Goal: Information Seeking & Learning: Learn about a topic

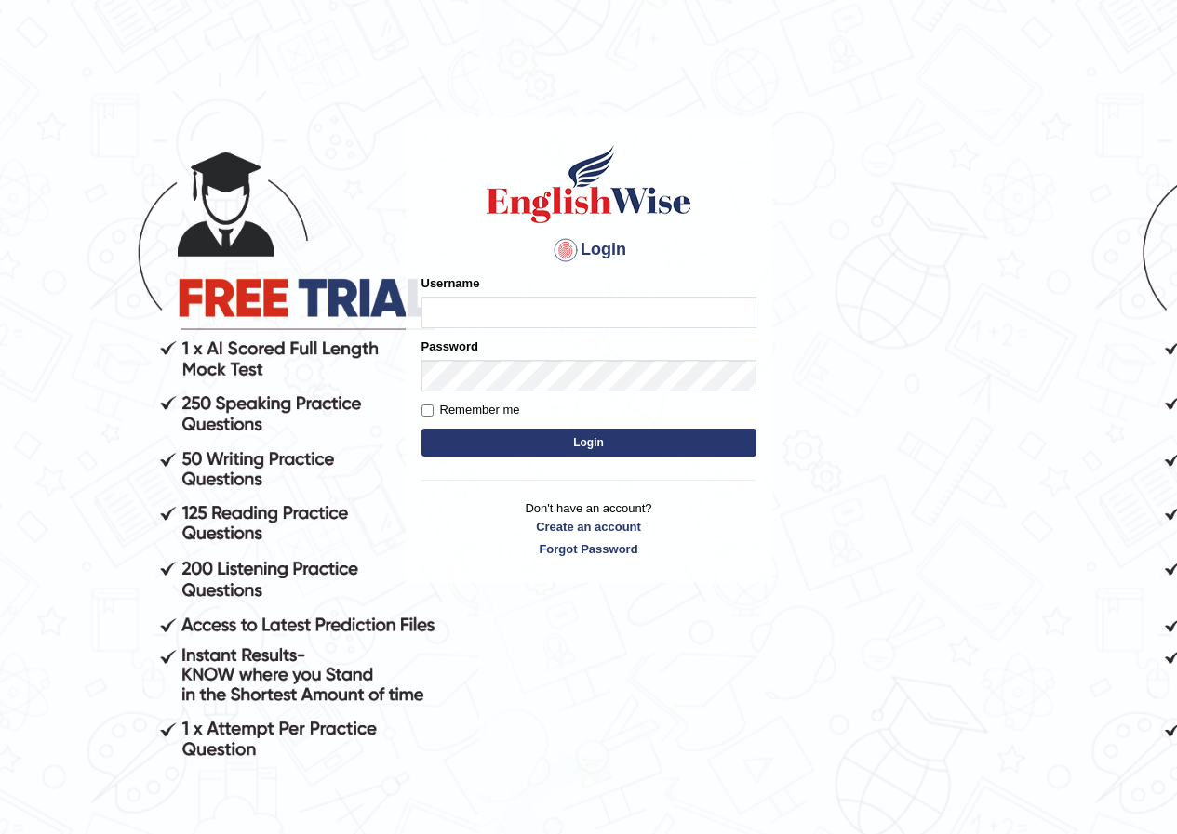
click at [489, 304] on input "Username" at bounding box center [588, 313] width 335 height 32
type input "susmitas_parramatta"
click at [481, 449] on button "Login" at bounding box center [588, 443] width 335 height 28
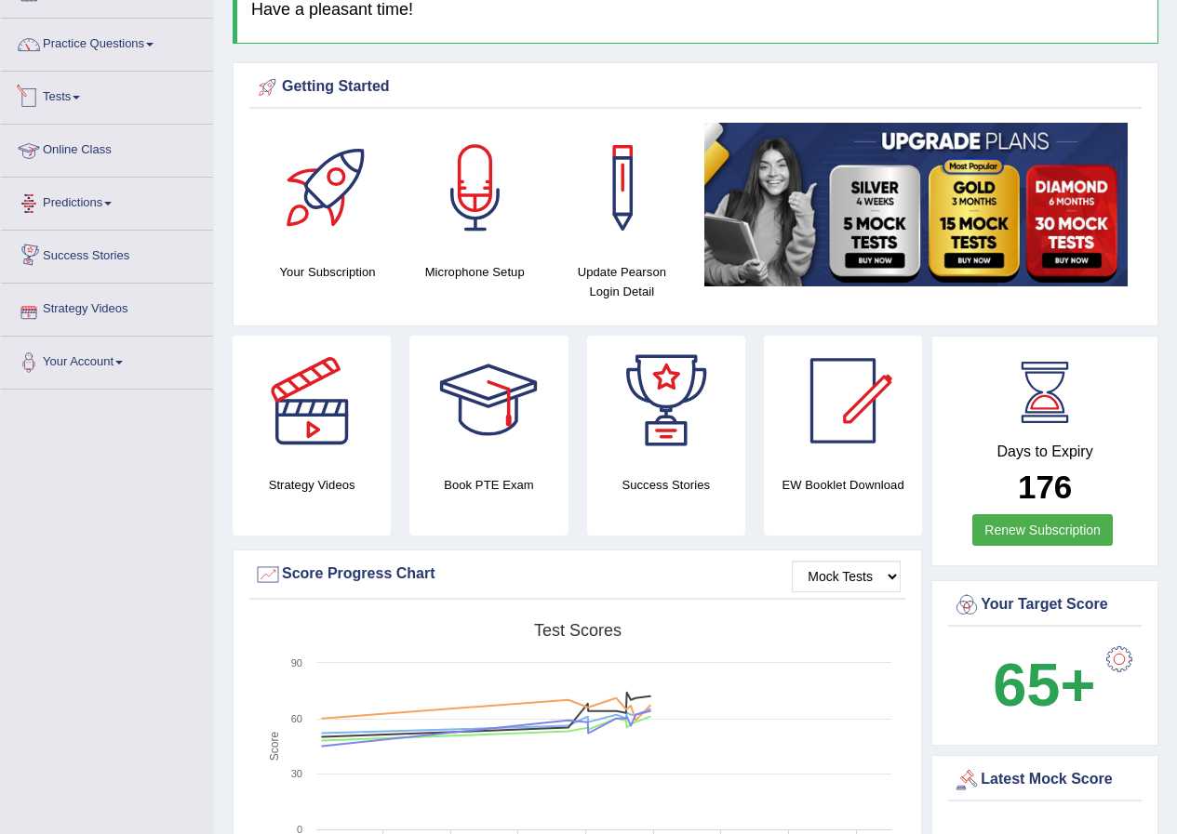
scroll to position [93, 0]
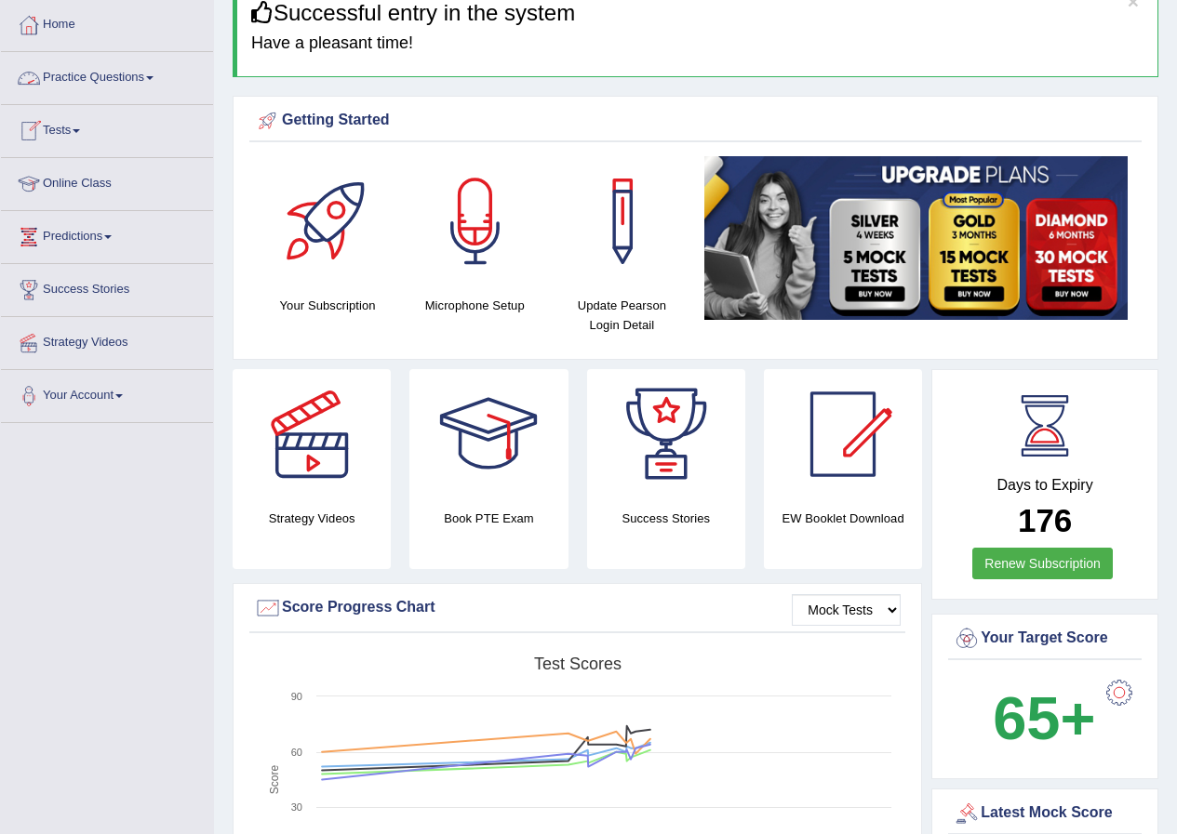
click at [66, 73] on link "Practice Questions" at bounding box center [107, 75] width 212 height 47
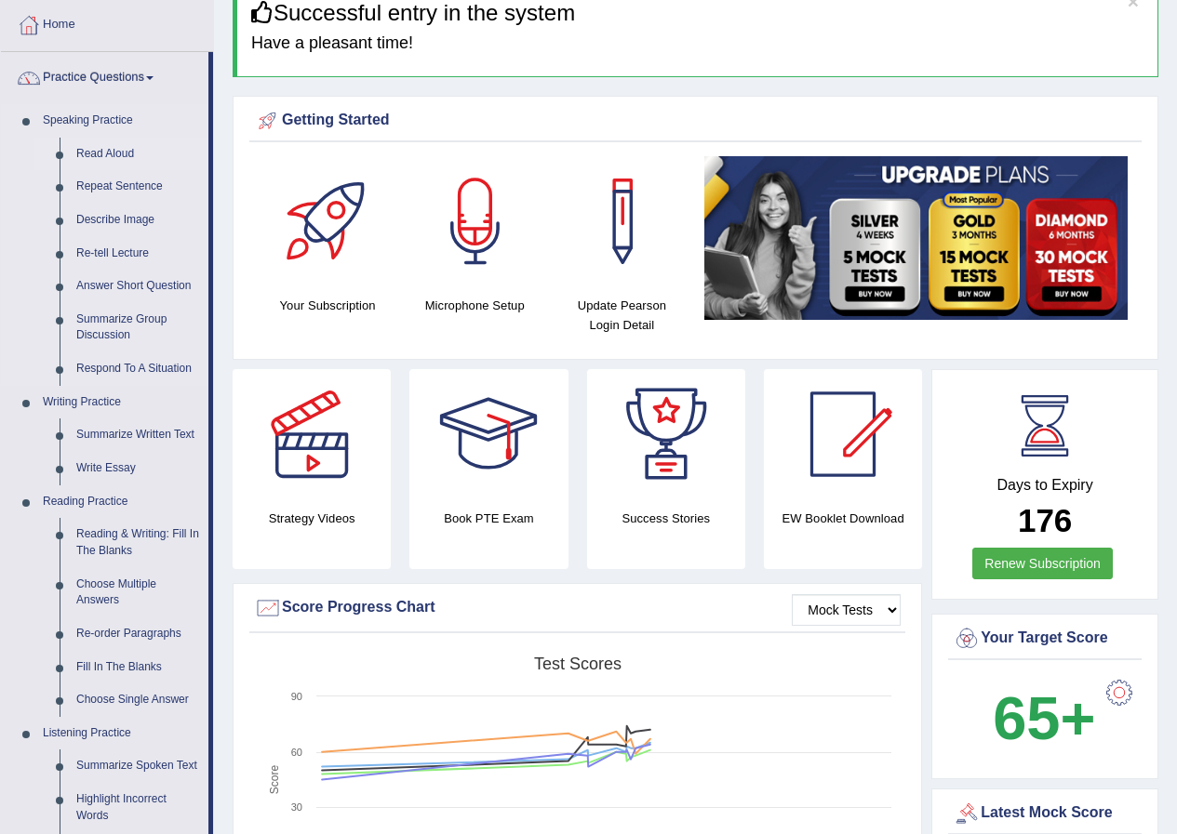
click at [113, 149] on link "Read Aloud" at bounding box center [138, 154] width 140 height 33
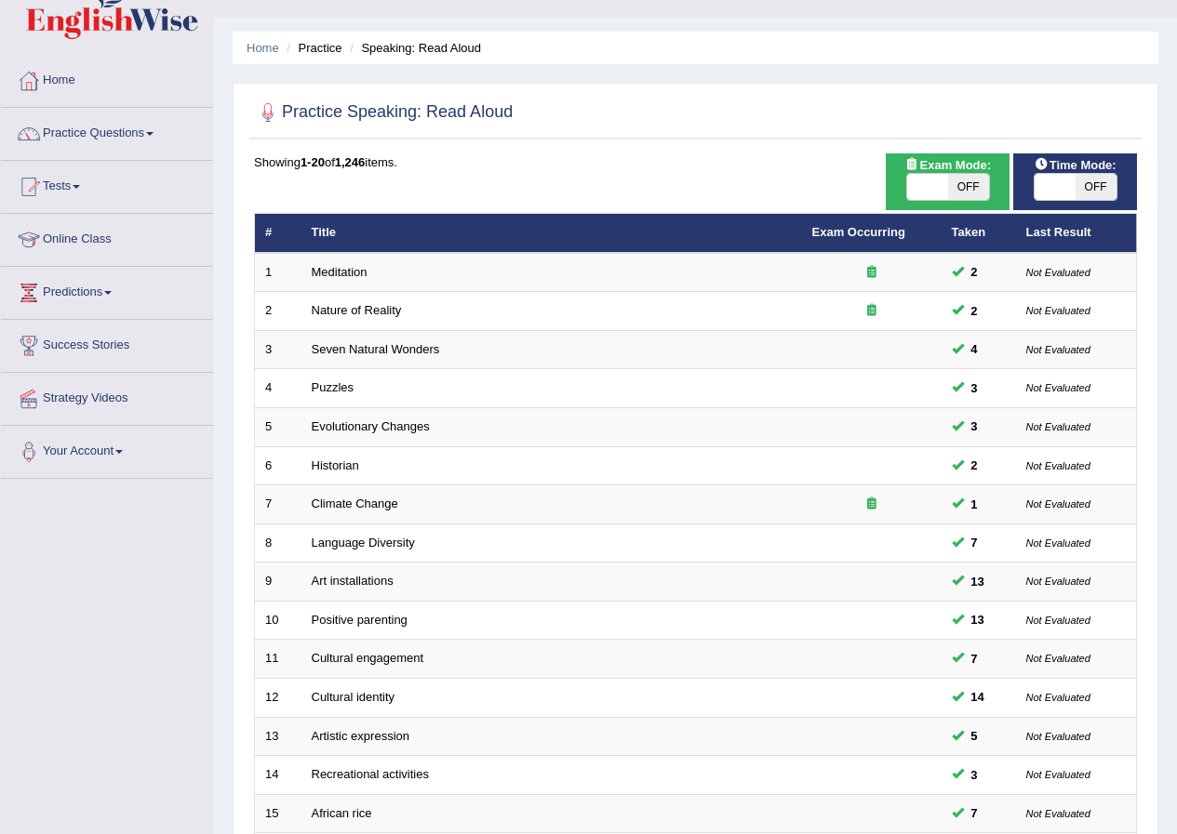
scroll to position [25, 0]
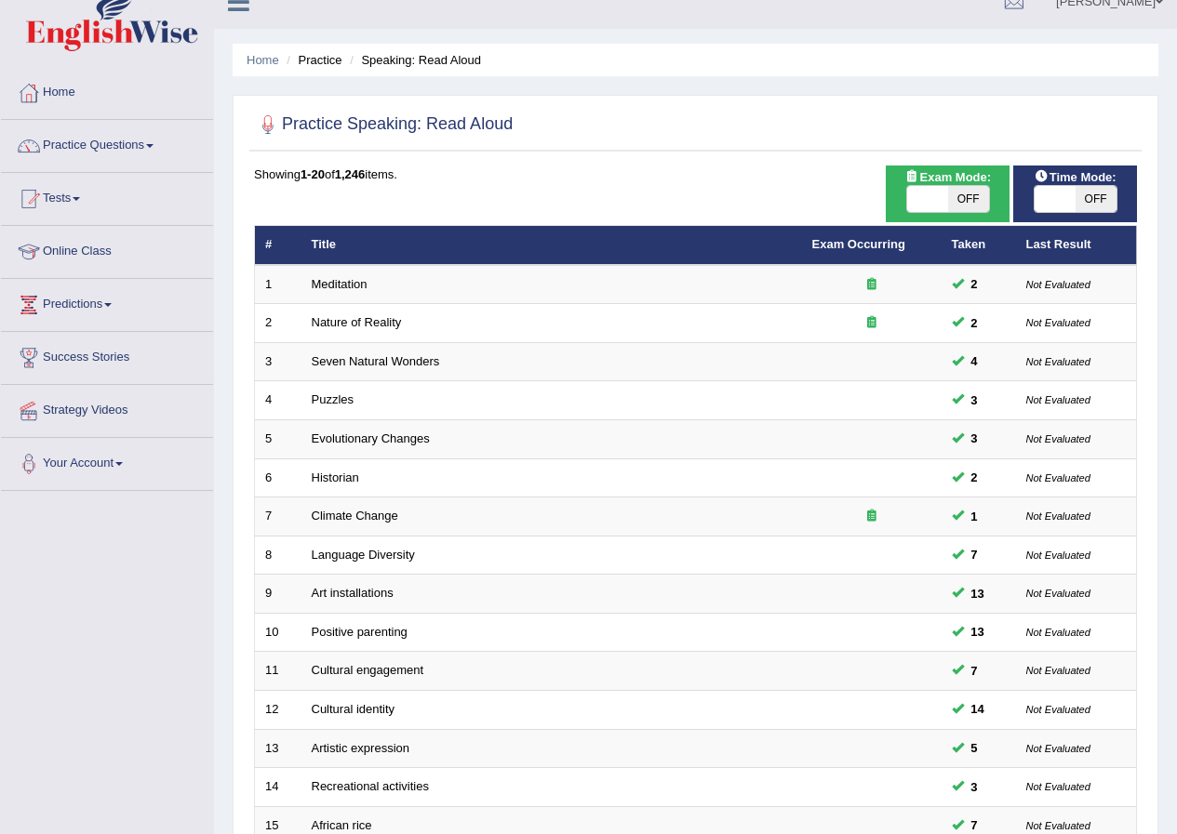
click at [1044, 200] on span at bounding box center [1054, 199] width 41 height 26
checkbox input "true"
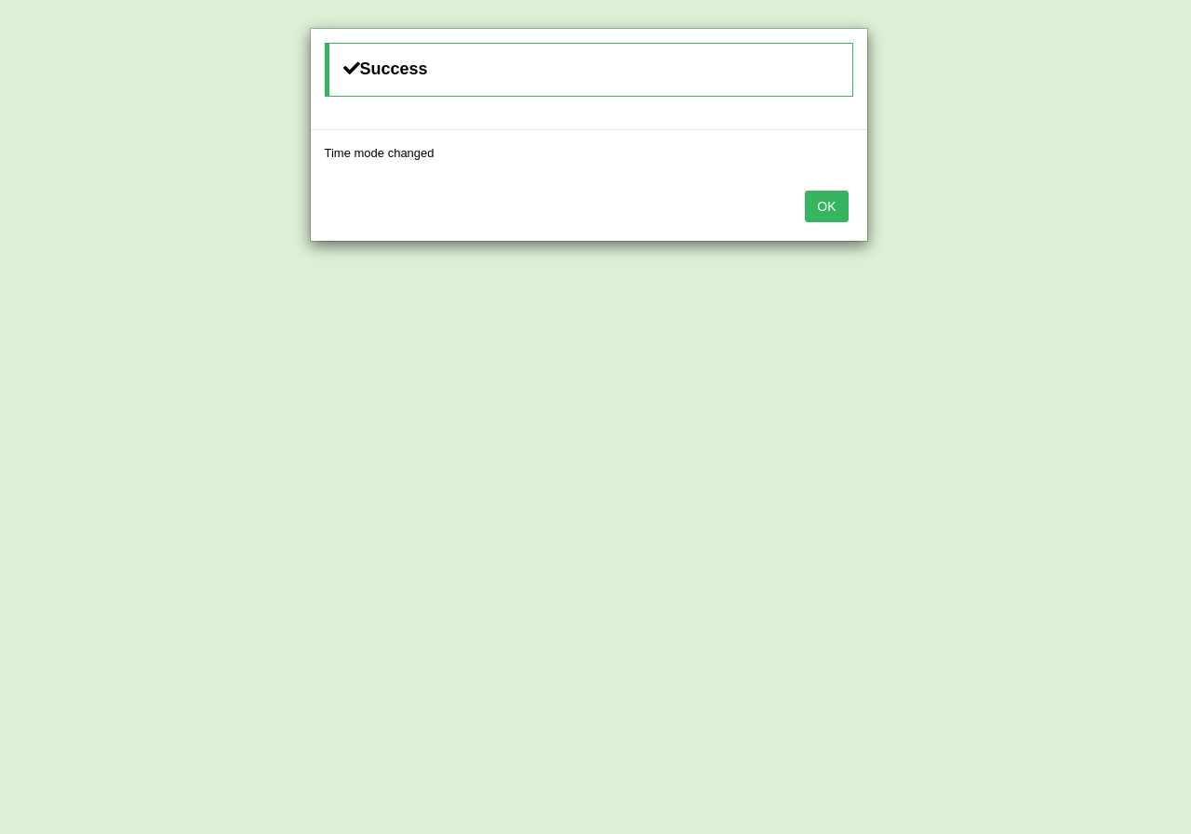
click at [832, 210] on button "OK" at bounding box center [826, 207] width 43 height 32
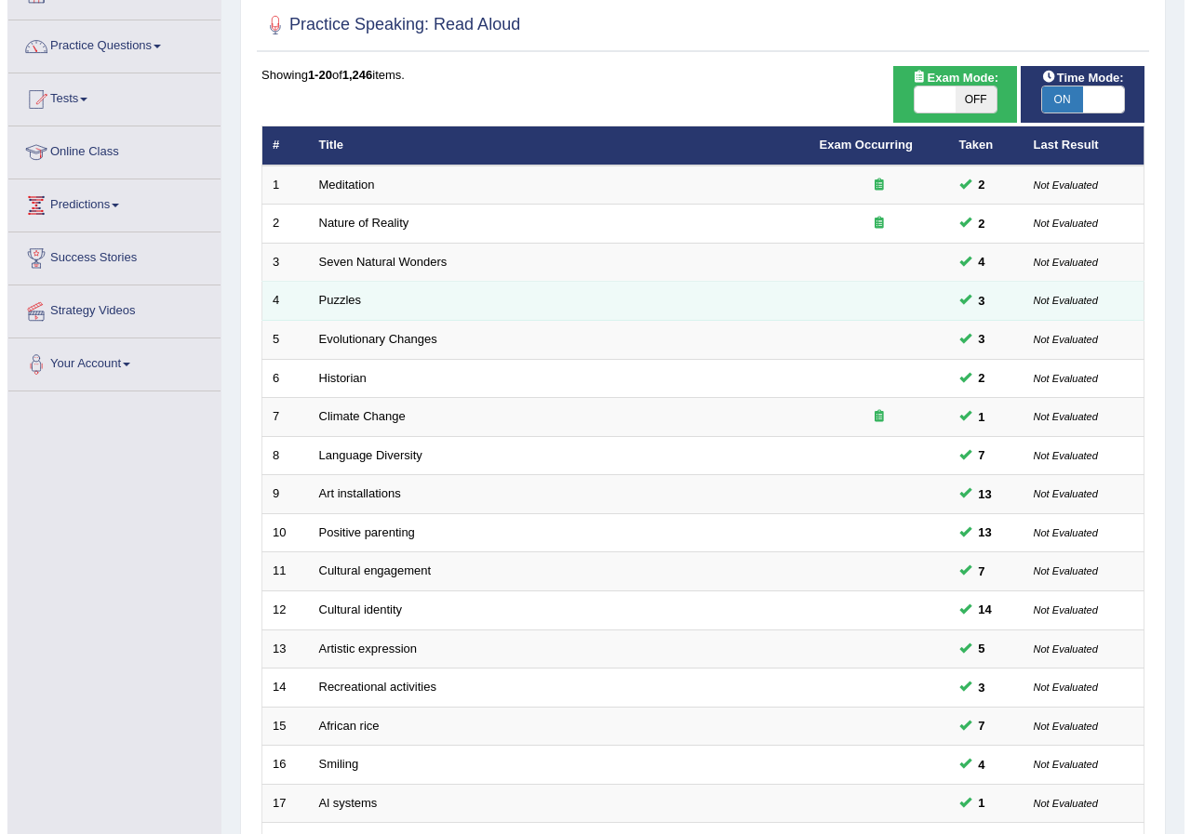
scroll to position [118, 0]
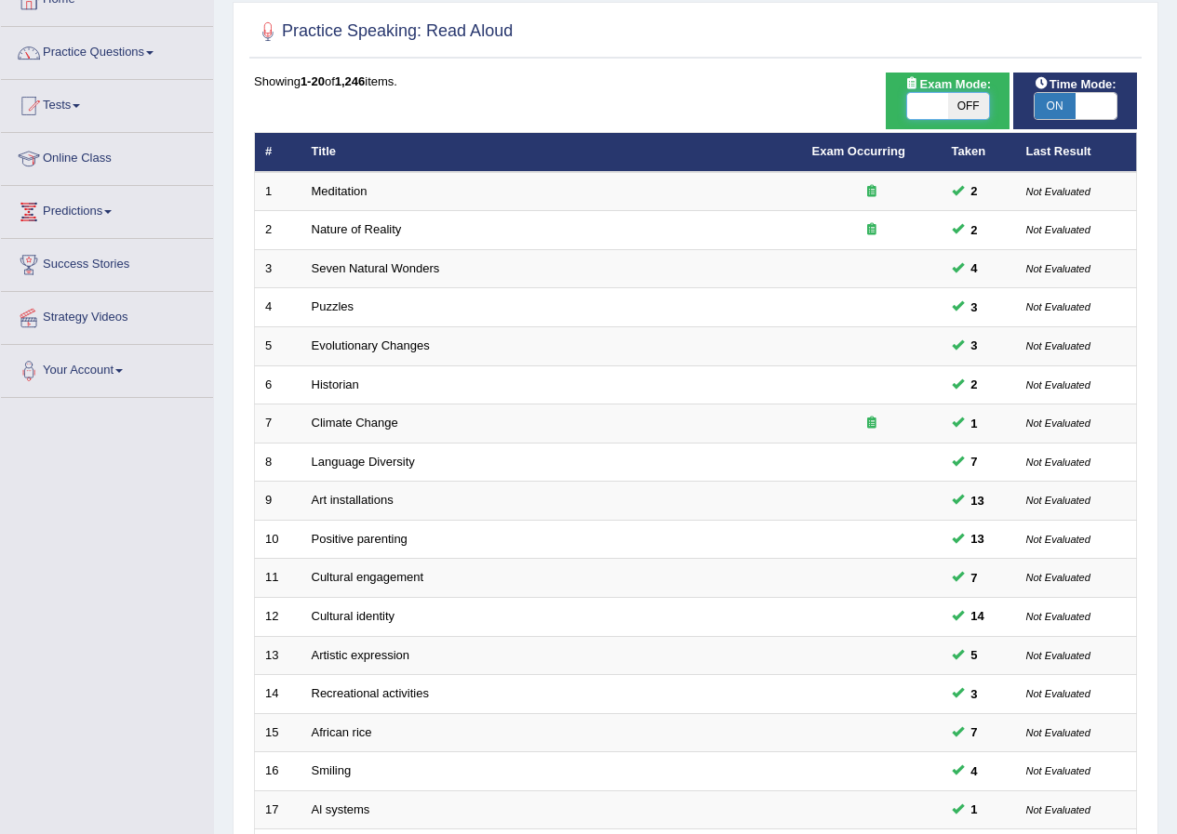
click at [914, 105] on span at bounding box center [927, 106] width 41 height 26
checkbox input "true"
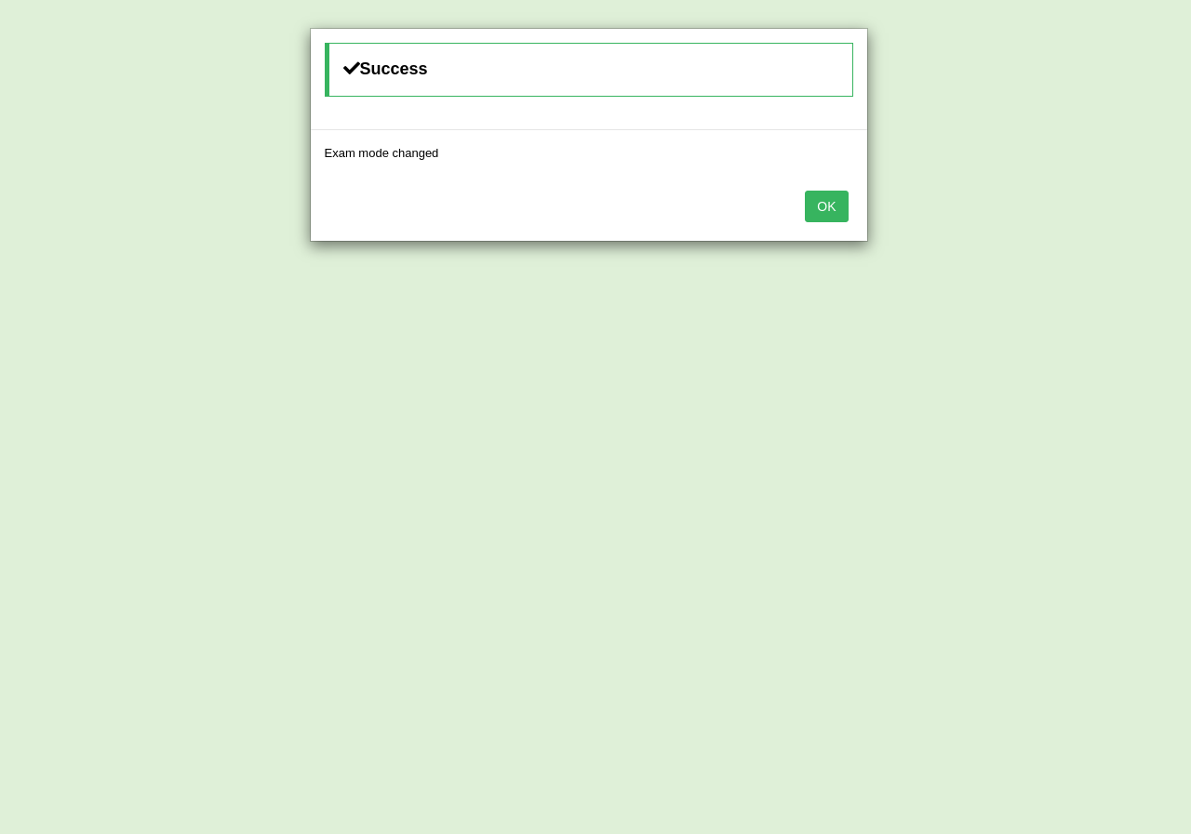
click at [819, 215] on button "OK" at bounding box center [826, 207] width 43 height 32
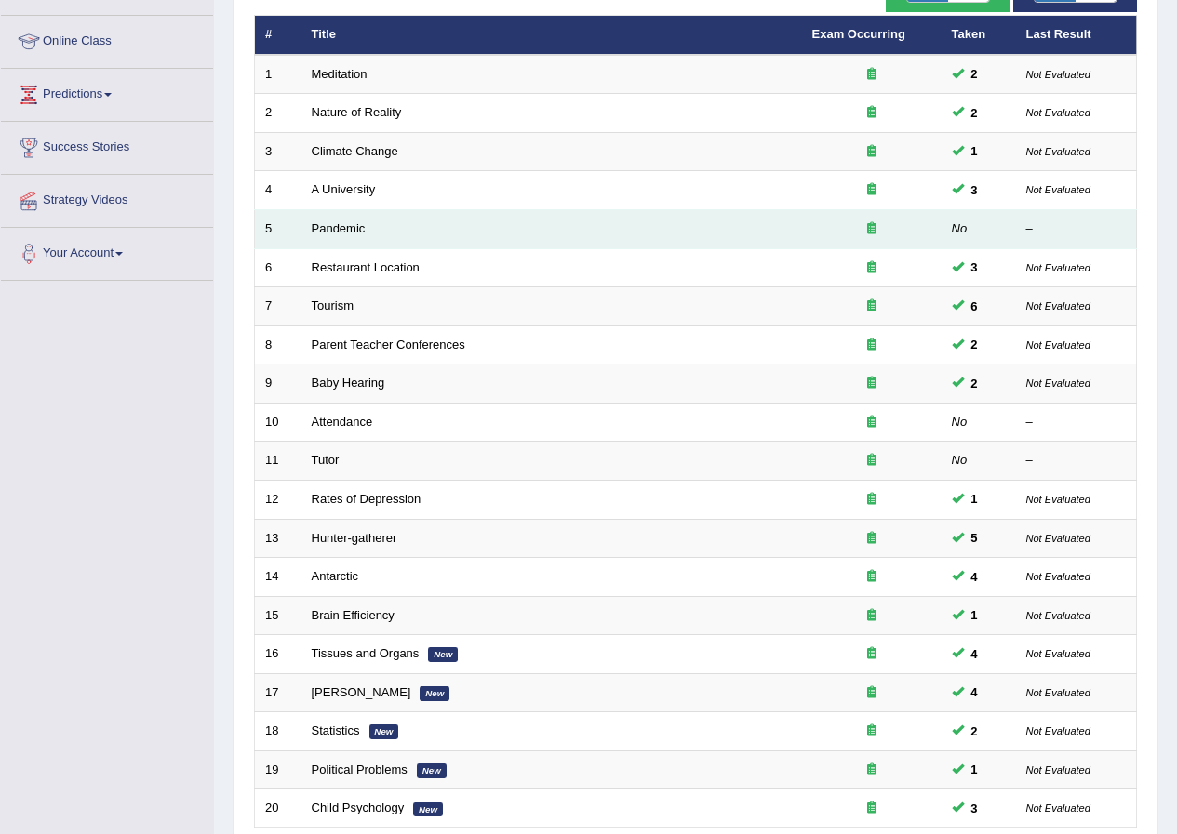
scroll to position [397, 0]
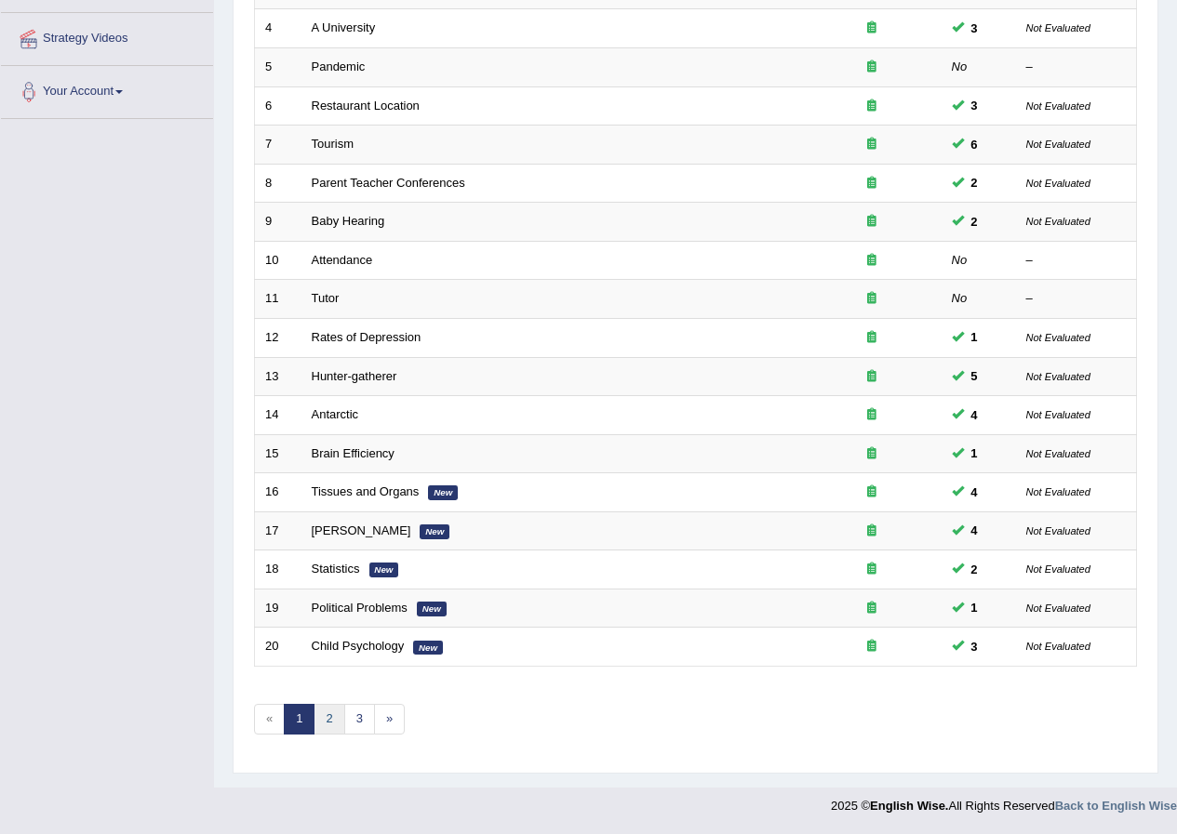
click at [330, 724] on link "2" at bounding box center [329, 719] width 31 height 31
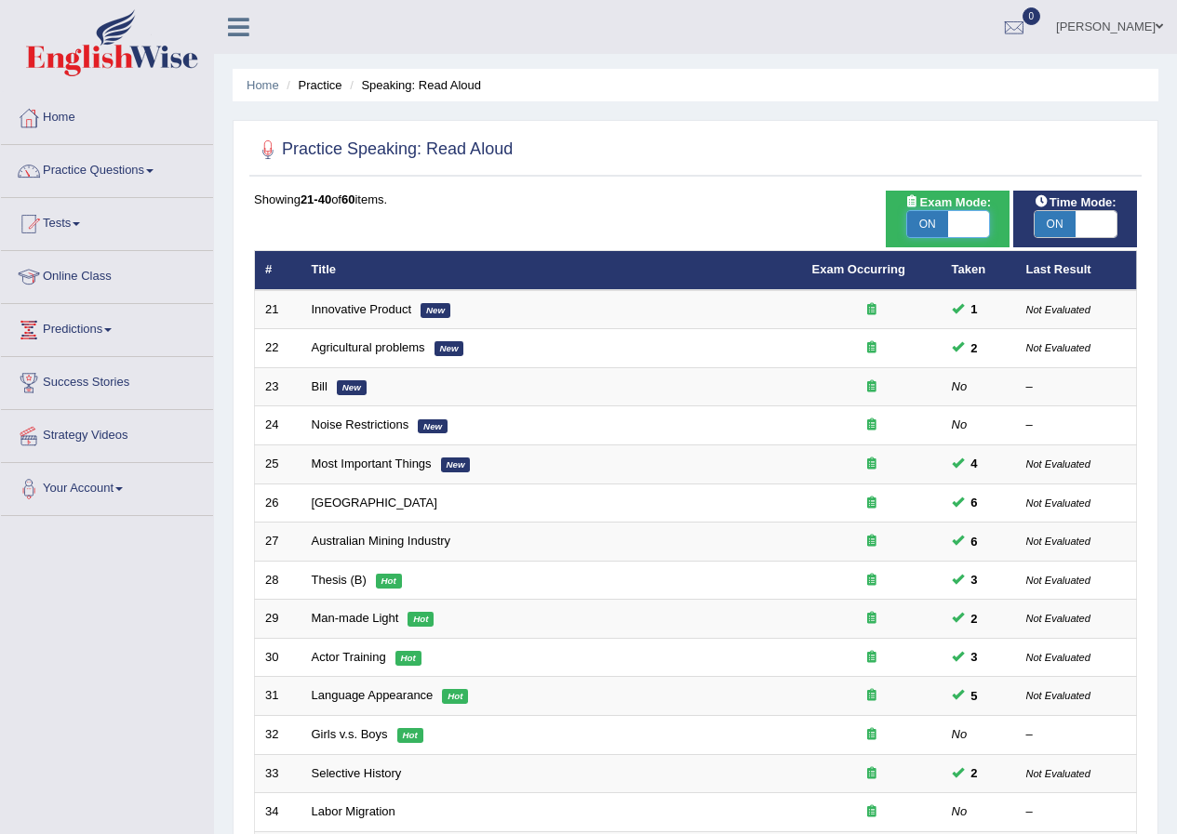
click at [985, 220] on span at bounding box center [968, 224] width 41 height 26
checkbox input "false"
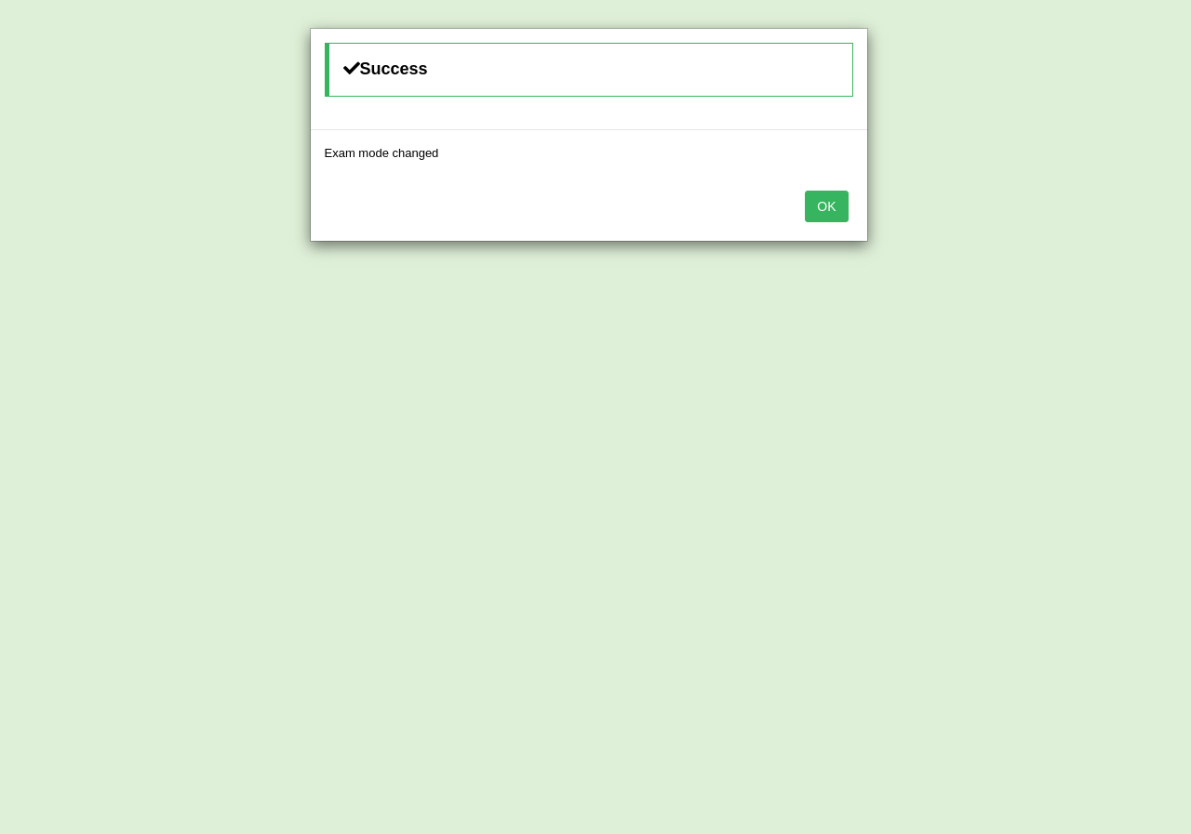
click at [828, 211] on button "OK" at bounding box center [826, 207] width 43 height 32
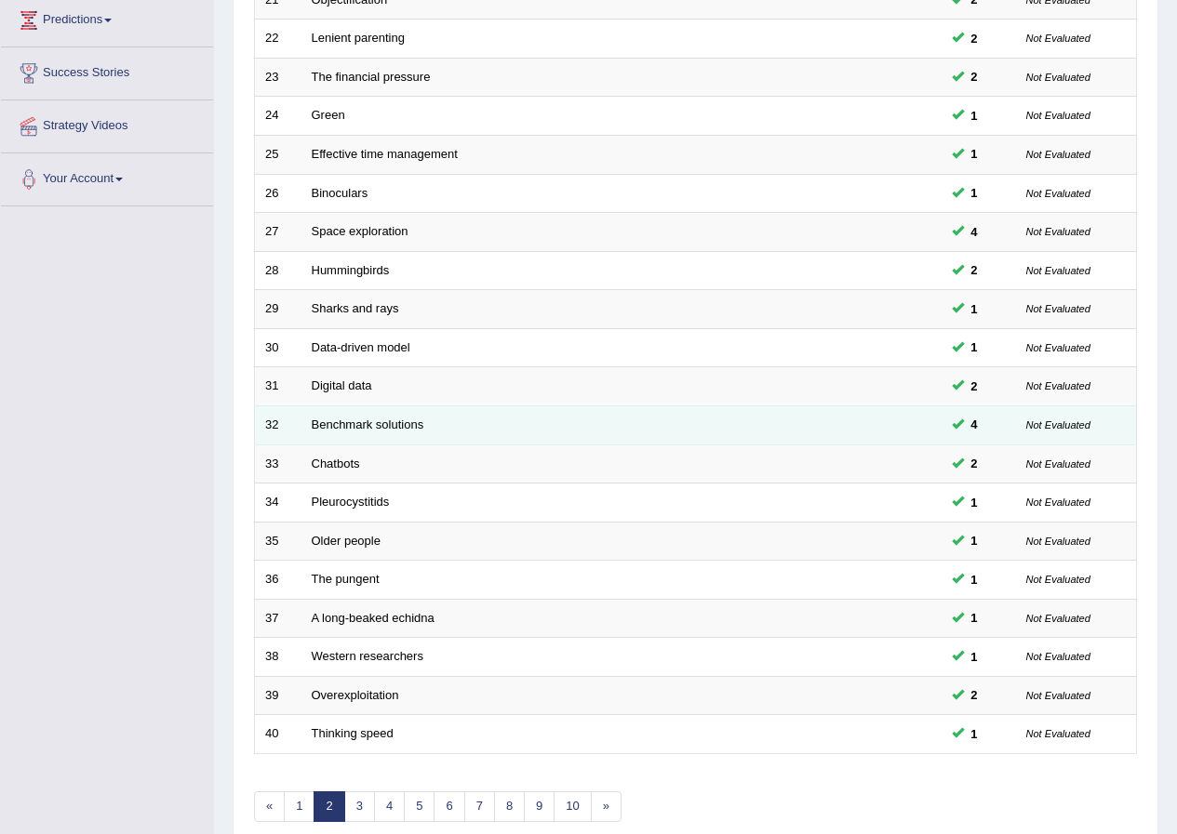
scroll to position [397, 0]
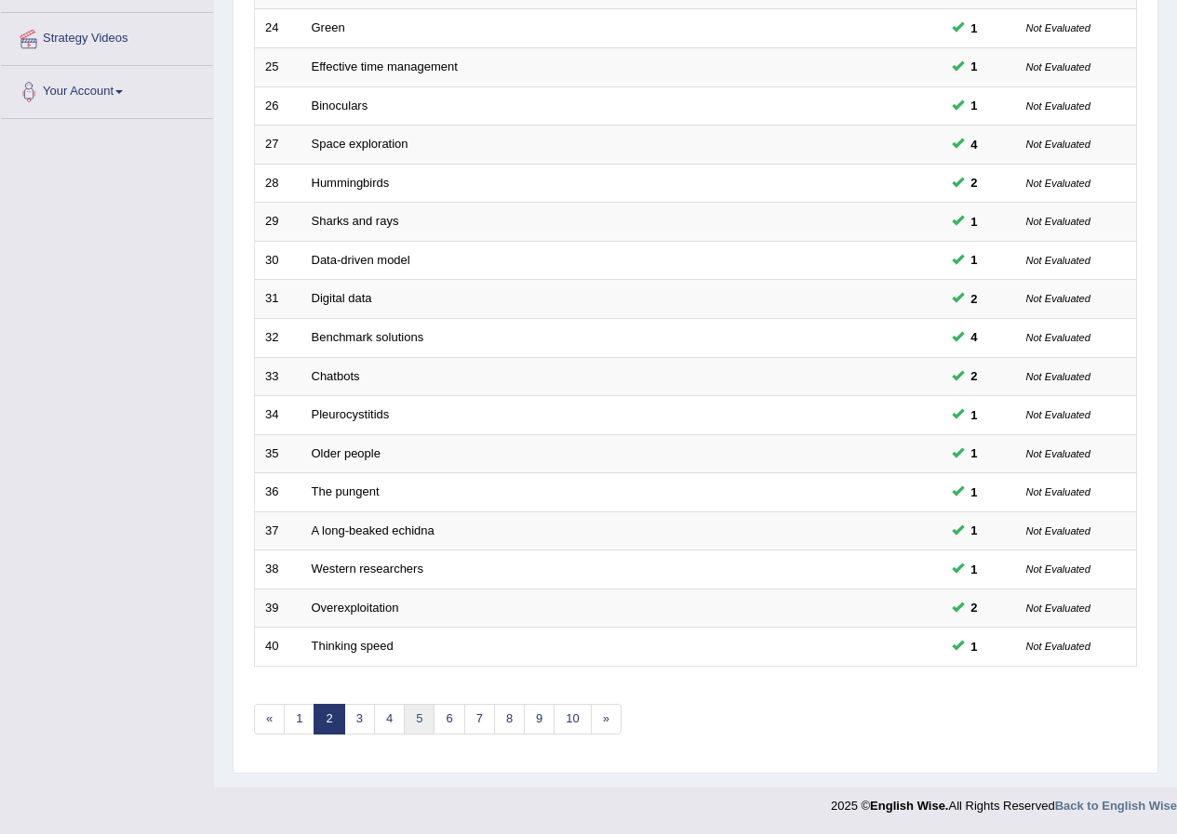
click at [411, 722] on link "5" at bounding box center [419, 719] width 31 height 31
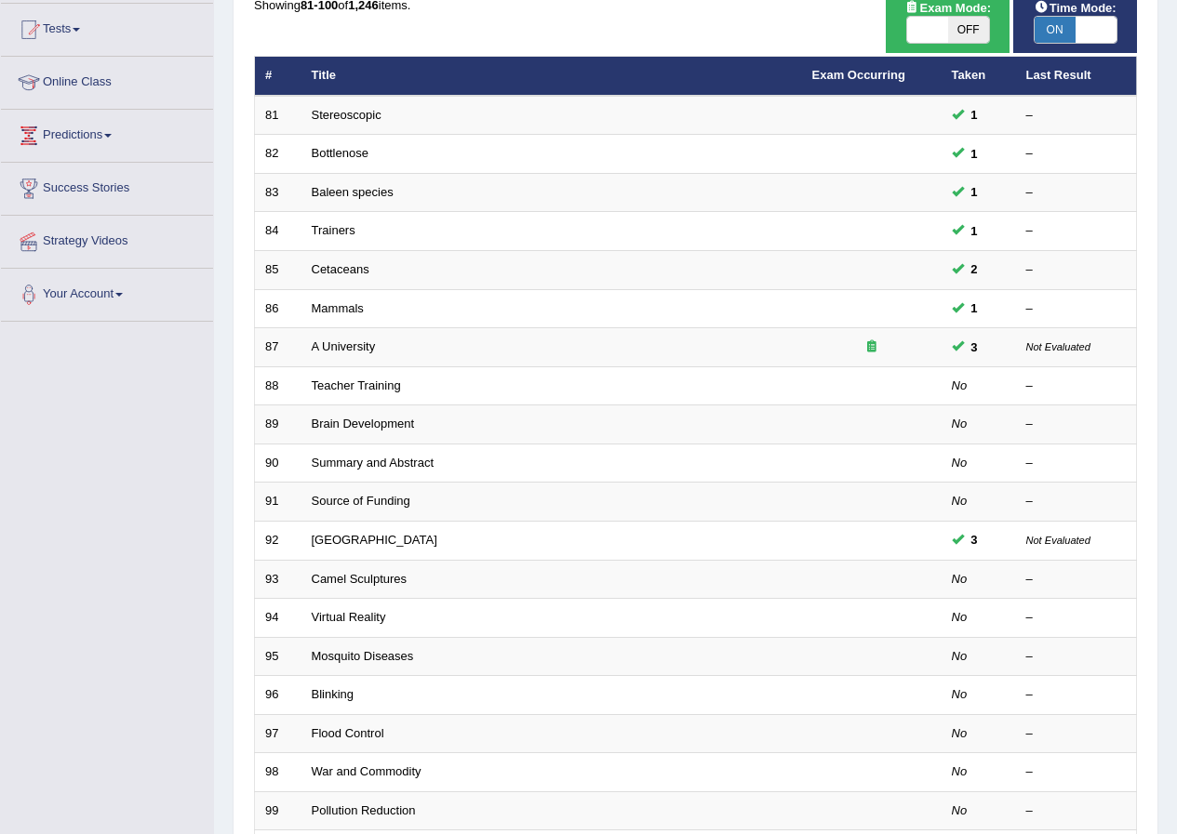
scroll to position [372, 0]
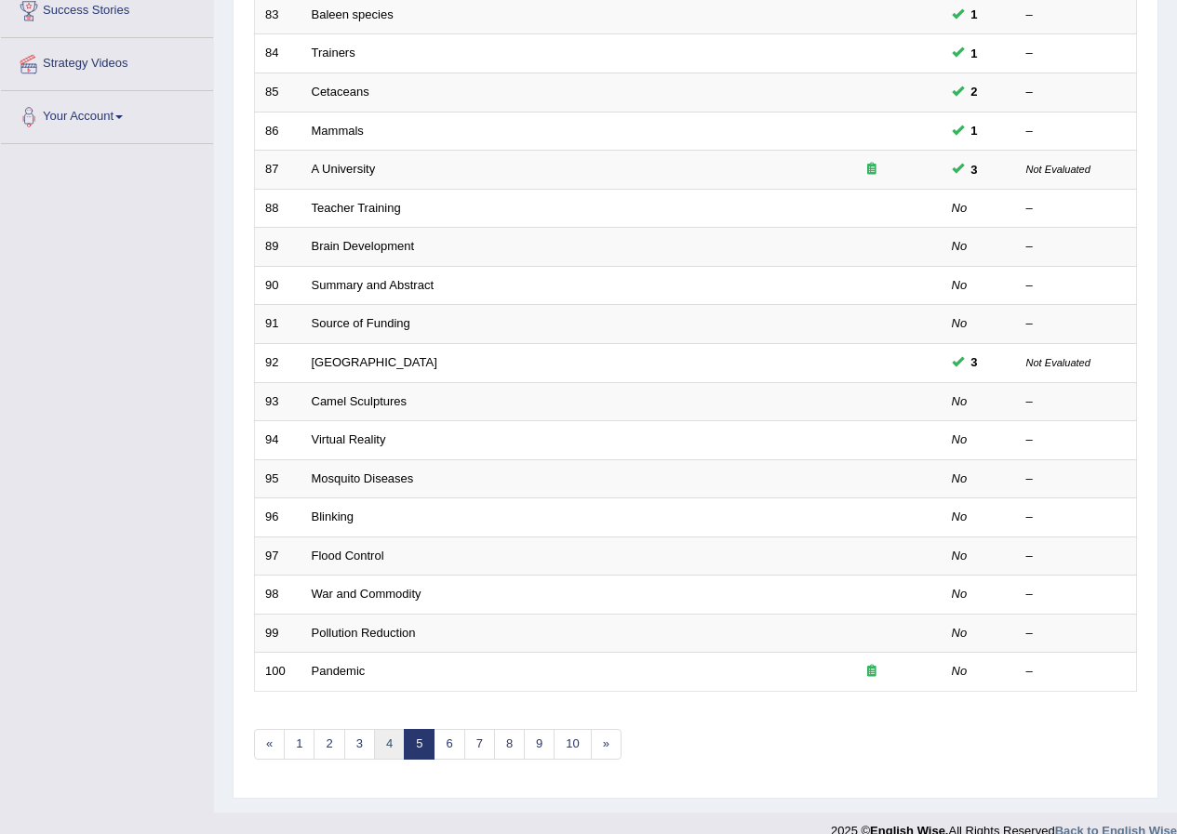
click at [385, 752] on link "4" at bounding box center [389, 744] width 31 height 31
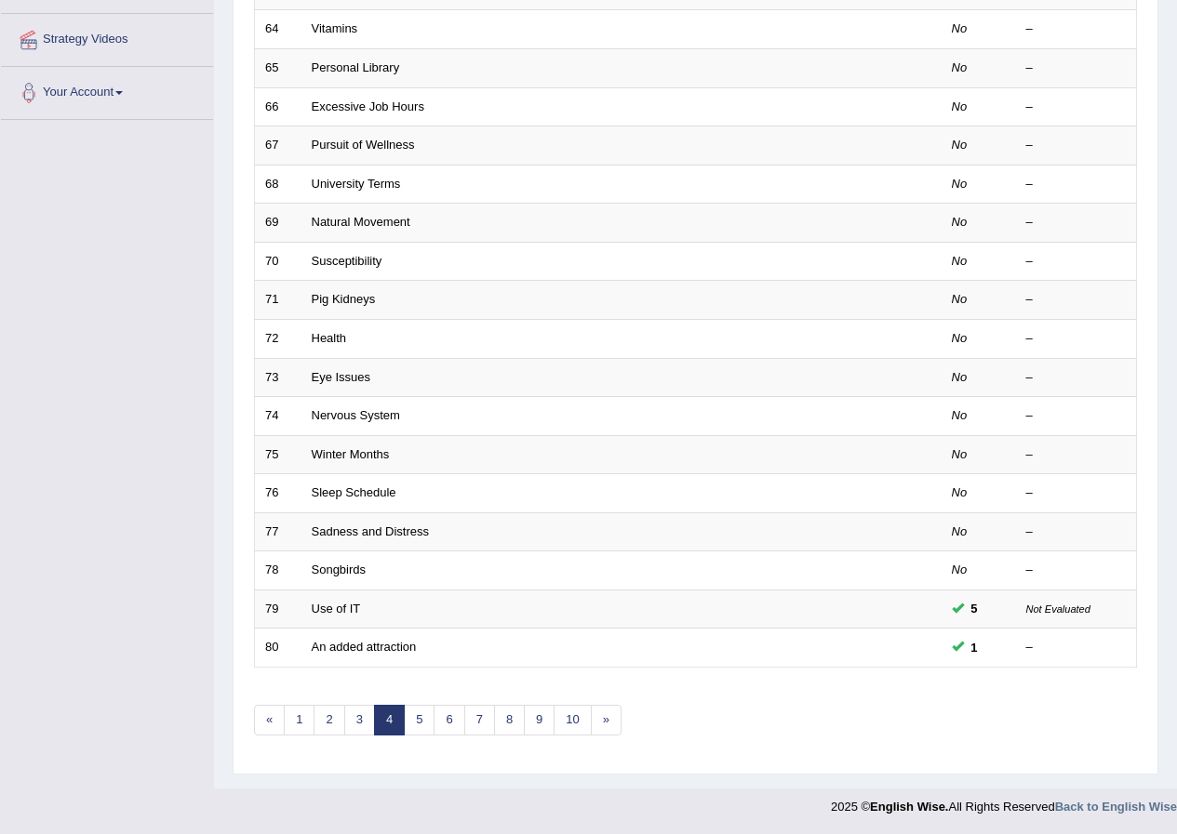
scroll to position [397, 0]
click at [362, 727] on link "3" at bounding box center [359, 719] width 31 height 31
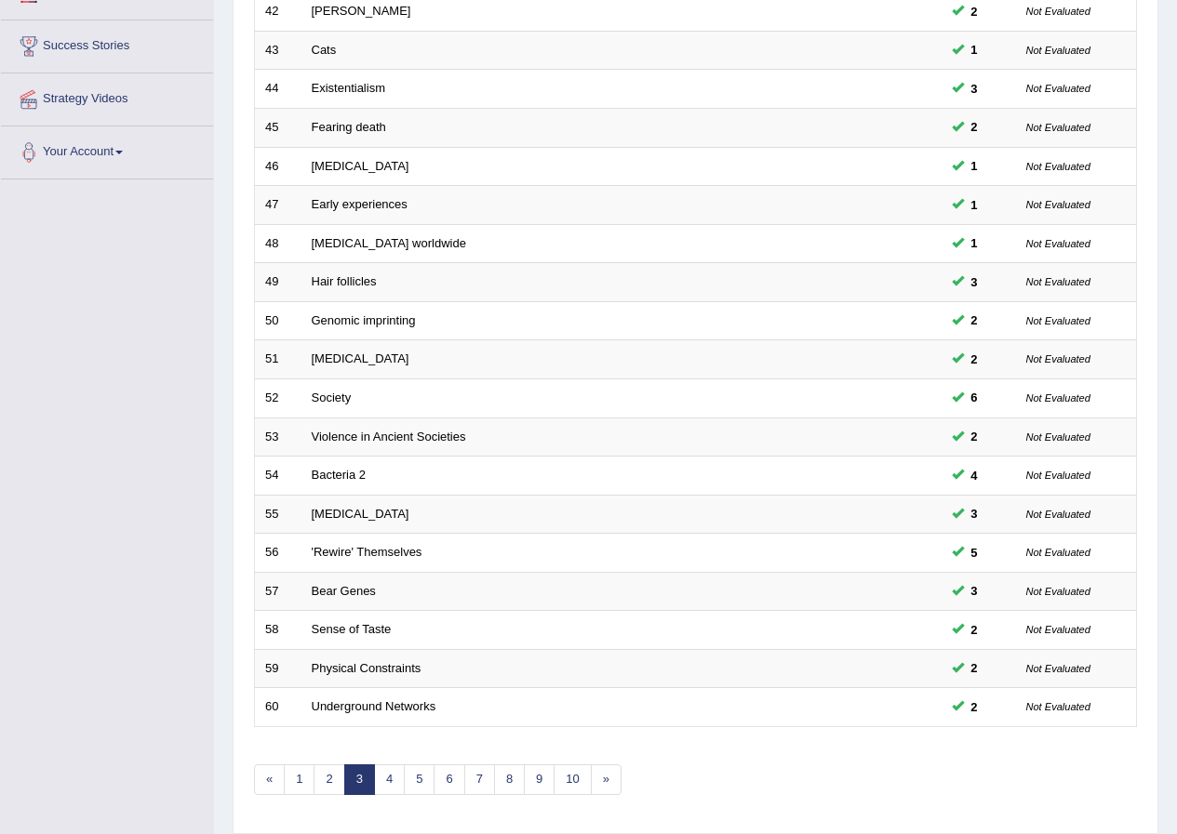
scroll to position [372, 0]
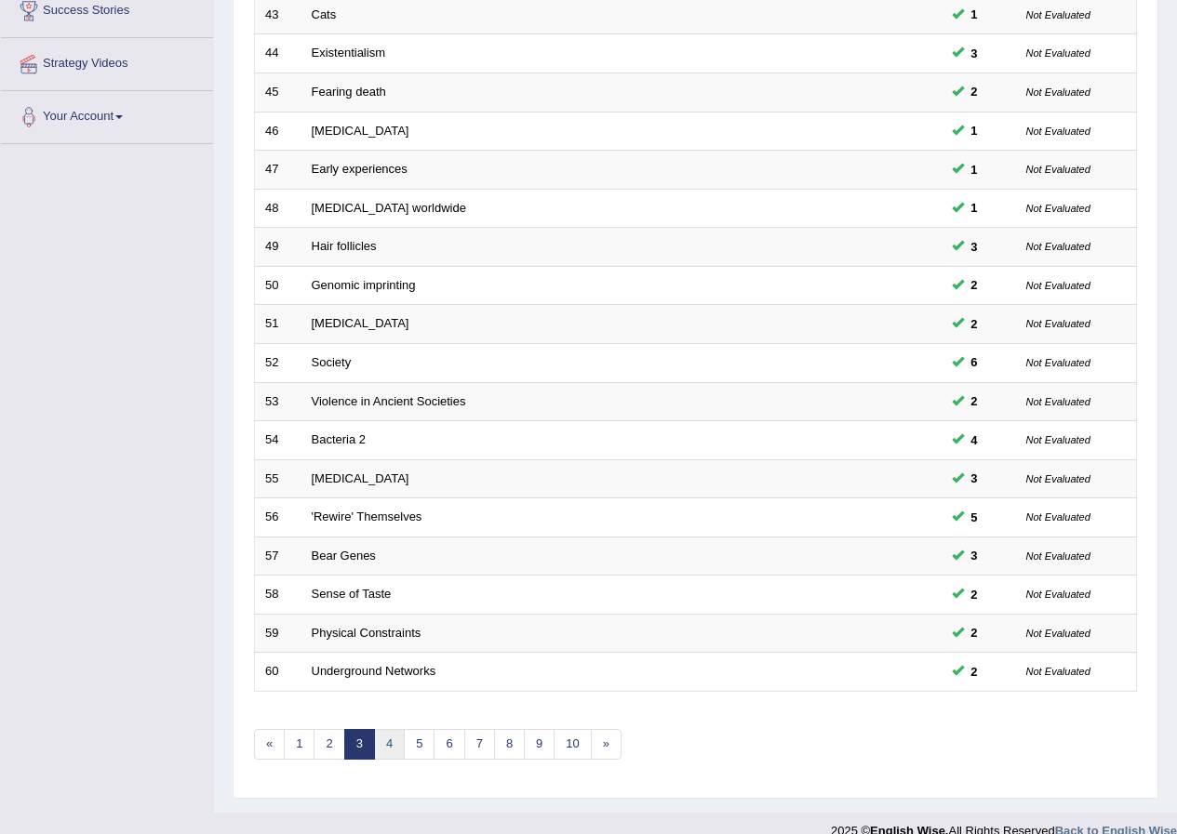
click at [390, 742] on link "4" at bounding box center [389, 744] width 31 height 31
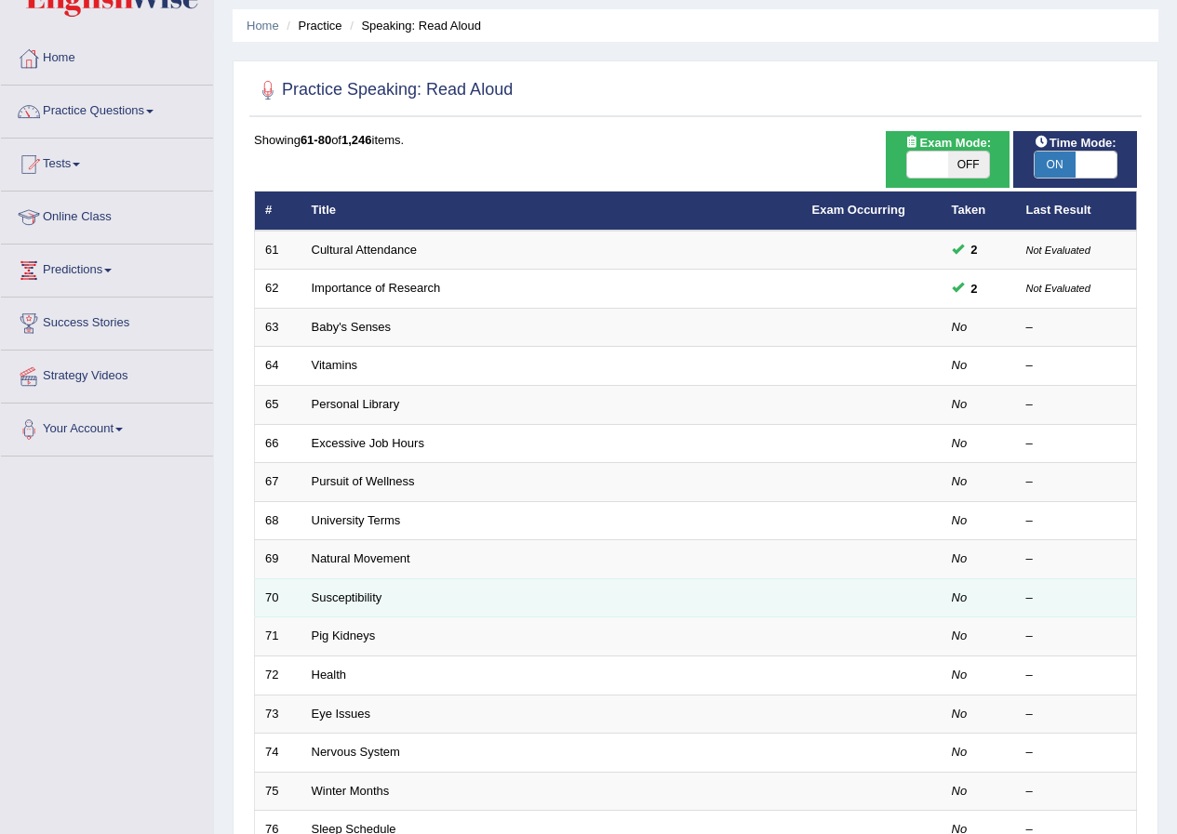
scroll to position [93, 0]
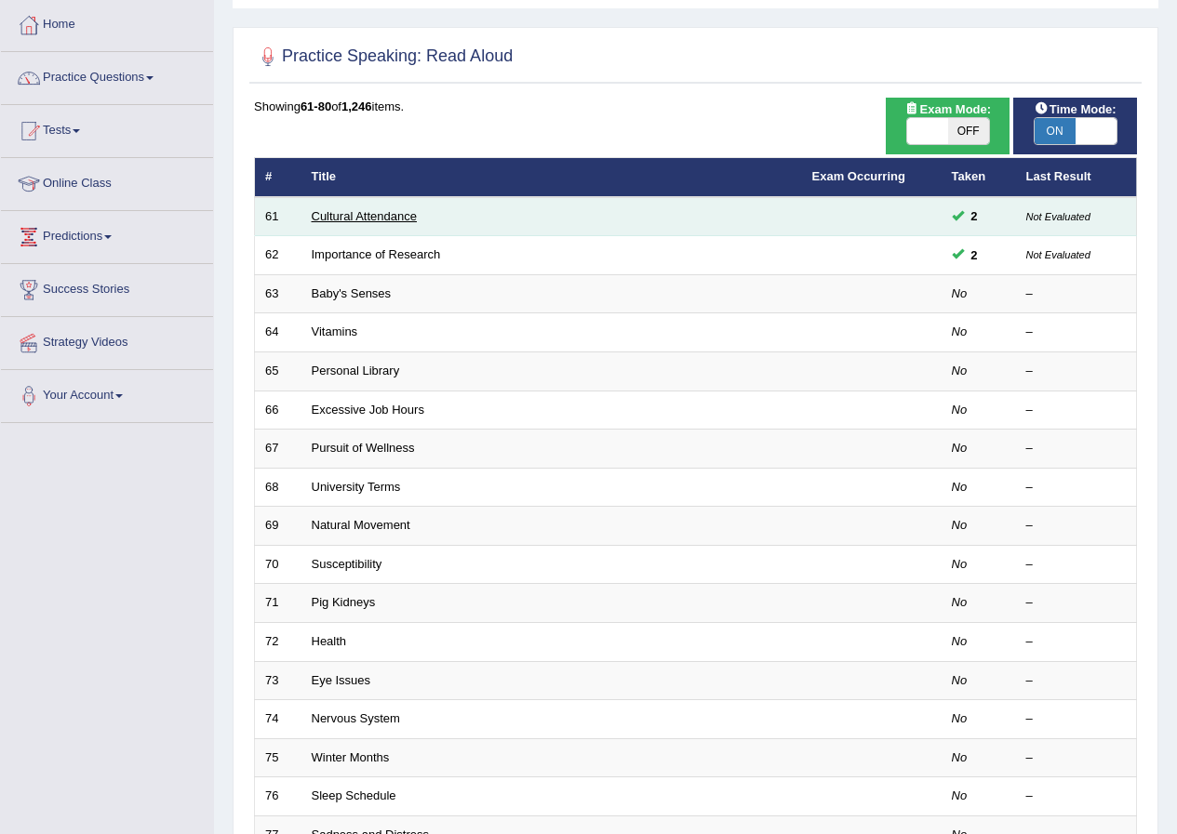
click at [390, 217] on link "Cultural Attendance" at bounding box center [364, 216] width 105 height 14
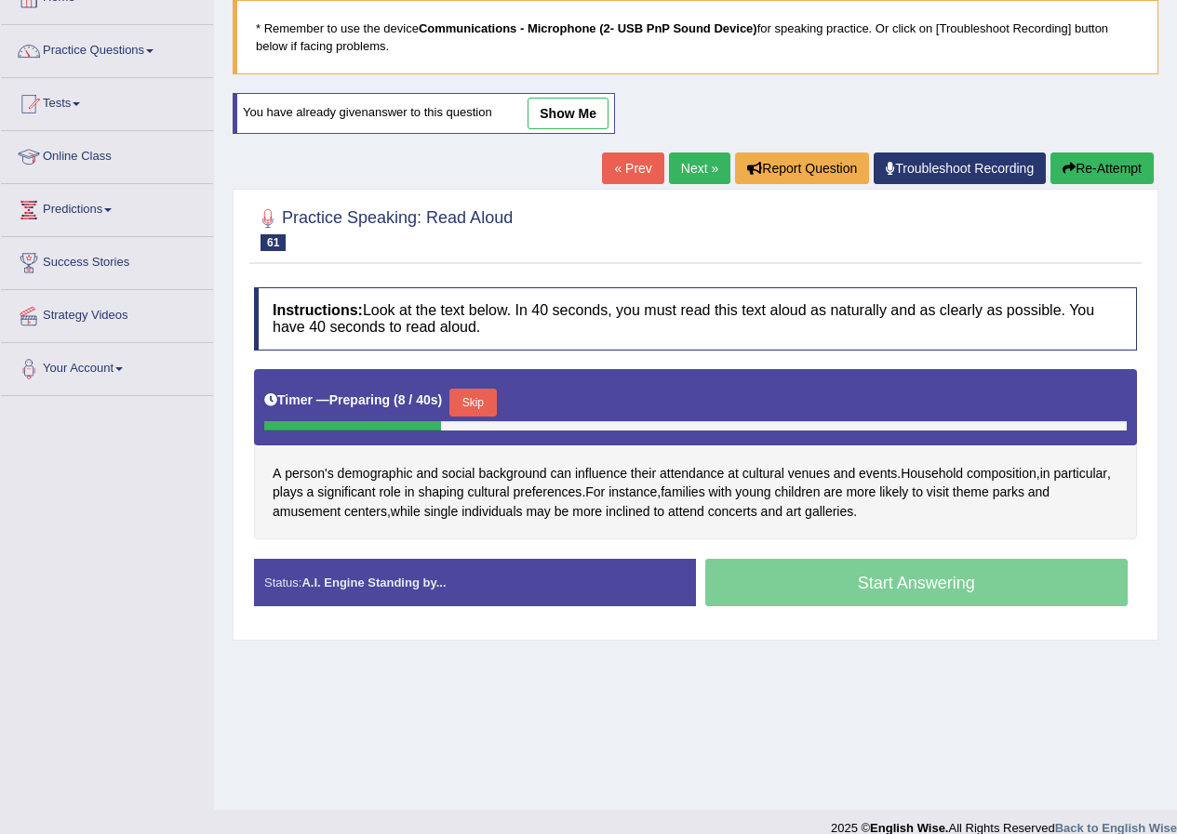
scroll to position [142, 0]
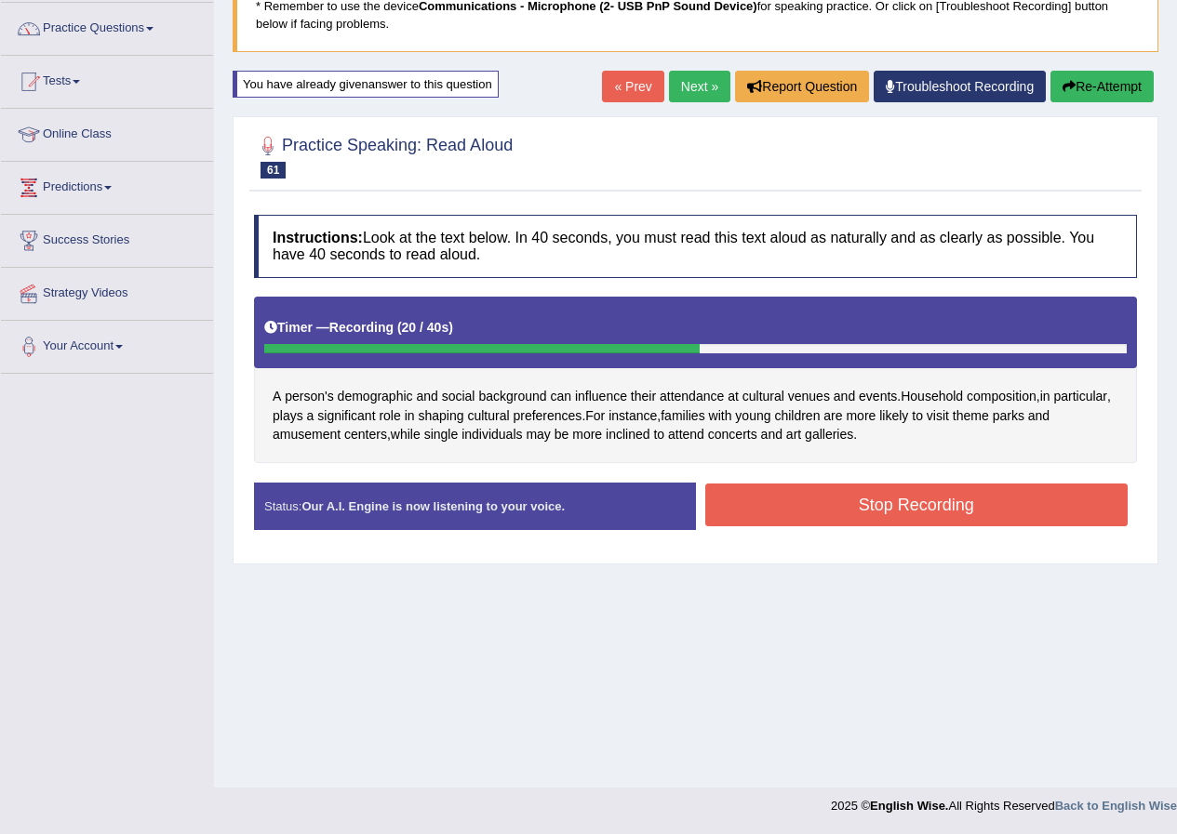
click at [880, 514] on button "Stop Recording" at bounding box center [916, 505] width 423 height 43
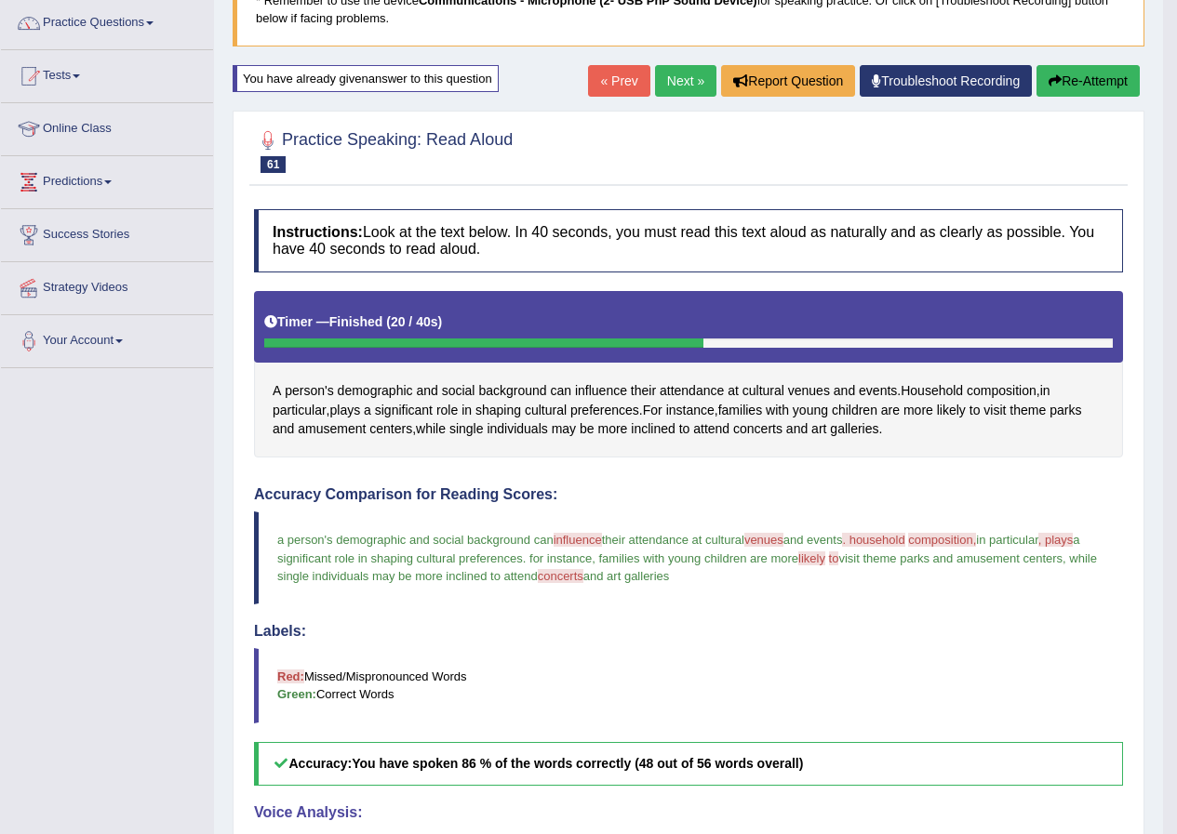
scroll to position [145, 0]
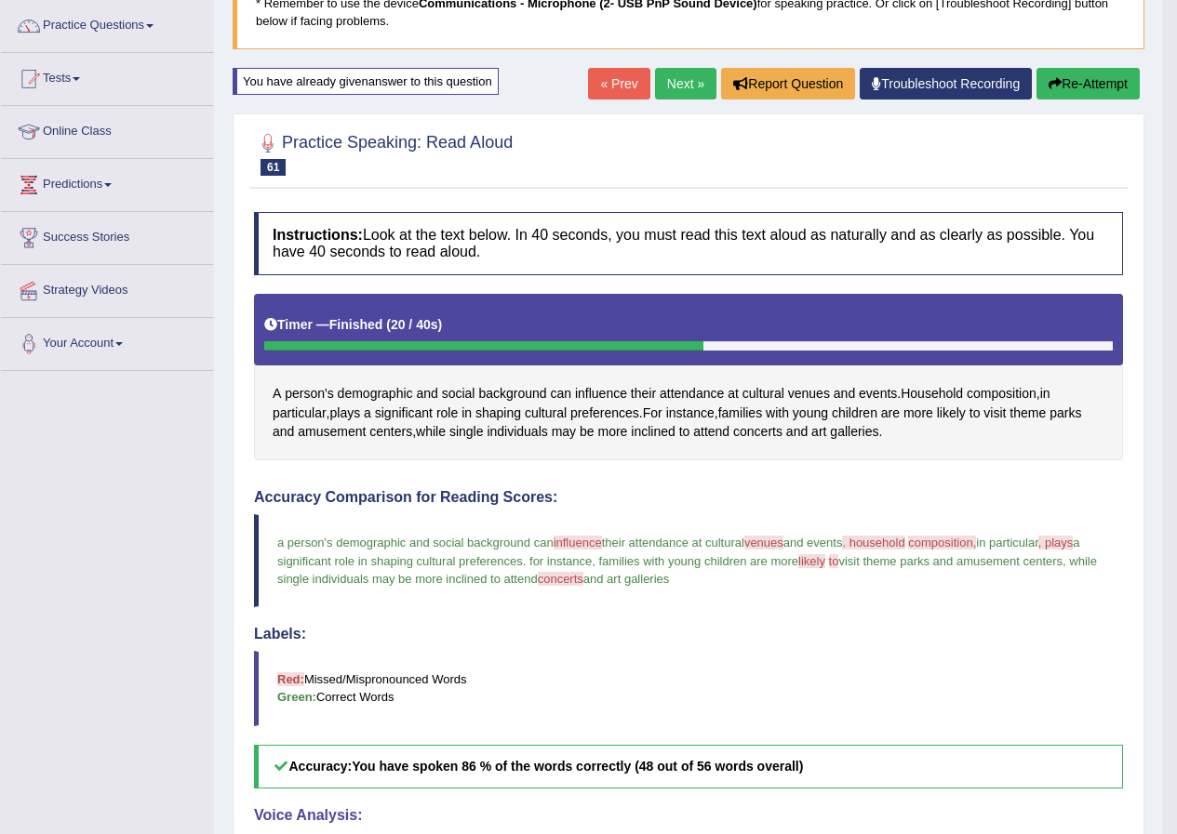
click at [1102, 90] on button "Re-Attempt" at bounding box center [1087, 84] width 103 height 32
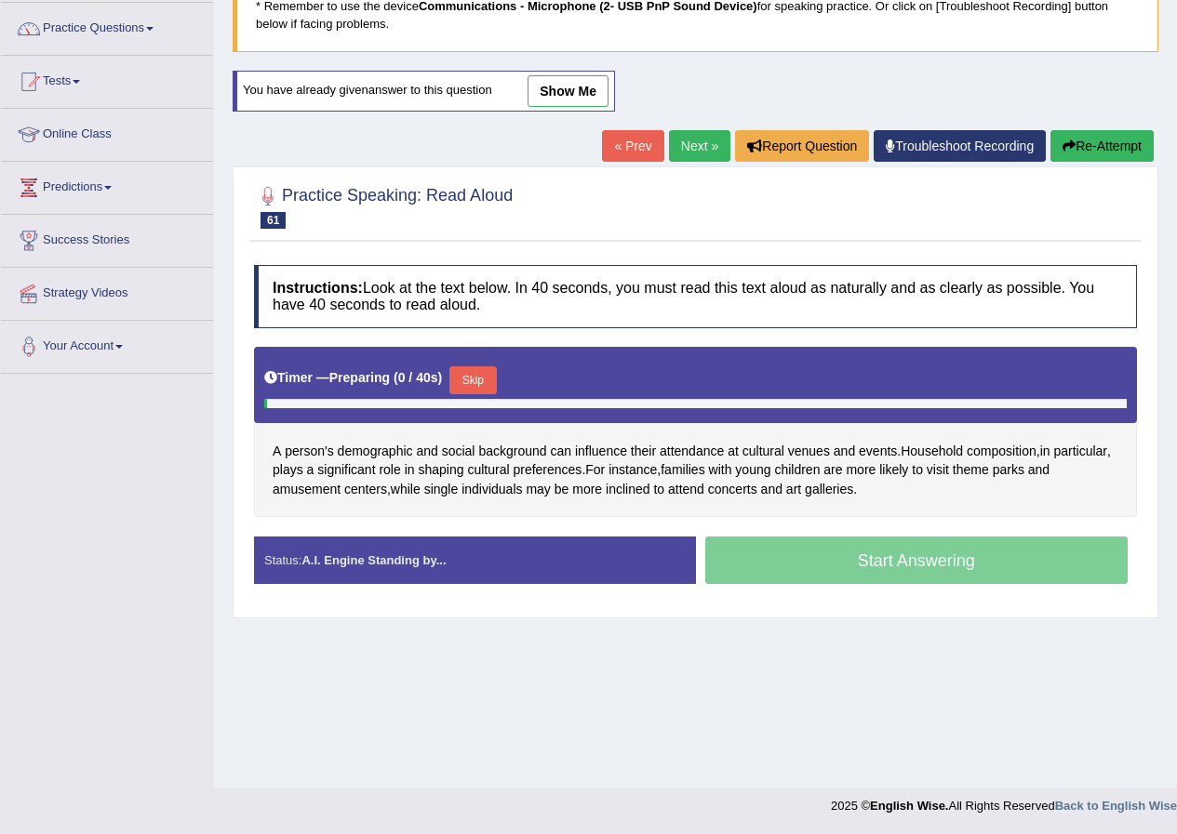
scroll to position [142, 0]
click at [474, 374] on button "Skip" at bounding box center [472, 381] width 47 height 28
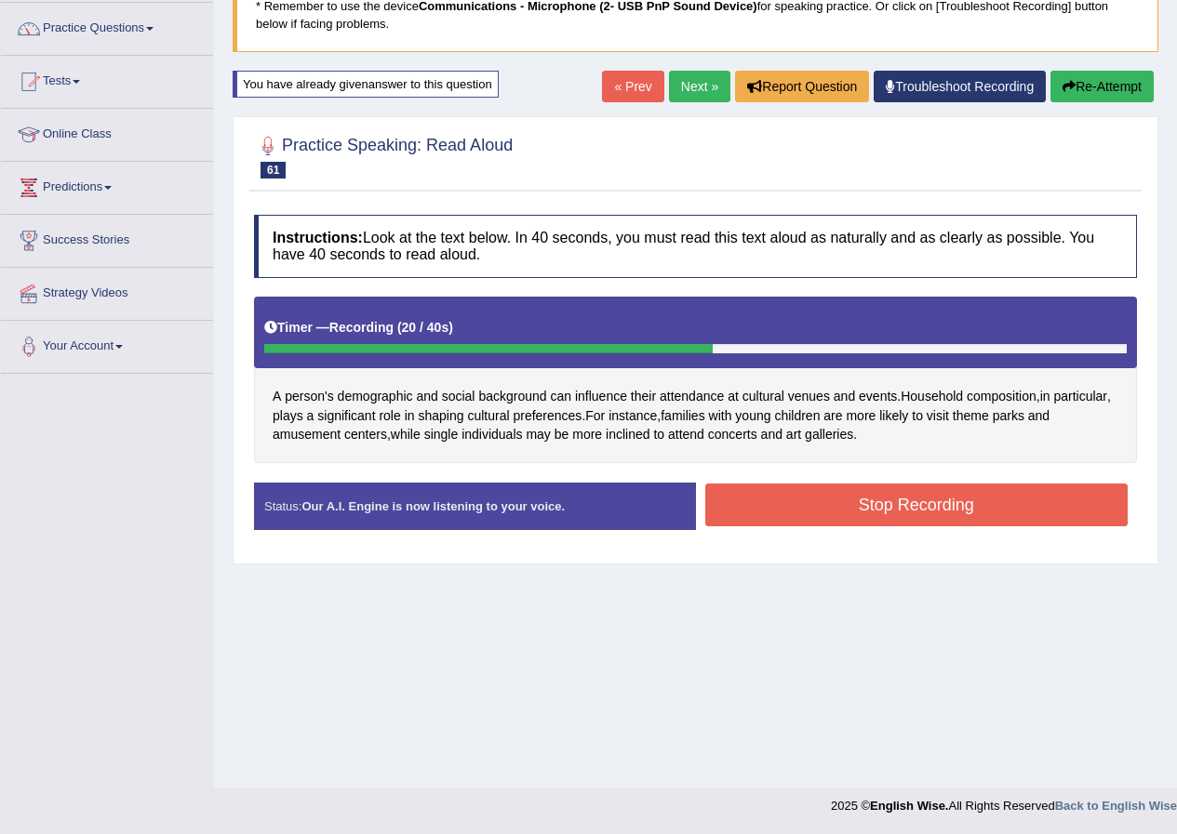
click at [725, 512] on button "Stop Recording" at bounding box center [916, 505] width 423 height 43
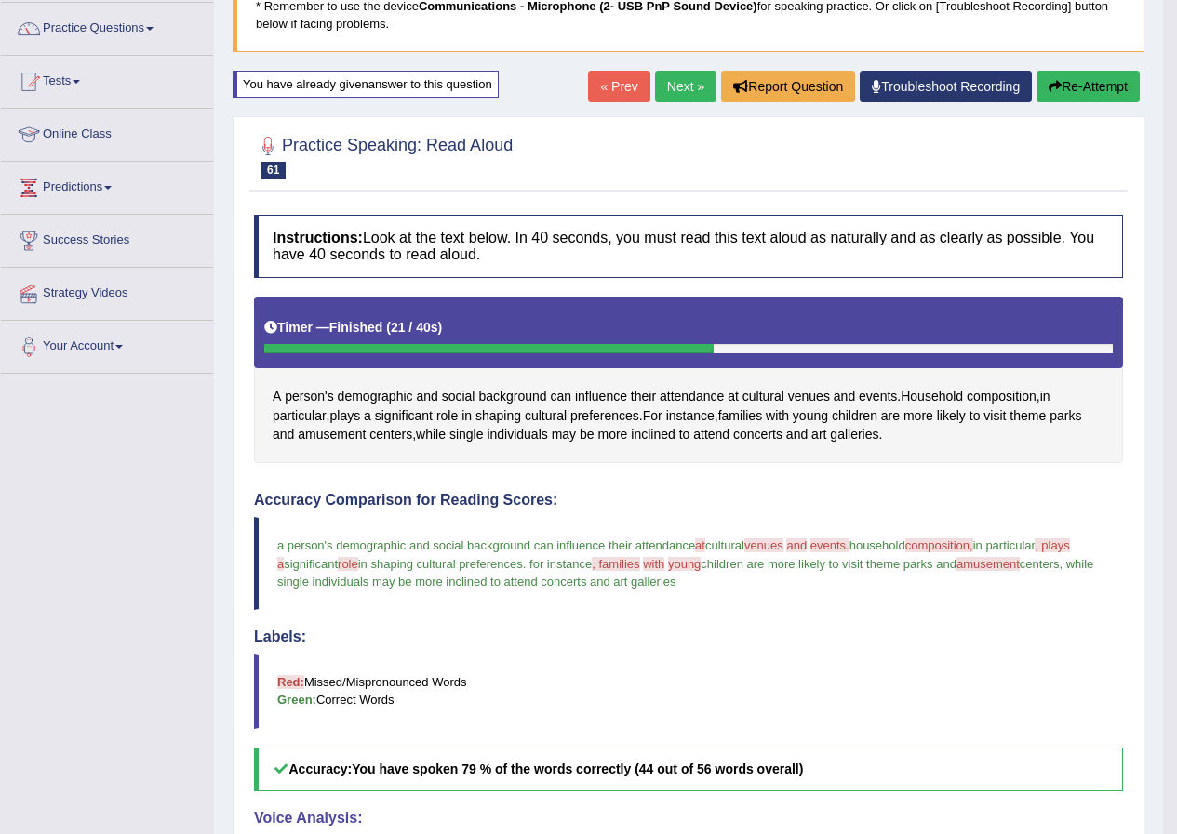
click at [1107, 87] on button "Re-Attempt" at bounding box center [1087, 87] width 103 height 32
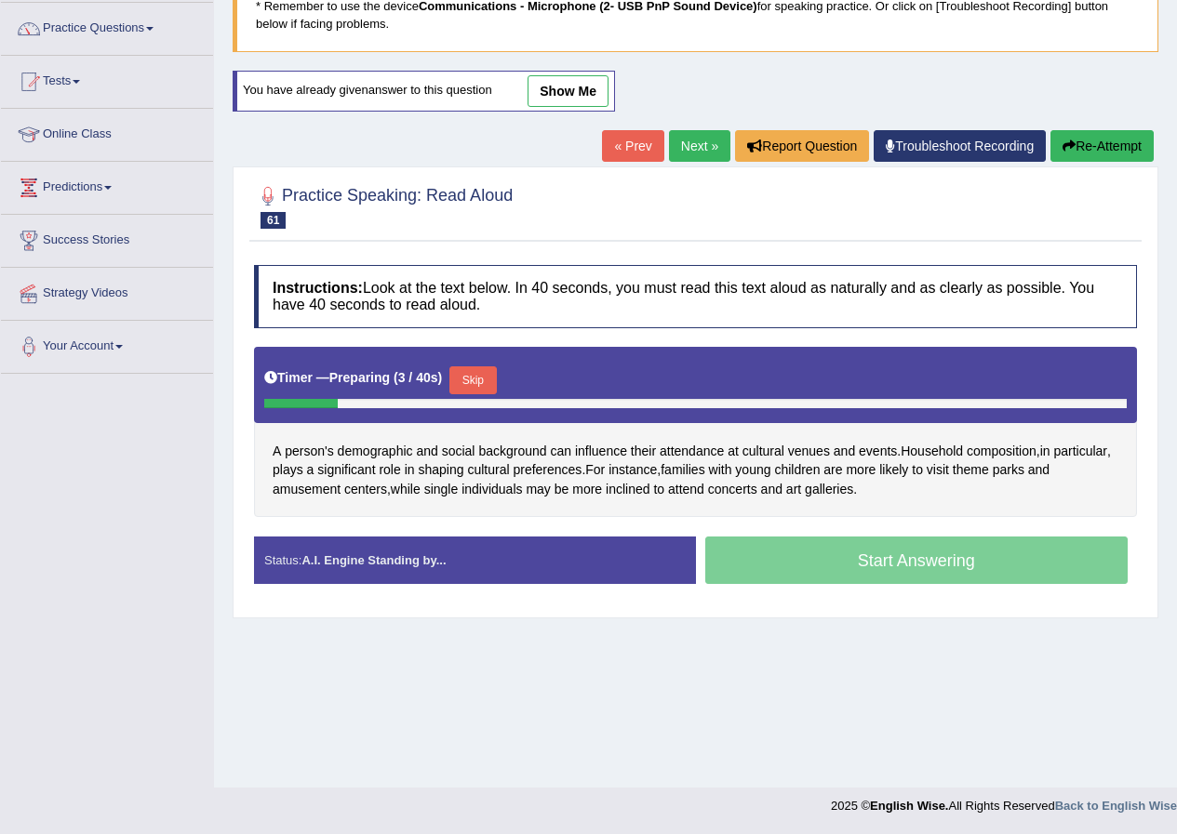
click at [692, 160] on link "Next »" at bounding box center [699, 146] width 61 height 32
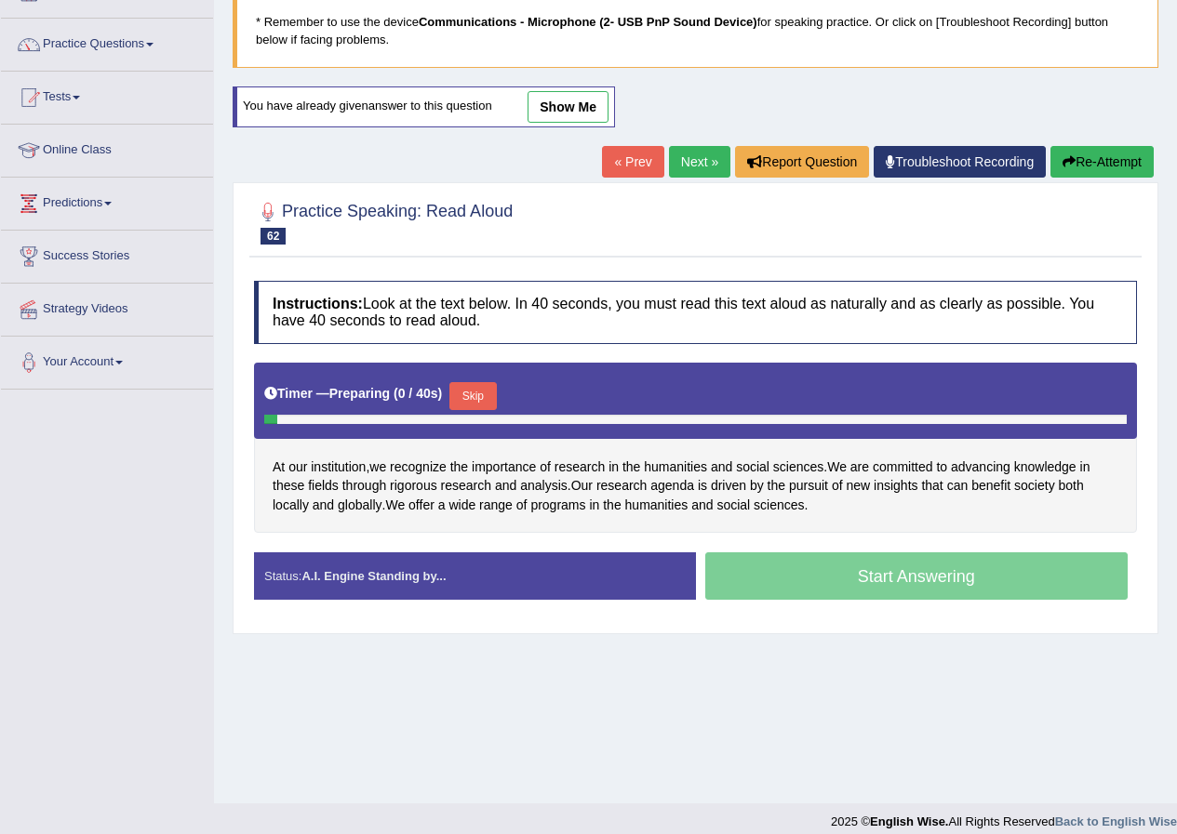
scroll to position [142, 0]
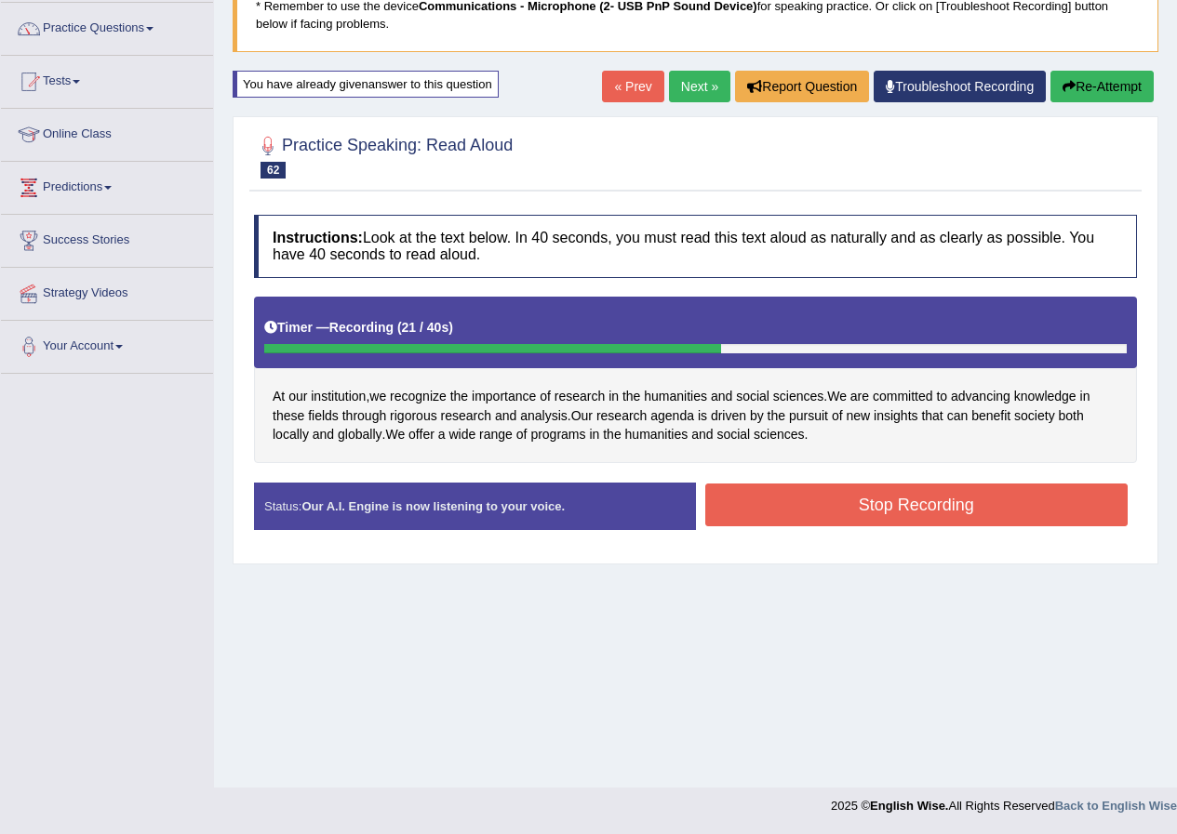
click at [811, 507] on button "Stop Recording" at bounding box center [916, 505] width 423 height 43
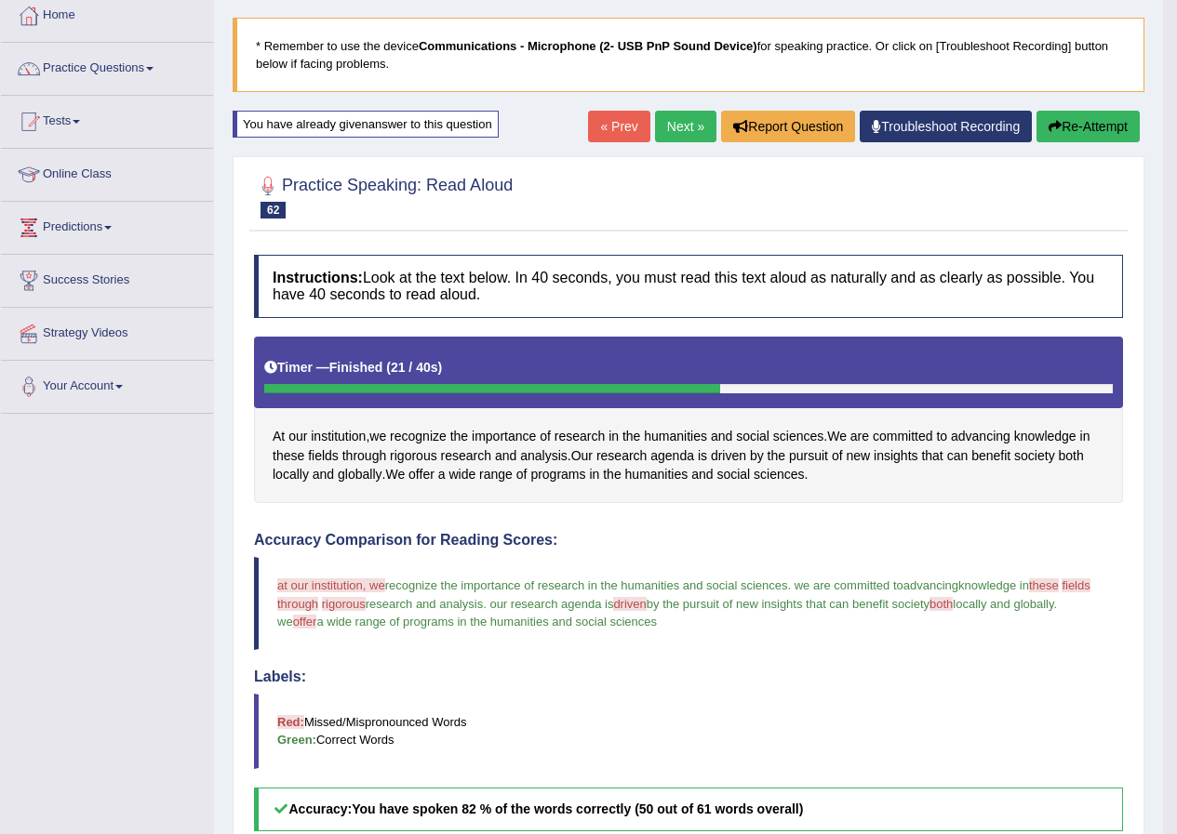
scroll to position [49, 0]
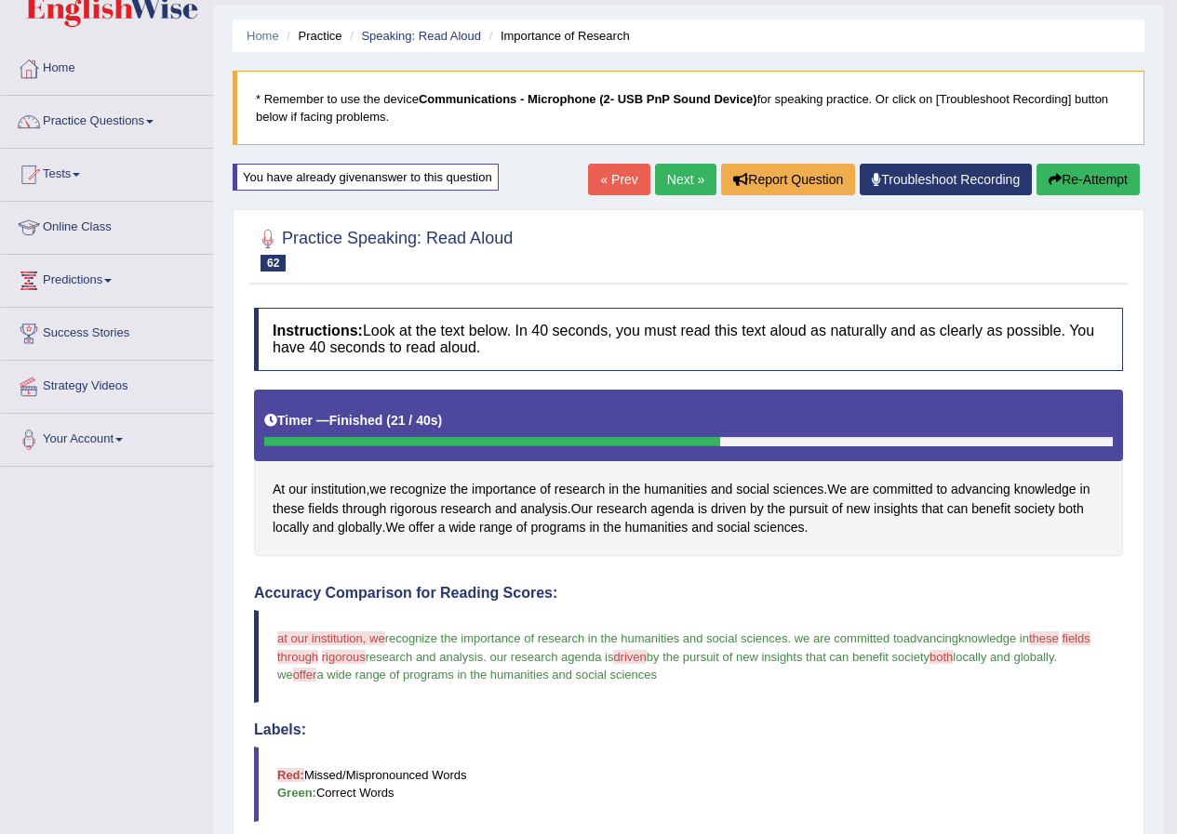
click at [1110, 180] on button "Re-Attempt" at bounding box center [1087, 180] width 103 height 32
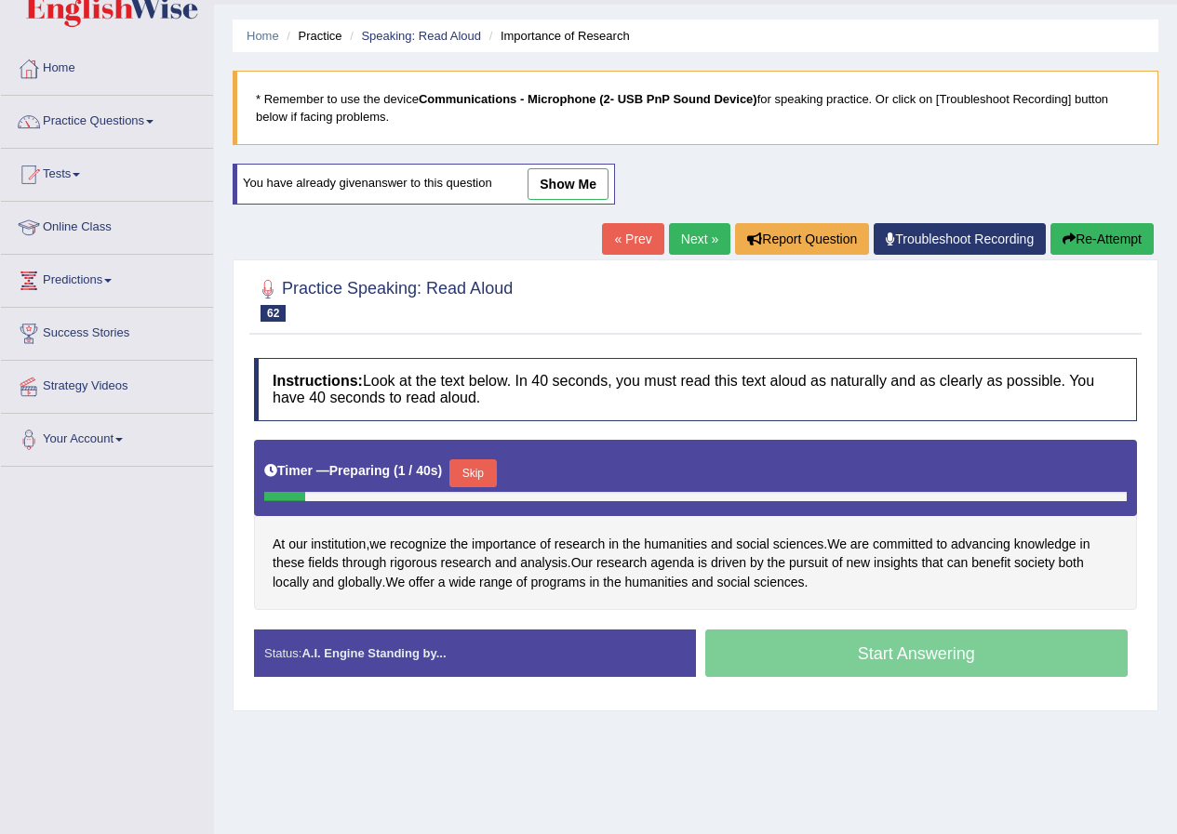
click at [478, 467] on button "Skip" at bounding box center [472, 474] width 47 height 28
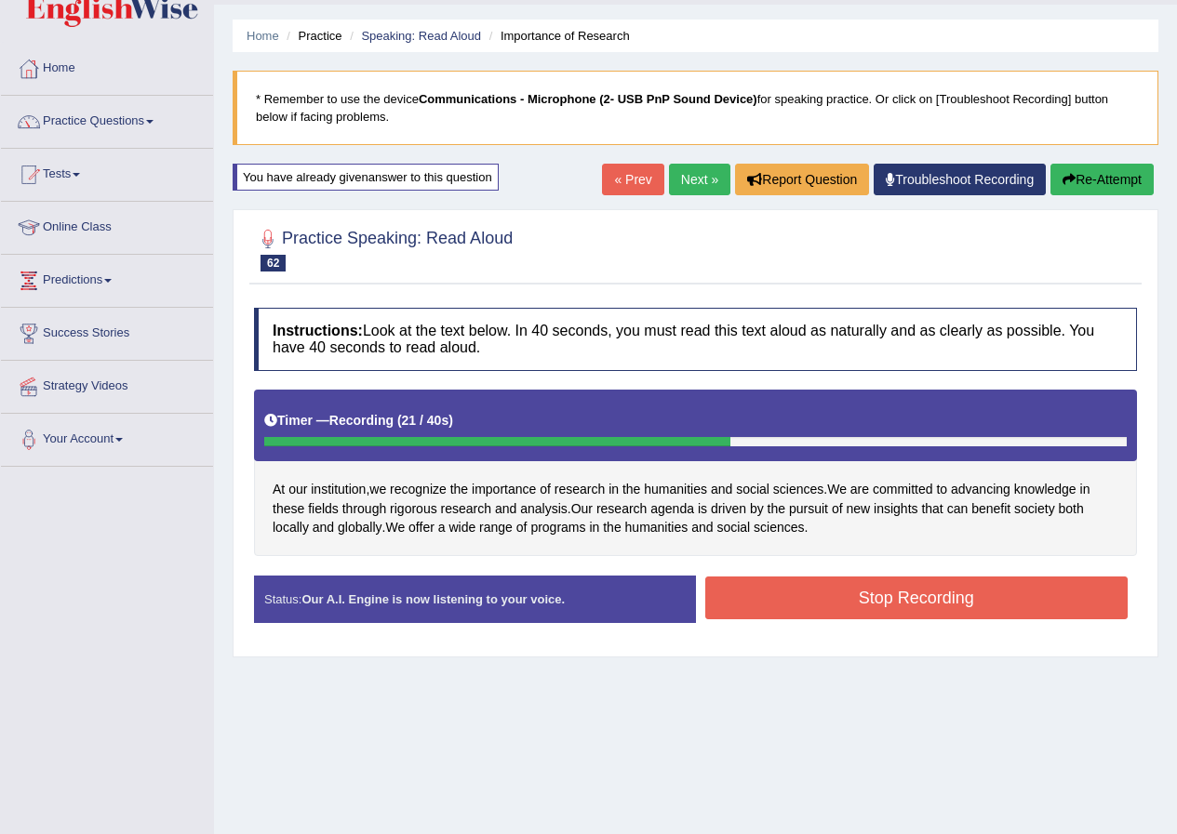
click at [861, 614] on button "Stop Recording" at bounding box center [916, 598] width 423 height 43
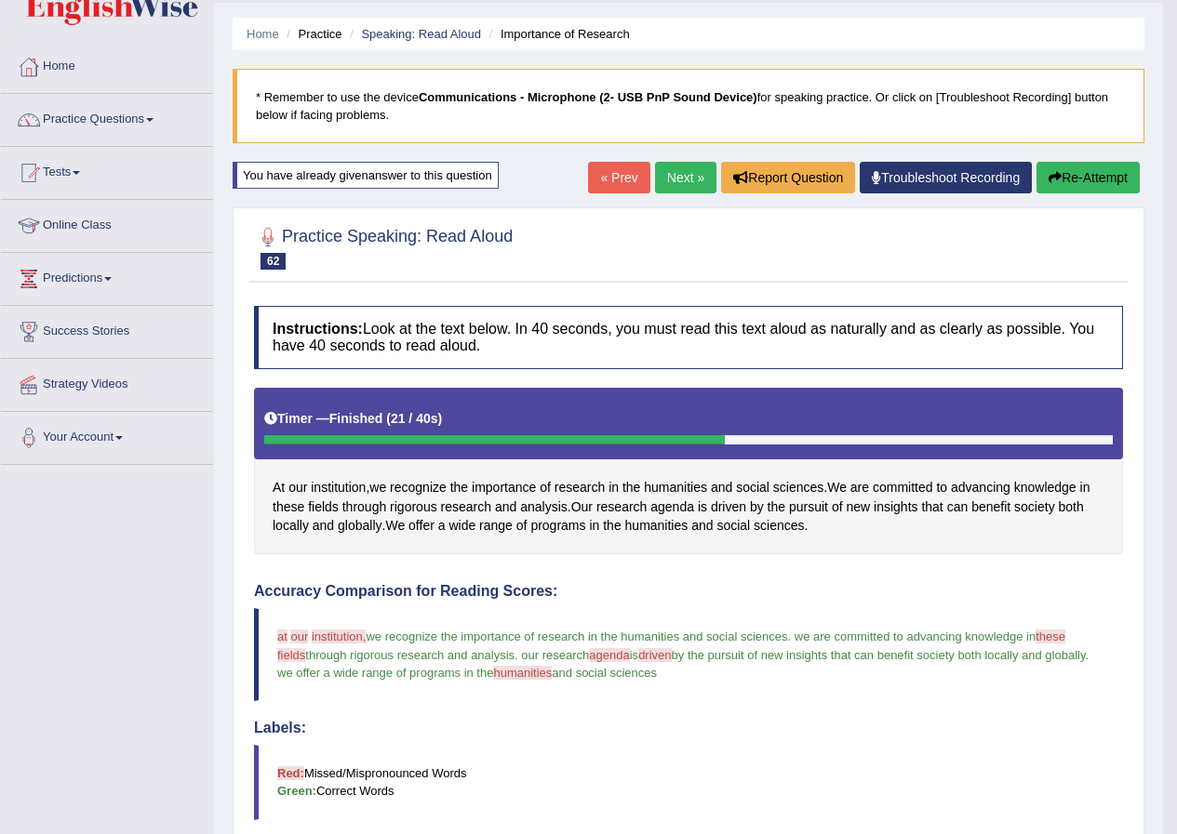
scroll to position [49, 0]
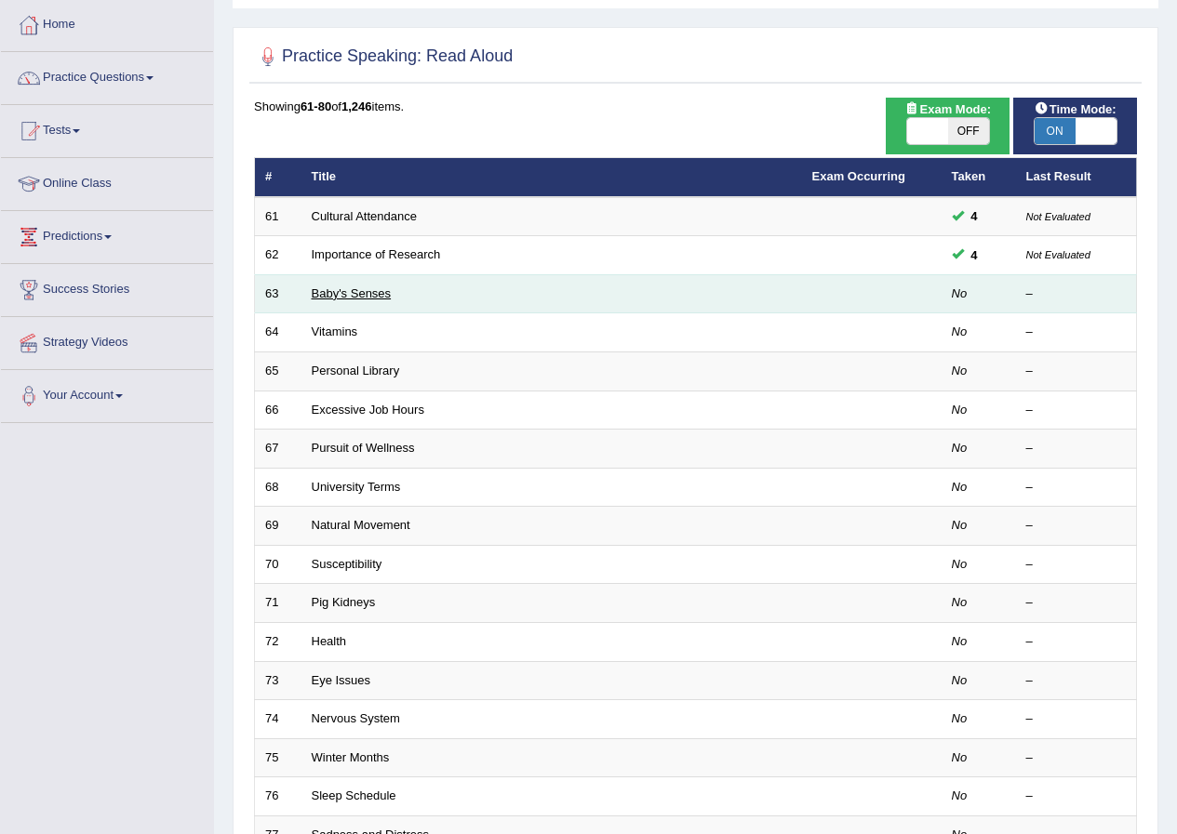
click at [362, 299] on link "Baby's Senses" at bounding box center [352, 294] width 80 height 14
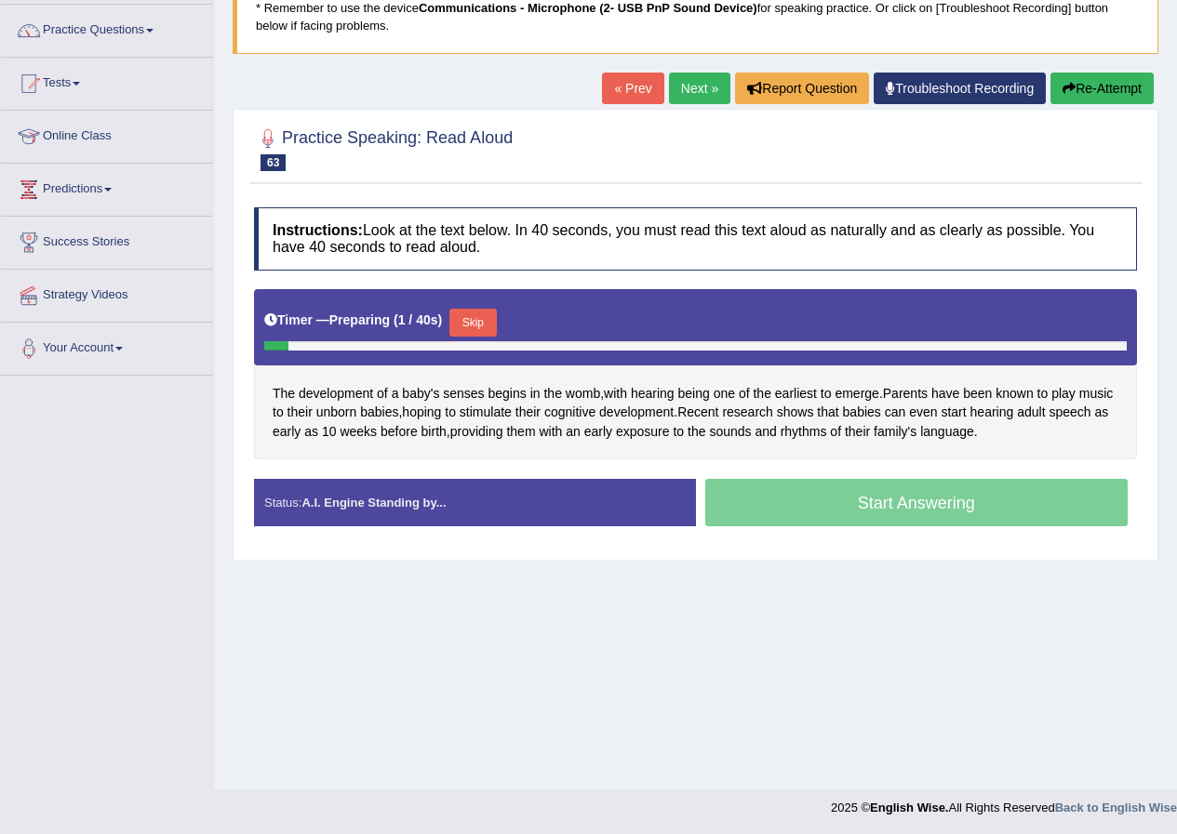
scroll to position [142, 0]
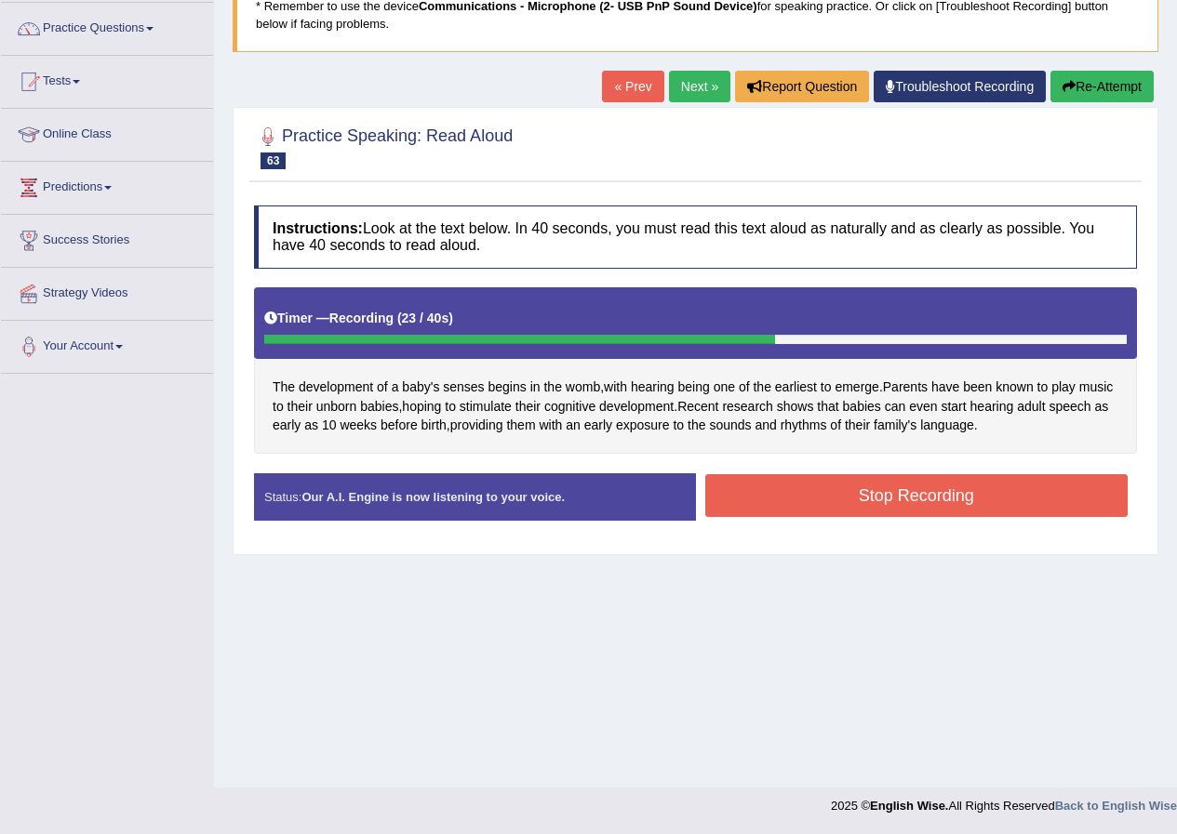
click at [859, 500] on button "Stop Recording" at bounding box center [916, 495] width 423 height 43
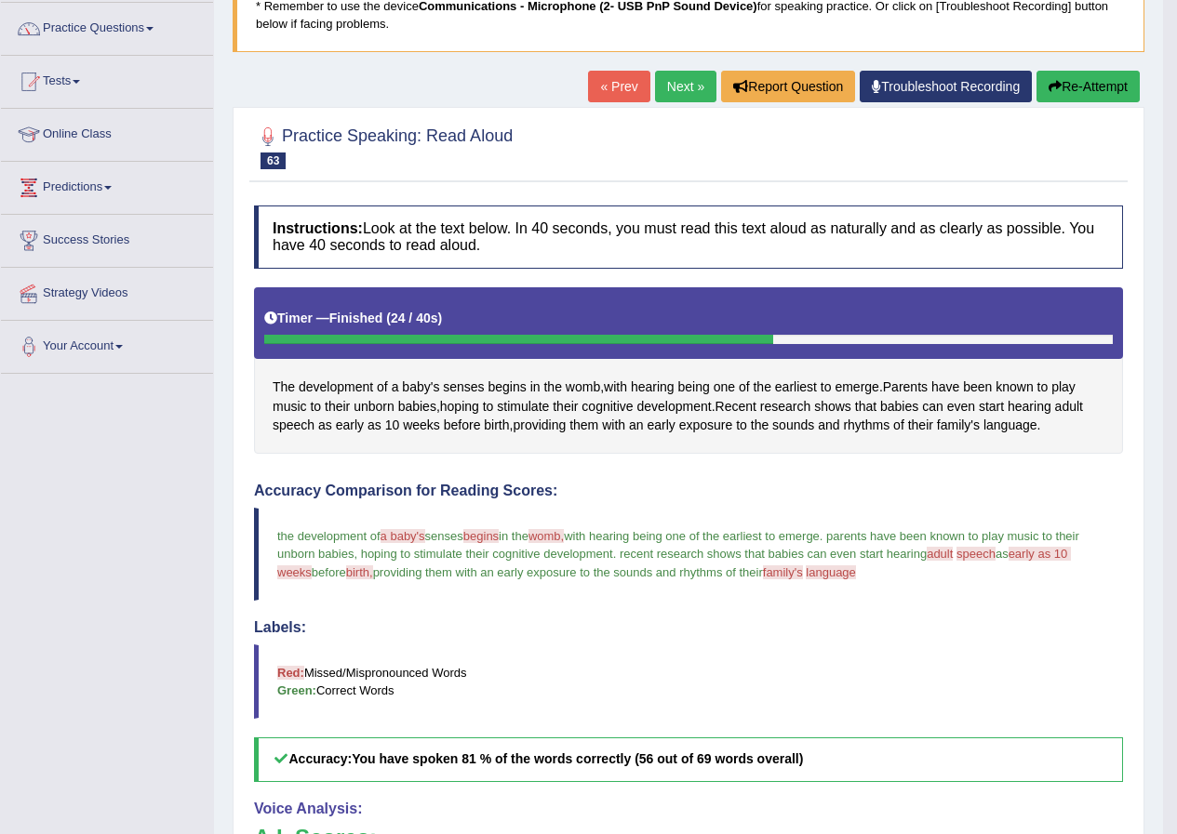
click at [1081, 89] on button "Re-Attempt" at bounding box center [1087, 87] width 103 height 32
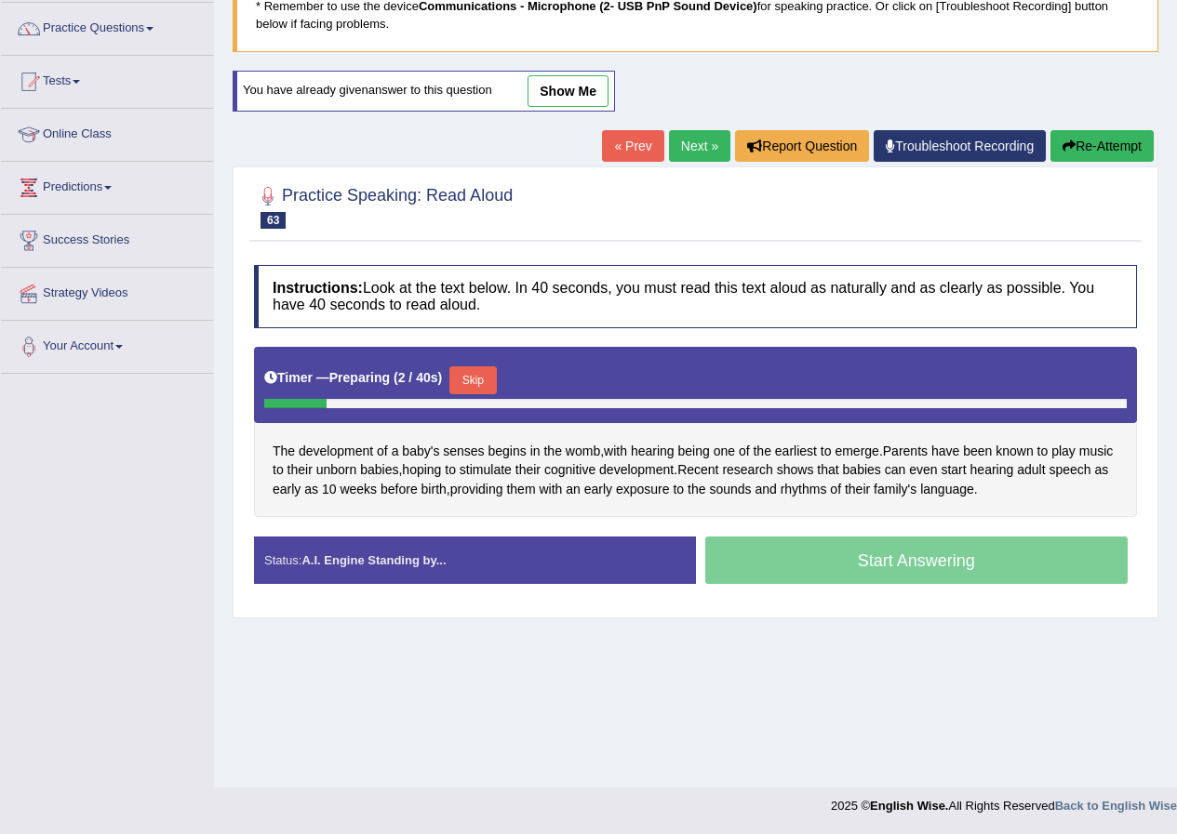
click at [468, 379] on button "Skip" at bounding box center [472, 381] width 47 height 28
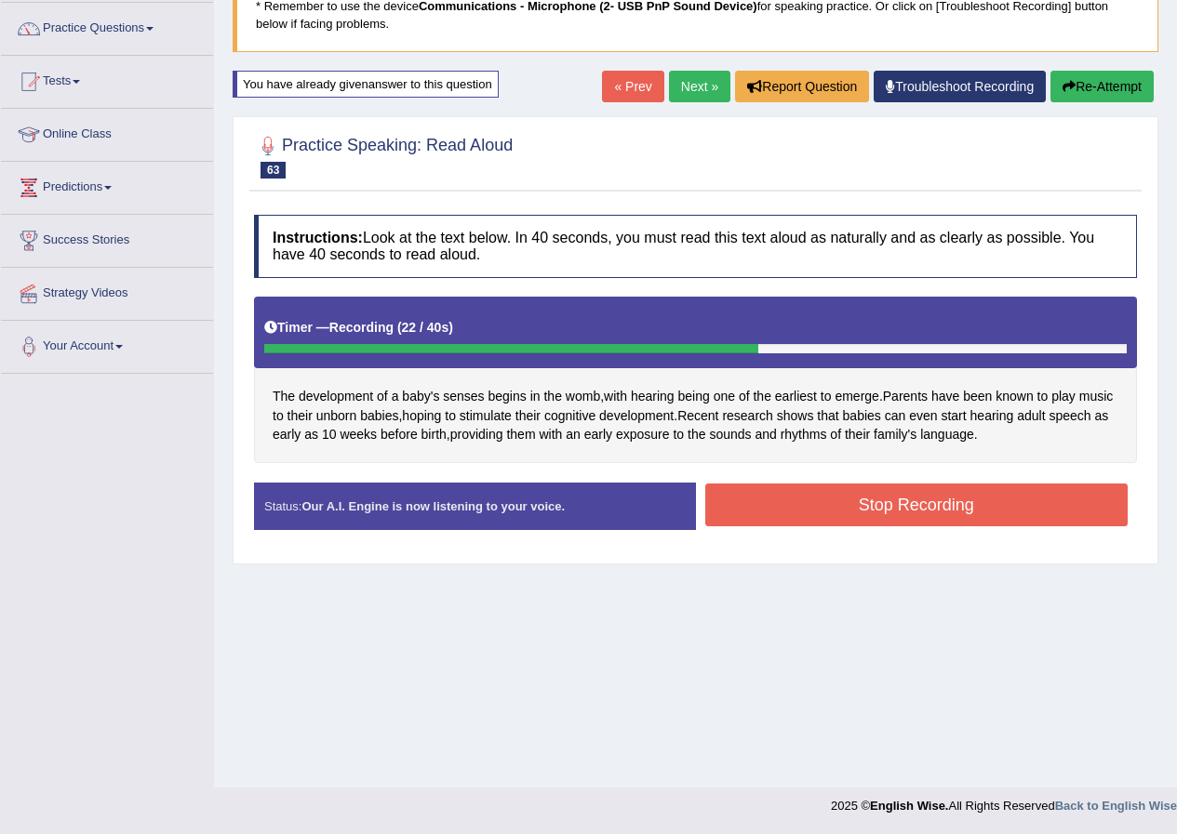
click at [914, 519] on button "Stop Recording" at bounding box center [916, 505] width 423 height 43
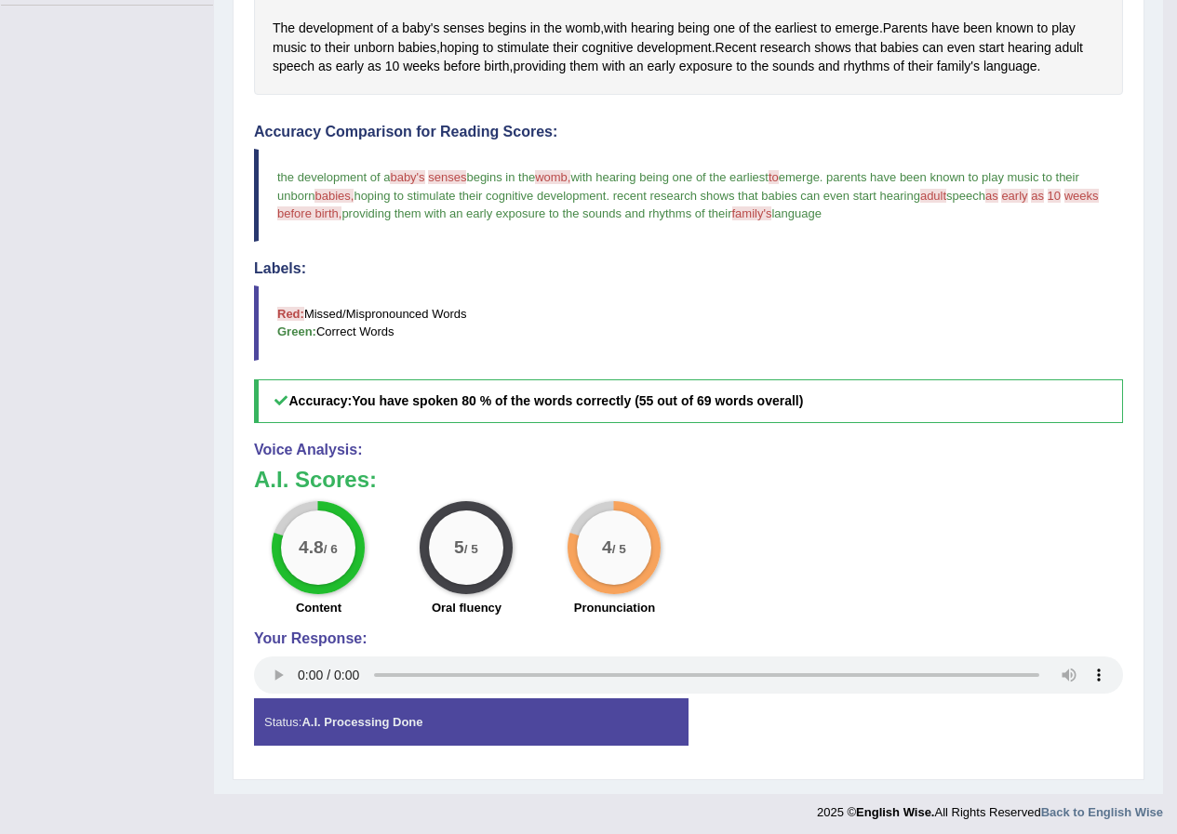
scroll to position [517, 0]
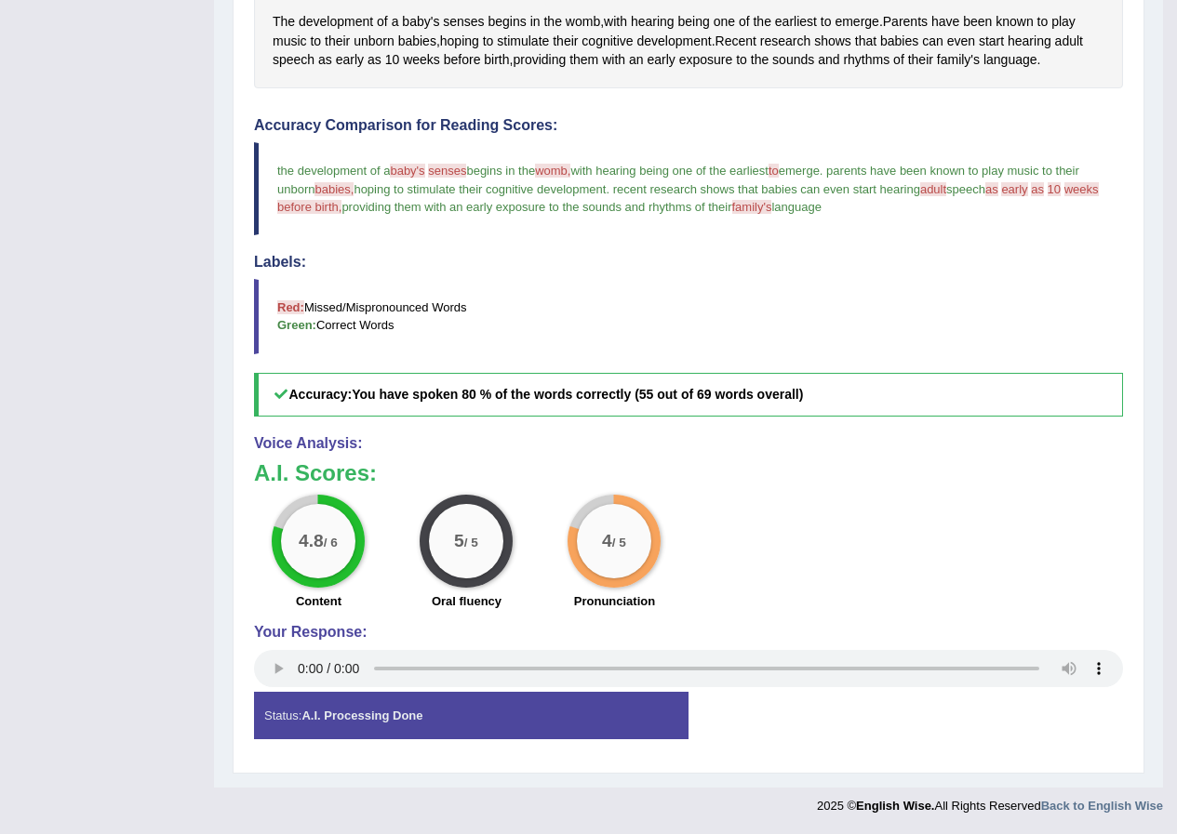
click at [996, 562] on div "4.8 / 6 Content 5 / 5 Oral fluency 4 / 5 Pronunciation" at bounding box center [688, 555] width 887 height 120
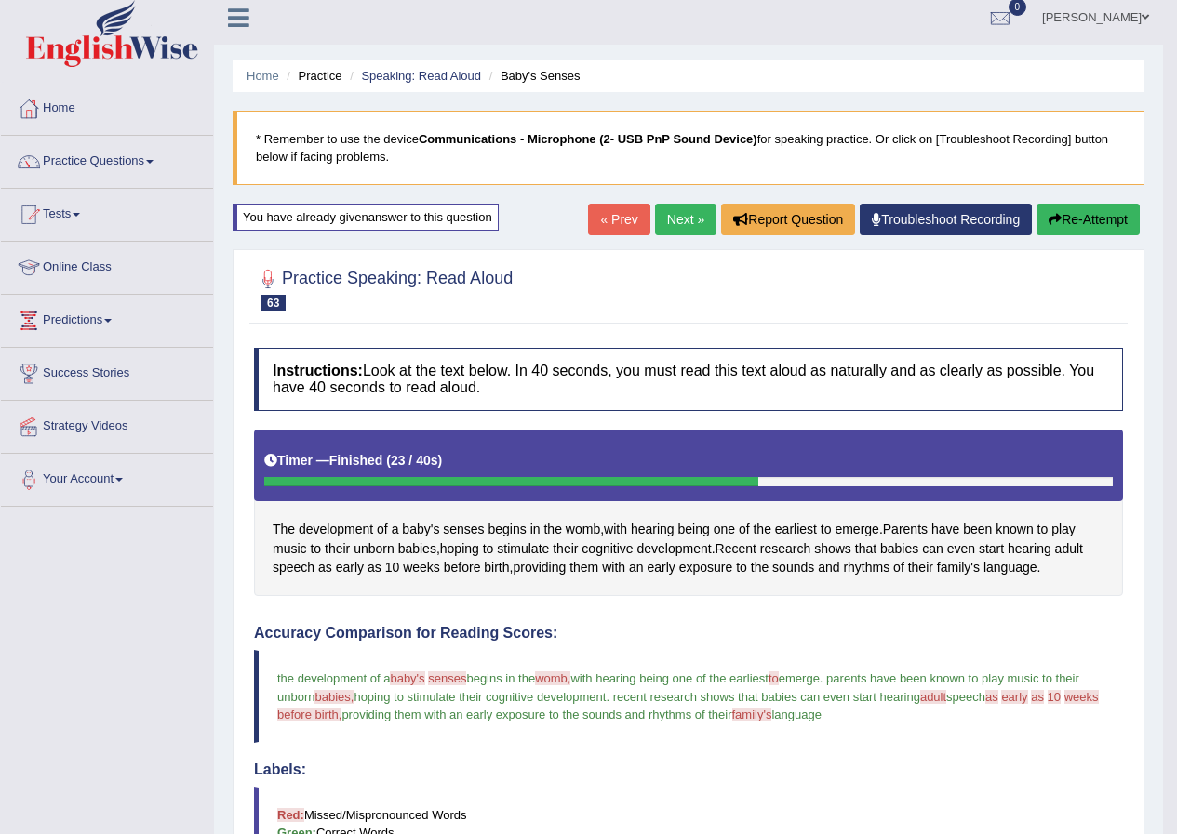
scroll to position [0, 0]
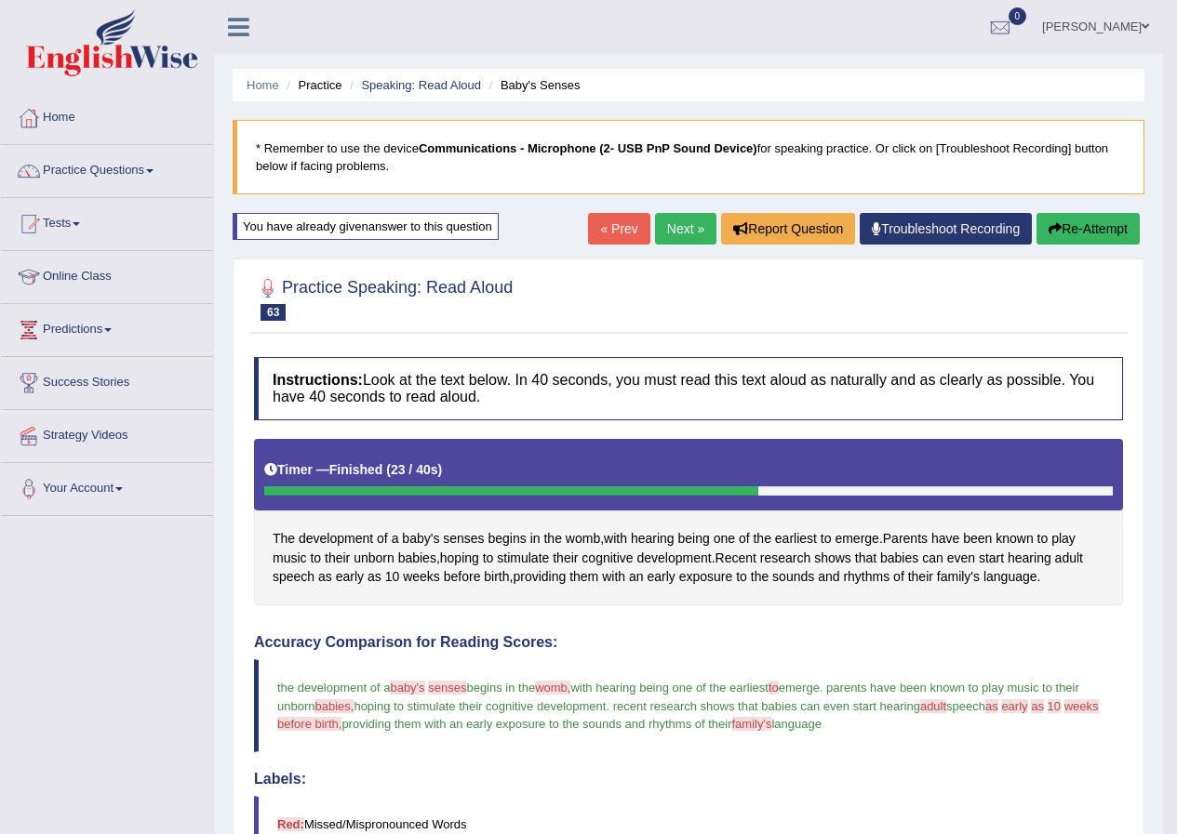
click at [1077, 239] on button "Re-Attempt" at bounding box center [1087, 229] width 103 height 32
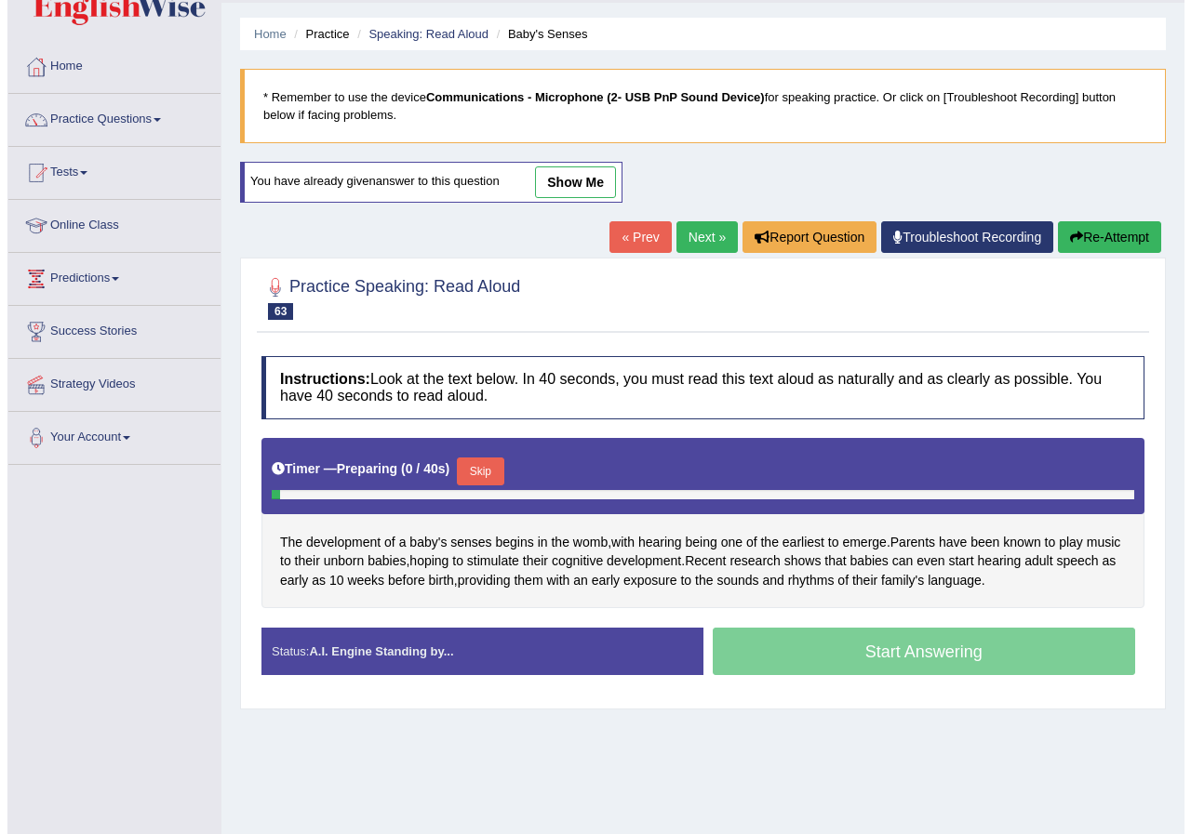
scroll to position [142, 0]
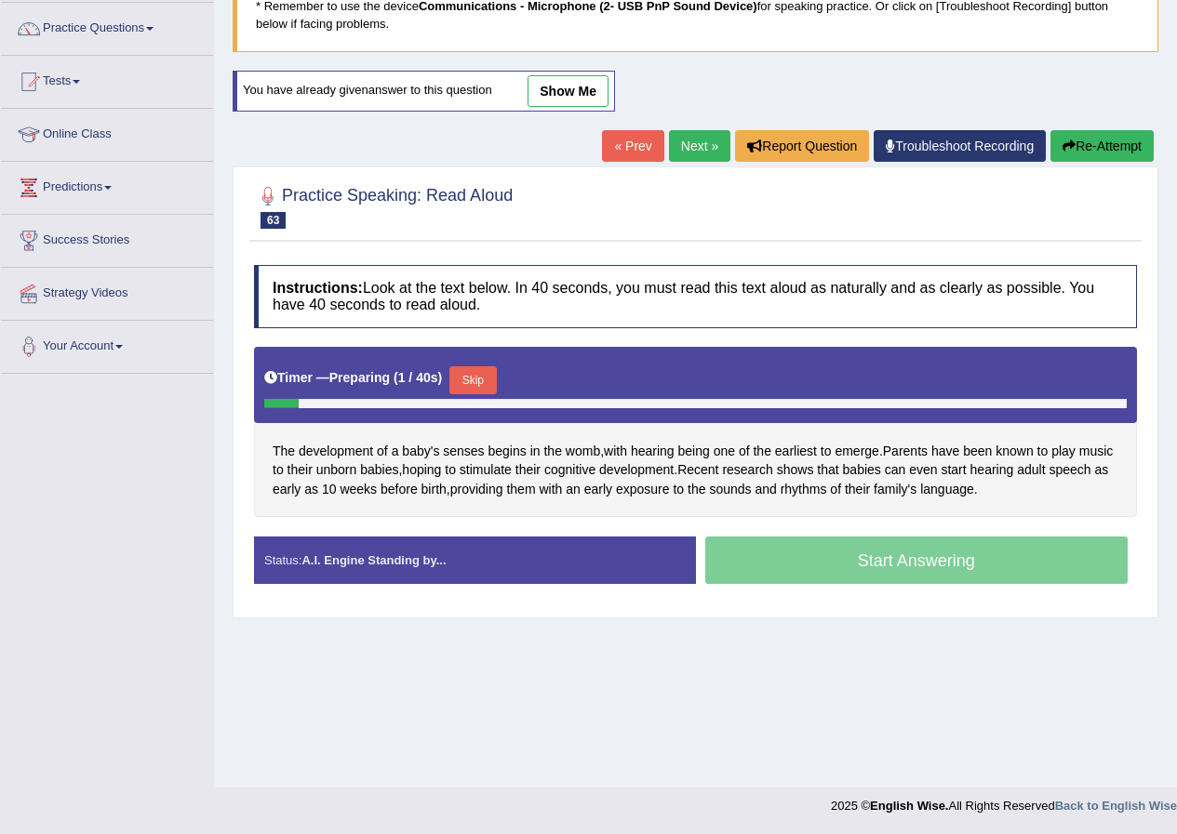
click at [484, 382] on button "Skip" at bounding box center [472, 381] width 47 height 28
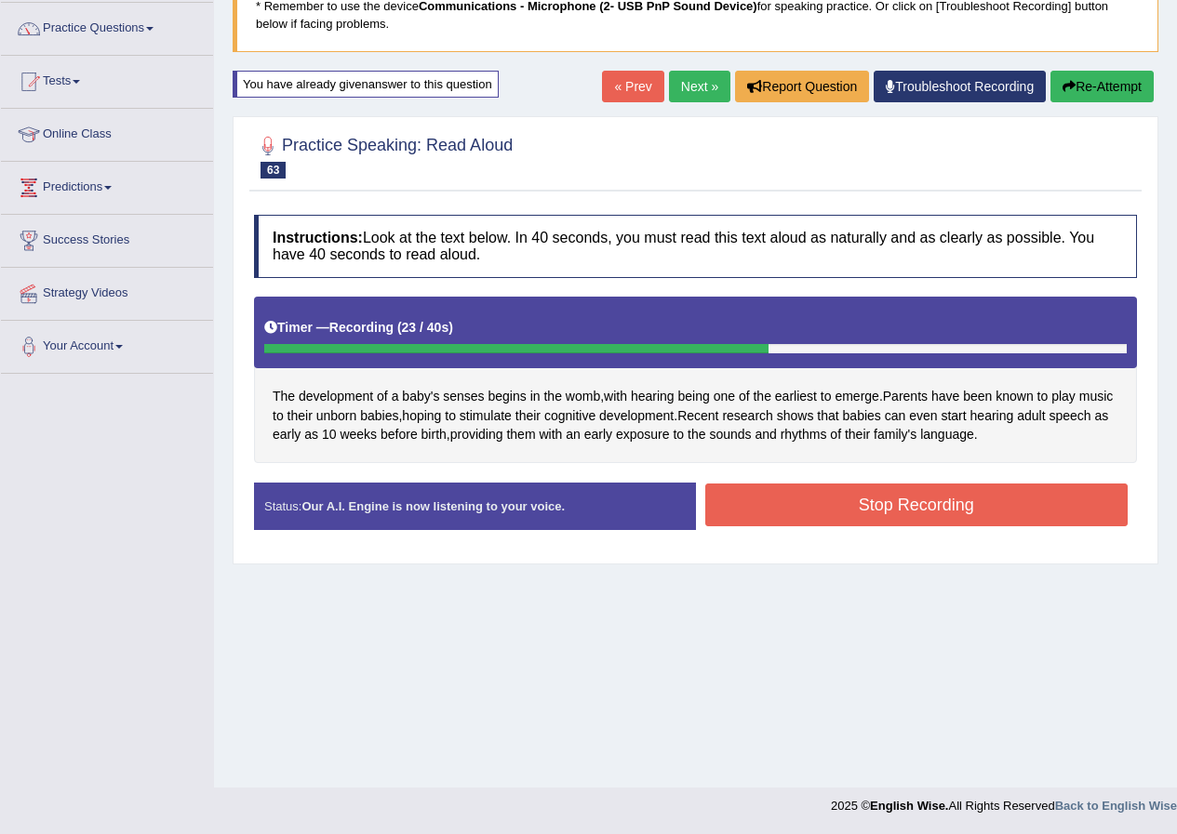
click at [926, 493] on button "Stop Recording" at bounding box center [916, 505] width 423 height 43
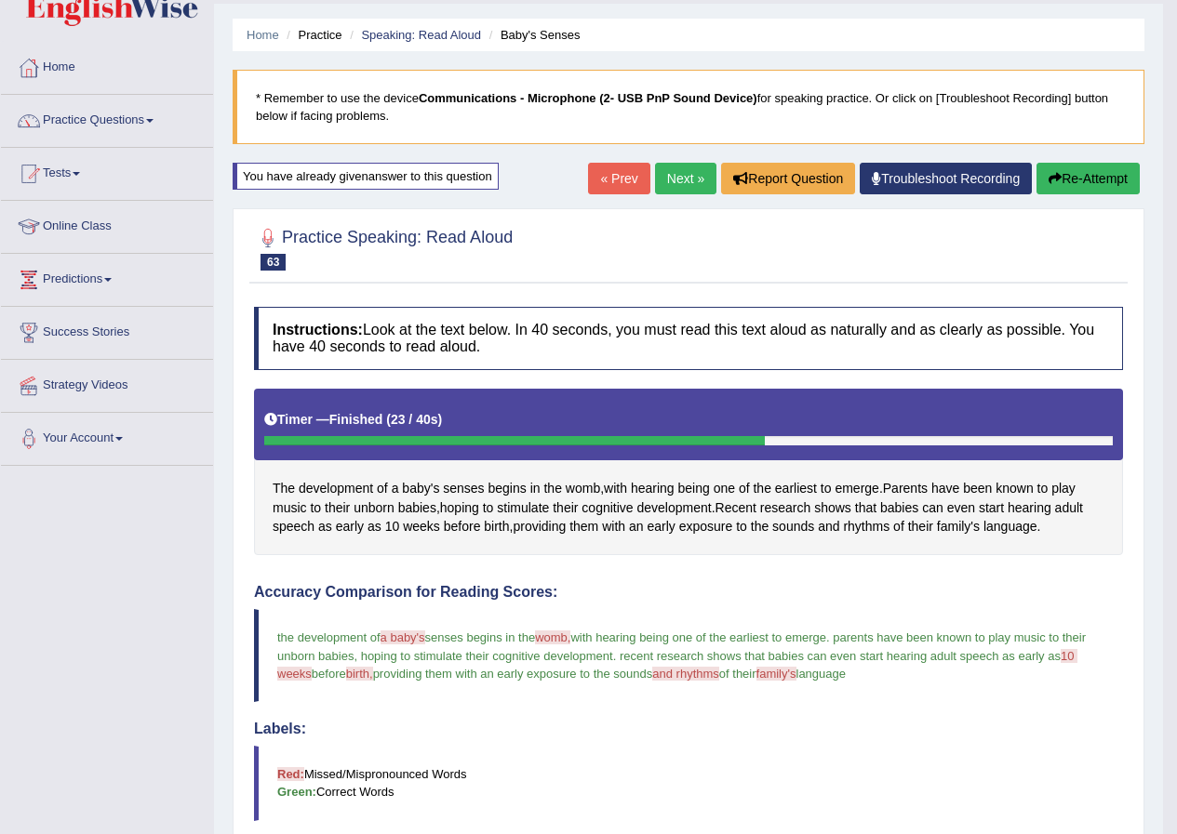
scroll to position [49, 0]
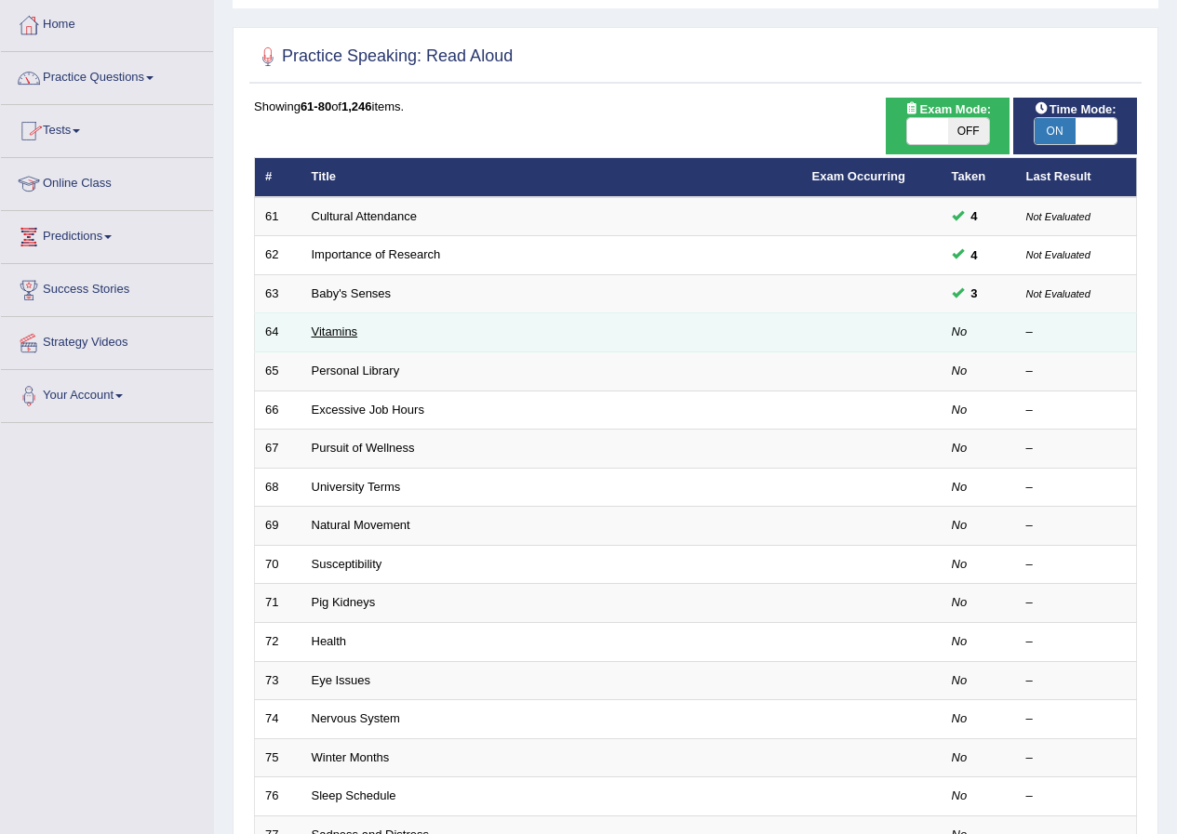
click at [350, 334] on link "Vitamins" at bounding box center [335, 332] width 47 height 14
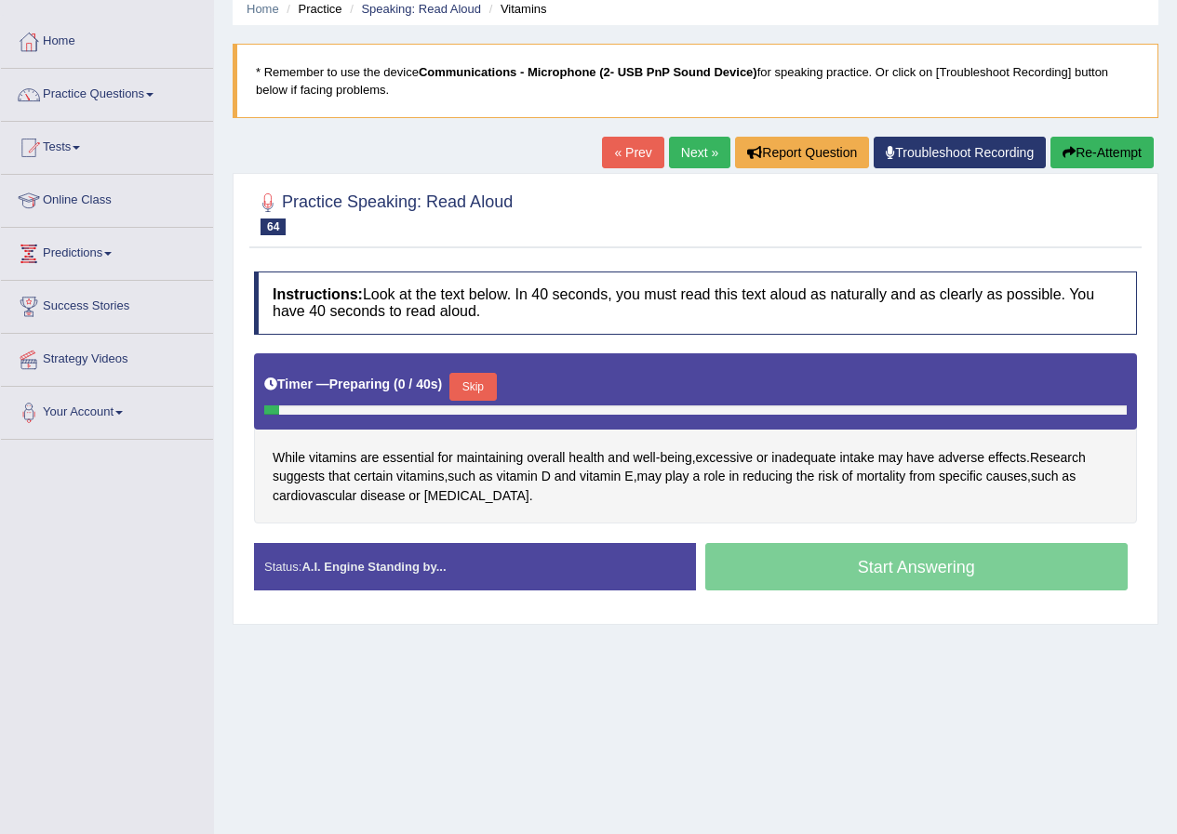
scroll to position [142, 0]
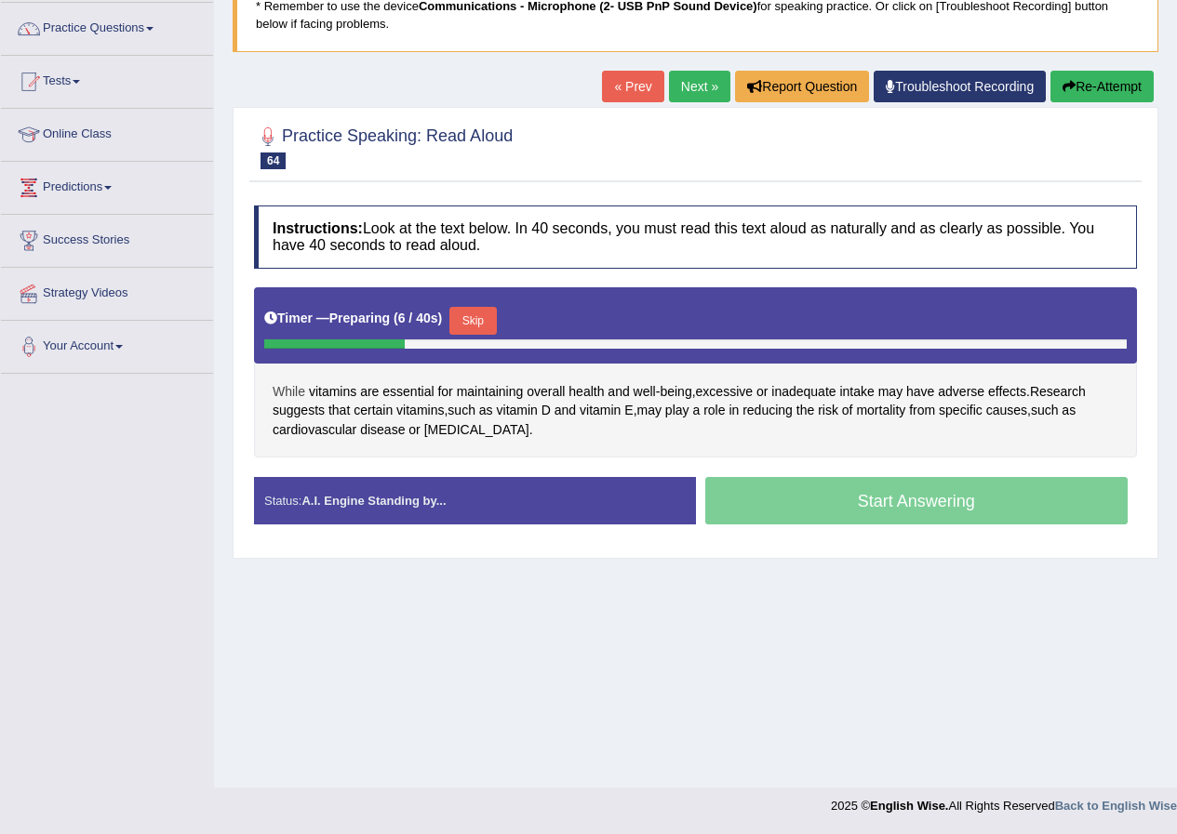
click at [294, 387] on span "While" at bounding box center [289, 392] width 33 height 20
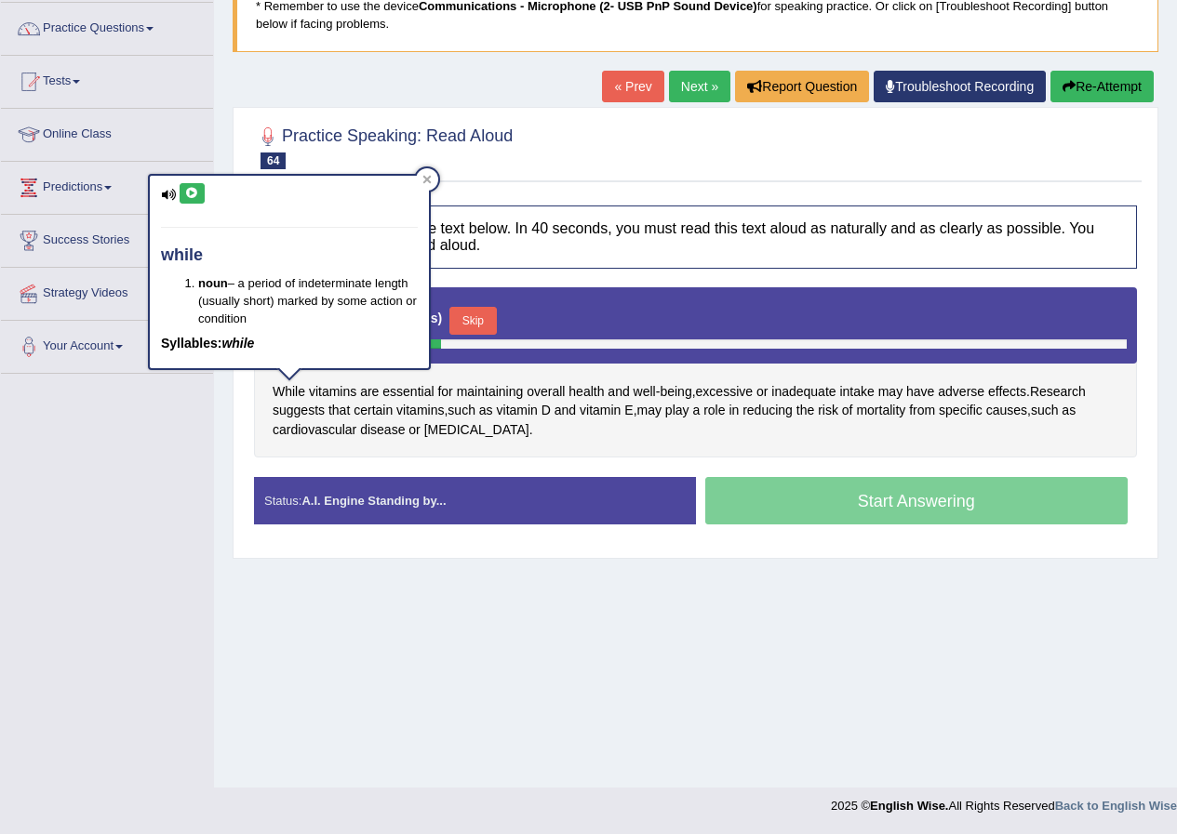
click at [201, 197] on button at bounding box center [192, 193] width 25 height 20
click at [191, 196] on icon at bounding box center [192, 193] width 14 height 11
click at [431, 178] on icon at bounding box center [426, 179] width 9 height 9
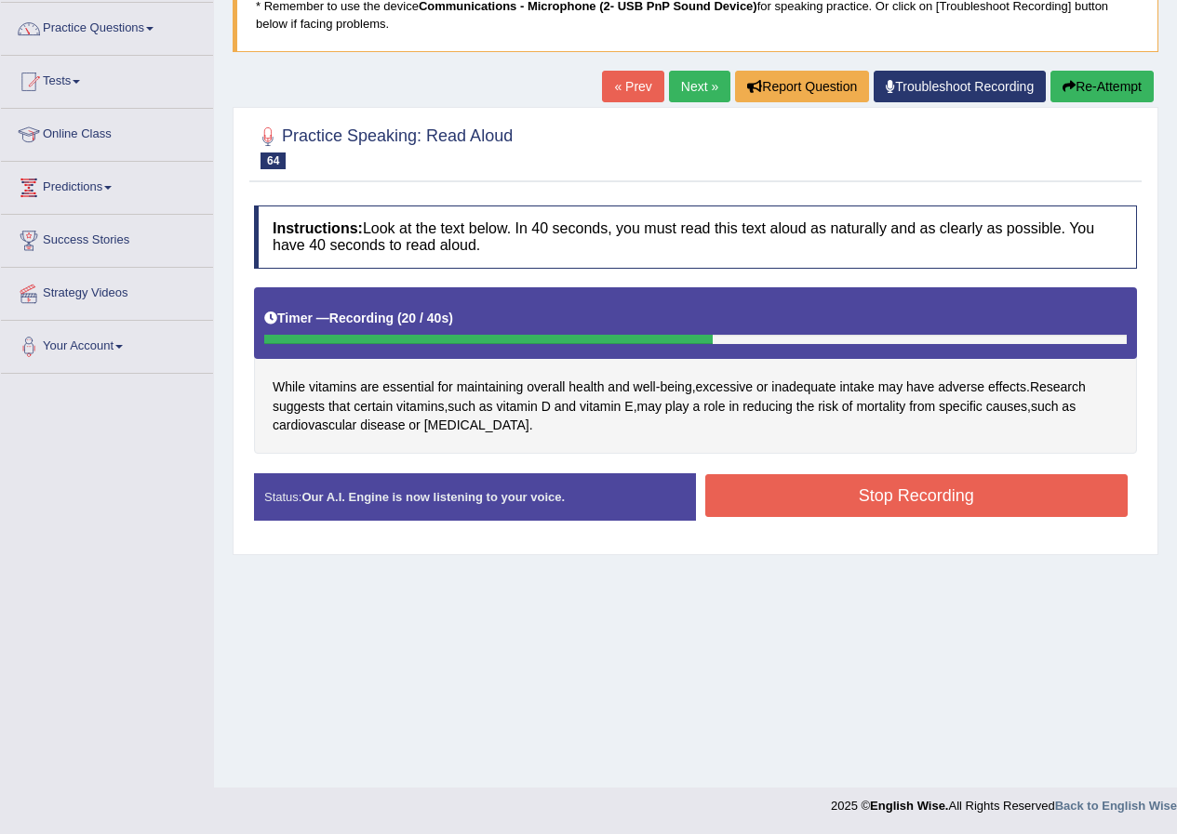
click at [752, 490] on button "Stop Recording" at bounding box center [916, 495] width 423 height 43
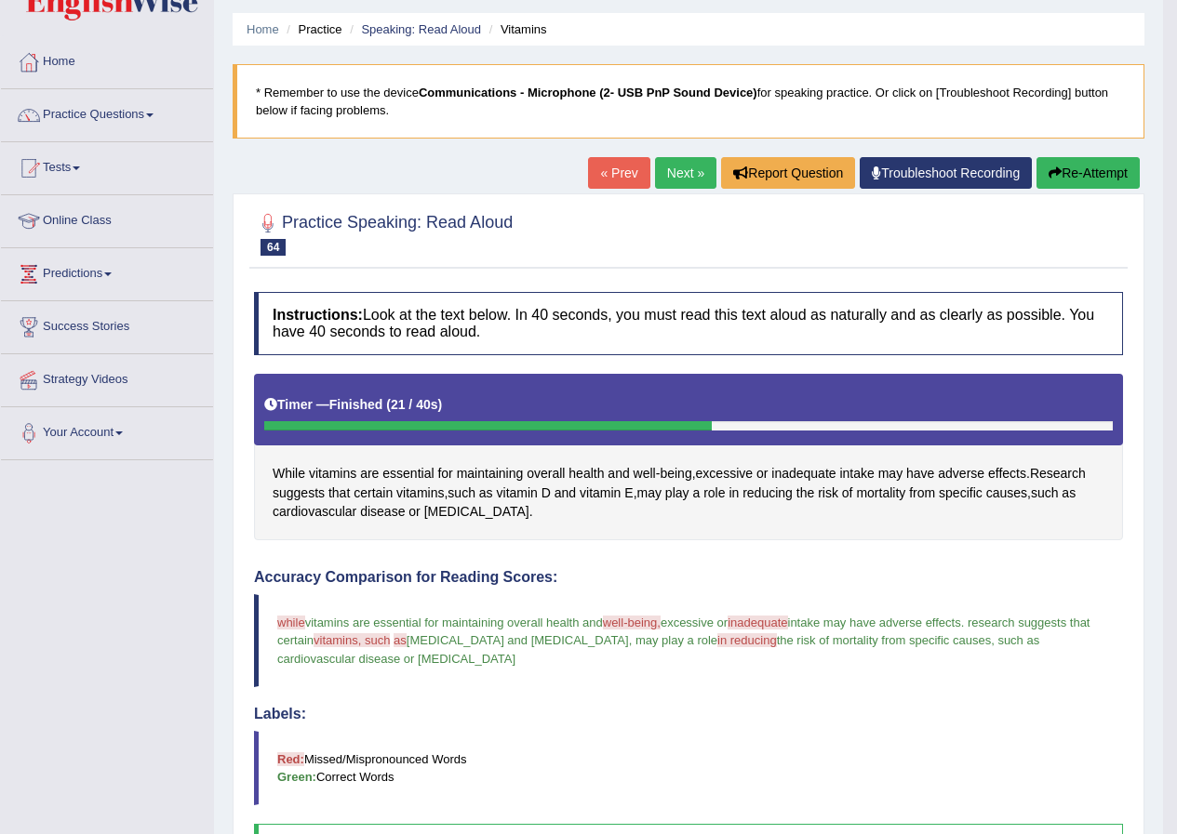
scroll to position [49, 0]
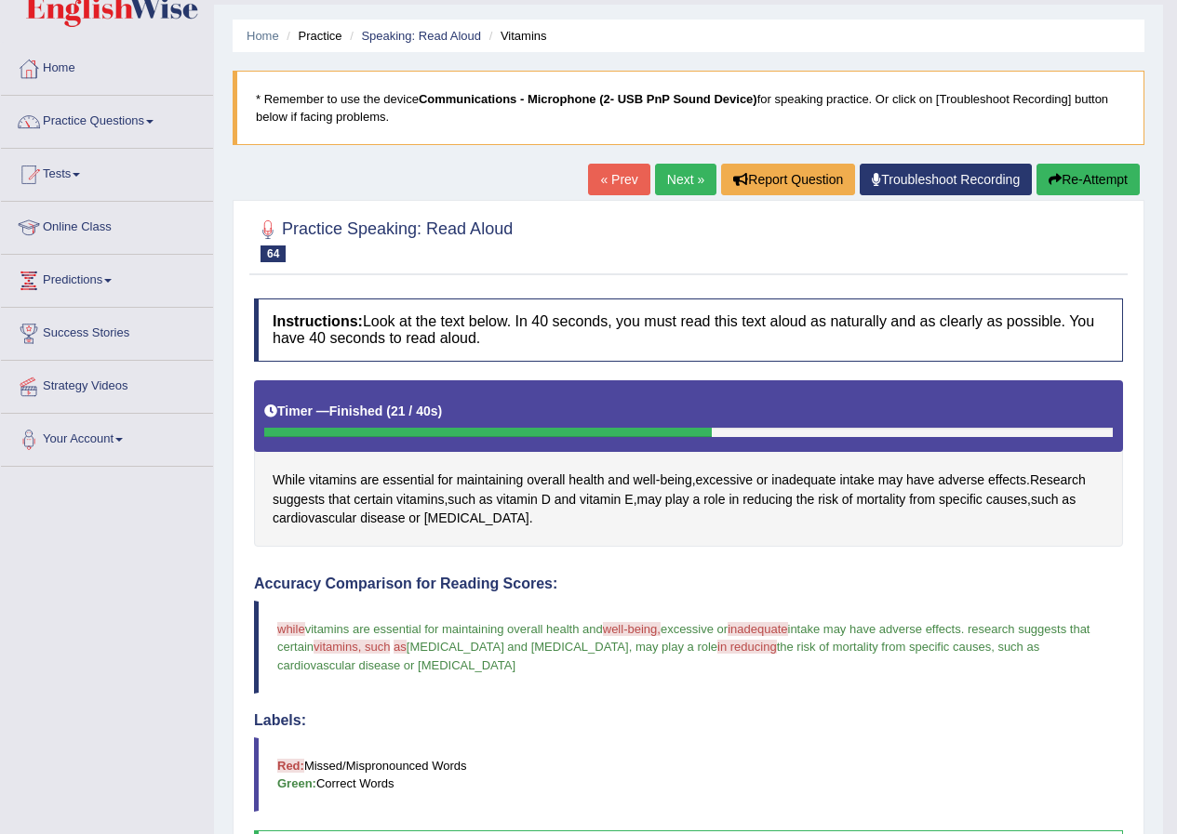
click at [1107, 171] on button "Re-Attempt" at bounding box center [1087, 180] width 103 height 32
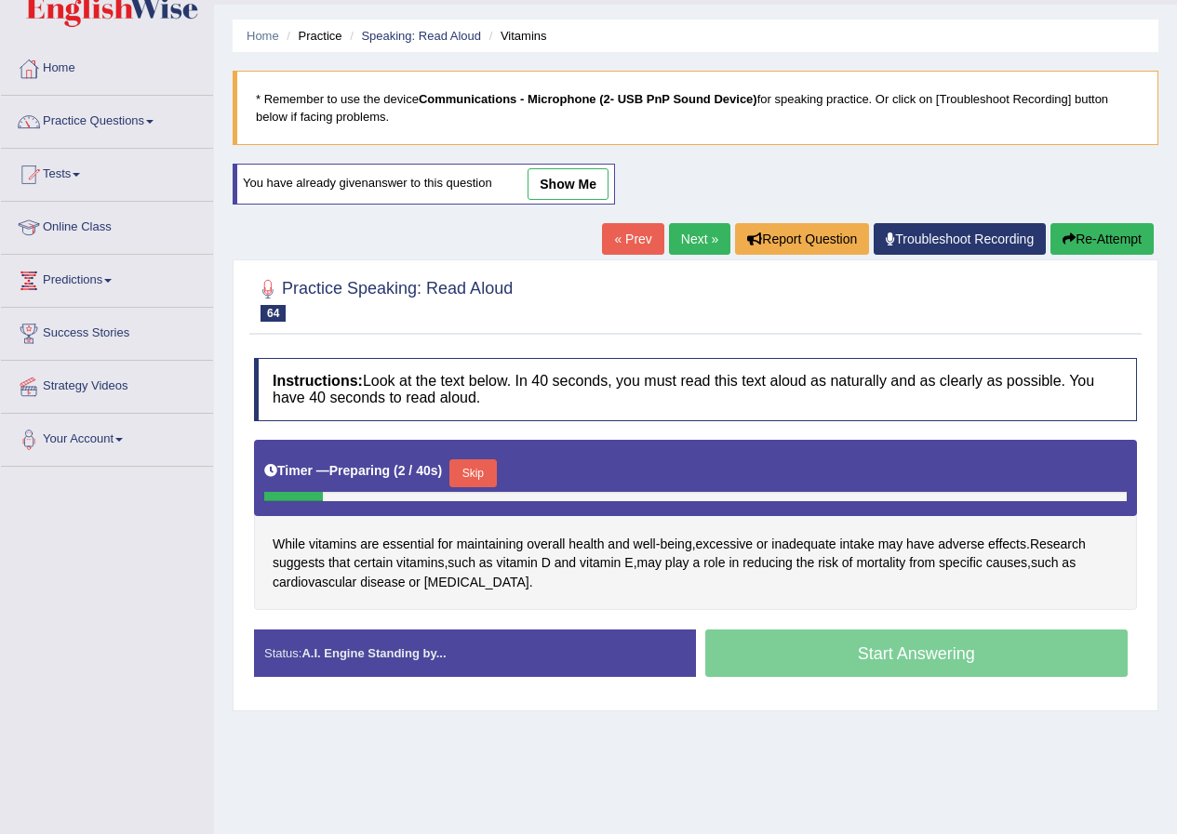
click at [488, 467] on button "Skip" at bounding box center [472, 474] width 47 height 28
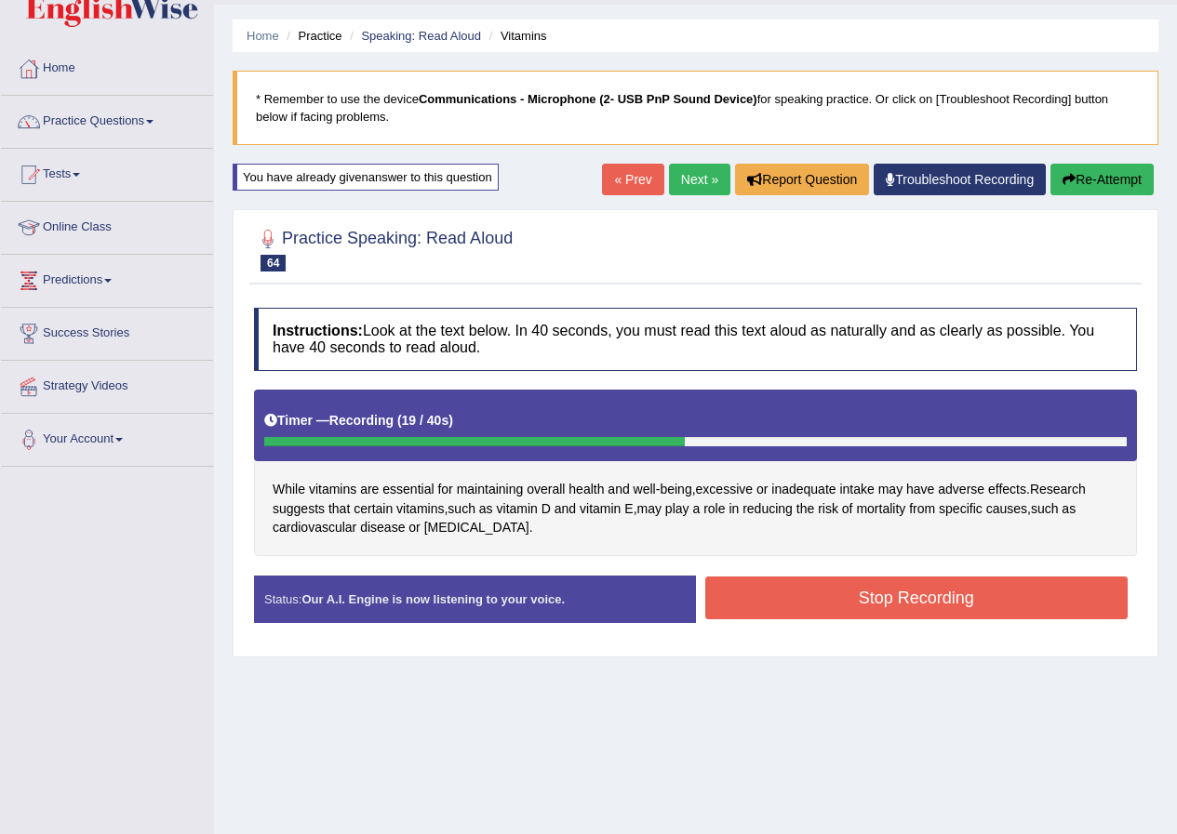
click at [767, 592] on button "Stop Recording" at bounding box center [916, 598] width 423 height 43
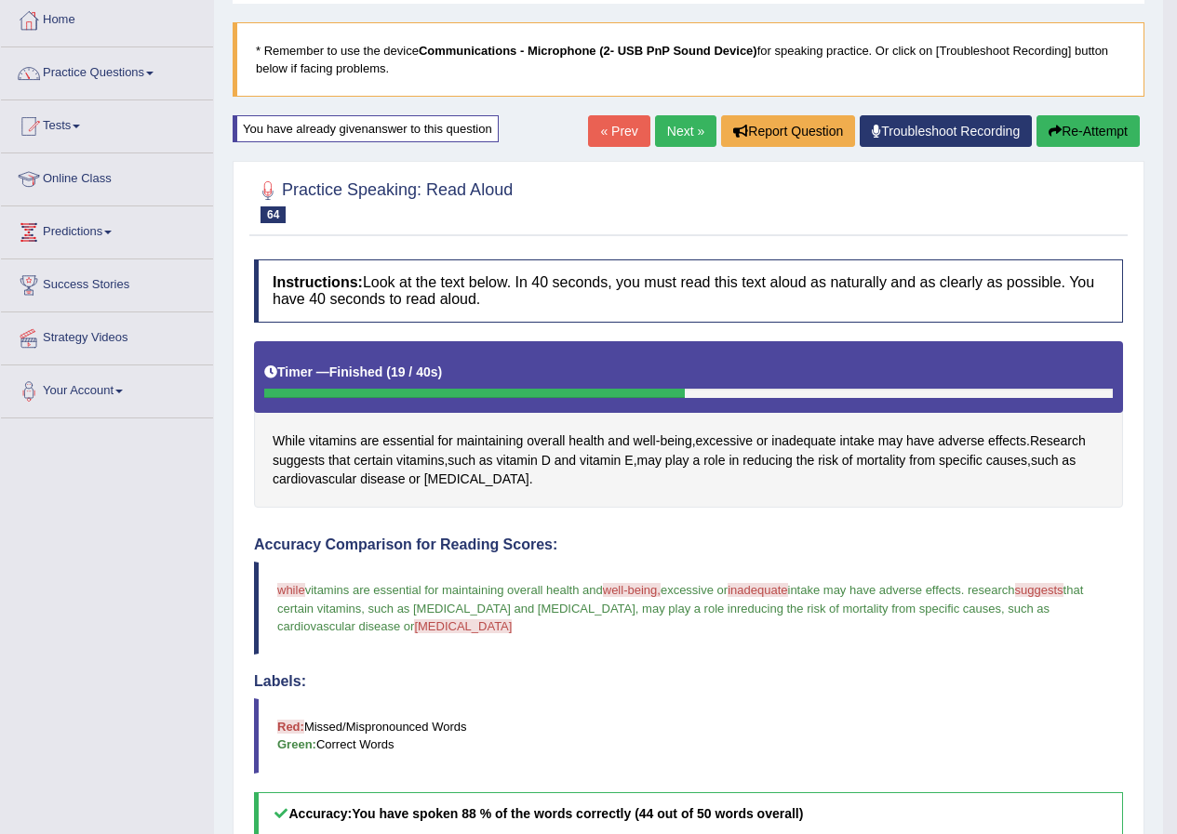
scroll to position [142, 0]
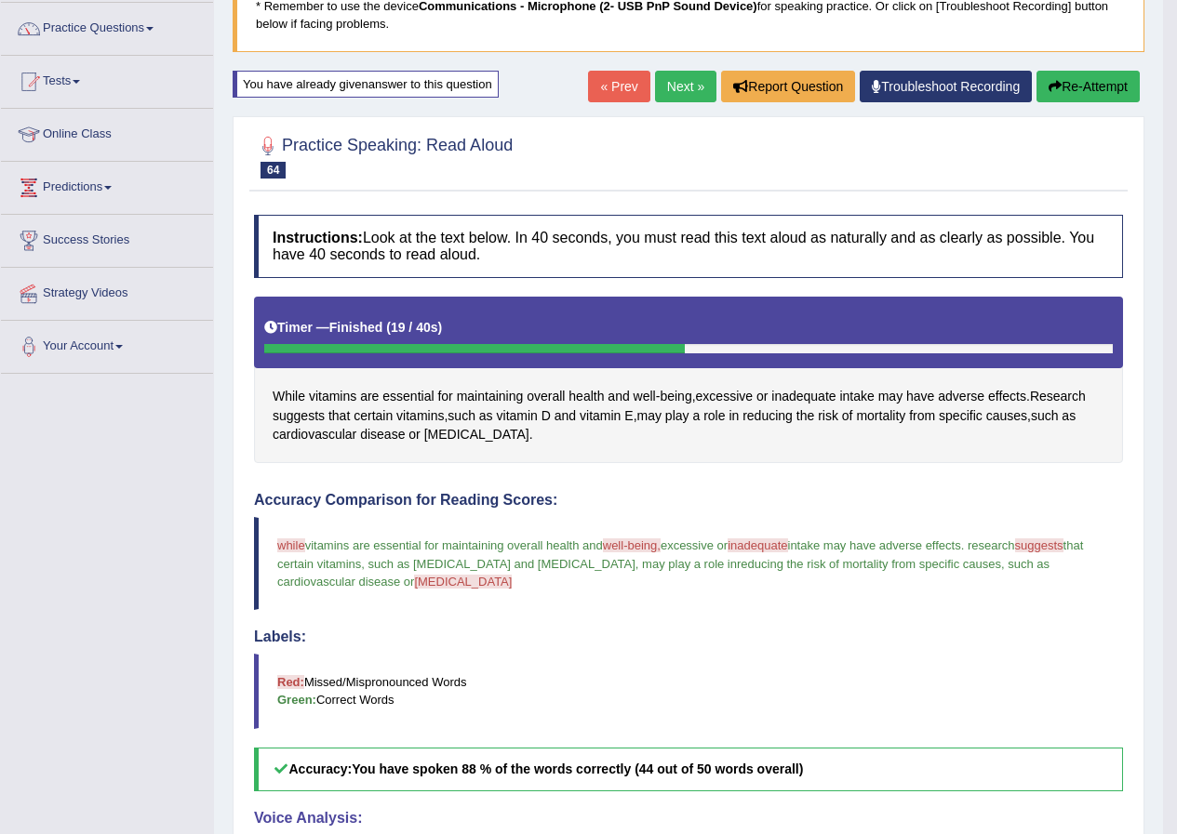
click at [1091, 73] on button "Re-Attempt" at bounding box center [1087, 87] width 103 height 32
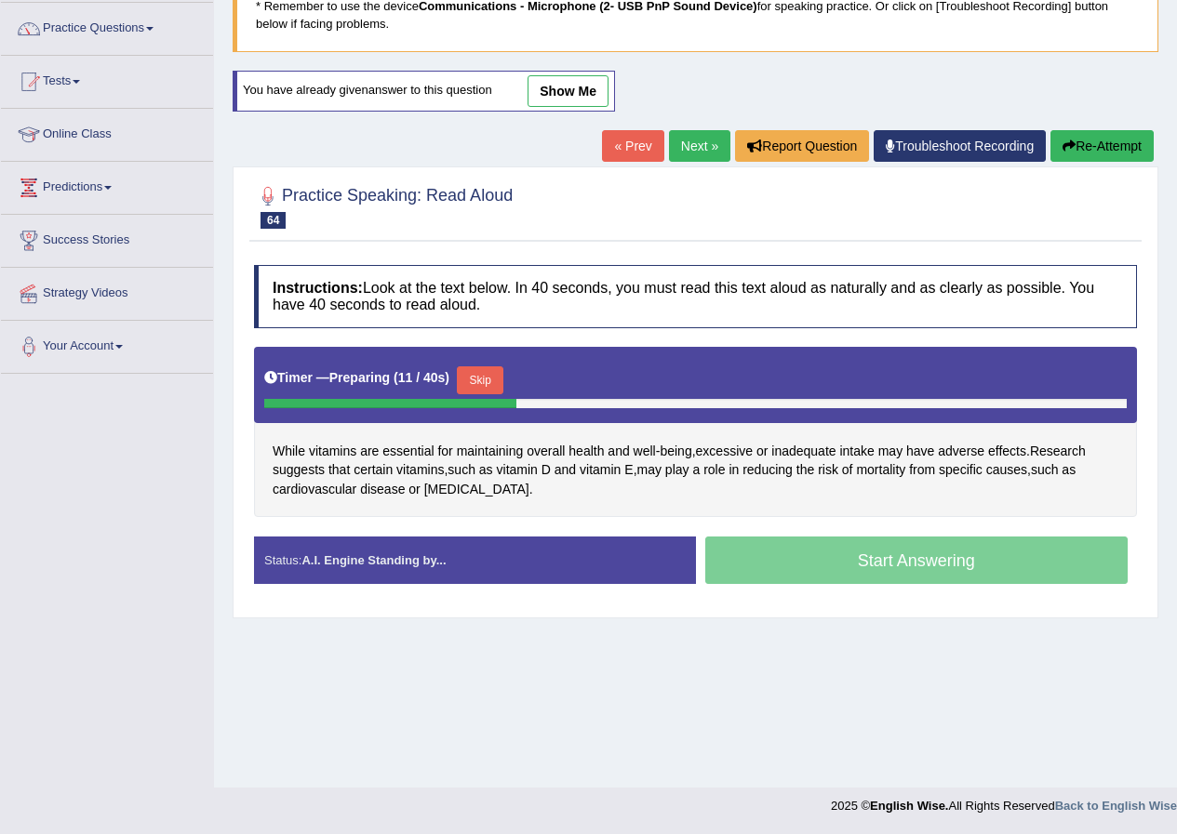
click at [496, 382] on button "Skip" at bounding box center [480, 381] width 47 height 28
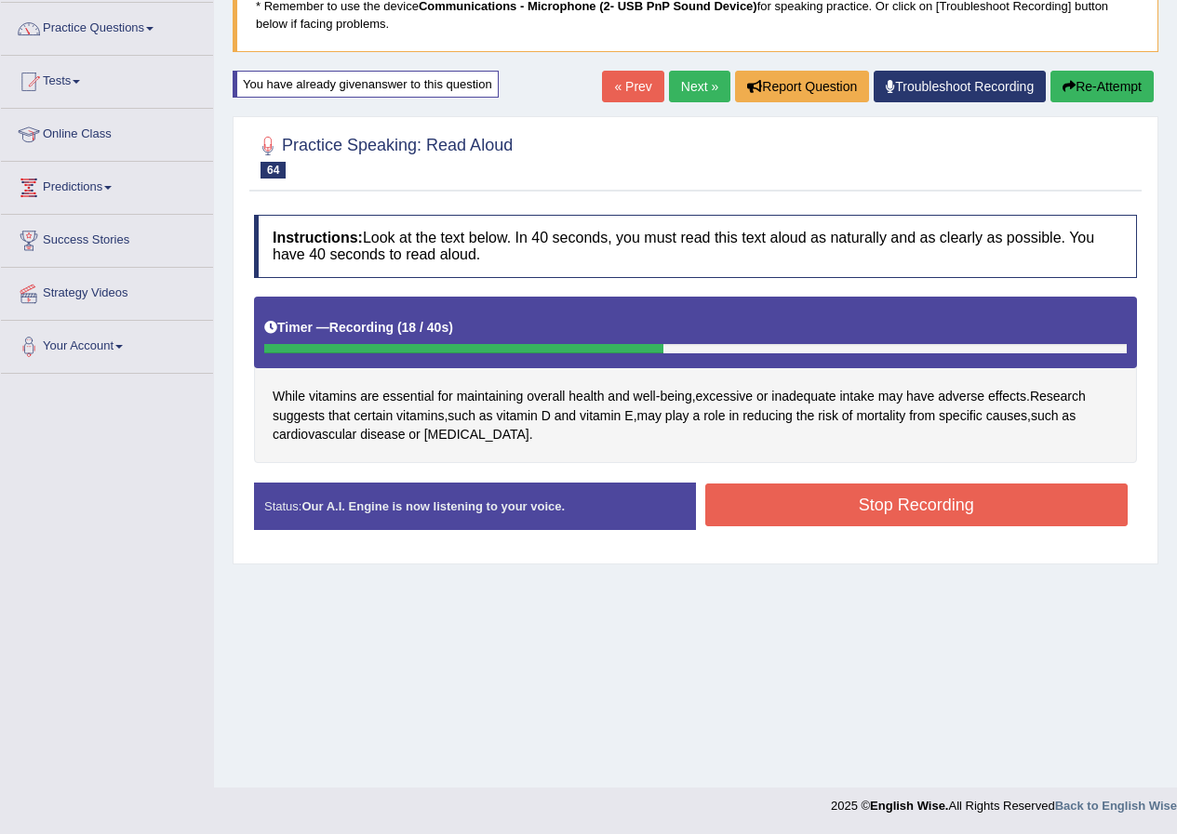
click at [1084, 493] on button "Stop Recording" at bounding box center [916, 505] width 423 height 43
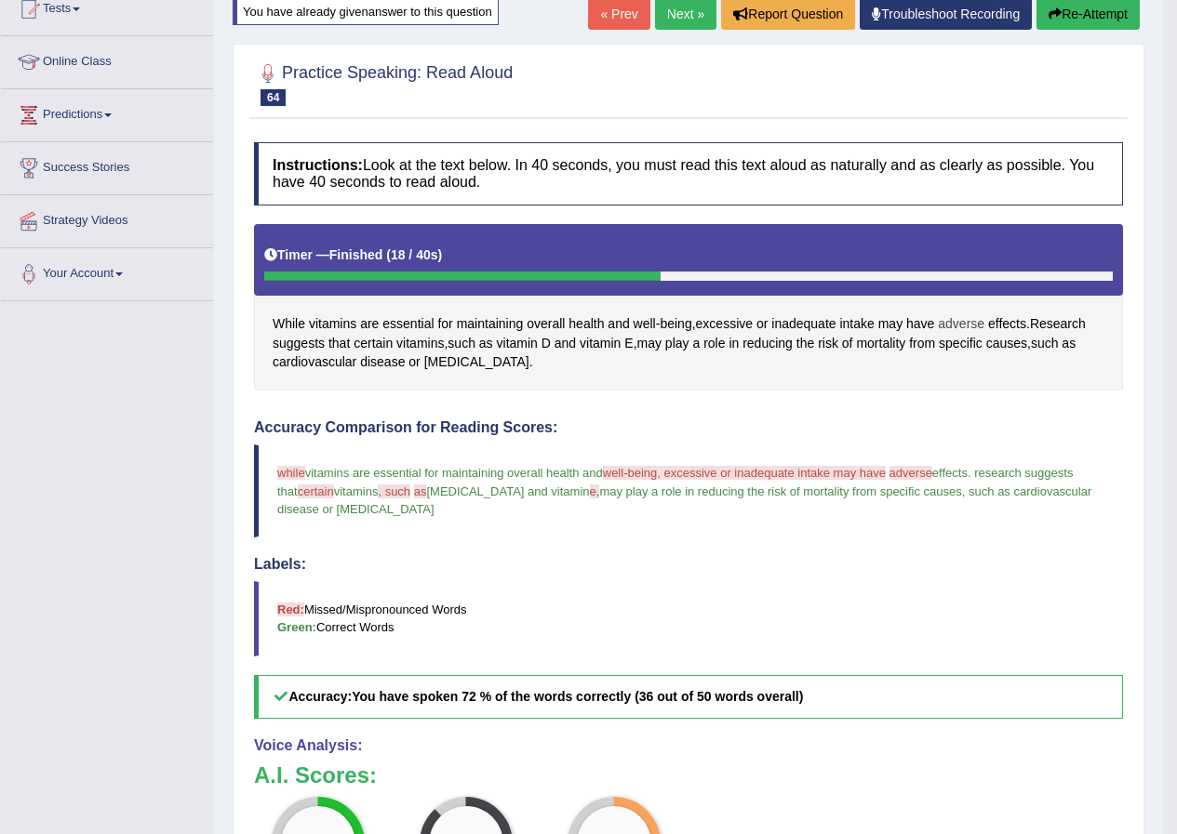
scroll to position [142, 0]
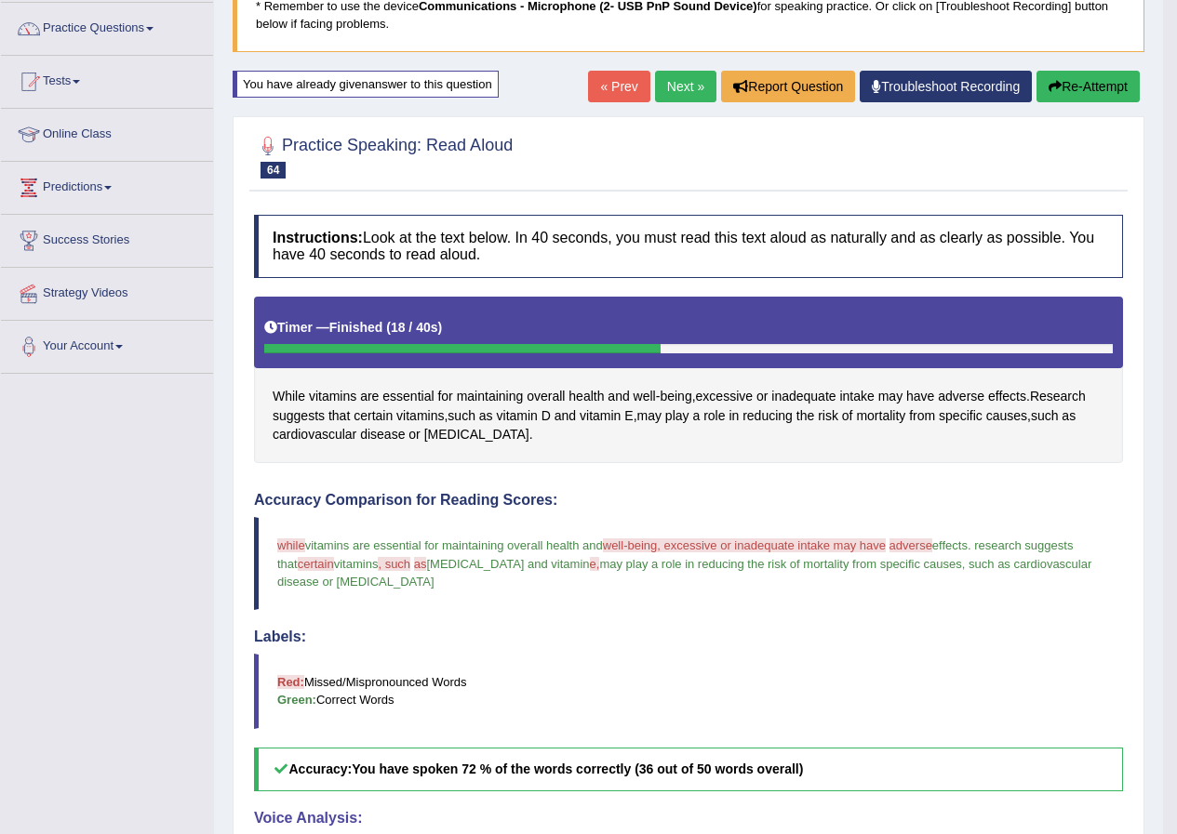
click at [1064, 84] on button "Re-Attempt" at bounding box center [1087, 87] width 103 height 32
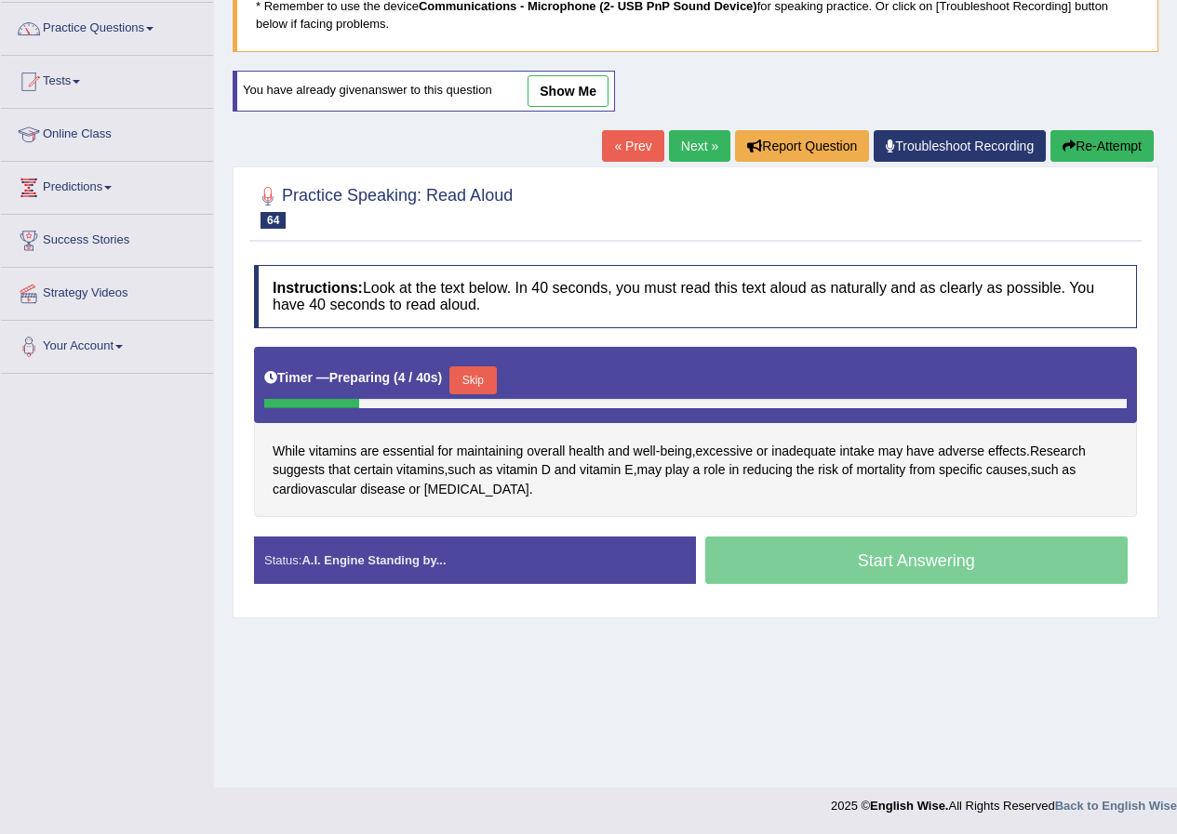
click at [483, 378] on button "Skip" at bounding box center [472, 381] width 47 height 28
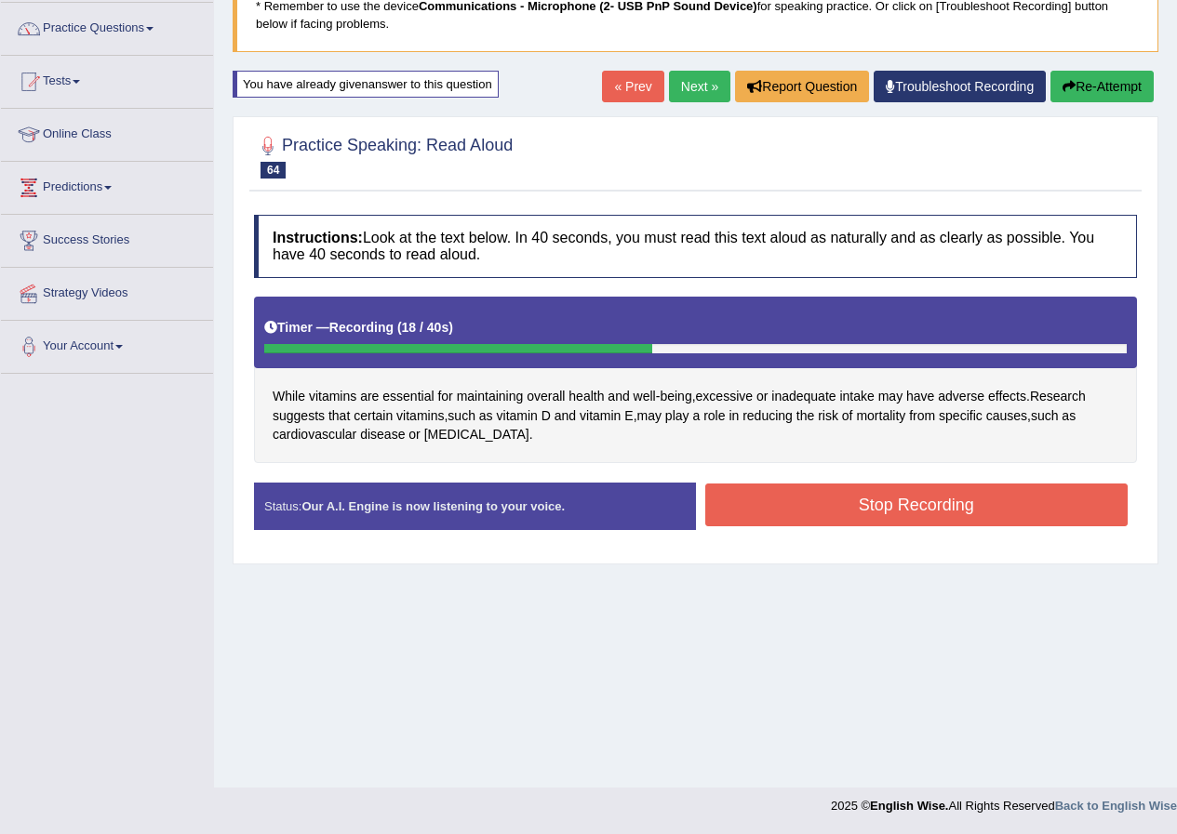
click at [995, 516] on button "Stop Recording" at bounding box center [916, 505] width 423 height 43
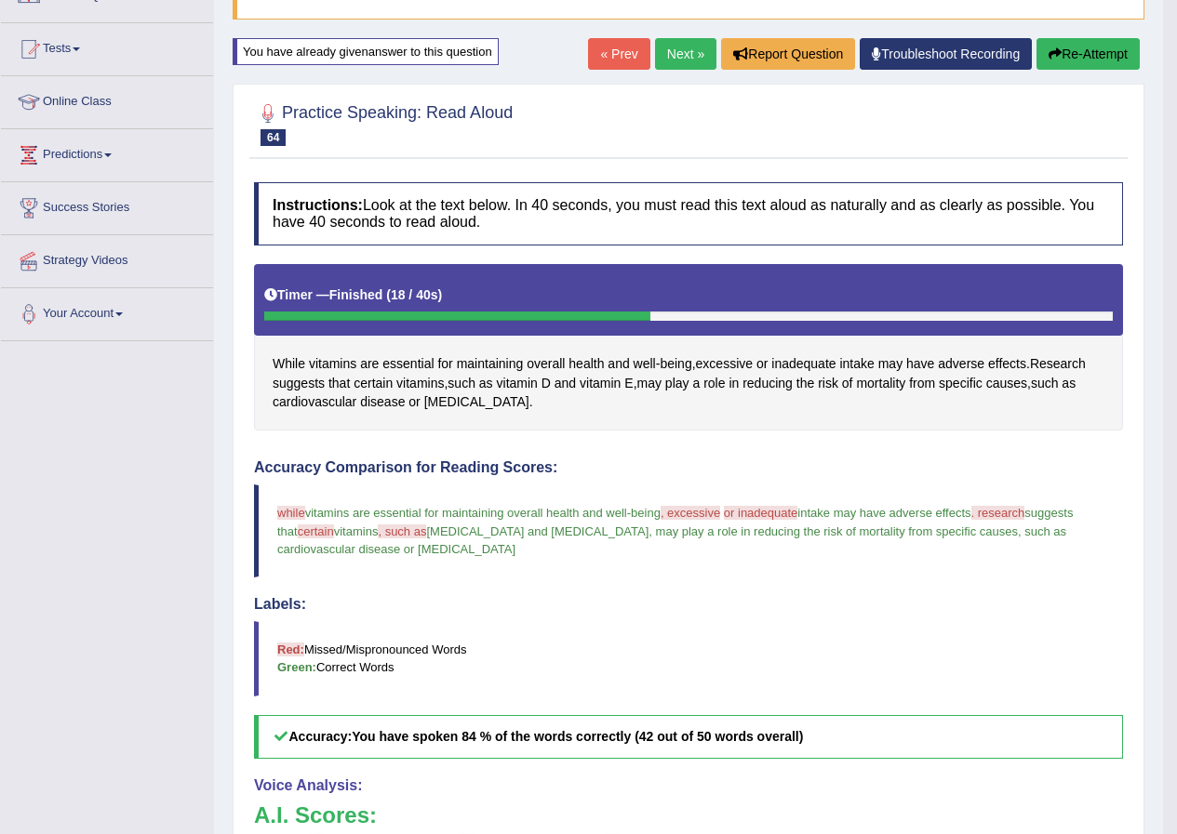
scroll to position [142, 0]
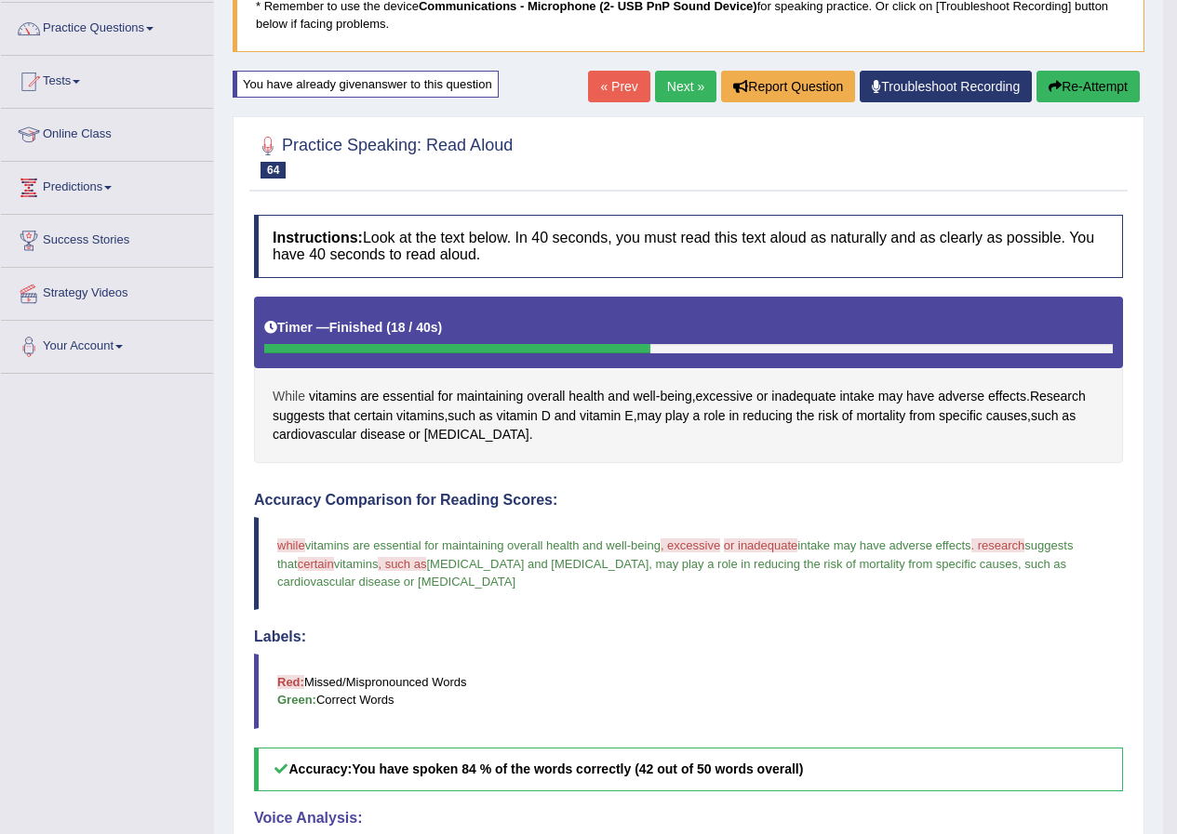
click at [298, 392] on span "While" at bounding box center [289, 397] width 33 height 20
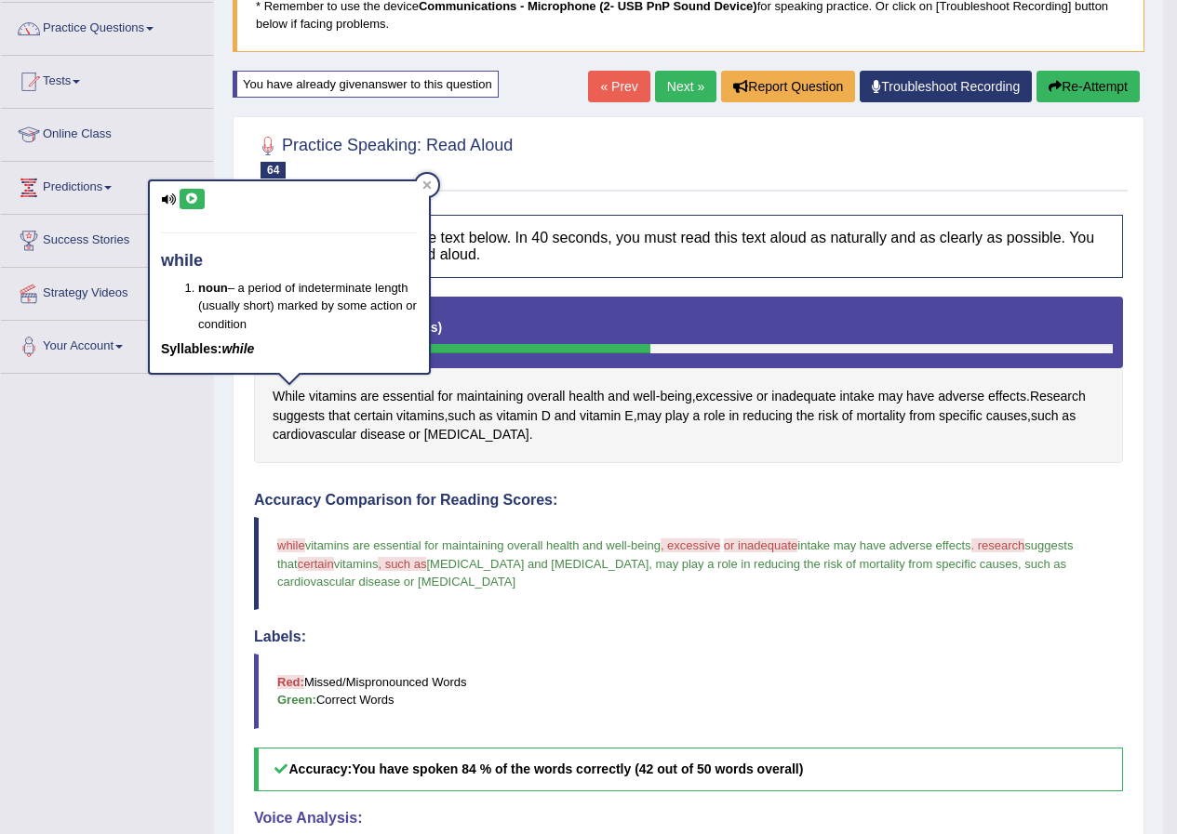
click at [185, 201] on icon at bounding box center [192, 198] width 14 height 11
click at [193, 199] on icon at bounding box center [192, 198] width 14 height 11
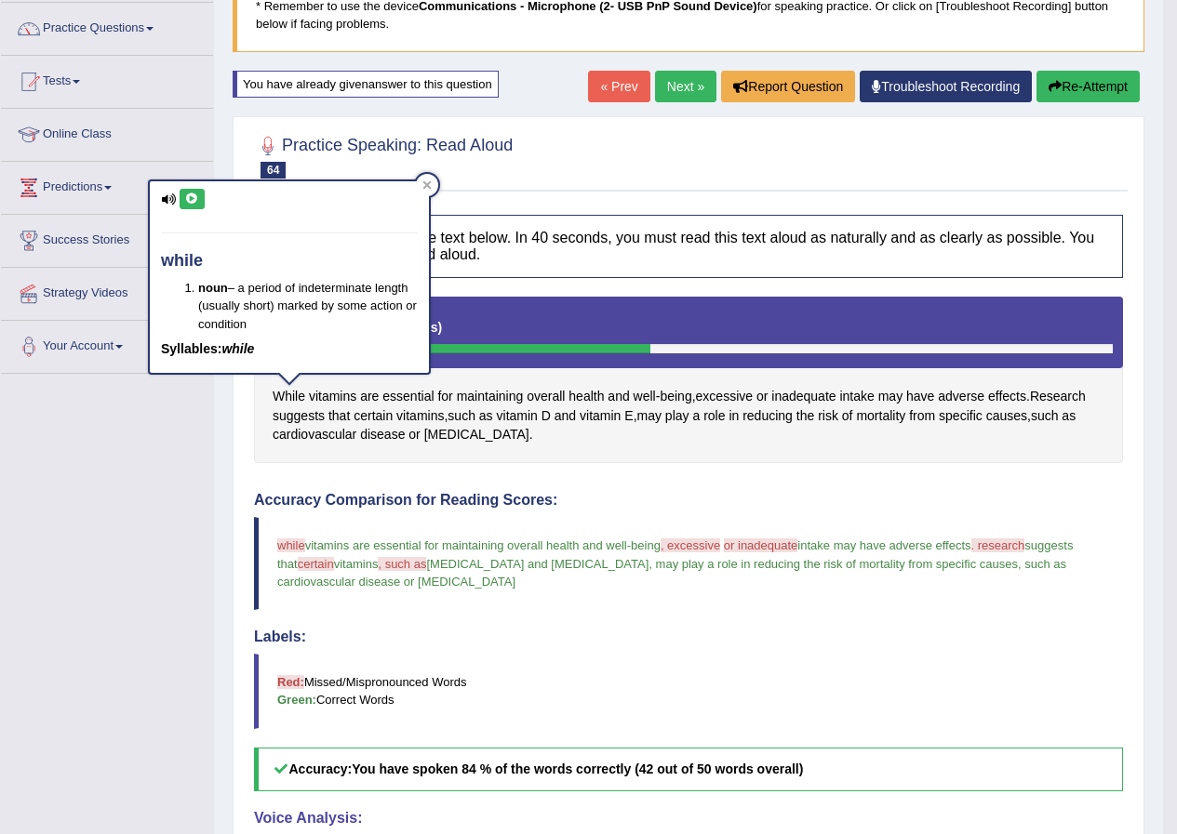
click at [424, 569] on span ", such as" at bounding box center [402, 564] width 48 height 14
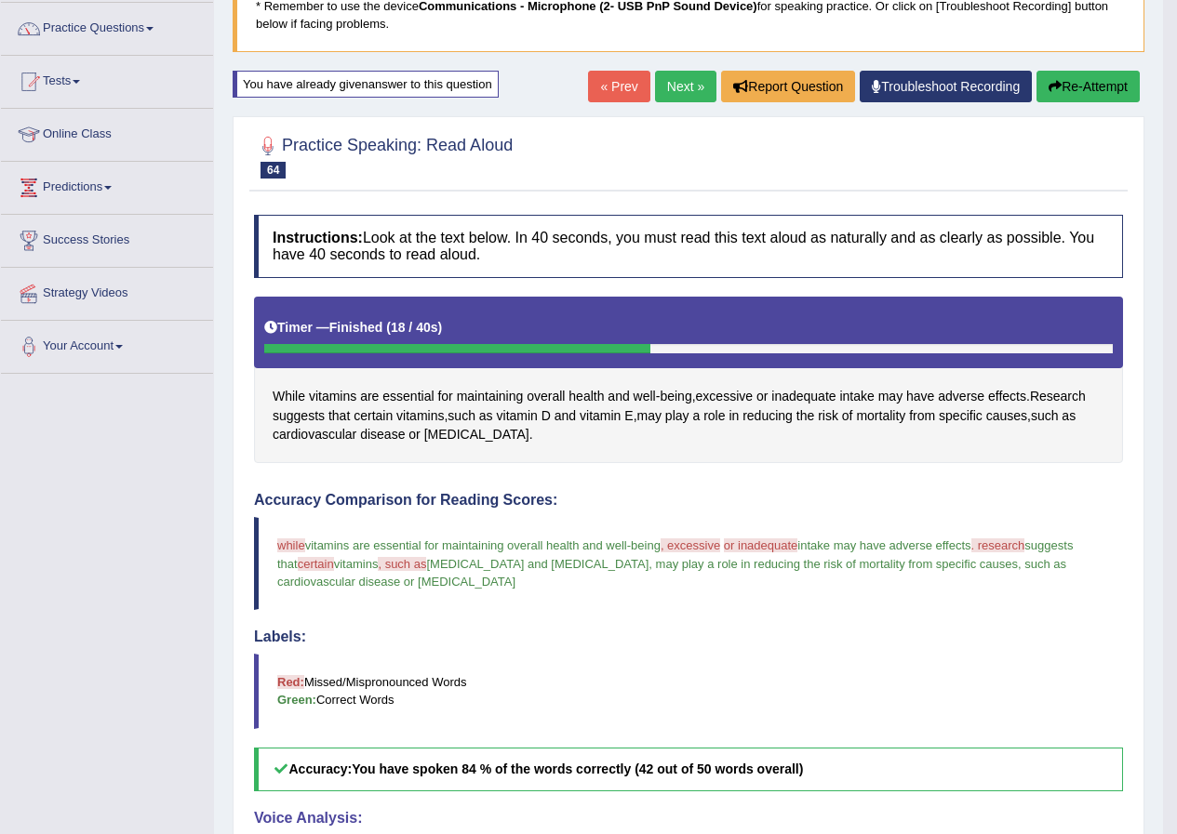
click at [479, 422] on div "While vitamins are essential for maintaining overall health and well - being , …" at bounding box center [688, 380] width 869 height 167
click at [475, 414] on span "such" at bounding box center [461, 417] width 28 height 20
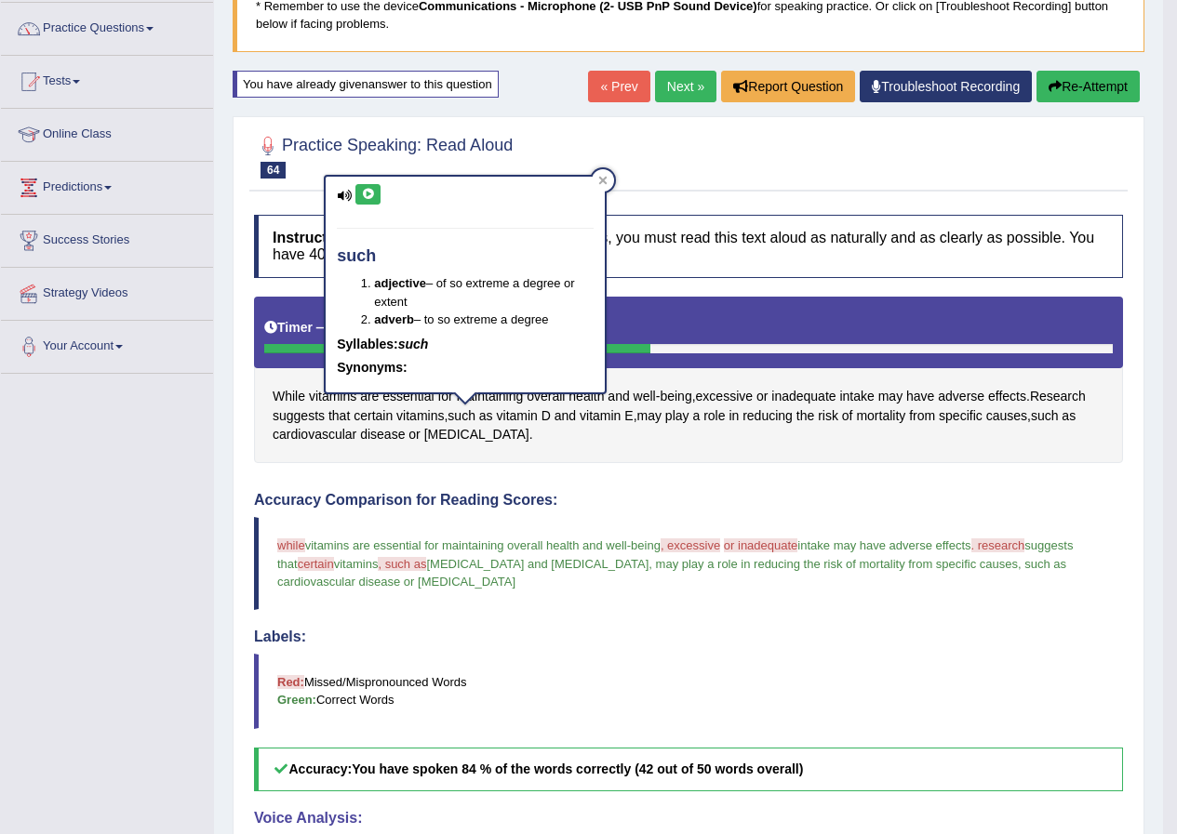
click at [367, 189] on icon at bounding box center [368, 194] width 14 height 11
click at [797, 401] on span "inadequate" at bounding box center [803, 397] width 64 height 20
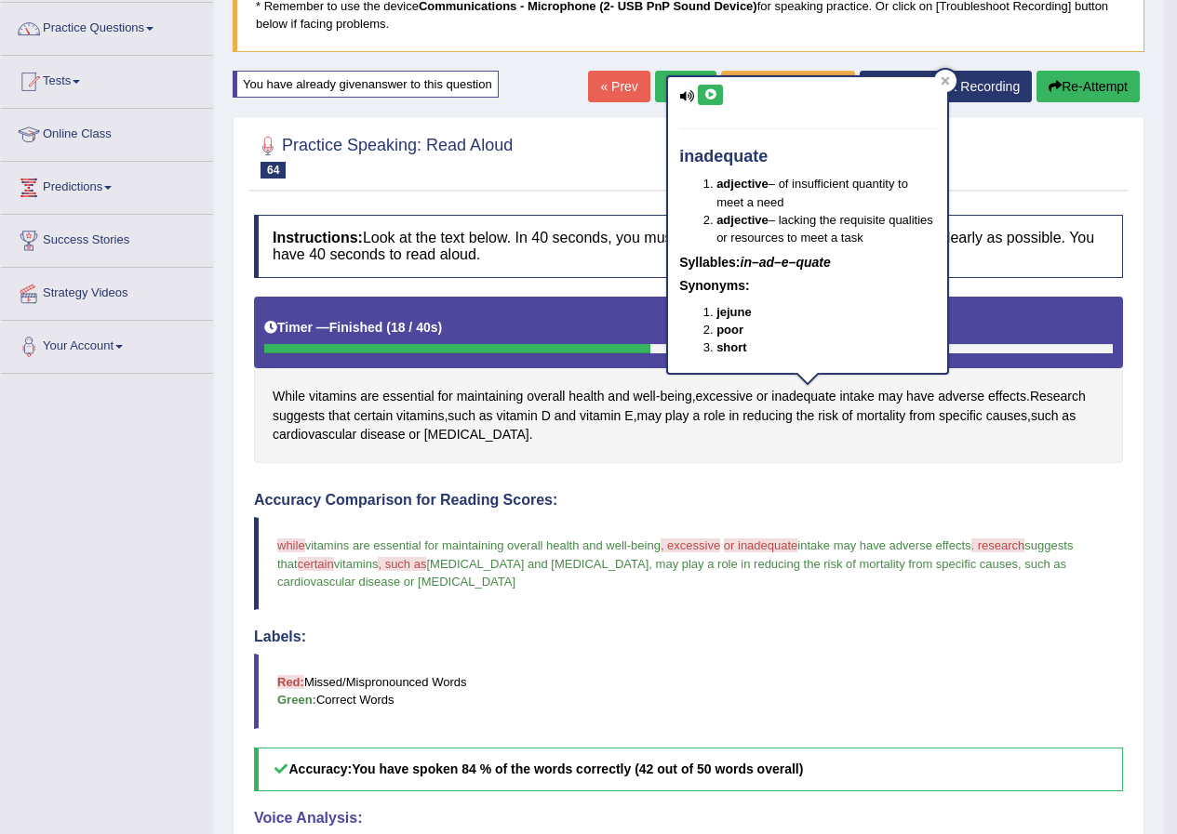
click at [718, 94] on button at bounding box center [710, 95] width 25 height 20
click at [948, 77] on icon at bounding box center [945, 80] width 8 height 8
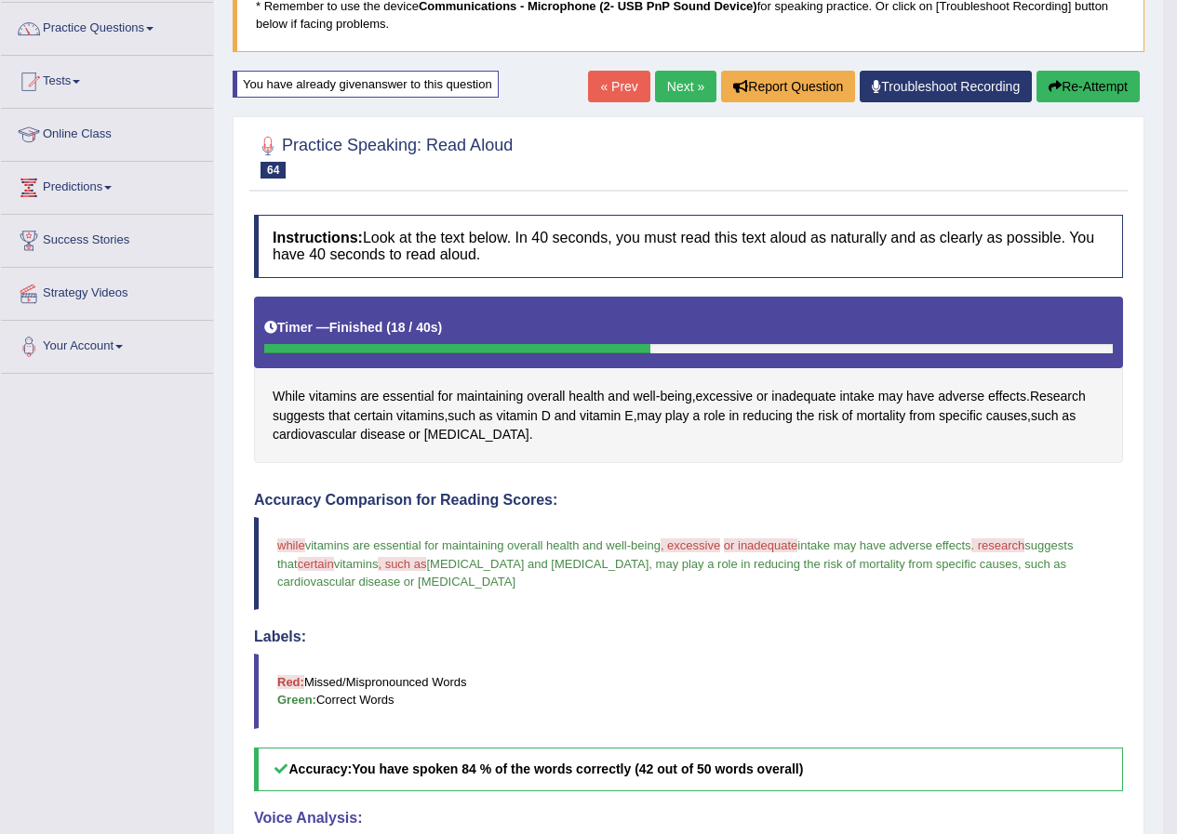
drag, startPoint x: 281, startPoint y: 565, endPoint x: 309, endPoint y: 561, distance: 28.2
click at [299, 563] on span "suggests that" at bounding box center [676, 555] width 799 height 32
click at [311, 561] on span "certain" at bounding box center [316, 564] width 36 height 14
click at [380, 417] on span "certain" at bounding box center [373, 417] width 39 height 20
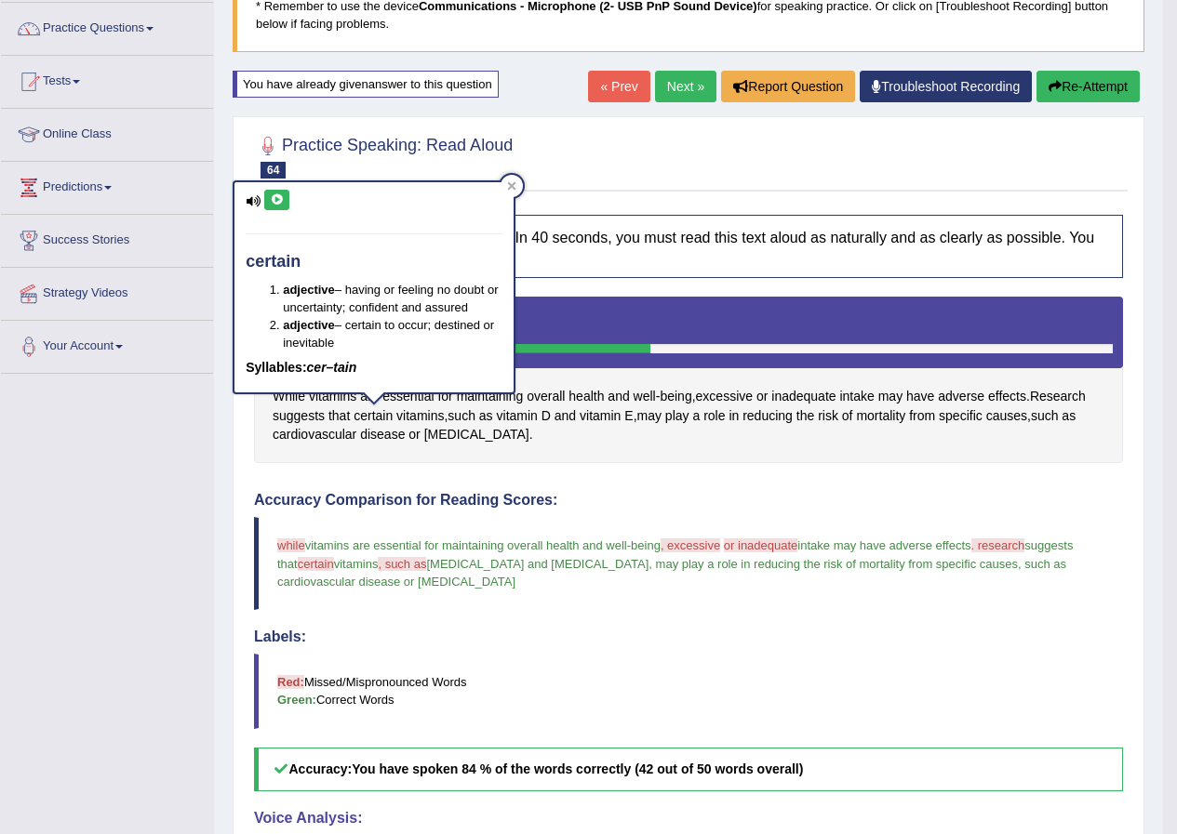
click at [274, 203] on icon at bounding box center [277, 199] width 14 height 11
click at [516, 176] on div at bounding box center [511, 186] width 22 height 22
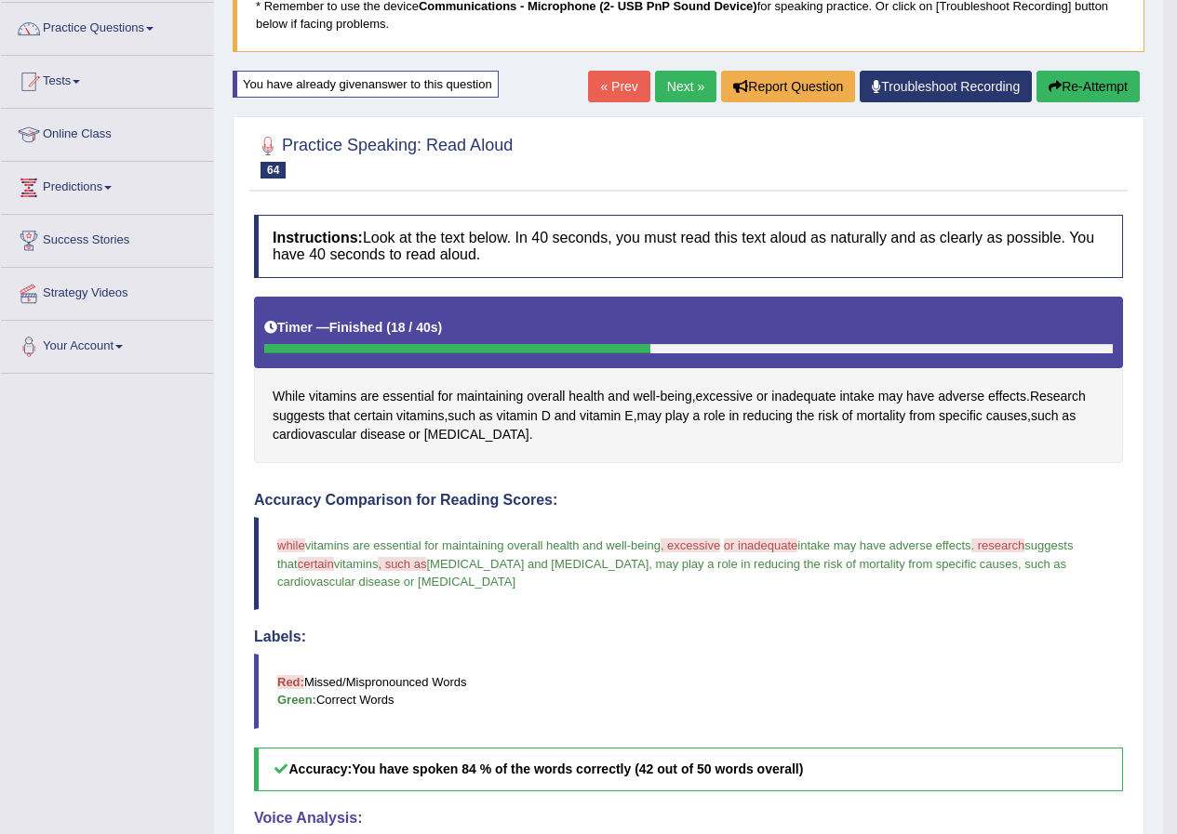
click at [1093, 86] on button "Re-Attempt" at bounding box center [1087, 87] width 103 height 32
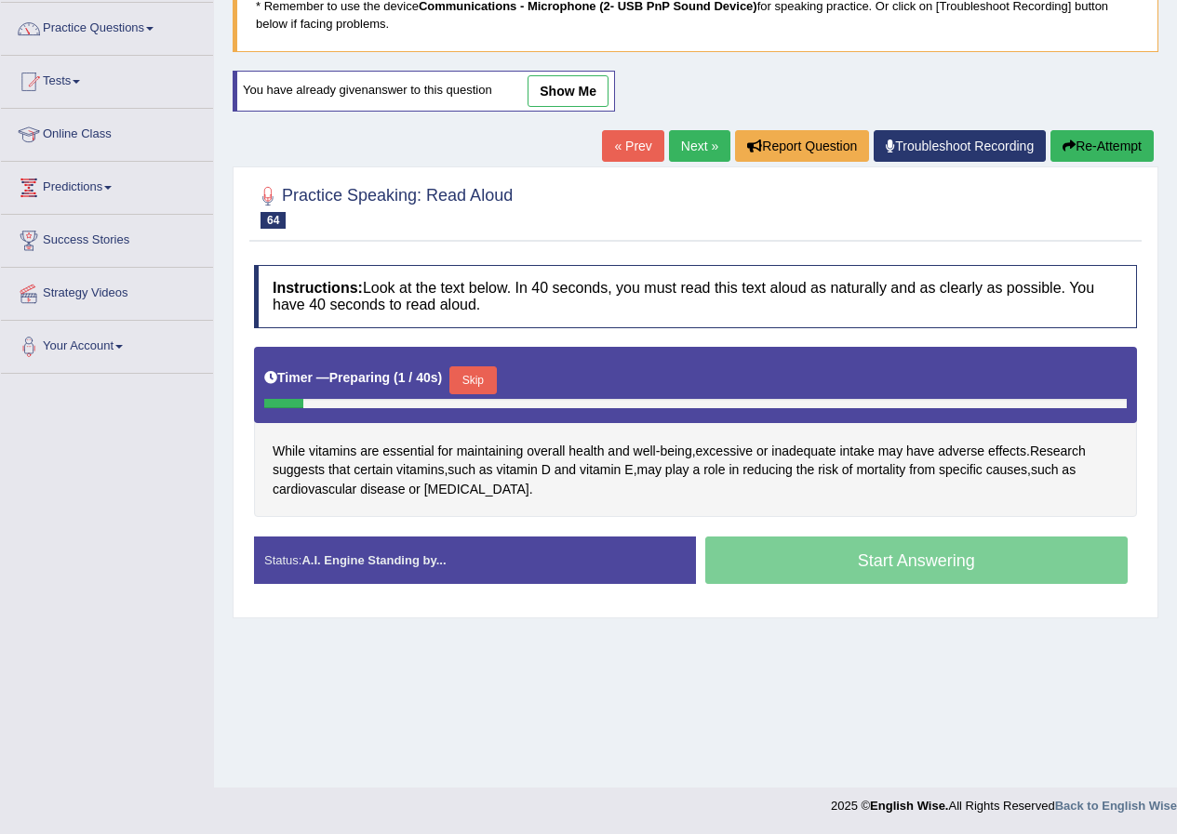
click at [477, 375] on button "Skip" at bounding box center [472, 381] width 47 height 28
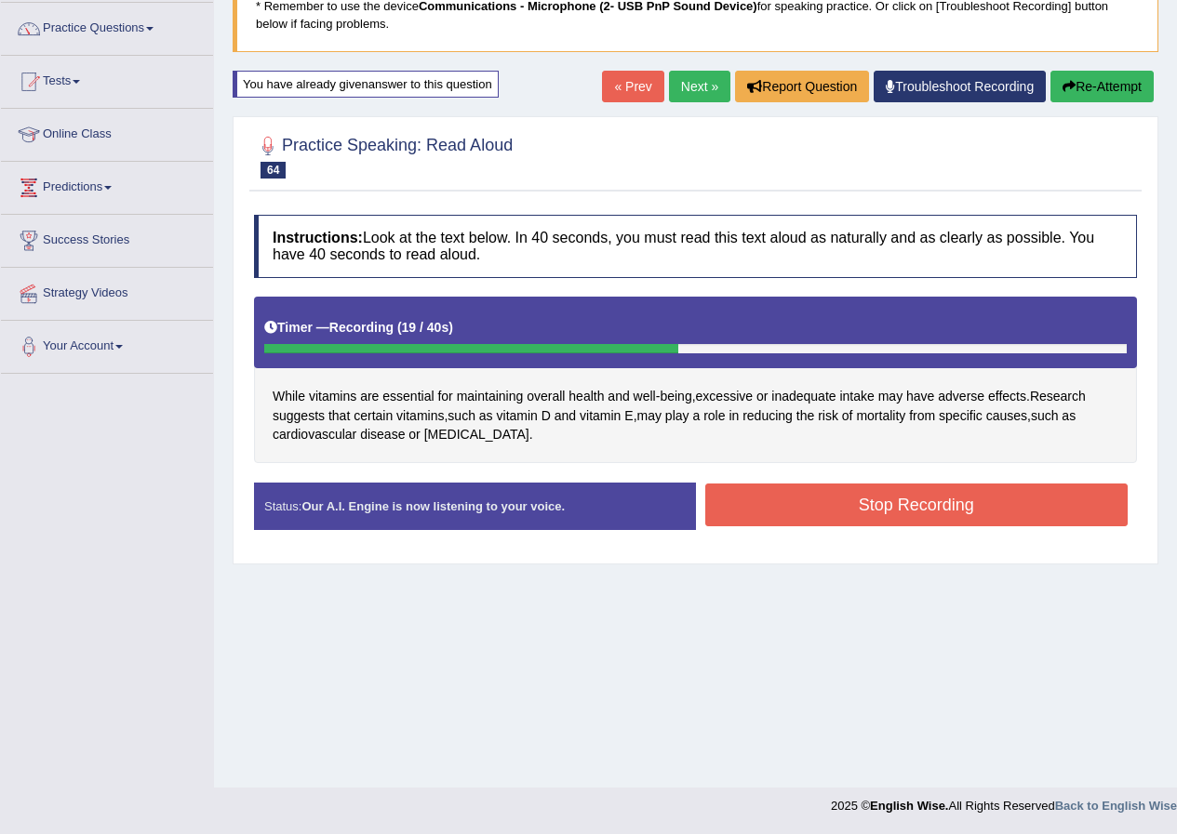
click at [770, 510] on button "Stop Recording" at bounding box center [916, 505] width 423 height 43
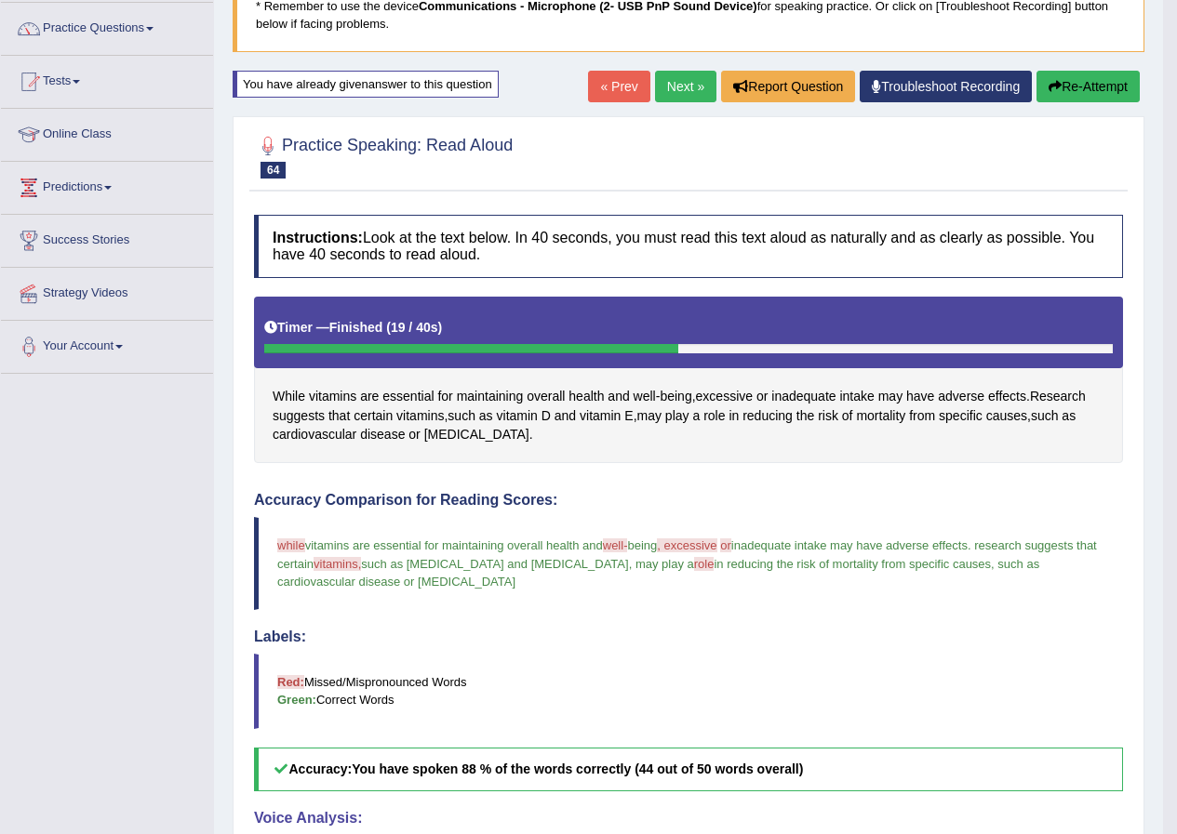
scroll to position [49, 0]
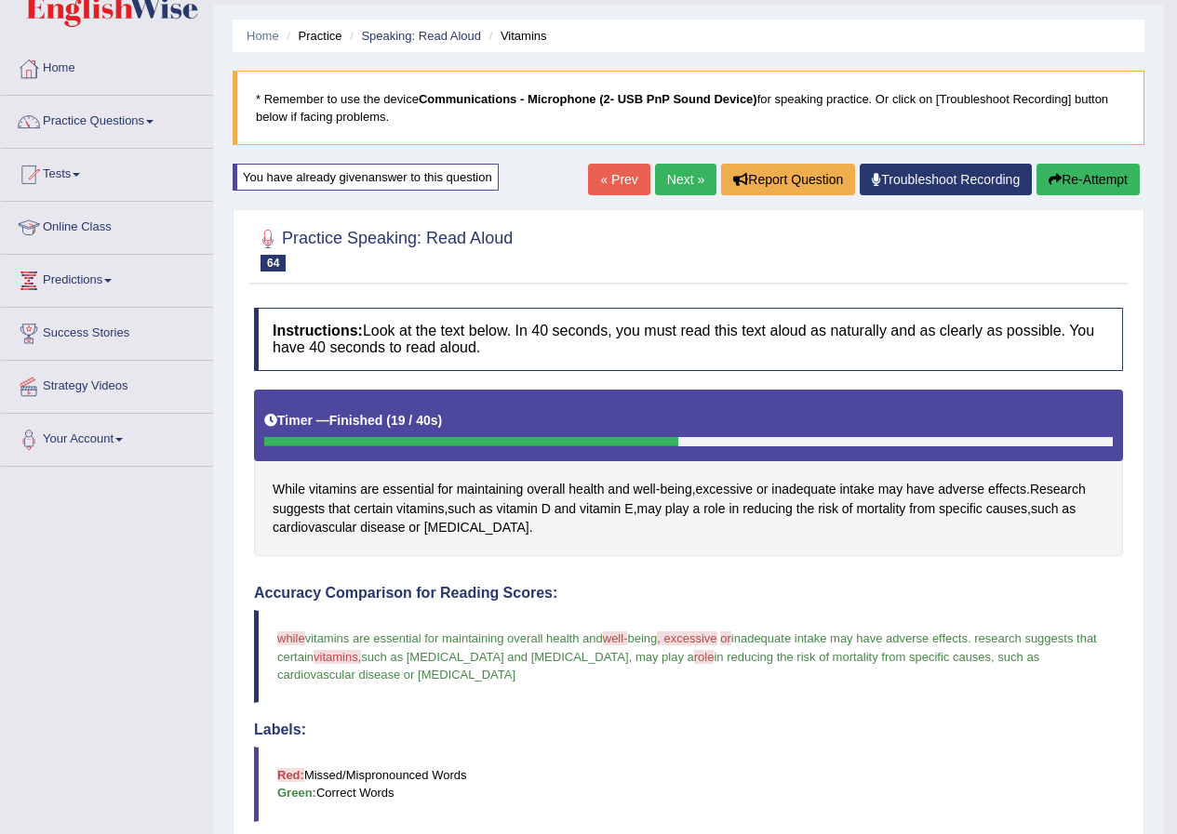
click at [1113, 189] on button "Re-Attempt" at bounding box center [1087, 180] width 103 height 32
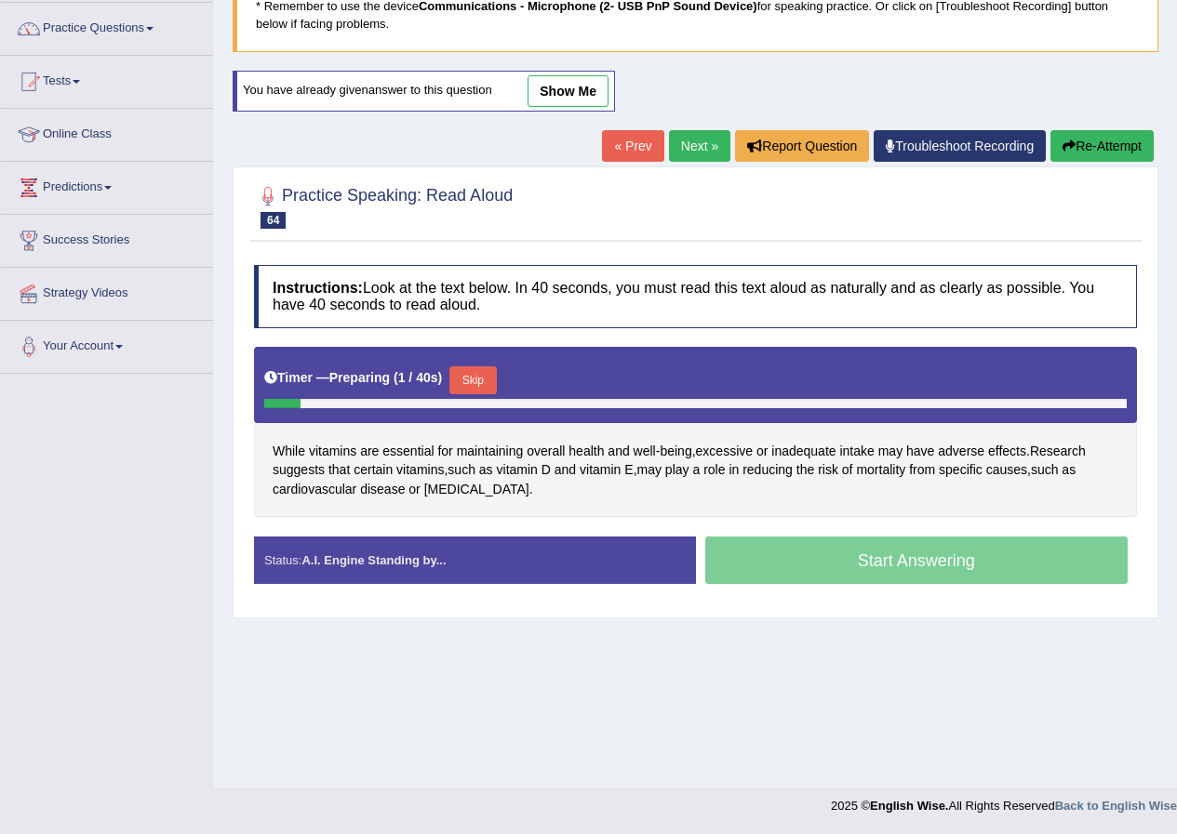
click at [495, 382] on button "Skip" at bounding box center [472, 381] width 47 height 28
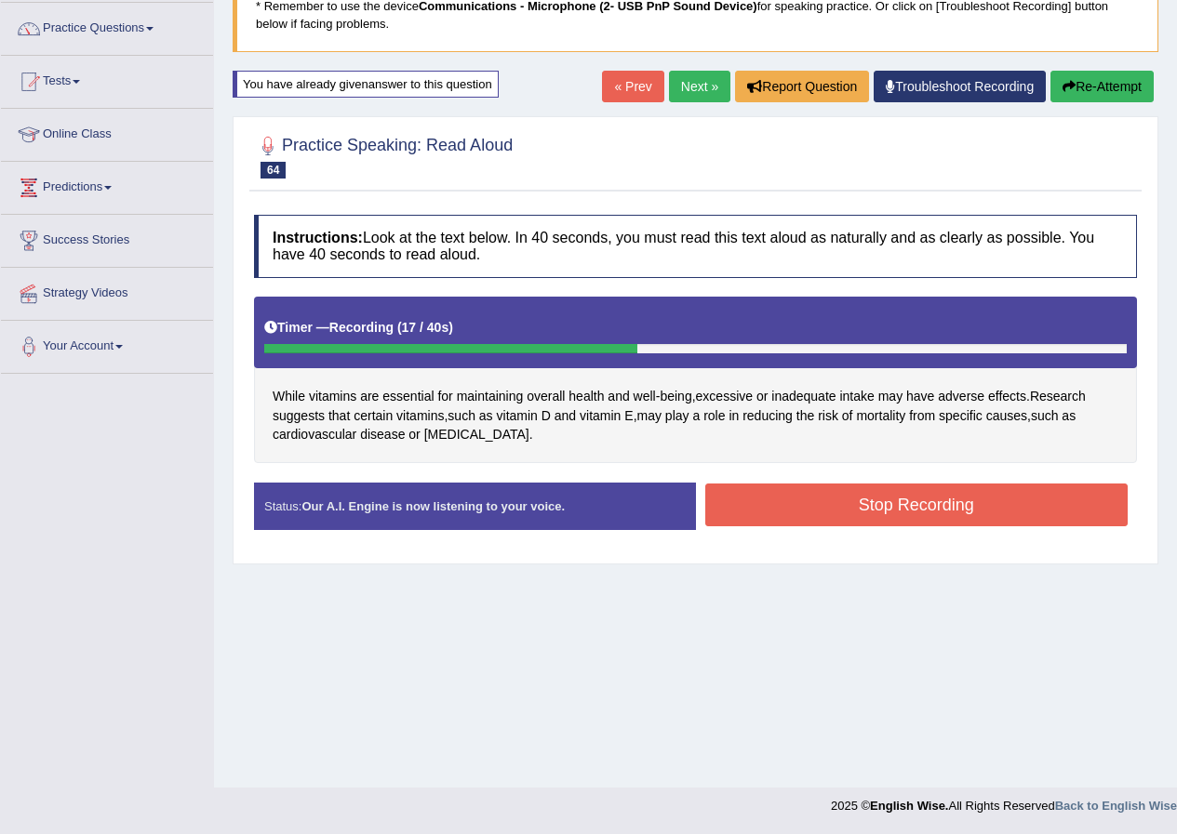
click at [766, 502] on button "Stop Recording" at bounding box center [916, 505] width 423 height 43
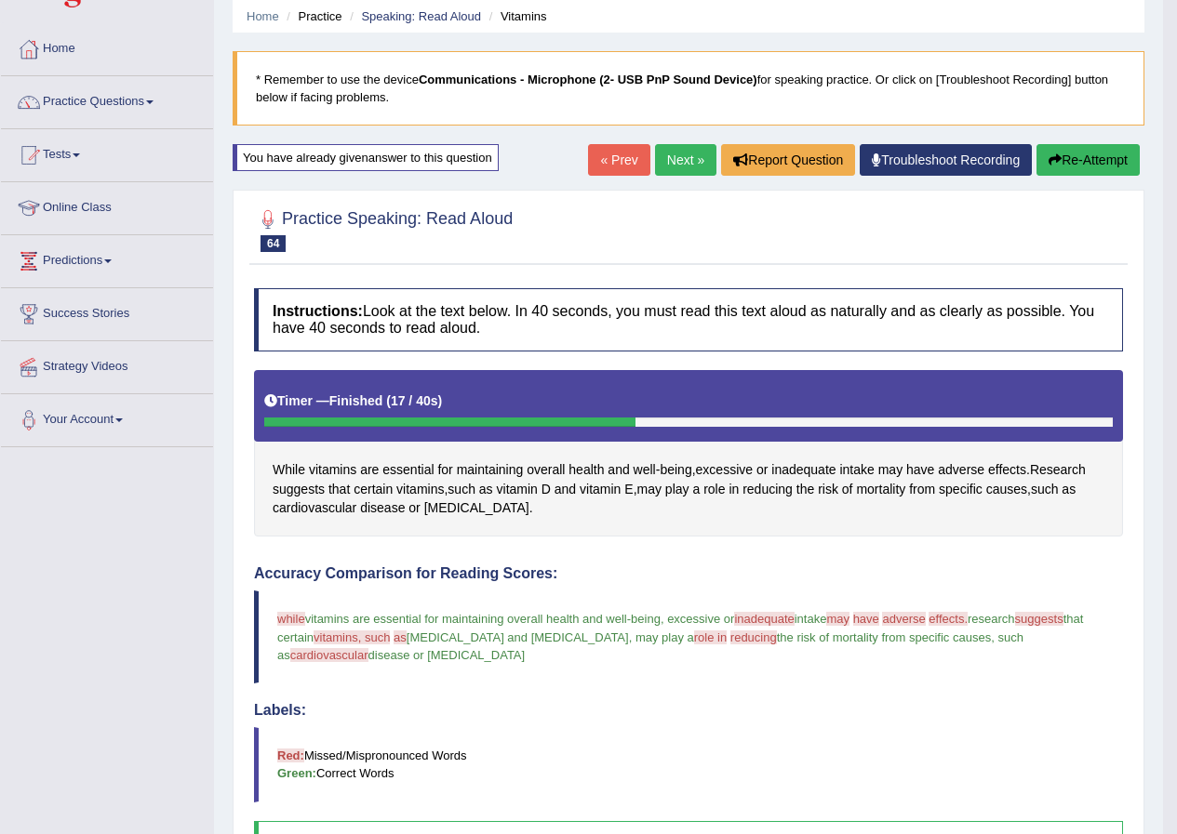
scroll to position [49, 0]
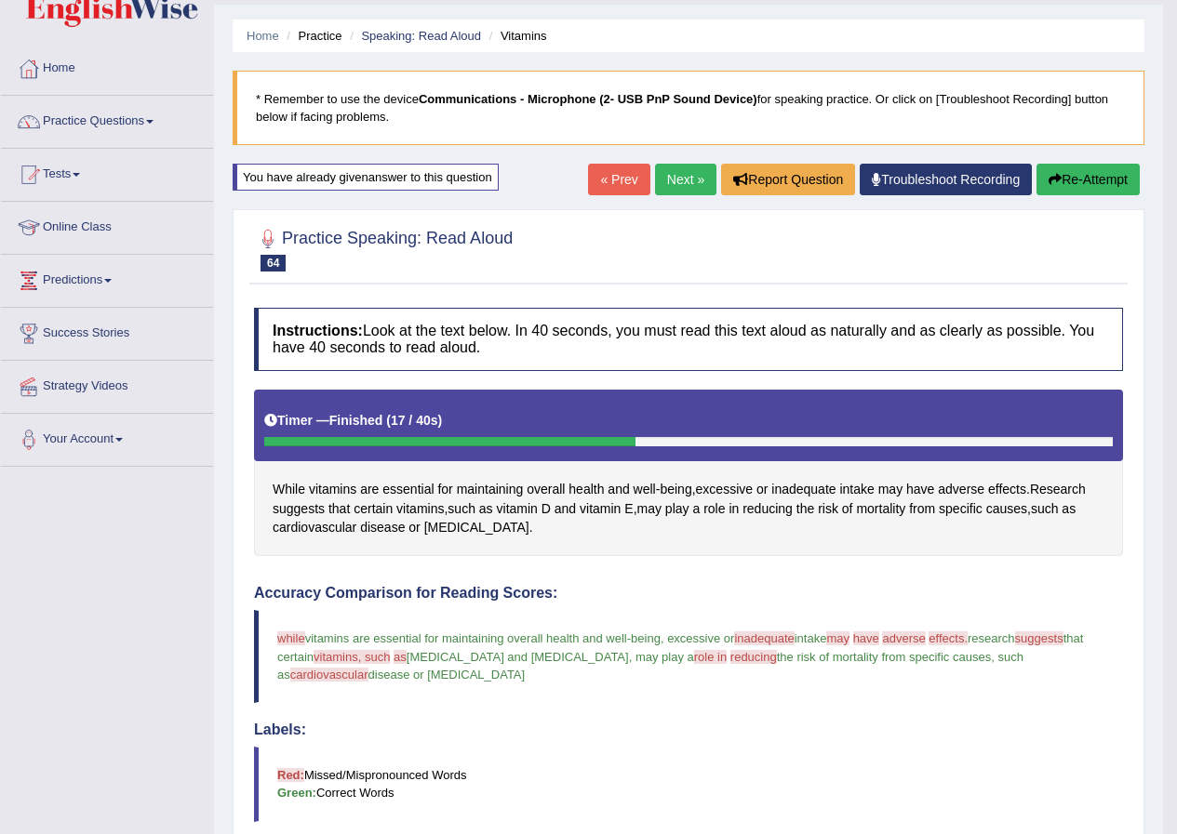
click at [694, 183] on link "Next »" at bounding box center [685, 180] width 61 height 32
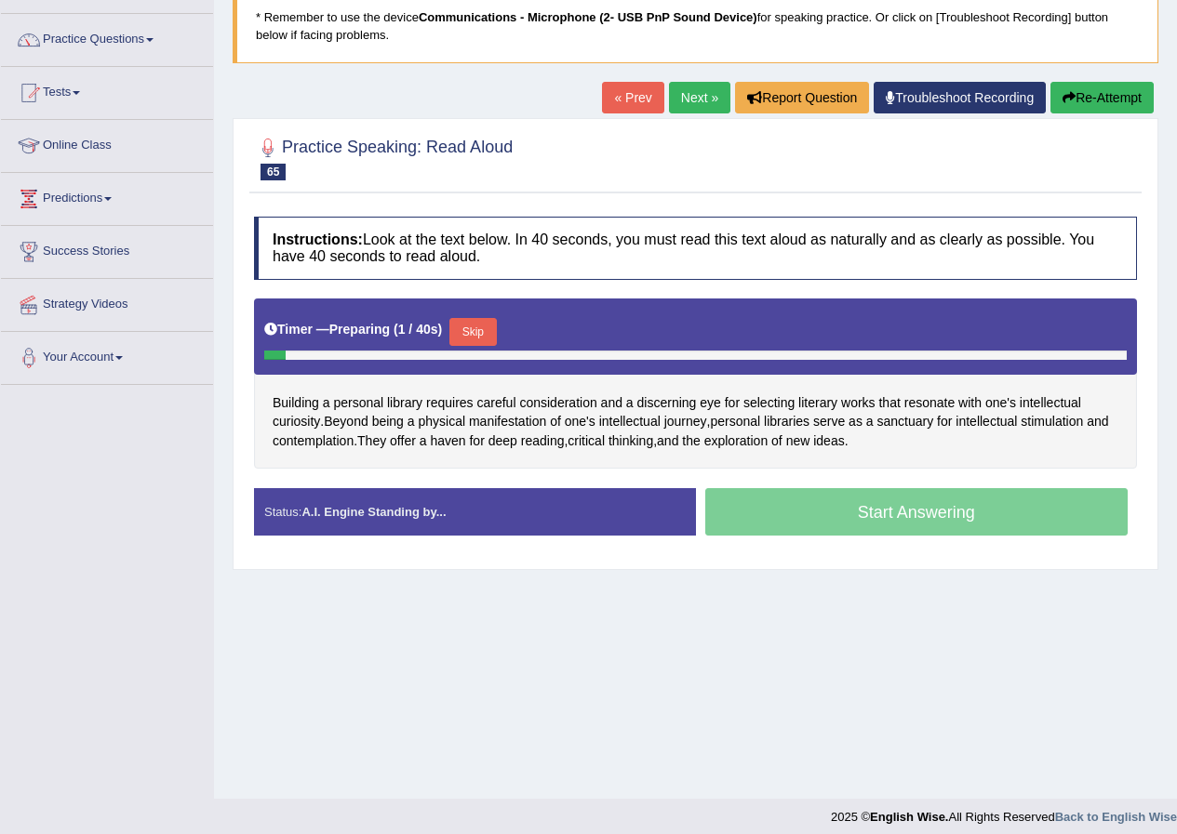
scroll to position [142, 0]
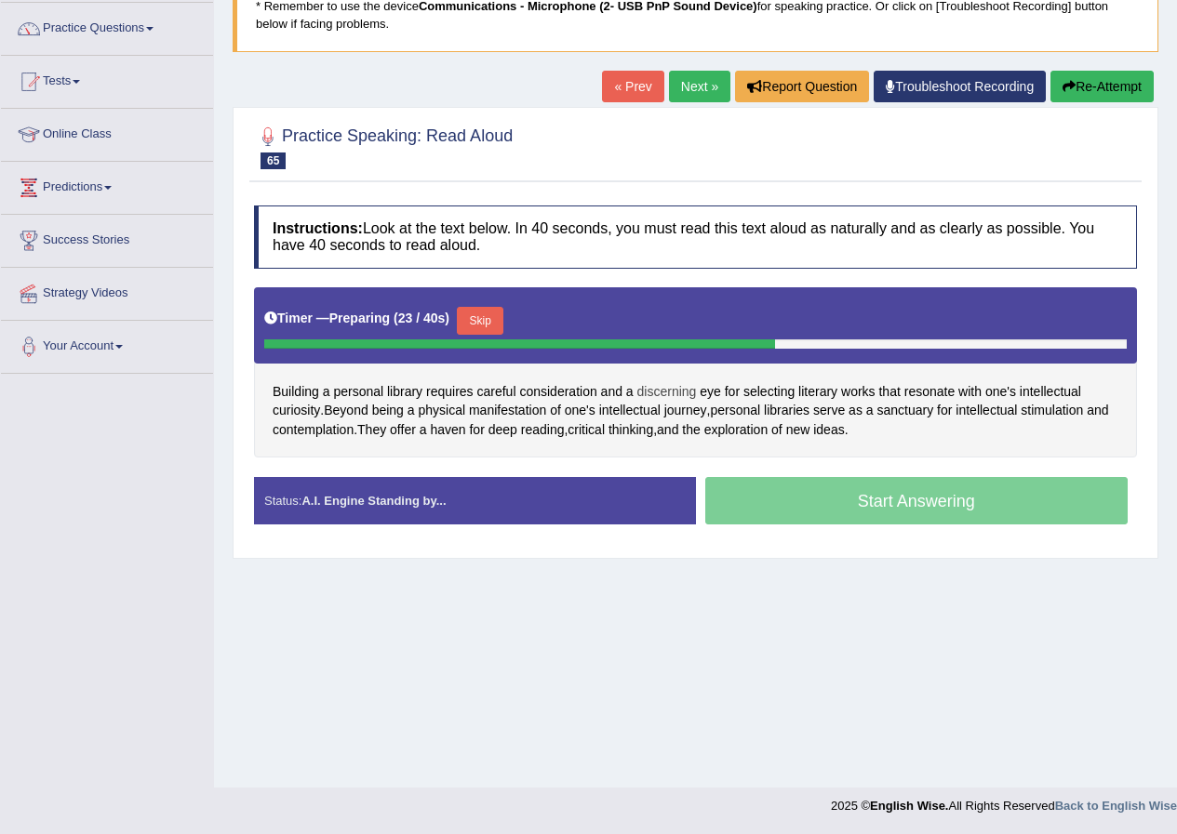
click at [663, 394] on span "discerning" at bounding box center [667, 392] width 60 height 20
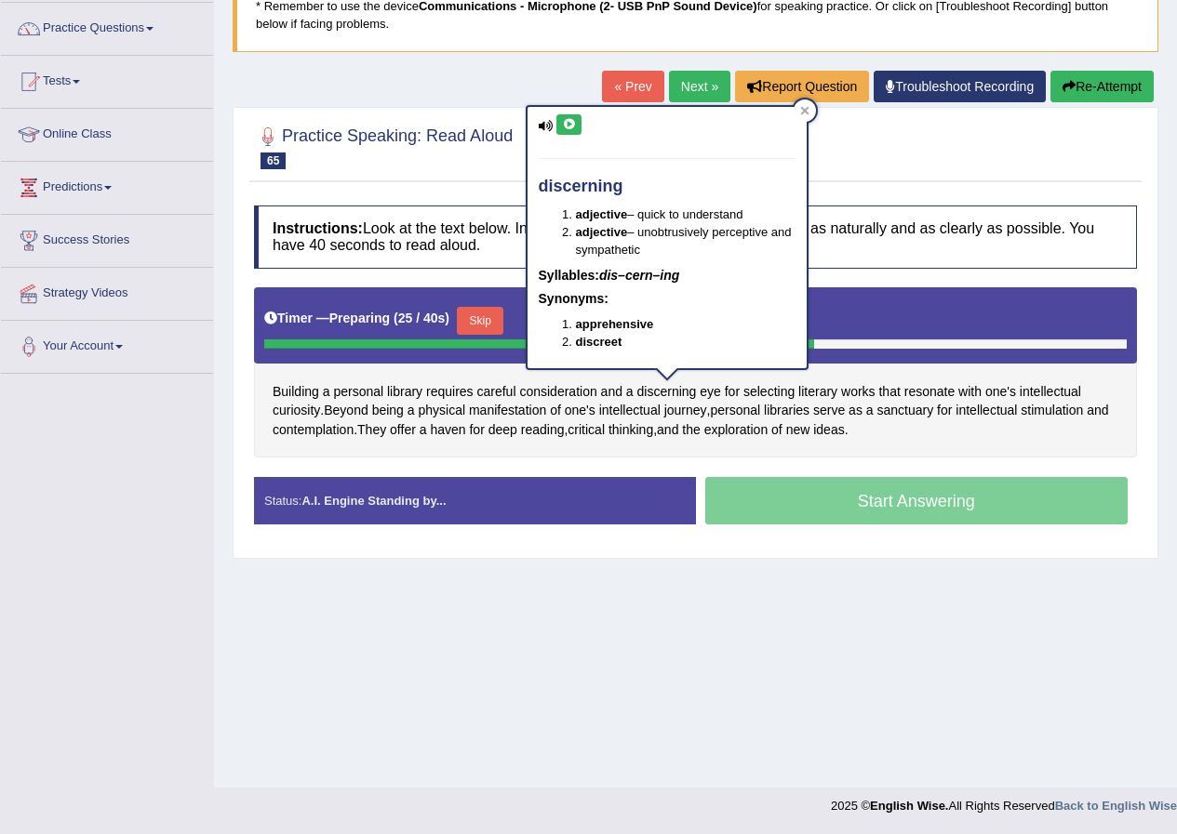
click at [572, 123] on icon at bounding box center [569, 124] width 14 height 11
click at [808, 109] on icon at bounding box center [804, 110] width 9 height 9
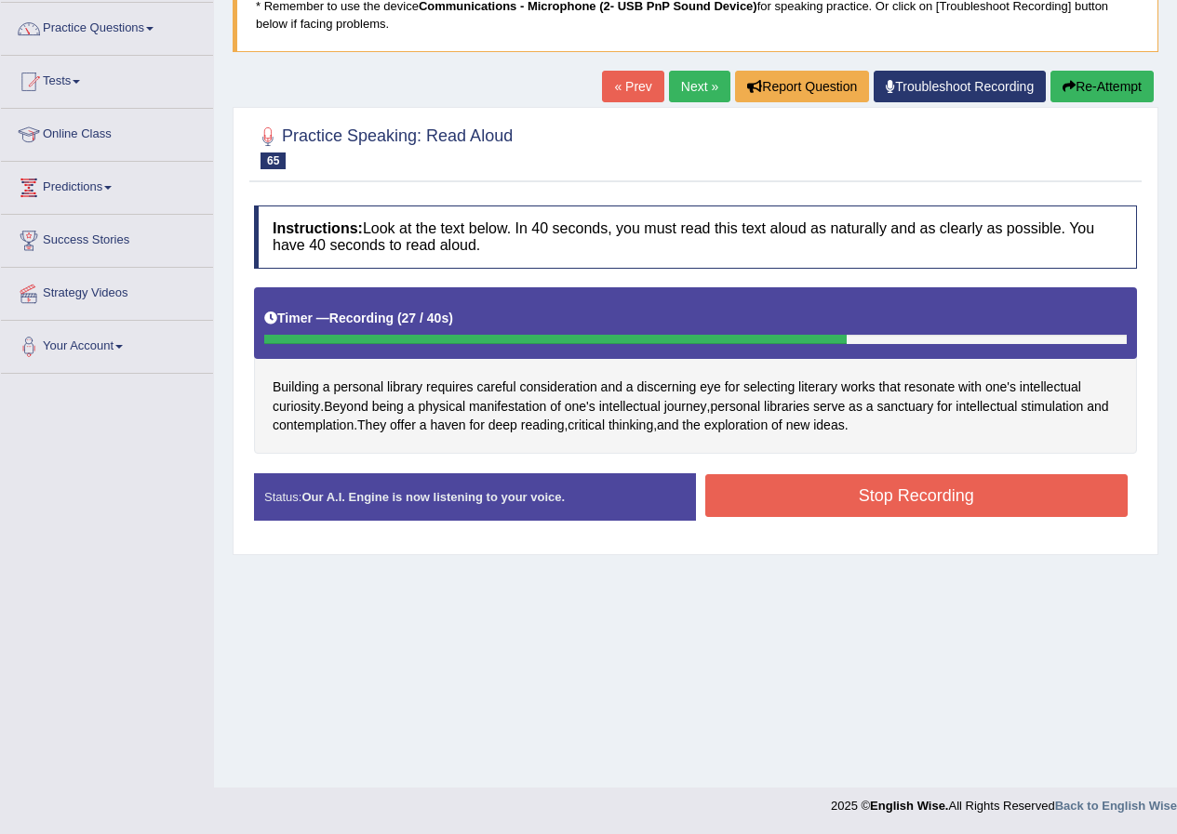
click at [856, 491] on button "Stop Recording" at bounding box center [916, 495] width 423 height 43
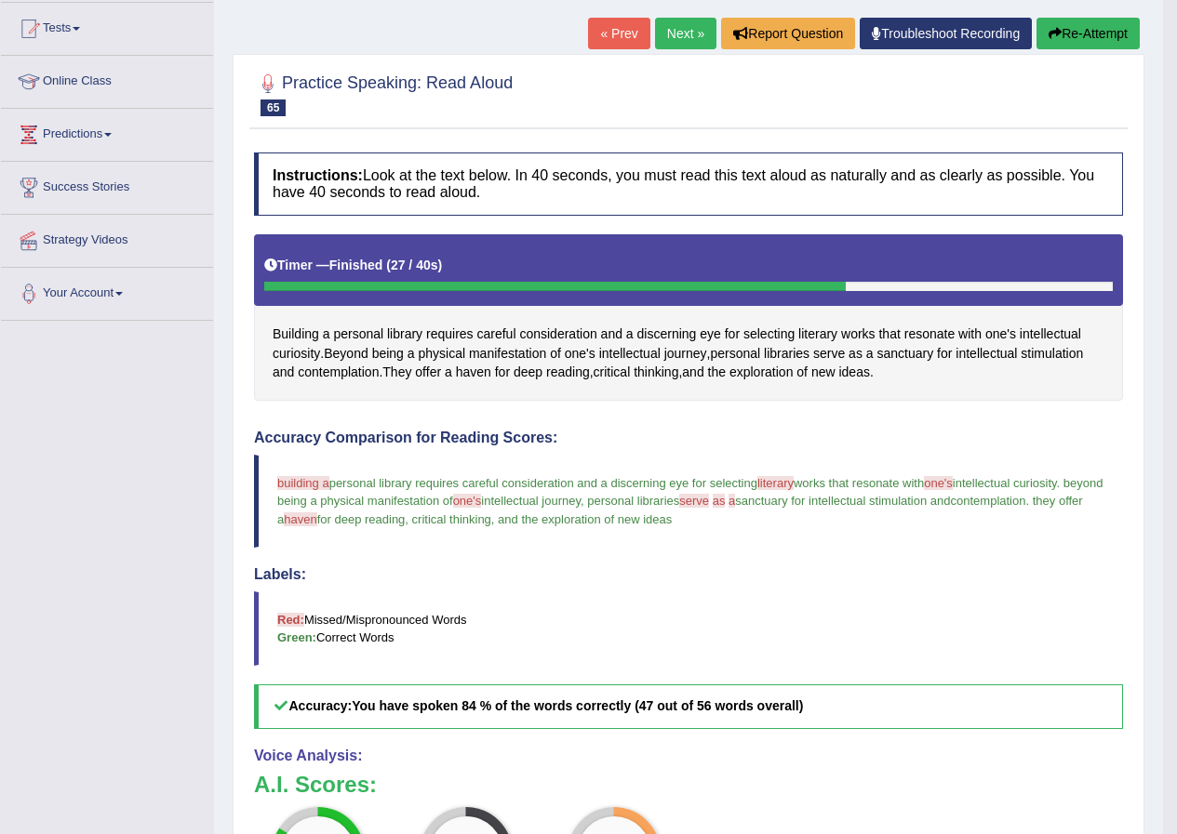
scroll to position [136, 0]
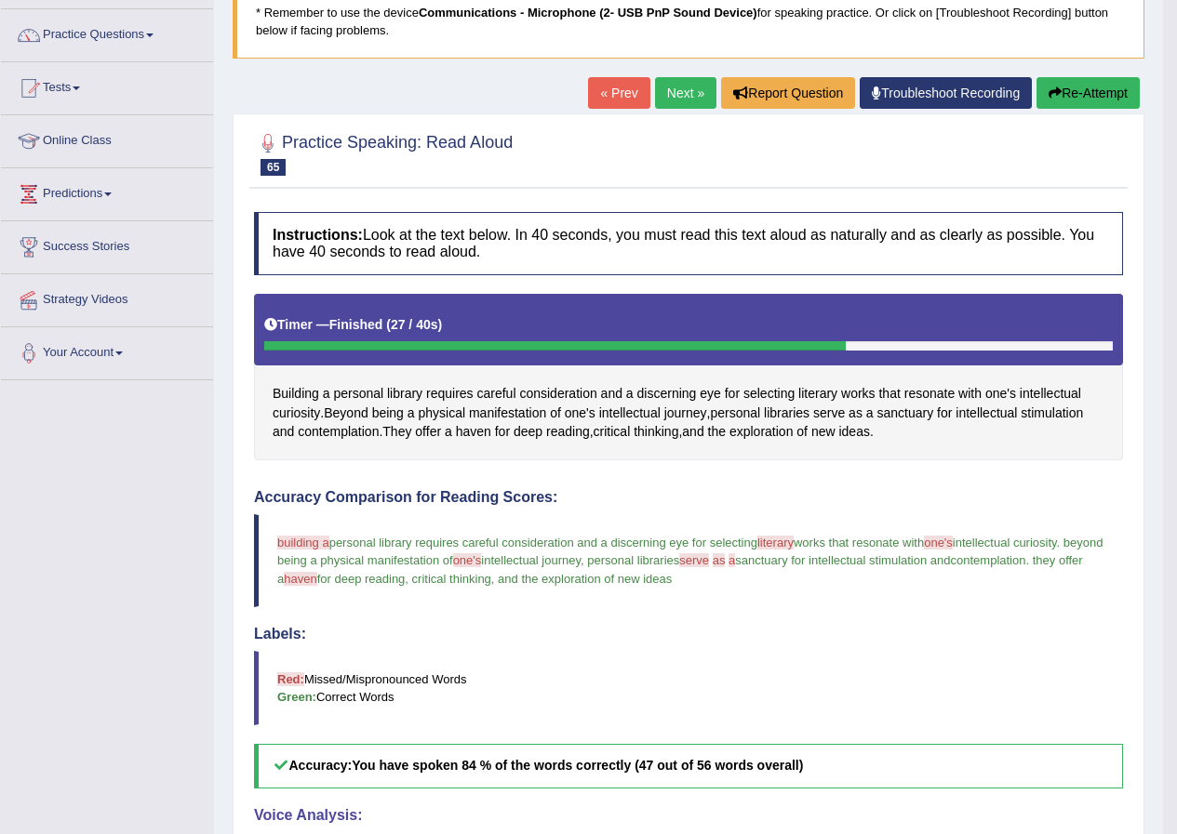
click at [1085, 95] on button "Re-Attempt" at bounding box center [1087, 93] width 103 height 32
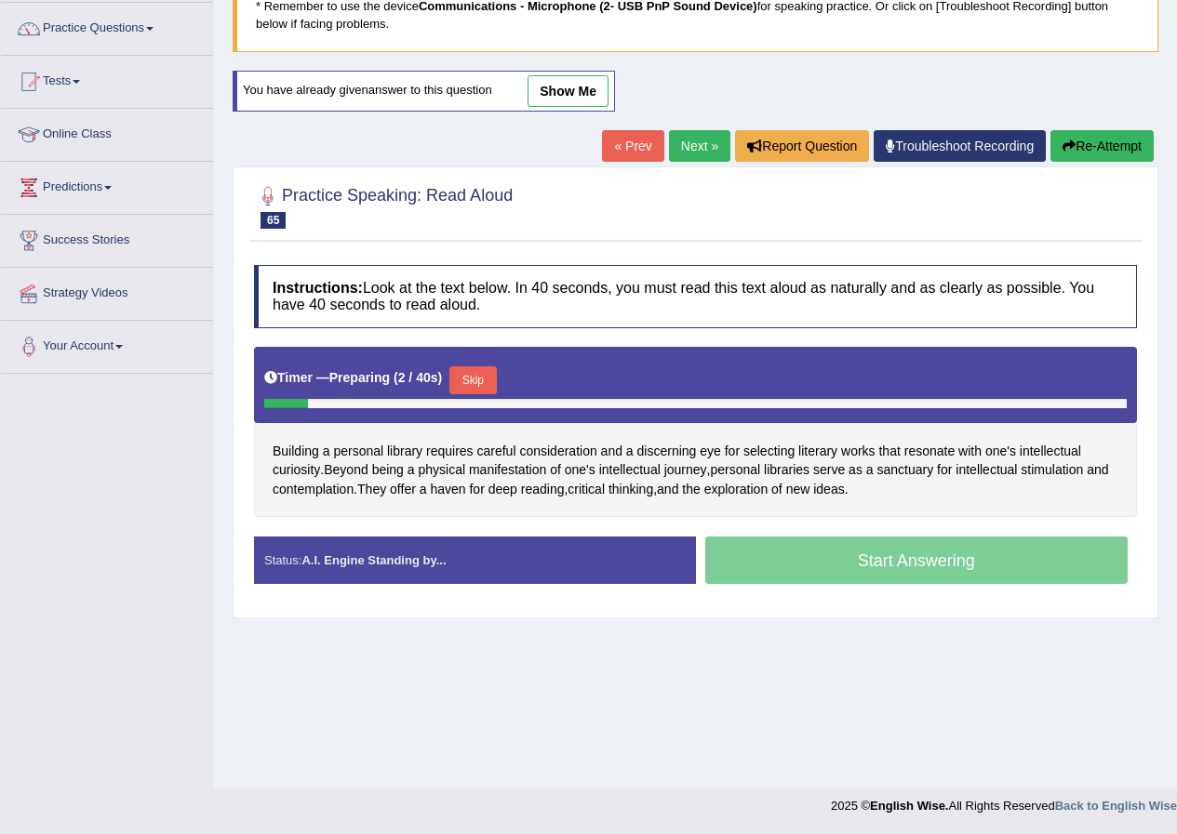
click at [482, 384] on button "Skip" at bounding box center [472, 381] width 47 height 28
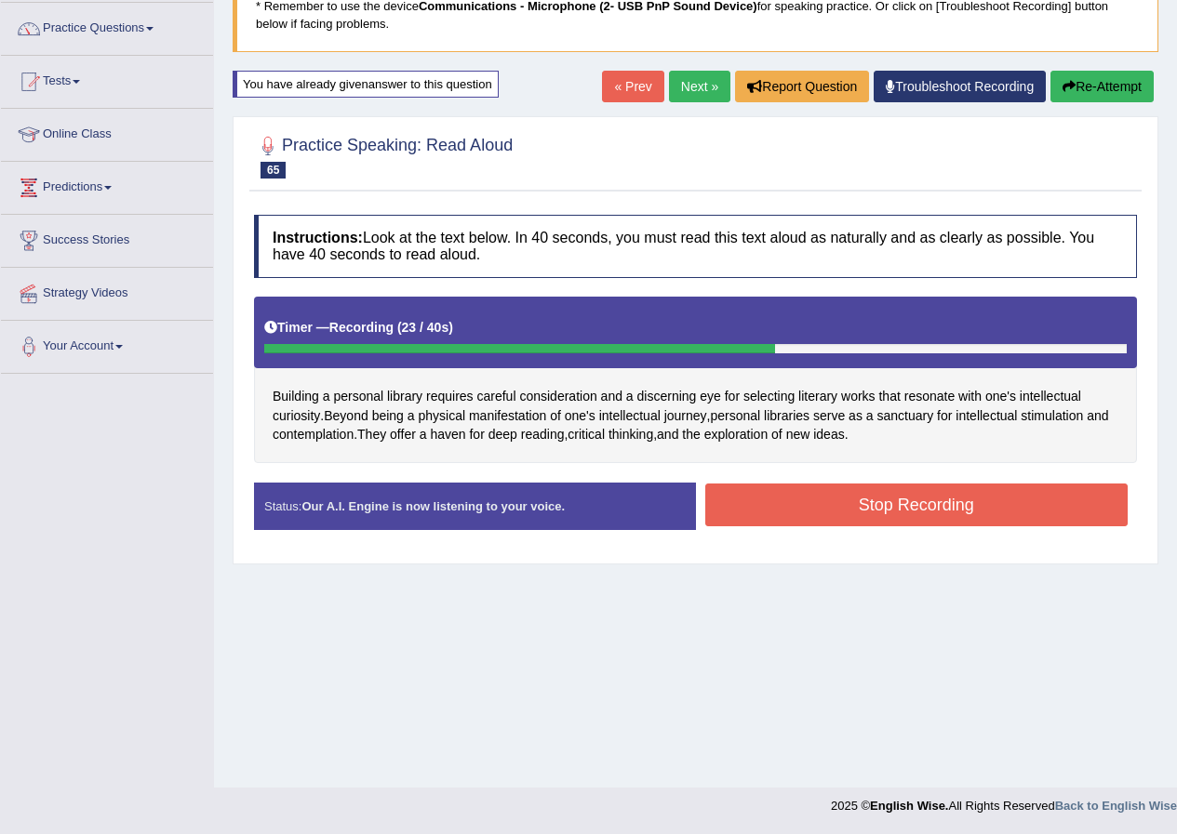
click at [814, 504] on button "Stop Recording" at bounding box center [916, 505] width 423 height 43
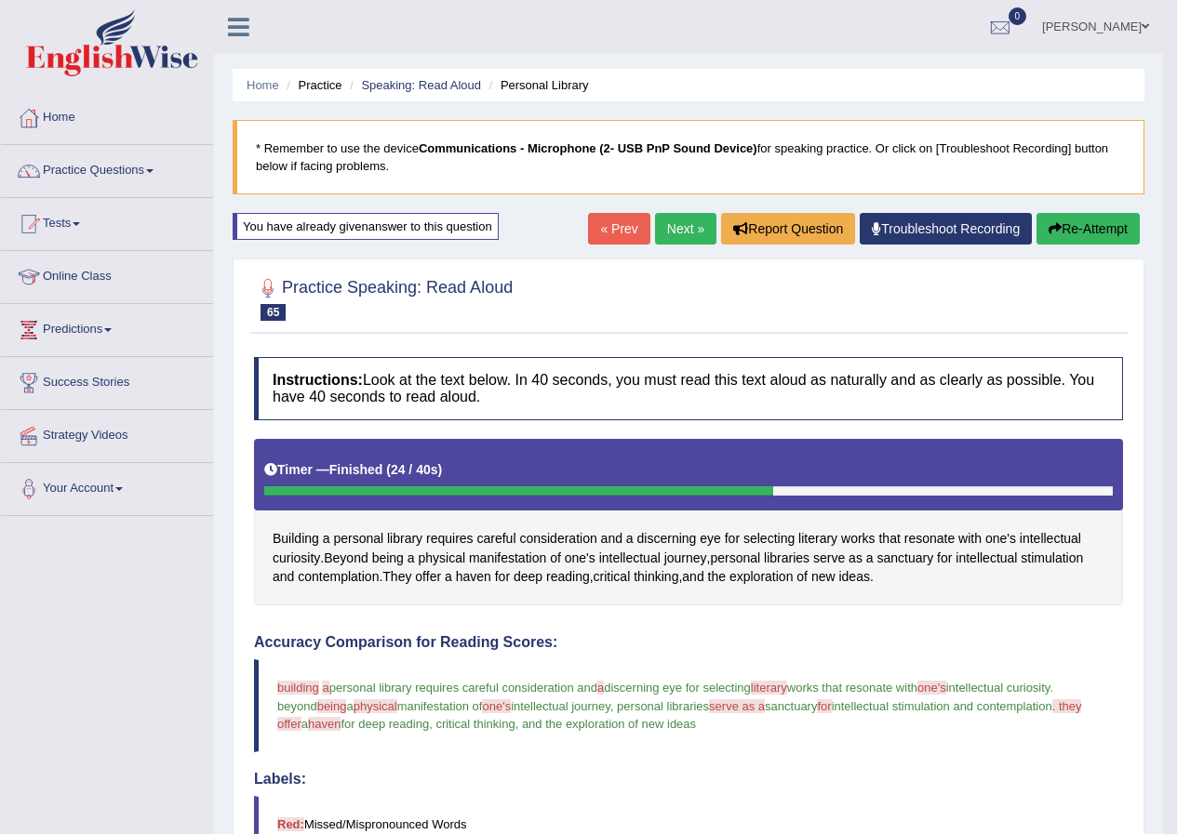
click at [1128, 229] on button "Re-Attempt" at bounding box center [1087, 229] width 103 height 32
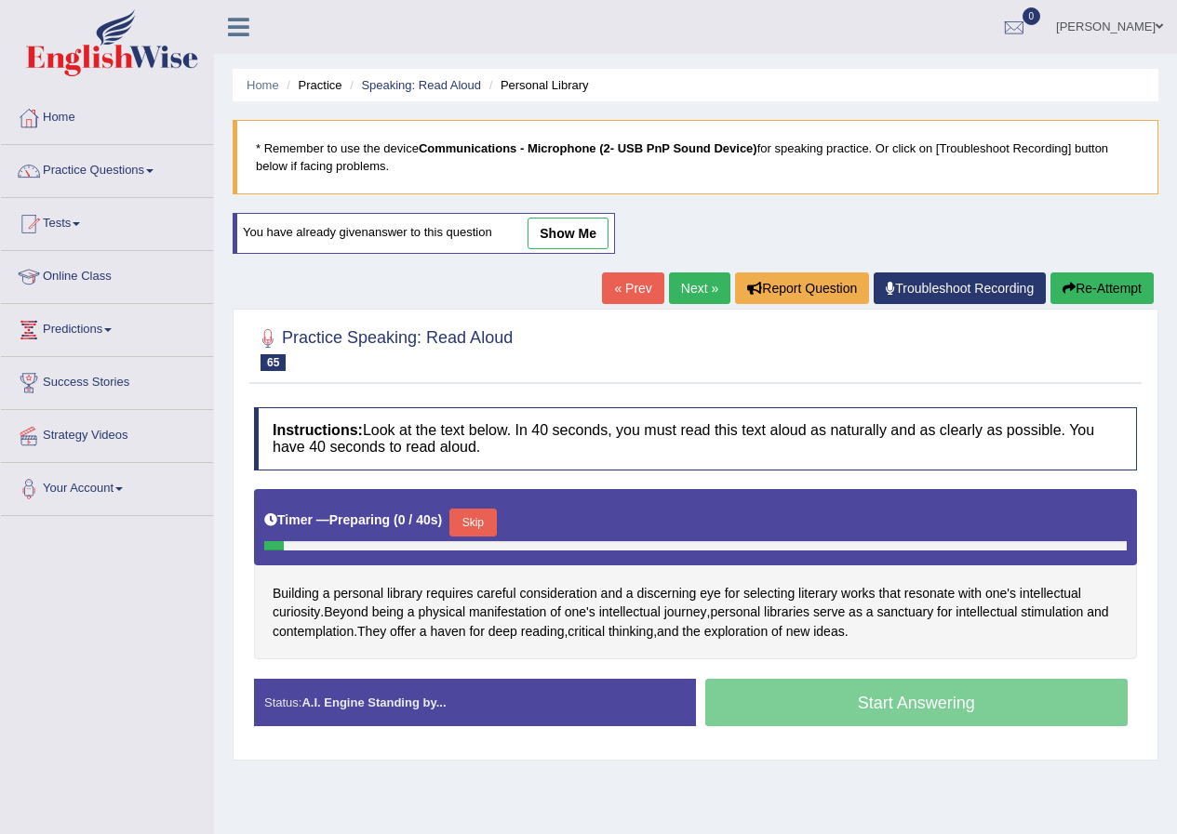
click at [469, 521] on button "Skip" at bounding box center [472, 523] width 47 height 28
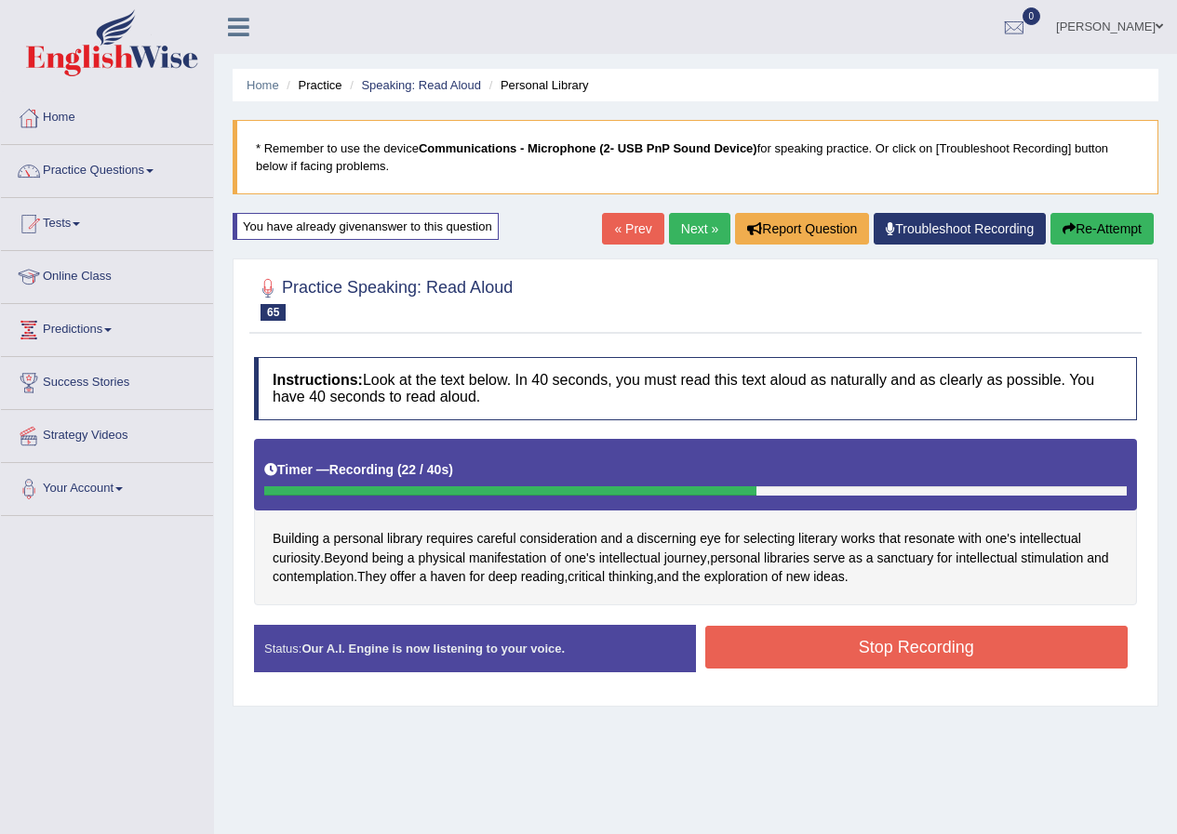
click at [822, 642] on button "Stop Recording" at bounding box center [916, 647] width 423 height 43
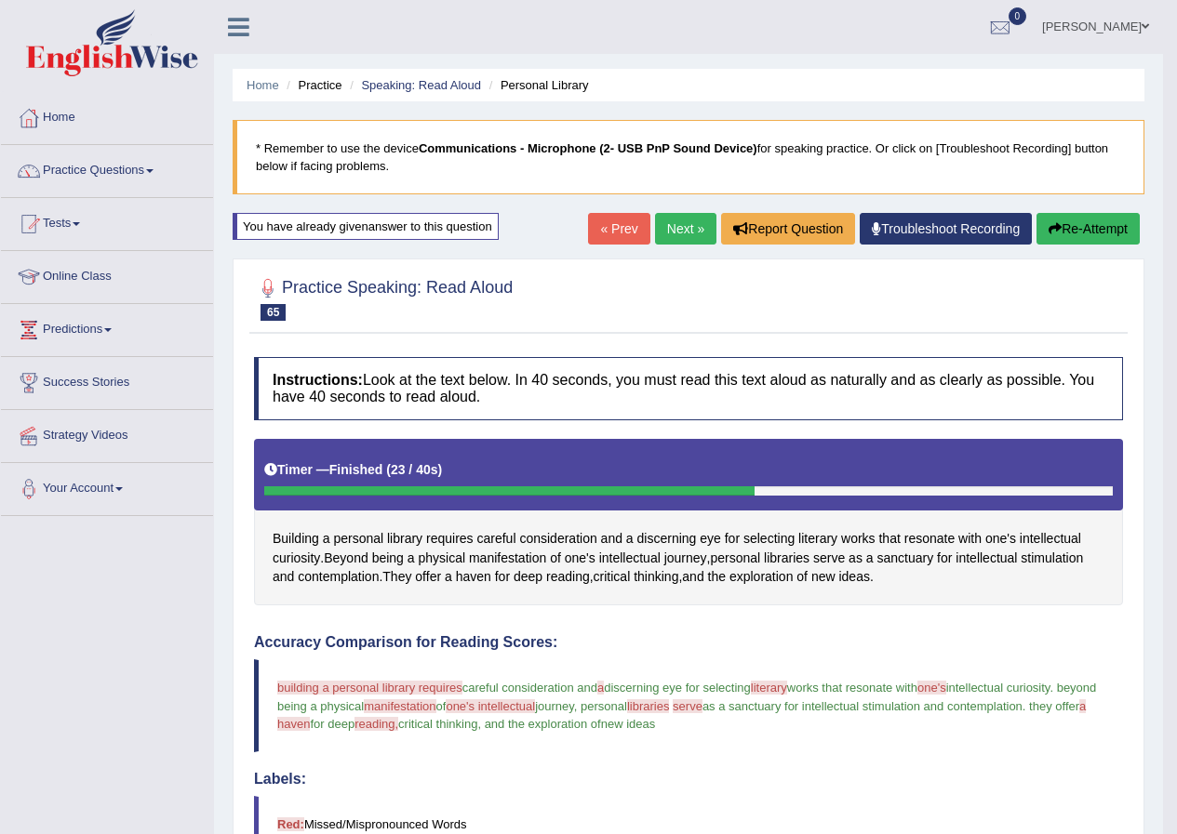
click at [1103, 231] on button "Re-Attempt" at bounding box center [1087, 229] width 103 height 32
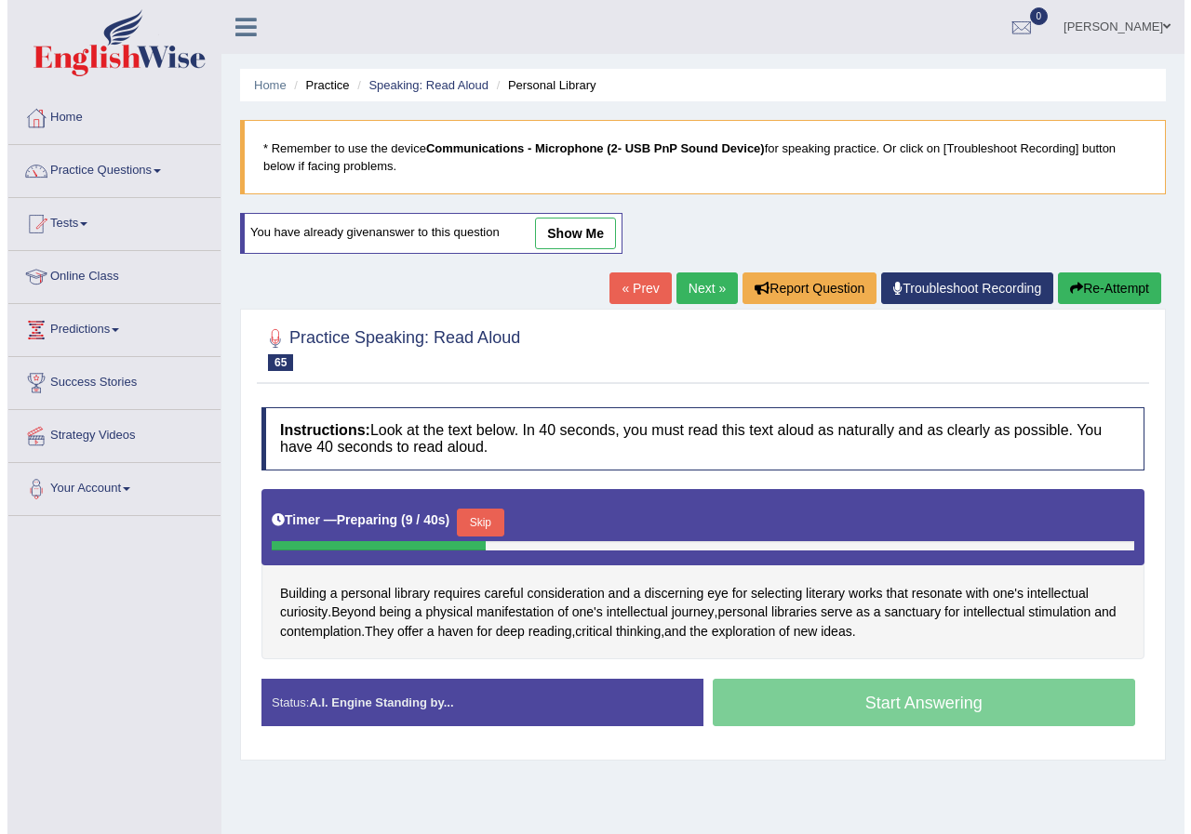
scroll to position [93, 0]
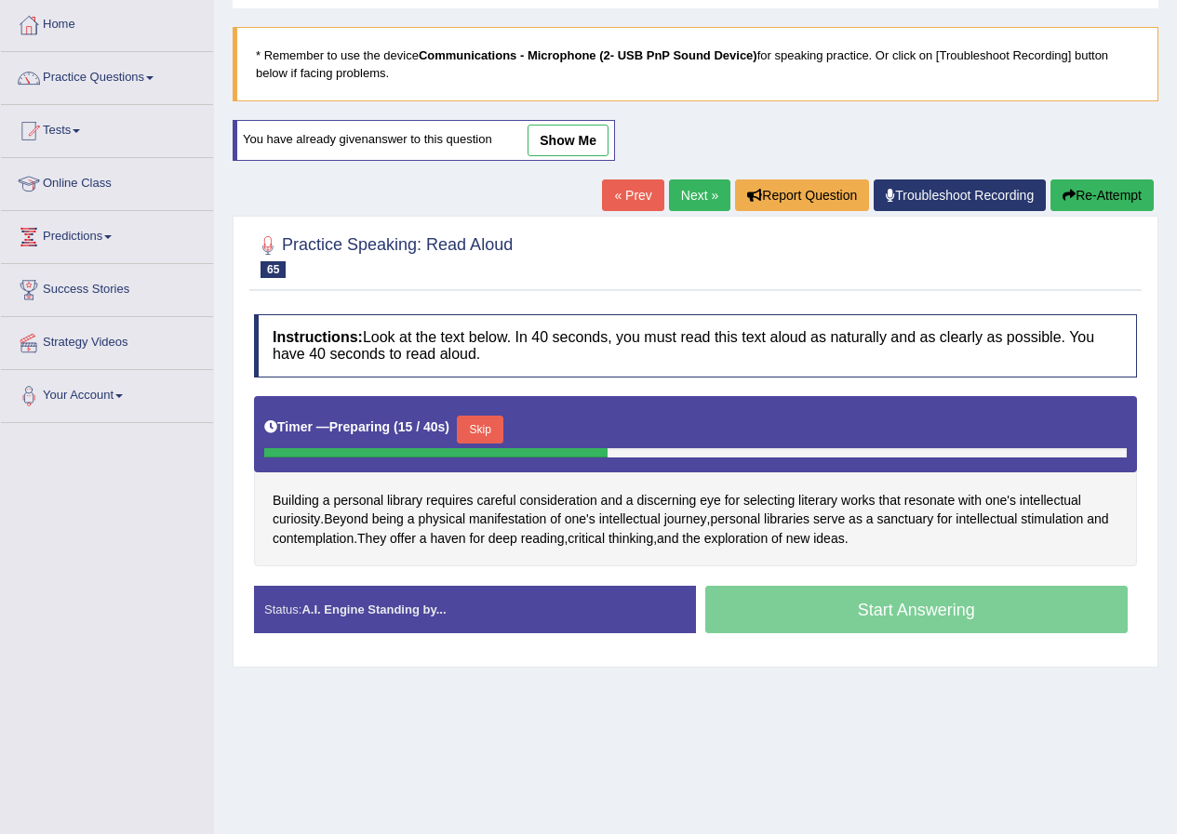
click at [487, 426] on button "Skip" at bounding box center [480, 430] width 47 height 28
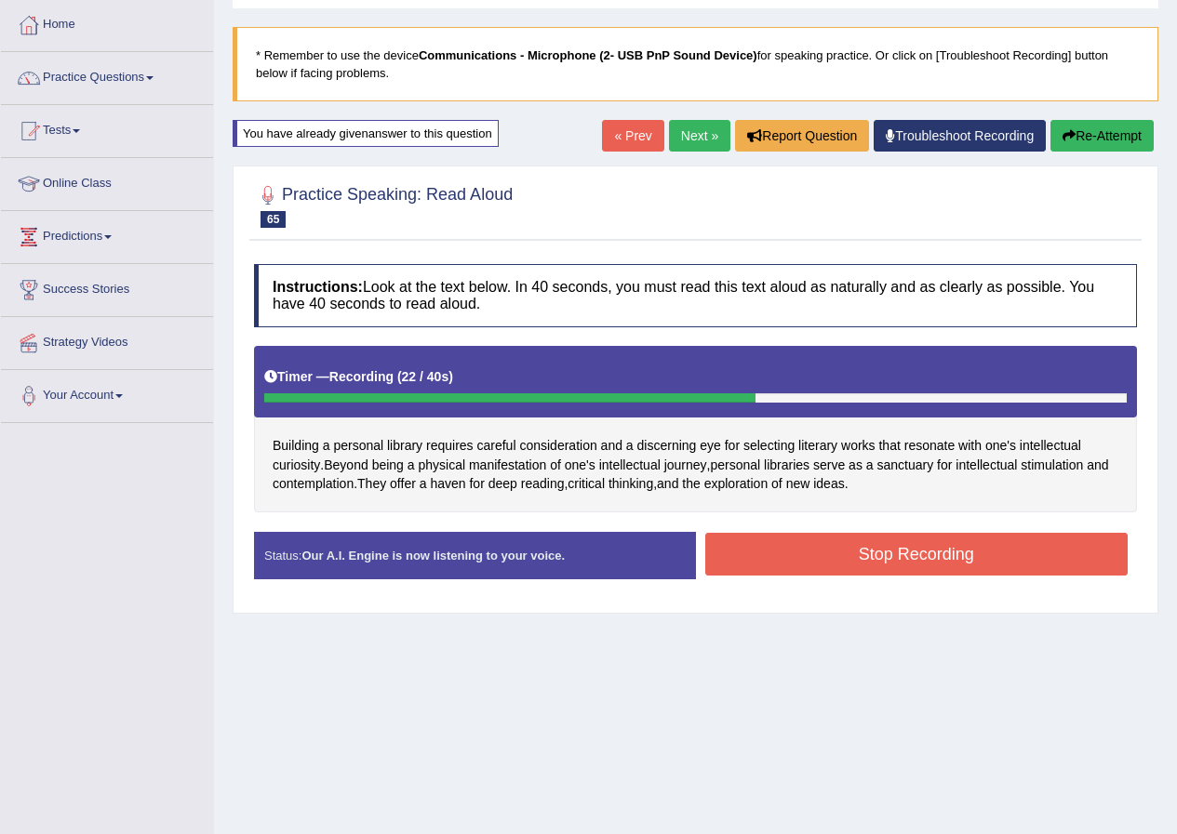
click at [826, 551] on button "Stop Recording" at bounding box center [916, 554] width 423 height 43
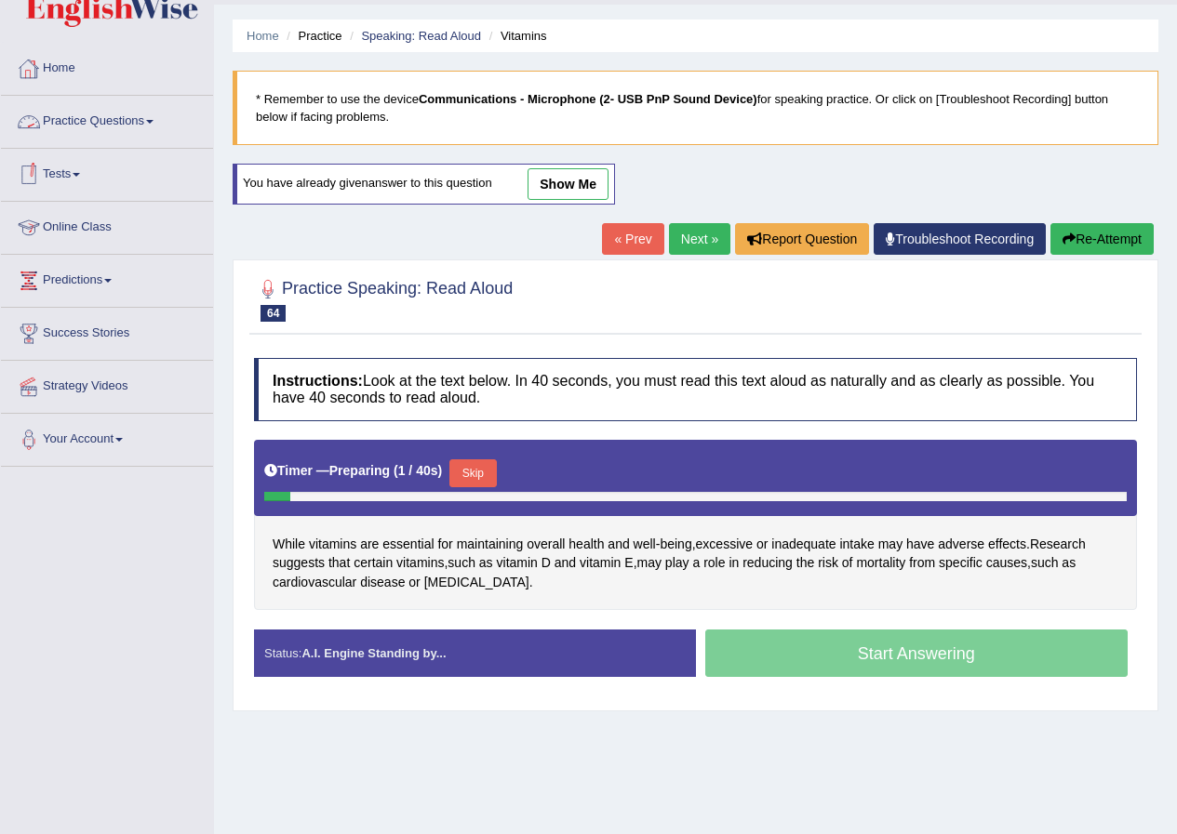
click at [108, 115] on link "Practice Questions" at bounding box center [107, 119] width 212 height 47
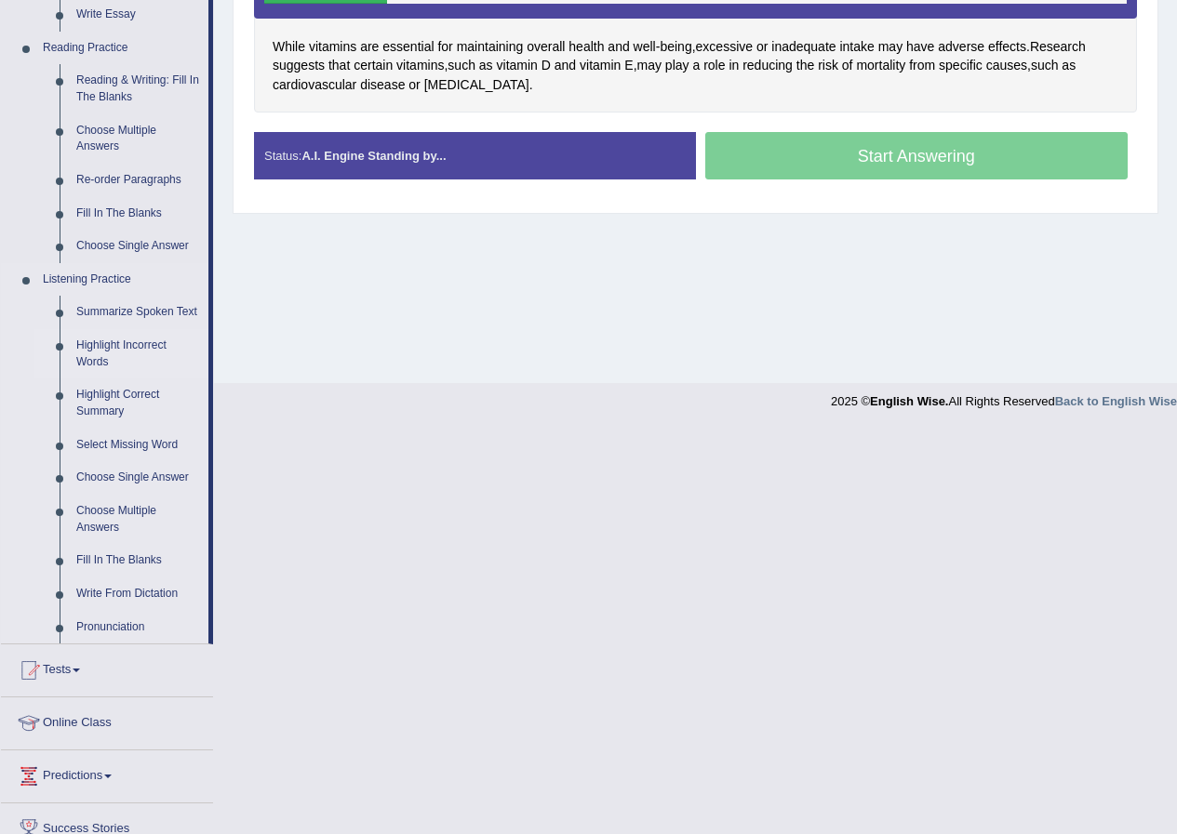
scroll to position [514, 0]
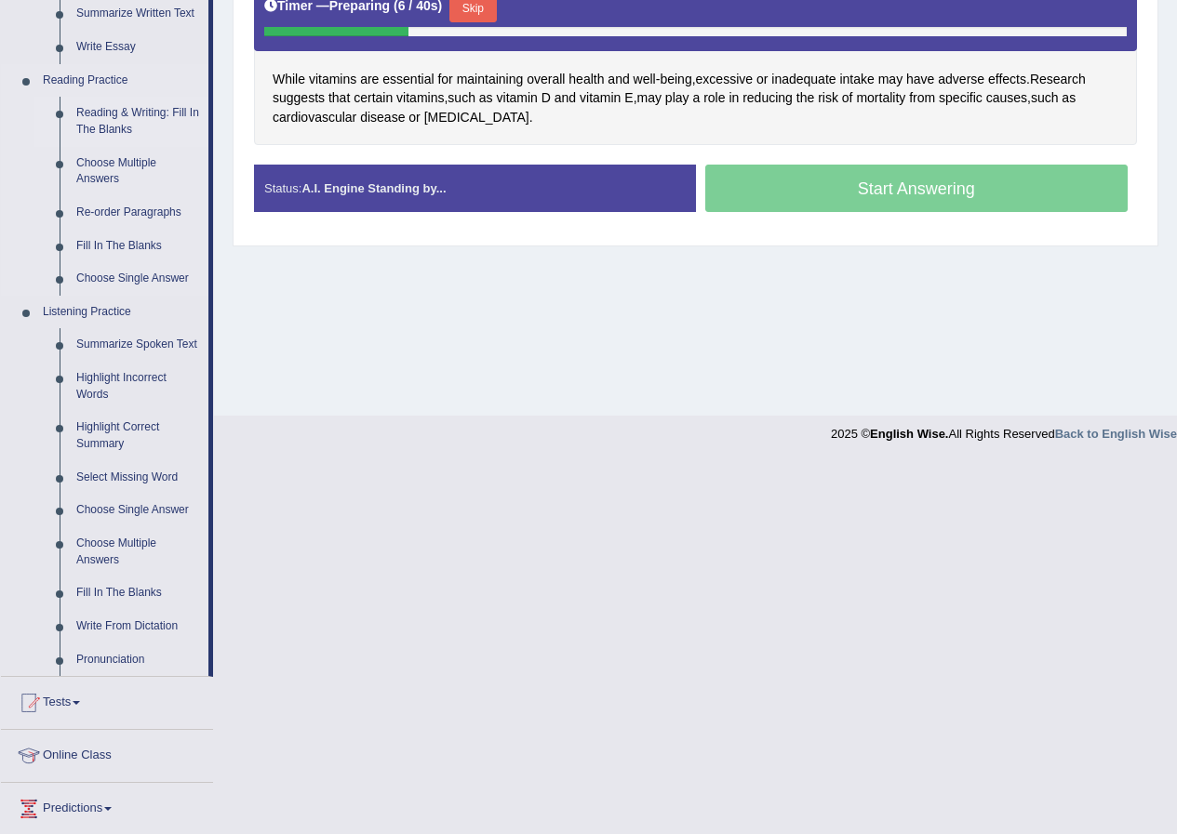
click at [142, 113] on link "Reading & Writing: Fill In The Blanks" at bounding box center [138, 121] width 140 height 49
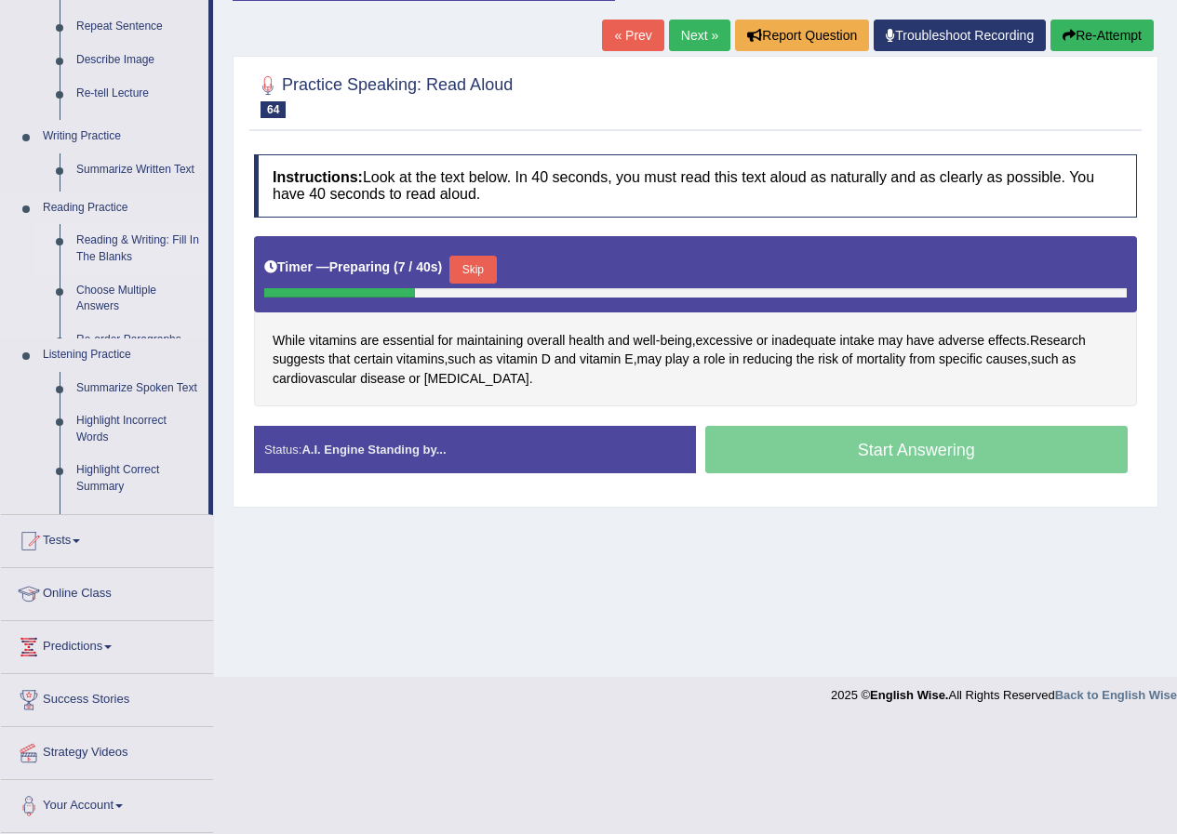
scroll to position [142, 0]
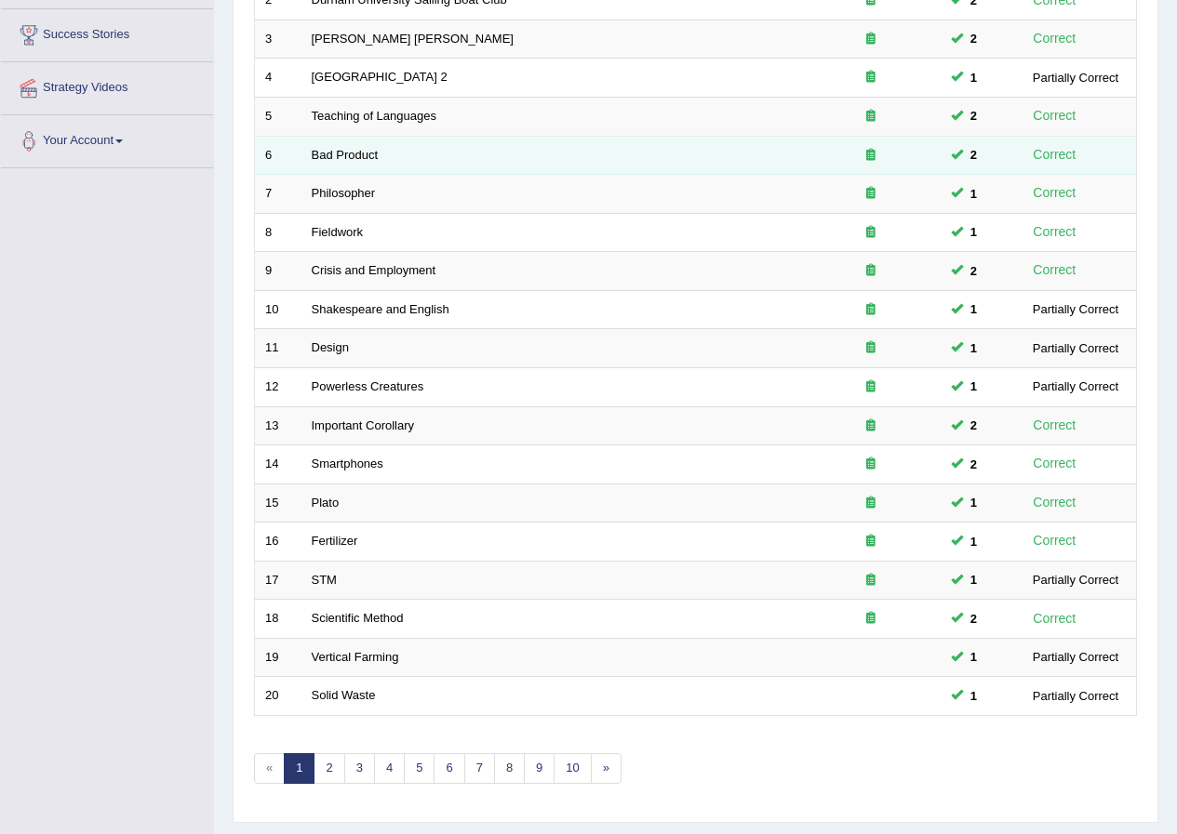
scroll to position [372, 0]
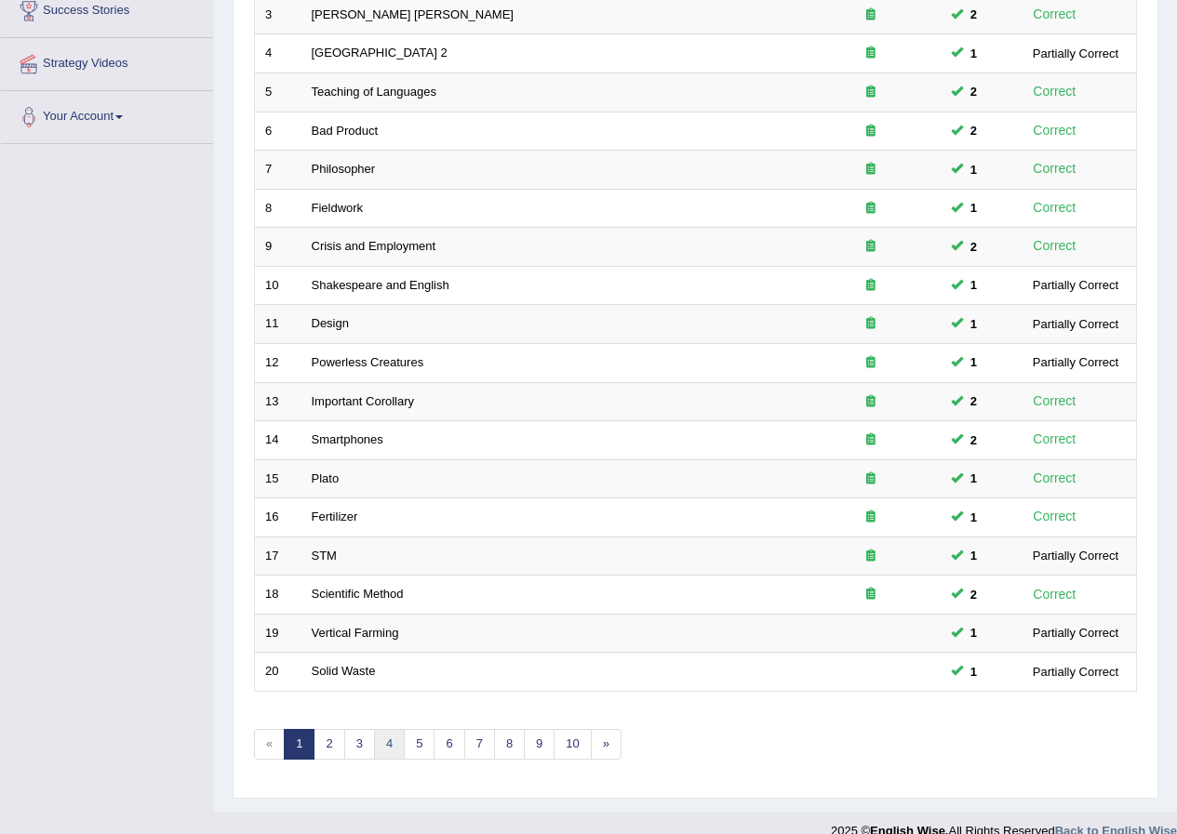
click at [389, 739] on link "4" at bounding box center [389, 744] width 31 height 31
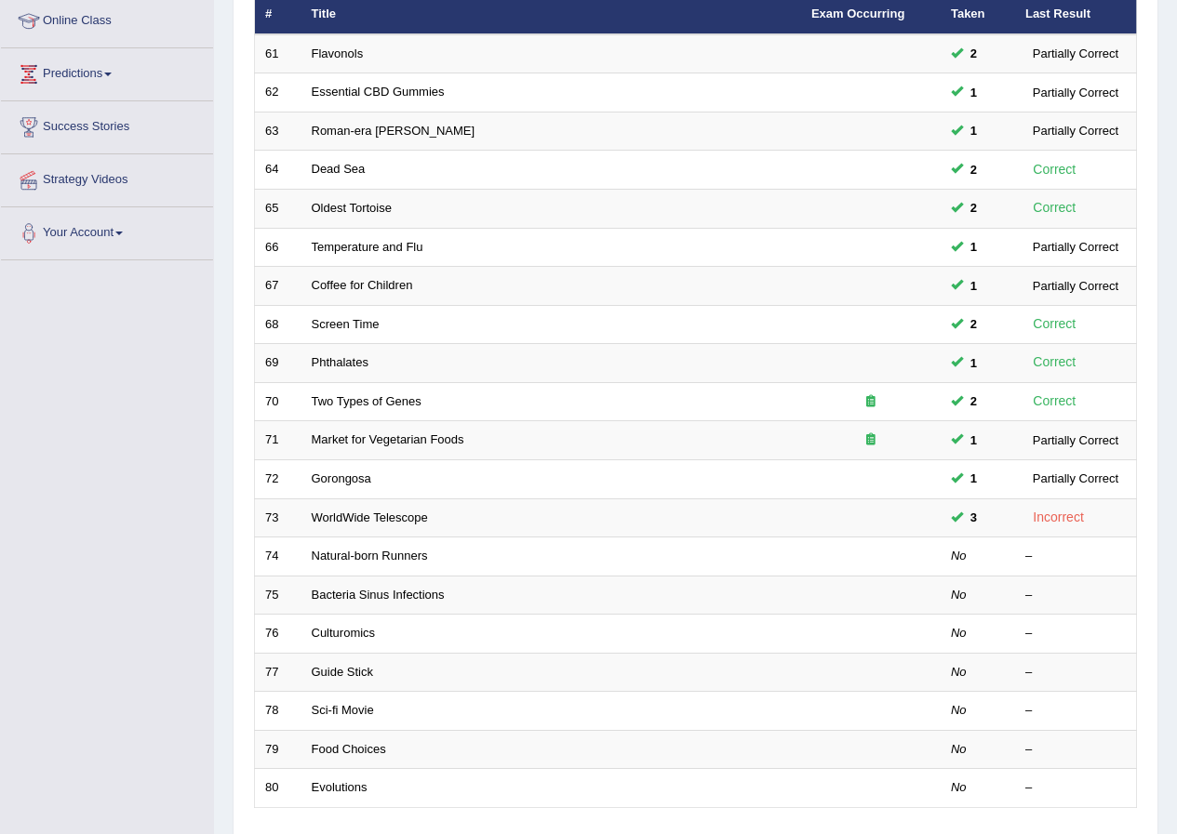
scroll to position [279, 0]
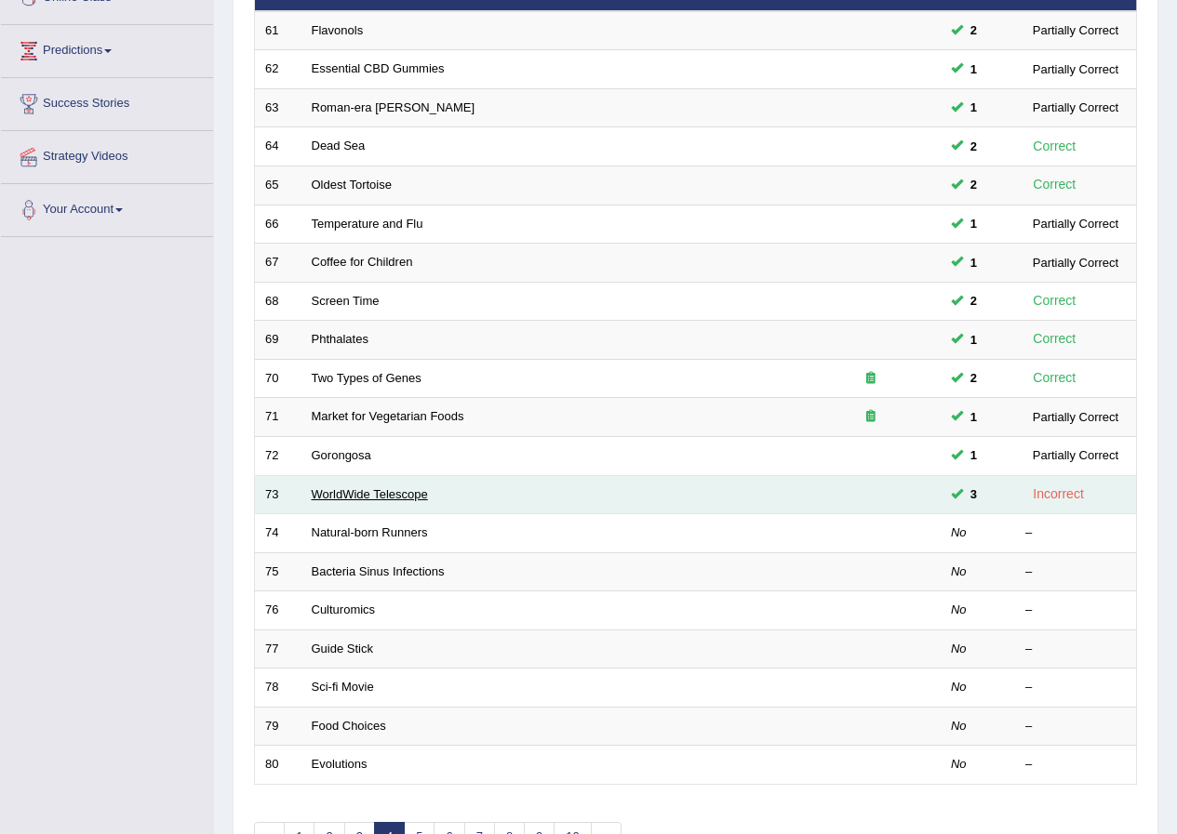
click at [380, 496] on link "WorldWide Telescope" at bounding box center [370, 494] width 116 height 14
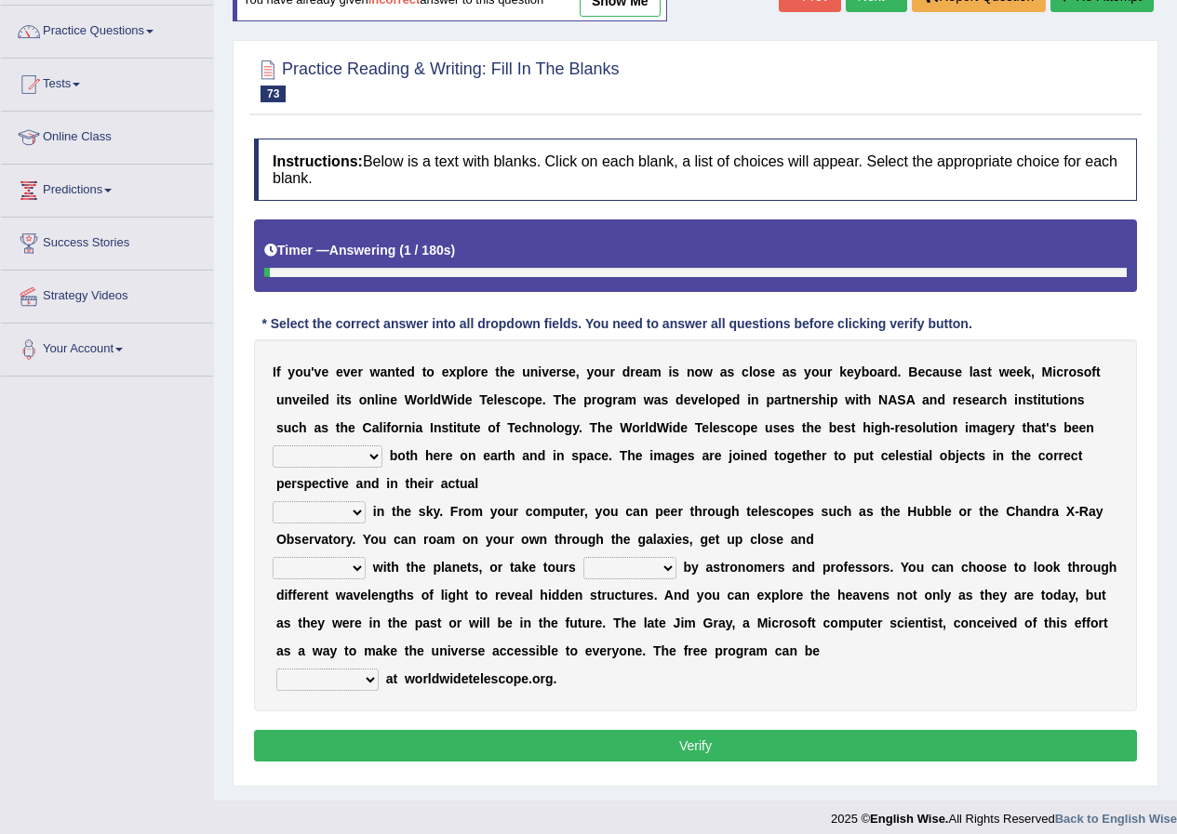
scroll to position [153, 0]
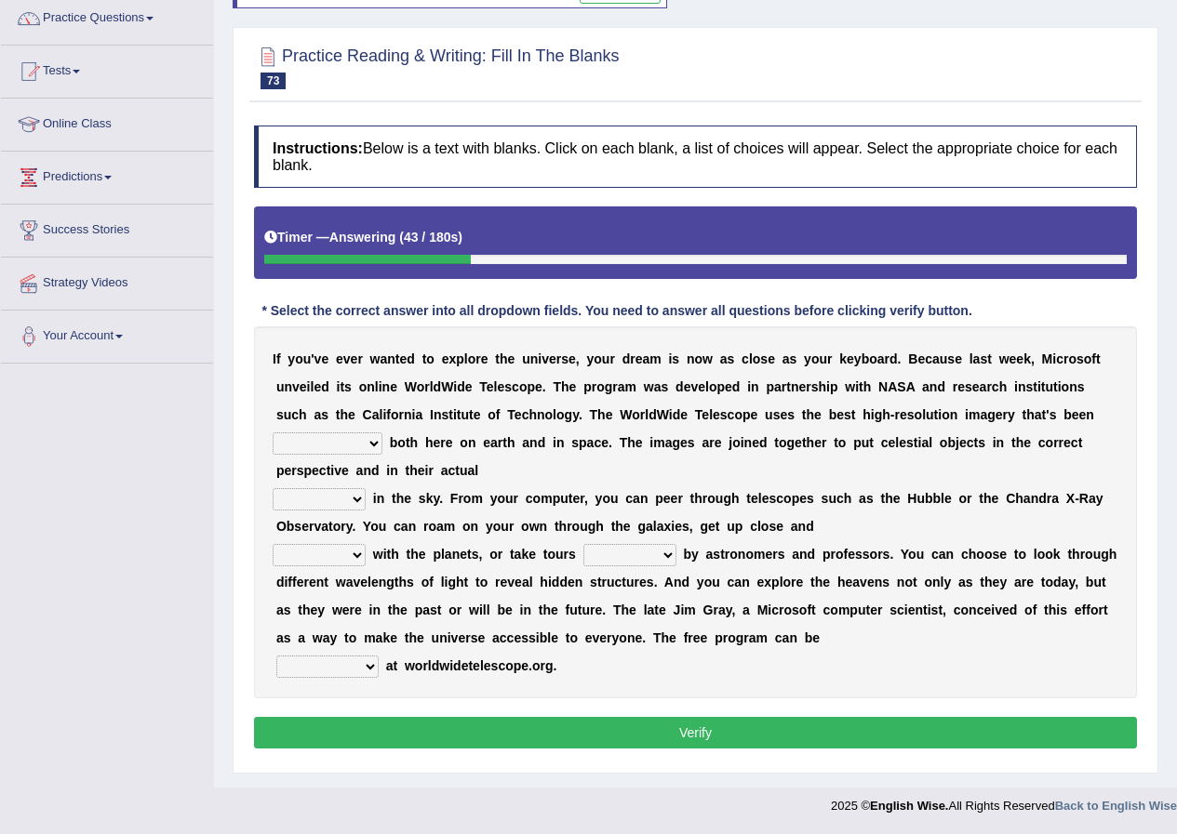
click at [370, 445] on select "degraded ascended remonstrated generated" at bounding box center [328, 444] width 110 height 22
select select "generated"
click at [273, 433] on select "degraded ascended remonstrated generated" at bounding box center [328, 444] width 110 height 22
click at [307, 502] on select "aspects parts conditions positions" at bounding box center [319, 499] width 93 height 22
select select "positions"
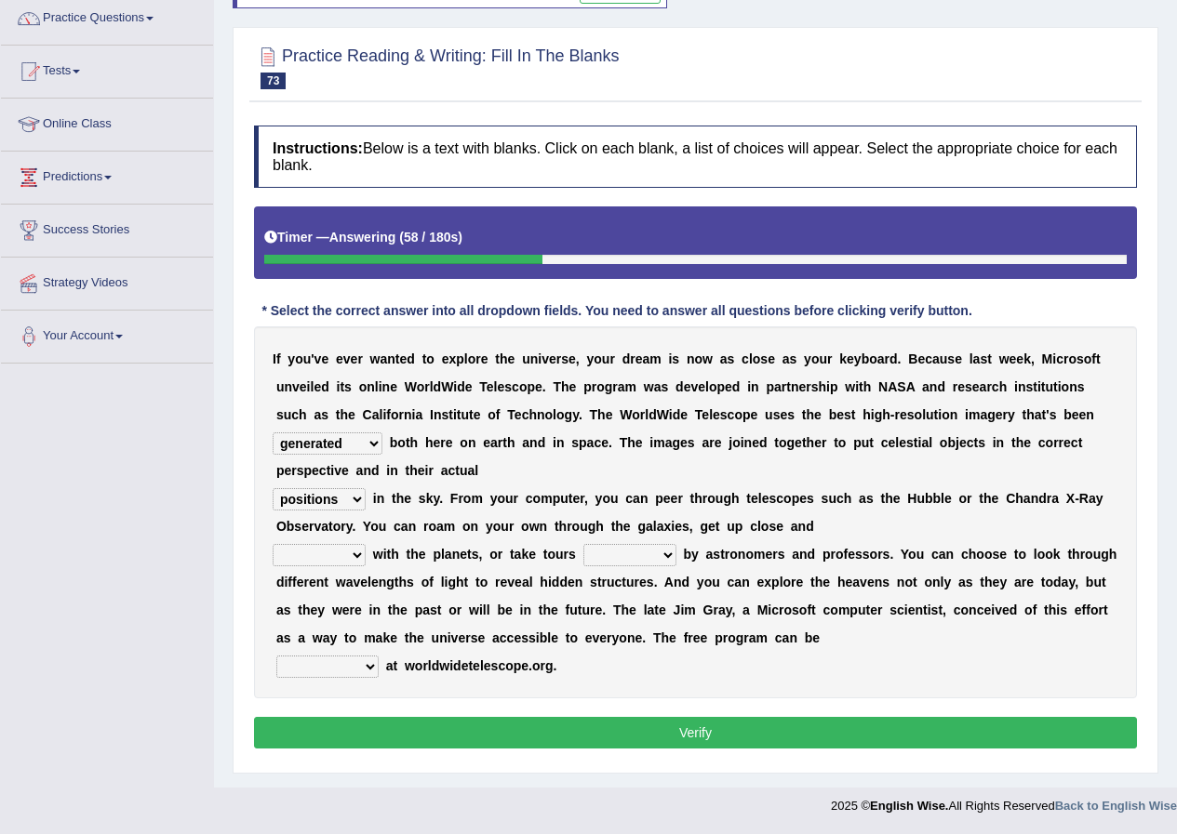
click at [273, 488] on select "aspects parts conditions positions" at bounding box center [319, 499] width 93 height 22
click at [301, 548] on select "personal individual apart polite" at bounding box center [319, 555] width 93 height 22
select select "personal"
click at [273, 544] on select "personal individual apart polite" at bounding box center [319, 555] width 93 height 22
click at [637, 555] on select "guide guided guiding to guide" at bounding box center [629, 555] width 93 height 22
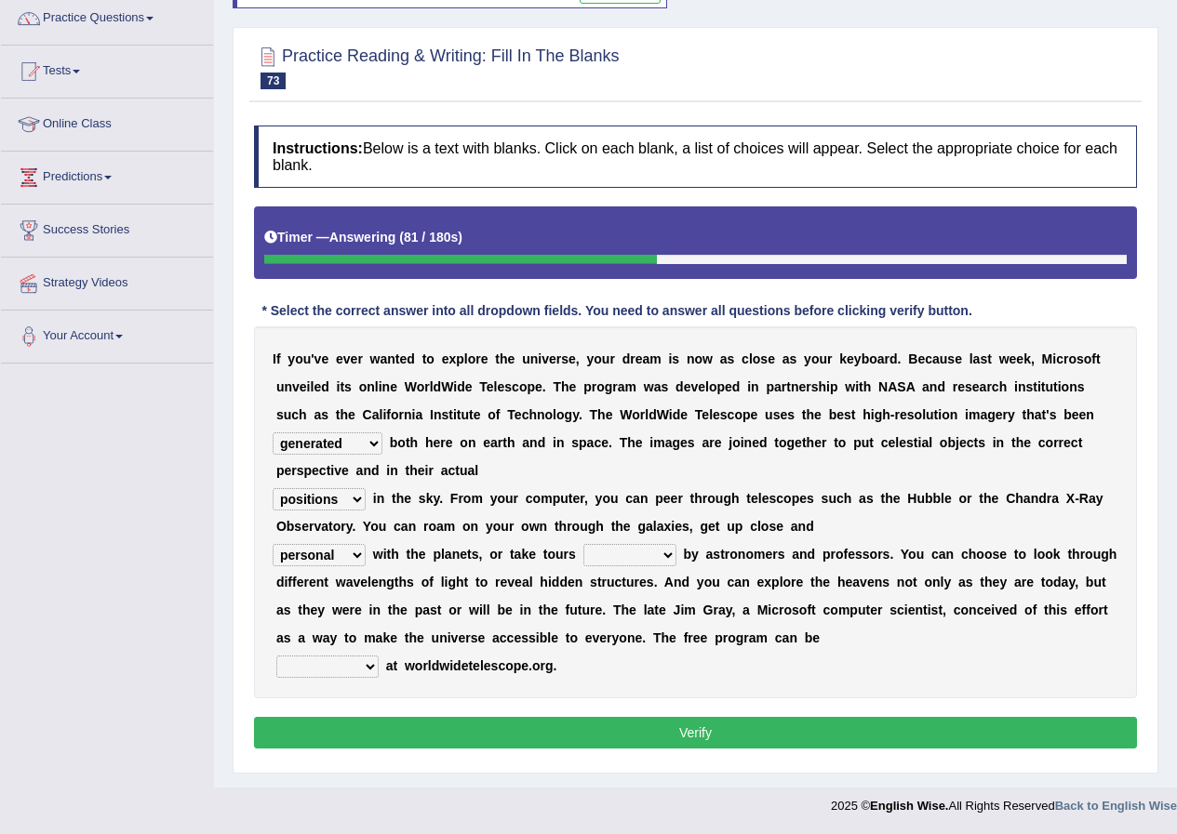
select select "guided"
click at [583, 544] on select "guide guided guiding to guide" at bounding box center [629, 555] width 93 height 22
click at [360, 665] on select "upheld downloaded loaded posted" at bounding box center [327, 667] width 102 height 22
select select "downloaded"
click at [276, 656] on select "upheld downloaded loaded posted" at bounding box center [327, 667] width 102 height 22
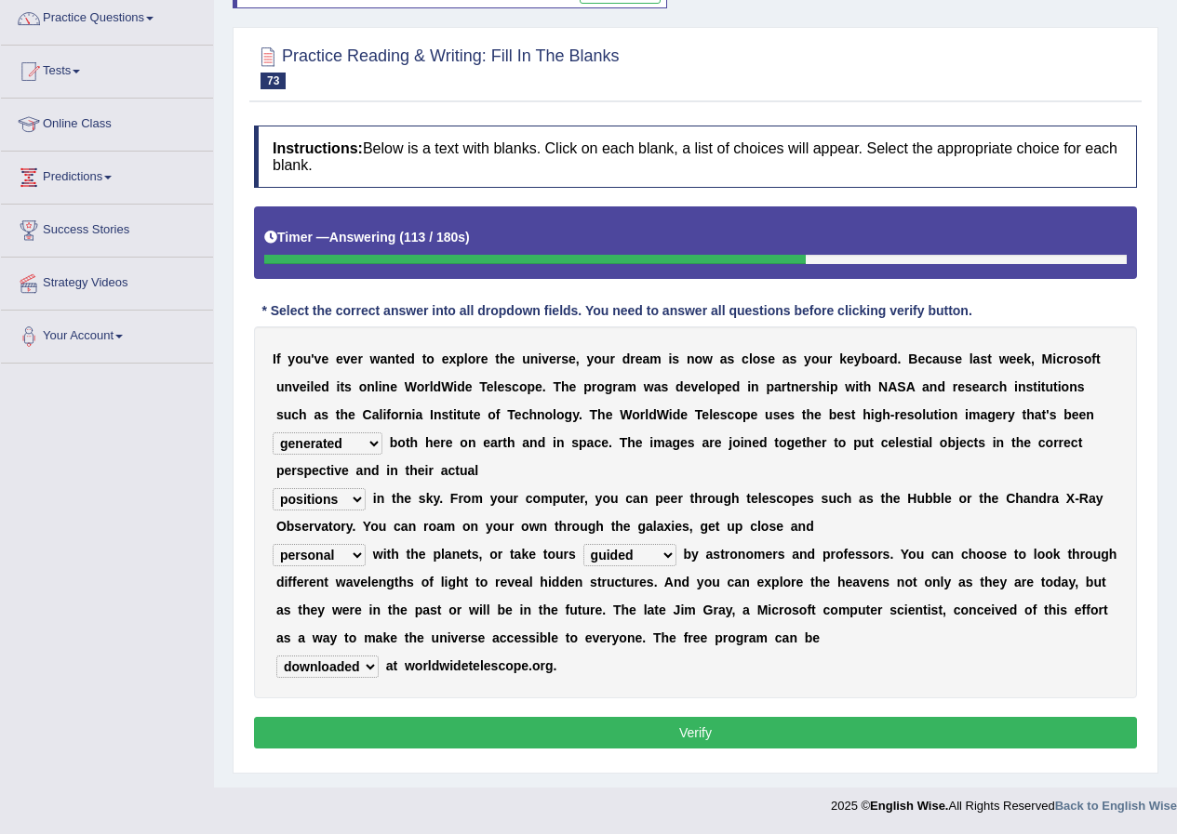
click at [575, 741] on button "Verify" at bounding box center [695, 733] width 883 height 32
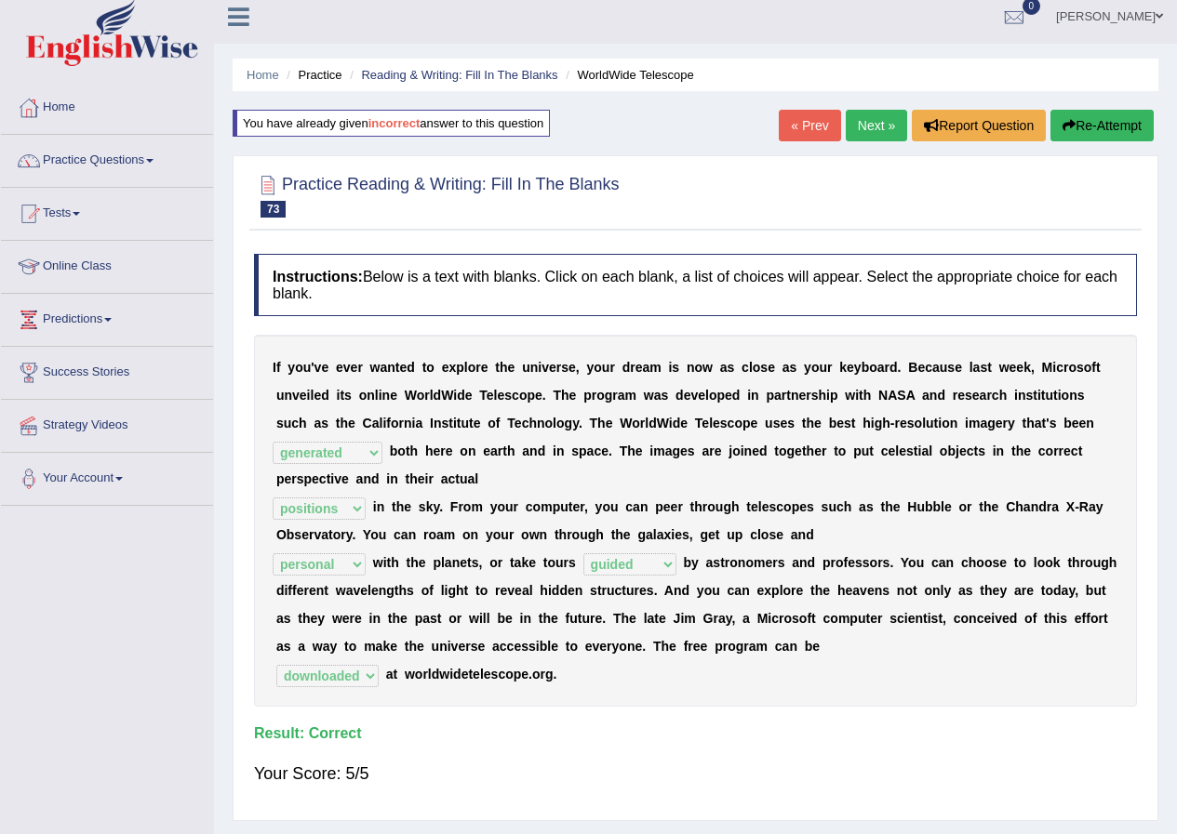
scroll to position [0, 0]
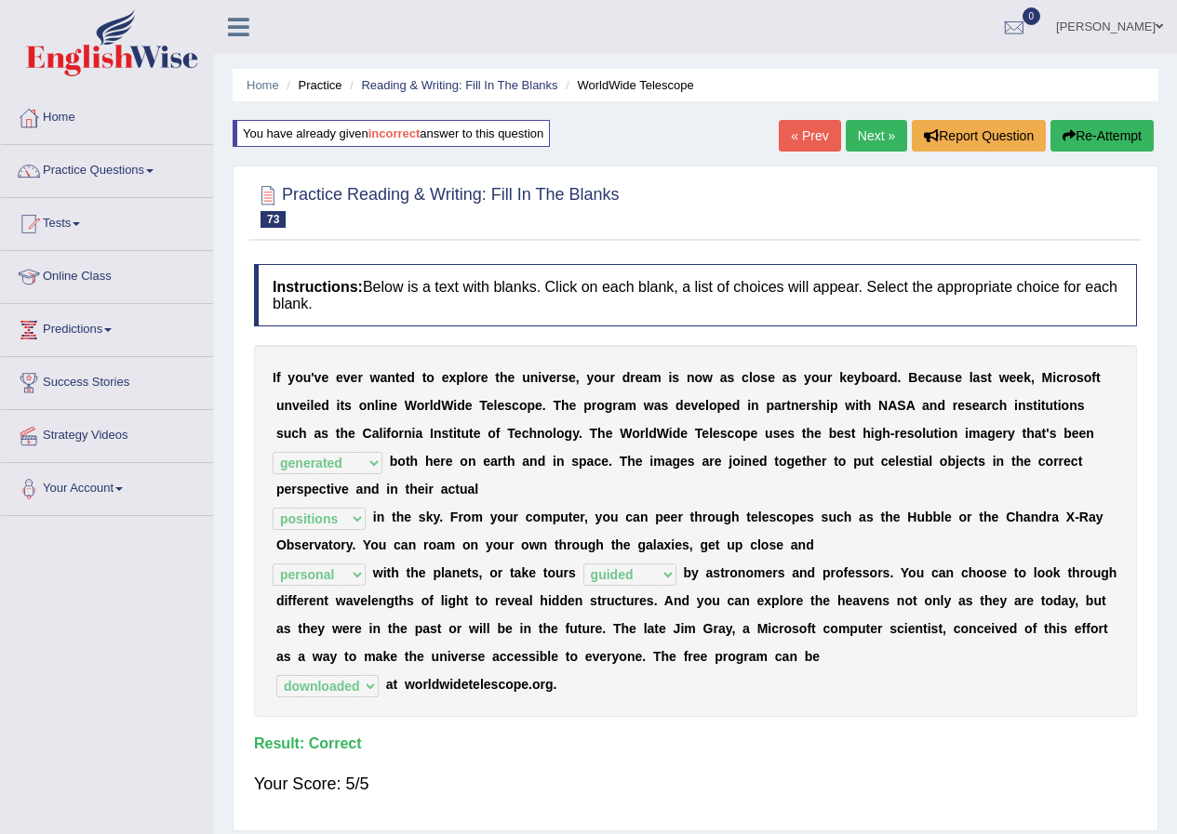
click at [880, 134] on link "Next »" at bounding box center [876, 136] width 61 height 32
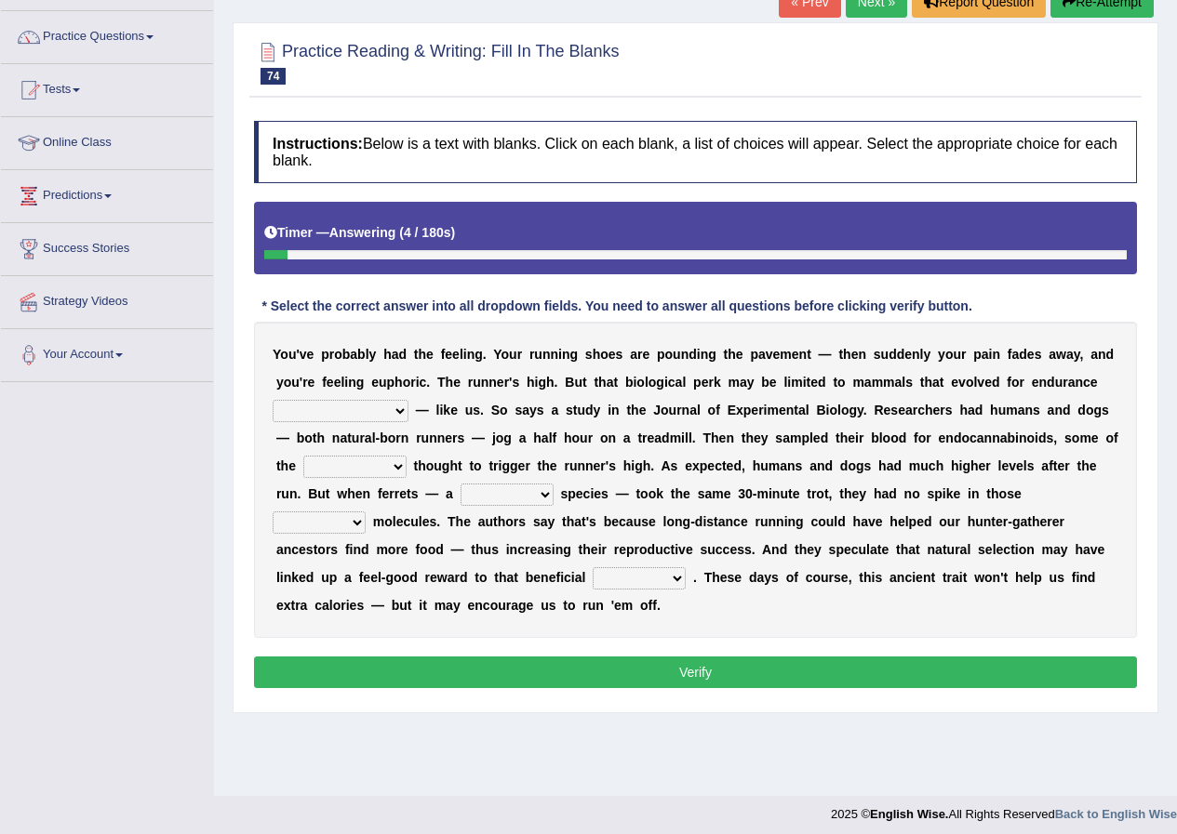
scroll to position [142, 0]
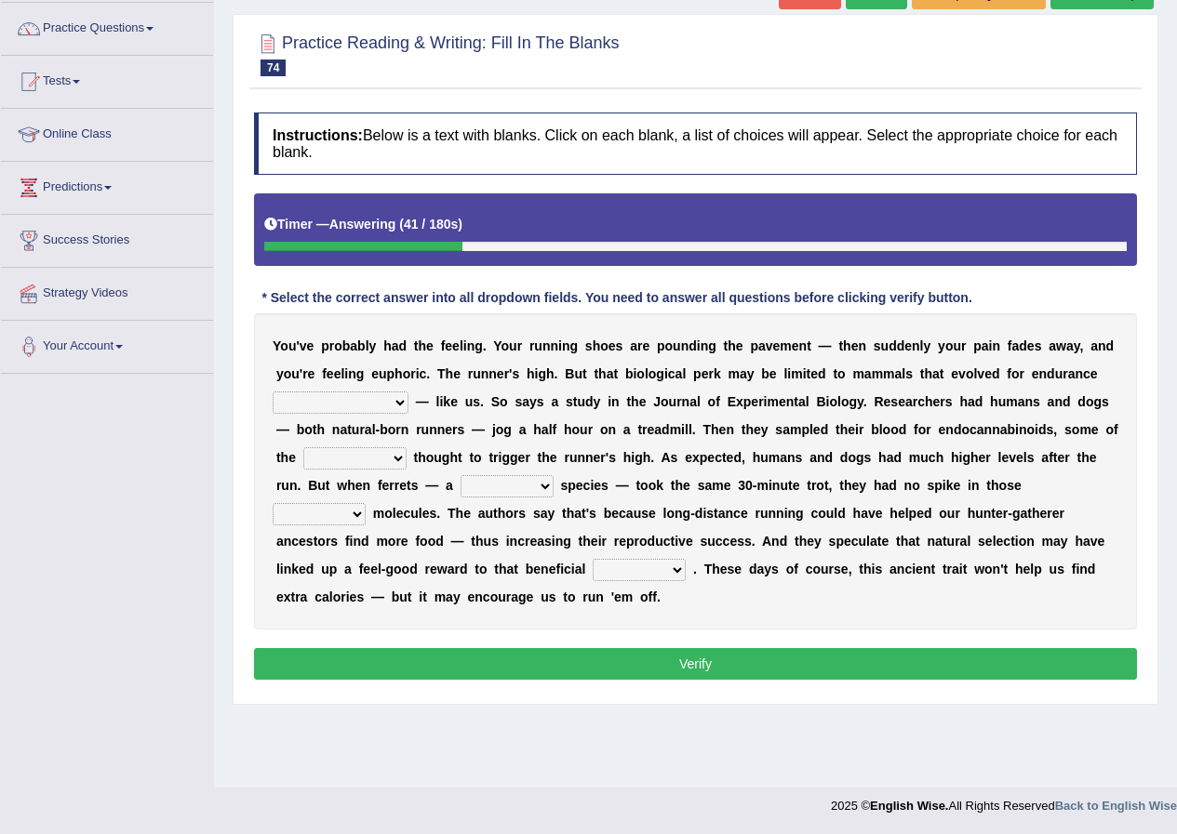
click at [347, 400] on select "dykes personalize classifies exercise" at bounding box center [341, 403] width 136 height 22
click at [520, 486] on select "excellency merely faerie sedentary" at bounding box center [506, 486] width 93 height 22
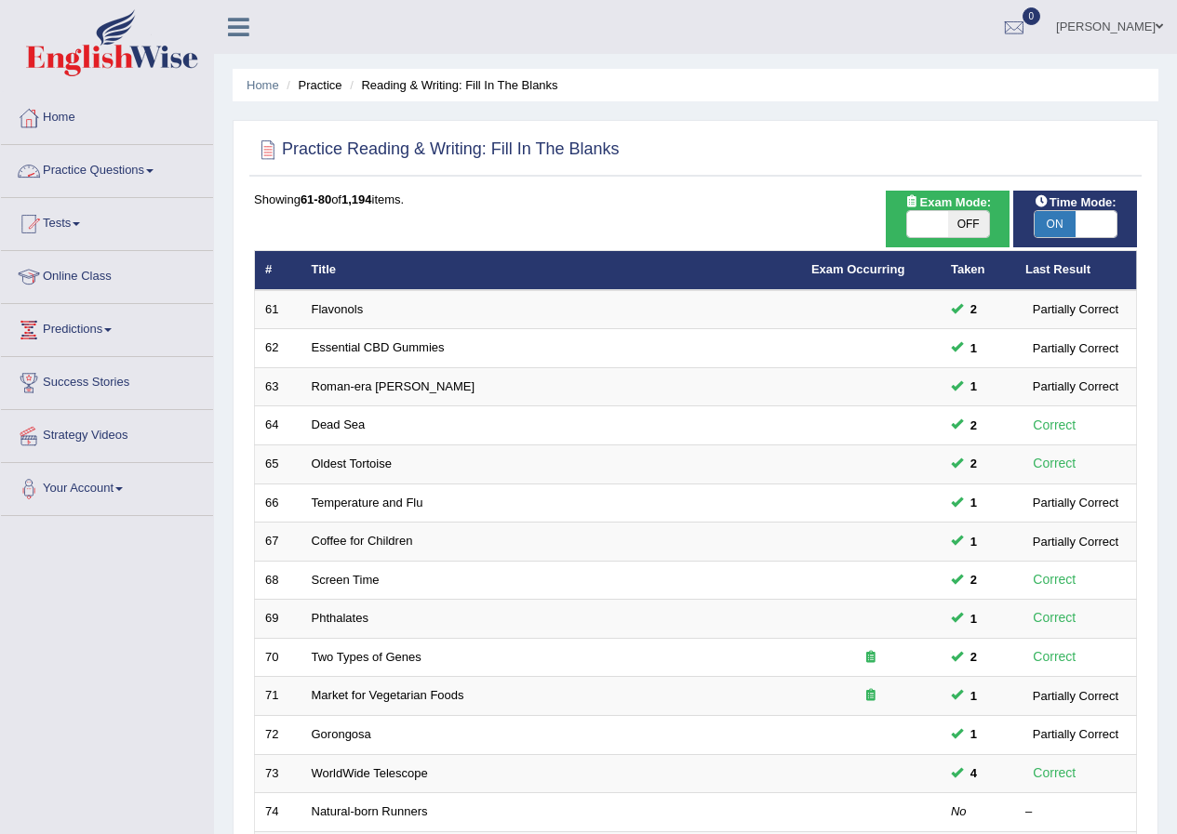
click at [80, 166] on link "Practice Questions" at bounding box center [107, 168] width 212 height 47
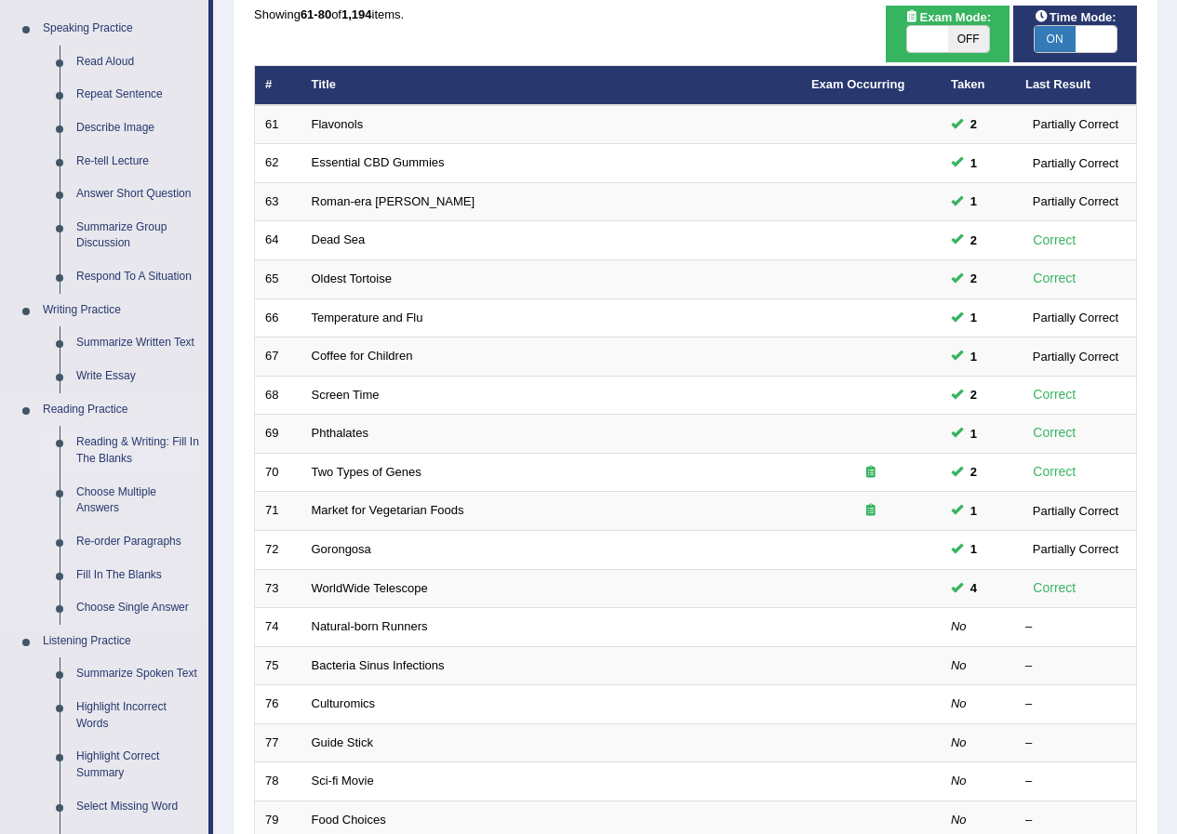
scroll to position [186, 0]
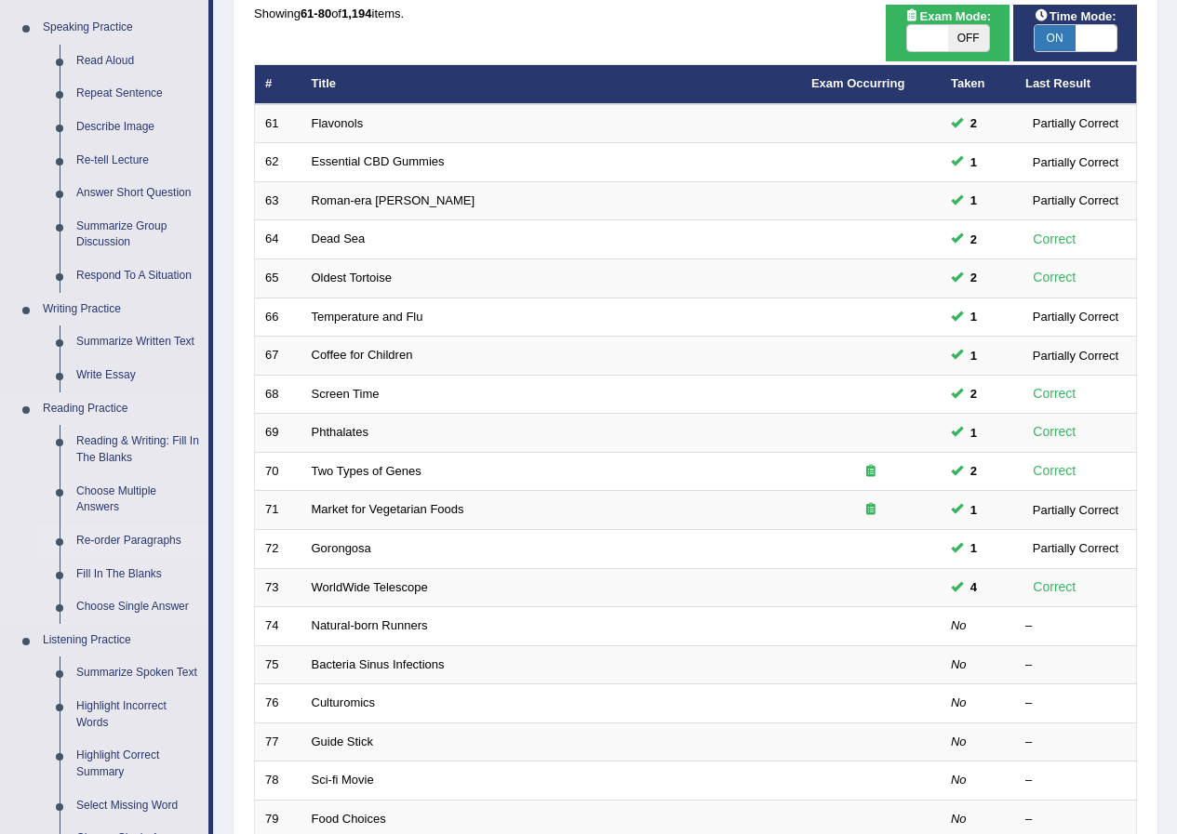
click at [113, 546] on link "Re-order Paragraphs" at bounding box center [138, 541] width 140 height 33
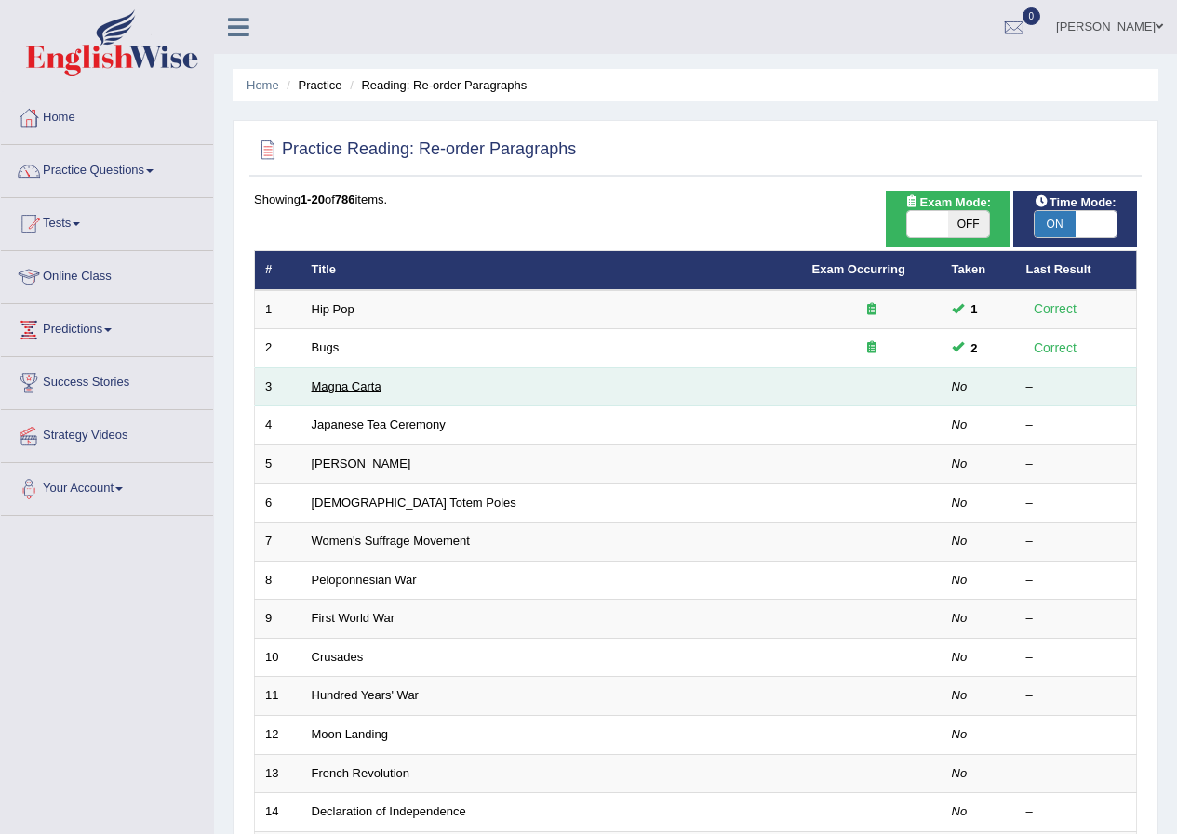
click at [375, 389] on link "Magna Carta" at bounding box center [347, 387] width 70 height 14
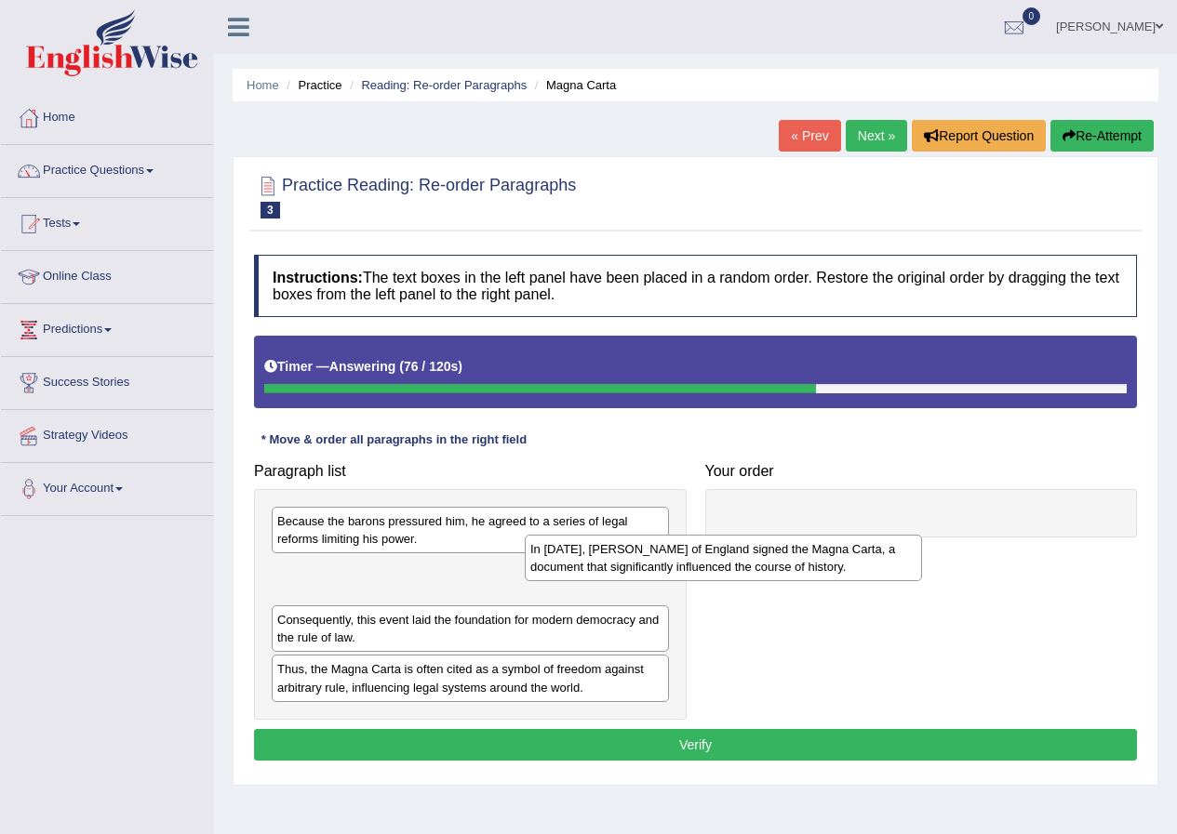
drag, startPoint x: 466, startPoint y: 594, endPoint x: 927, endPoint y: 541, distance: 463.4
click at [908, 547] on div "In 1215, King John of England signed the Magna Carta, a document that significa…" at bounding box center [723, 558] width 397 height 47
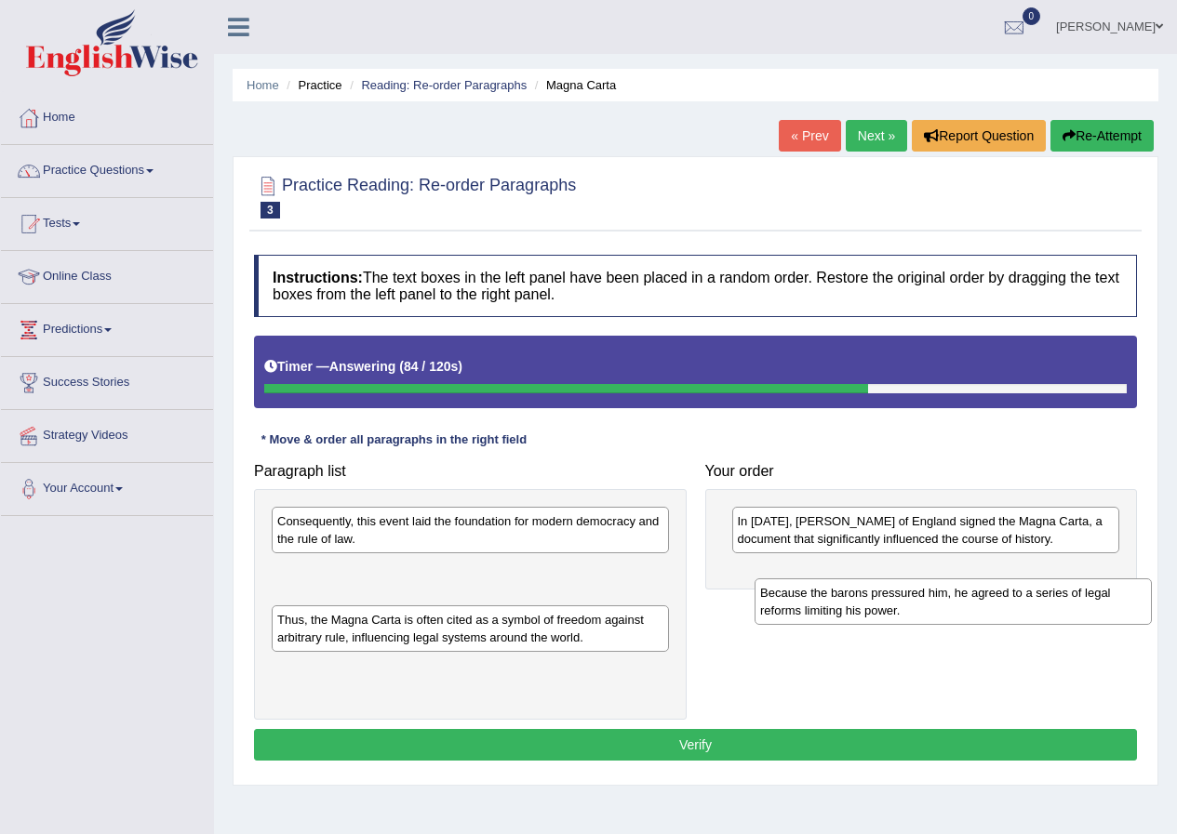
drag, startPoint x: 423, startPoint y: 530, endPoint x: 906, endPoint y: 598, distance: 487.6
click at [906, 601] on div "Because the barons pressured him, he agreed to a series of legal reforms limiti…" at bounding box center [952, 602] width 397 height 47
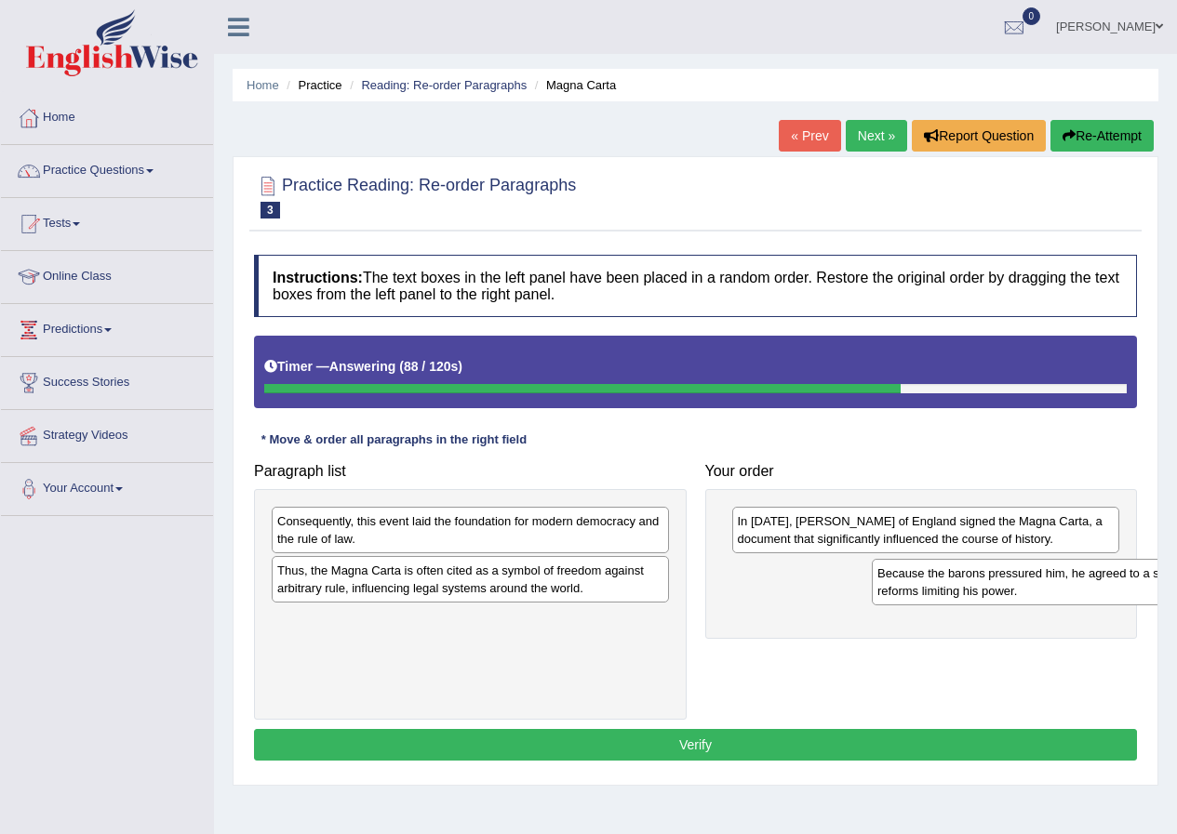
drag, startPoint x: 380, startPoint y: 588, endPoint x: 981, endPoint y: 591, distance: 600.0
click at [981, 591] on div "Because the barons pressured him, he agreed to a series of legal reforms limiti…" at bounding box center [1070, 582] width 397 height 47
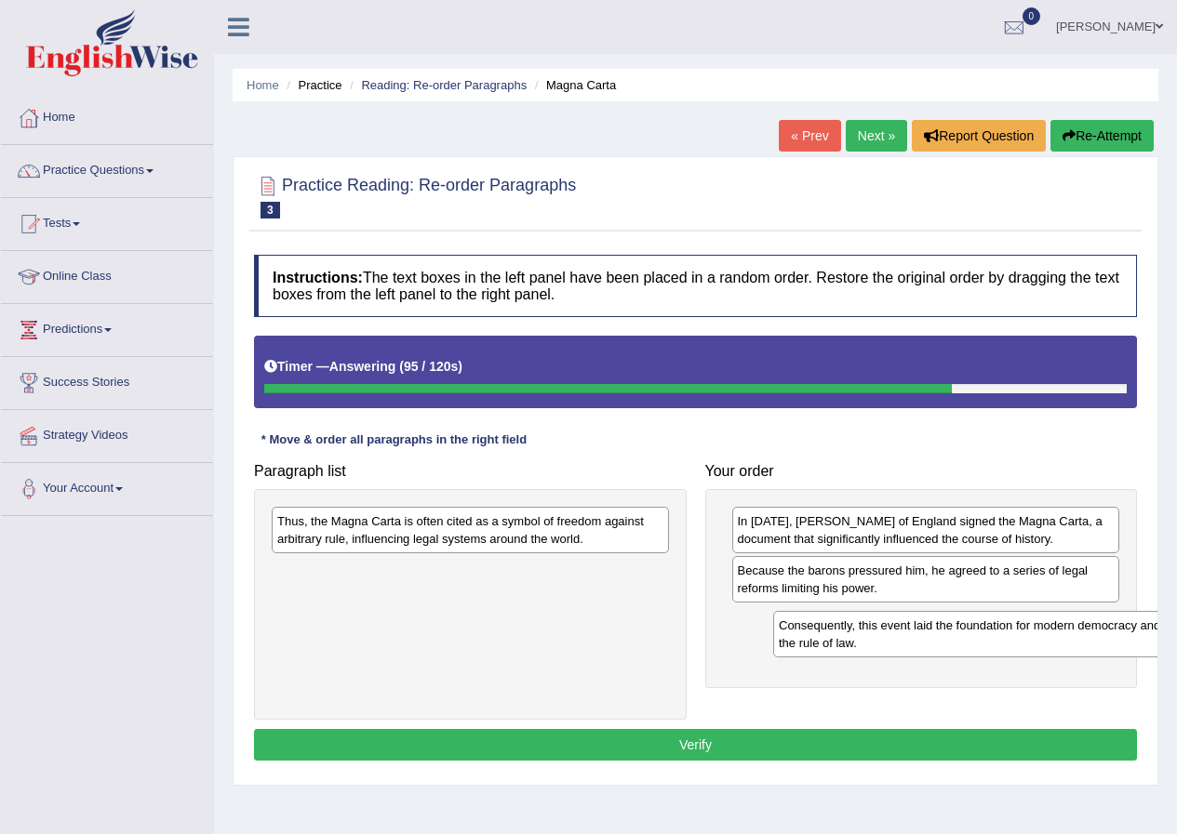
drag, startPoint x: 428, startPoint y: 543, endPoint x: 920, endPoint y: 645, distance: 502.5
click at [920, 645] on div "Consequently, this event laid the foundation for modern democracy and the rule …" at bounding box center [971, 634] width 397 height 47
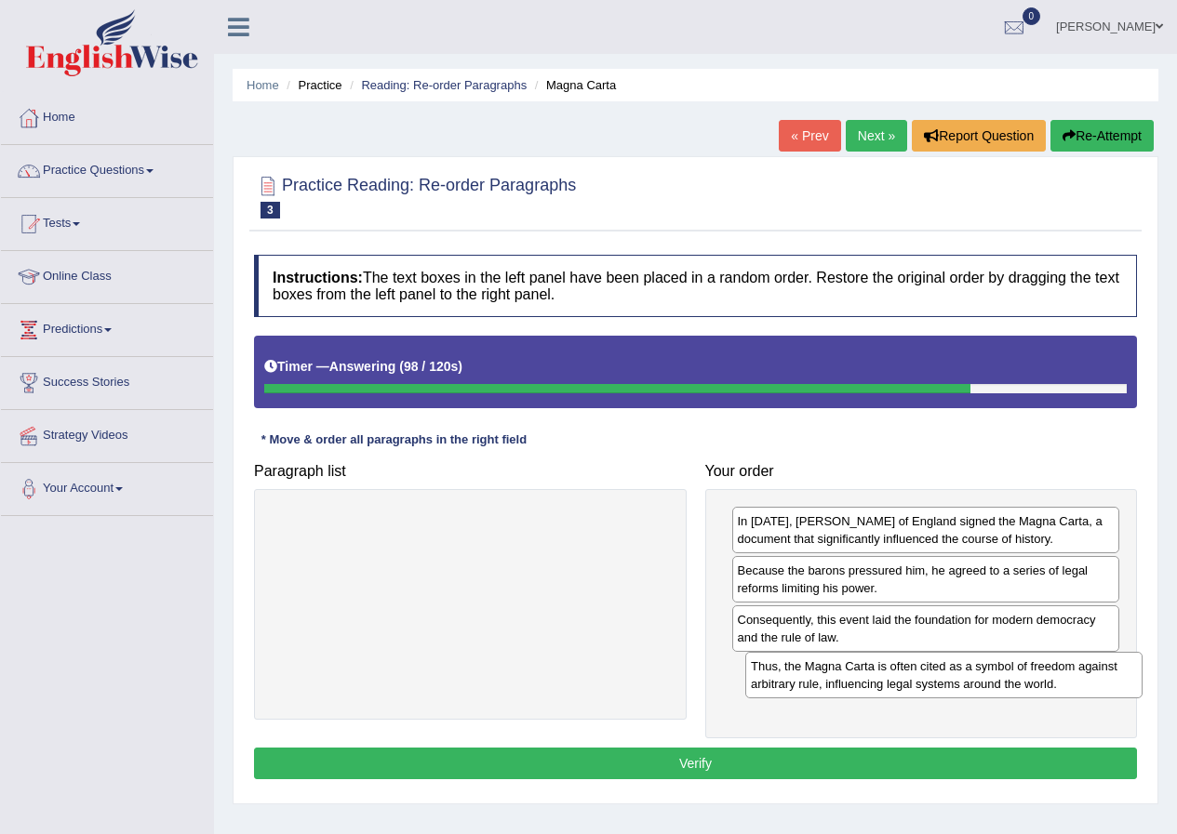
drag, startPoint x: 570, startPoint y: 532, endPoint x: 1044, endPoint y: 677, distance: 495.3
click at [1044, 677] on div "Thus, the Magna Carta is often cited as a symbol of freedom against arbitrary r…" at bounding box center [943, 675] width 397 height 47
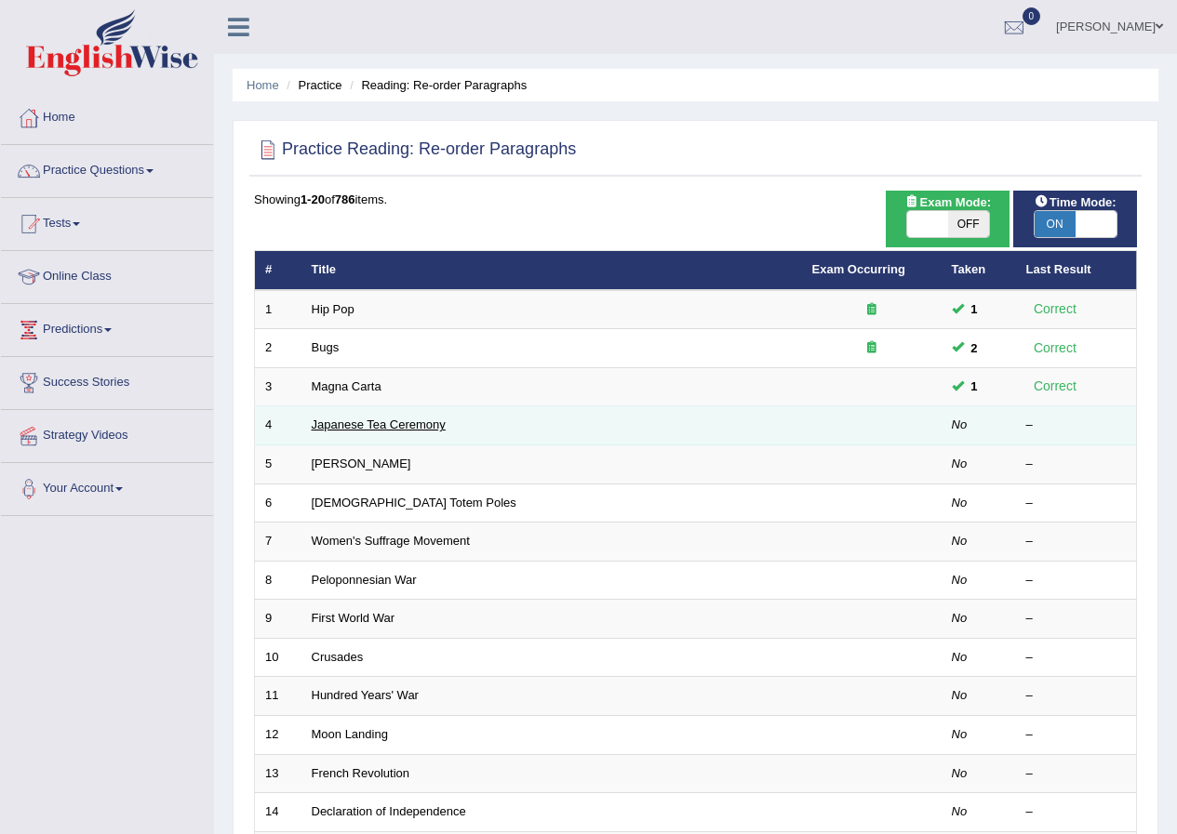
click at [411, 424] on link "Japanese Tea Ceremony" at bounding box center [379, 425] width 134 height 14
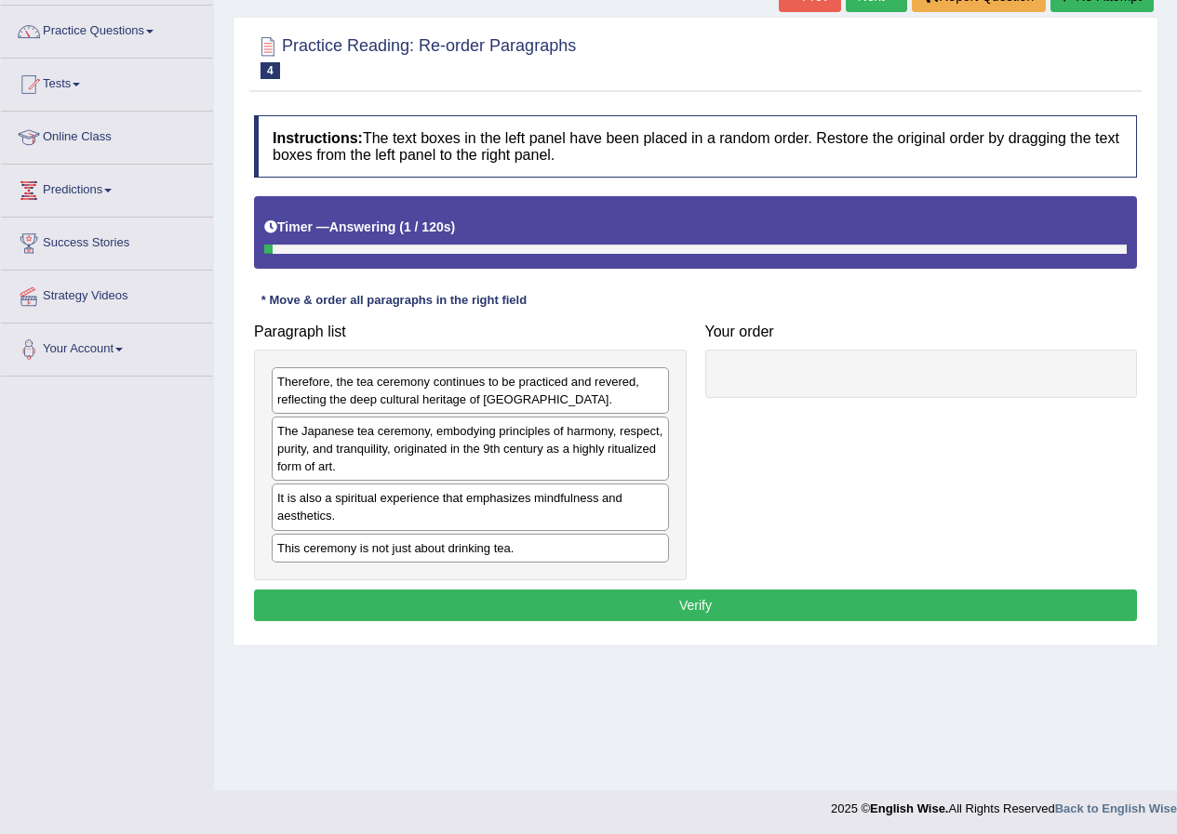
scroll to position [142, 0]
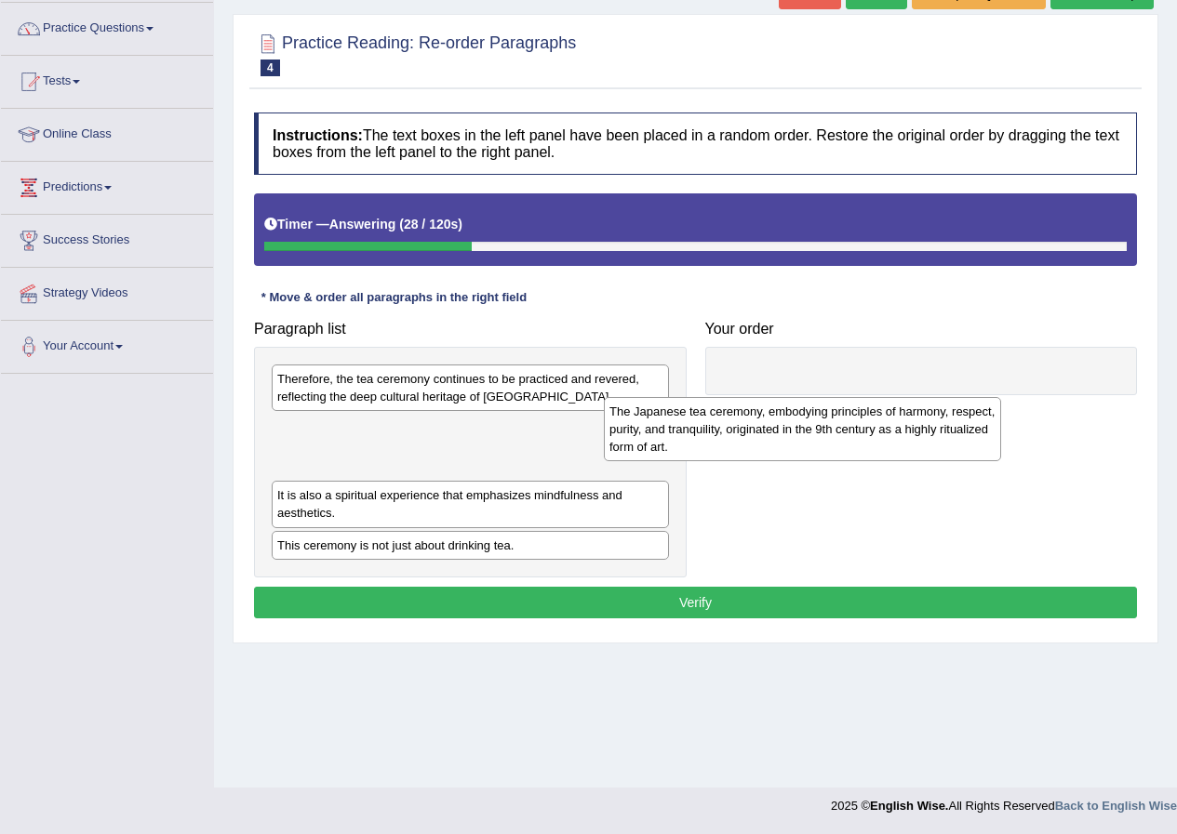
drag, startPoint x: 327, startPoint y: 454, endPoint x: 741, endPoint y: 413, distance: 416.9
click at [703, 425] on div "The Japanese tea ceremony, embodying principles of harmony, respect, purity, an…" at bounding box center [802, 429] width 397 height 64
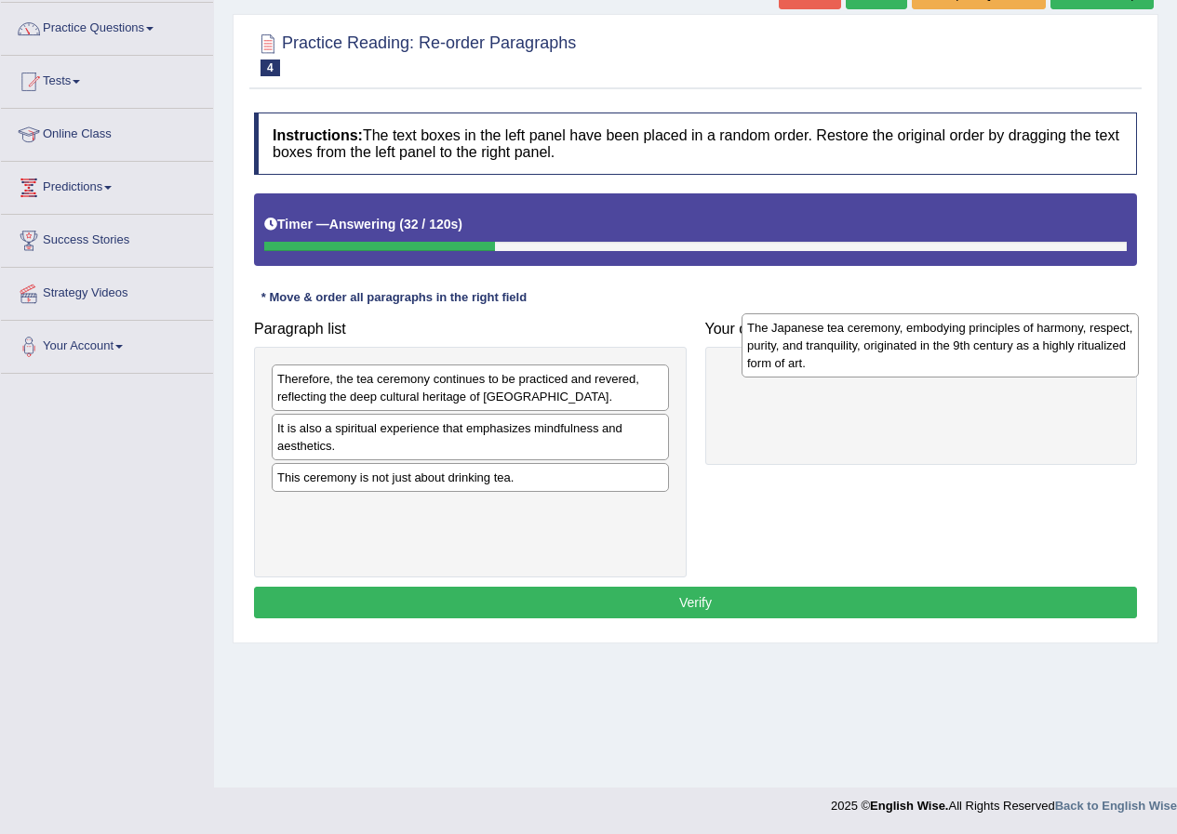
drag, startPoint x: 382, startPoint y: 452, endPoint x: 856, endPoint y: 367, distance: 481.2
click at [856, 364] on div "The Japanese tea ceremony, embodying principles of harmony, respect, purity, an…" at bounding box center [939, 346] width 397 height 64
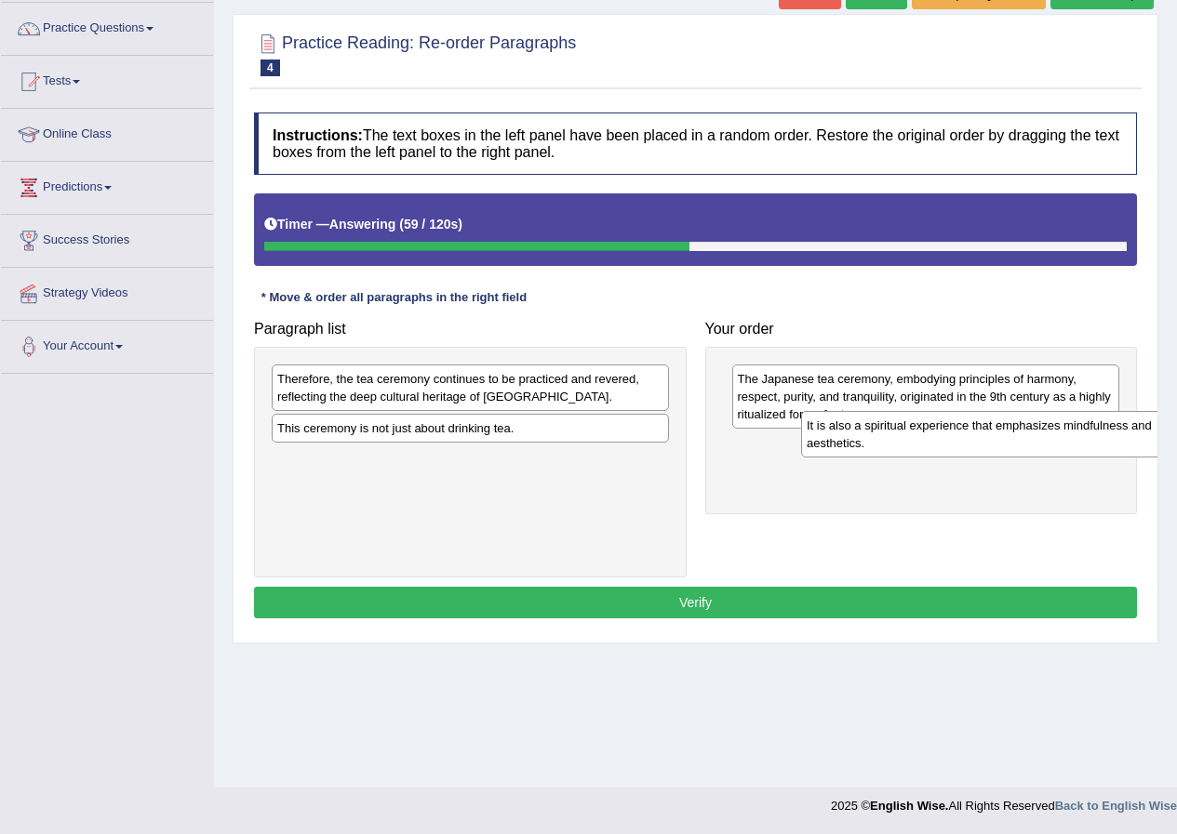
drag, startPoint x: 471, startPoint y: 454, endPoint x: 957, endPoint y: 487, distance: 487.7
click at [957, 458] on div "It is also a spiritual experience that emphasizes mindfulness and aesthetics." at bounding box center [999, 434] width 397 height 47
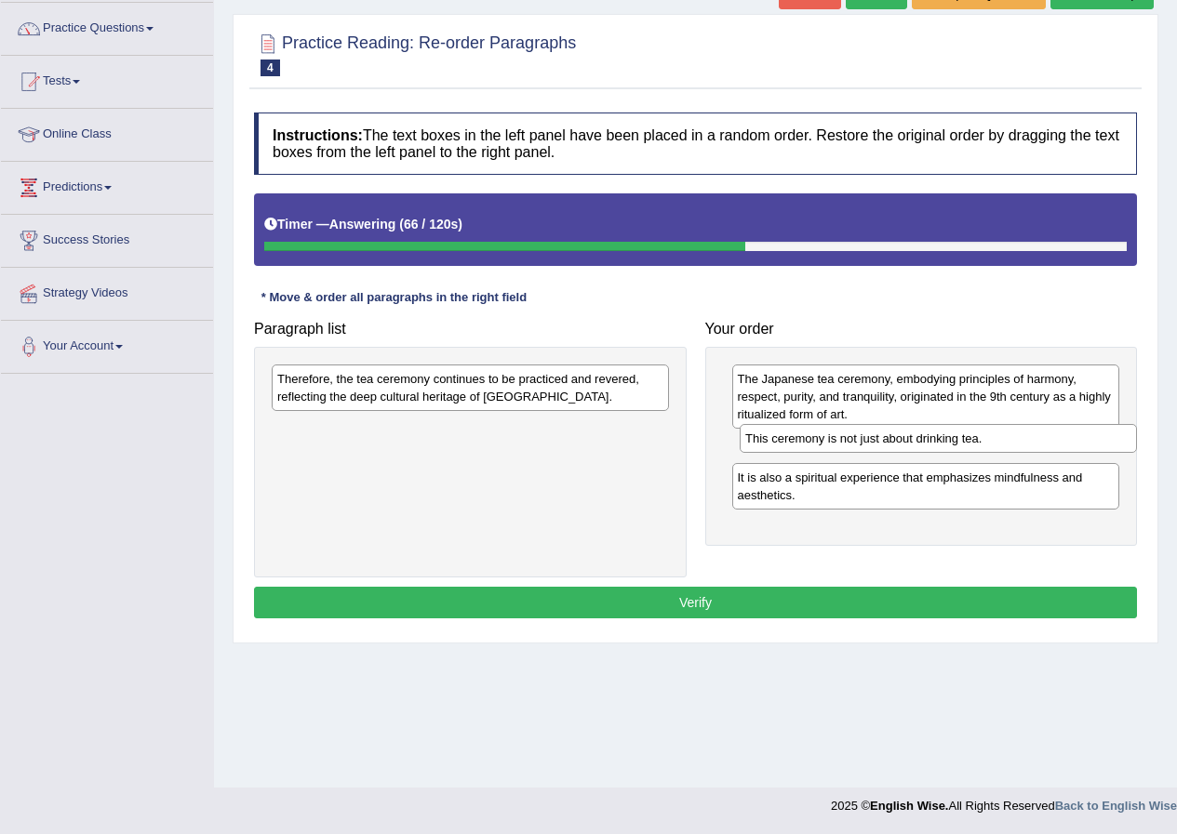
drag, startPoint x: 407, startPoint y: 442, endPoint x: 874, endPoint y: 452, distance: 468.0
click at [874, 452] on div "This ceremony is not just about drinking tea." at bounding box center [938, 438] width 397 height 29
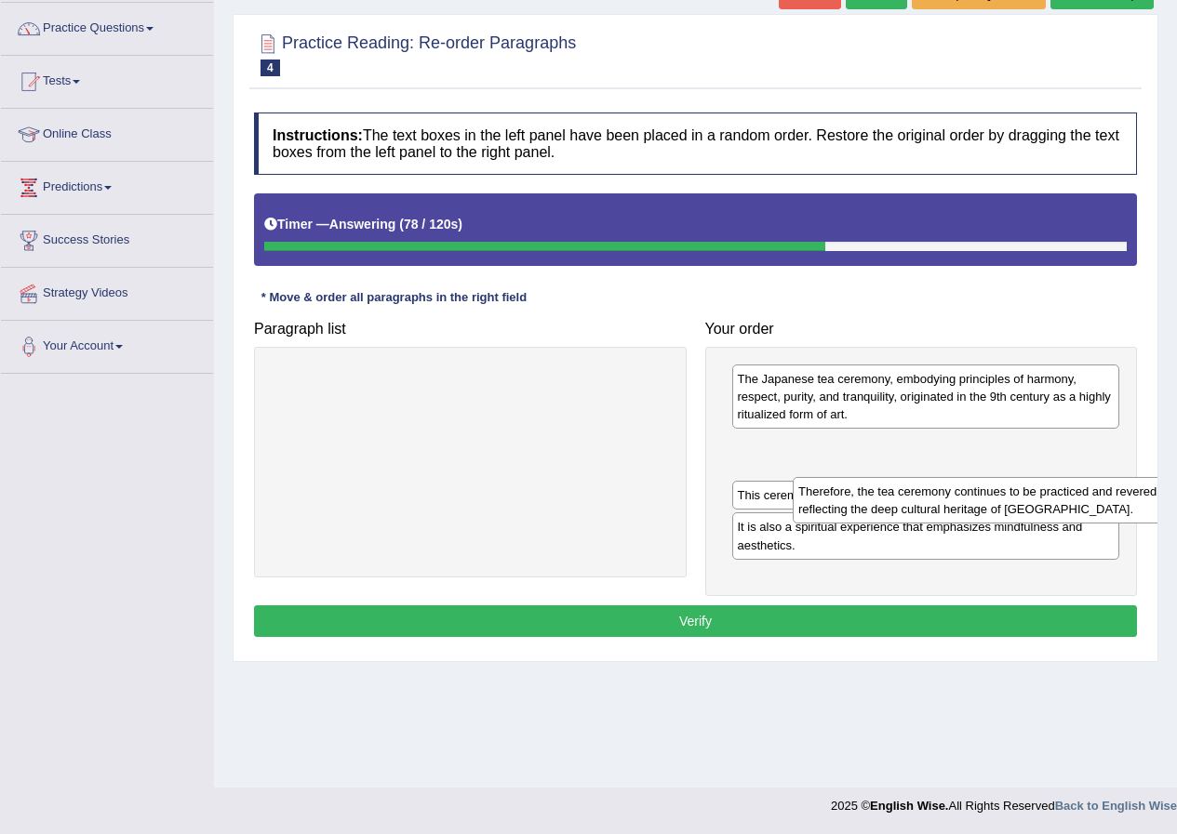
drag, startPoint x: 305, startPoint y: 368, endPoint x: 827, endPoint y: 481, distance: 533.9
click at [827, 481] on div "Therefore, the tea ceremony continues to be practiced and revered, reflecting t…" at bounding box center [991, 500] width 397 height 47
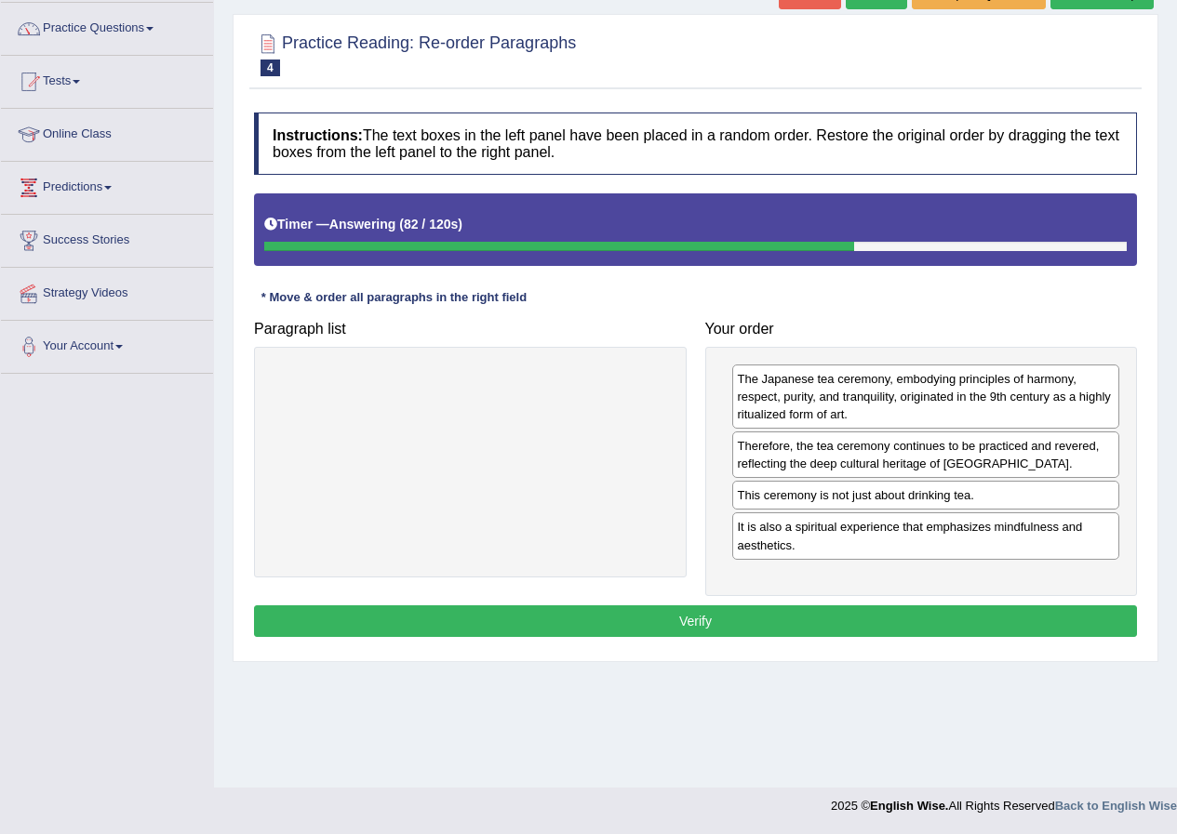
click at [547, 632] on button "Verify" at bounding box center [695, 622] width 883 height 32
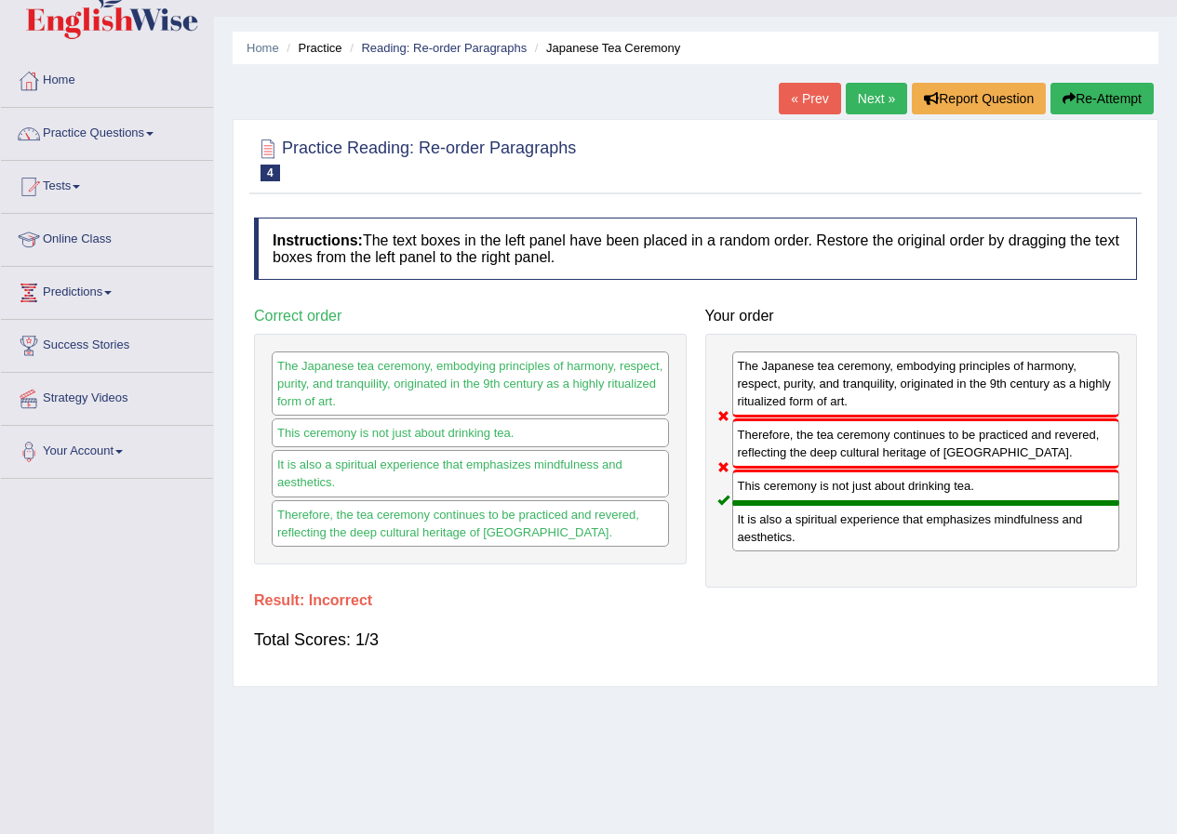
scroll to position [0, 0]
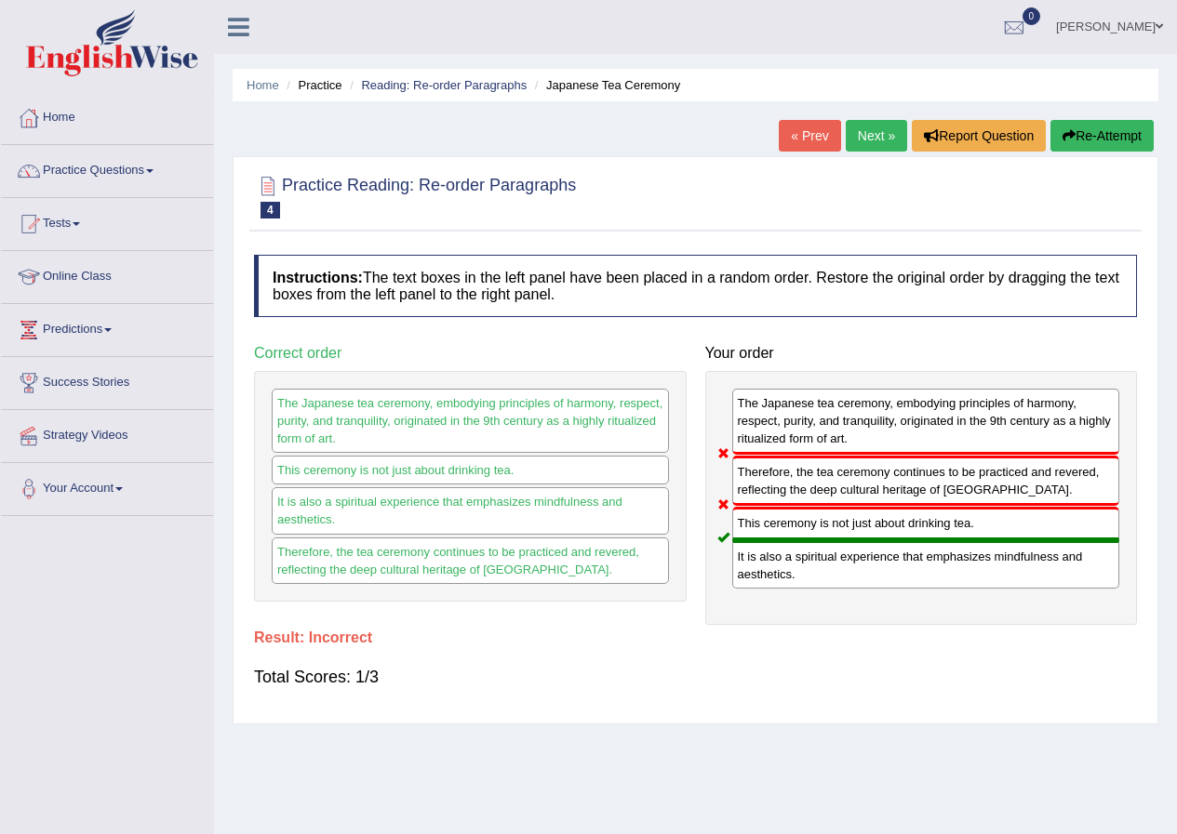
click at [1098, 138] on button "Re-Attempt" at bounding box center [1101, 136] width 103 height 32
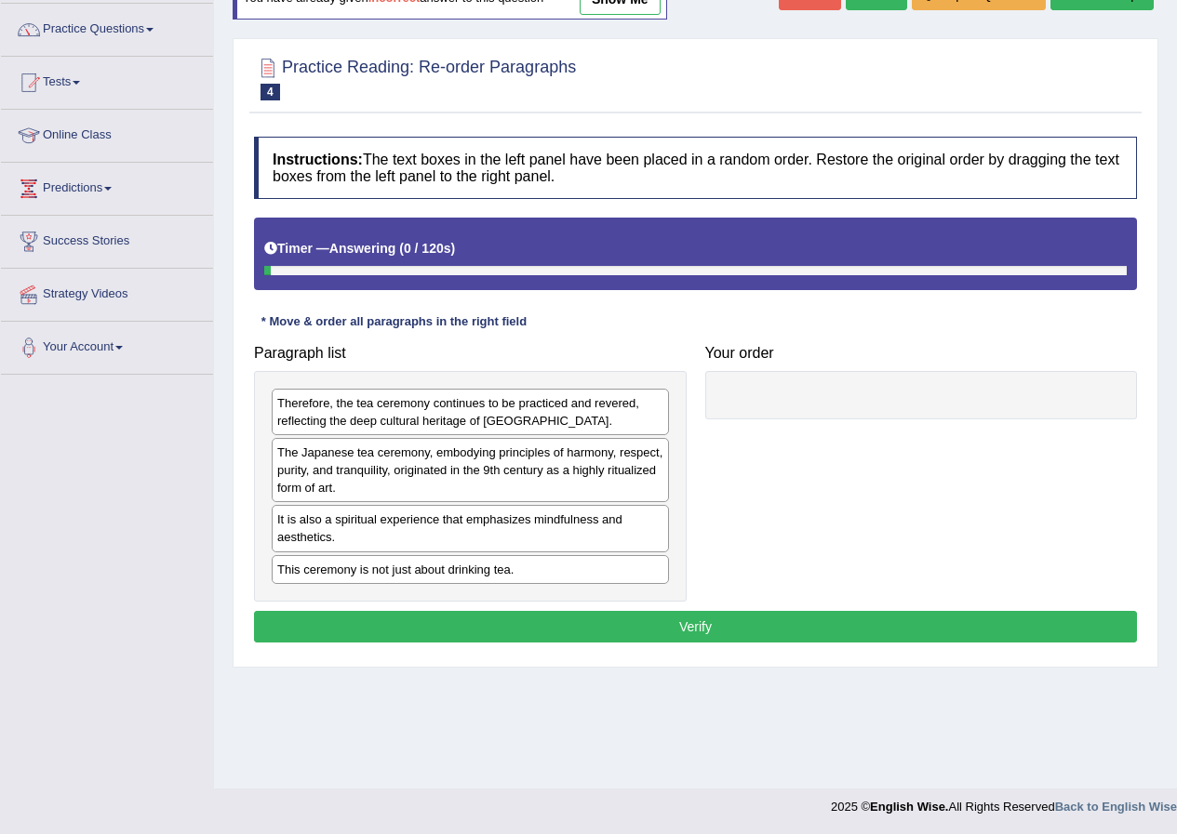
scroll to position [142, 0]
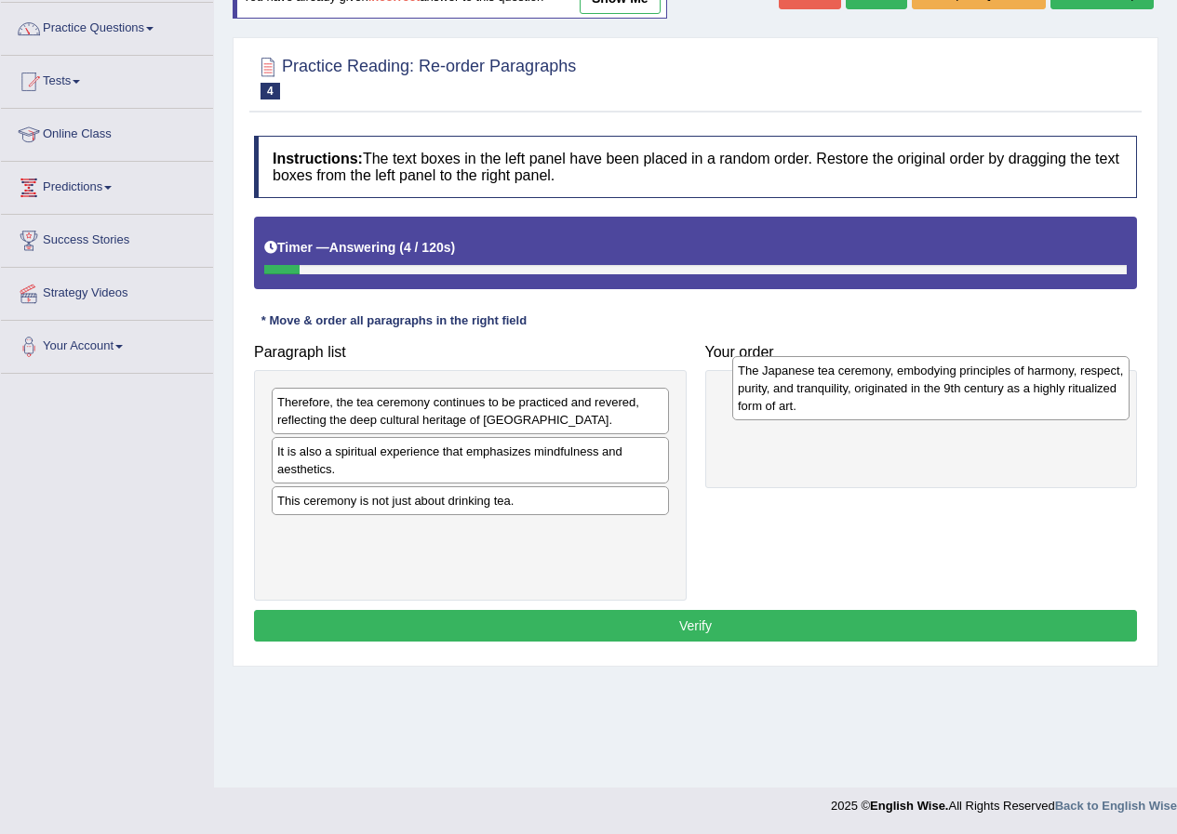
drag, startPoint x: 434, startPoint y: 473, endPoint x: 895, endPoint y: 392, distance: 467.5
click at [895, 392] on div "The Japanese tea ceremony, embodying principles of harmony, respect, purity, an…" at bounding box center [930, 388] width 397 height 64
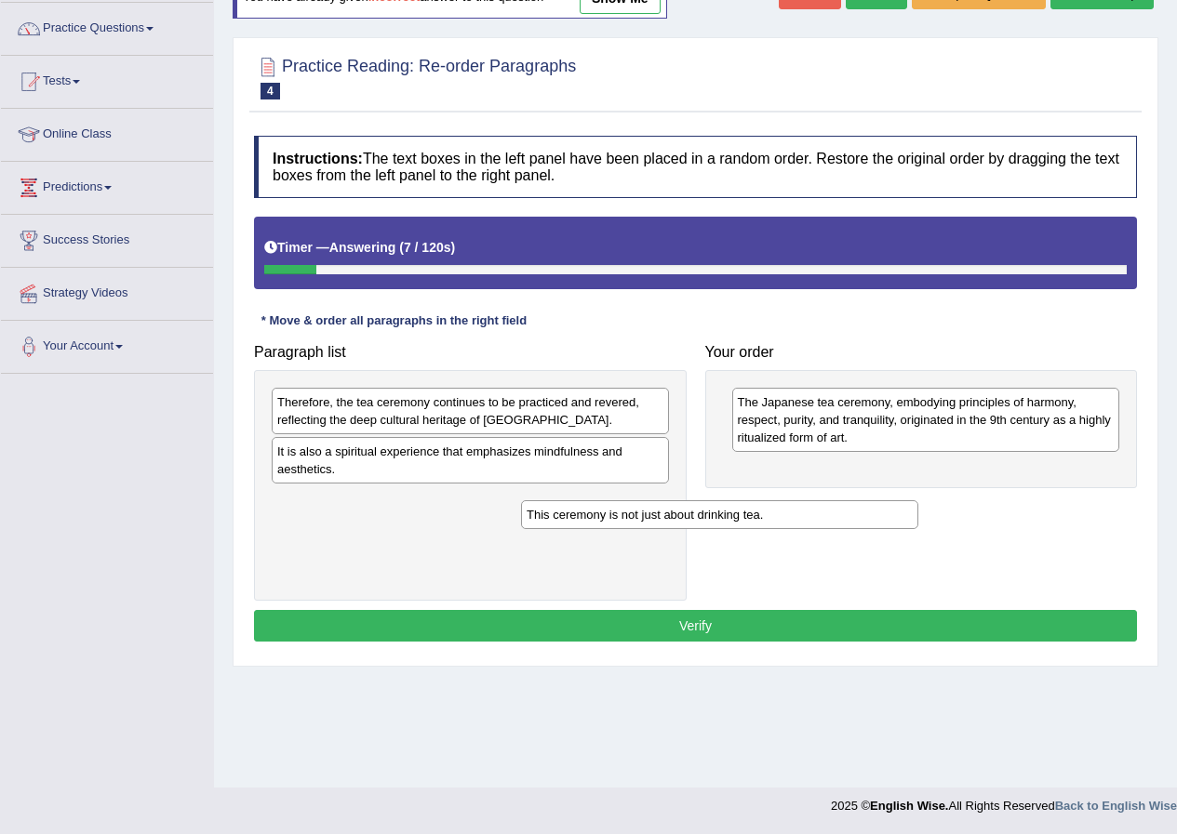
drag, startPoint x: 298, startPoint y: 511, endPoint x: 547, endPoint y: 525, distance: 249.7
click at [547, 525] on div "This ceremony is not just about drinking tea." at bounding box center [719, 514] width 397 height 29
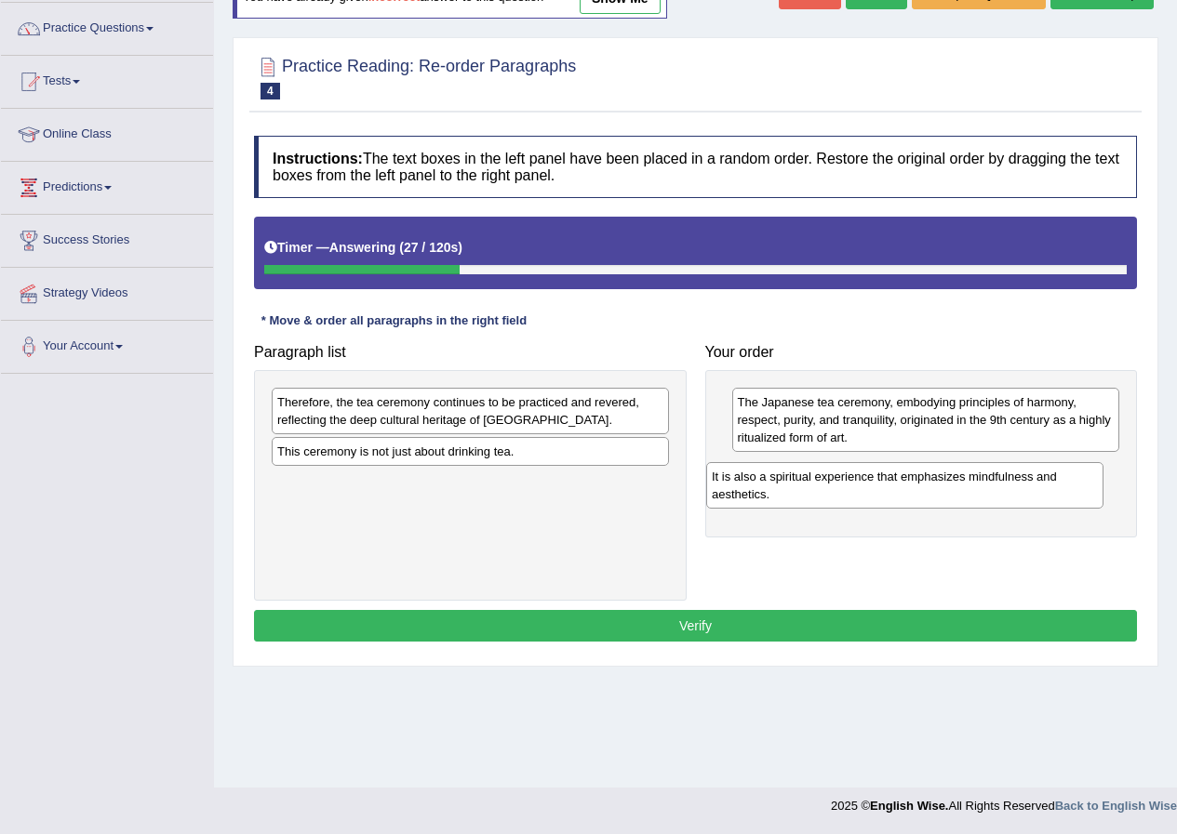
drag, startPoint x: 405, startPoint y: 463, endPoint x: 839, endPoint y: 488, distance: 435.2
click at [839, 488] on div "It is also a spiritual experience that emphasizes mindfulness and aesthetics." at bounding box center [904, 485] width 397 height 47
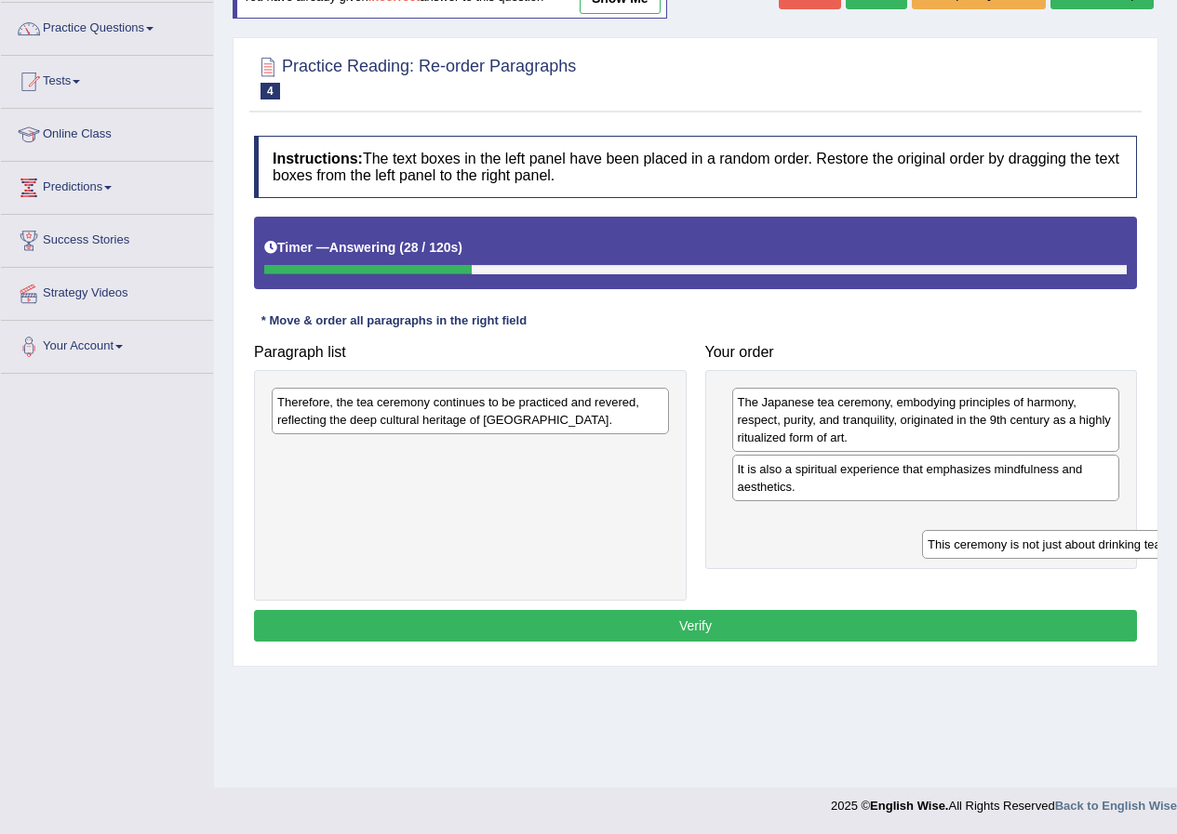
drag, startPoint x: 371, startPoint y: 460, endPoint x: 1021, endPoint y: 553, distance: 656.9
click at [1021, 553] on div "This ceremony is not just about drinking tea." at bounding box center [1120, 544] width 397 height 29
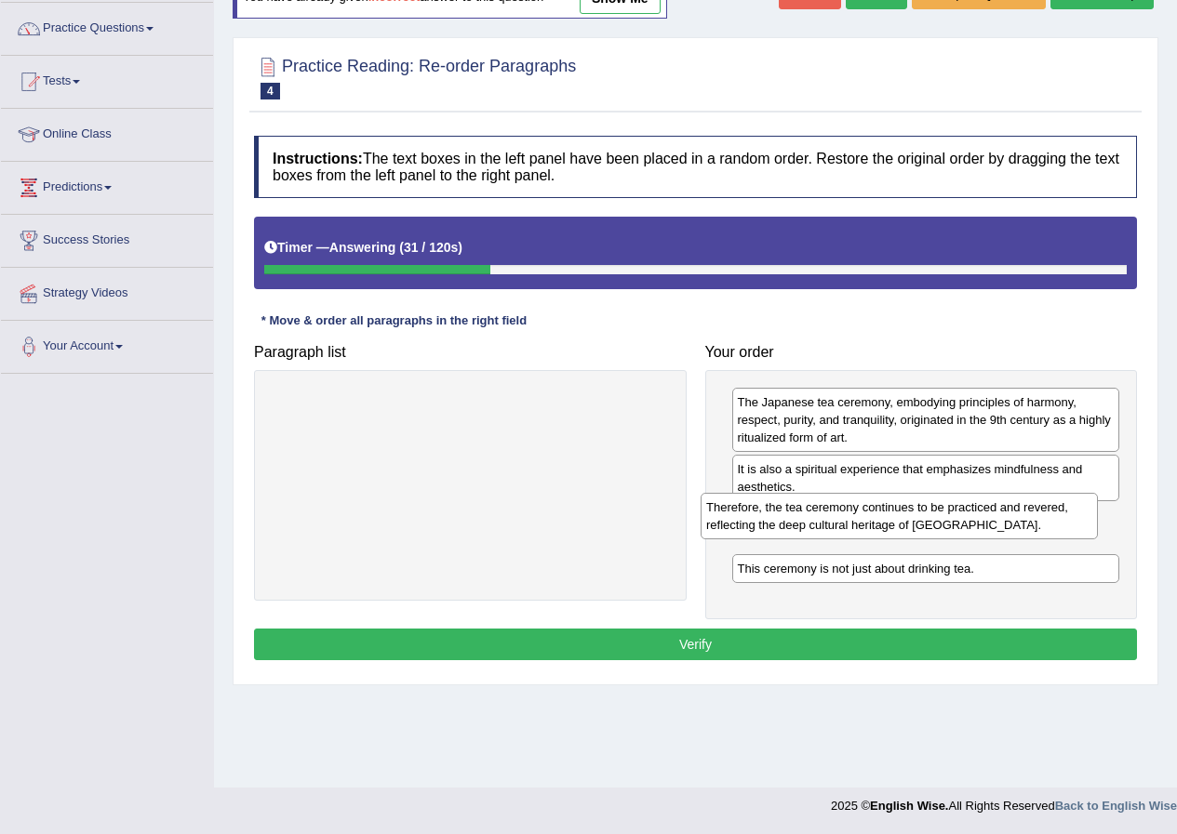
drag, startPoint x: 475, startPoint y: 413, endPoint x: 904, endPoint y: 518, distance: 441.6
click at [904, 518] on div "Therefore, the tea ceremony continues to be practiced and revered, reflecting t…" at bounding box center [899, 516] width 397 height 47
click at [657, 634] on button "Verify" at bounding box center [695, 645] width 883 height 32
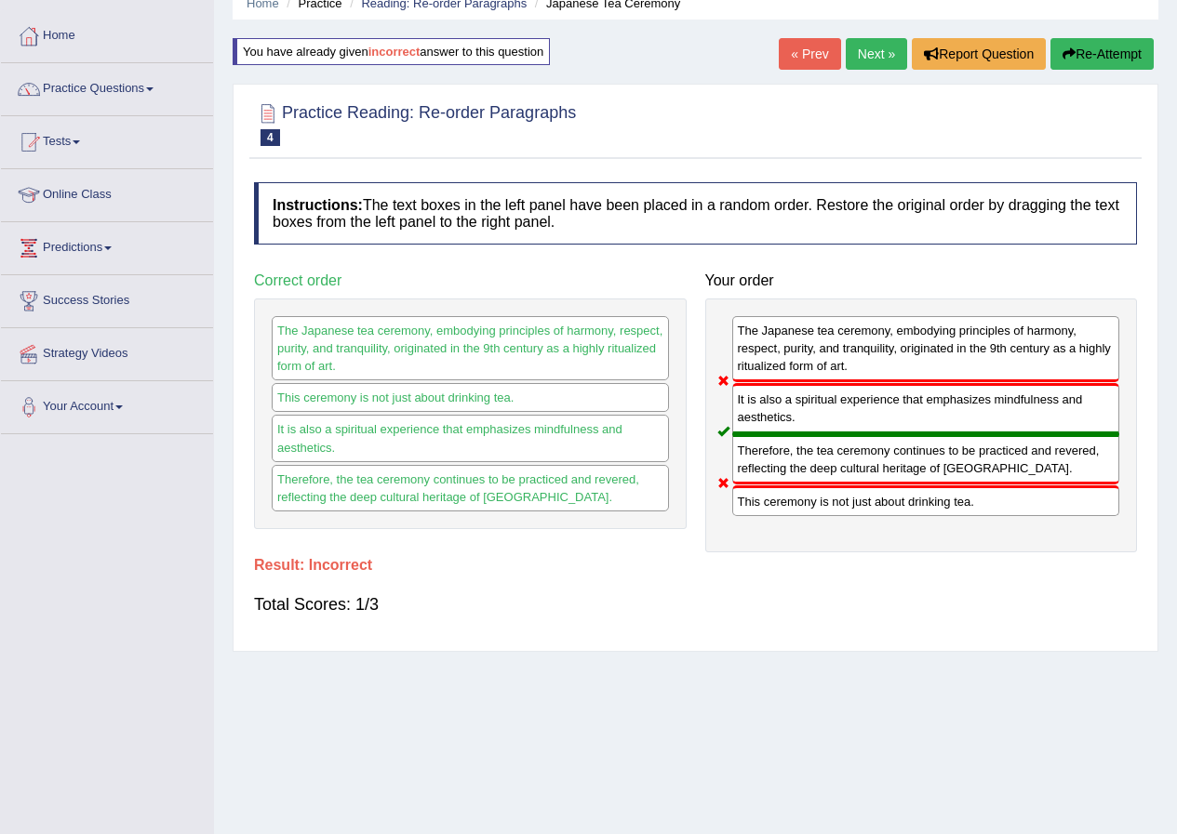
scroll to position [49, 0]
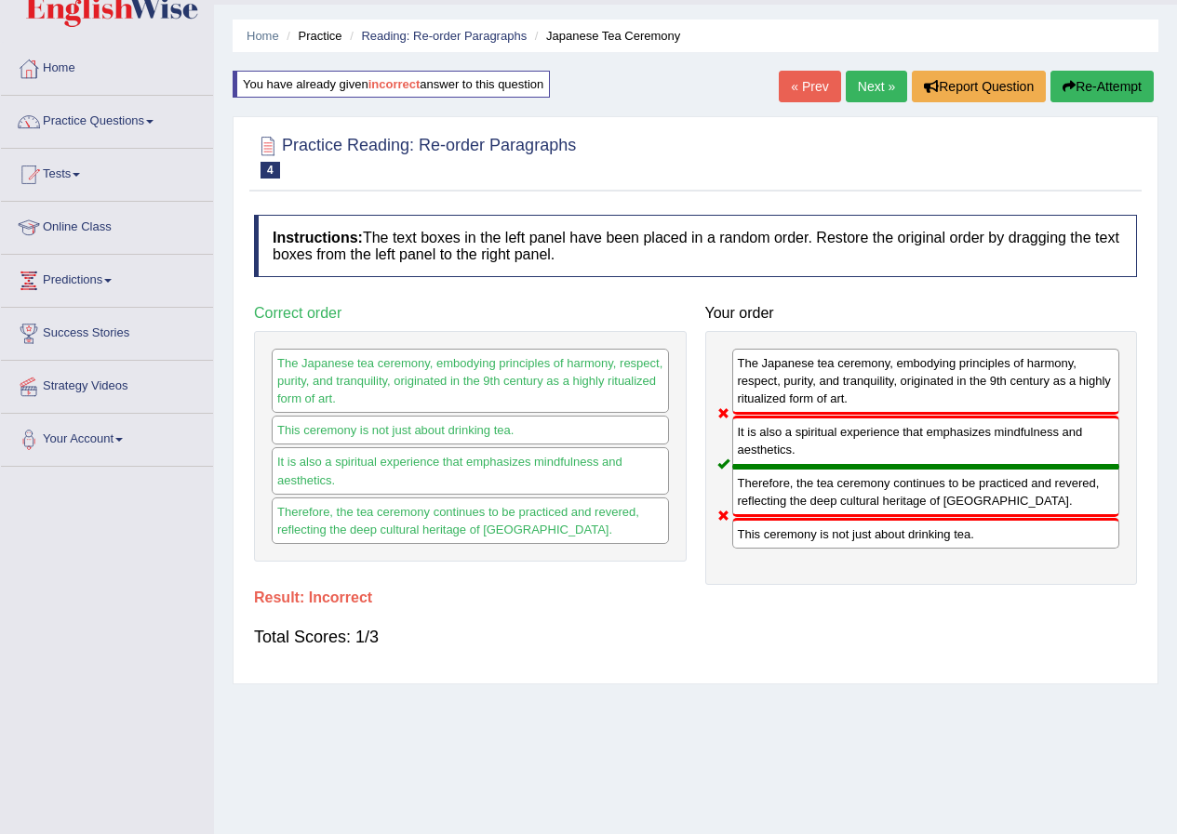
click at [1081, 94] on button "Re-Attempt" at bounding box center [1101, 87] width 103 height 32
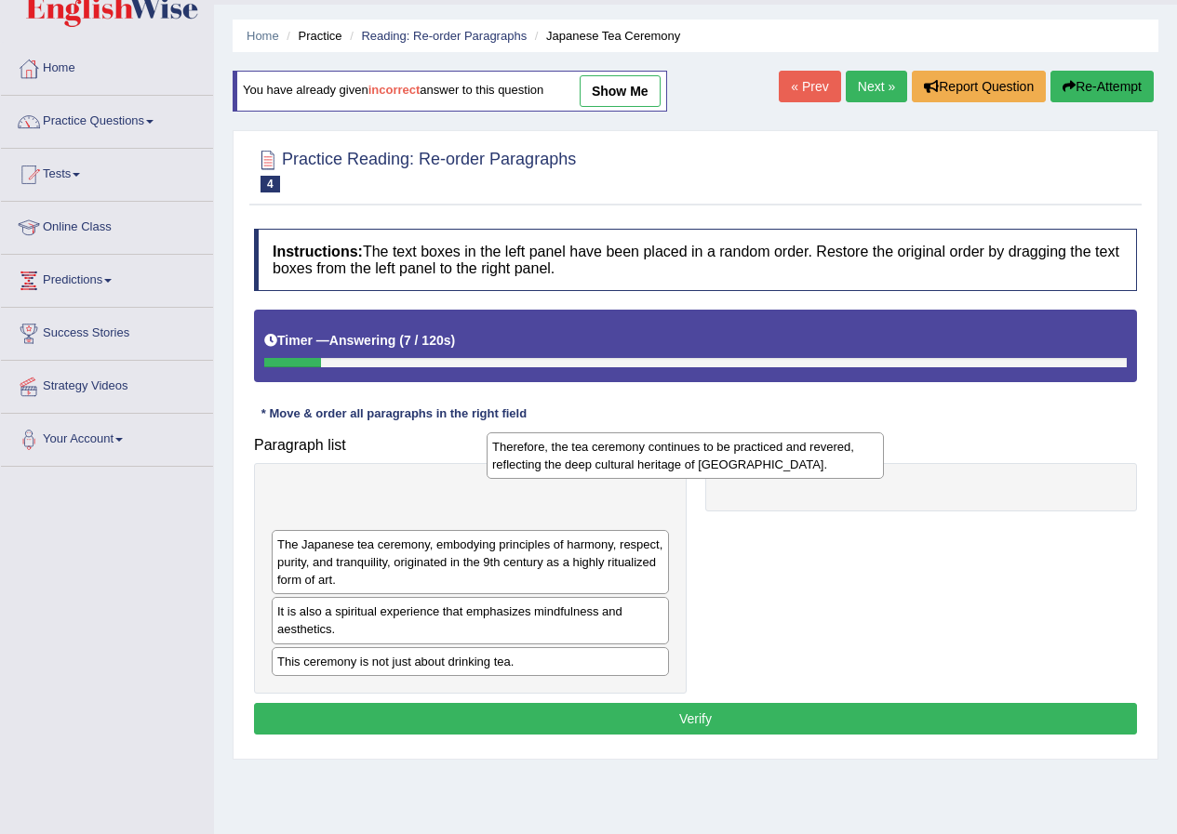
drag, startPoint x: 445, startPoint y: 493, endPoint x: 660, endPoint y: 445, distance: 220.3
click at [660, 445] on div "Therefore, the tea ceremony continues to be practiced and revered, reflecting t…" at bounding box center [685, 456] width 397 height 47
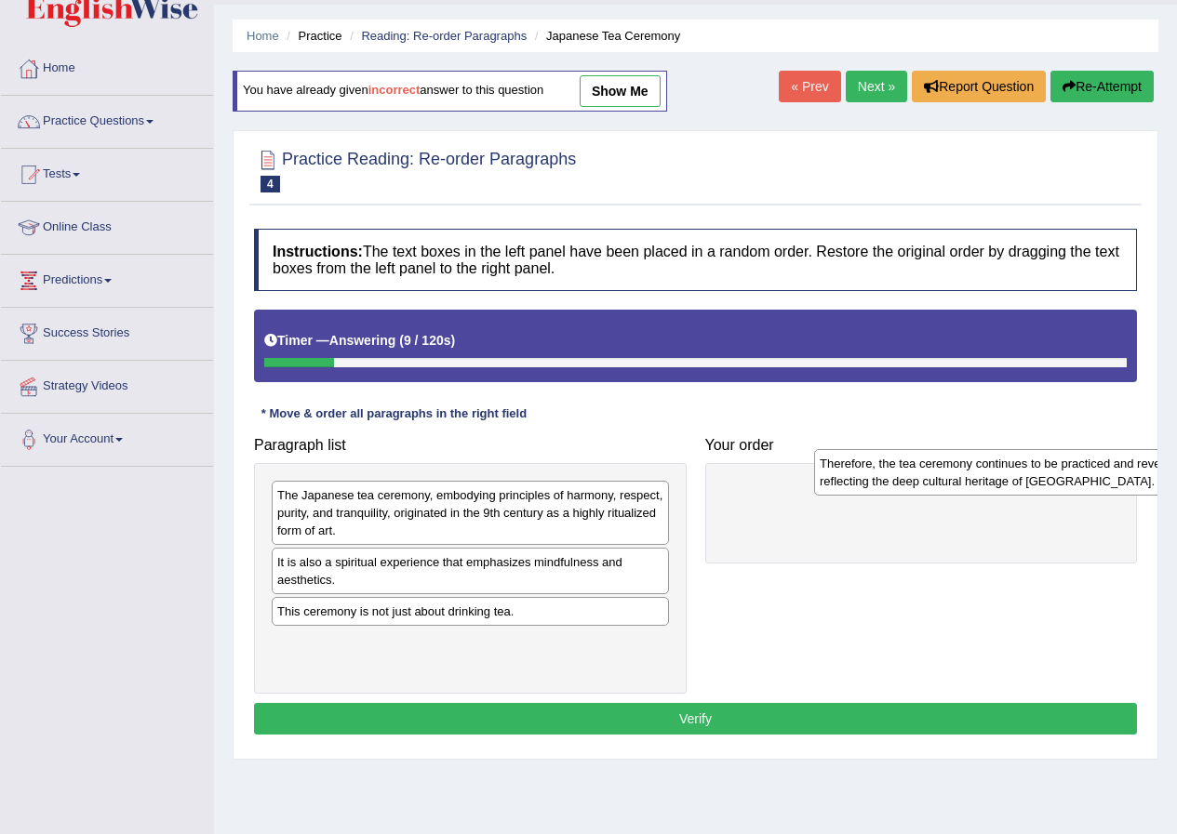
drag, startPoint x: 524, startPoint y: 514, endPoint x: 1066, endPoint y: 483, distance: 543.3
click at [1066, 483] on div "Therefore, the tea ceremony continues to be practiced and revered, reflecting t…" at bounding box center [1012, 472] width 397 height 47
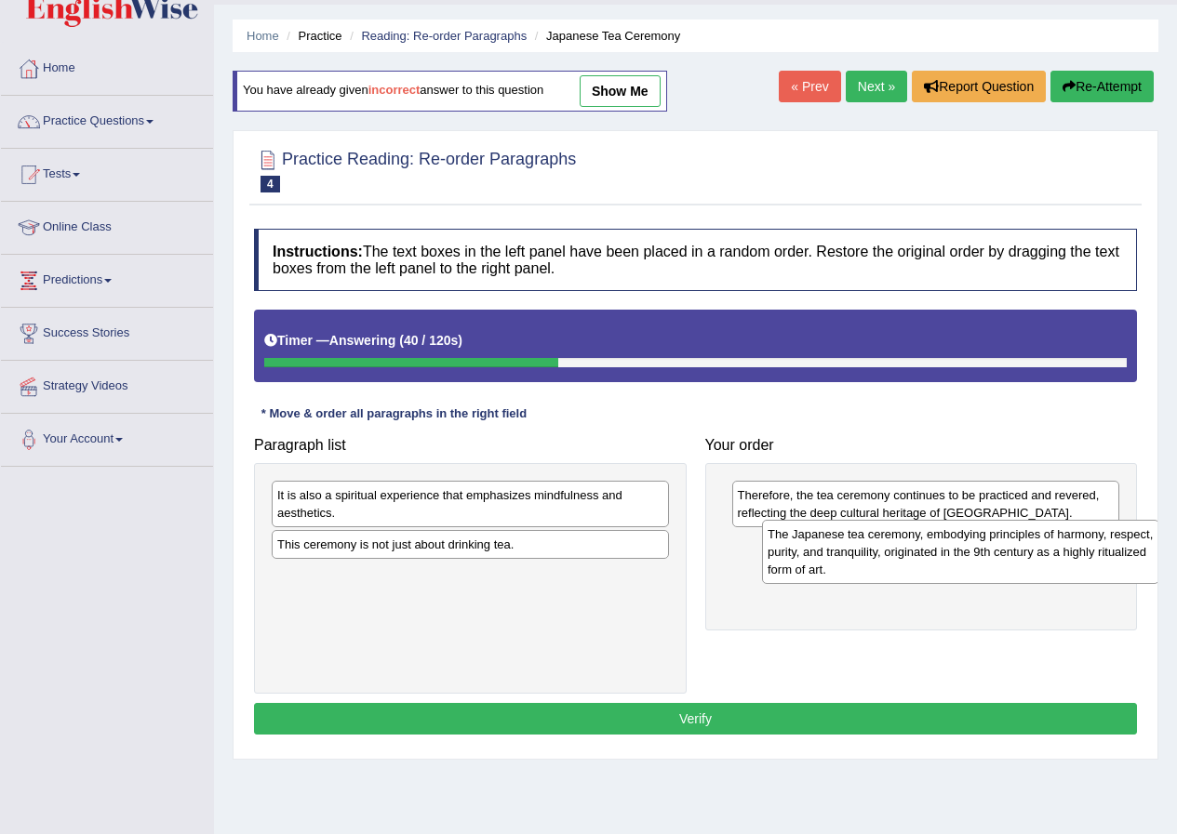
drag, startPoint x: 383, startPoint y: 515, endPoint x: 874, endPoint y: 554, distance: 491.8
click at [874, 554] on div "The Japanese tea ceremony, embodying principles of harmony, respect, purity, an…" at bounding box center [960, 552] width 397 height 64
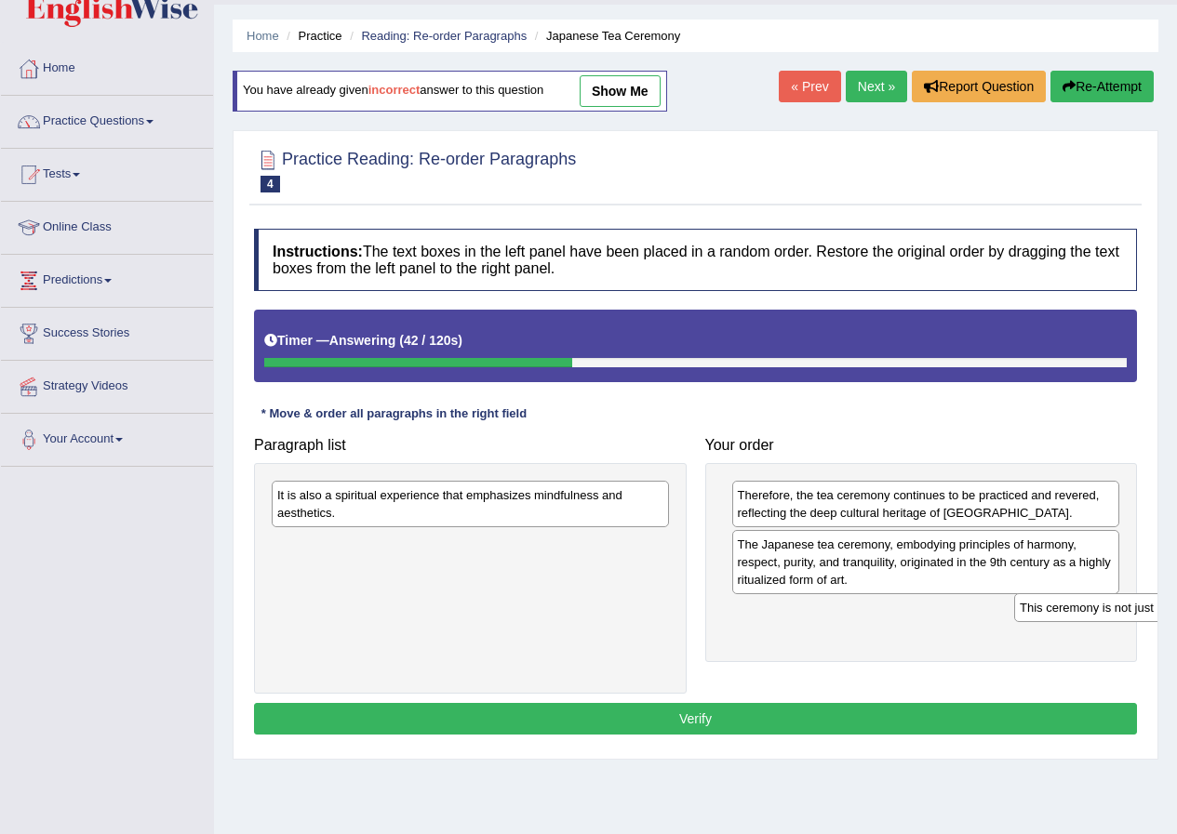
drag, startPoint x: 447, startPoint y: 543, endPoint x: 1190, endPoint y: 608, distance: 746.1
click at [1176, 608] on html "Toggle navigation Home Practice Questions Speaking Practice Read Aloud Repeat S…" at bounding box center [588, 368] width 1177 height 834
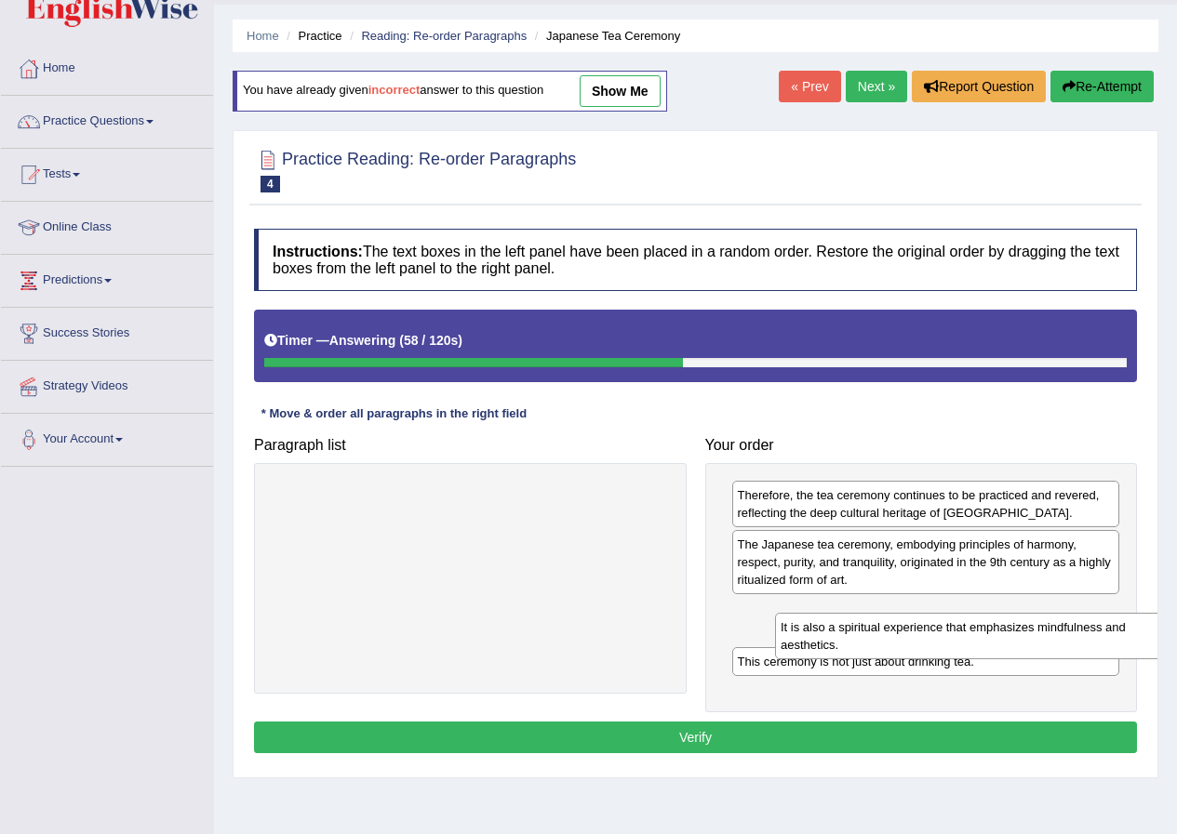
drag, startPoint x: 392, startPoint y: 490, endPoint x: 895, endPoint y: 622, distance: 520.3
click at [895, 622] on div "It is also a spiritual experience that emphasizes mindfulness and aesthetics." at bounding box center [973, 636] width 397 height 47
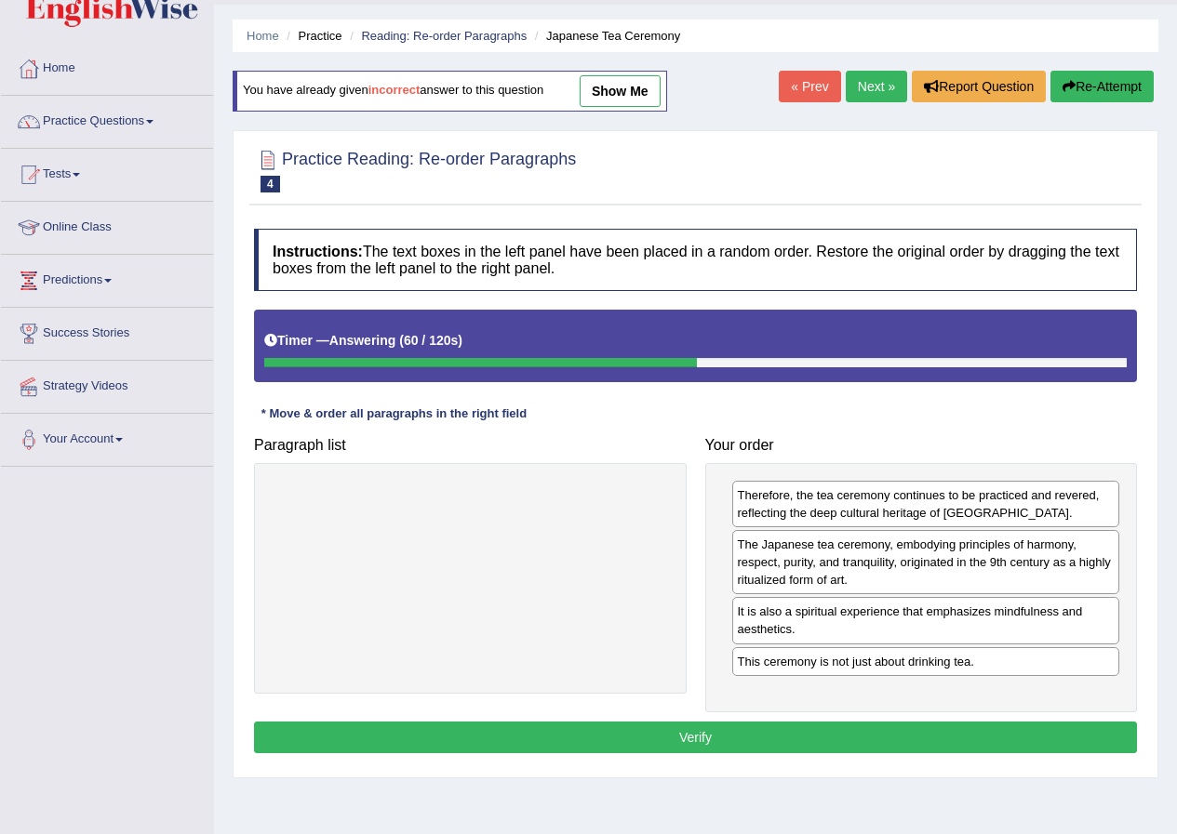
click at [682, 771] on div "Practice Reading: Re-order Paragraphs 4 Japanese Tea Ceremony Instructions: The…" at bounding box center [696, 454] width 926 height 648
click at [683, 742] on button "Verify" at bounding box center [695, 738] width 883 height 32
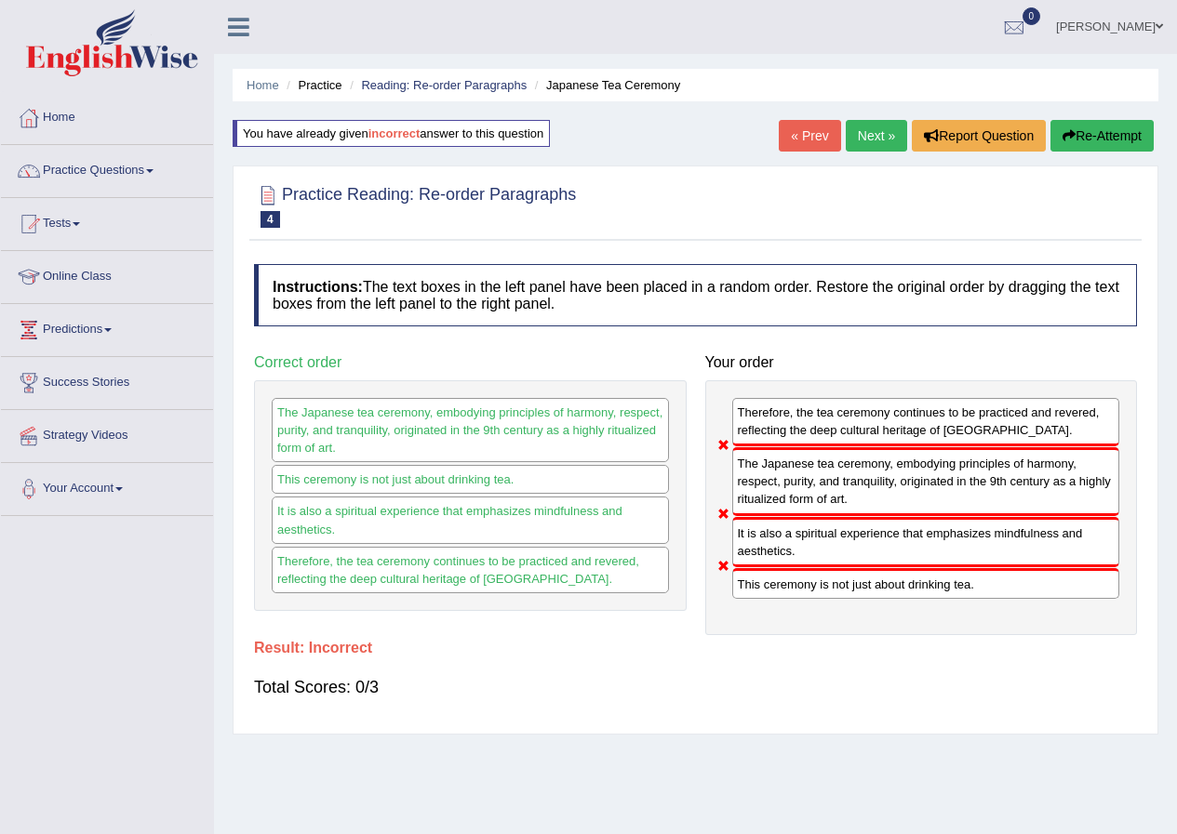
click at [1104, 143] on button "Re-Attempt" at bounding box center [1101, 136] width 103 height 32
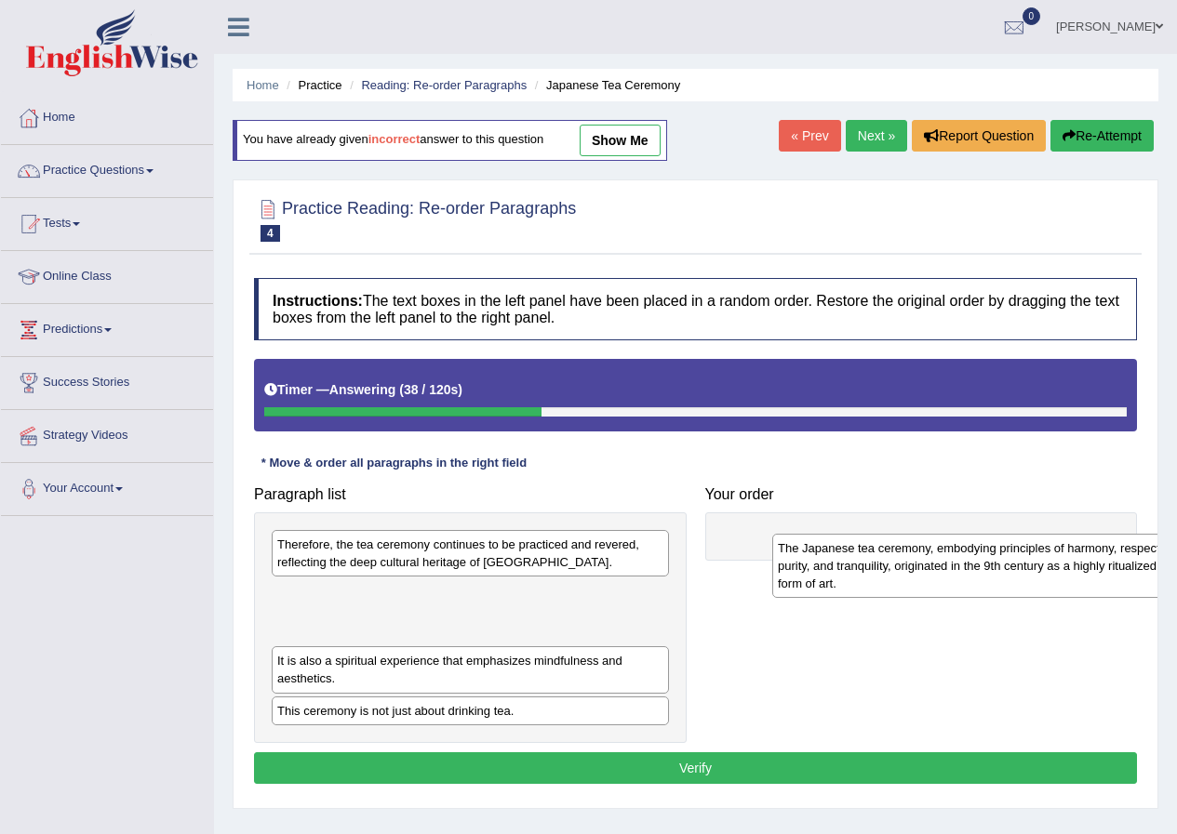
drag, startPoint x: 441, startPoint y: 615, endPoint x: 941, endPoint y: 569, distance: 502.6
click at [941, 569] on div "The Japanese tea ceremony, embodying principles of harmony, respect, purity, an…" at bounding box center [970, 566] width 397 height 64
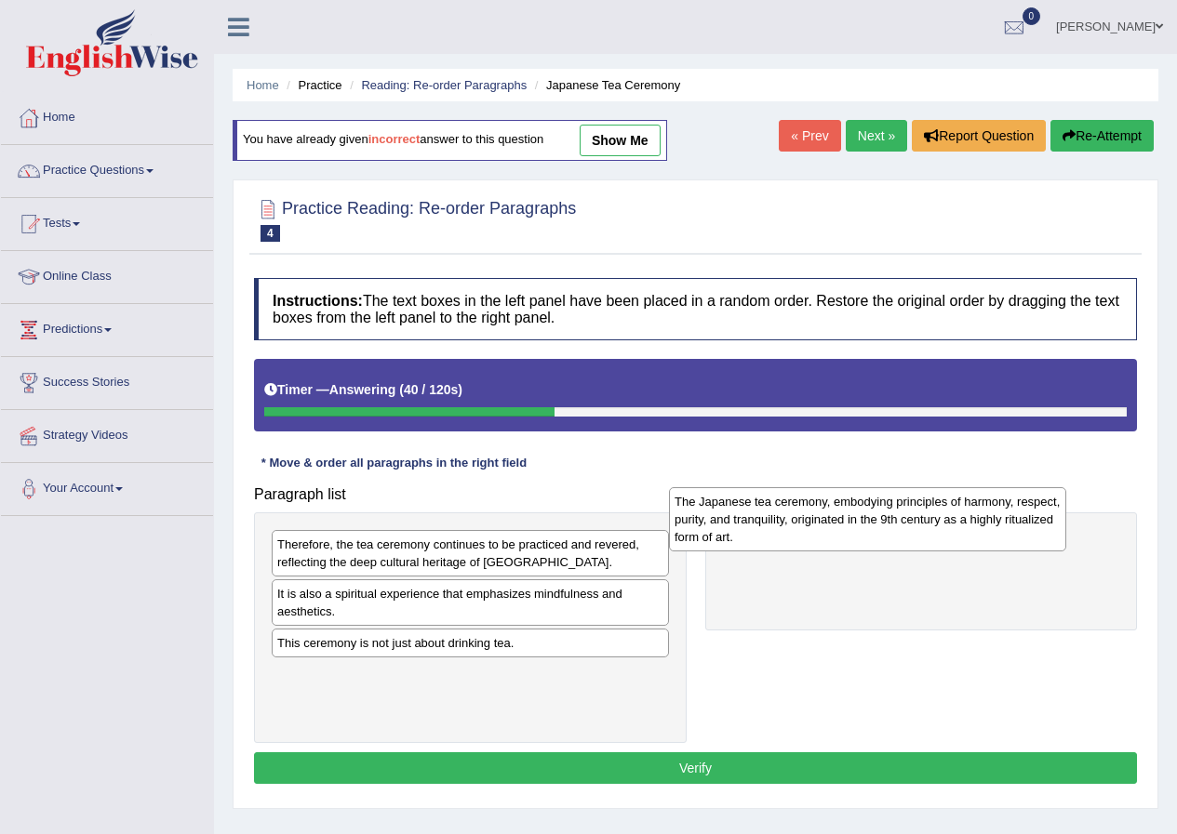
drag, startPoint x: 500, startPoint y: 617, endPoint x: 898, endPoint y: 525, distance: 407.8
click at [898, 525] on div "The Japanese tea ceremony, embodying principles of harmony, respect, purity, an…" at bounding box center [867, 519] width 397 height 64
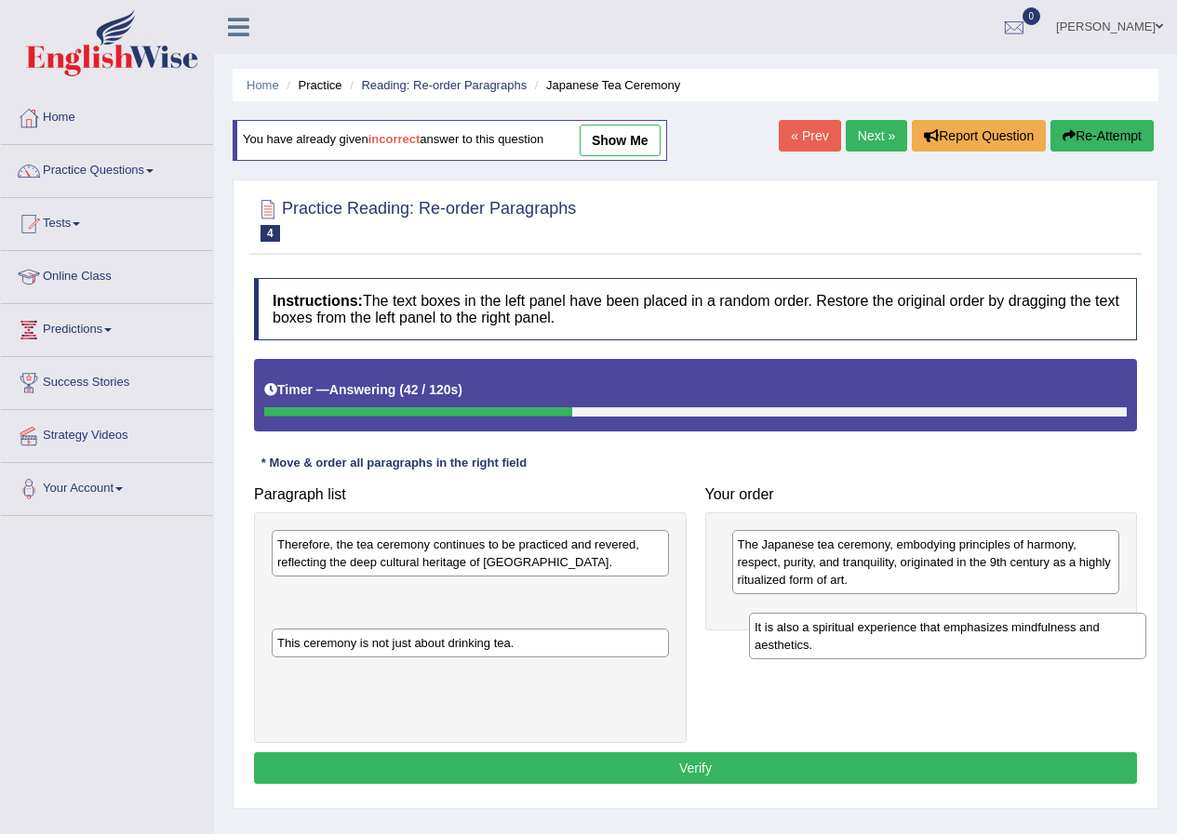
drag, startPoint x: 521, startPoint y: 594, endPoint x: 998, endPoint y: 627, distance: 478.4
click at [998, 627] on div "It is also a spiritual experience that emphasizes mindfulness and aesthetics." at bounding box center [947, 636] width 397 height 47
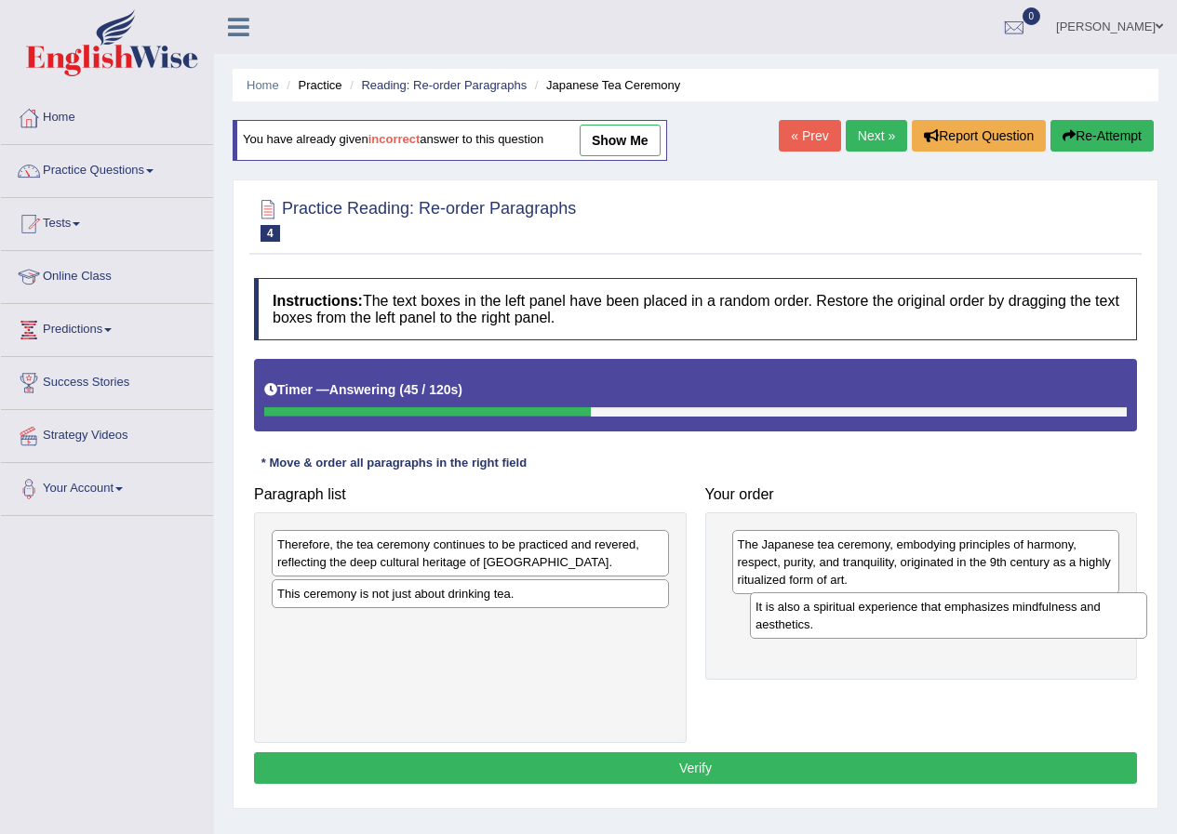
drag, startPoint x: 645, startPoint y: 594, endPoint x: 1123, endPoint y: 607, distance: 478.3
click at [1123, 607] on div "It is also a spiritual experience that emphasizes mindfulness and aesthetics." at bounding box center [948, 616] width 397 height 47
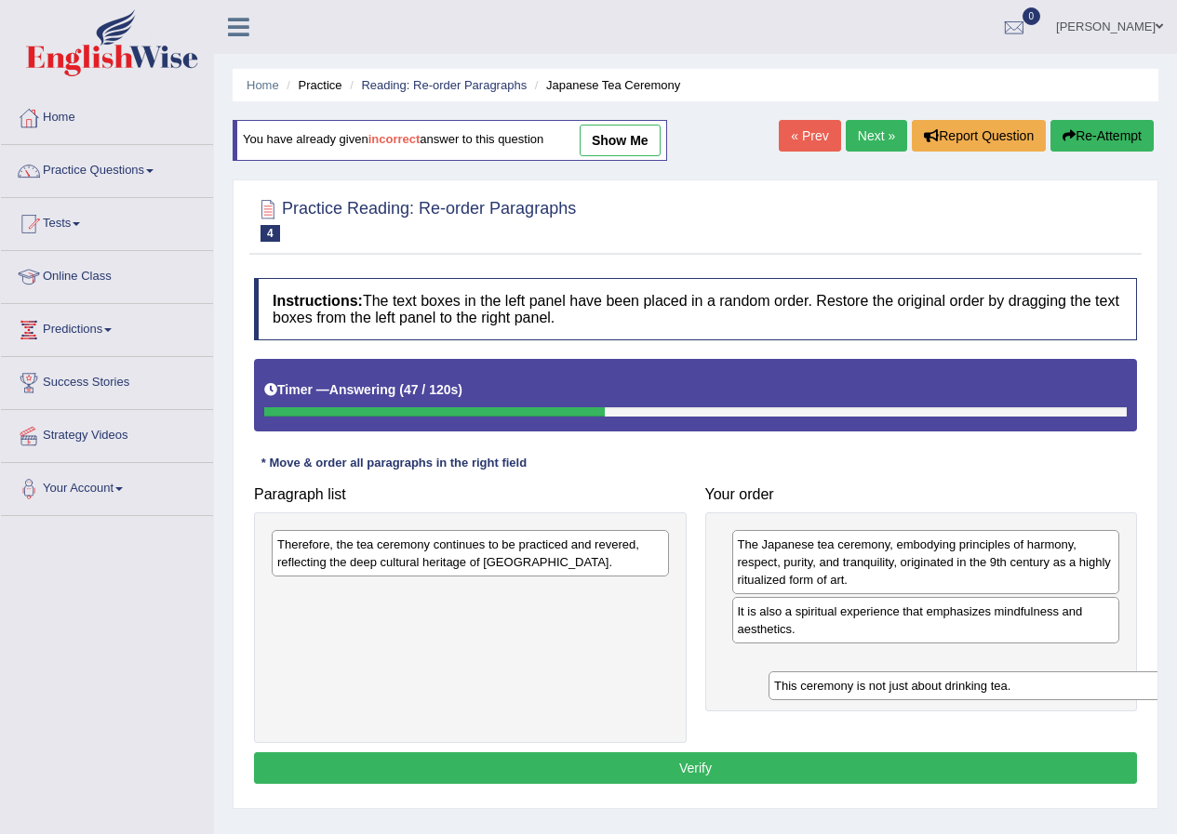
drag, startPoint x: 471, startPoint y: 583, endPoint x: 967, endPoint y: 675, distance: 505.2
click at [967, 675] on div "This ceremony is not just about drinking tea." at bounding box center [966, 686] width 397 height 29
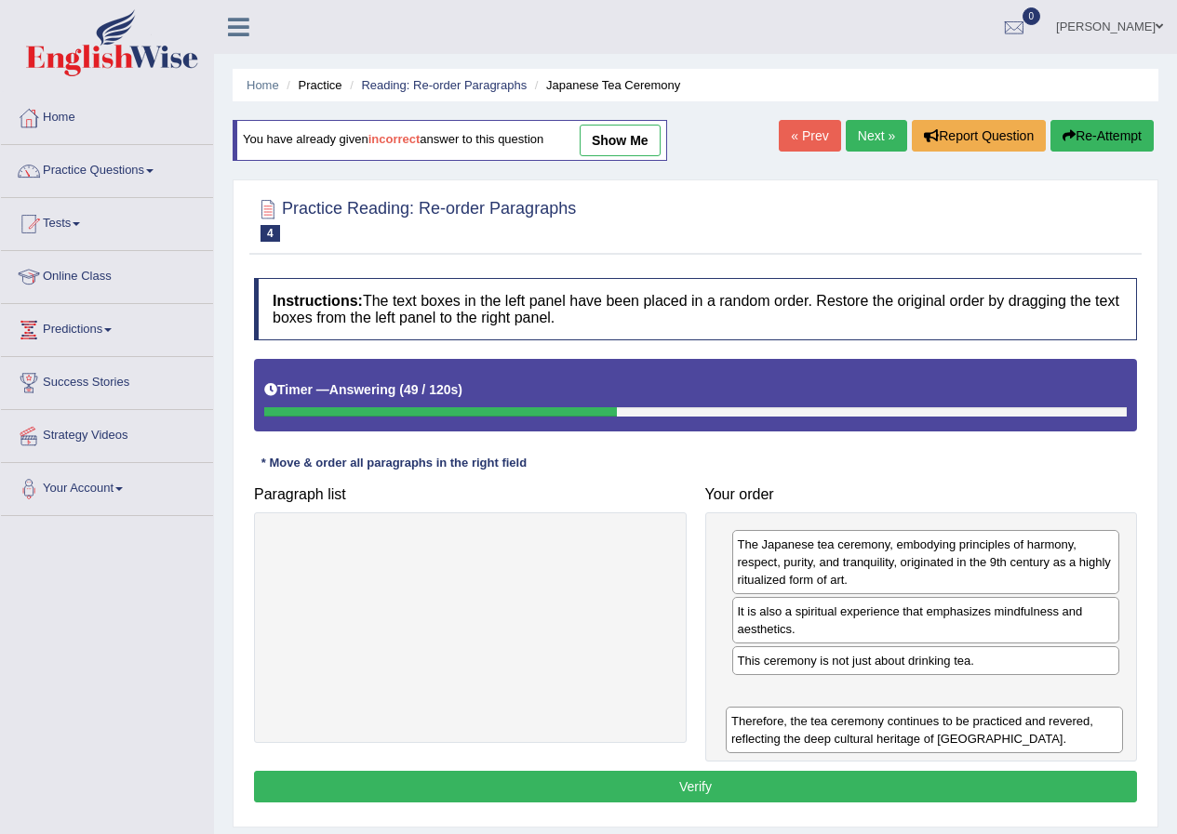
drag, startPoint x: 631, startPoint y: 544, endPoint x: 1128, endPoint y: 715, distance: 525.4
click at [1123, 715] on div "Therefore, the tea ceremony continues to be practiced and revered, reflecting t…" at bounding box center [924, 730] width 397 height 47
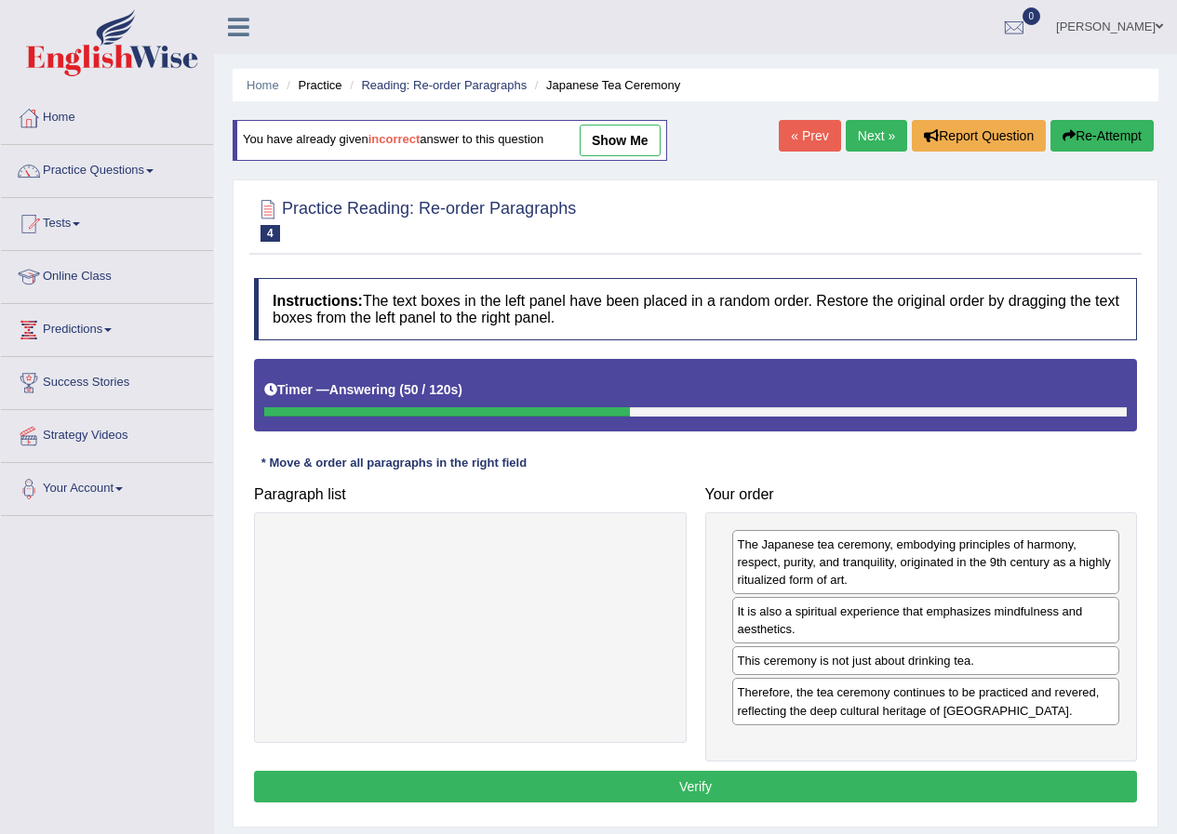
click at [737, 782] on button "Verify" at bounding box center [695, 787] width 883 height 32
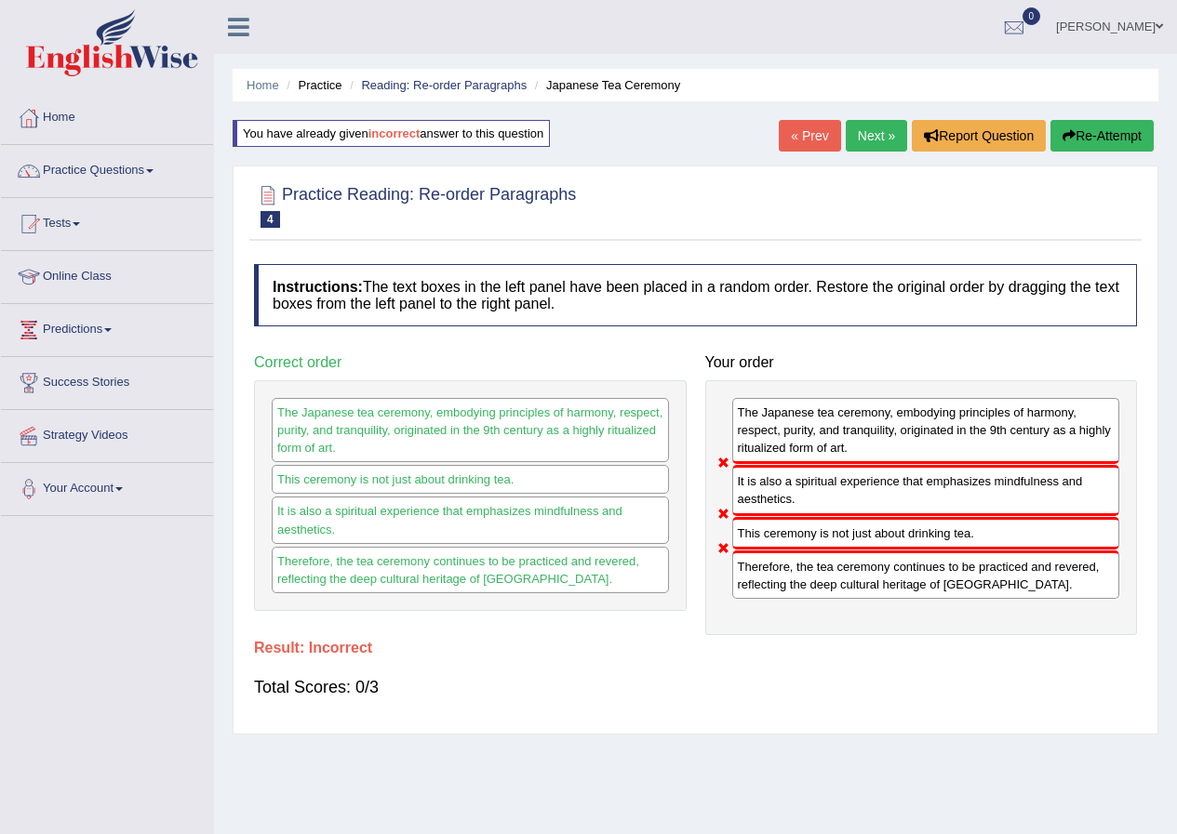
click at [1128, 116] on div "Home Practice Reading: Re-order Paragraphs Japanese Tea Ceremony You have alrea…" at bounding box center [695, 465] width 963 height 930
click at [1088, 140] on button "Re-Attempt" at bounding box center [1101, 136] width 103 height 32
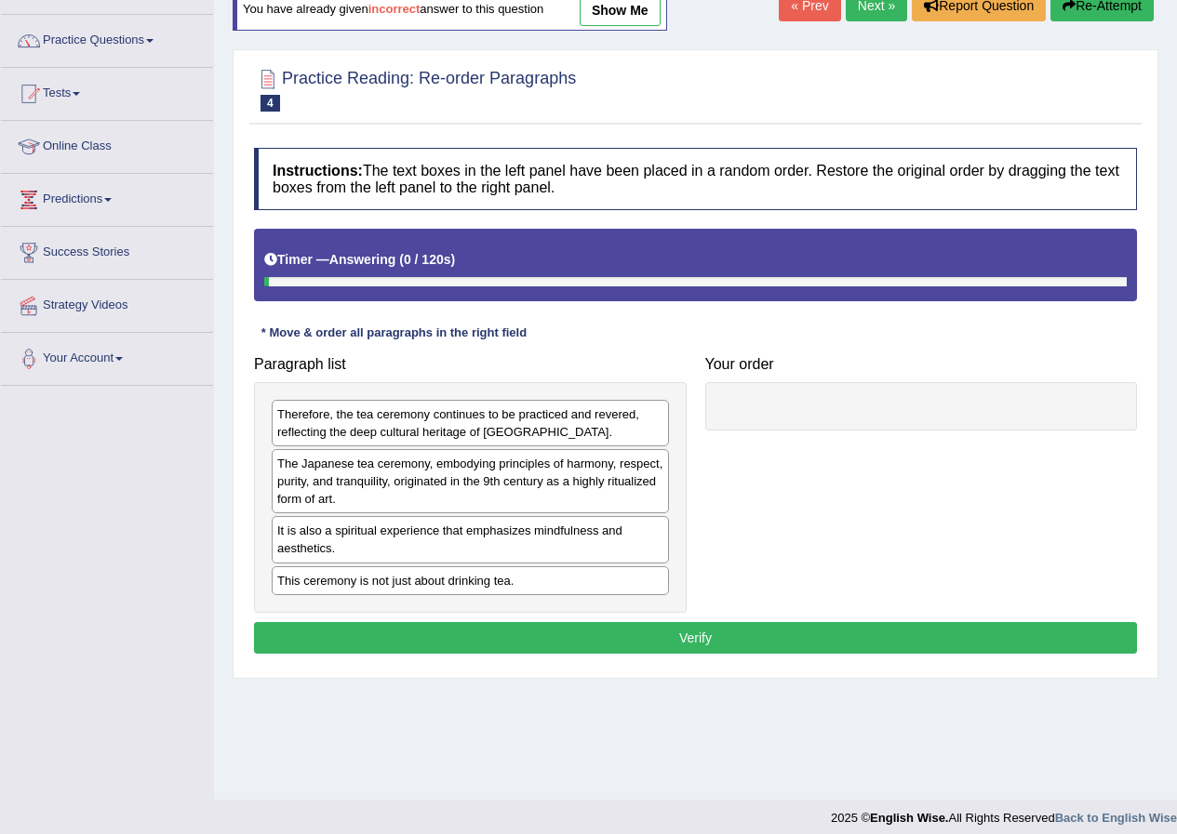
scroll to position [142, 0]
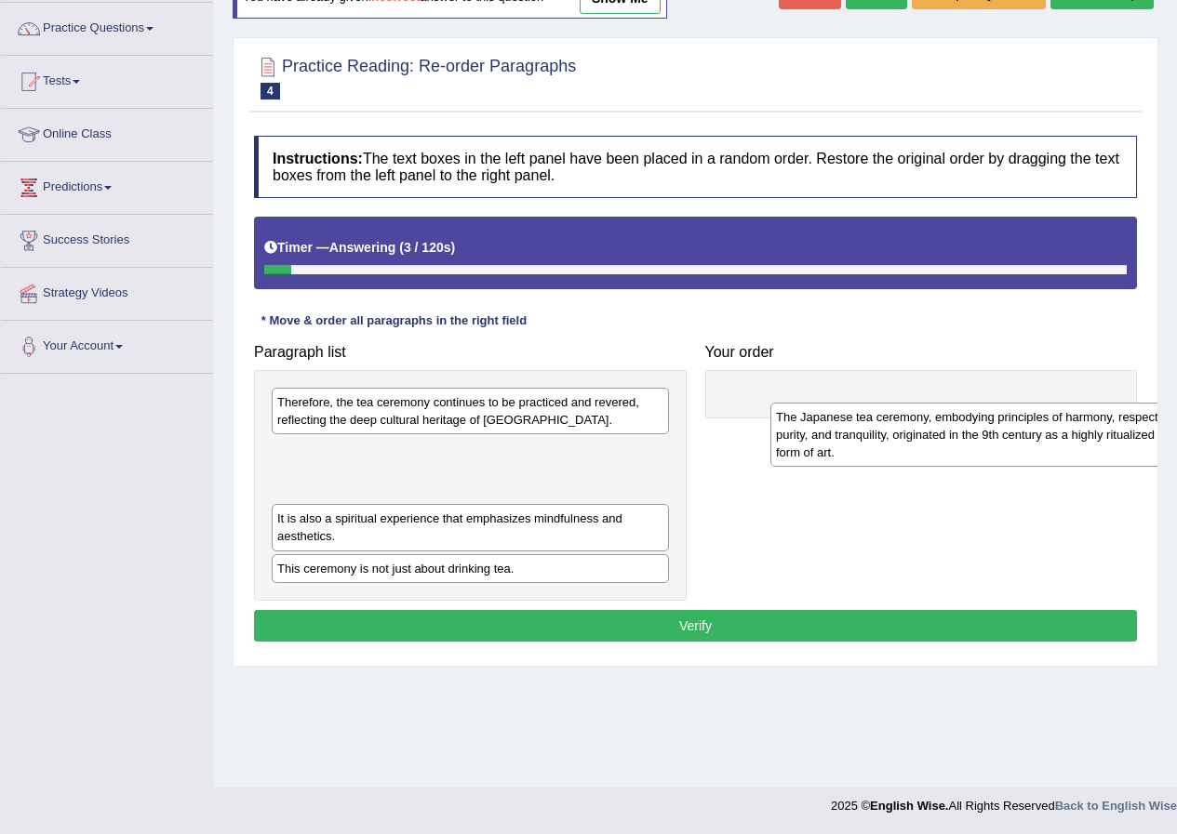
drag, startPoint x: 335, startPoint y: 470, endPoint x: 835, endPoint y: 433, distance: 501.9
click at [835, 433] on div "The Japanese tea ceremony, embodying principles of harmony, respect, purity, an…" at bounding box center [968, 435] width 397 height 64
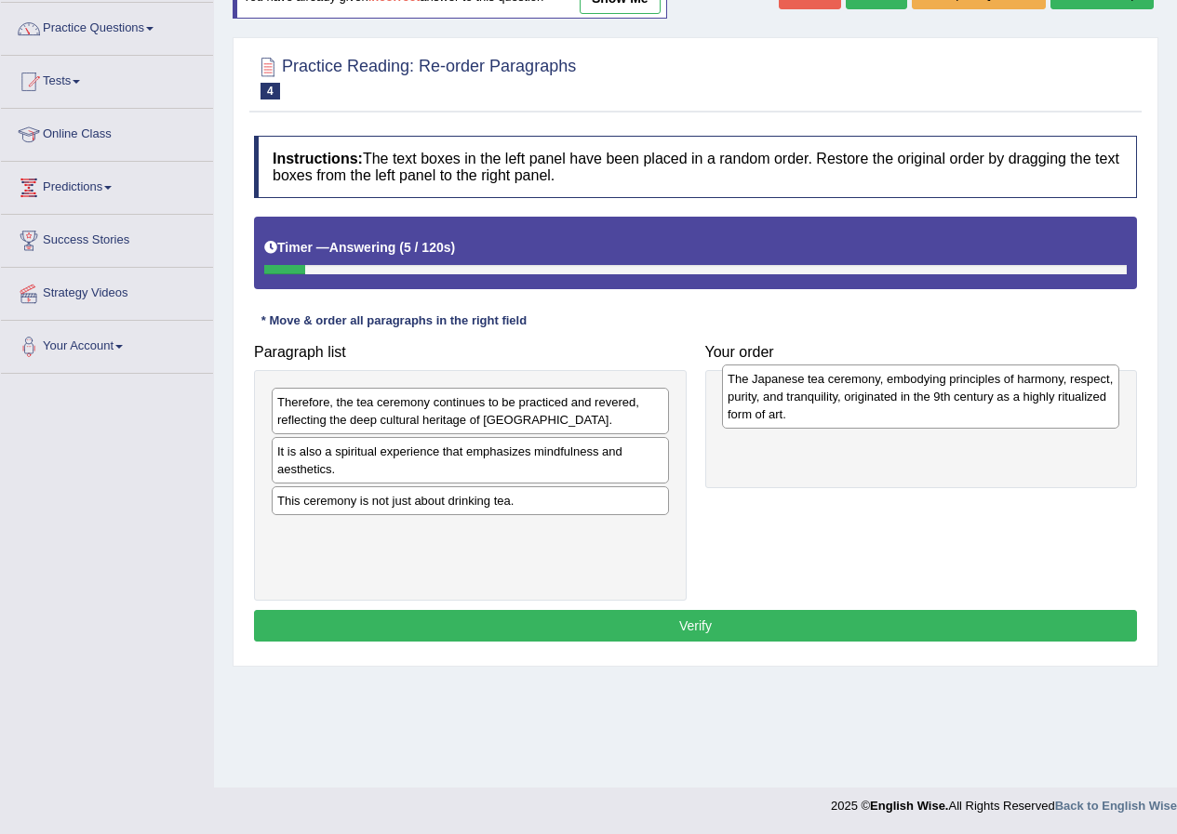
drag, startPoint x: 511, startPoint y: 484, endPoint x: 961, endPoint y: 411, distance: 456.1
click at [961, 411] on div "The Japanese tea ceremony, embodying principles of harmony, respect, purity, an…" at bounding box center [920, 397] width 397 height 64
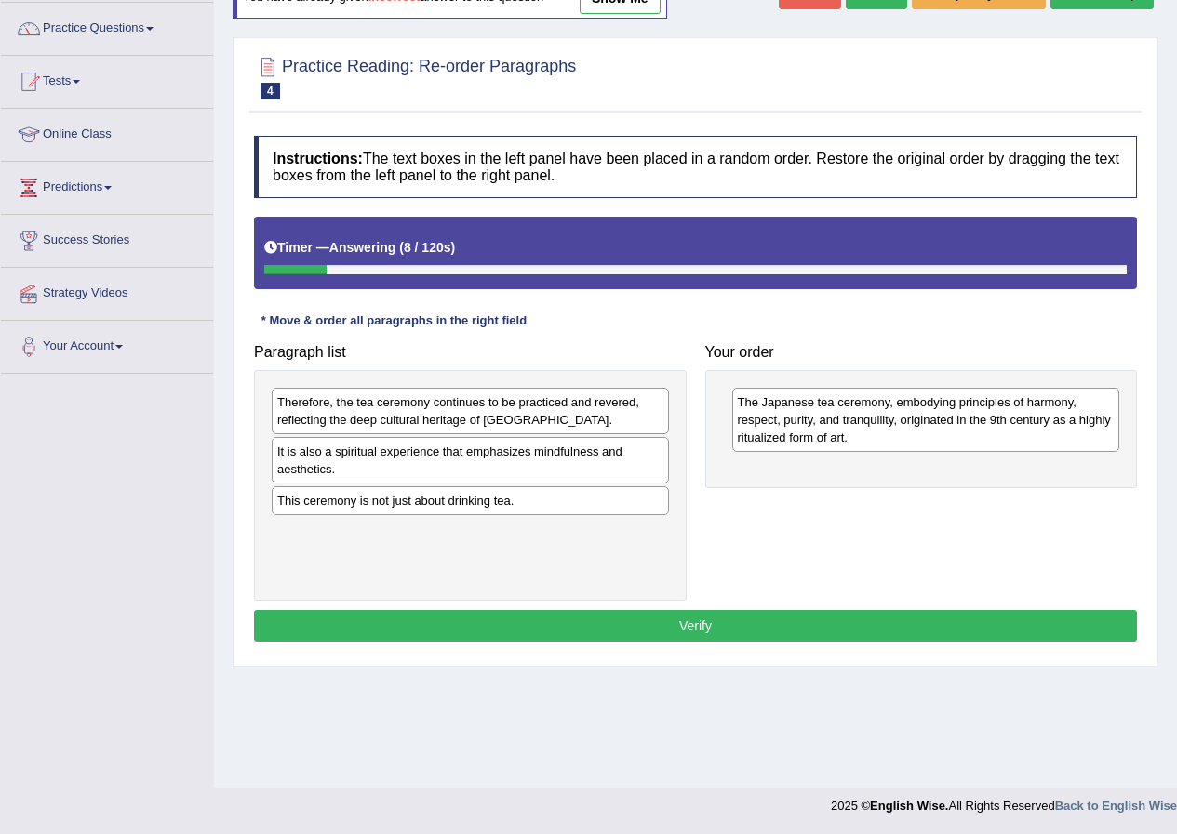
click at [409, 505] on div "This ceremony is not just about drinking tea." at bounding box center [470, 501] width 397 height 29
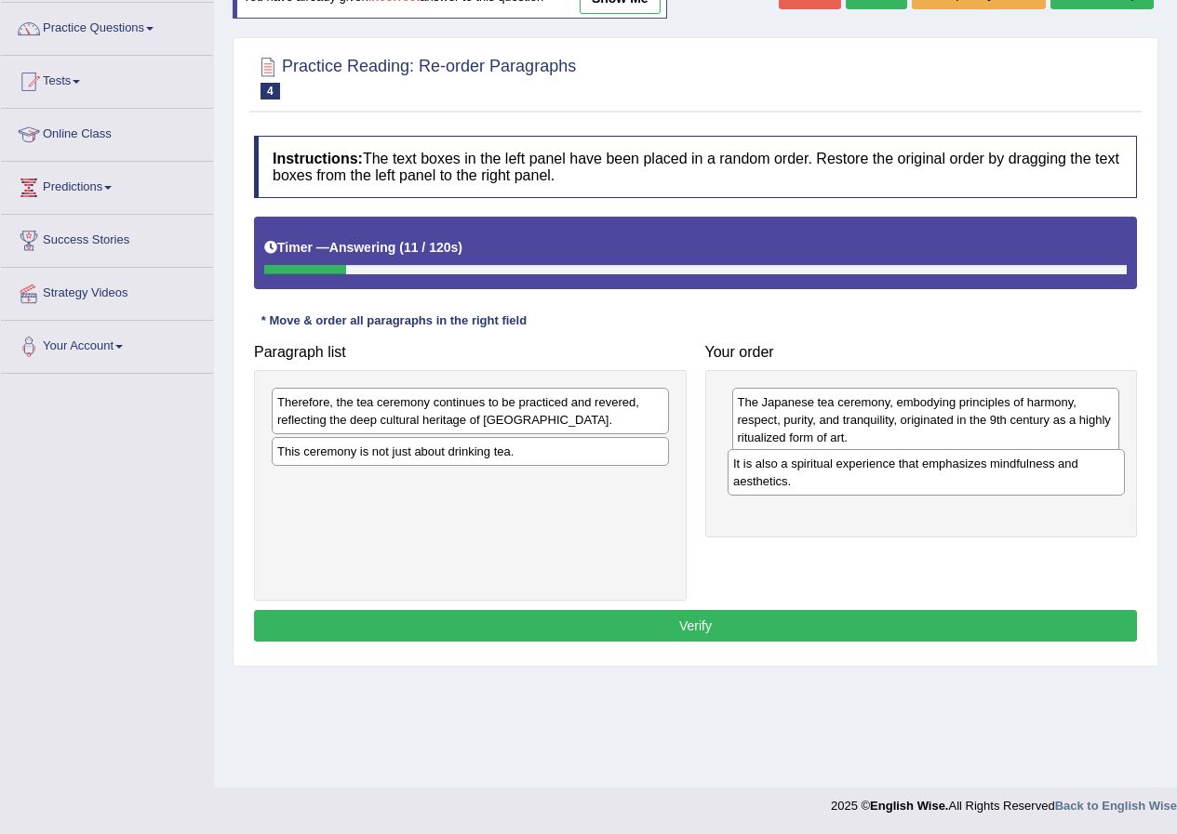
drag, startPoint x: 409, startPoint y: 473, endPoint x: 865, endPoint y: 485, distance: 456.0
click at [865, 485] on div "It is also a spiritual experience that emphasizes mindfulness and aesthetics." at bounding box center [925, 472] width 397 height 47
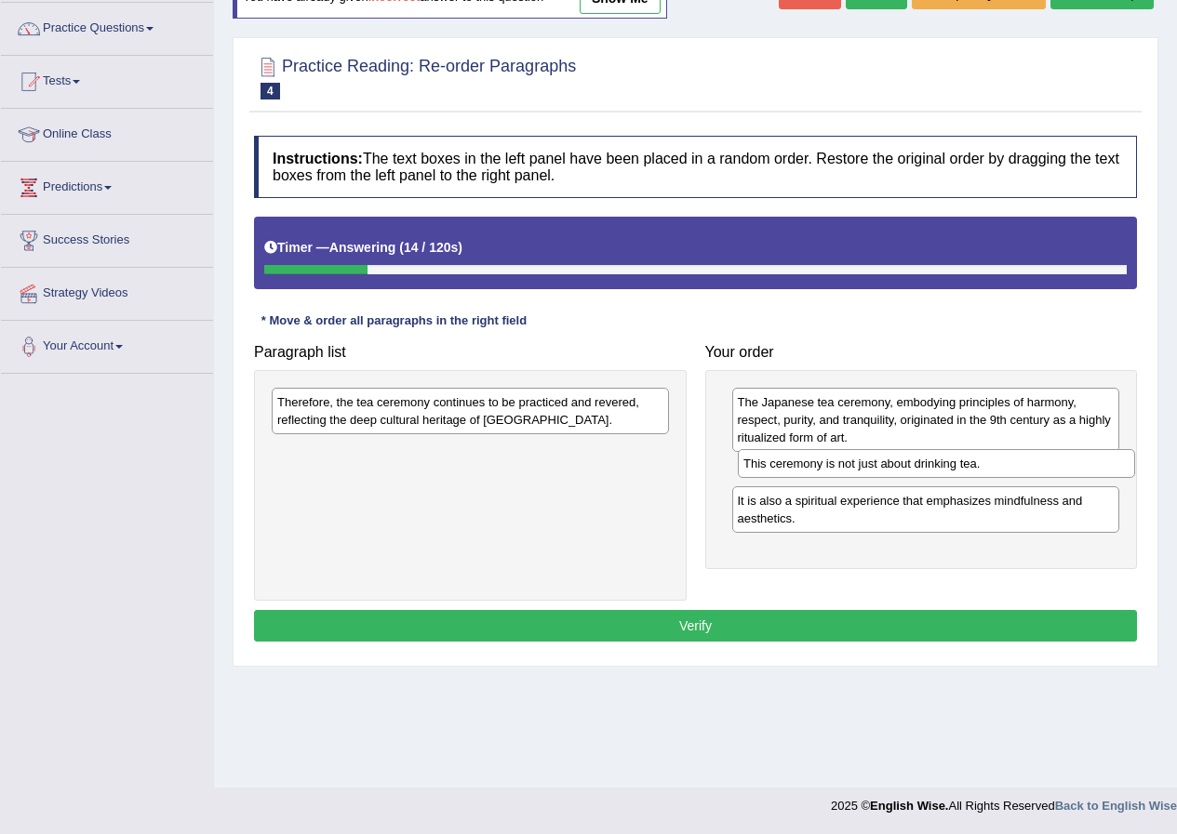
drag, startPoint x: 354, startPoint y: 459, endPoint x: 820, endPoint y: 471, distance: 466.2
click at [820, 471] on div "This ceremony is not just about drinking tea." at bounding box center [936, 463] width 397 height 29
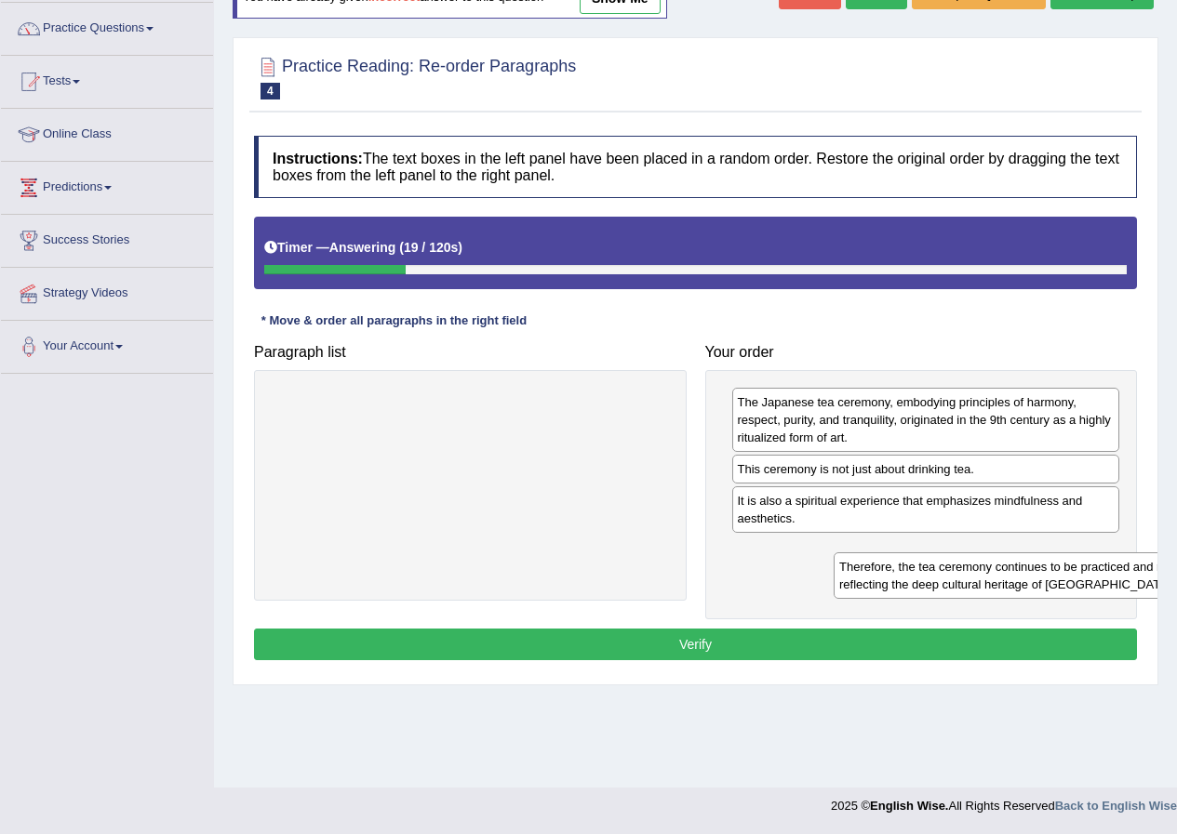
drag, startPoint x: 361, startPoint y: 420, endPoint x: 923, endPoint y: 584, distance: 585.5
click at [923, 584] on div "Therefore, the tea ceremony continues to be practiced and revered, reflecting t…" at bounding box center [1032, 576] width 397 height 47
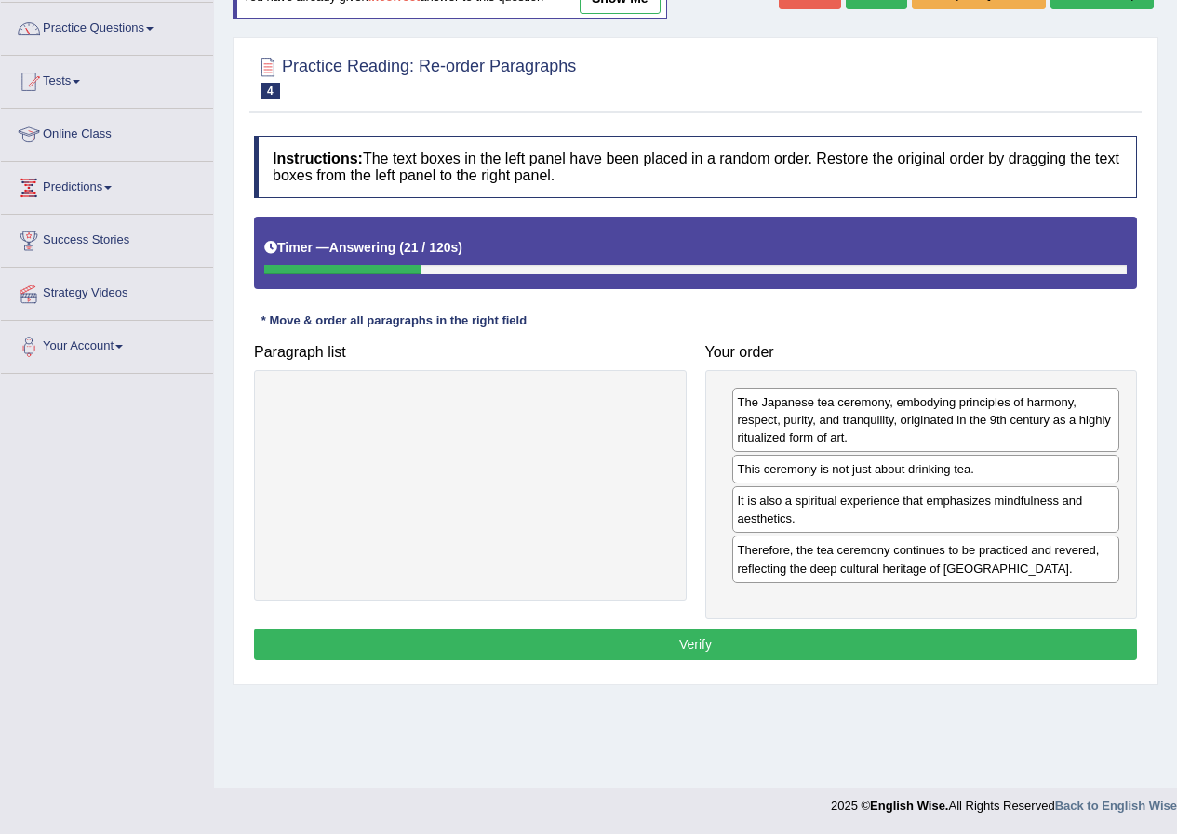
click at [633, 639] on button "Verify" at bounding box center [695, 645] width 883 height 32
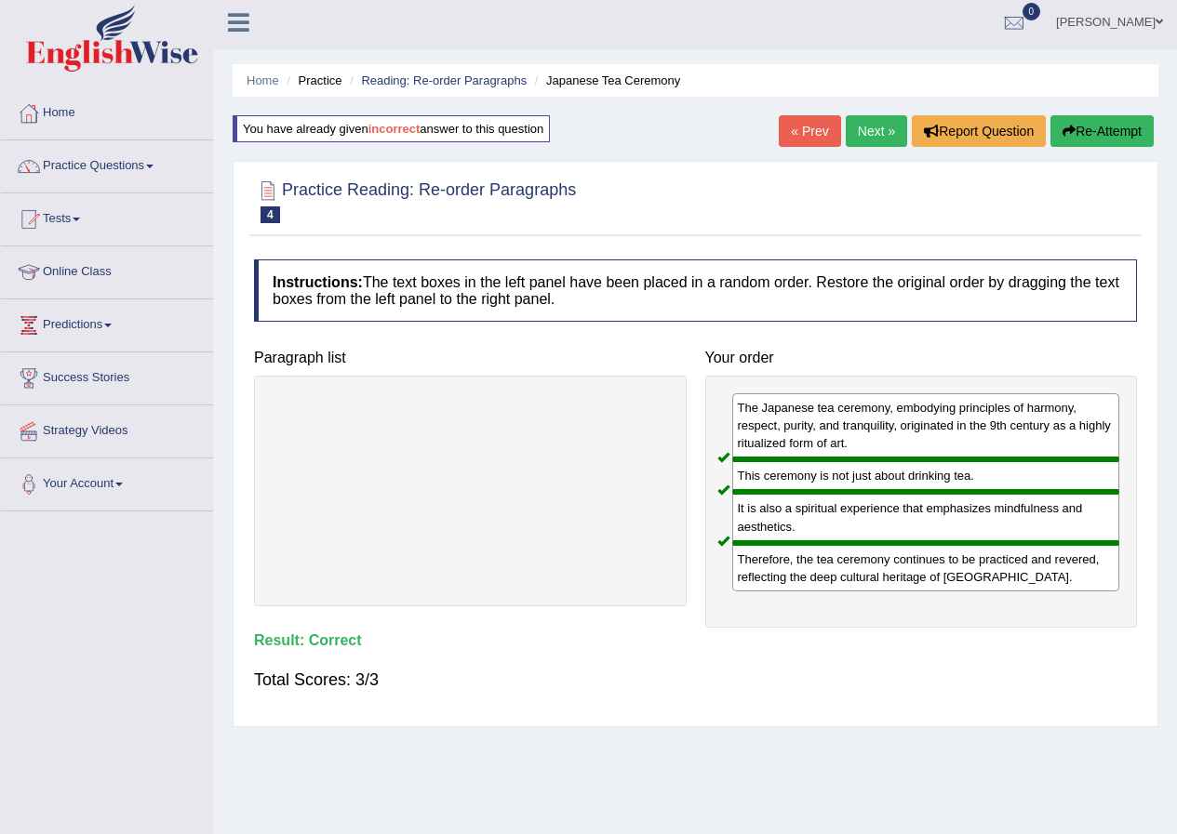
scroll to position [0, 0]
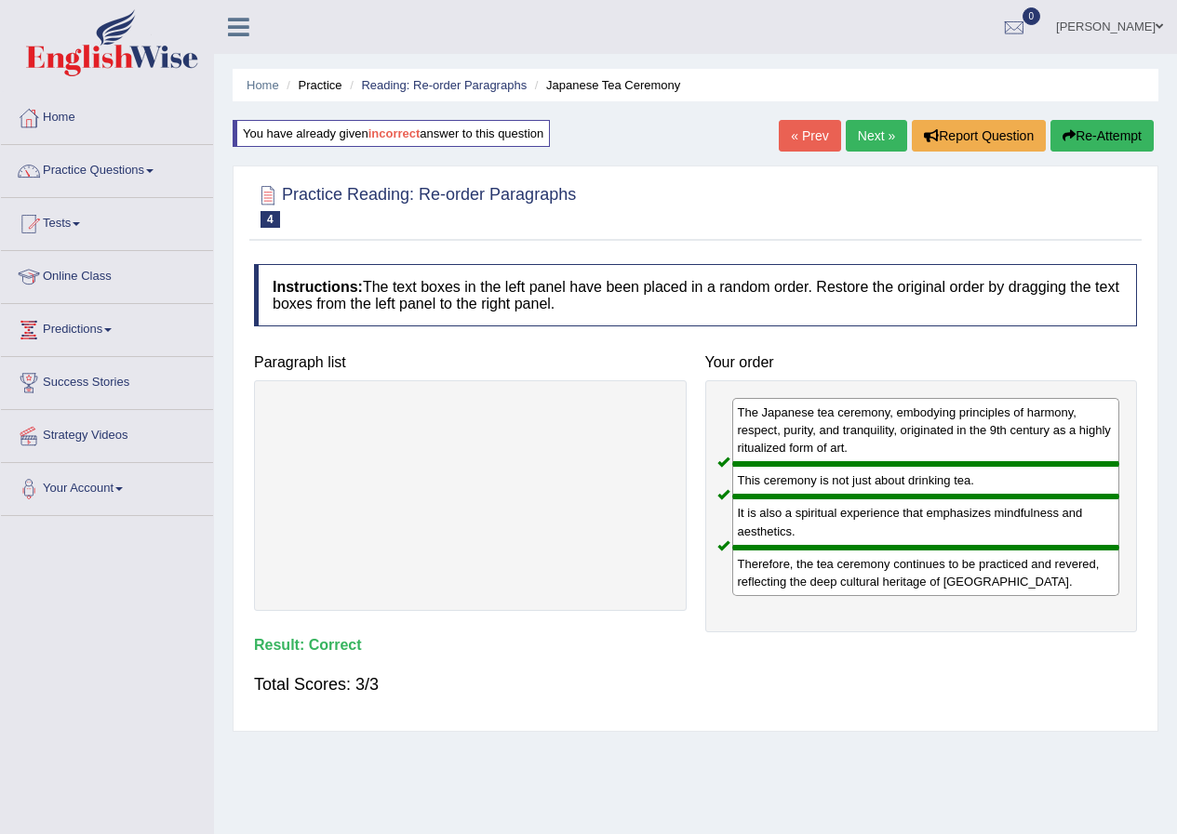
click at [873, 140] on link "Next »" at bounding box center [876, 136] width 61 height 32
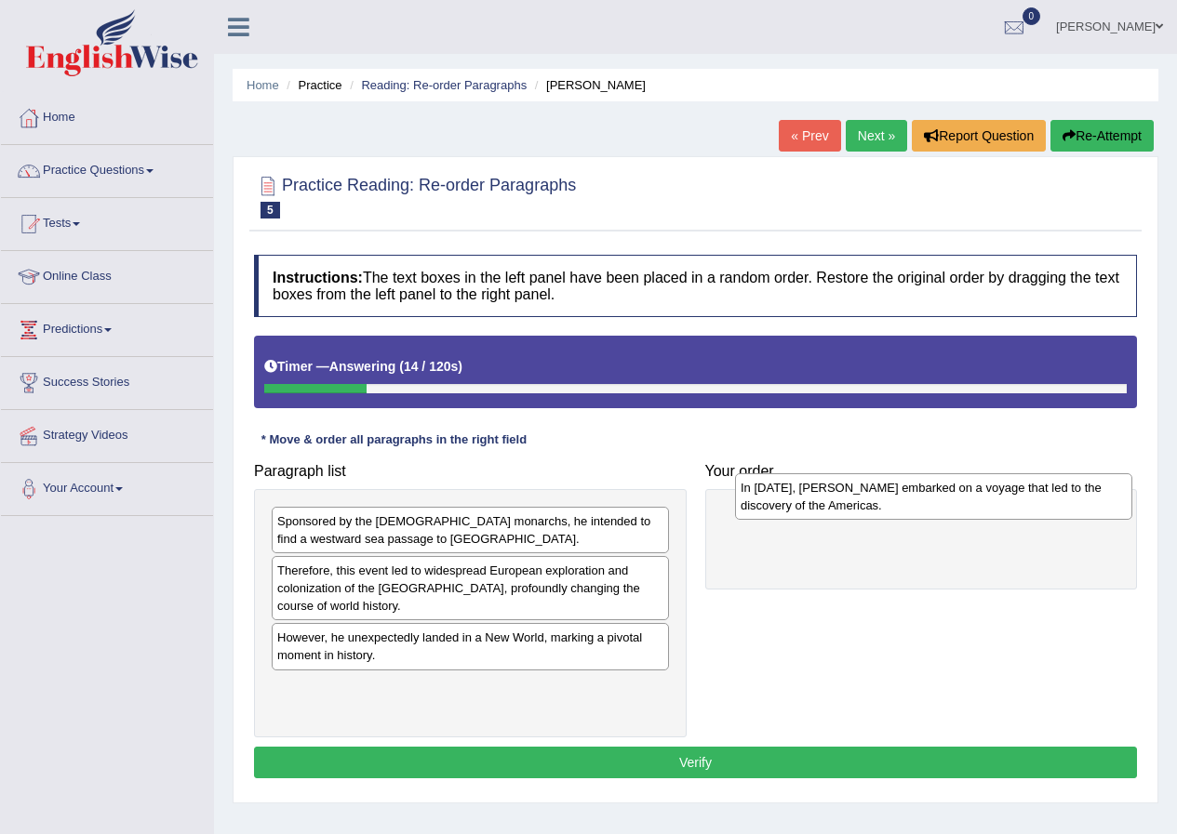
drag, startPoint x: 421, startPoint y: 707, endPoint x: 885, endPoint y: 507, distance: 504.6
click at [885, 507] on div "In [DATE], [PERSON_NAME] embarked on a voyage that led to the discovery of the …" at bounding box center [933, 497] width 397 height 47
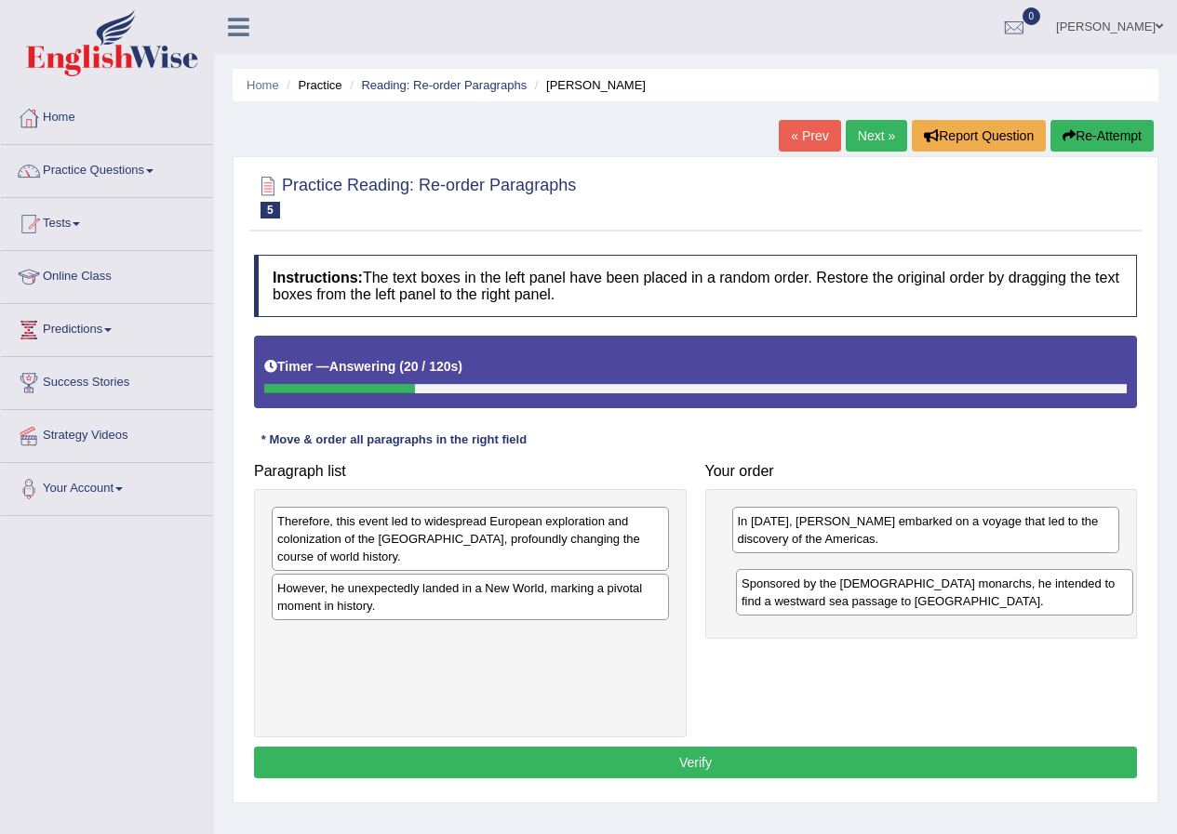
drag, startPoint x: 479, startPoint y: 539, endPoint x: 943, endPoint y: 601, distance: 468.4
click at [943, 601] on div "Sponsored by the [DEMOGRAPHIC_DATA] monarchs, he intended to find a westward se…" at bounding box center [934, 592] width 397 height 47
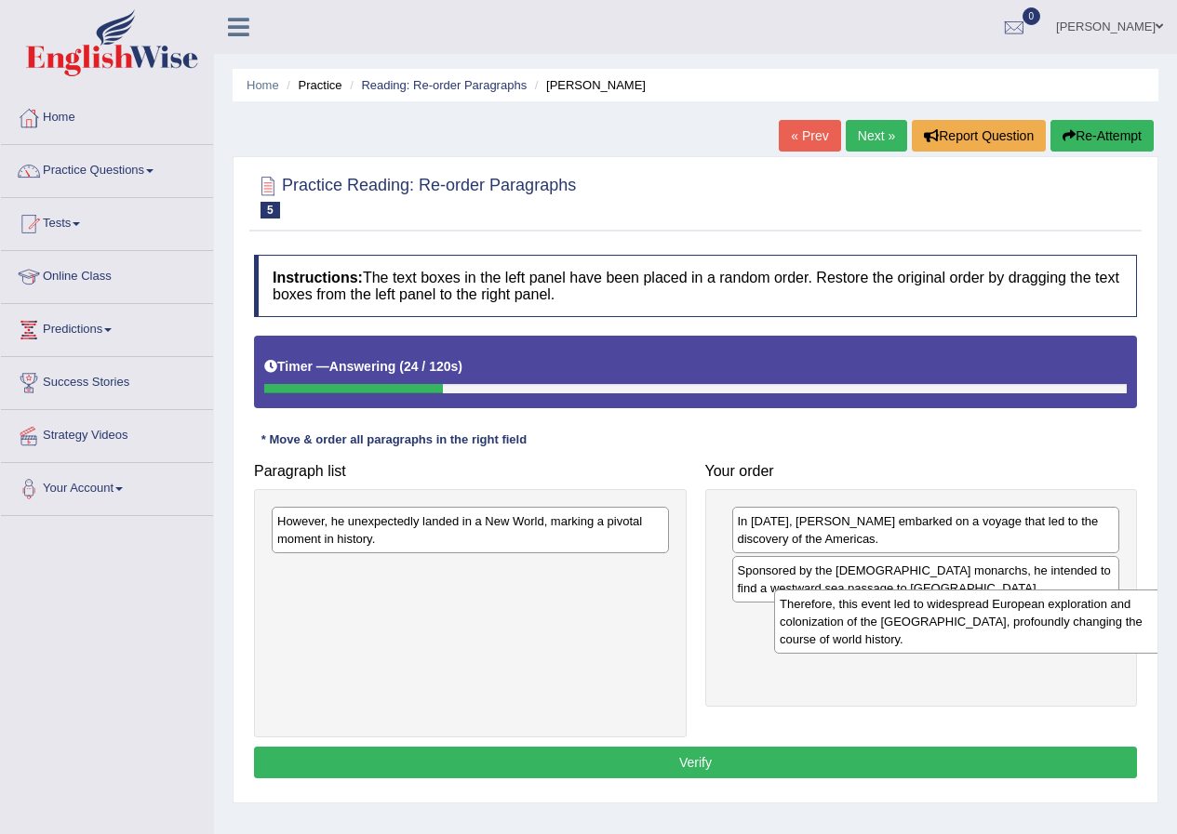
drag, startPoint x: 349, startPoint y: 563, endPoint x: 824, endPoint y: 646, distance: 482.5
click at [824, 646] on div "Therefore, this event led to widespread European exploration and colonization o…" at bounding box center [972, 622] width 397 height 64
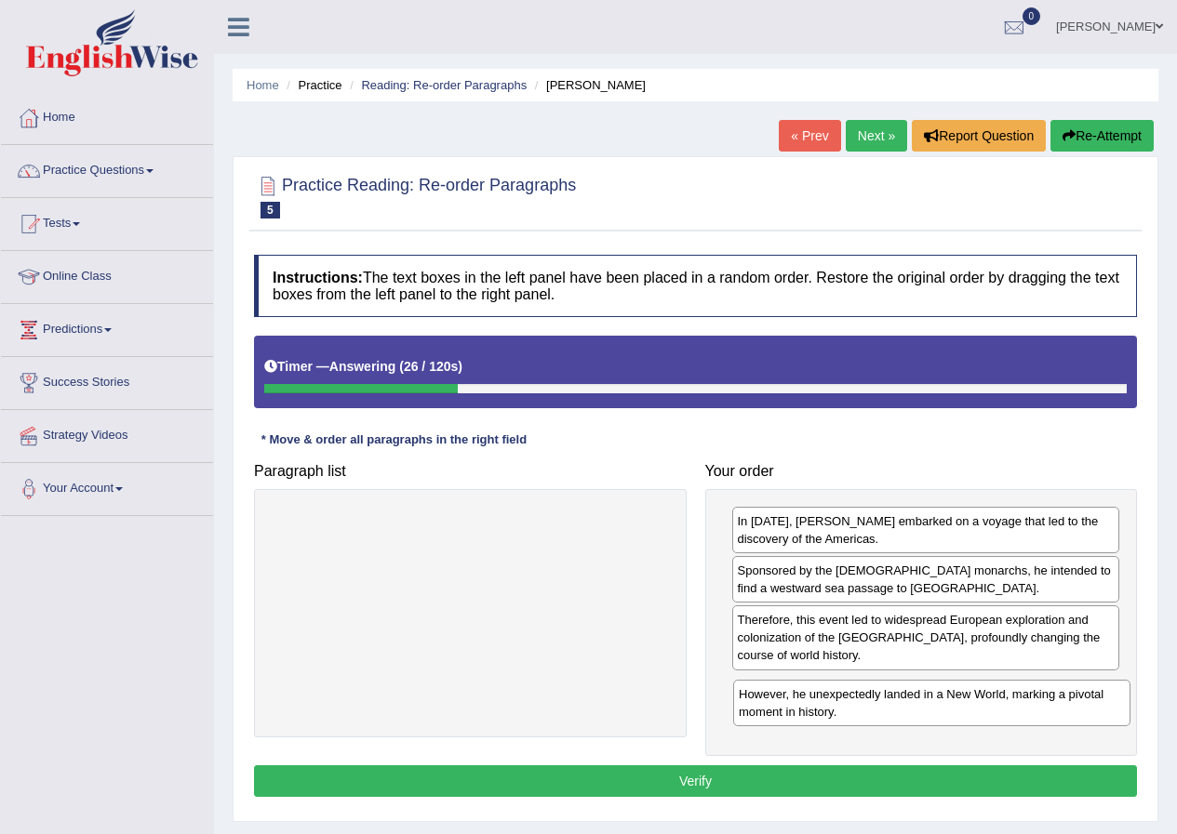
drag, startPoint x: 380, startPoint y: 543, endPoint x: 843, endPoint y: 716, distance: 493.7
click at [843, 716] on div "However, he unexpectedly landed in a New World, marking a pivotal moment in his…" at bounding box center [931, 703] width 397 height 47
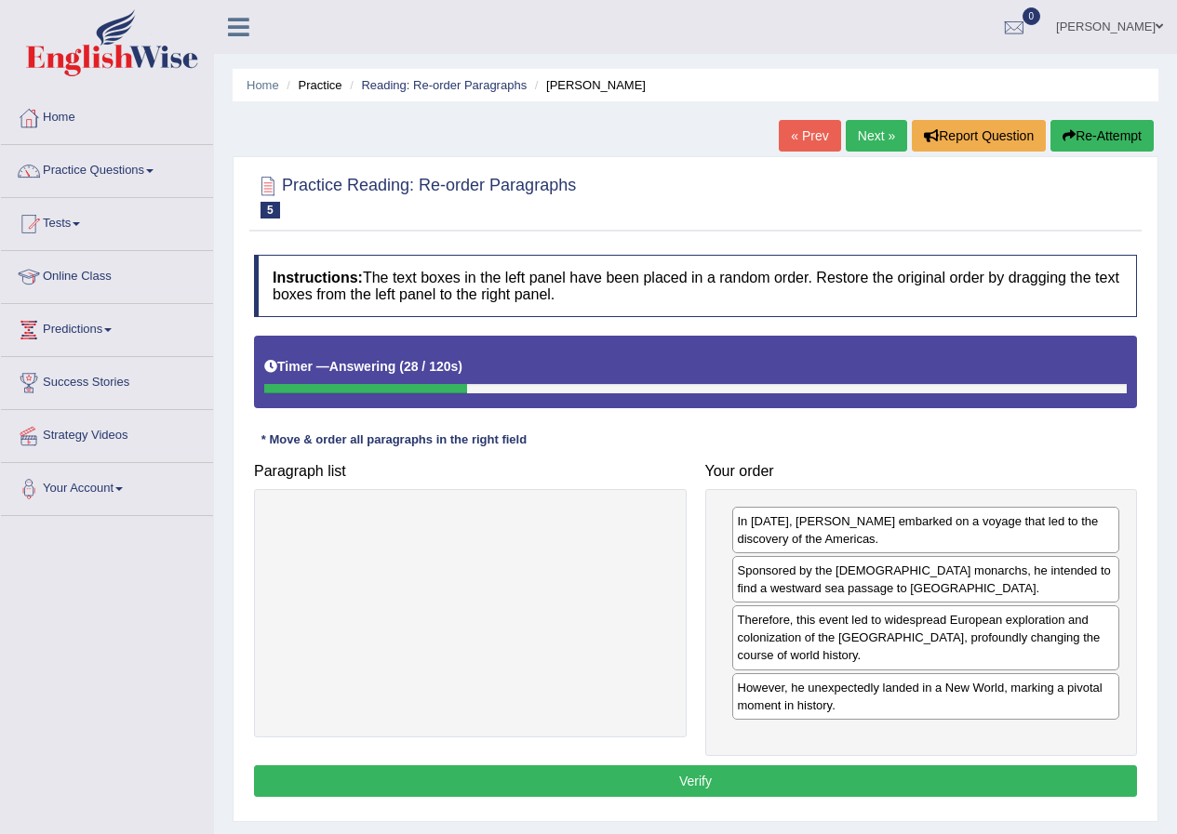
click at [685, 771] on button "Verify" at bounding box center [695, 782] width 883 height 32
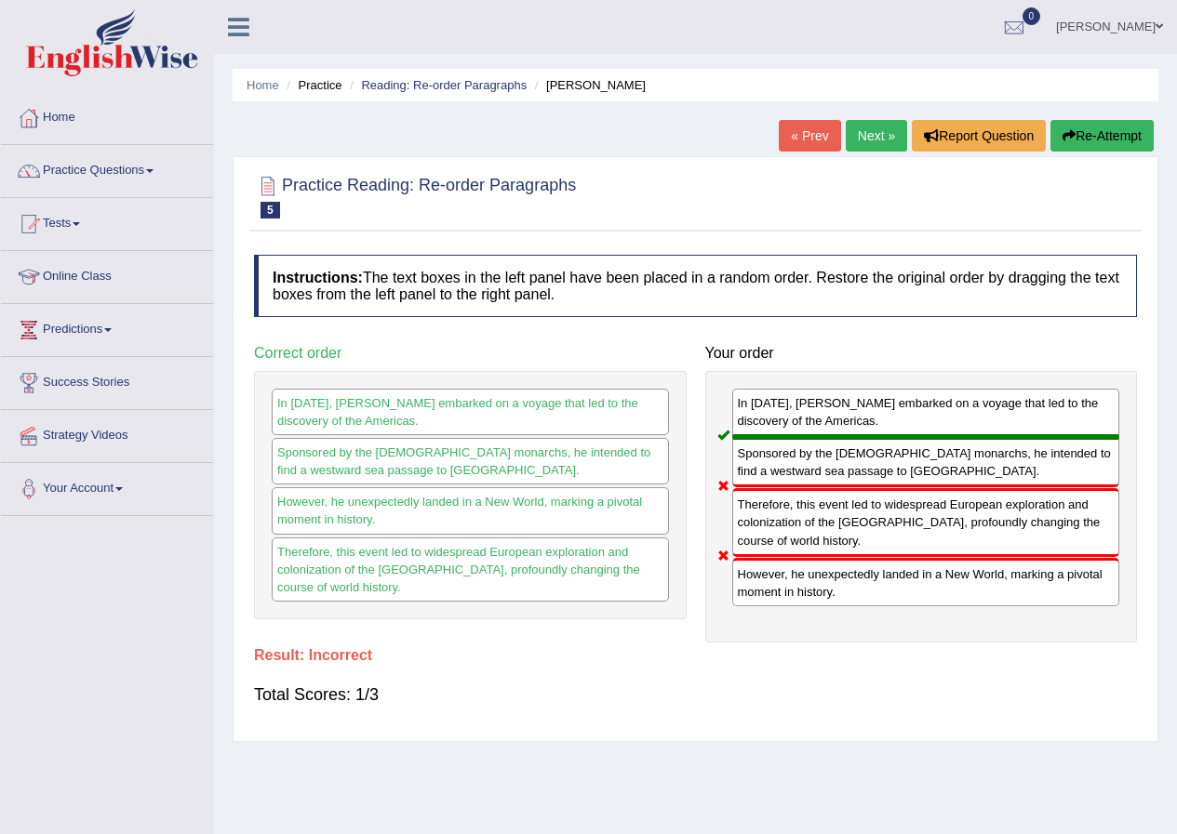
click at [1109, 130] on button "Re-Attempt" at bounding box center [1101, 136] width 103 height 32
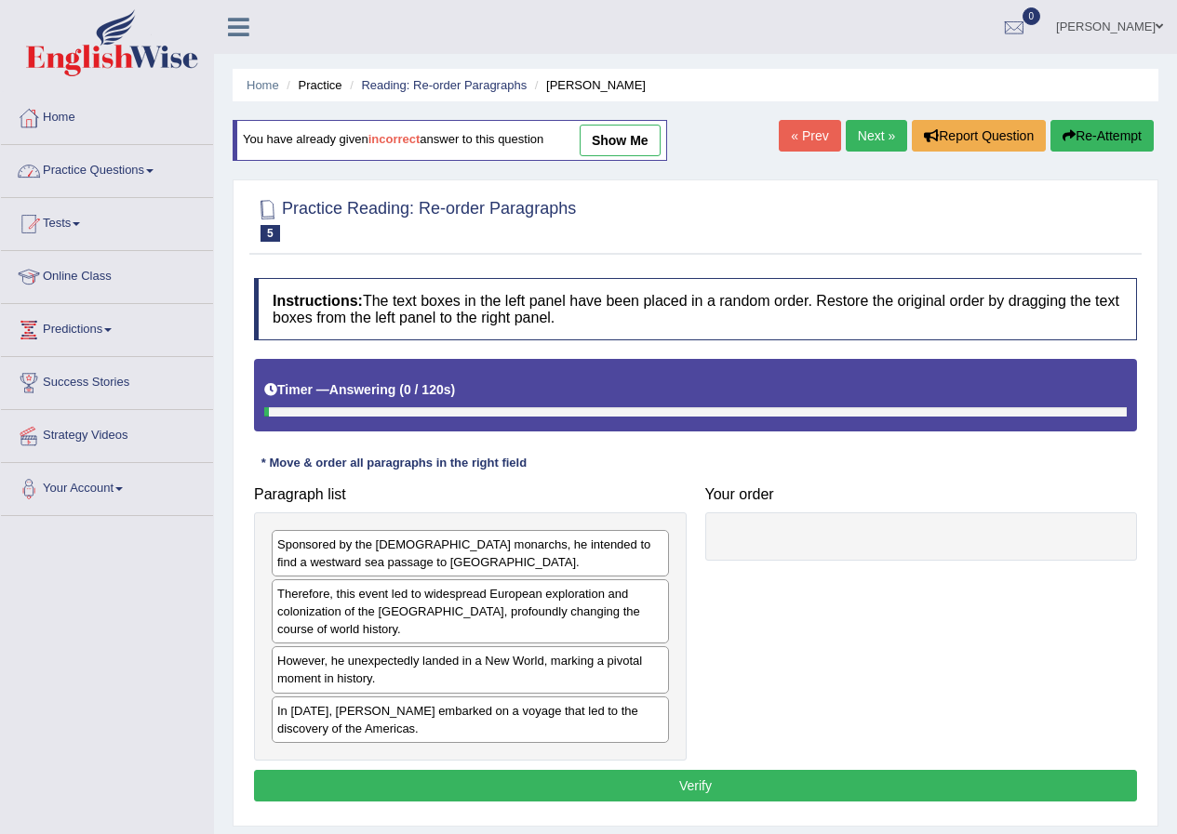
click at [79, 175] on link "Practice Questions" at bounding box center [107, 168] width 212 height 47
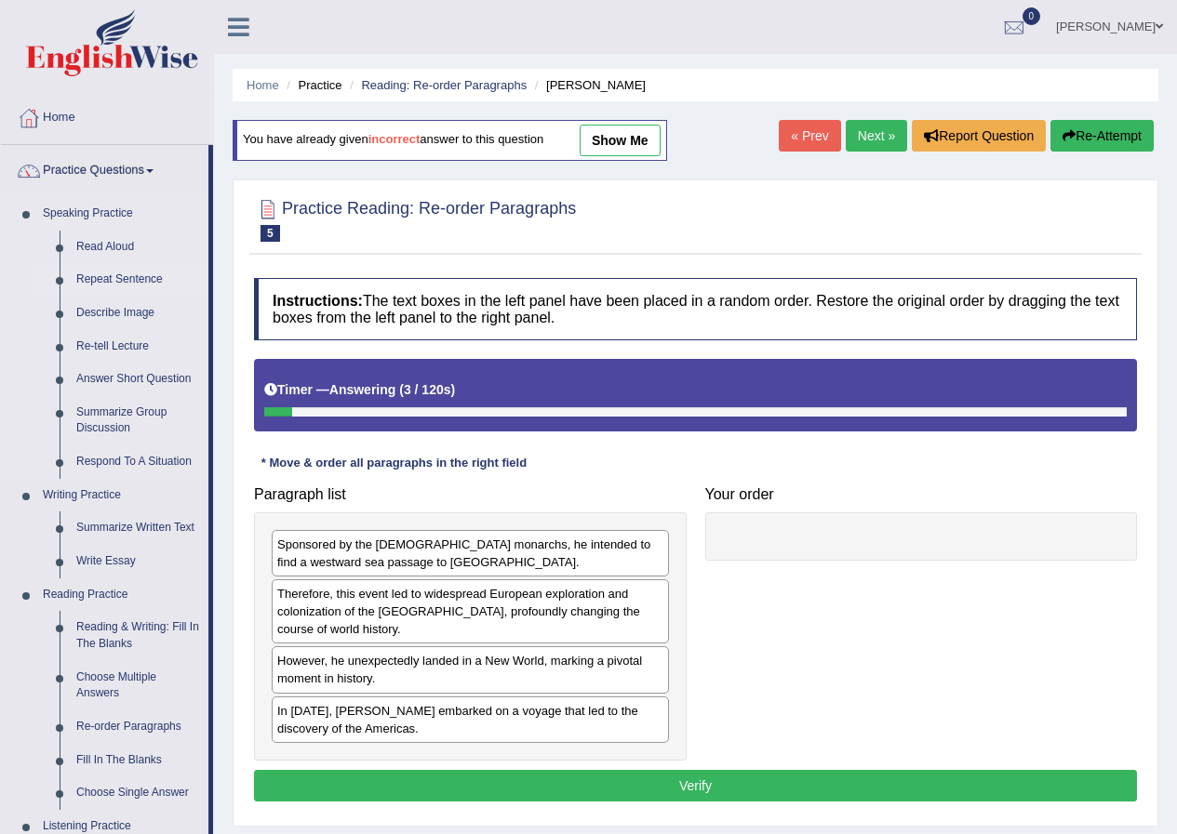
click at [106, 274] on link "Repeat Sentence" at bounding box center [138, 279] width 140 height 33
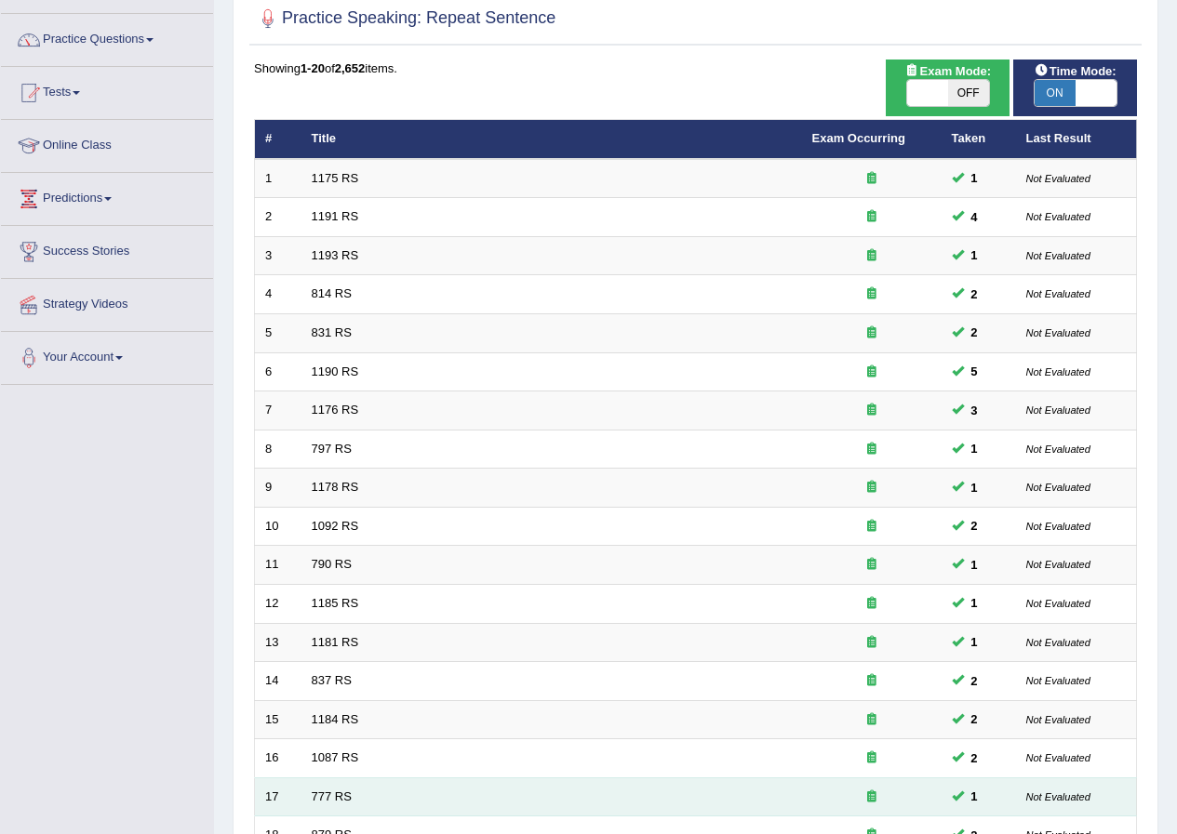
scroll to position [397, 0]
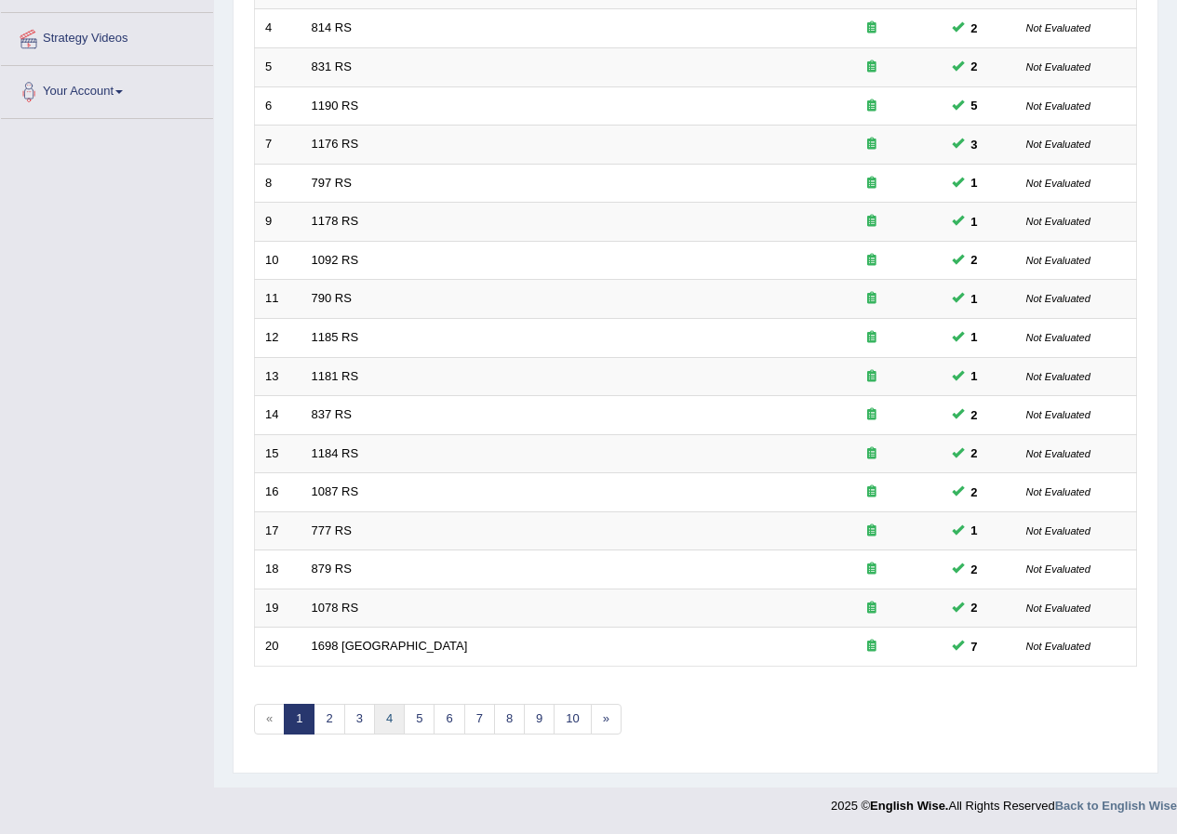
click at [377, 725] on link "4" at bounding box center [389, 719] width 31 height 31
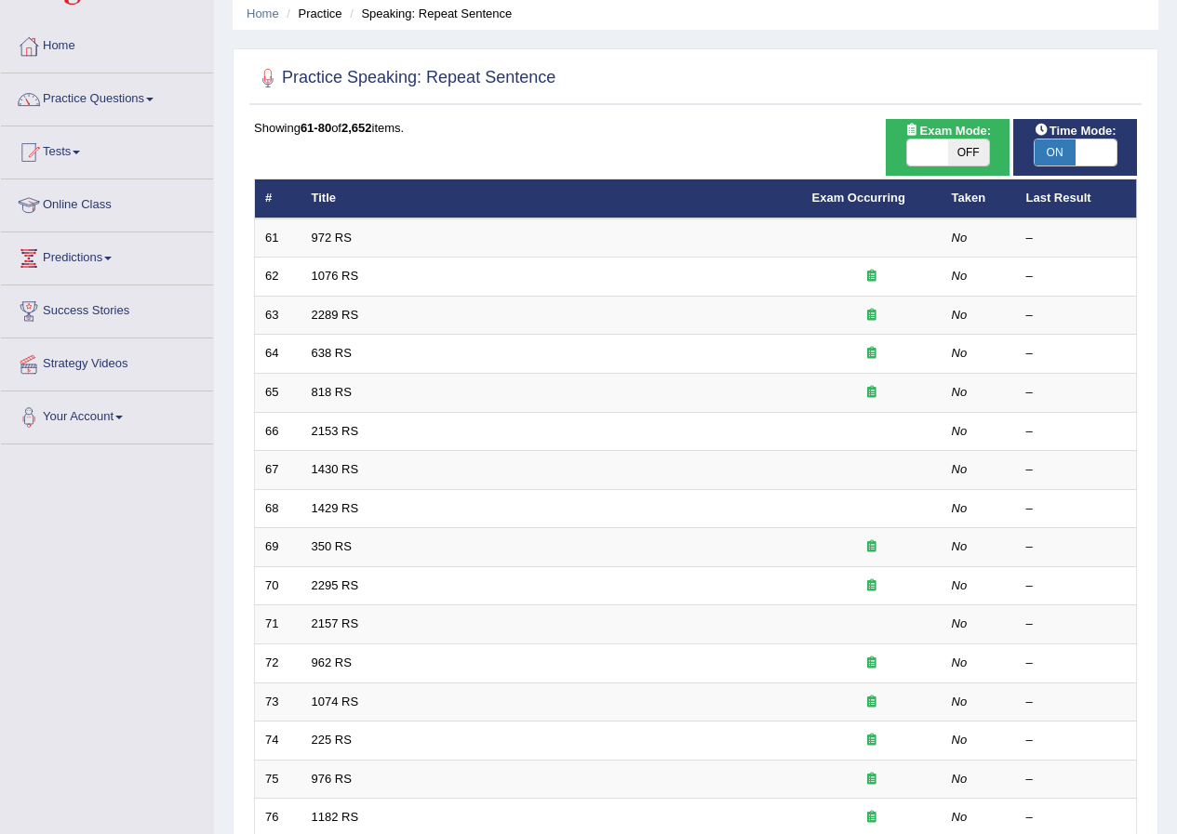
scroll to position [397, 0]
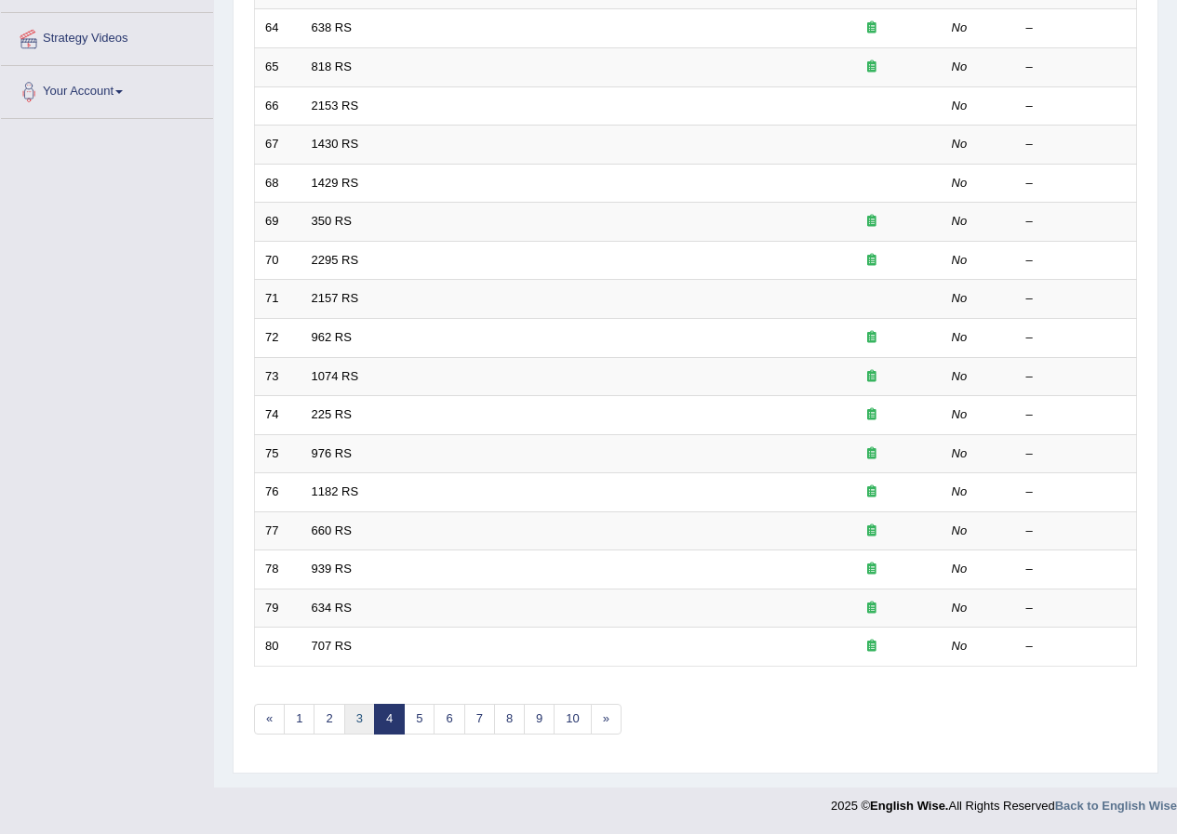
click at [356, 723] on link "3" at bounding box center [359, 719] width 31 height 31
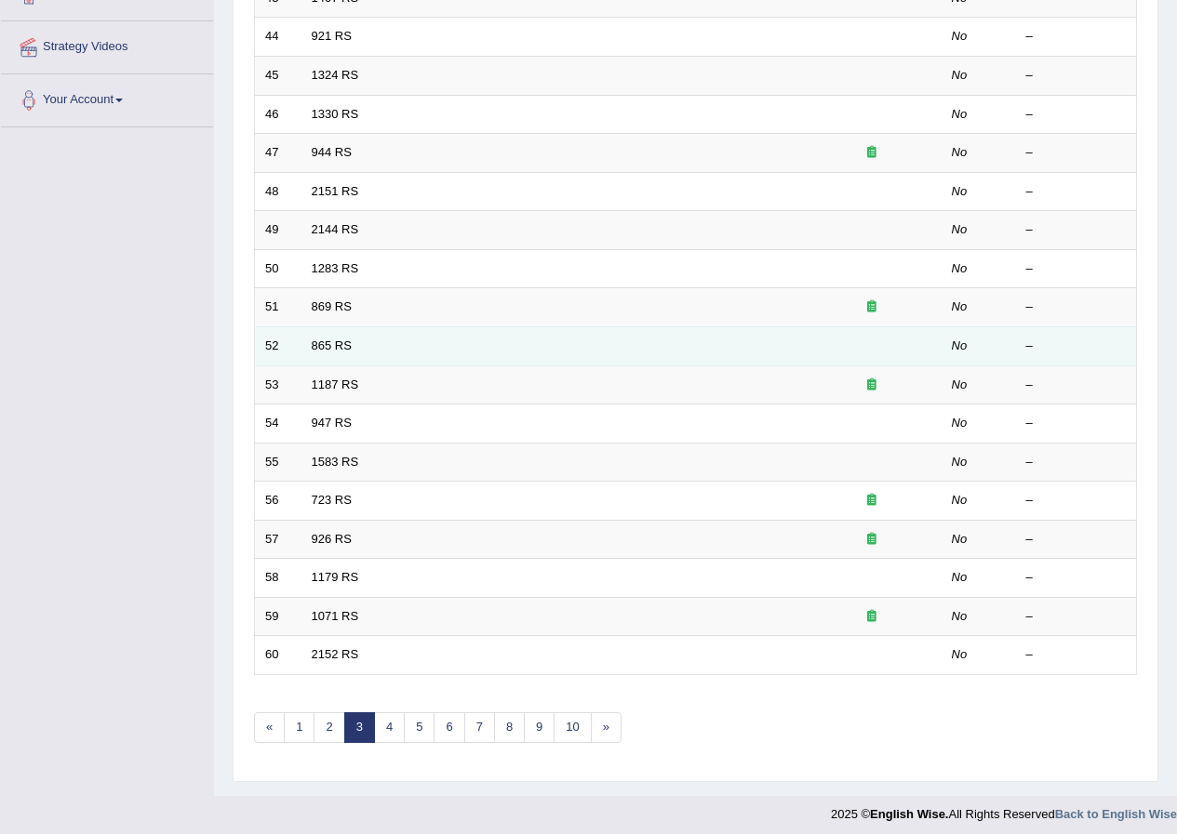
scroll to position [397, 0]
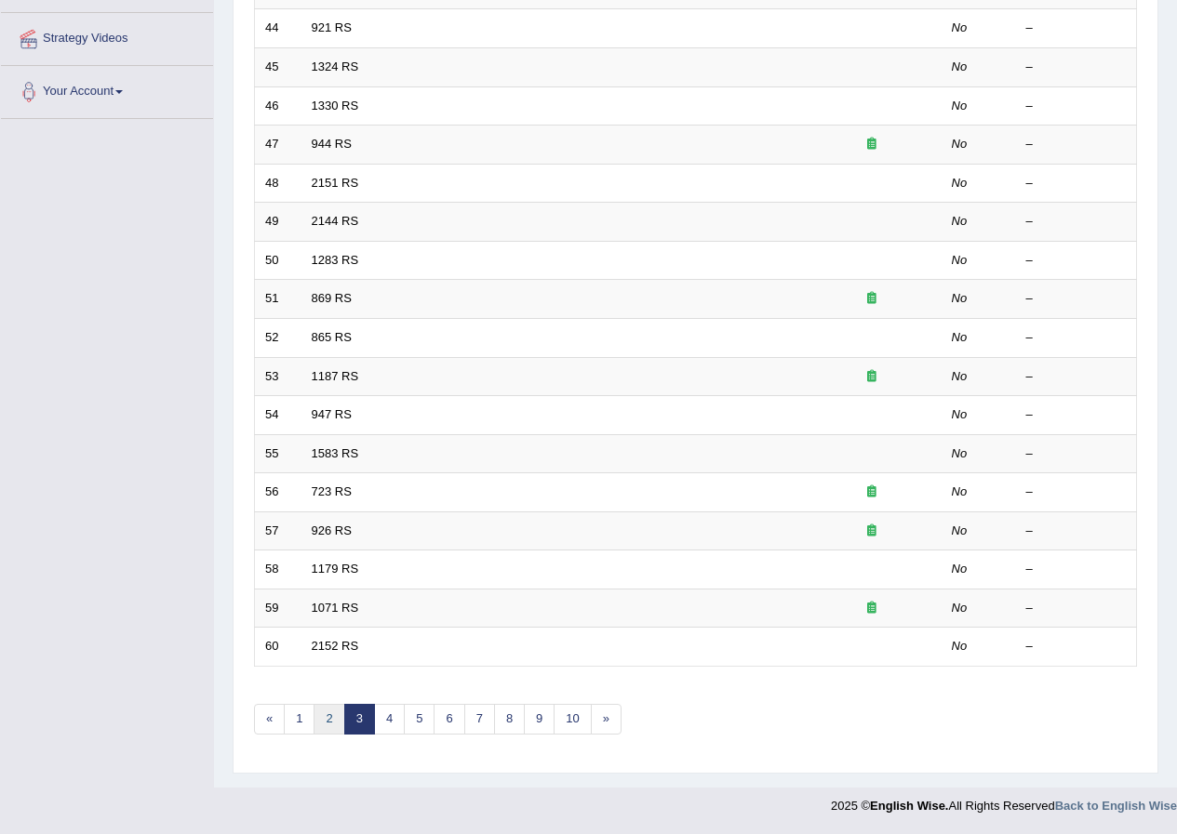
click at [325, 727] on link "2" at bounding box center [329, 719] width 31 height 31
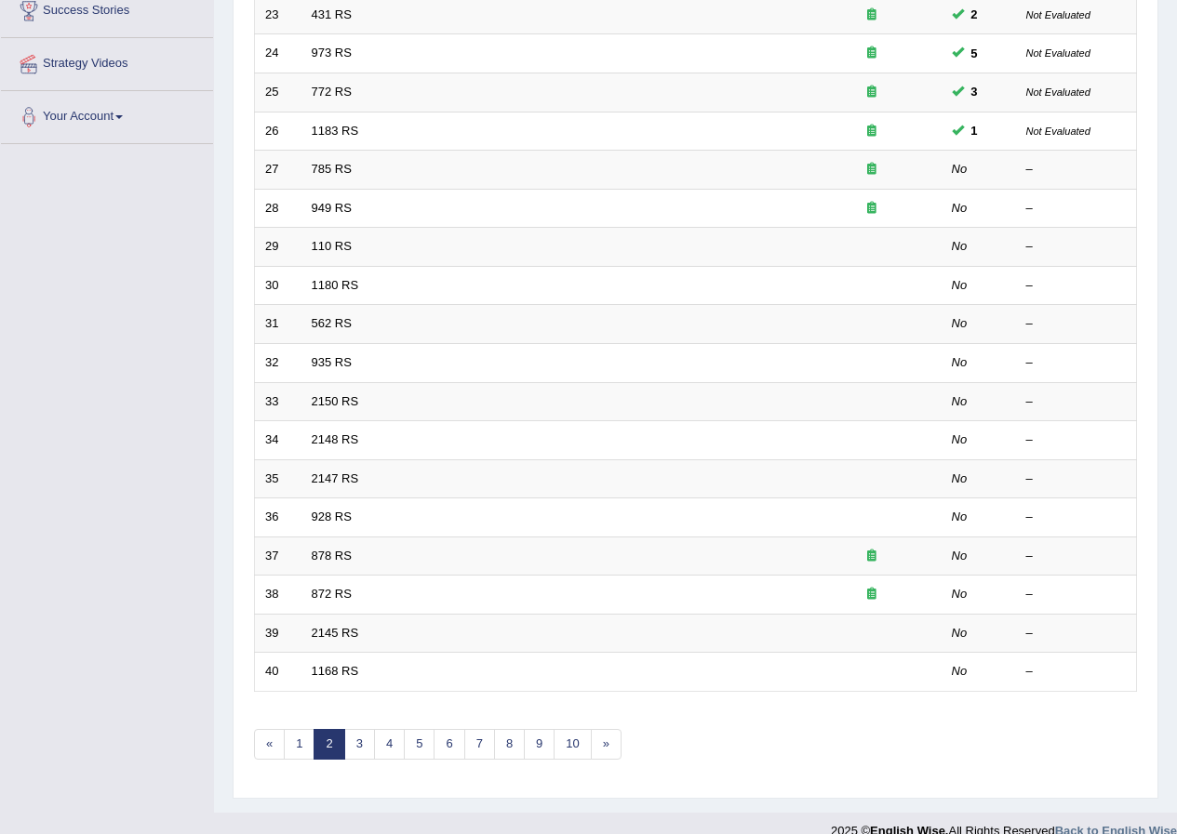
scroll to position [279, 0]
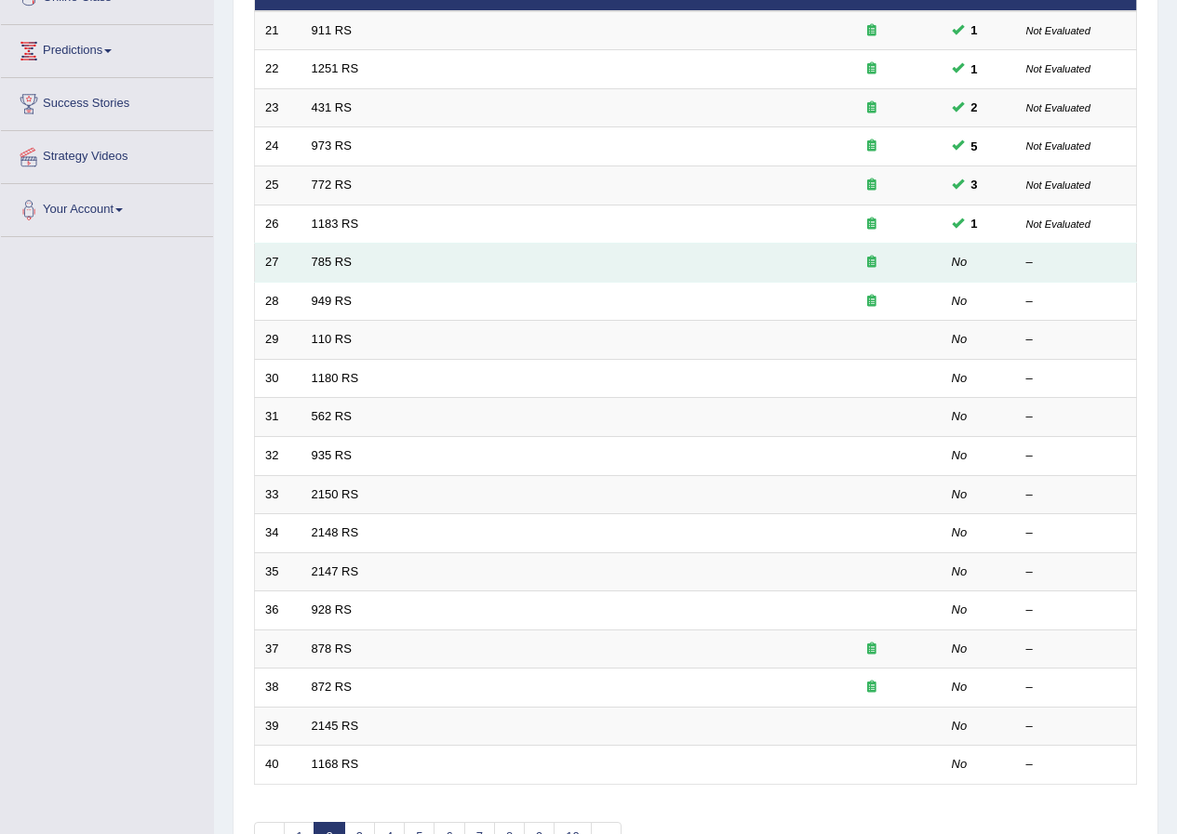
click at [321, 254] on td "785 RS" at bounding box center [551, 263] width 500 height 39
click at [326, 268] on link "785 RS" at bounding box center [332, 262] width 40 height 14
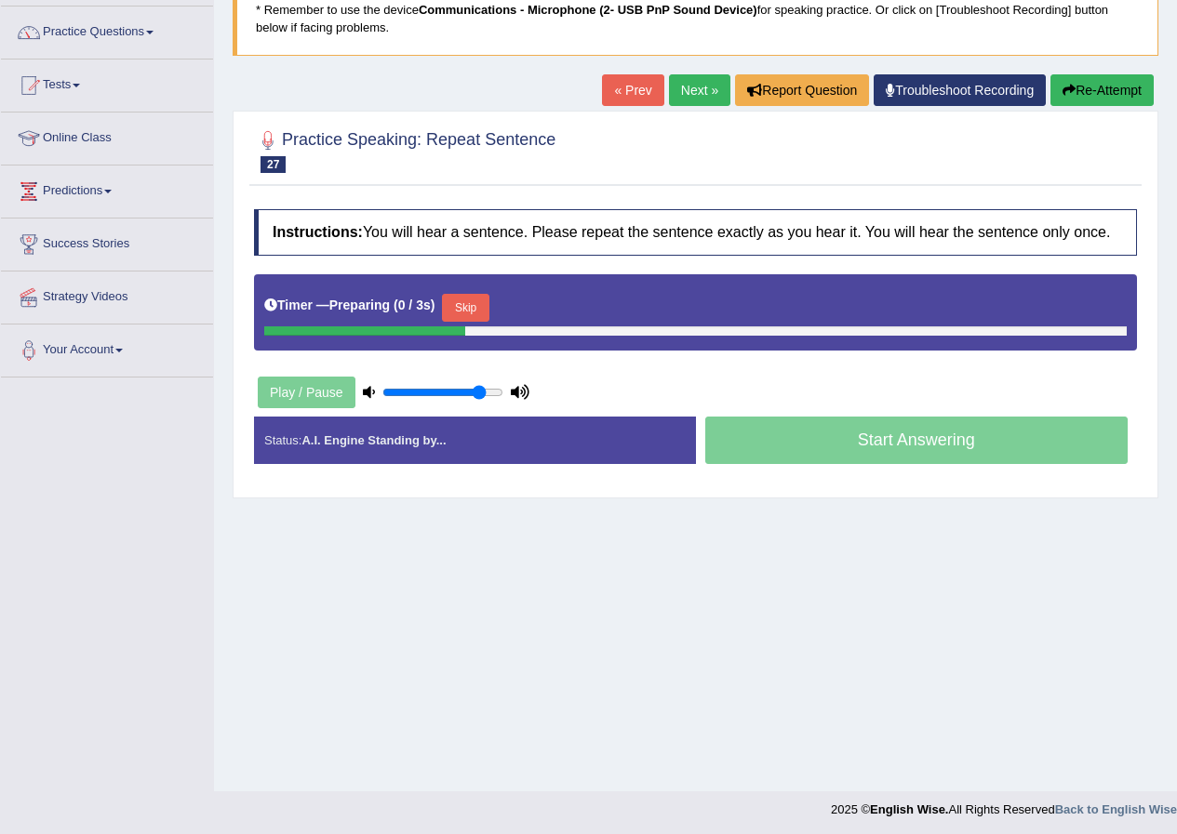
scroll to position [142, 0]
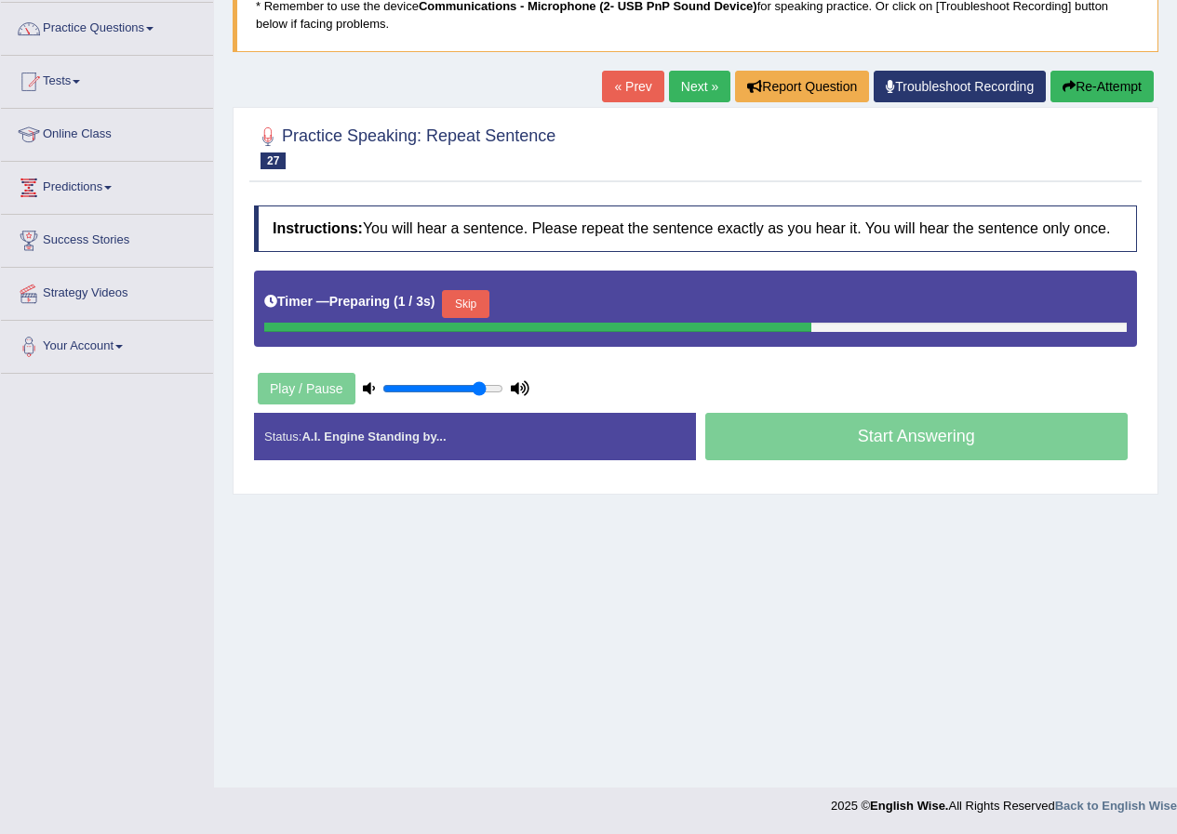
click at [474, 314] on button "Skip" at bounding box center [465, 304] width 47 height 28
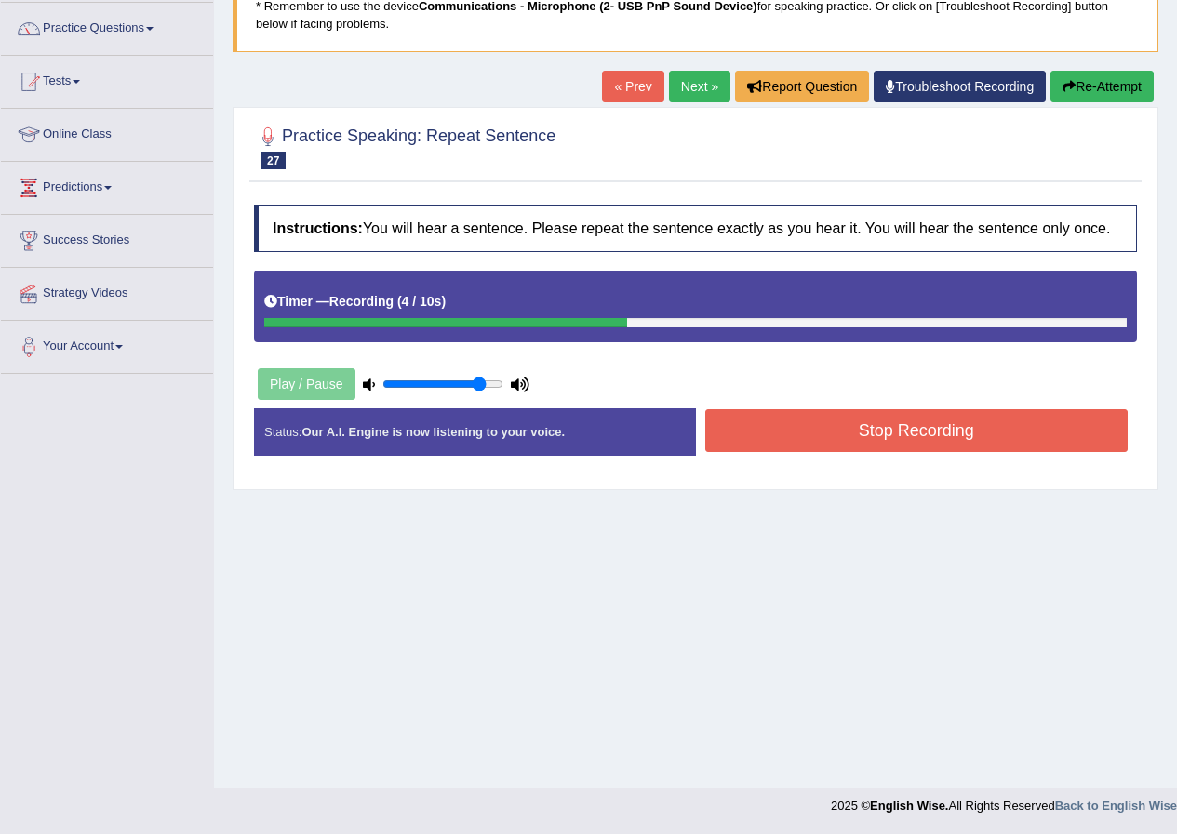
click at [744, 428] on button "Stop Recording" at bounding box center [916, 430] width 423 height 43
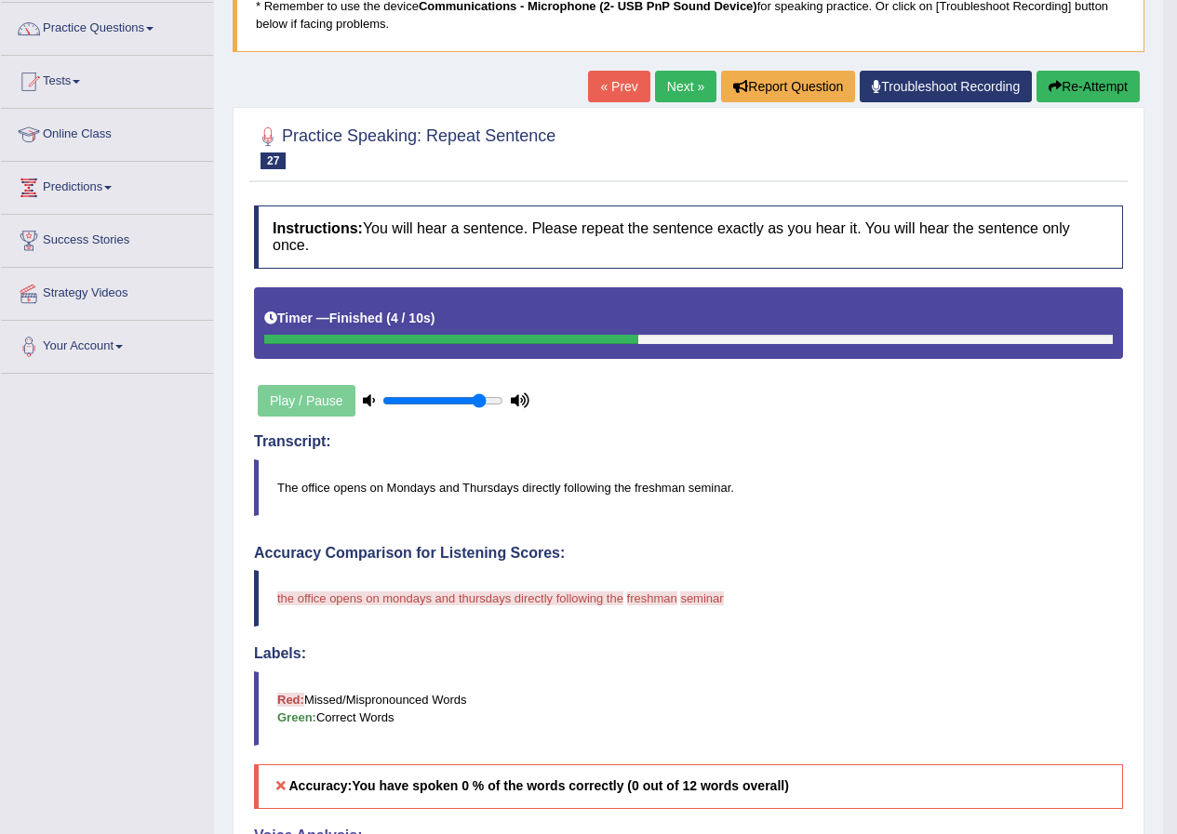
click at [1060, 88] on button "Re-Attempt" at bounding box center [1087, 87] width 103 height 32
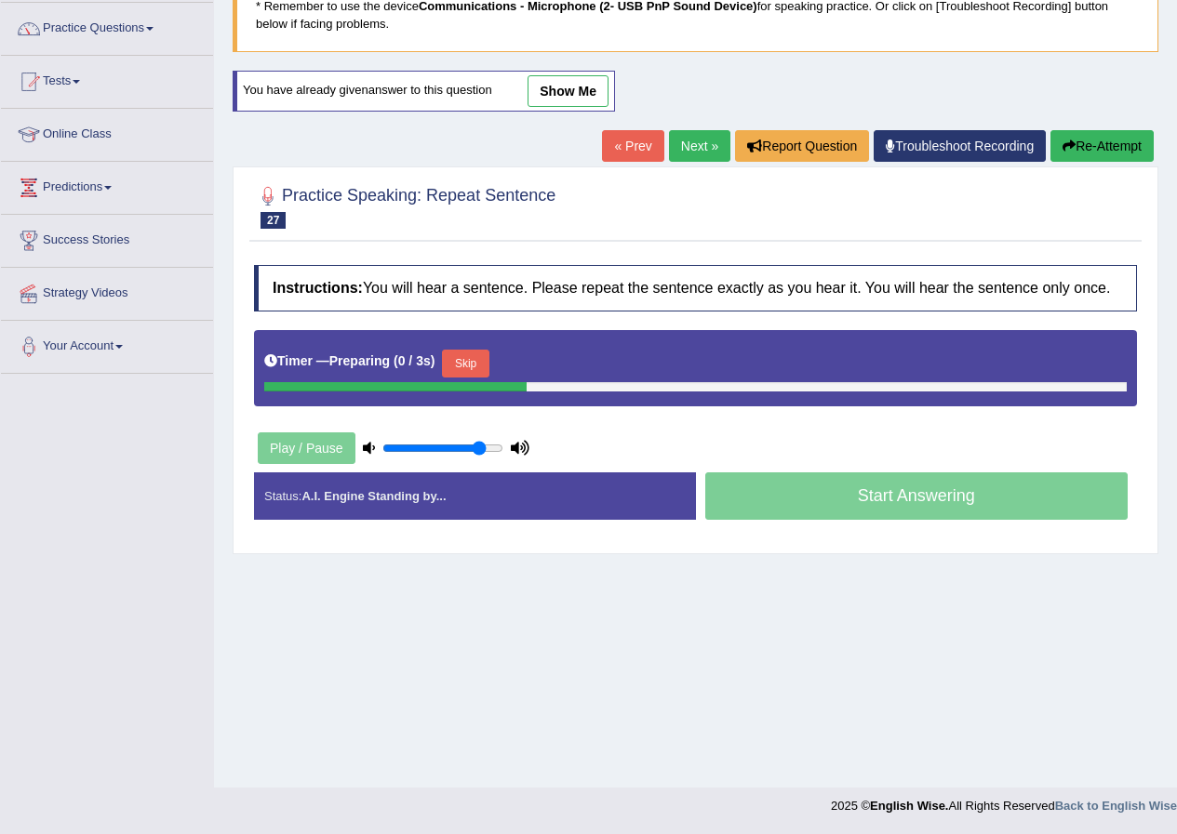
click at [480, 347] on div "Timer — Preparing ( 0 / 3s ) Skip" at bounding box center [695, 363] width 862 height 37
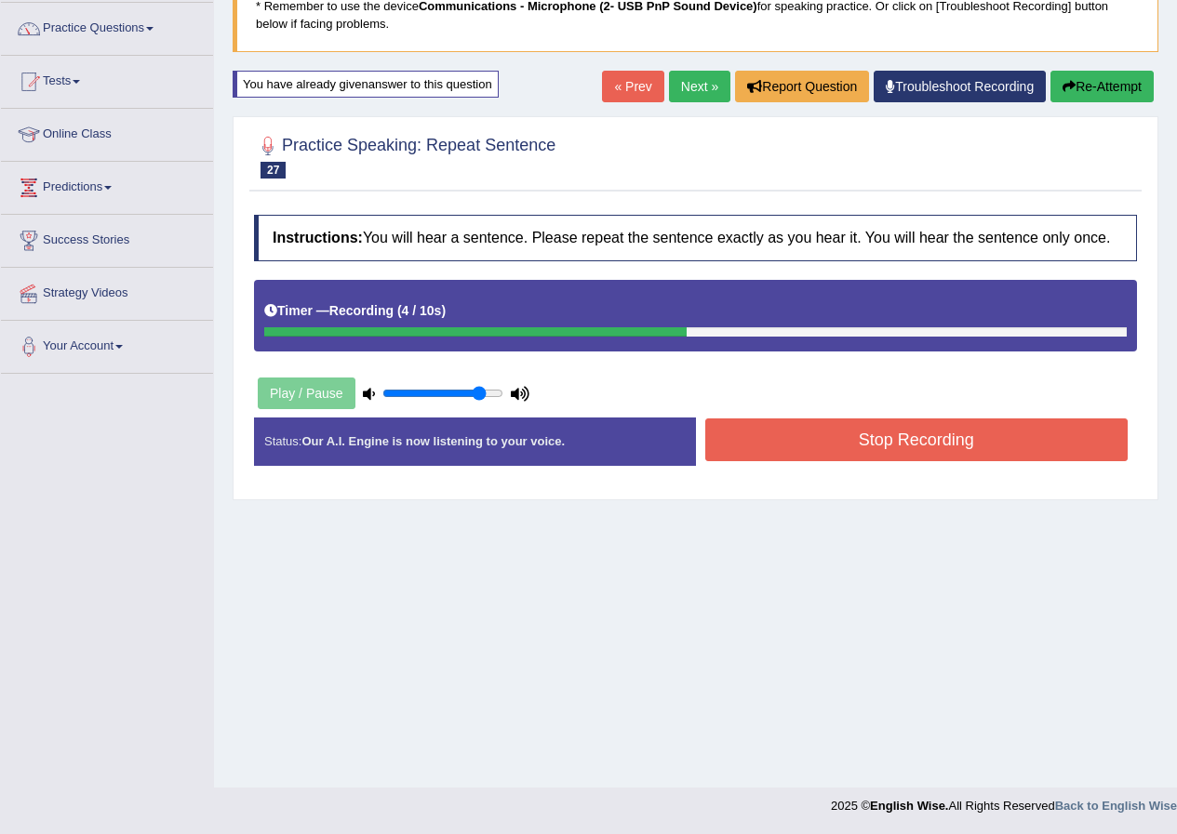
click at [761, 434] on button "Stop Recording" at bounding box center [916, 440] width 423 height 43
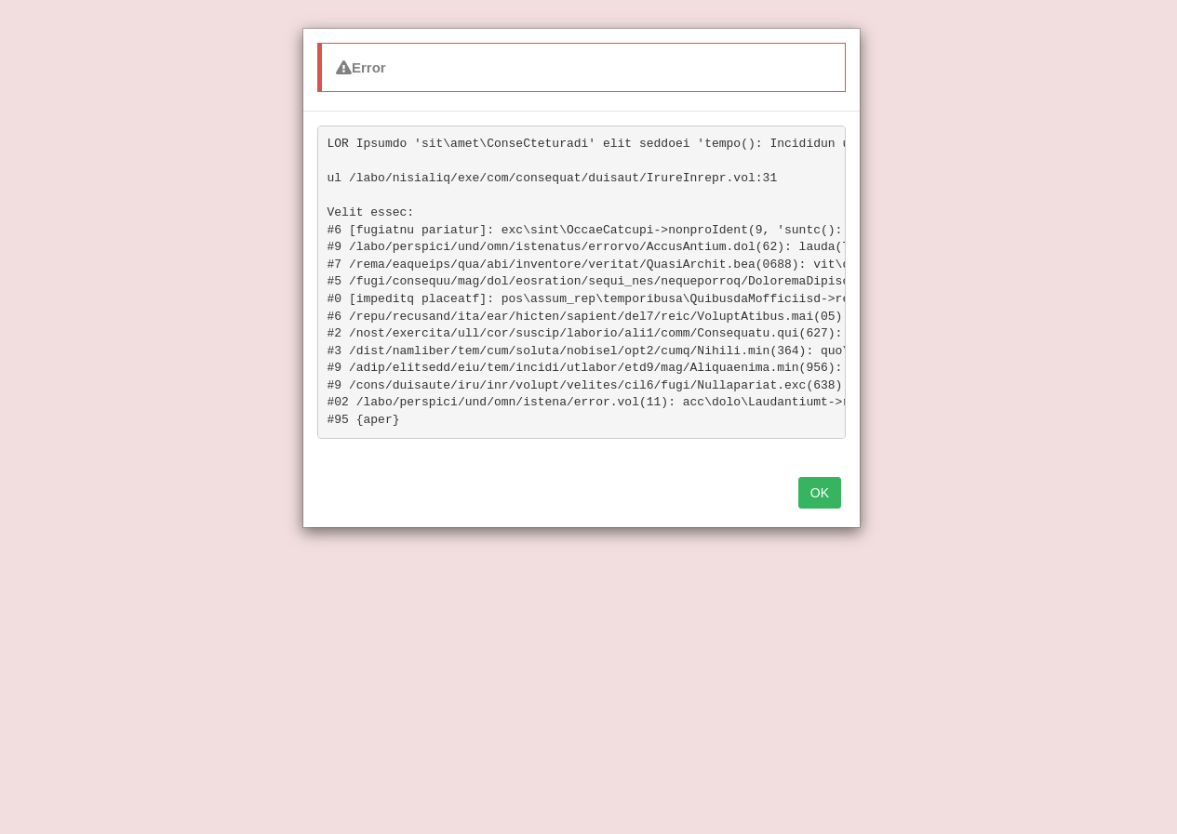
click at [819, 500] on button "OK" at bounding box center [819, 493] width 43 height 32
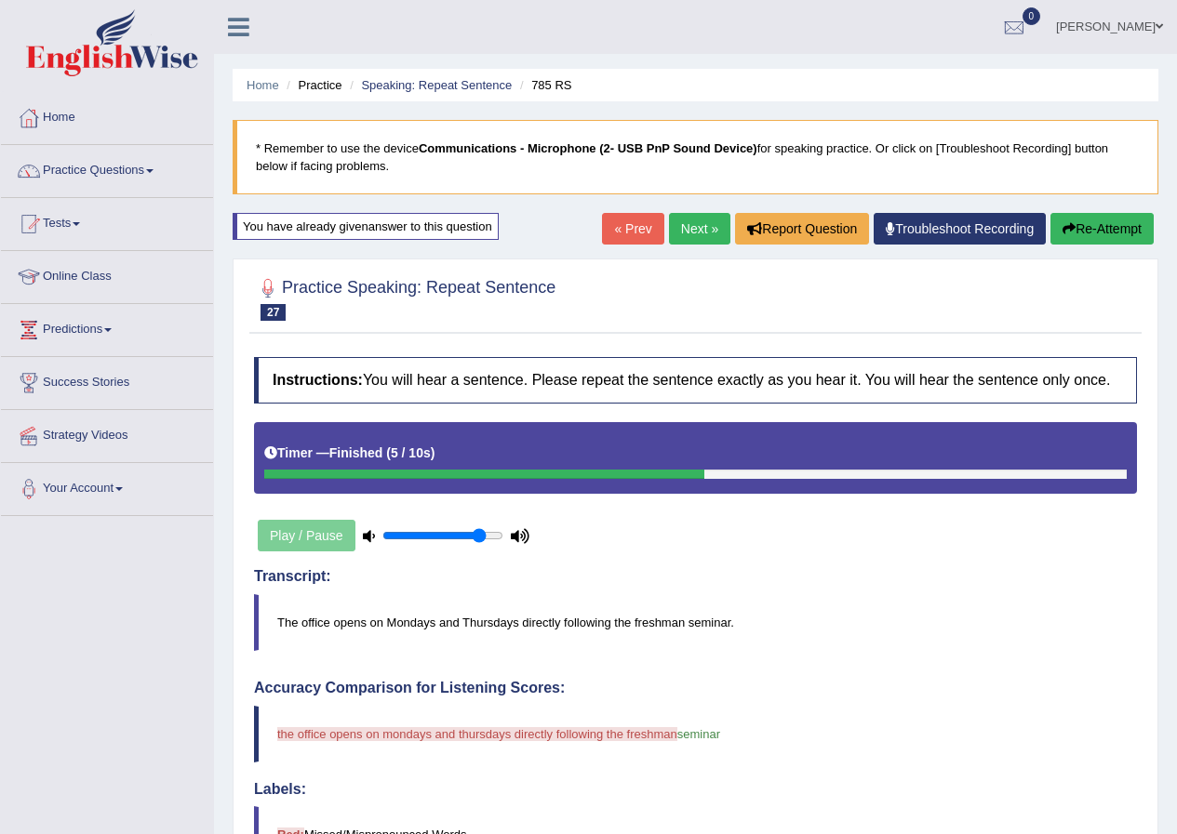
click at [1087, 229] on button "Re-Attempt" at bounding box center [1101, 229] width 103 height 32
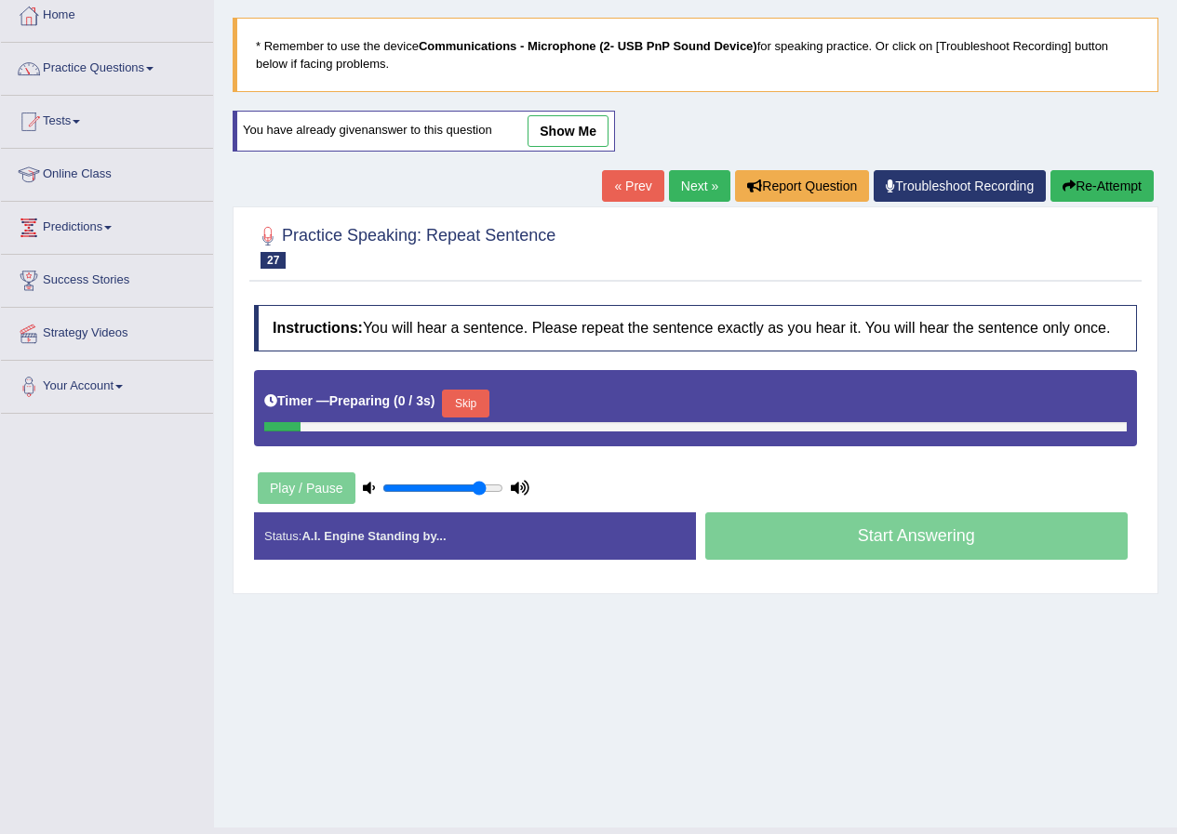
scroll to position [142, 0]
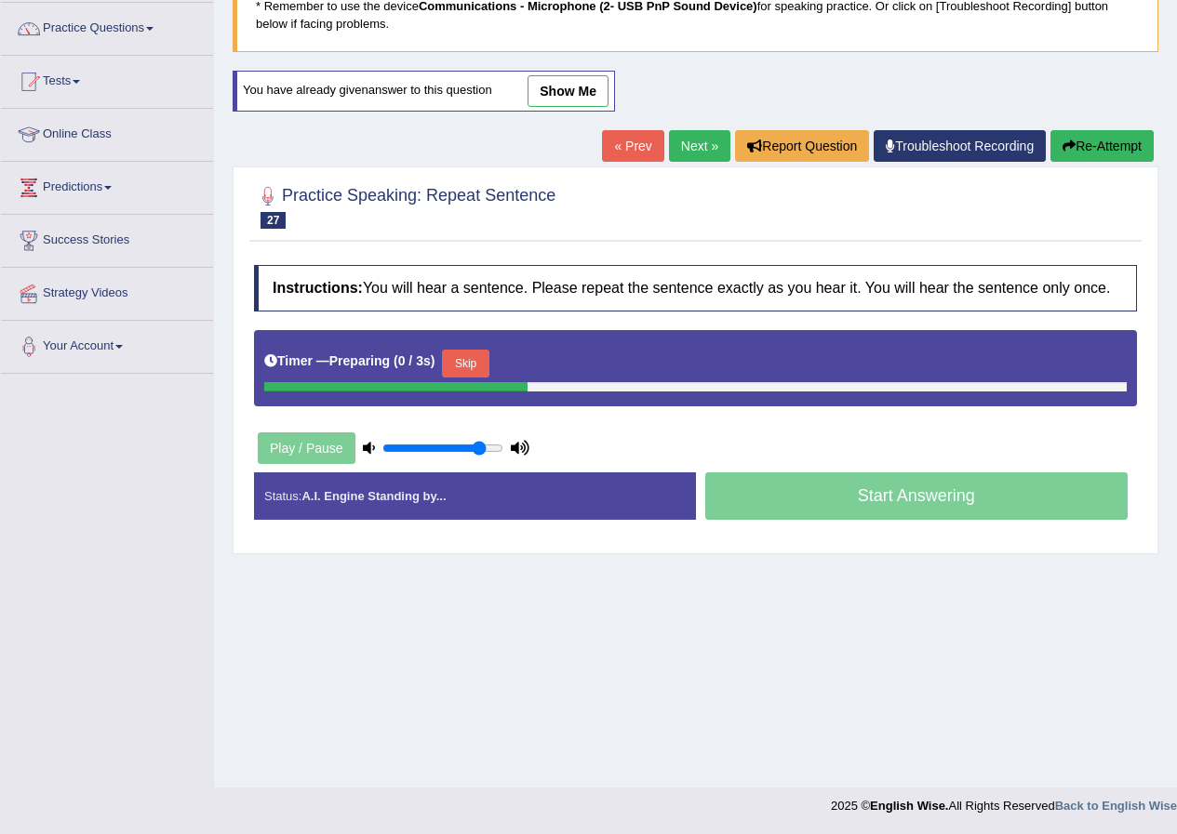
click at [468, 350] on button "Skip" at bounding box center [465, 364] width 47 height 28
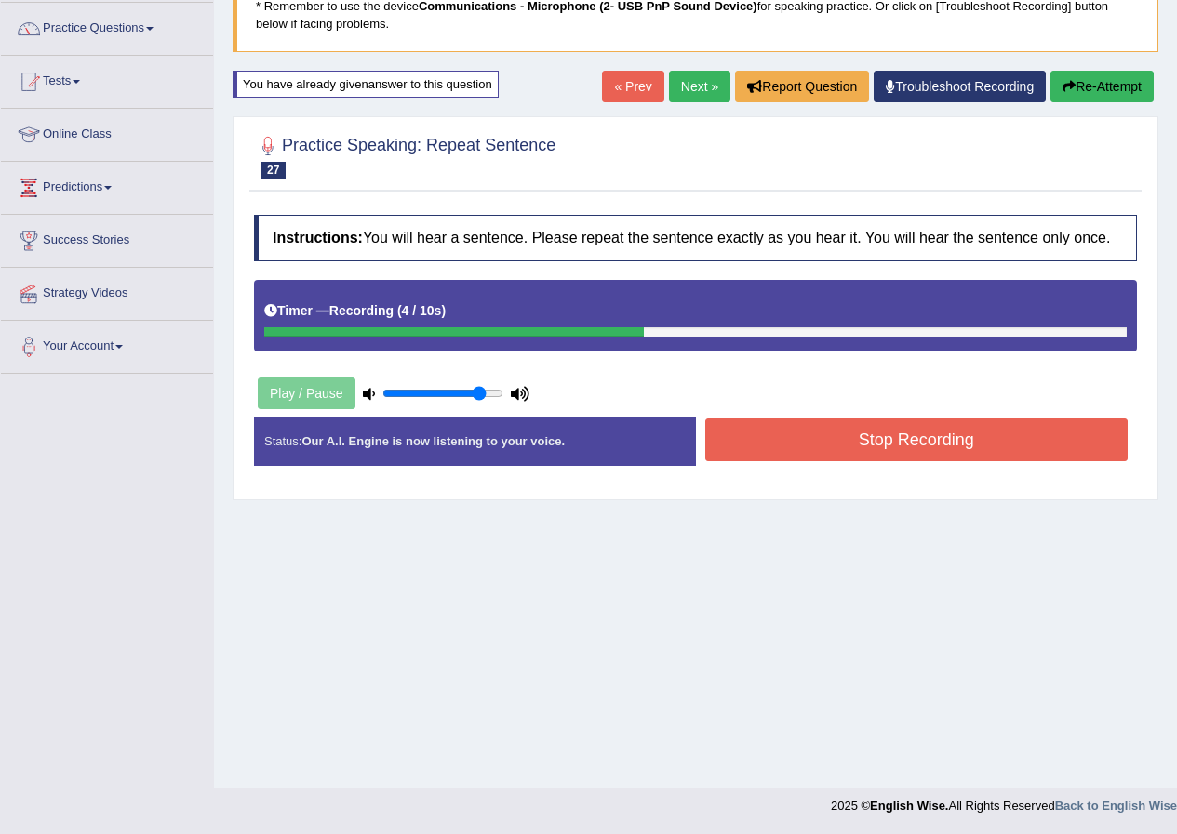
click at [984, 458] on button "Stop Recording" at bounding box center [916, 440] width 423 height 43
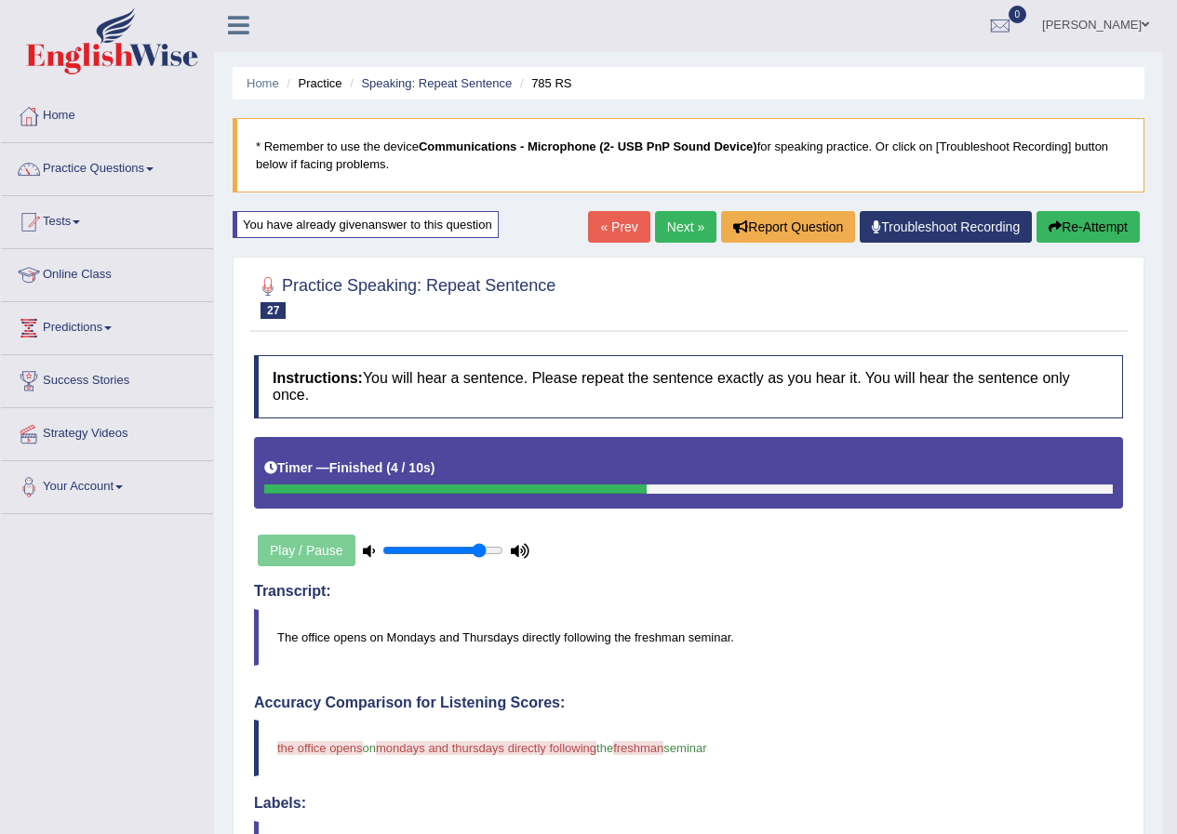
scroll to position [0, 0]
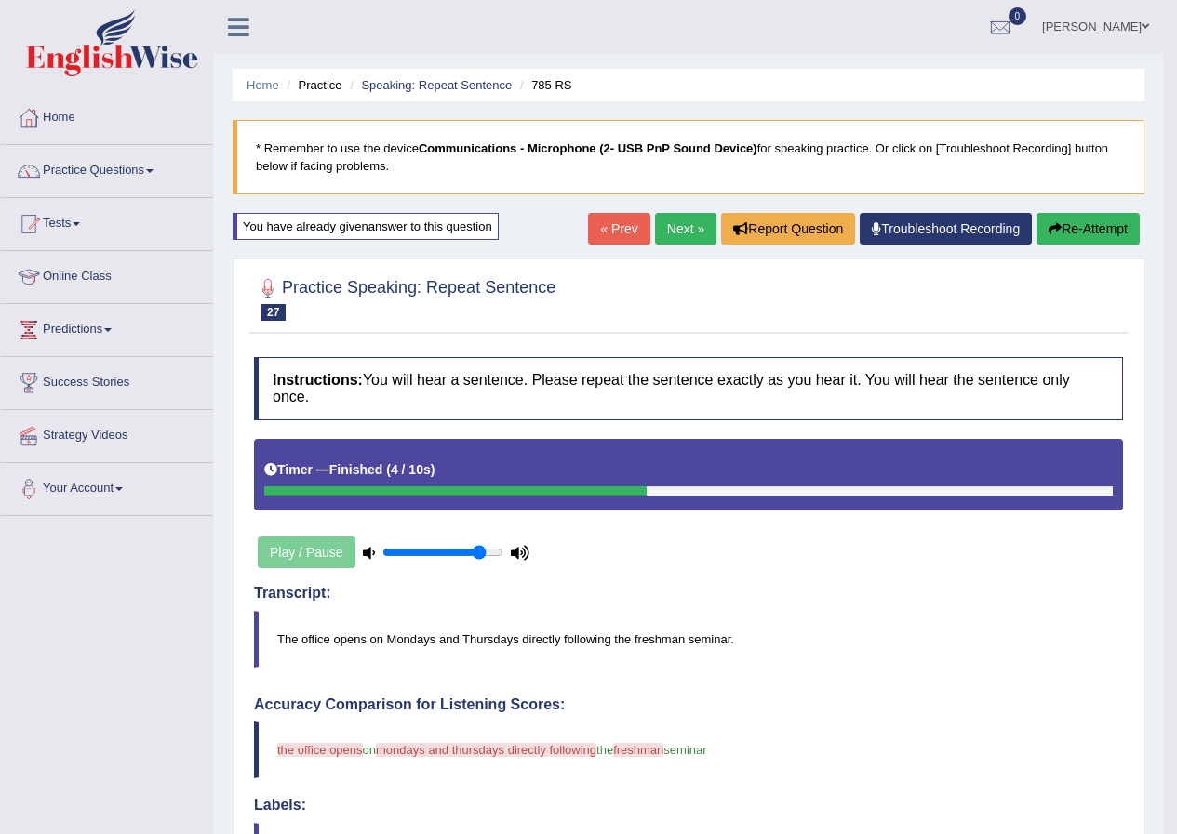
click at [1056, 223] on icon "button" at bounding box center [1054, 228] width 13 height 13
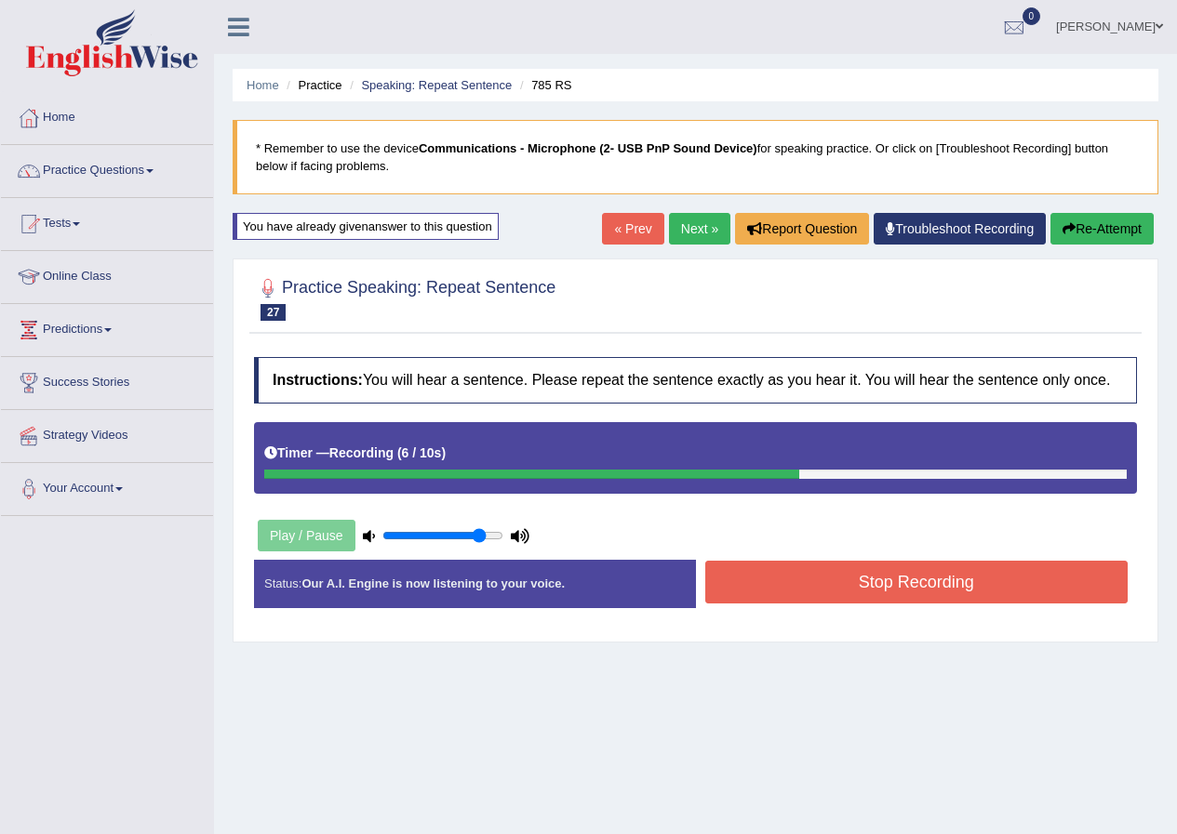
click at [865, 606] on div "Stop Recording" at bounding box center [917, 584] width 442 height 47
click at [866, 589] on button "Stop Recording" at bounding box center [916, 582] width 423 height 43
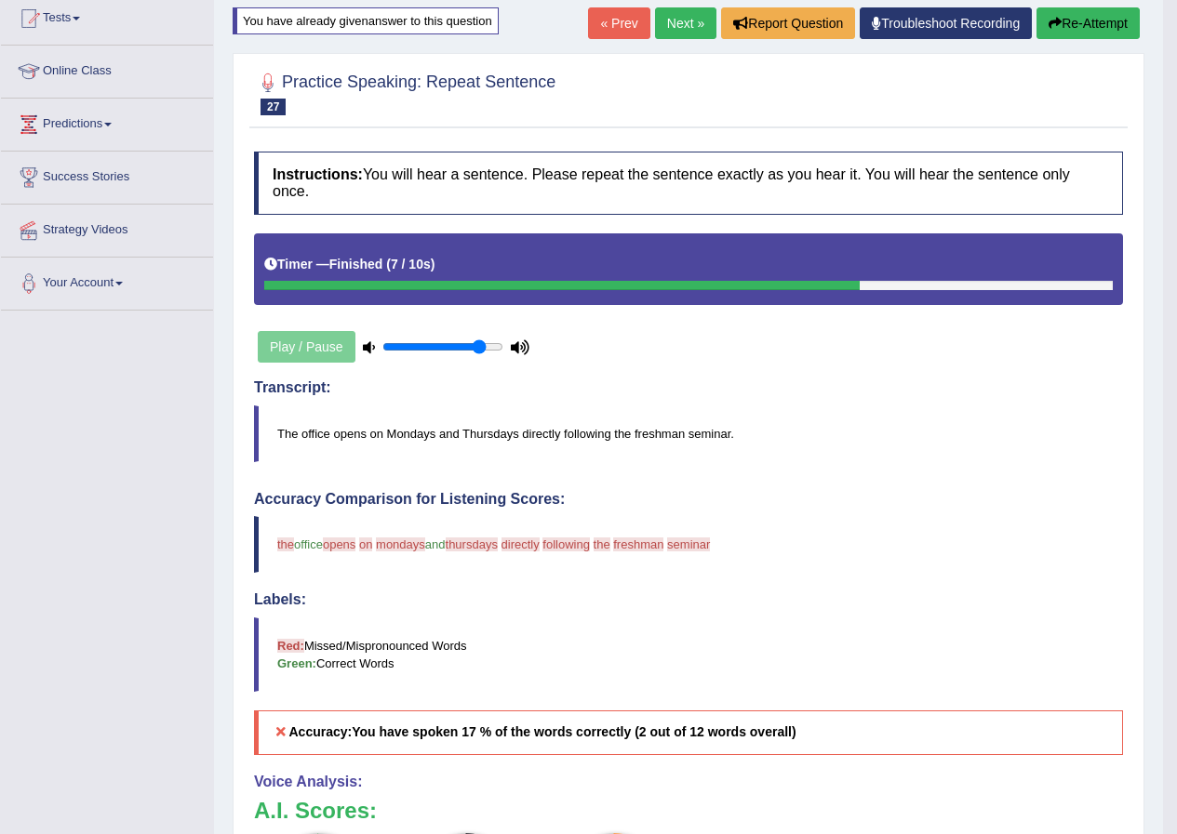
scroll to position [93, 0]
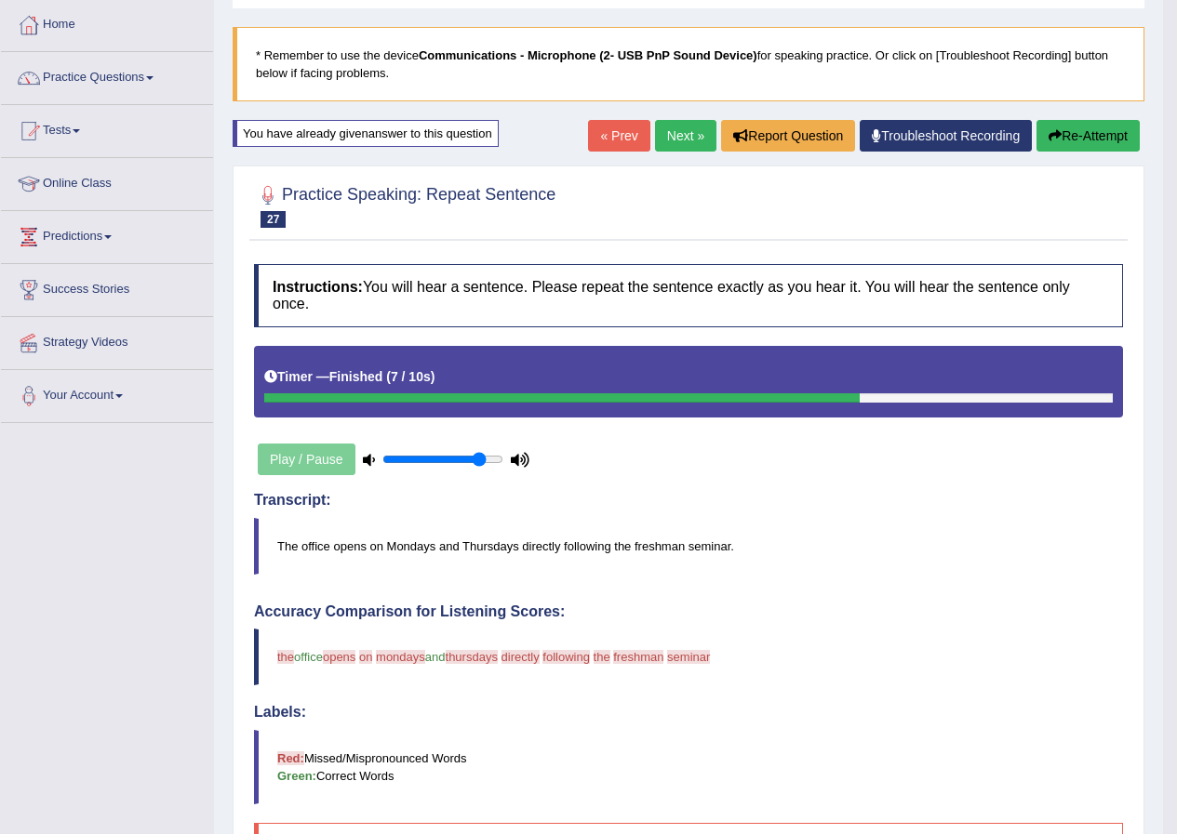
click at [1105, 130] on button "Re-Attempt" at bounding box center [1087, 136] width 103 height 32
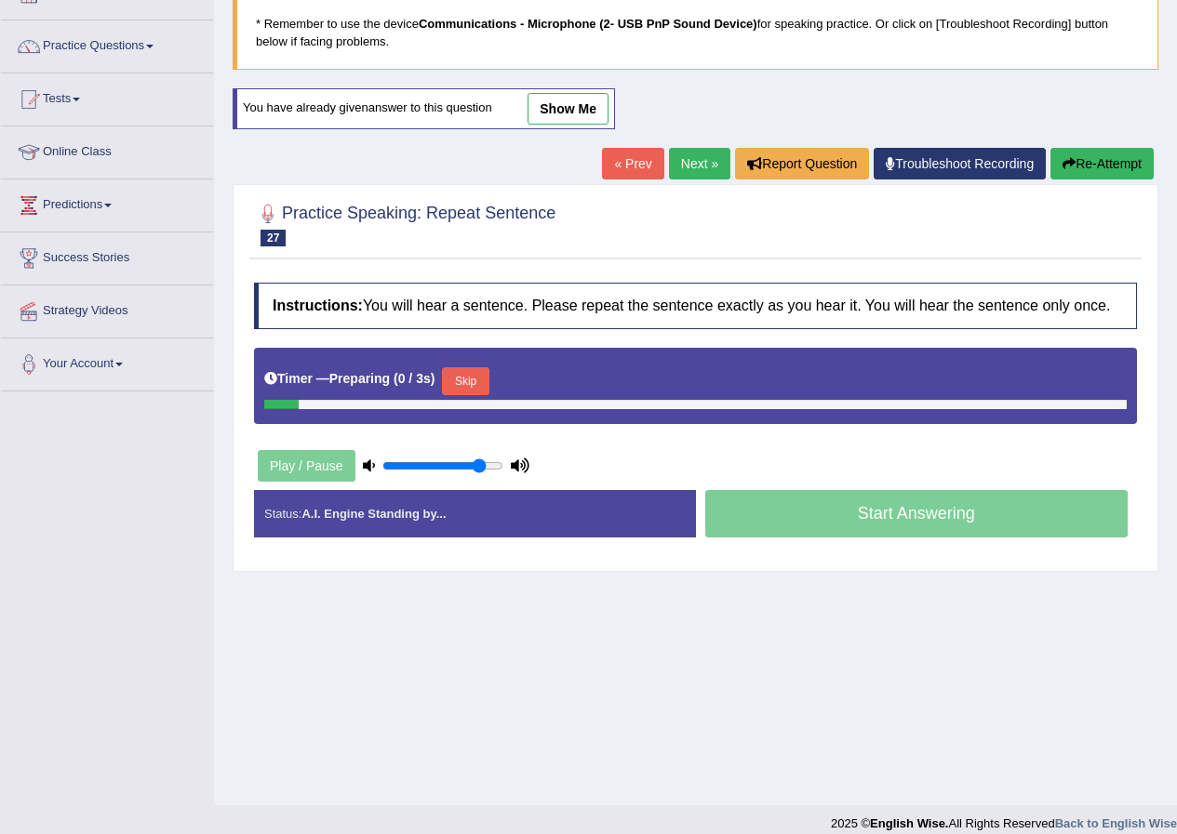
scroll to position [142, 0]
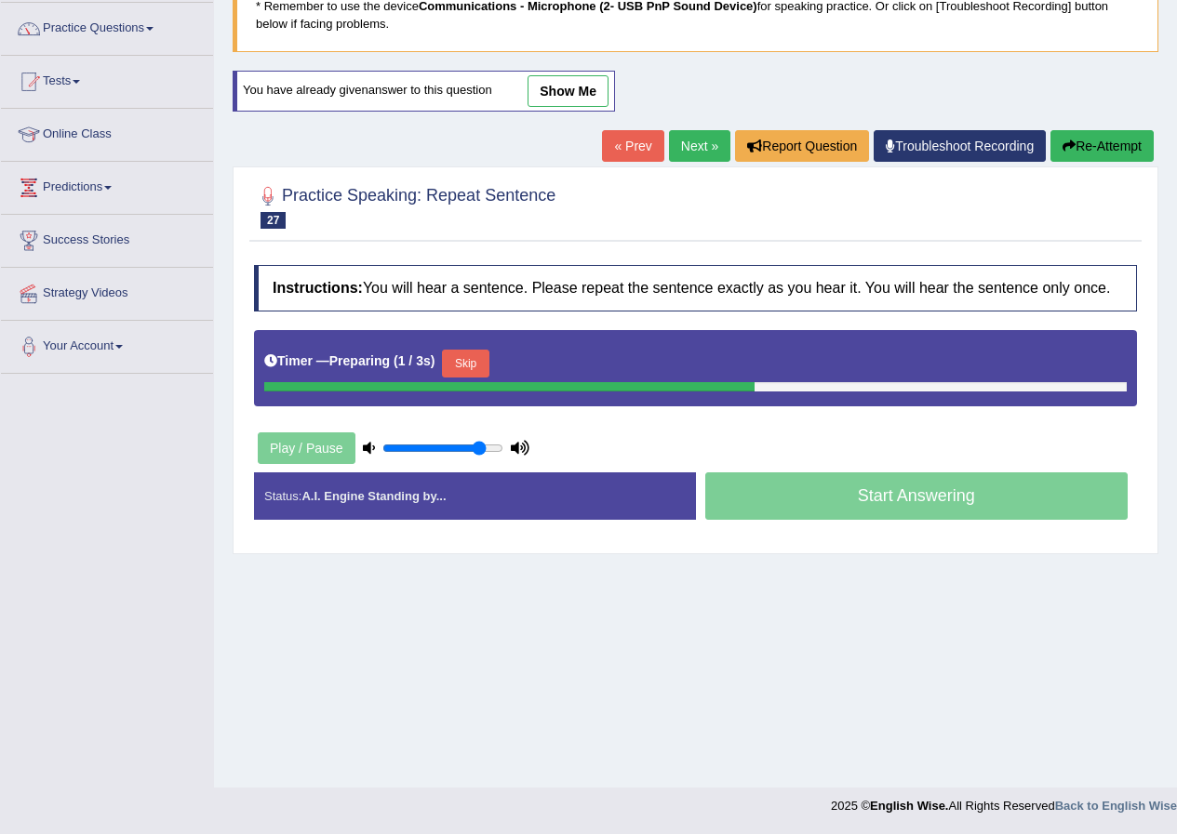
click at [476, 354] on button "Skip" at bounding box center [465, 364] width 47 height 28
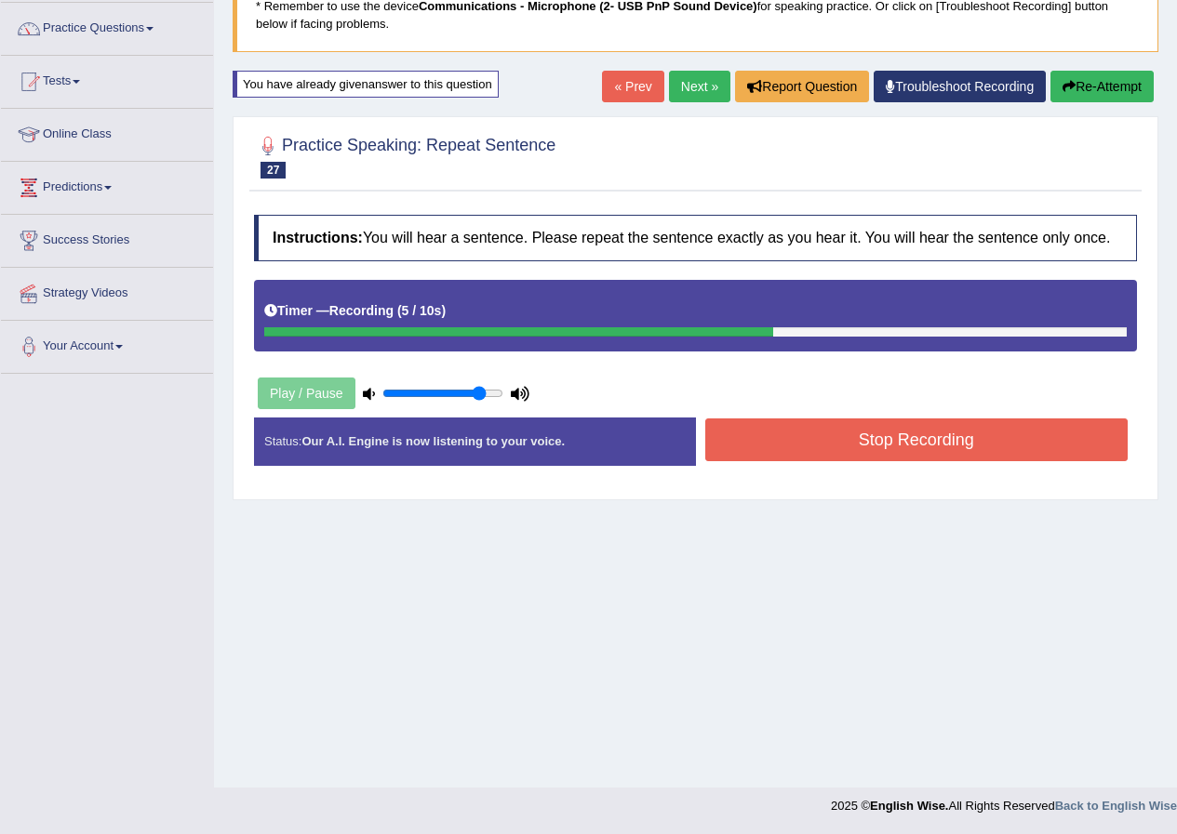
click at [857, 443] on button "Stop Recording" at bounding box center [916, 440] width 423 height 43
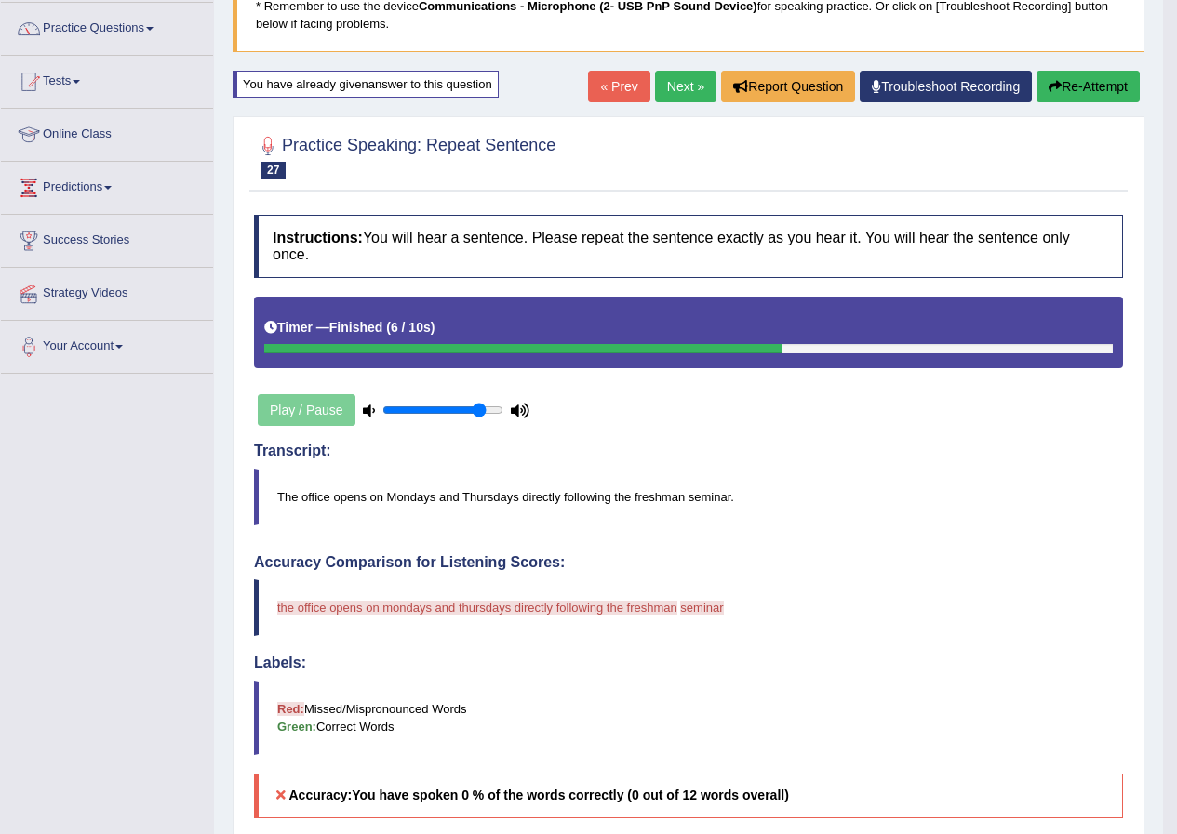
click at [1120, 89] on button "Re-Attempt" at bounding box center [1087, 87] width 103 height 32
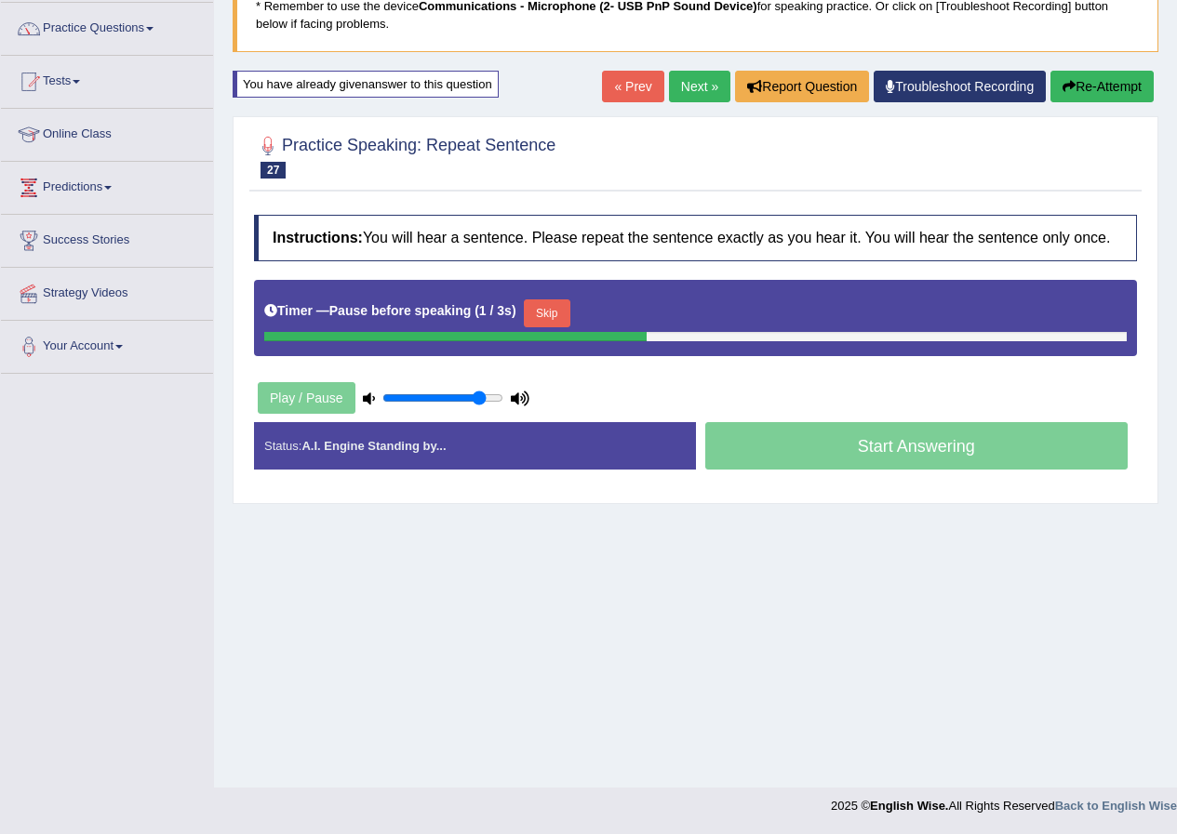
click at [551, 319] on button "Skip" at bounding box center [547, 314] width 47 height 28
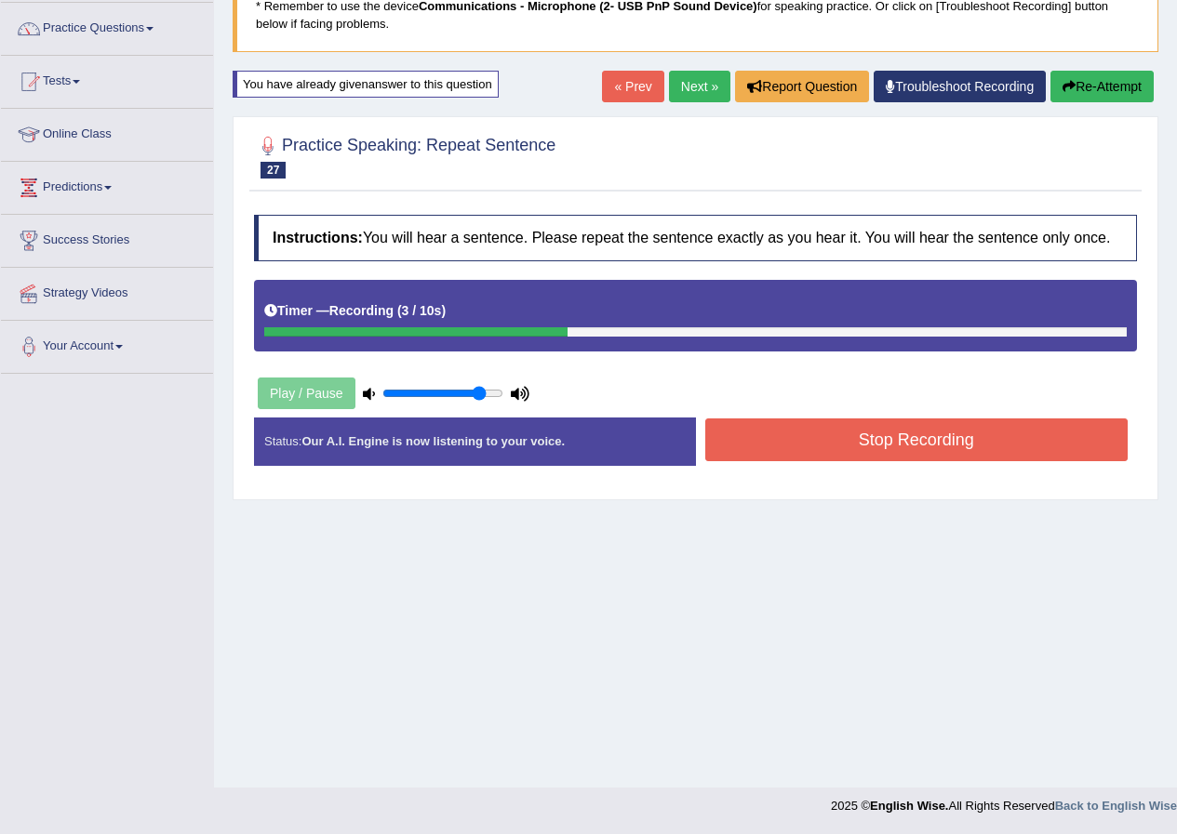
click at [773, 448] on button "Stop Recording" at bounding box center [916, 440] width 423 height 43
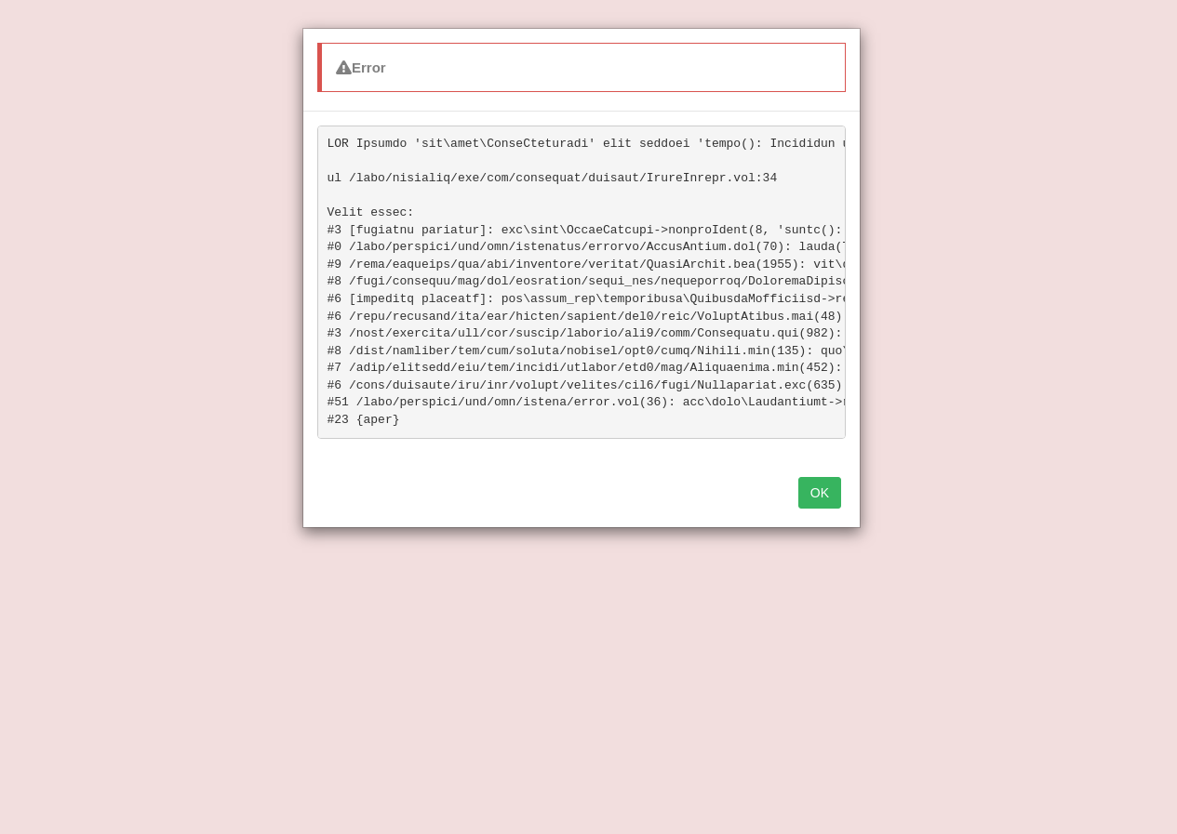
click at [831, 507] on button "OK" at bounding box center [819, 493] width 43 height 32
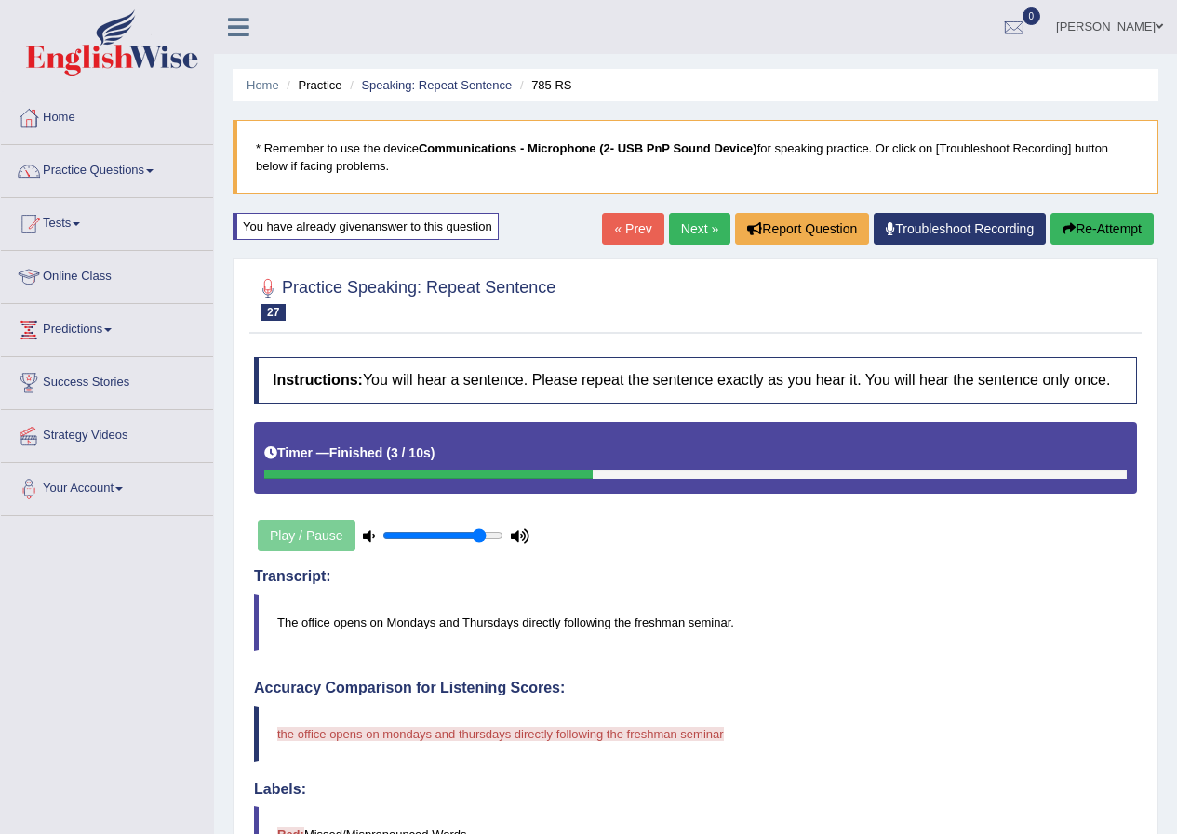
click at [941, 215] on link "Troubleshoot Recording" at bounding box center [960, 229] width 172 height 32
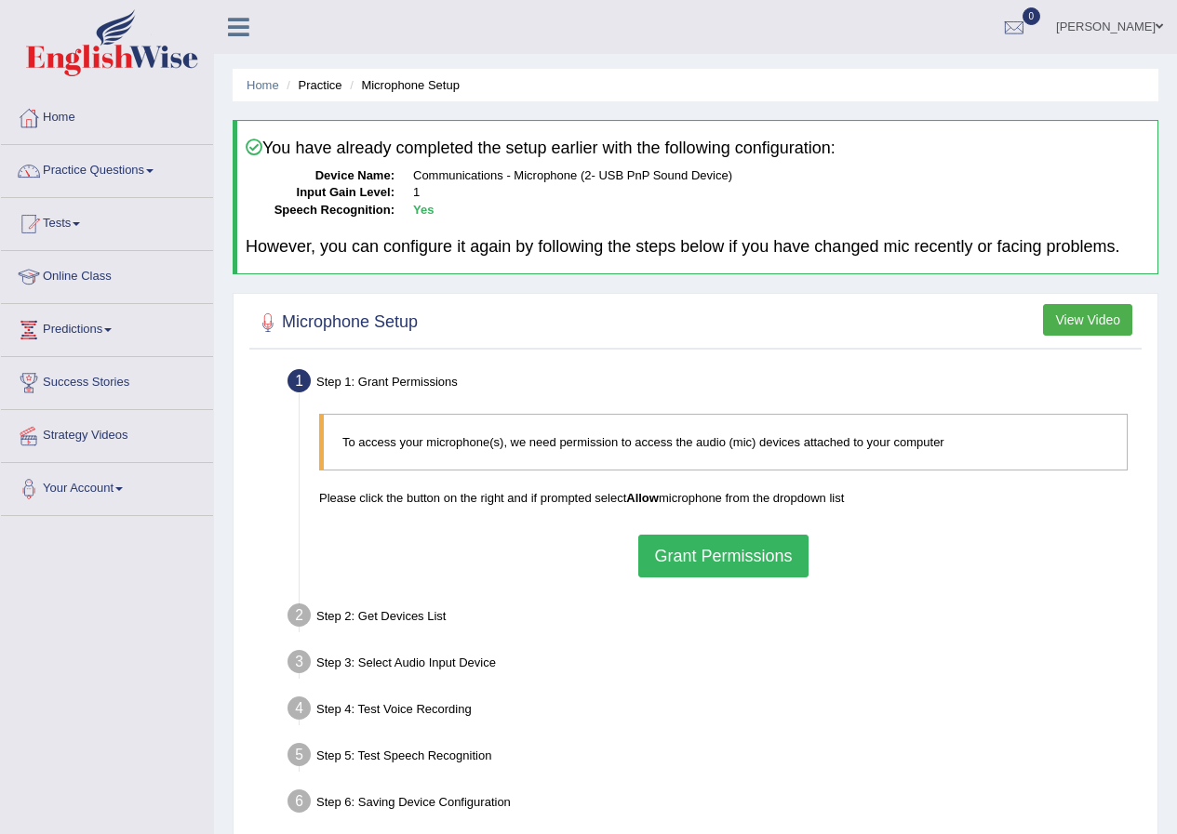
click at [687, 554] on button "Grant Permissions" at bounding box center [722, 556] width 169 height 43
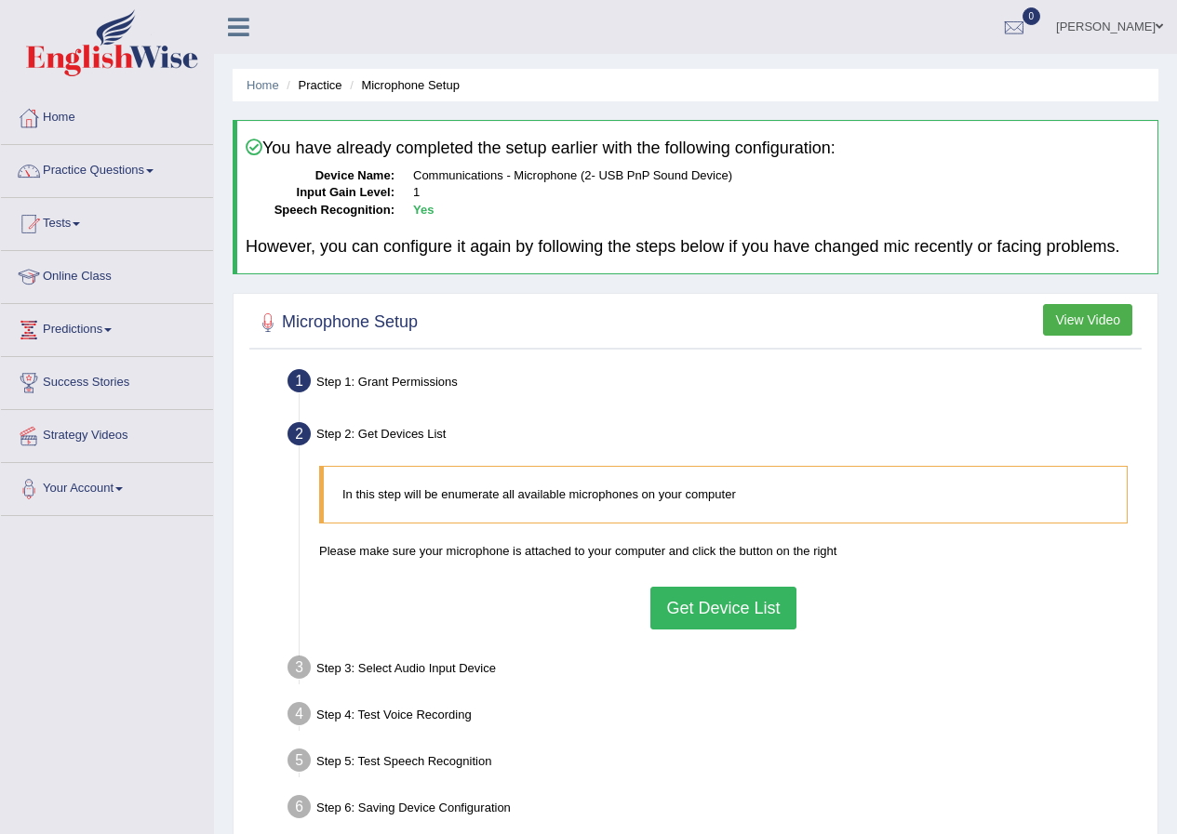
click at [676, 606] on button "Get Device List" at bounding box center [722, 608] width 145 height 43
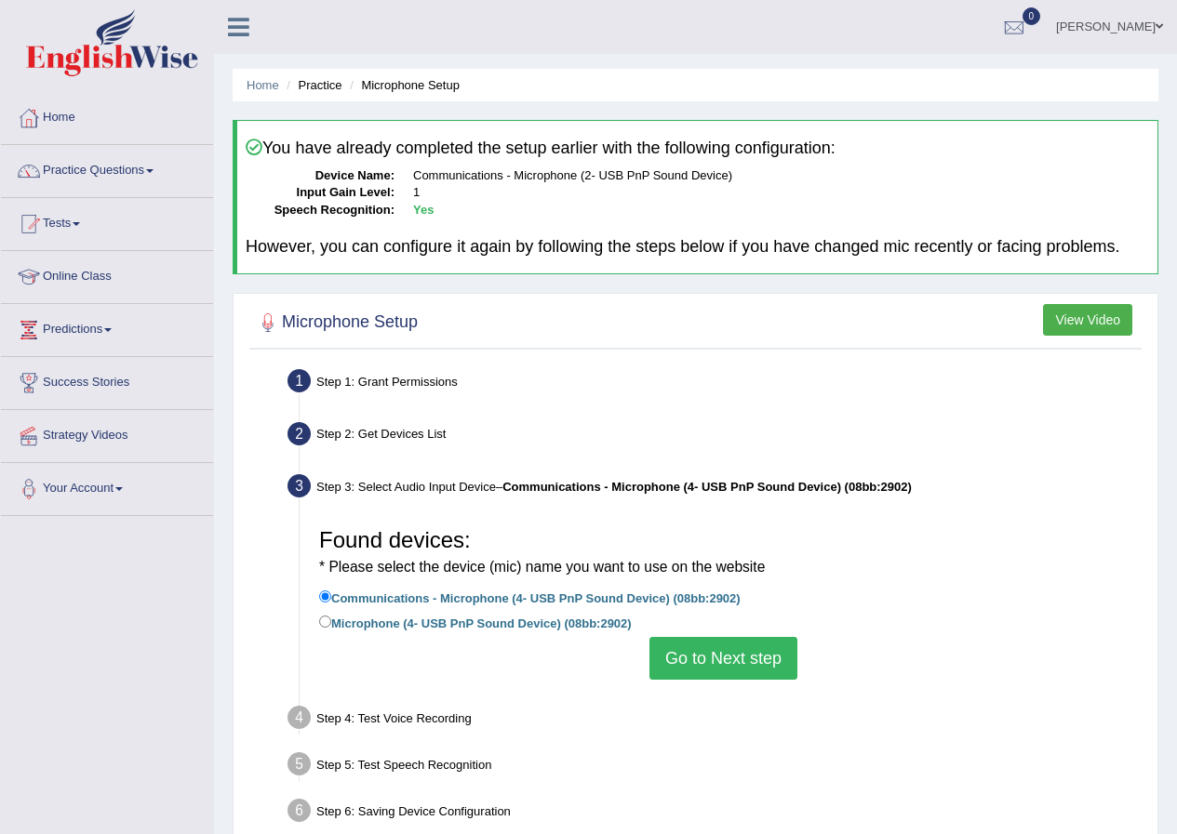
click at [680, 667] on button "Go to Next step" at bounding box center [723, 658] width 148 height 43
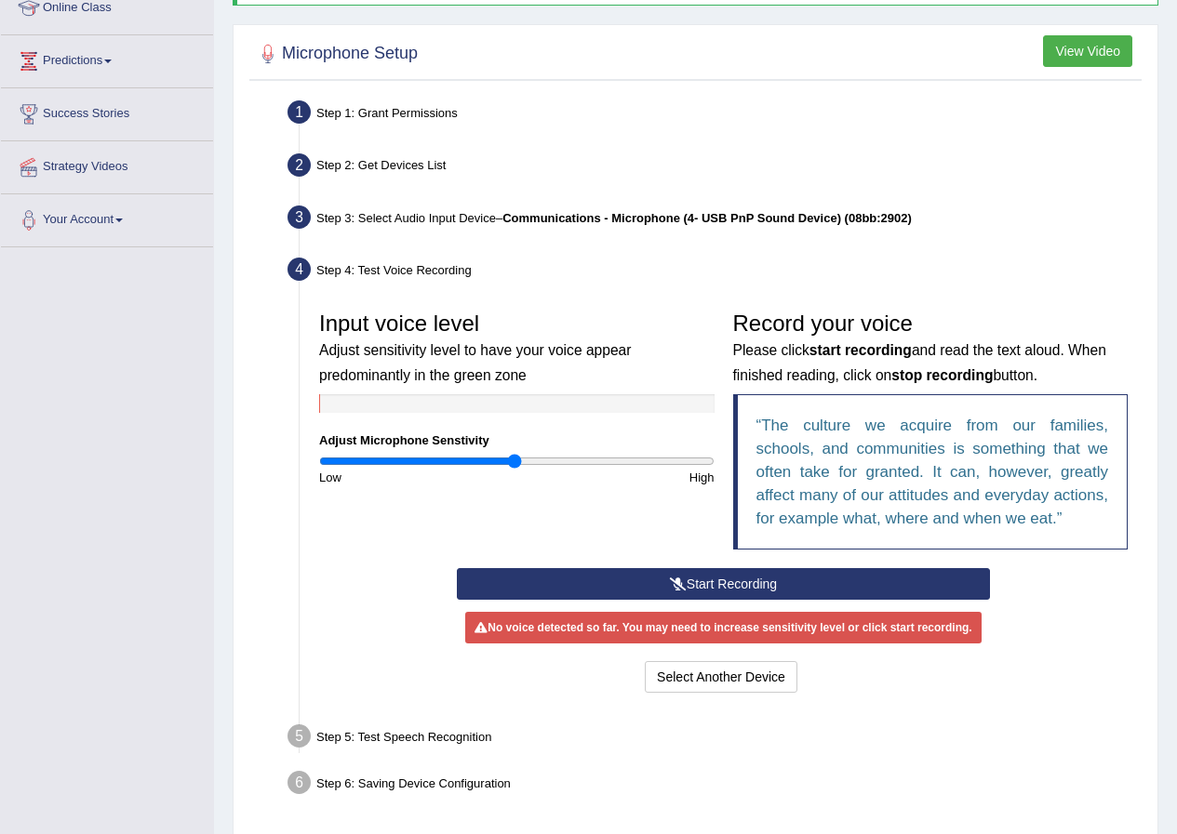
scroll to position [279, 0]
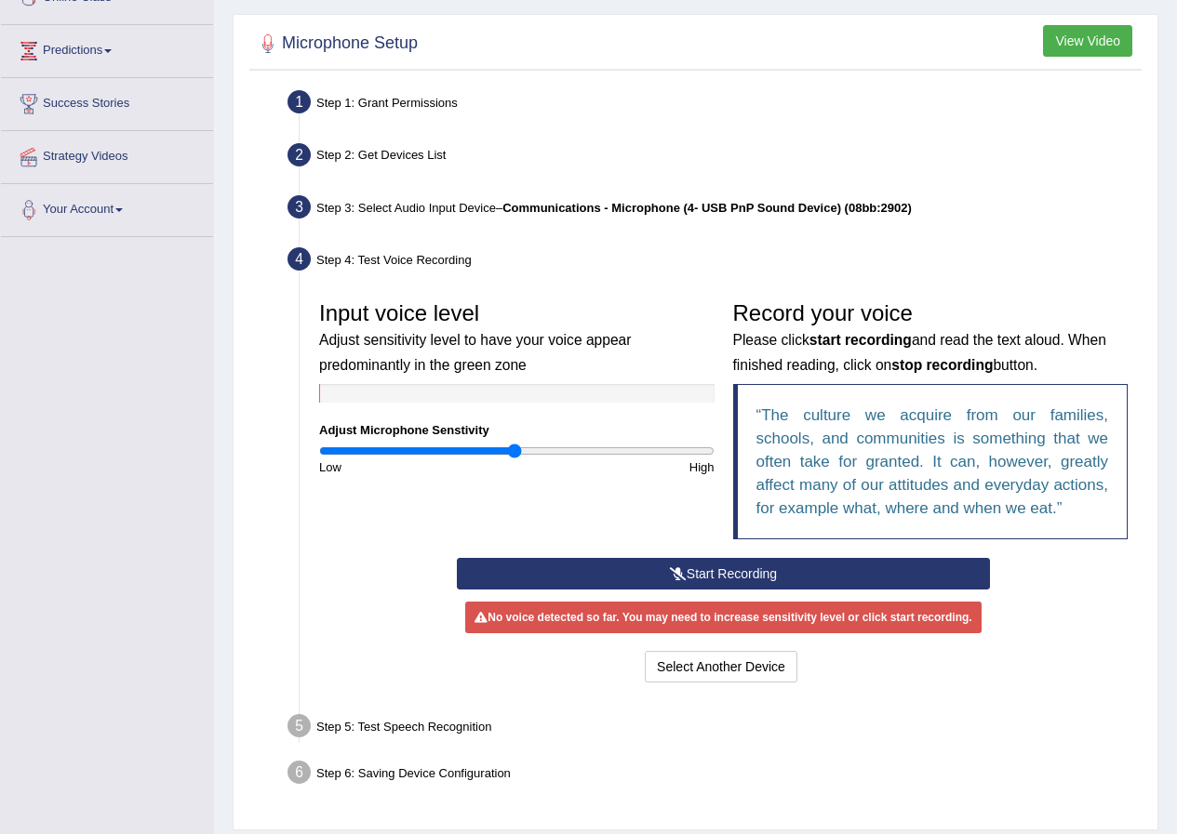
click at [704, 574] on button "Start Recording" at bounding box center [723, 574] width 533 height 32
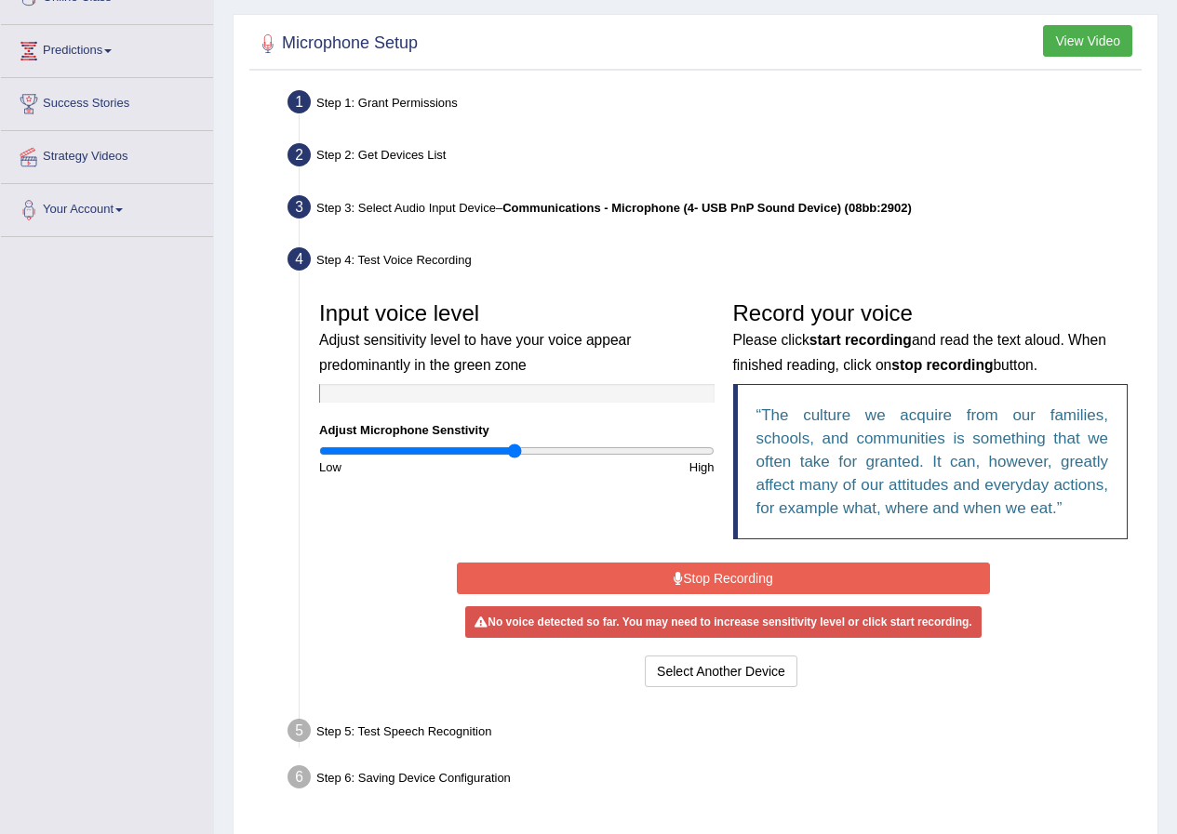
click at [704, 574] on button "Stop Recording" at bounding box center [723, 579] width 533 height 32
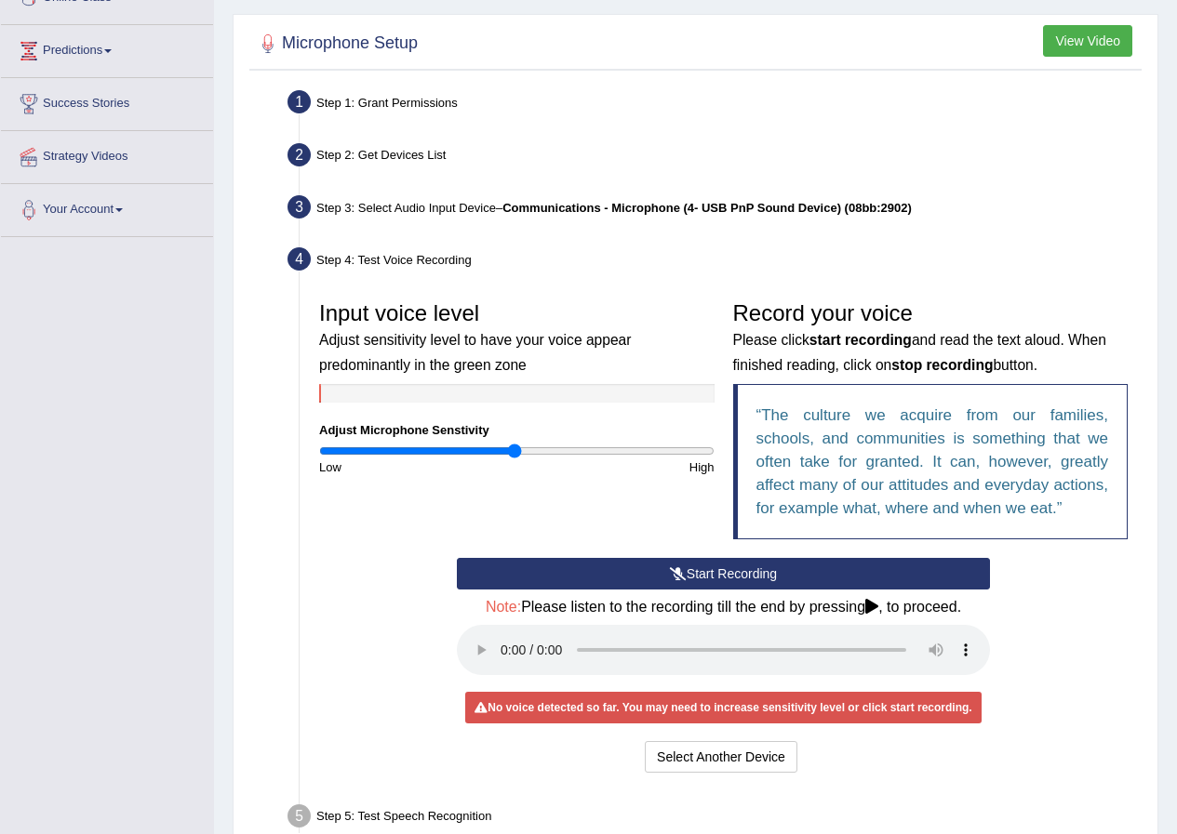
click at [704, 574] on button "Start Recording" at bounding box center [723, 574] width 533 height 32
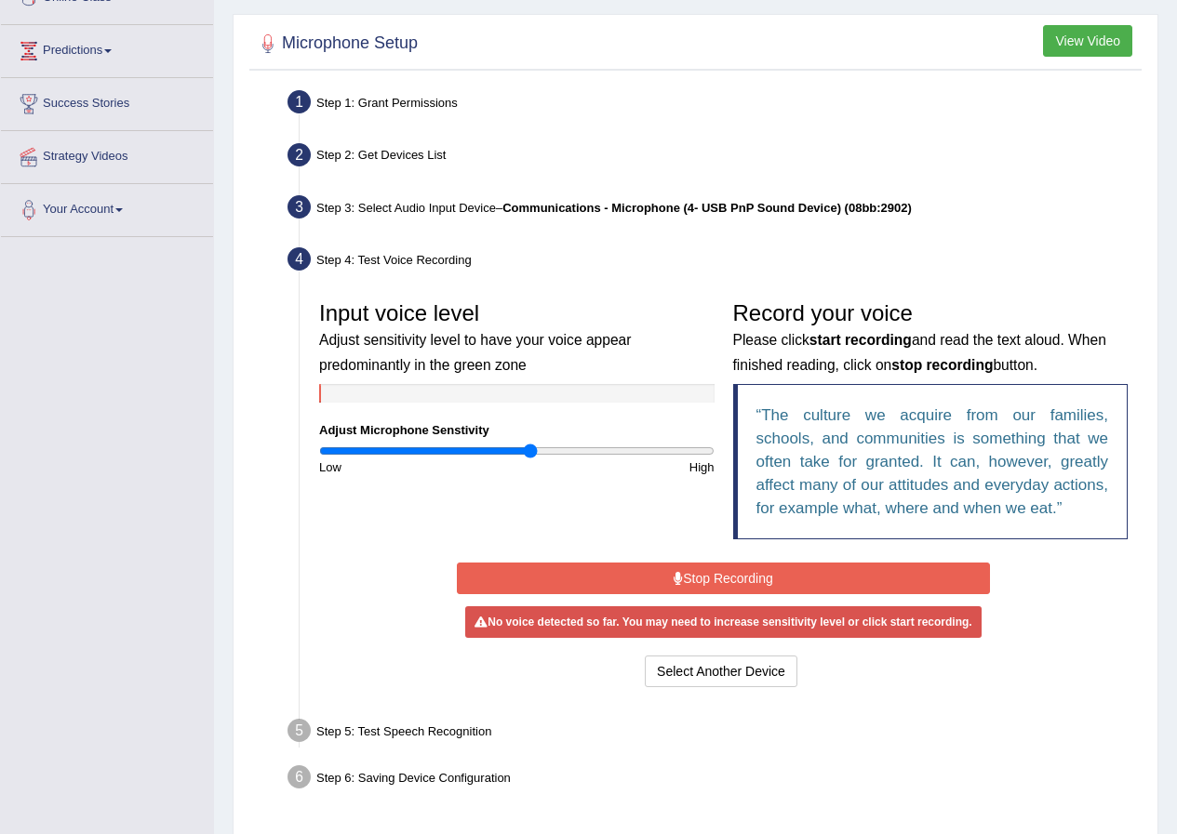
click at [531, 453] on input "range" at bounding box center [516, 451] width 395 height 15
click at [552, 447] on input "range" at bounding box center [516, 451] width 395 height 15
click at [726, 578] on button "Stop Recording" at bounding box center [723, 579] width 533 height 32
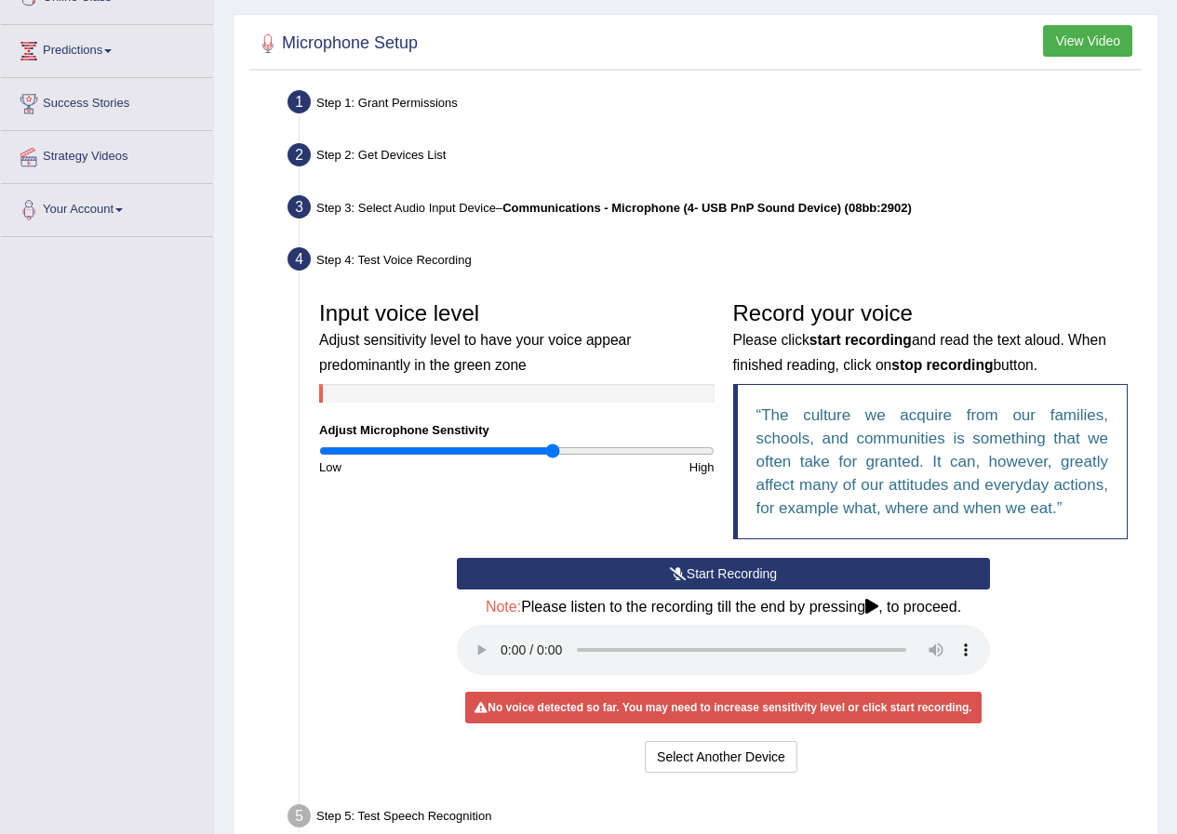
click at [726, 573] on button "Start Recording" at bounding box center [723, 574] width 533 height 32
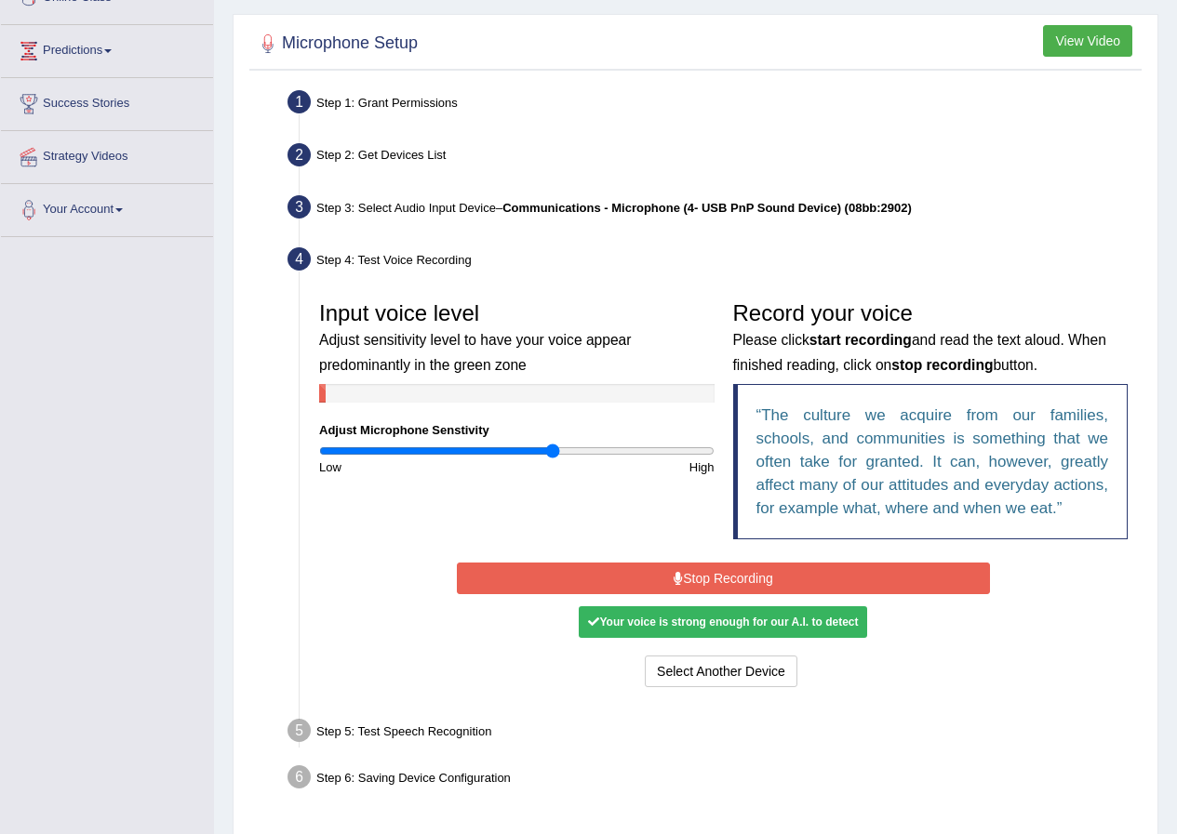
click at [726, 573] on button "Stop Recording" at bounding box center [723, 579] width 533 height 32
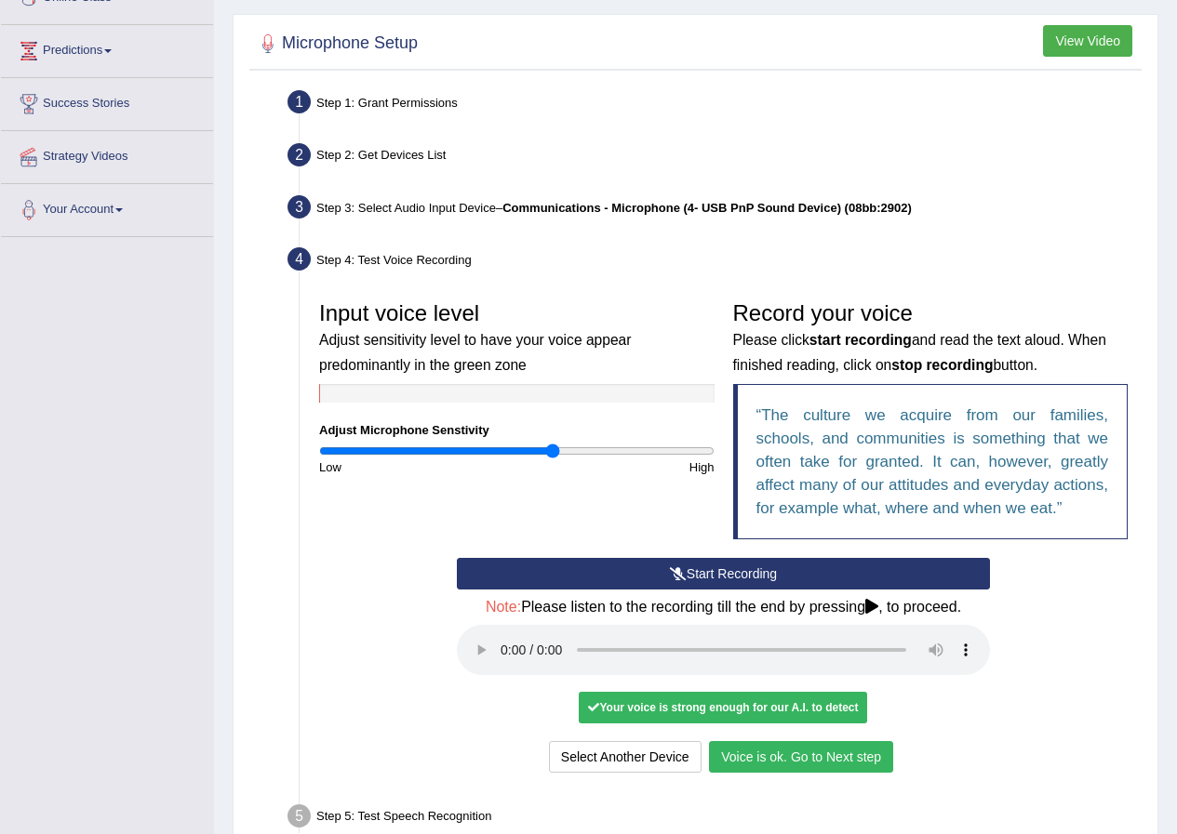
click at [622, 459] on div "High" at bounding box center [619, 468] width 207 height 18
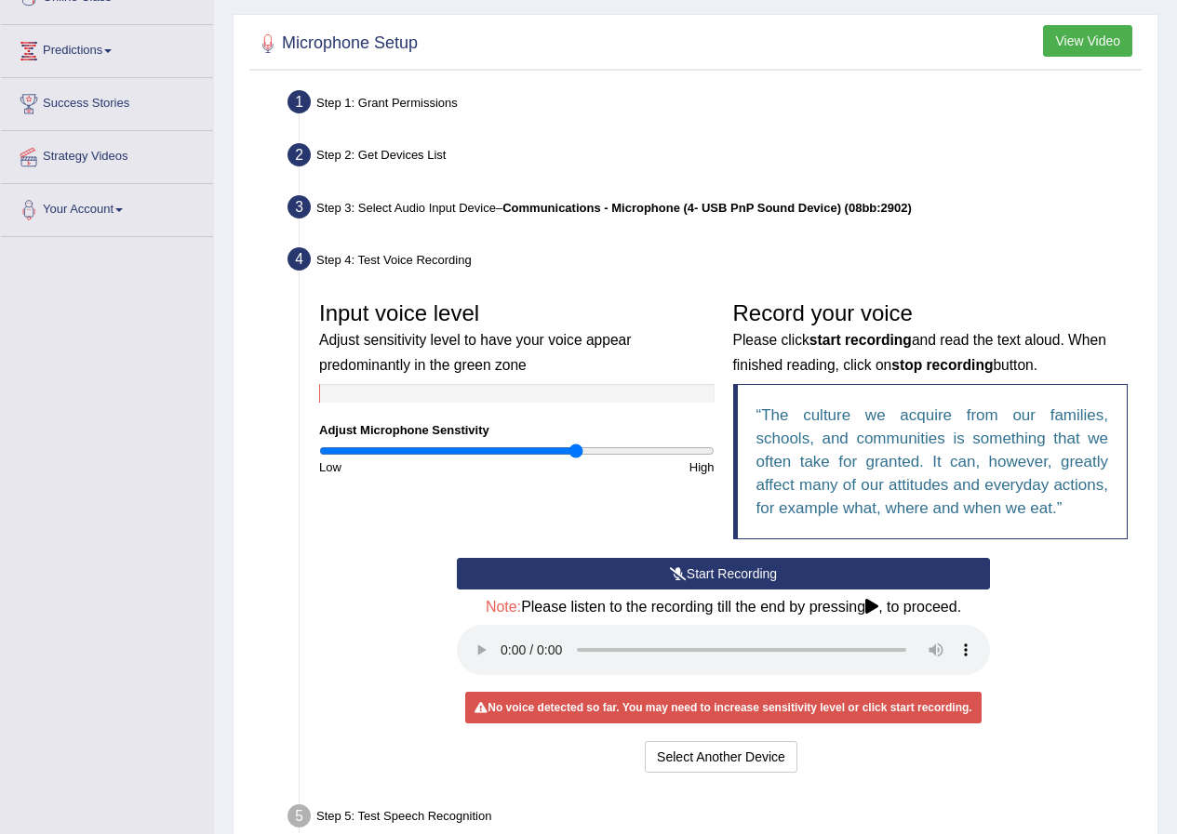
type input "1.32"
click at [576, 446] on input "range" at bounding box center [516, 451] width 395 height 15
click at [716, 573] on button "Start Recording" at bounding box center [723, 574] width 533 height 32
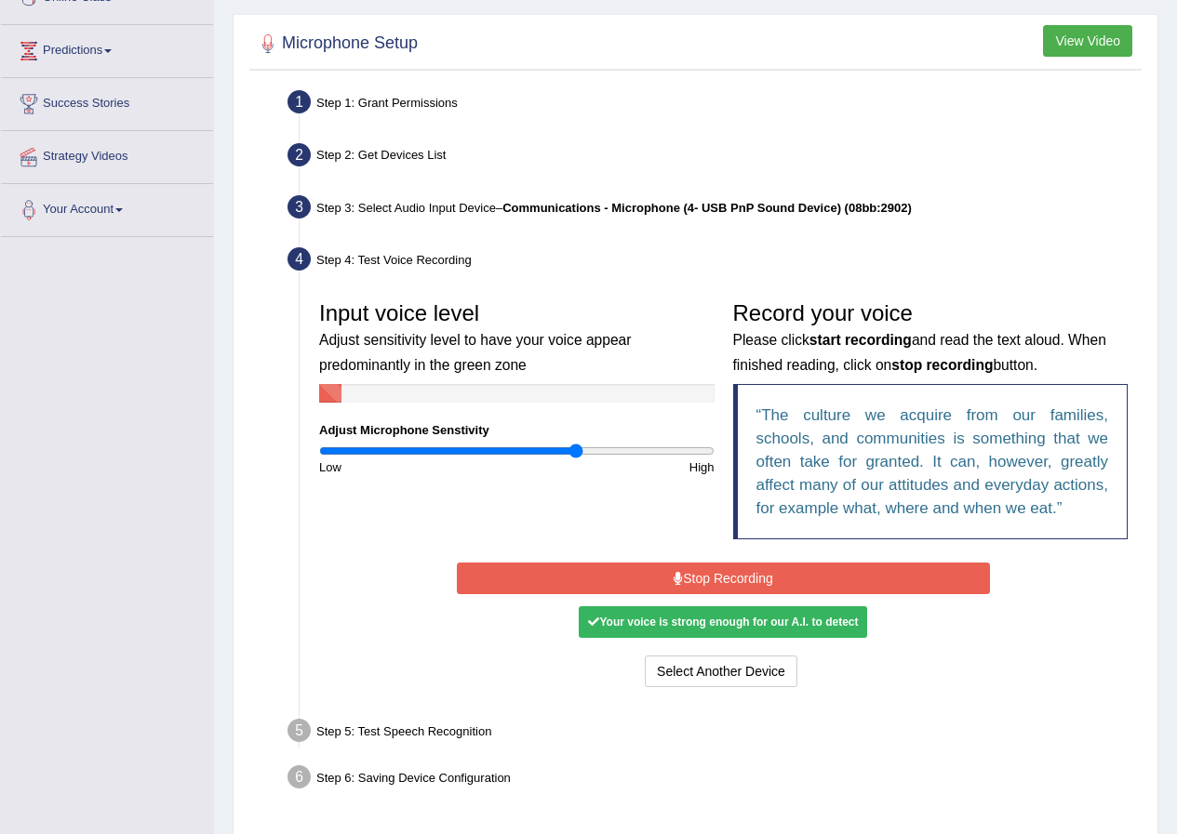
click at [716, 573] on button "Stop Recording" at bounding box center [723, 579] width 533 height 32
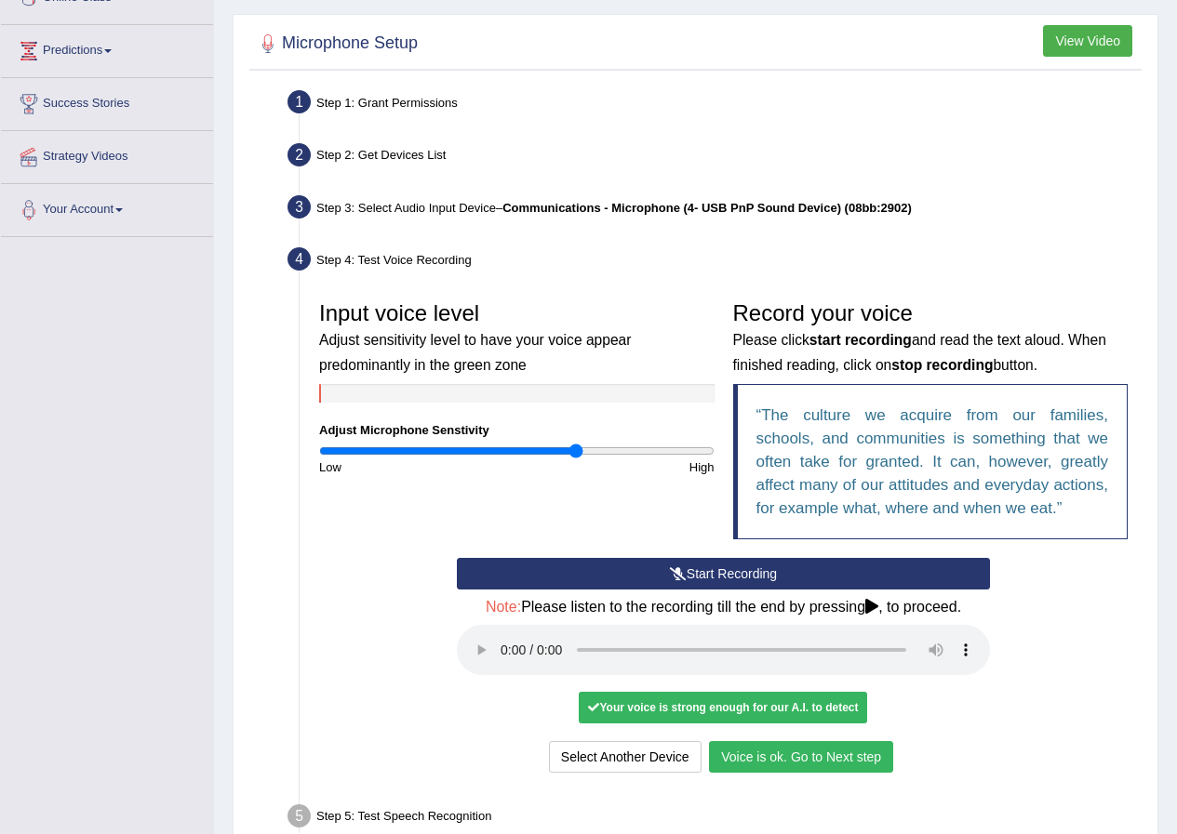
click at [850, 751] on button "Voice is ok. Go to Next step" at bounding box center [801, 757] width 184 height 32
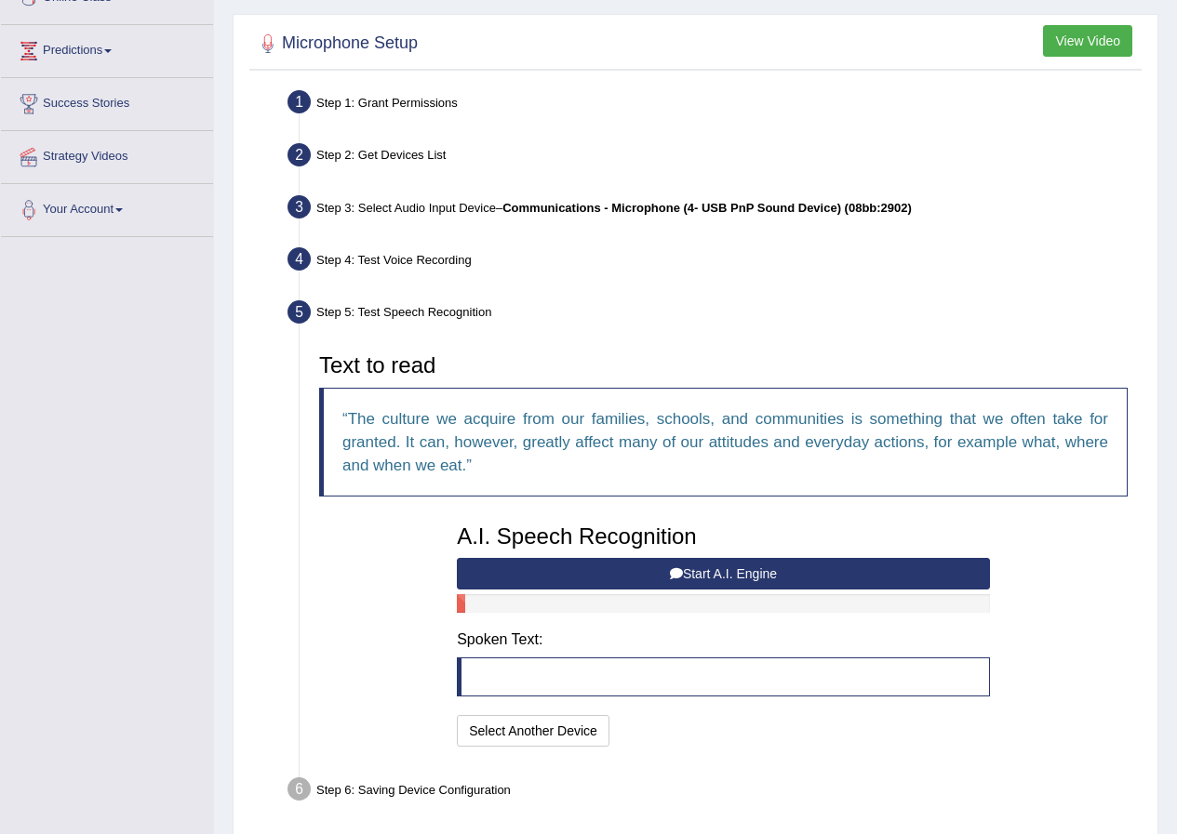
click at [674, 563] on button "Start A.I. Engine" at bounding box center [723, 574] width 533 height 32
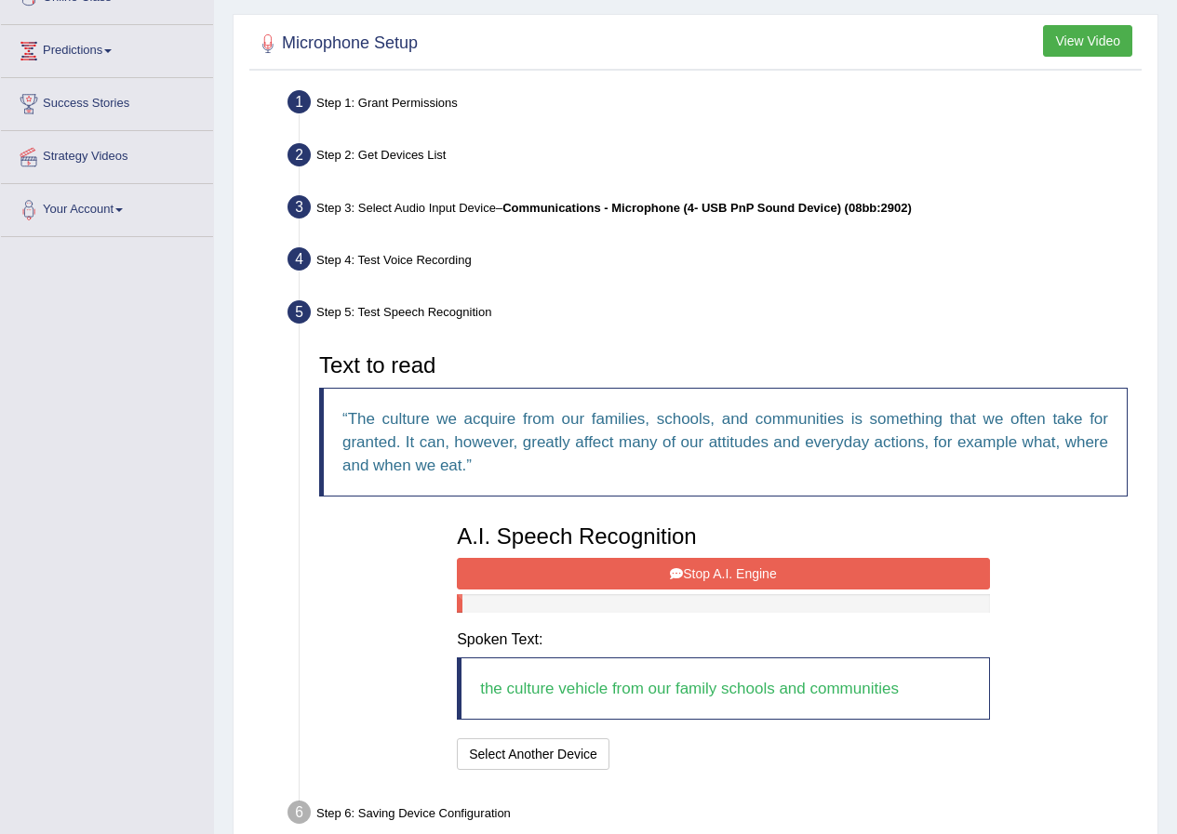
click at [707, 574] on button "Stop A.I. Engine" at bounding box center [723, 574] width 533 height 32
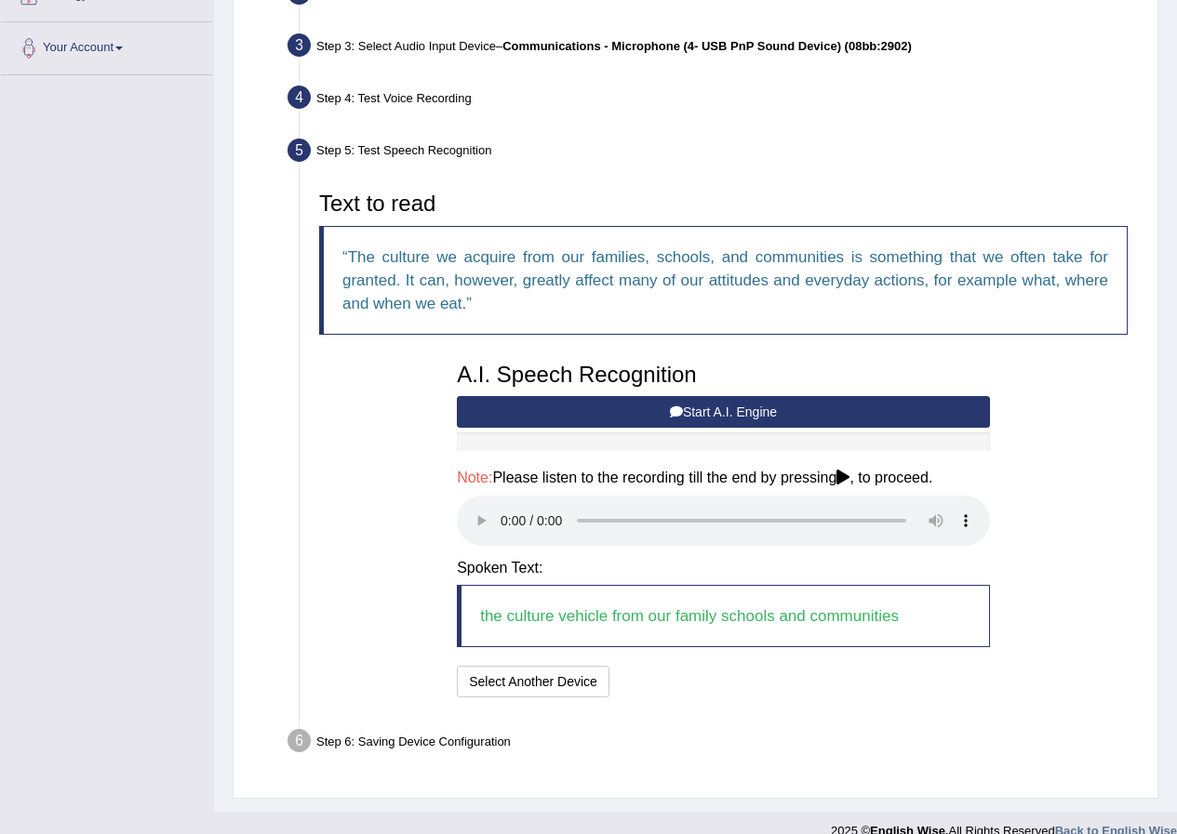
scroll to position [466, 0]
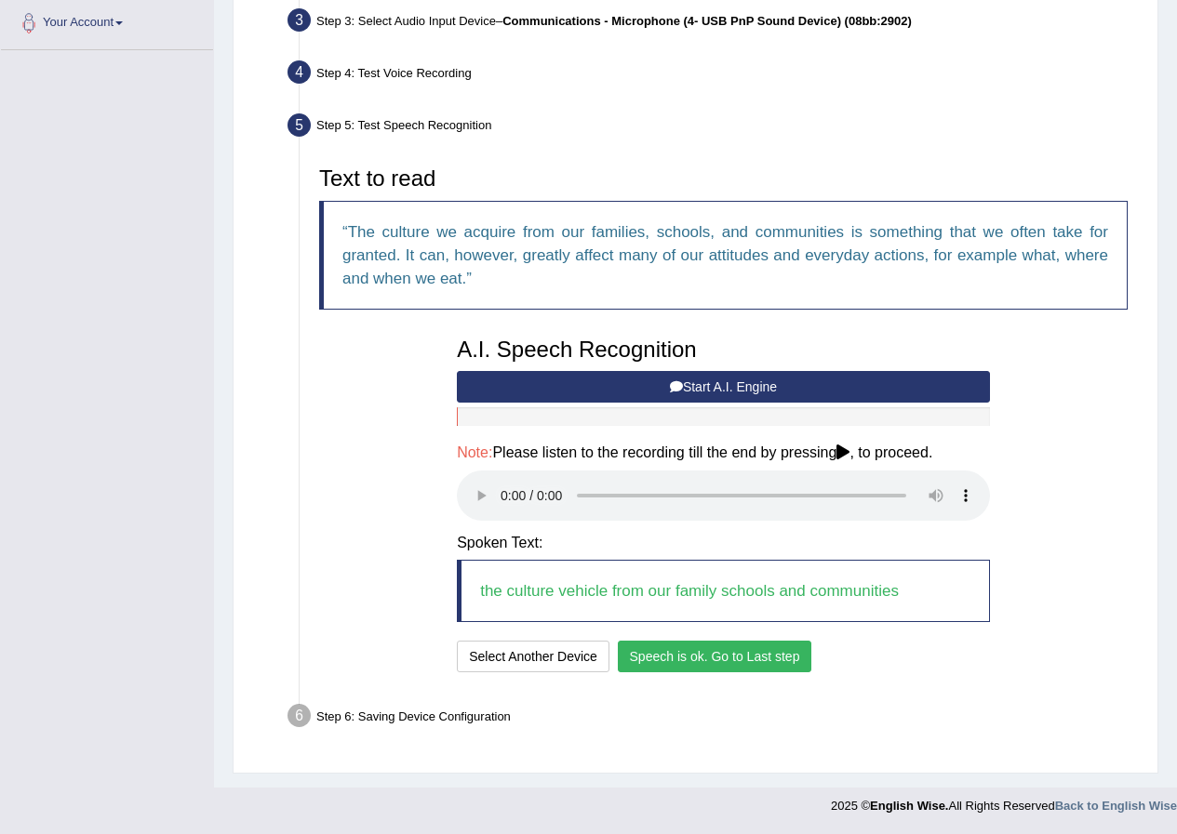
click at [749, 662] on button "Speech is ok. Go to Last step" at bounding box center [715, 657] width 194 height 32
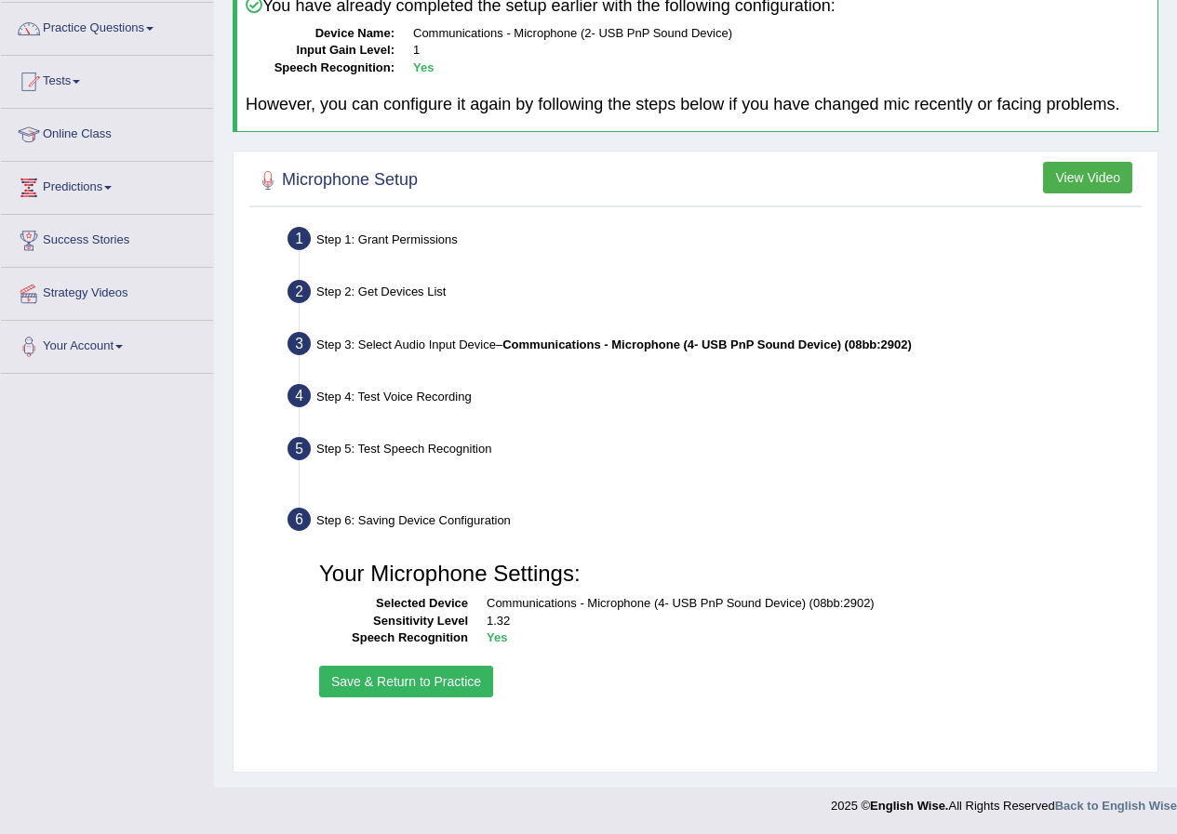
scroll to position [142, 0]
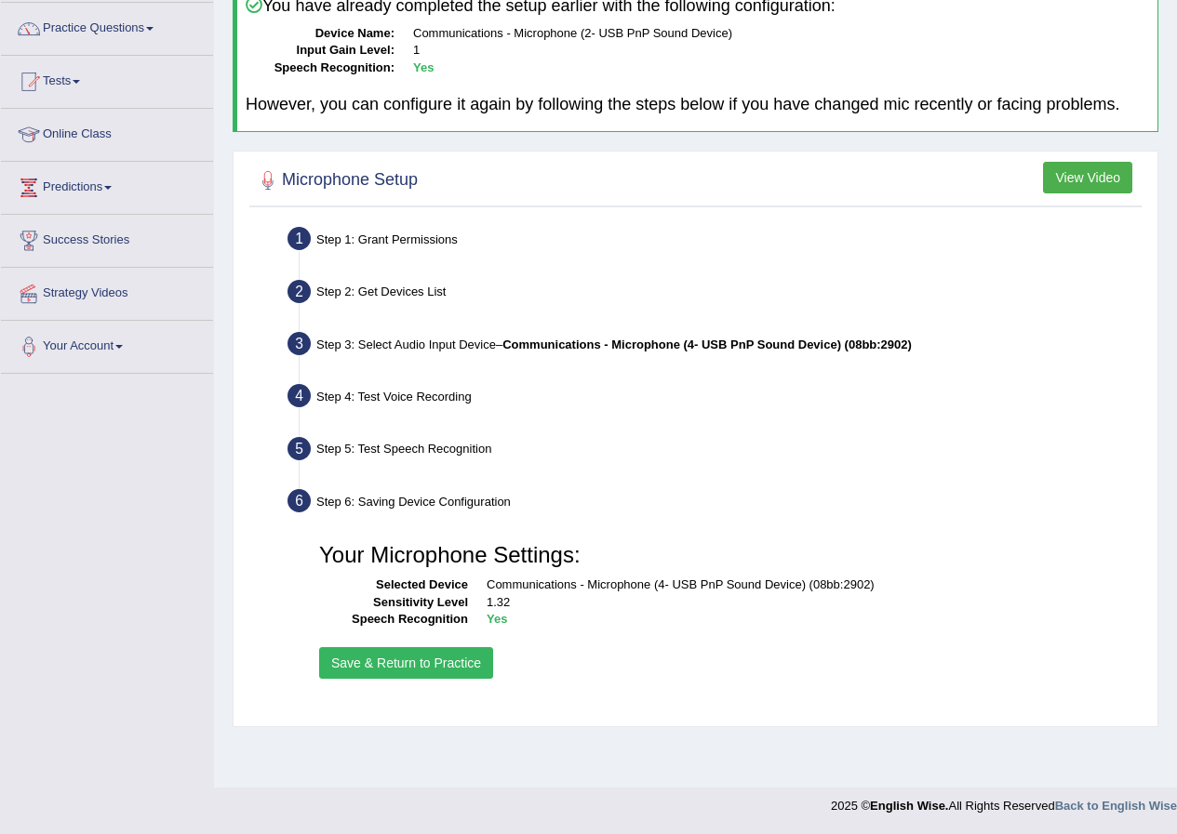
click at [372, 659] on button "Save & Return to Practice" at bounding box center [406, 663] width 174 height 32
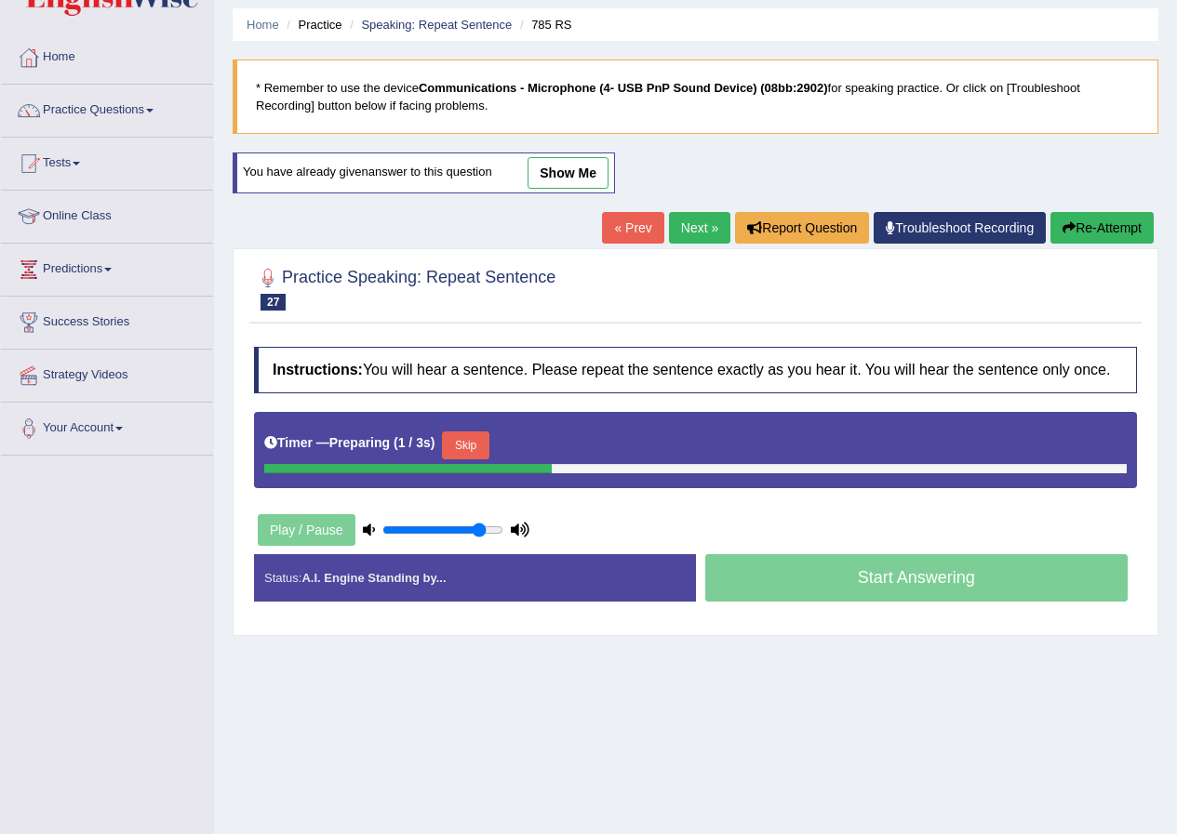
scroll to position [93, 0]
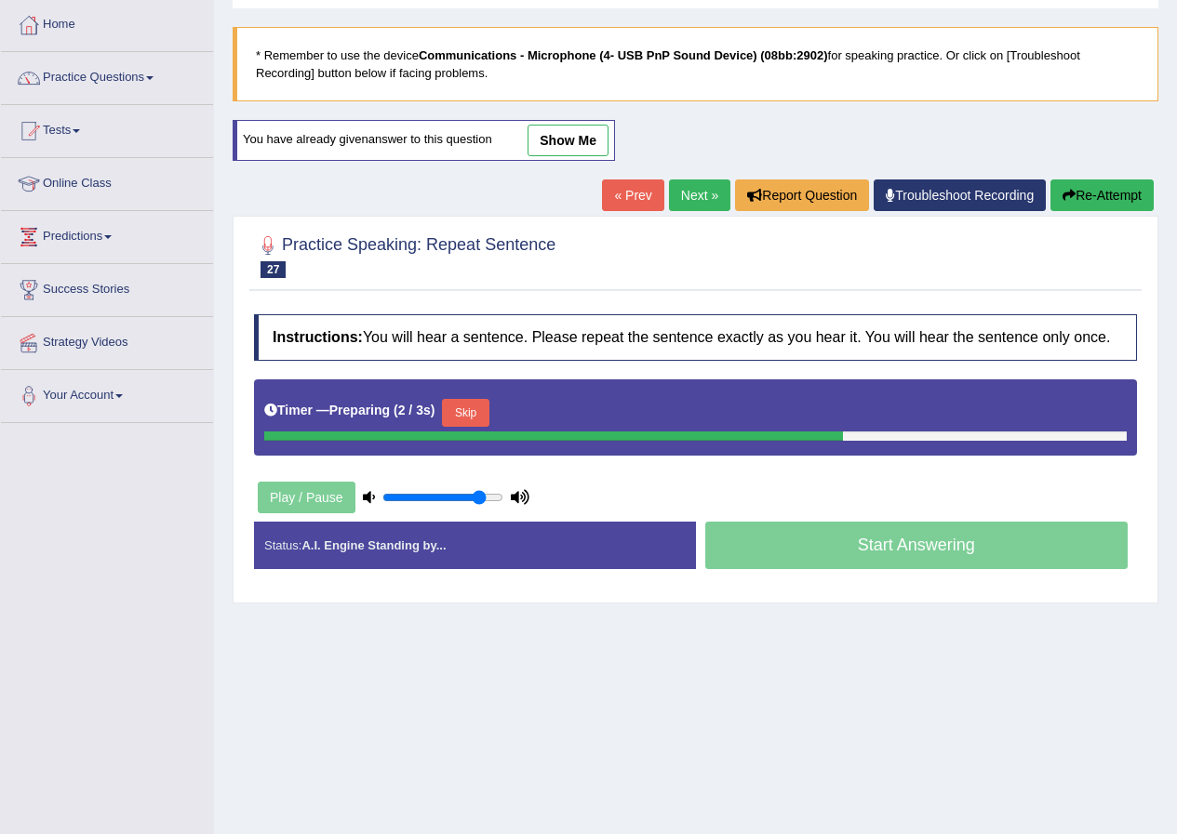
click at [470, 418] on button "Skip" at bounding box center [465, 413] width 47 height 28
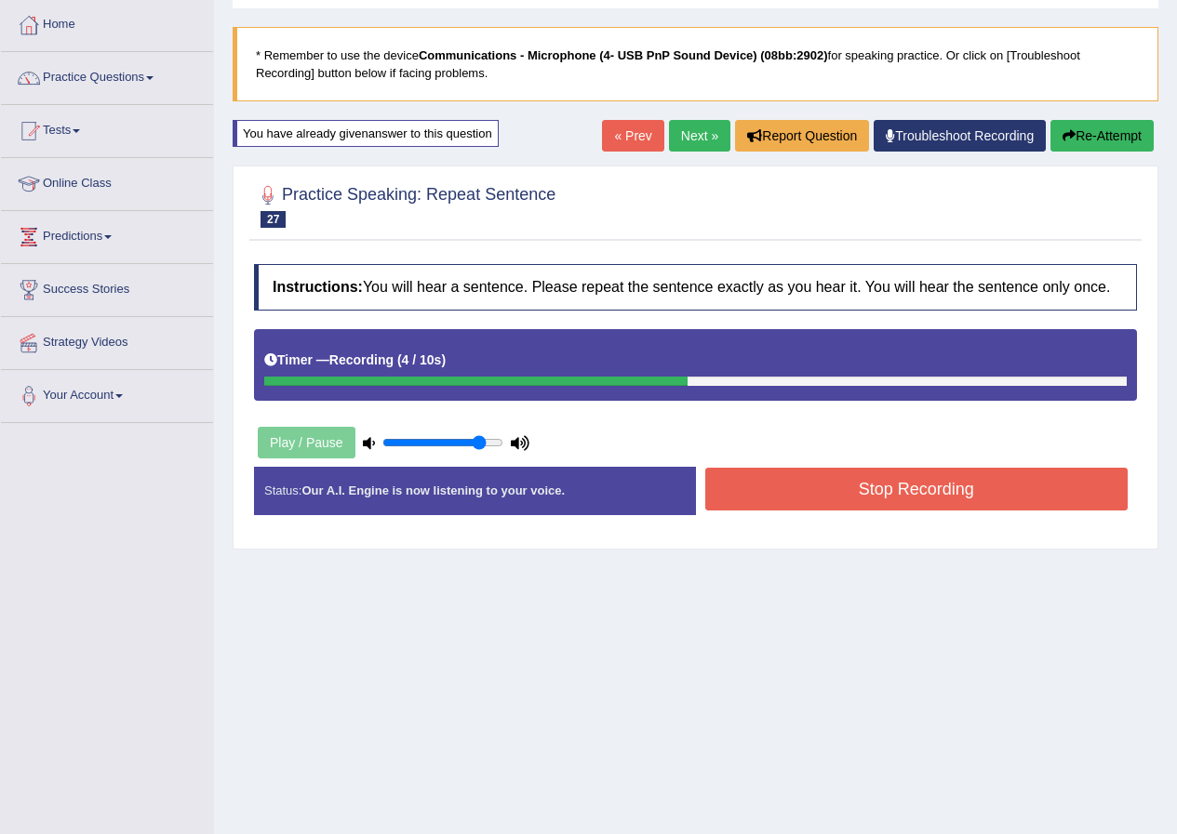
click at [767, 498] on button "Stop Recording" at bounding box center [916, 489] width 423 height 43
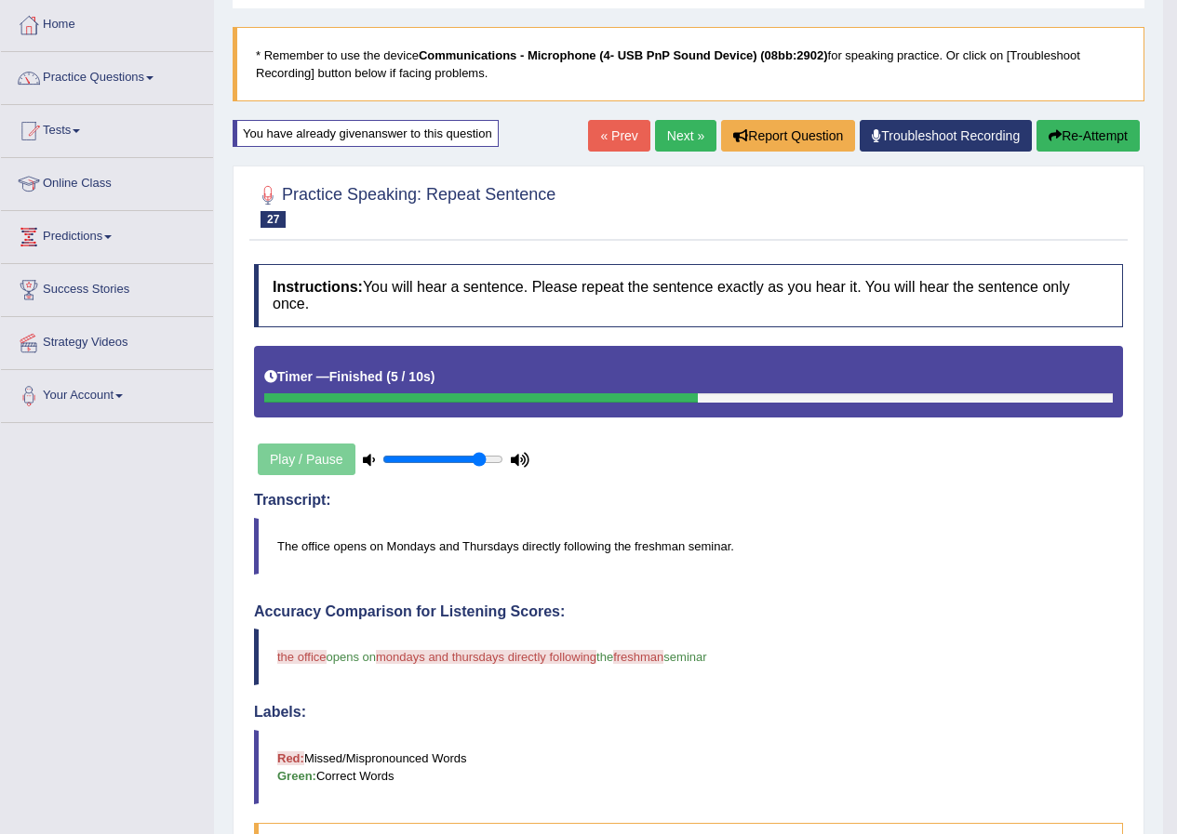
click at [684, 127] on link "Next »" at bounding box center [685, 136] width 61 height 32
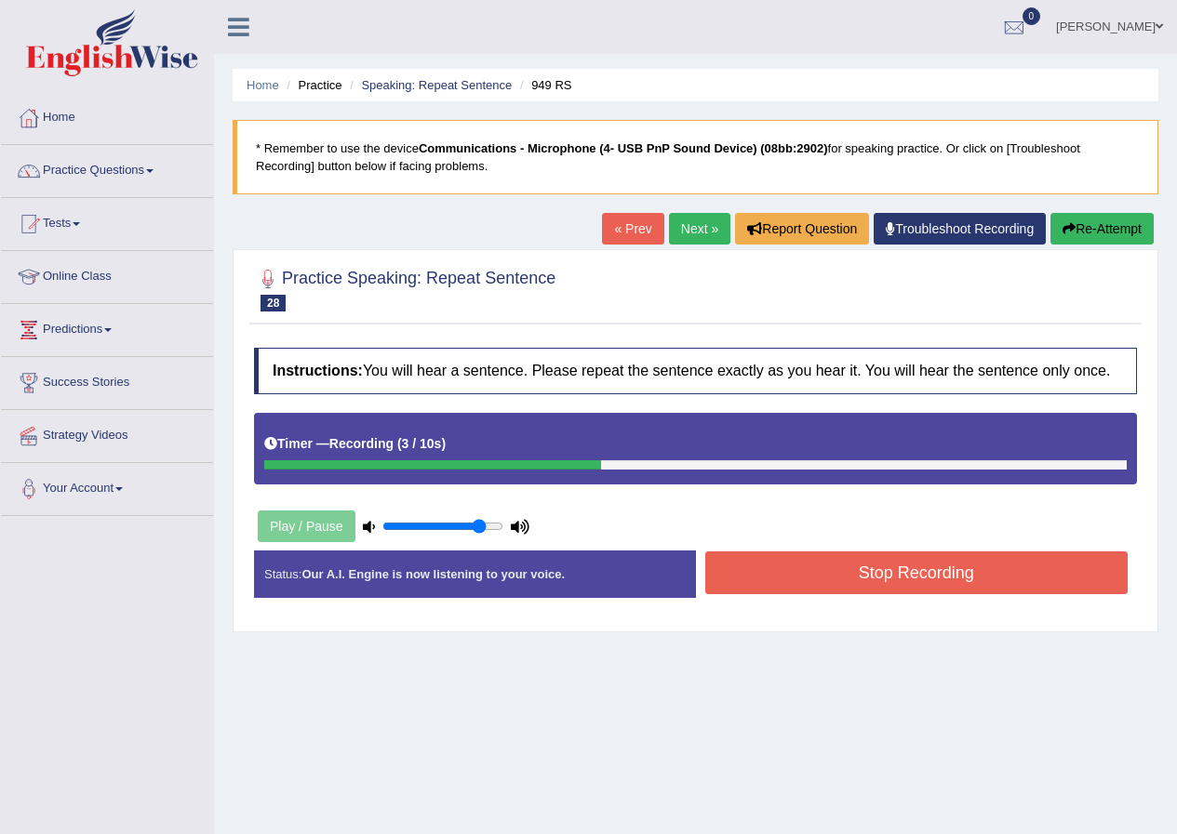
click at [909, 589] on button "Stop Recording" at bounding box center [916, 573] width 423 height 43
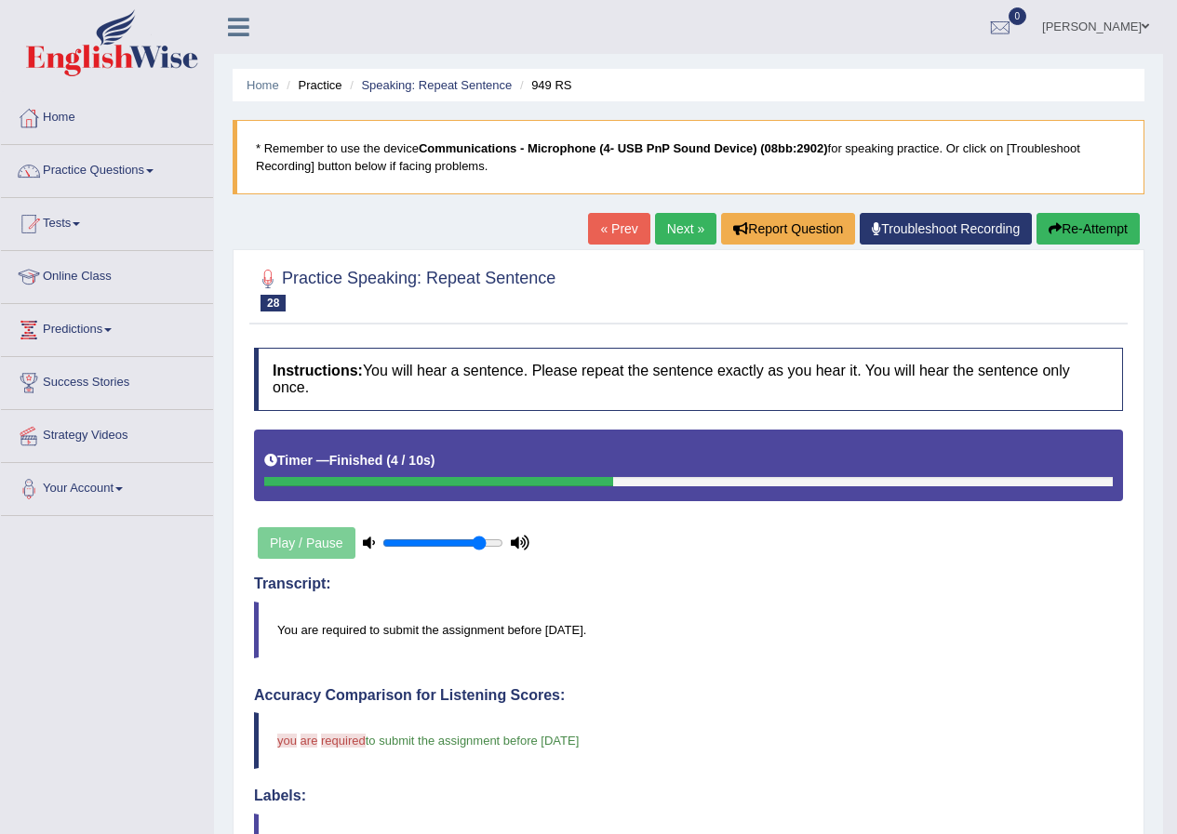
click at [672, 235] on link "Next »" at bounding box center [685, 229] width 61 height 32
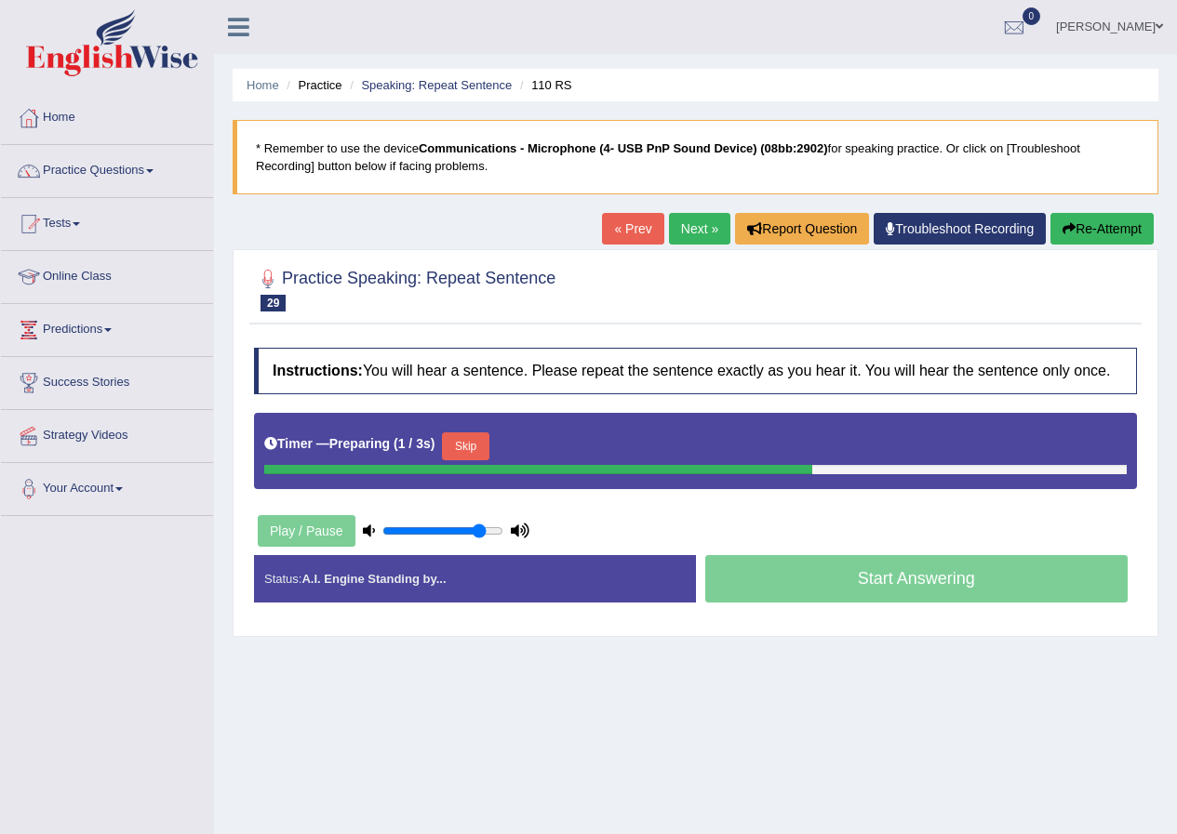
click at [468, 444] on button "Skip" at bounding box center [465, 447] width 47 height 28
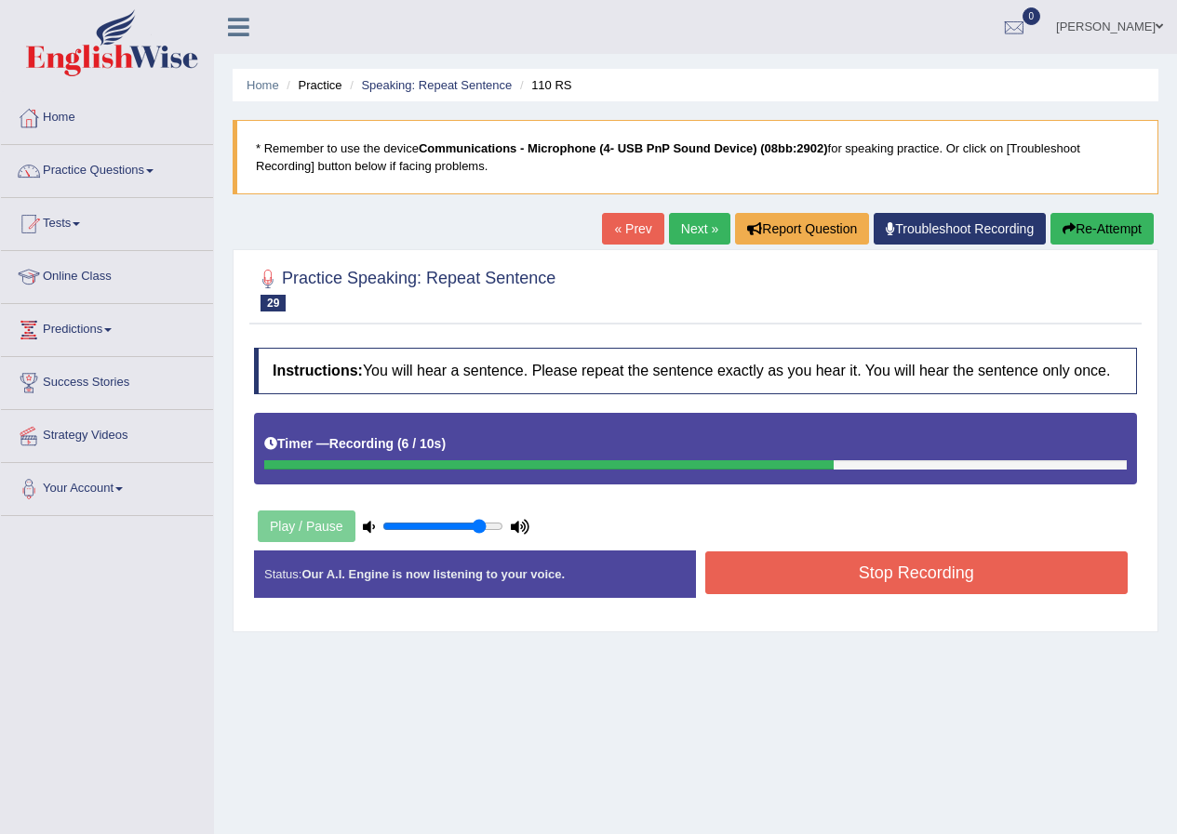
click at [832, 588] on button "Stop Recording" at bounding box center [916, 573] width 423 height 43
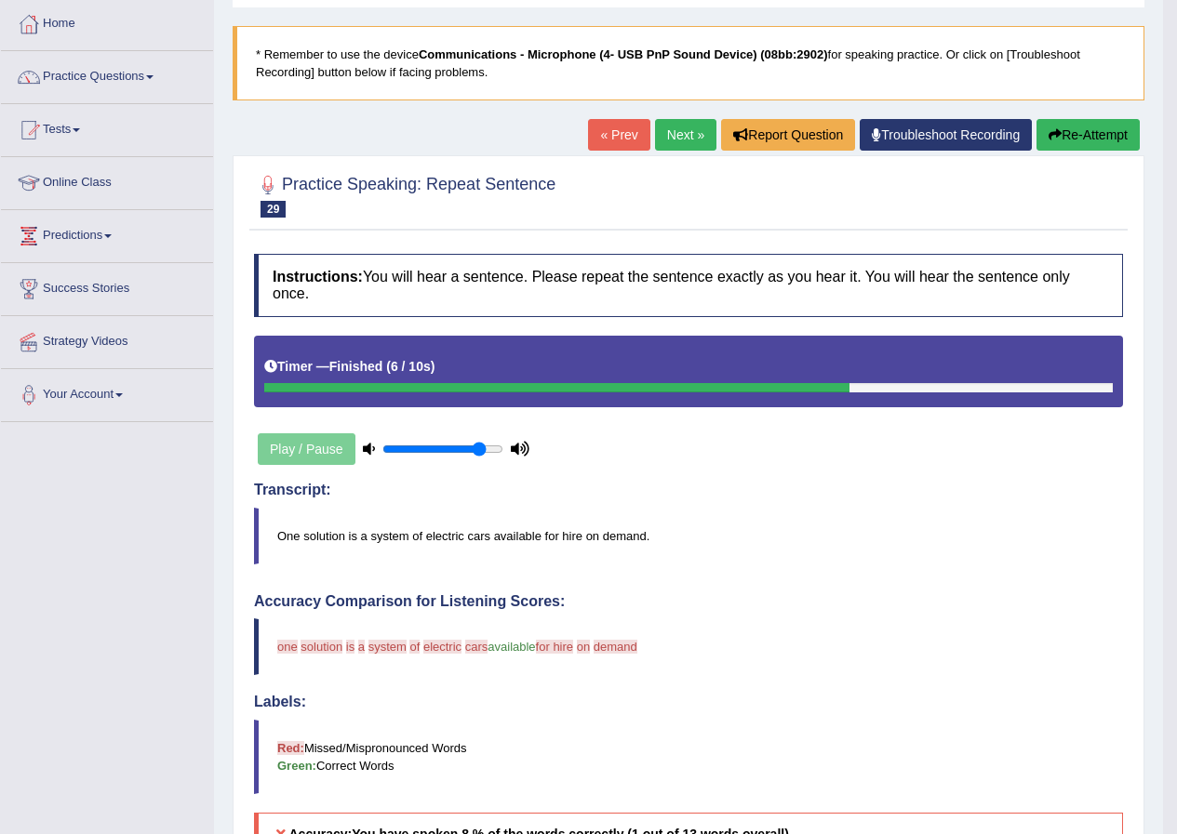
scroll to position [93, 0]
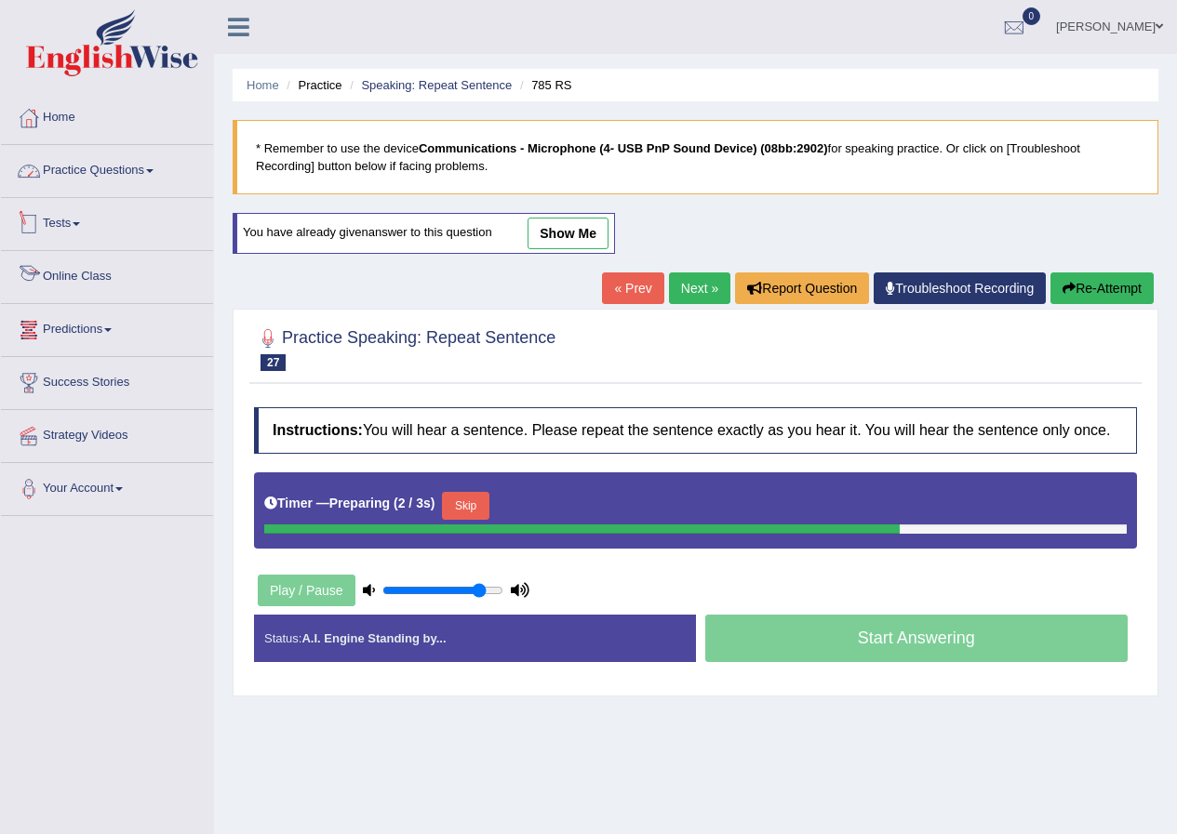
click at [102, 155] on link "Practice Questions" at bounding box center [107, 168] width 212 height 47
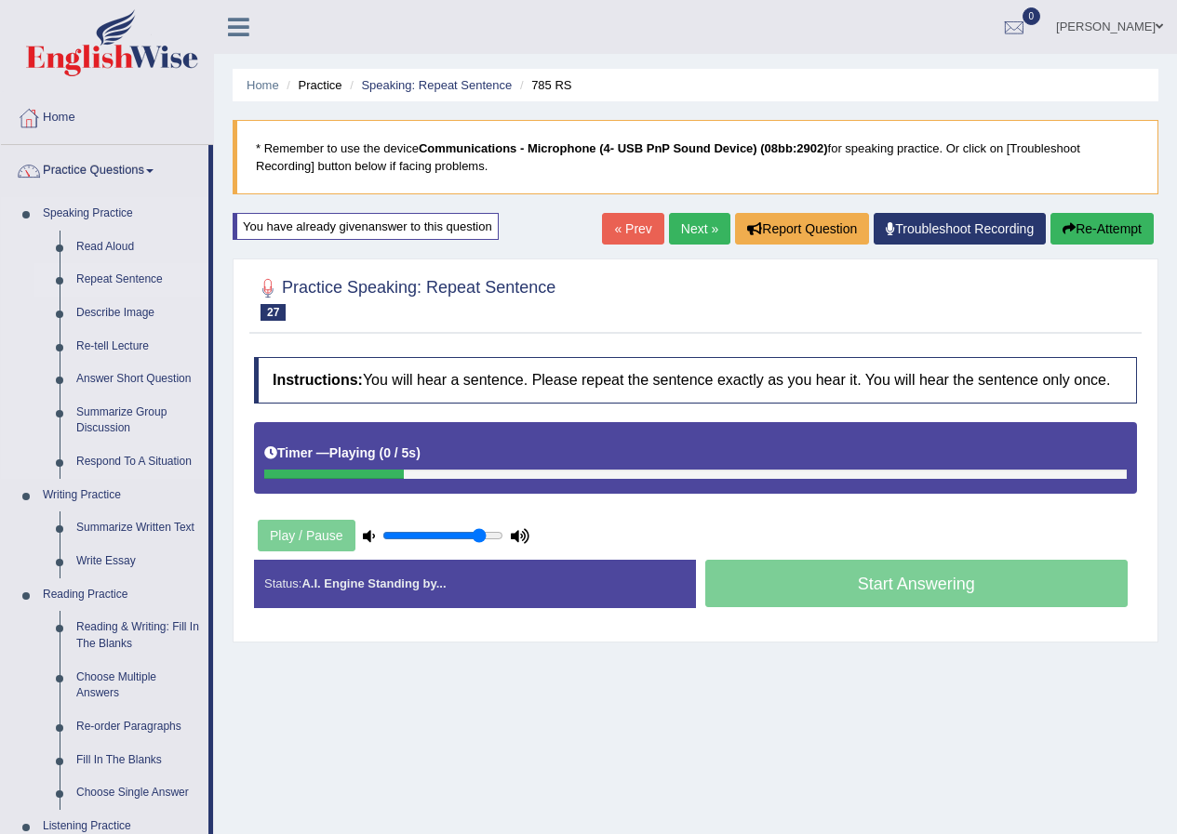
click at [145, 280] on link "Repeat Sentence" at bounding box center [138, 279] width 140 height 33
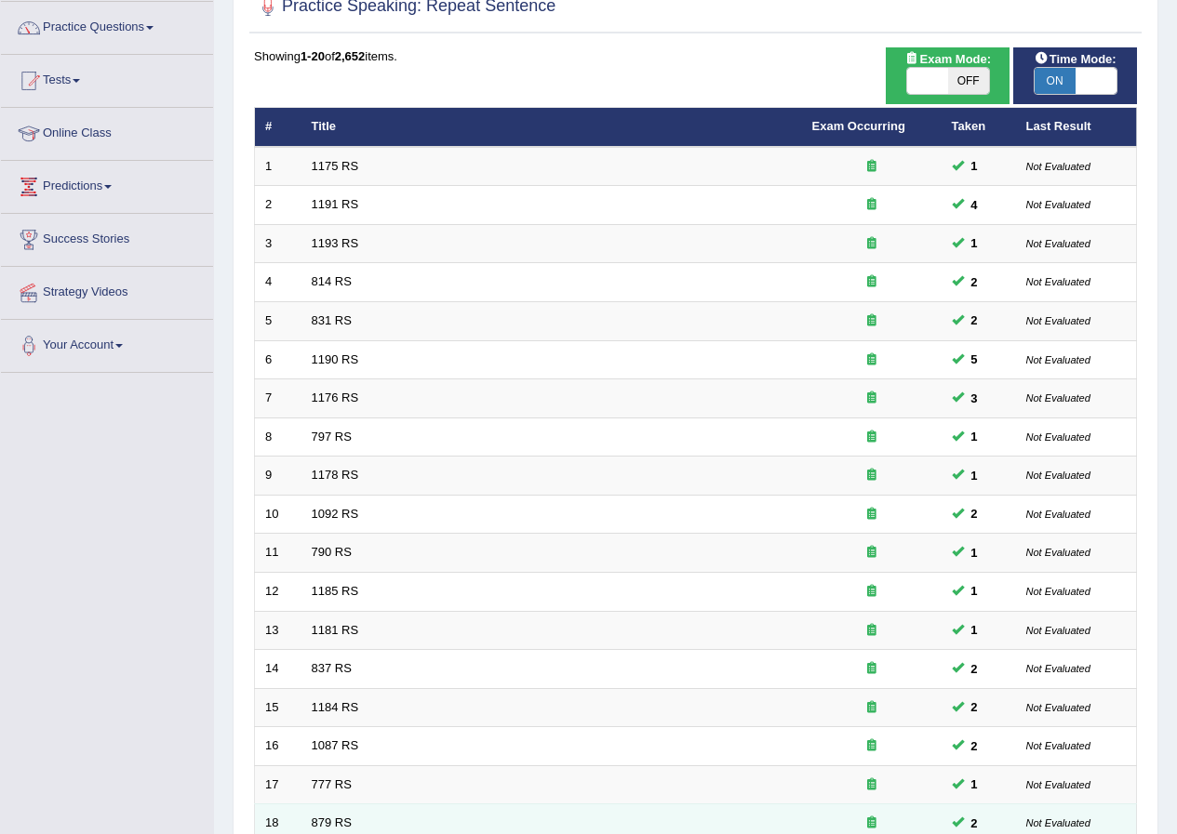
scroll to position [372, 0]
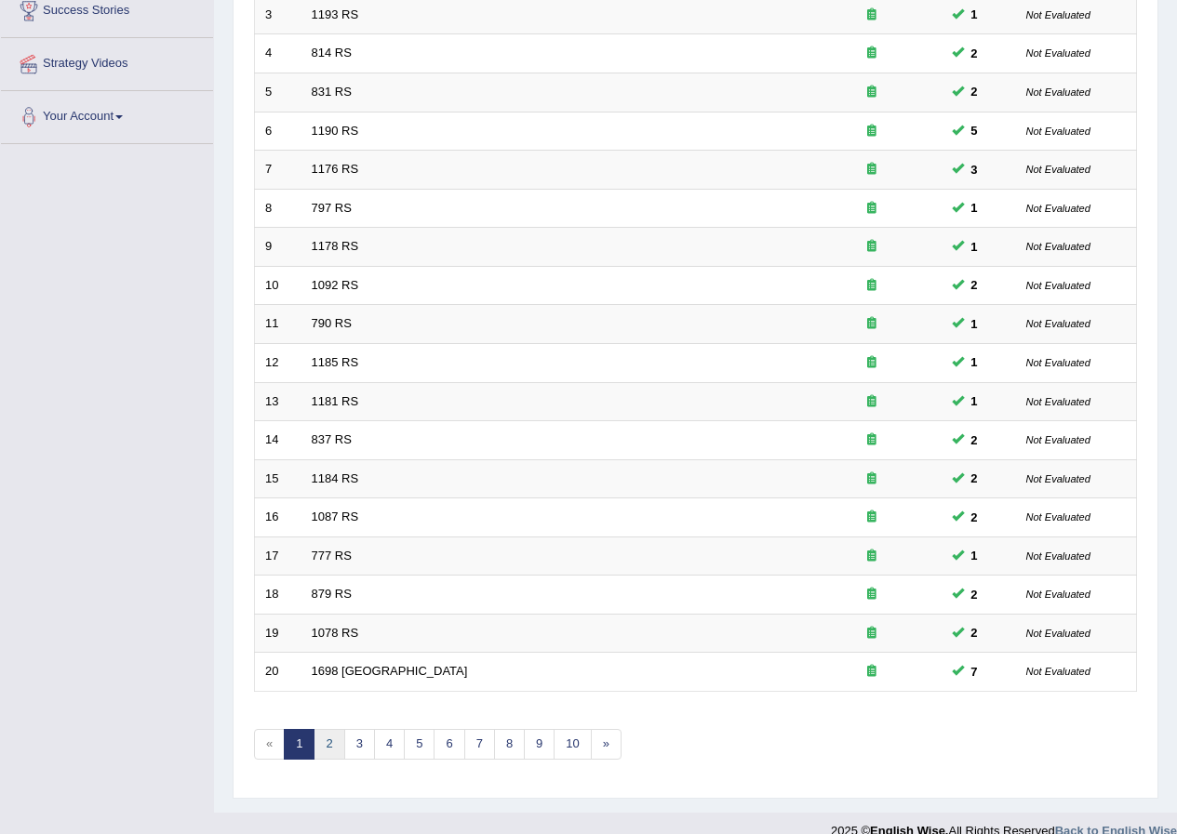
click at [321, 752] on link "2" at bounding box center [329, 744] width 31 height 31
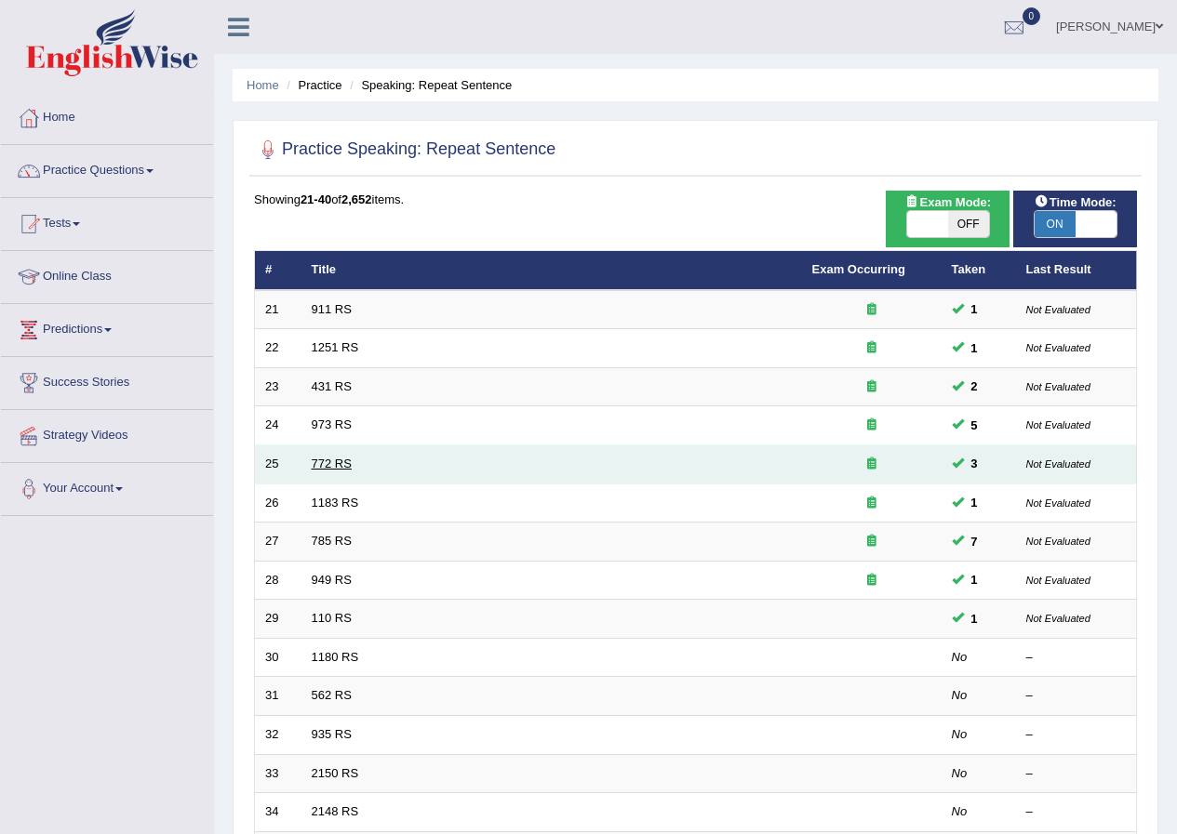
click at [341, 462] on link "772 RS" at bounding box center [332, 464] width 40 height 14
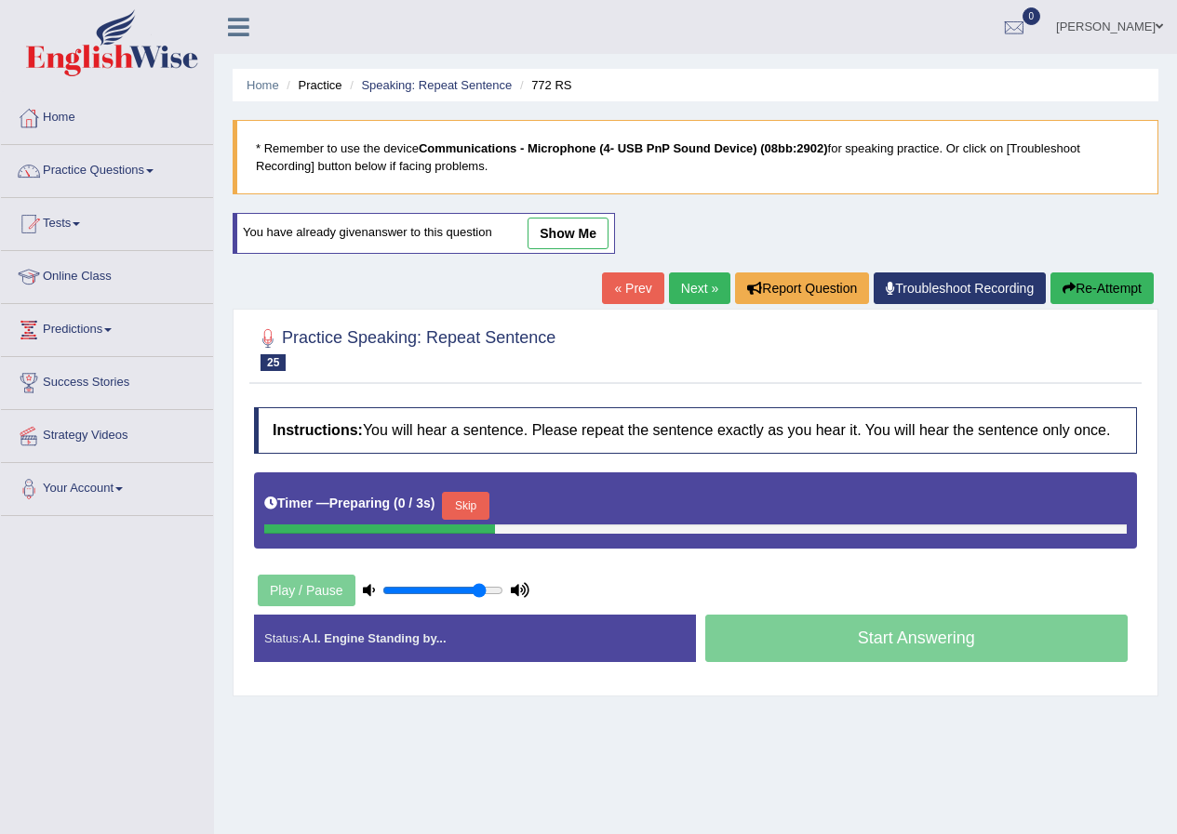
click at [486, 495] on button "Skip" at bounding box center [465, 506] width 47 height 28
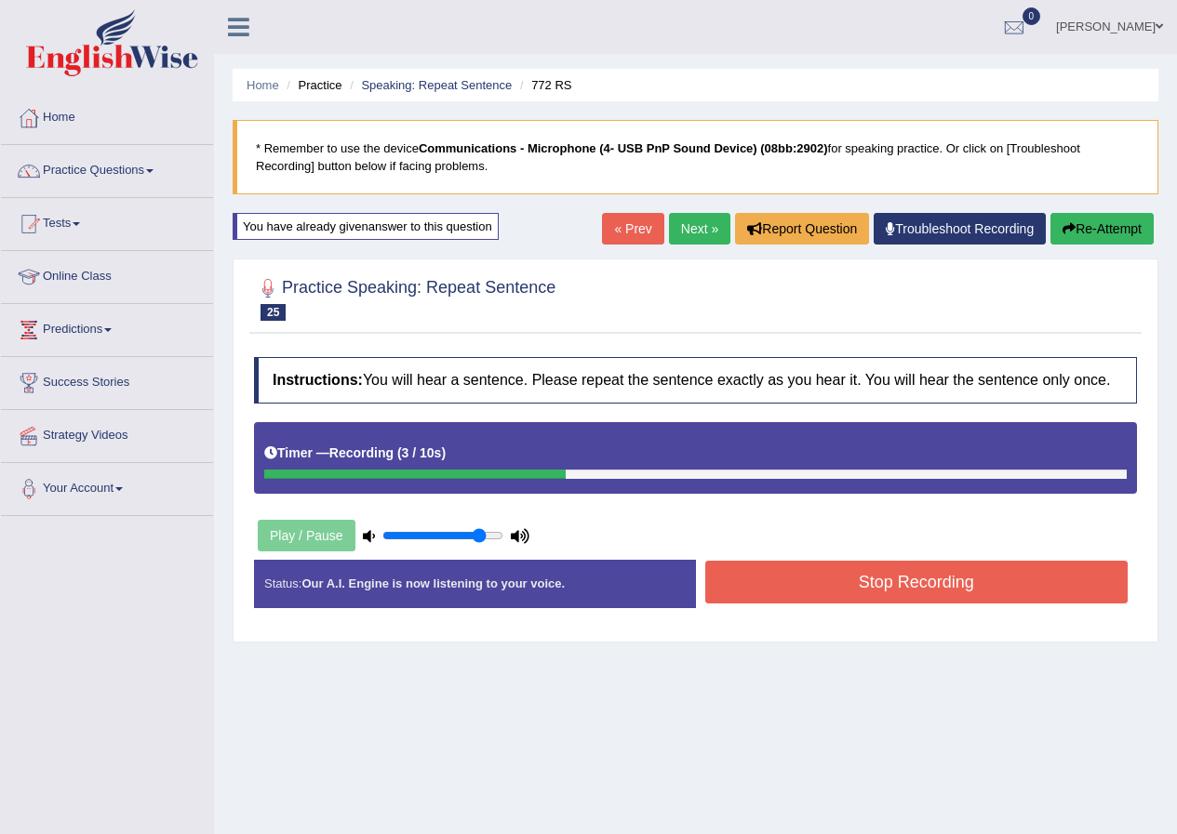
click at [858, 578] on button "Stop Recording" at bounding box center [916, 582] width 423 height 43
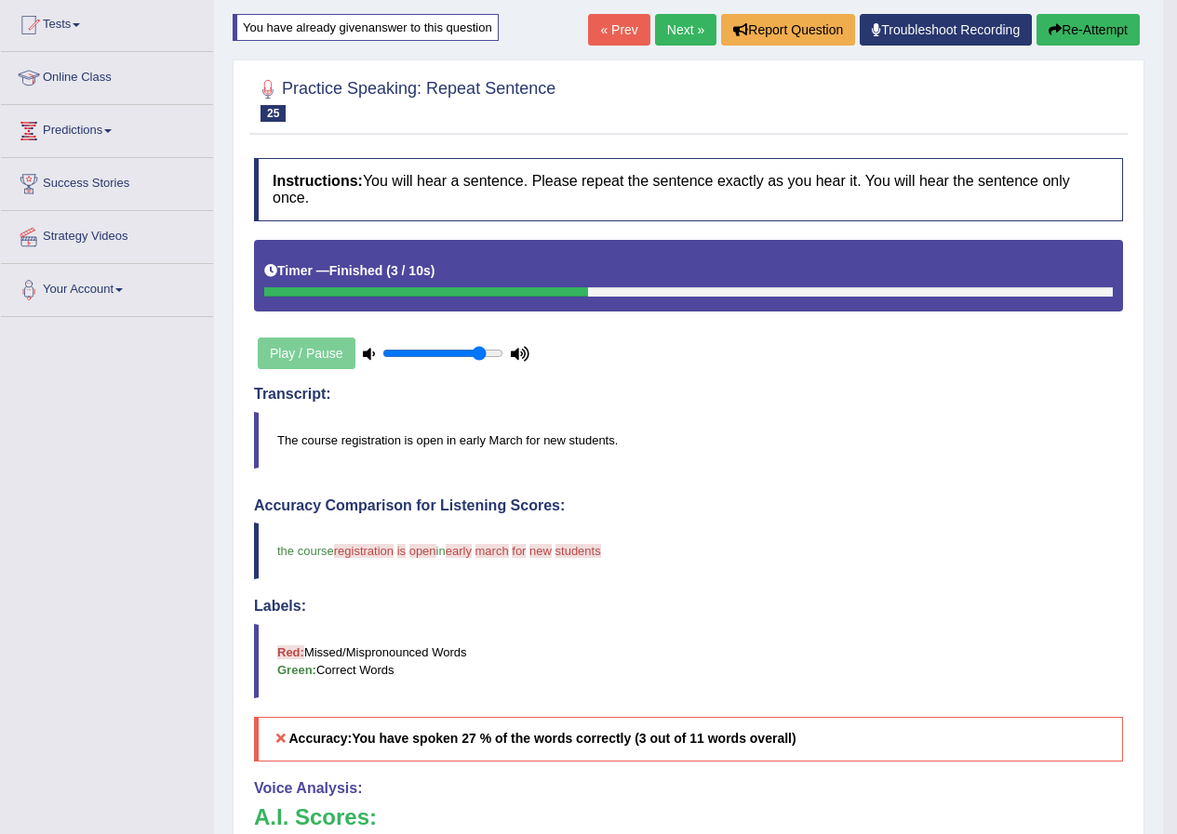
scroll to position [186, 0]
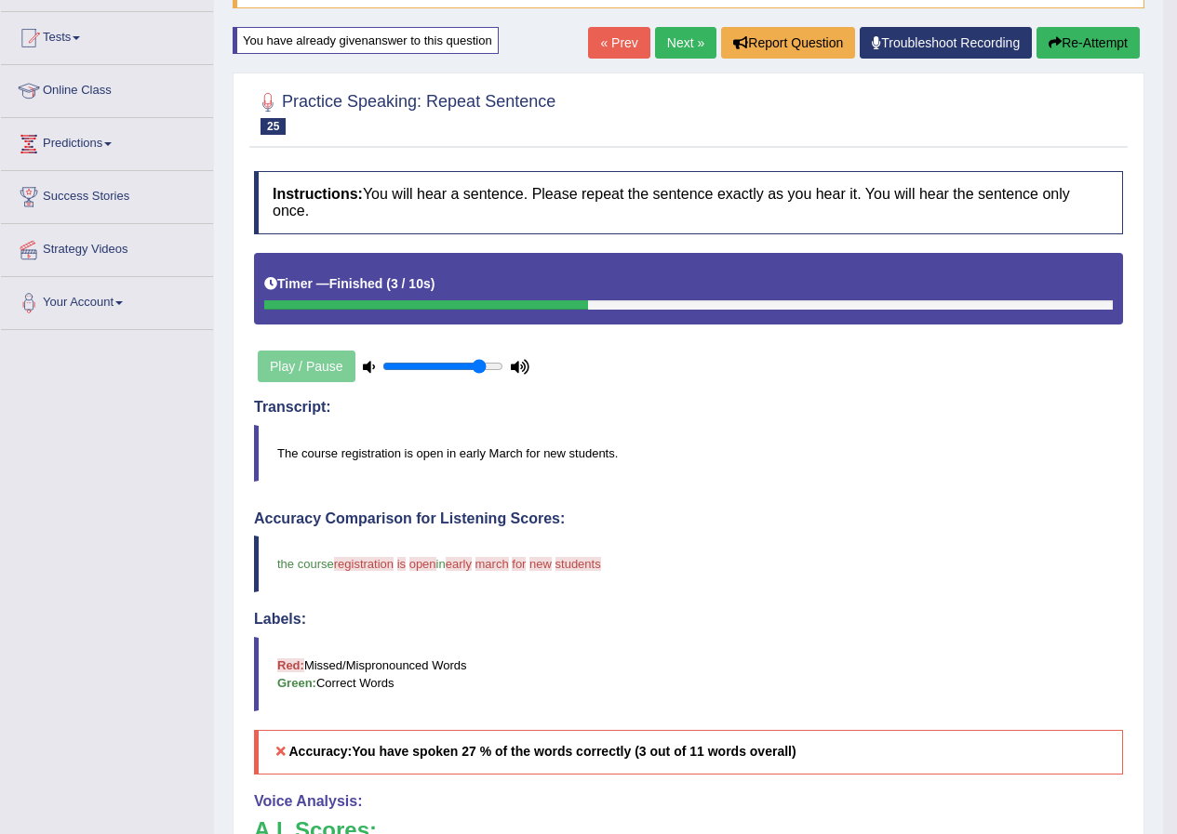
click at [1087, 53] on button "Re-Attempt" at bounding box center [1087, 43] width 103 height 32
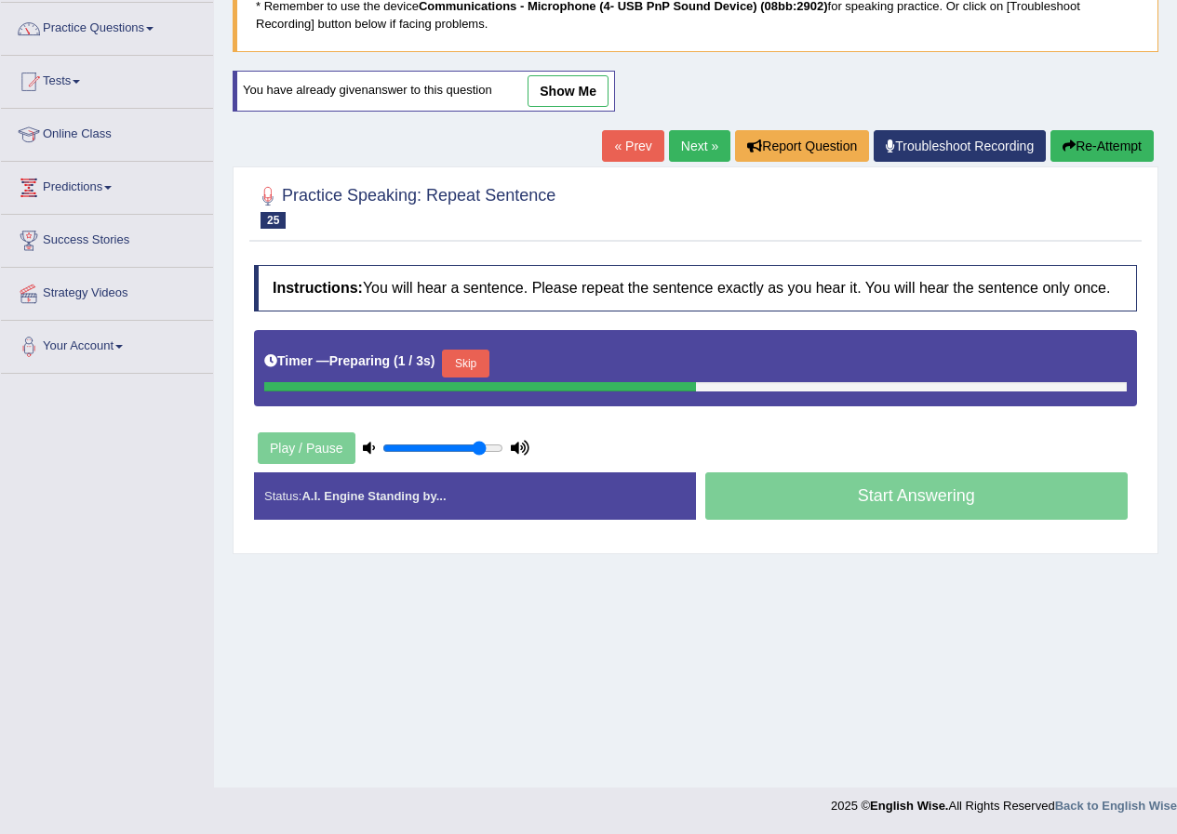
click at [473, 350] on button "Skip" at bounding box center [465, 364] width 47 height 28
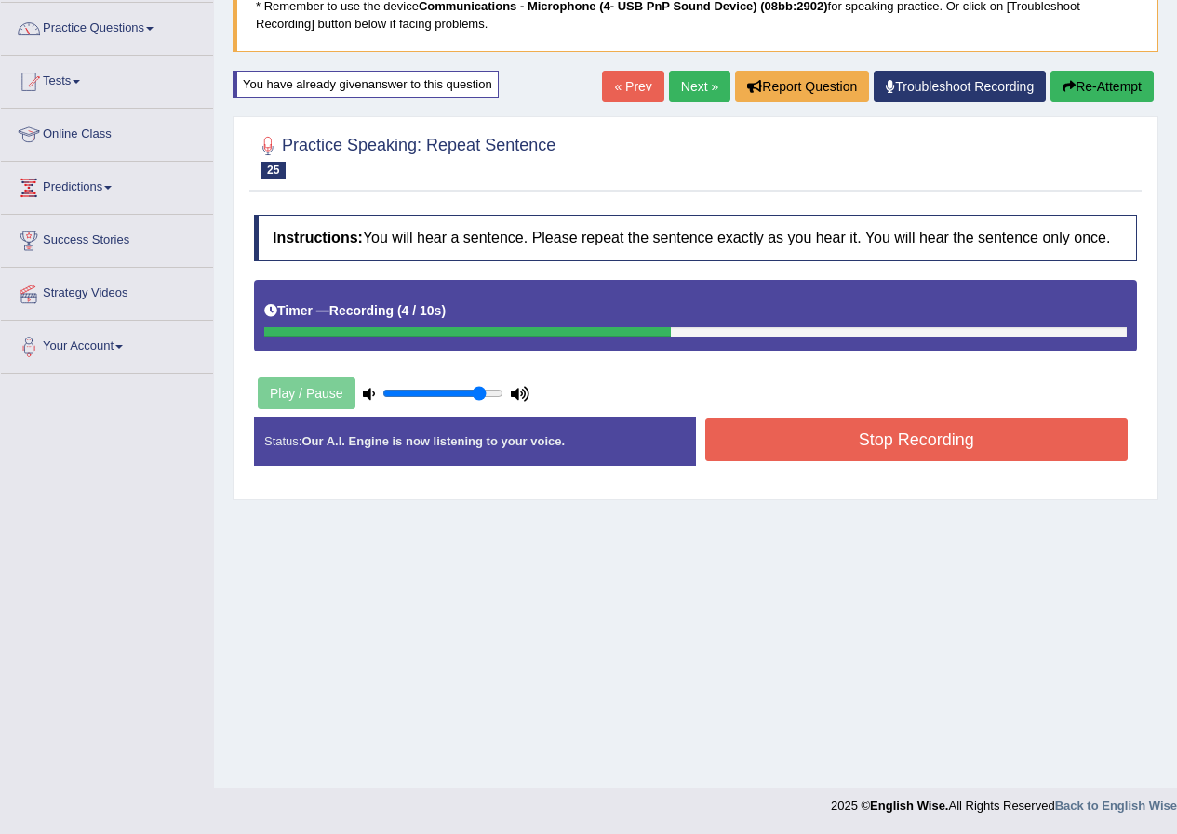
click at [727, 449] on button "Stop Recording" at bounding box center [916, 440] width 423 height 43
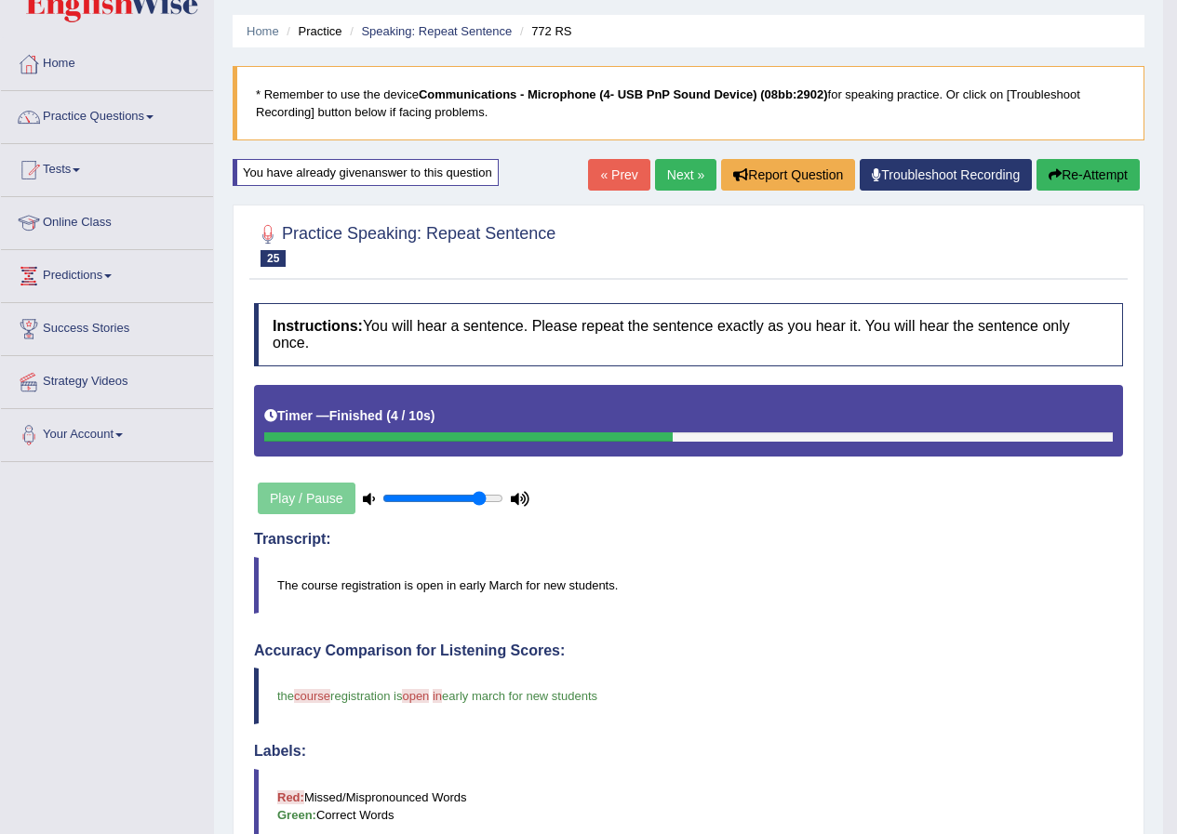
scroll to position [49, 0]
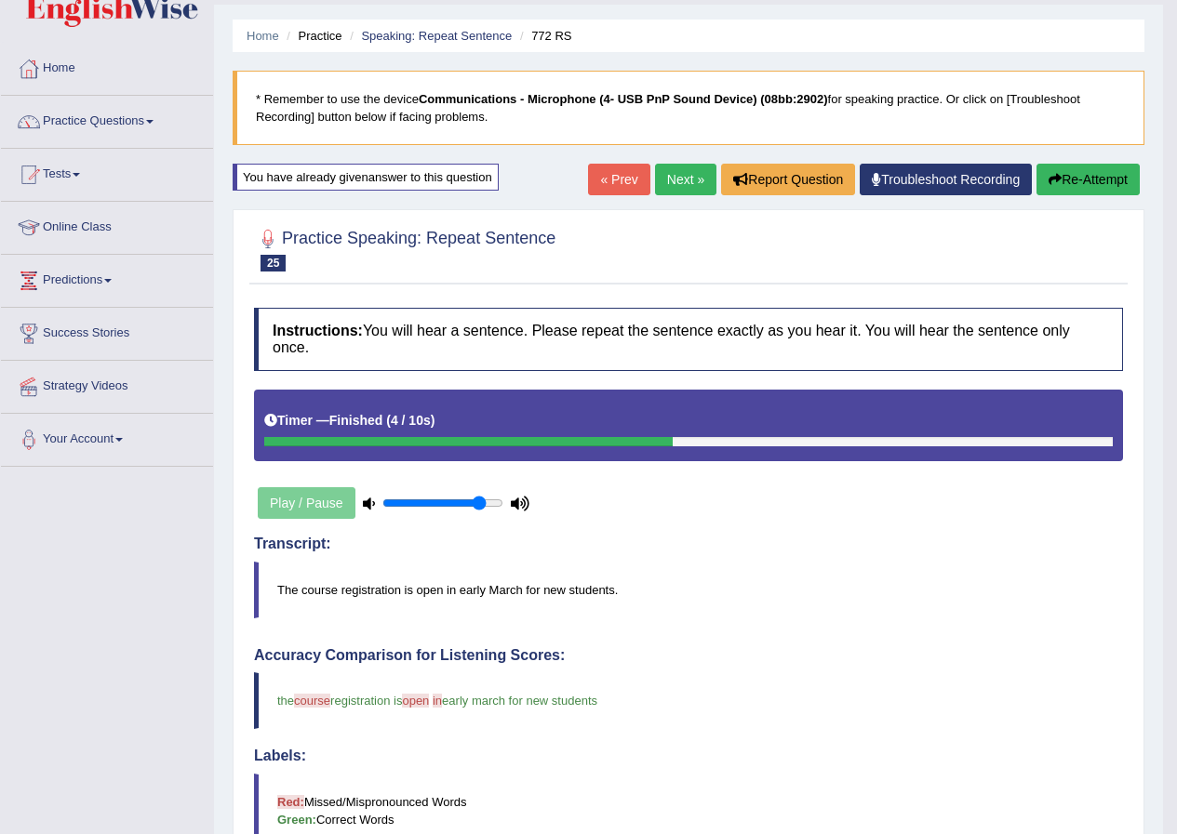
click at [687, 189] on link "Next »" at bounding box center [685, 180] width 61 height 32
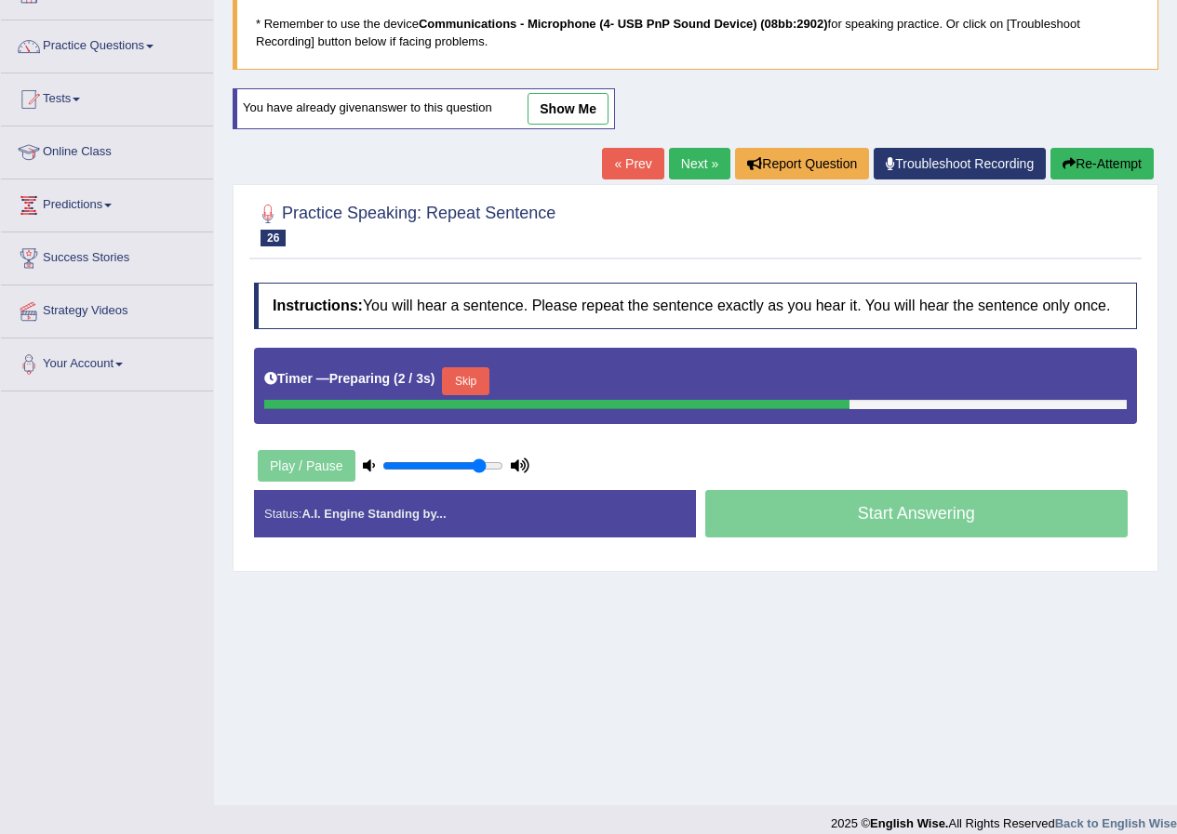
scroll to position [142, 0]
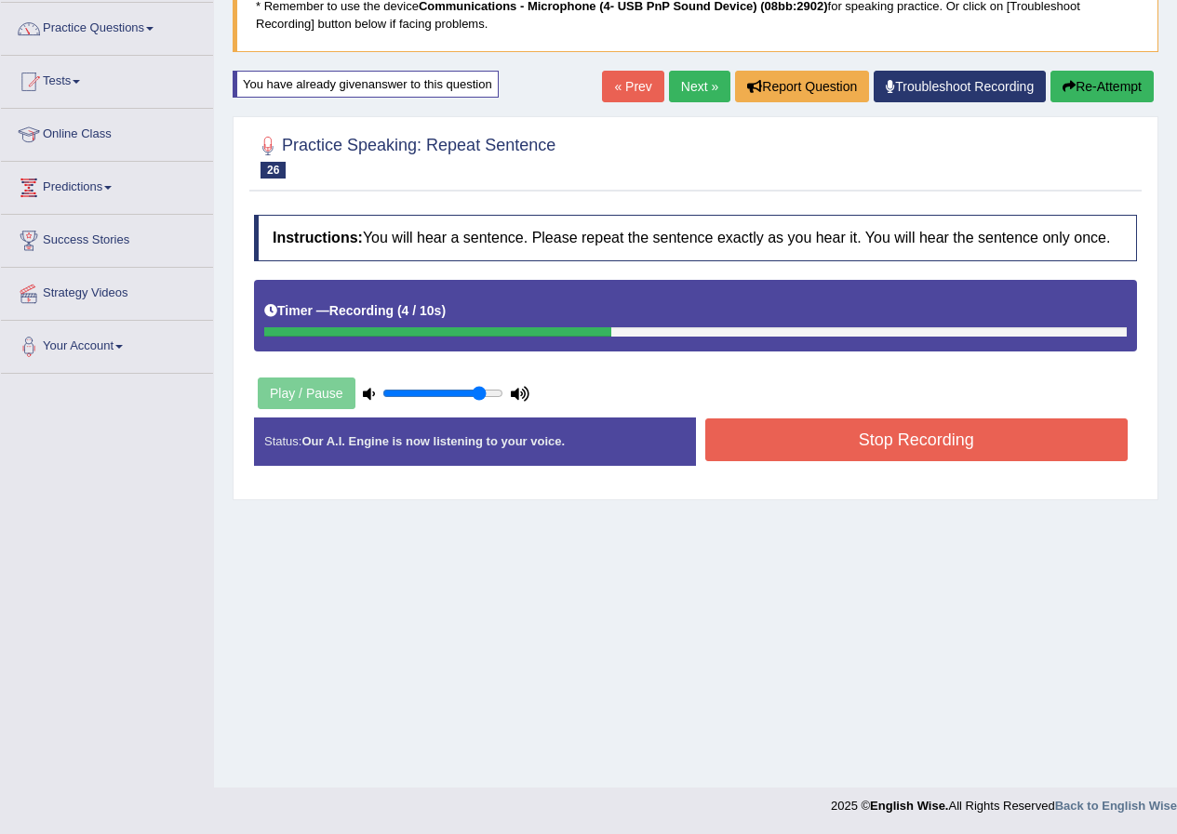
click at [715, 439] on button "Stop Recording" at bounding box center [916, 440] width 423 height 43
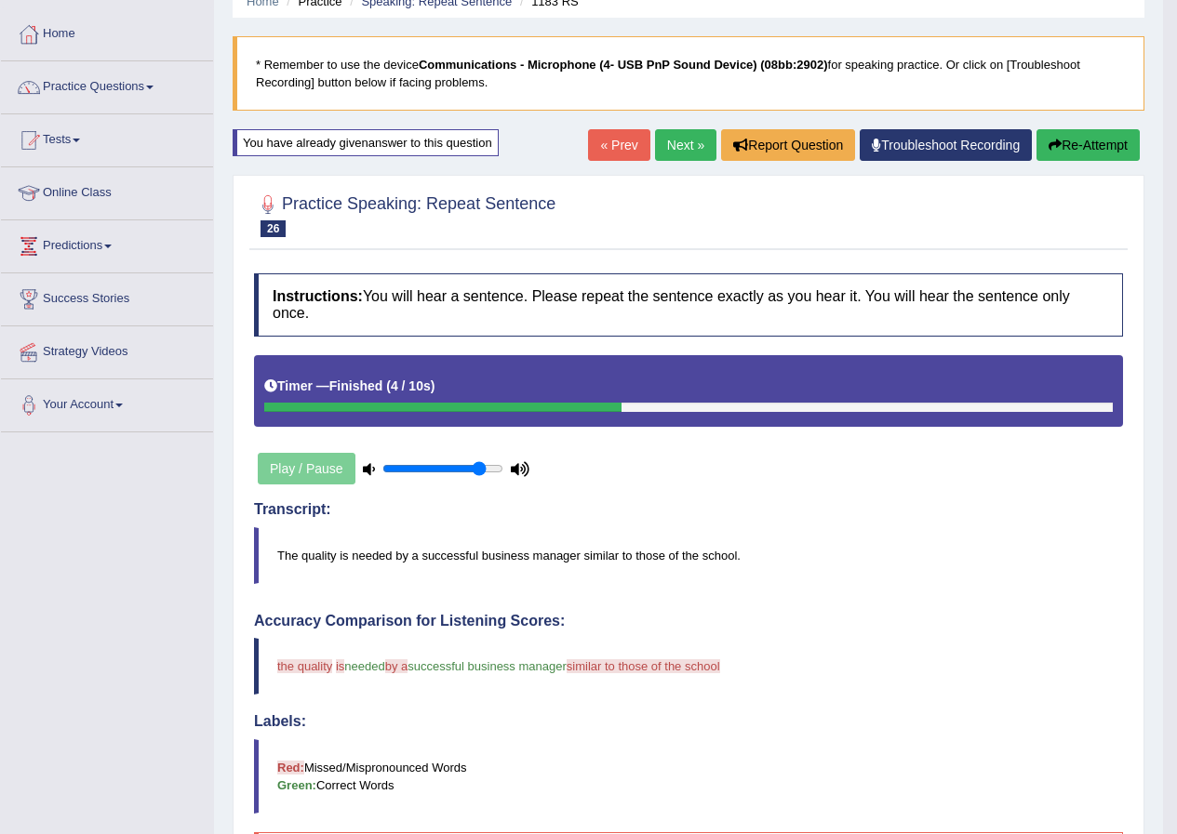
scroll to position [49, 0]
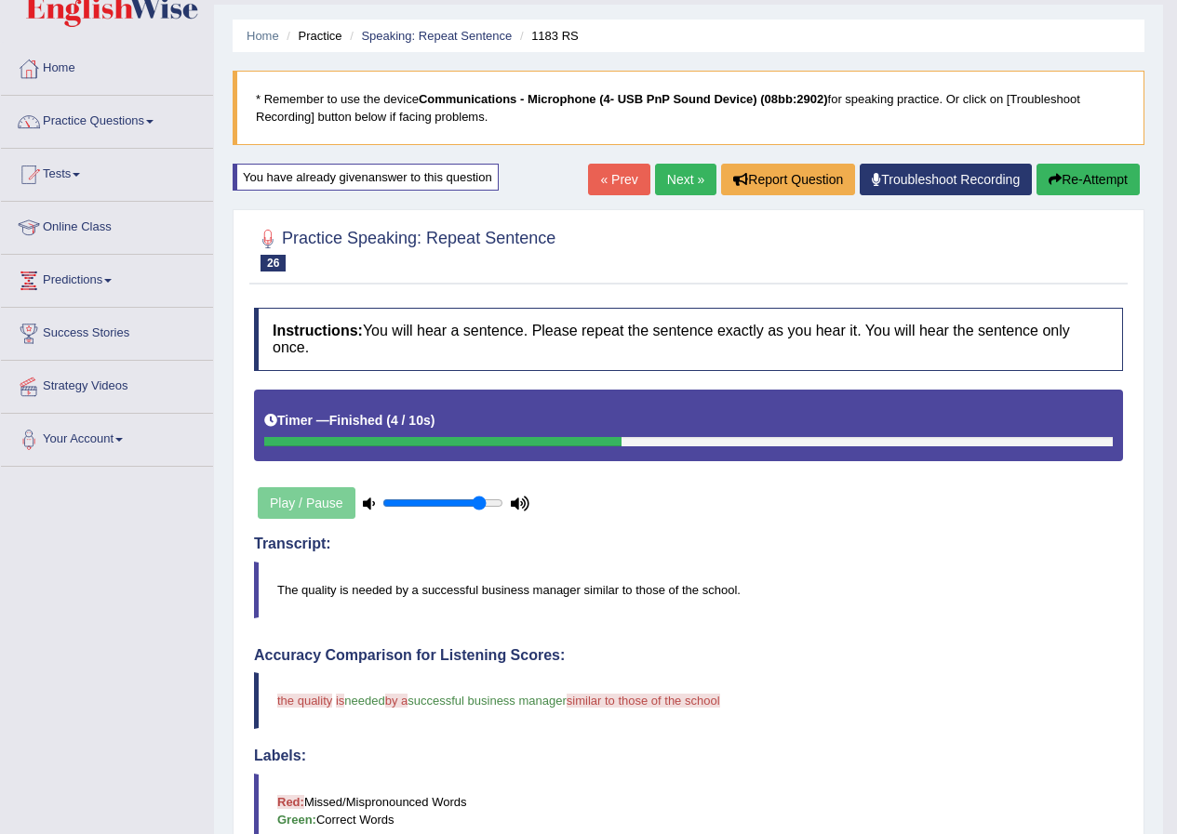
click at [1085, 179] on button "Re-Attempt" at bounding box center [1087, 180] width 103 height 32
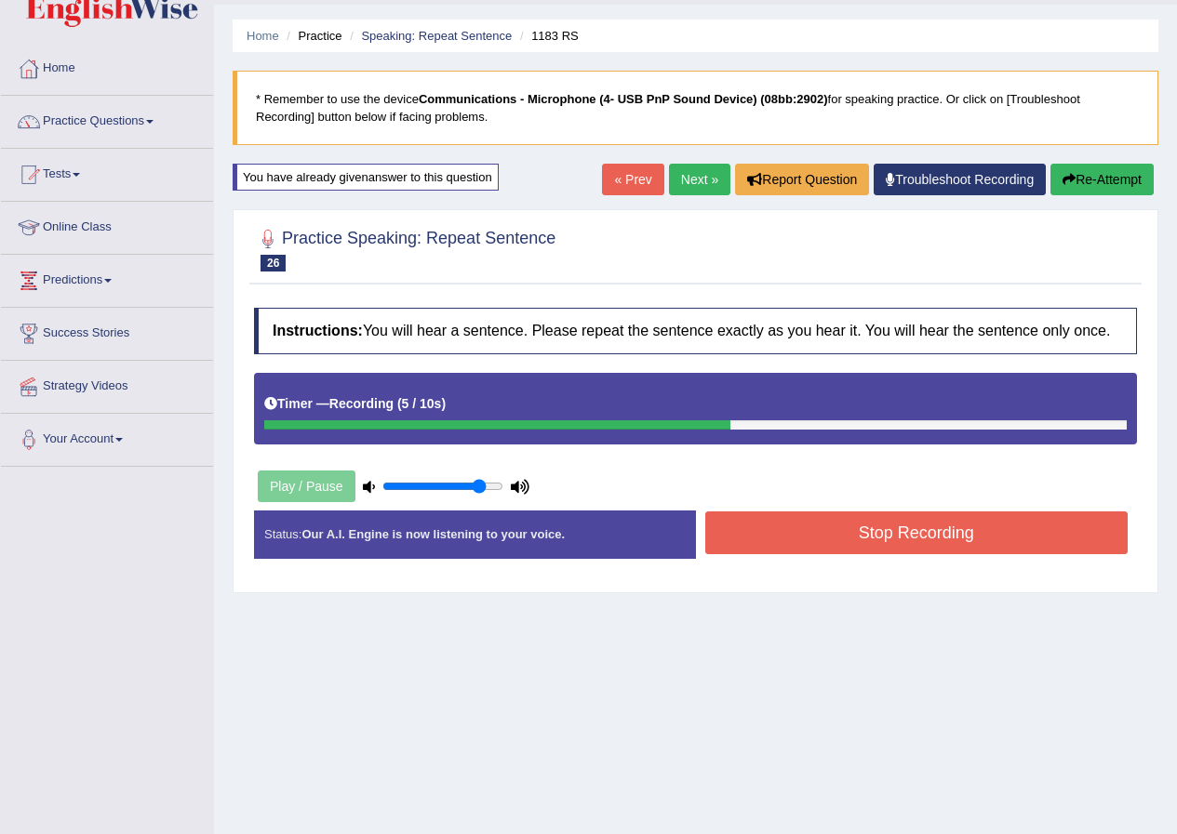
click at [967, 543] on button "Stop Recording" at bounding box center [916, 533] width 423 height 43
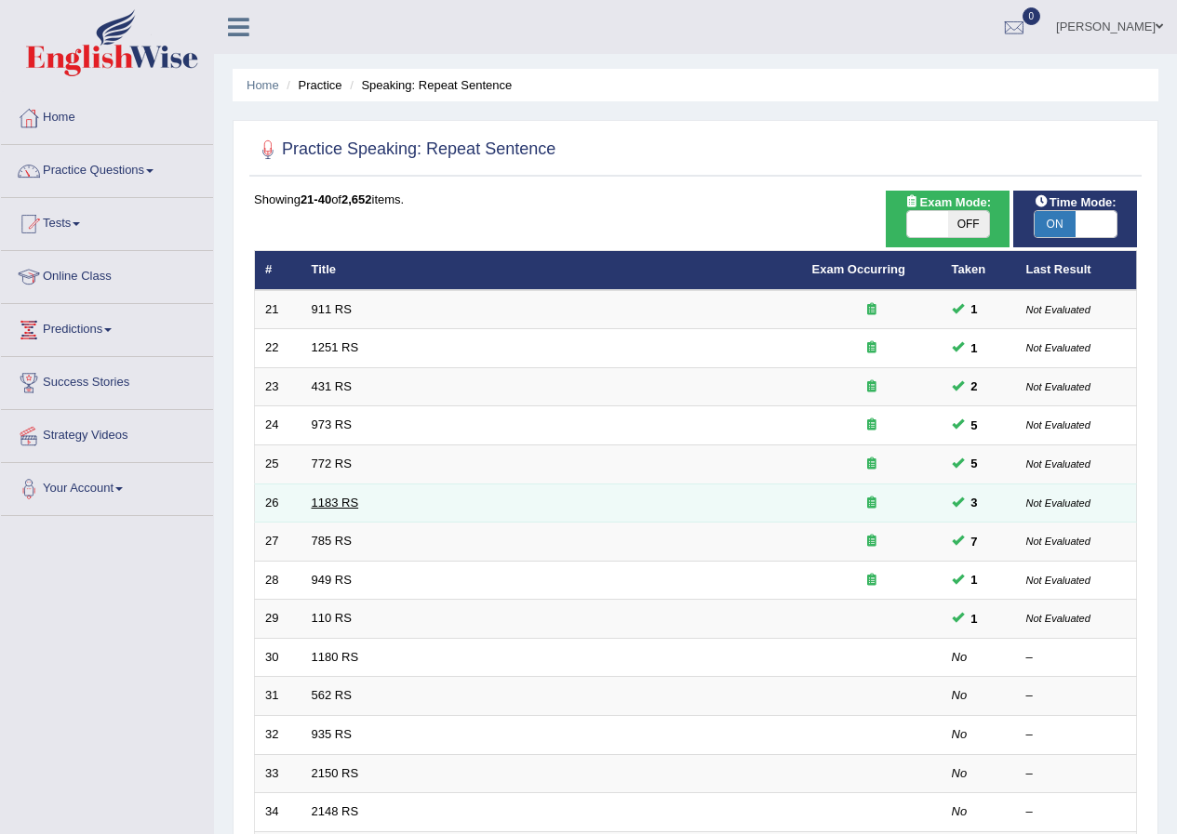
click at [340, 506] on link "1183 RS" at bounding box center [335, 503] width 47 height 14
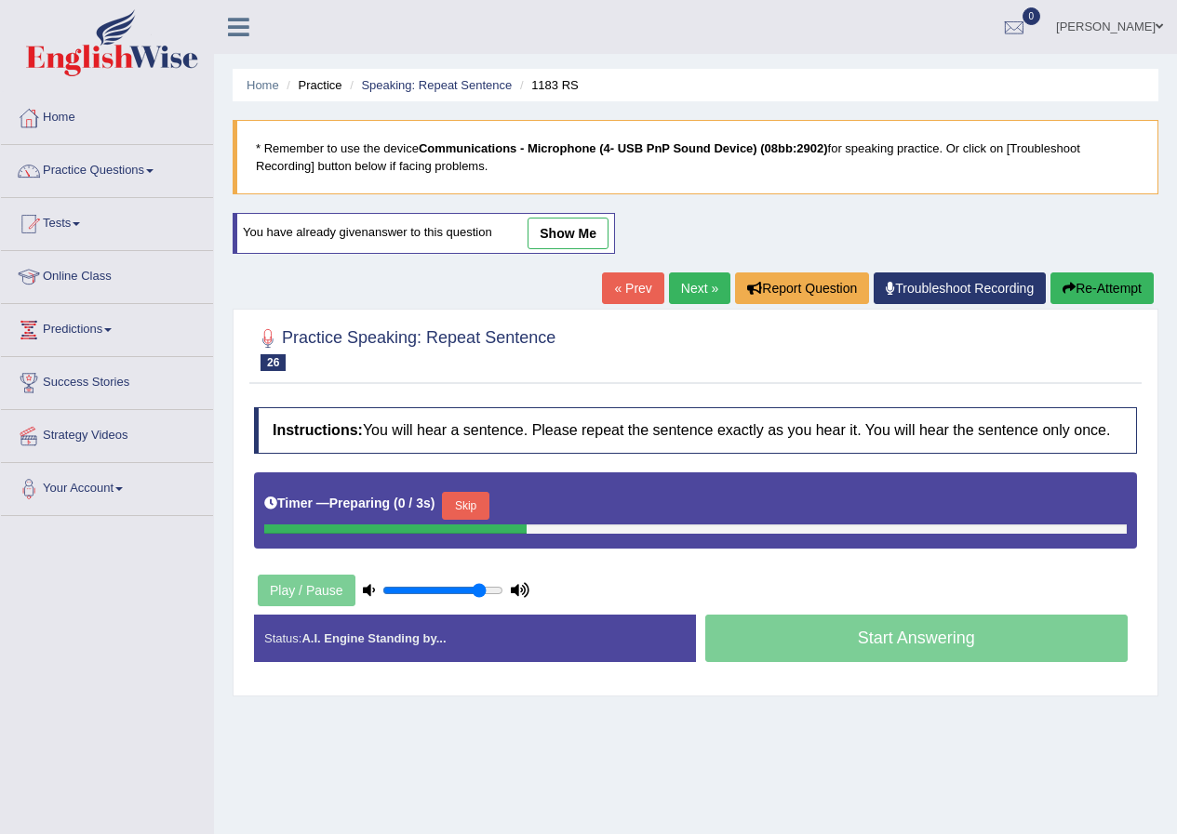
click at [475, 503] on button "Skip" at bounding box center [465, 506] width 47 height 28
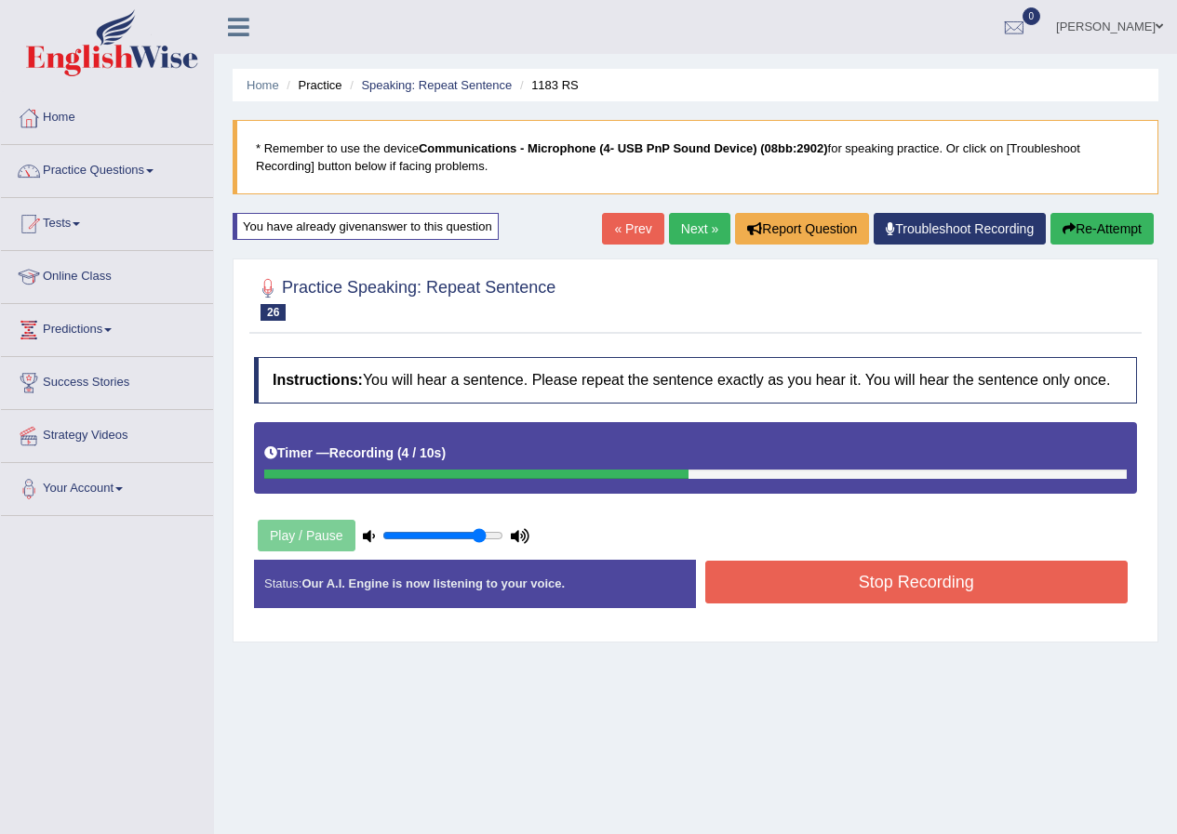
click at [881, 586] on button "Stop Recording" at bounding box center [916, 582] width 423 height 43
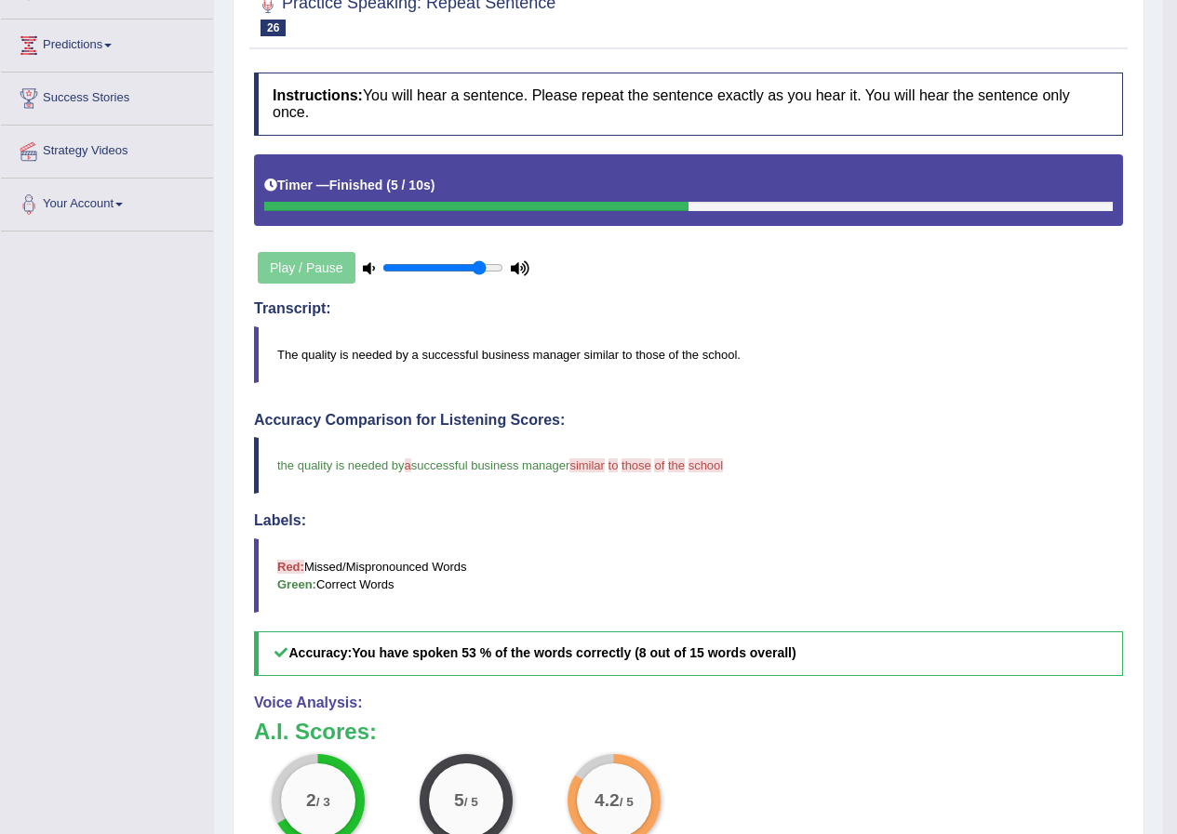
scroll to position [93, 0]
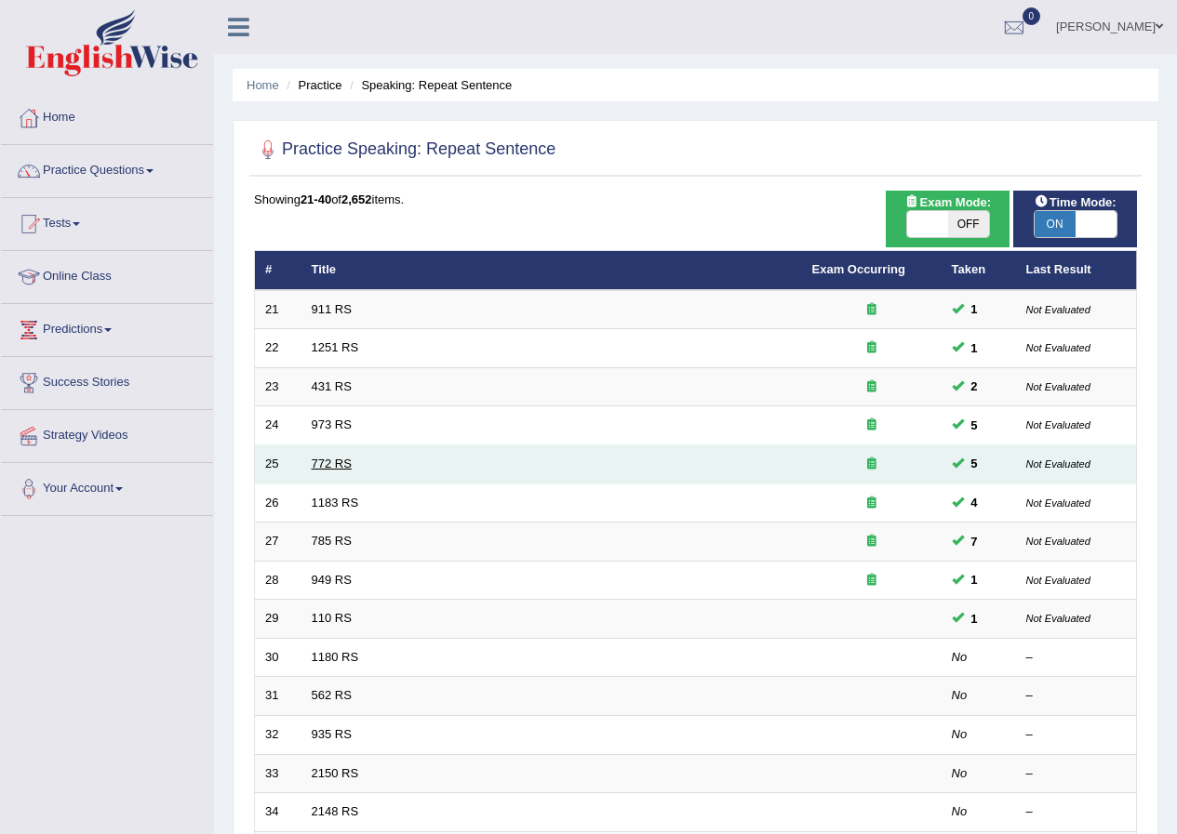
click at [338, 457] on link "772 RS" at bounding box center [332, 464] width 40 height 14
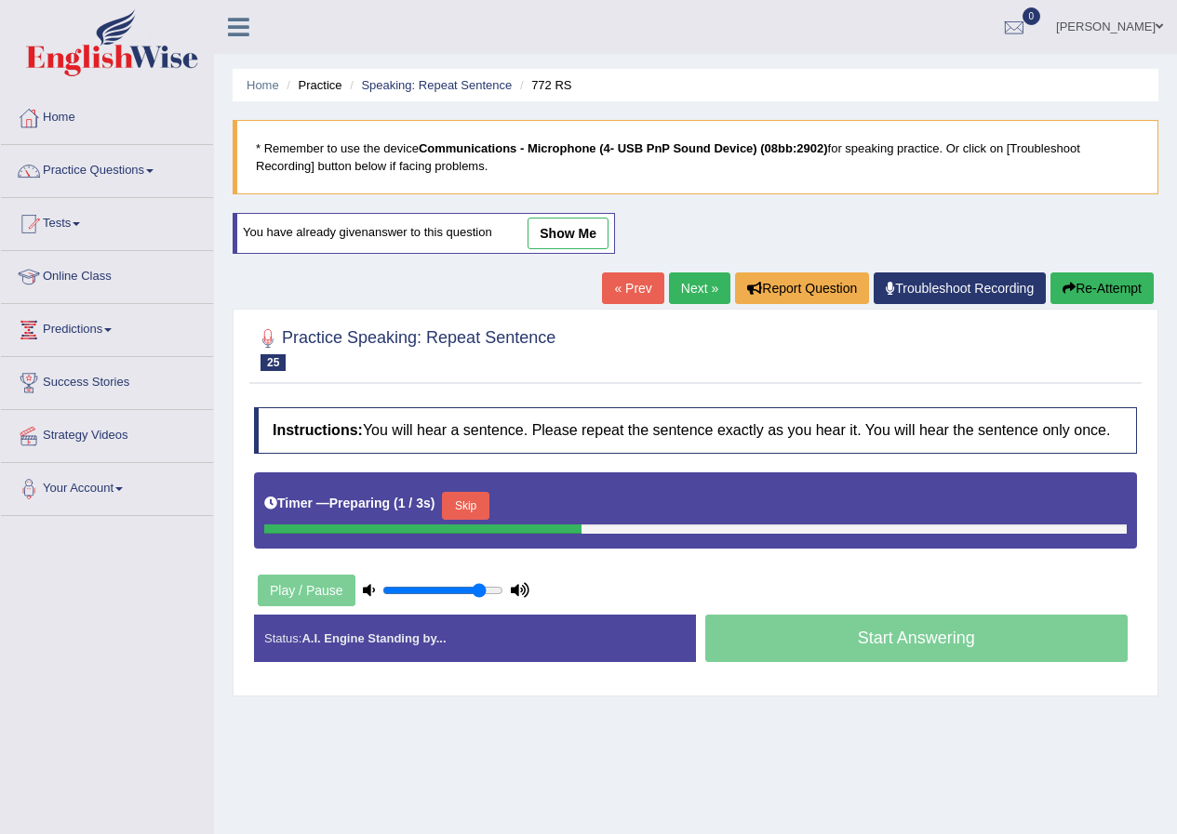
click at [475, 494] on button "Skip" at bounding box center [465, 506] width 47 height 28
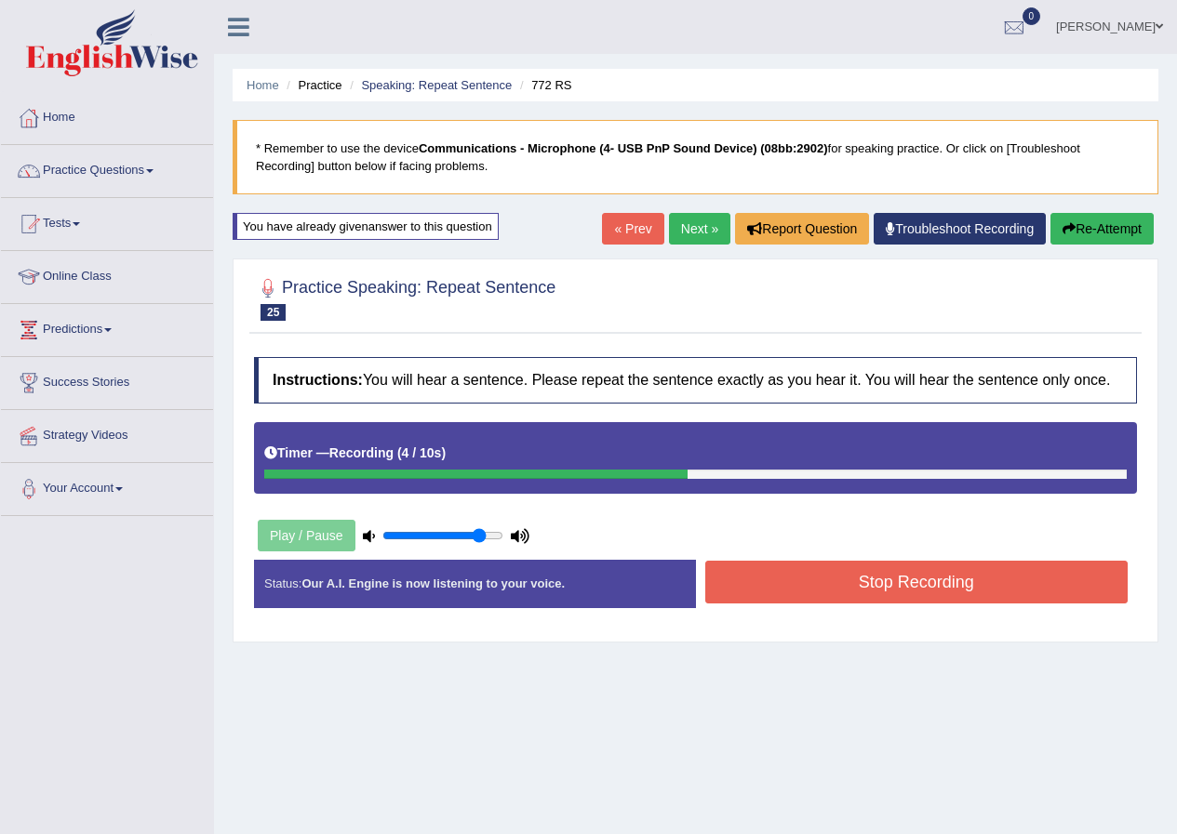
click at [803, 594] on button "Stop Recording" at bounding box center [916, 582] width 423 height 43
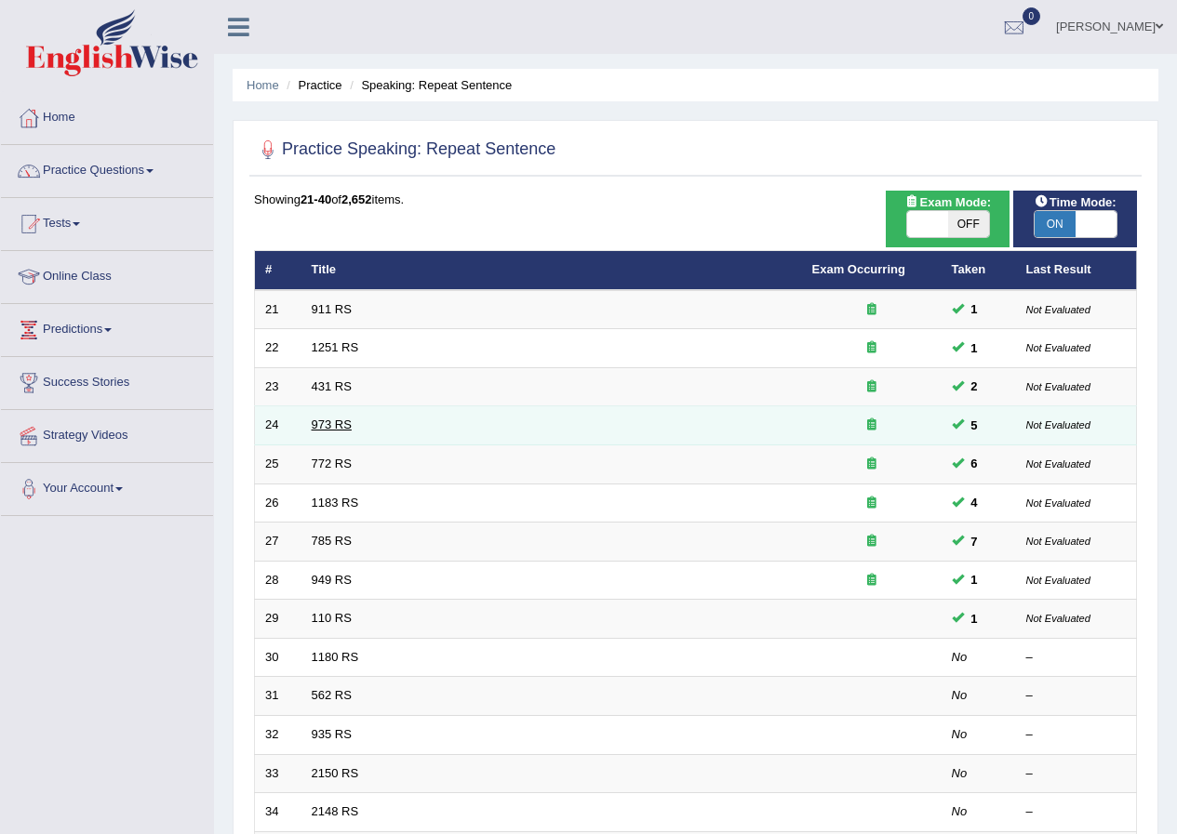
click at [339, 428] on link "973 RS" at bounding box center [332, 425] width 40 height 14
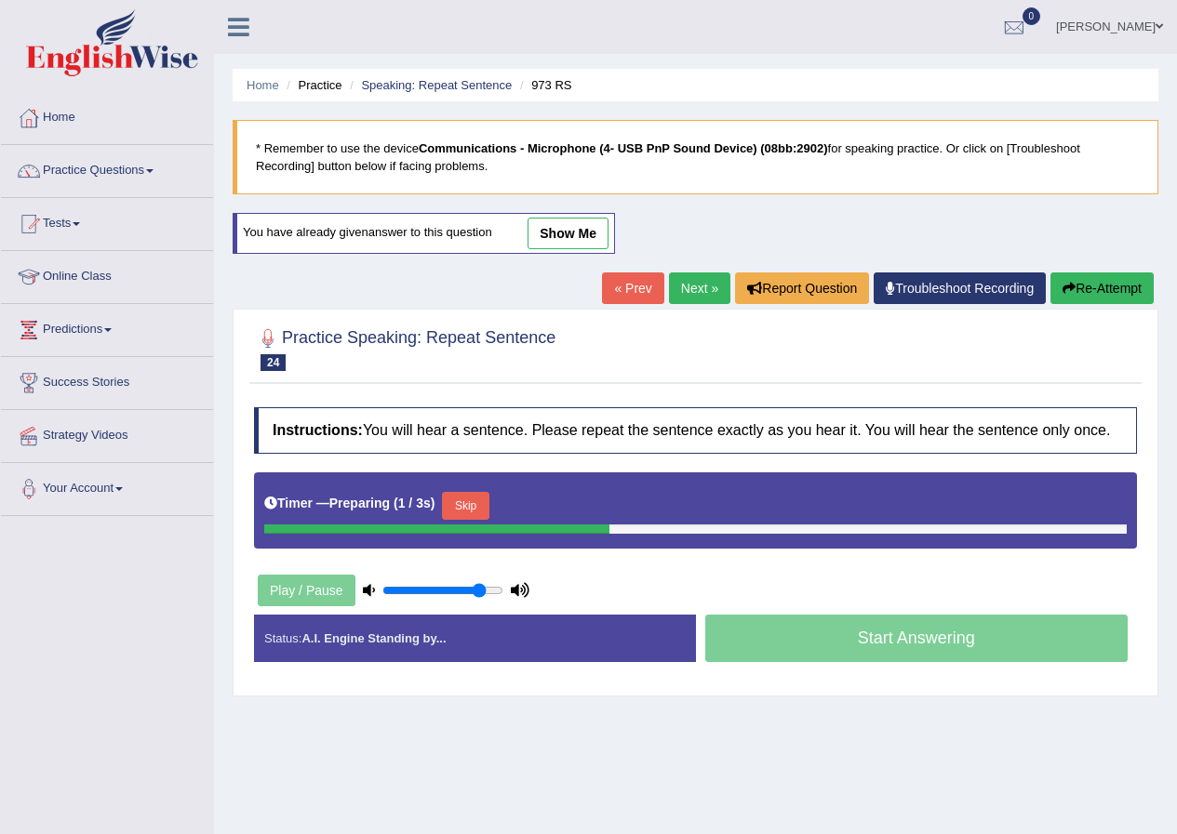
click at [460, 500] on button "Skip" at bounding box center [465, 506] width 47 height 28
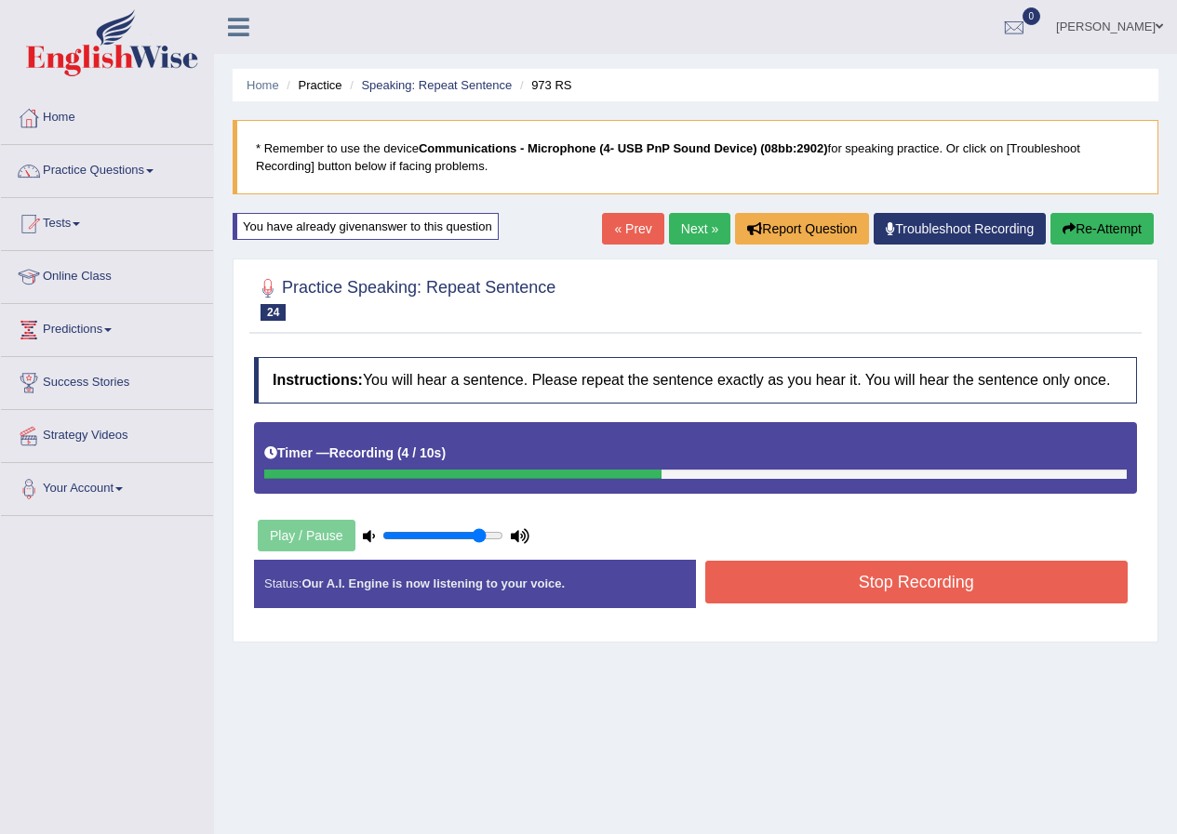
click at [778, 568] on button "Stop Recording" at bounding box center [916, 582] width 423 height 43
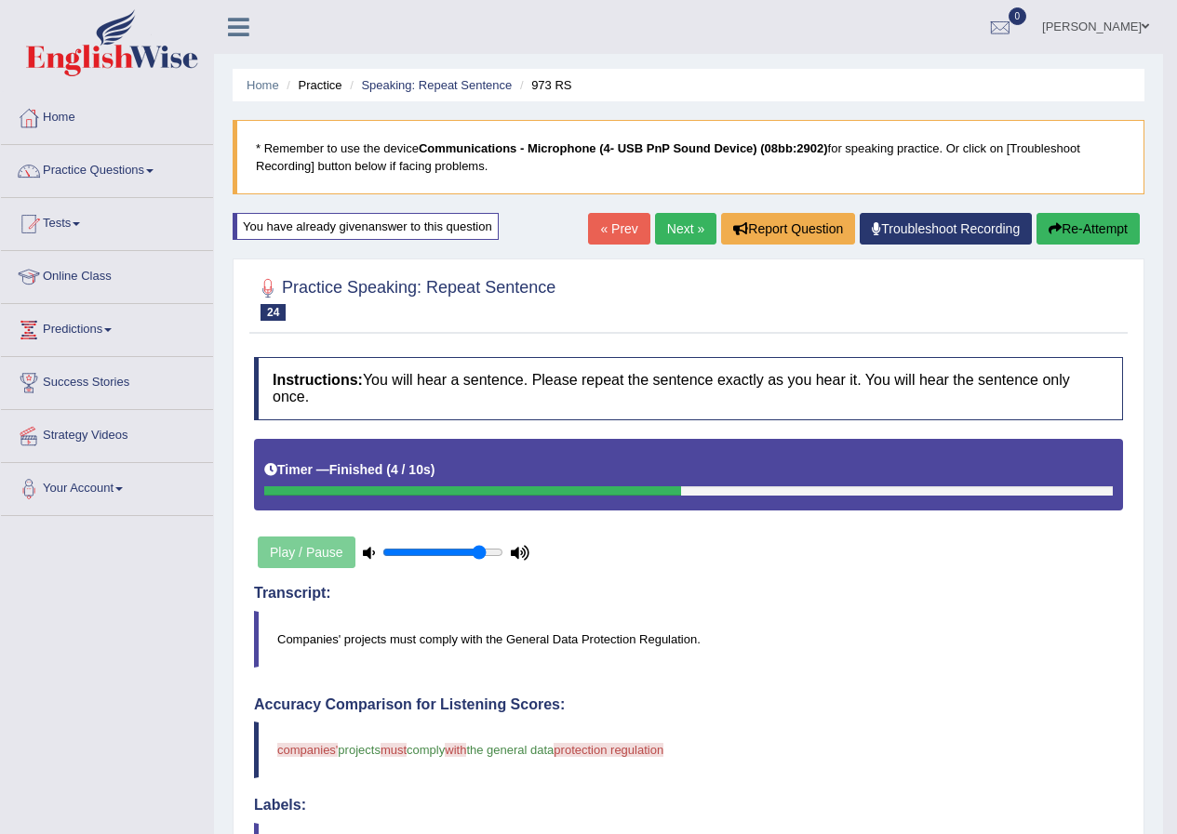
click at [1075, 229] on button "Re-Attempt" at bounding box center [1087, 229] width 103 height 32
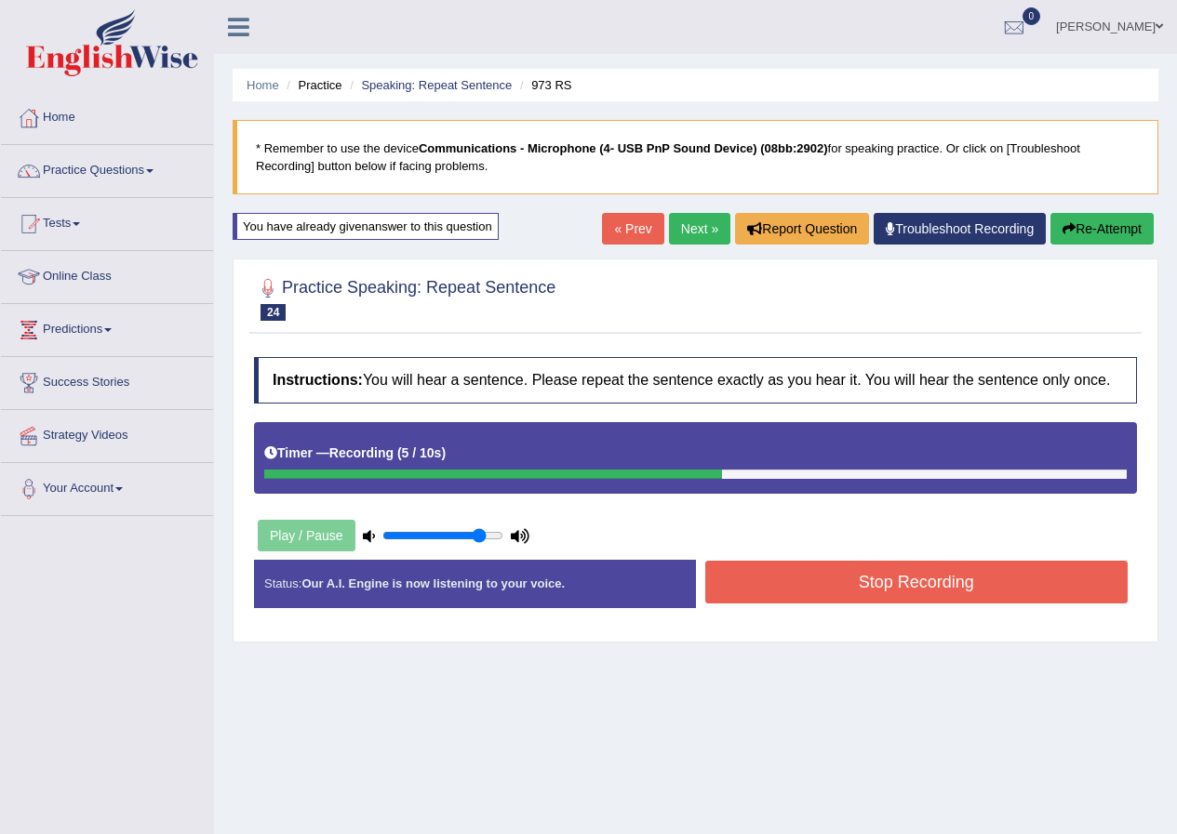
click at [899, 581] on button "Stop Recording" at bounding box center [916, 582] width 423 height 43
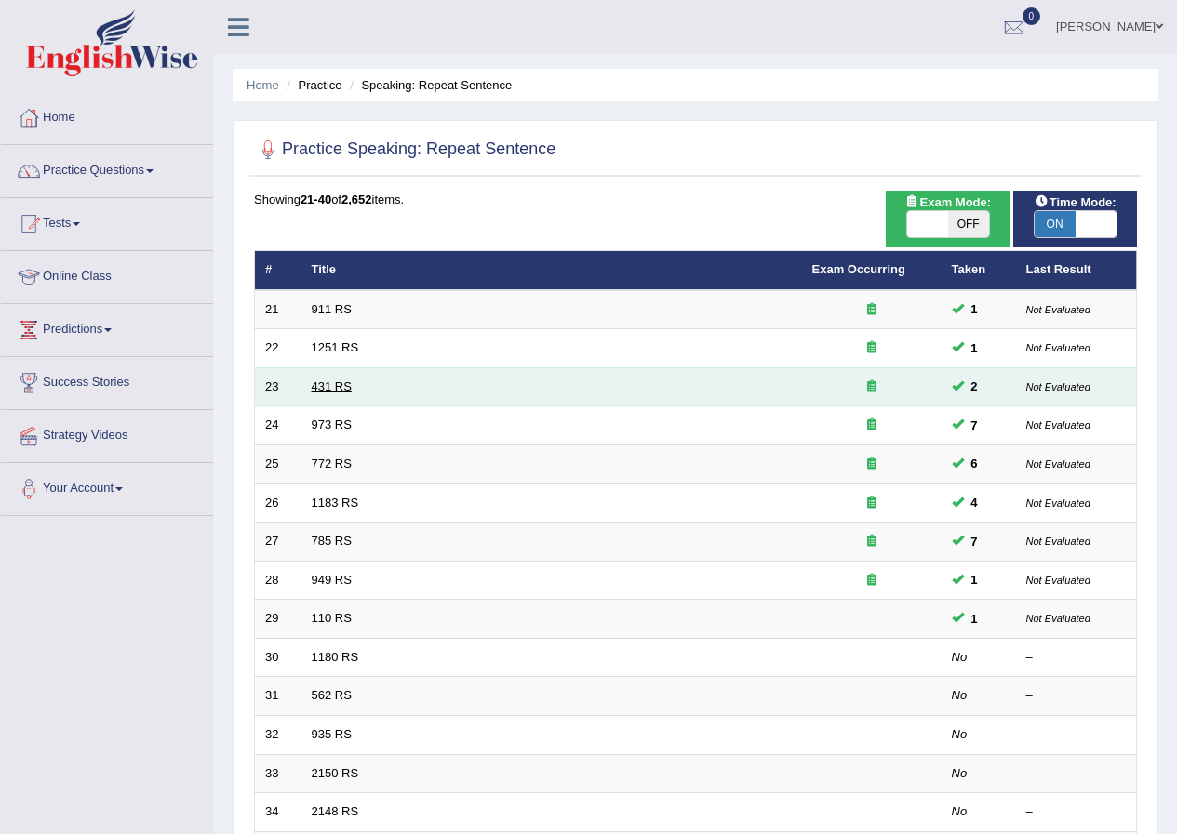
click at [339, 389] on link "431 RS" at bounding box center [332, 387] width 40 height 14
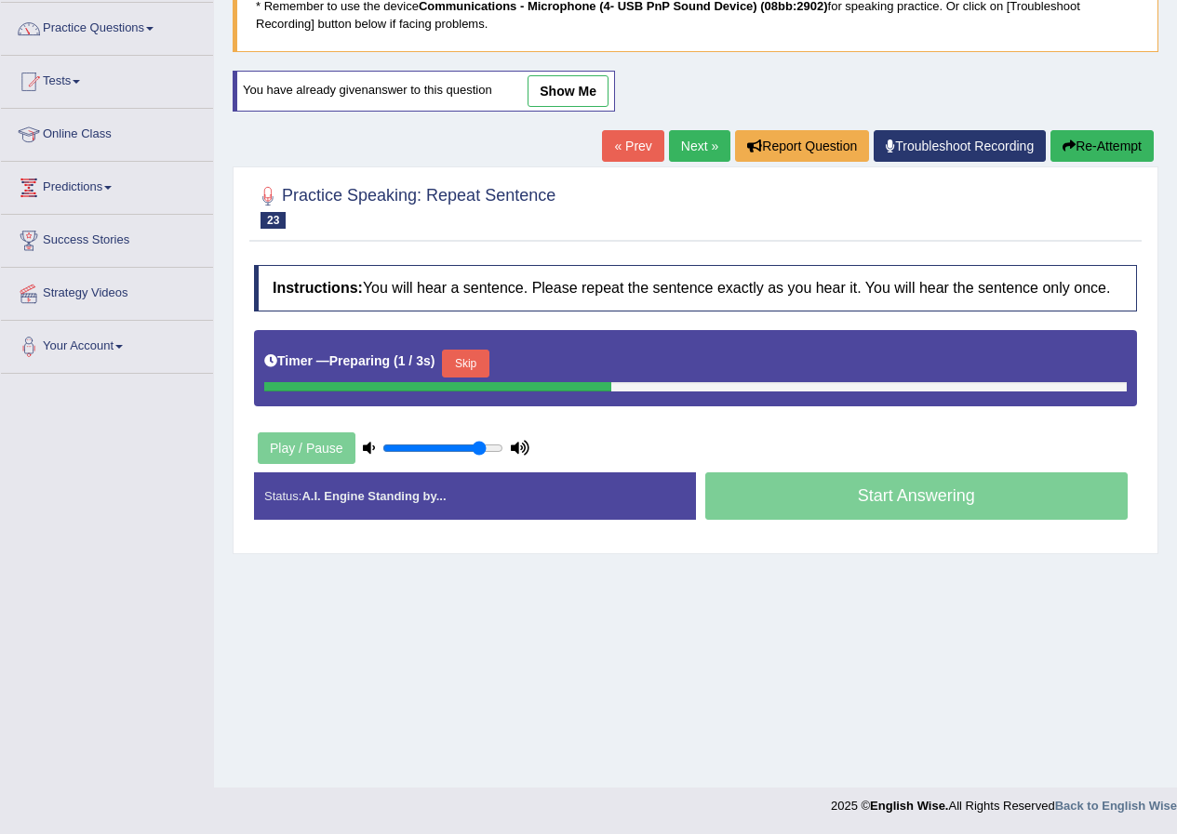
click at [488, 367] on button "Skip" at bounding box center [465, 364] width 47 height 28
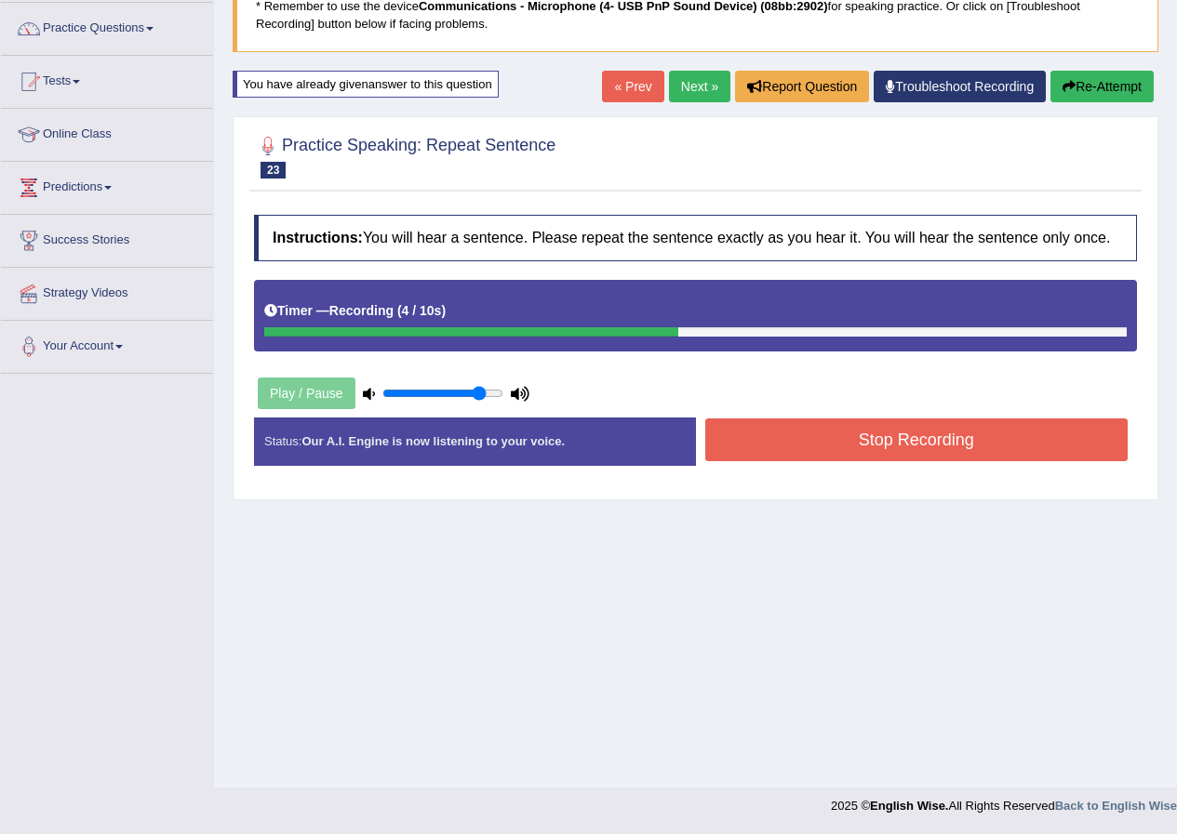
click at [866, 444] on button "Stop Recording" at bounding box center [916, 440] width 423 height 43
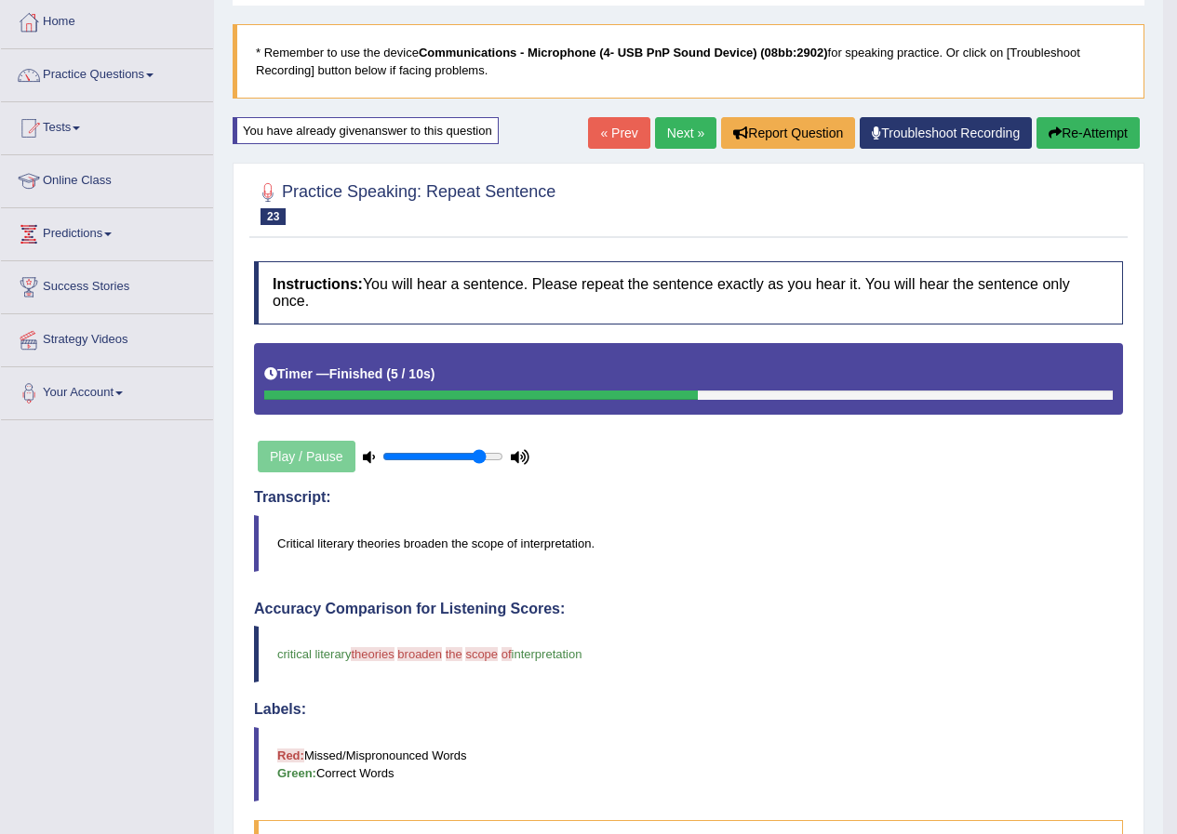
scroll to position [49, 0]
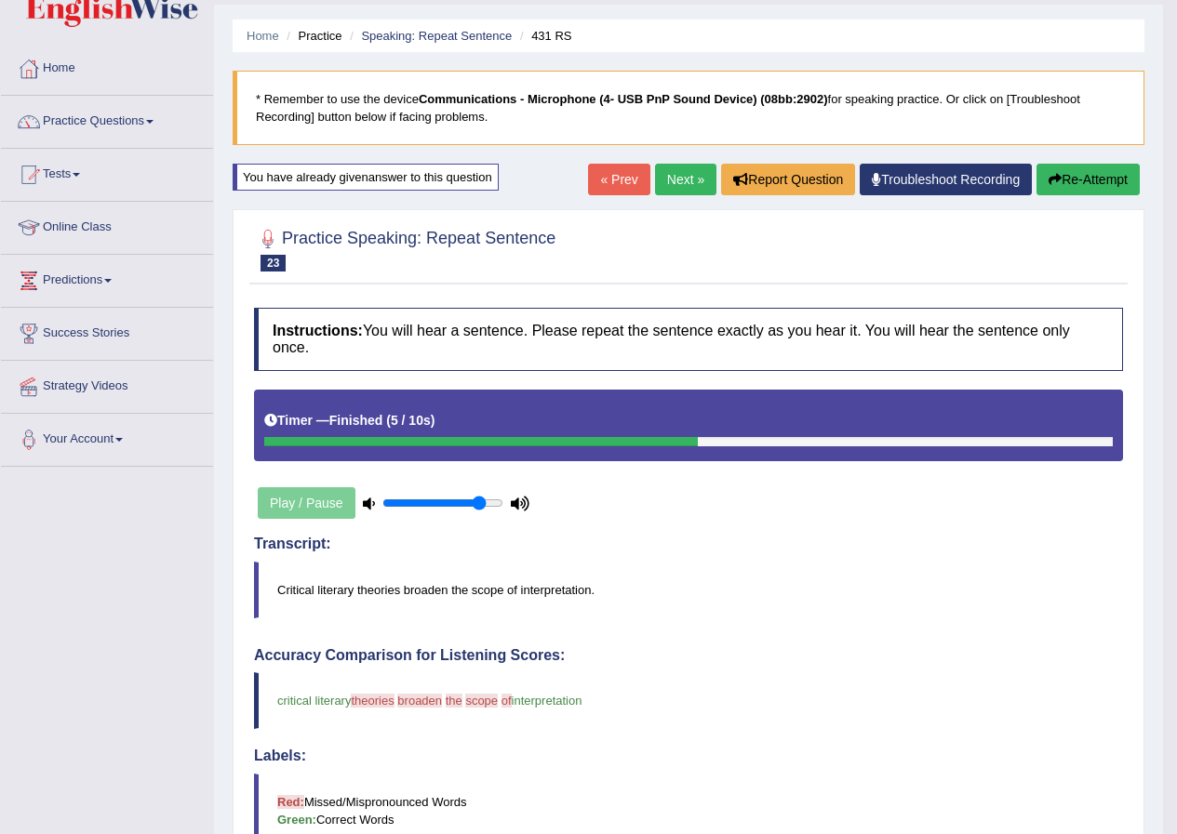
click at [1092, 183] on button "Re-Attempt" at bounding box center [1087, 180] width 103 height 32
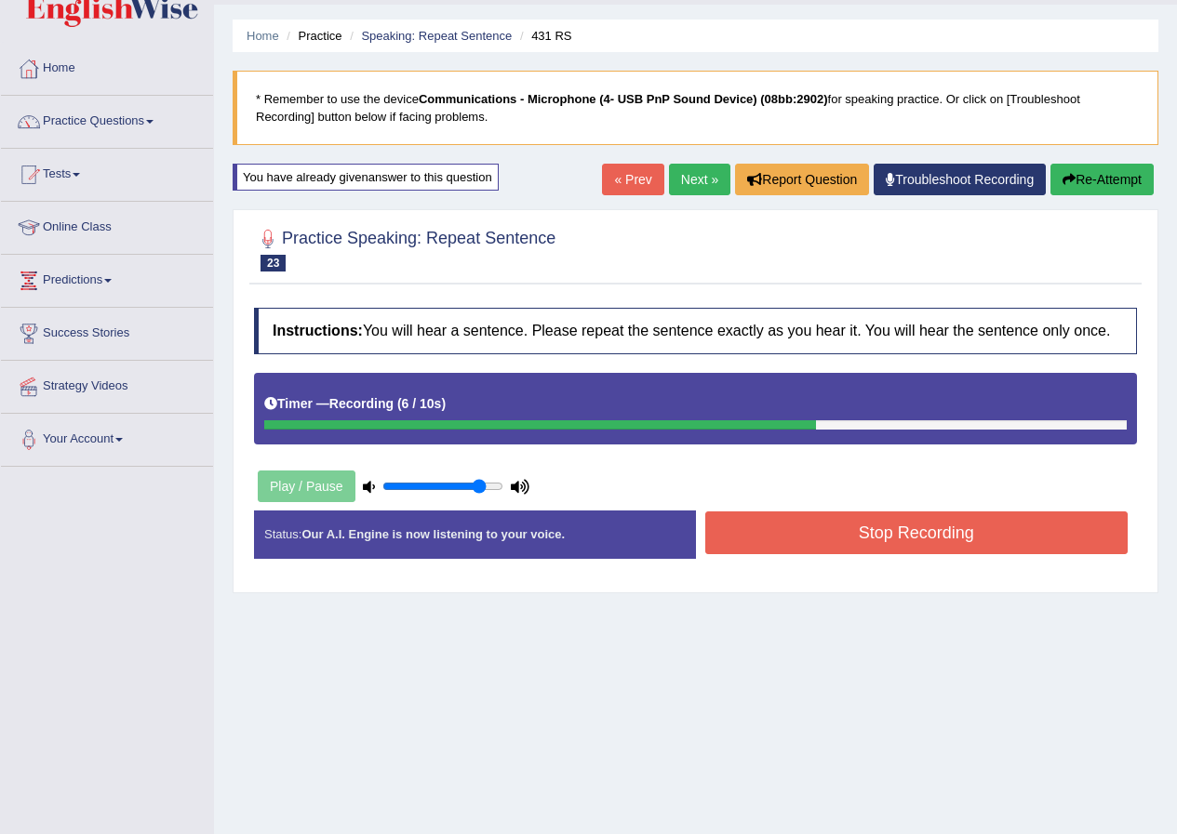
click at [992, 561] on div "Status: Our A.I. Engine is now listening to your voice. Start Answering Stop Re…" at bounding box center [695, 544] width 883 height 66
click at [992, 541] on button "Stop Recording" at bounding box center [916, 533] width 423 height 43
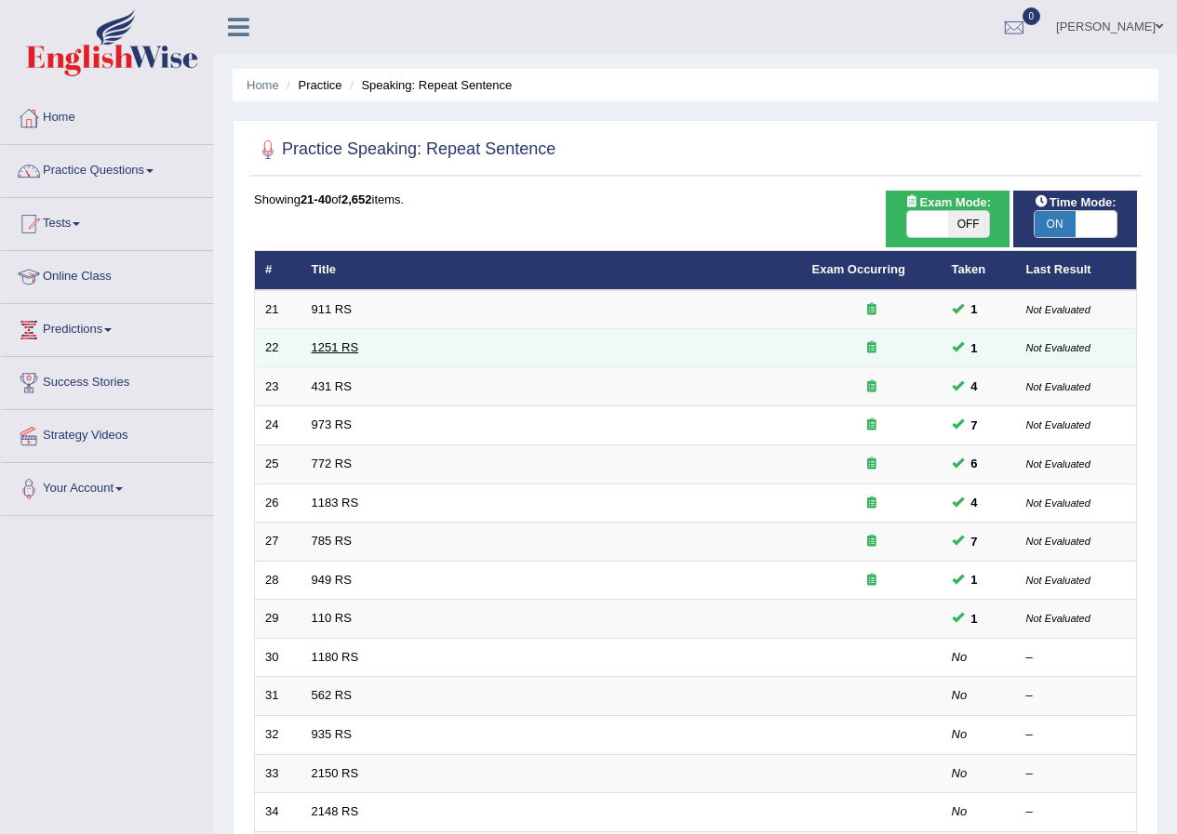
click at [327, 342] on link "1251 RS" at bounding box center [335, 347] width 47 height 14
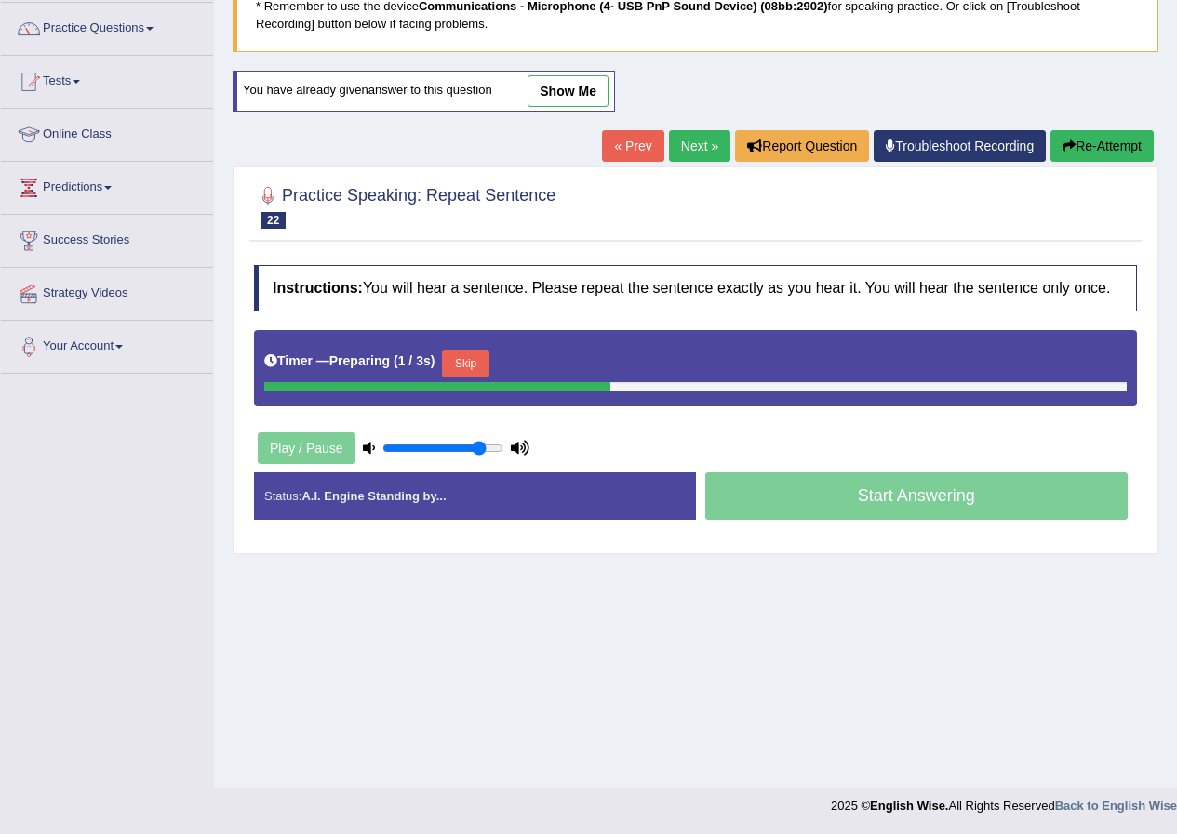
click at [482, 364] on button "Skip" at bounding box center [465, 364] width 47 height 28
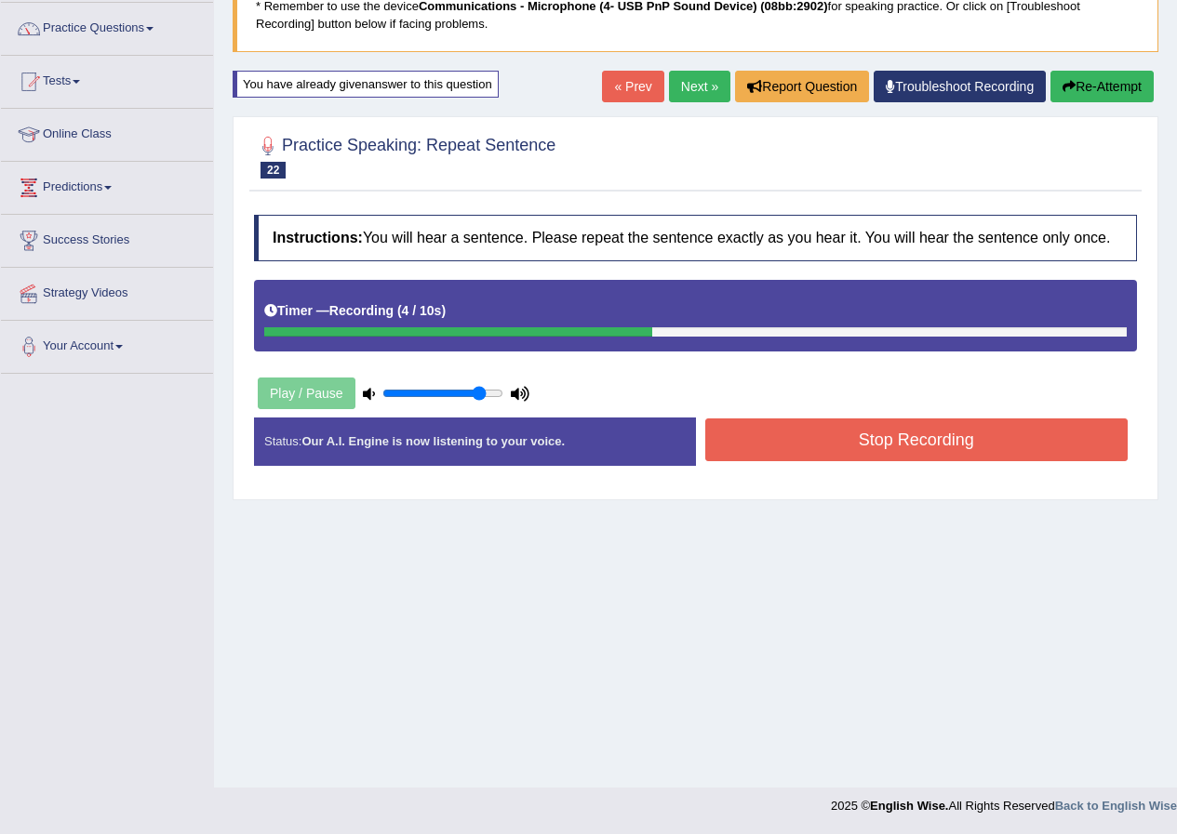
click at [1002, 455] on button "Stop Recording" at bounding box center [916, 440] width 423 height 43
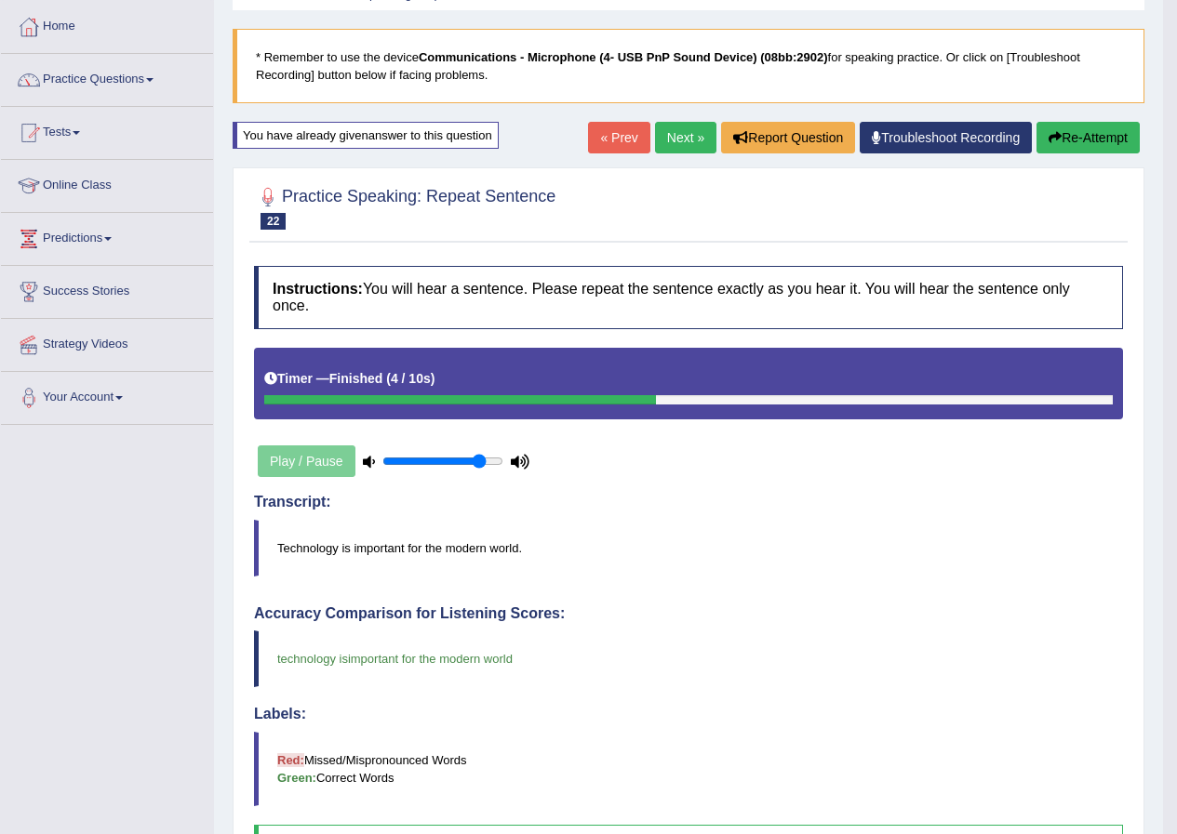
scroll to position [49, 0]
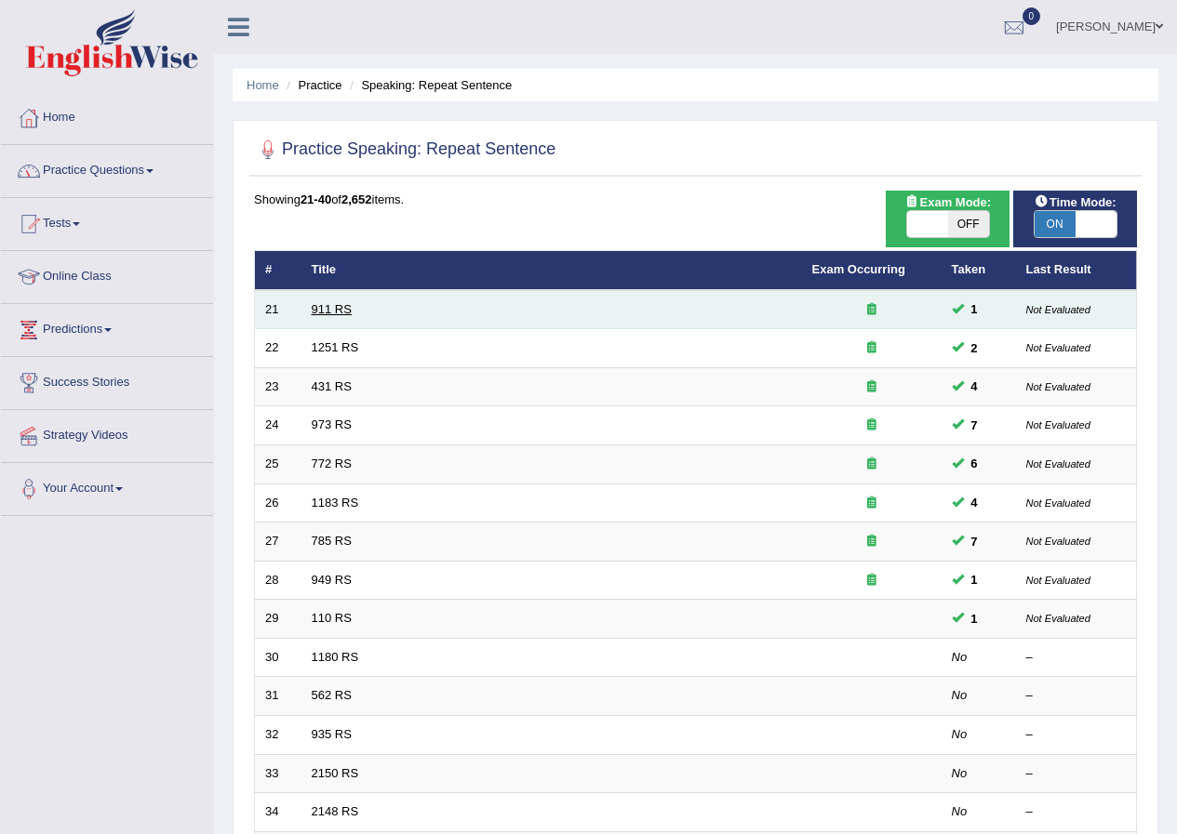
click at [339, 302] on link "911 RS" at bounding box center [332, 309] width 40 height 14
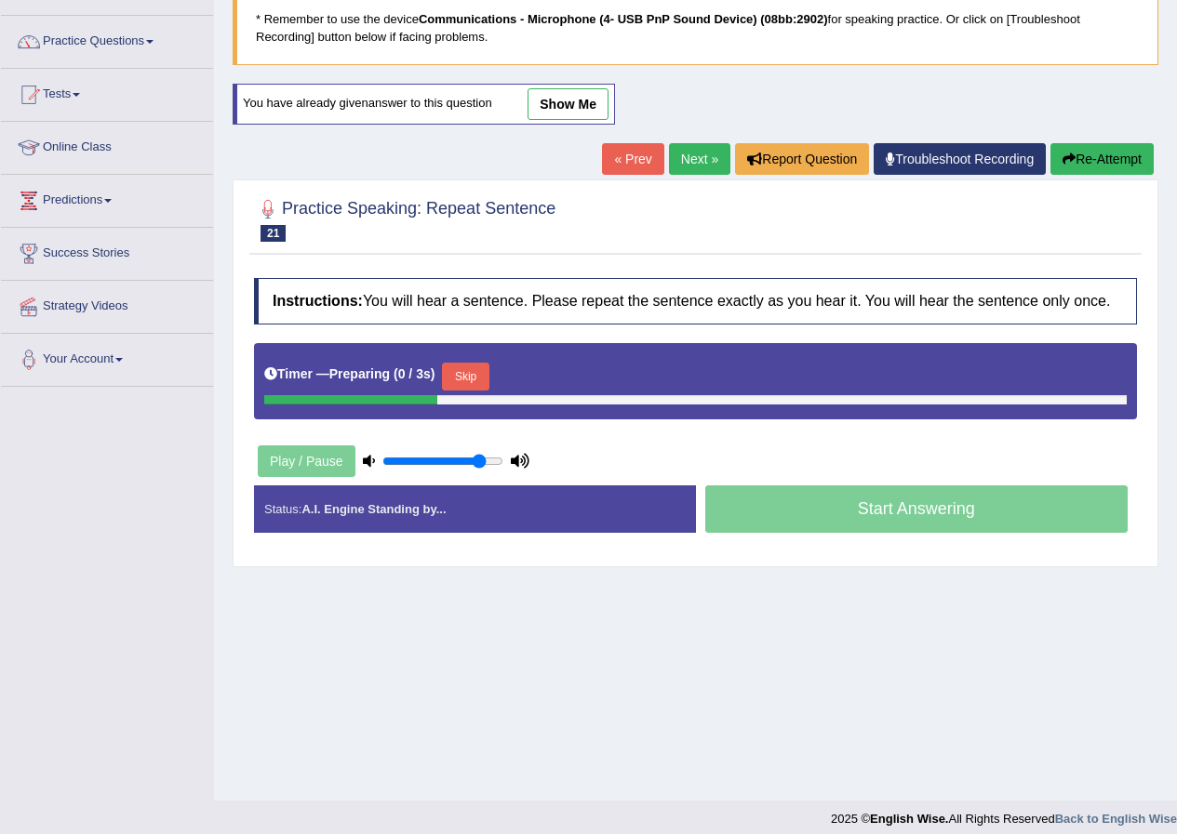
scroll to position [142, 0]
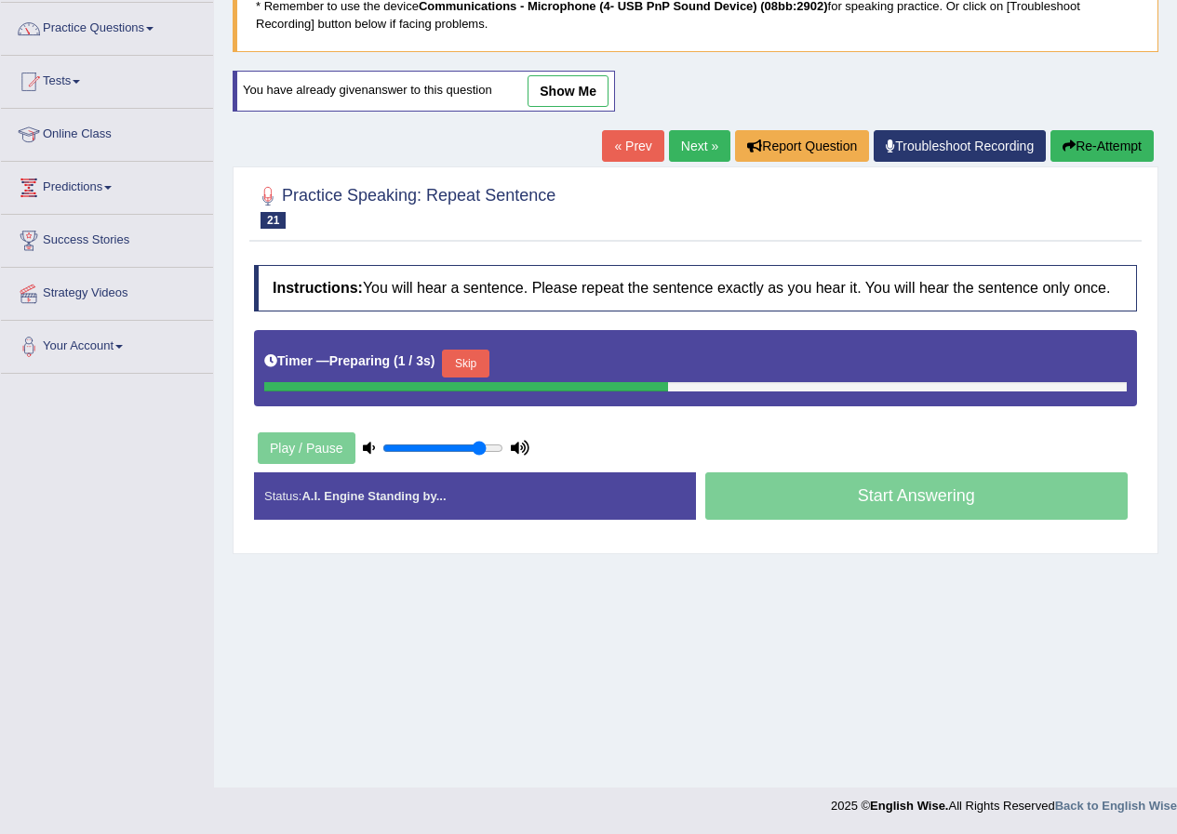
click at [461, 366] on button "Skip" at bounding box center [465, 364] width 47 height 28
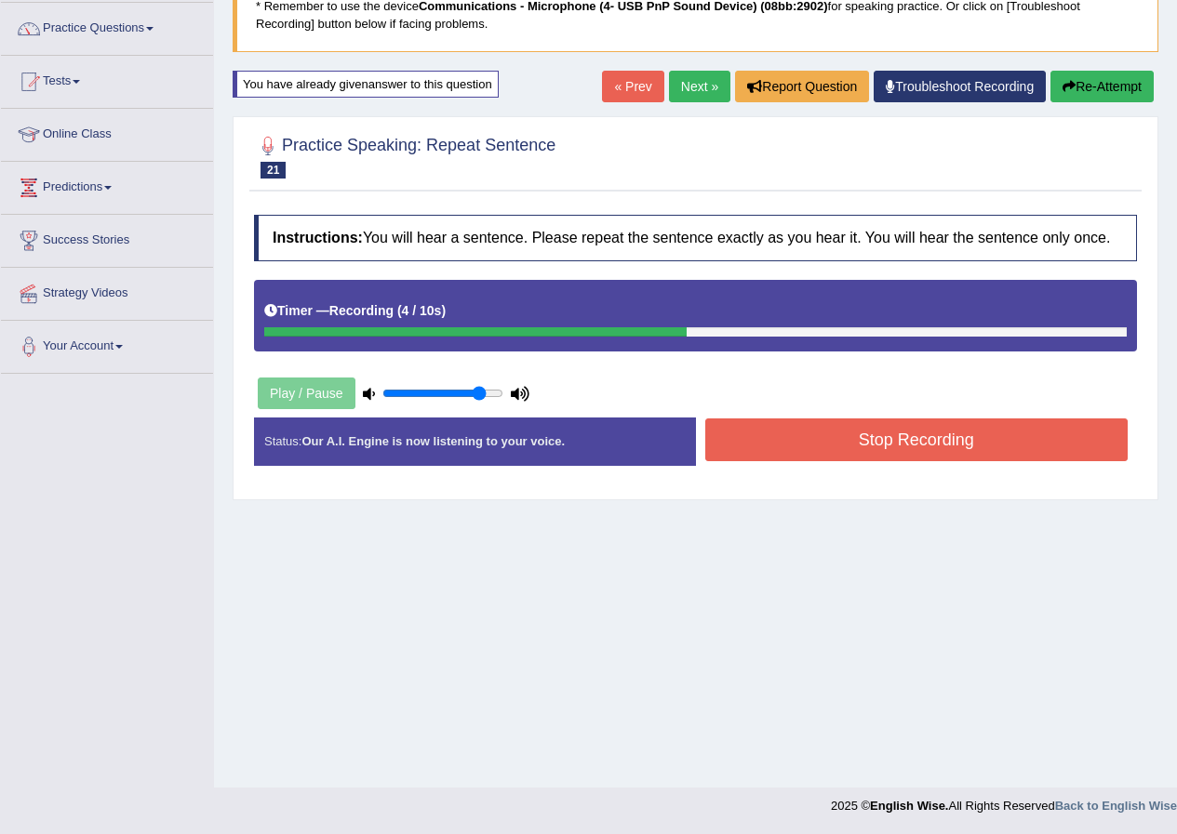
click at [922, 429] on button "Stop Recording" at bounding box center [916, 440] width 423 height 43
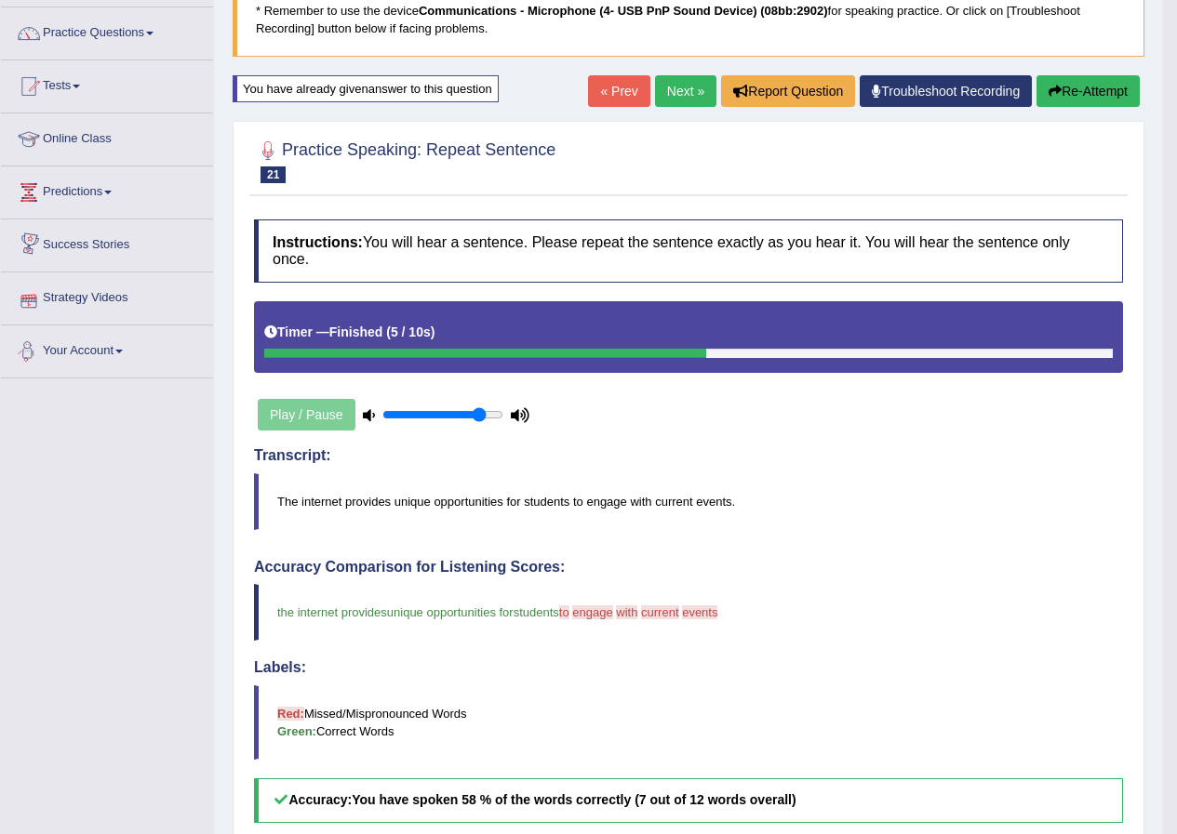
scroll to position [79, 0]
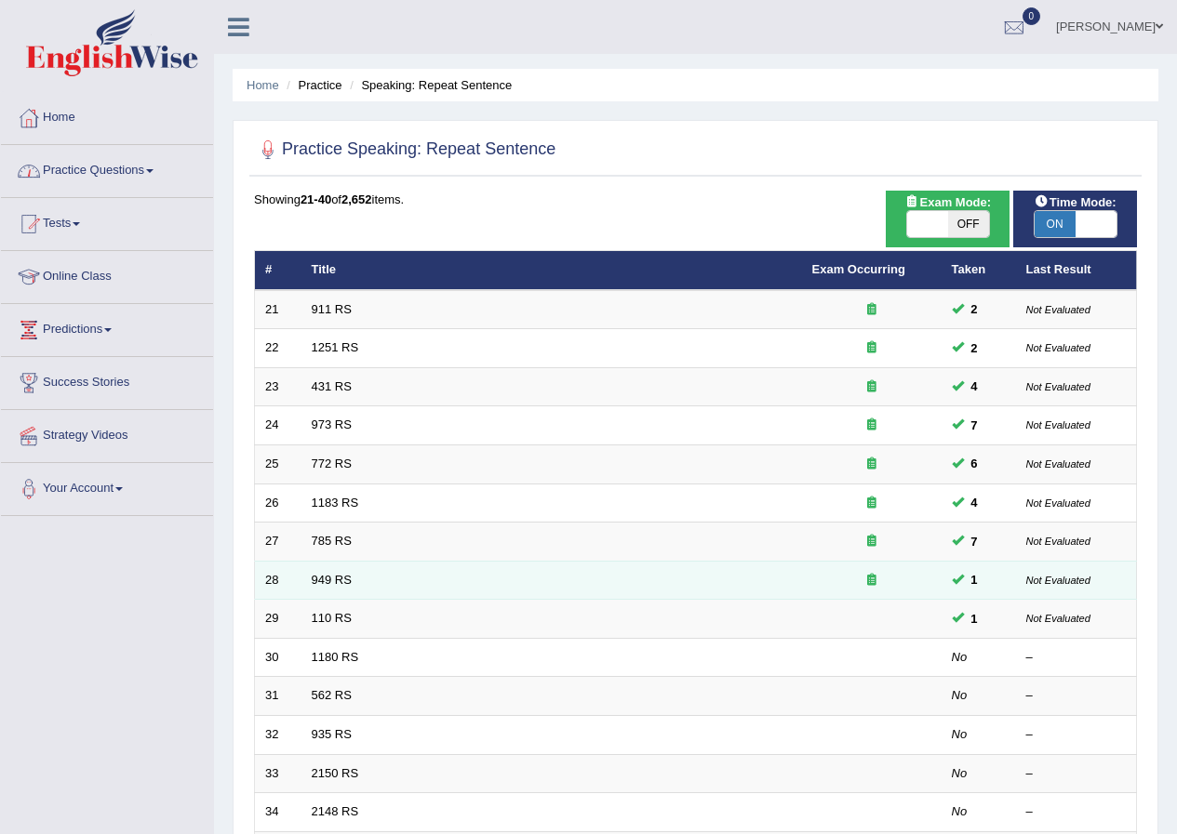
scroll to position [93, 0]
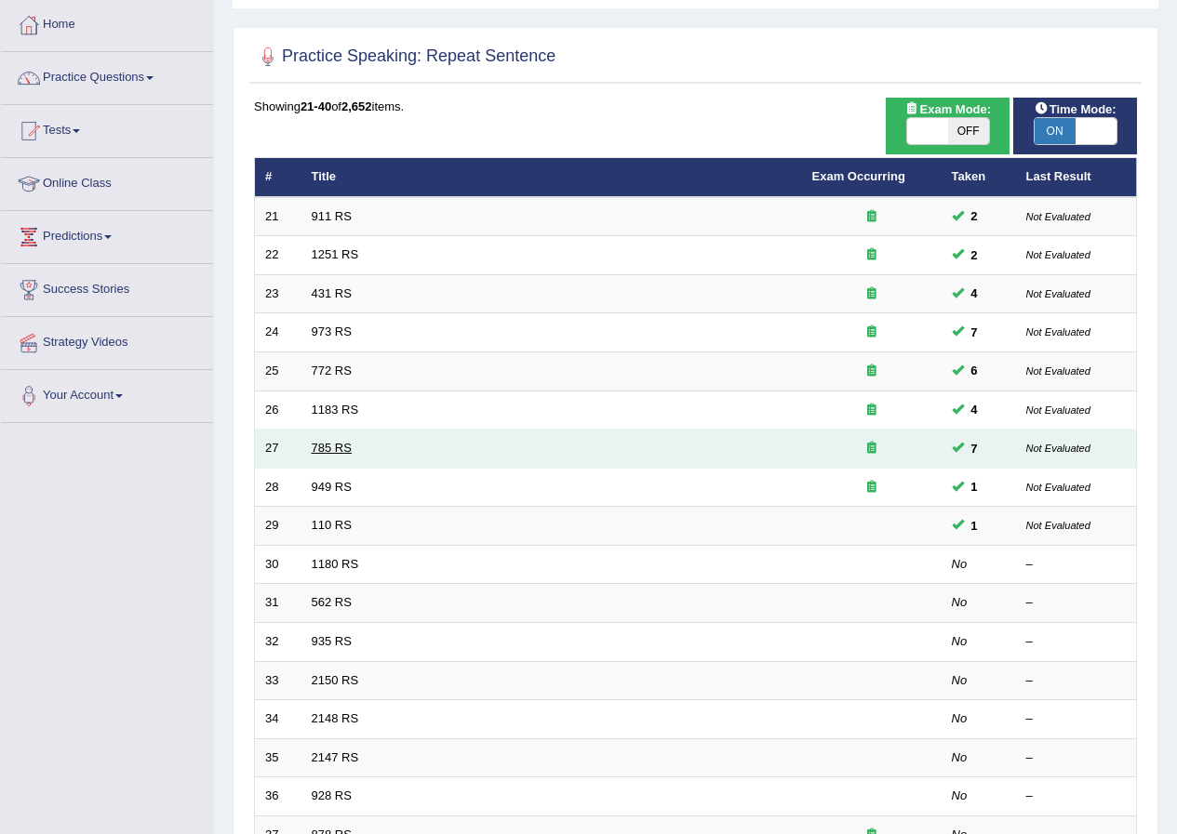
click at [327, 447] on link "785 RS" at bounding box center [332, 448] width 40 height 14
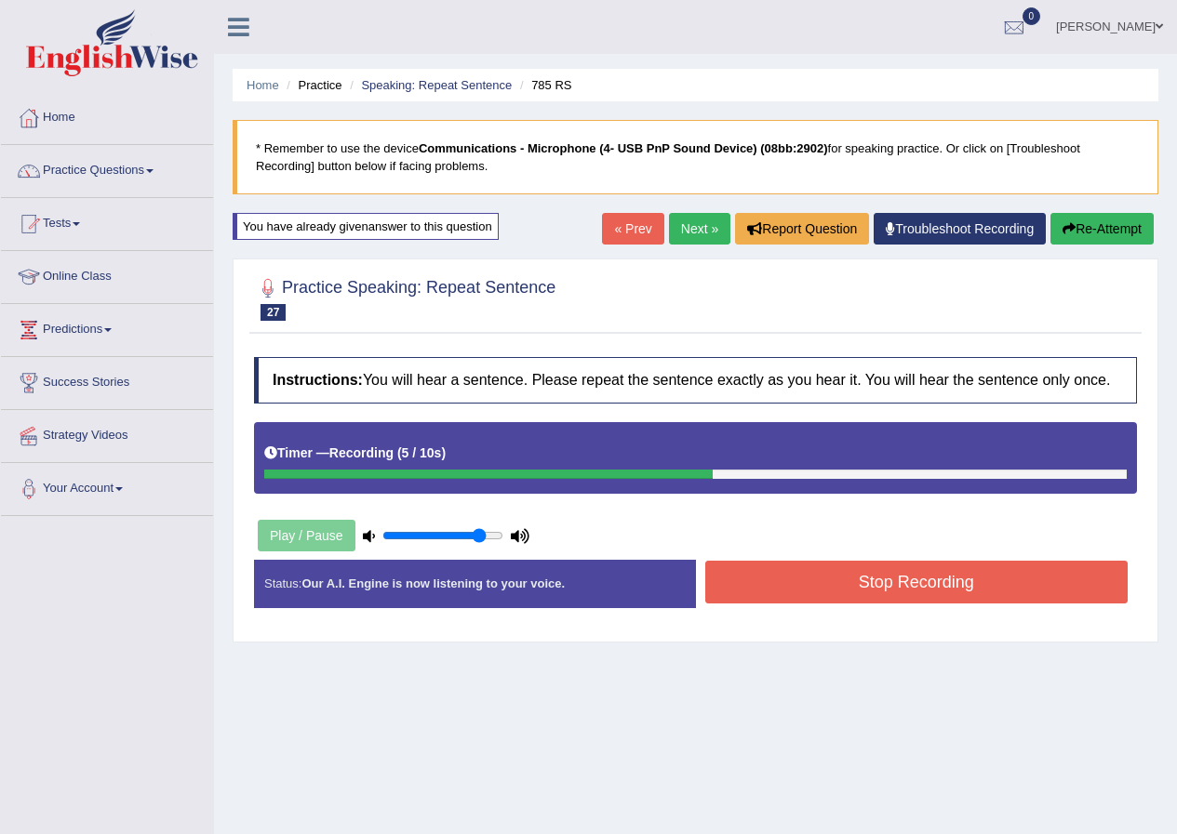
click at [780, 582] on button "Stop Recording" at bounding box center [916, 582] width 423 height 43
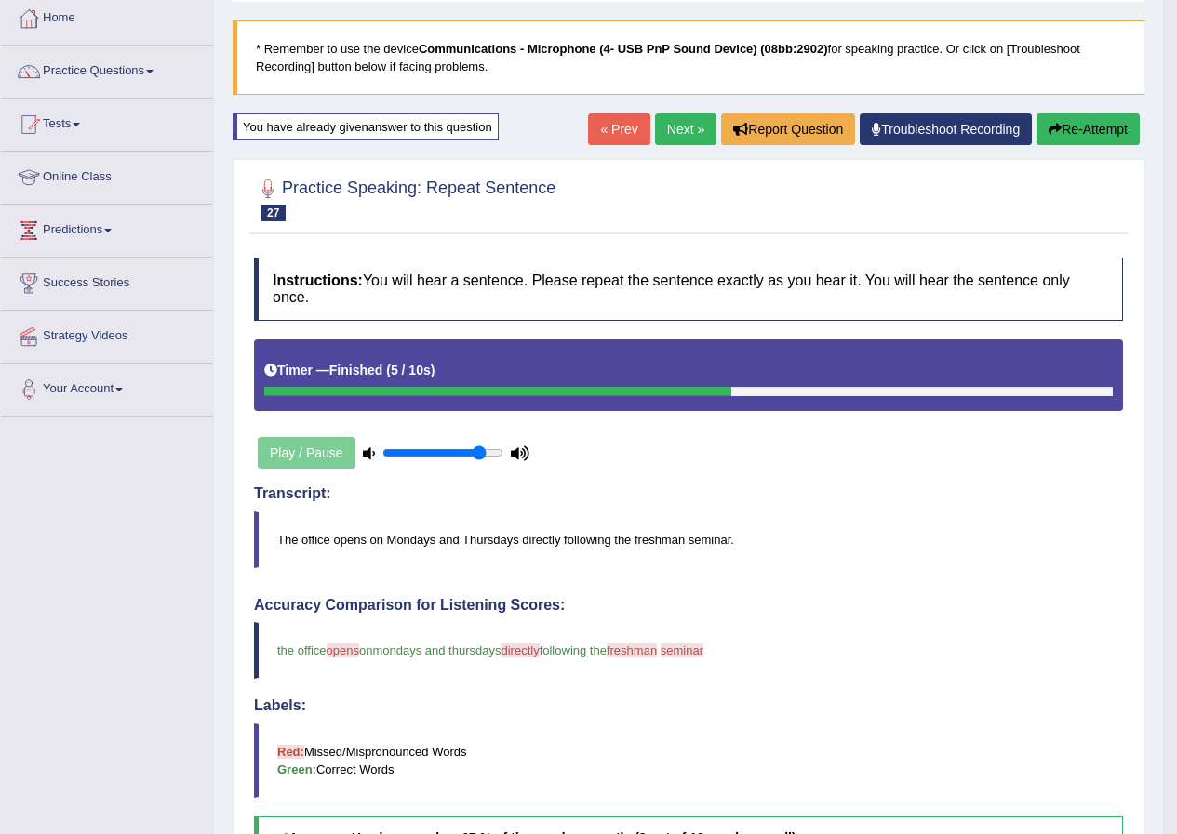
scroll to position [93, 0]
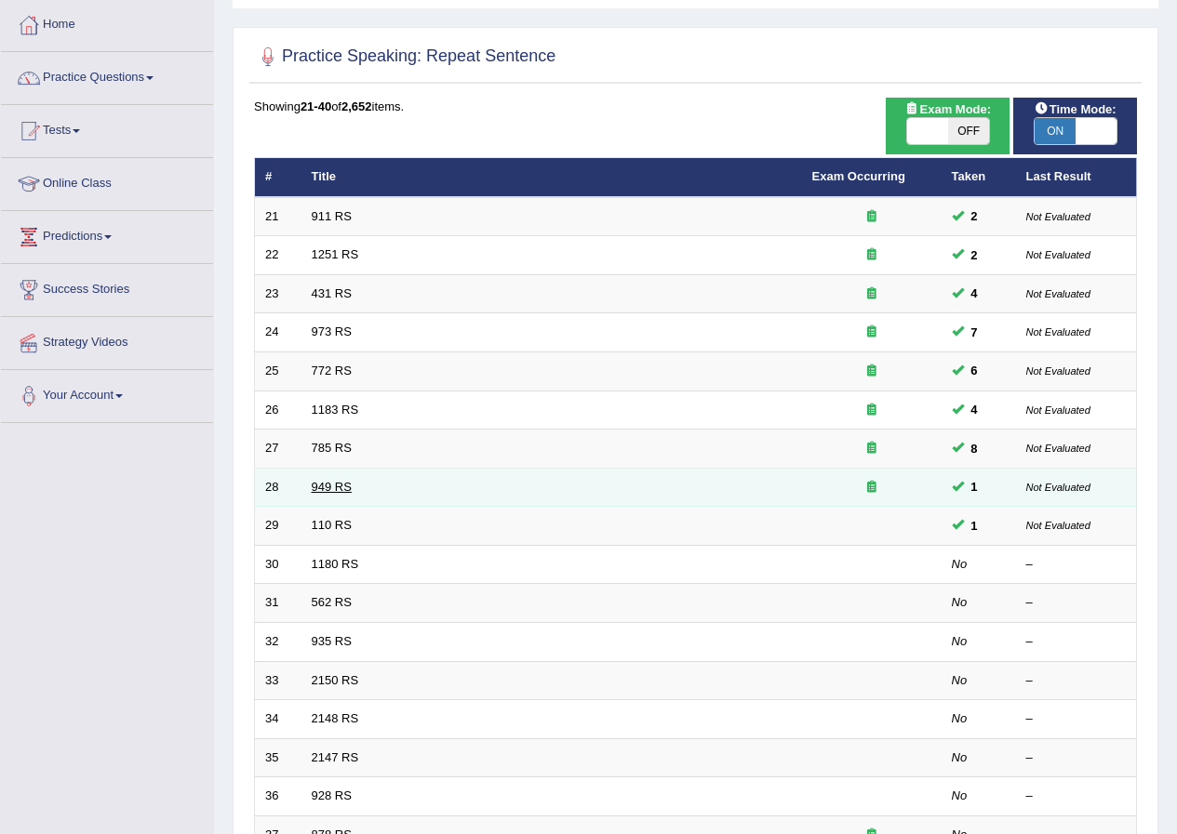
drag, startPoint x: 0, startPoint y: 0, endPoint x: 316, endPoint y: 489, distance: 582.7
click at [315, 487] on link "949 RS" at bounding box center [332, 487] width 40 height 14
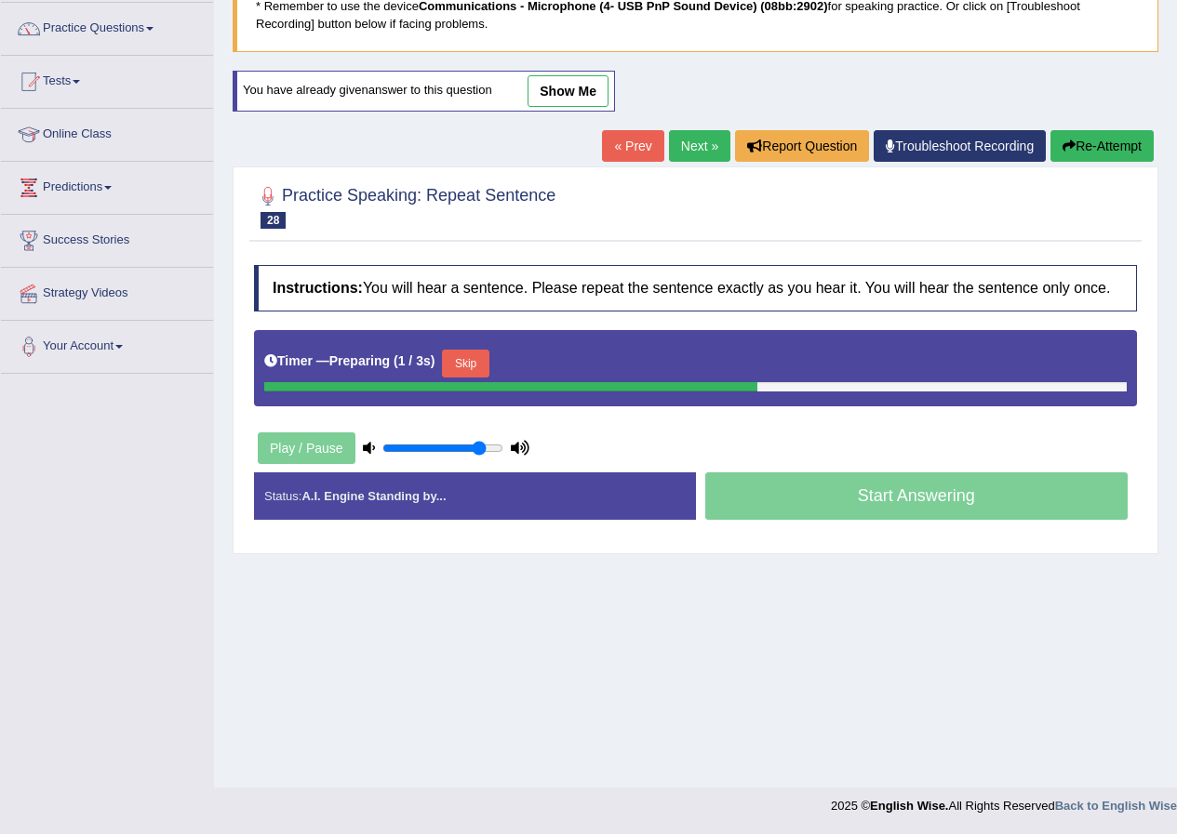
click at [468, 354] on button "Skip" at bounding box center [465, 364] width 47 height 28
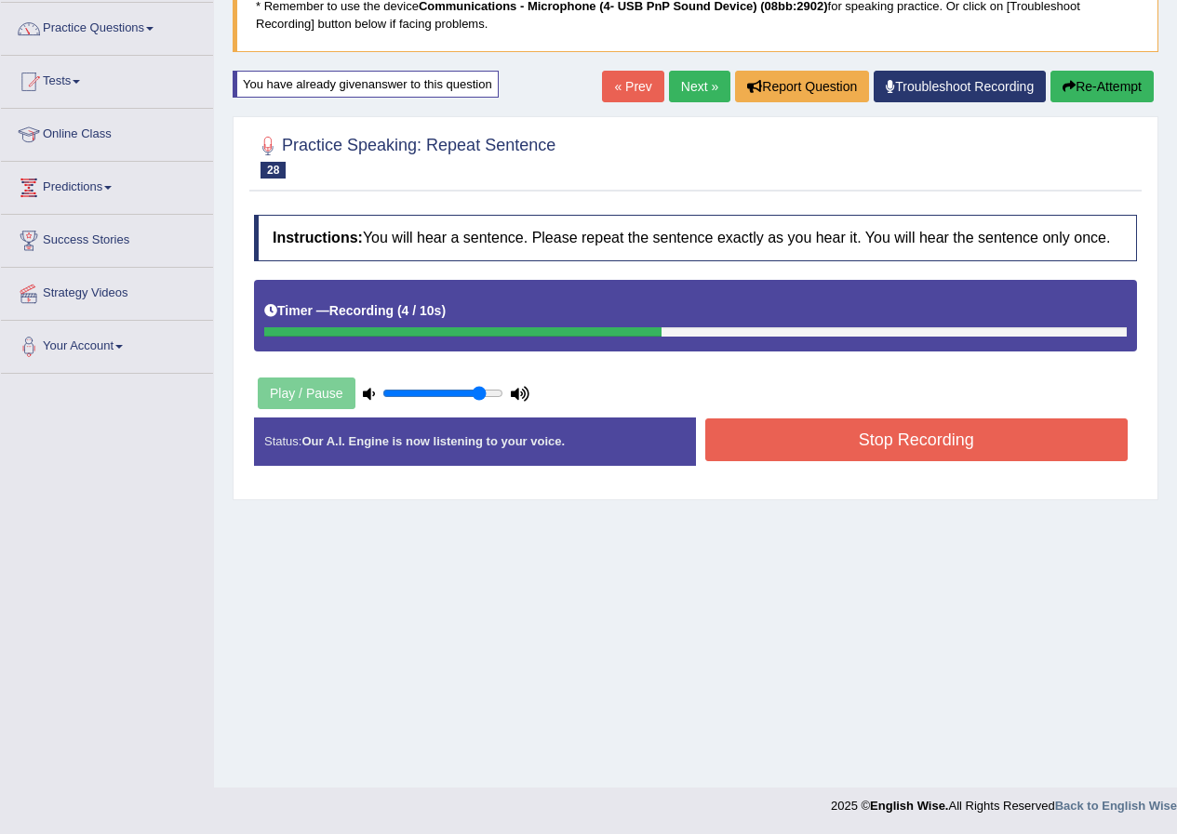
click at [727, 420] on button "Stop Recording" at bounding box center [916, 440] width 423 height 43
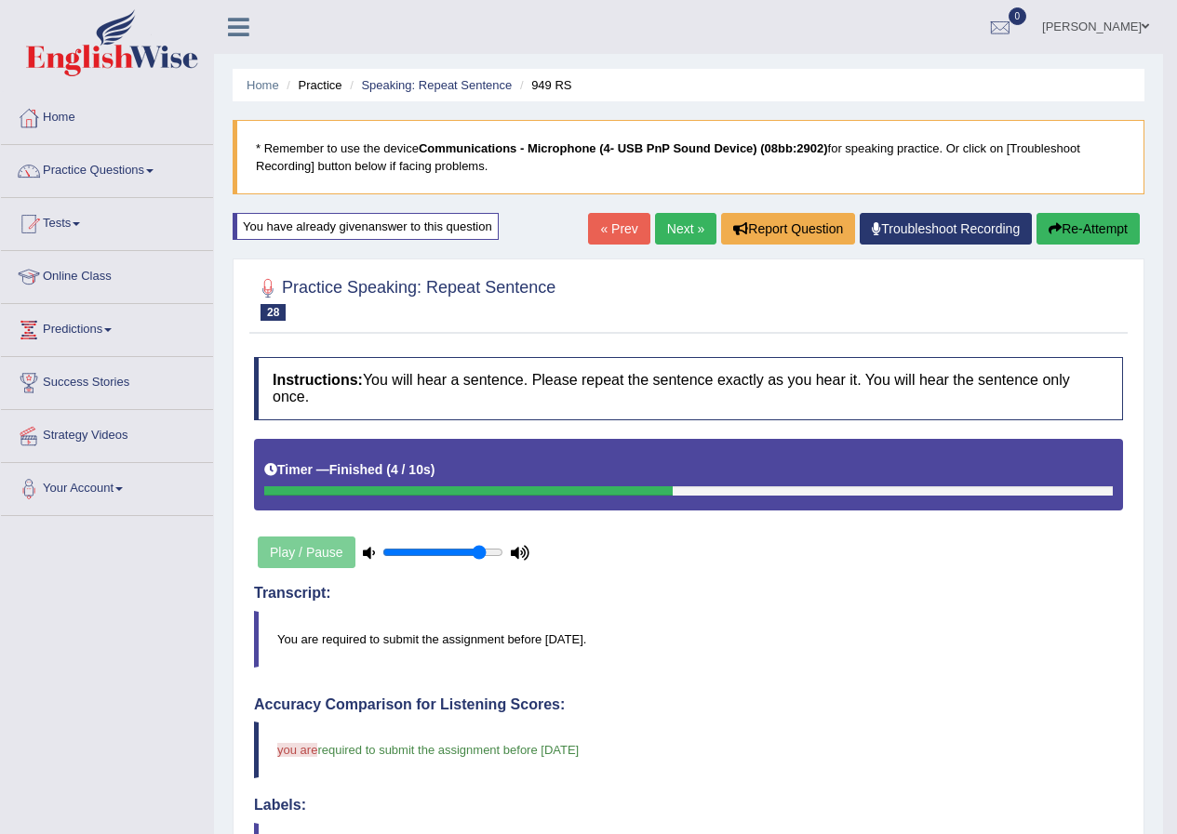
click at [1062, 217] on button "Re-Attempt" at bounding box center [1087, 229] width 103 height 32
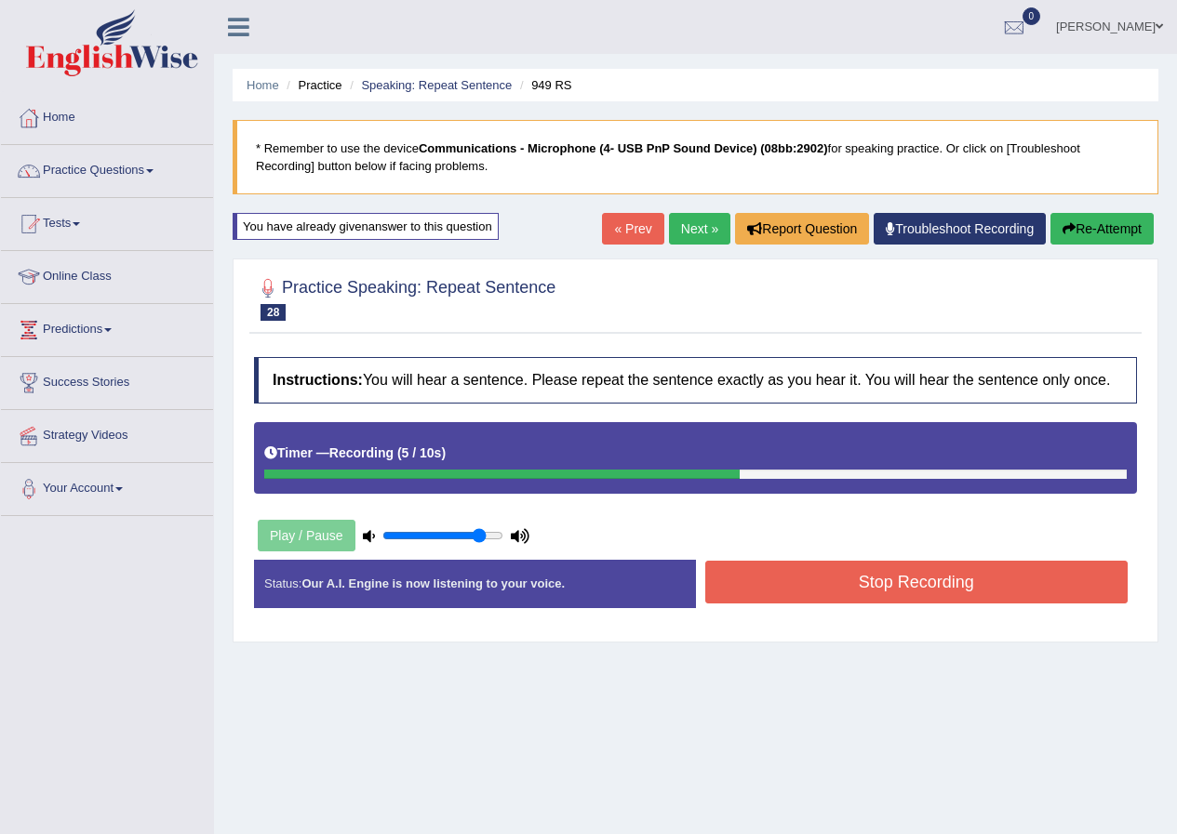
click at [766, 578] on button "Stop Recording" at bounding box center [916, 582] width 423 height 43
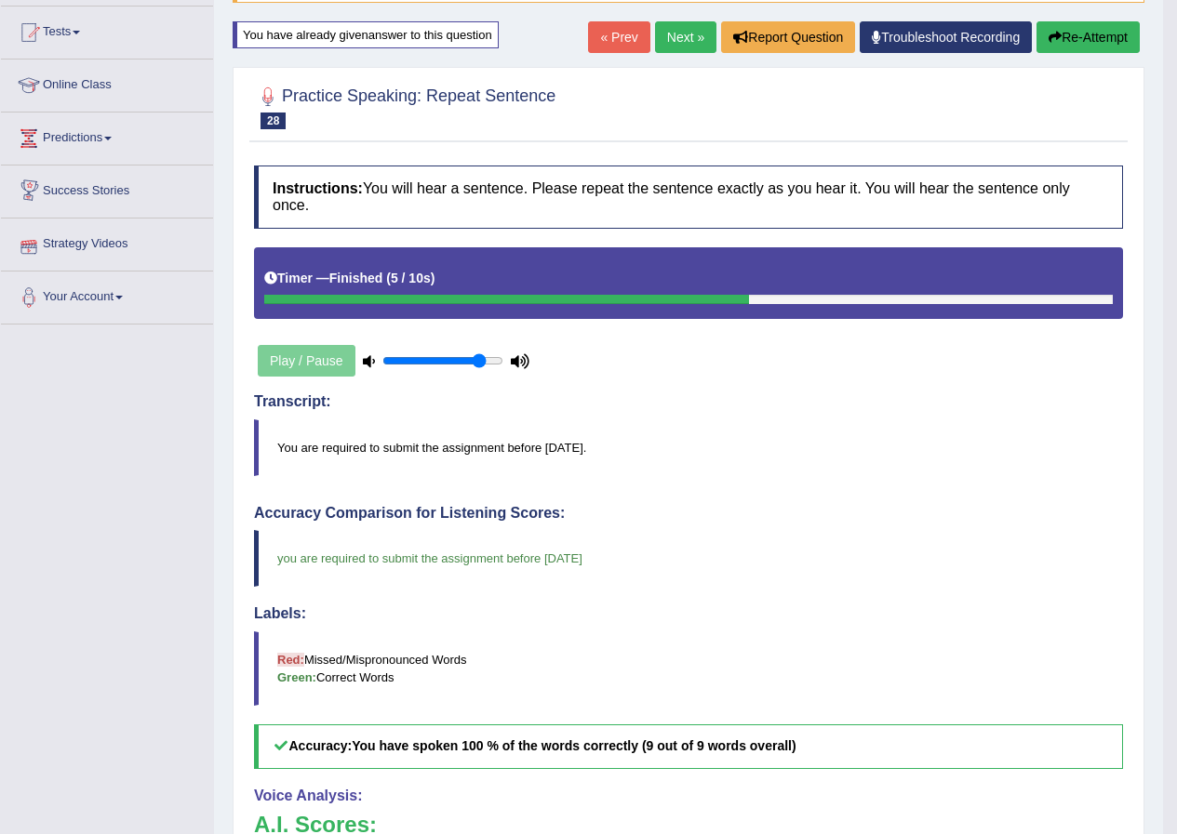
scroll to position [186, 0]
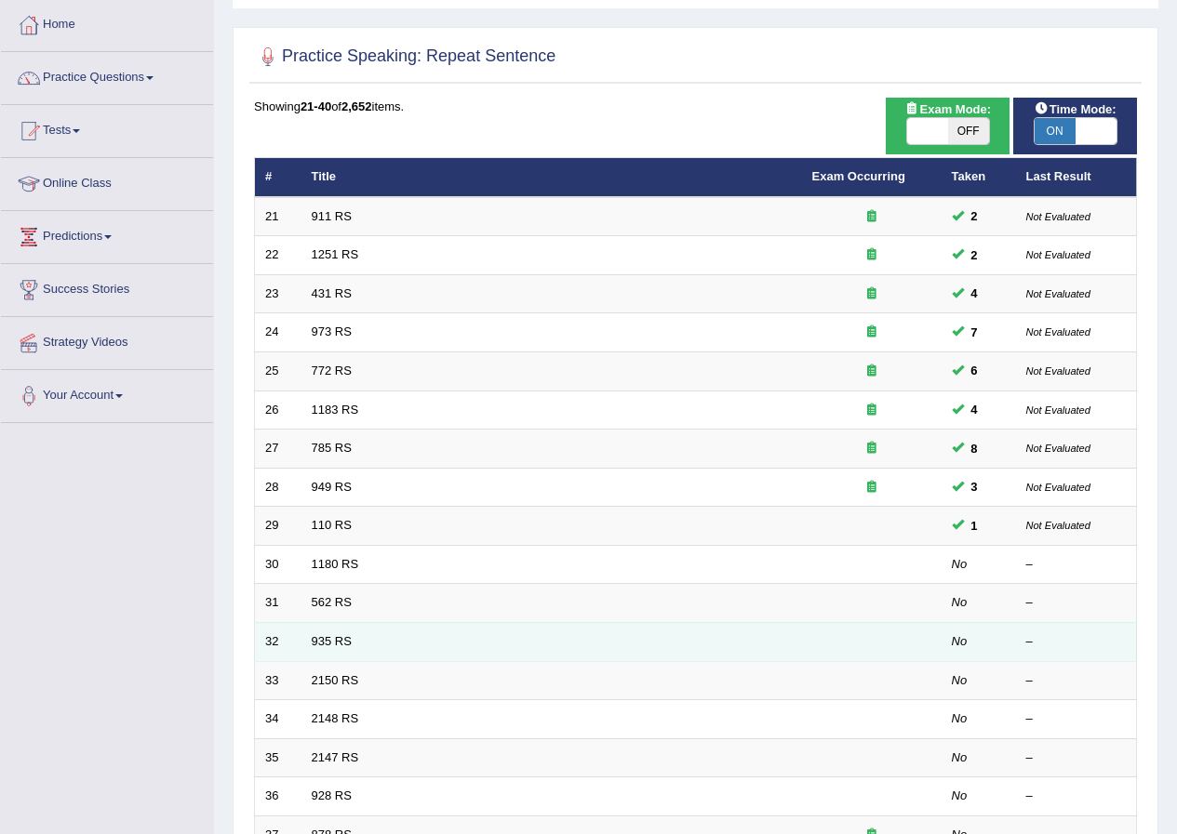
scroll to position [186, 0]
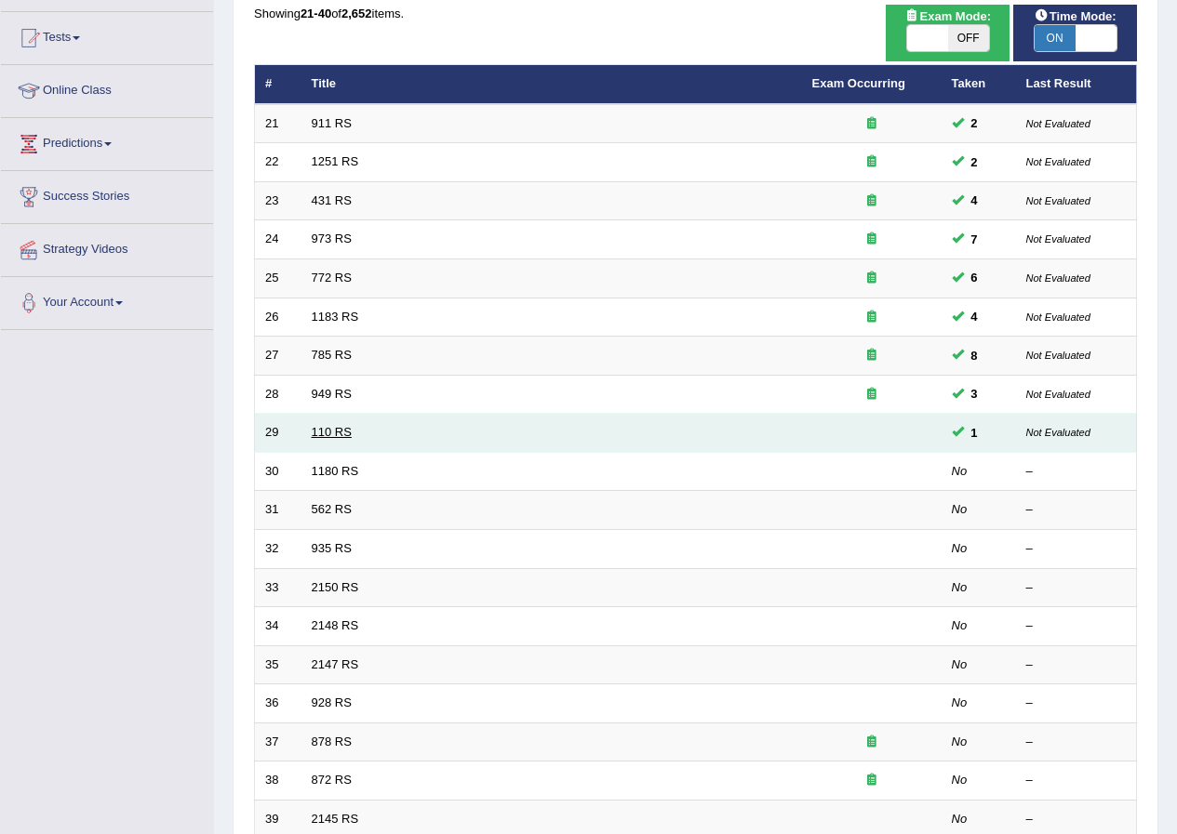
click at [331, 436] on link "110 RS" at bounding box center [332, 432] width 40 height 14
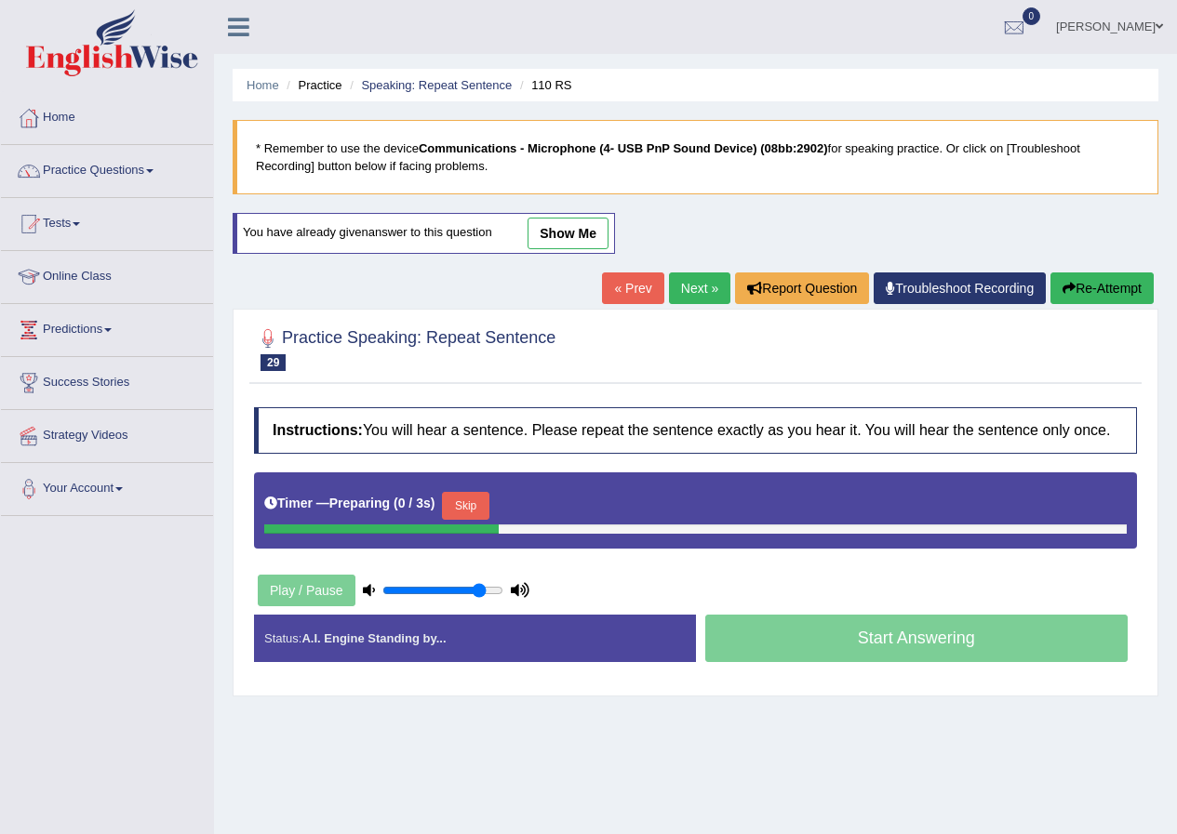
click at [485, 499] on button "Skip" at bounding box center [465, 506] width 47 height 28
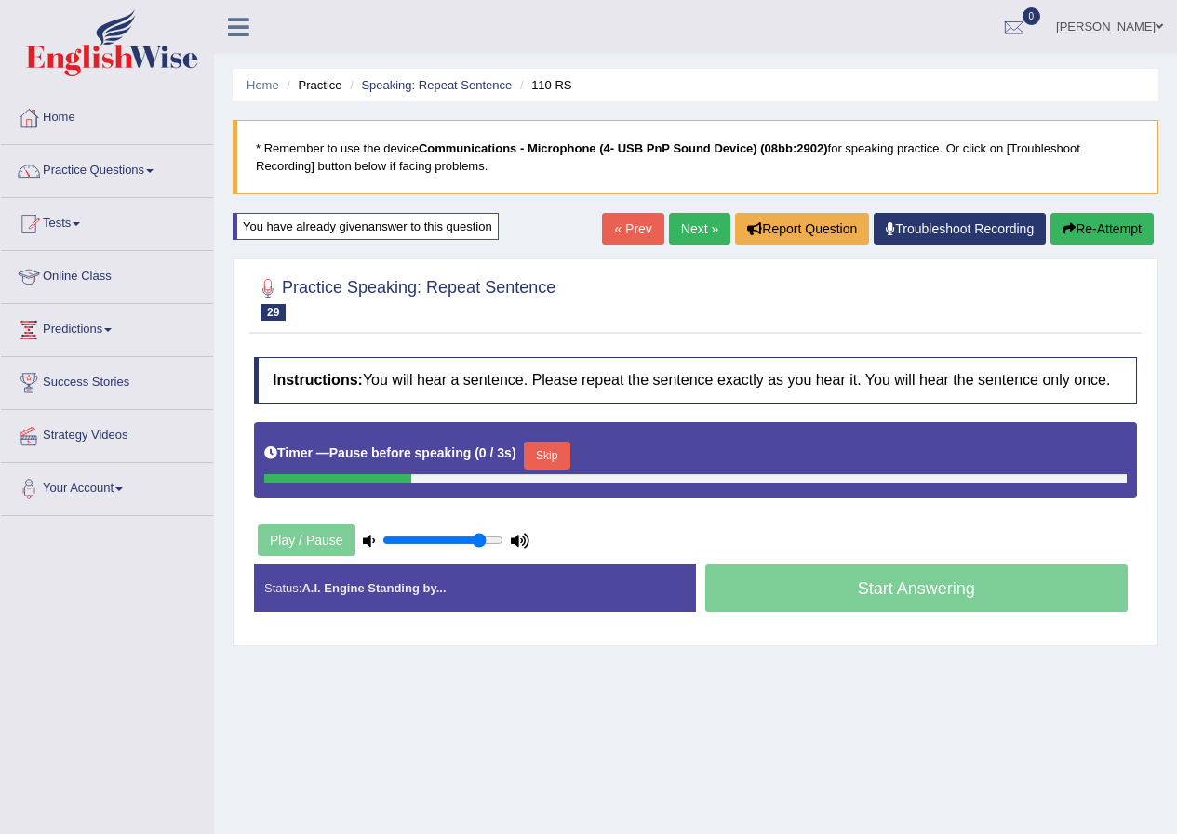
click at [1089, 231] on button "Re-Attempt" at bounding box center [1101, 229] width 103 height 32
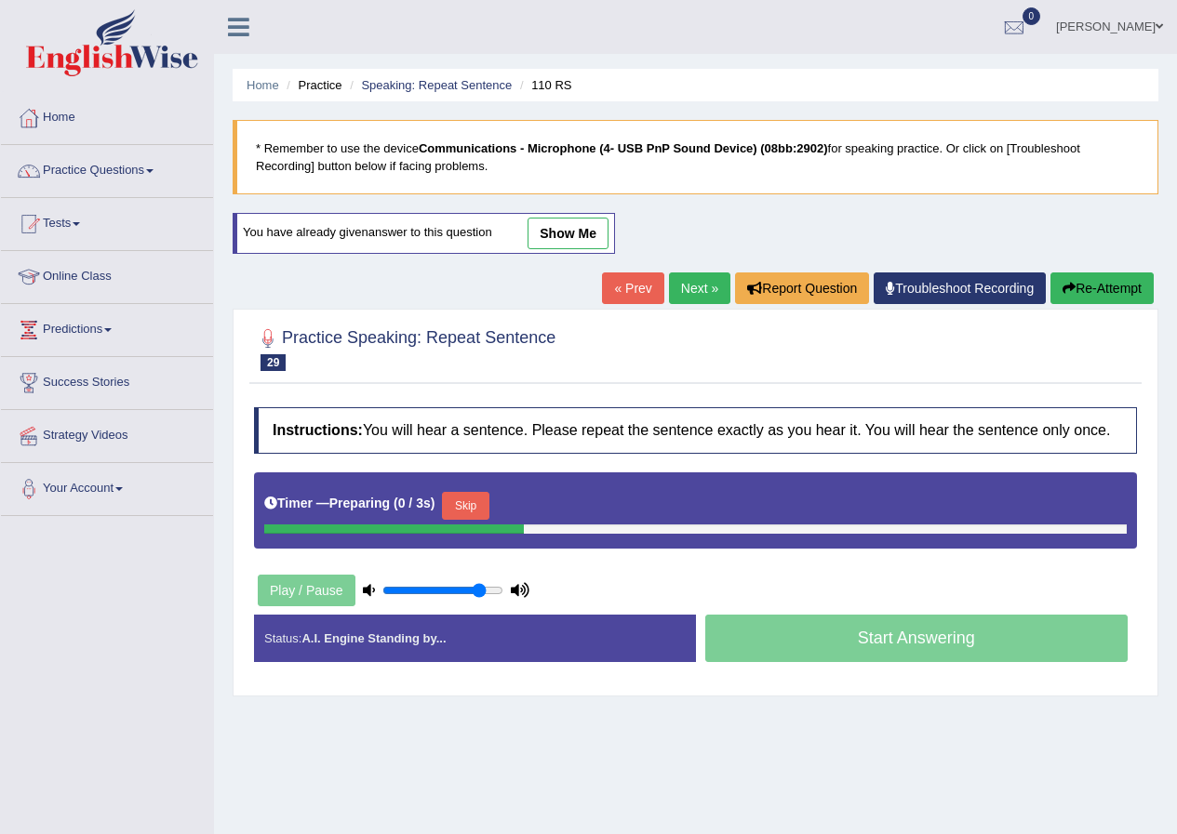
click at [458, 507] on button "Skip" at bounding box center [465, 506] width 47 height 28
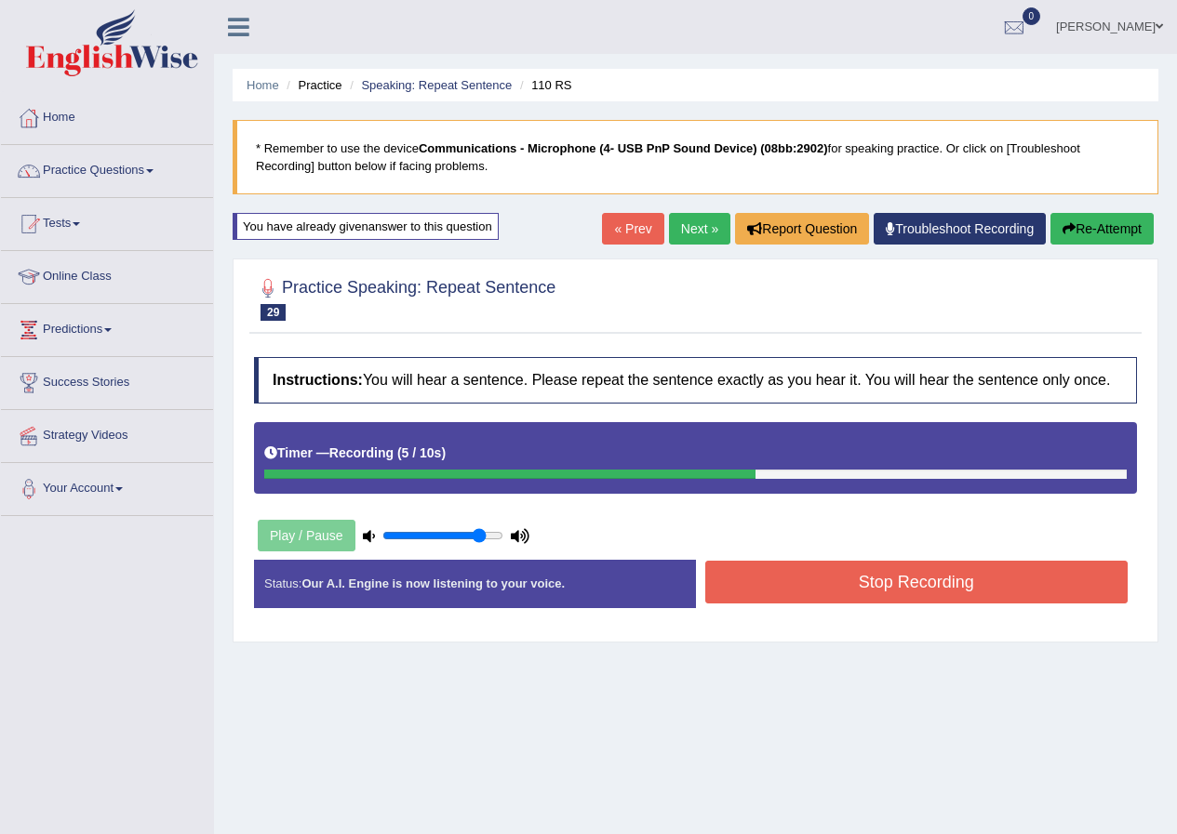
click at [857, 589] on button "Stop Recording" at bounding box center [916, 582] width 423 height 43
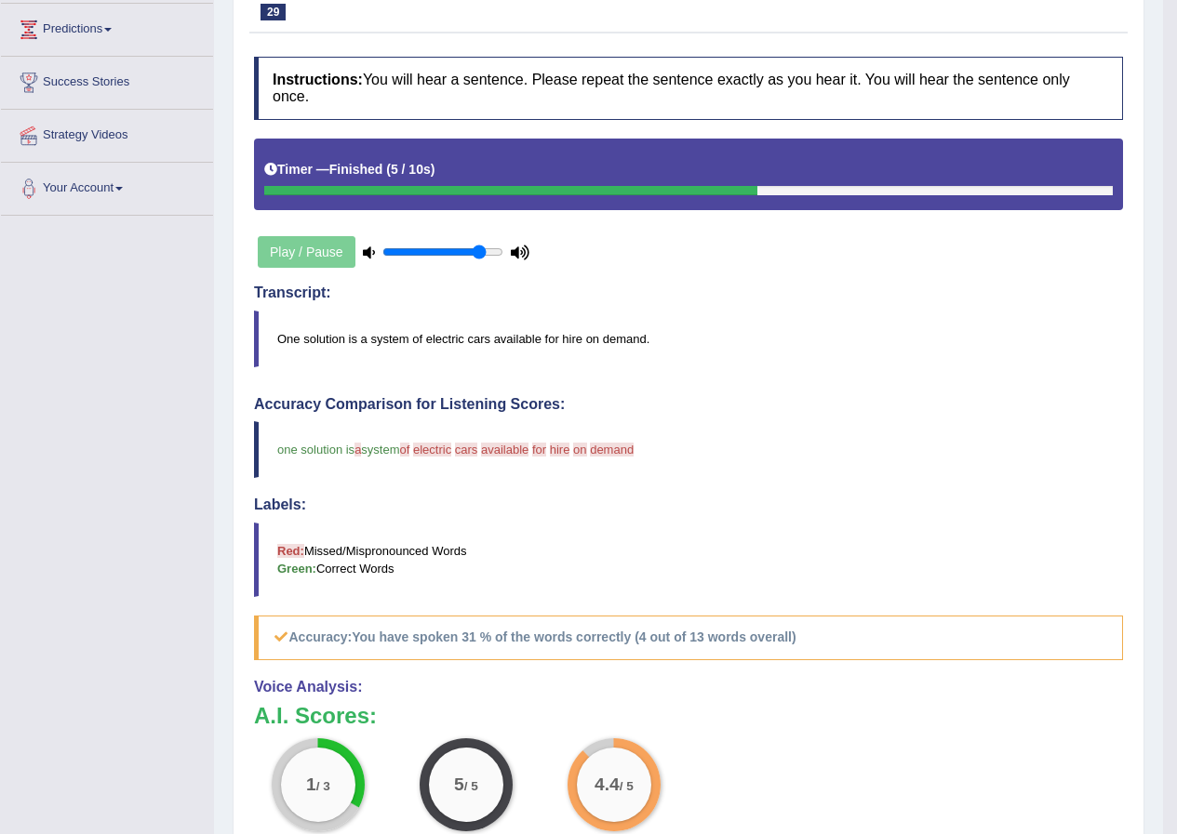
scroll to position [186, 0]
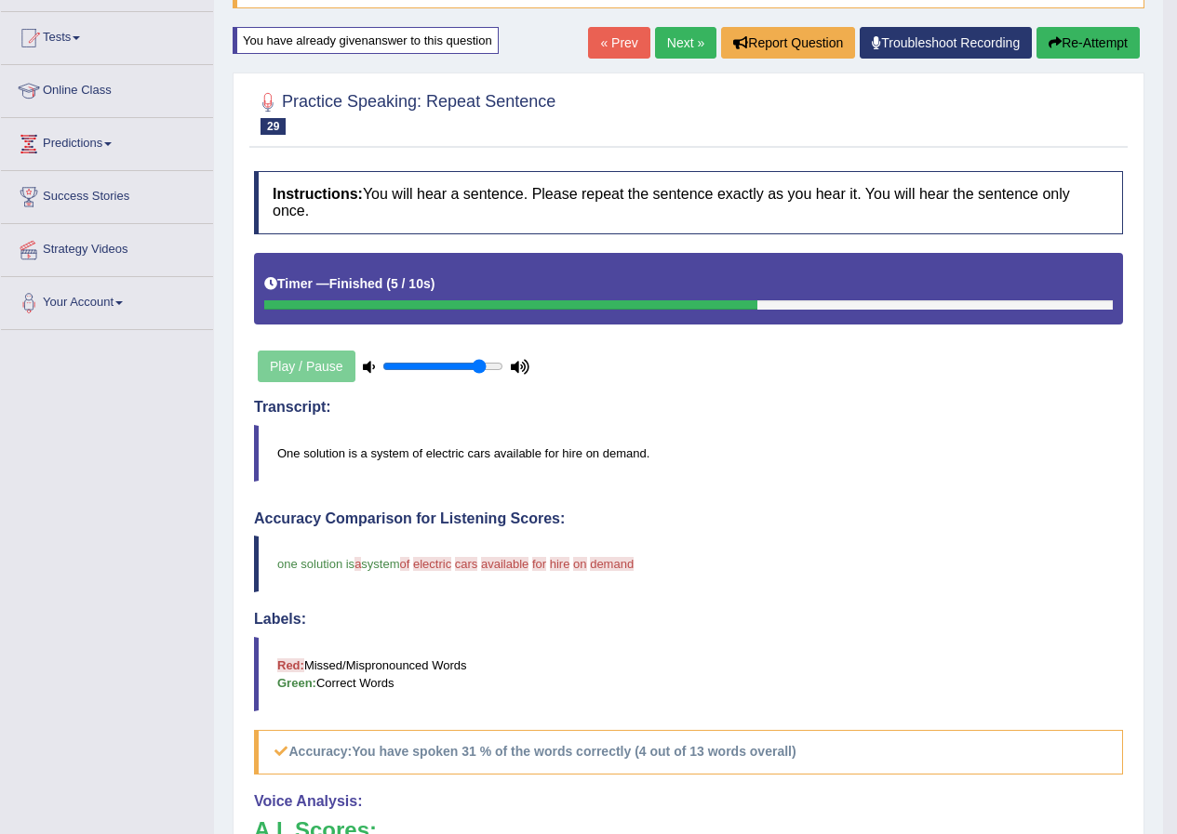
click at [1087, 34] on button "Re-Attempt" at bounding box center [1087, 43] width 103 height 32
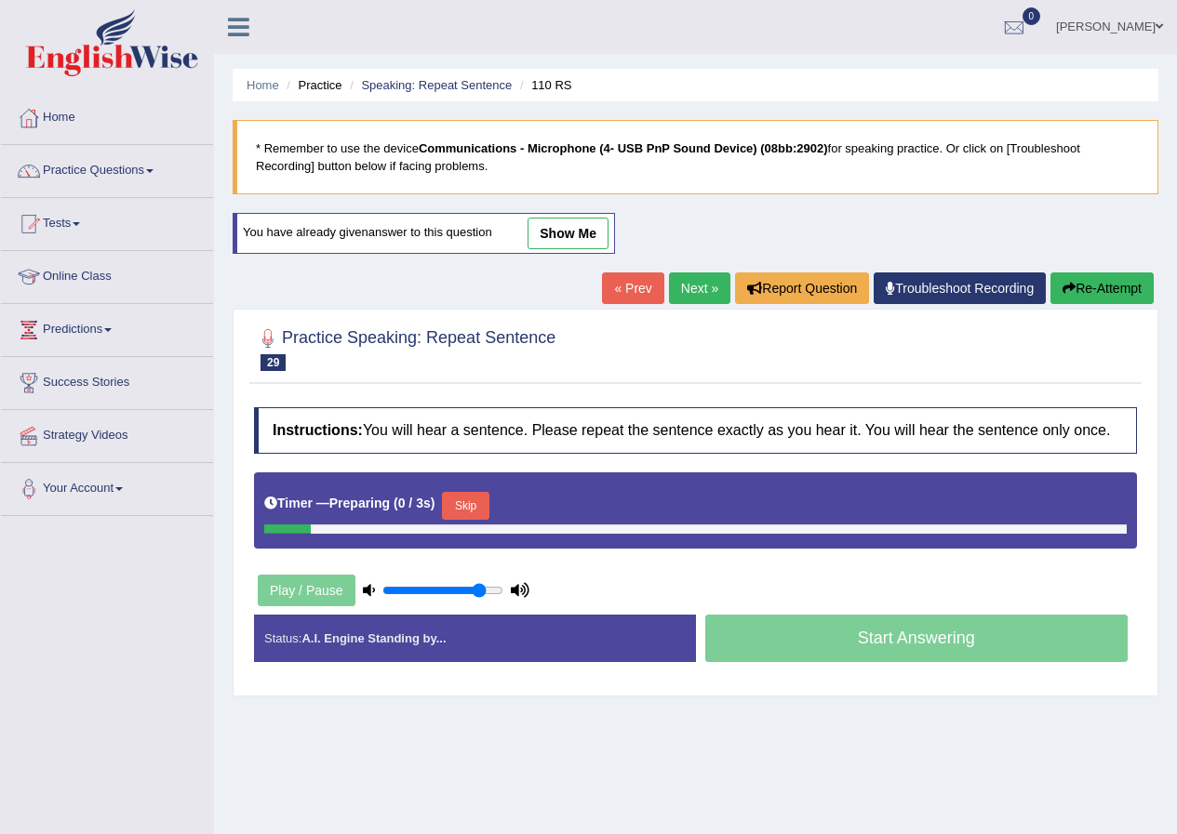
scroll to position [142, 0]
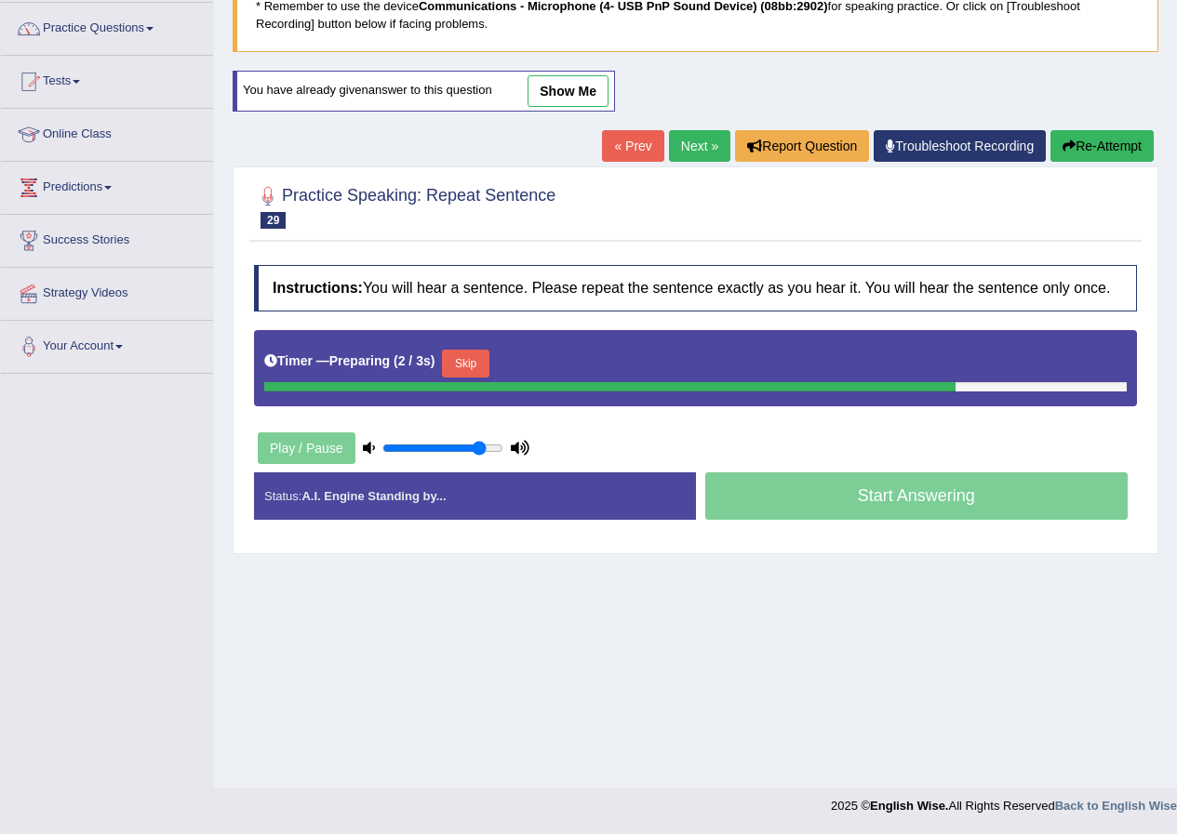
click at [462, 368] on button "Skip" at bounding box center [465, 364] width 47 height 28
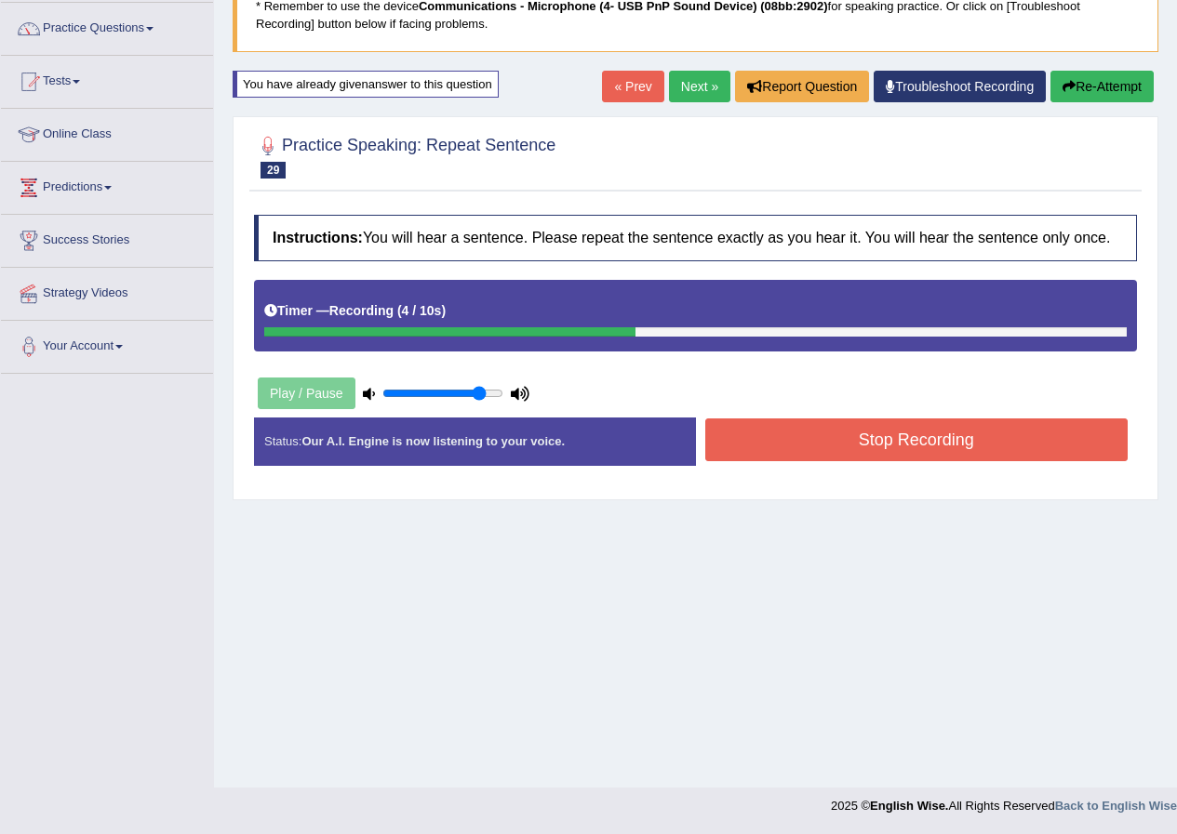
click at [954, 454] on button "Stop Recording" at bounding box center [916, 440] width 423 height 43
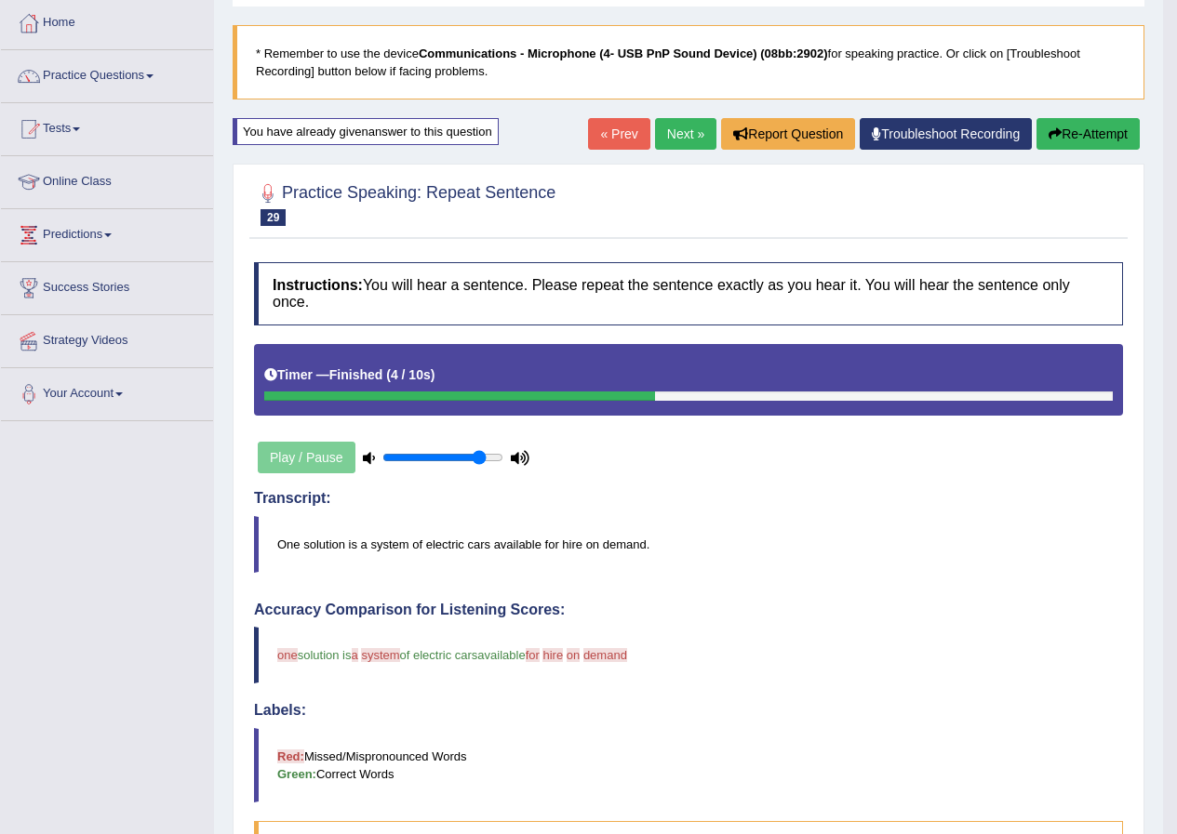
scroll to position [49, 0]
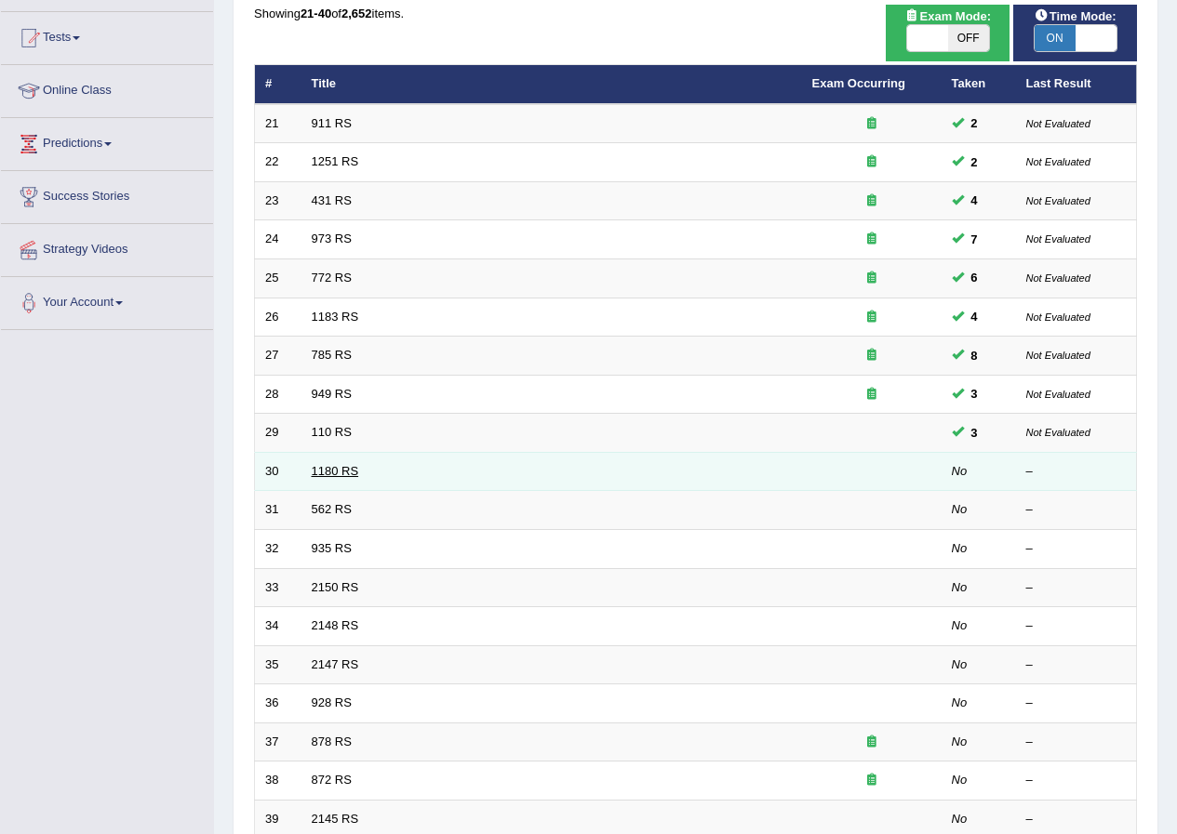
click at [340, 474] on link "1180 RS" at bounding box center [335, 471] width 47 height 14
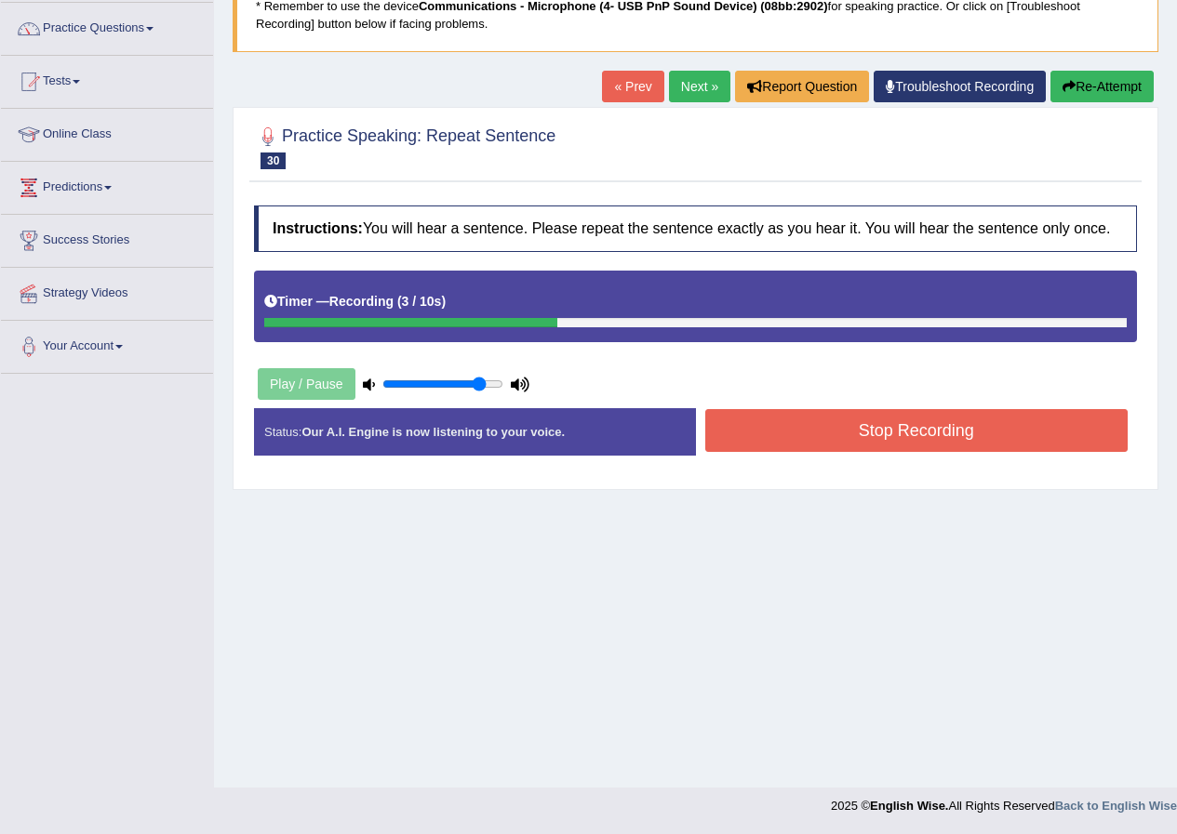
click at [826, 413] on button "Stop Recording" at bounding box center [916, 430] width 423 height 43
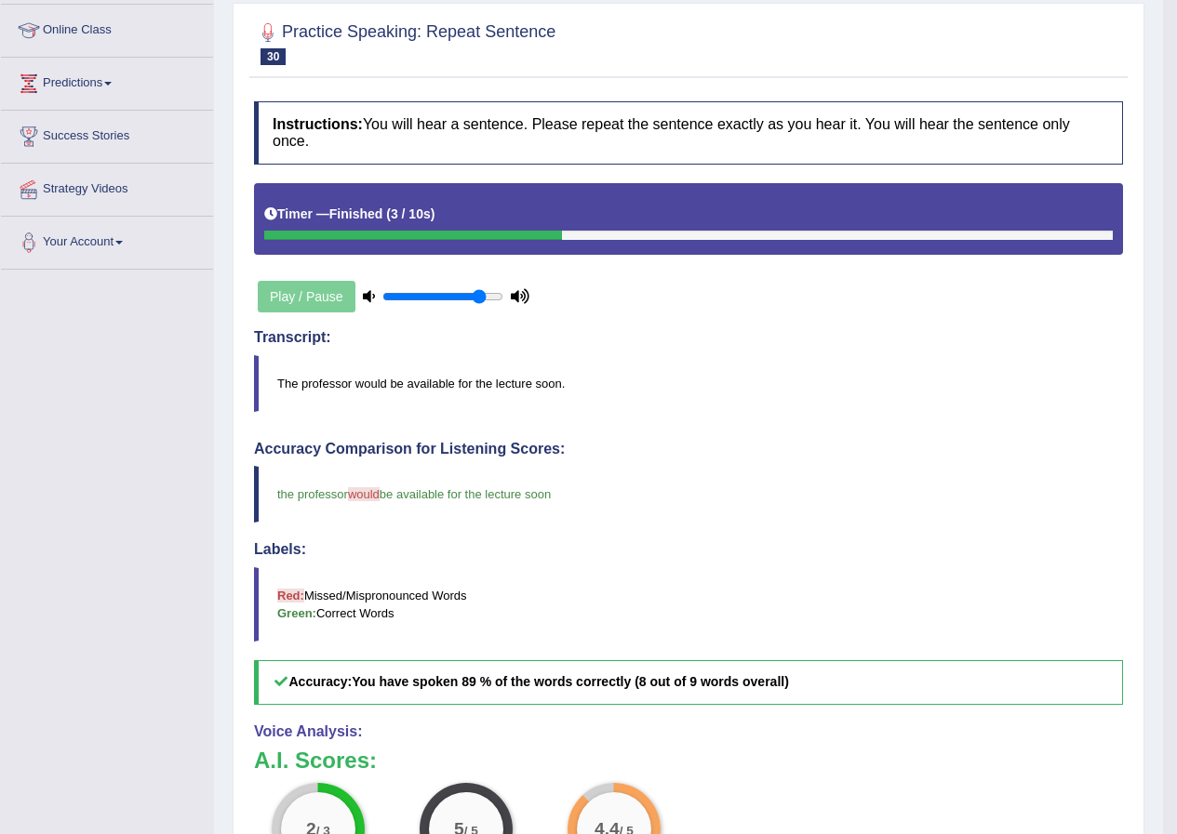
scroll to position [142, 0]
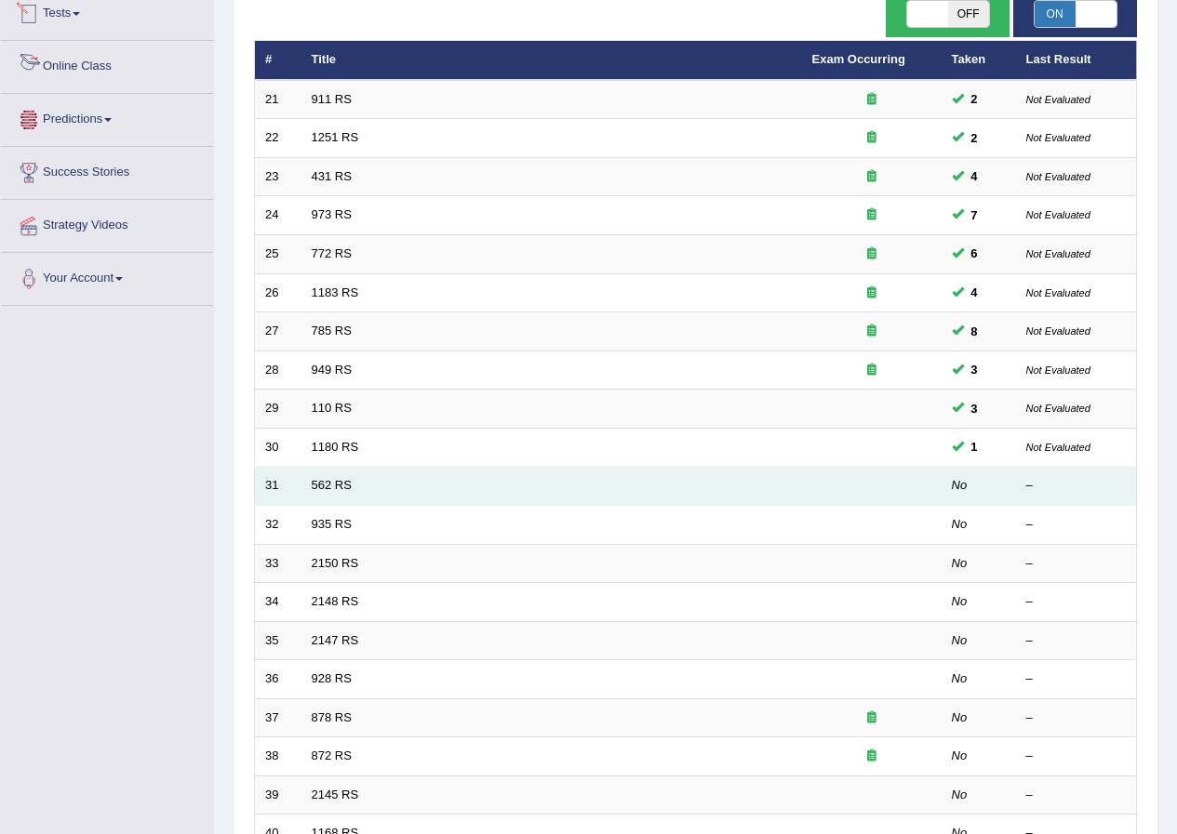
scroll to position [186, 0]
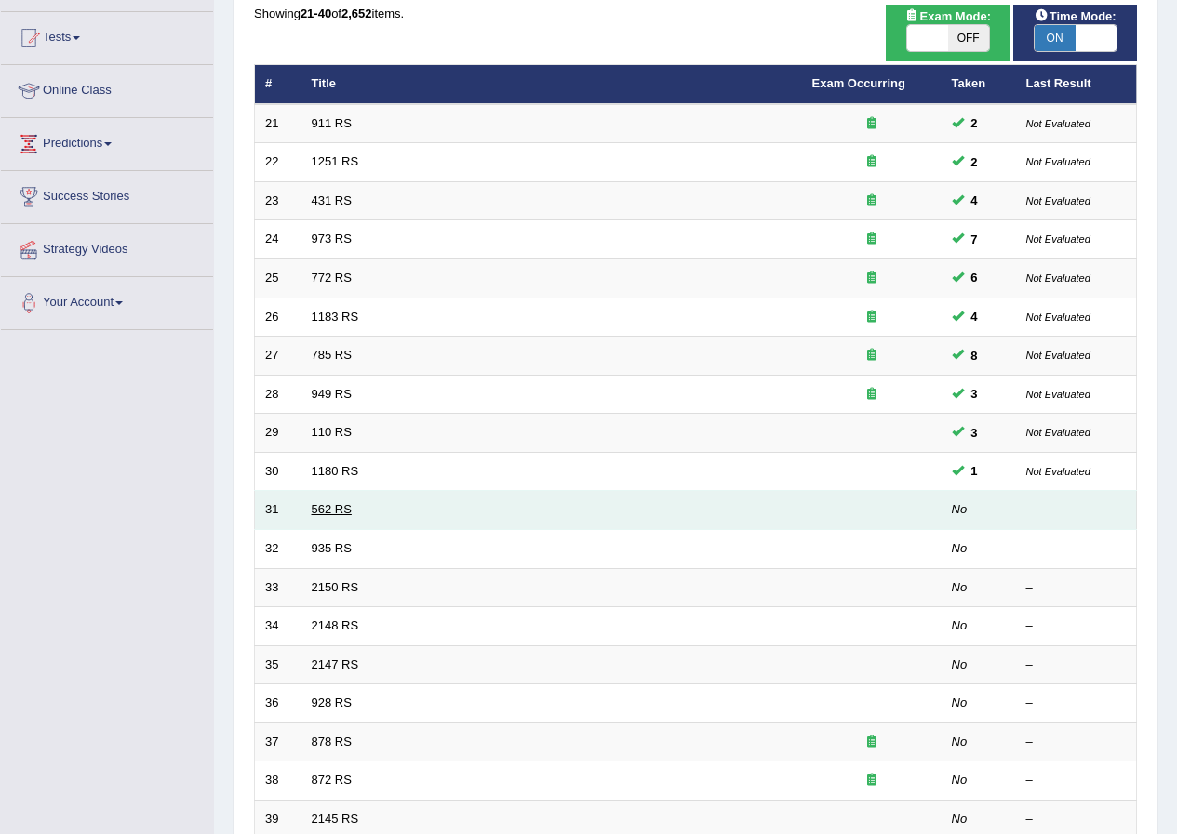
click at [337, 513] on link "562 RS" at bounding box center [332, 509] width 40 height 14
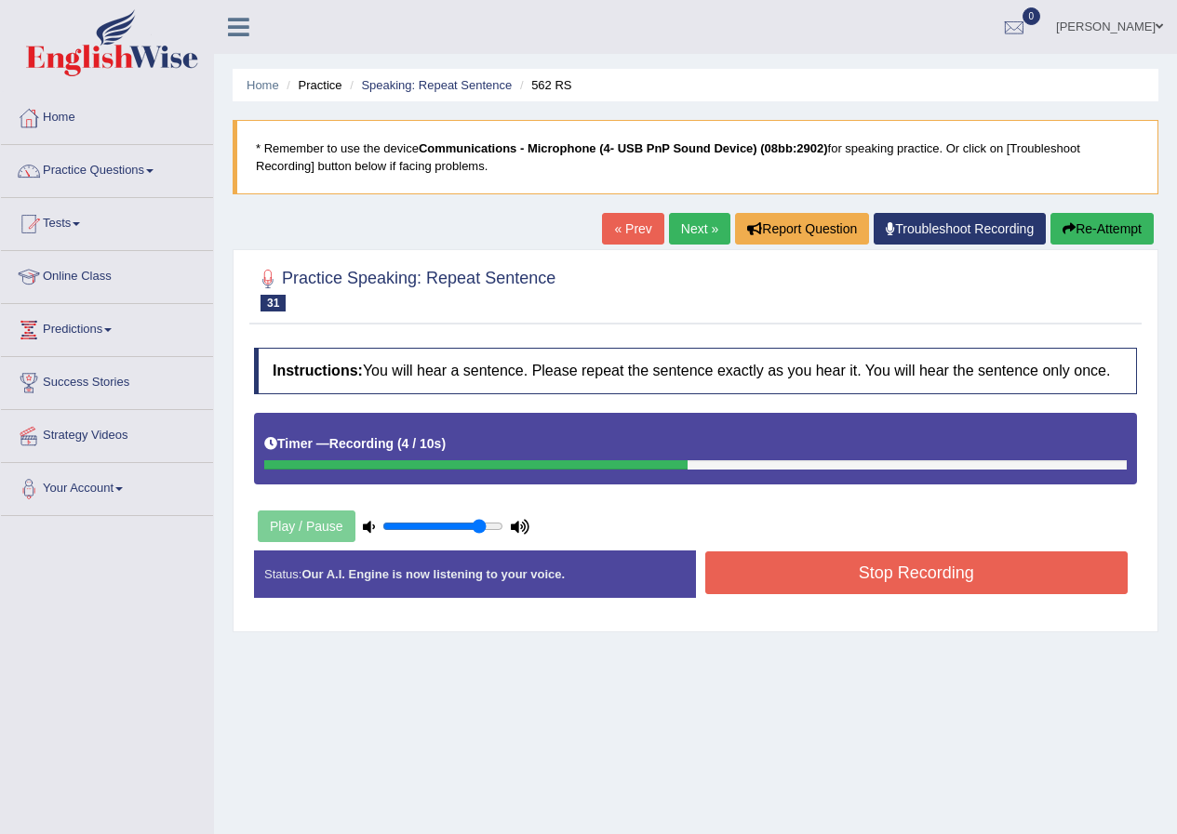
click at [705, 579] on button "Stop Recording" at bounding box center [916, 573] width 423 height 43
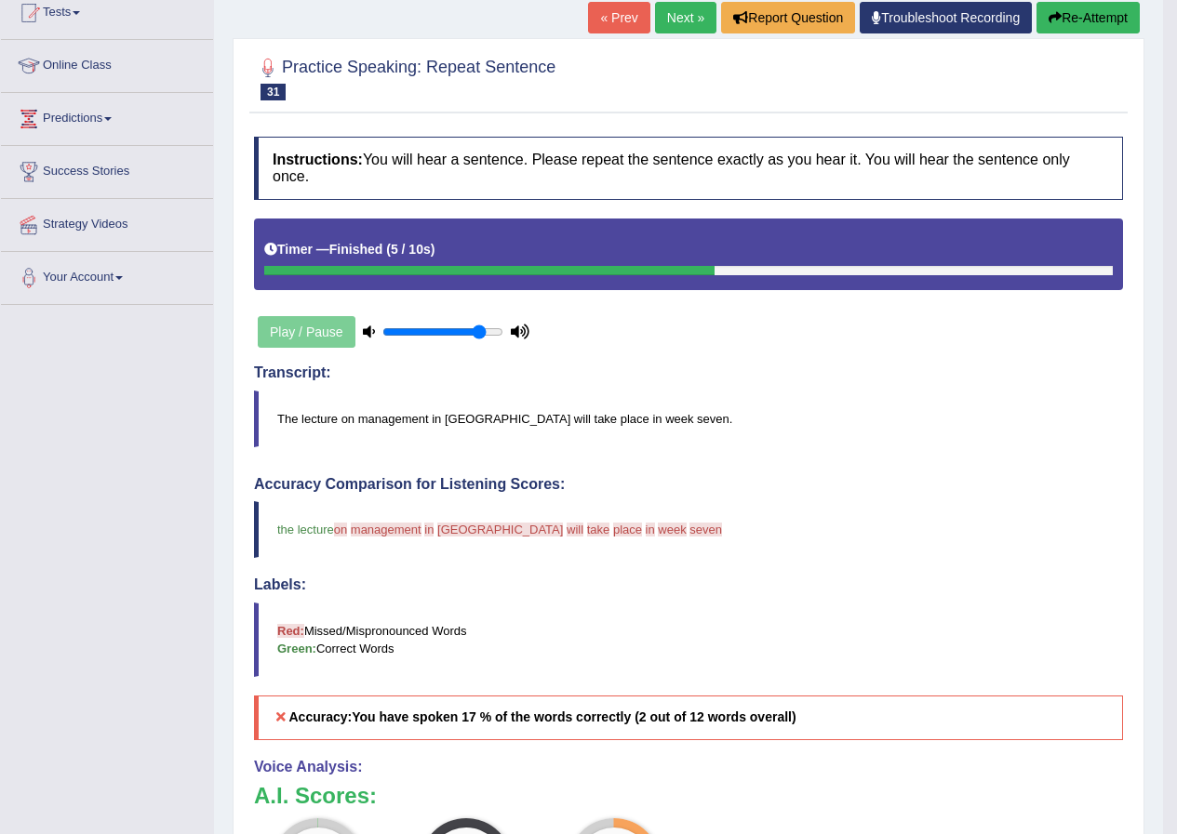
scroll to position [186, 0]
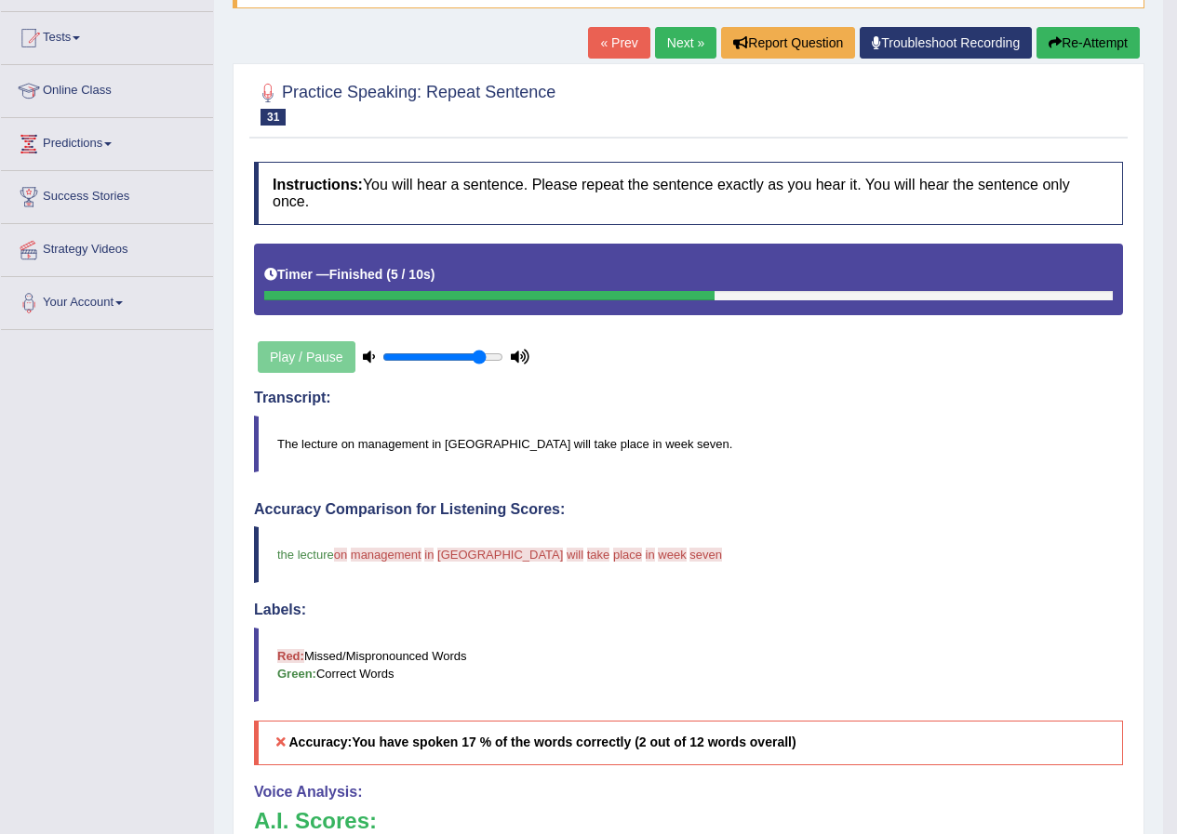
click at [1096, 41] on button "Re-Attempt" at bounding box center [1087, 43] width 103 height 32
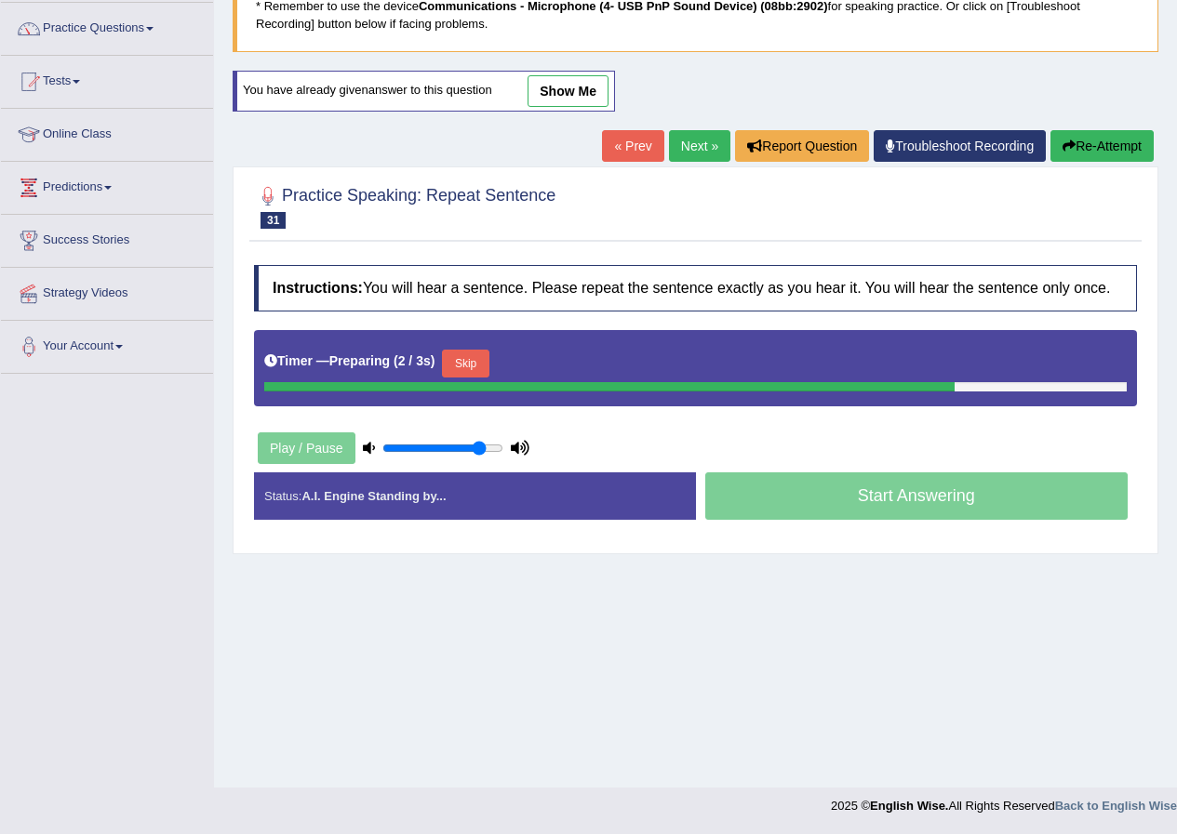
click at [478, 374] on button "Skip" at bounding box center [465, 364] width 47 height 28
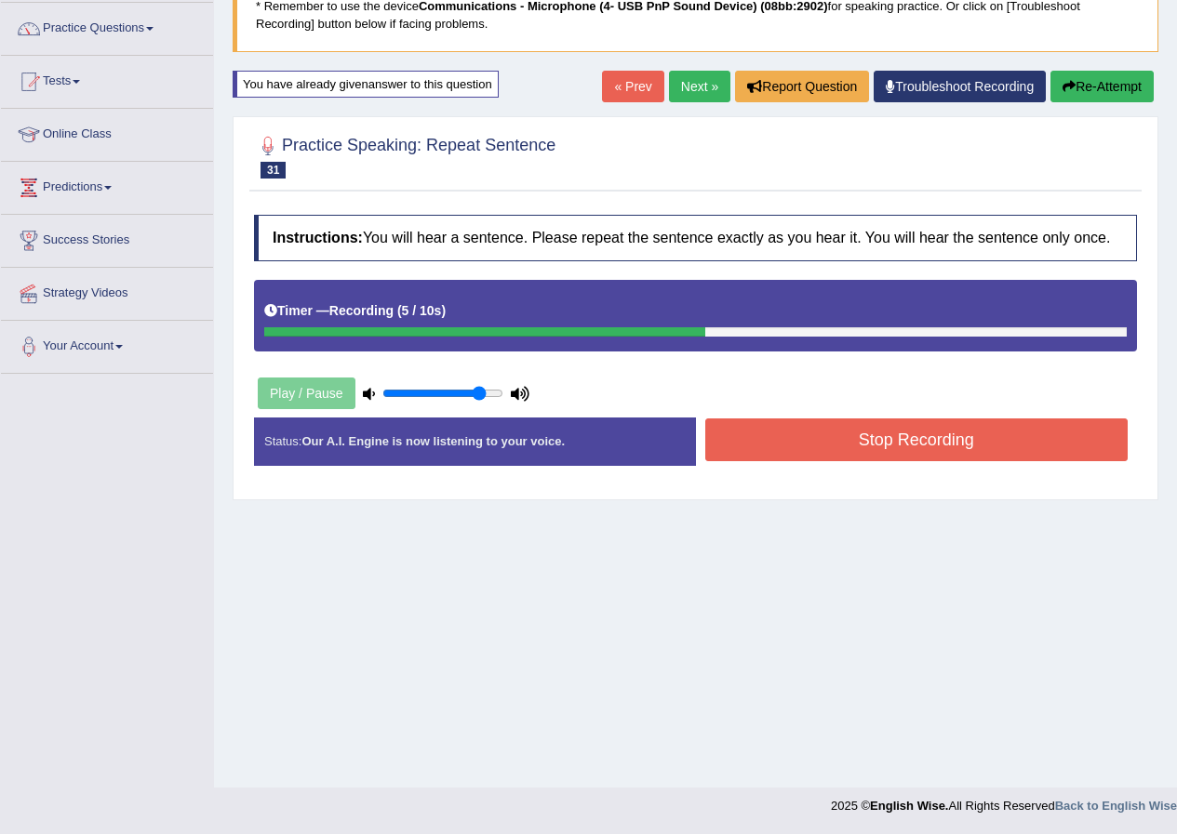
click at [831, 444] on button "Stop Recording" at bounding box center [916, 440] width 423 height 43
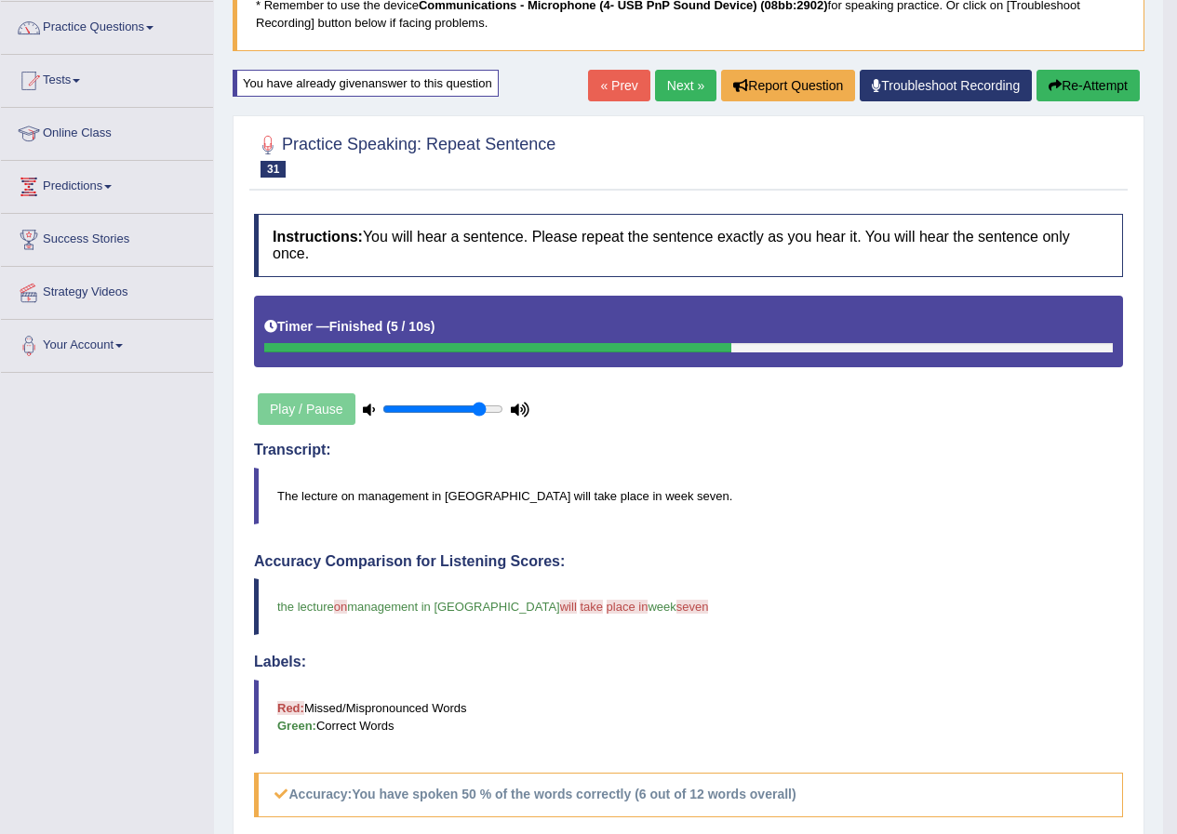
scroll to position [142, 0]
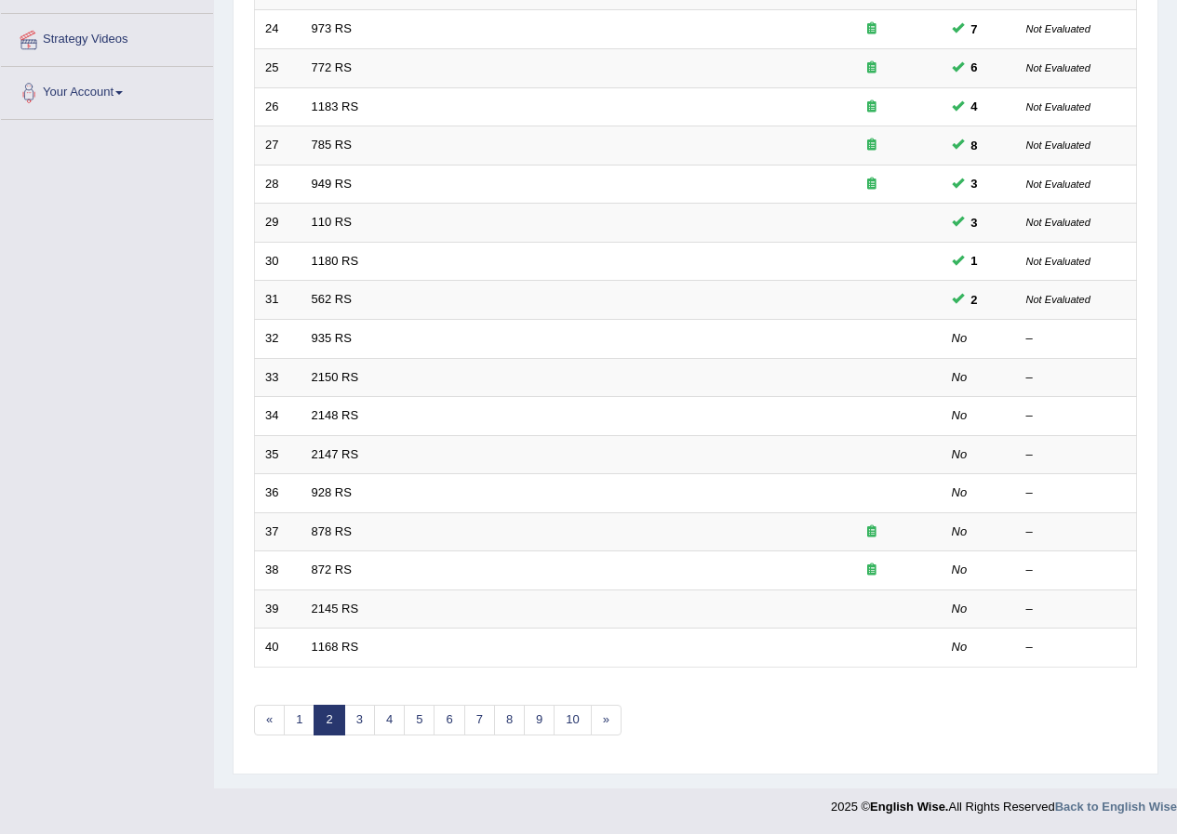
scroll to position [397, 0]
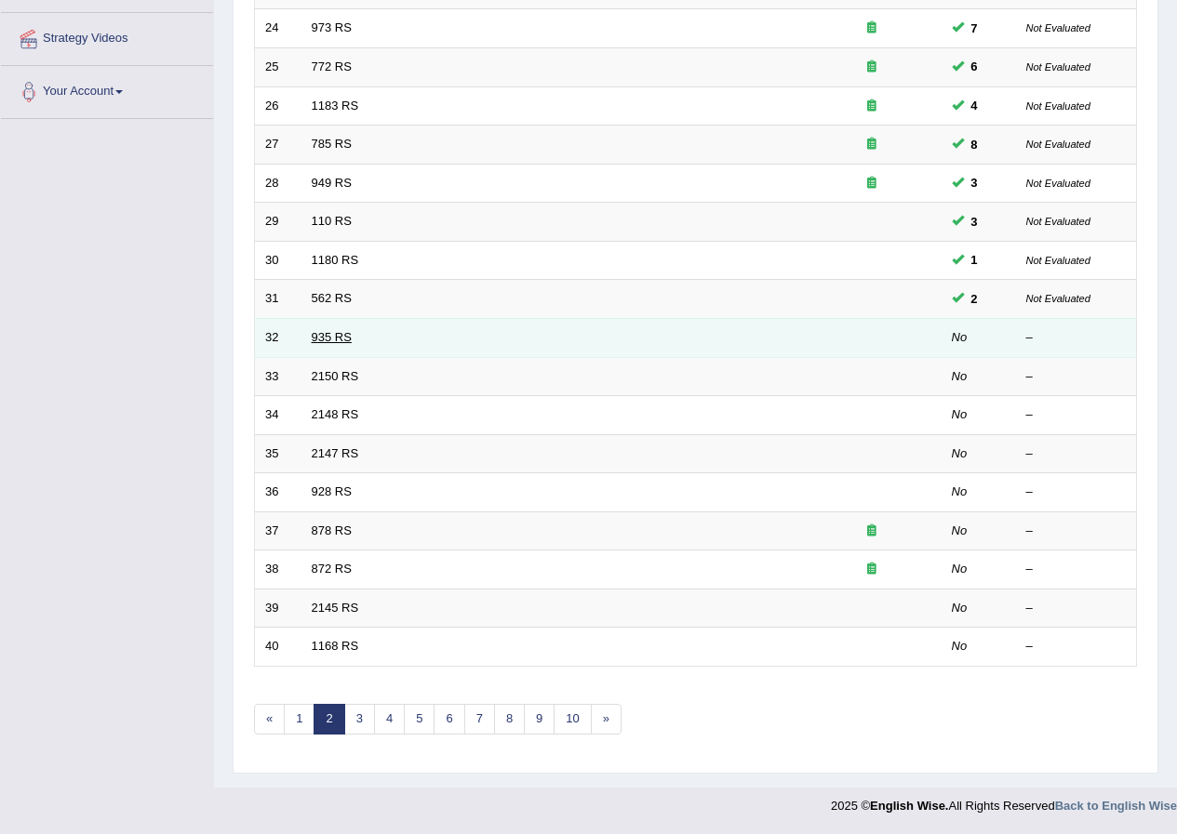
click at [339, 340] on link "935 RS" at bounding box center [332, 337] width 40 height 14
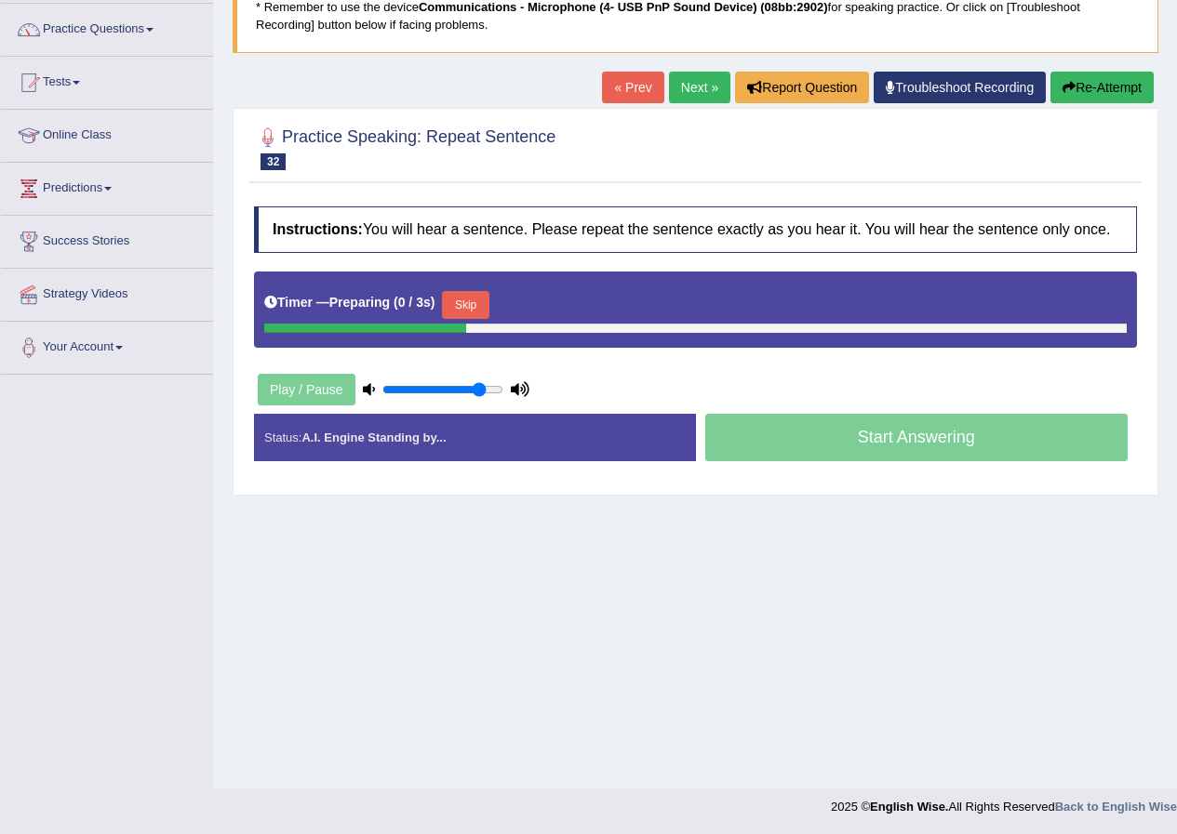
scroll to position [142, 0]
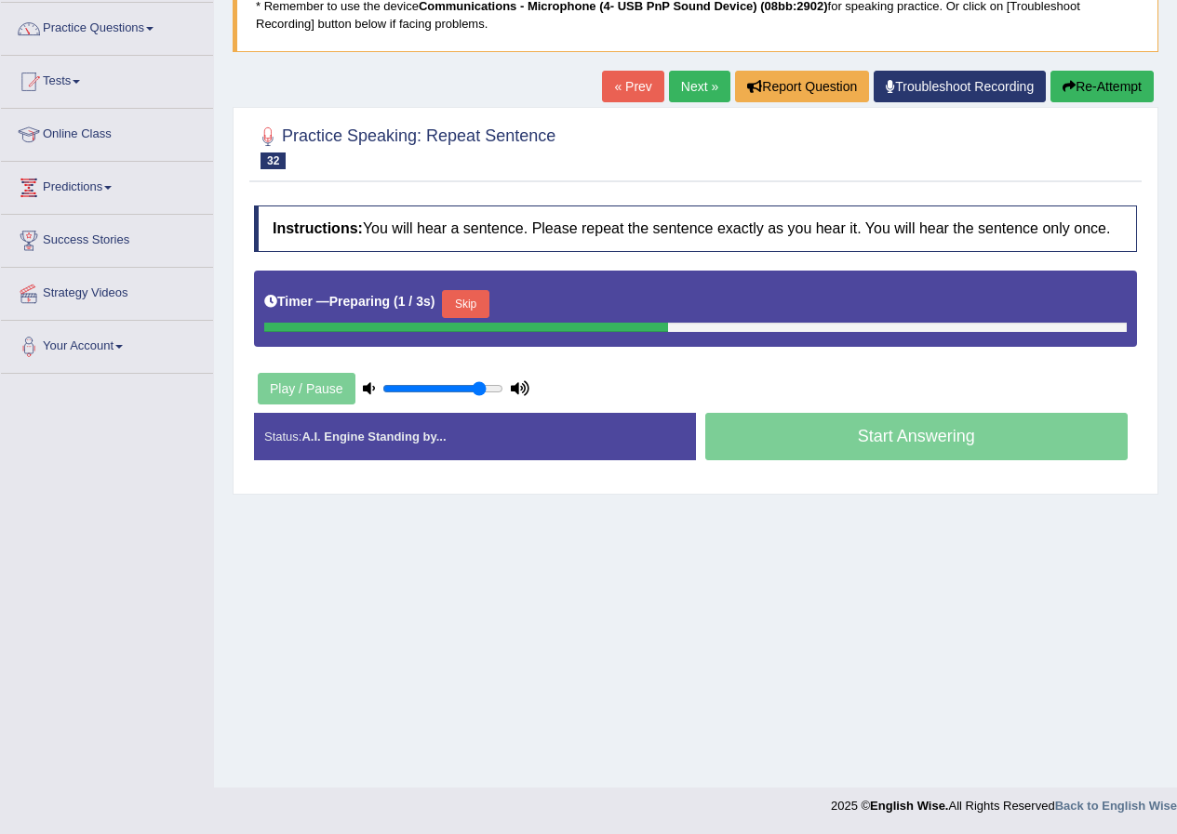
click at [478, 300] on button "Skip" at bounding box center [465, 304] width 47 height 28
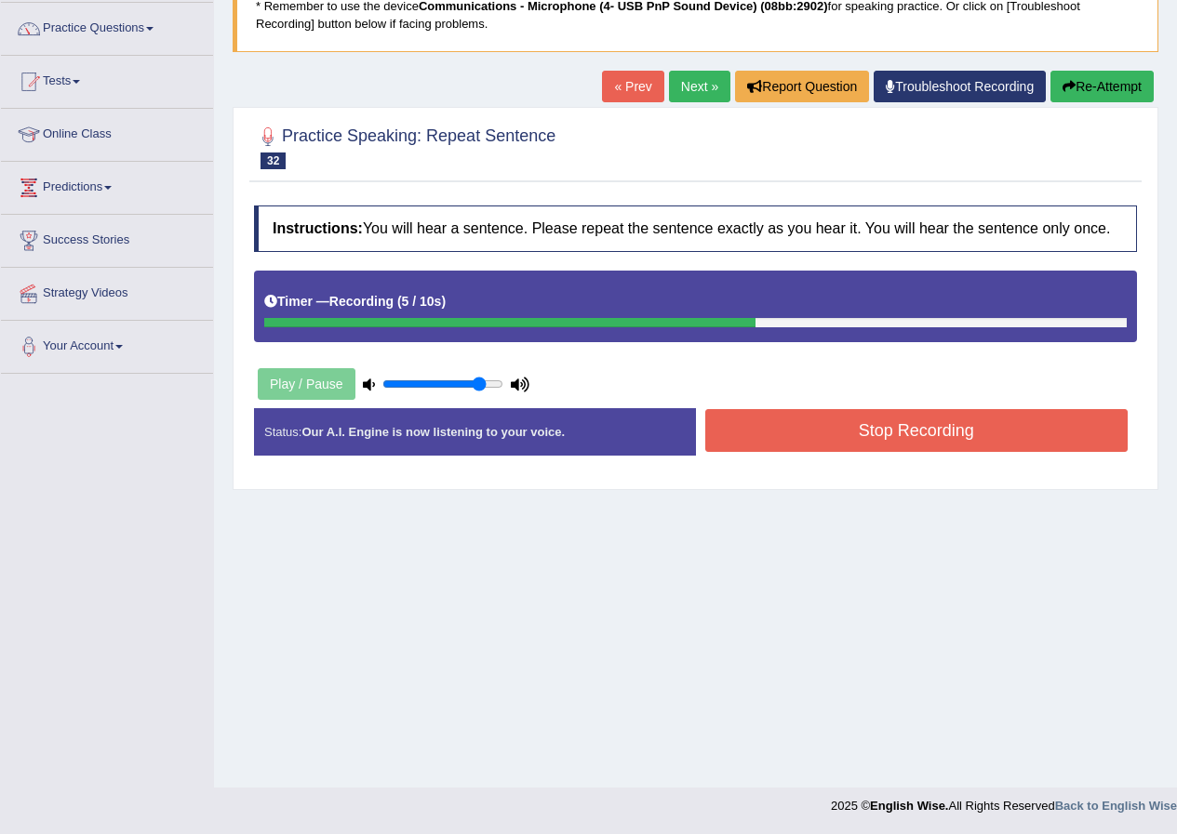
click at [801, 435] on button "Stop Recording" at bounding box center [916, 430] width 423 height 43
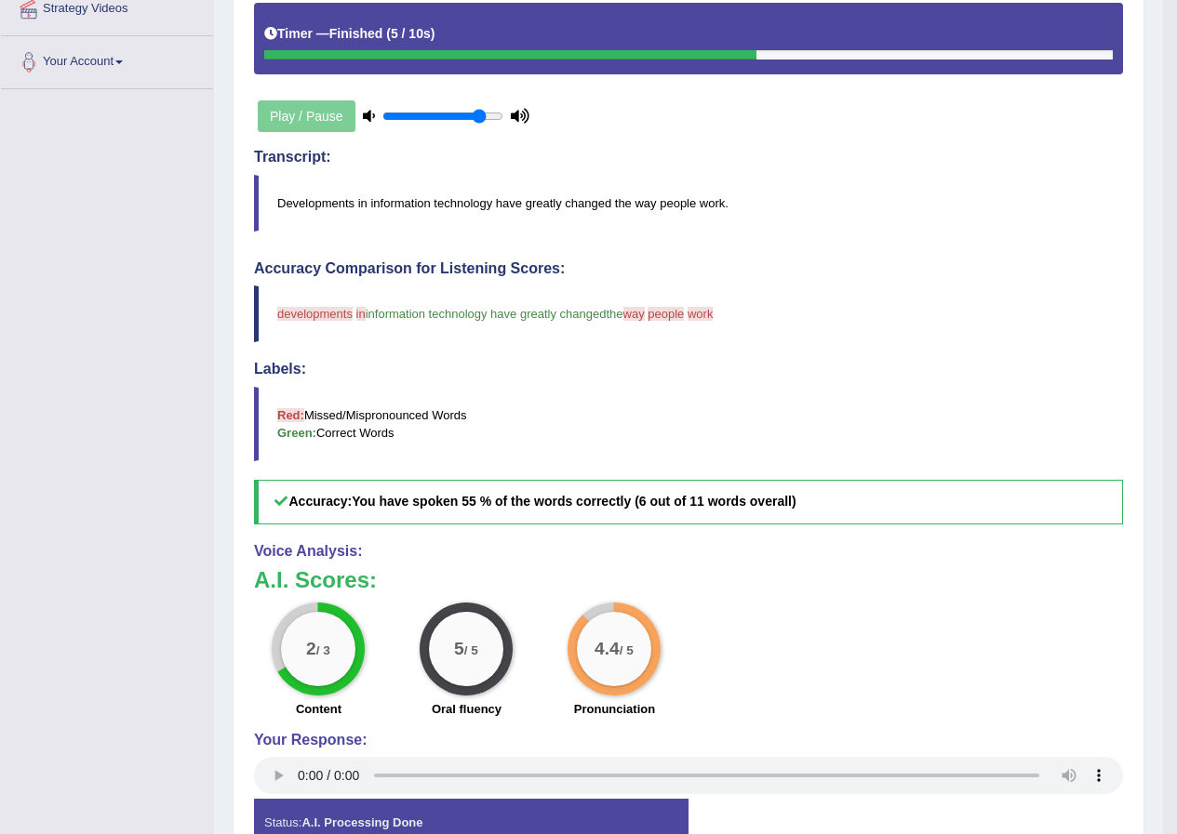
scroll to position [70, 0]
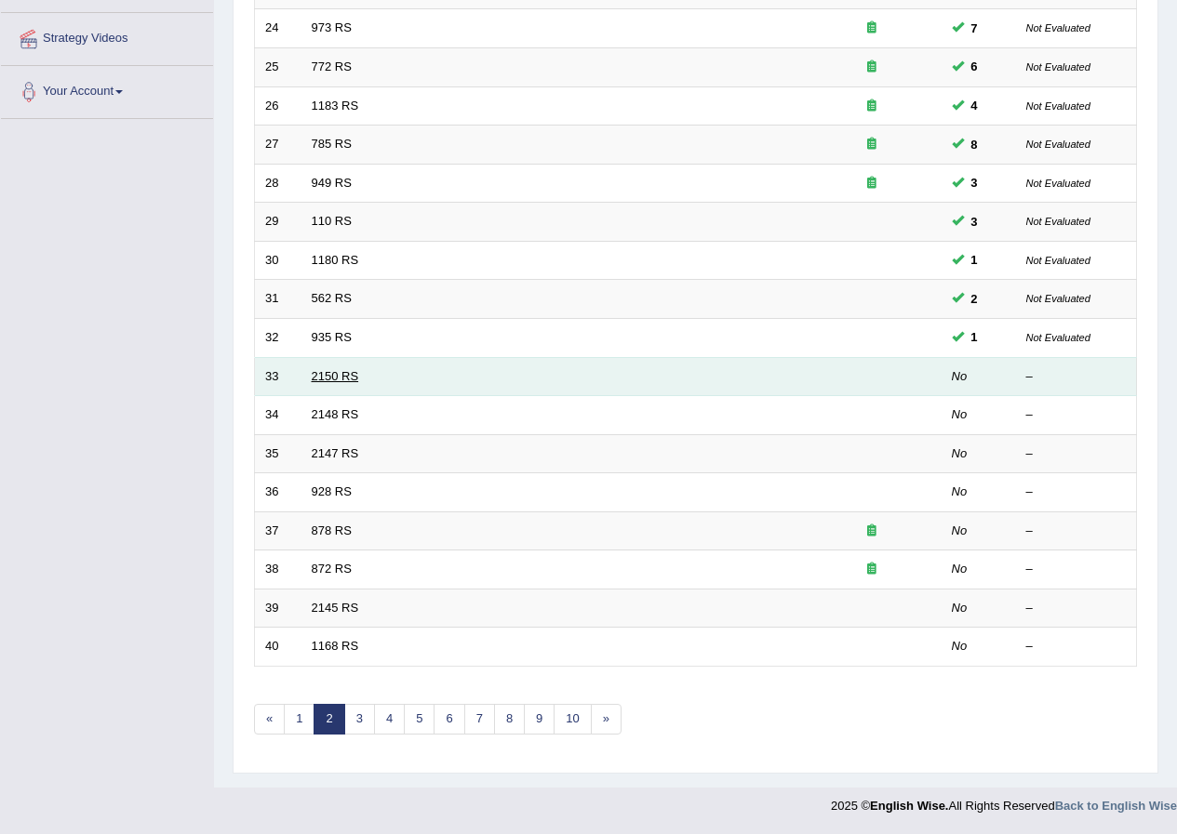
click at [344, 373] on link "2150 RS" at bounding box center [335, 376] width 47 height 14
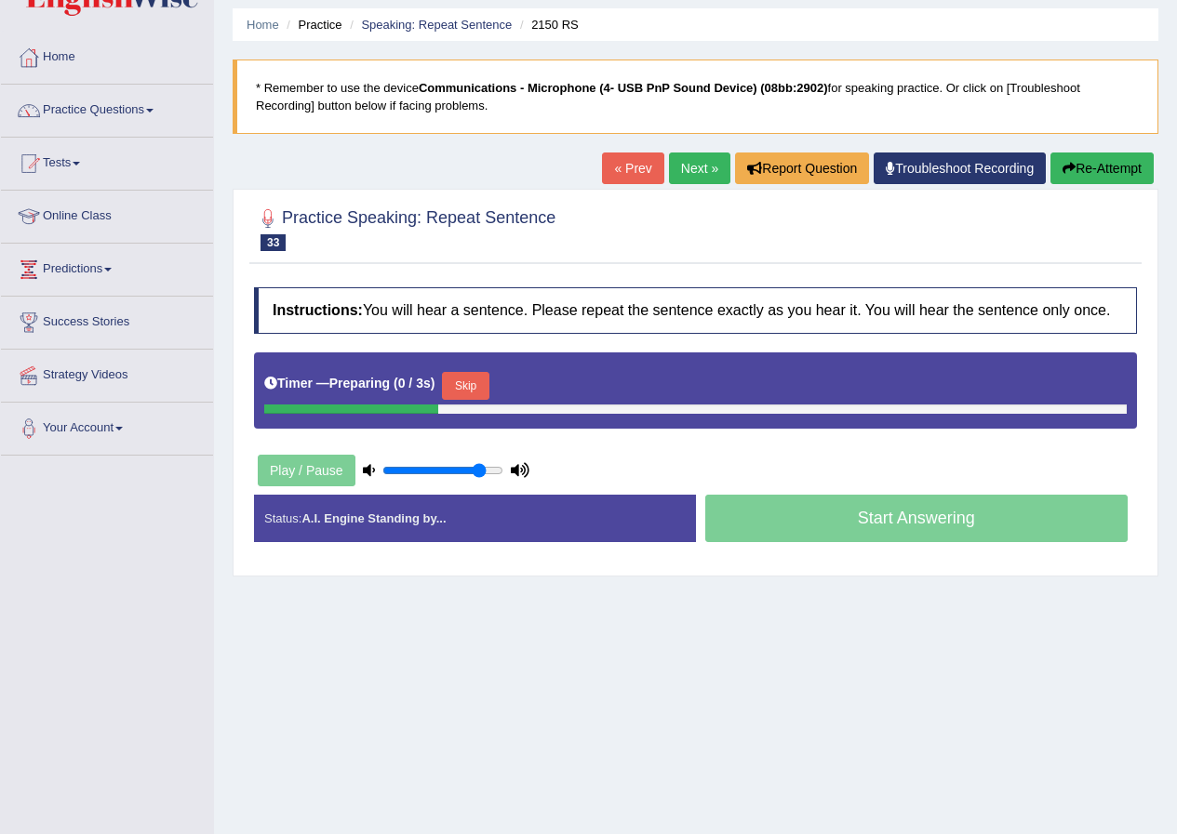
scroll to position [93, 0]
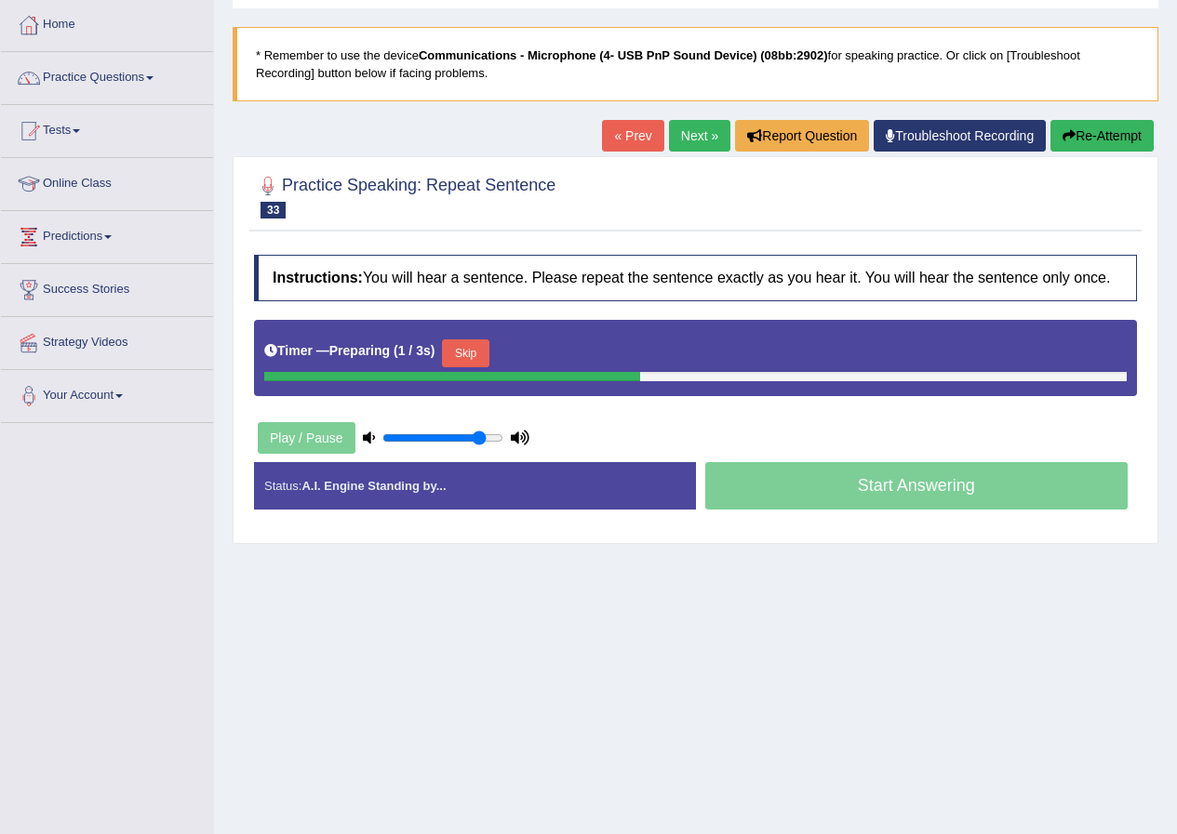
click at [479, 348] on button "Skip" at bounding box center [465, 354] width 47 height 28
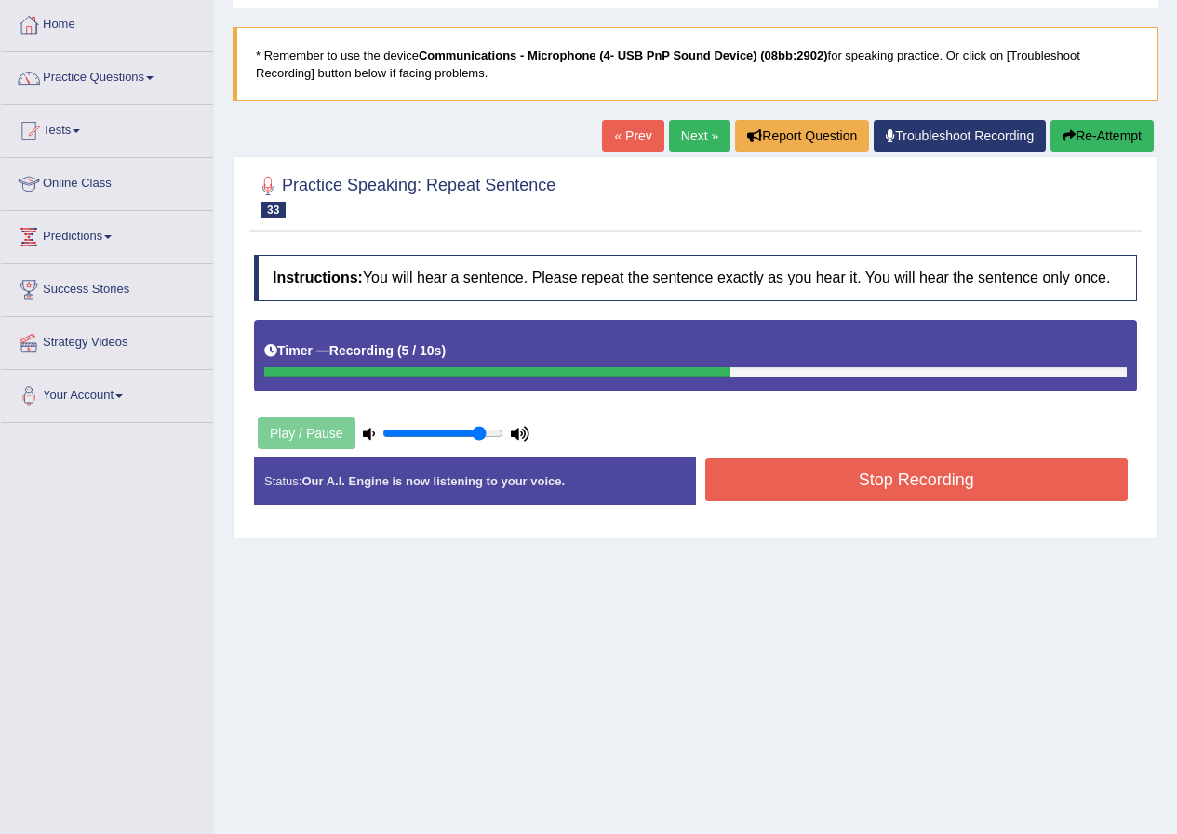
click at [755, 487] on button "Stop Recording" at bounding box center [916, 480] width 423 height 43
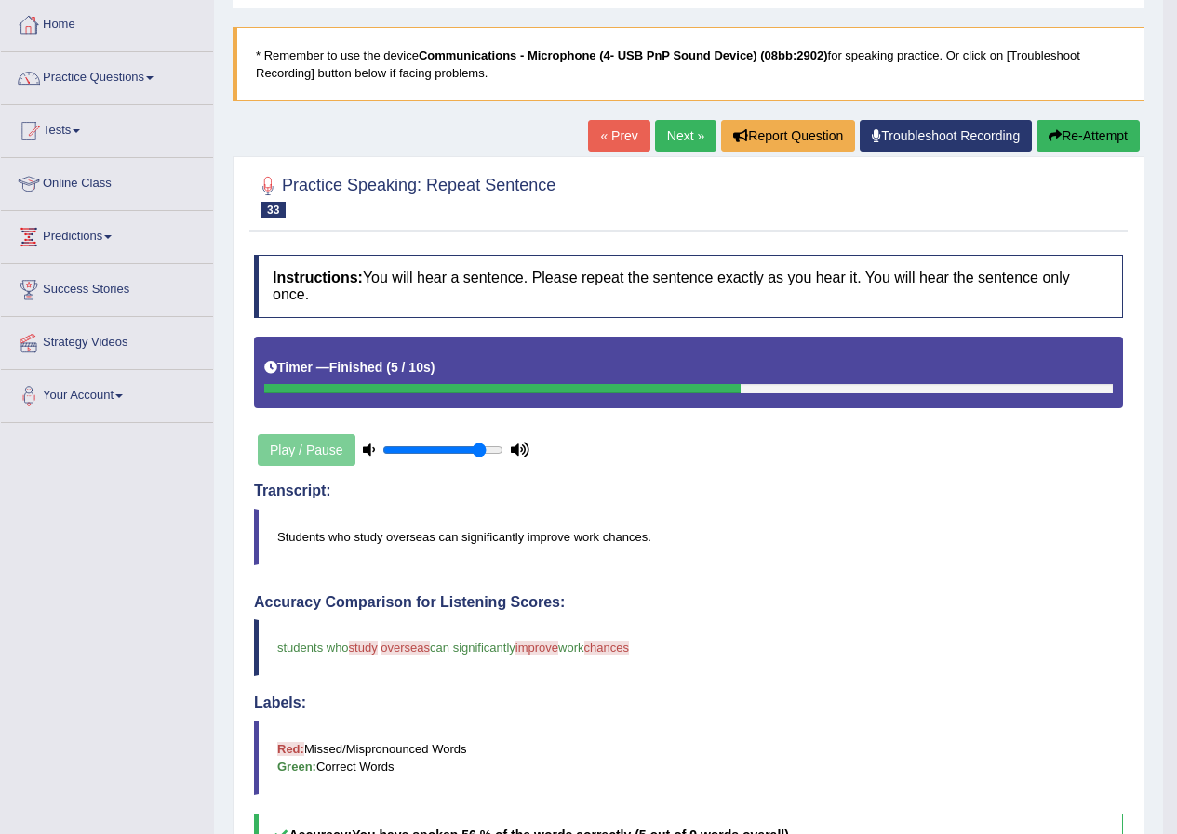
click at [687, 135] on link "Next »" at bounding box center [685, 136] width 61 height 32
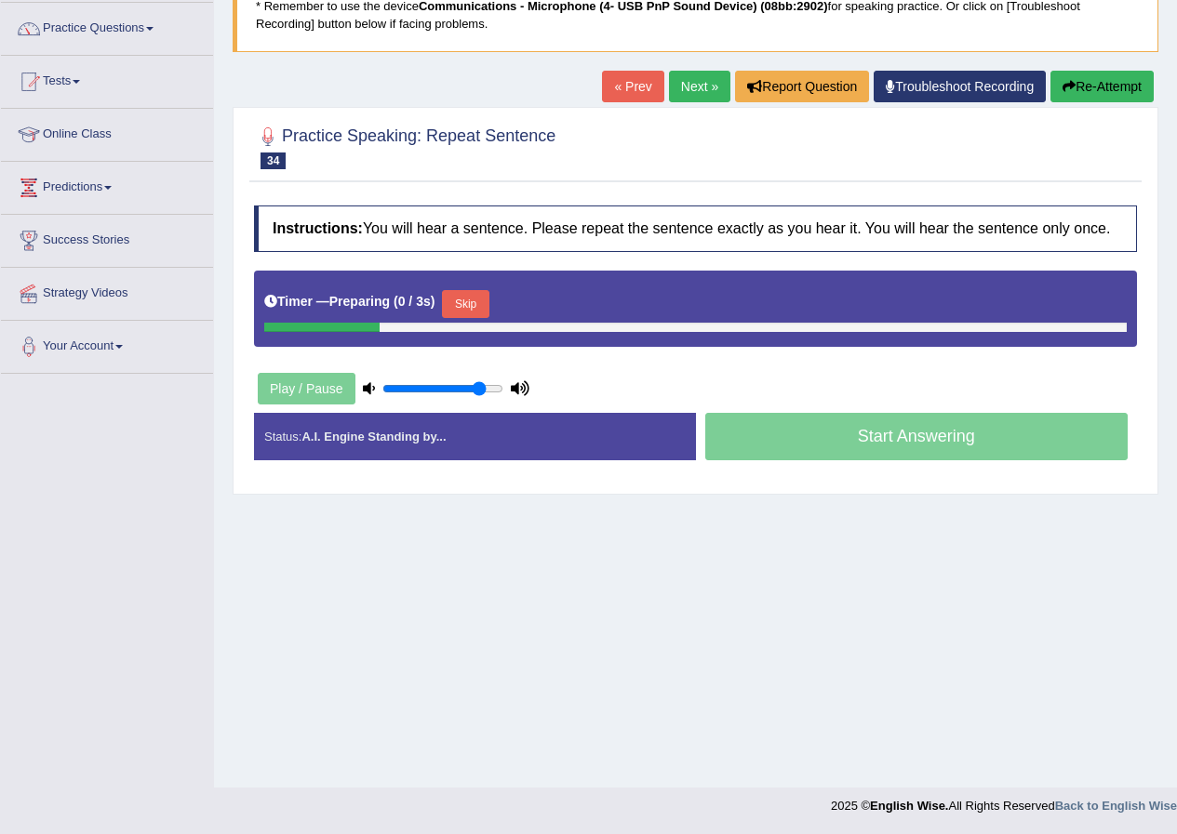
scroll to position [142, 0]
click at [480, 306] on button "Skip" at bounding box center [465, 304] width 47 height 28
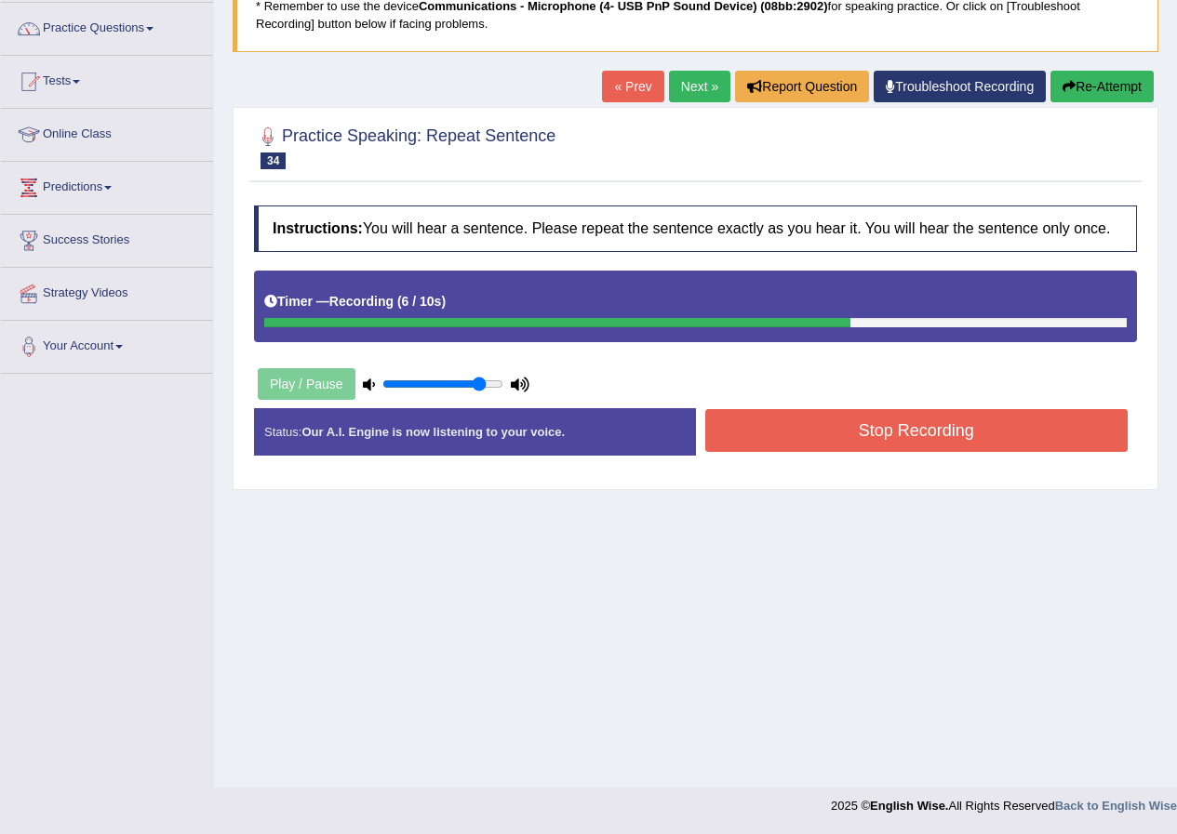
click at [740, 448] on button "Stop Recording" at bounding box center [916, 430] width 423 height 43
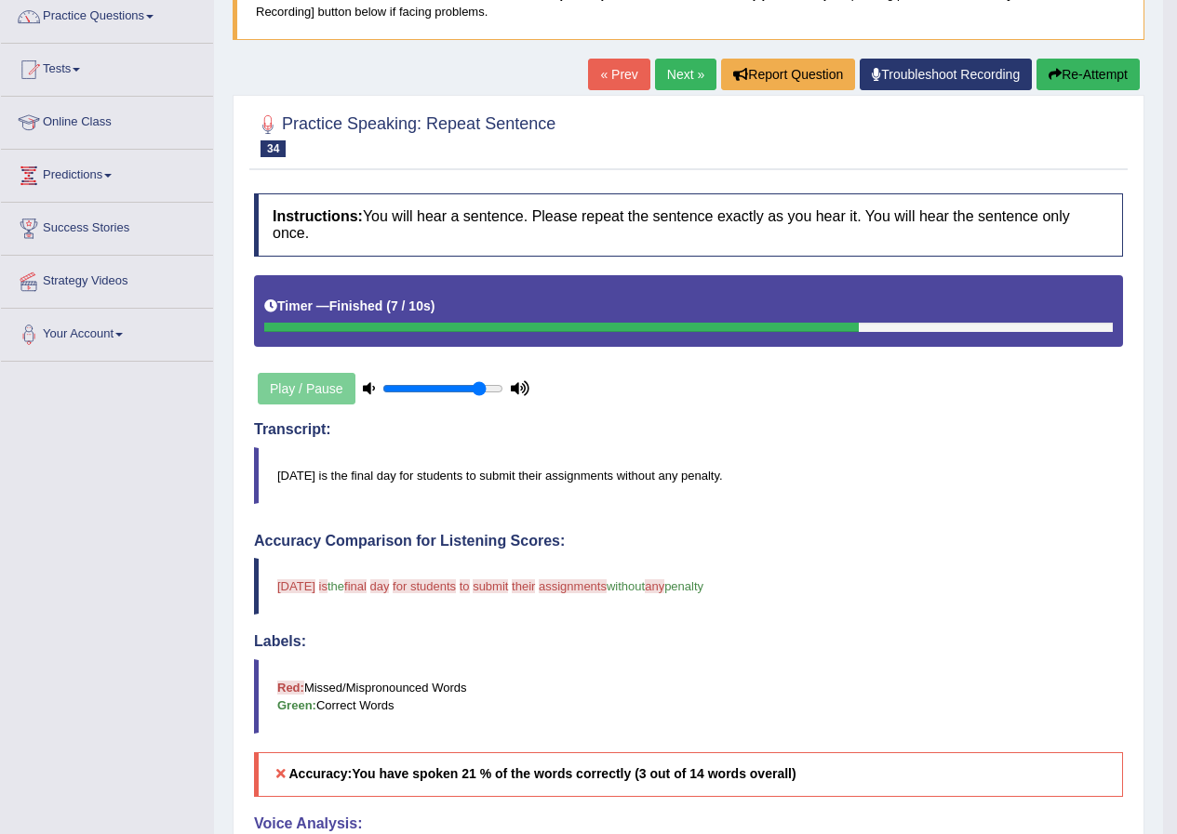
scroll to position [49, 0]
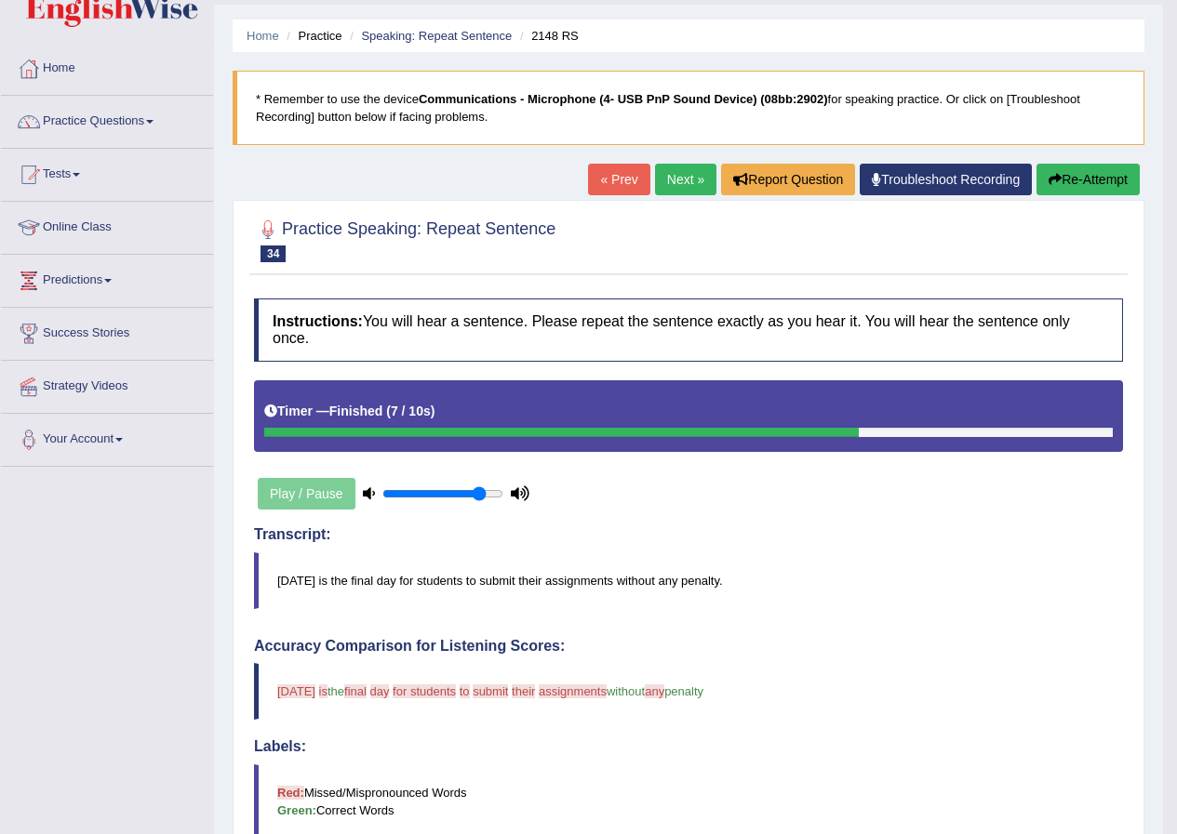
click at [1080, 186] on button "Re-Attempt" at bounding box center [1087, 180] width 103 height 32
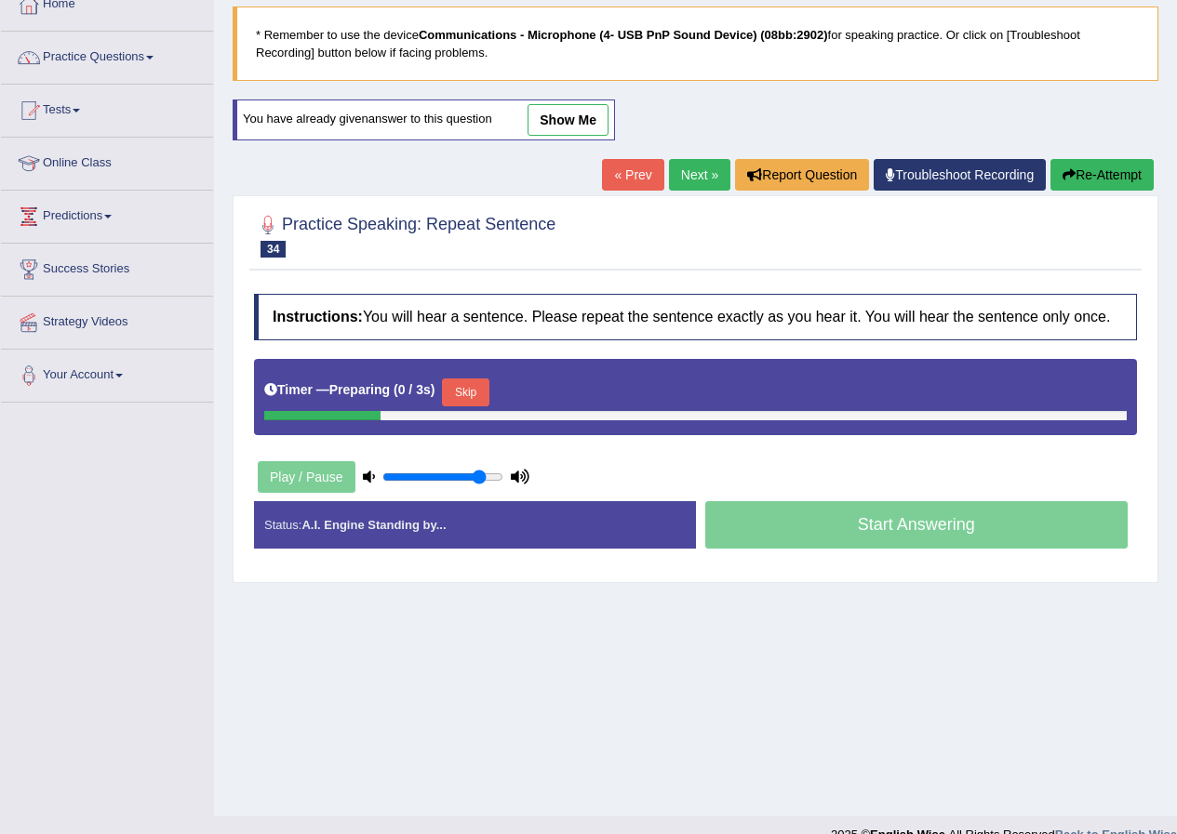
scroll to position [142, 0]
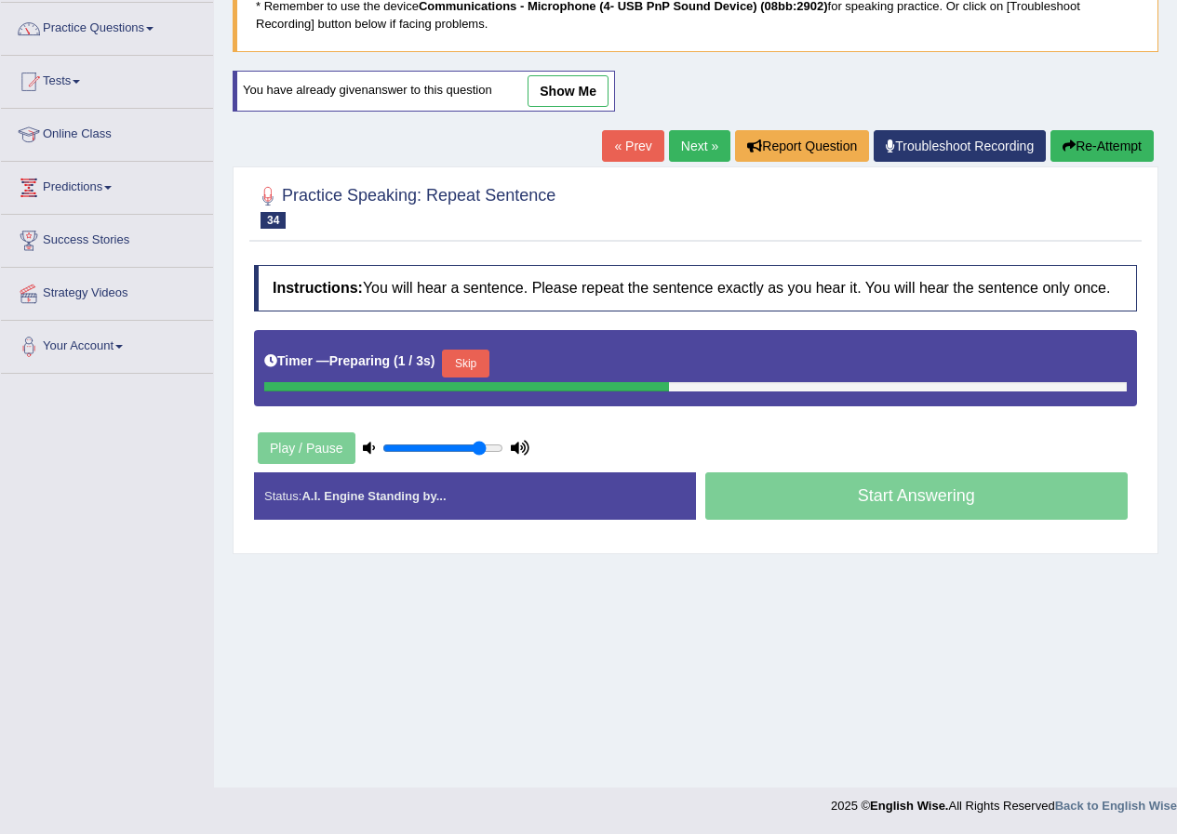
click at [488, 354] on button "Skip" at bounding box center [465, 364] width 47 height 28
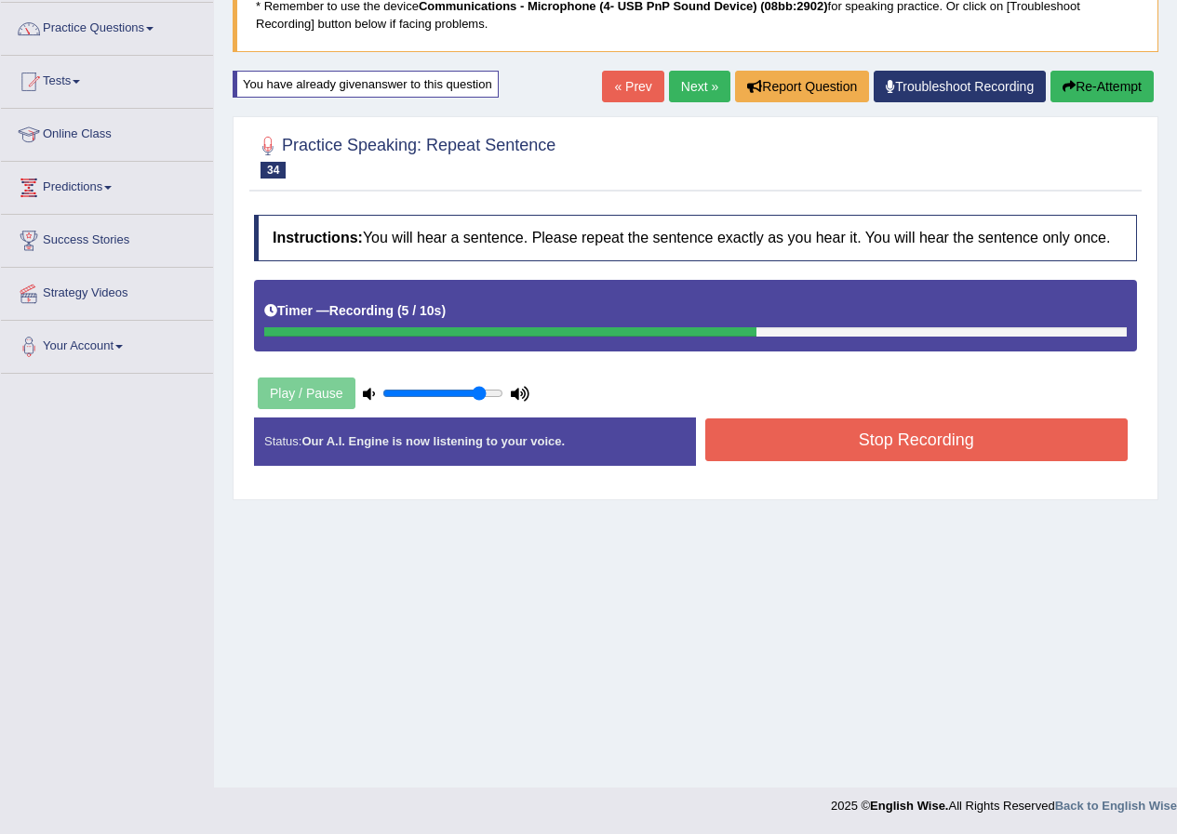
click at [767, 417] on div "Created with Highcharts 7.1.2 Great Too slow Too fast Time Speech pace meter: 0…" at bounding box center [921, 417] width 451 height 1
click at [766, 426] on button "Stop Recording" at bounding box center [916, 440] width 423 height 43
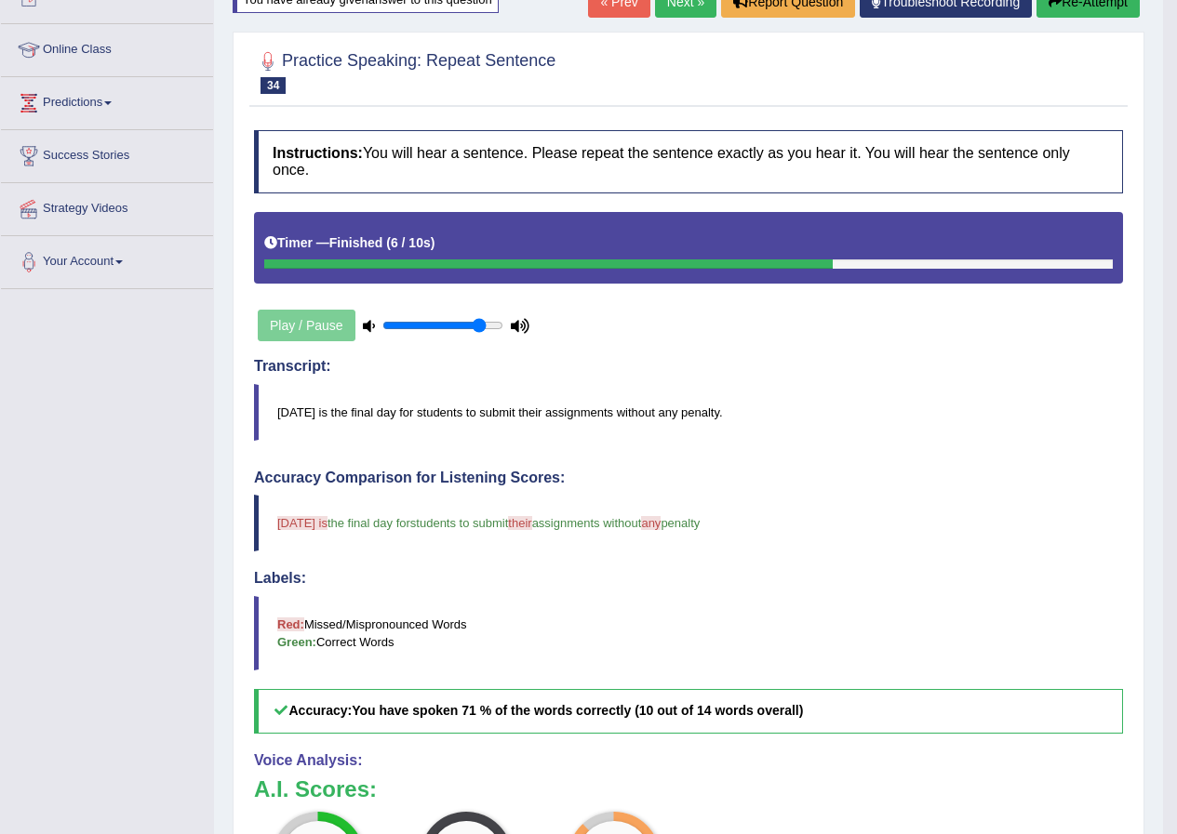
scroll to position [49, 0]
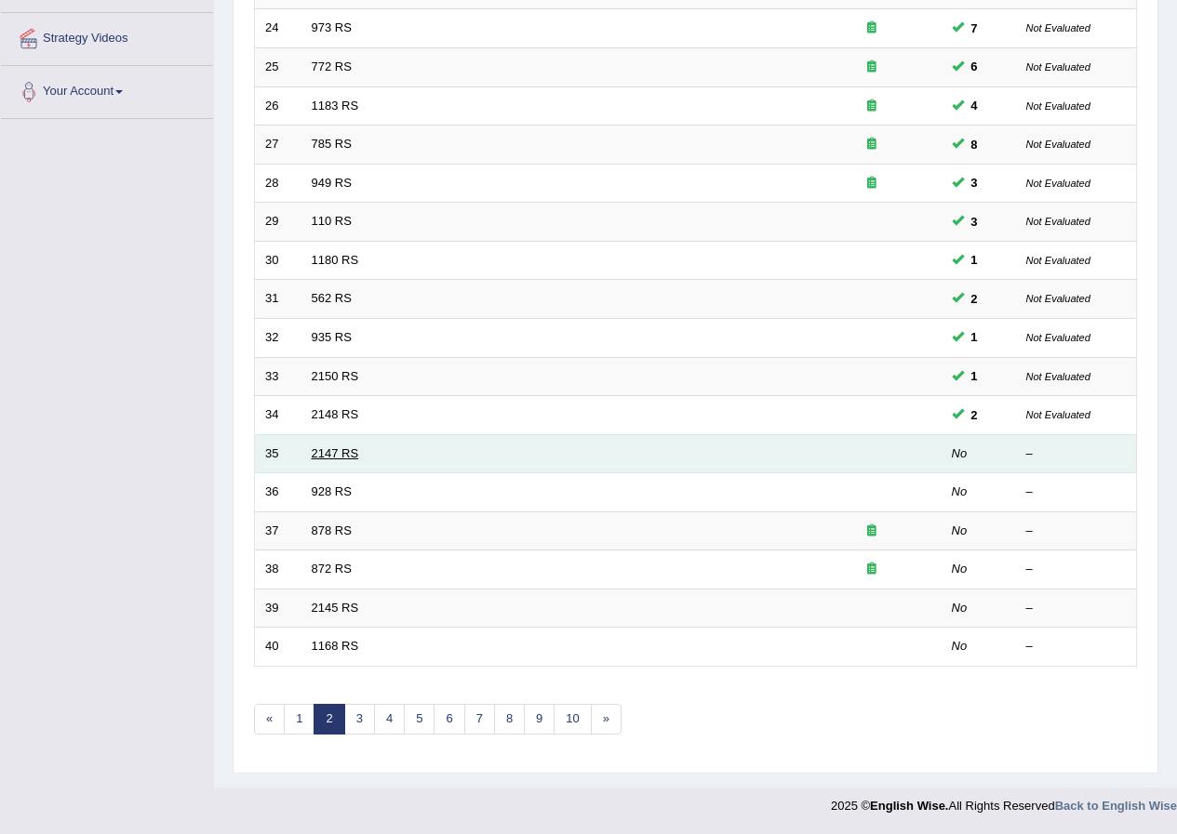
click at [333, 447] on link "2147 RS" at bounding box center [335, 454] width 47 height 14
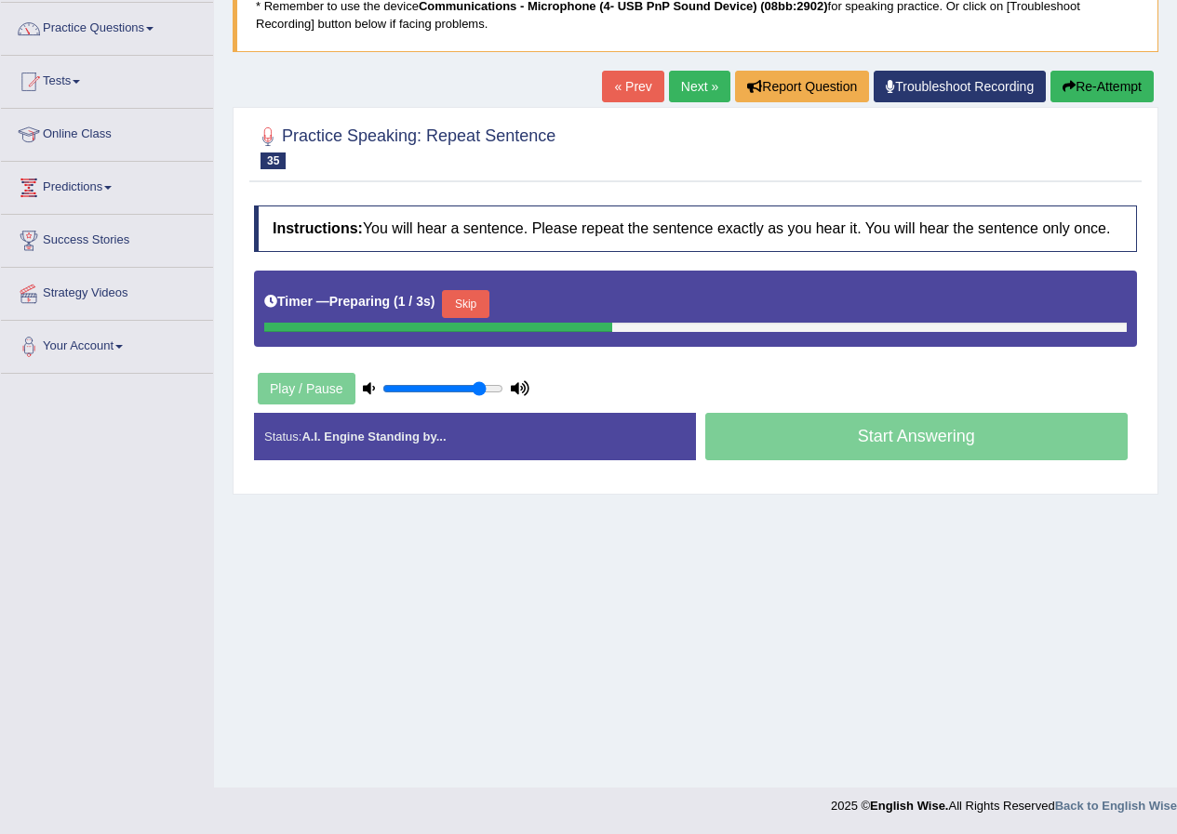
click at [469, 308] on button "Skip" at bounding box center [465, 304] width 47 height 28
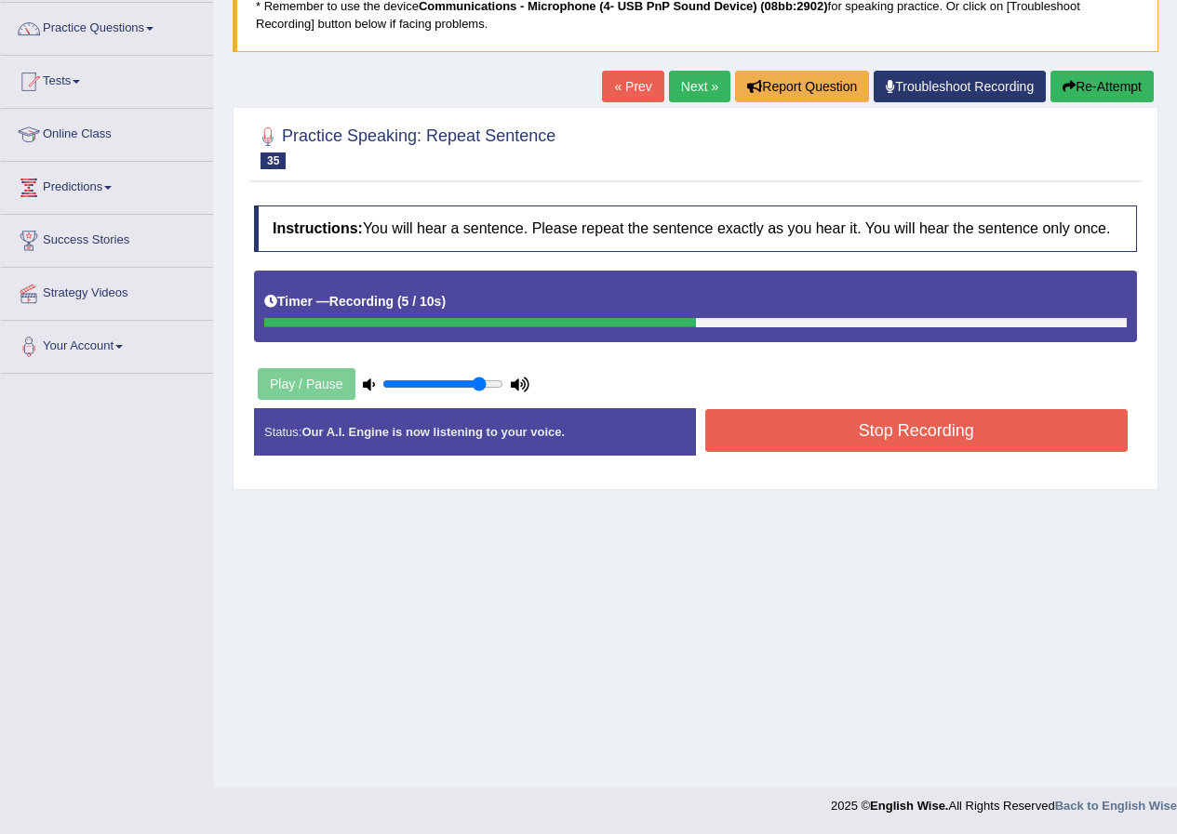
click at [789, 435] on button "Stop Recording" at bounding box center [916, 430] width 423 height 43
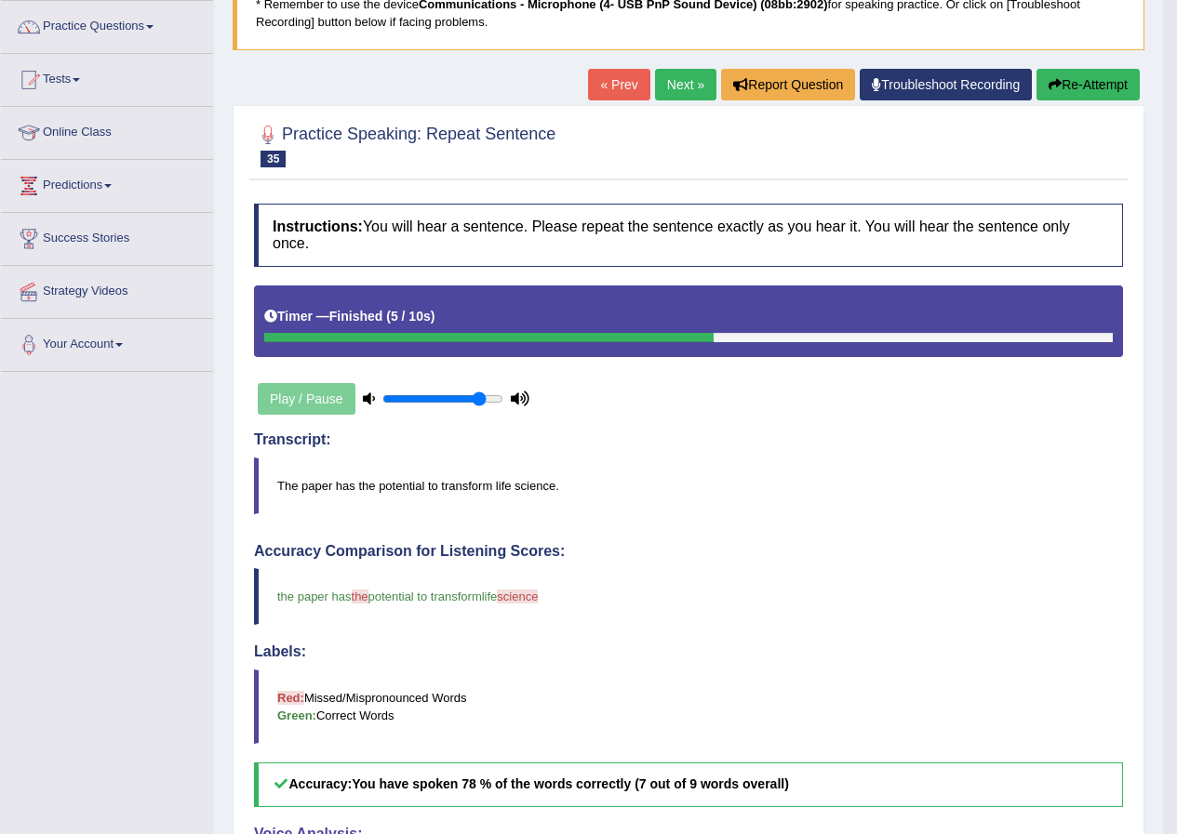
scroll to position [142, 0]
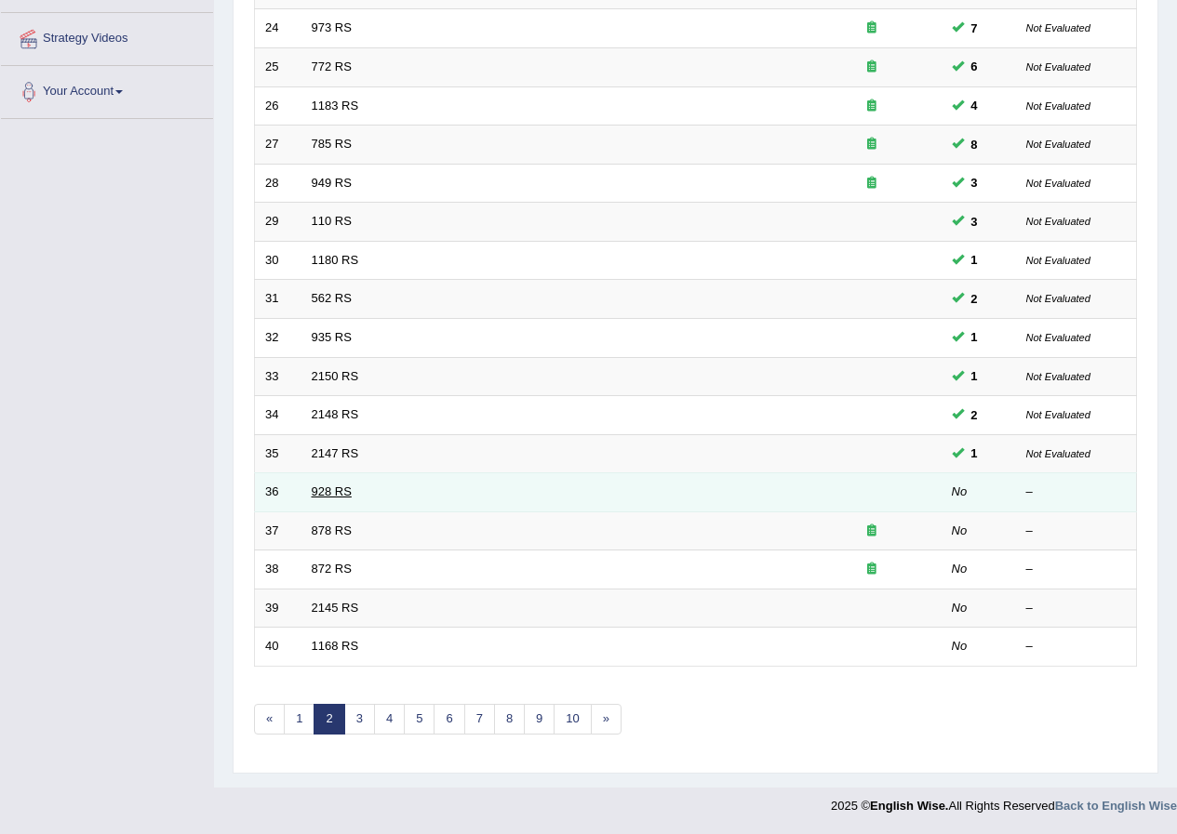
click at [339, 489] on link "928 RS" at bounding box center [332, 492] width 40 height 14
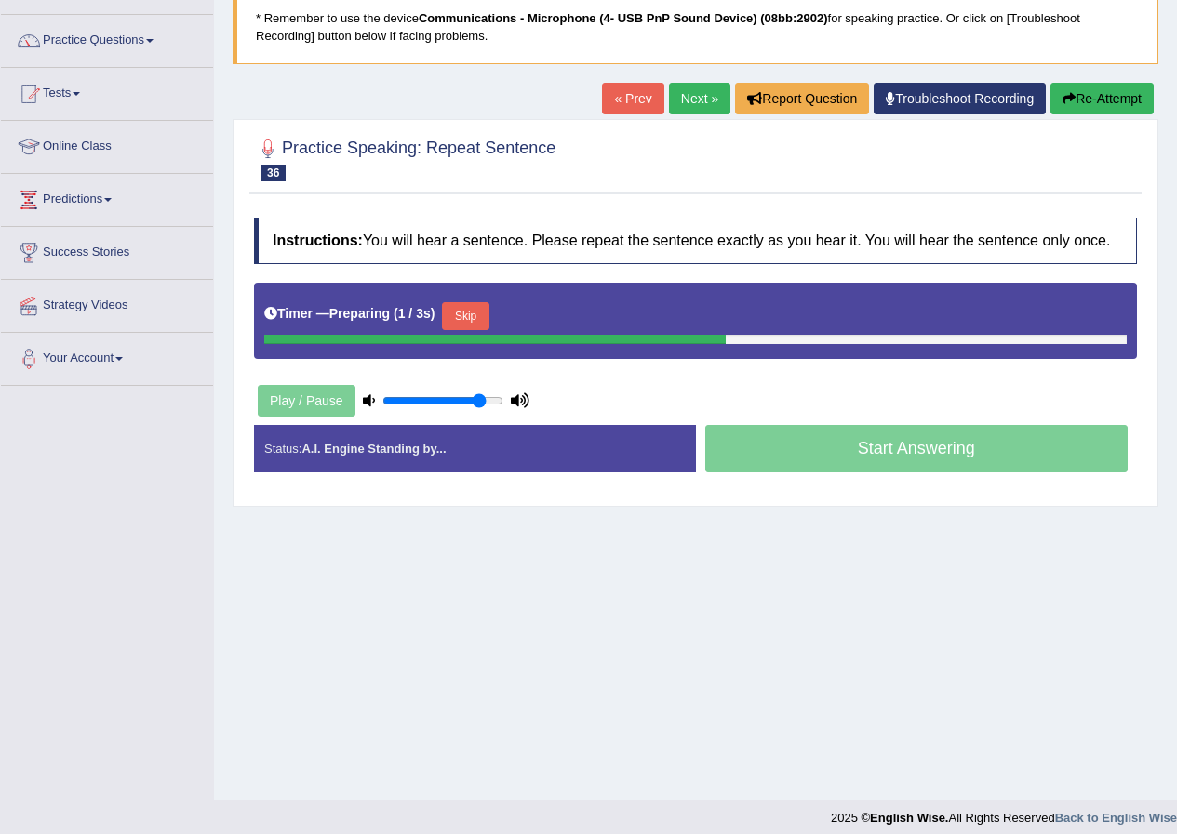
scroll to position [142, 0]
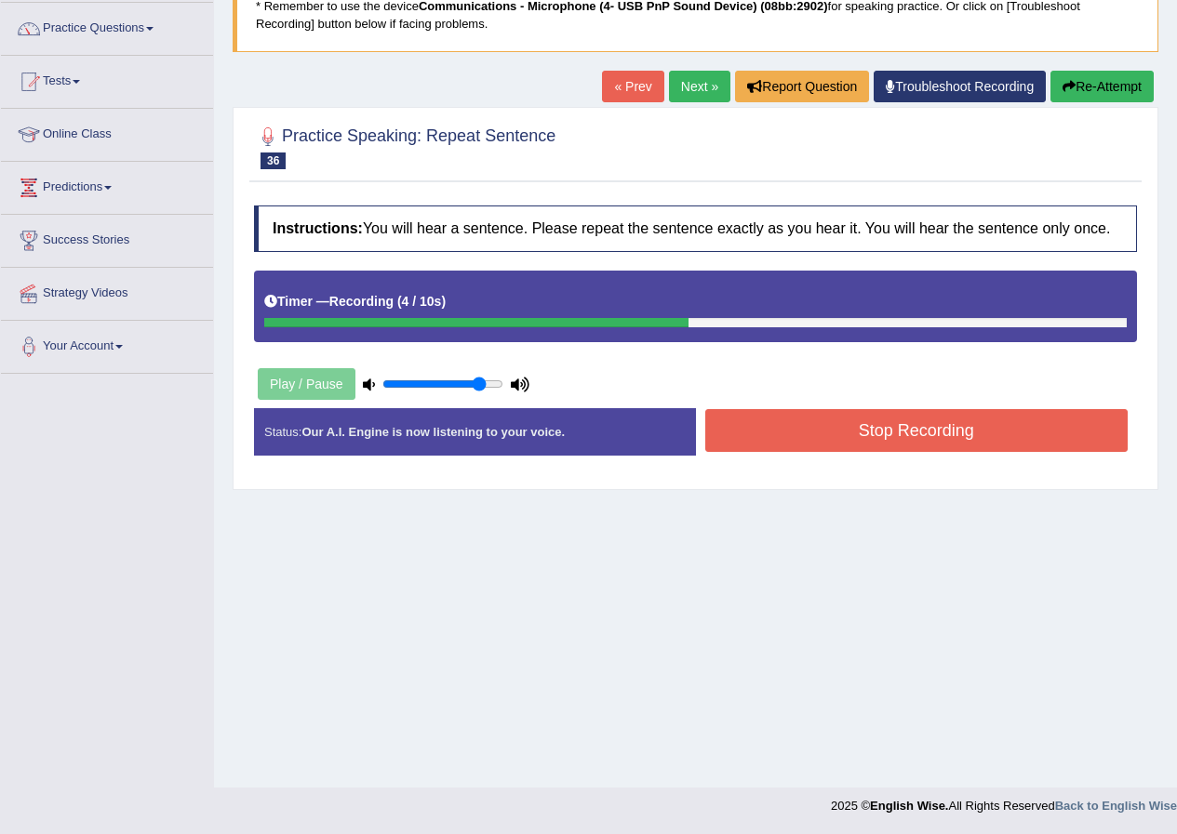
click at [871, 439] on button "Stop Recording" at bounding box center [916, 430] width 423 height 43
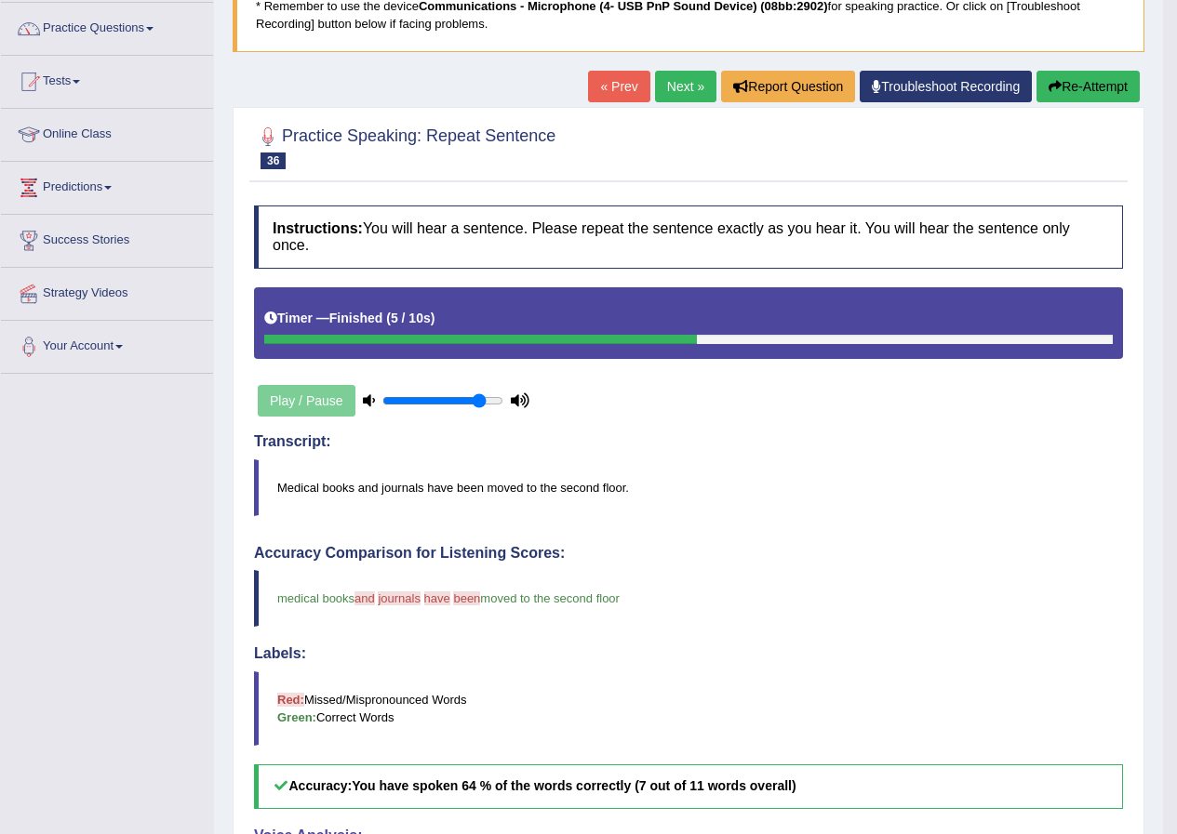
click at [1051, 83] on icon "button" at bounding box center [1054, 86] width 13 height 13
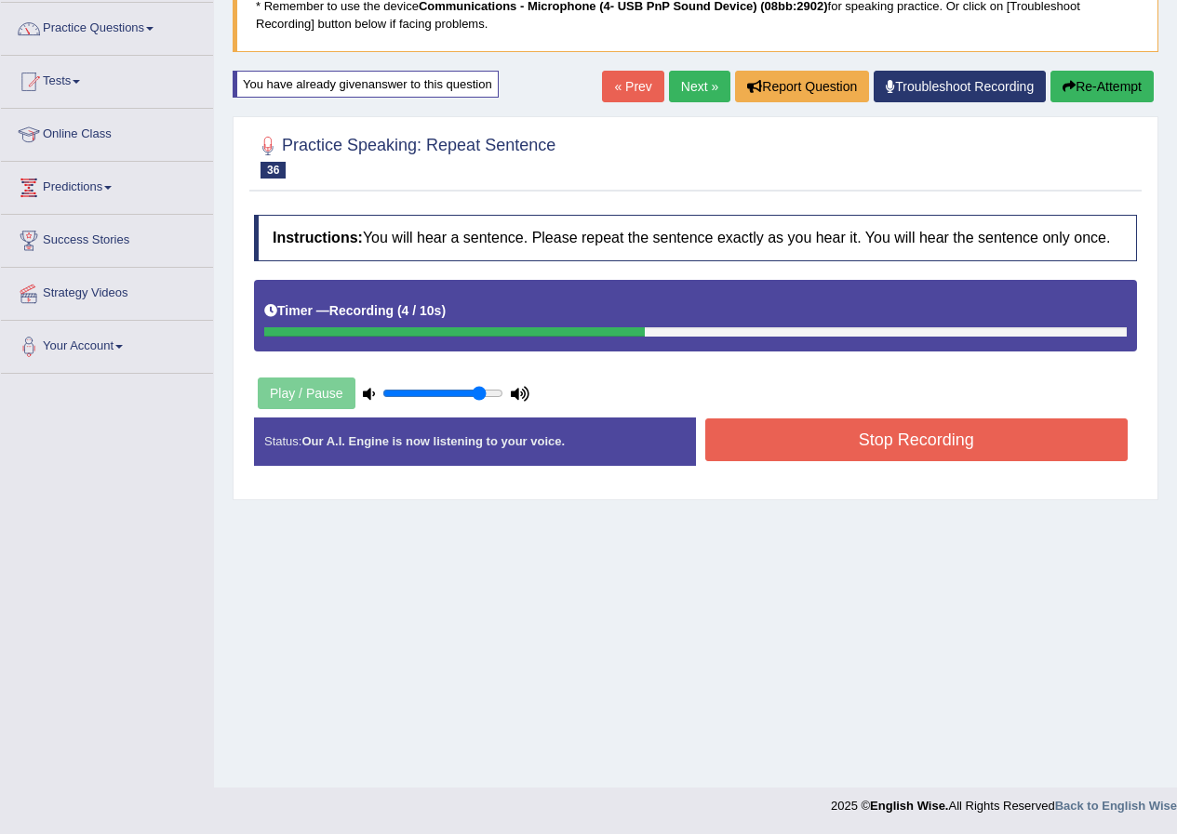
click at [794, 434] on button "Stop Recording" at bounding box center [916, 440] width 423 height 43
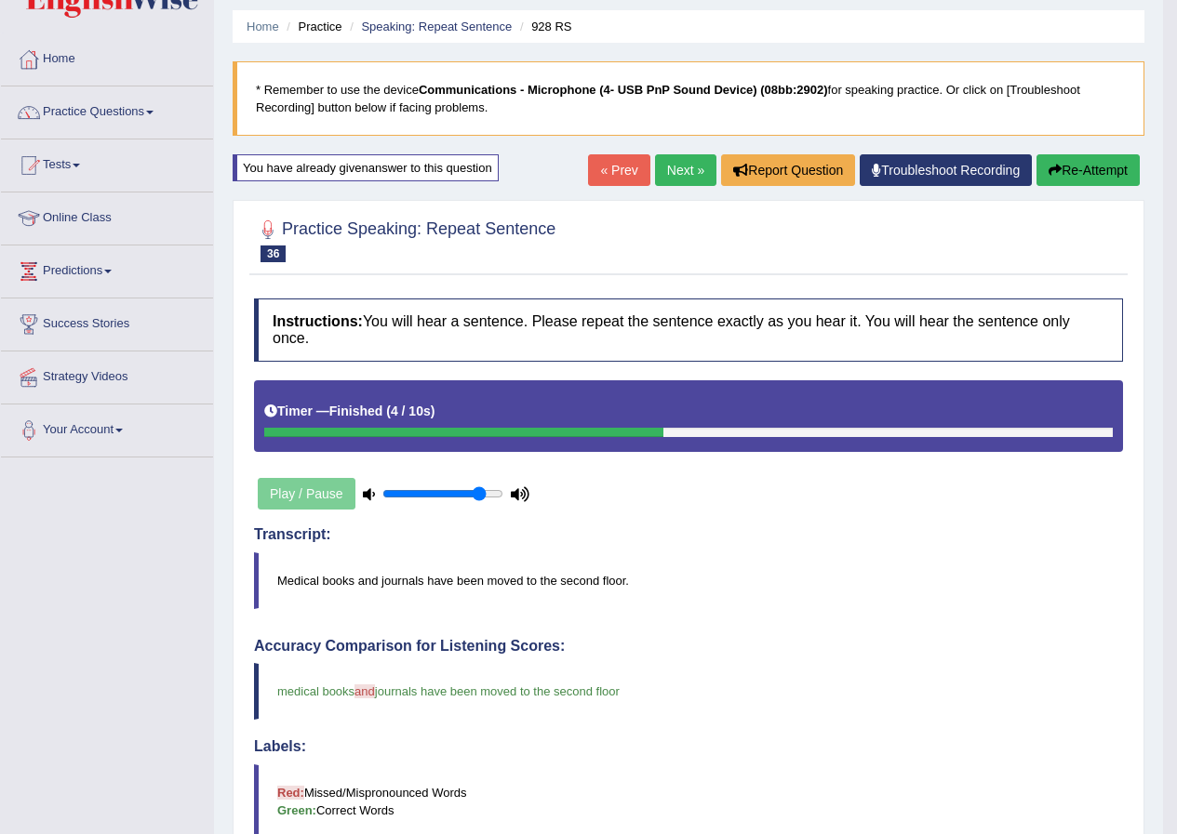
scroll to position [49, 0]
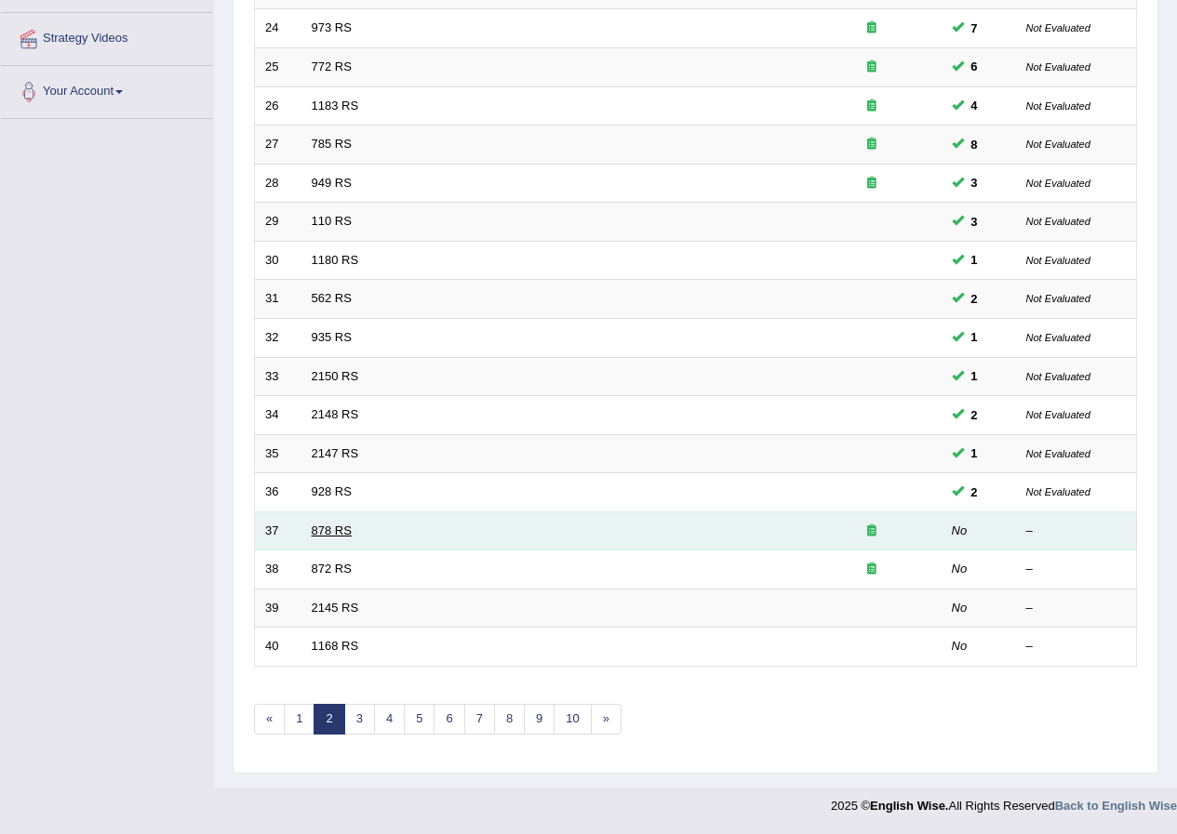
click at [330, 529] on link "878 RS" at bounding box center [332, 531] width 40 height 14
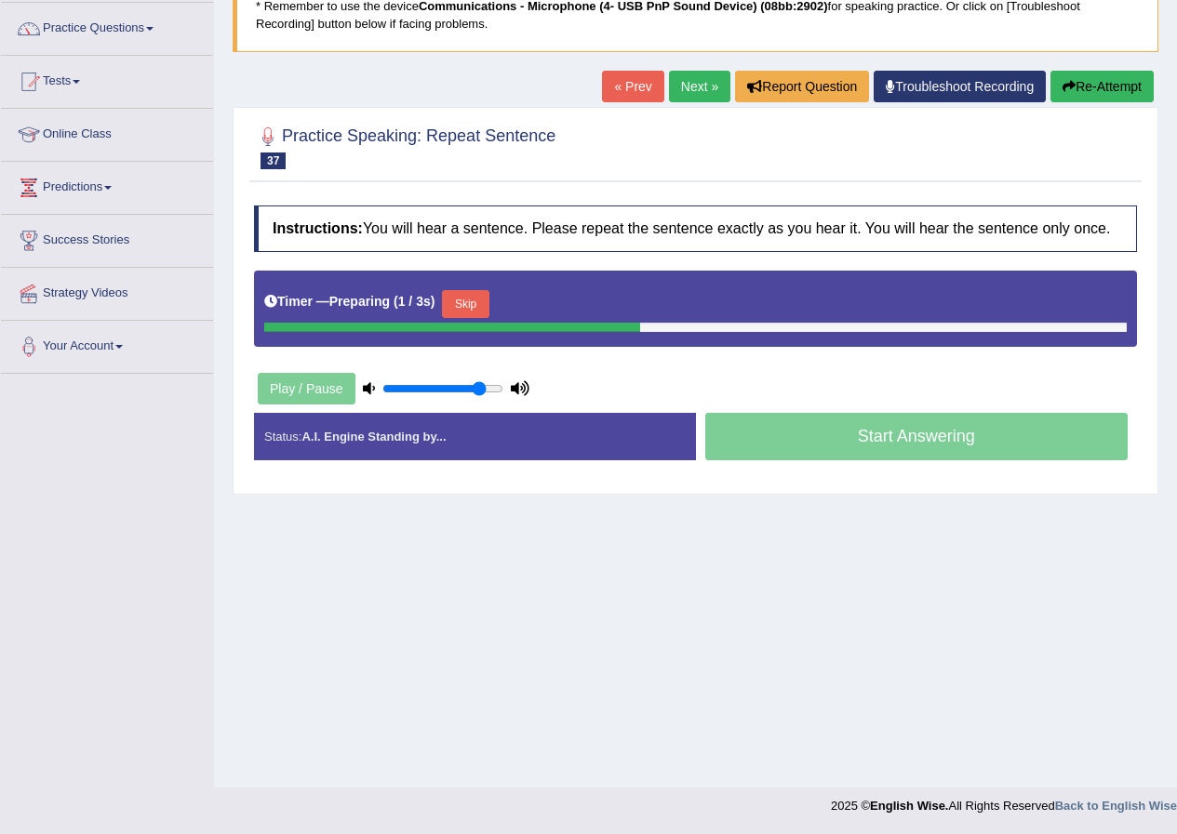
click at [480, 312] on button "Skip" at bounding box center [465, 304] width 47 height 28
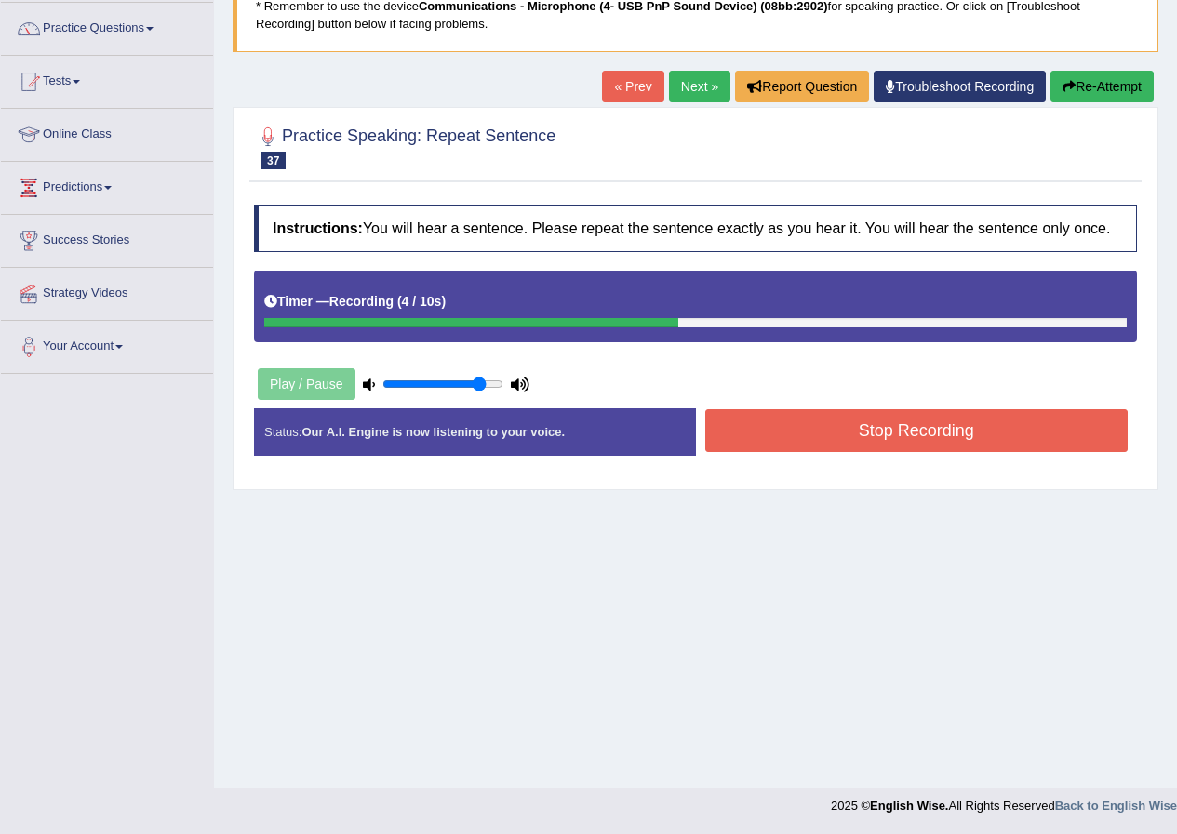
click at [789, 434] on button "Stop Recording" at bounding box center [916, 430] width 423 height 43
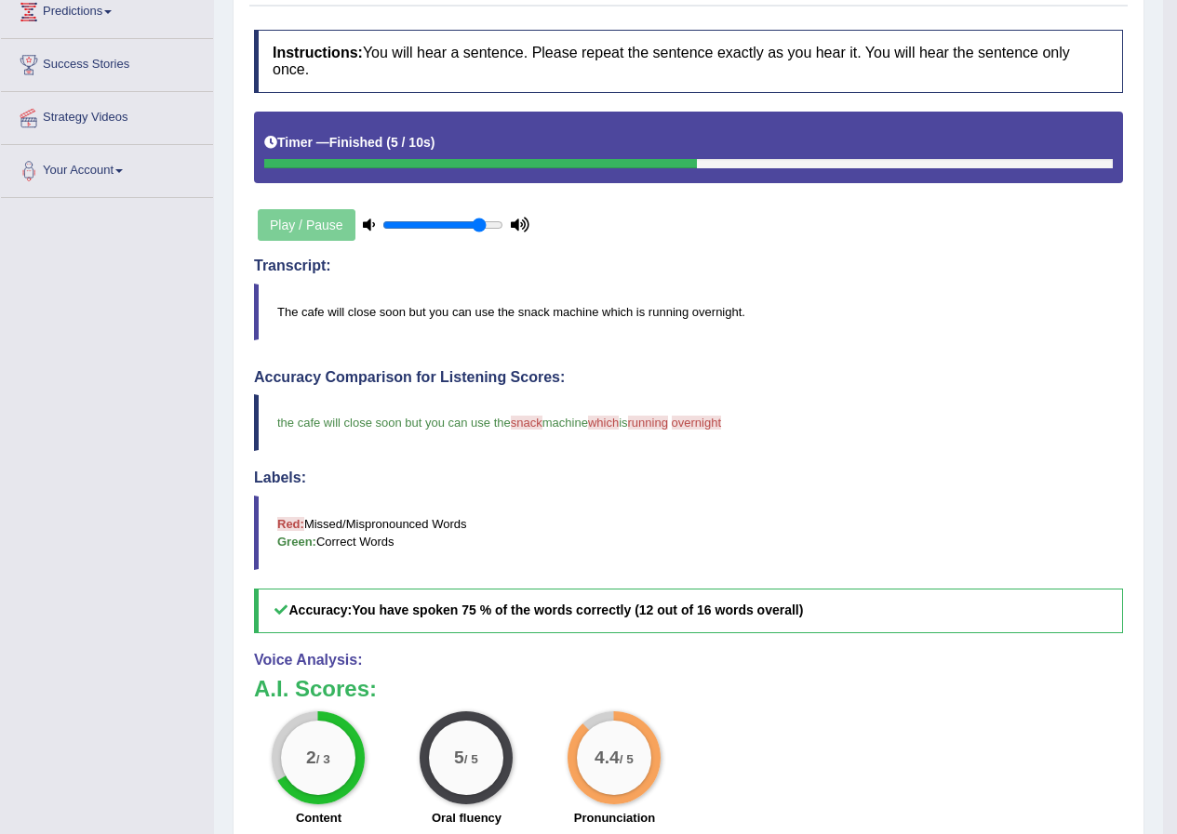
scroll to position [142, 0]
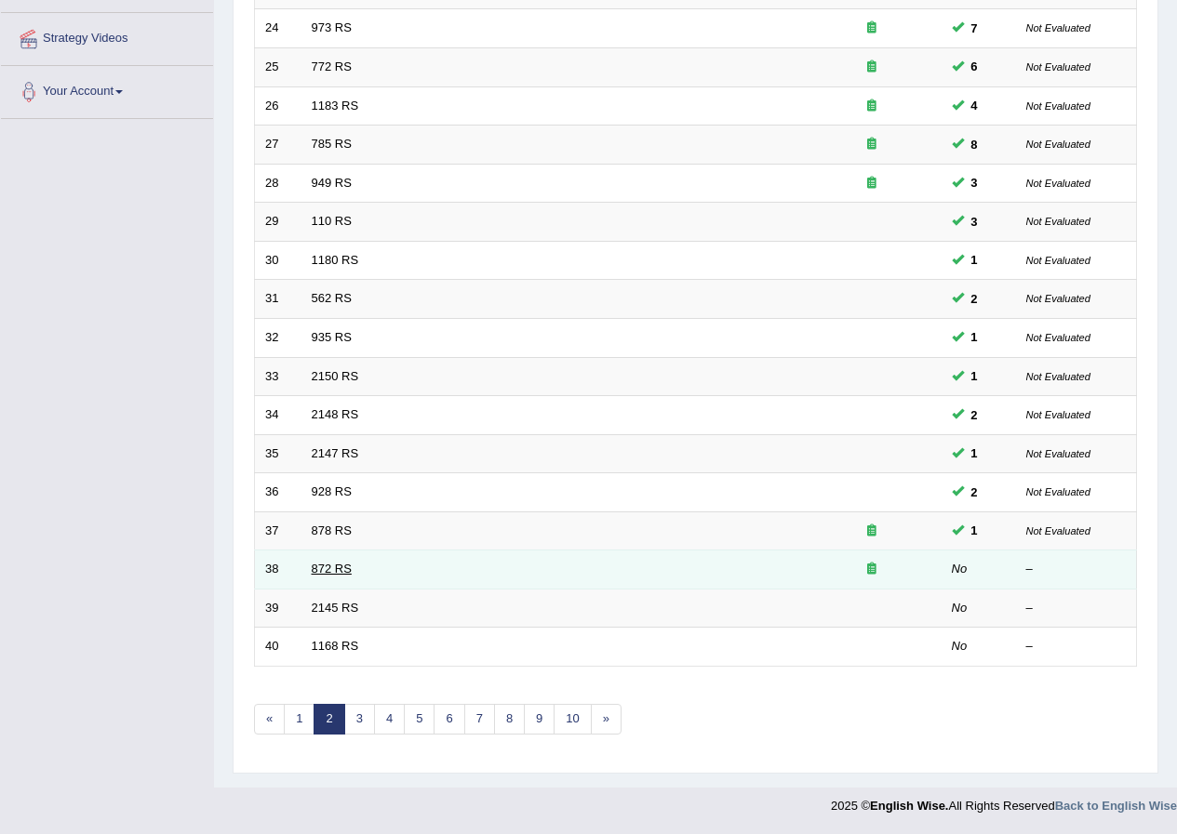
click at [344, 572] on link "872 RS" at bounding box center [332, 569] width 40 height 14
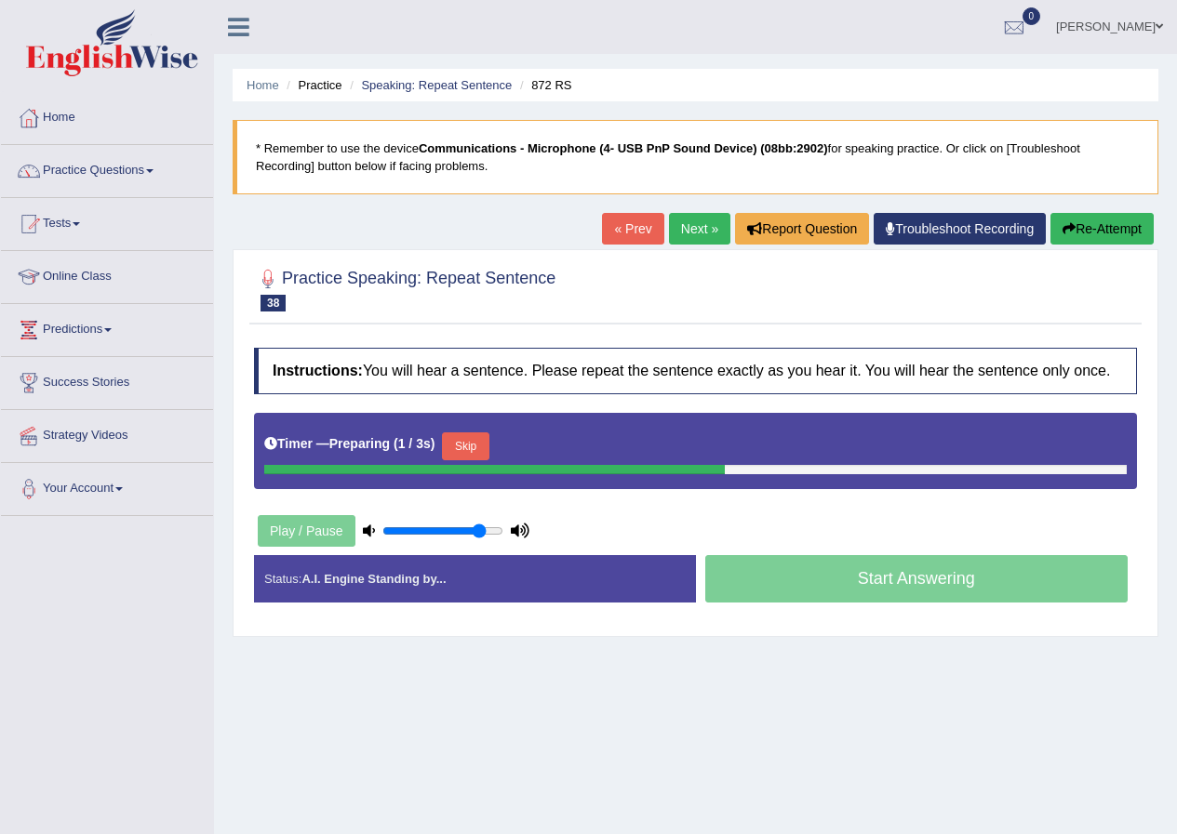
click at [459, 442] on button "Skip" at bounding box center [465, 447] width 47 height 28
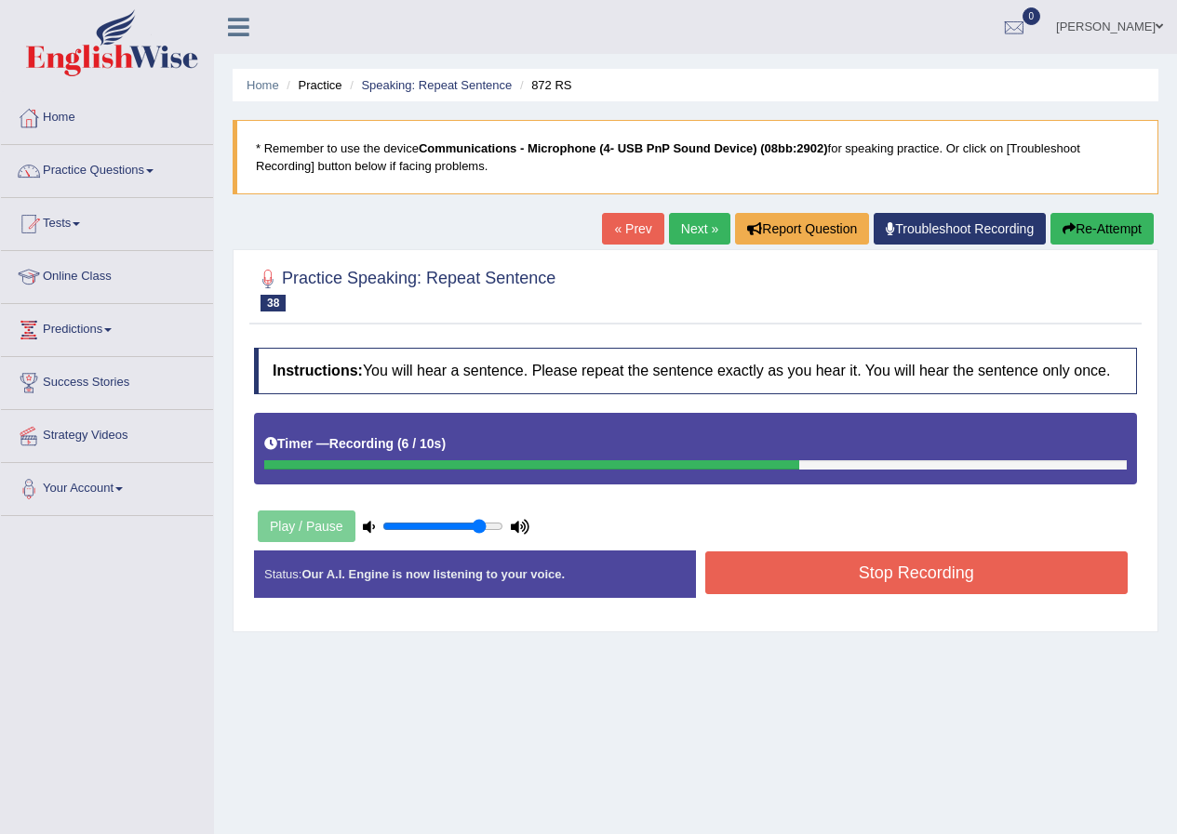
click at [766, 583] on button "Stop Recording" at bounding box center [916, 573] width 423 height 43
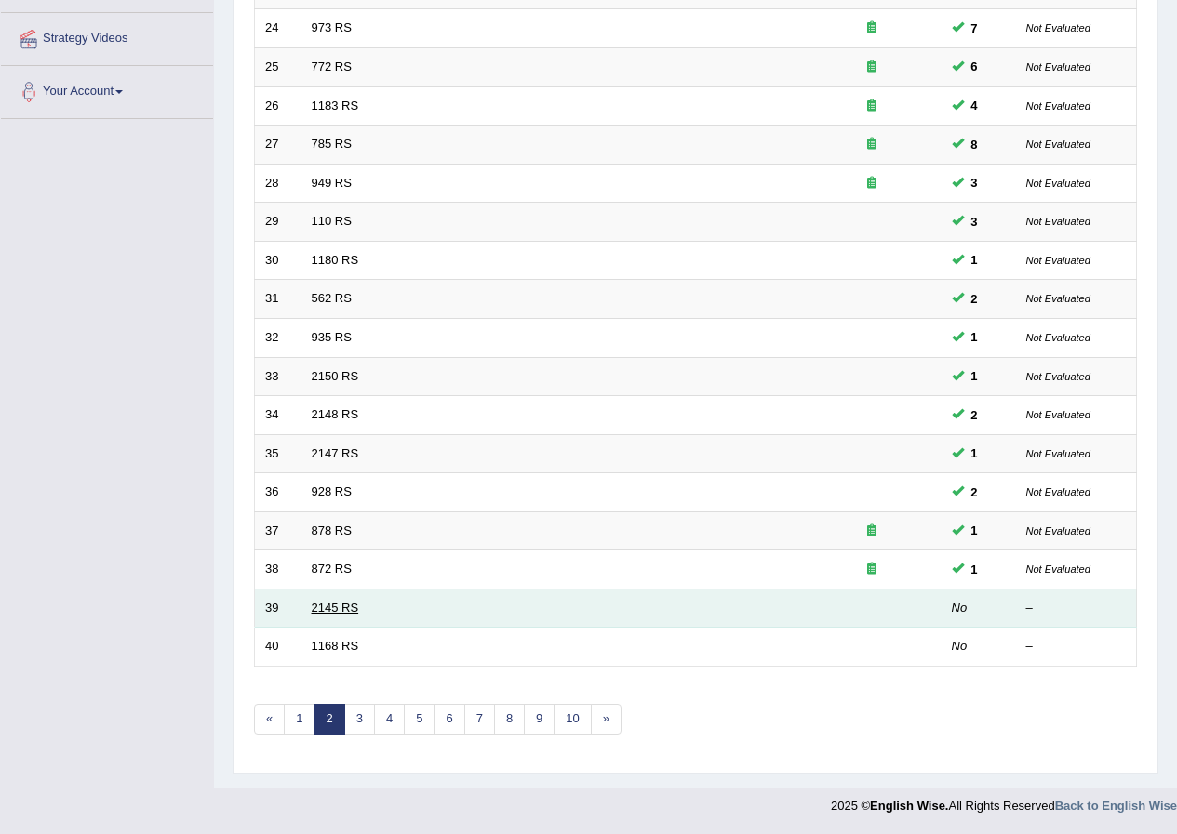
click at [337, 609] on link "2145 RS" at bounding box center [335, 608] width 47 height 14
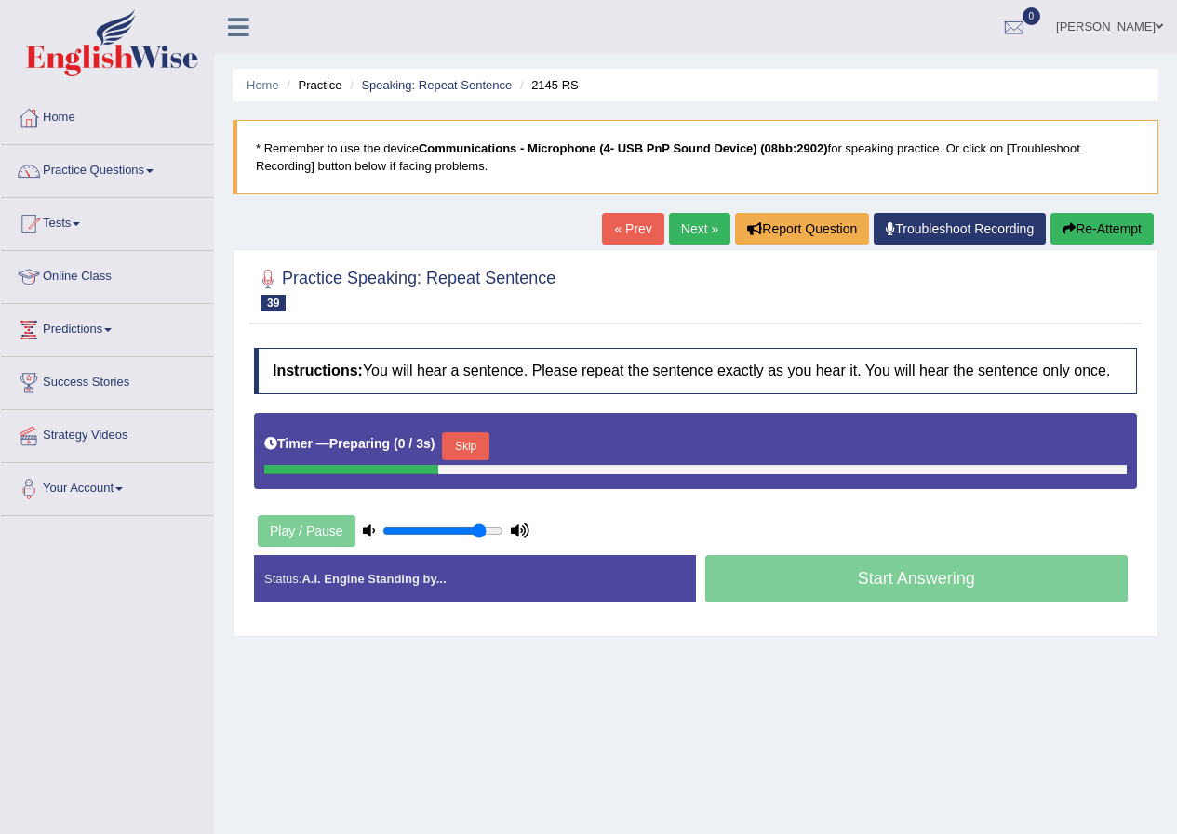
click at [467, 445] on button "Skip" at bounding box center [465, 447] width 47 height 28
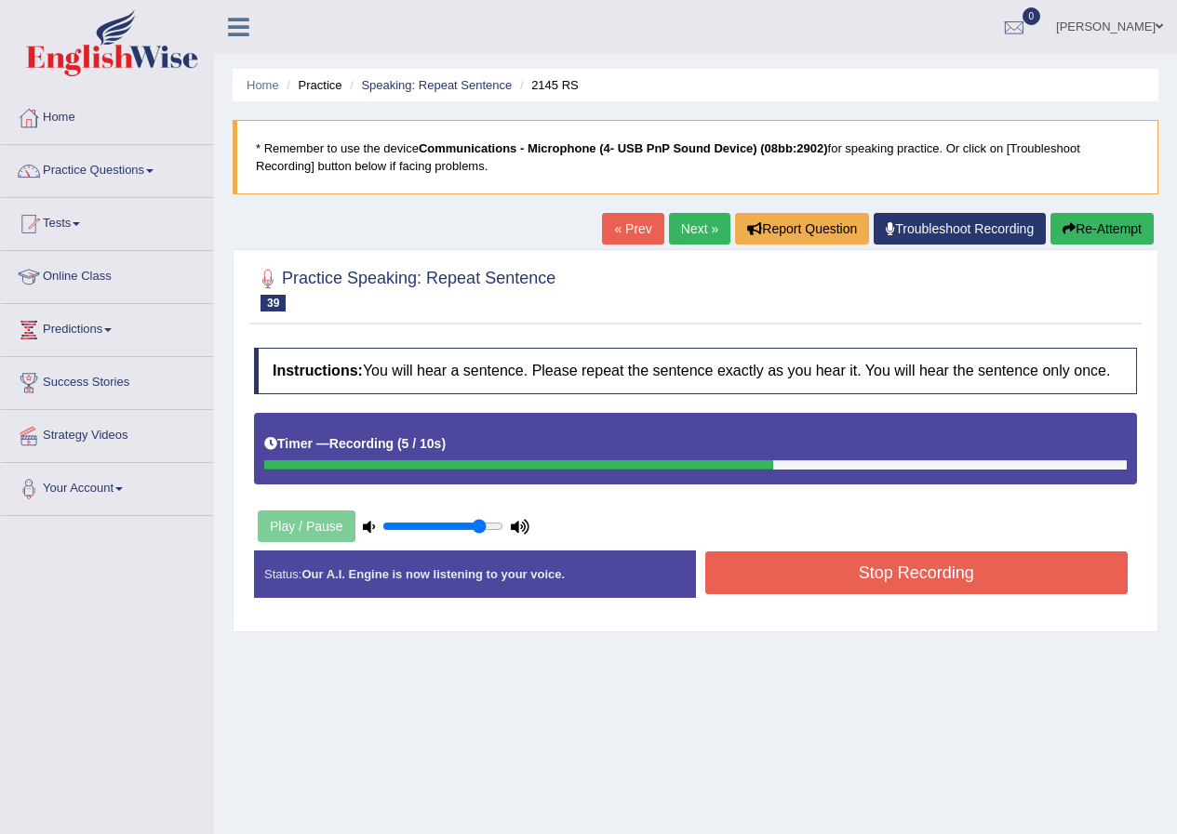
click at [961, 573] on button "Stop Recording" at bounding box center [916, 573] width 423 height 43
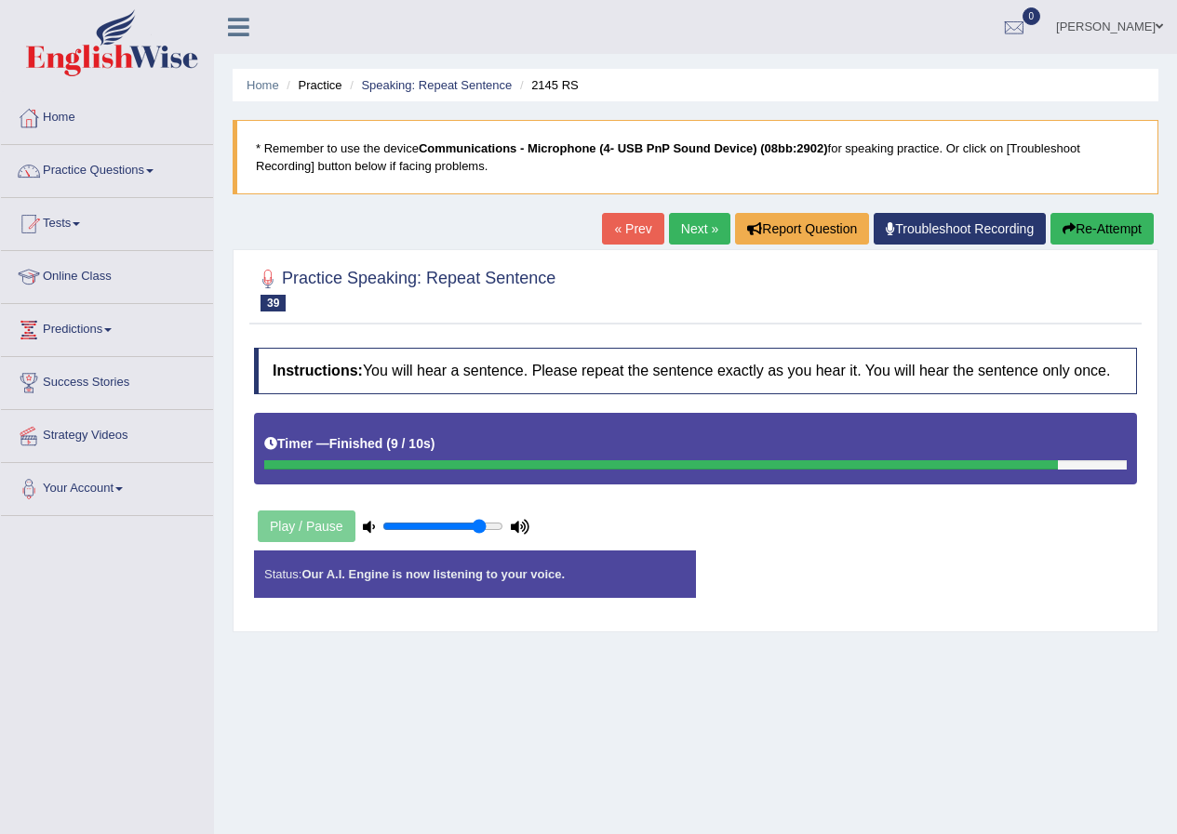
click at [1147, 230] on button "Re-Attempt" at bounding box center [1101, 229] width 103 height 32
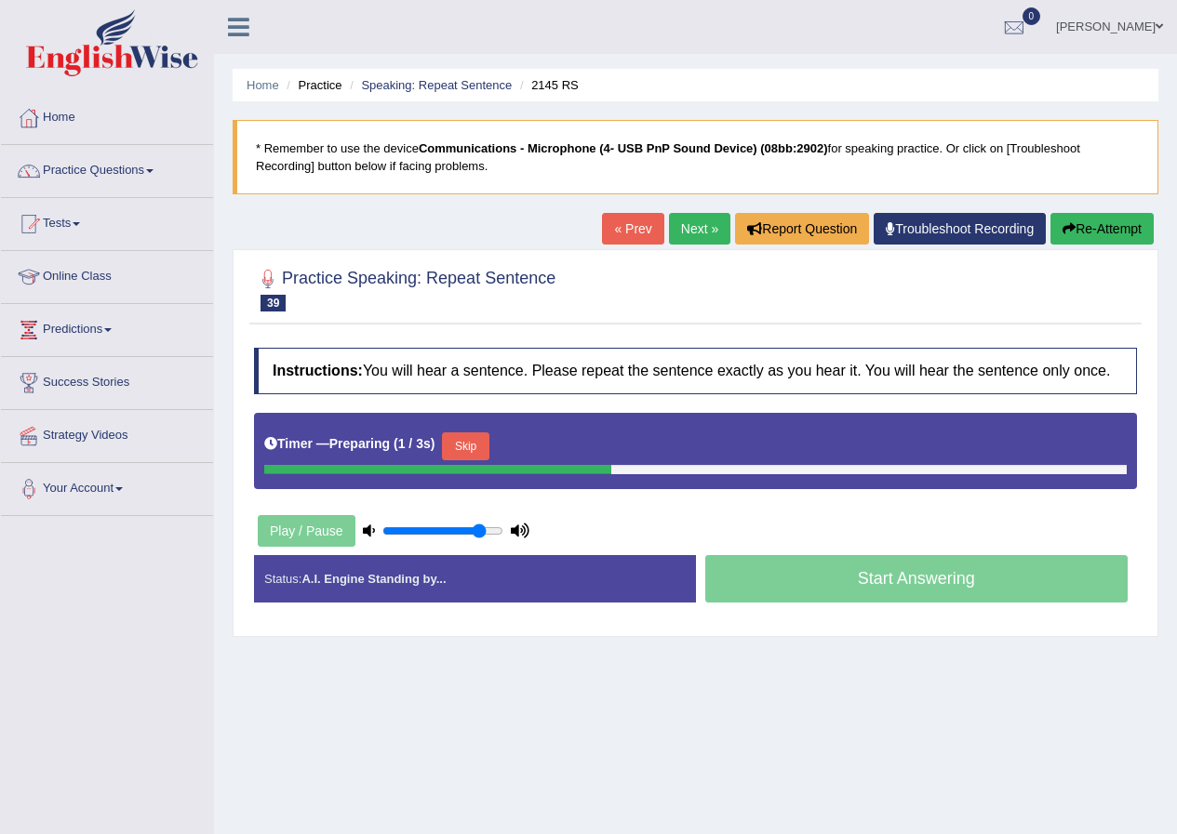
click at [461, 444] on button "Skip" at bounding box center [465, 447] width 47 height 28
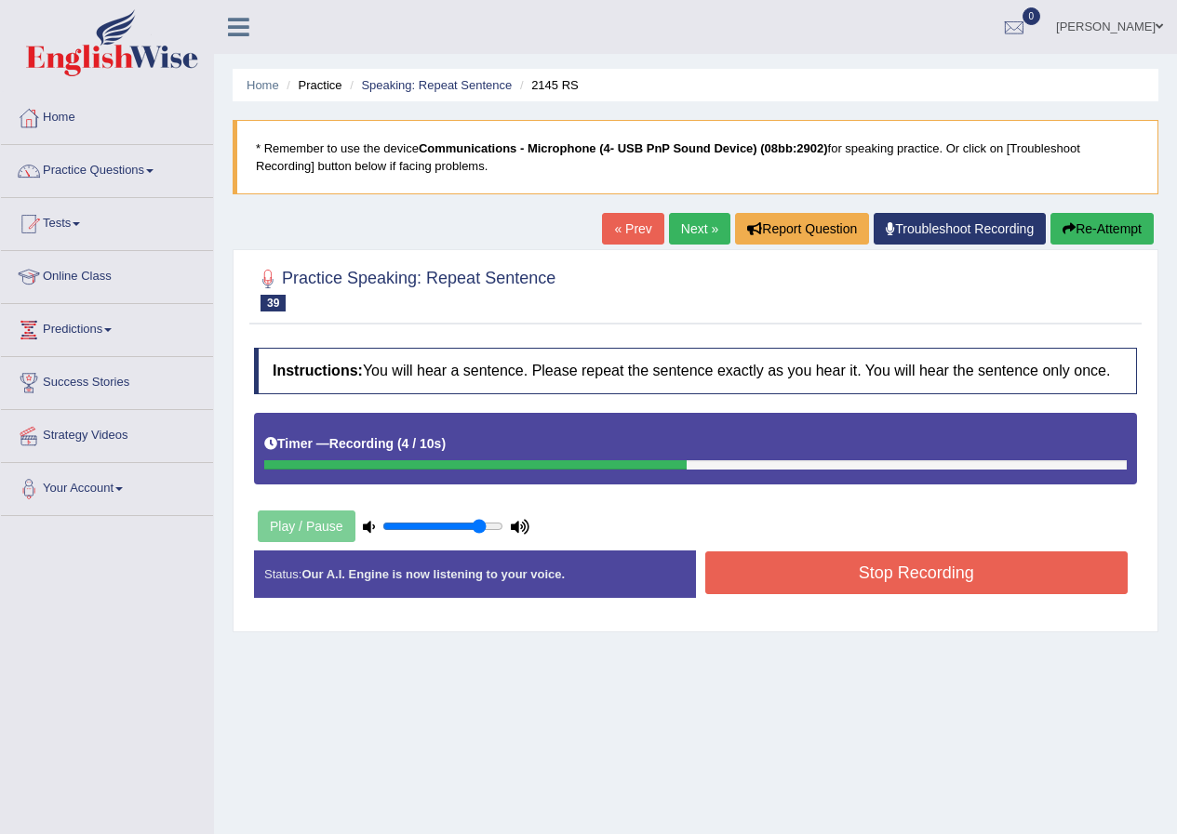
click at [813, 589] on button "Stop Recording" at bounding box center [916, 573] width 423 height 43
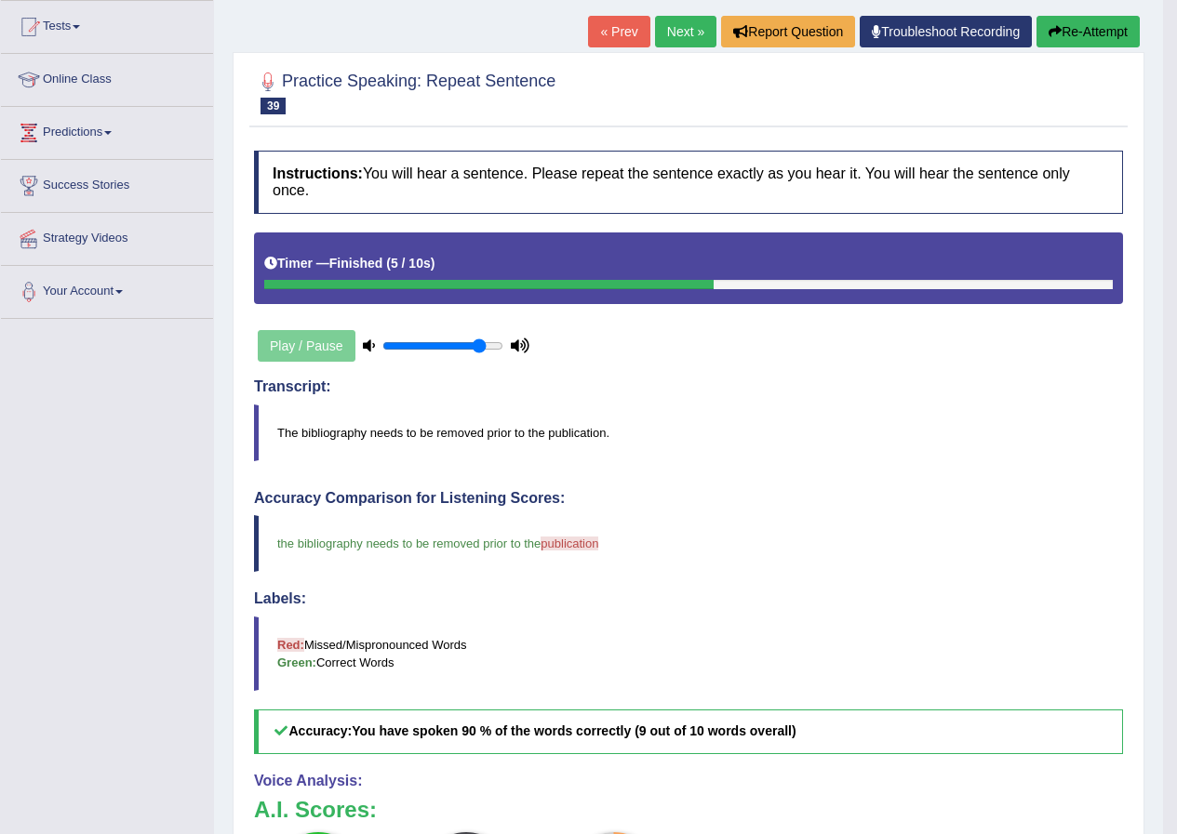
scroll to position [186, 0]
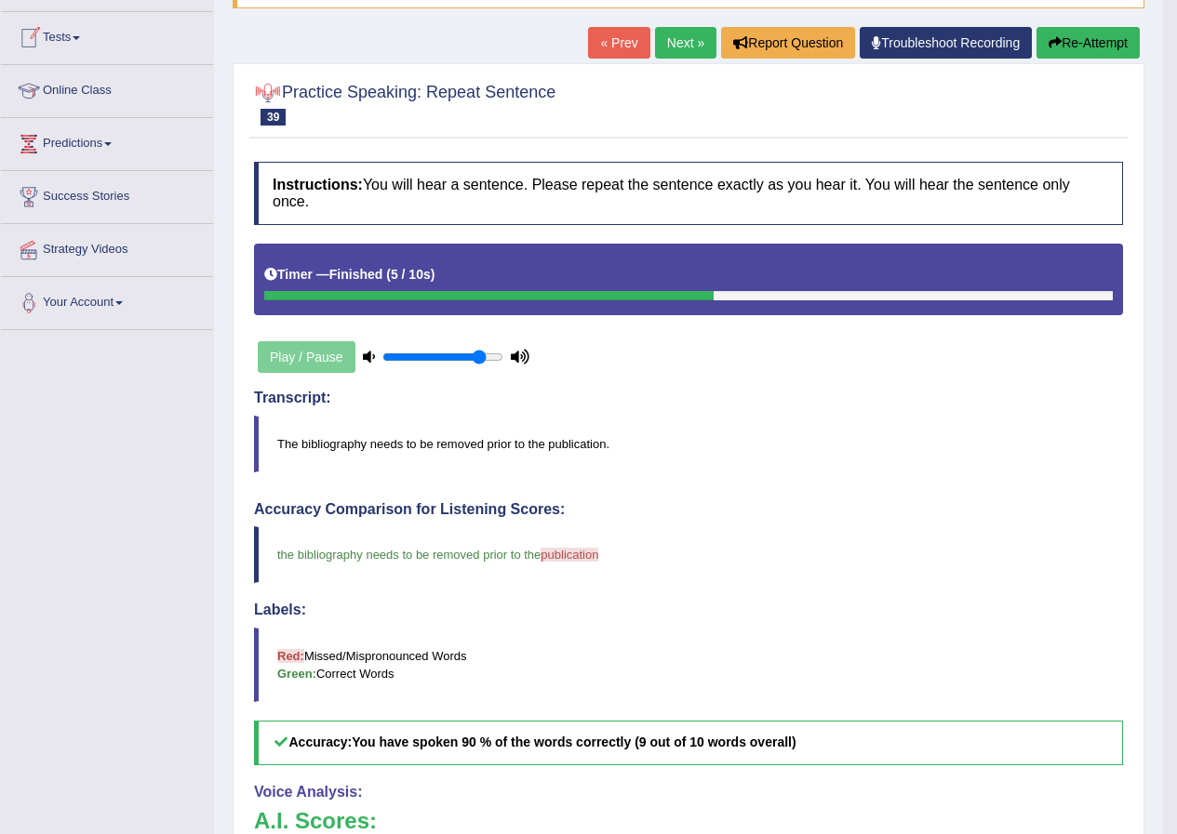
click at [668, 48] on link "Next »" at bounding box center [685, 43] width 61 height 32
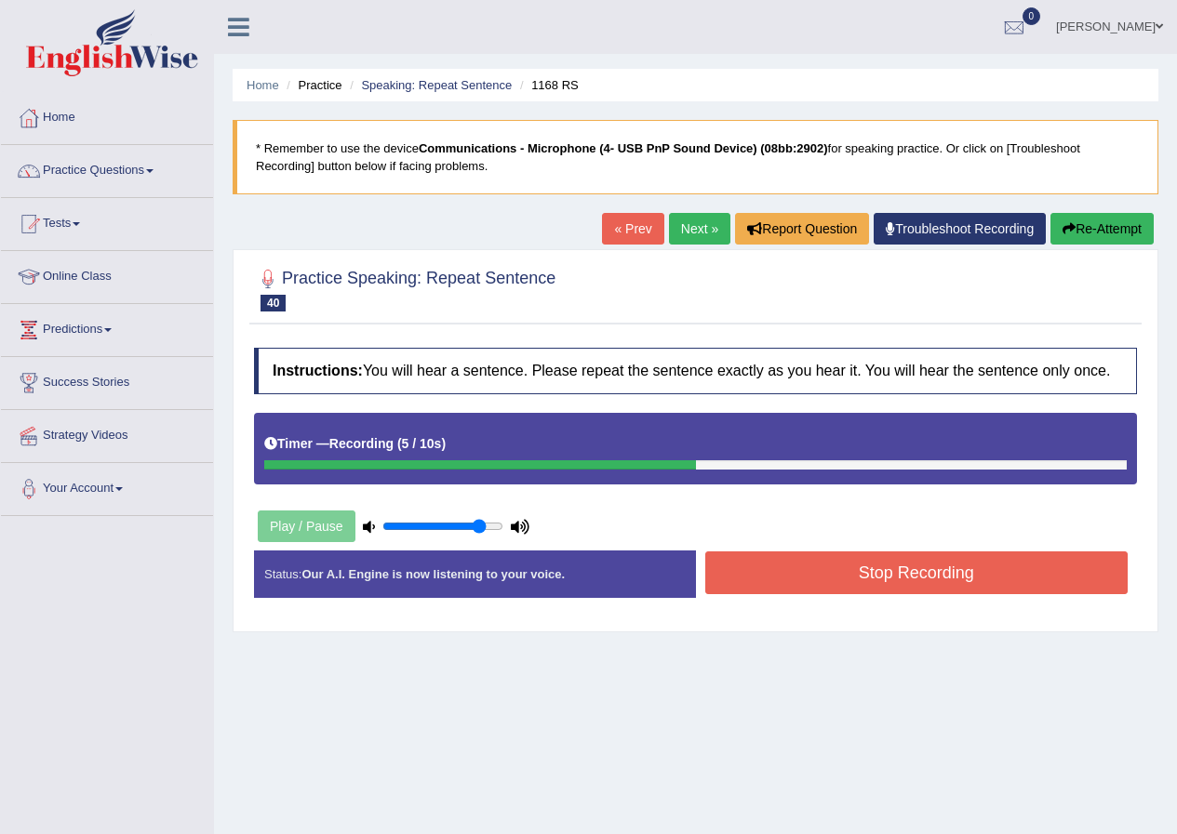
click at [966, 565] on button "Stop Recording" at bounding box center [916, 573] width 423 height 43
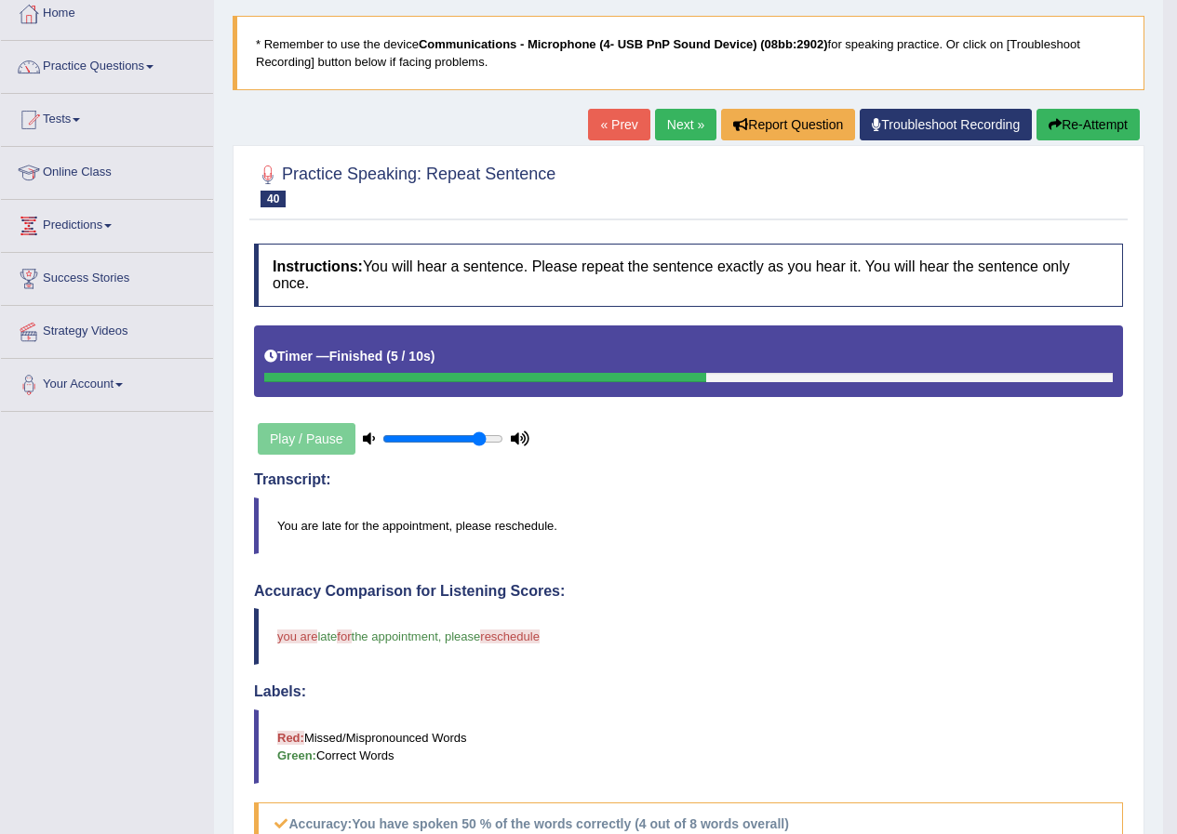
scroll to position [93, 0]
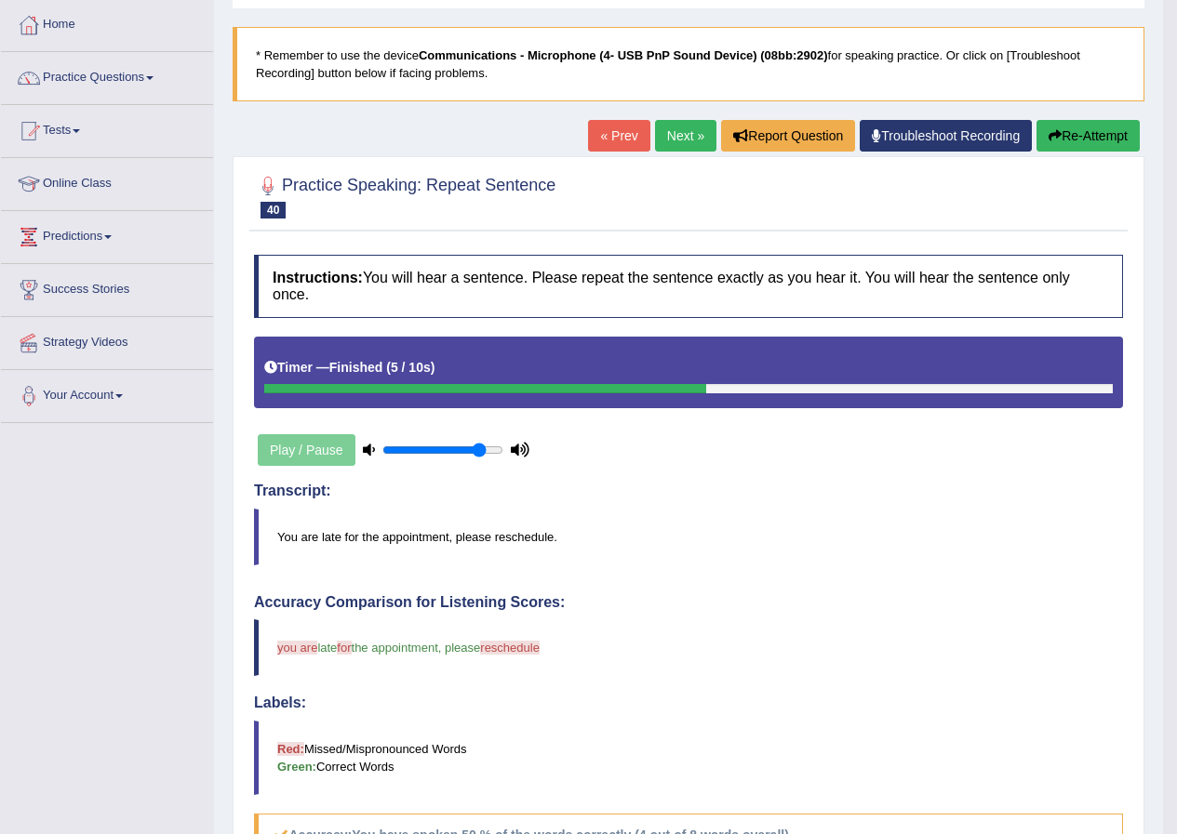
click at [1091, 144] on button "Re-Attempt" at bounding box center [1087, 136] width 103 height 32
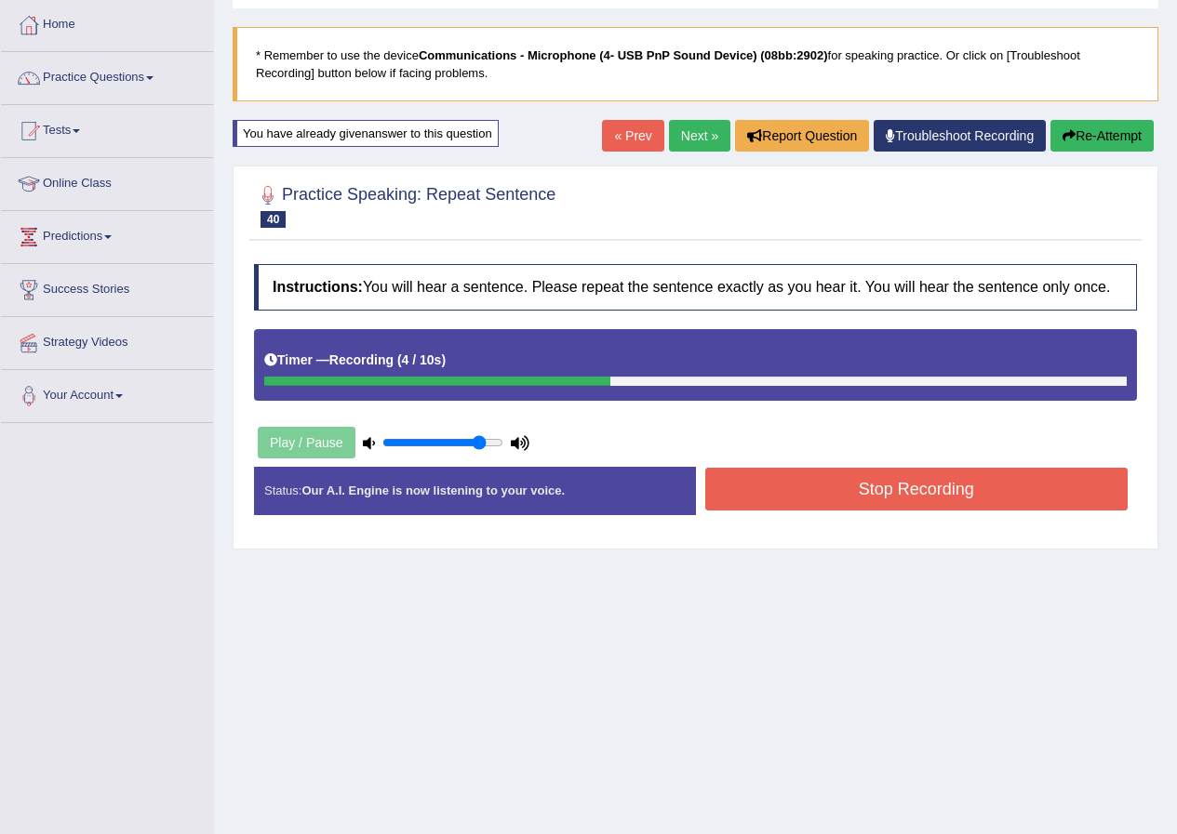
click at [879, 491] on button "Stop Recording" at bounding box center [916, 489] width 423 height 43
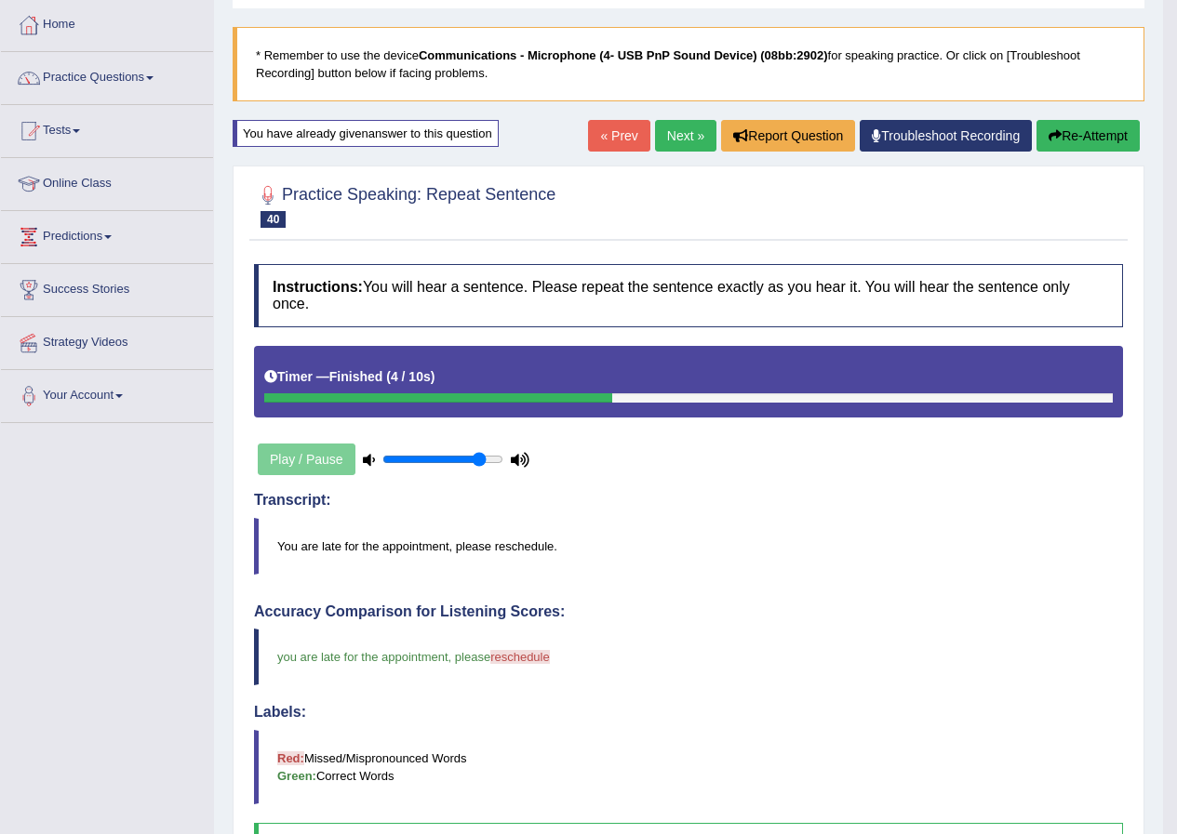
click at [1088, 132] on button "Re-Attempt" at bounding box center [1087, 136] width 103 height 32
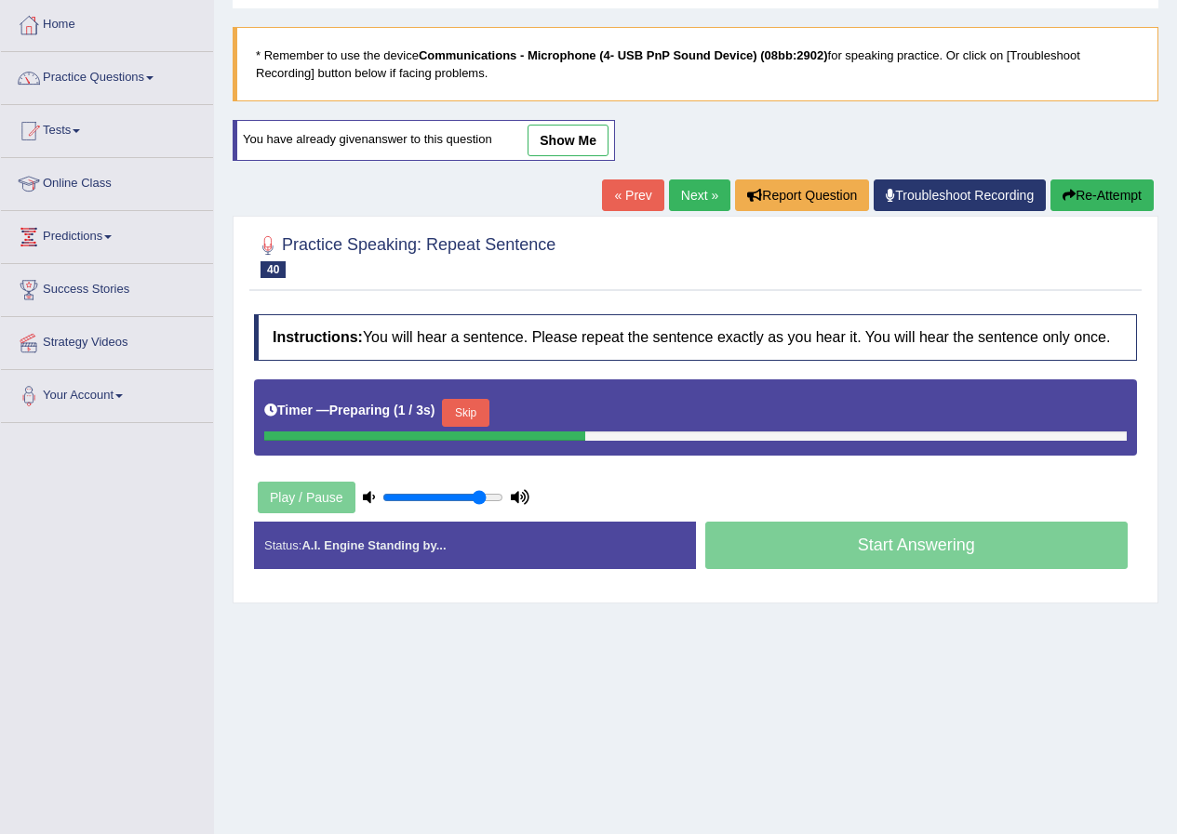
click at [484, 407] on button "Skip" at bounding box center [465, 413] width 47 height 28
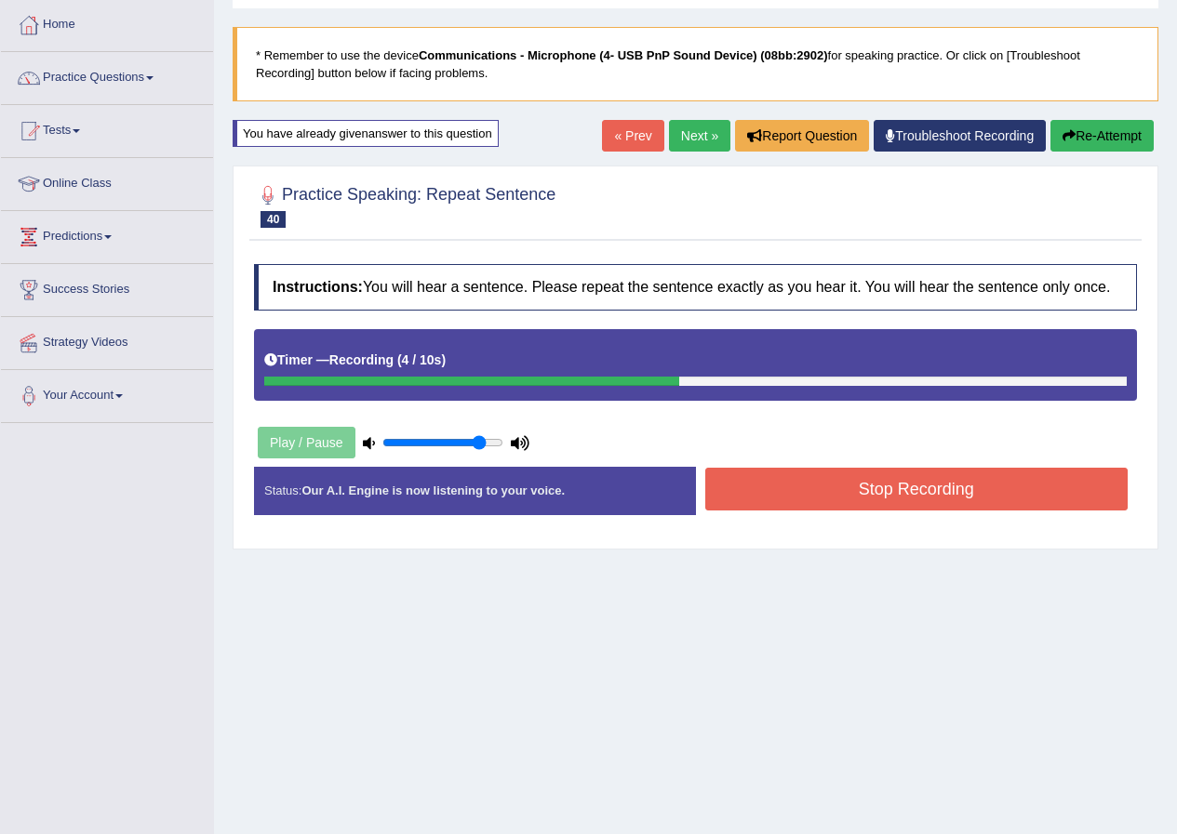
click at [809, 487] on button "Stop Recording" at bounding box center [916, 489] width 423 height 43
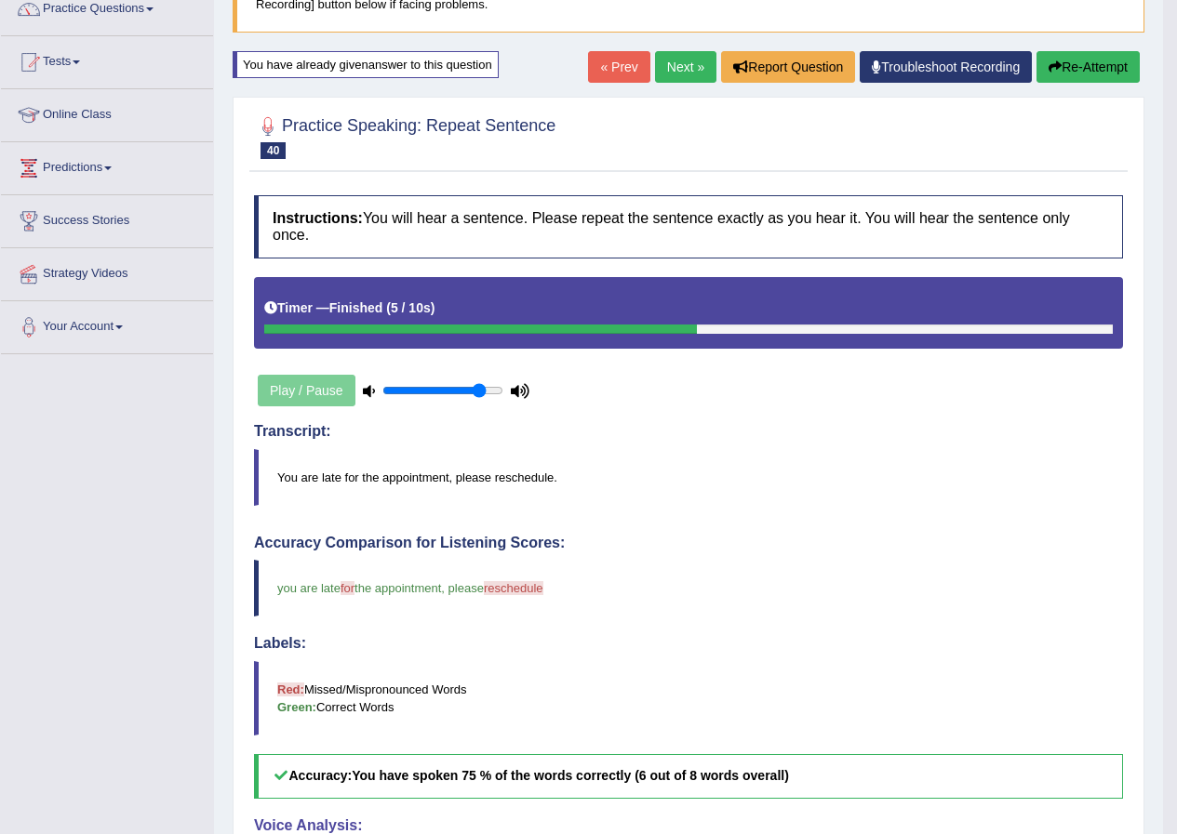
scroll to position [93, 0]
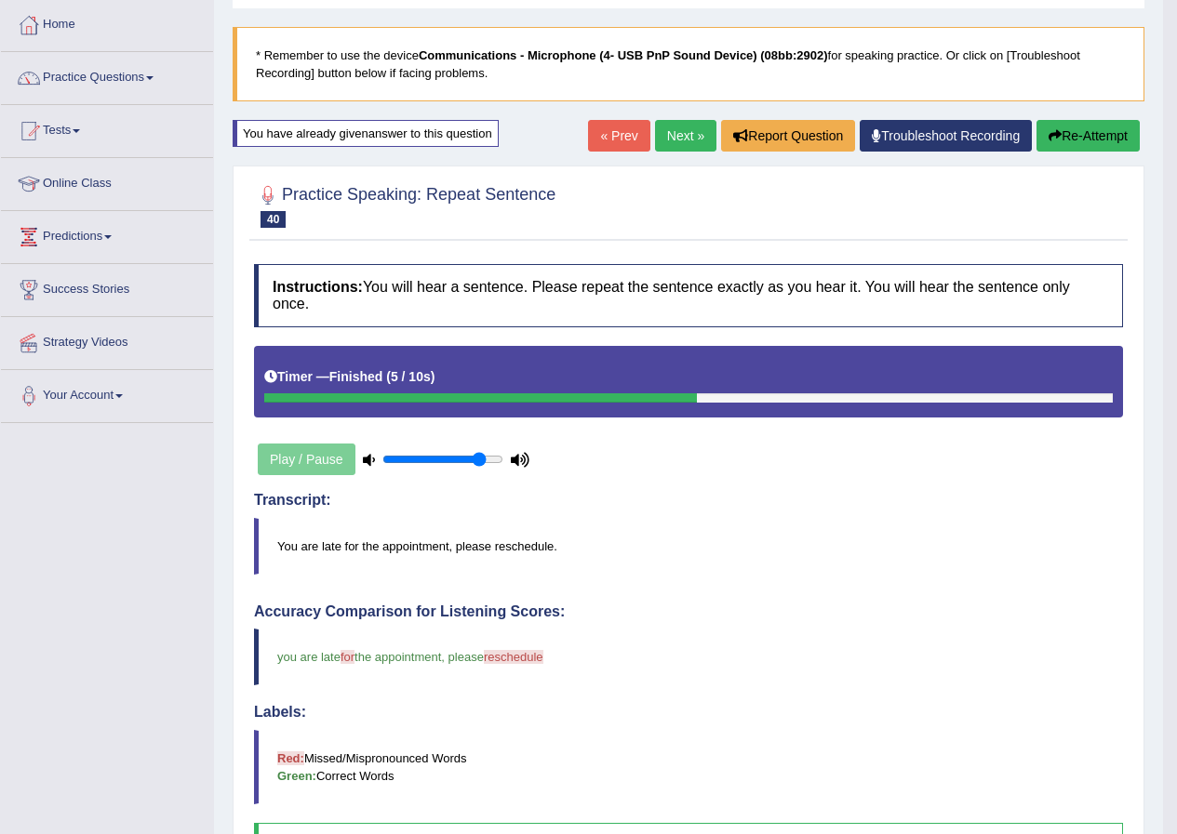
click at [1075, 144] on button "Re-Attempt" at bounding box center [1087, 136] width 103 height 32
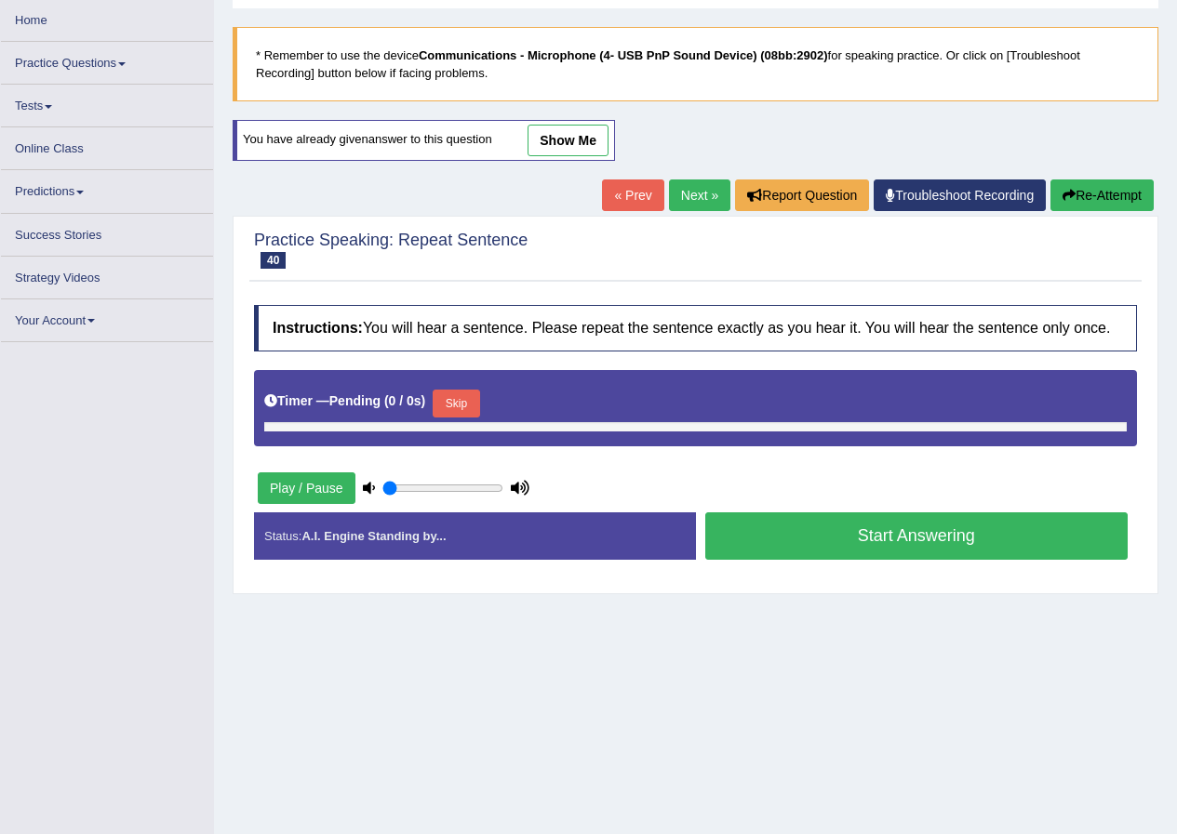
type input "0.85"
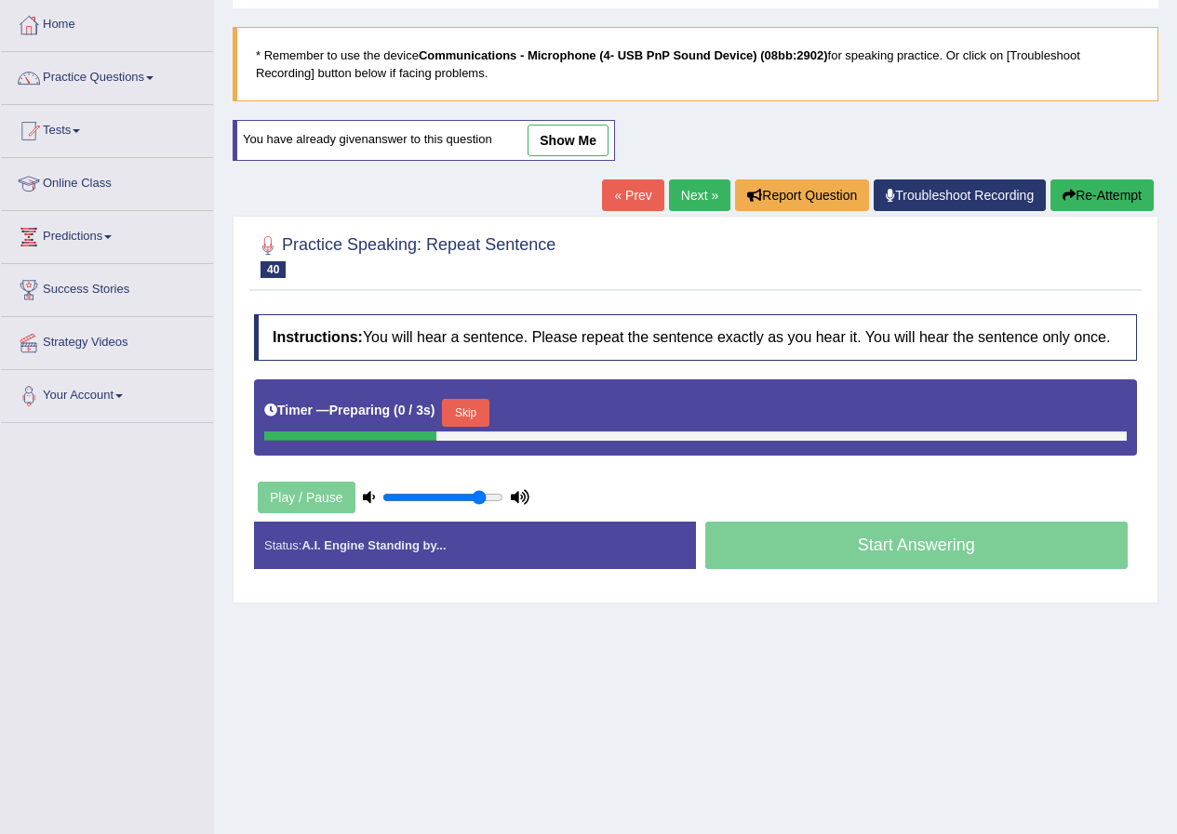
click at [488, 399] on button "Skip" at bounding box center [465, 413] width 47 height 28
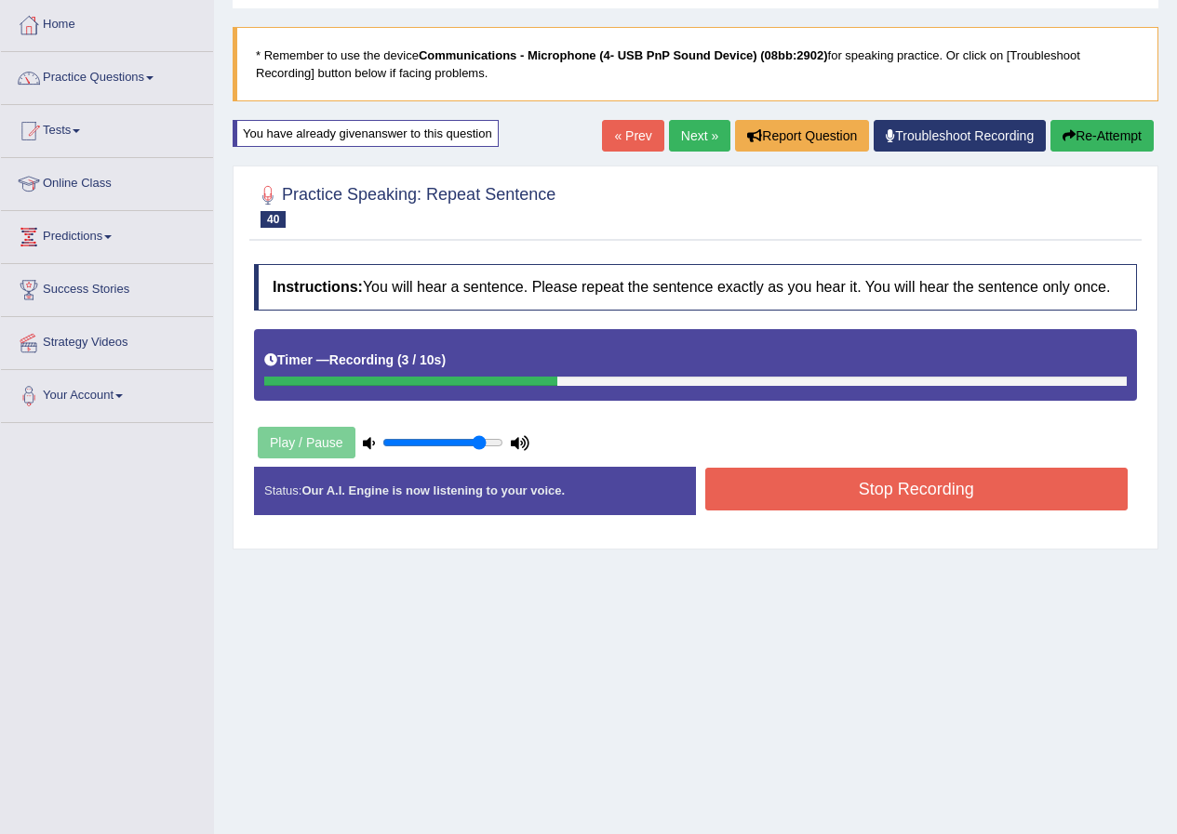
click at [771, 479] on button "Stop Recording" at bounding box center [916, 489] width 423 height 43
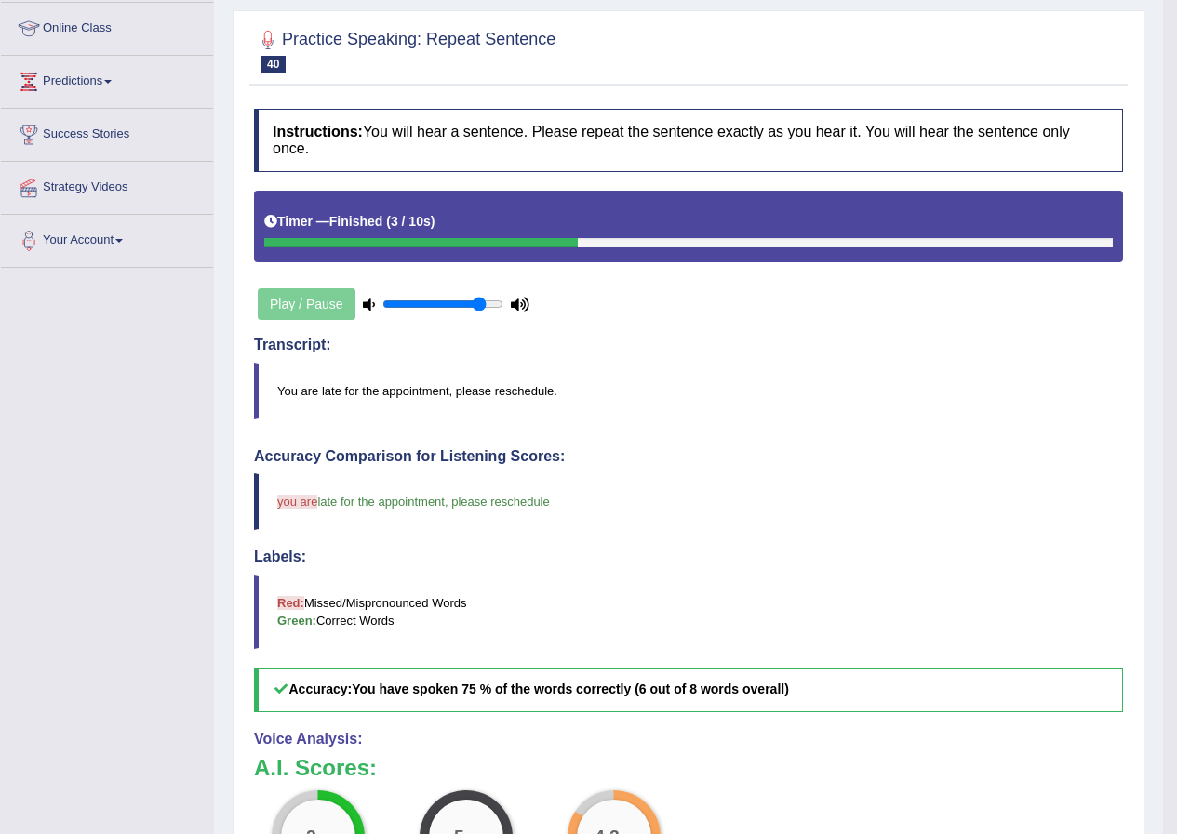
scroll to position [93, 0]
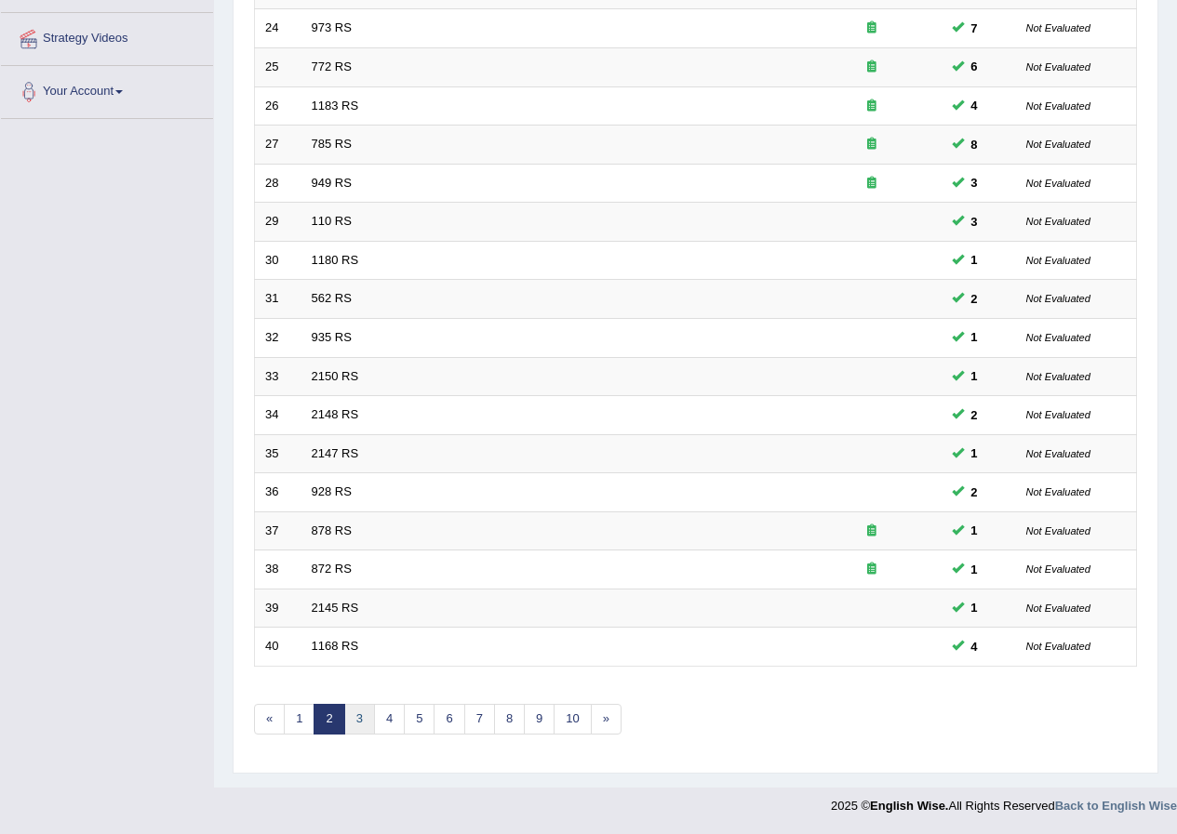
click at [366, 725] on link "3" at bounding box center [359, 719] width 31 height 31
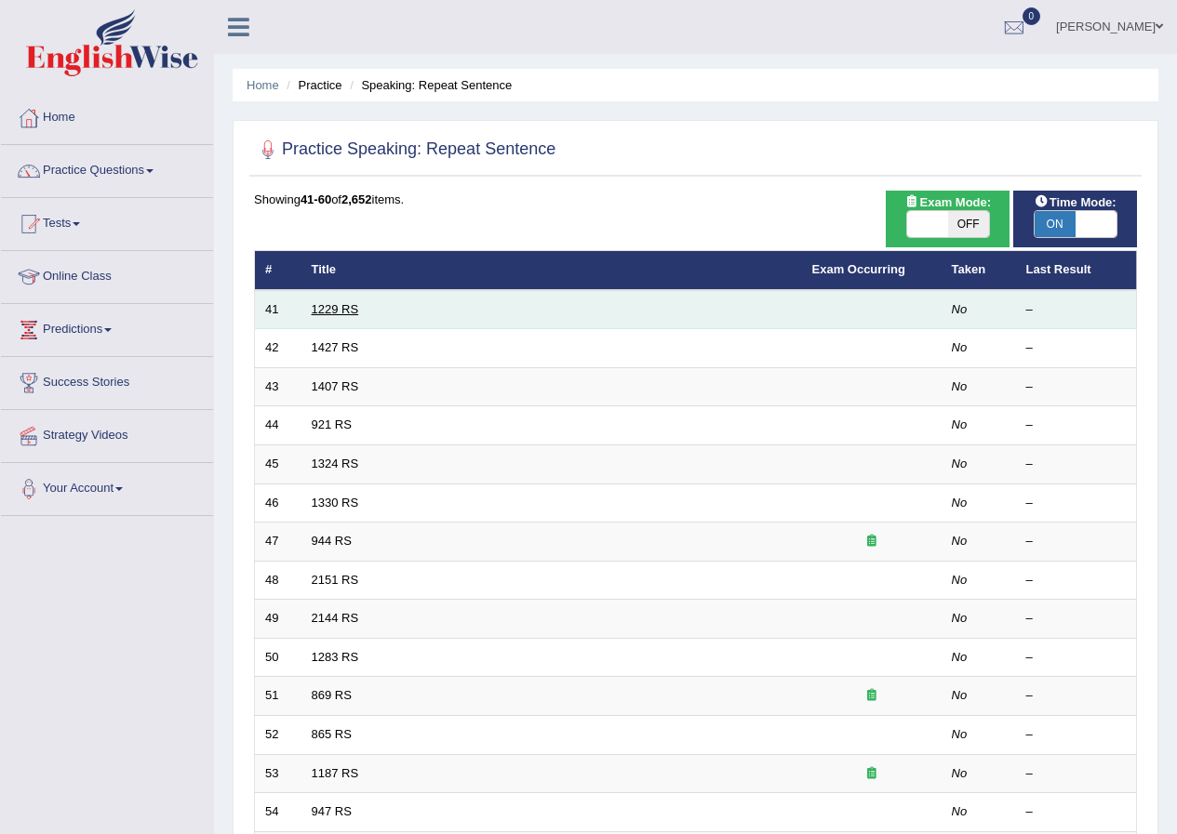
click at [337, 313] on link "1229 RS" at bounding box center [335, 309] width 47 height 14
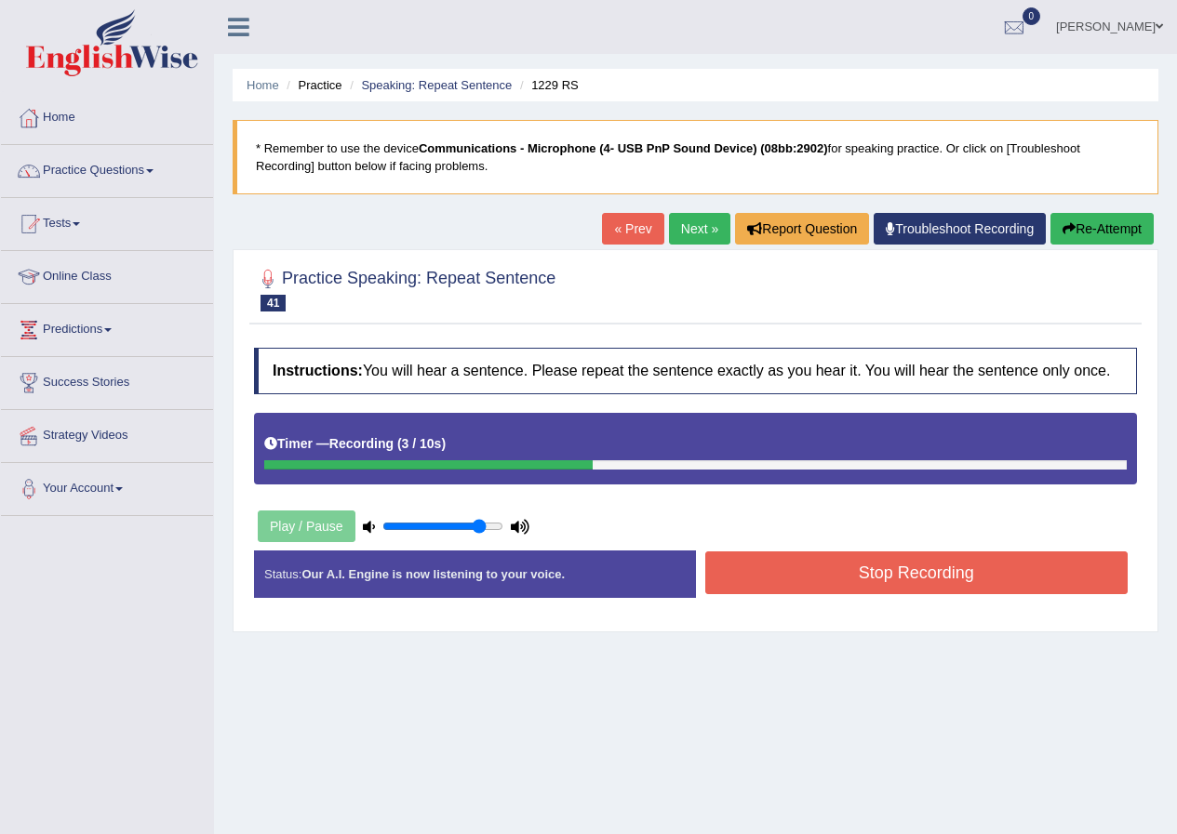
click at [861, 590] on button "Stop Recording" at bounding box center [916, 573] width 423 height 43
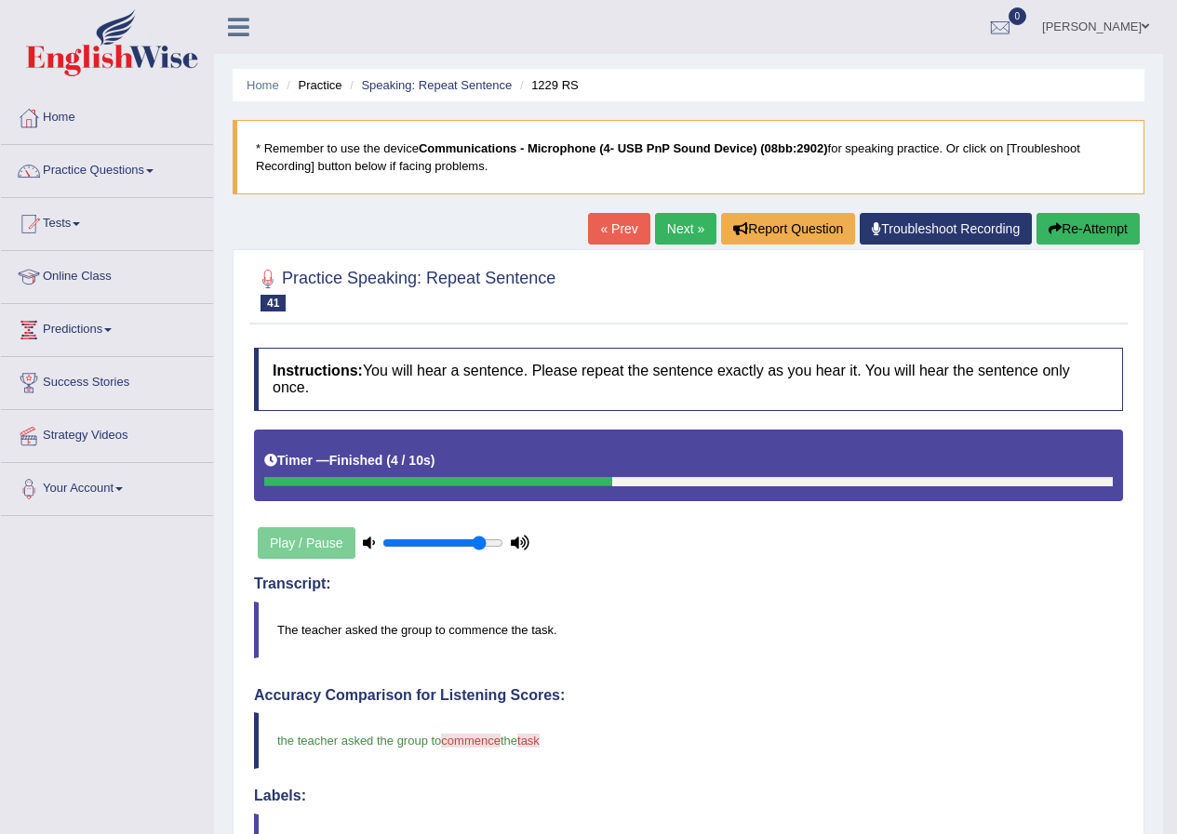
click at [1081, 230] on button "Re-Attempt" at bounding box center [1087, 229] width 103 height 32
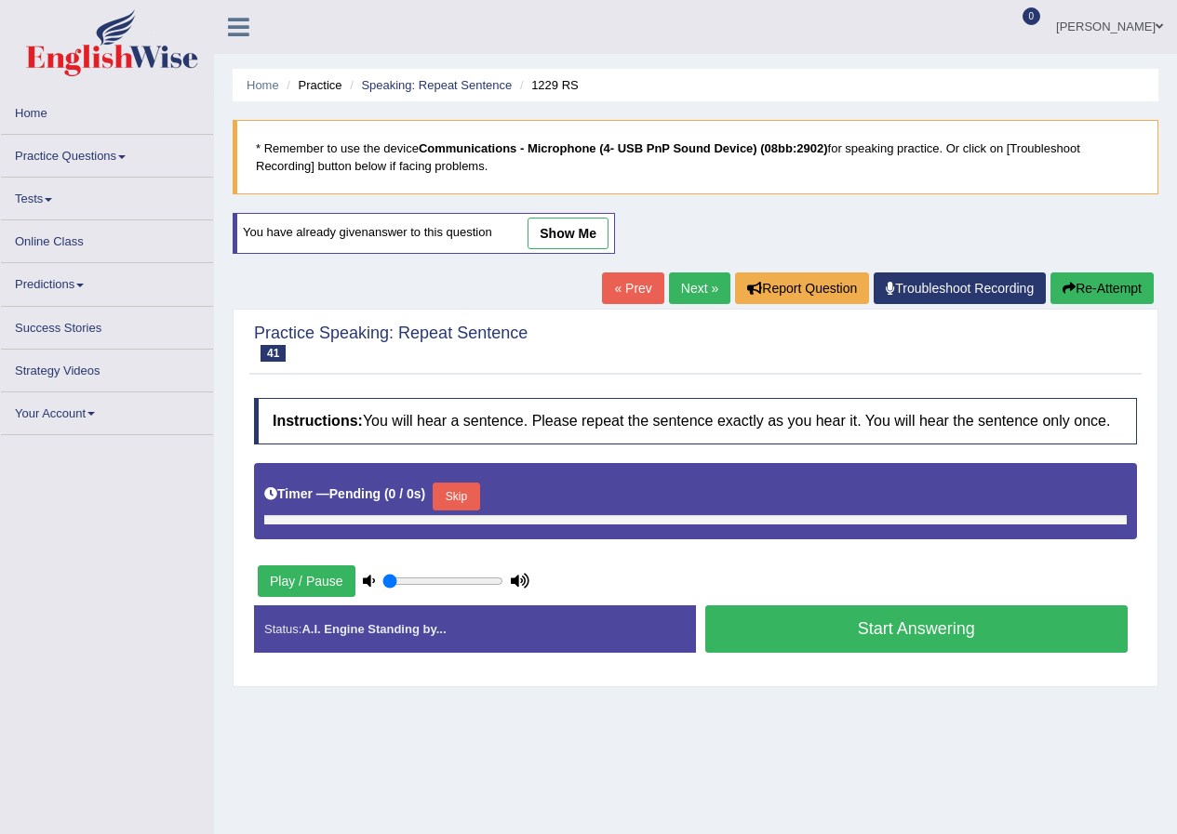
type input "0.85"
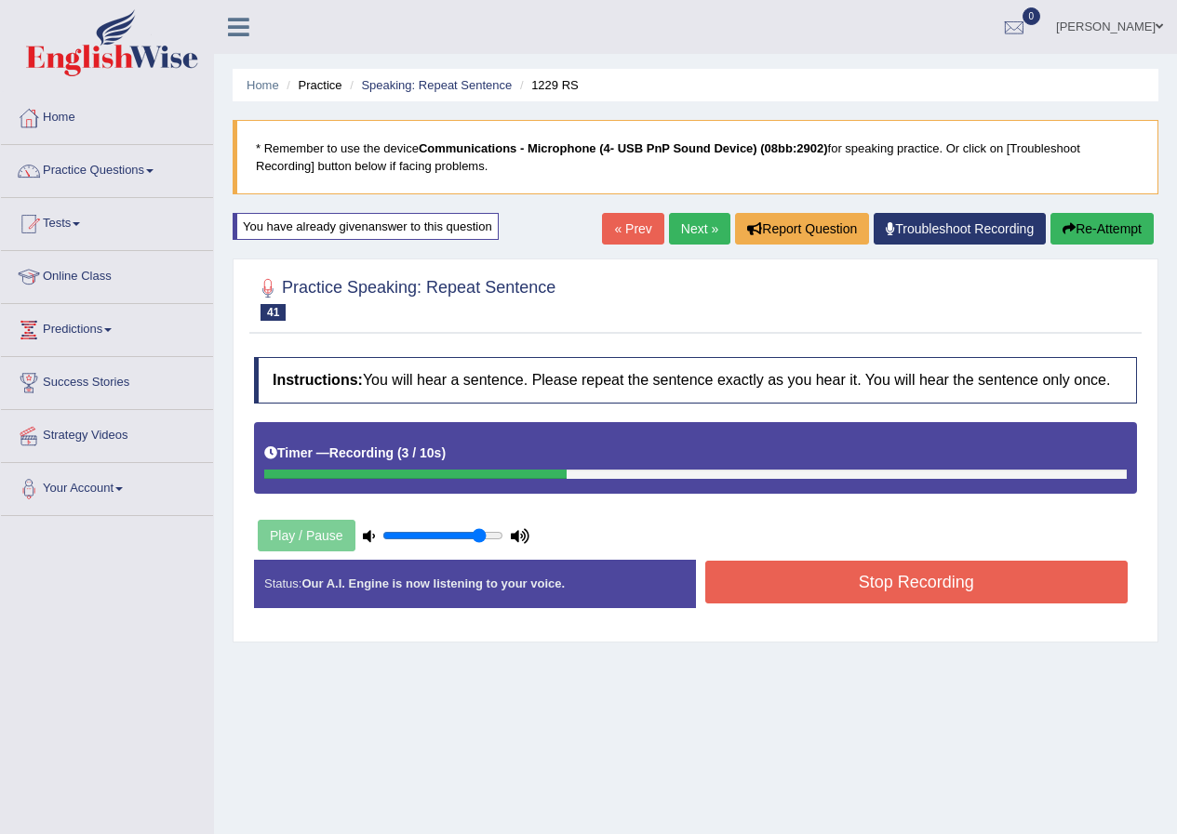
click at [855, 604] on button "Stop Recording" at bounding box center [916, 582] width 423 height 43
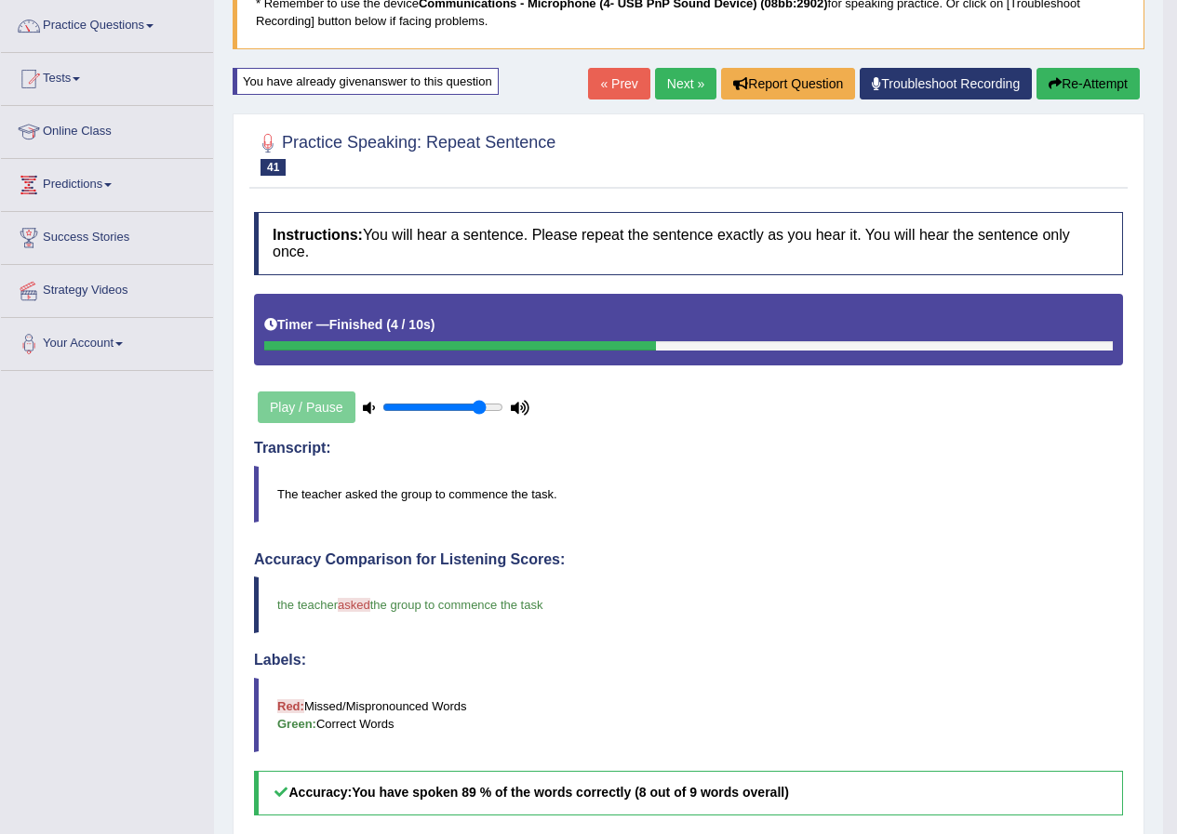
scroll to position [93, 0]
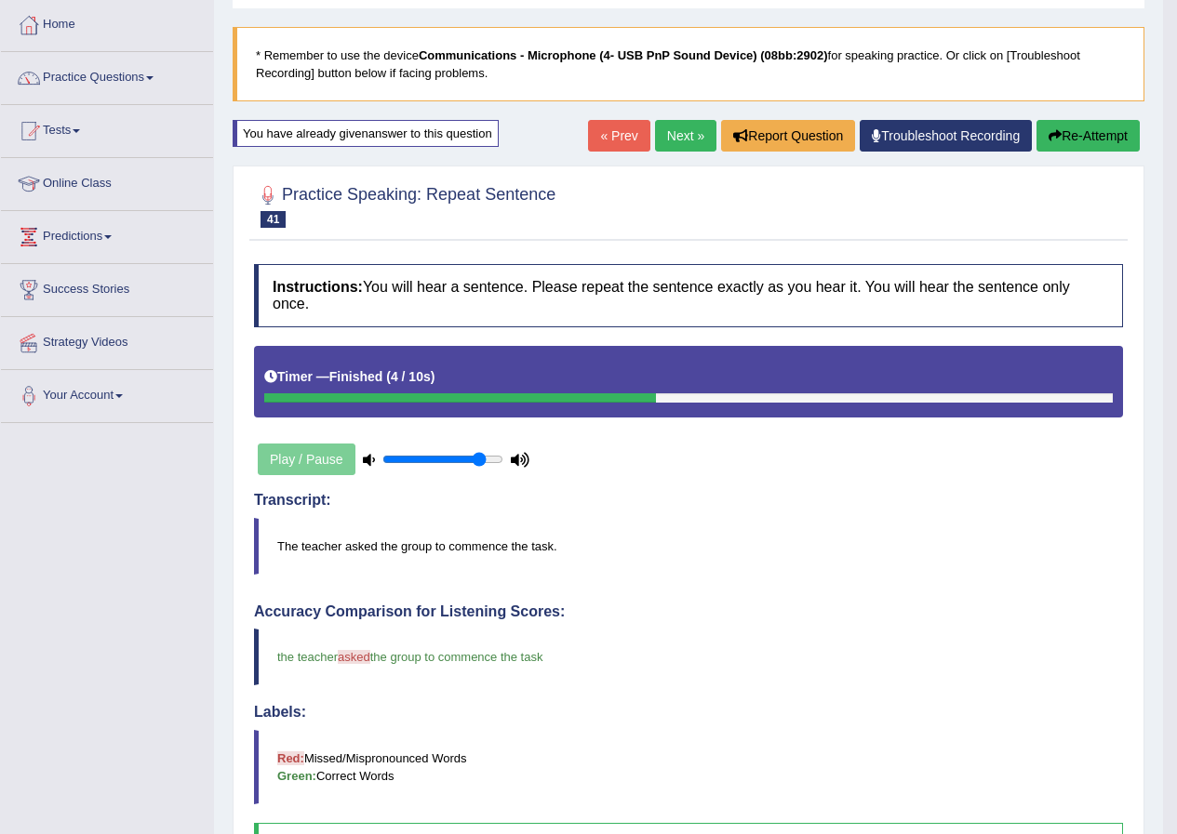
click at [683, 126] on link "Next »" at bounding box center [685, 136] width 61 height 32
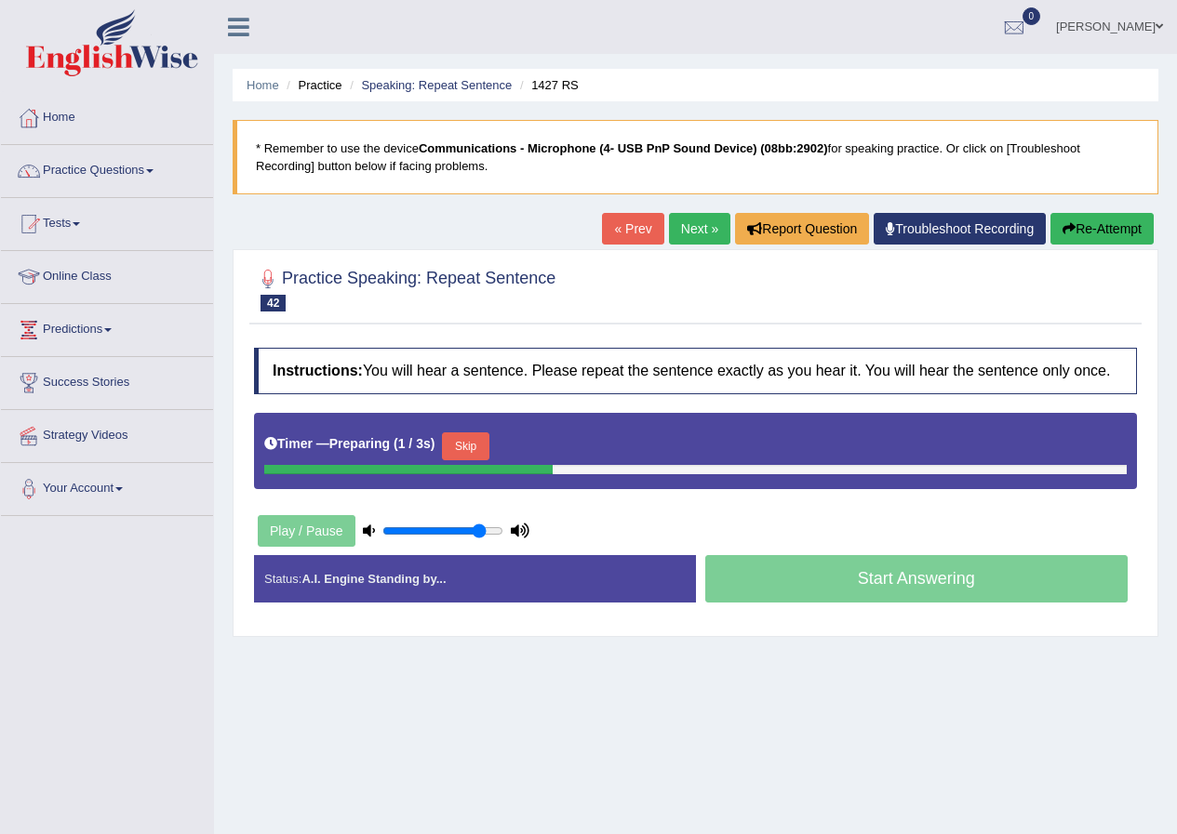
drag, startPoint x: 472, startPoint y: 452, endPoint x: 514, endPoint y: 442, distance: 44.0
click at [475, 452] on button "Skip" at bounding box center [465, 447] width 47 height 28
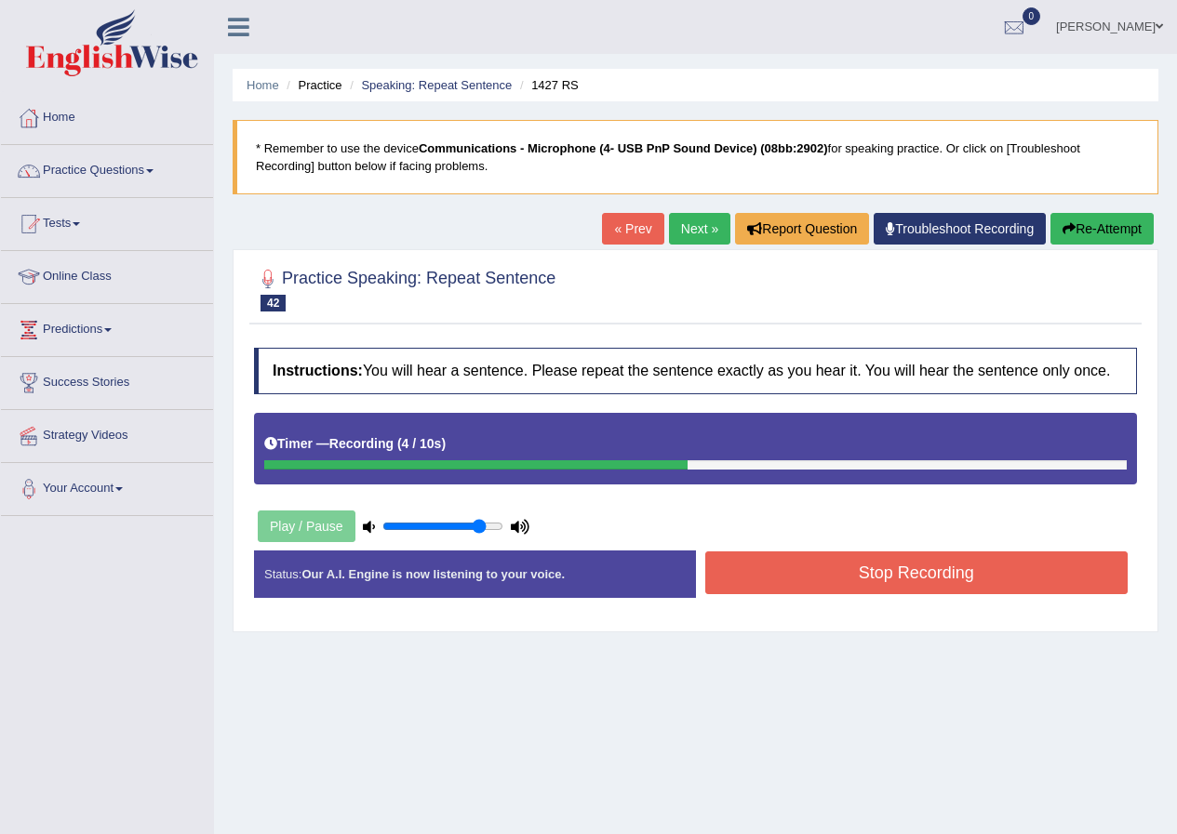
click at [1016, 578] on button "Stop Recording" at bounding box center [916, 573] width 423 height 43
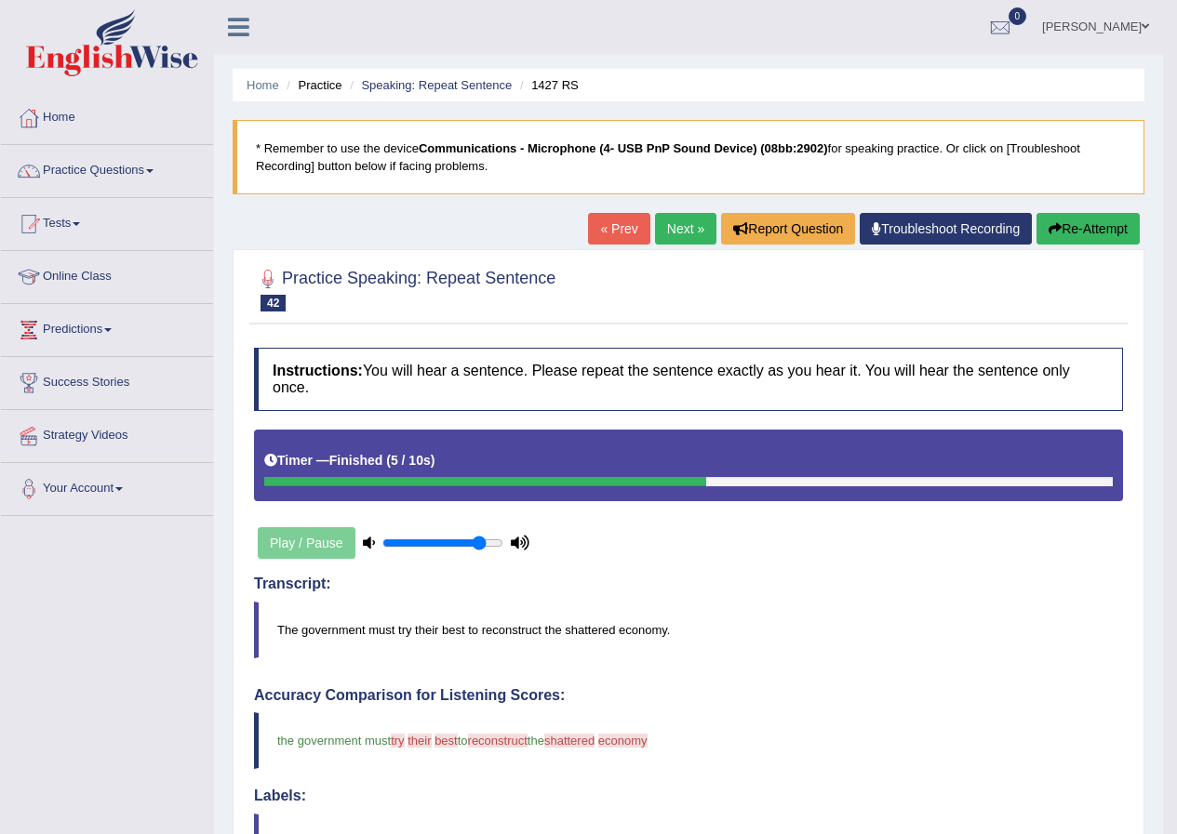
click at [1081, 221] on button "Re-Attempt" at bounding box center [1087, 229] width 103 height 32
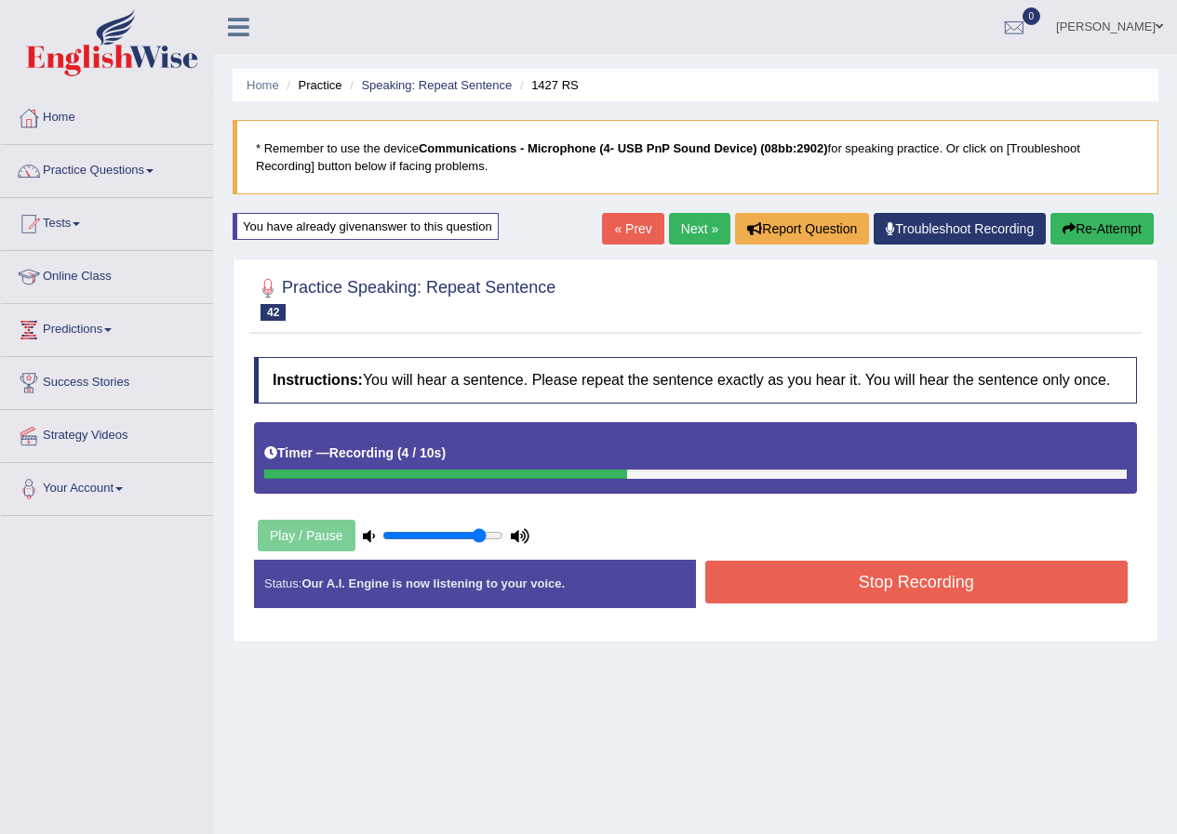
click at [767, 590] on button "Stop Recording" at bounding box center [916, 582] width 423 height 43
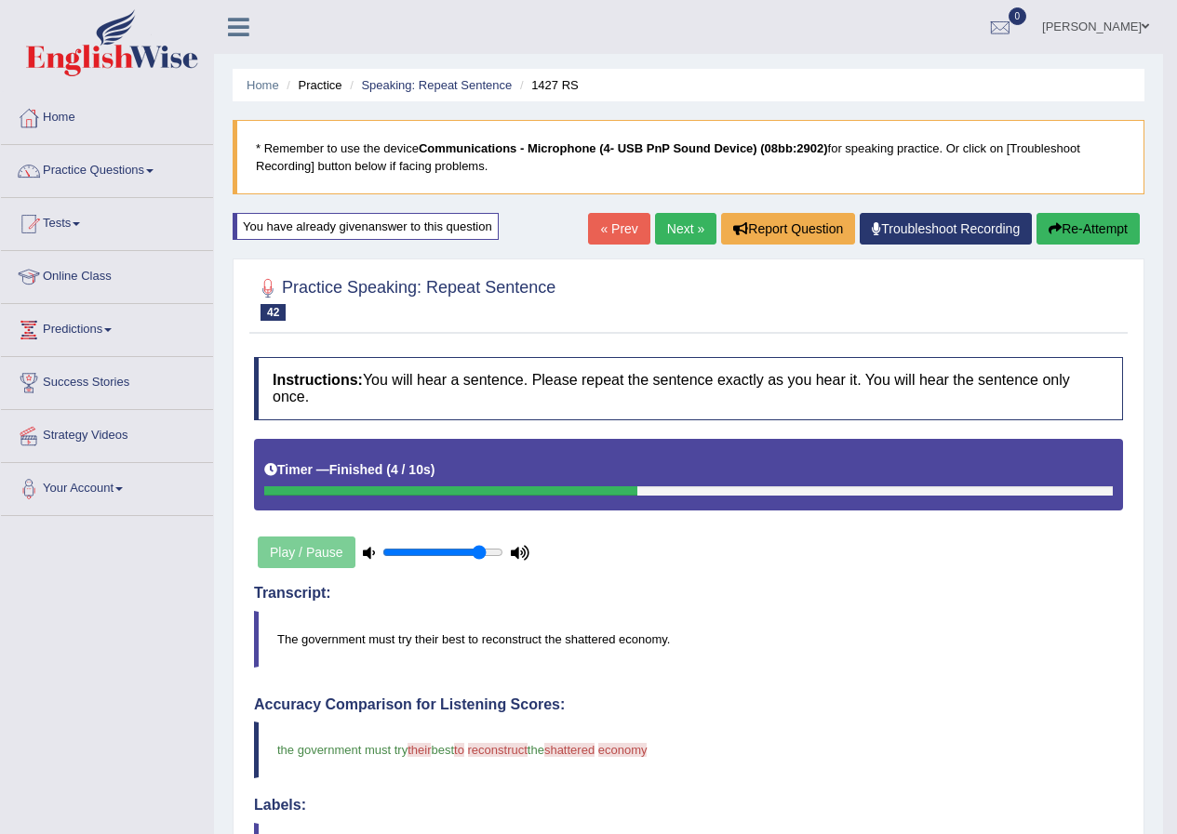
click at [676, 234] on link "Next »" at bounding box center [685, 229] width 61 height 32
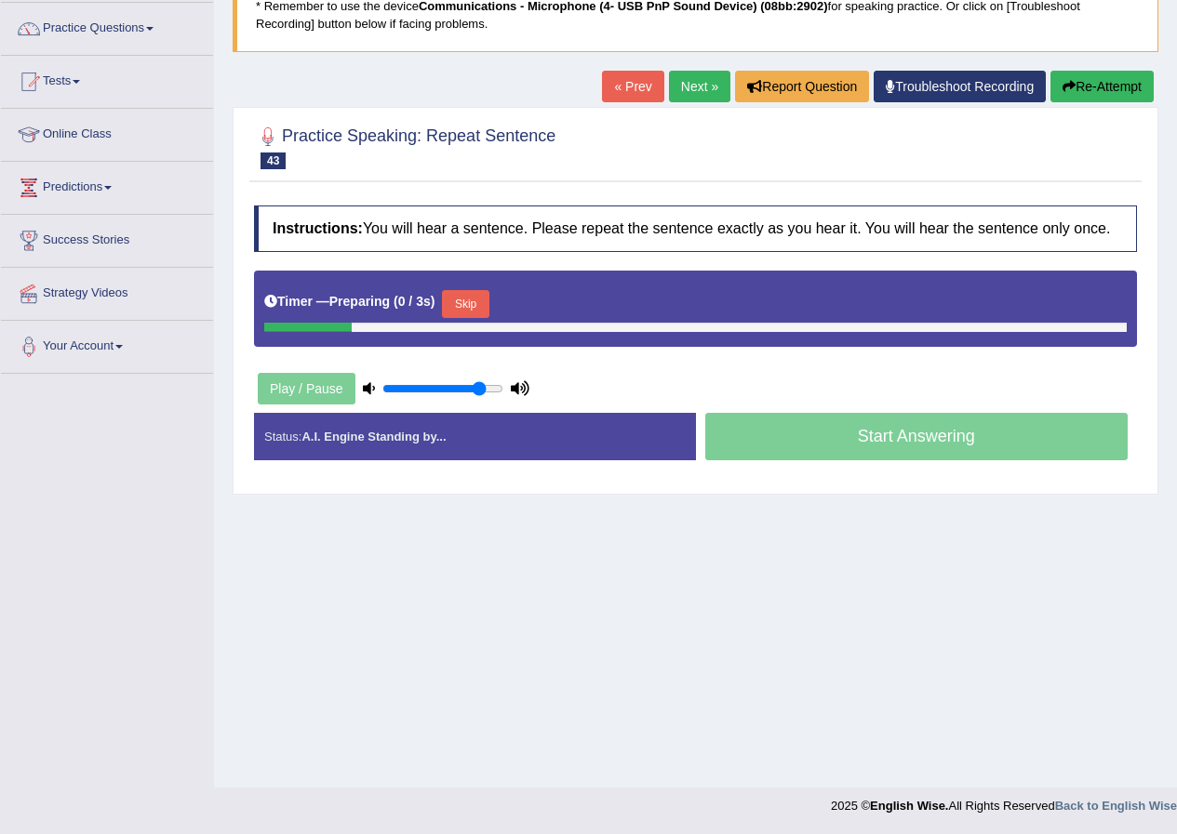
scroll to position [142, 0]
click at [471, 290] on button "Skip" at bounding box center [465, 304] width 47 height 28
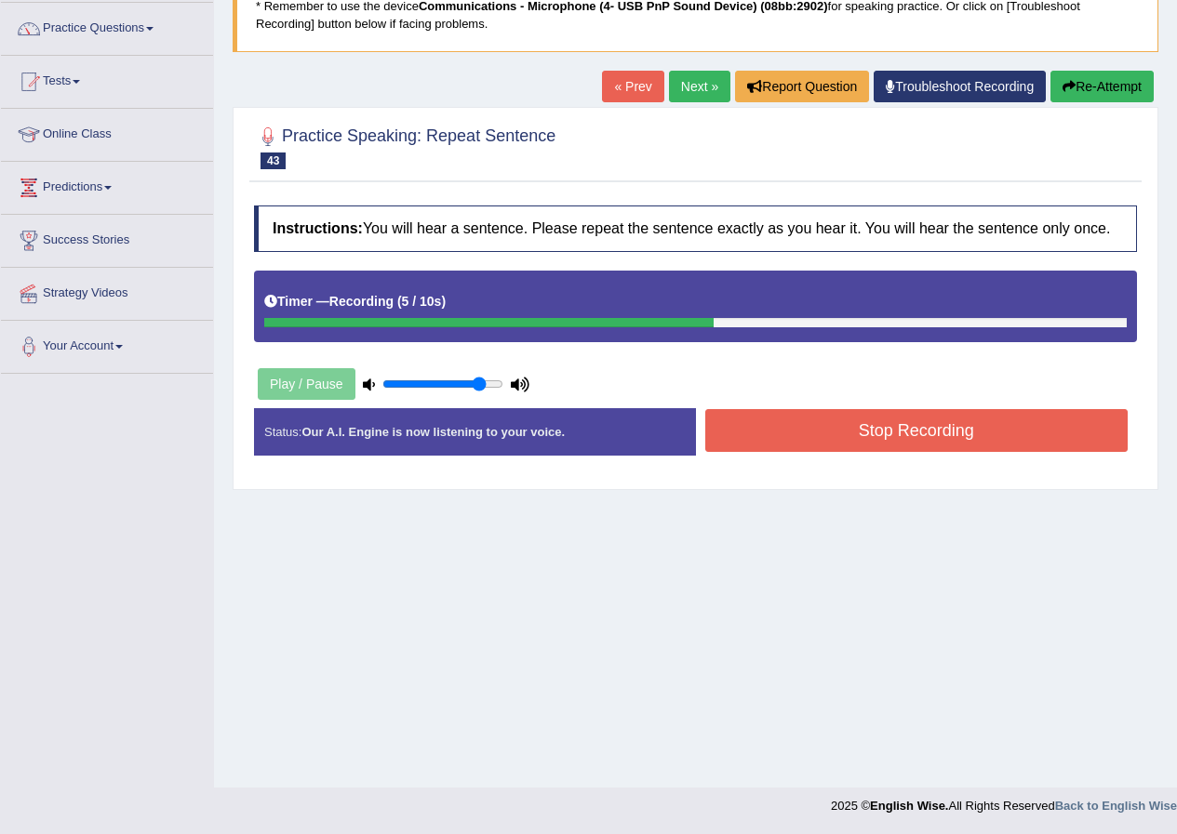
click at [880, 434] on button "Stop Recording" at bounding box center [916, 430] width 423 height 43
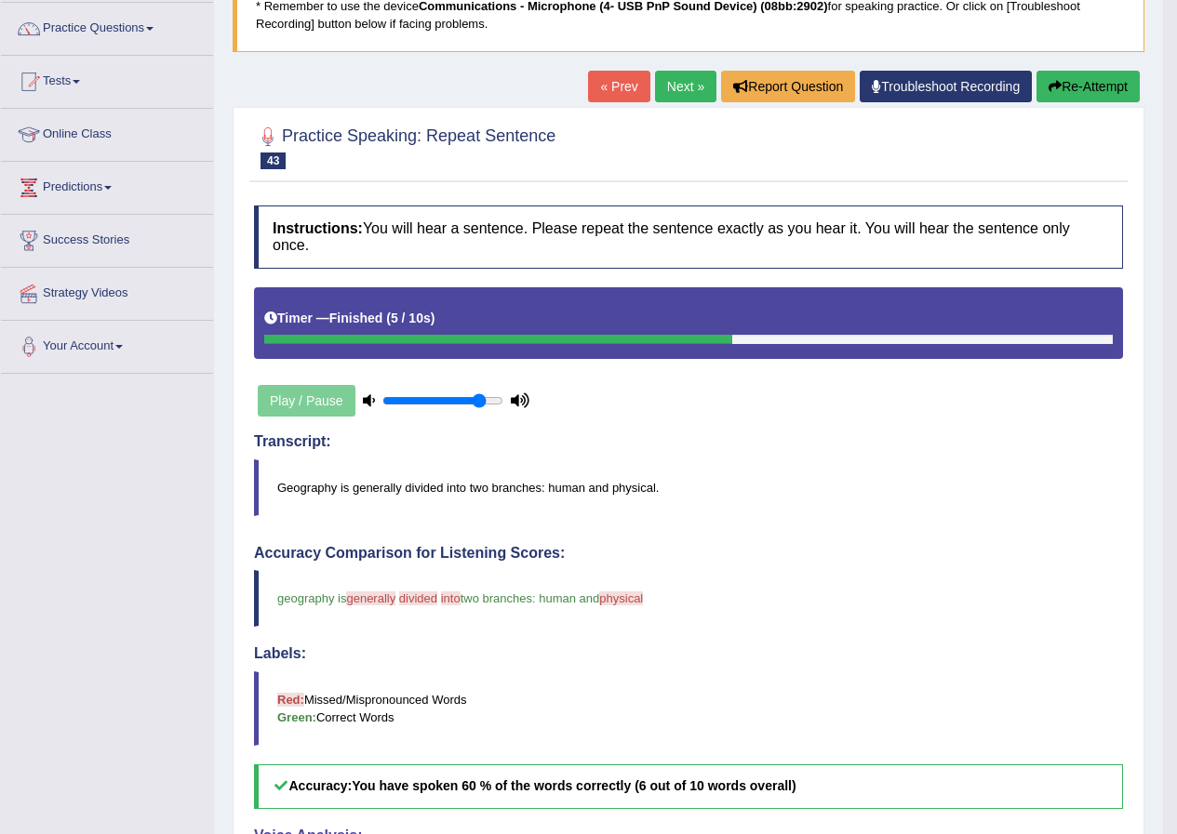
click at [1107, 84] on button "Re-Attempt" at bounding box center [1087, 87] width 103 height 32
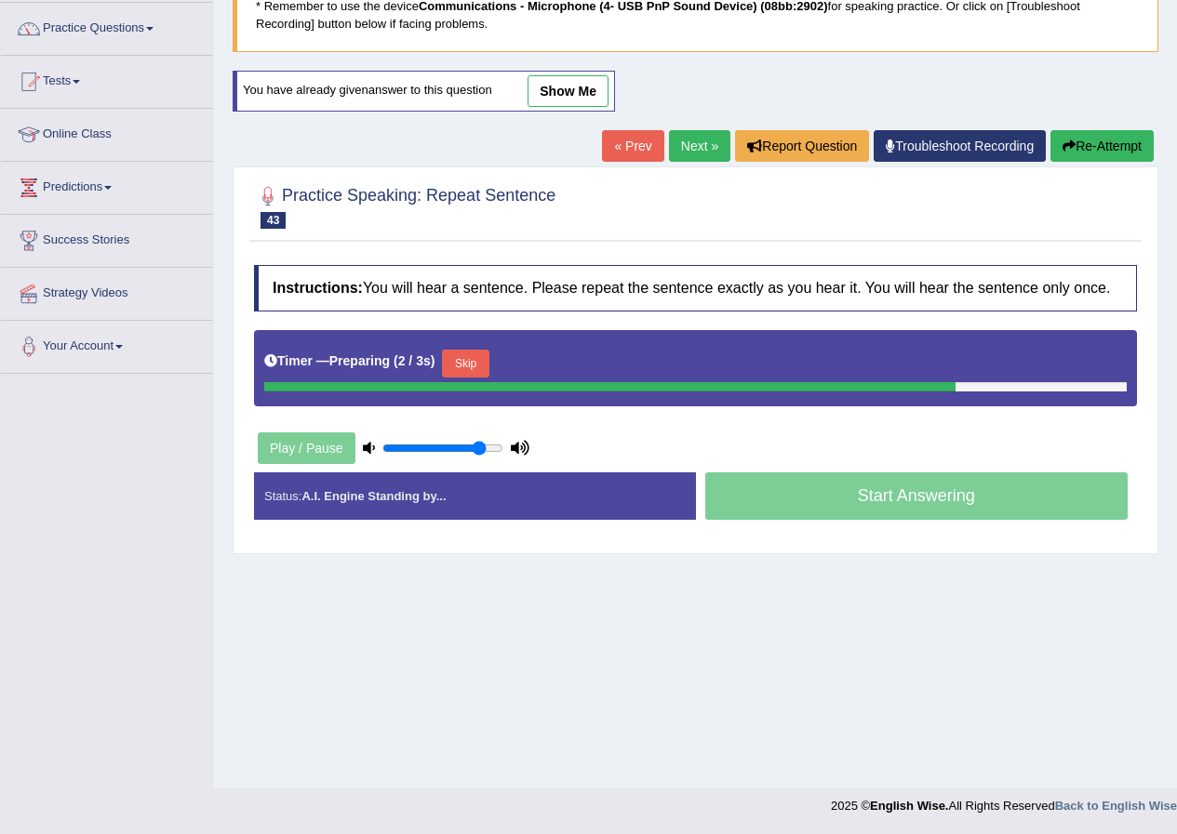
click at [473, 364] on button "Skip" at bounding box center [465, 364] width 47 height 28
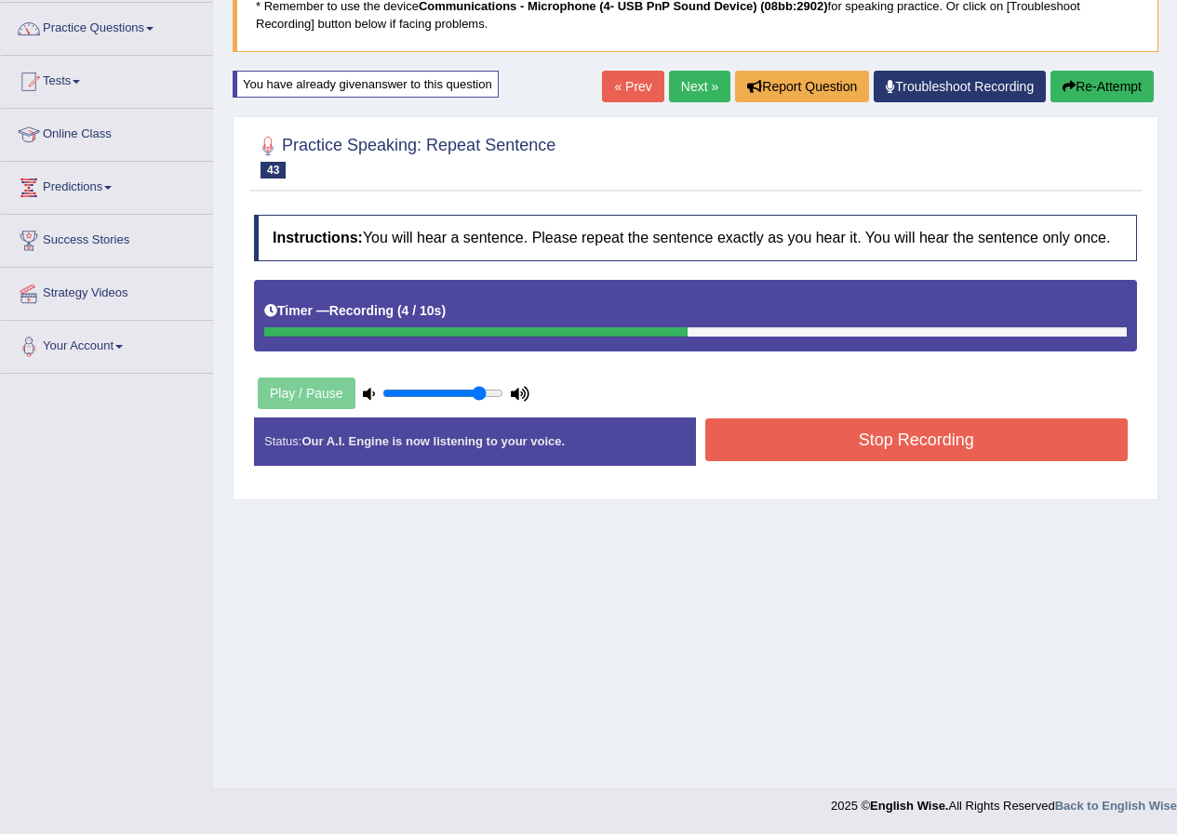
click at [786, 422] on button "Stop Recording" at bounding box center [916, 440] width 423 height 43
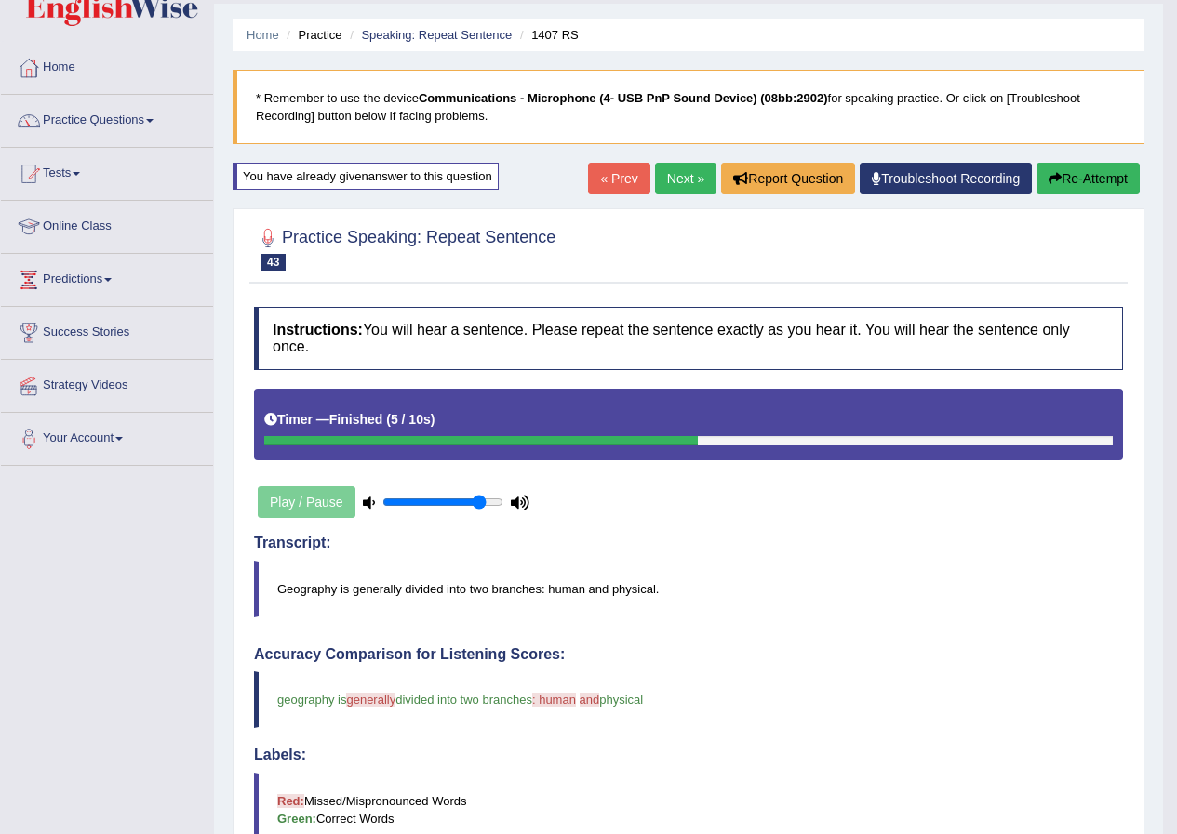
scroll to position [49, 0]
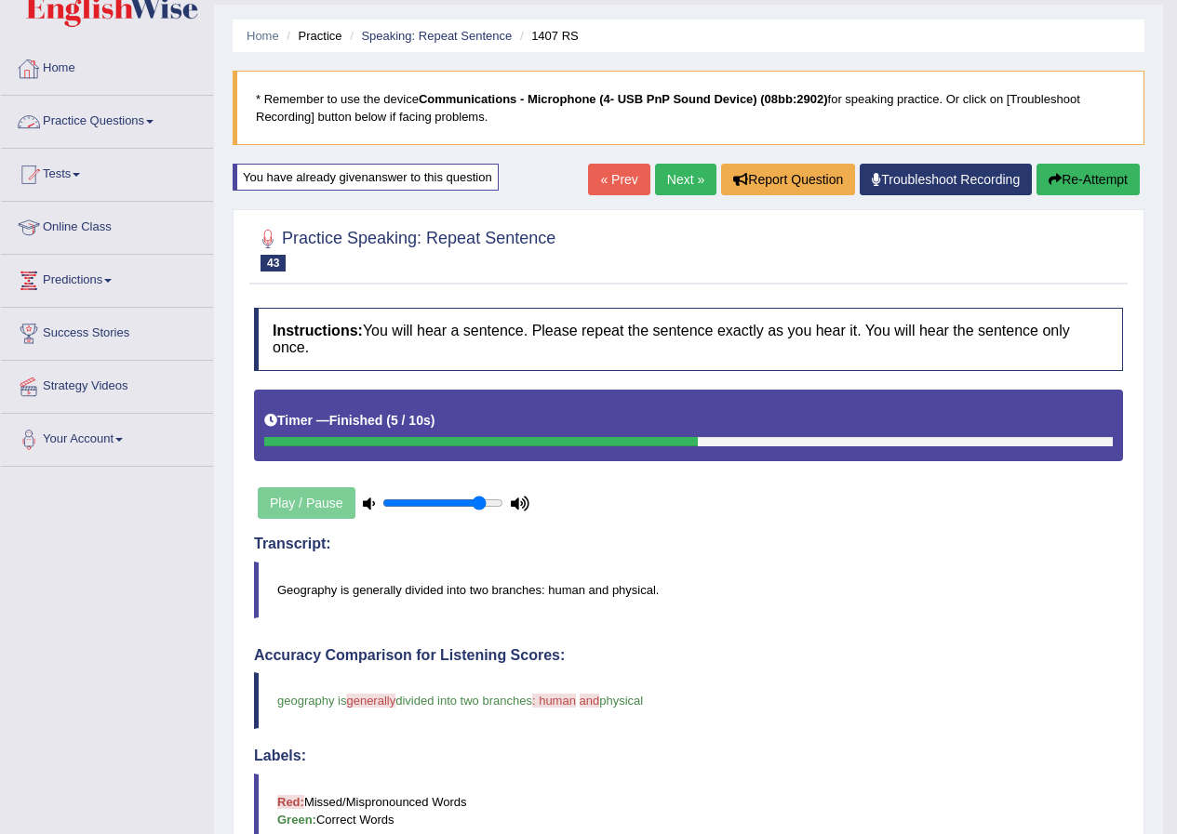
click at [68, 110] on link "Practice Questions" at bounding box center [107, 119] width 212 height 47
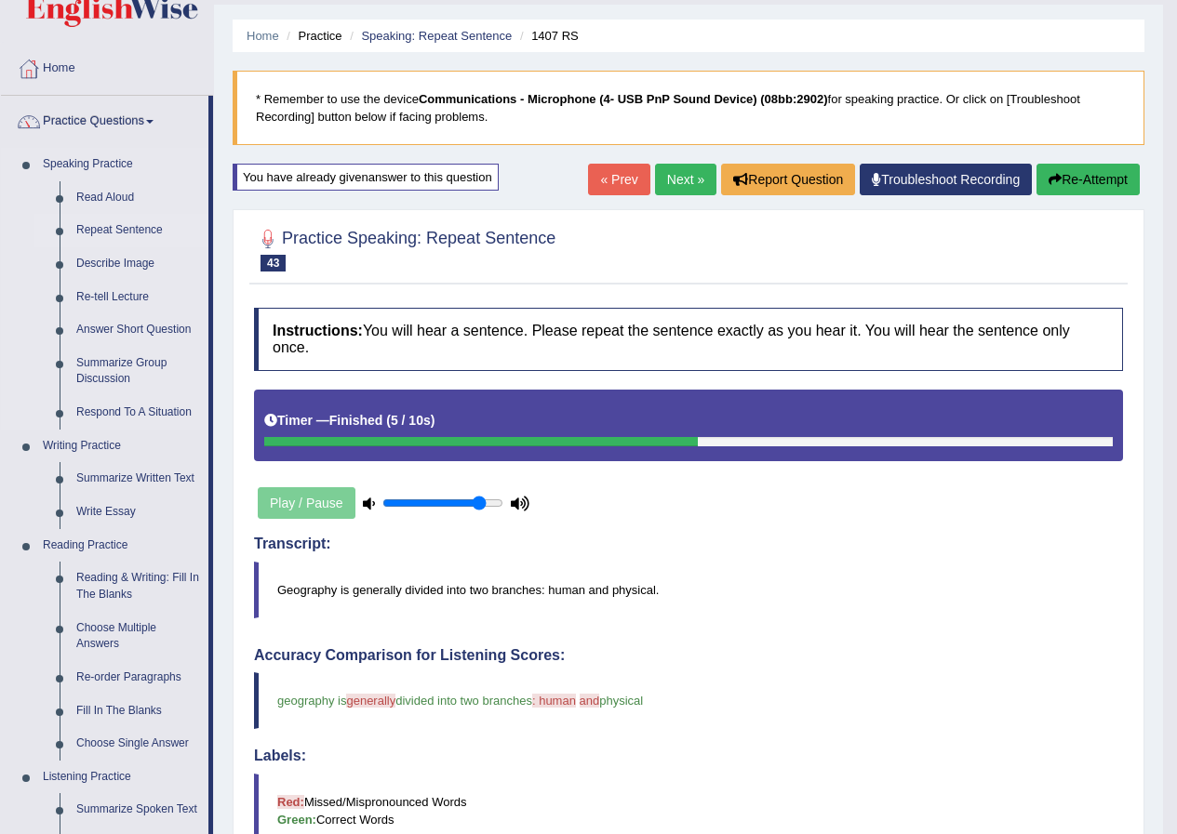
click at [116, 230] on link "Repeat Sentence" at bounding box center [138, 230] width 140 height 33
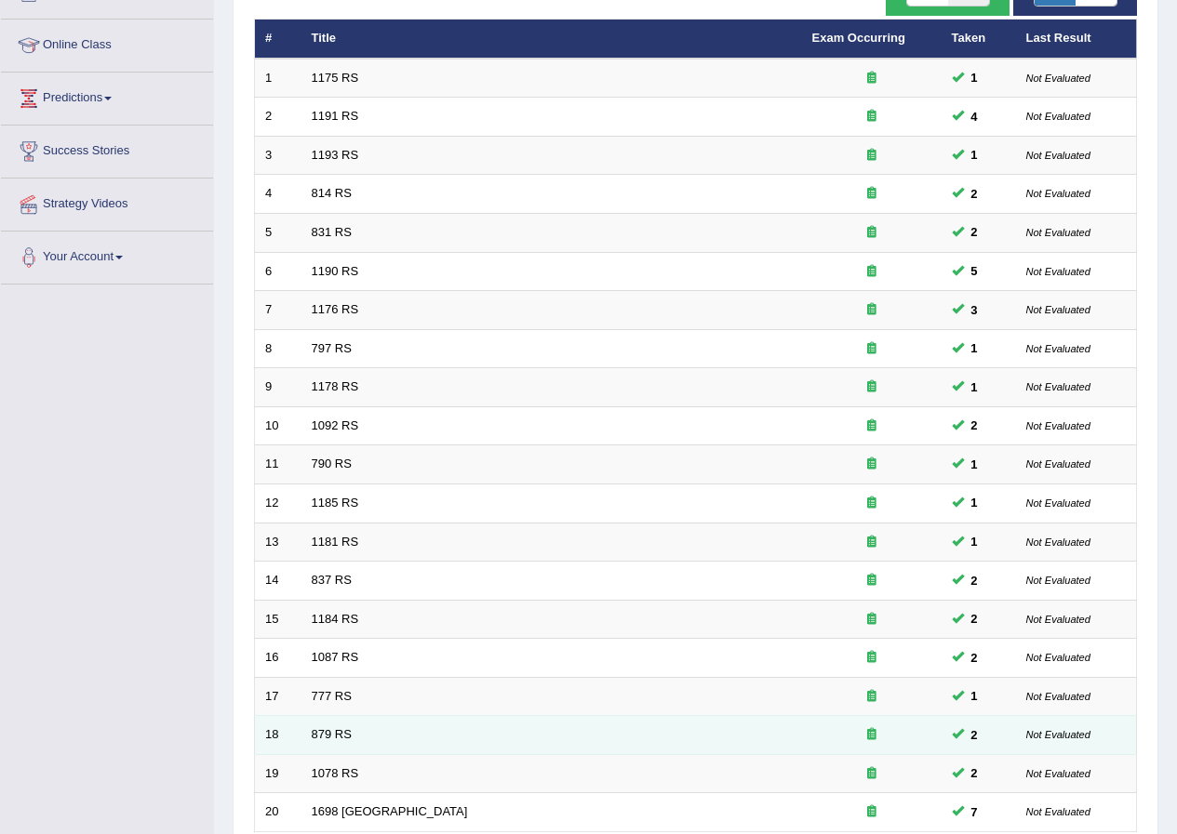
scroll to position [372, 0]
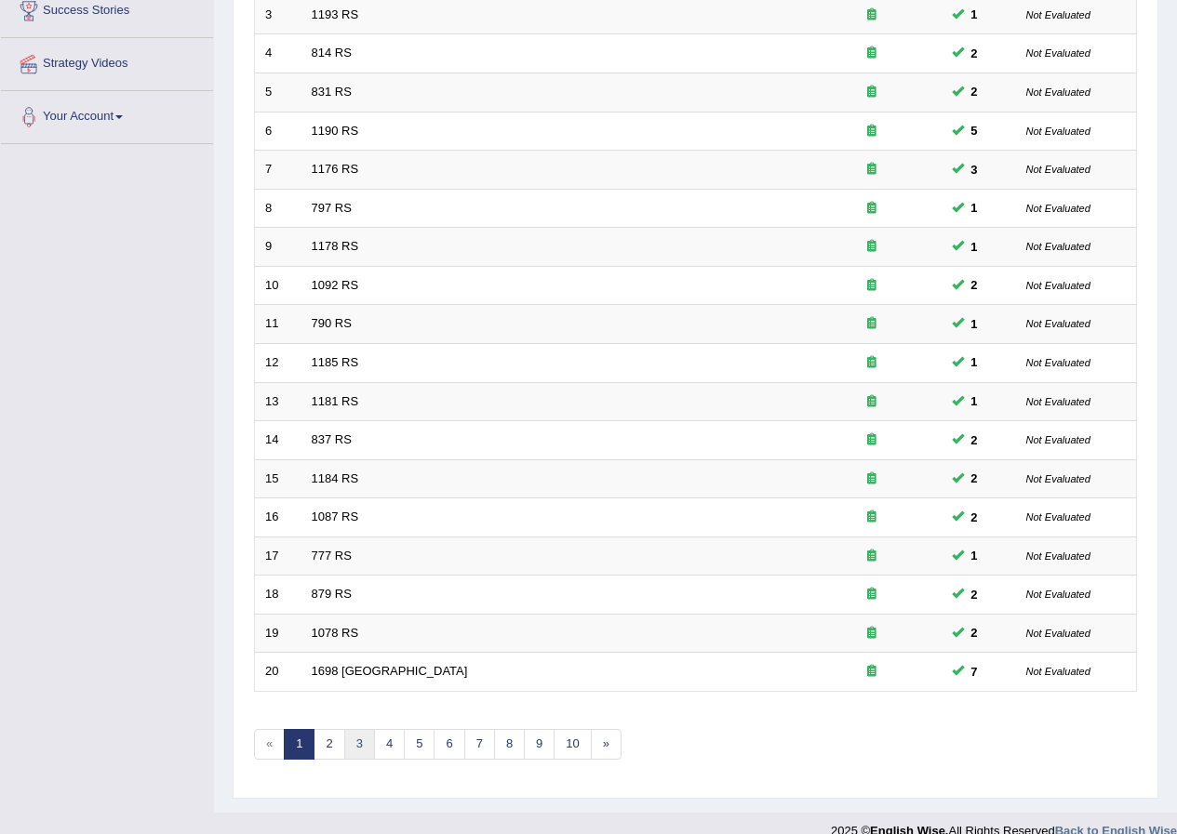
click at [357, 741] on link "3" at bounding box center [359, 744] width 31 height 31
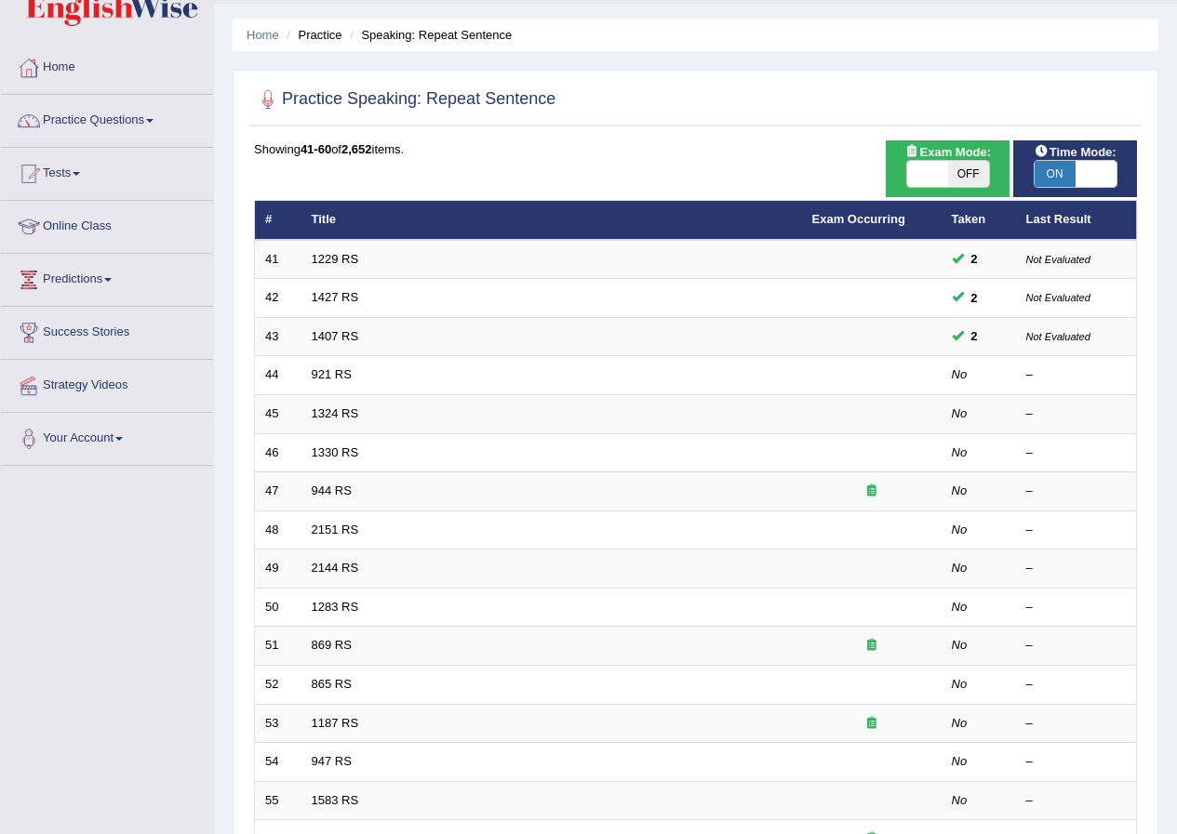
scroll to position [93, 0]
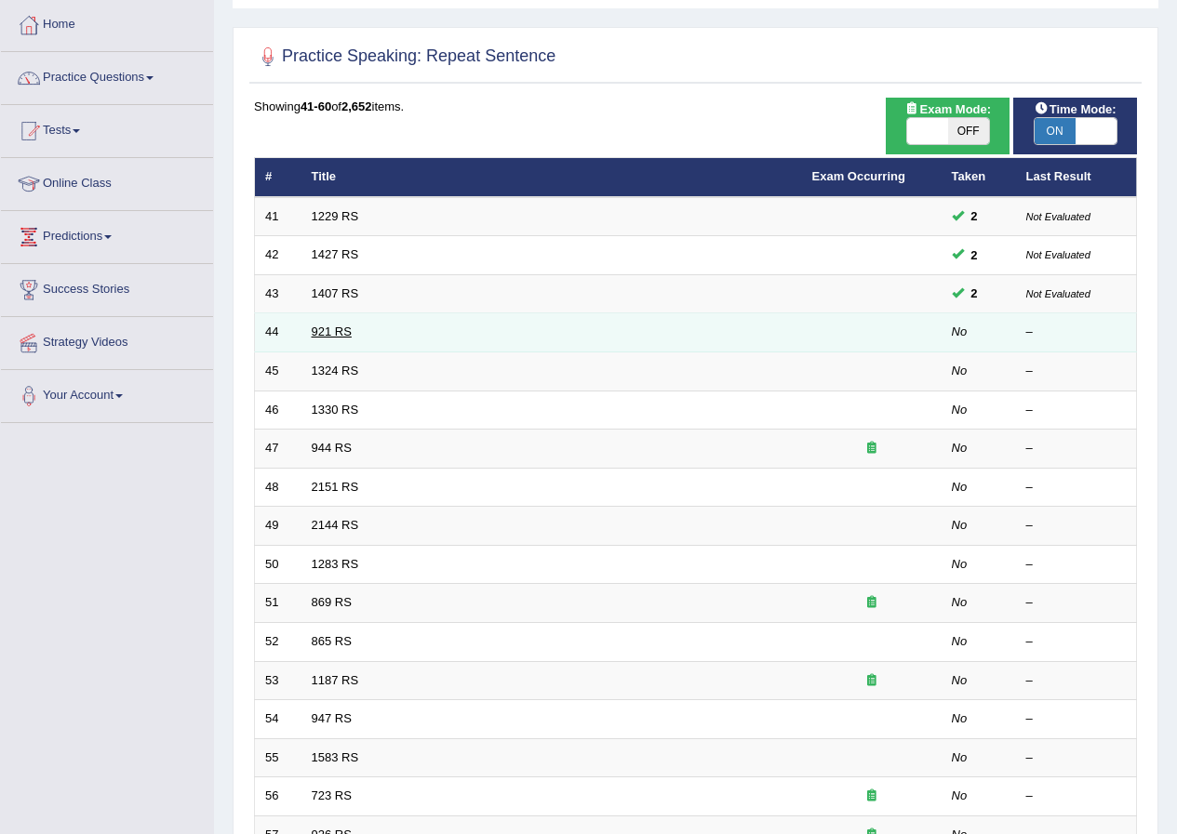
click at [328, 329] on link "921 RS" at bounding box center [332, 332] width 40 height 14
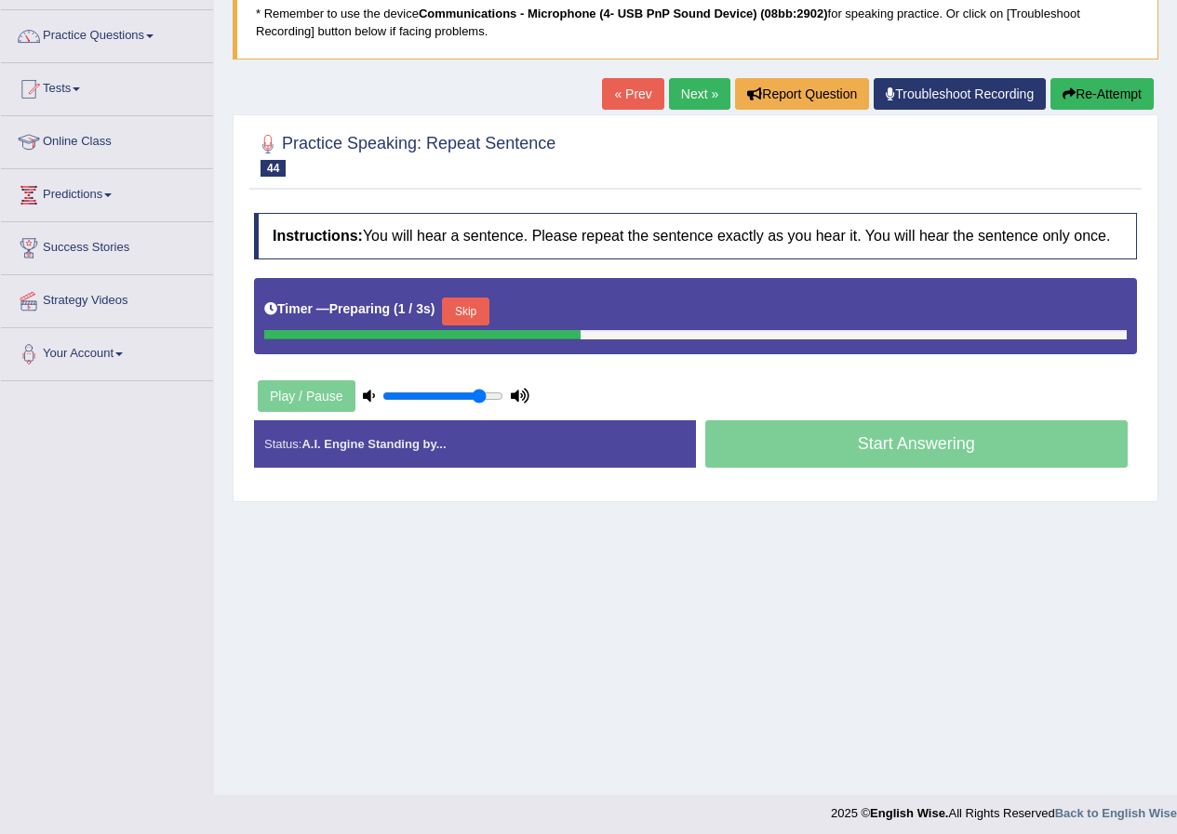
scroll to position [142, 0]
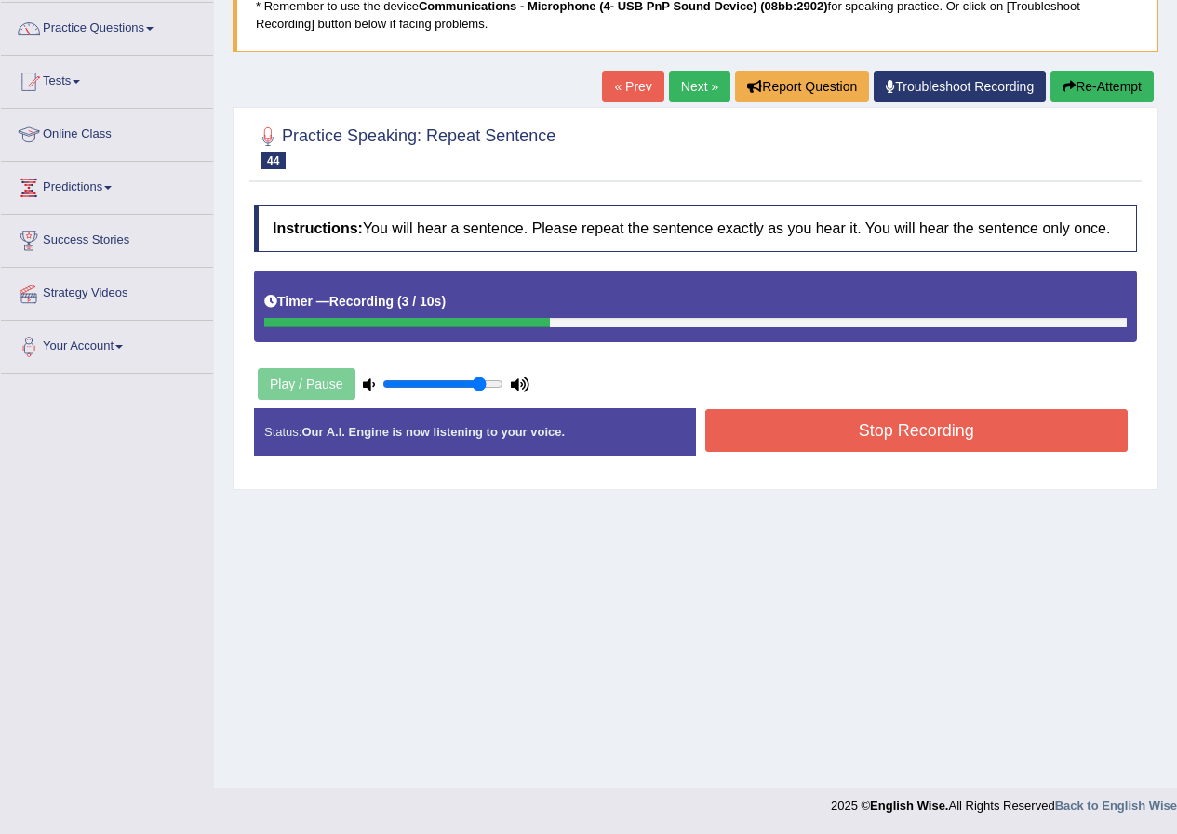
click at [755, 422] on button "Stop Recording" at bounding box center [916, 430] width 423 height 43
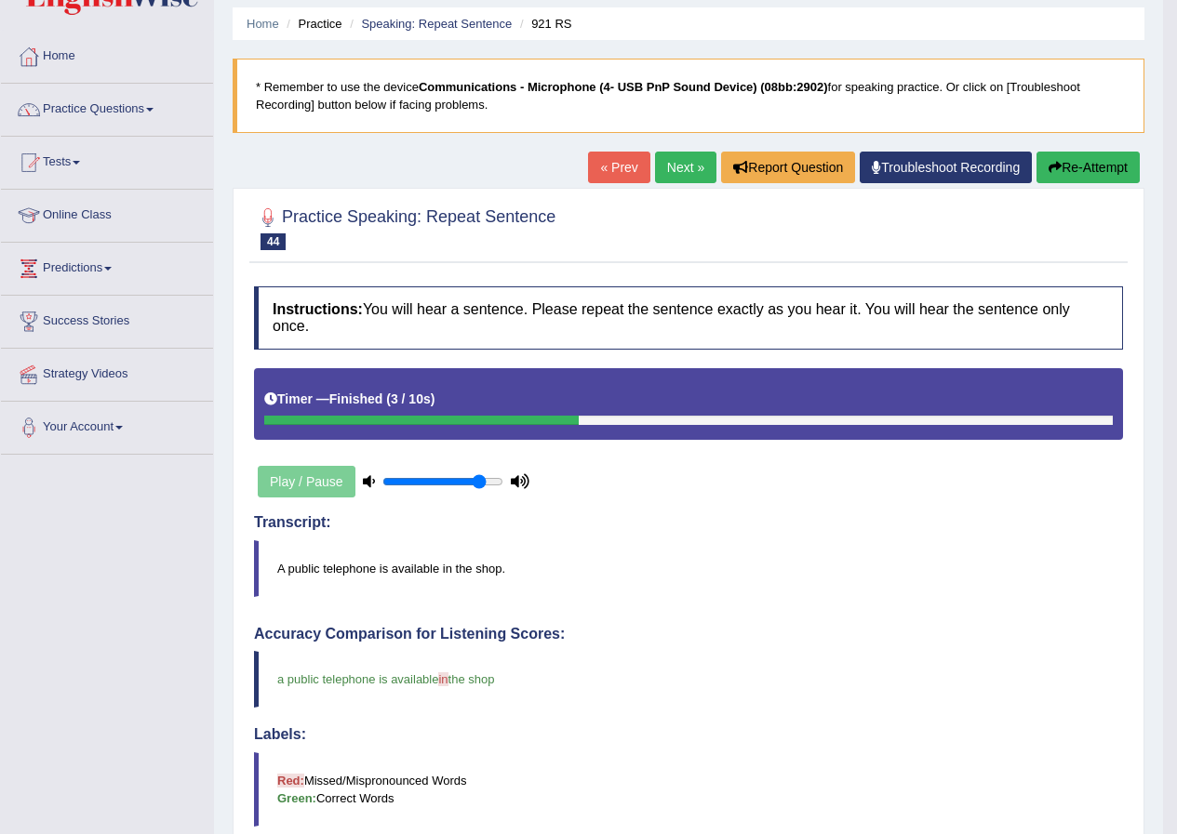
scroll to position [49, 0]
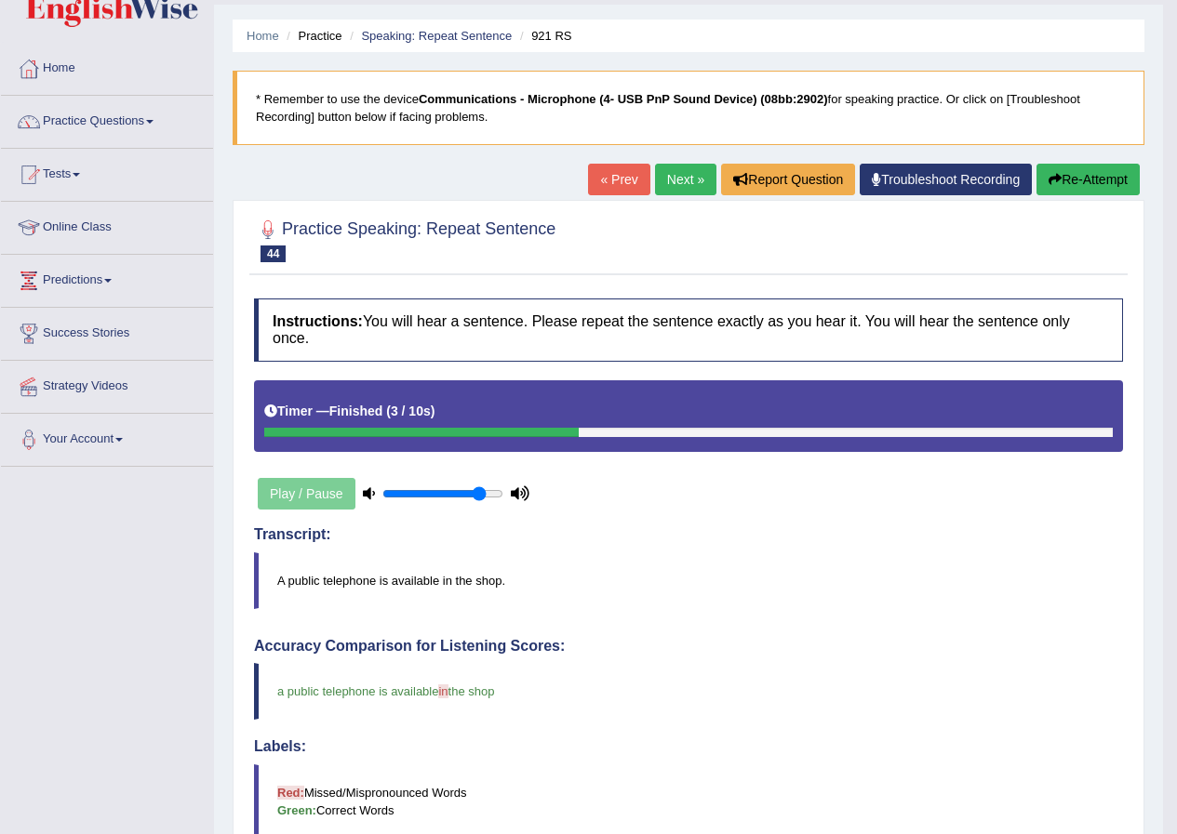
click at [1058, 171] on button "Re-Attempt" at bounding box center [1087, 180] width 103 height 32
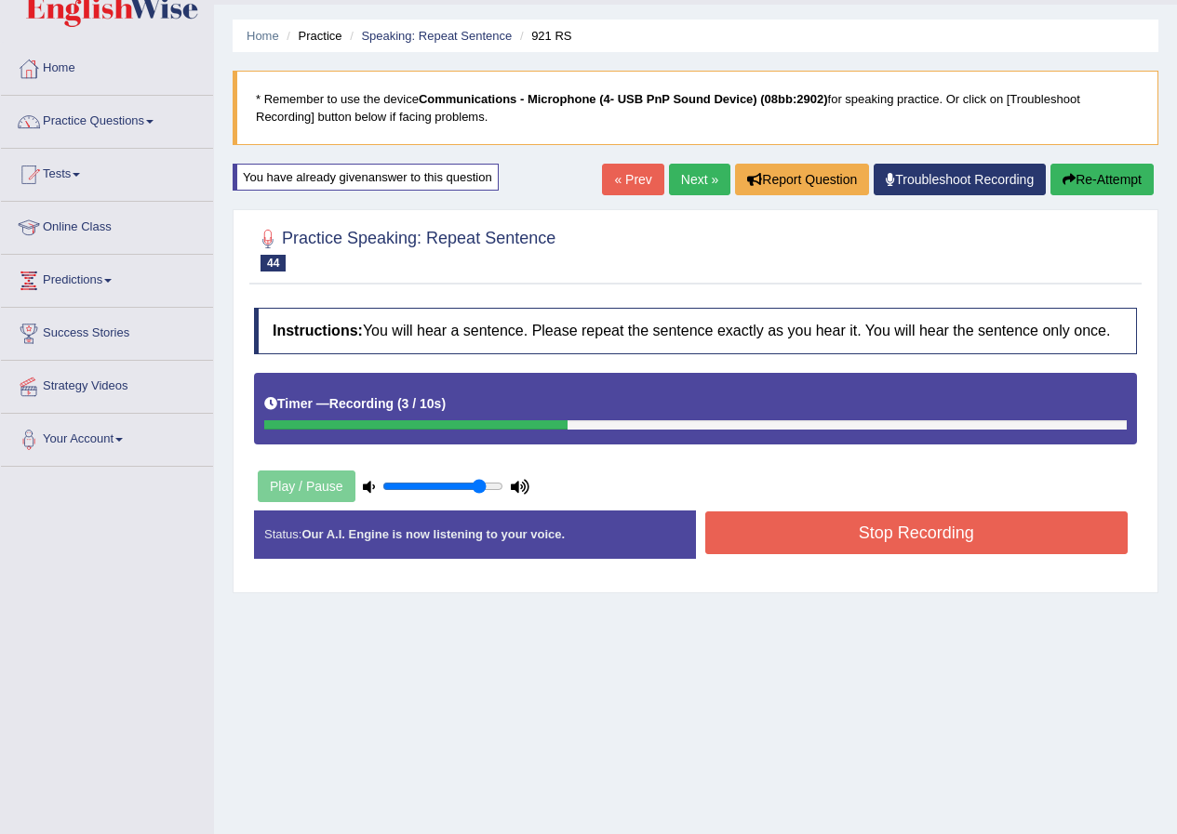
click at [856, 535] on button "Stop Recording" at bounding box center [916, 533] width 423 height 43
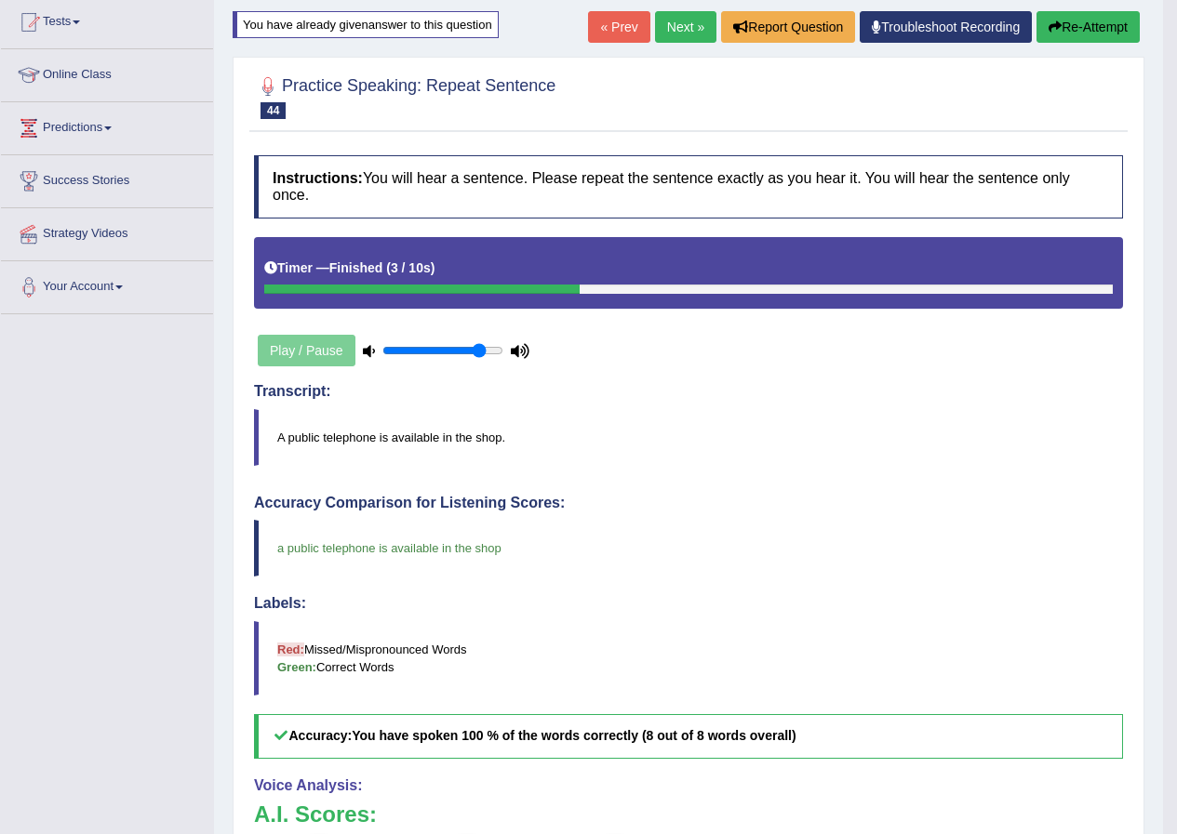
scroll to position [142, 0]
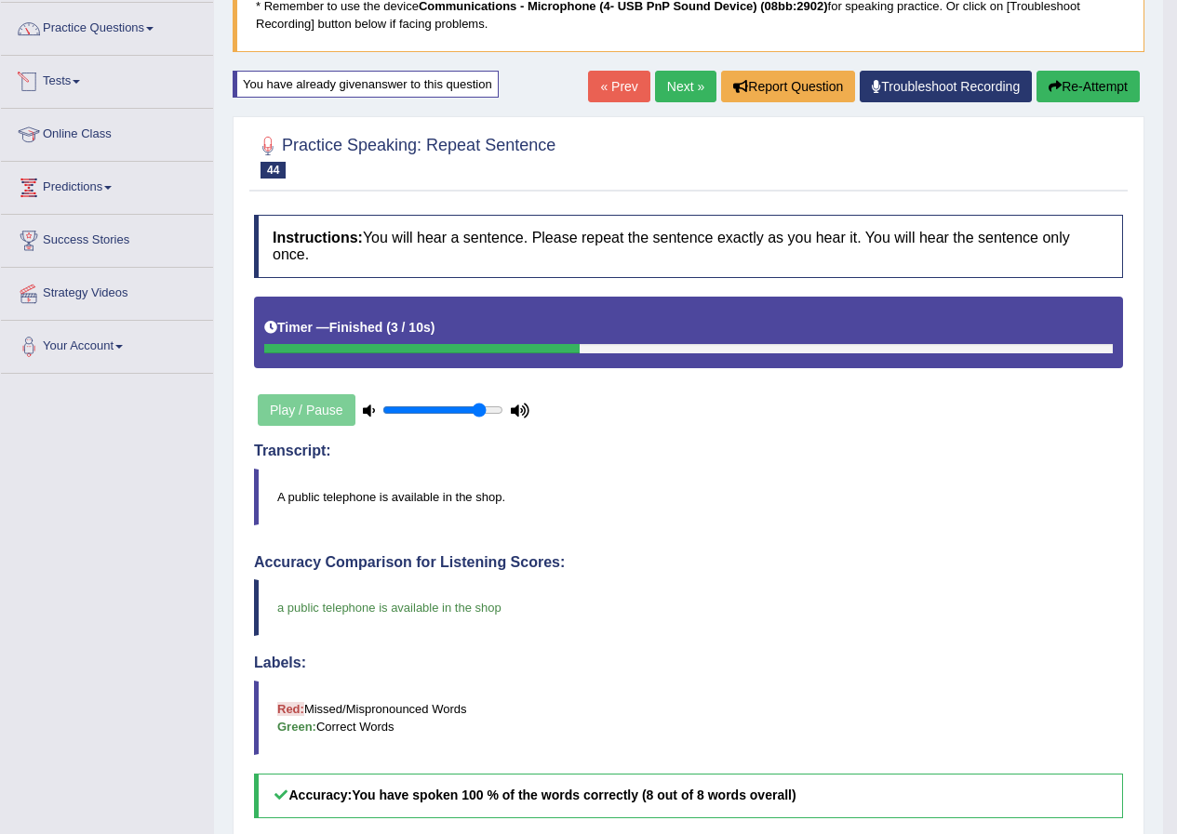
click at [681, 81] on link "Next »" at bounding box center [685, 87] width 61 height 32
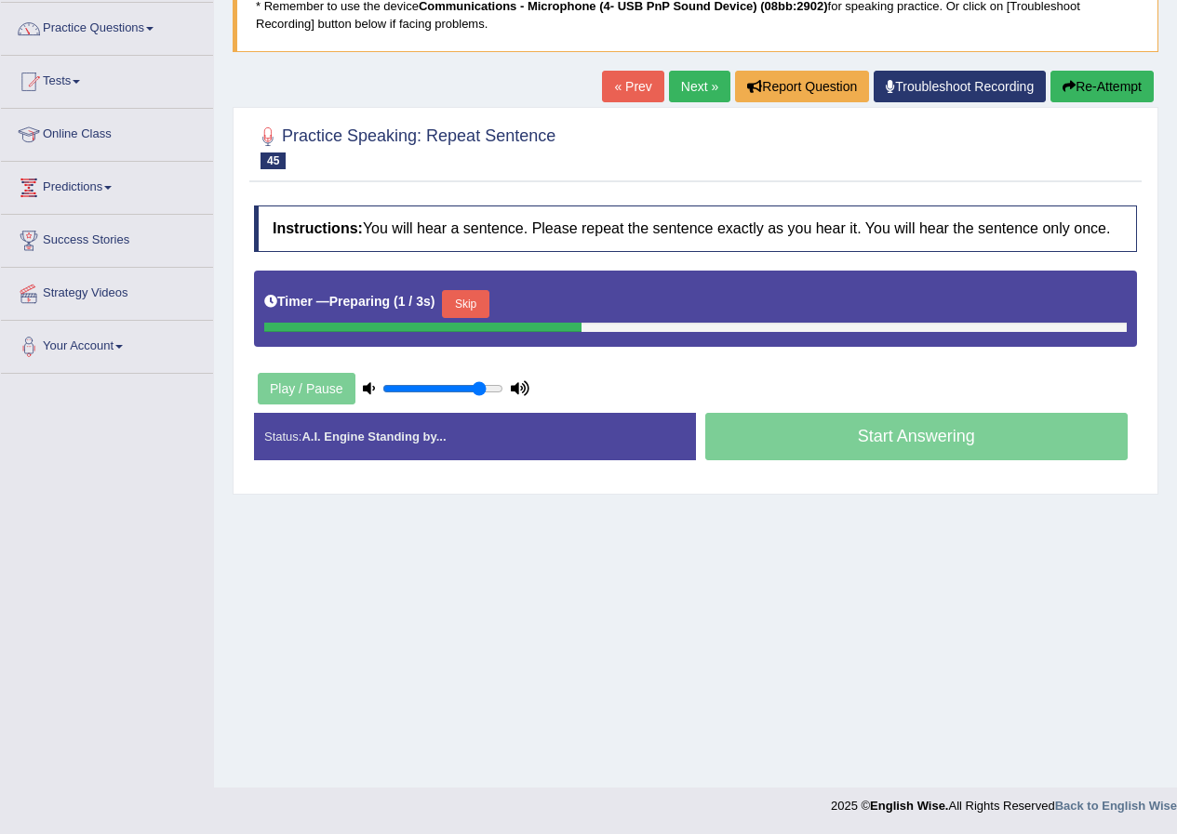
click at [456, 306] on button "Skip" at bounding box center [465, 304] width 47 height 28
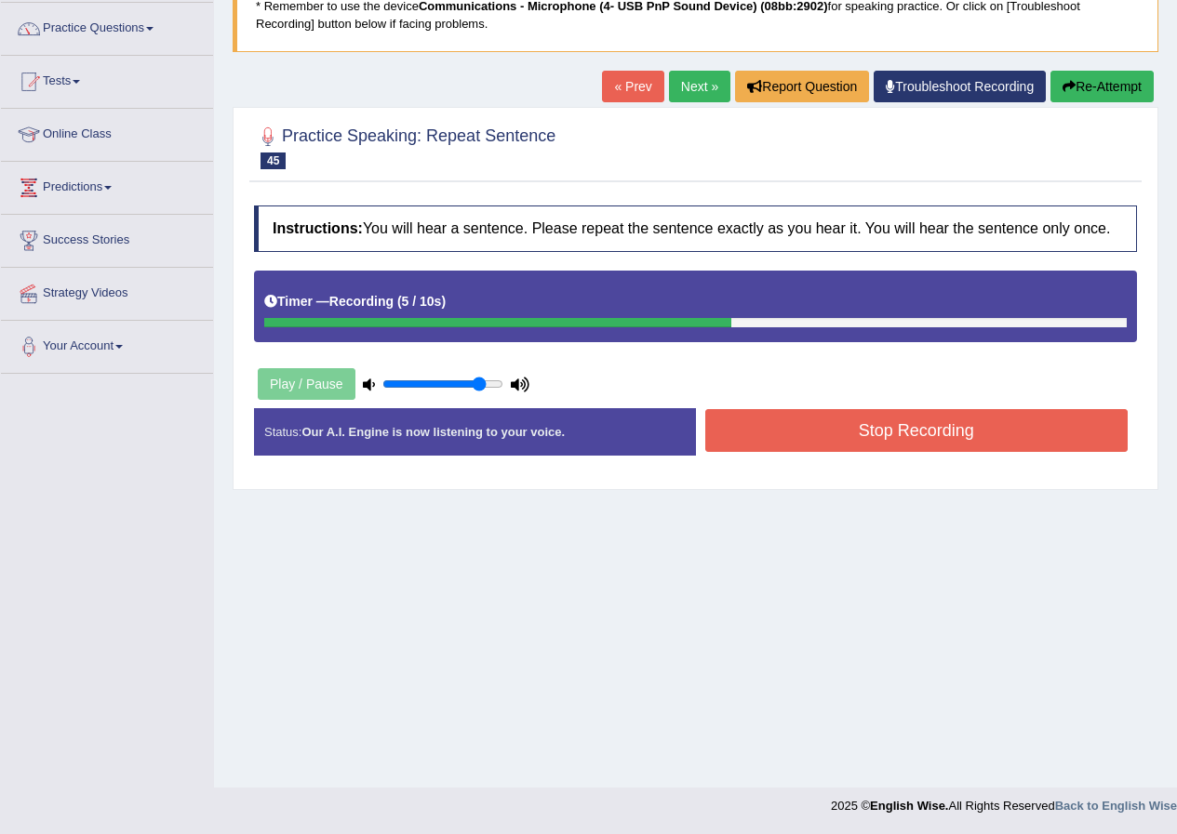
click at [899, 439] on button "Stop Recording" at bounding box center [916, 430] width 423 height 43
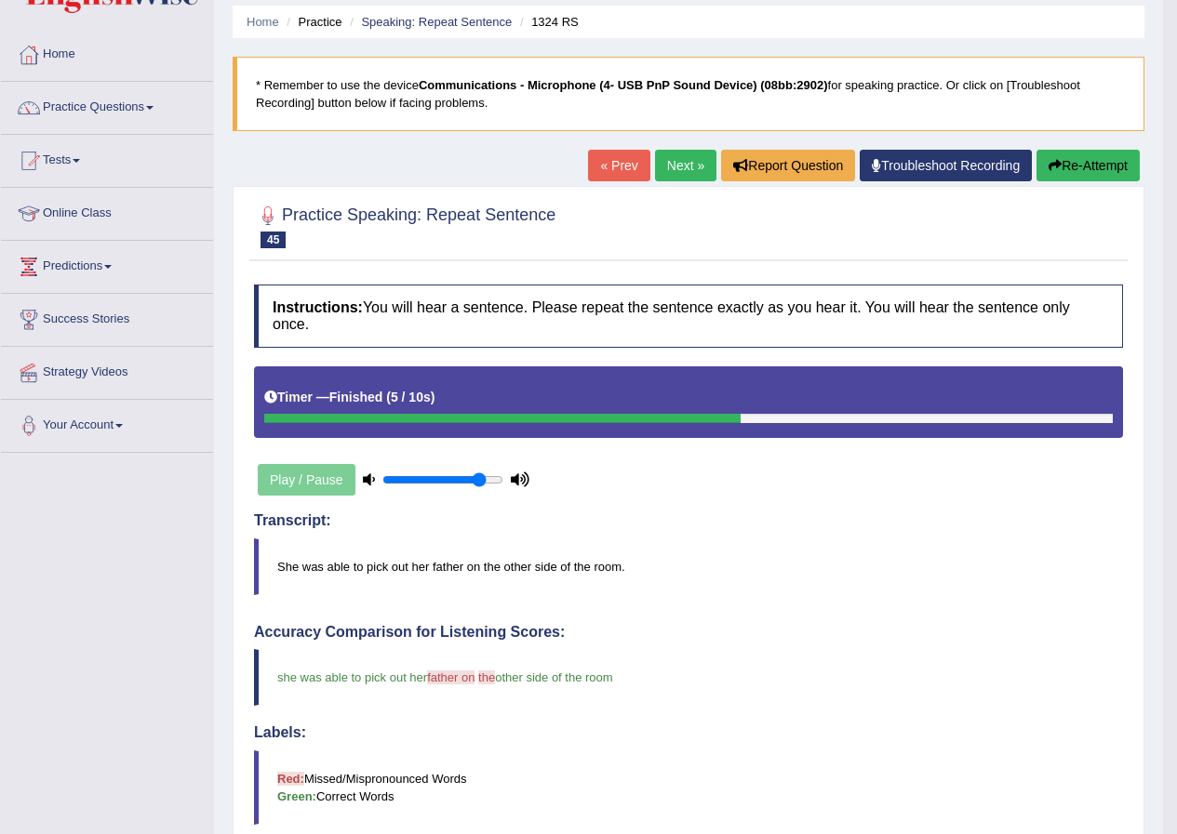
scroll to position [49, 0]
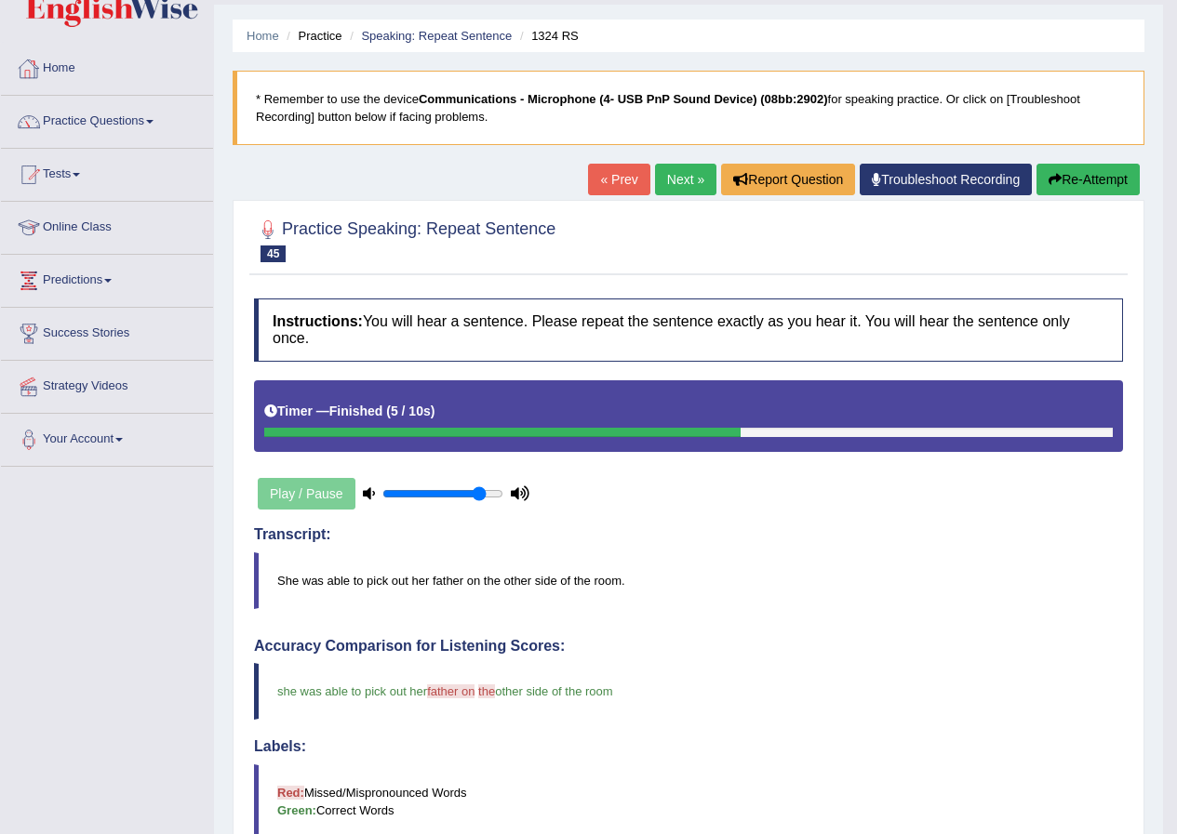
click at [691, 181] on link "Next »" at bounding box center [685, 180] width 61 height 32
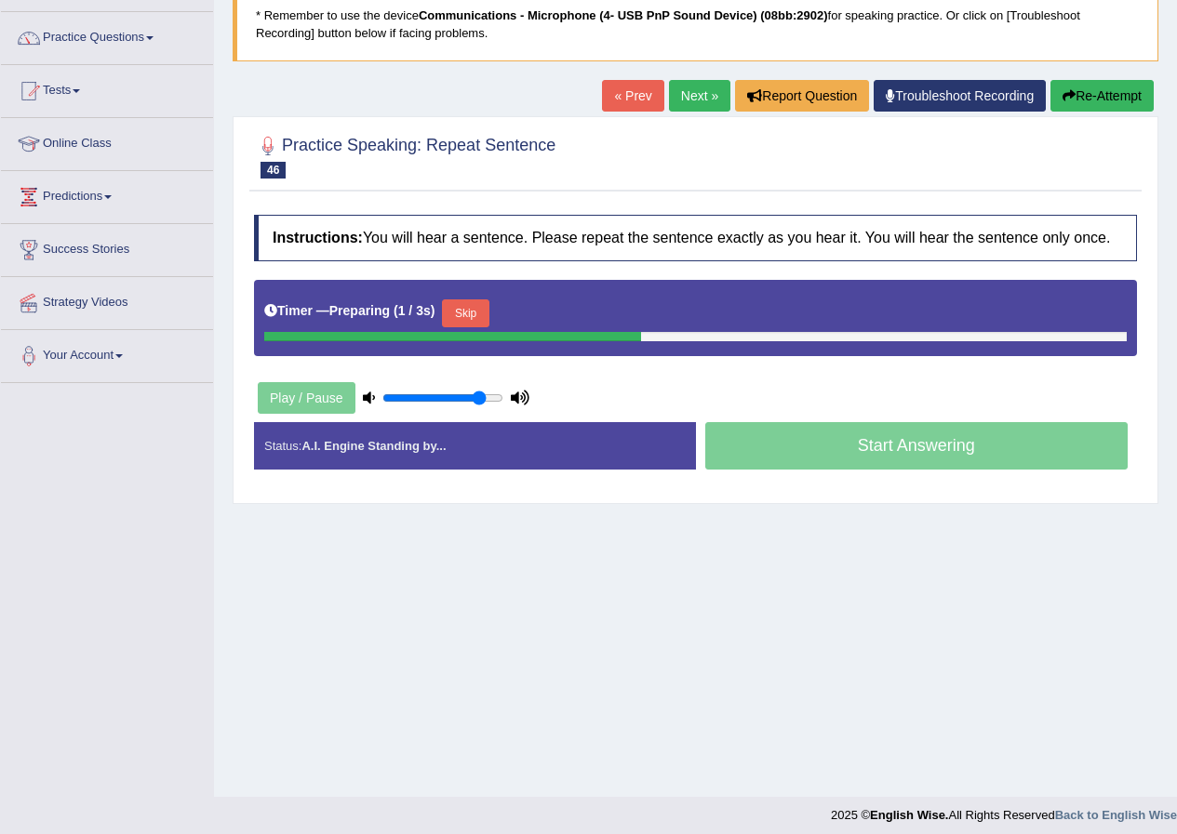
scroll to position [142, 0]
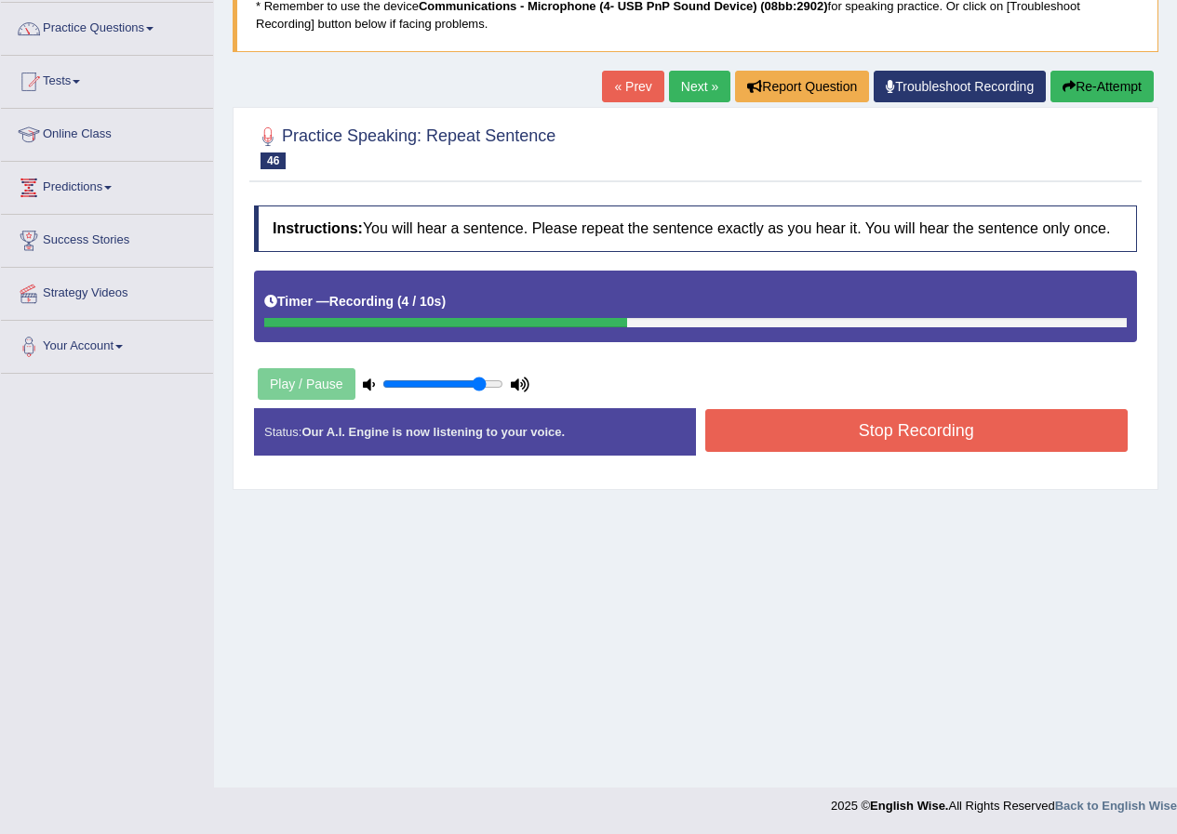
click at [767, 452] on button "Stop Recording" at bounding box center [916, 430] width 423 height 43
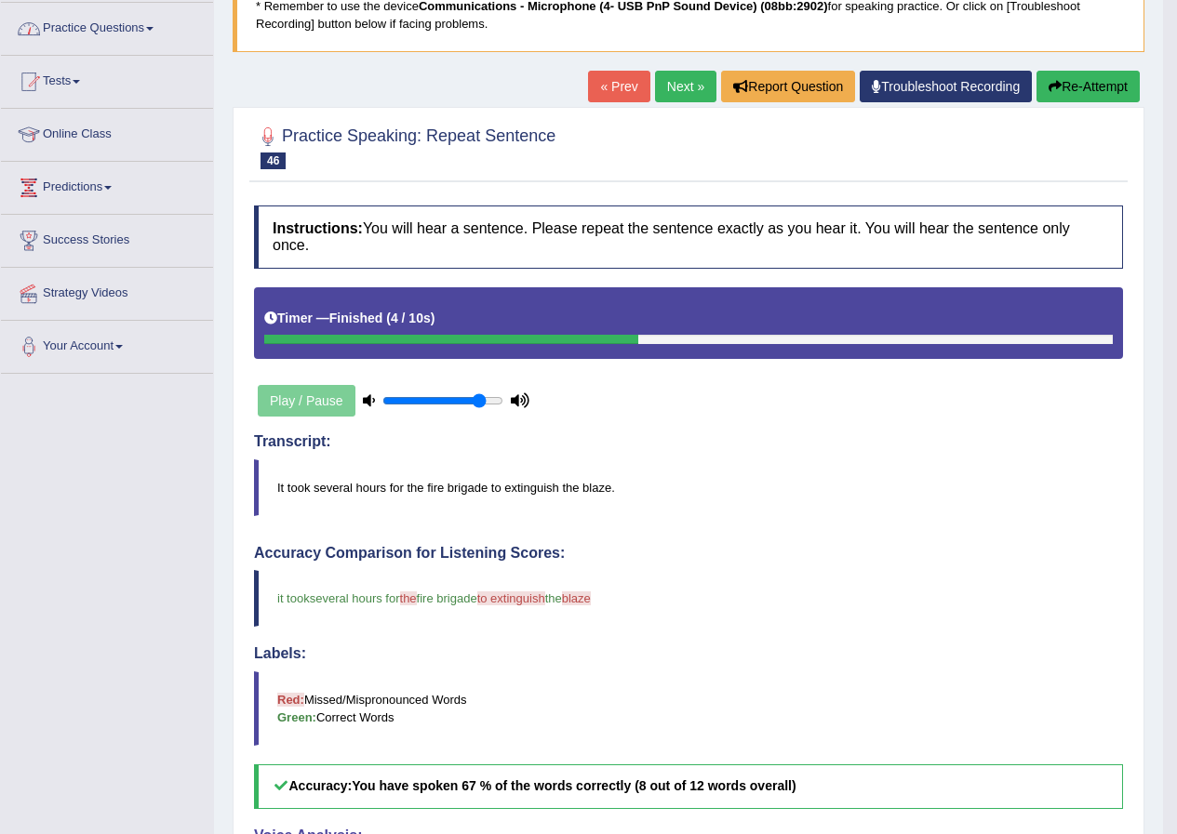
click at [687, 83] on link "Next »" at bounding box center [685, 87] width 61 height 32
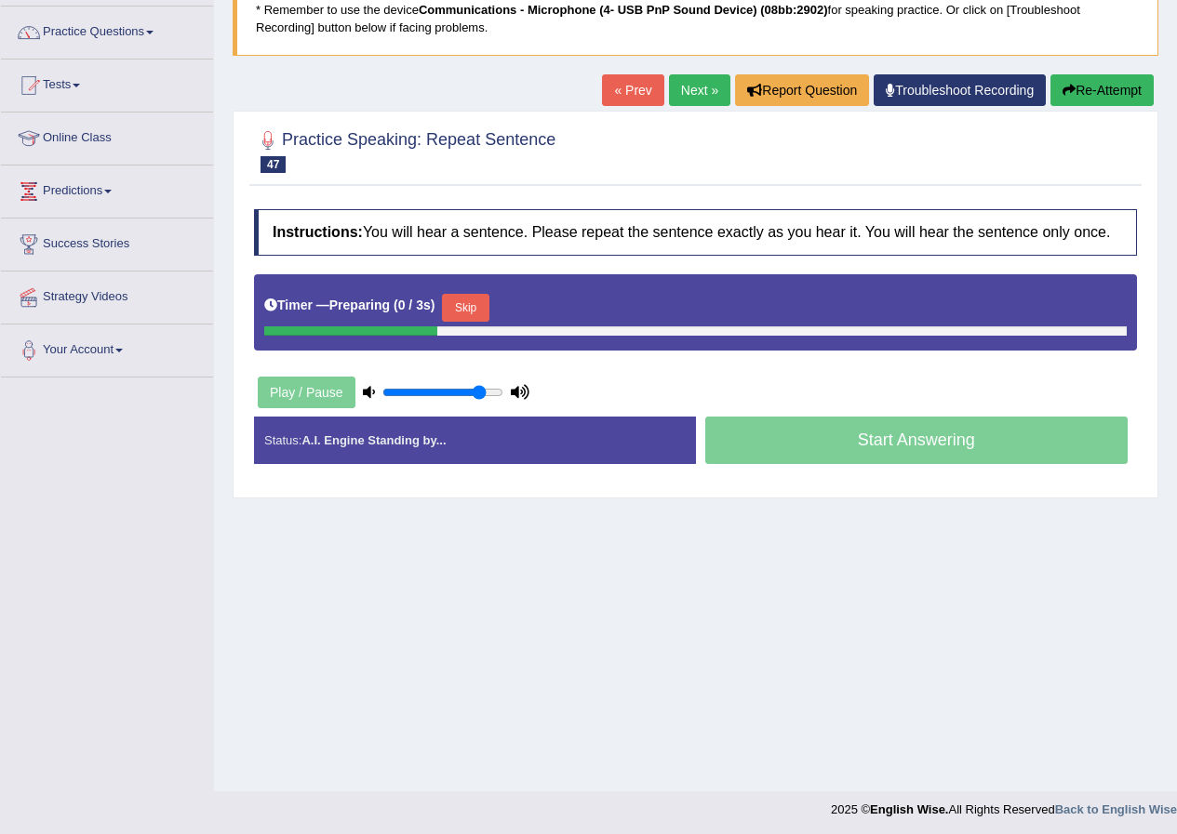
scroll to position [142, 0]
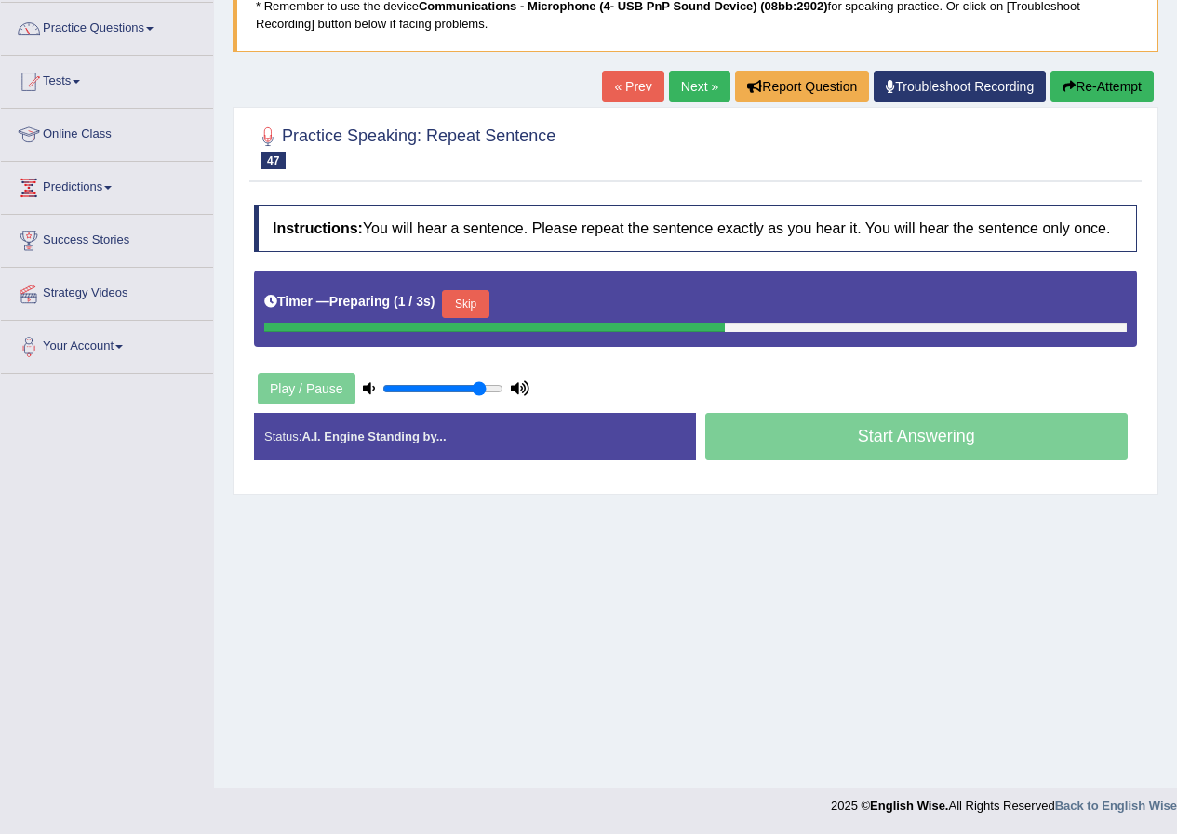
click at [480, 303] on button "Skip" at bounding box center [465, 304] width 47 height 28
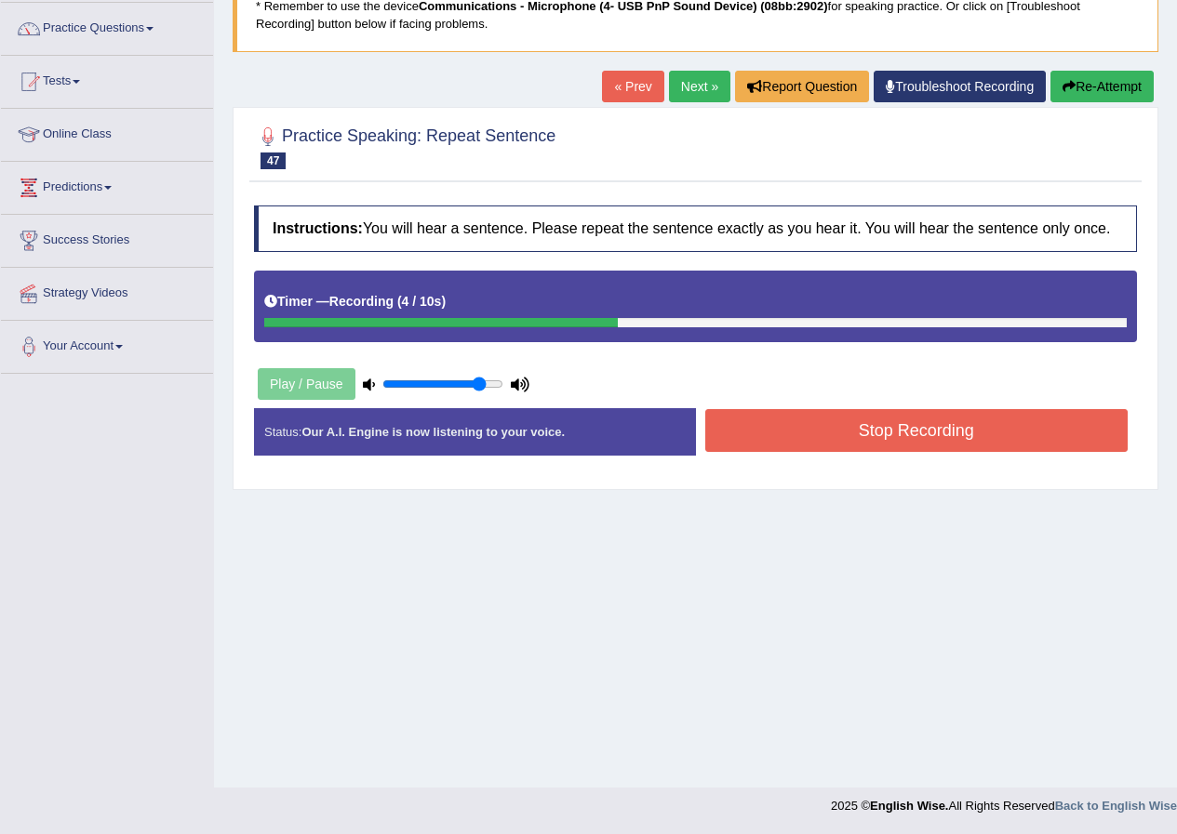
drag, startPoint x: 759, startPoint y: 455, endPoint x: 761, endPoint y: 440, distance: 15.0
click at [761, 440] on div "Stop Recording" at bounding box center [917, 432] width 442 height 47
click at [760, 440] on button "Stop Recording" at bounding box center [916, 430] width 423 height 43
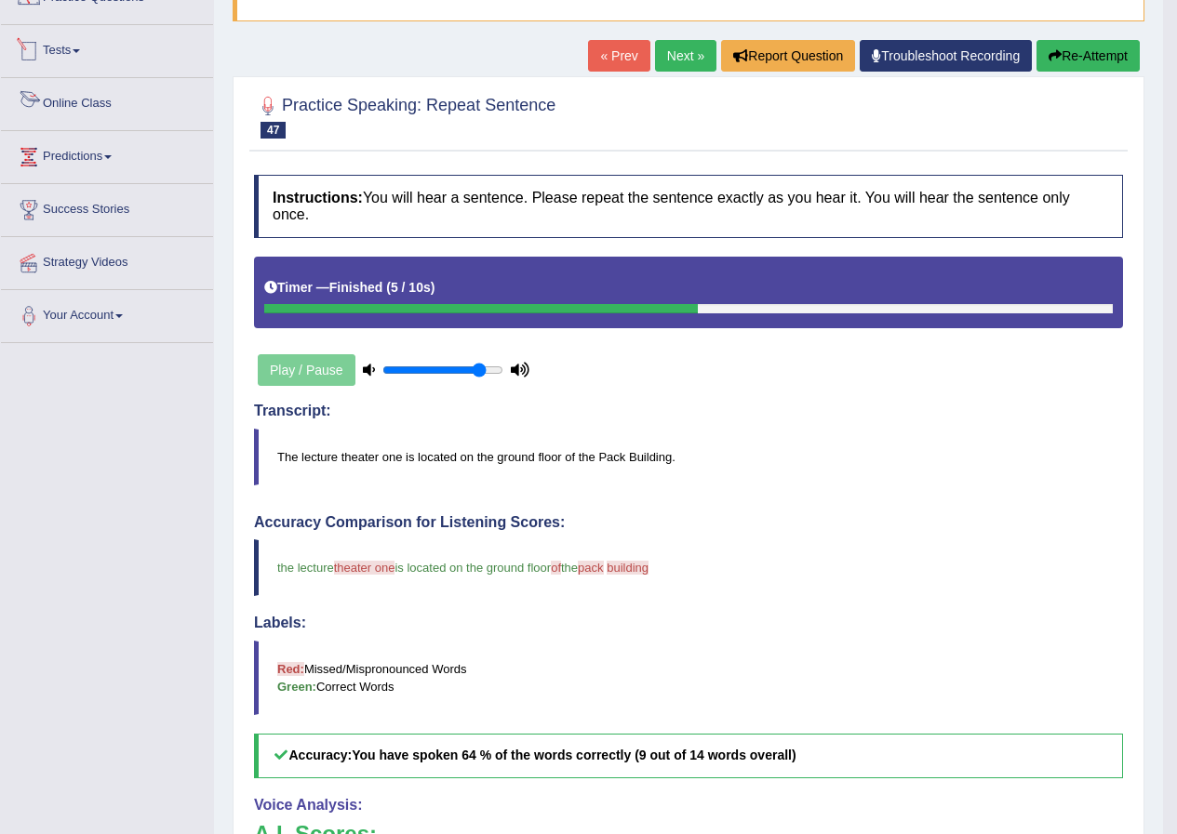
scroll to position [49, 0]
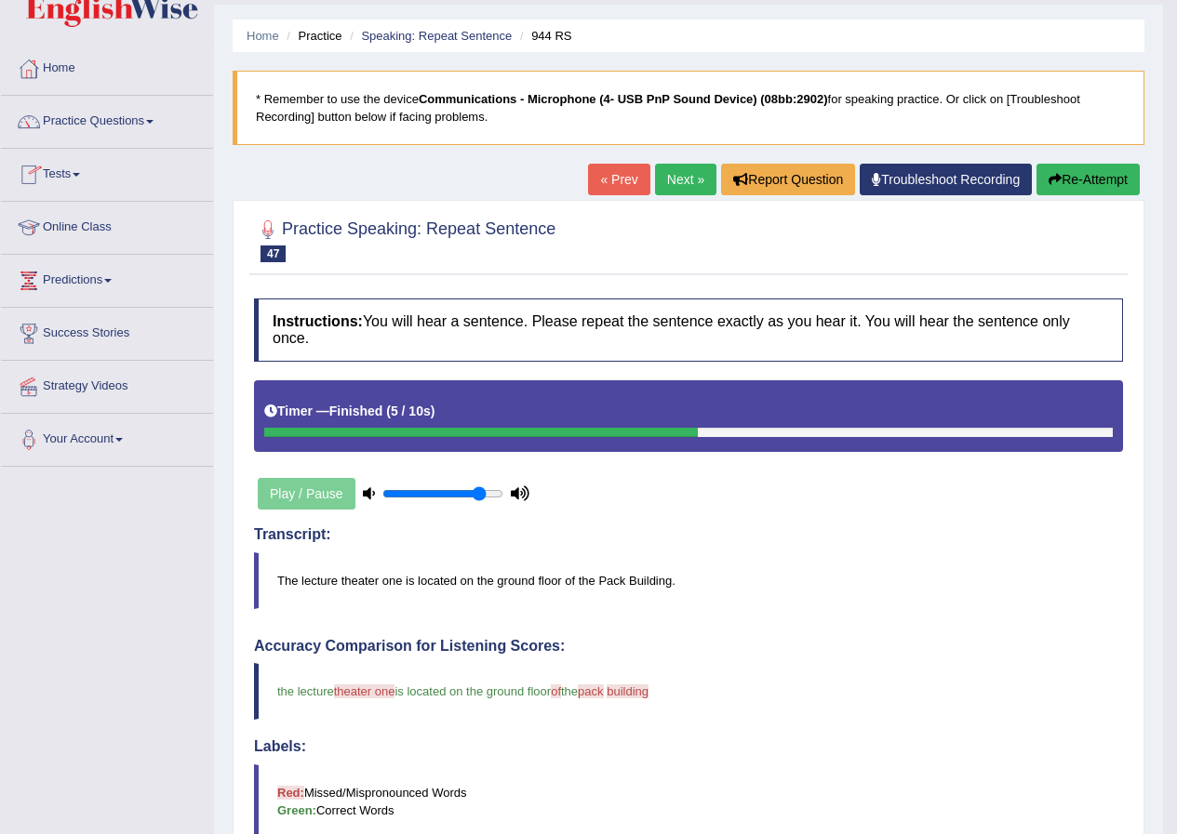
click at [665, 188] on link "Next »" at bounding box center [685, 180] width 61 height 32
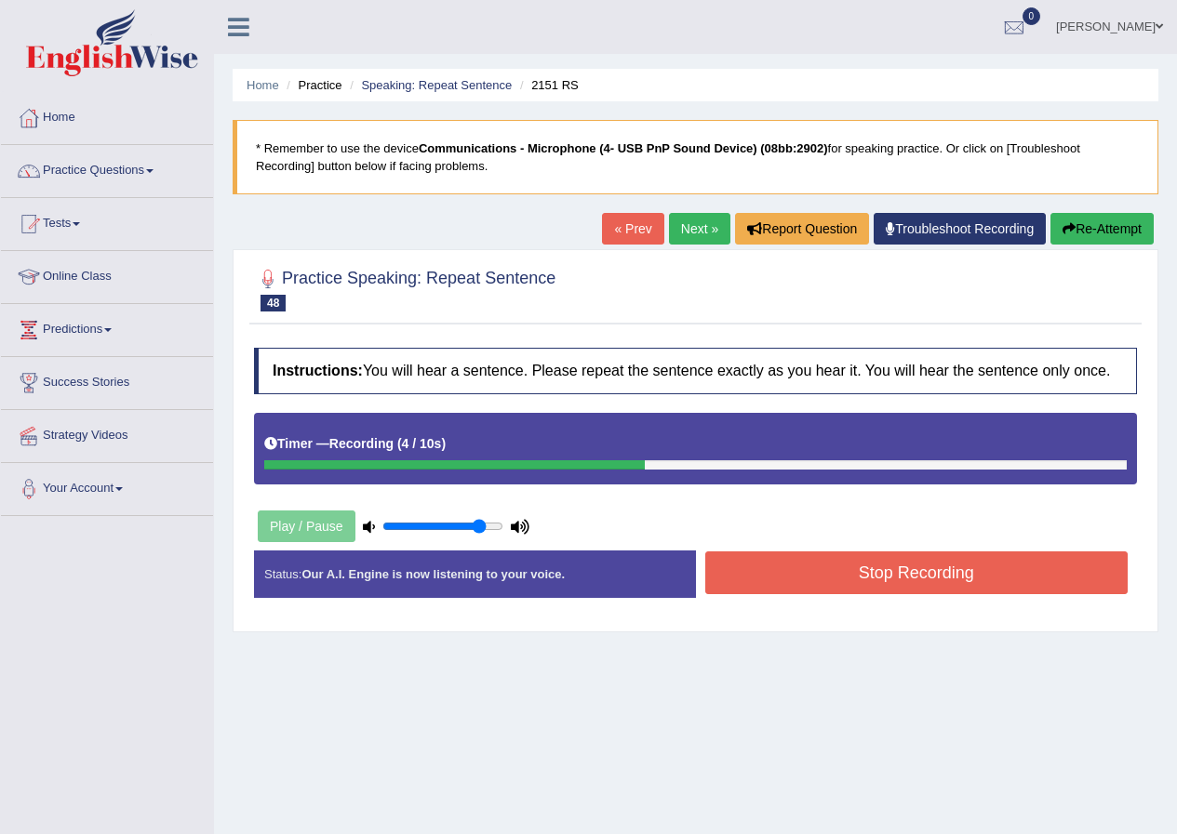
click at [824, 580] on button "Stop Recording" at bounding box center [916, 573] width 423 height 43
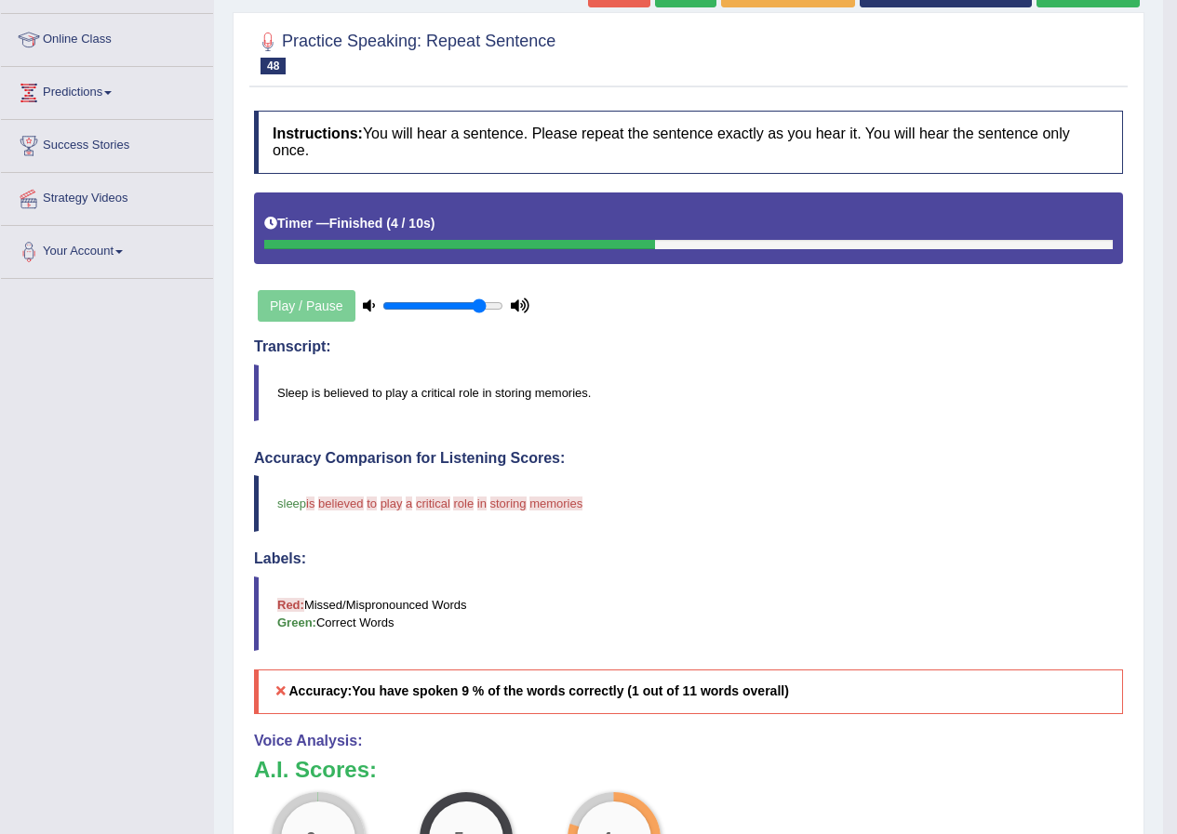
scroll to position [186, 0]
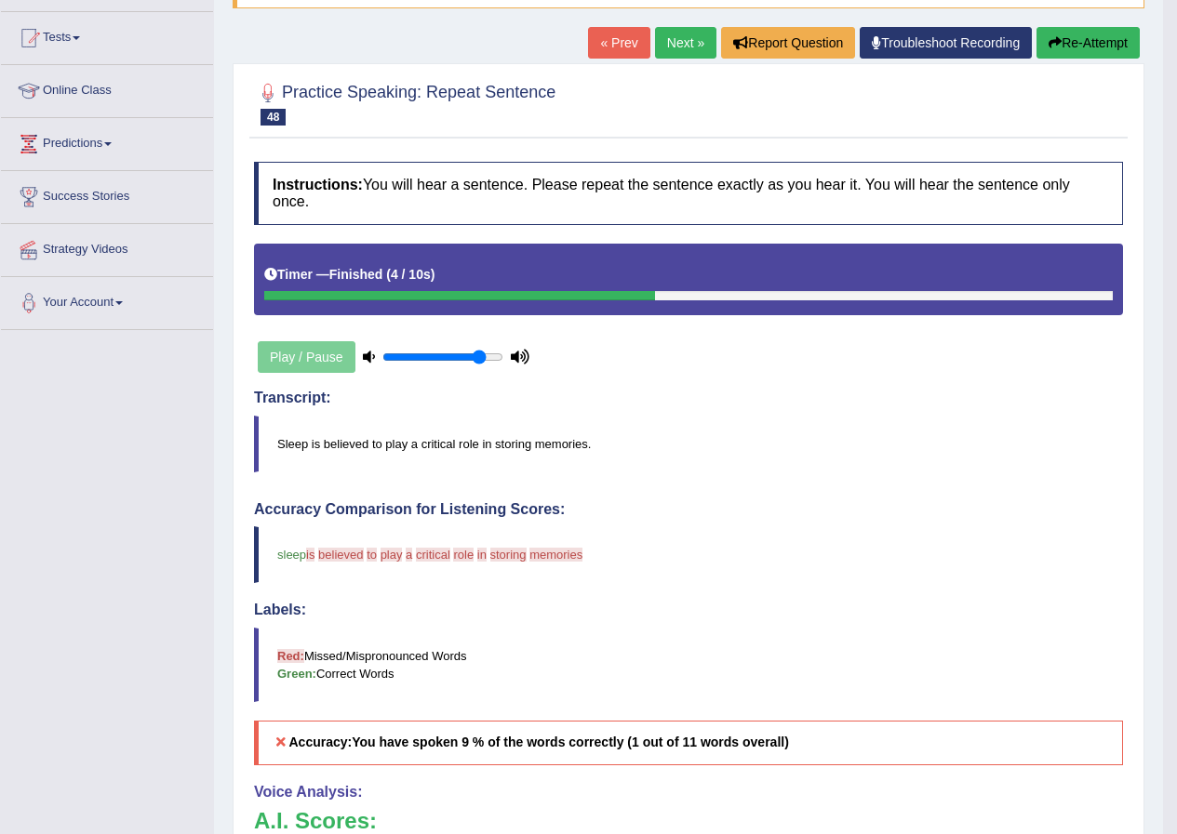
click at [1097, 49] on button "Re-Attempt" at bounding box center [1087, 43] width 103 height 32
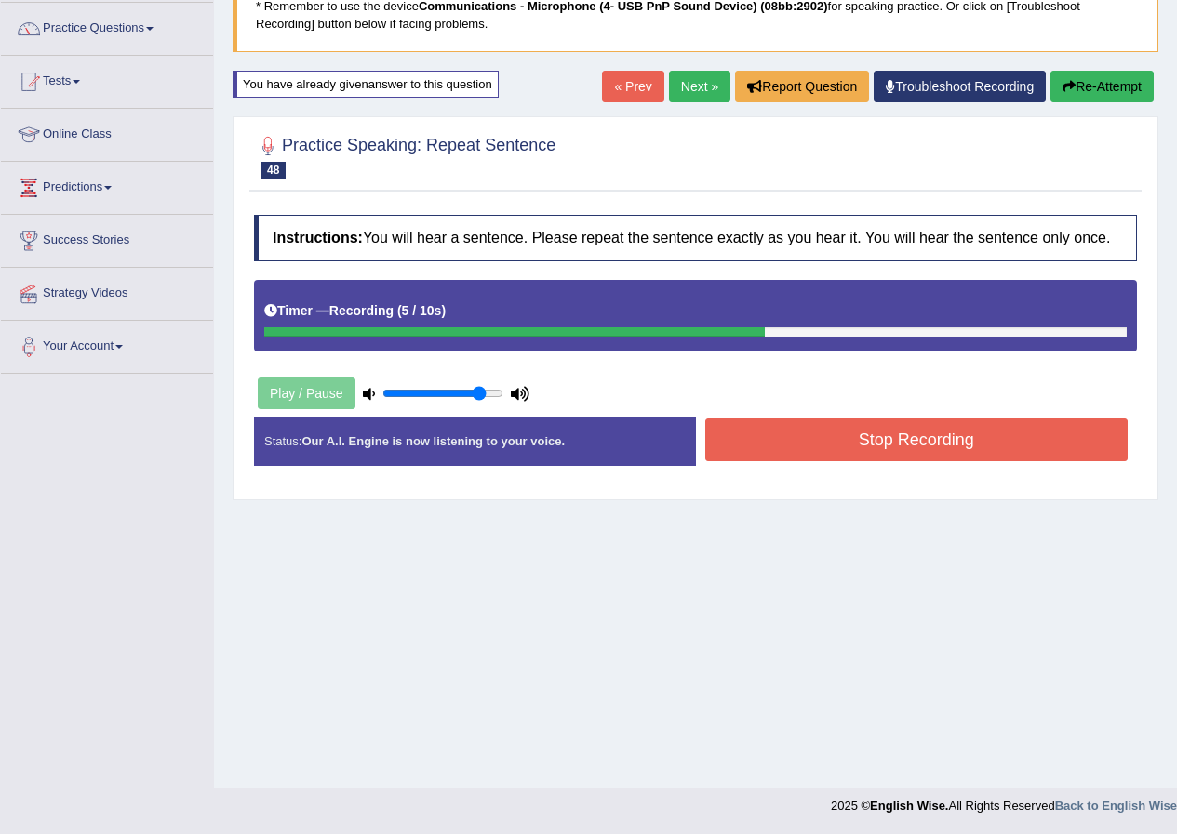
click at [830, 455] on button "Stop Recording" at bounding box center [916, 440] width 423 height 43
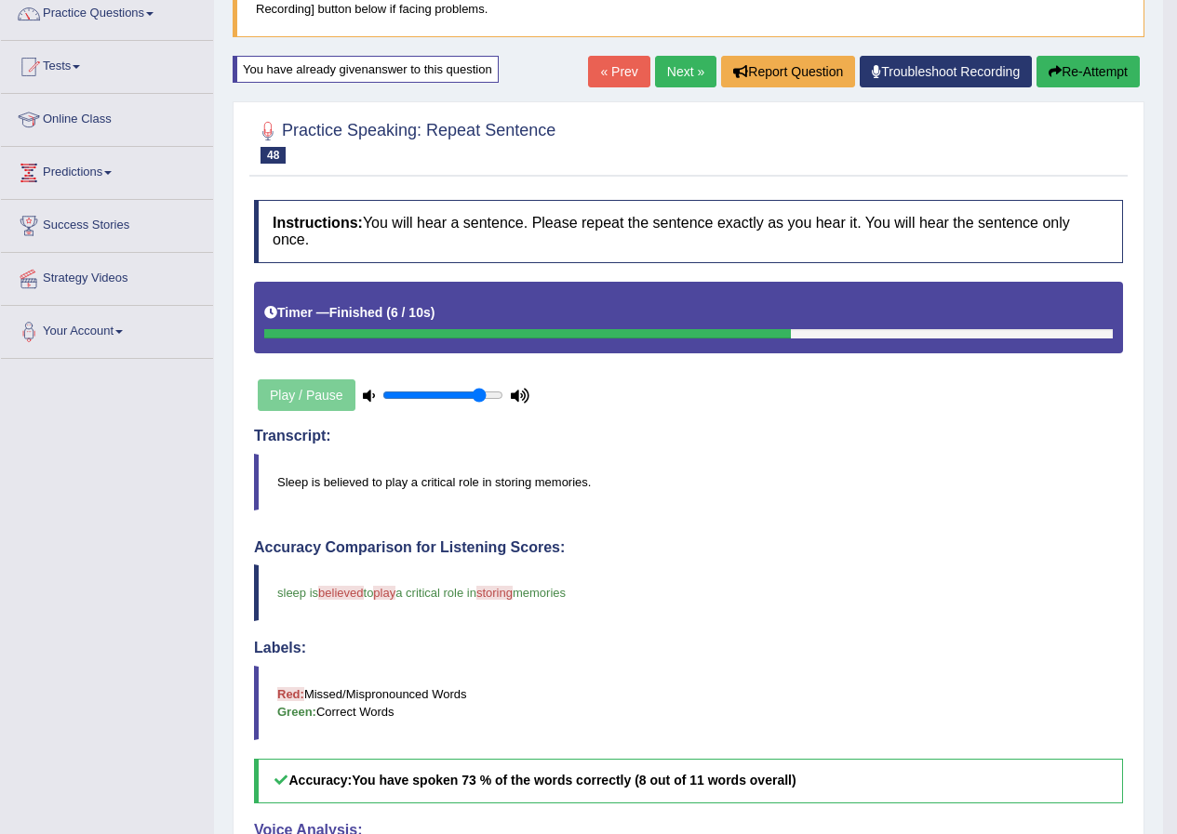
scroll to position [142, 0]
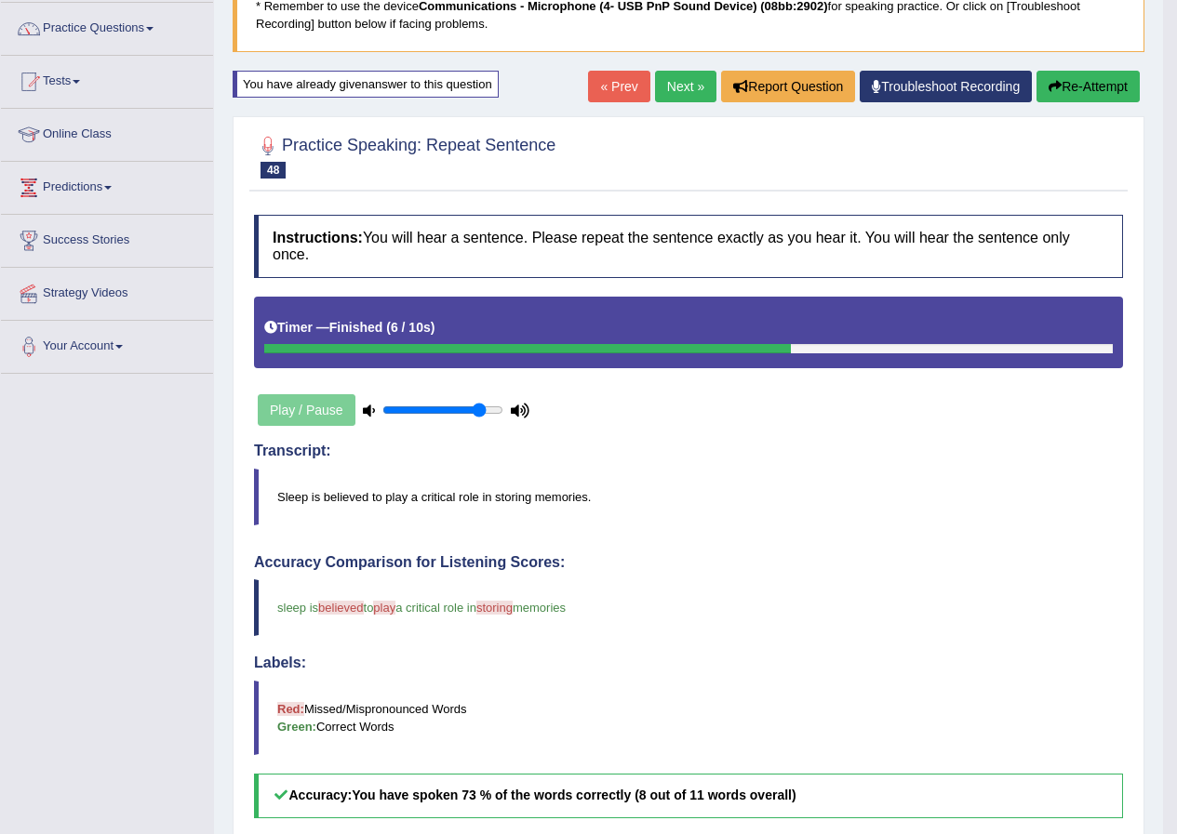
click at [675, 83] on link "Next »" at bounding box center [685, 87] width 61 height 32
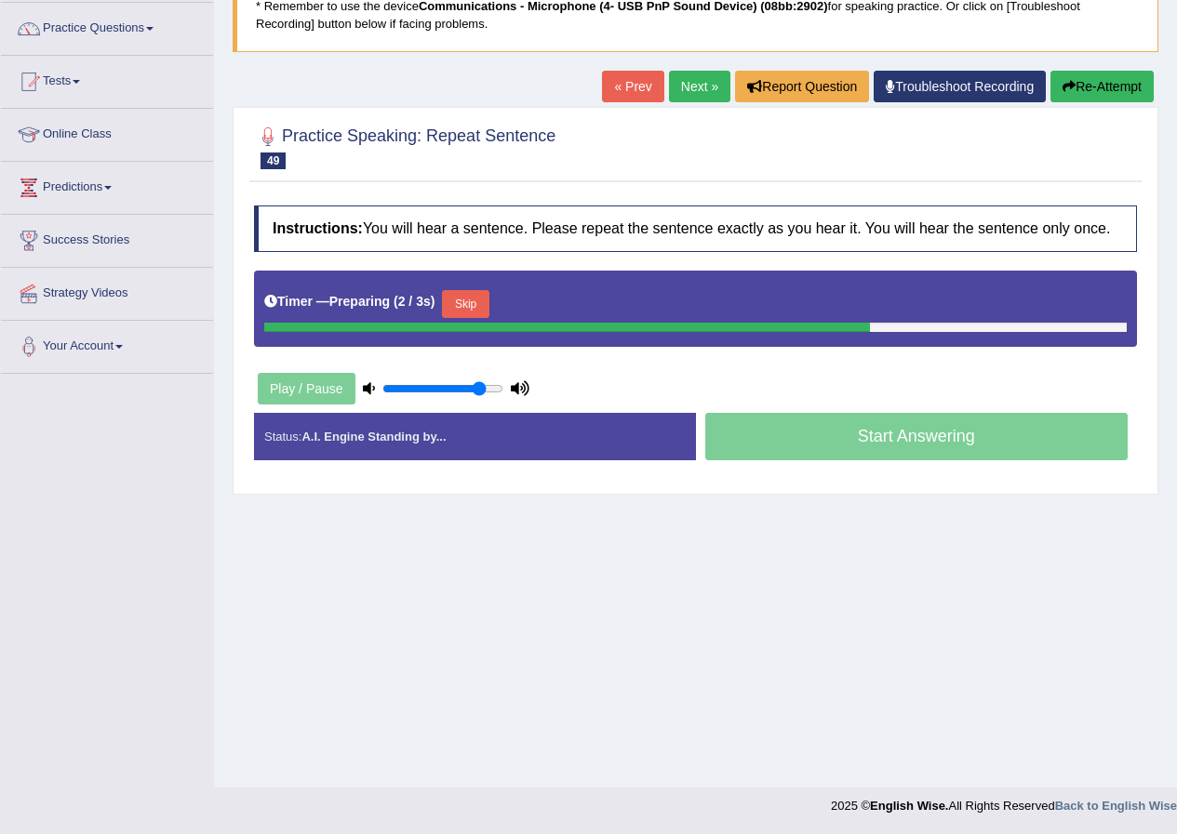
click at [469, 294] on button "Skip" at bounding box center [465, 304] width 47 height 28
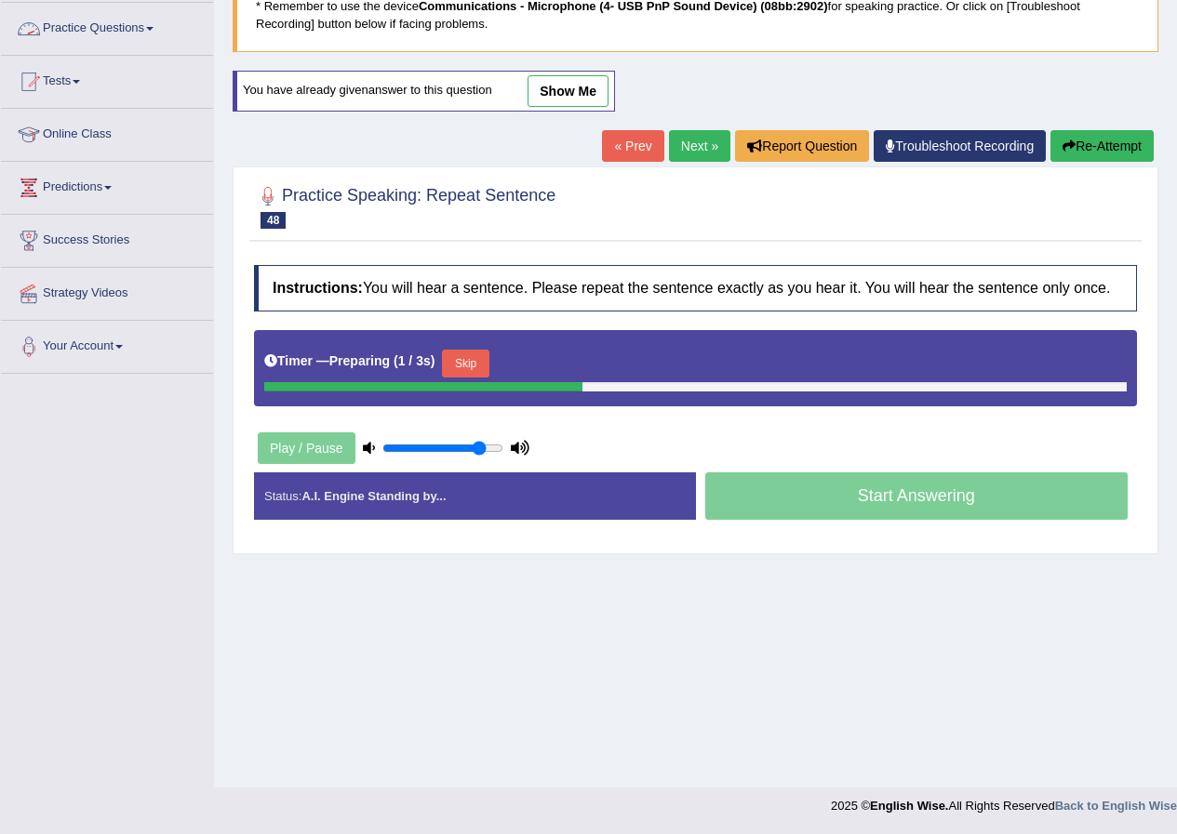
click at [579, 94] on link "show me" at bounding box center [567, 91] width 81 height 32
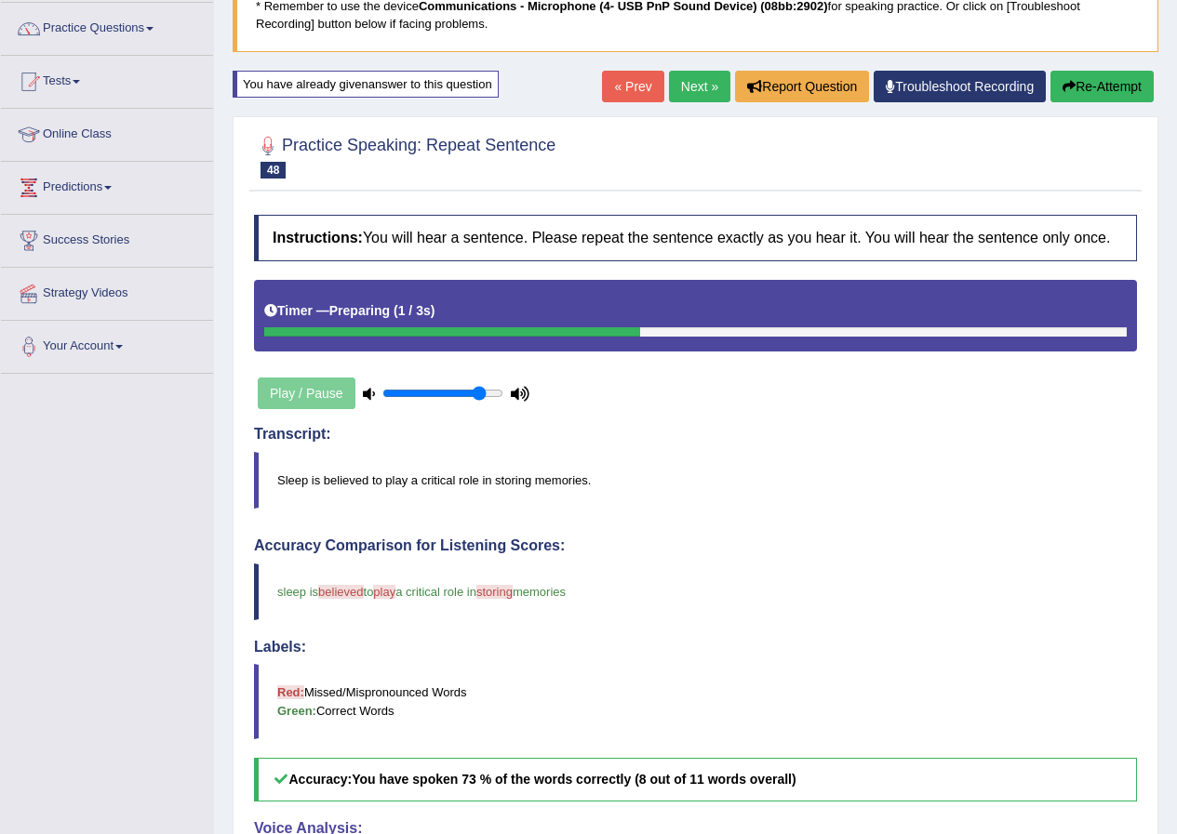
click at [1099, 77] on button "Re-Attempt" at bounding box center [1101, 87] width 103 height 32
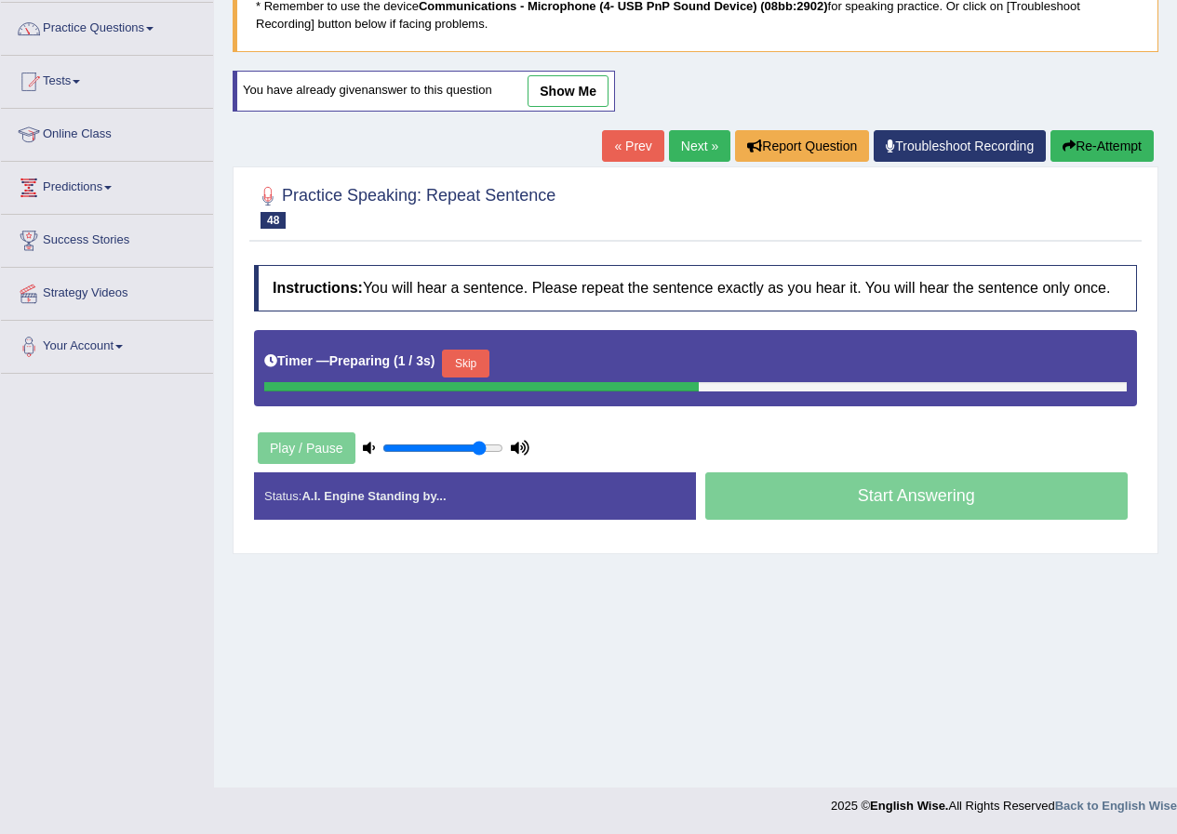
click at [469, 365] on button "Skip" at bounding box center [465, 364] width 47 height 28
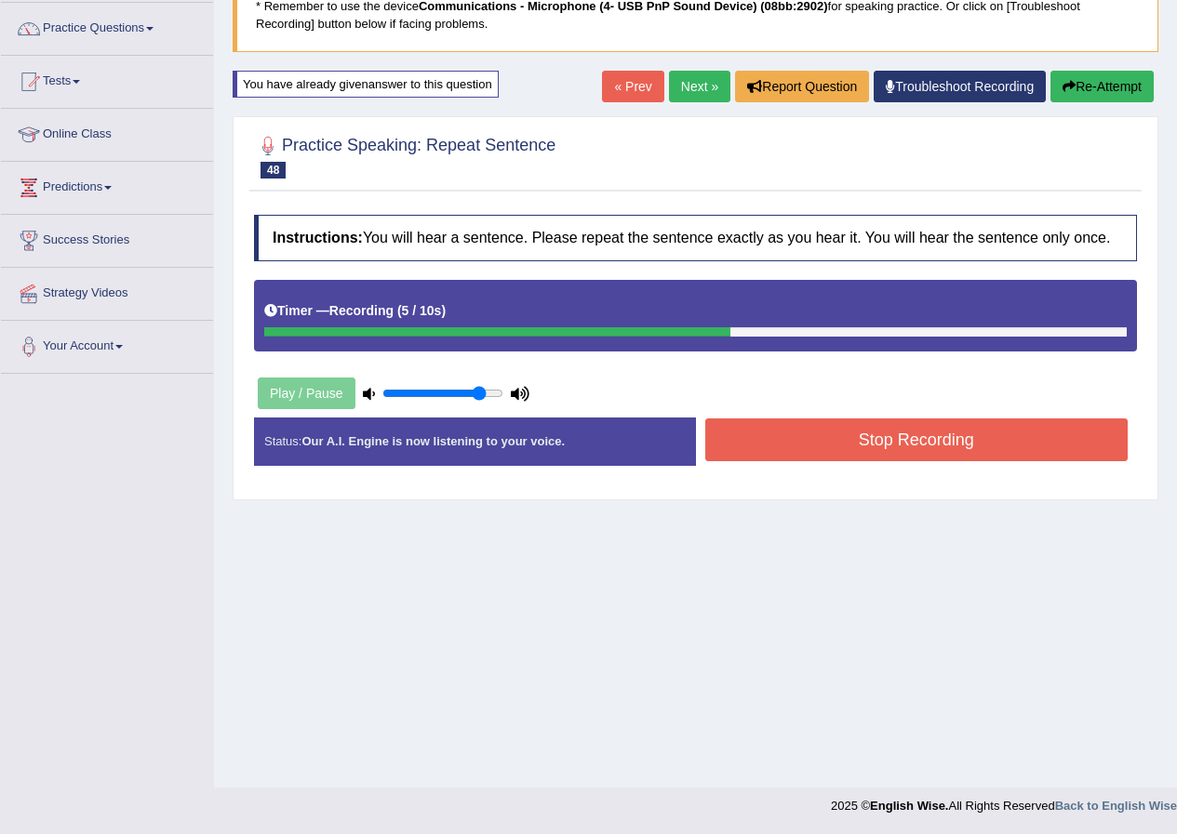
click at [861, 450] on button "Stop Recording" at bounding box center [916, 440] width 423 height 43
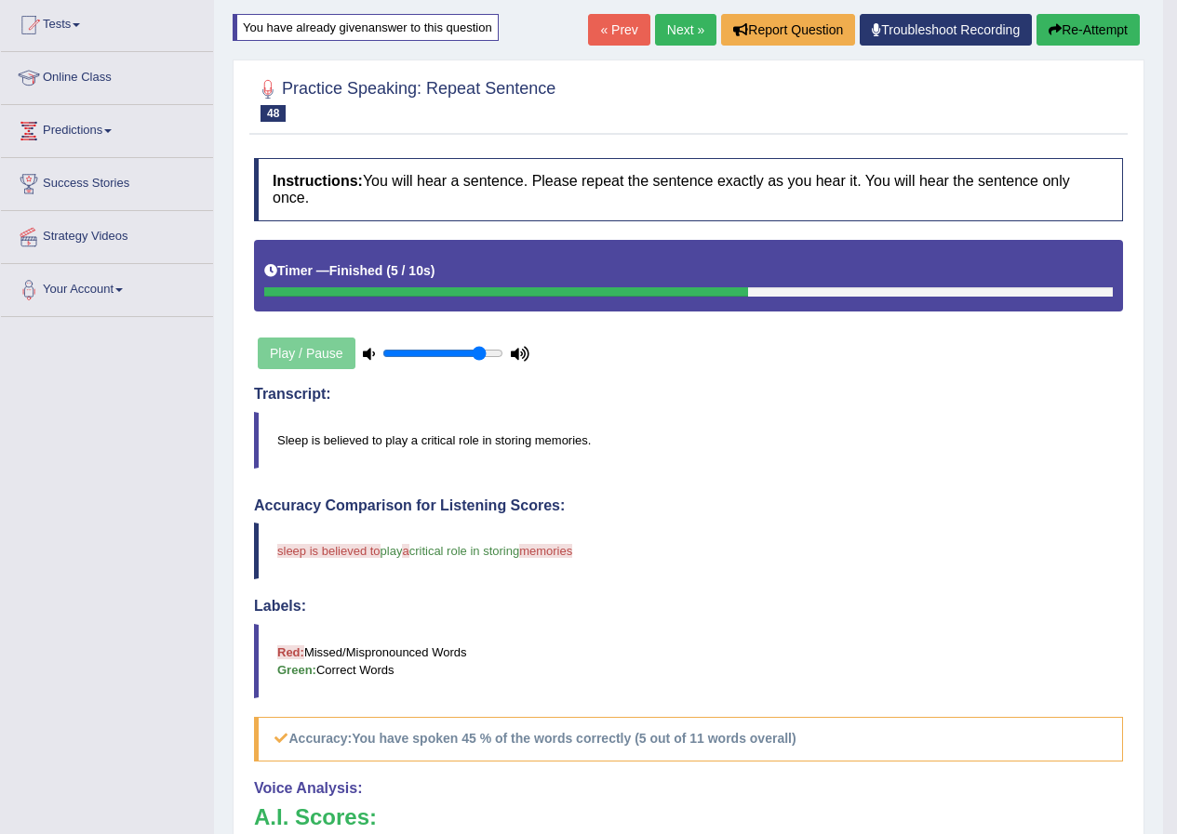
scroll to position [142, 0]
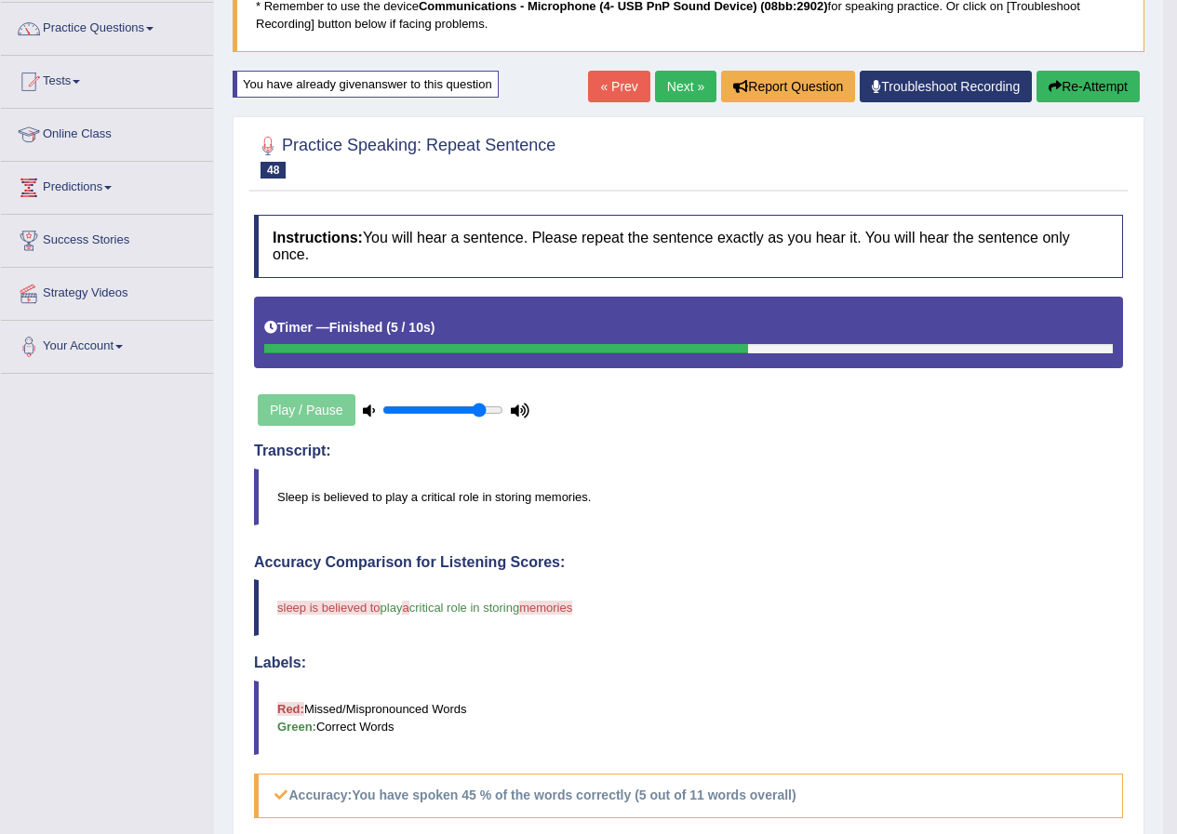
click at [663, 77] on link "Next »" at bounding box center [685, 87] width 61 height 32
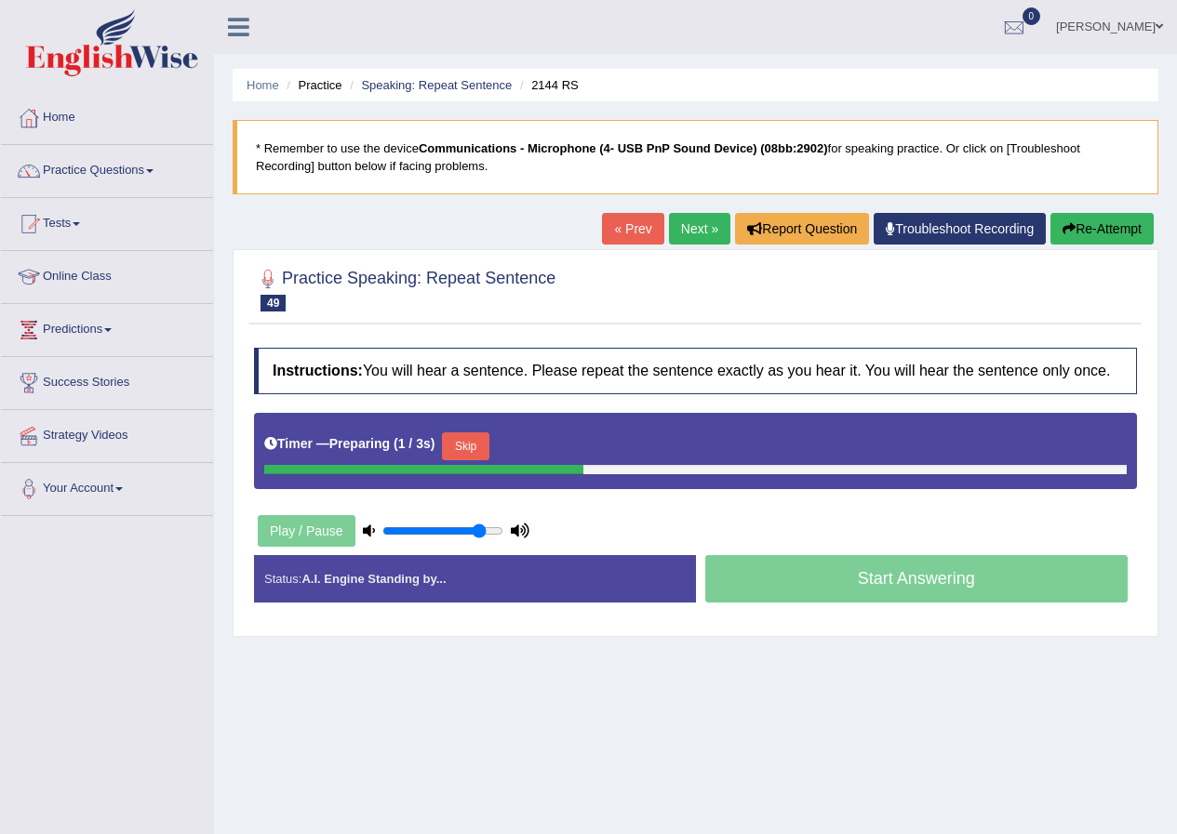
click at [476, 455] on button "Skip" at bounding box center [465, 447] width 47 height 28
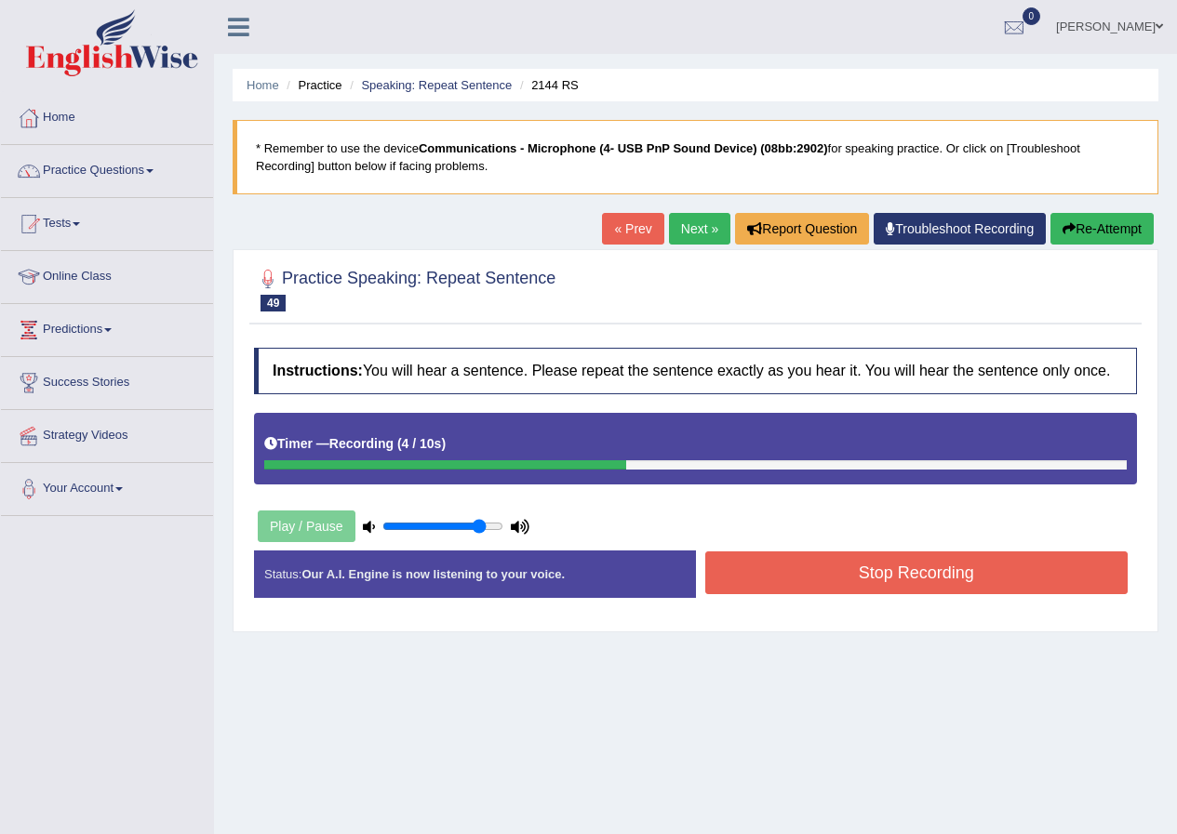
click at [871, 567] on button "Stop Recording" at bounding box center [916, 573] width 423 height 43
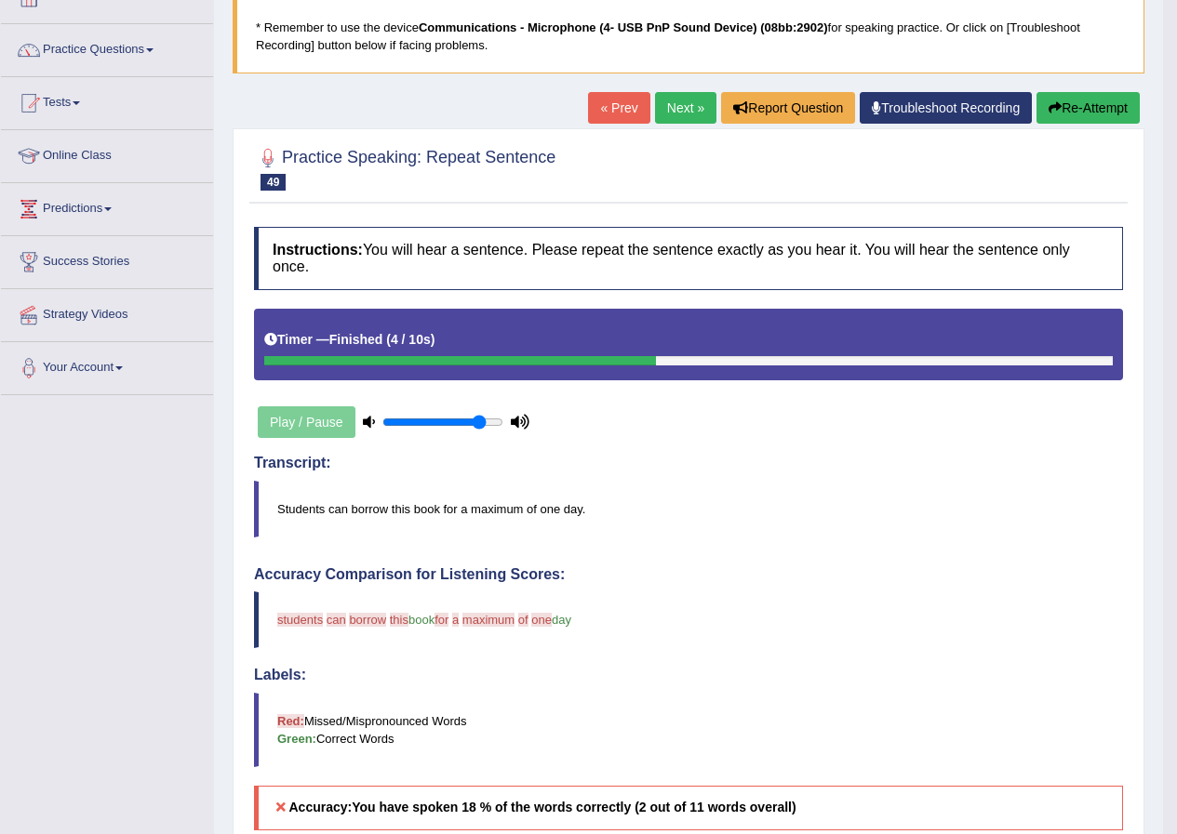
scroll to position [93, 0]
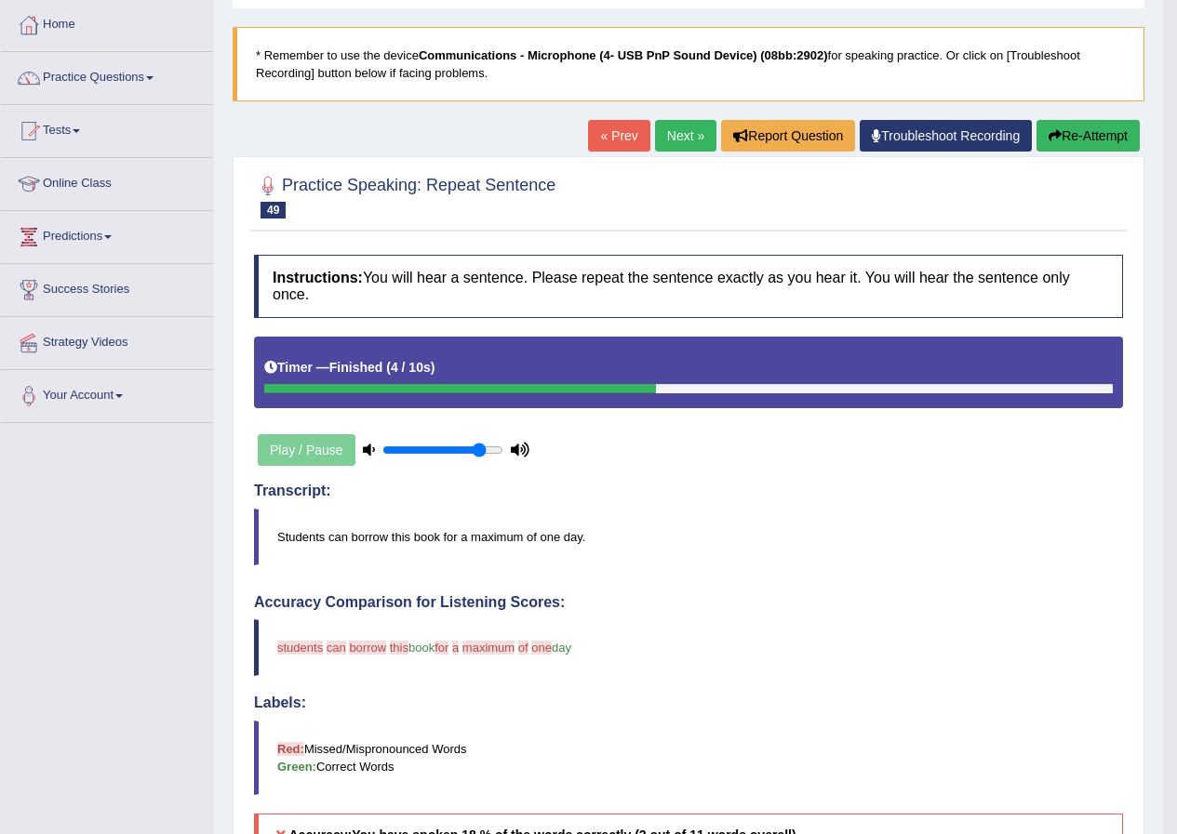
click at [1096, 124] on button "Re-Attempt" at bounding box center [1087, 136] width 103 height 32
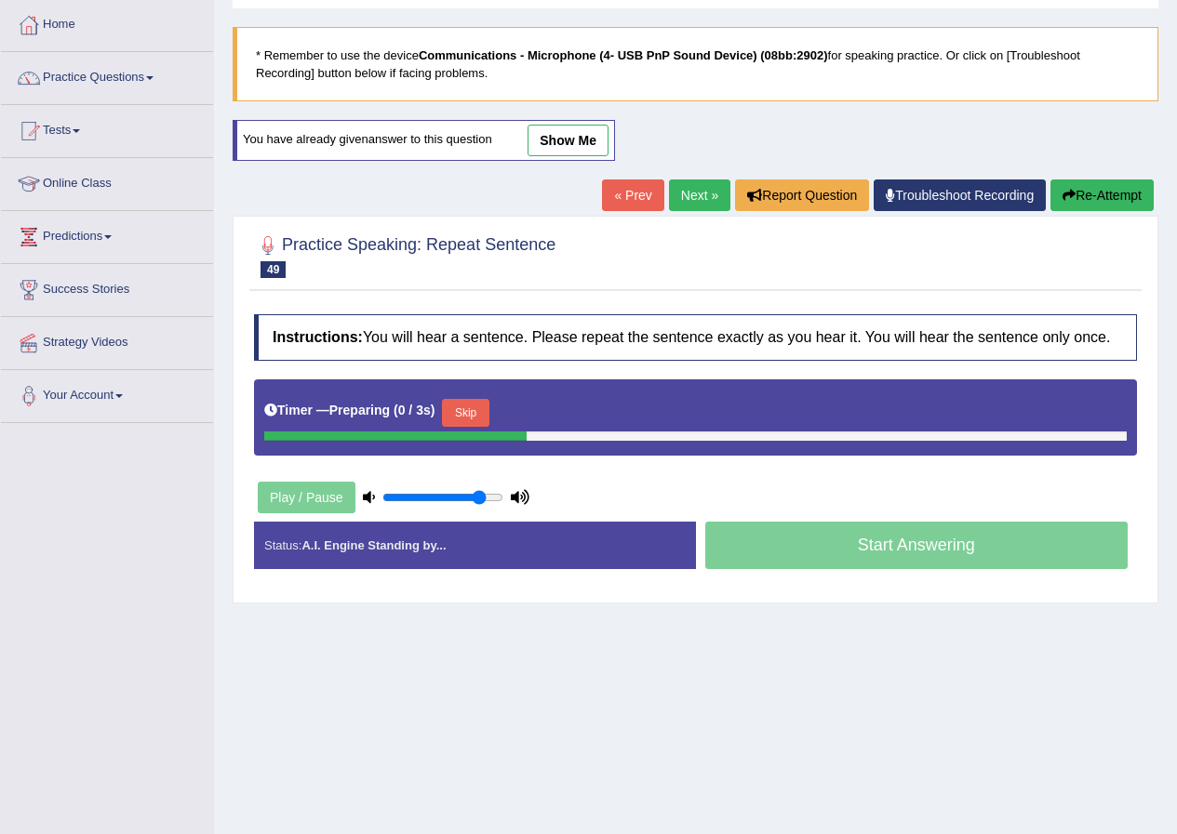
click at [468, 409] on button "Skip" at bounding box center [465, 413] width 47 height 28
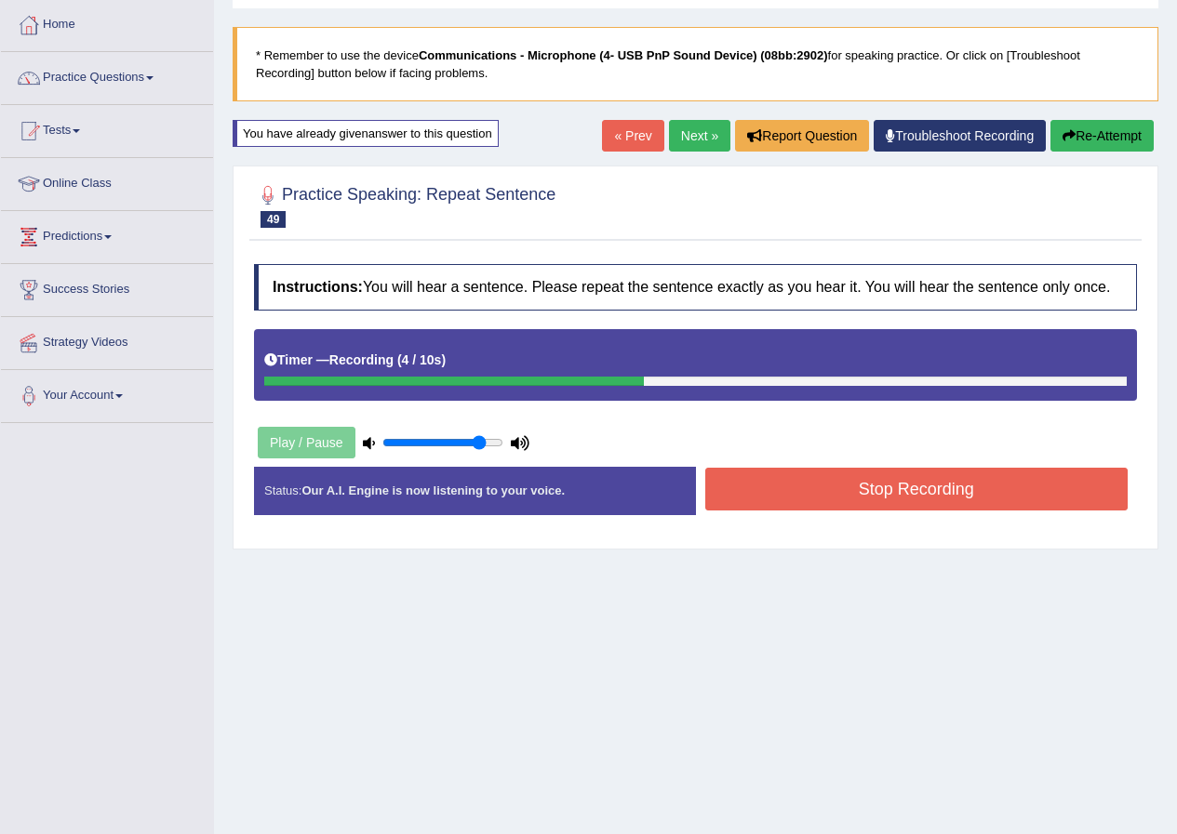
click at [848, 472] on button "Stop Recording" at bounding box center [916, 489] width 423 height 43
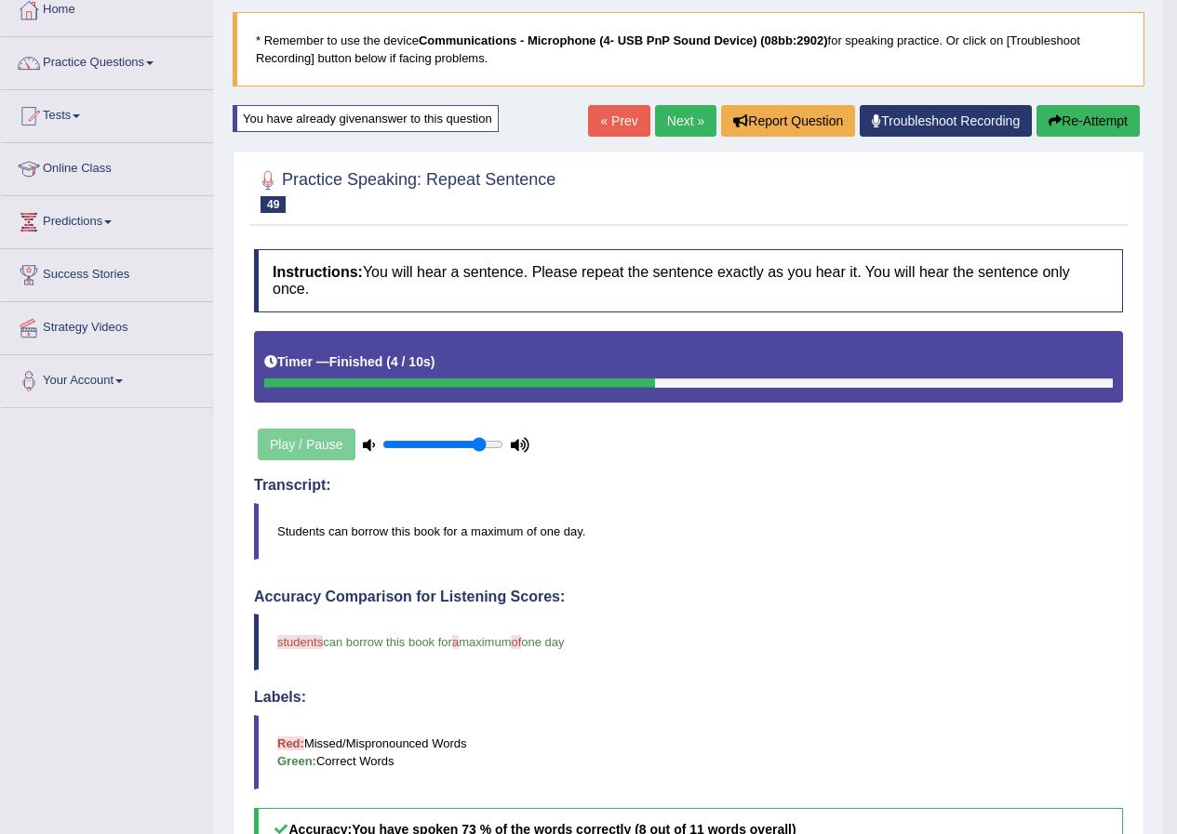
scroll to position [93, 0]
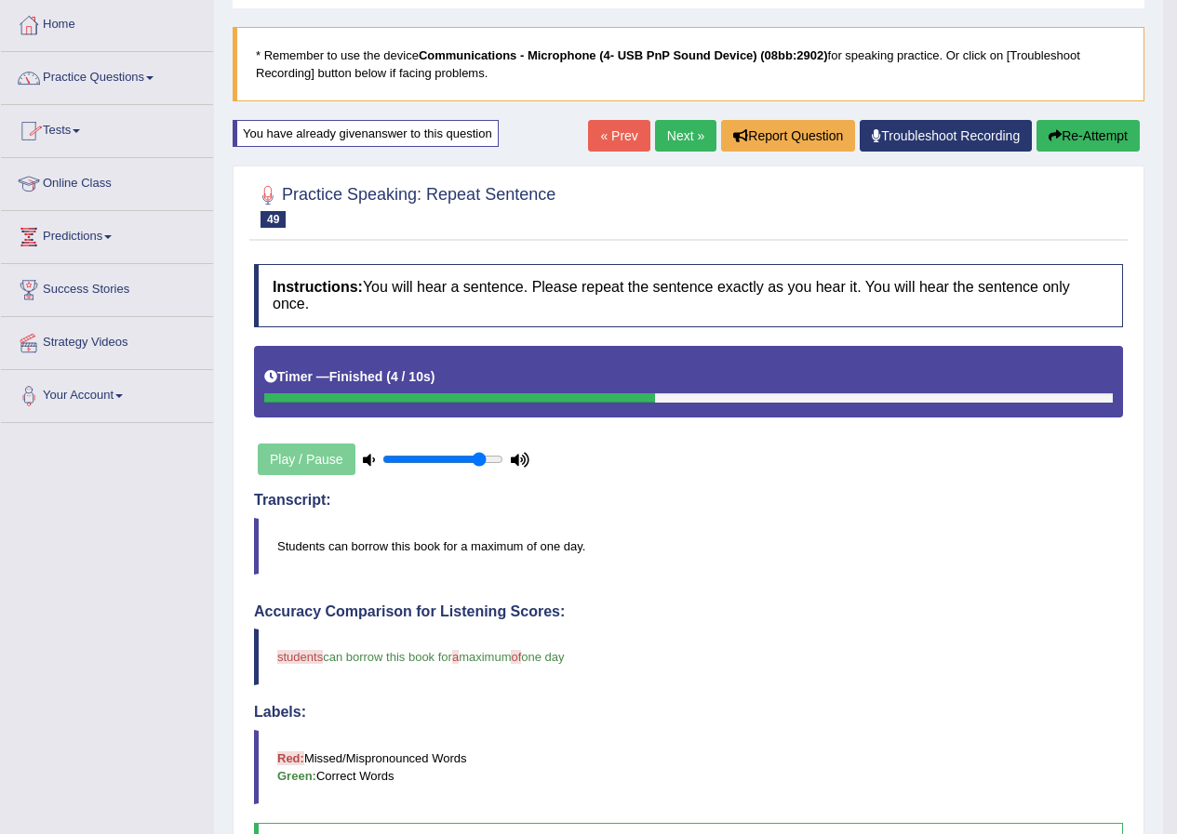
click at [682, 134] on link "Next »" at bounding box center [685, 136] width 61 height 32
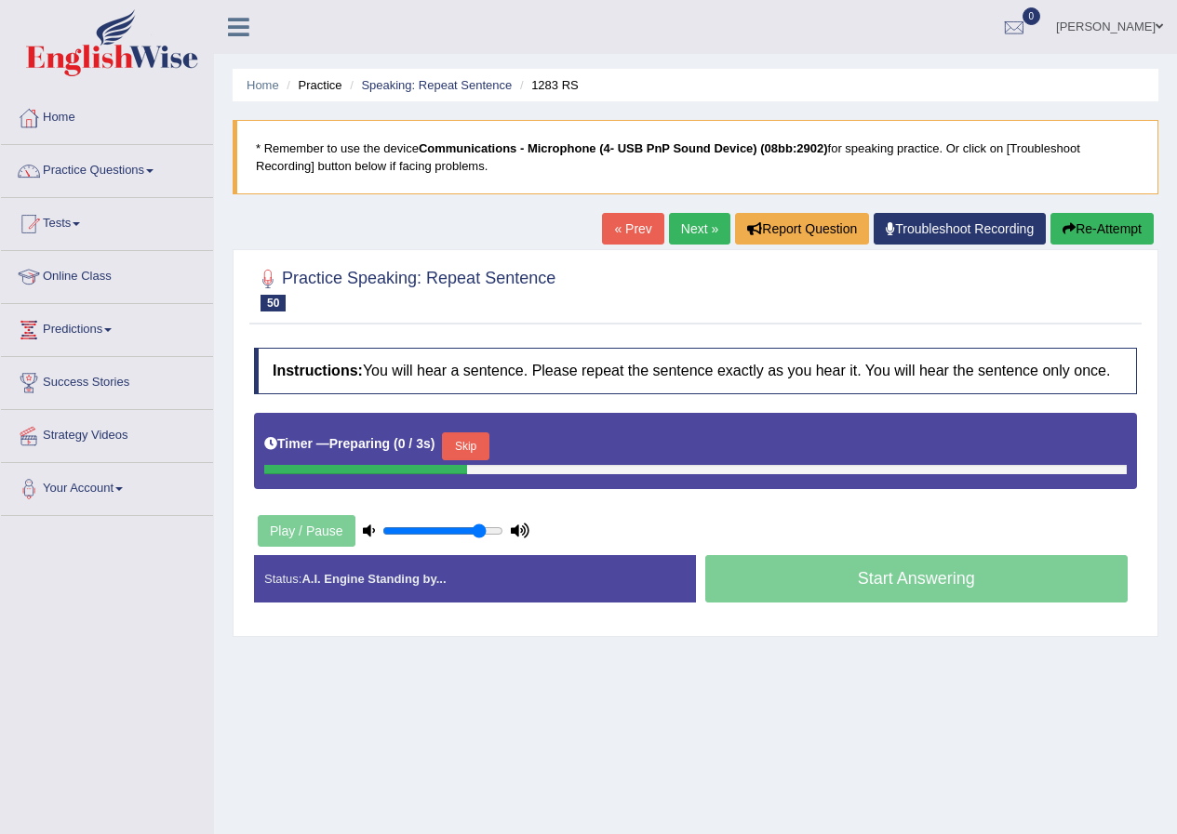
click at [458, 439] on button "Skip" at bounding box center [465, 447] width 47 height 28
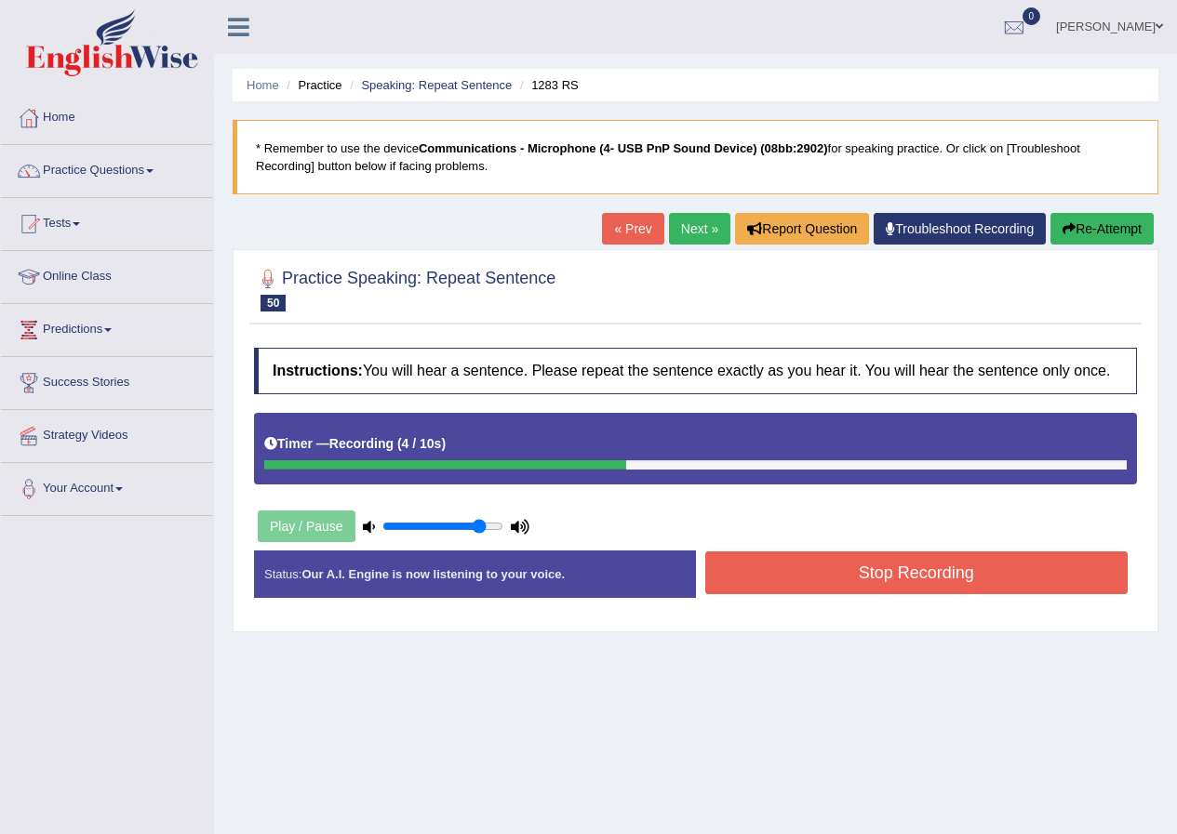
click at [874, 573] on button "Stop Recording" at bounding box center [916, 573] width 423 height 43
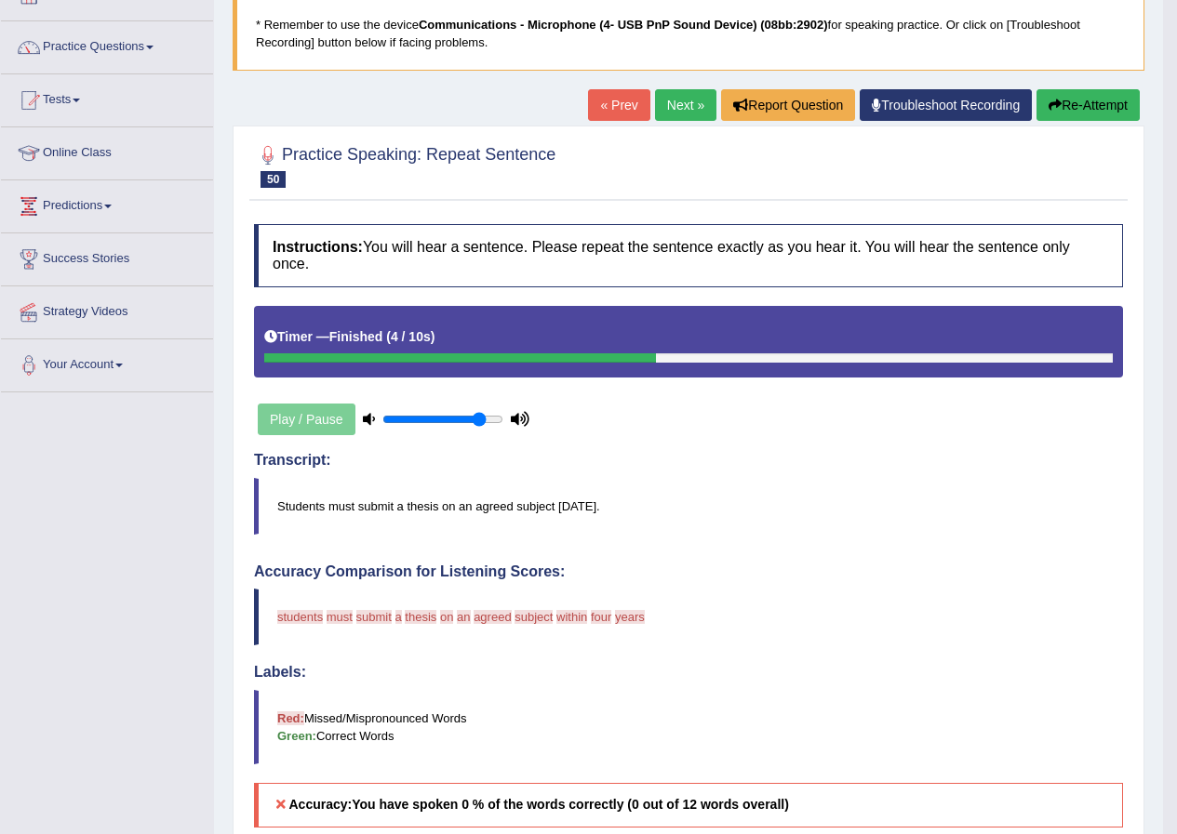
scroll to position [93, 0]
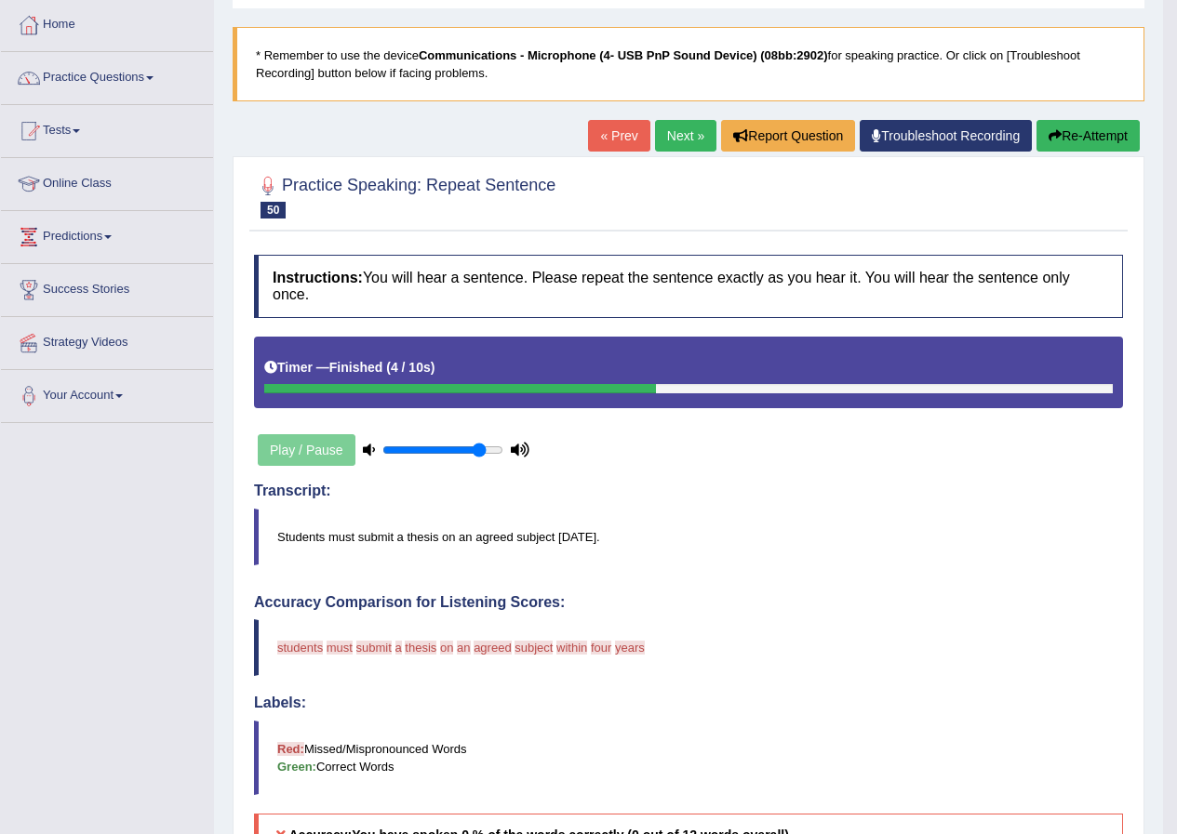
click at [1100, 140] on button "Re-Attempt" at bounding box center [1087, 136] width 103 height 32
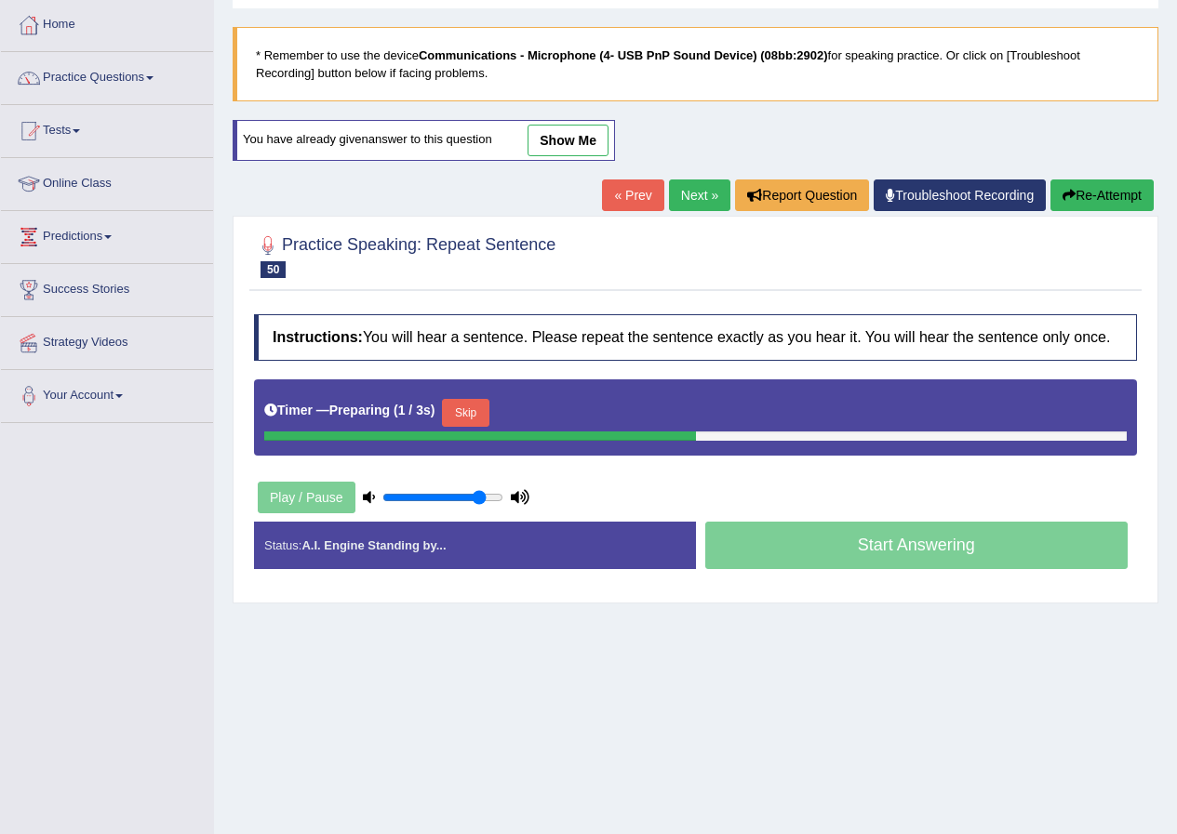
click at [450, 403] on button "Skip" at bounding box center [465, 413] width 47 height 28
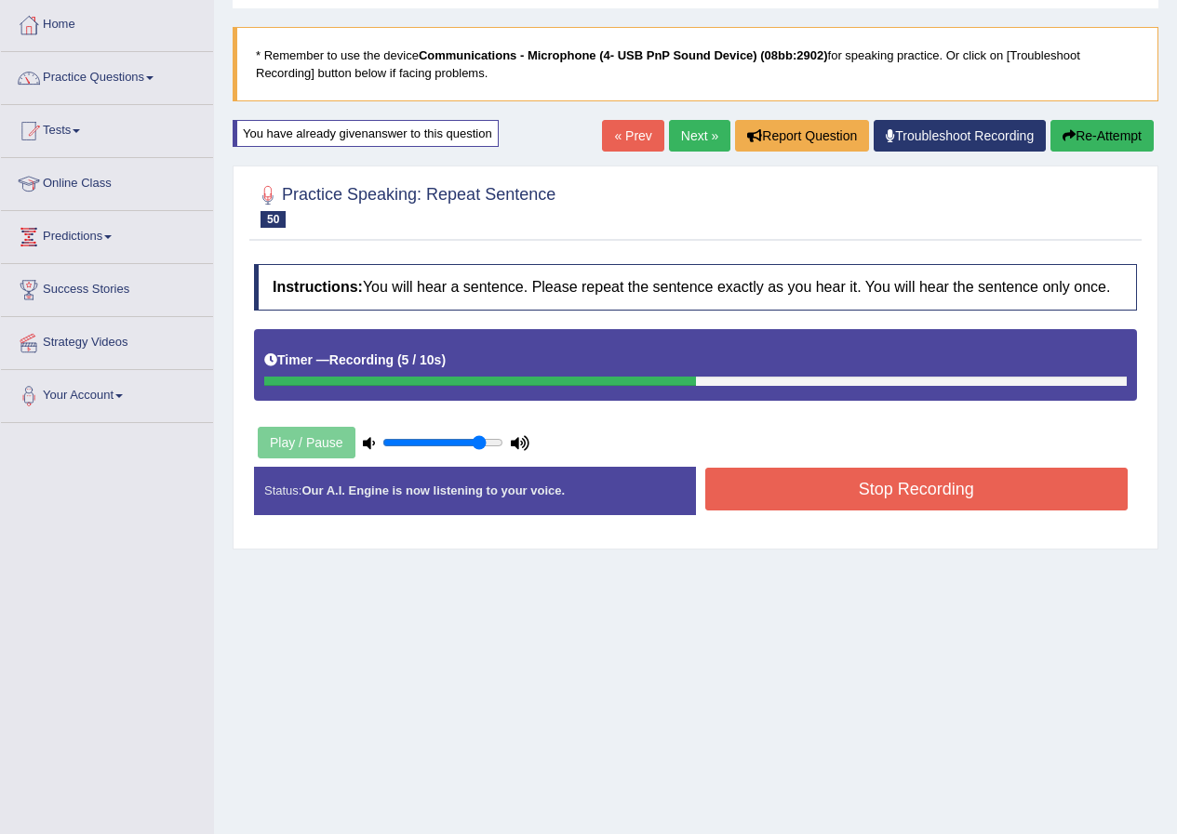
click at [789, 487] on button "Stop Recording" at bounding box center [916, 489] width 423 height 43
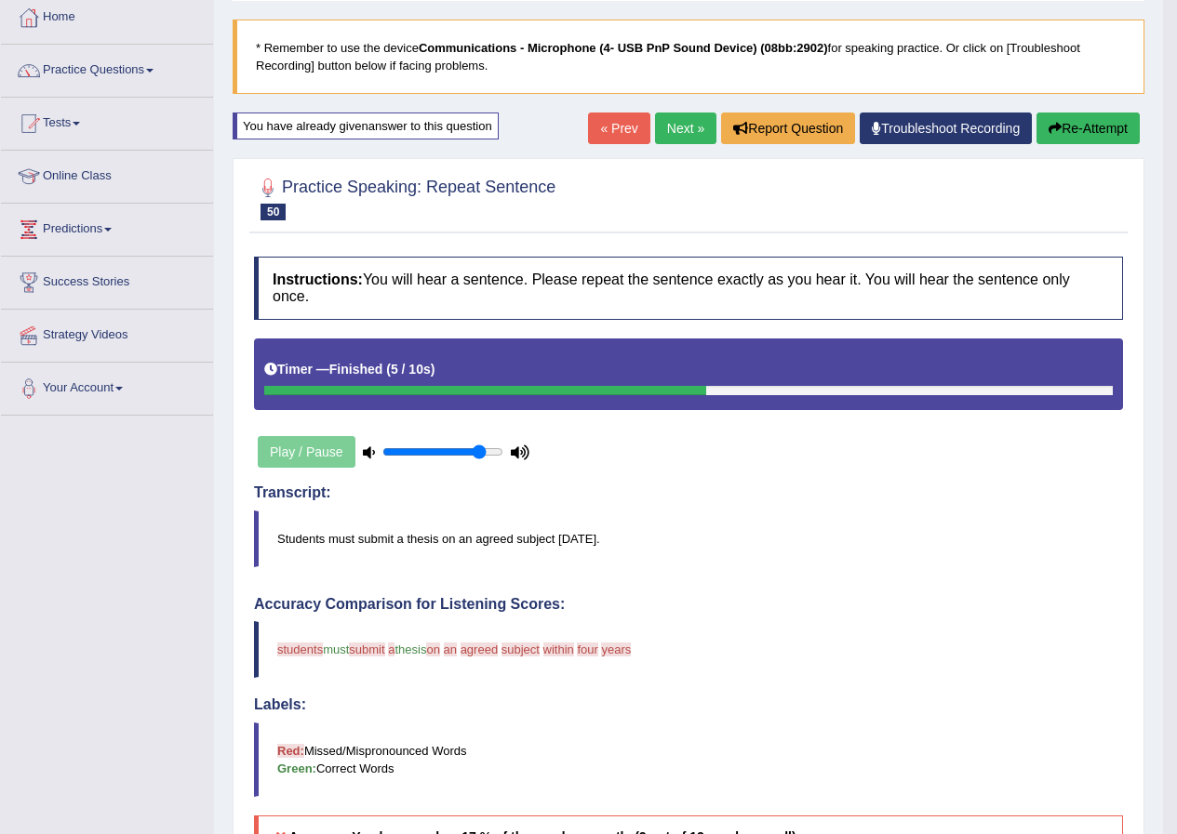
scroll to position [93, 0]
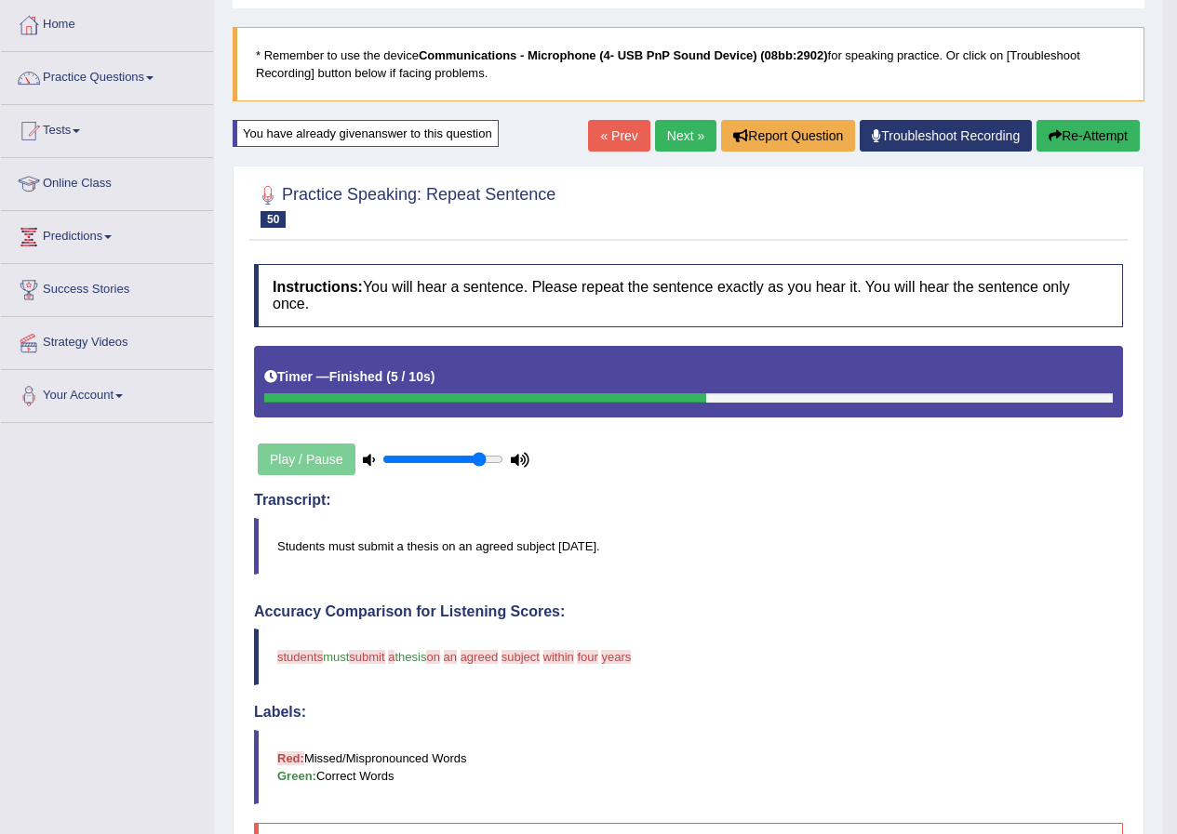
click at [1074, 151] on button "Re-Attempt" at bounding box center [1087, 136] width 103 height 32
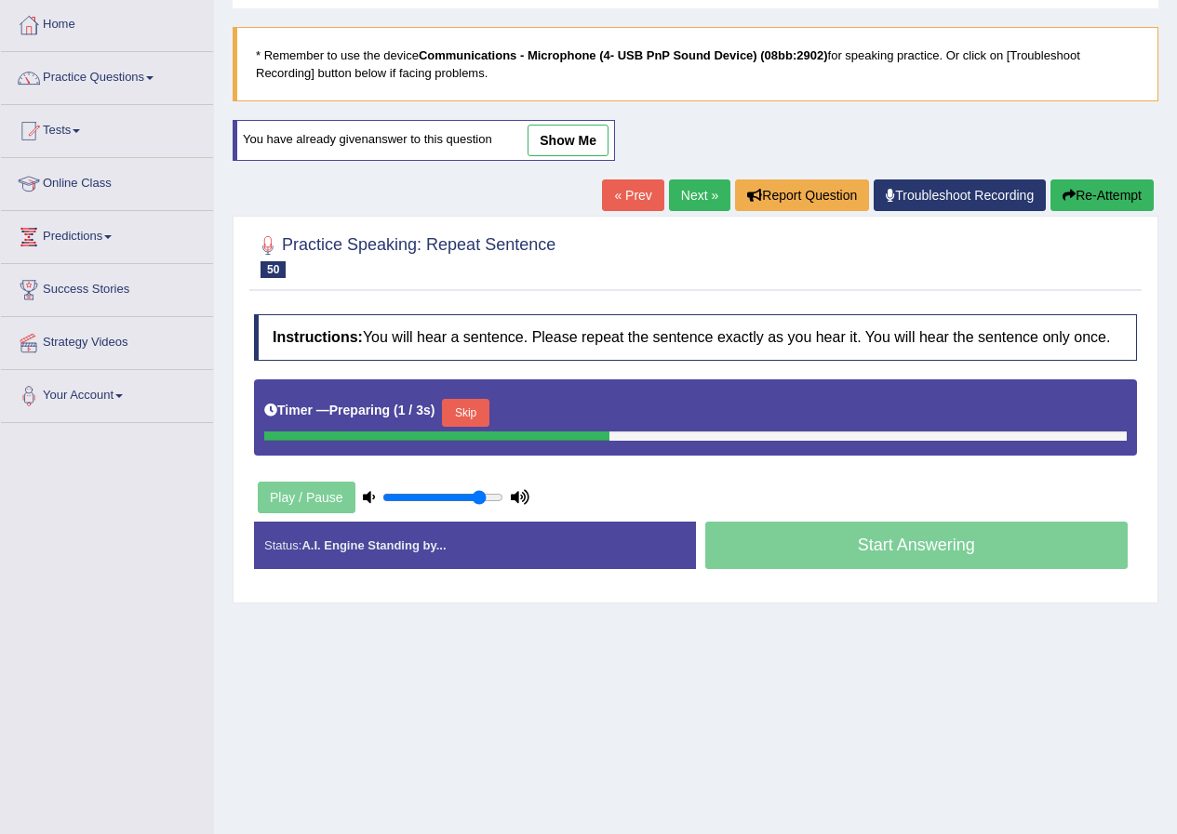
click at [480, 406] on button "Skip" at bounding box center [465, 413] width 47 height 28
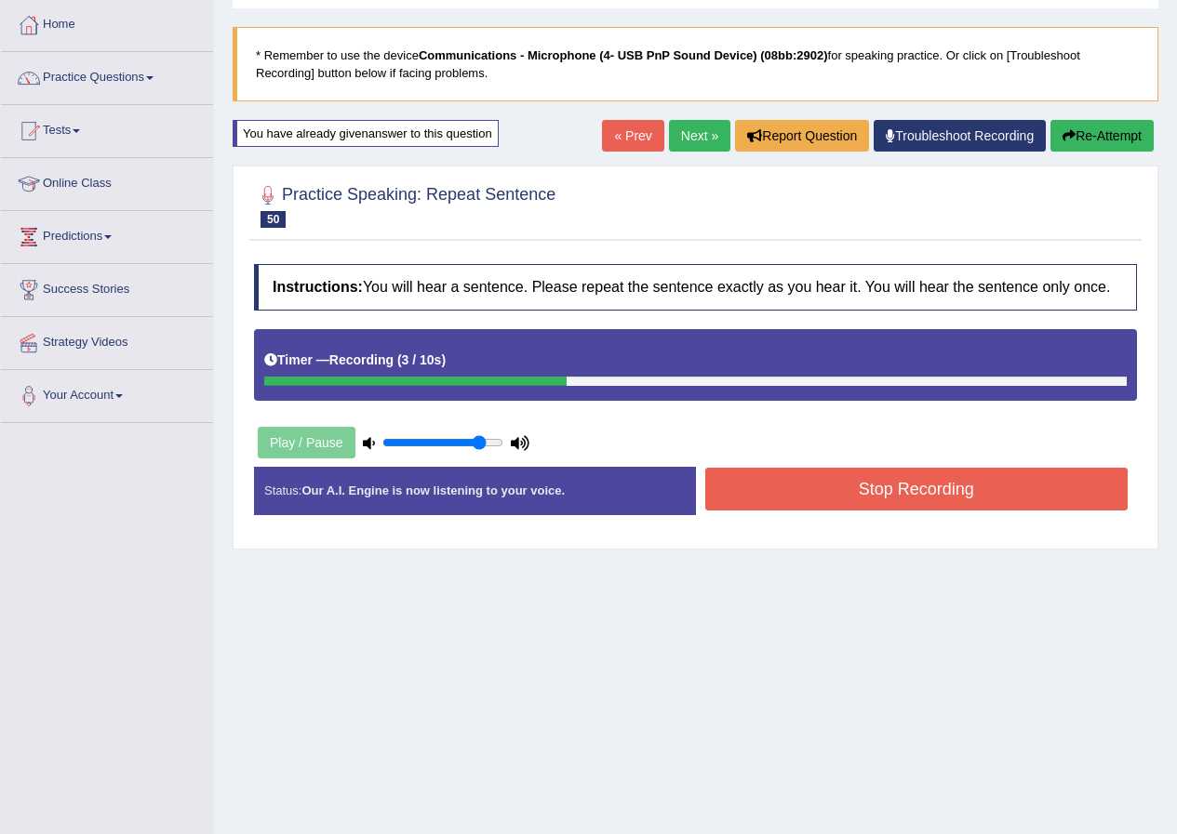
click at [807, 498] on button "Stop Recording" at bounding box center [916, 489] width 423 height 43
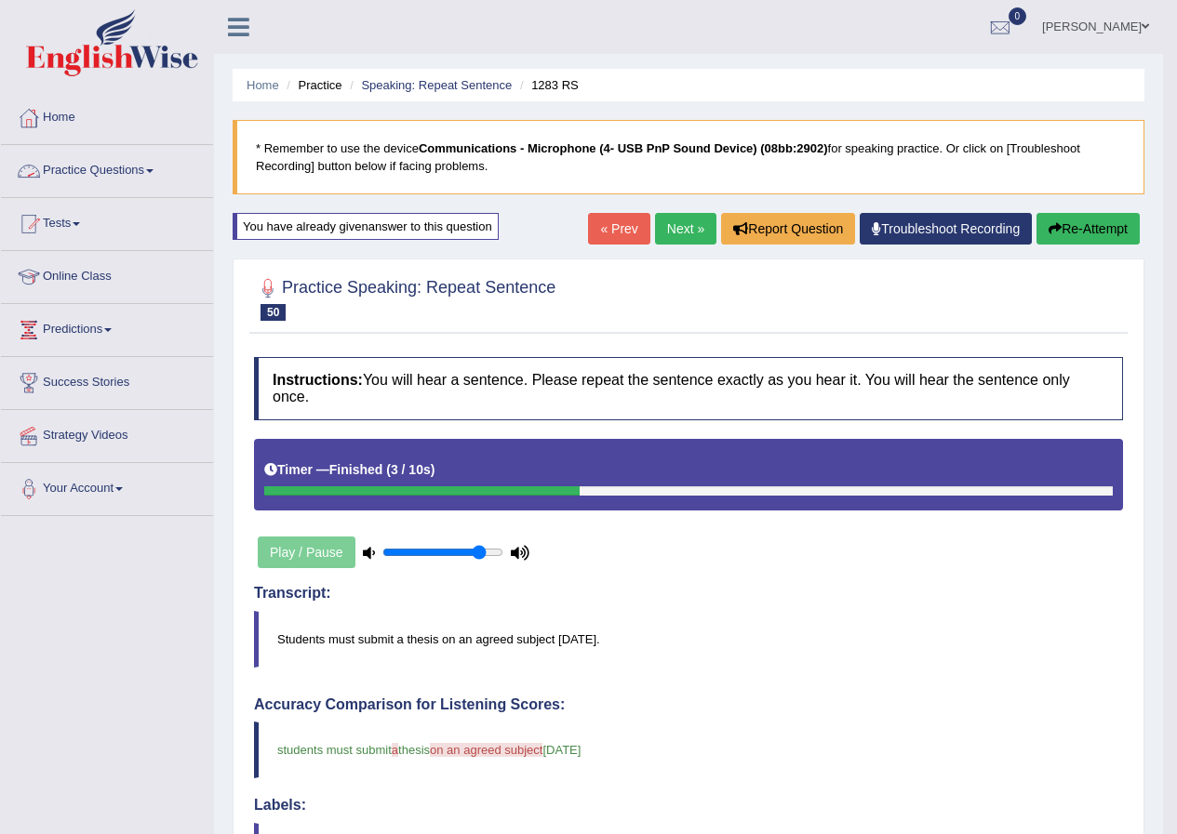
click at [109, 158] on link "Practice Questions" at bounding box center [107, 168] width 212 height 47
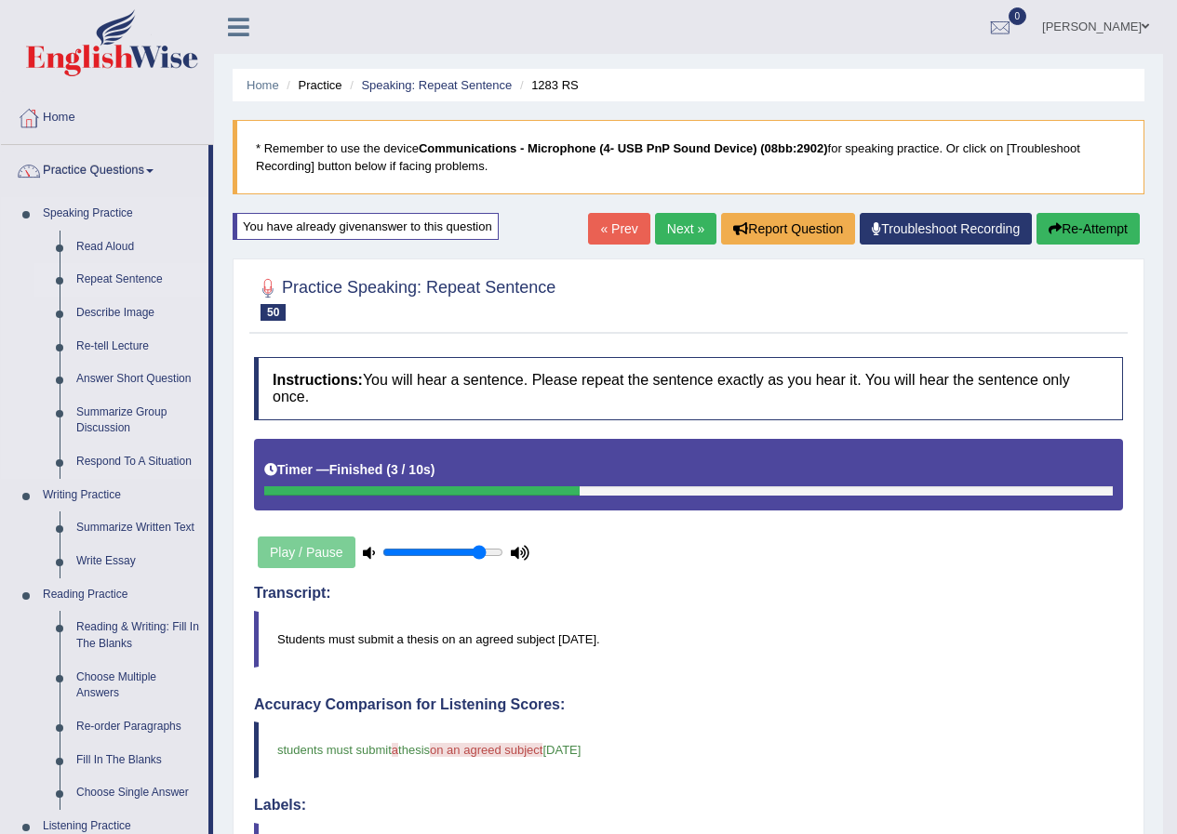
click at [103, 272] on link "Repeat Sentence" at bounding box center [138, 279] width 140 height 33
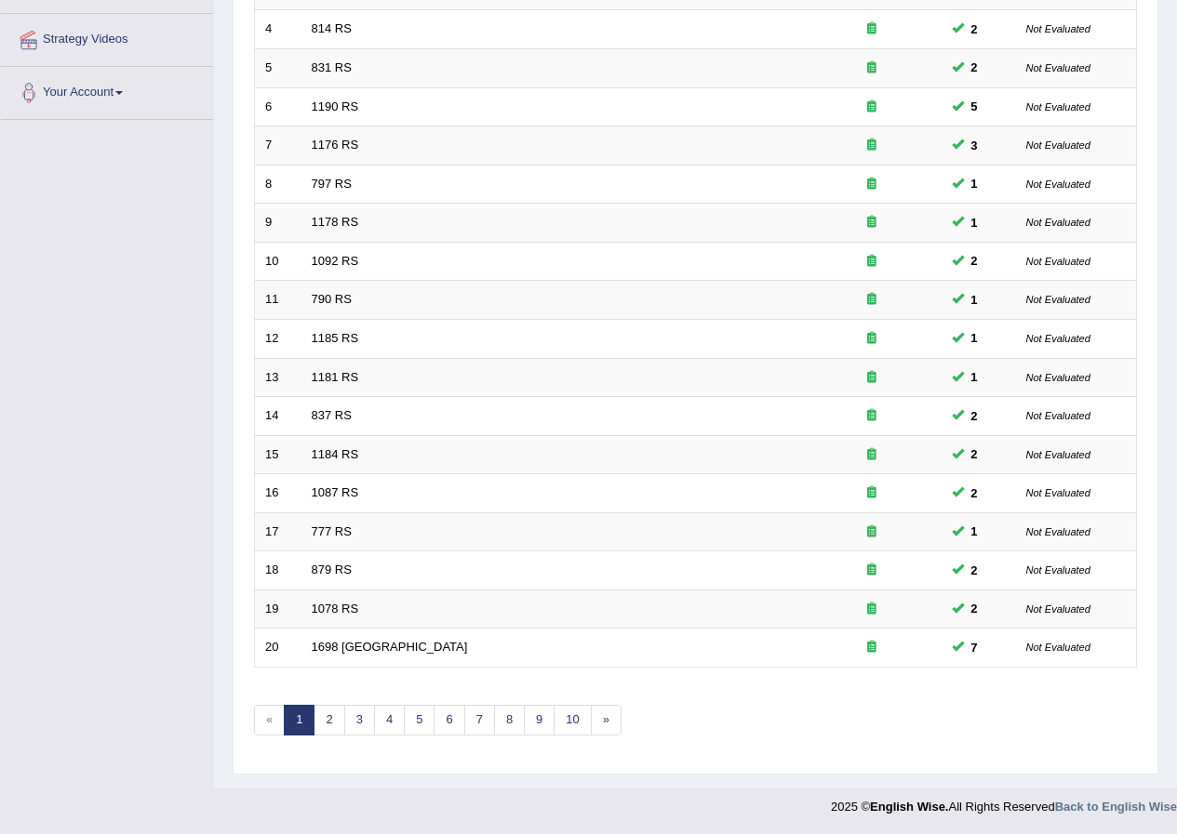
scroll to position [397, 0]
click at [367, 726] on link "3" at bounding box center [359, 719] width 31 height 31
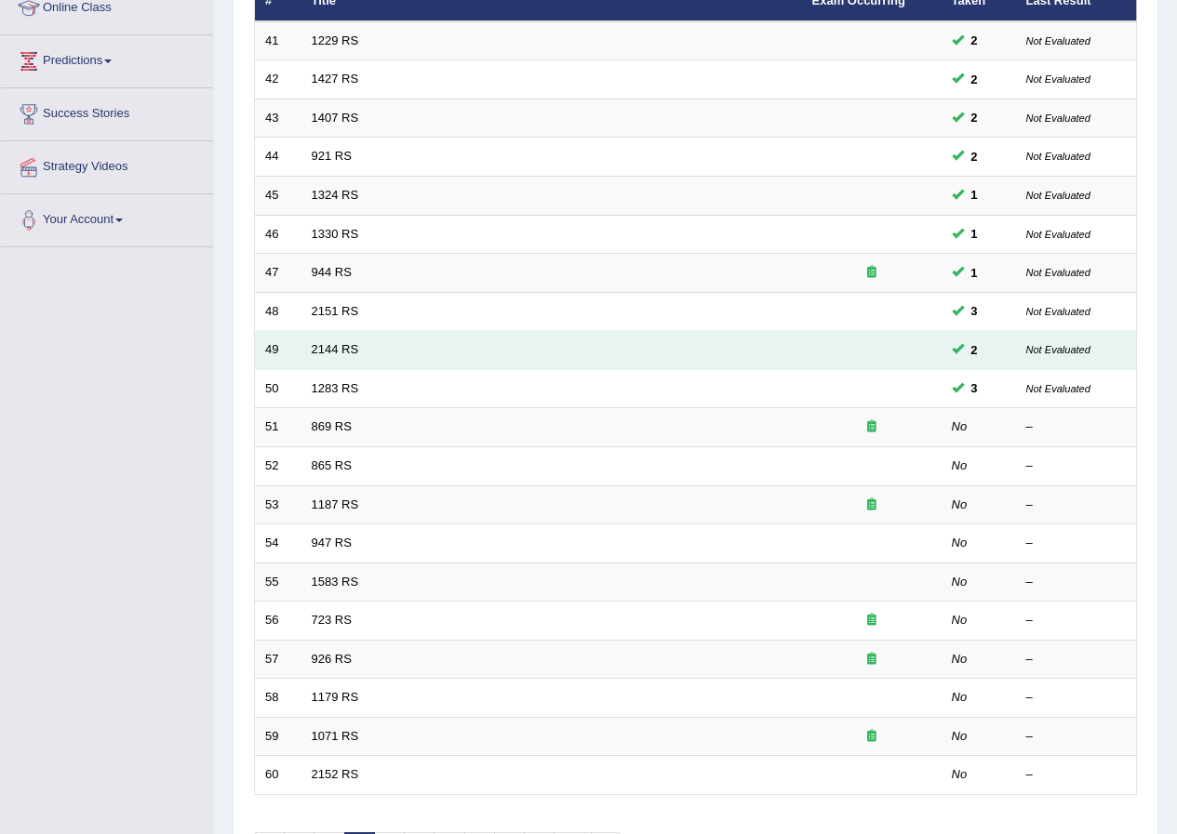
scroll to position [279, 0]
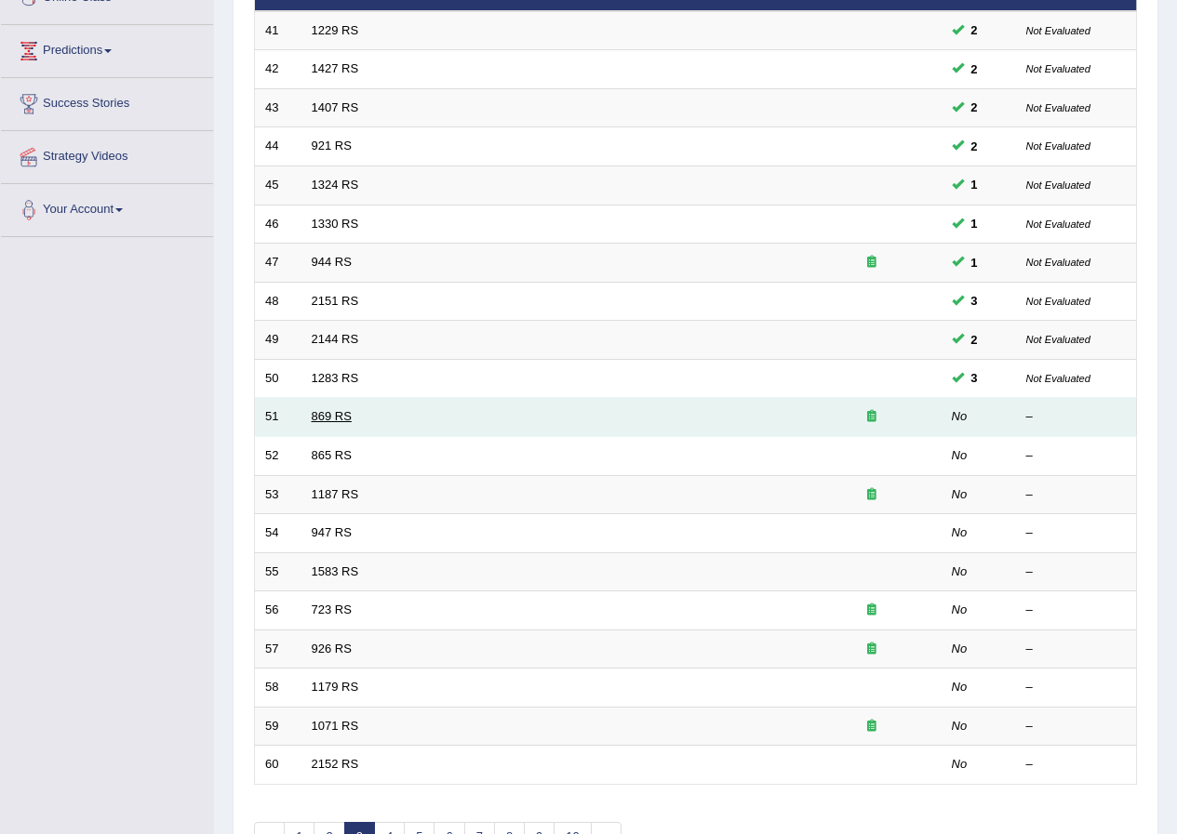
click at [349, 415] on link "869 RS" at bounding box center [332, 416] width 40 height 14
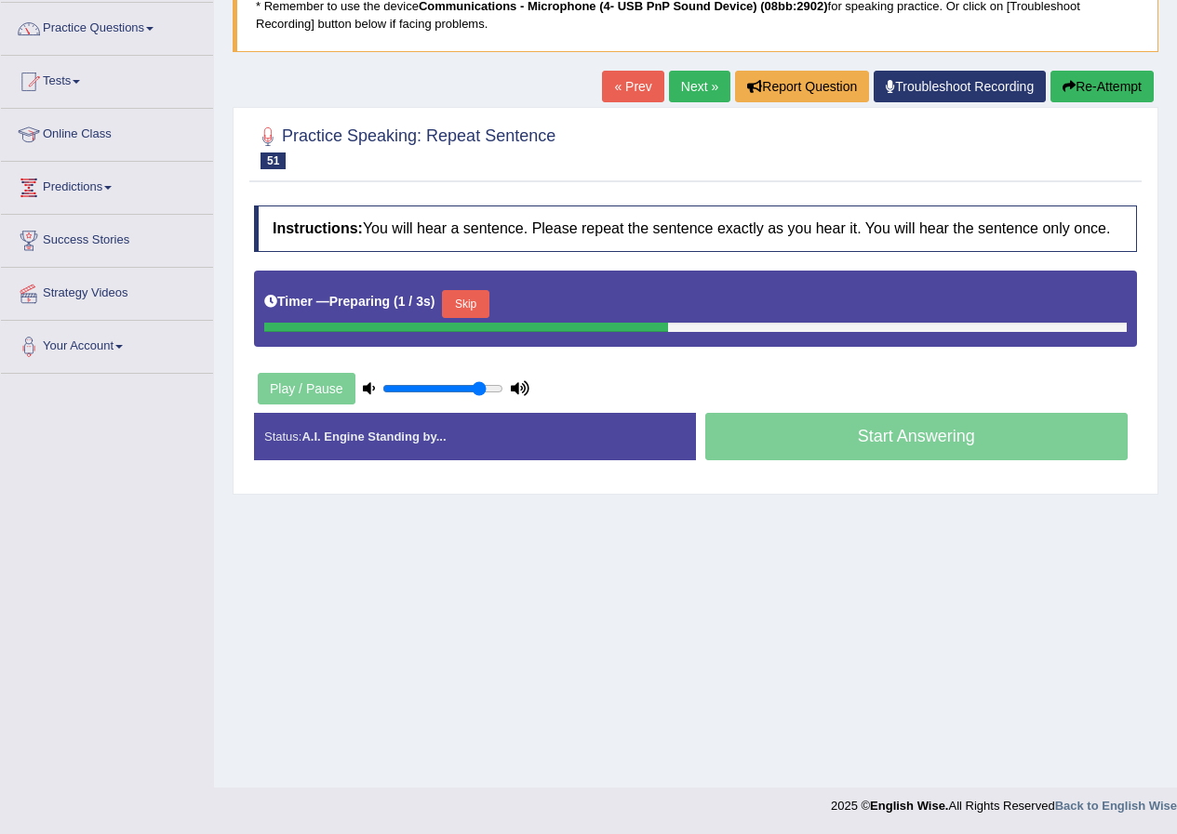
click at [460, 300] on button "Skip" at bounding box center [465, 304] width 47 height 28
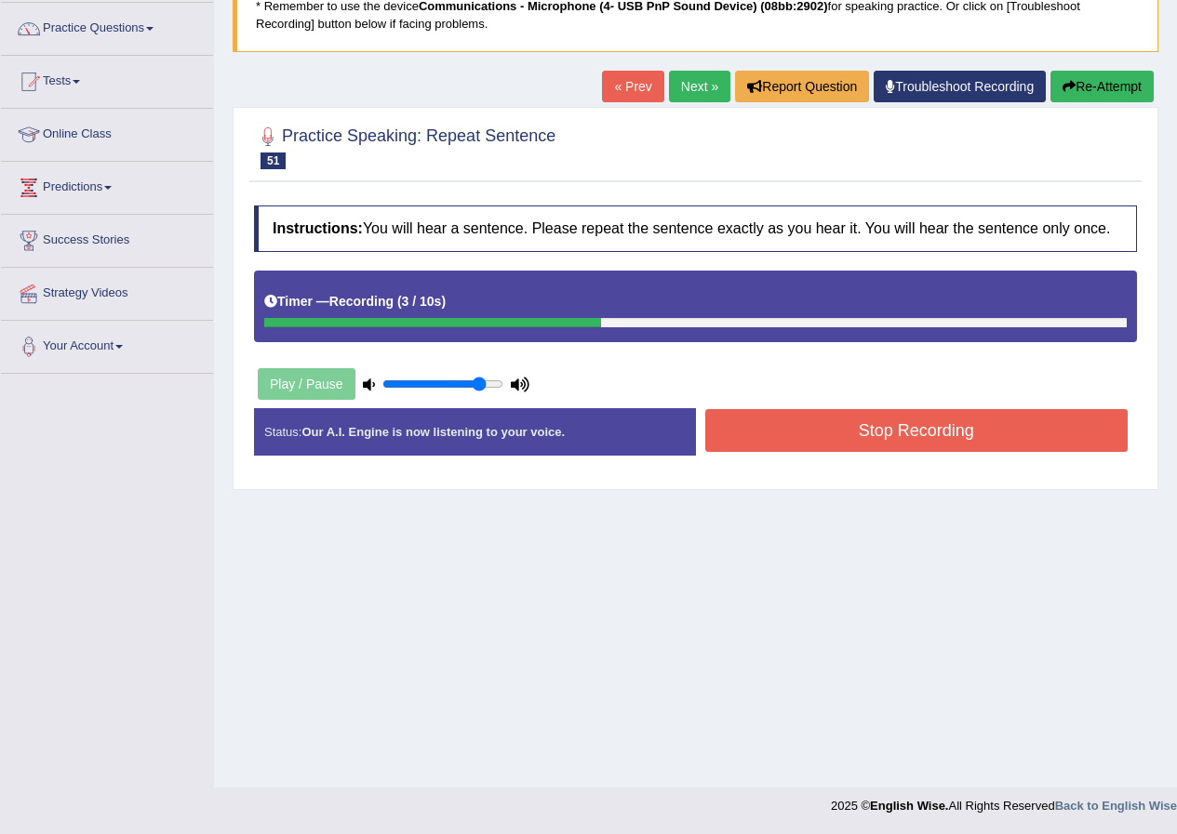
click at [1086, 87] on button "Re-Attempt" at bounding box center [1101, 87] width 103 height 32
click at [767, 434] on button "Stop Recording" at bounding box center [916, 430] width 423 height 43
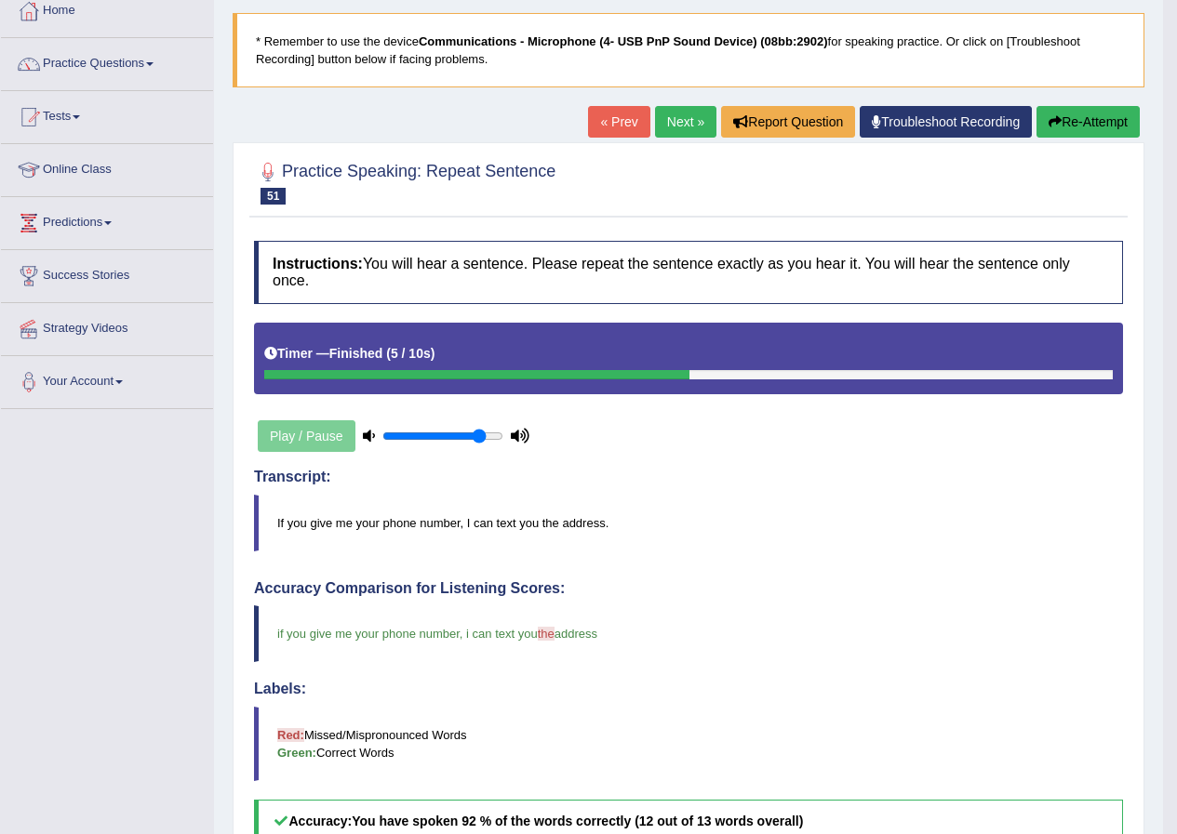
scroll to position [49, 0]
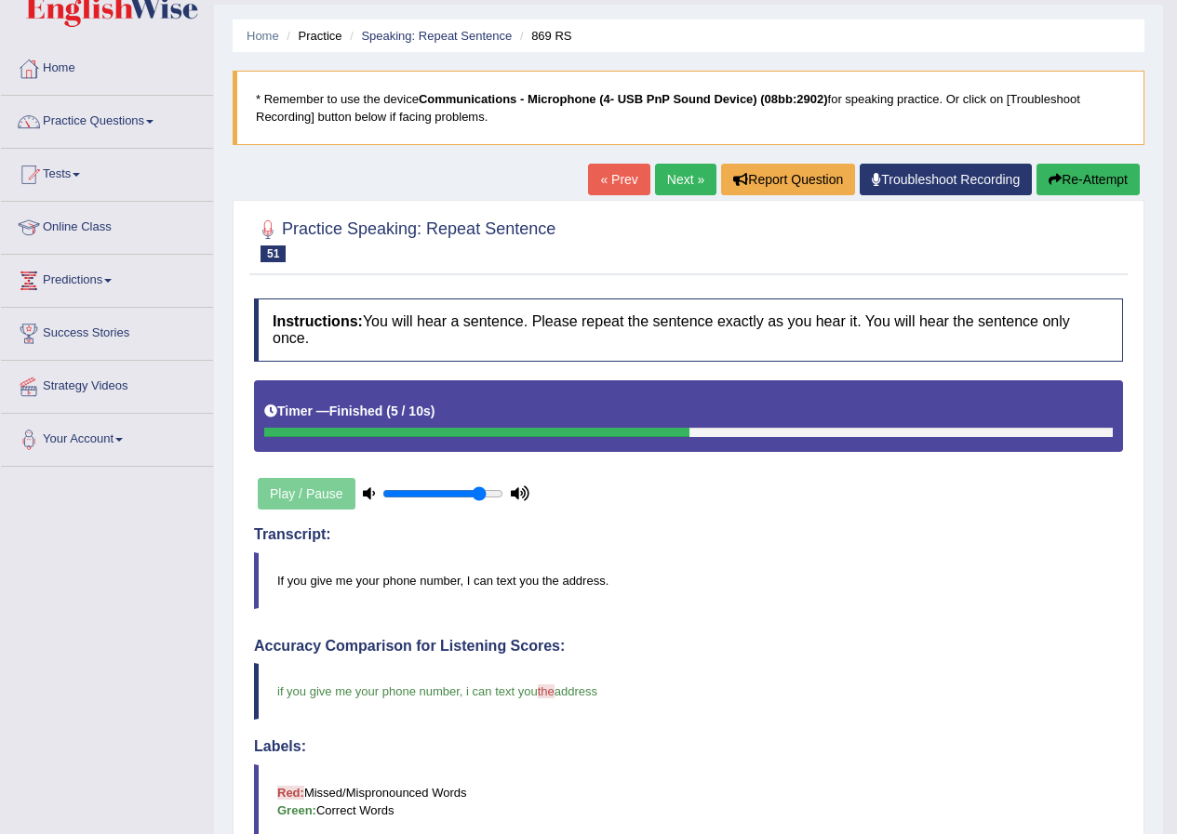
click at [687, 184] on link "Next »" at bounding box center [685, 180] width 61 height 32
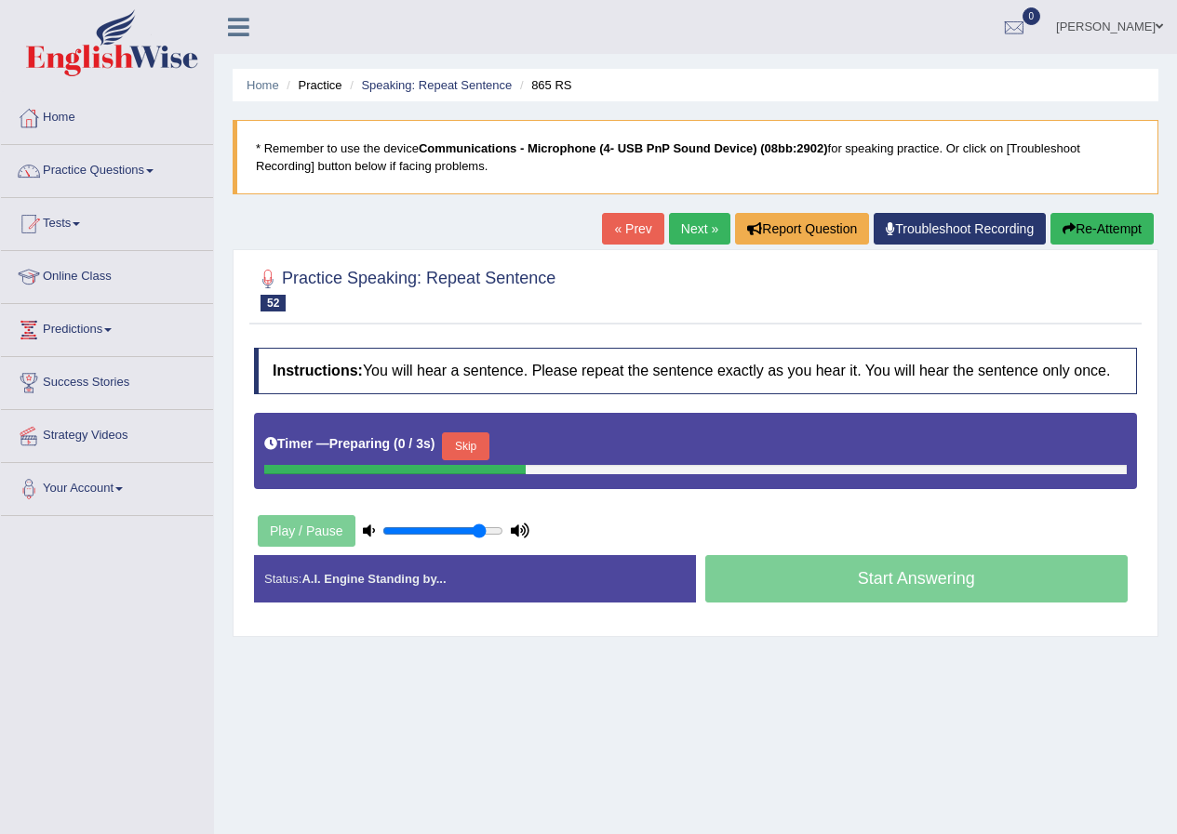
drag, startPoint x: 0, startPoint y: 0, endPoint x: 502, endPoint y: 455, distance: 677.7
click at [488, 455] on button "Skip" at bounding box center [465, 447] width 47 height 28
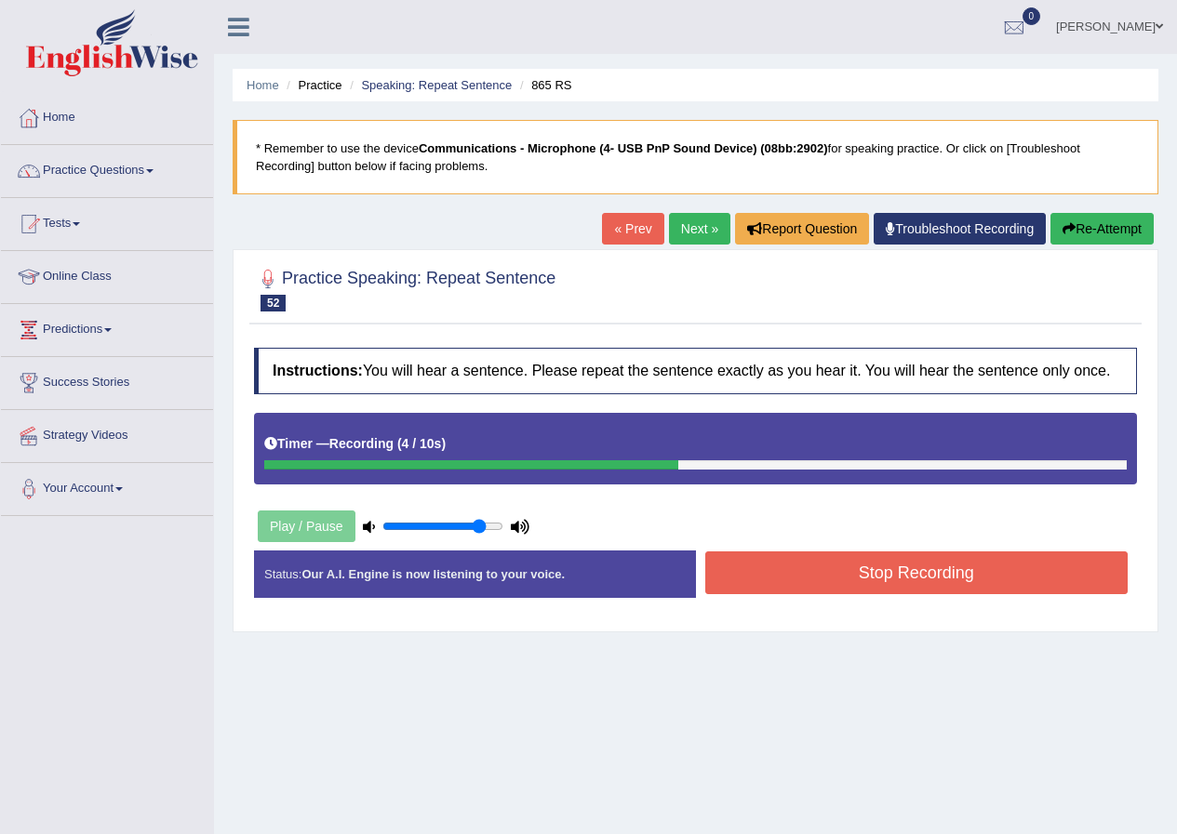
click at [771, 583] on button "Stop Recording" at bounding box center [916, 573] width 423 height 43
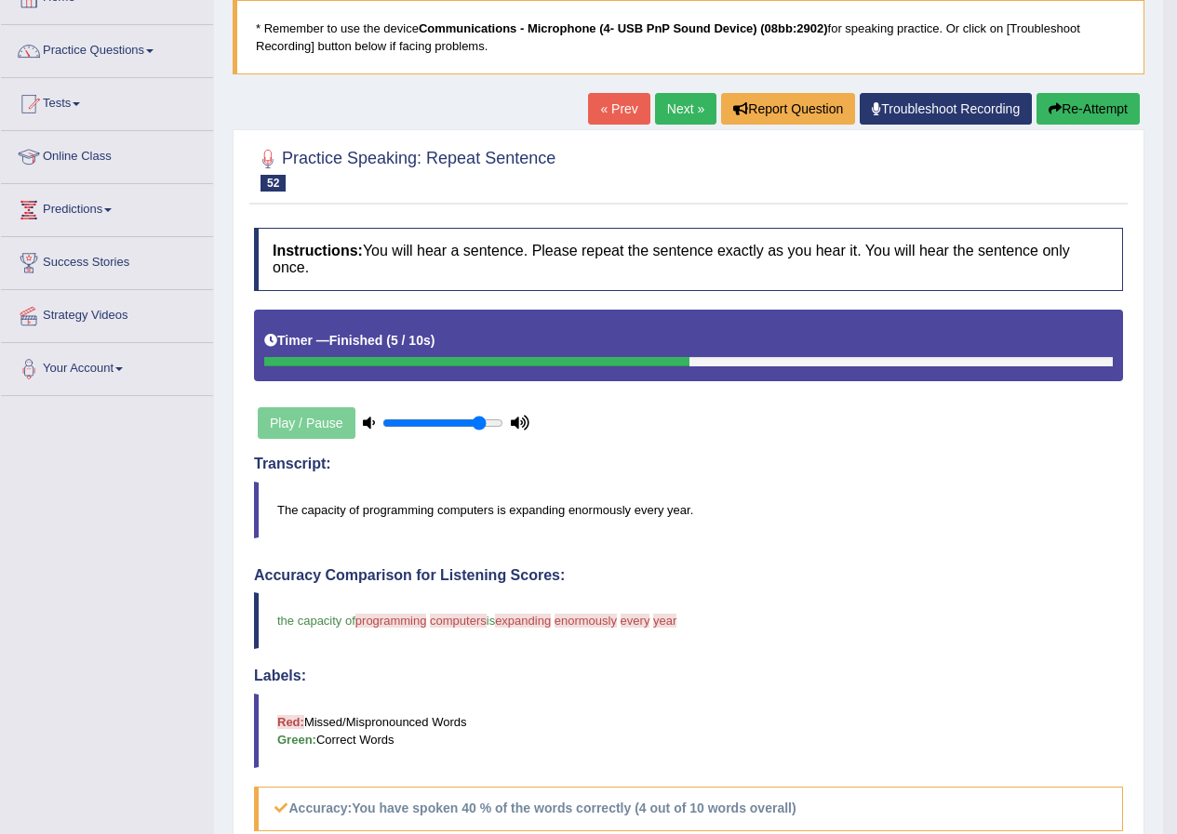
scroll to position [93, 0]
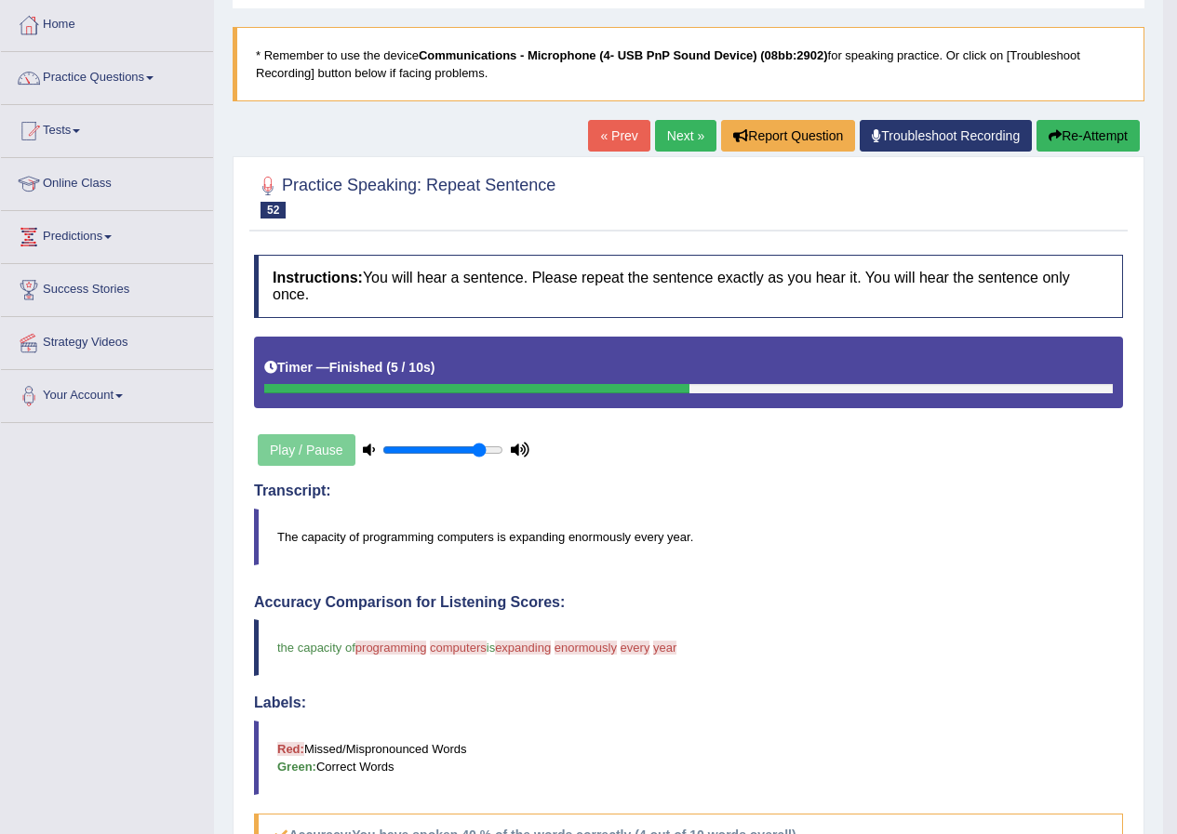
click at [1070, 139] on button "Re-Attempt" at bounding box center [1087, 136] width 103 height 32
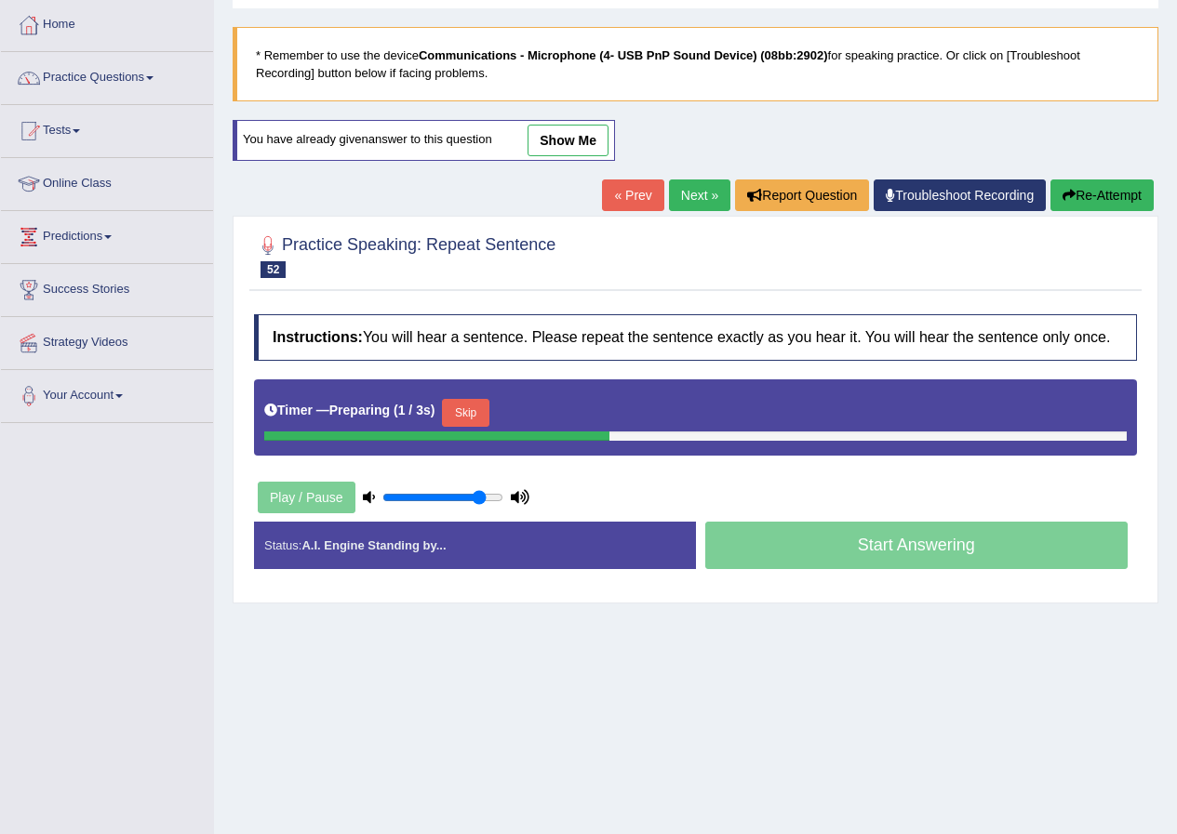
click at [474, 407] on button "Skip" at bounding box center [465, 413] width 47 height 28
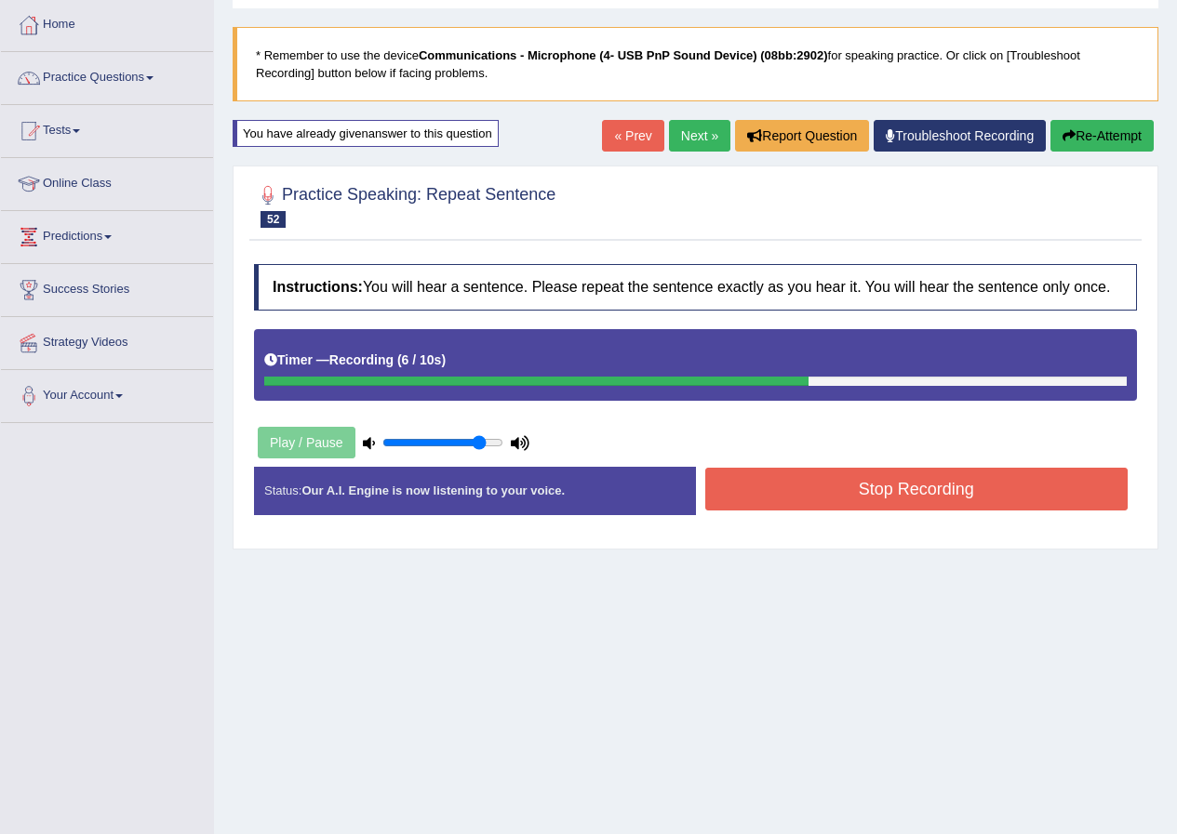
click at [863, 485] on button "Stop Recording" at bounding box center [916, 489] width 423 height 43
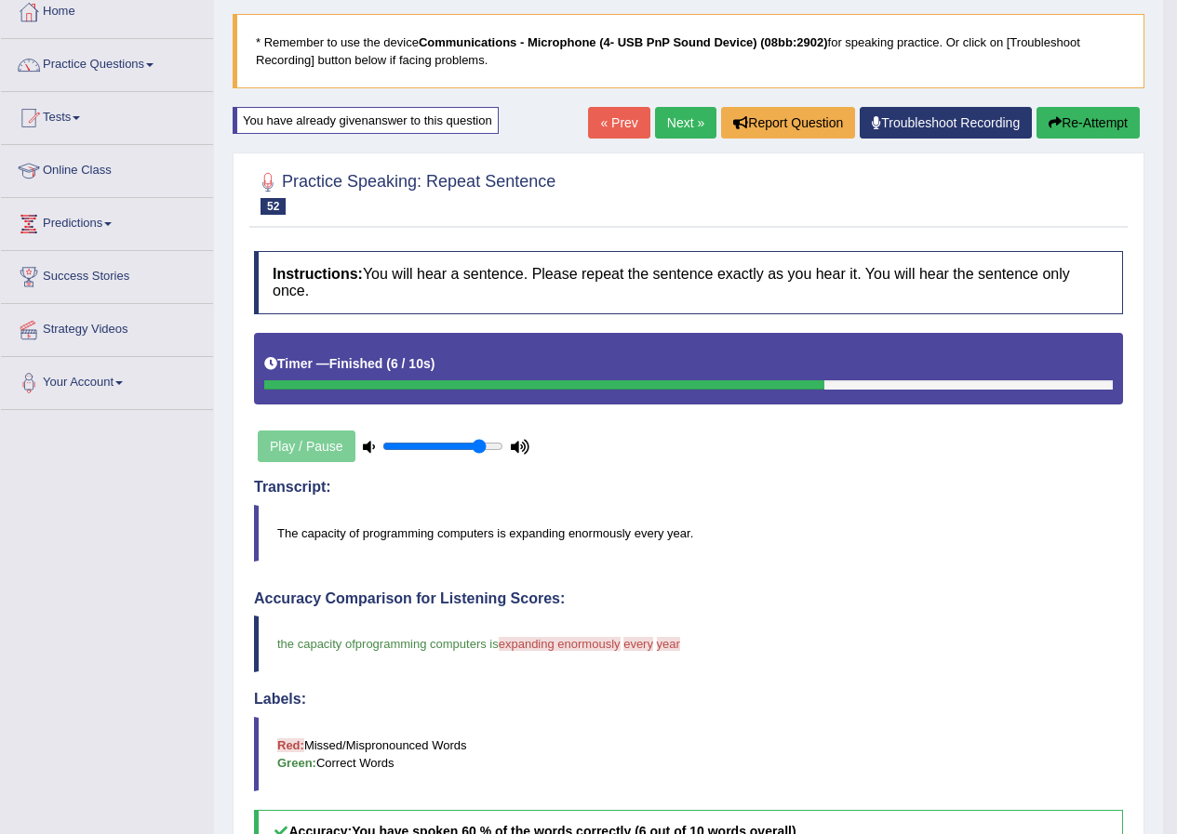
scroll to position [93, 0]
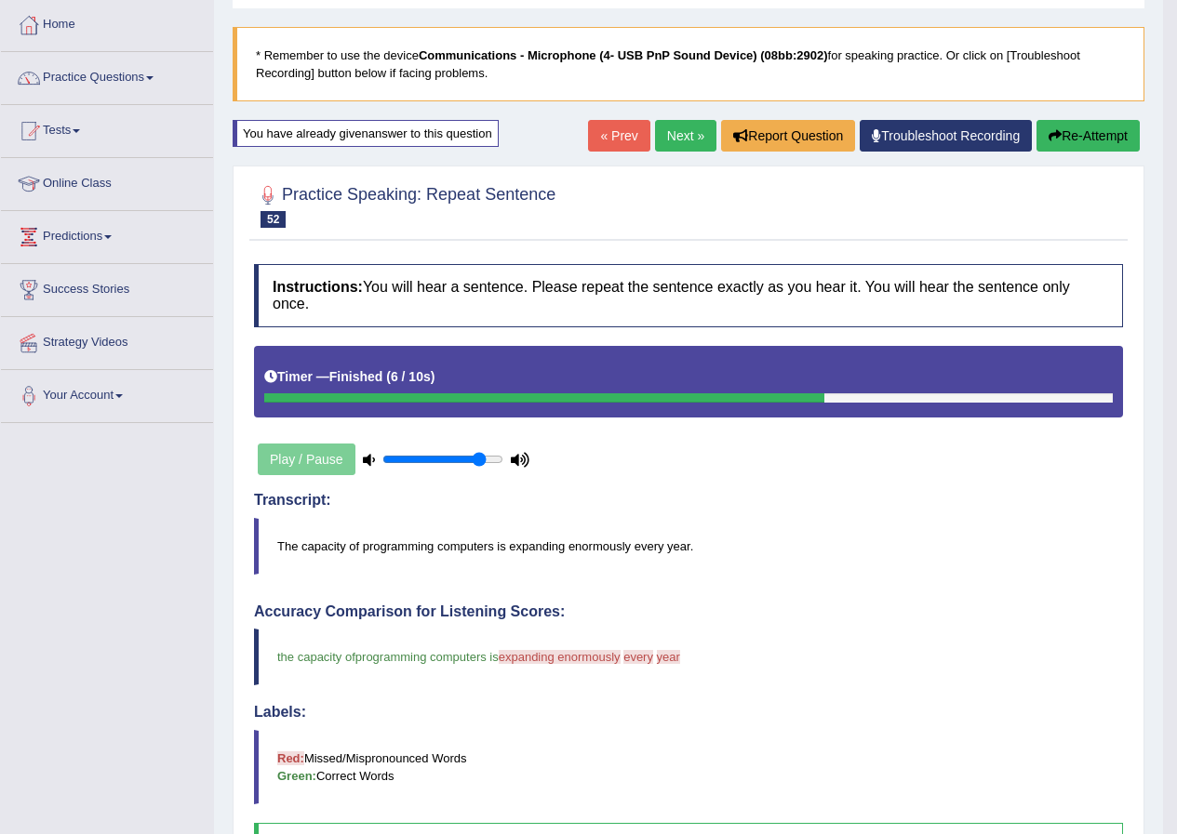
click at [1107, 144] on button "Re-Attempt" at bounding box center [1087, 136] width 103 height 32
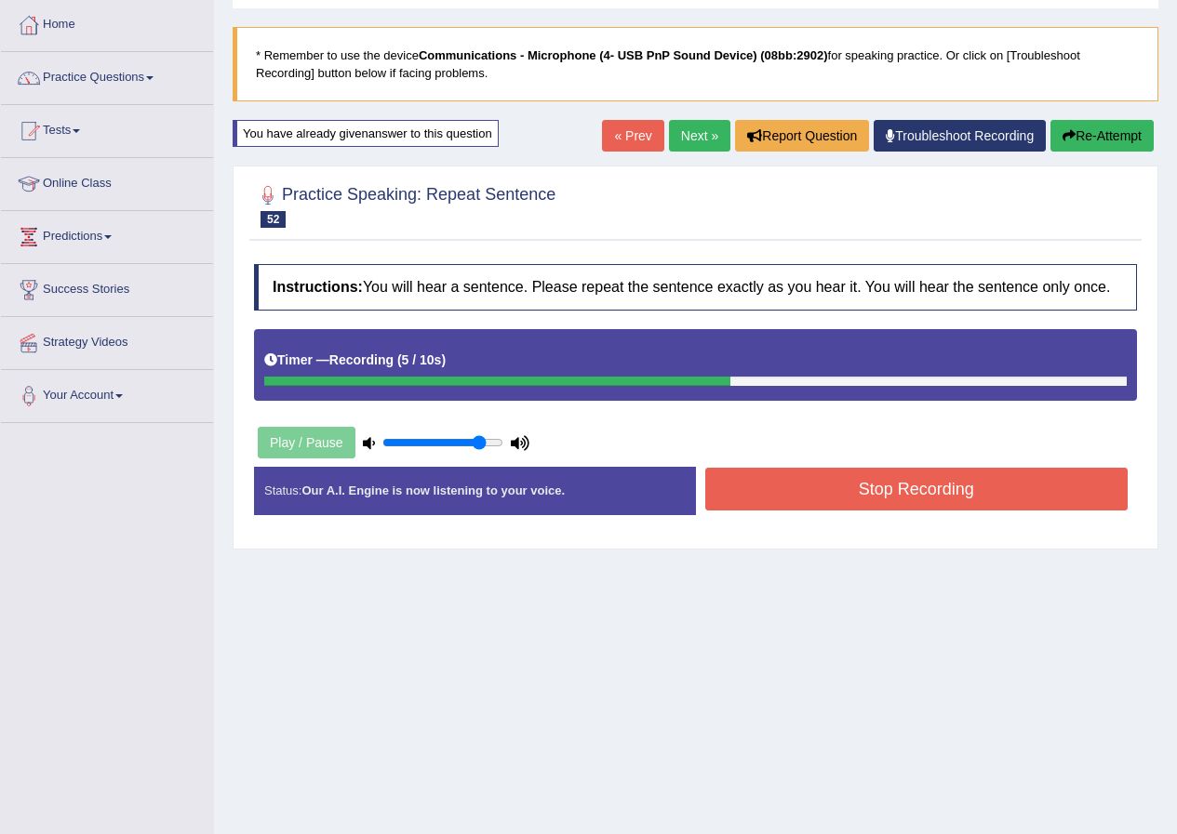
click at [774, 500] on button "Stop Recording" at bounding box center [916, 489] width 423 height 43
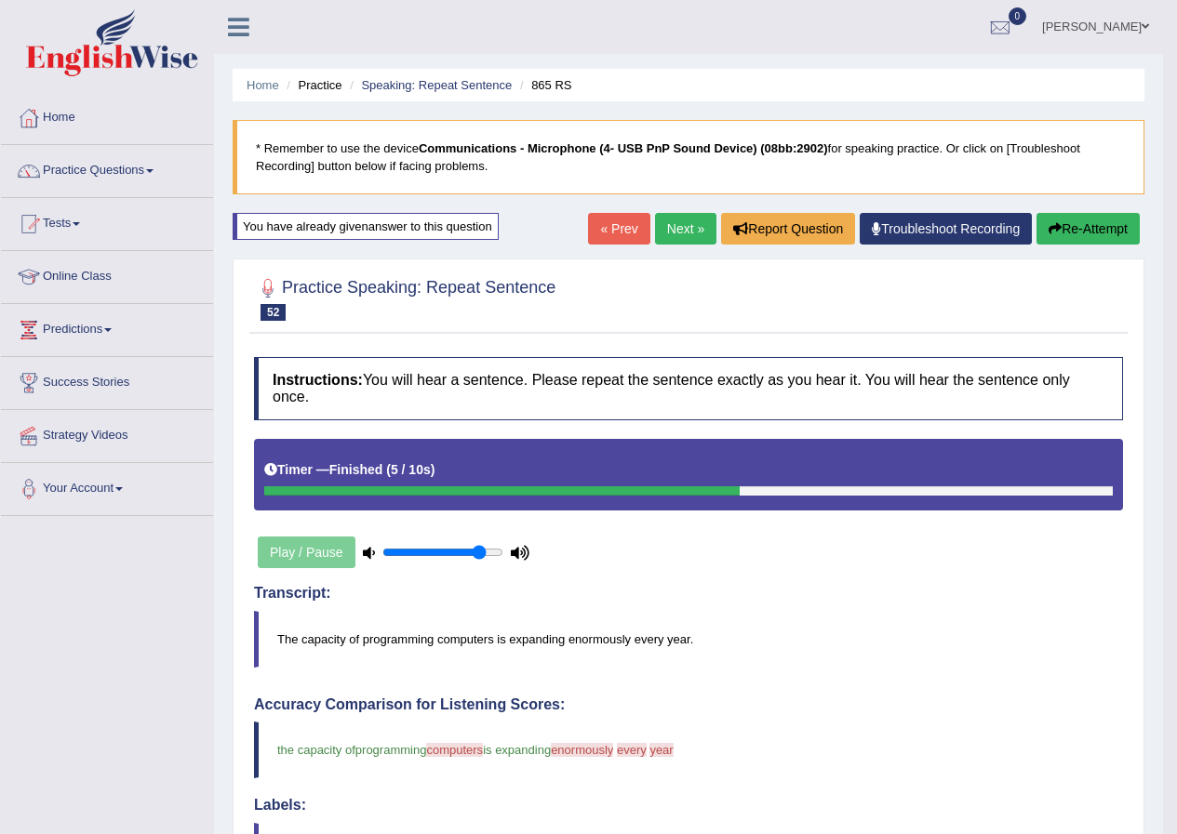
click at [676, 228] on link "Next »" at bounding box center [685, 229] width 61 height 32
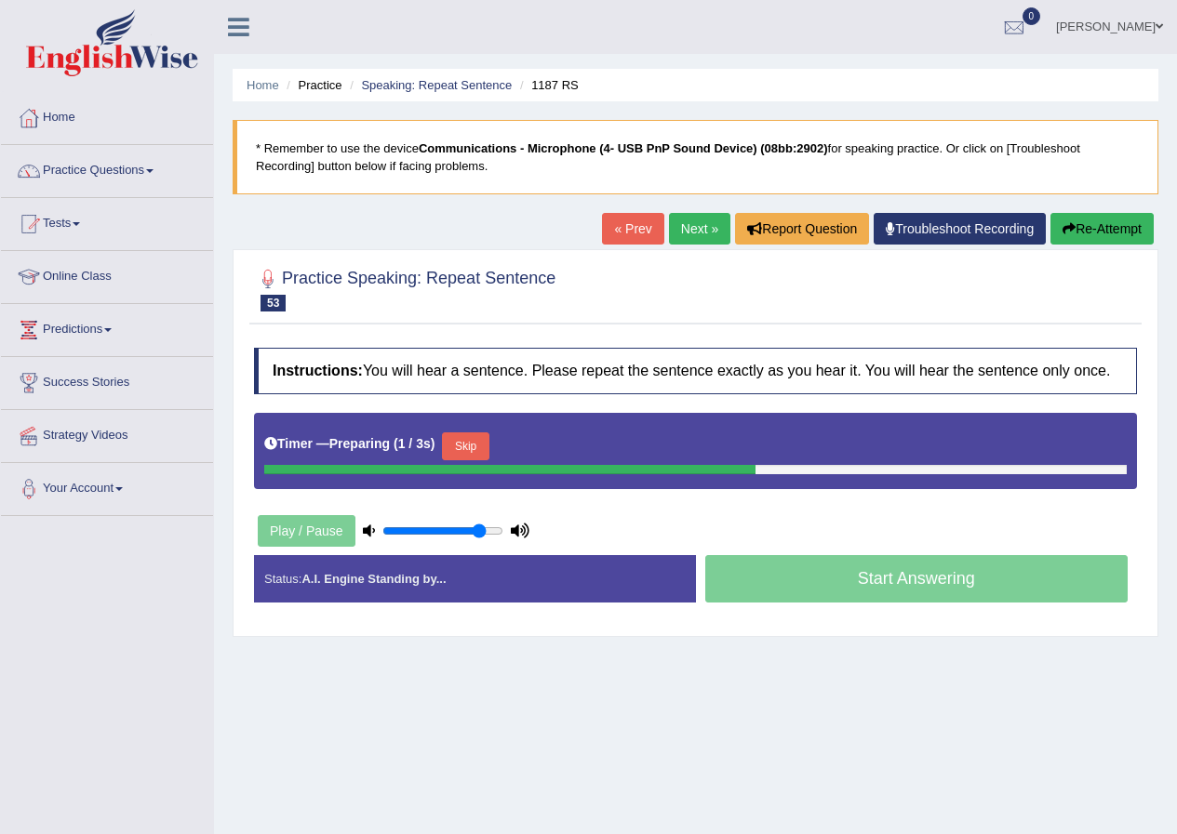
click at [453, 446] on button "Skip" at bounding box center [465, 447] width 47 height 28
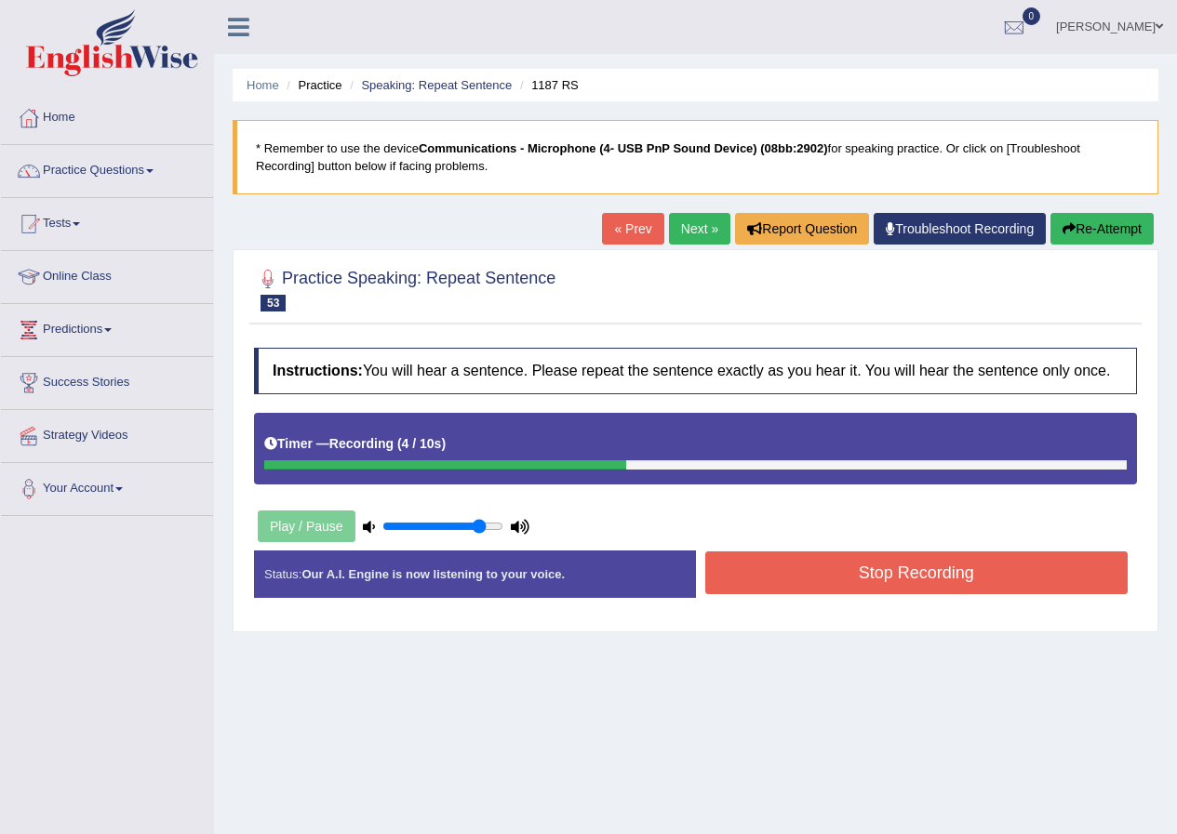
click at [791, 575] on button "Stop Recording" at bounding box center [916, 573] width 423 height 43
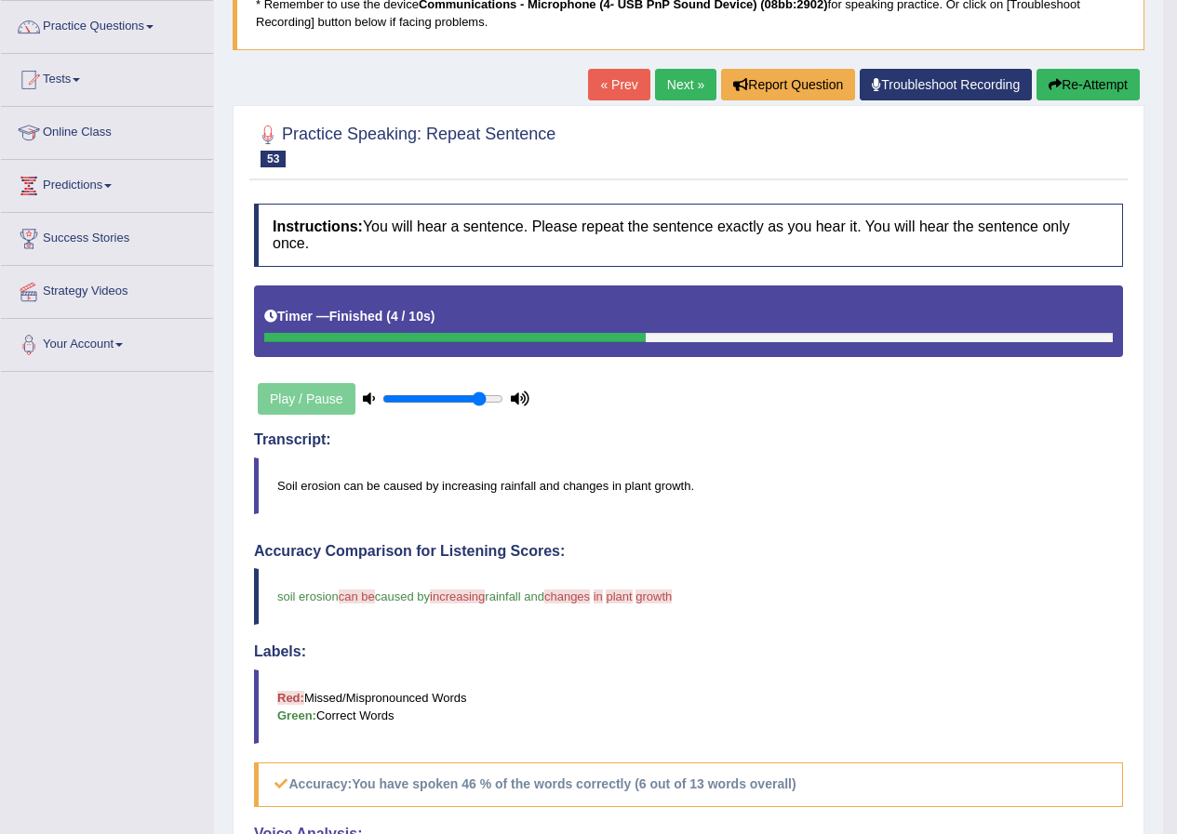
scroll to position [93, 0]
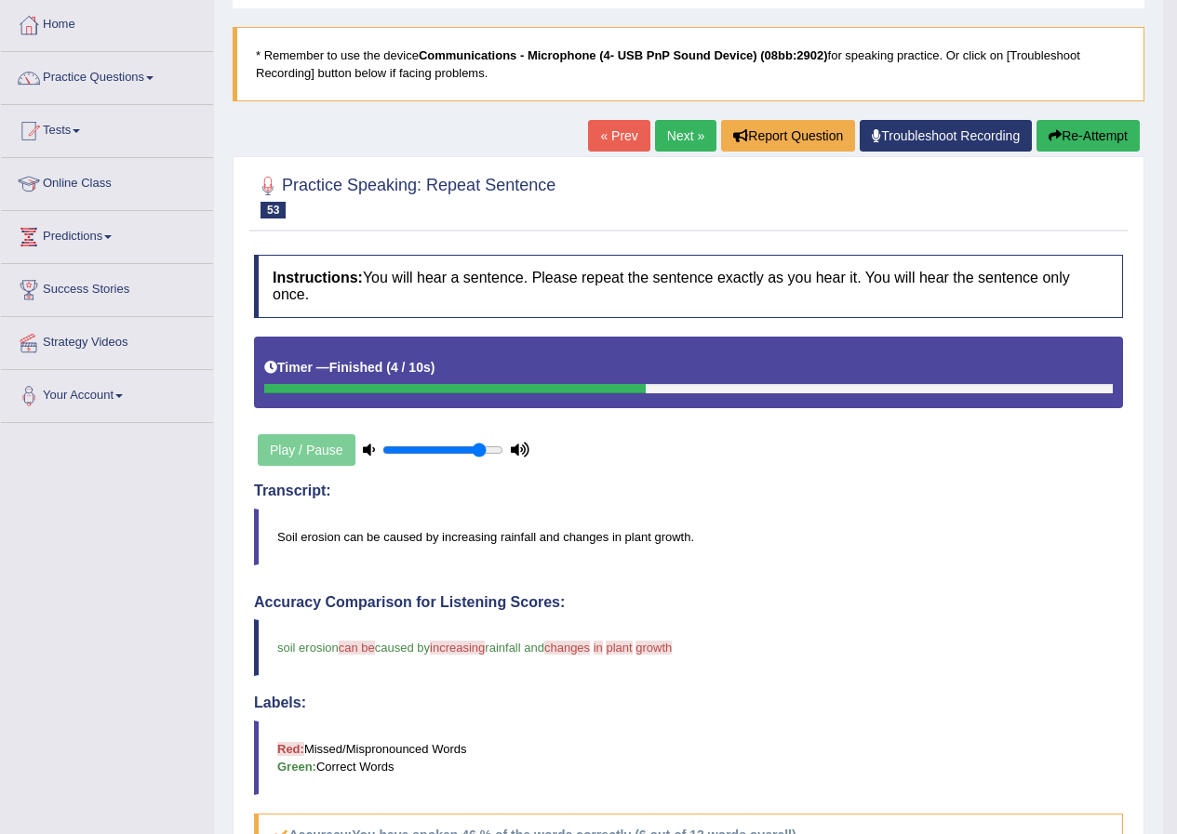
click at [1111, 122] on button "Re-Attempt" at bounding box center [1087, 136] width 103 height 32
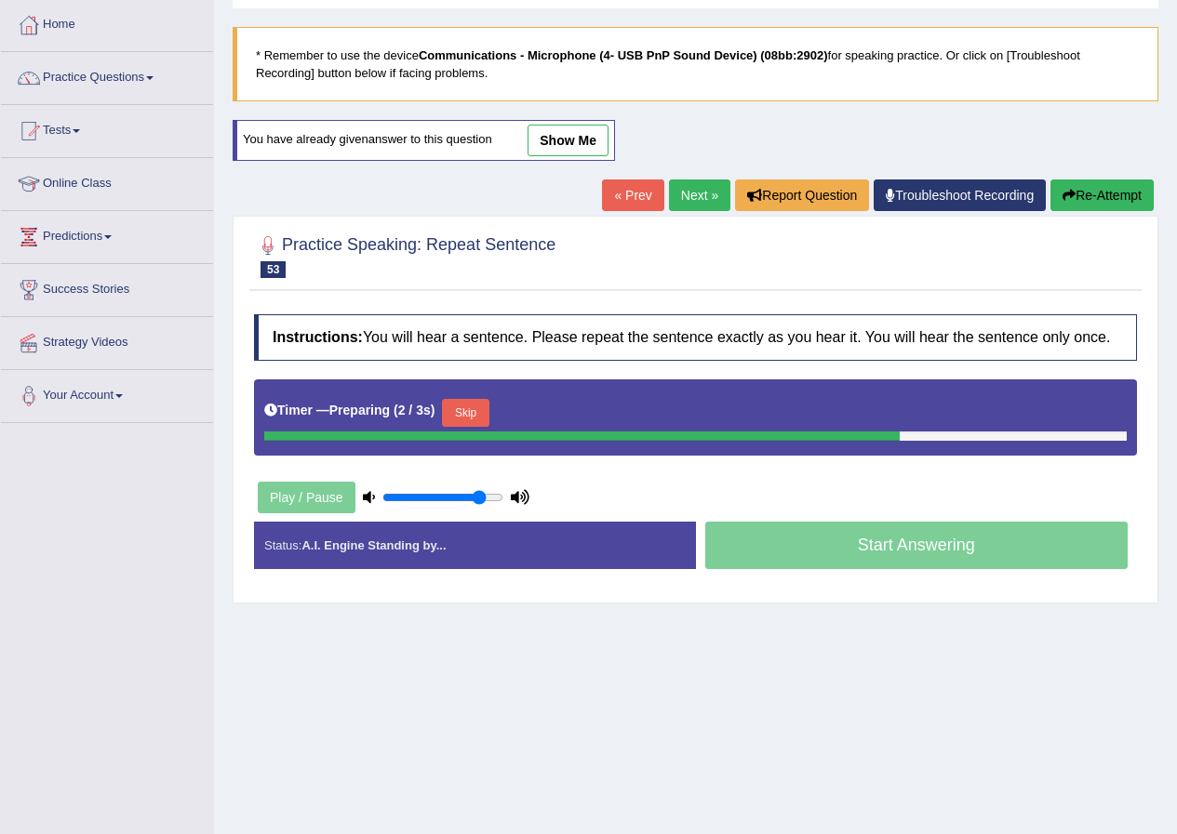
click at [460, 403] on button "Skip" at bounding box center [465, 413] width 47 height 28
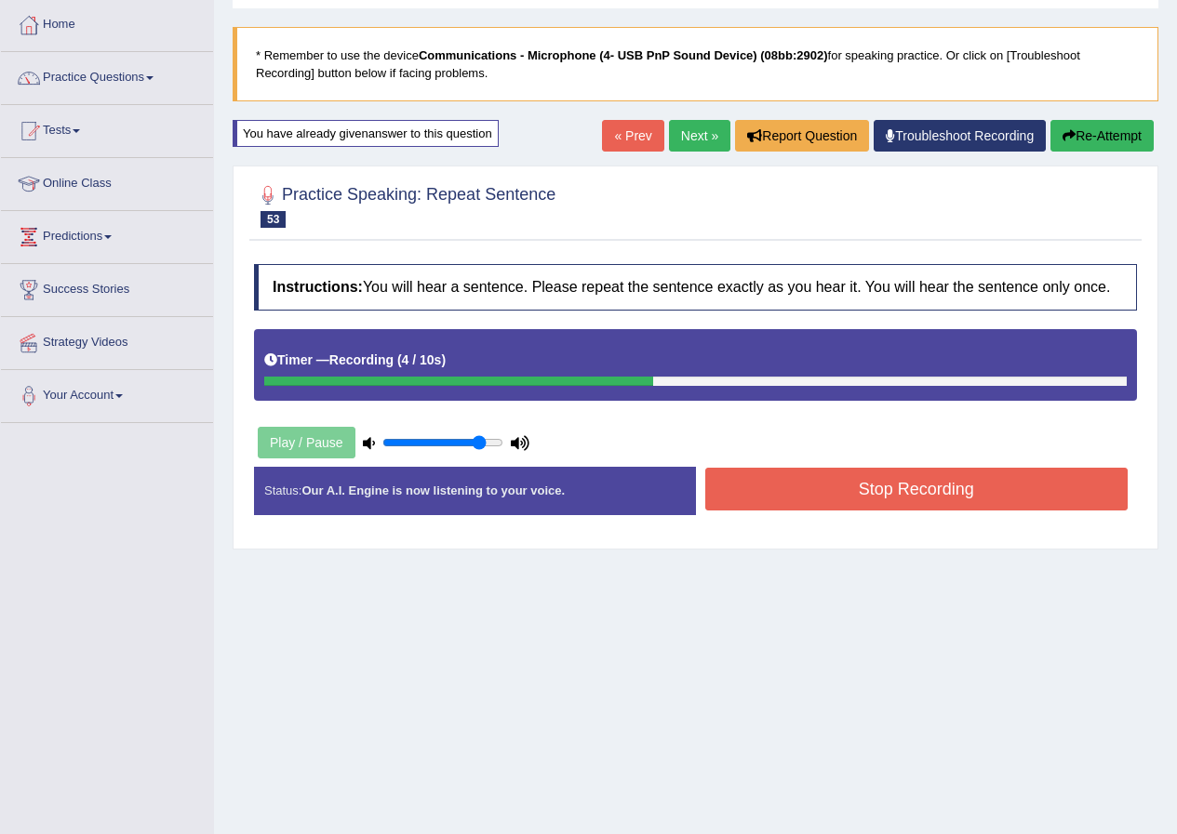
click at [1037, 498] on button "Stop Recording" at bounding box center [916, 489] width 423 height 43
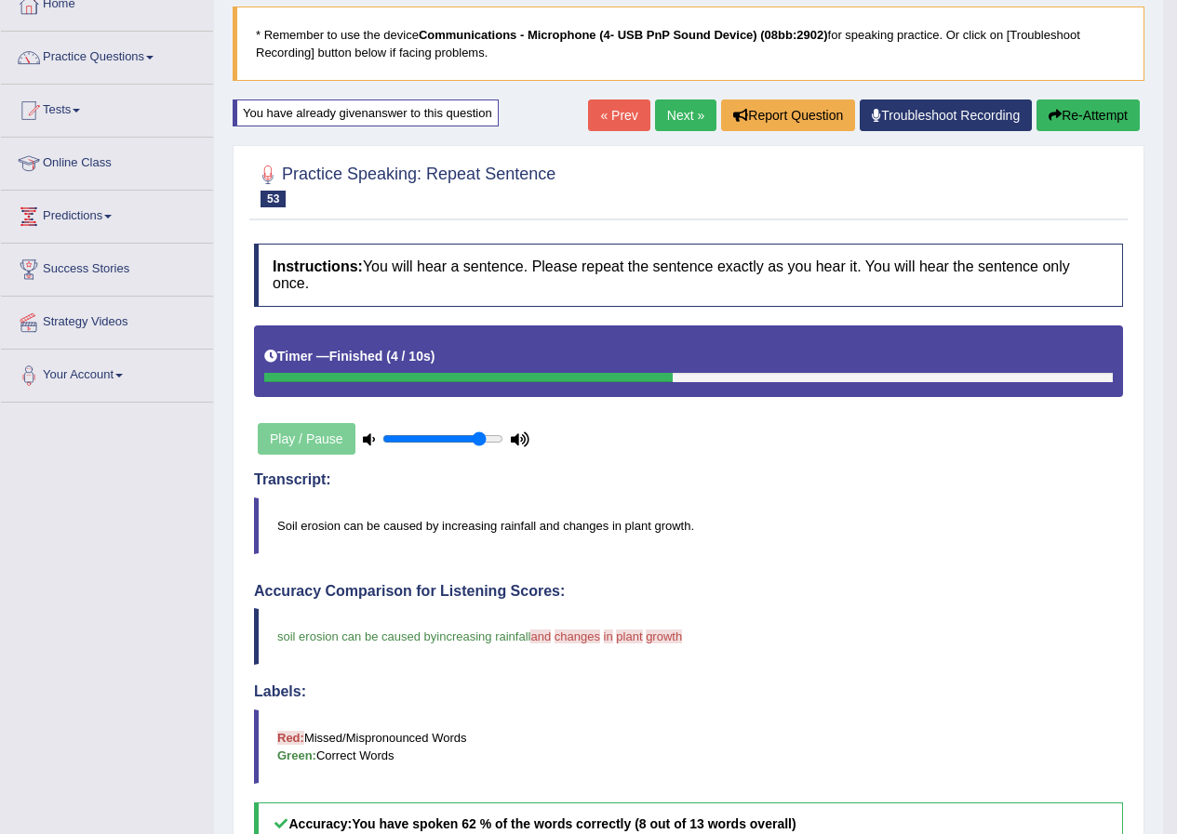
scroll to position [93, 0]
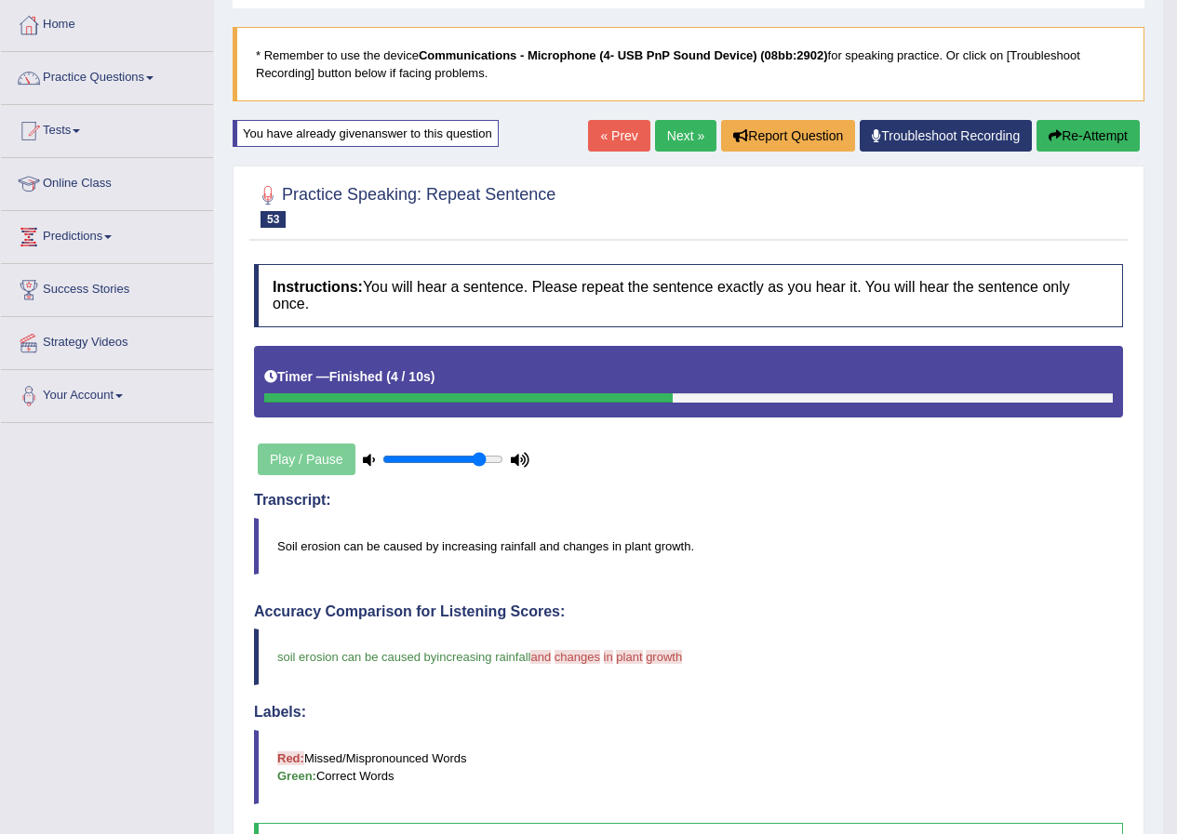
click at [689, 141] on link "Next »" at bounding box center [685, 136] width 61 height 32
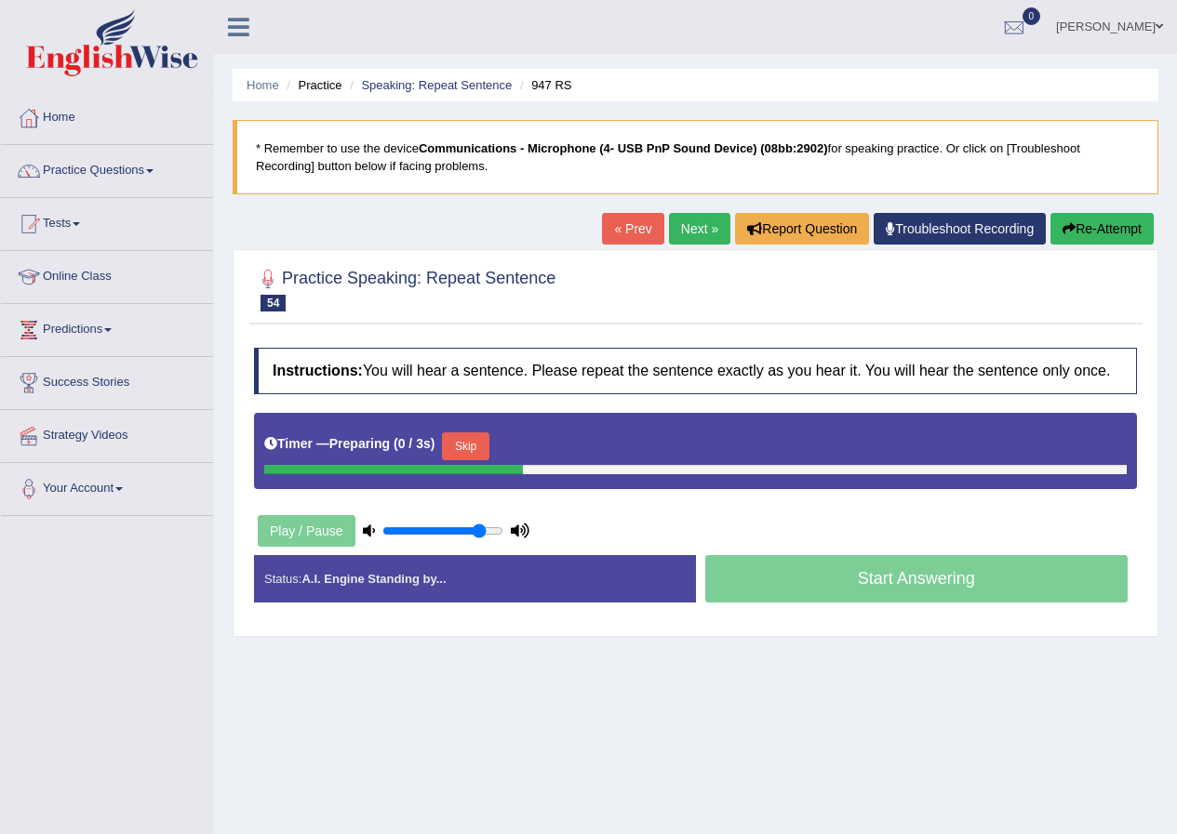
click at [466, 447] on button "Skip" at bounding box center [465, 447] width 47 height 28
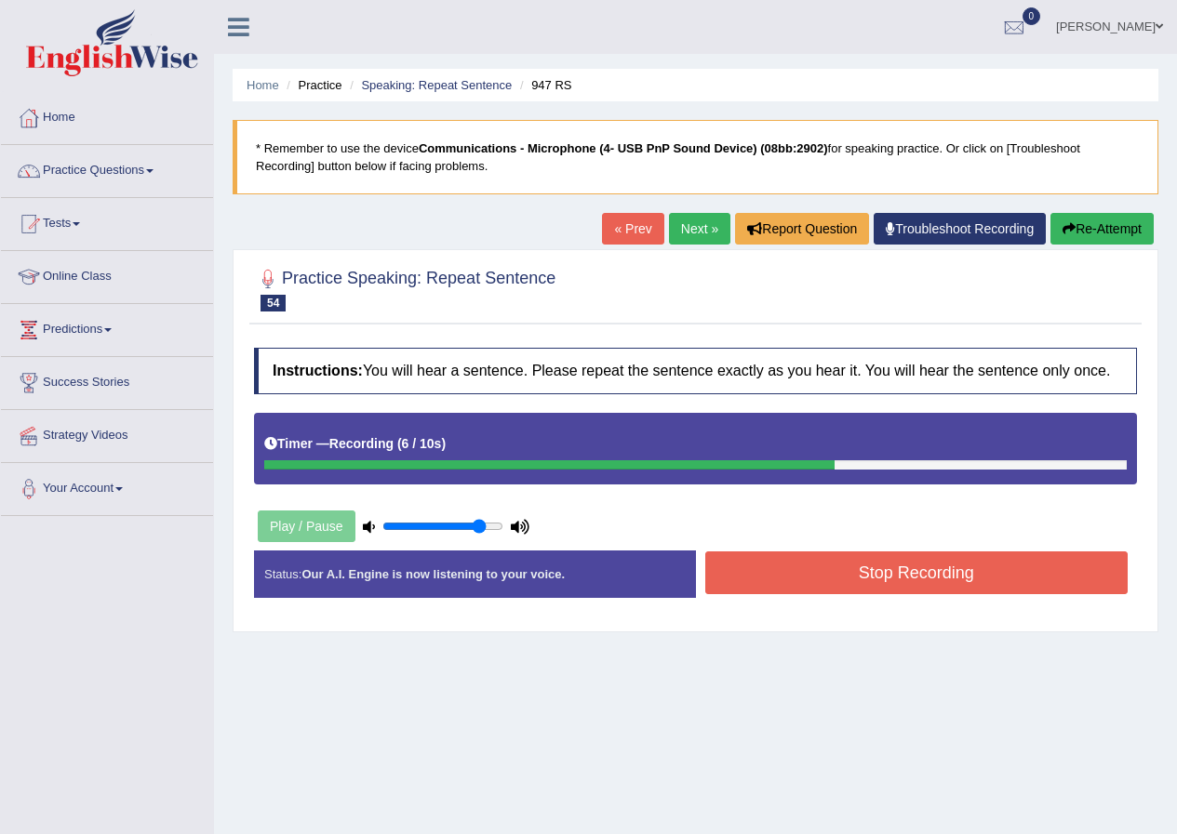
click at [824, 573] on button "Stop Recording" at bounding box center [916, 573] width 423 height 43
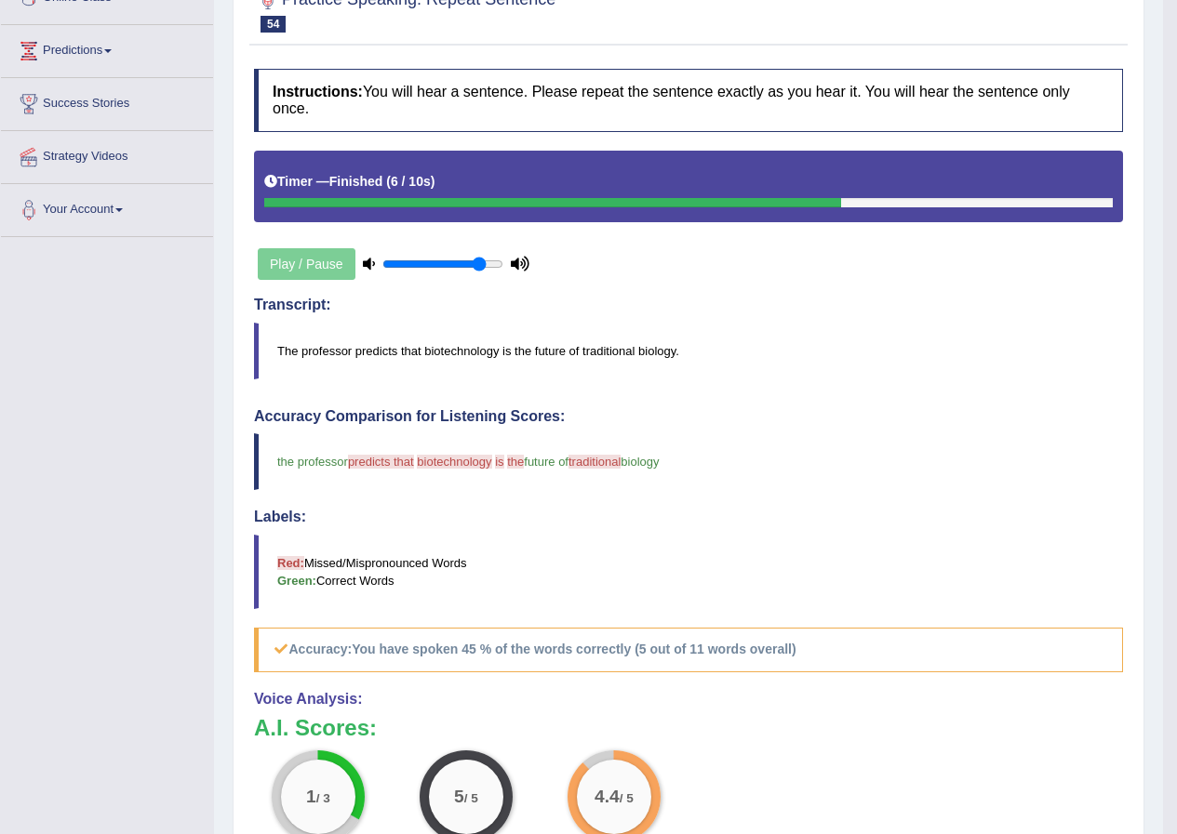
scroll to position [186, 0]
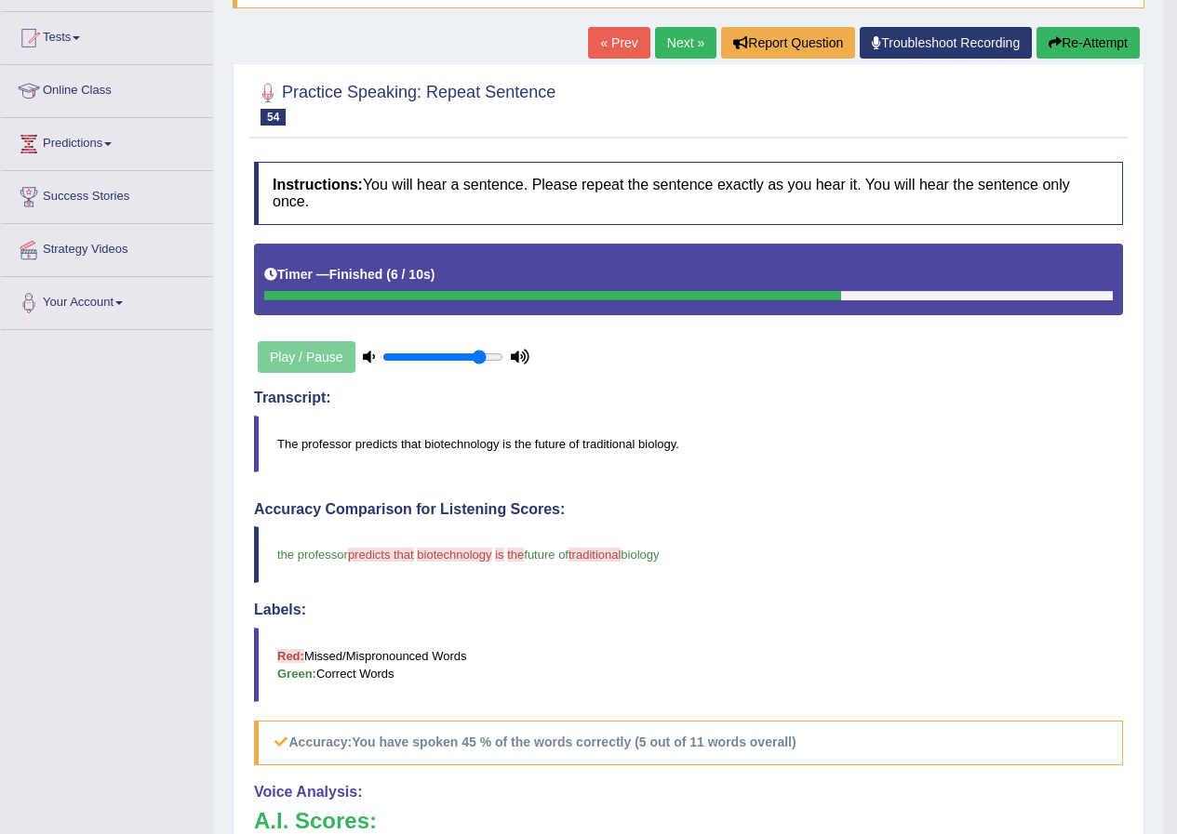
click at [1095, 35] on button "Re-Attempt" at bounding box center [1087, 43] width 103 height 32
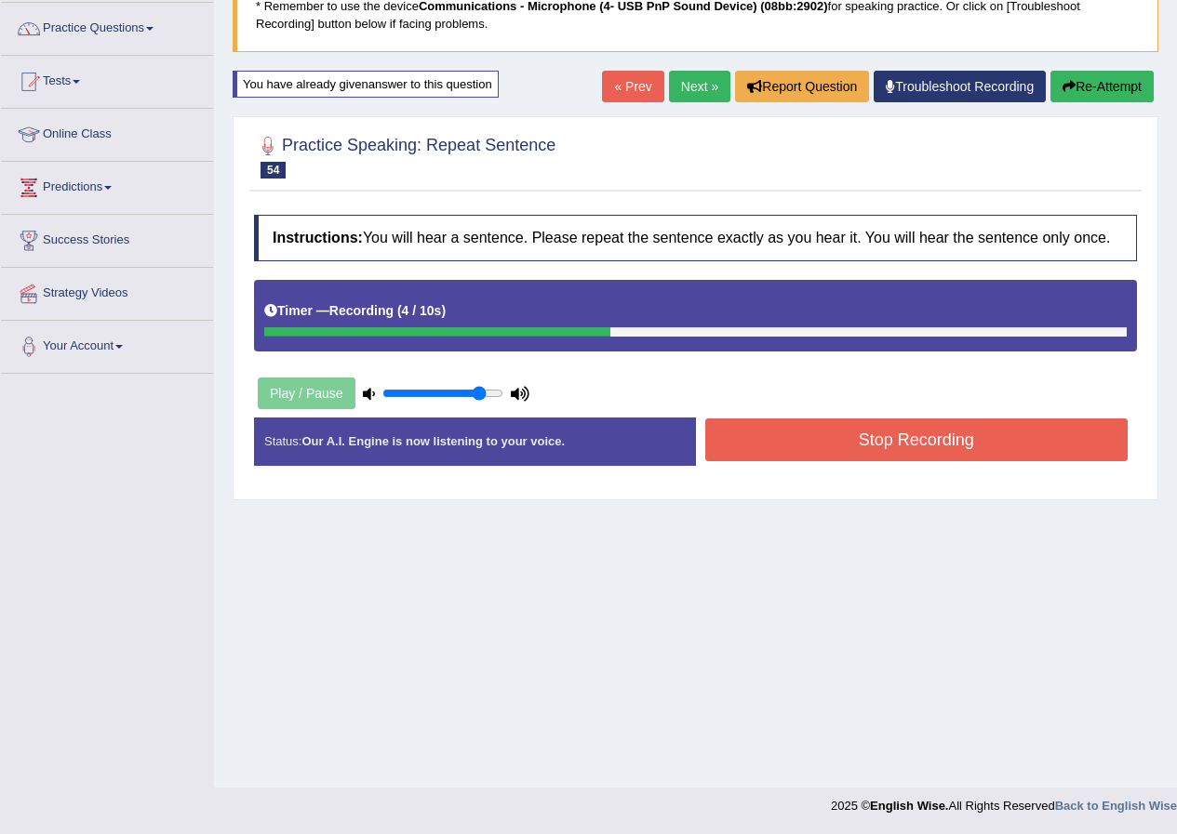
click at [741, 414] on div "Instructions: You will hear a sentence. Please repeat the sentence exactly as y…" at bounding box center [695, 348] width 892 height 284
click at [749, 438] on button "Stop Recording" at bounding box center [916, 440] width 423 height 43
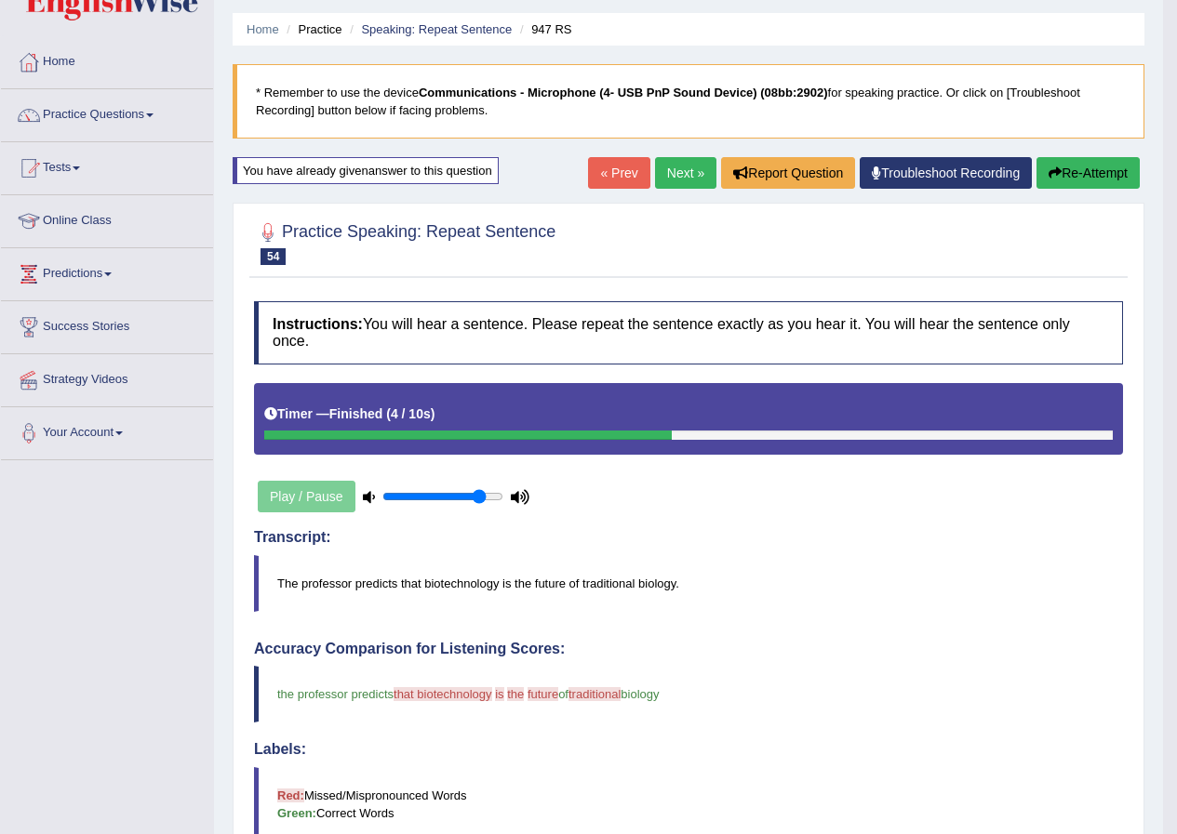
scroll to position [49, 0]
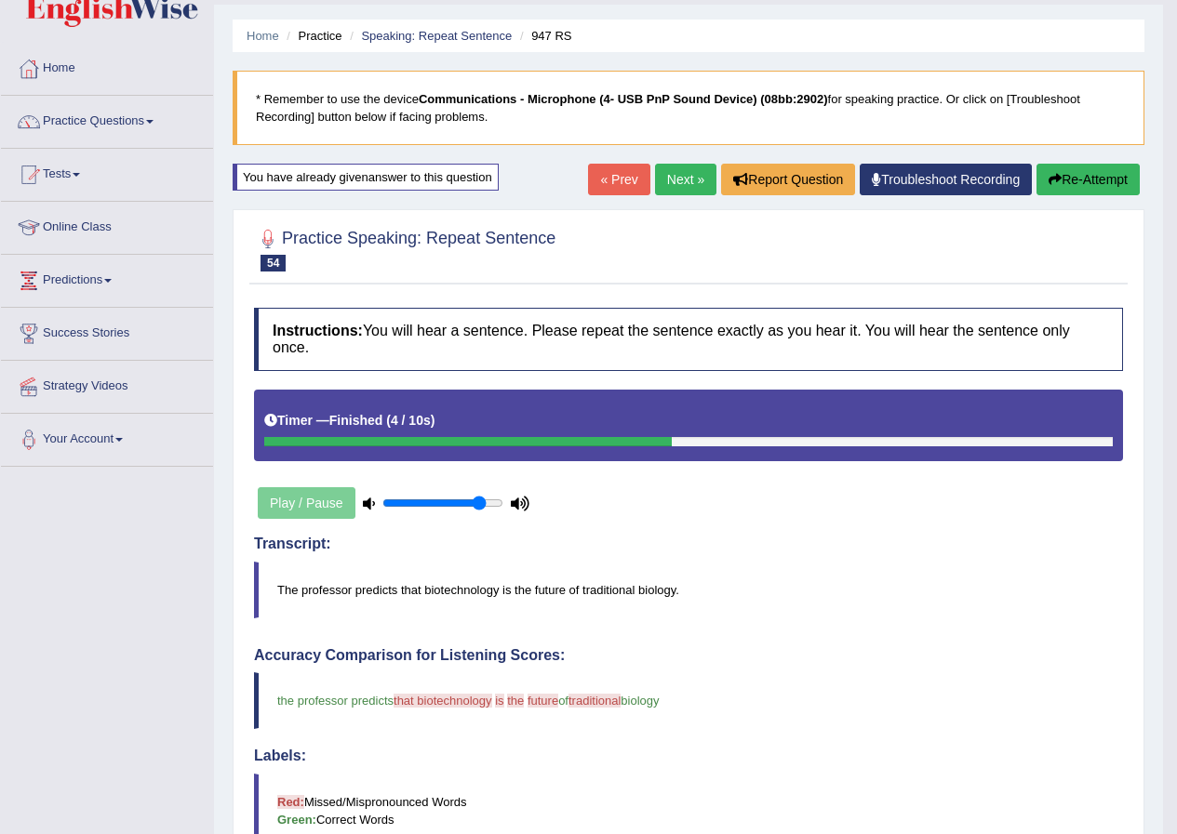
click at [1062, 187] on button "Re-Attempt" at bounding box center [1087, 180] width 103 height 32
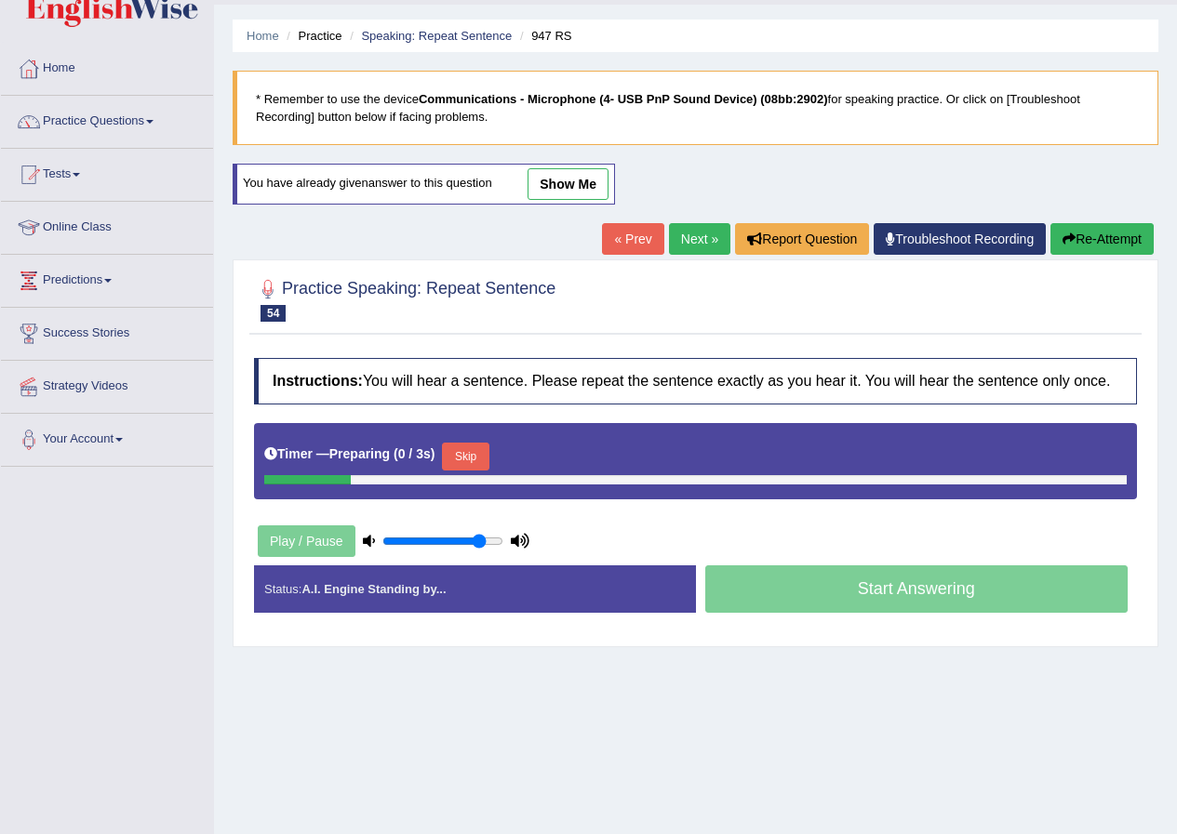
scroll to position [49, 0]
click at [477, 455] on button "Skip" at bounding box center [465, 457] width 47 height 28
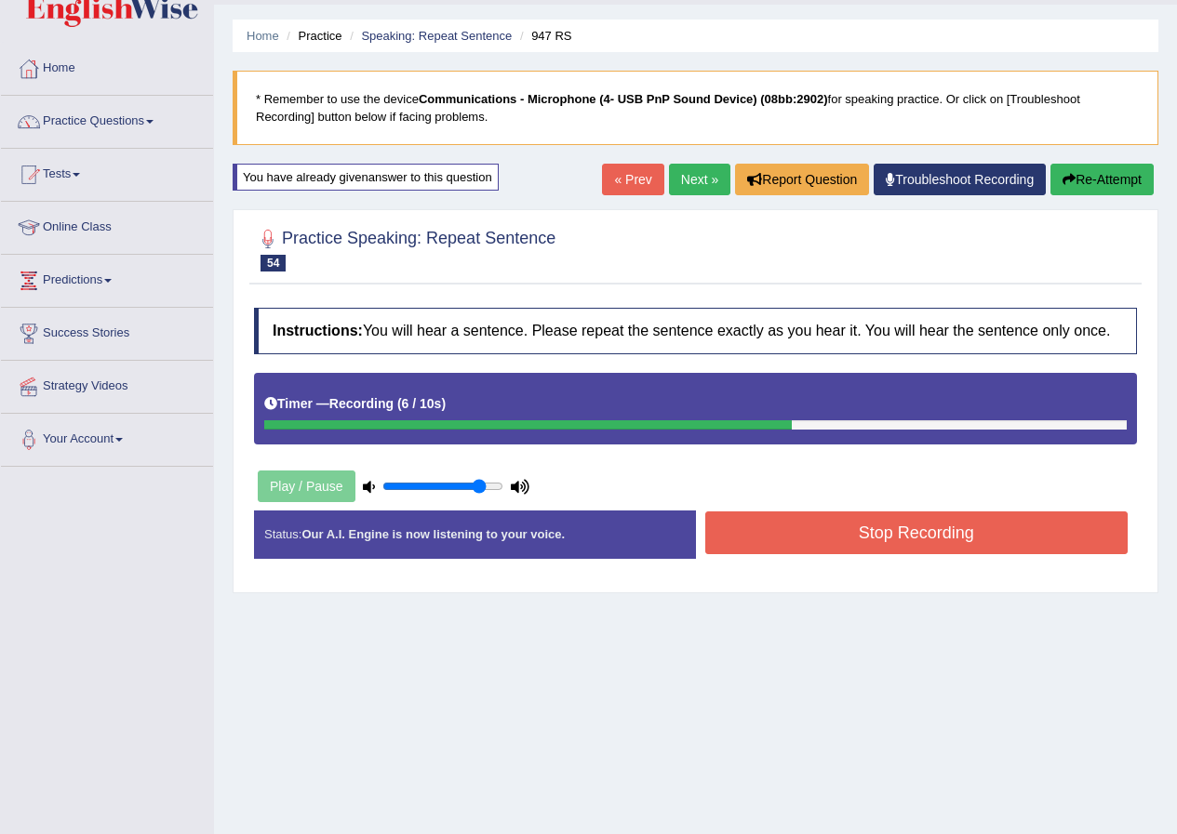
click at [926, 528] on button "Stop Recording" at bounding box center [916, 533] width 423 height 43
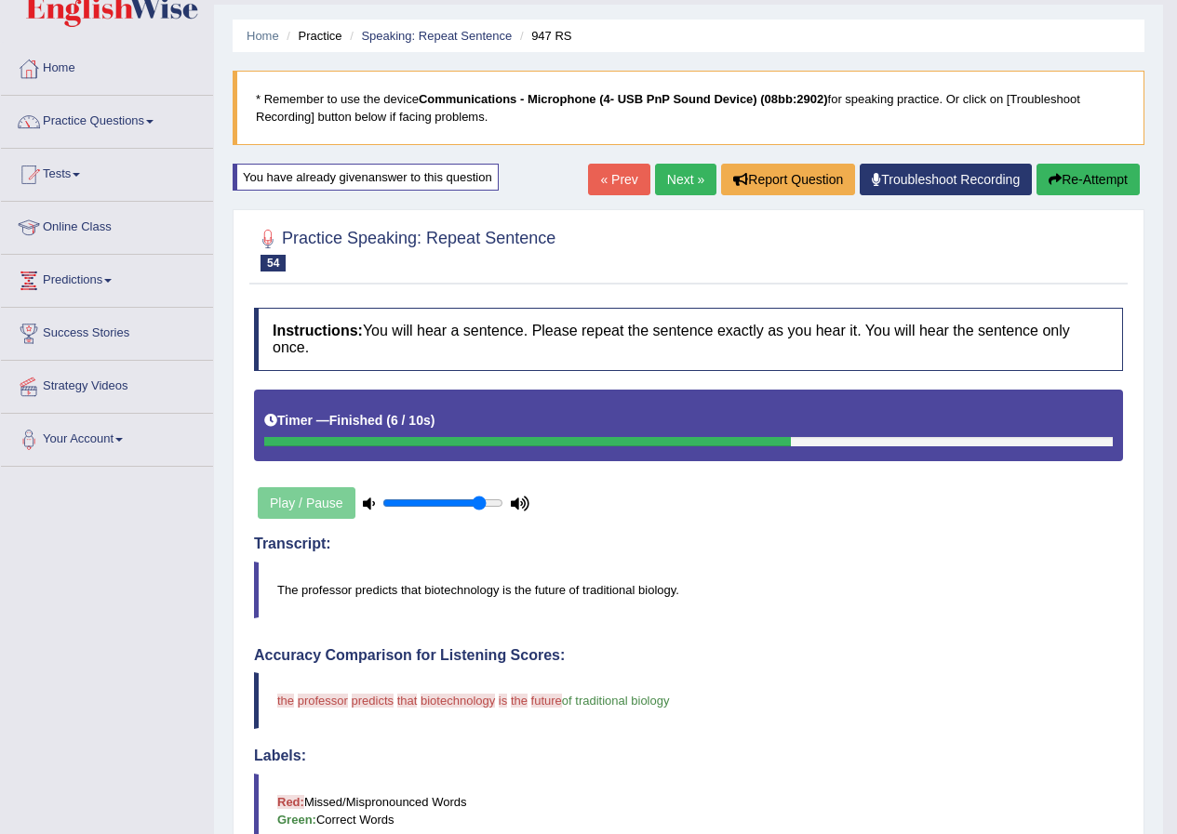
click at [1086, 181] on button "Re-Attempt" at bounding box center [1087, 180] width 103 height 32
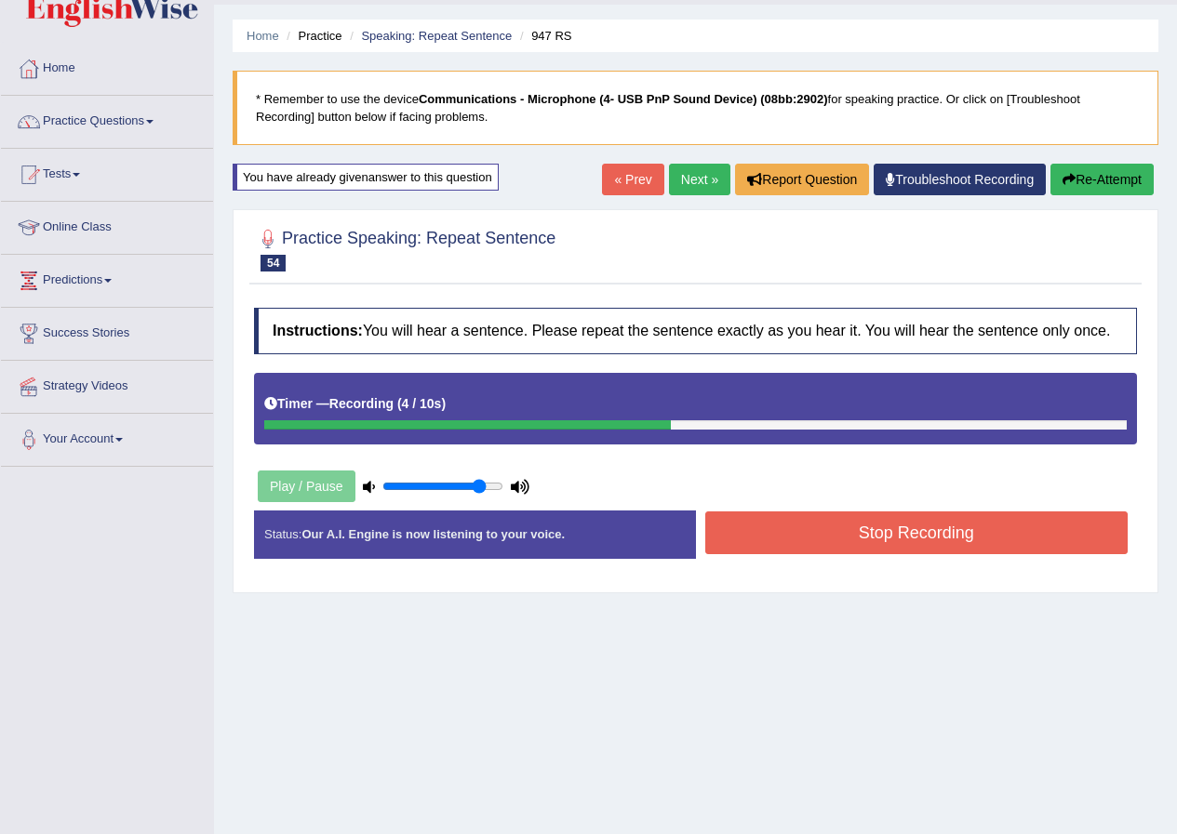
click at [895, 551] on button "Stop Recording" at bounding box center [916, 533] width 423 height 43
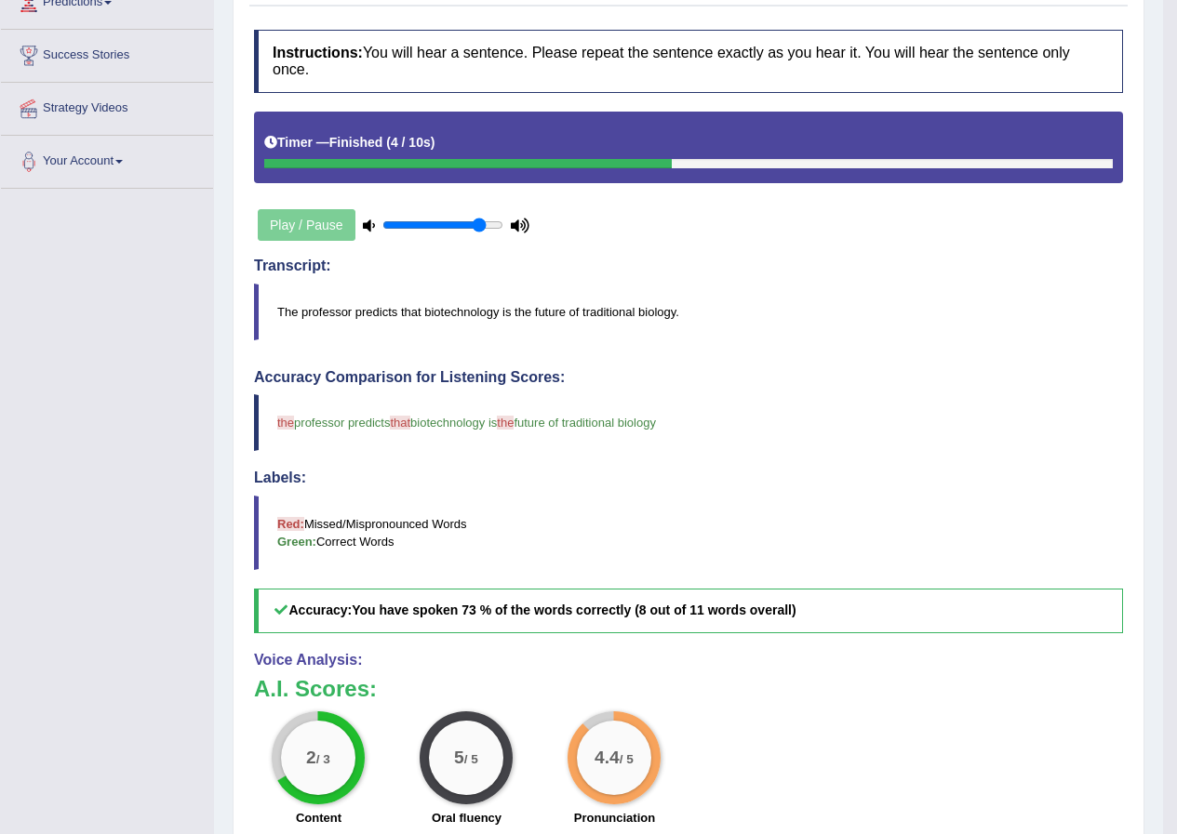
scroll to position [142, 0]
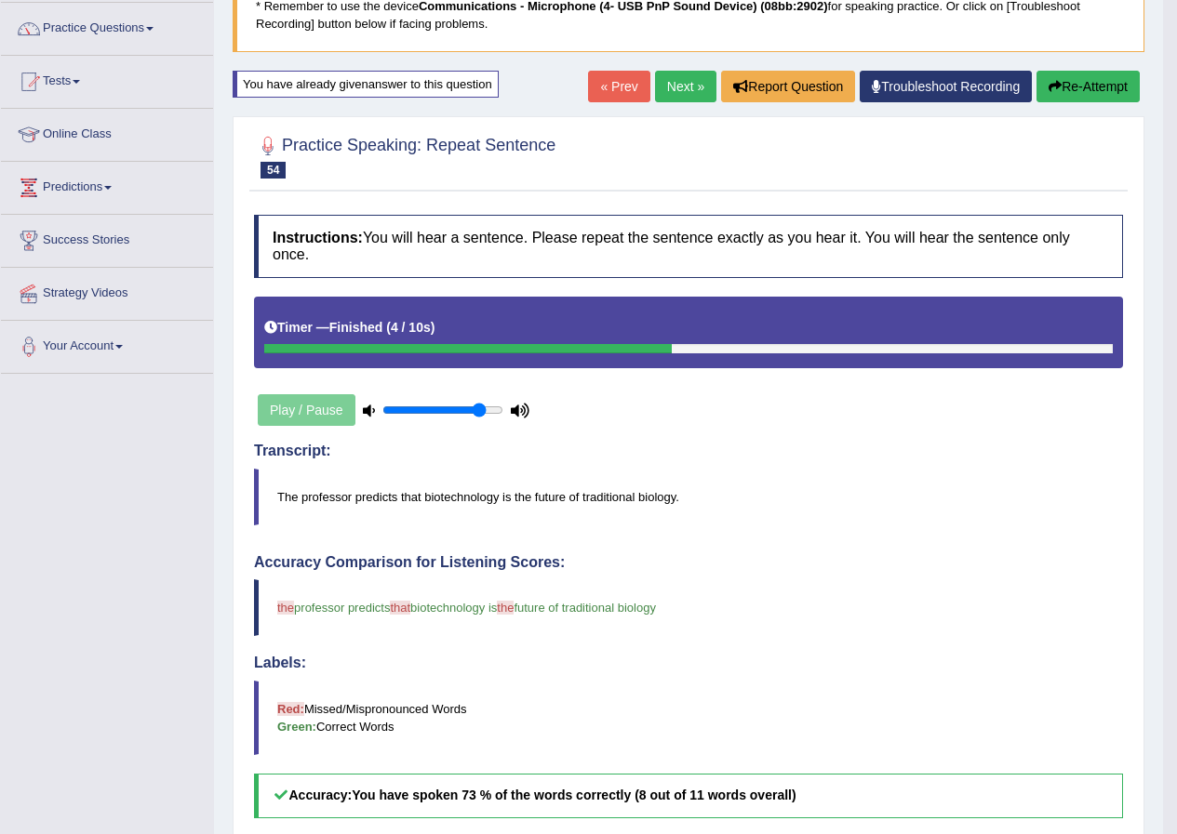
click at [664, 97] on link "Next »" at bounding box center [685, 87] width 61 height 32
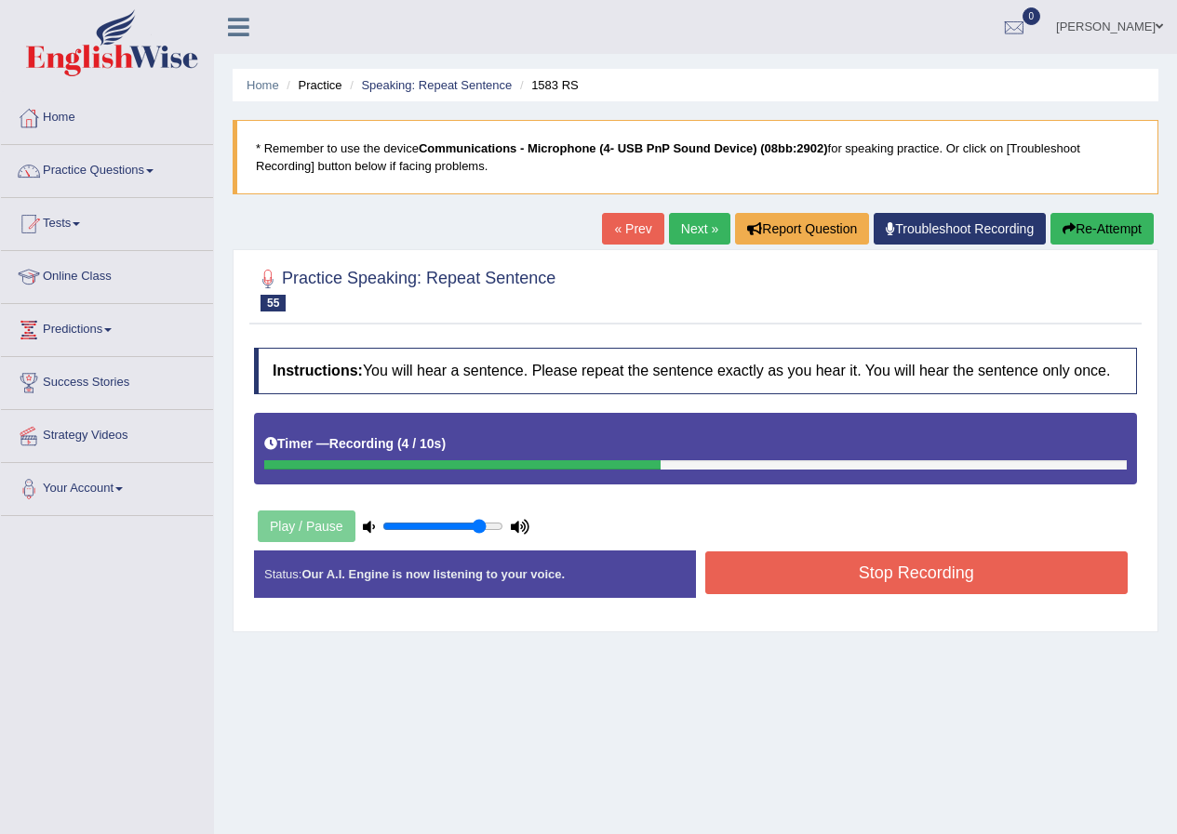
click at [776, 571] on button "Stop Recording" at bounding box center [916, 573] width 423 height 43
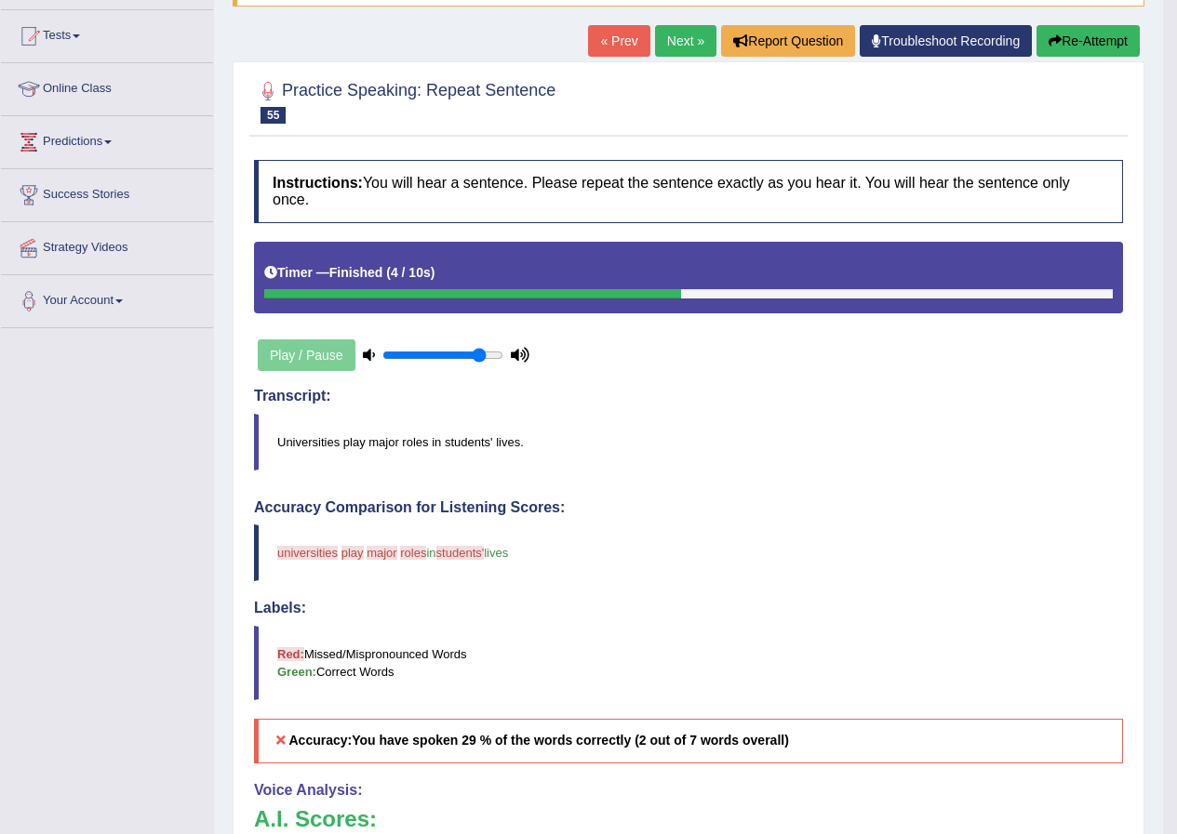
scroll to position [186, 0]
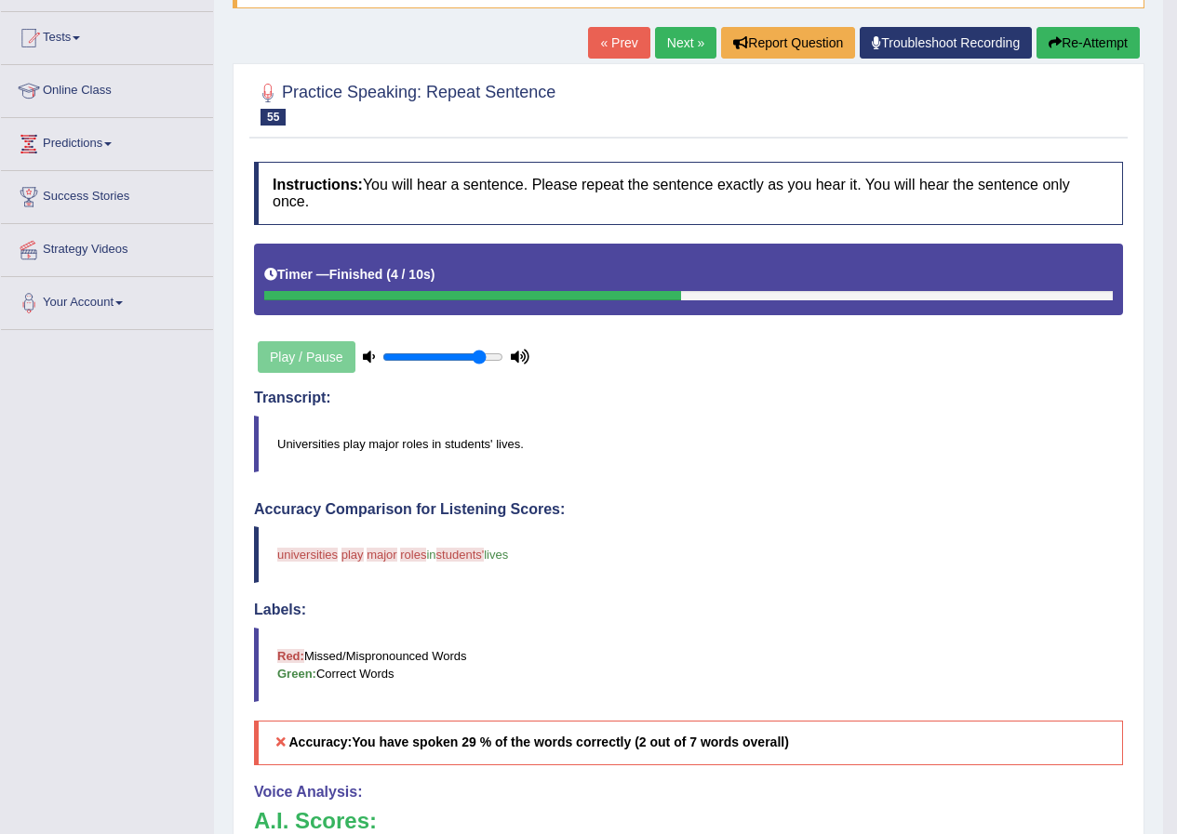
click at [1089, 51] on button "Re-Attempt" at bounding box center [1087, 43] width 103 height 32
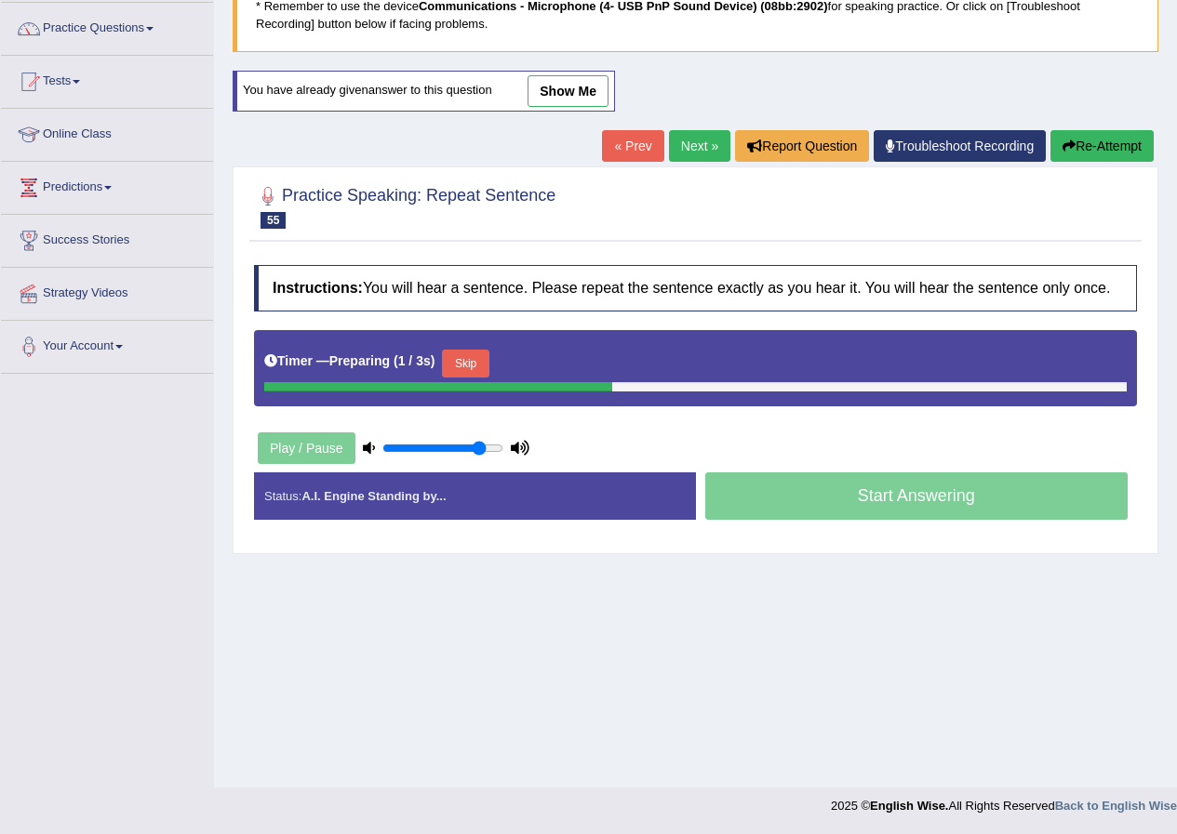
click at [476, 369] on button "Skip" at bounding box center [465, 364] width 47 height 28
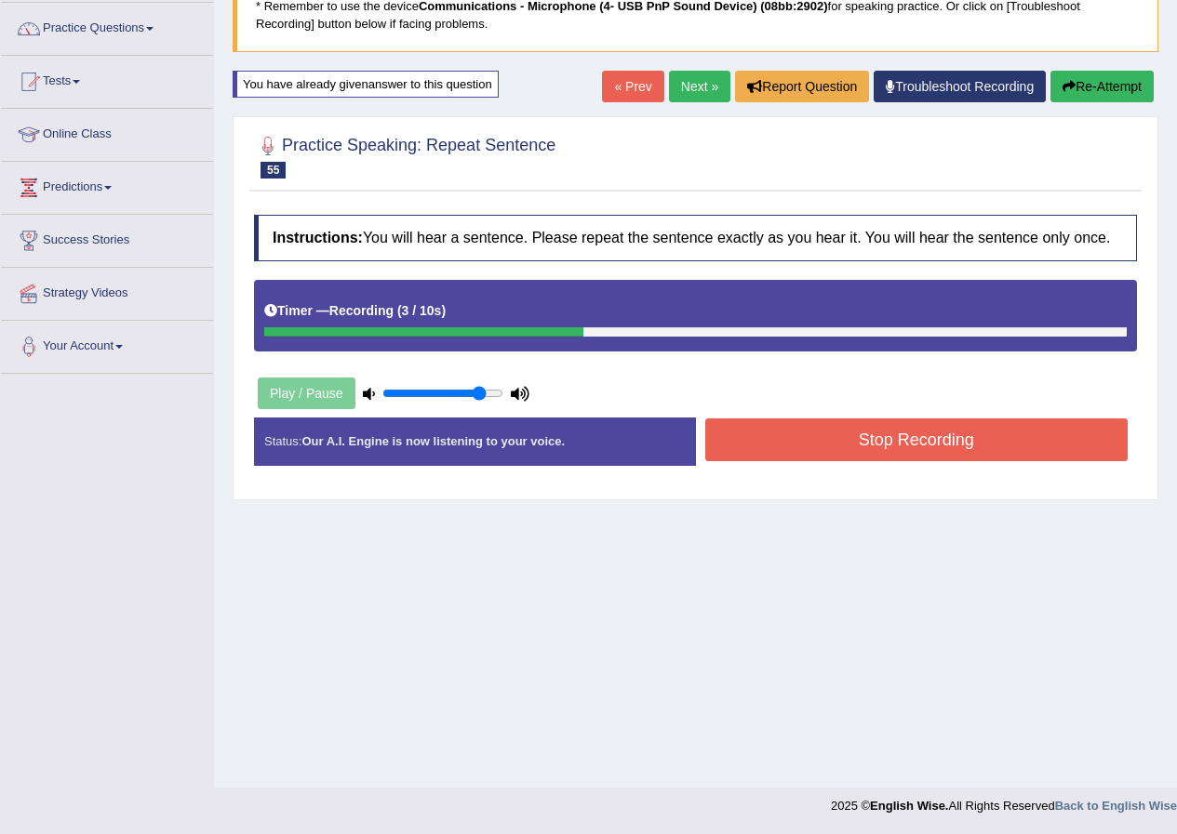
click at [847, 451] on button "Stop Recording" at bounding box center [916, 440] width 423 height 43
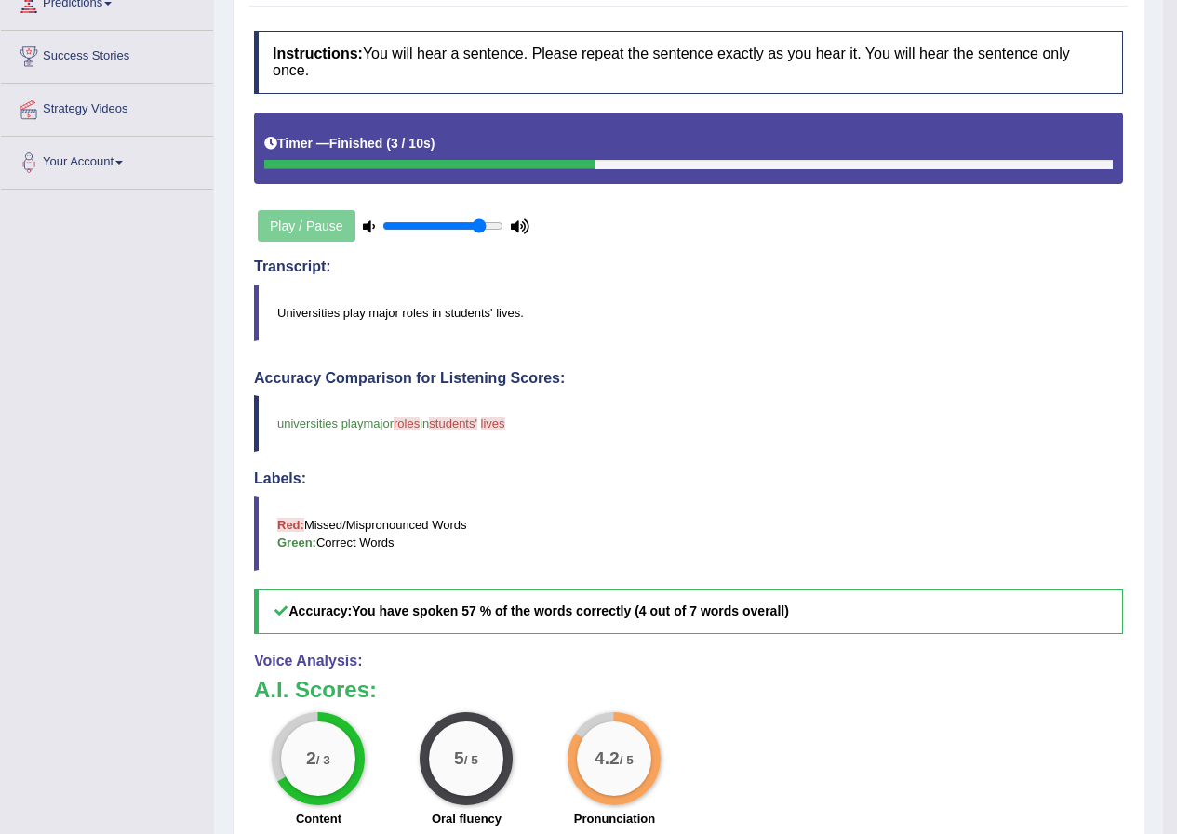
scroll to position [142, 0]
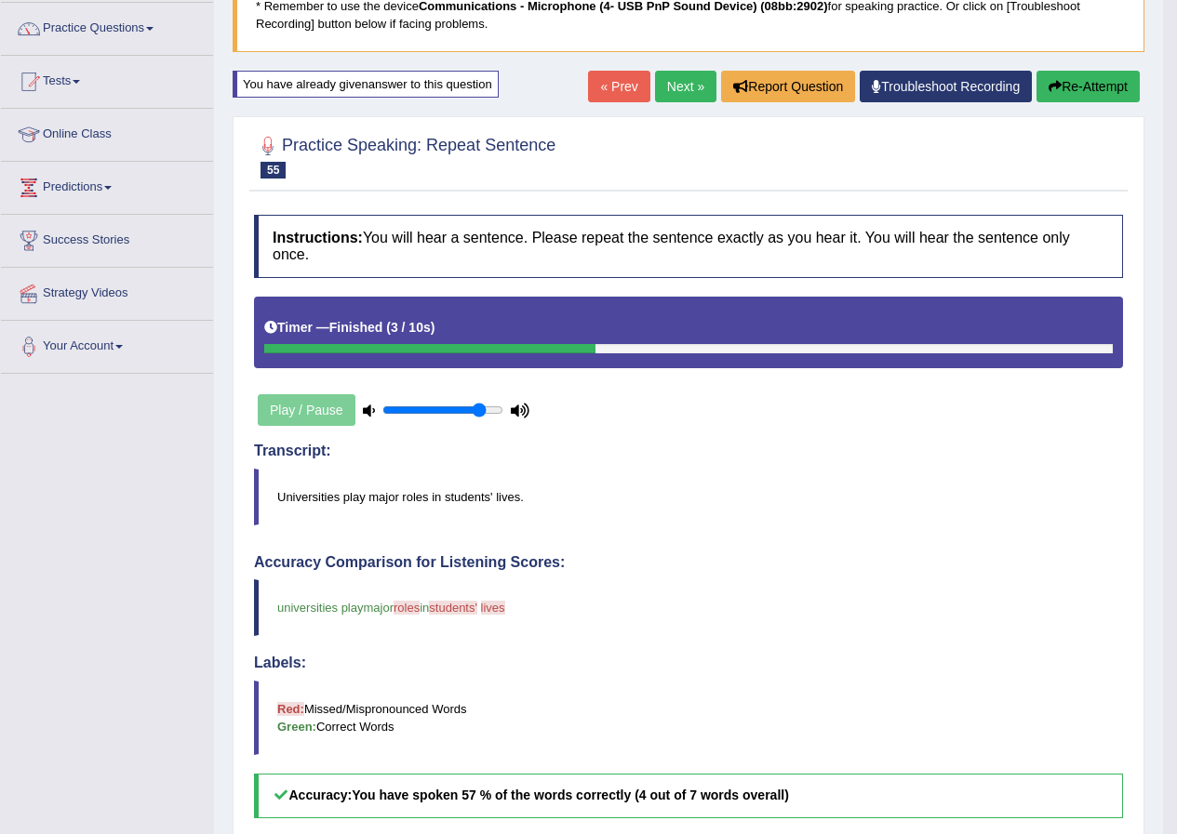
click at [675, 80] on link "Next »" at bounding box center [685, 87] width 61 height 32
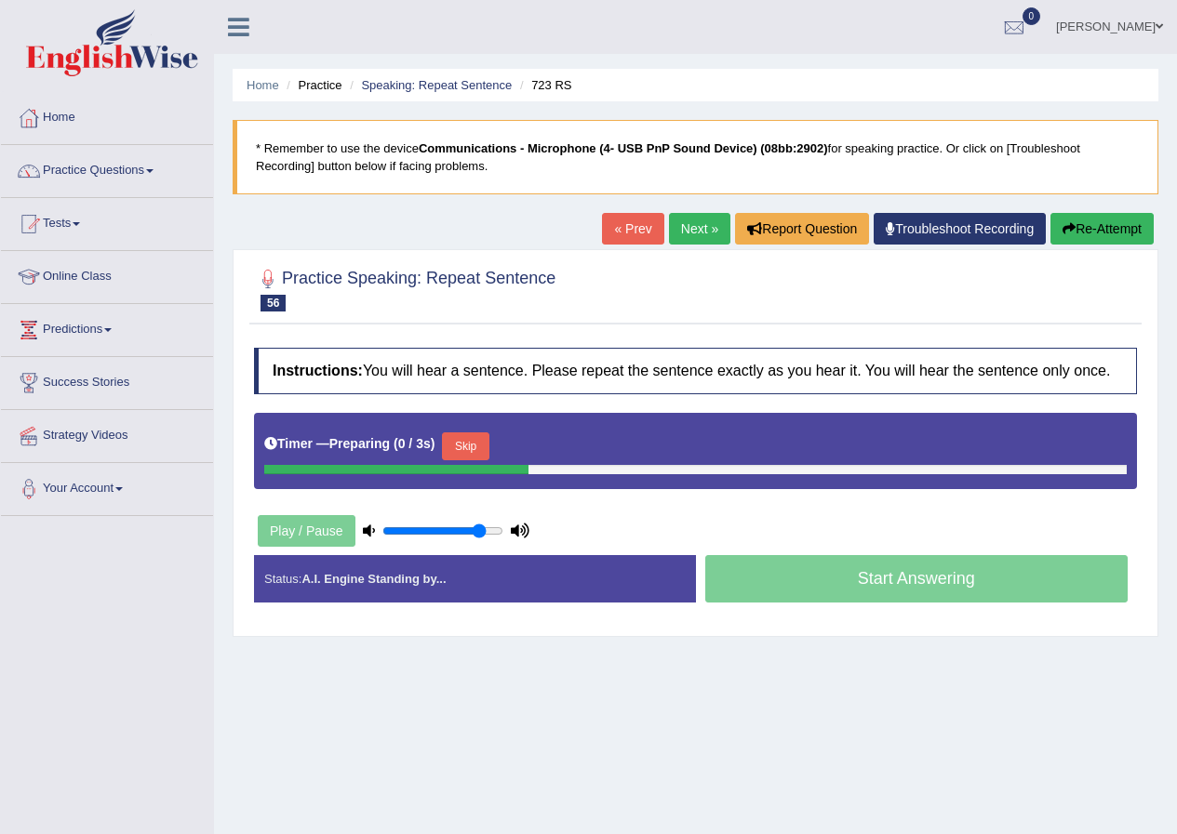
drag, startPoint x: 484, startPoint y: 444, endPoint x: 494, endPoint y: 444, distance: 10.2
click at [486, 444] on button "Skip" at bounding box center [465, 447] width 47 height 28
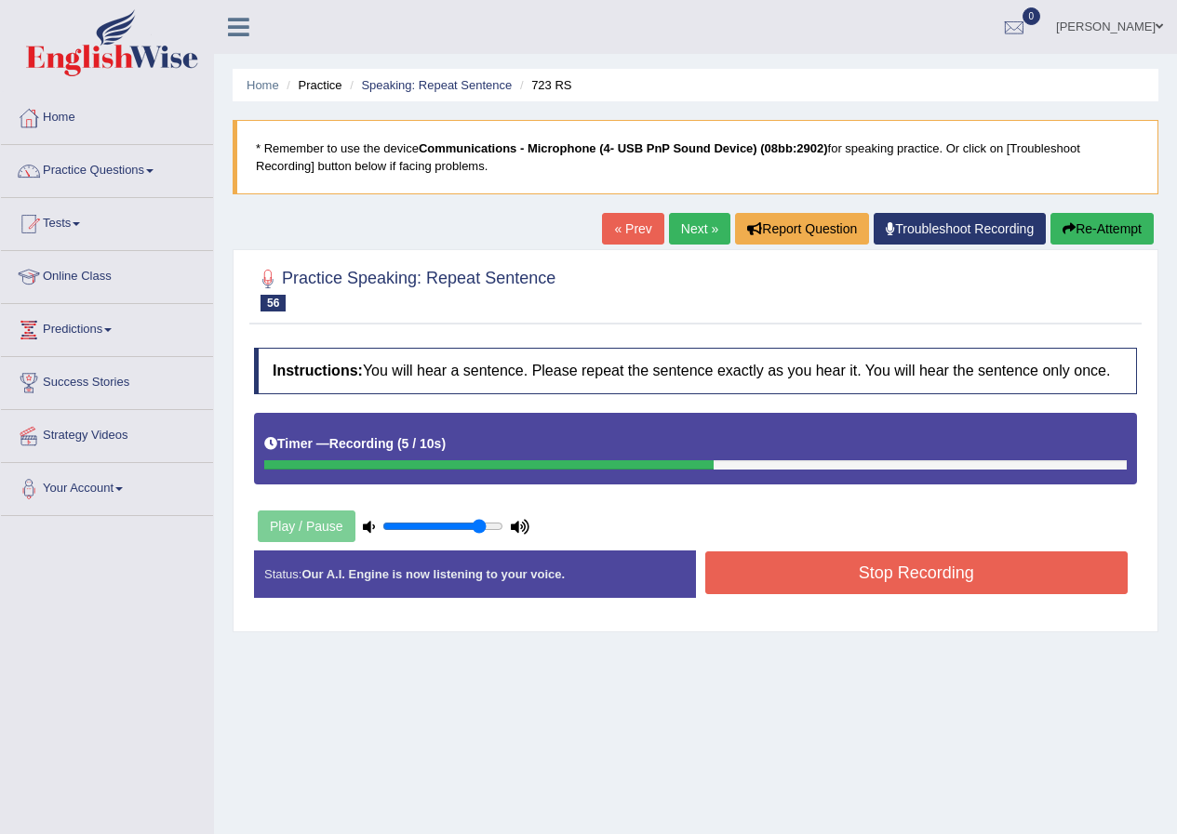
click at [911, 577] on button "Stop Recording" at bounding box center [916, 573] width 423 height 43
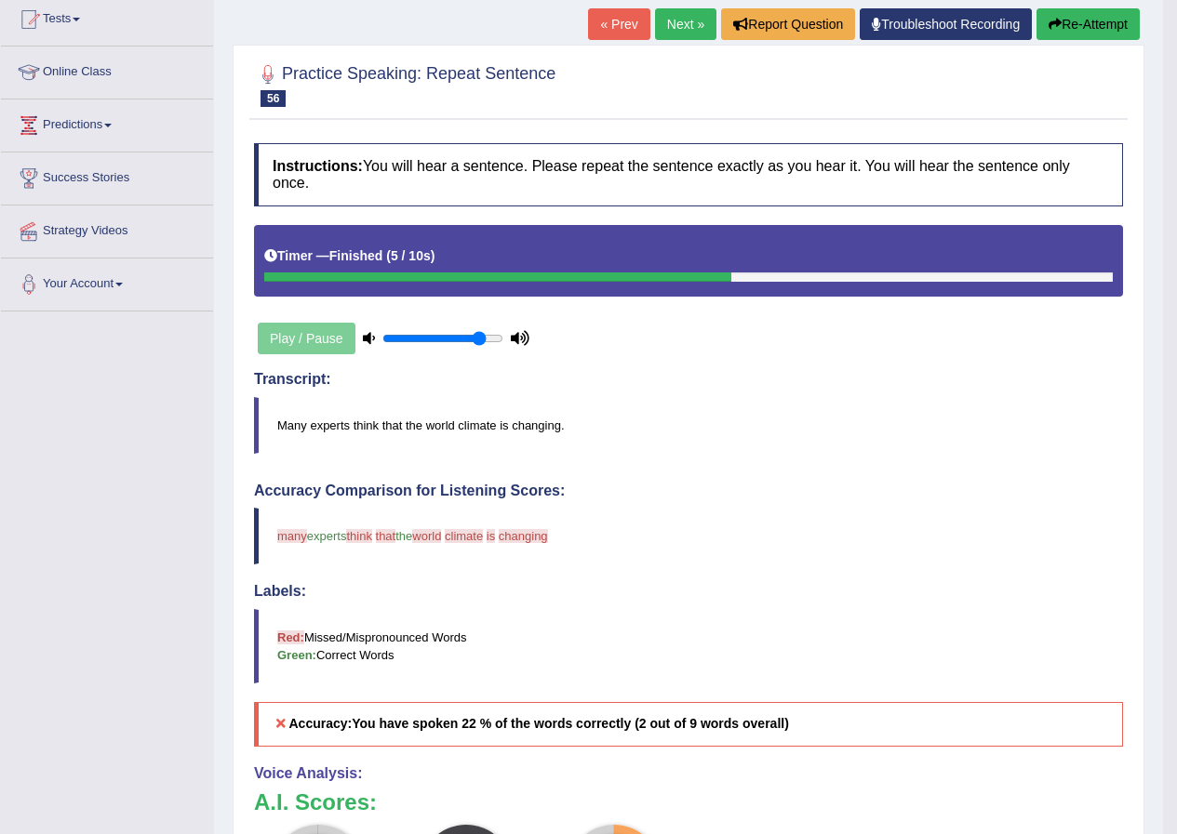
scroll to position [186, 0]
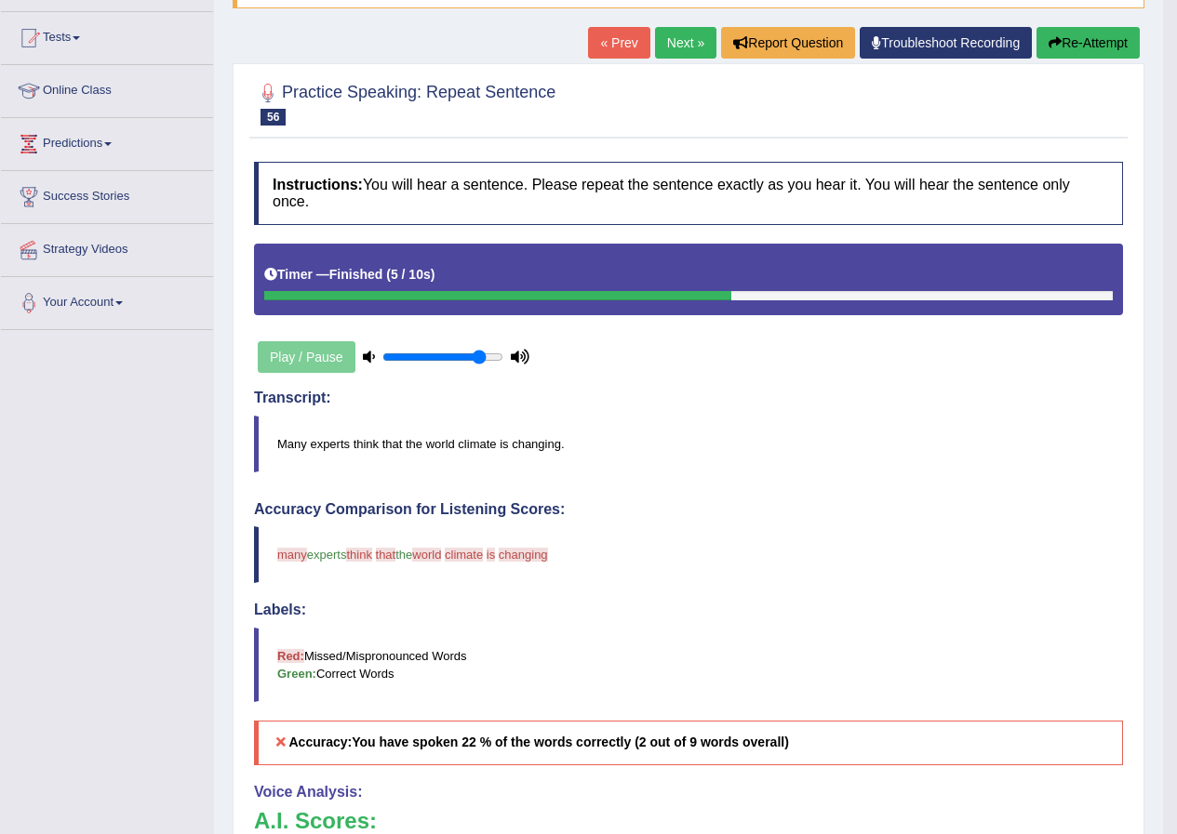
click at [1092, 35] on button "Re-Attempt" at bounding box center [1087, 43] width 103 height 32
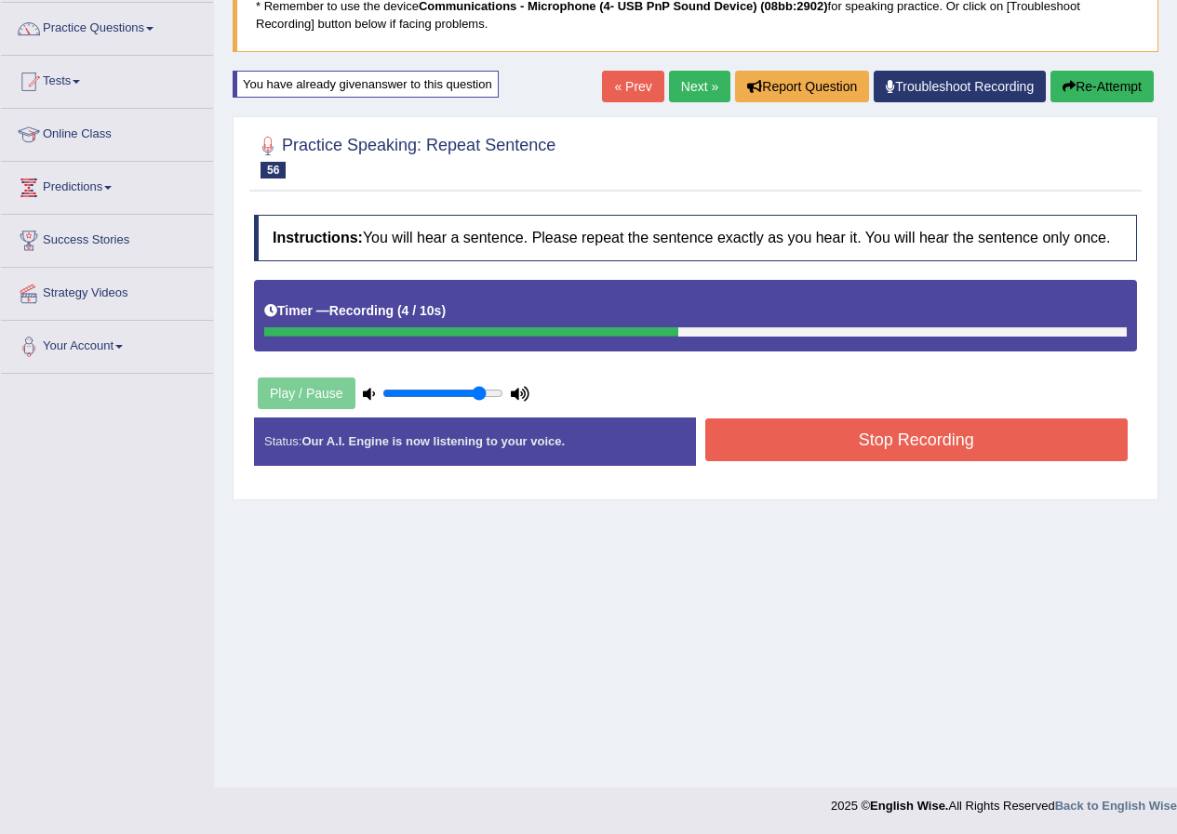
click at [891, 436] on button "Stop Recording" at bounding box center [916, 440] width 423 height 43
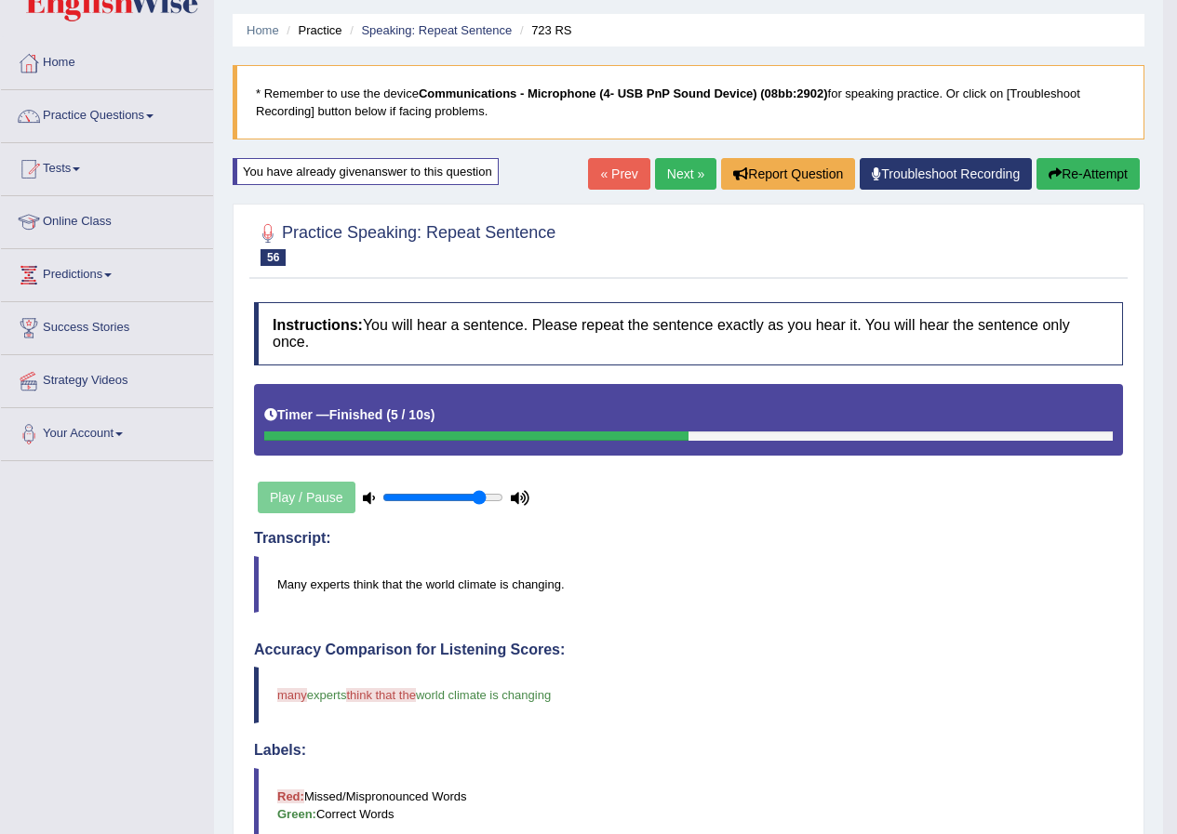
scroll to position [49, 0]
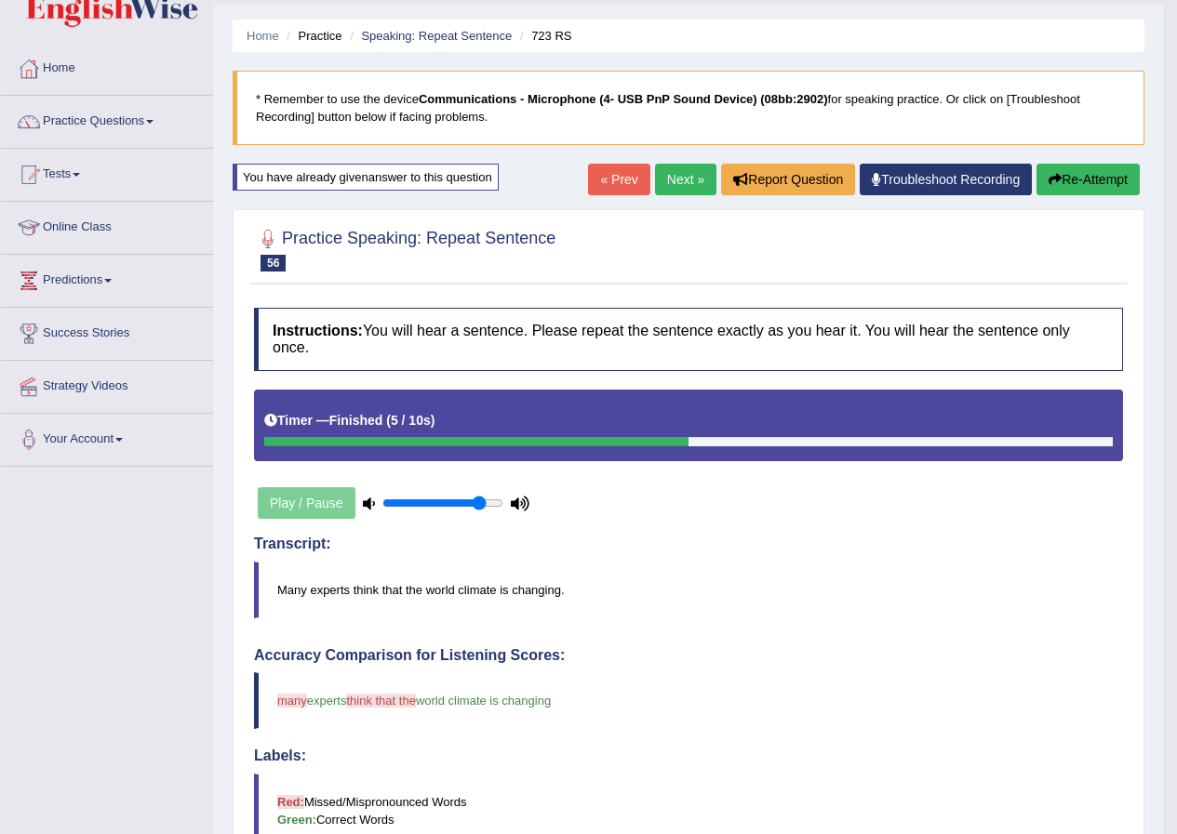
click at [680, 181] on link "Next »" at bounding box center [685, 180] width 61 height 32
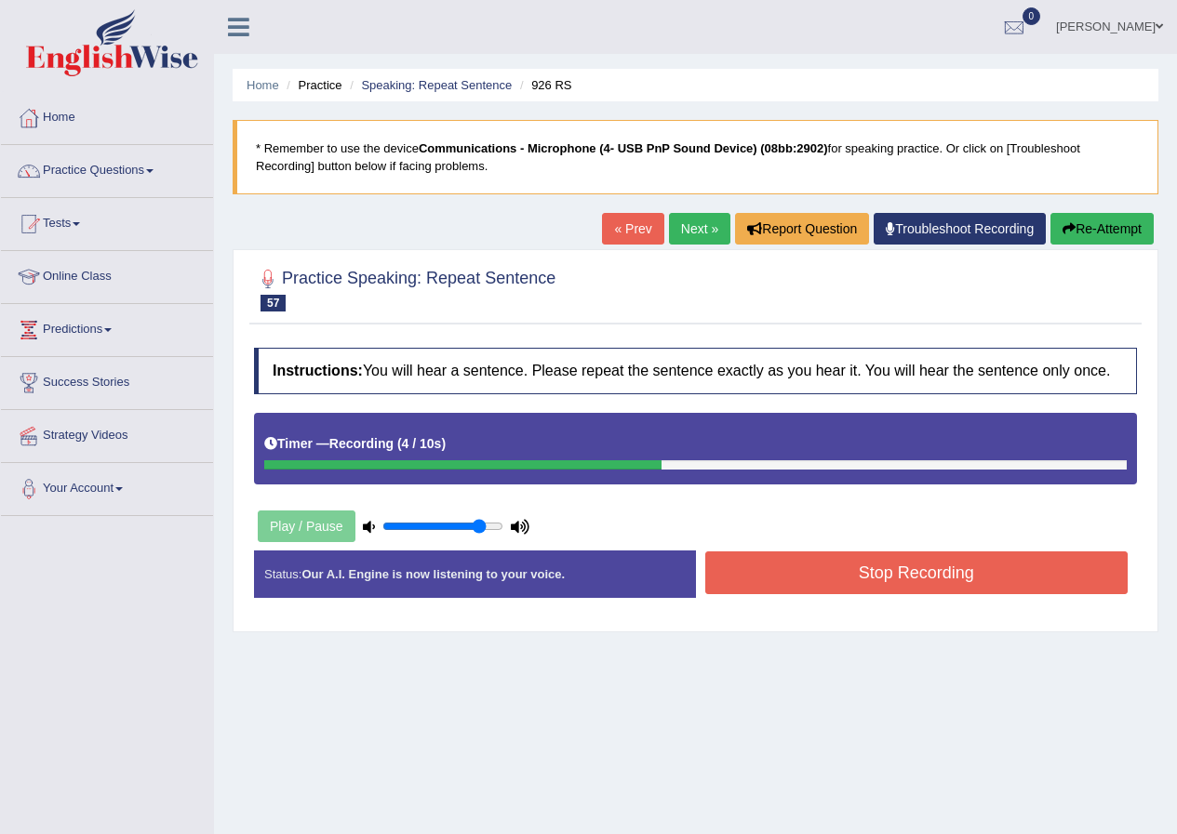
click at [967, 575] on button "Stop Recording" at bounding box center [916, 573] width 423 height 43
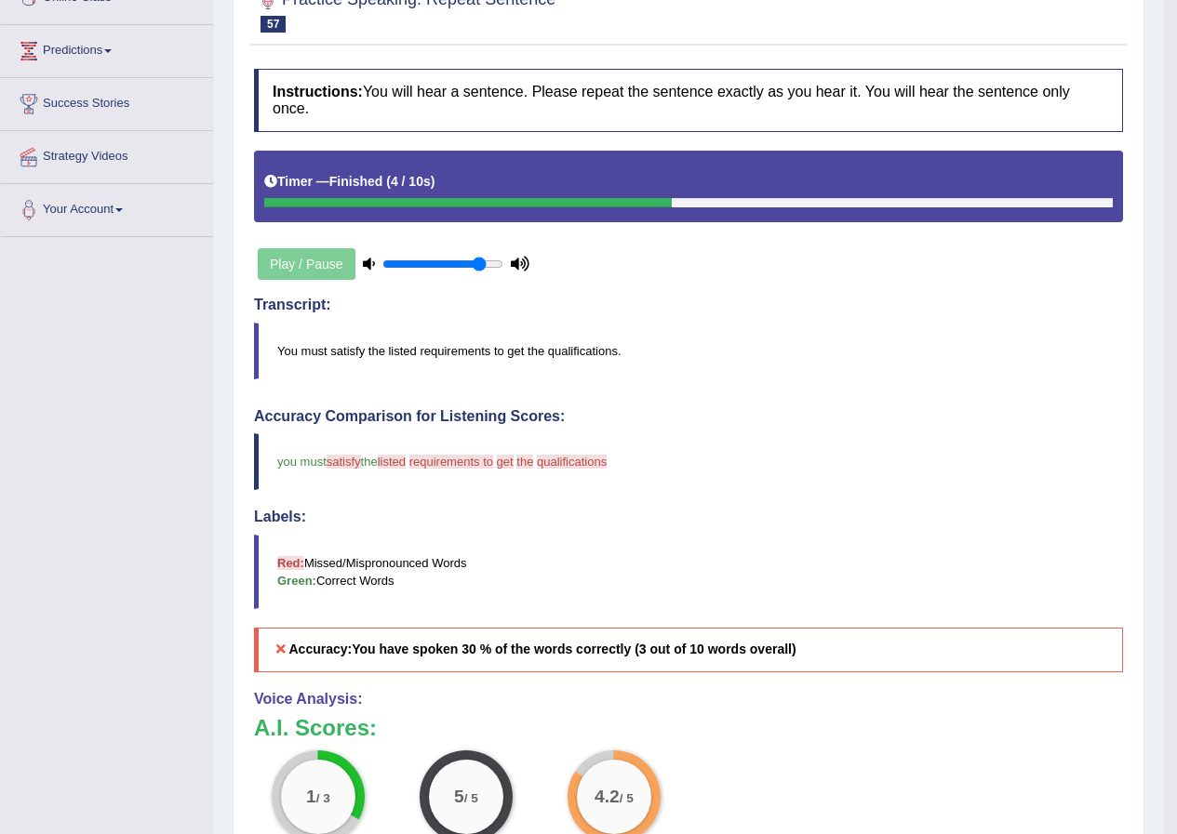
scroll to position [93, 0]
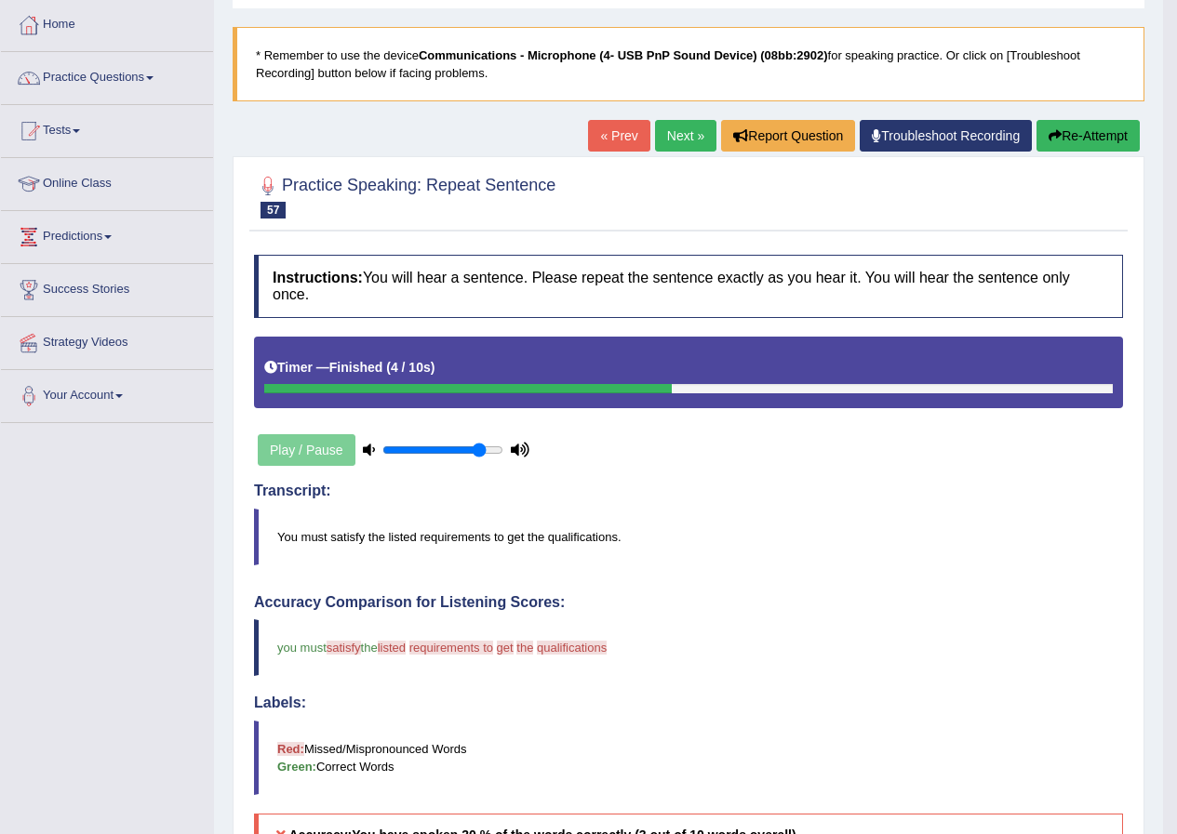
click at [1068, 142] on button "Re-Attempt" at bounding box center [1087, 136] width 103 height 32
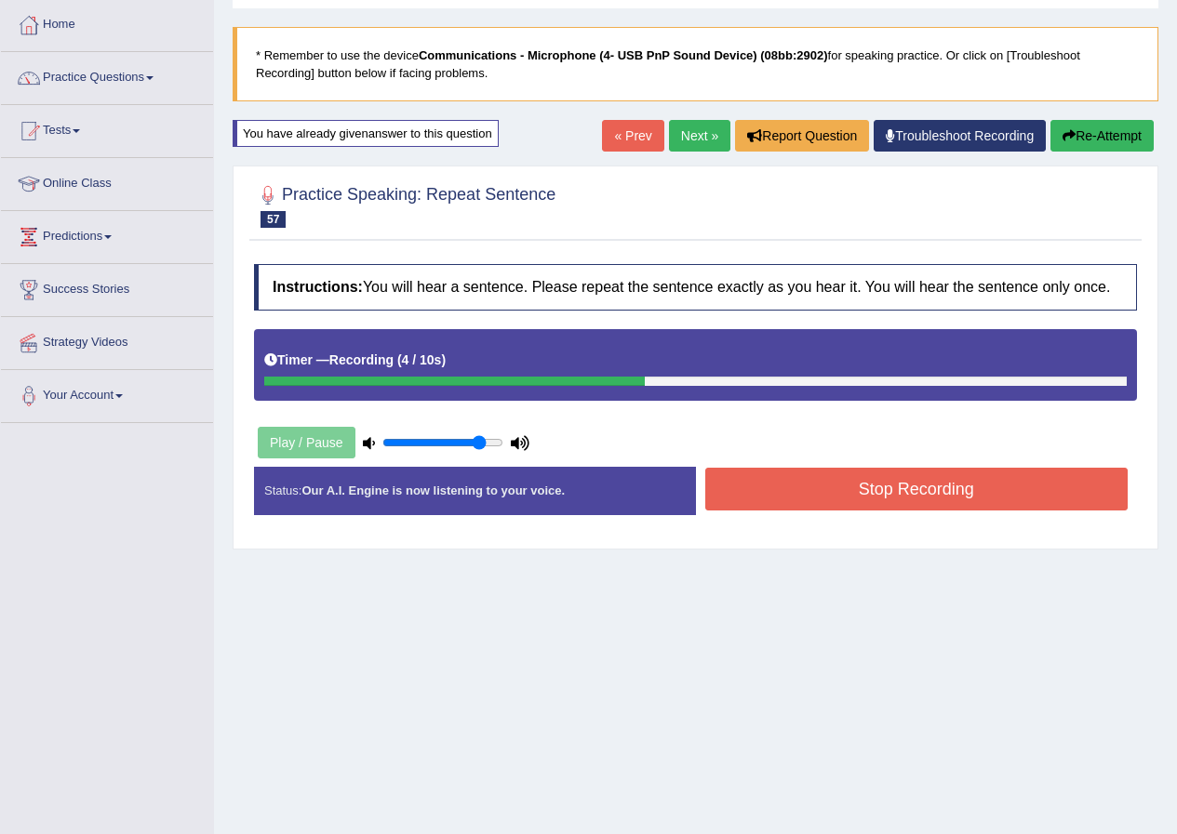
click at [904, 476] on button "Stop Recording" at bounding box center [916, 489] width 423 height 43
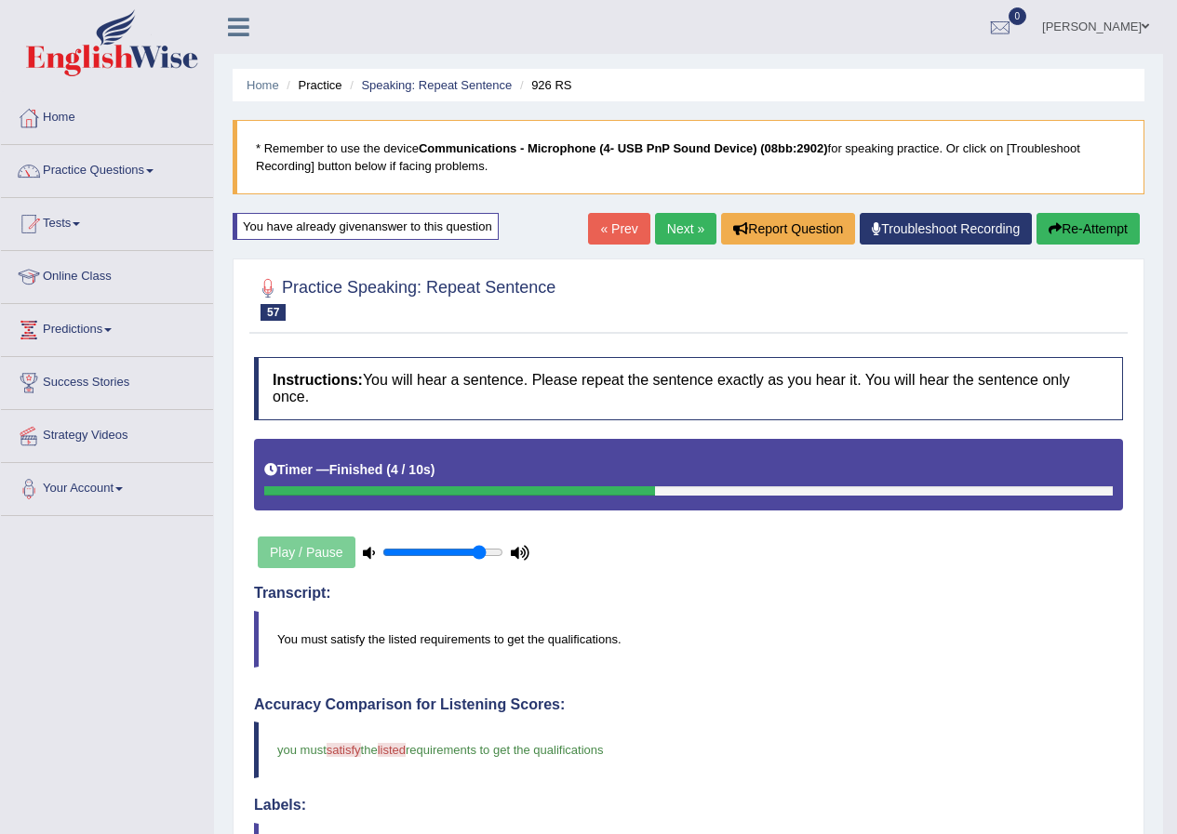
click at [671, 223] on link "Next »" at bounding box center [685, 229] width 61 height 32
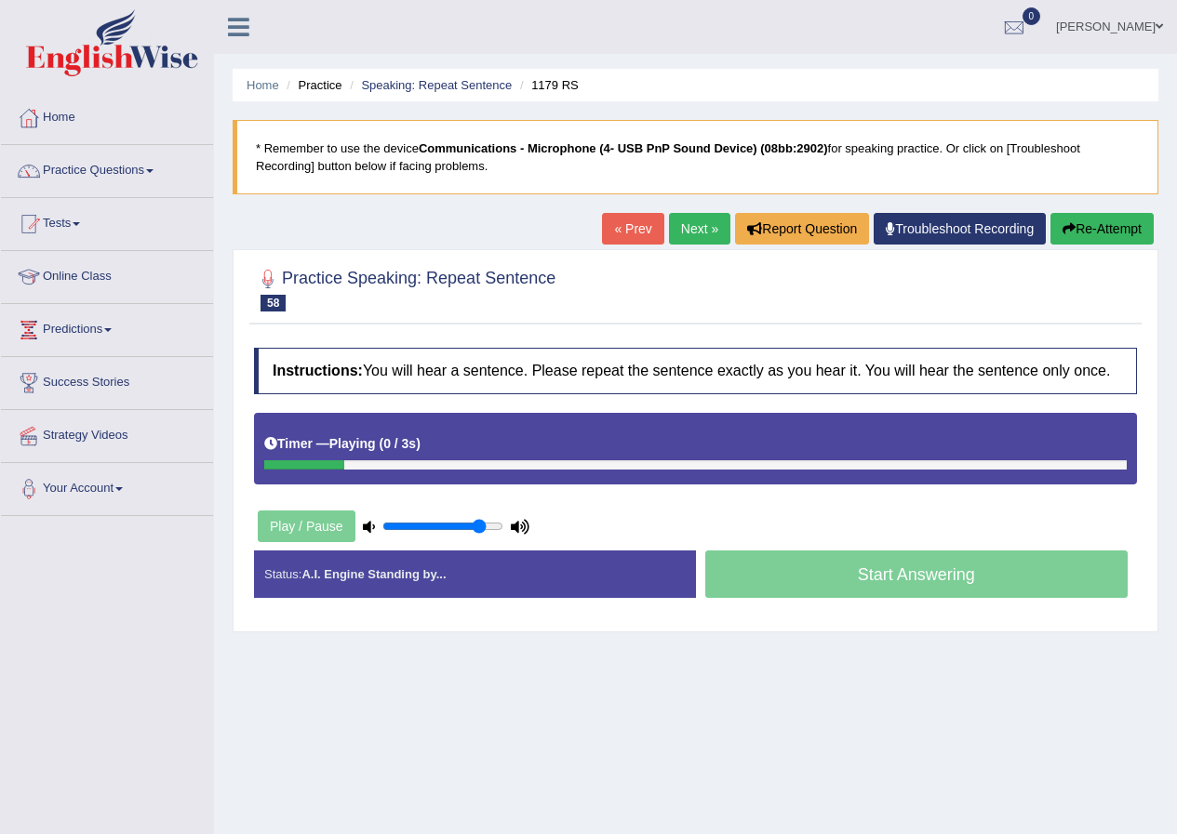
click at [482, 447] on div "Timer — Playing ( 0 / 3s ) Skip" at bounding box center [695, 444] width 862 height 33
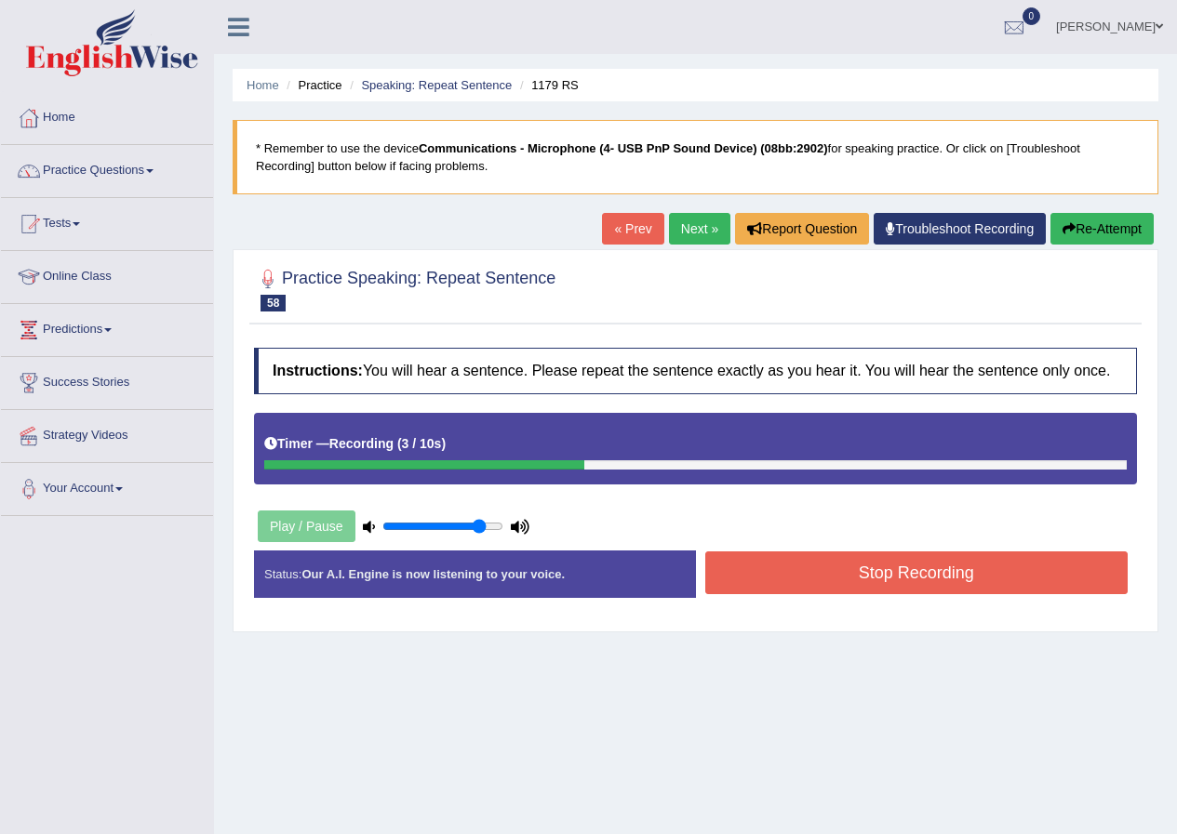
click at [989, 559] on button "Stop Recording" at bounding box center [916, 573] width 423 height 43
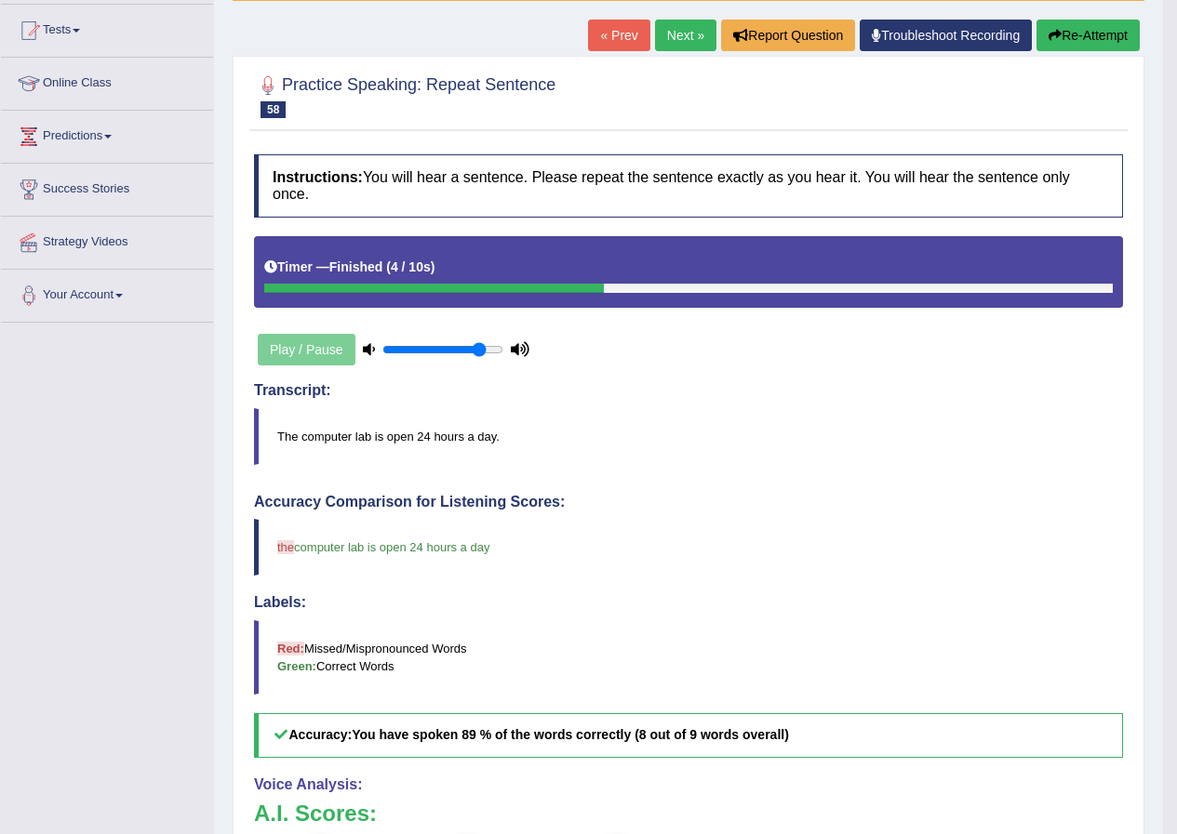
scroll to position [186, 0]
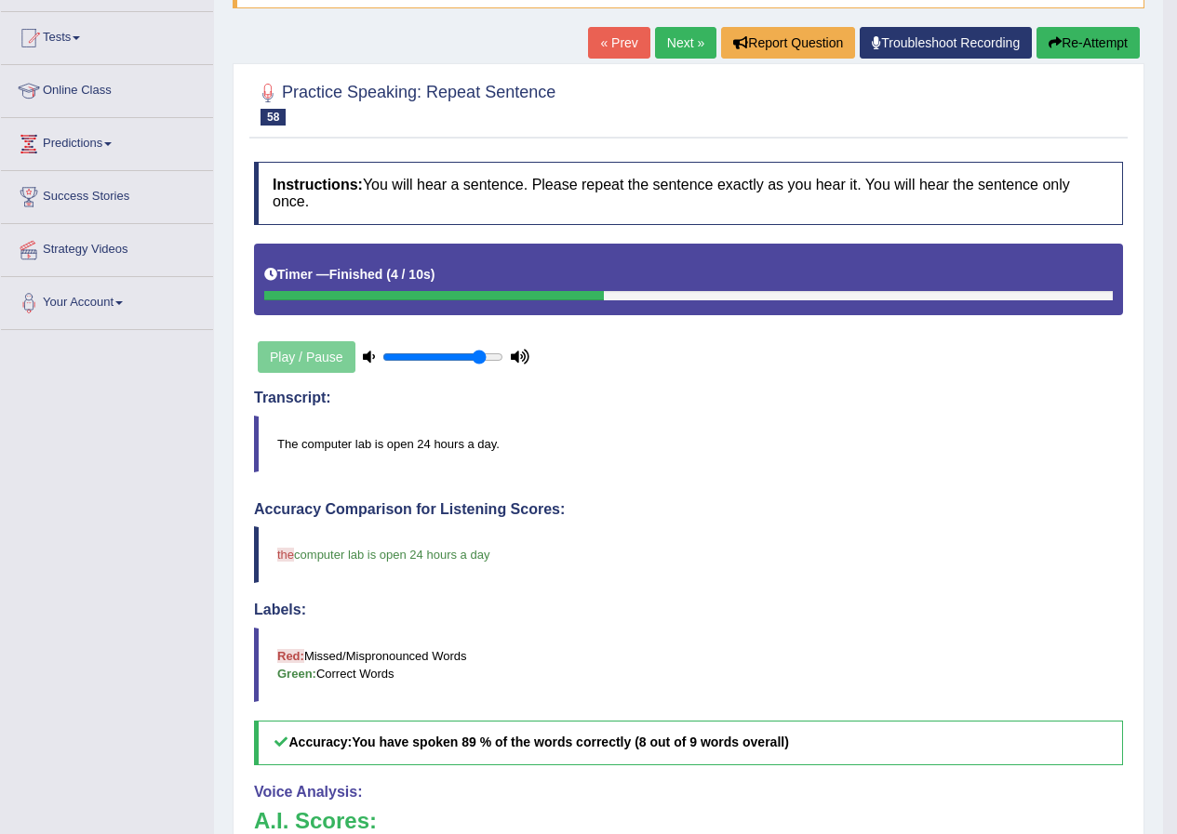
click at [677, 54] on link "Next »" at bounding box center [685, 43] width 61 height 32
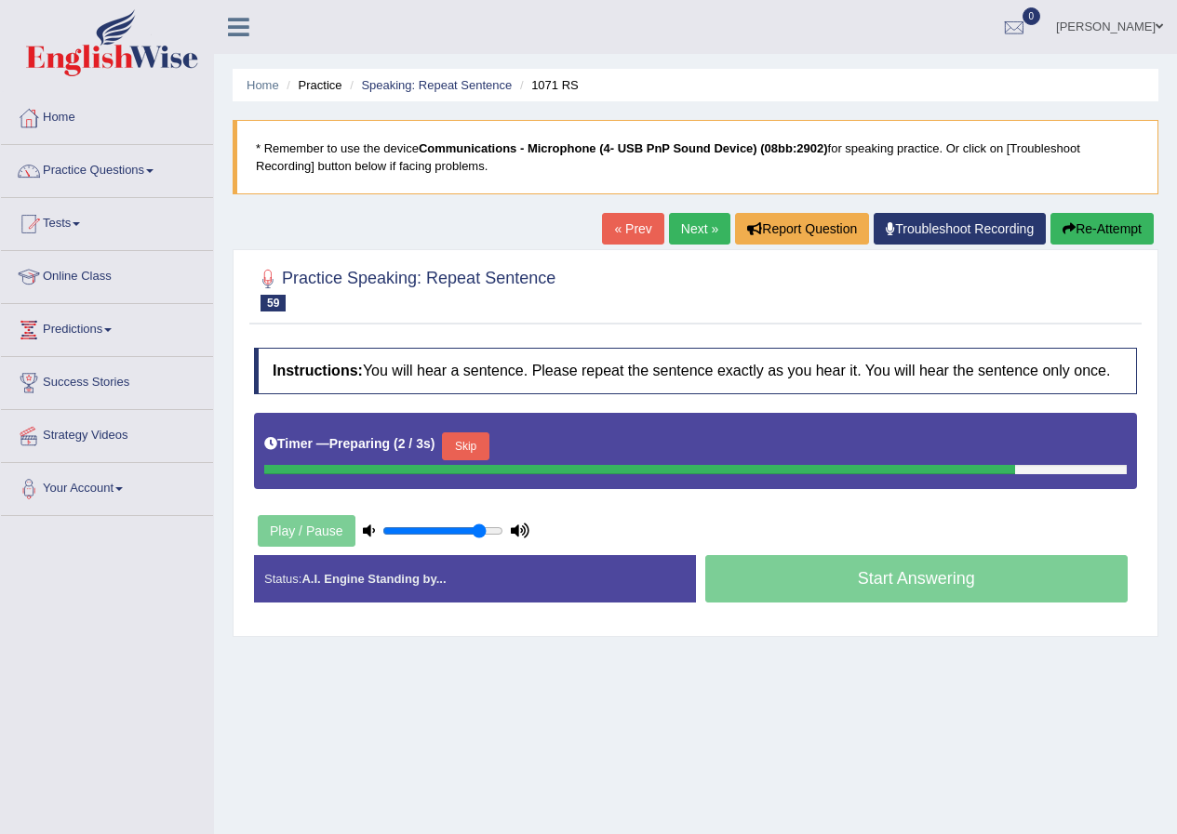
click at [479, 435] on button "Skip" at bounding box center [465, 447] width 47 height 28
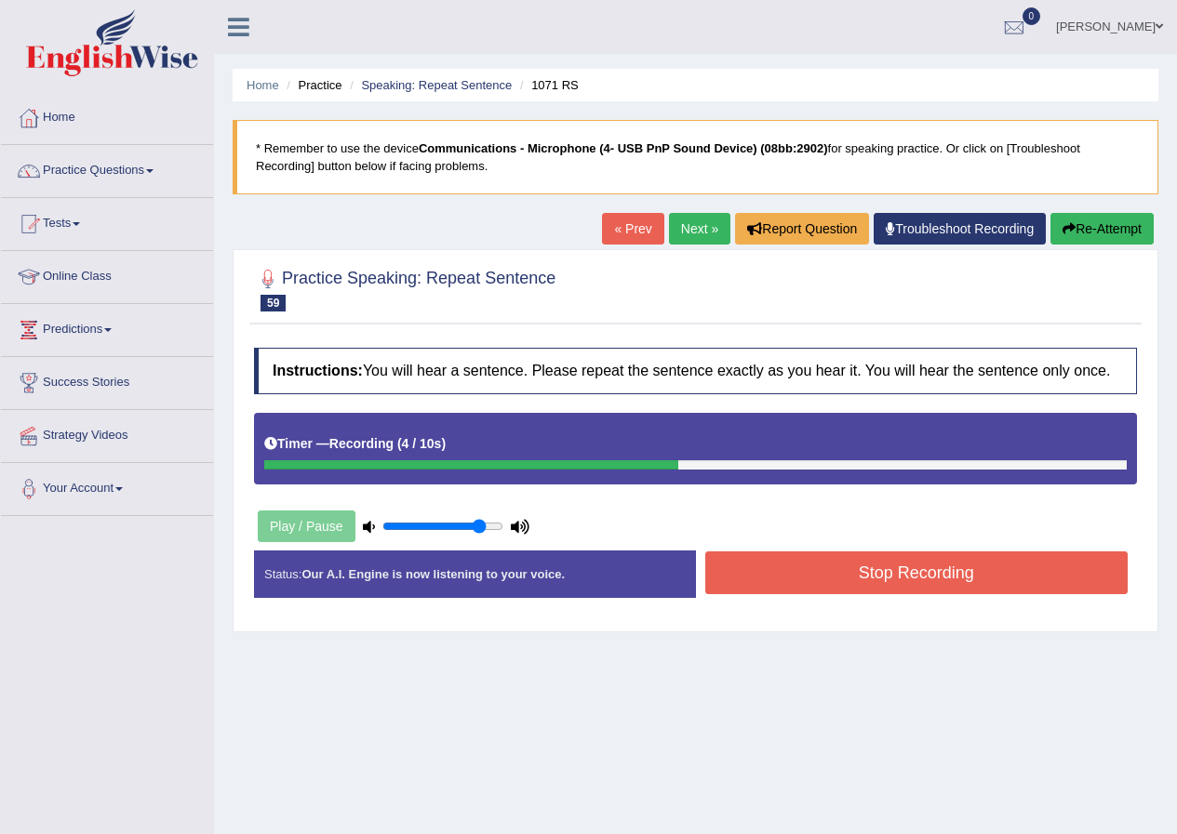
click at [800, 569] on button "Stop Recording" at bounding box center [916, 573] width 423 height 43
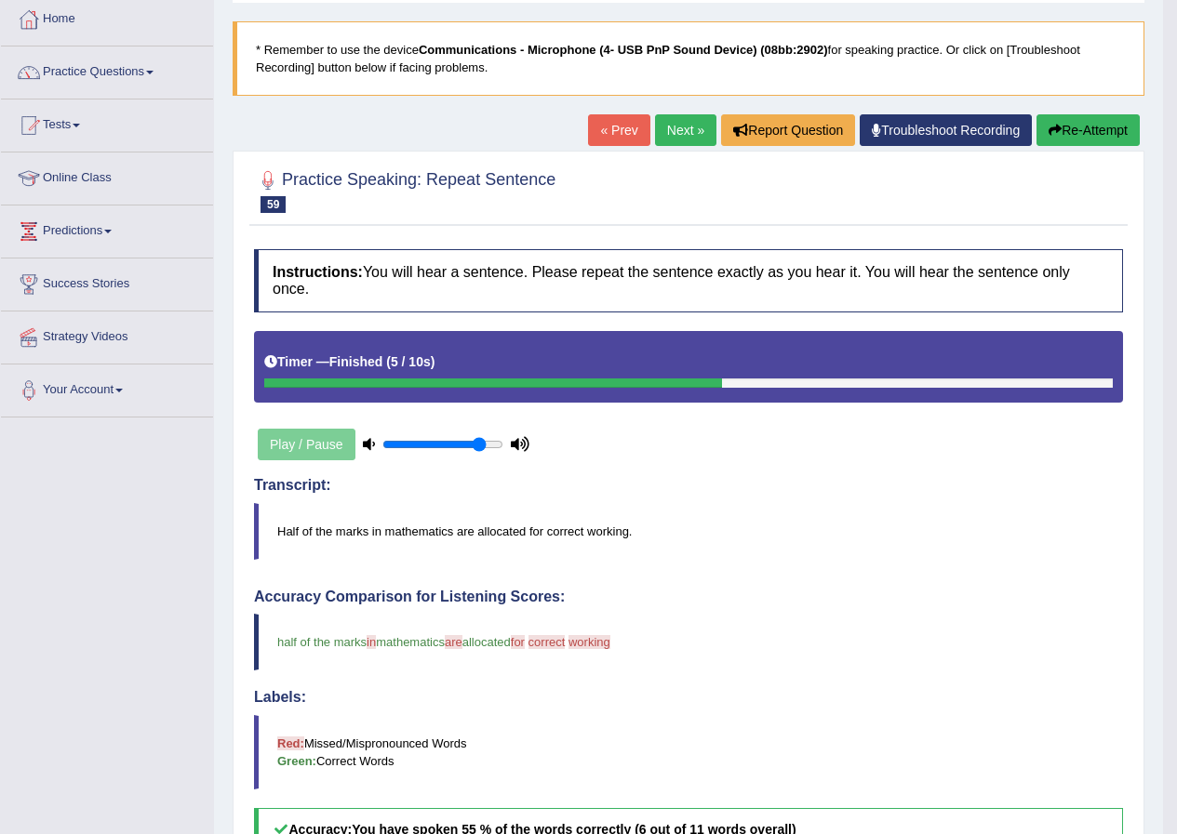
scroll to position [93, 0]
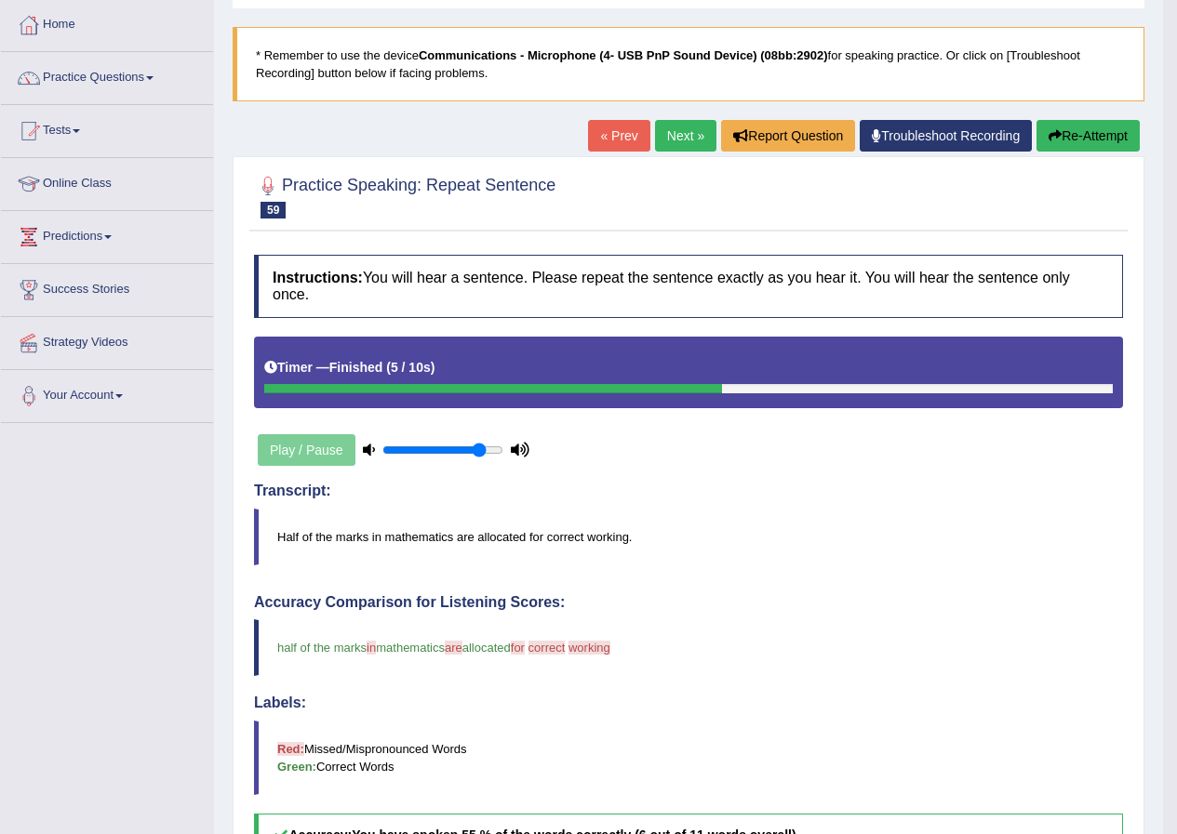
click at [660, 144] on link "Next »" at bounding box center [685, 136] width 61 height 32
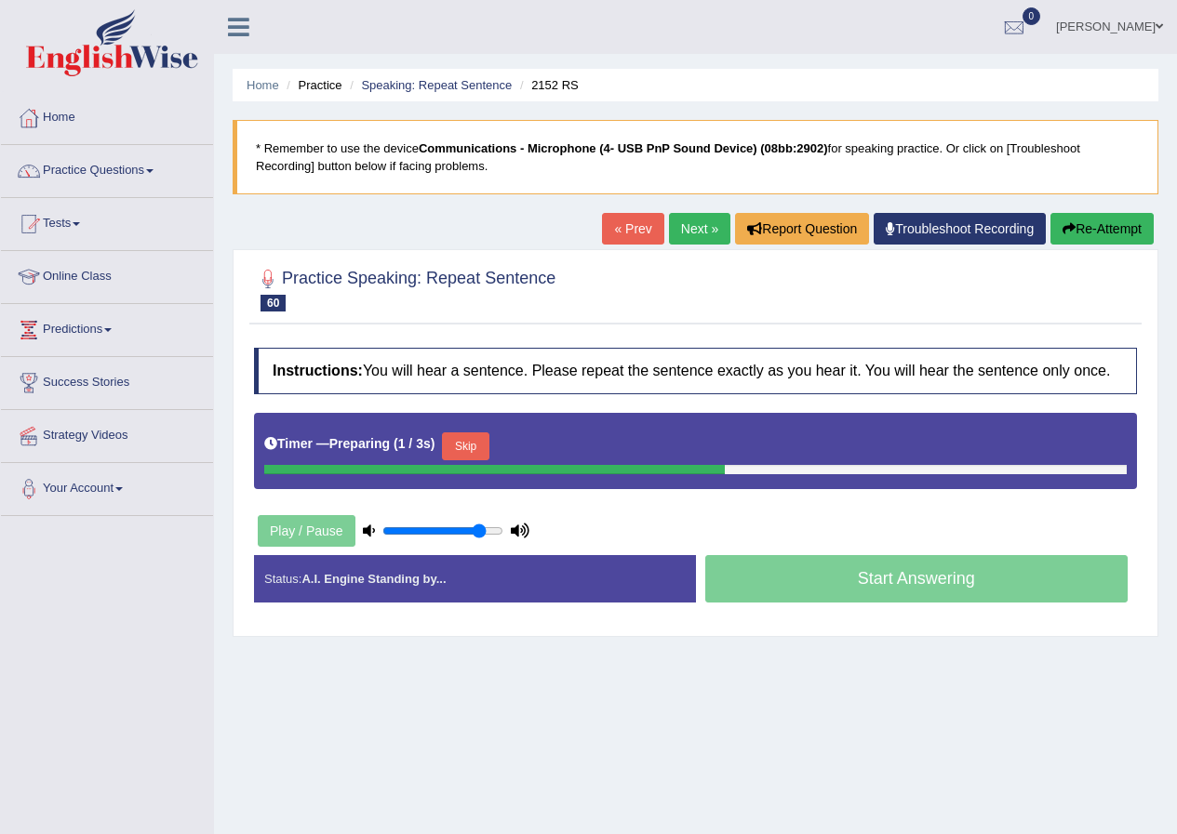
click at [476, 446] on button "Skip" at bounding box center [465, 447] width 47 height 28
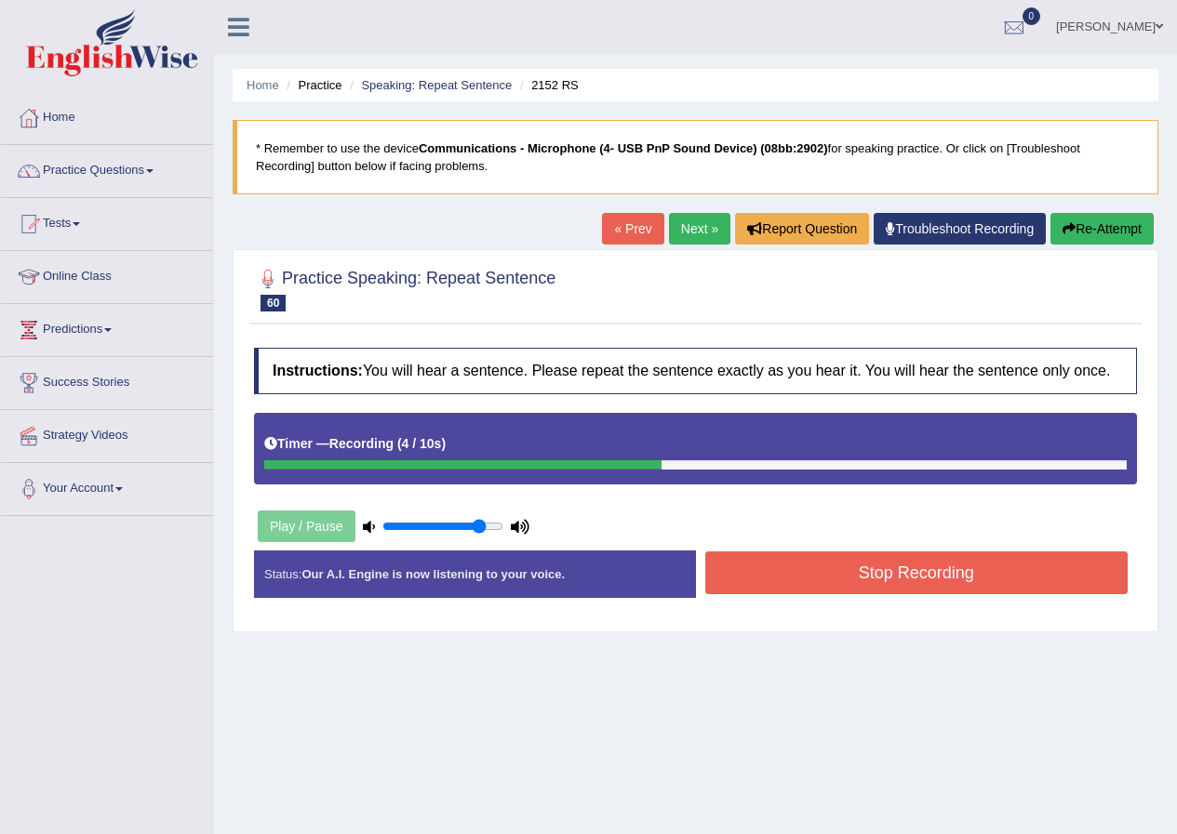
click at [833, 586] on button "Stop Recording" at bounding box center [916, 573] width 423 height 43
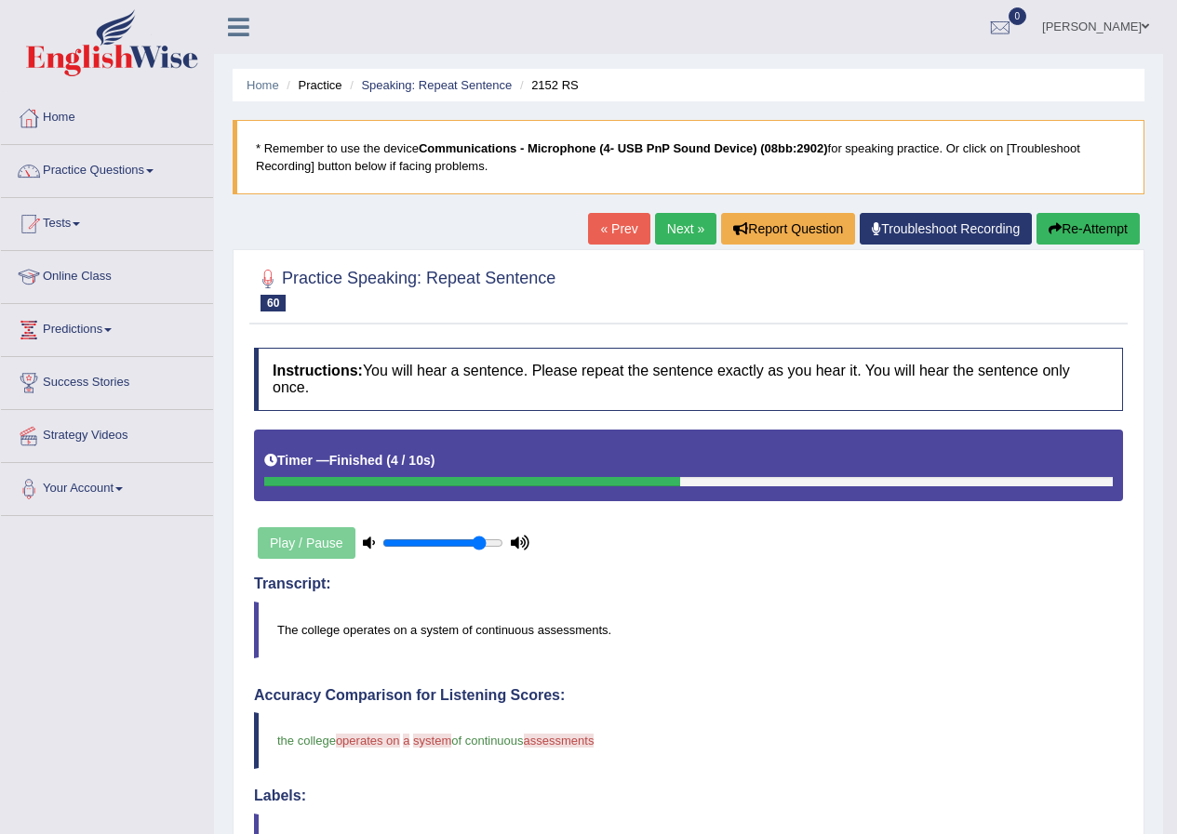
click at [1101, 232] on button "Re-Attempt" at bounding box center [1087, 229] width 103 height 32
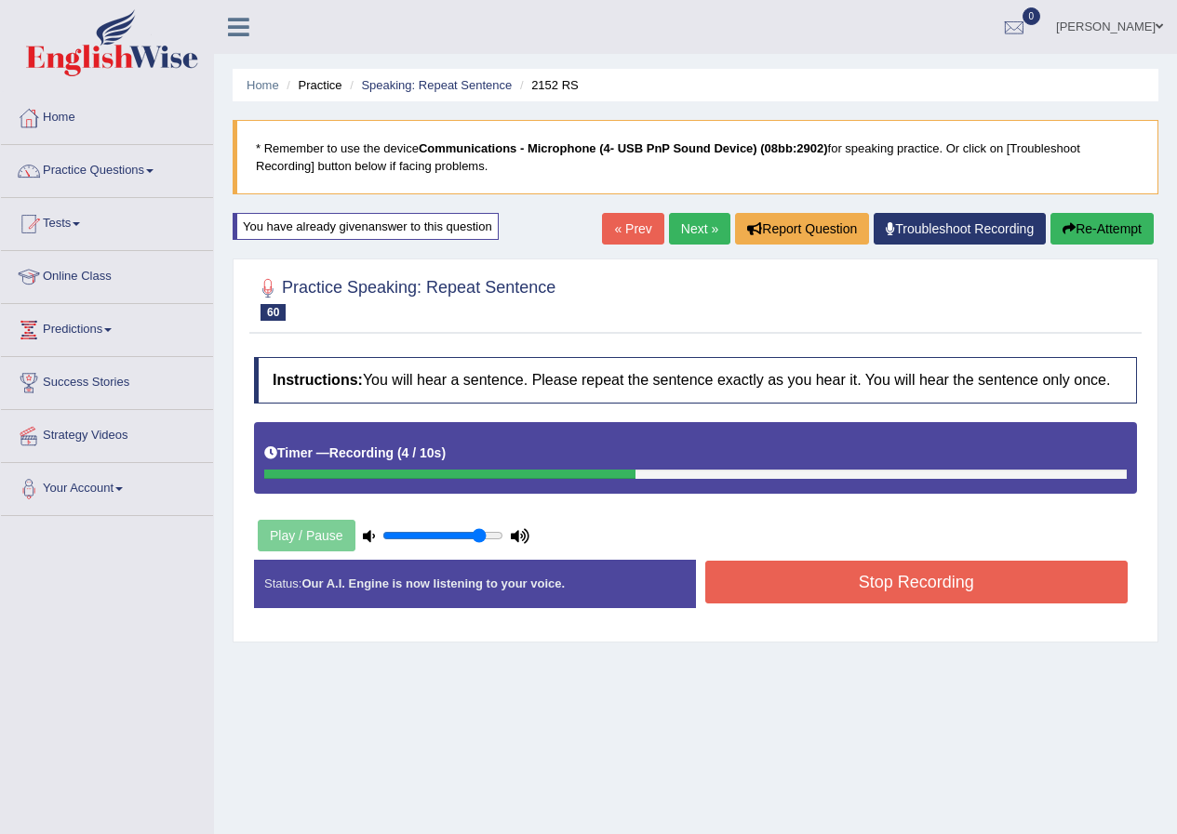
click at [749, 611] on div "Status: Our A.I. Engine is now listening to your voice. Start Answering Stop Re…" at bounding box center [695, 593] width 883 height 66
click at [752, 598] on button "Stop Recording" at bounding box center [916, 582] width 423 height 43
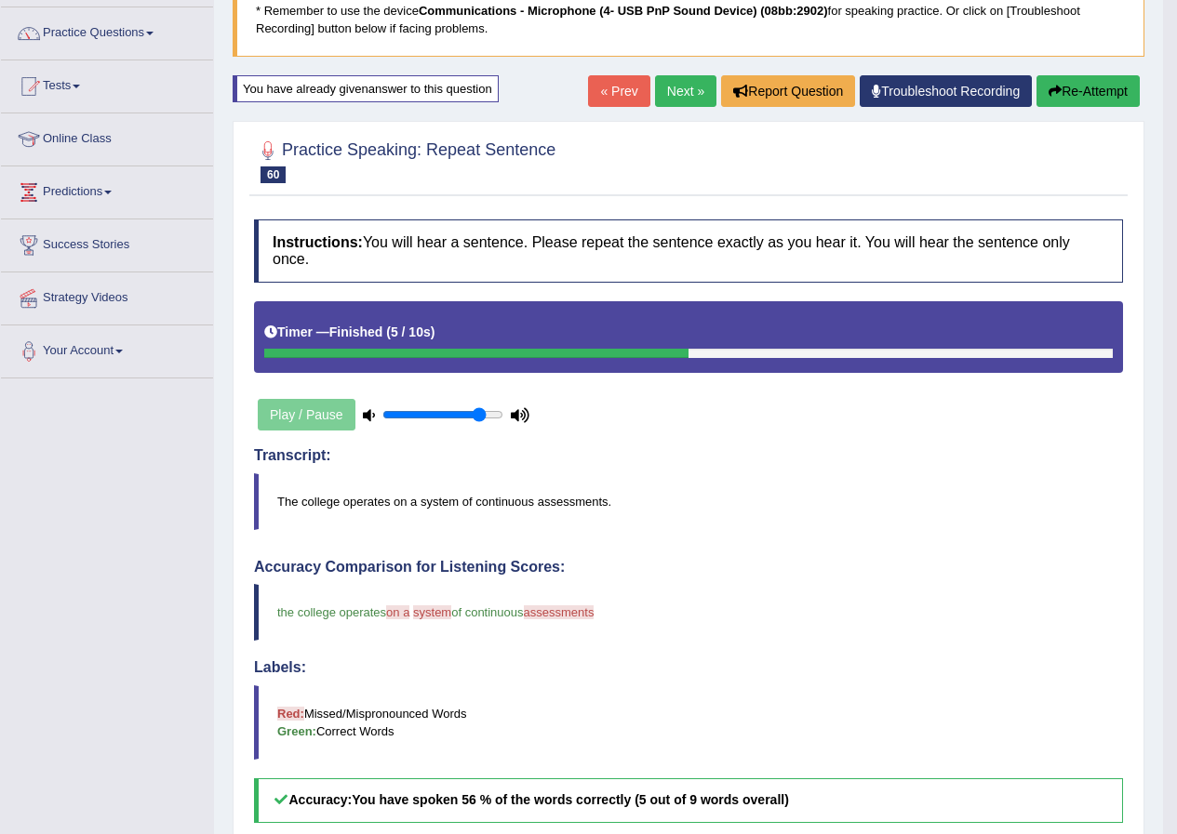
scroll to position [93, 0]
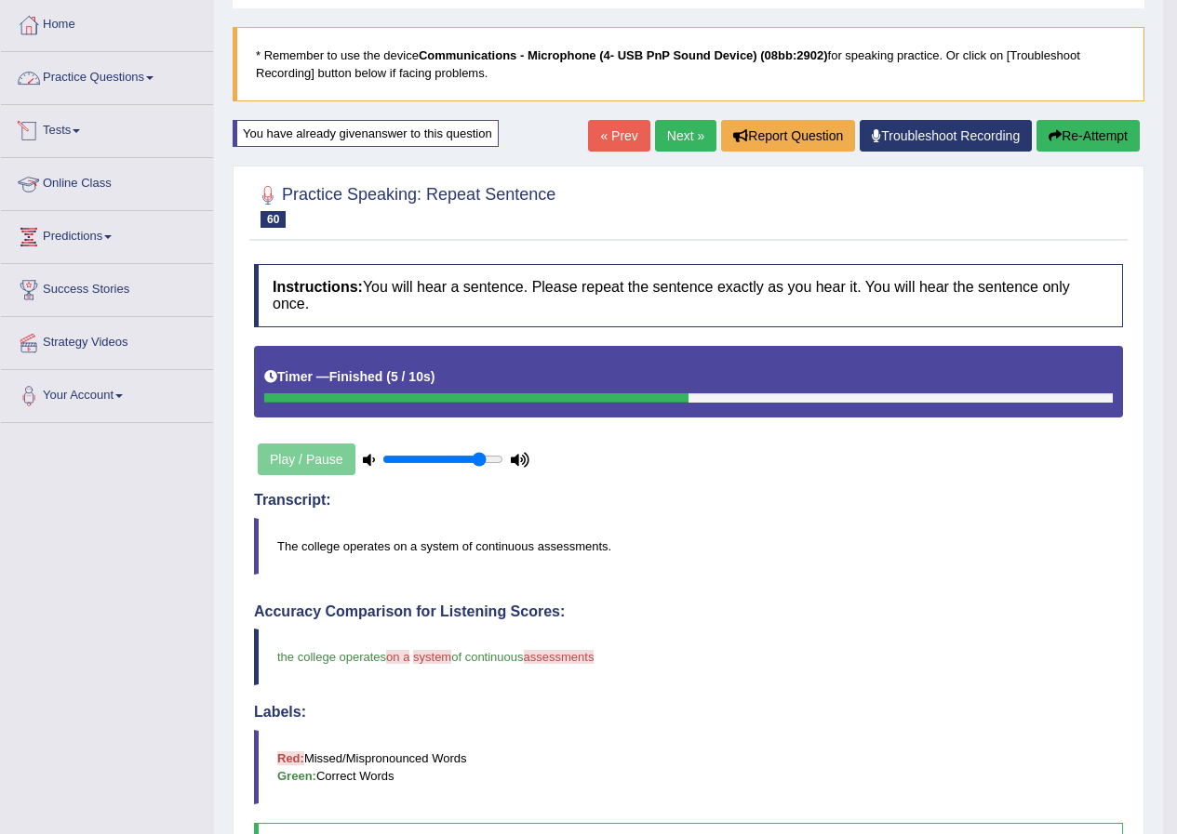
click at [115, 75] on link "Practice Questions" at bounding box center [107, 75] width 212 height 47
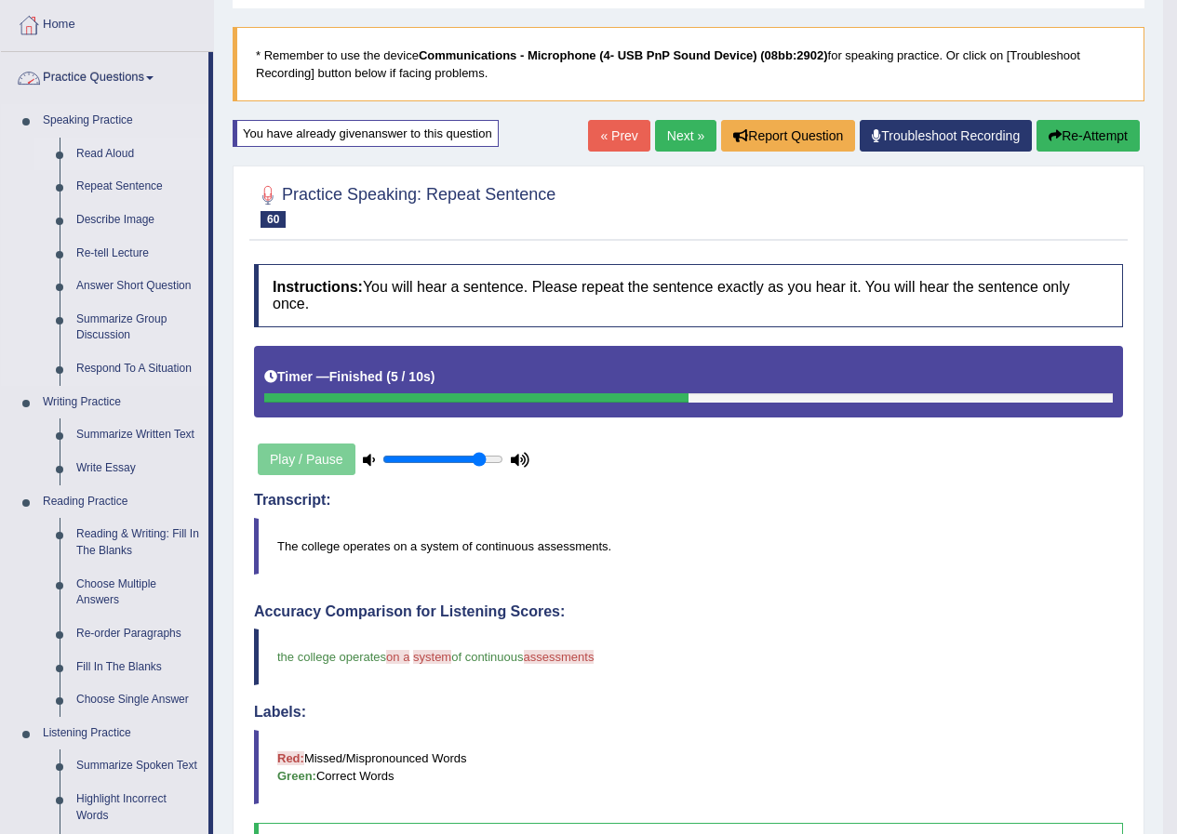
click at [113, 153] on link "Read Aloud" at bounding box center [138, 154] width 140 height 33
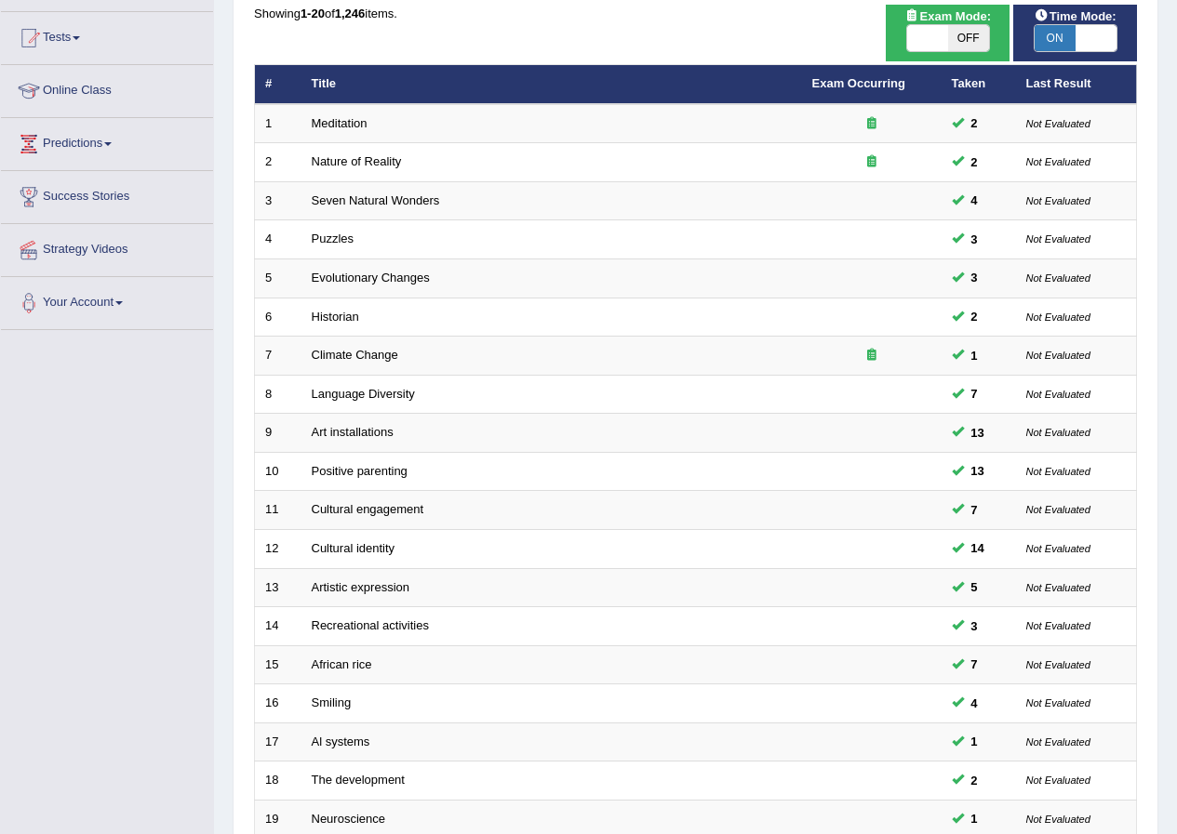
scroll to position [397, 0]
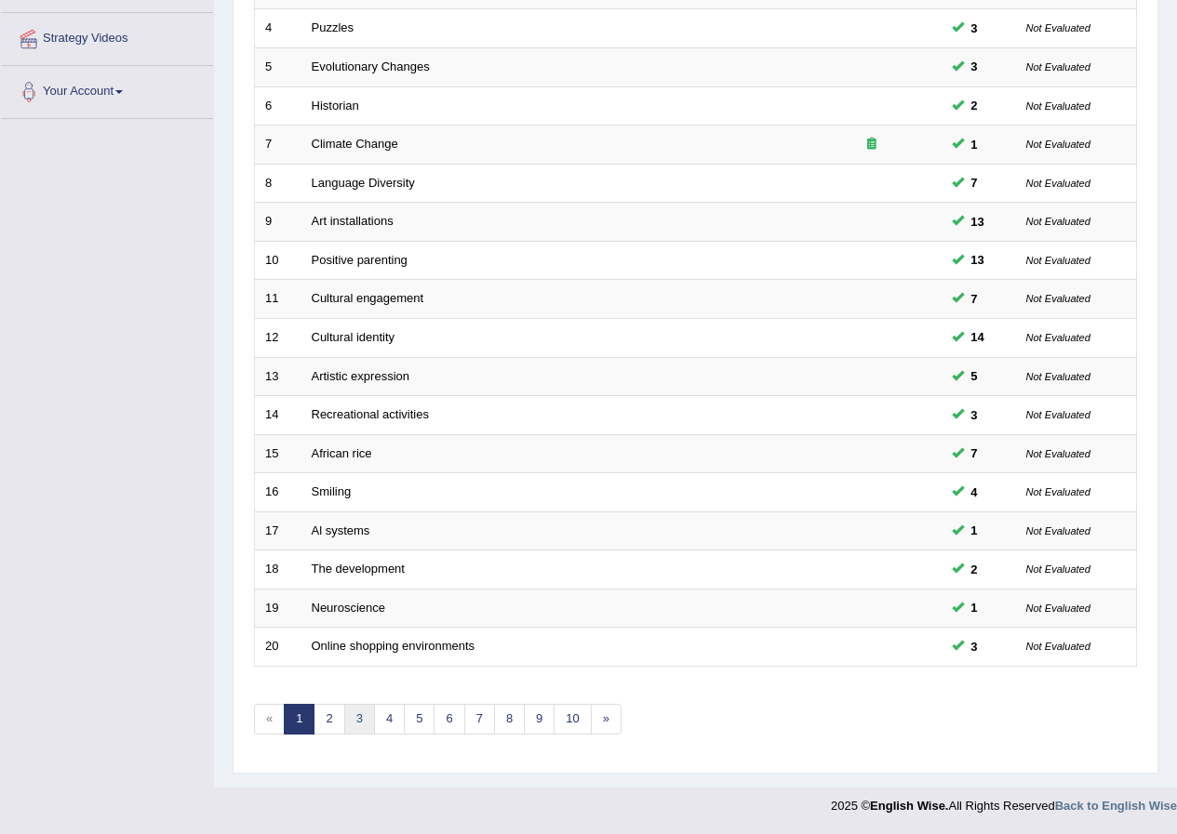
click at [358, 711] on link "3" at bounding box center [359, 719] width 31 height 31
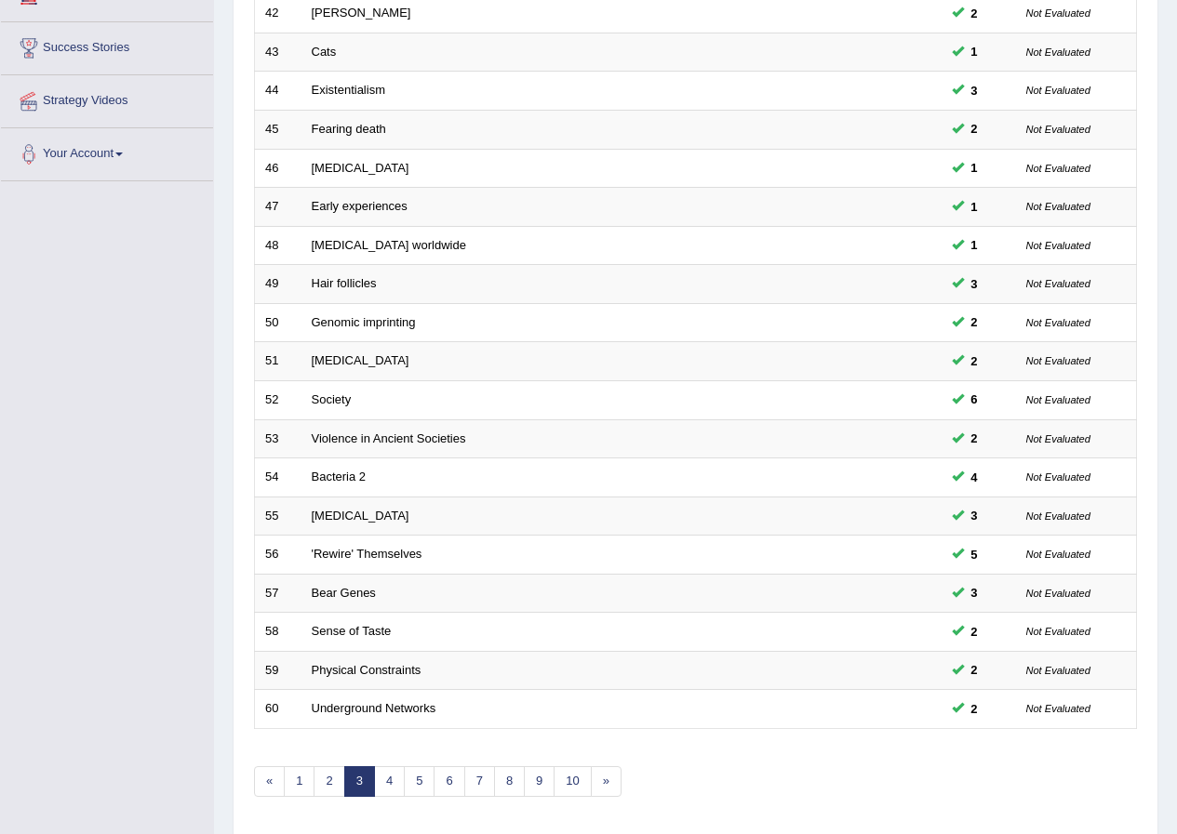
scroll to position [397, 0]
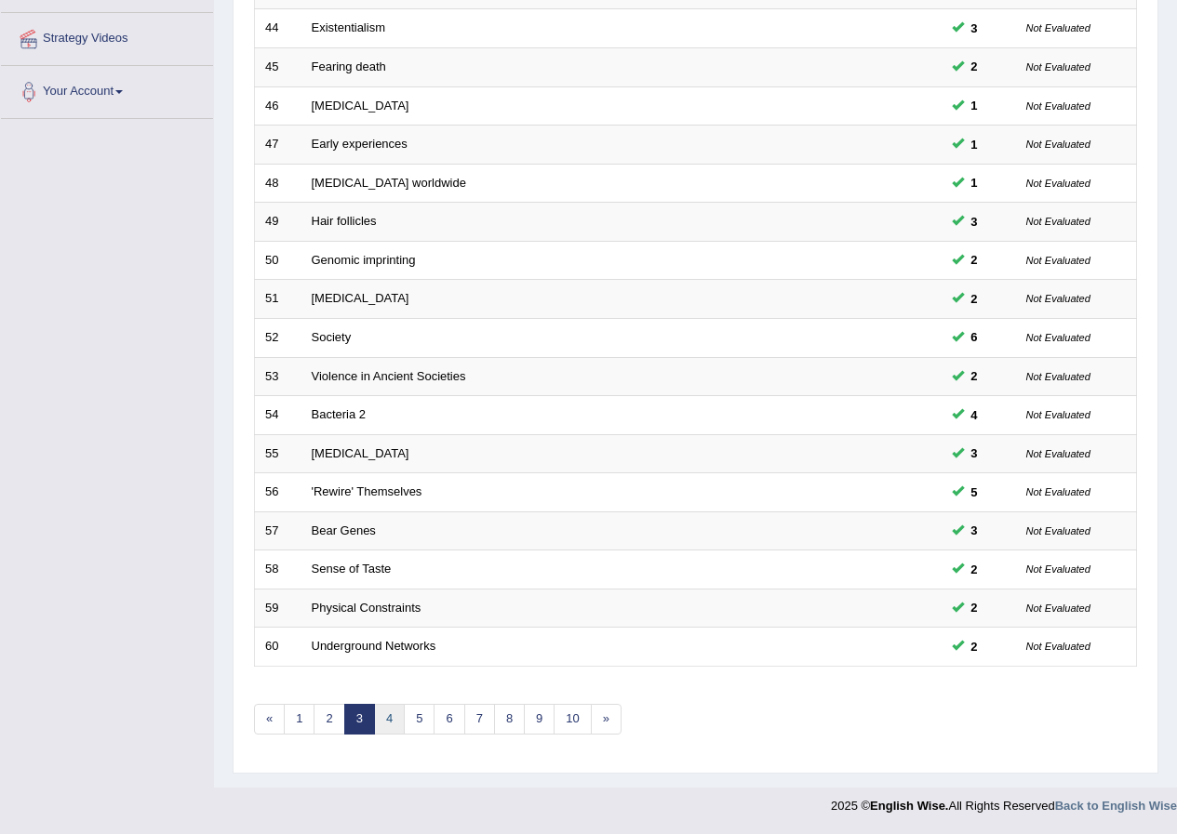
click at [390, 726] on link "4" at bounding box center [389, 719] width 31 height 31
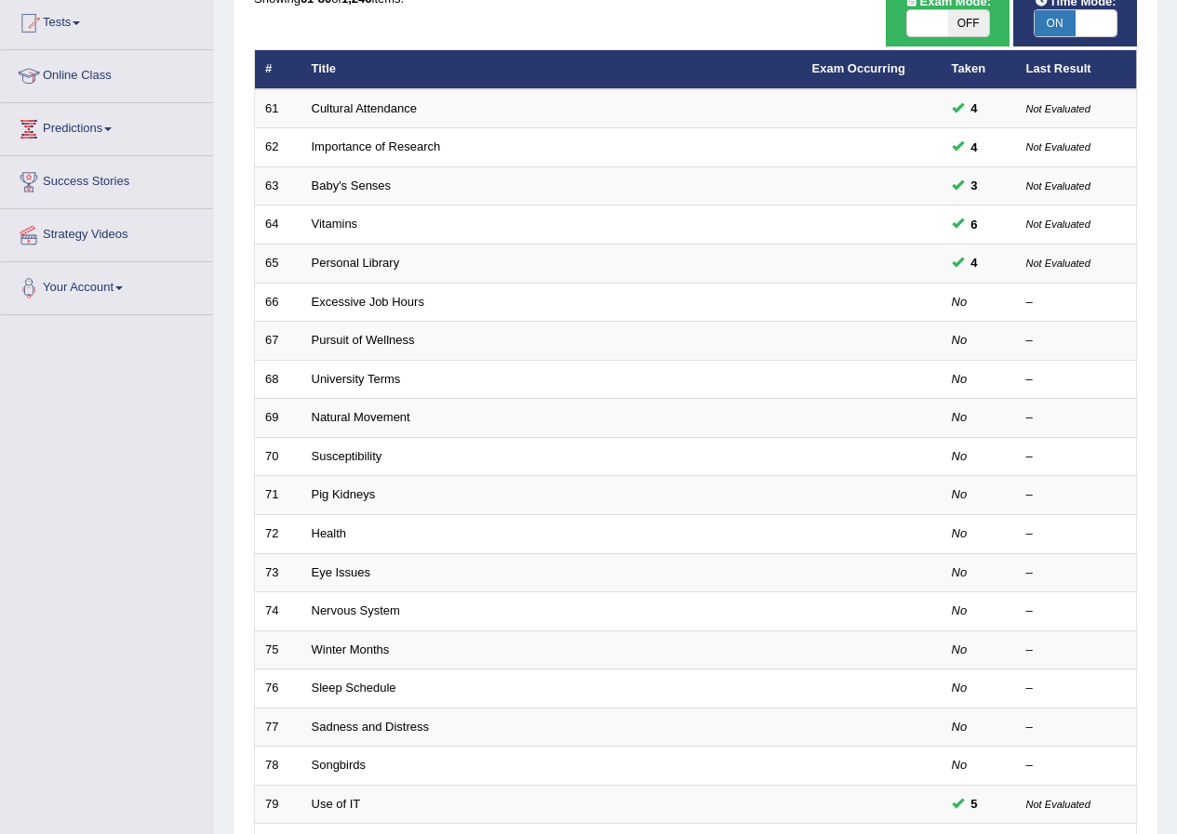
scroll to position [93, 0]
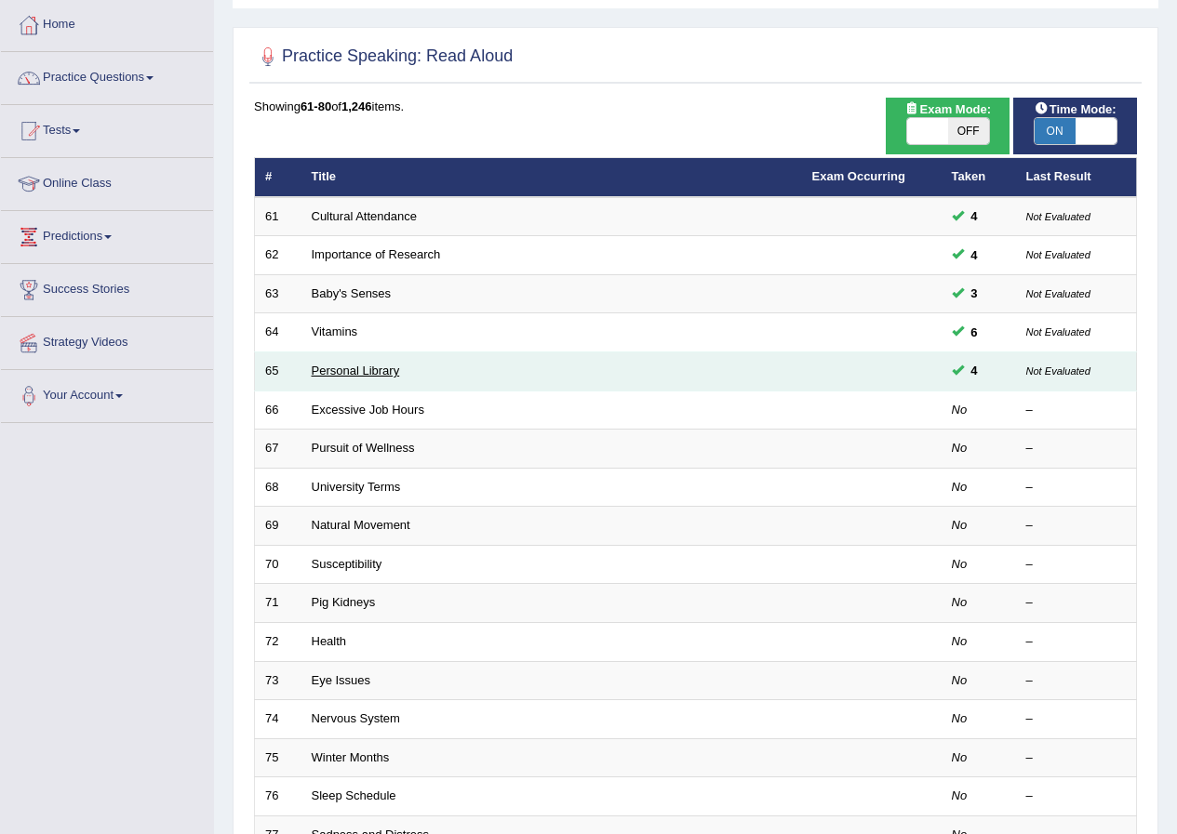
click at [342, 369] on link "Personal Library" at bounding box center [356, 371] width 88 height 14
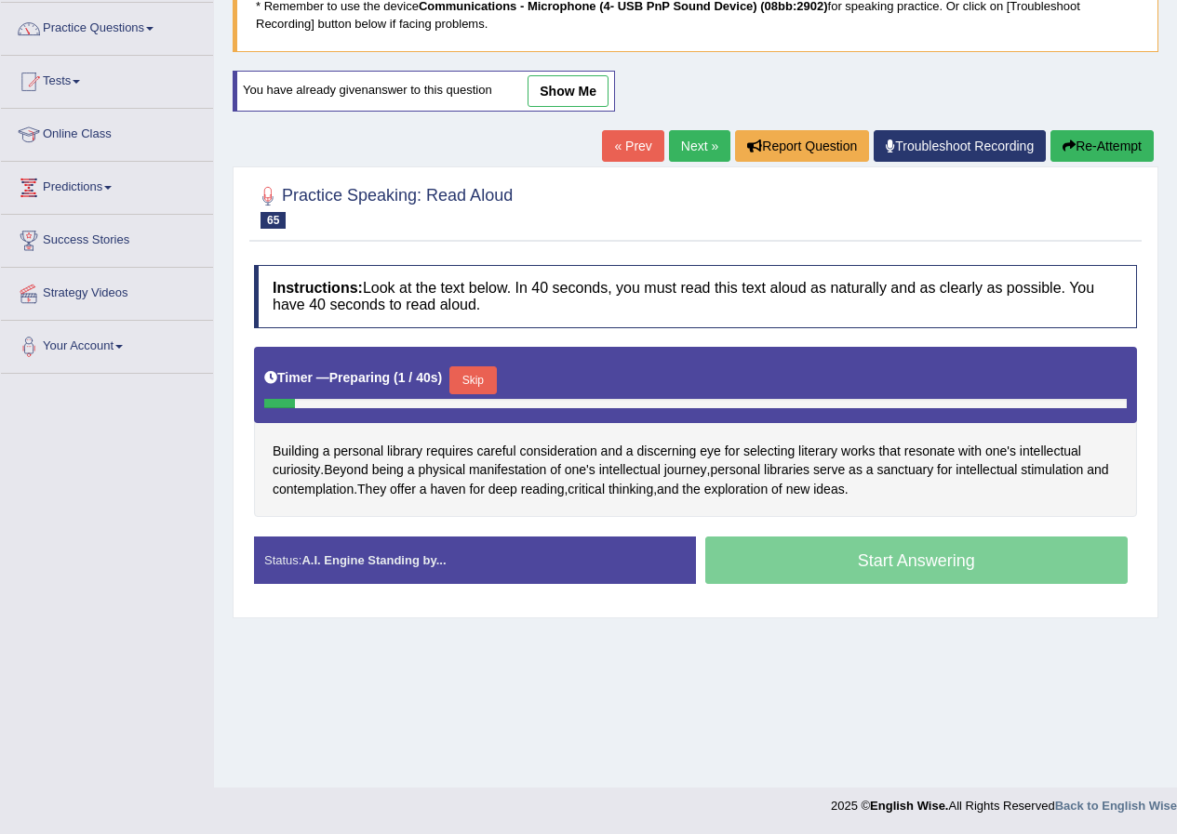
click at [553, 87] on link "show me" at bounding box center [567, 91] width 81 height 32
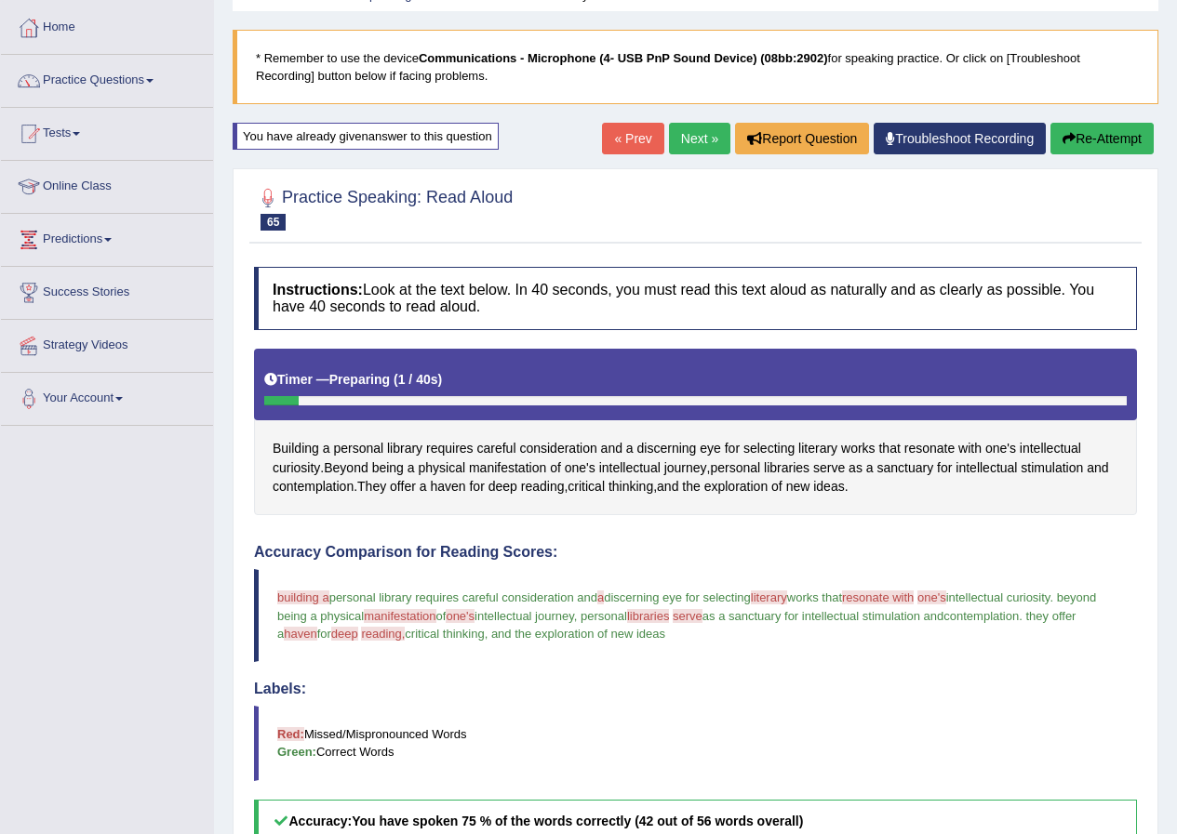
scroll to position [49, 0]
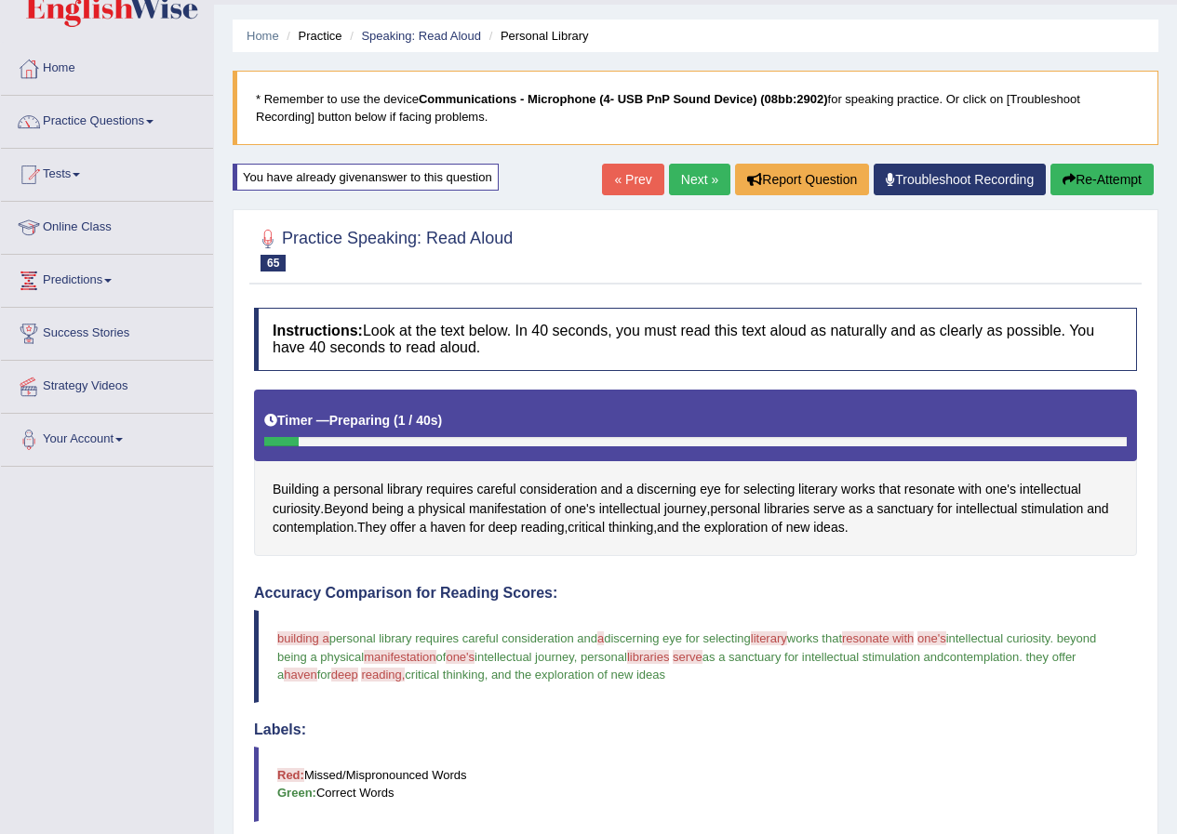
click at [1097, 182] on button "Re-Attempt" at bounding box center [1101, 180] width 103 height 32
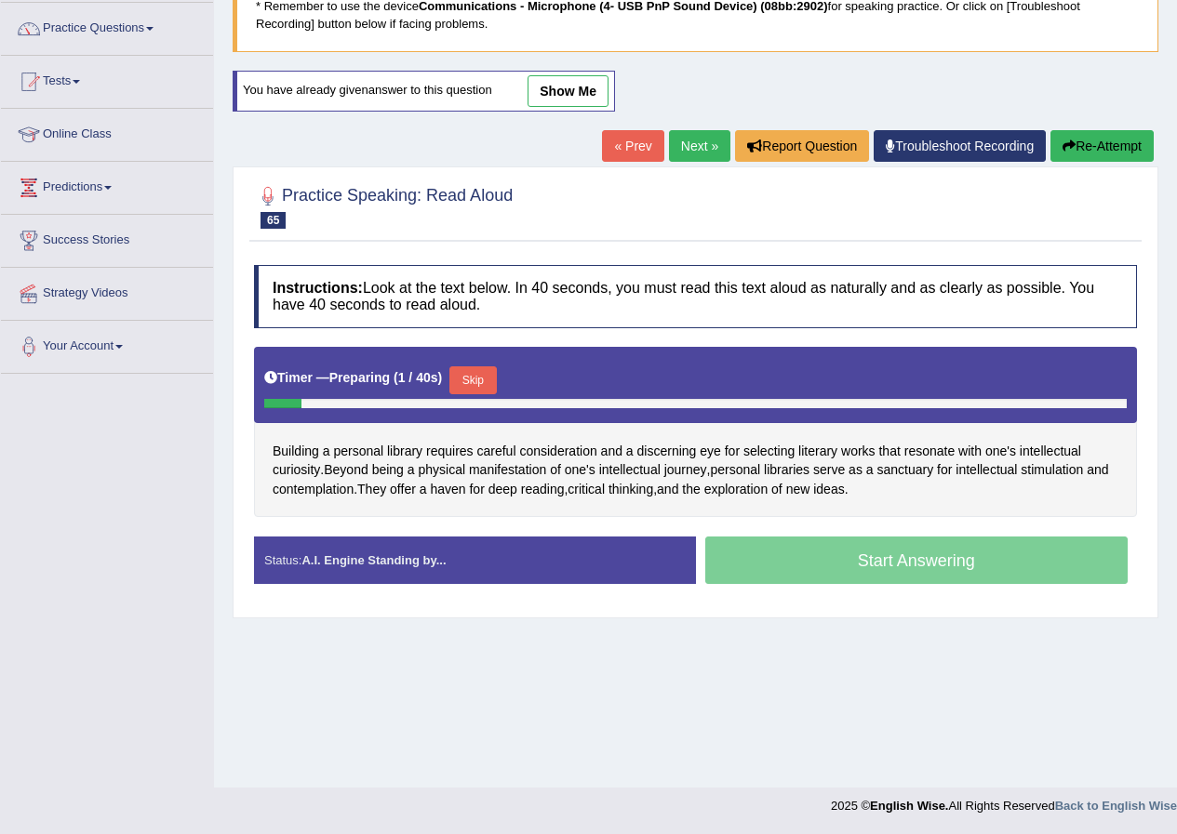
click at [491, 373] on button "Skip" at bounding box center [472, 381] width 47 height 28
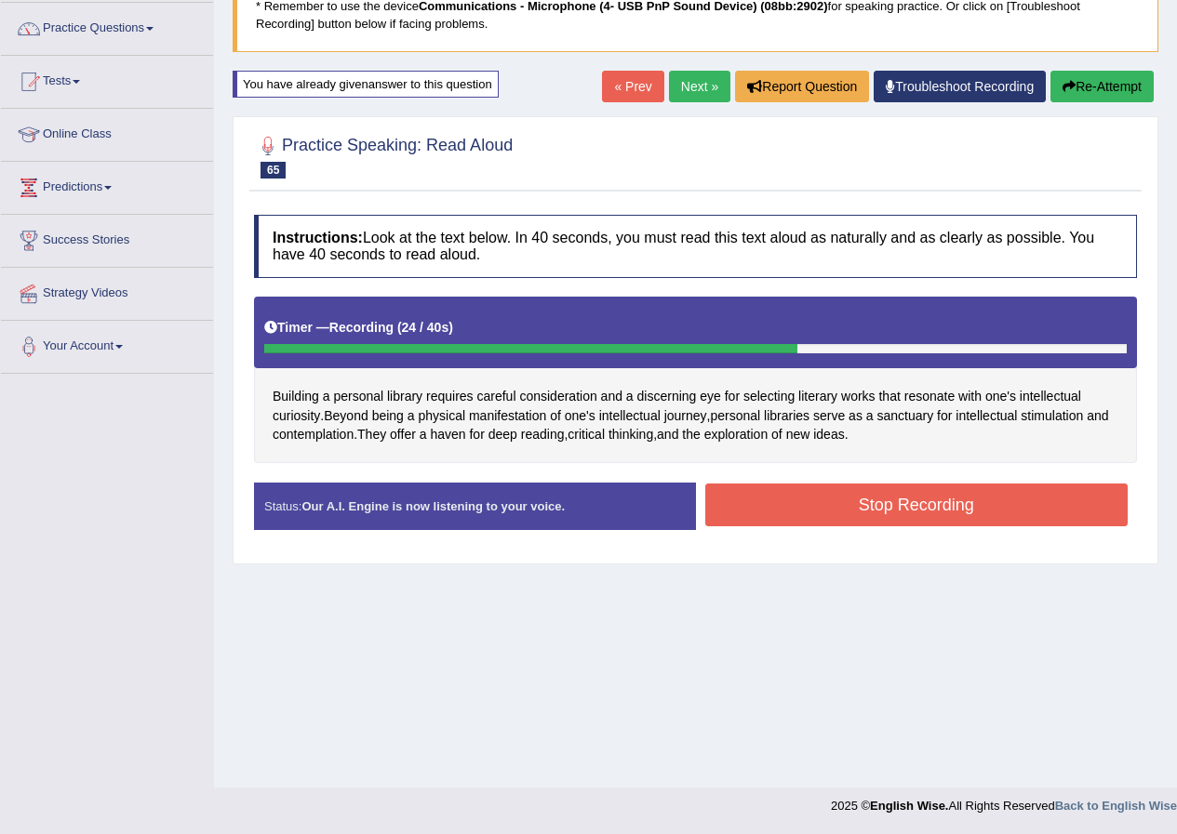
click at [991, 486] on button "Stop Recording" at bounding box center [916, 505] width 423 height 43
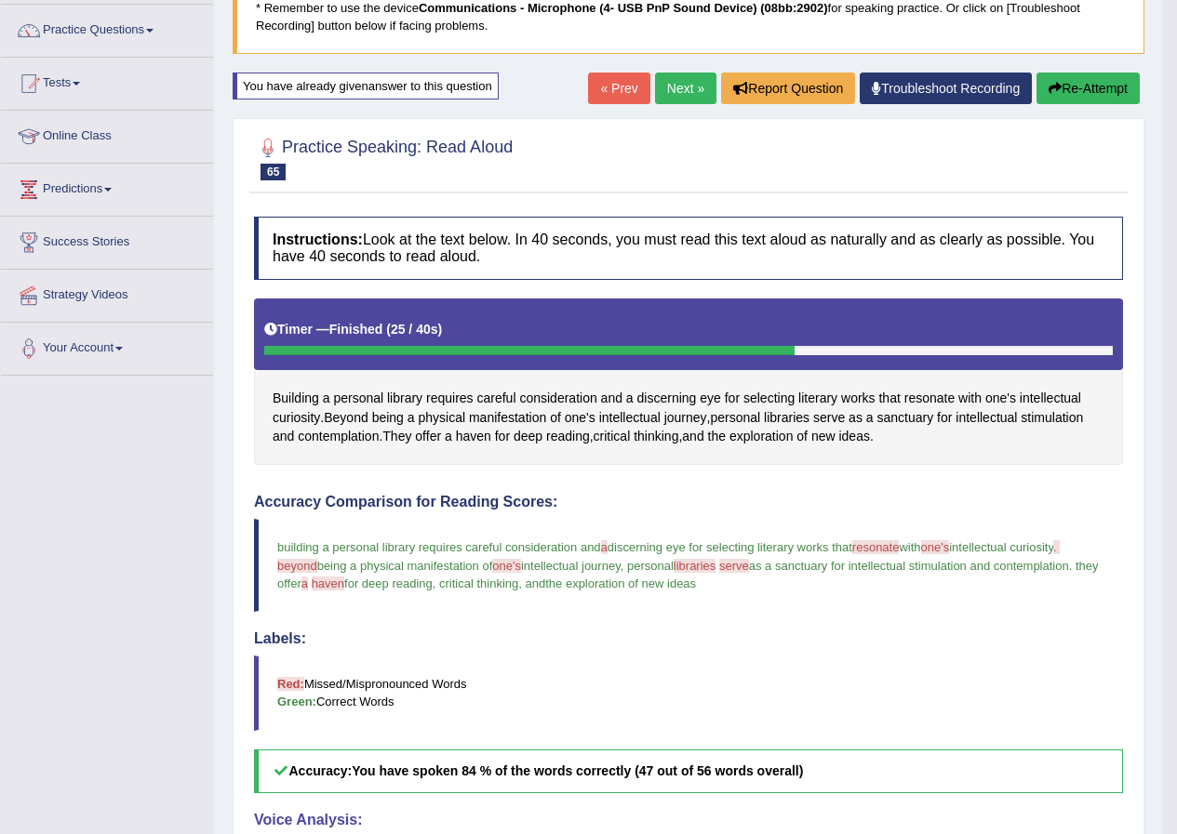
scroll to position [49, 0]
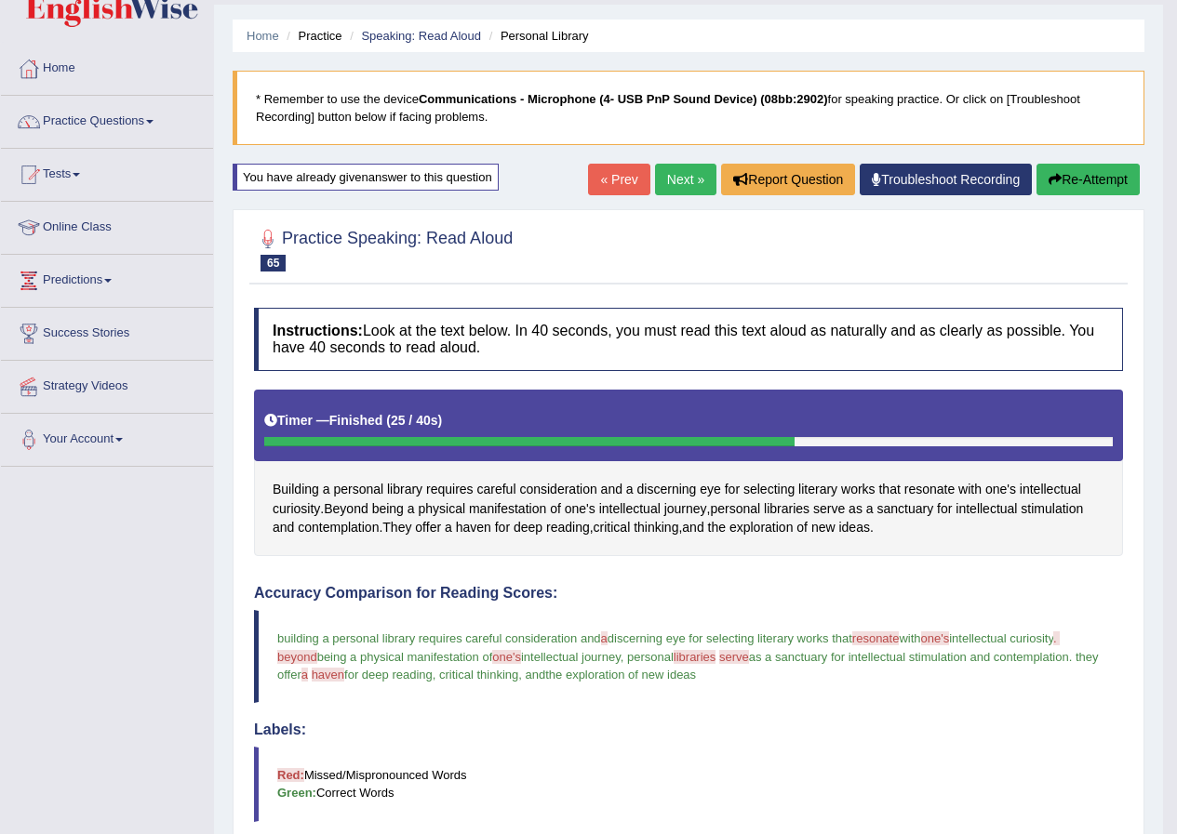
click at [1097, 169] on button "Re-Attempt" at bounding box center [1087, 180] width 103 height 32
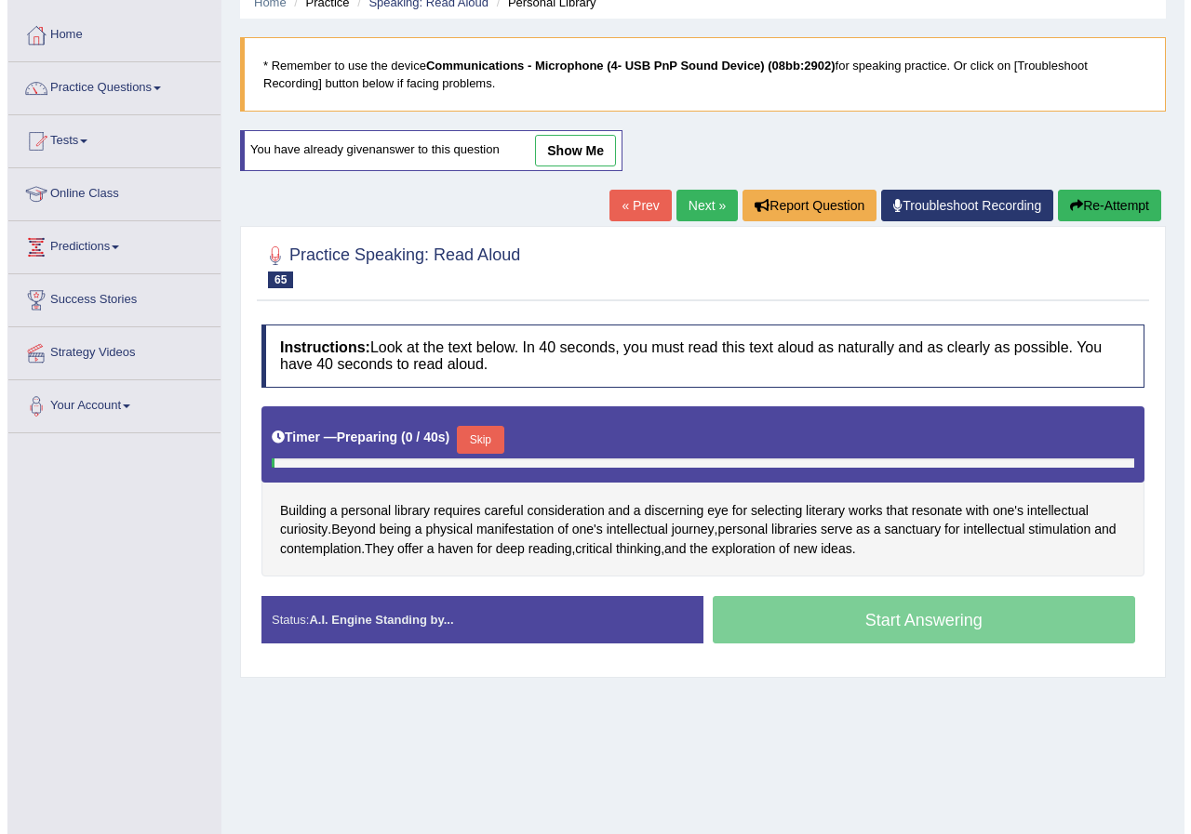
scroll to position [142, 0]
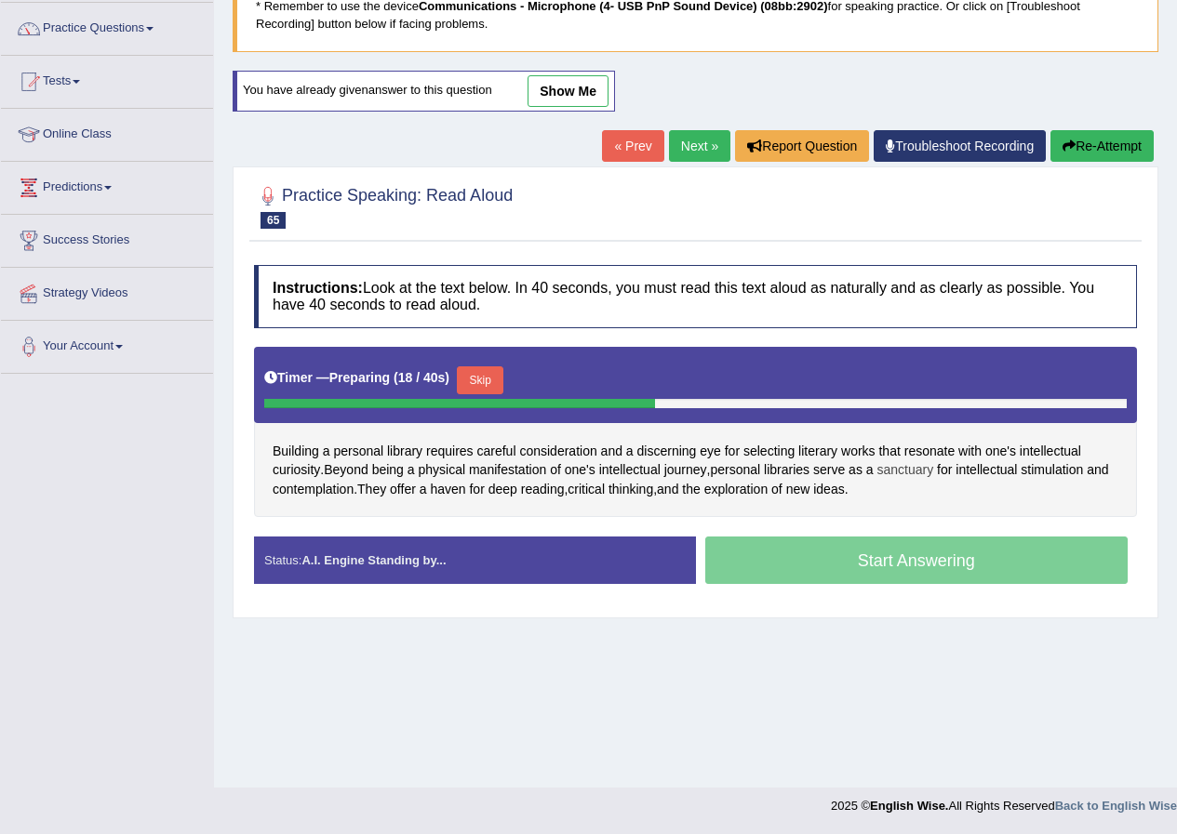
click at [904, 474] on span "sanctuary" at bounding box center [904, 470] width 57 height 20
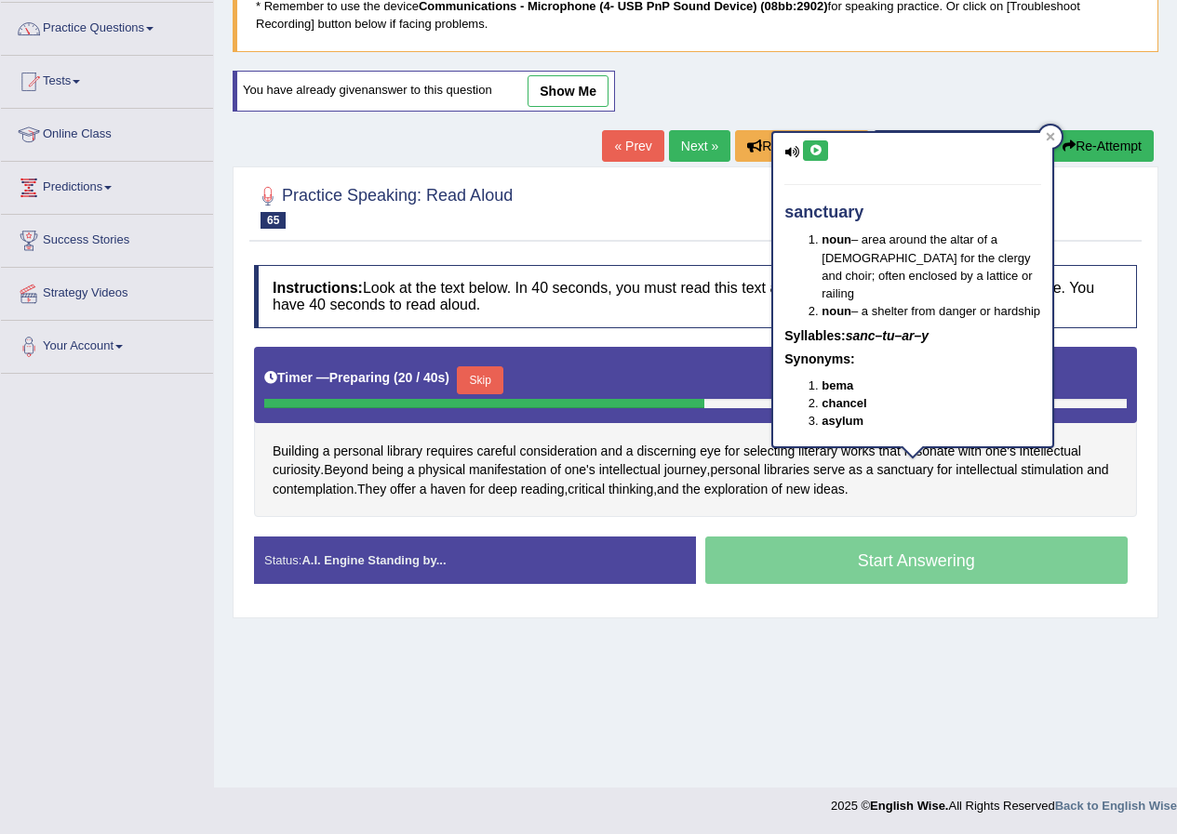
click at [812, 147] on icon at bounding box center [815, 150] width 14 height 11
click at [1055, 139] on icon at bounding box center [1050, 136] width 9 height 9
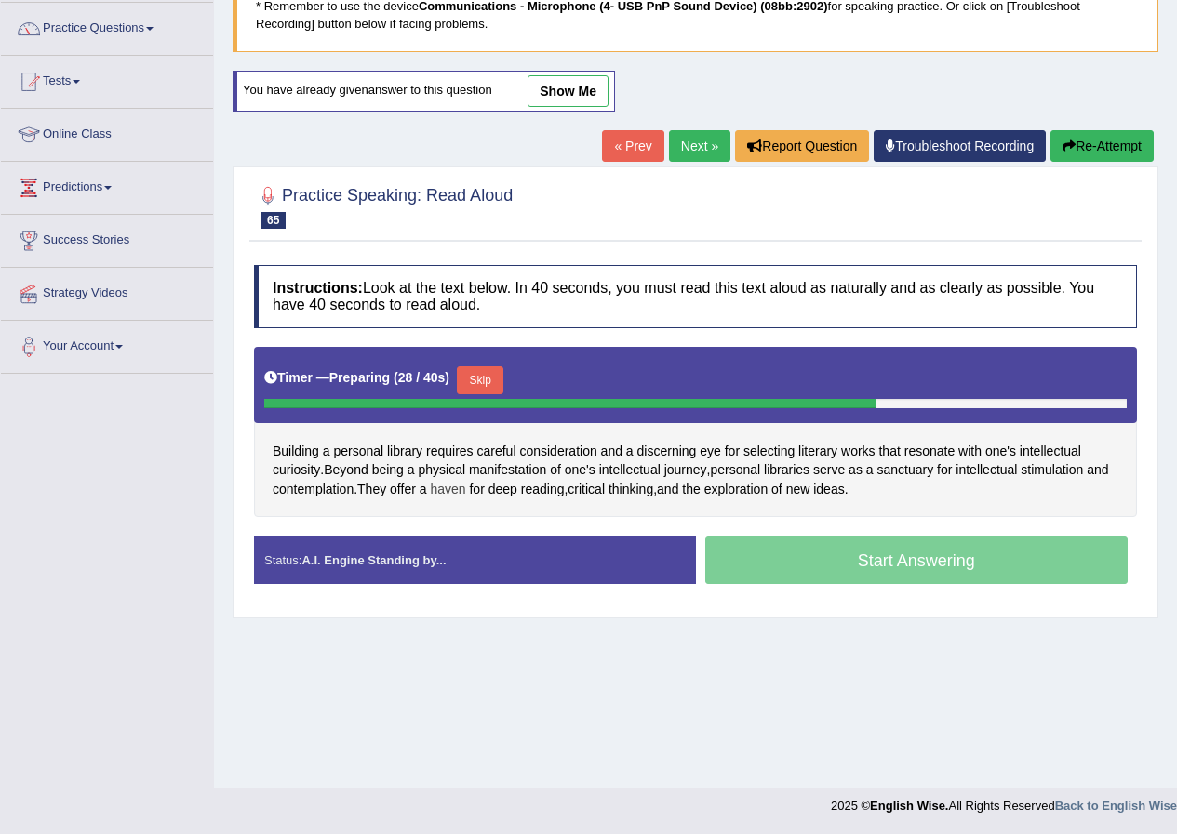
click at [457, 495] on span "haven" at bounding box center [447, 490] width 35 height 20
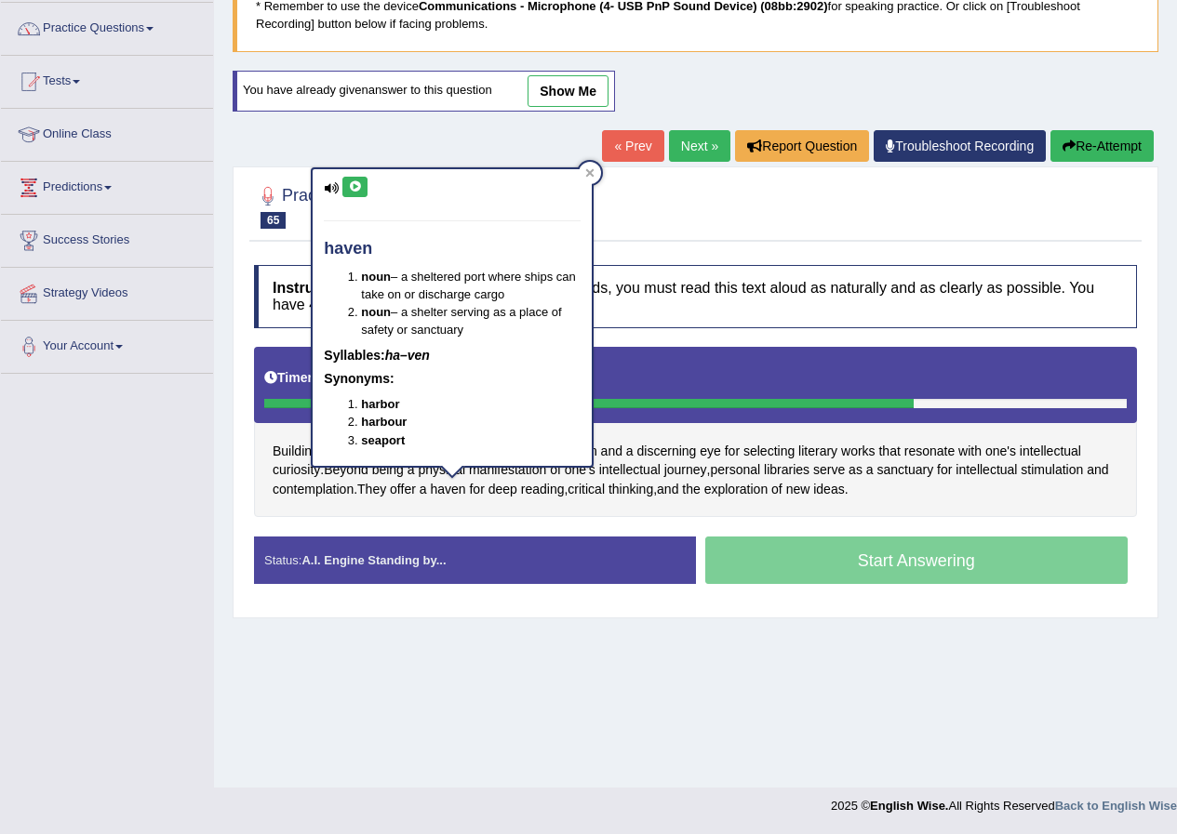
click at [353, 184] on icon at bounding box center [355, 186] width 14 height 11
click at [356, 186] on icon at bounding box center [355, 186] width 14 height 11
click at [591, 167] on div at bounding box center [590, 173] width 22 height 22
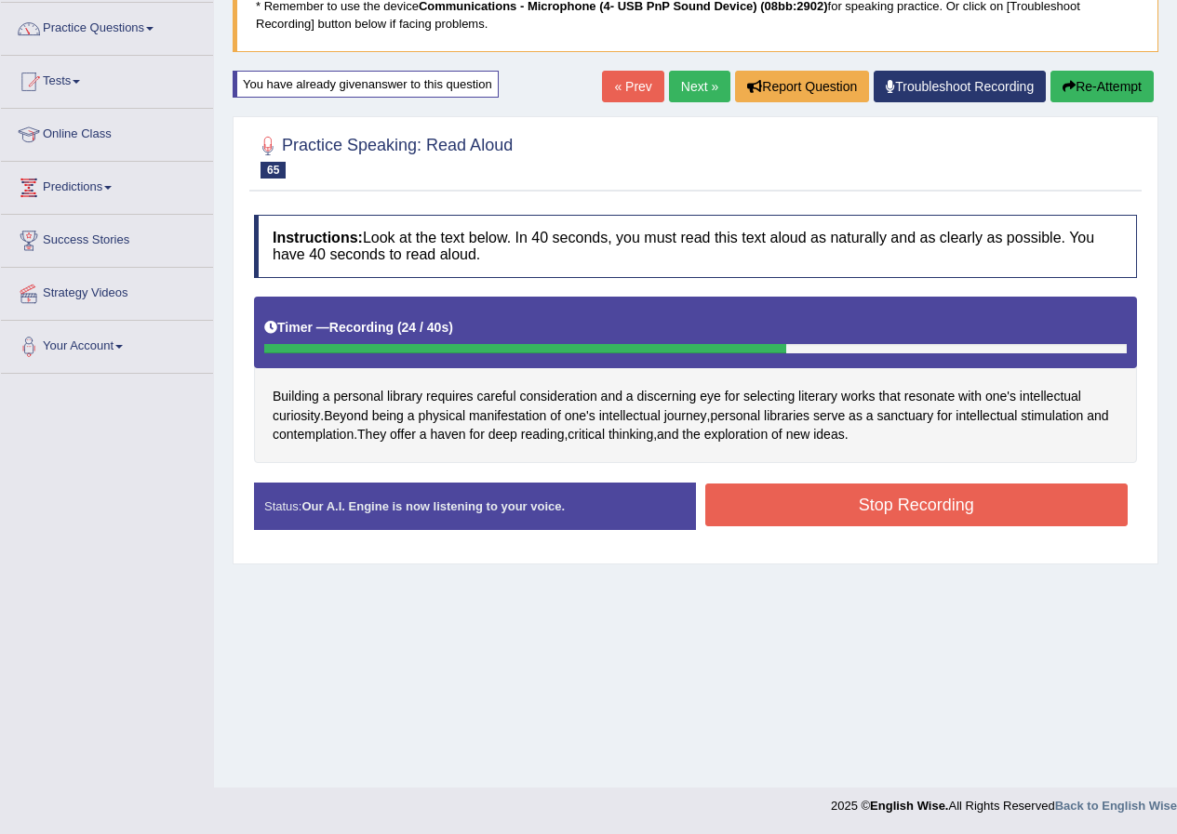
click at [824, 511] on button "Stop Recording" at bounding box center [916, 505] width 423 height 43
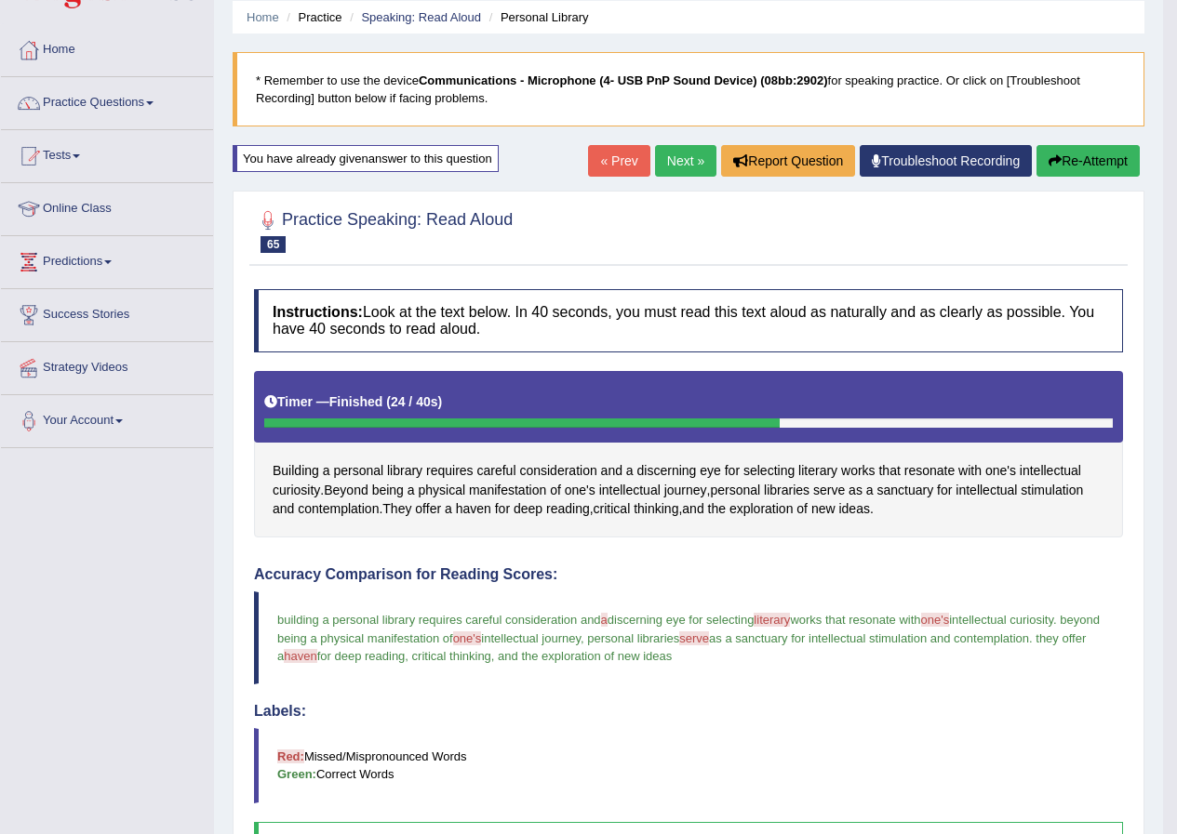
scroll to position [49, 0]
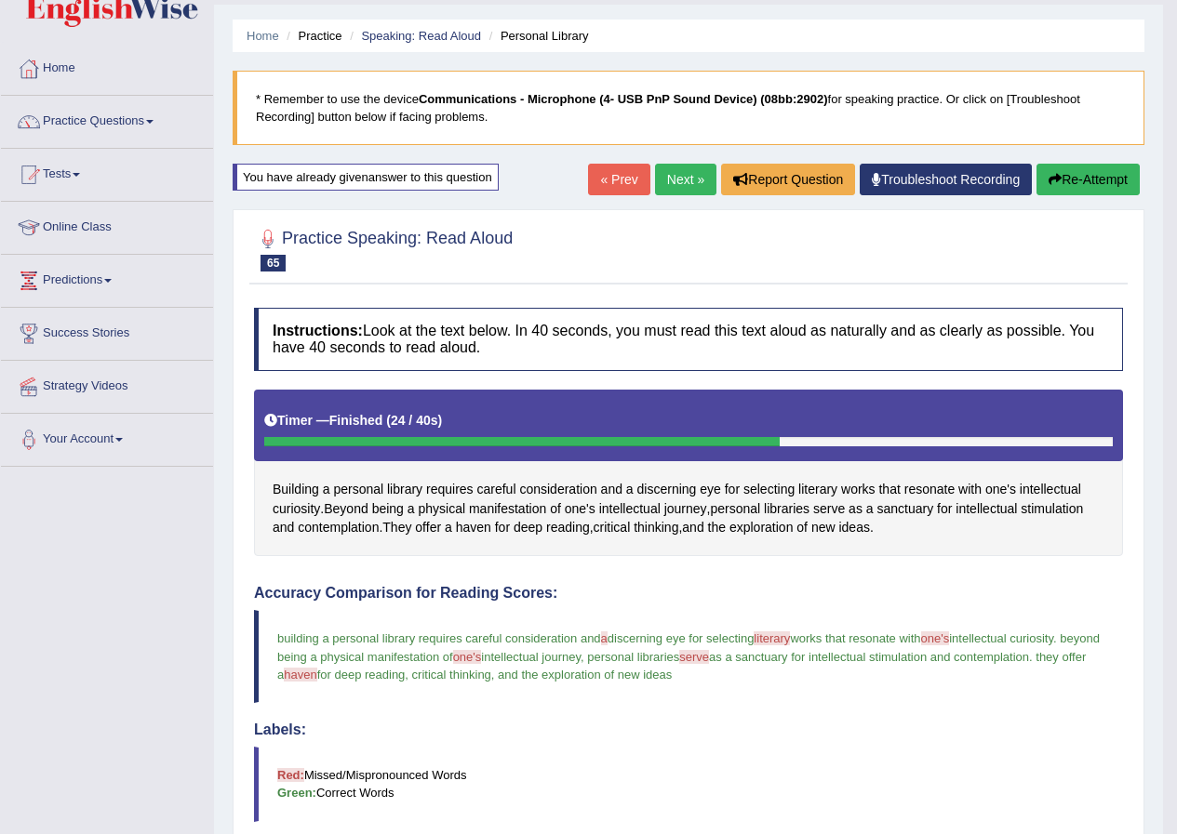
click at [1080, 172] on button "Re-Attempt" at bounding box center [1087, 180] width 103 height 32
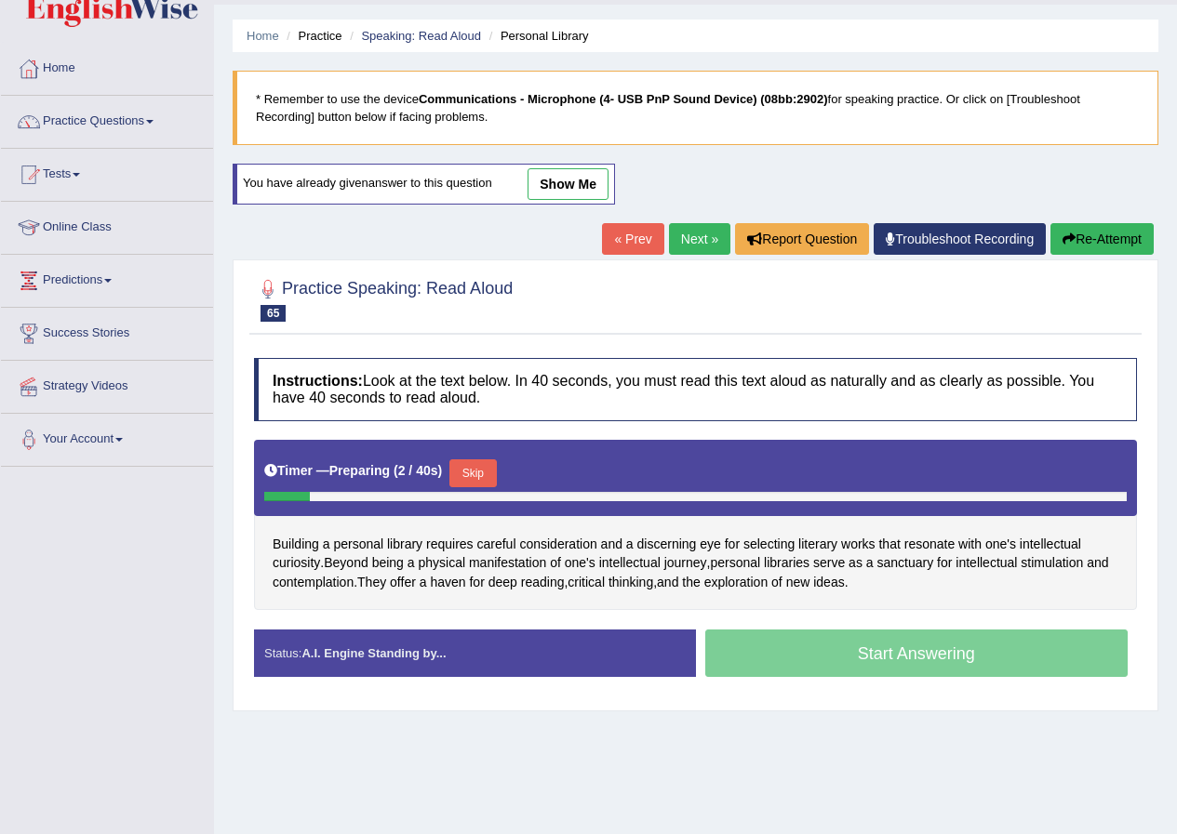
click at [483, 485] on button "Skip" at bounding box center [472, 474] width 47 height 28
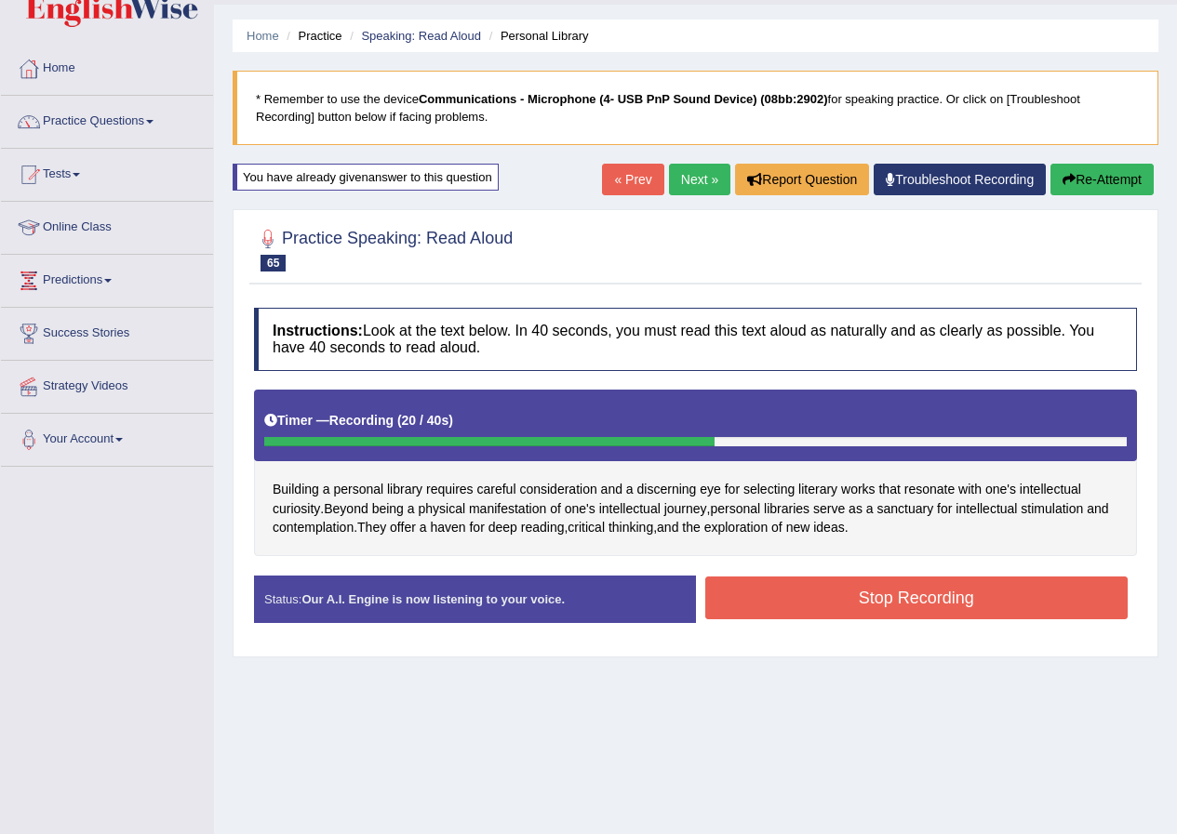
click at [879, 610] on button "Stop Recording" at bounding box center [916, 598] width 423 height 43
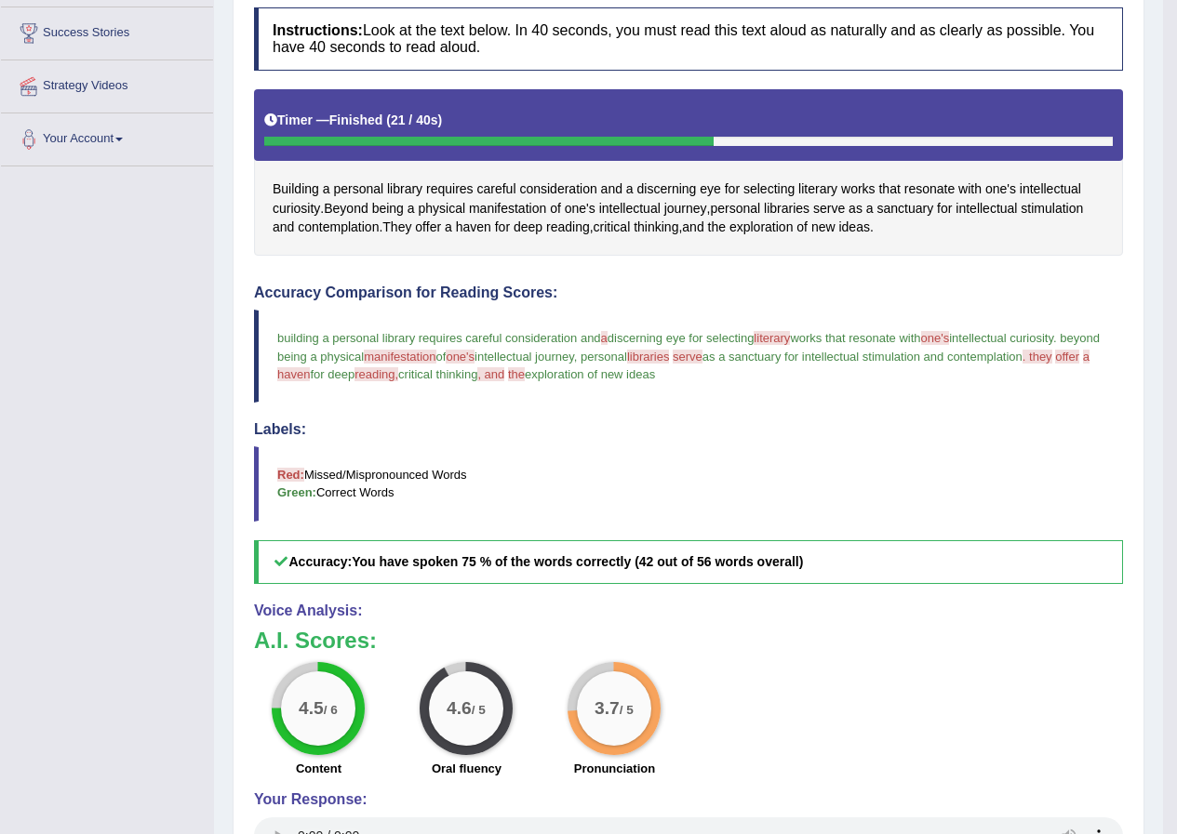
scroll to position [49, 0]
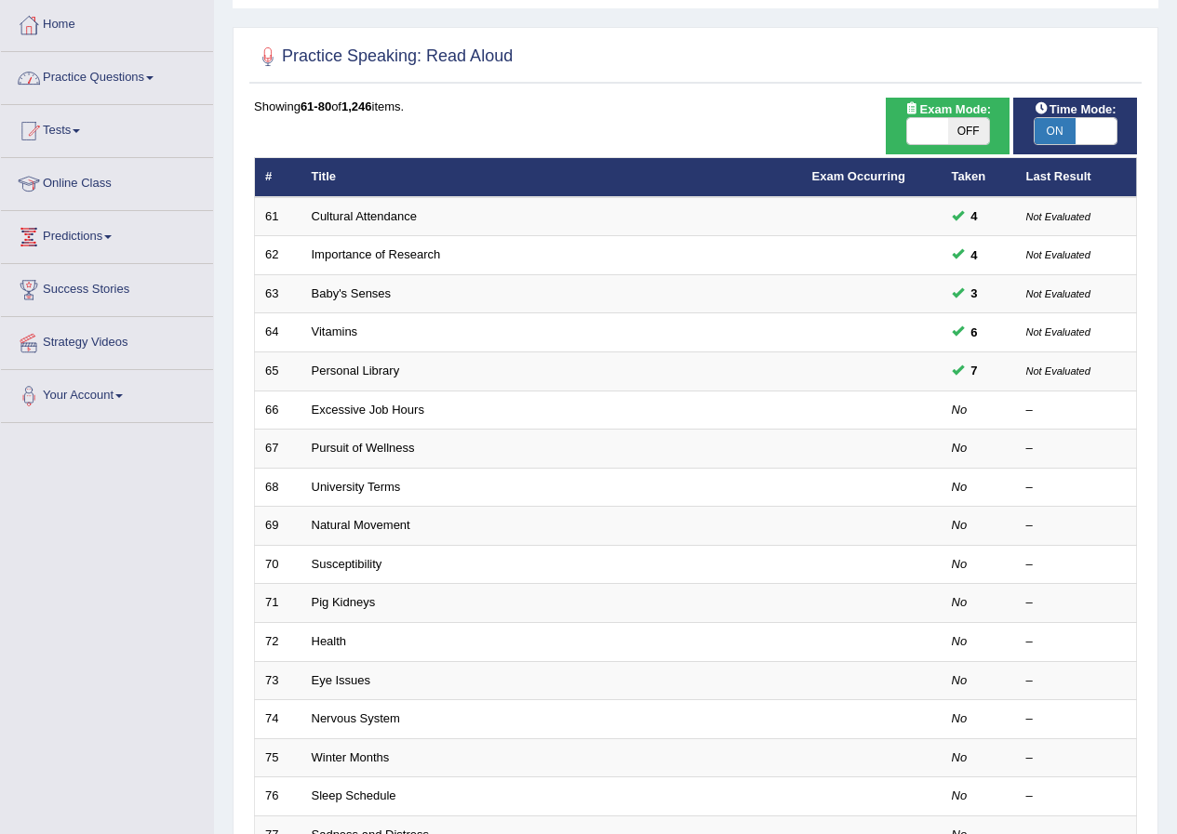
click at [113, 83] on link "Practice Questions" at bounding box center [107, 75] width 212 height 47
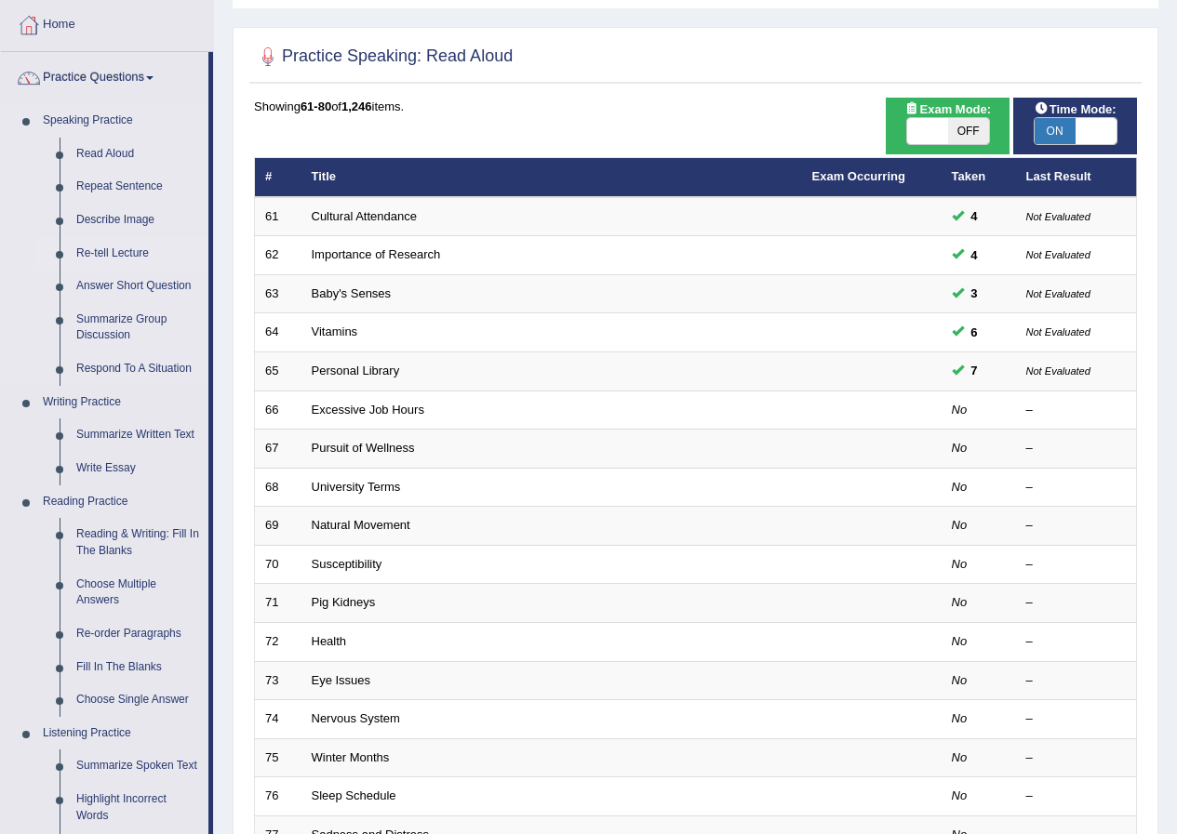
click at [113, 249] on link "Re-tell Lecture" at bounding box center [138, 253] width 140 height 33
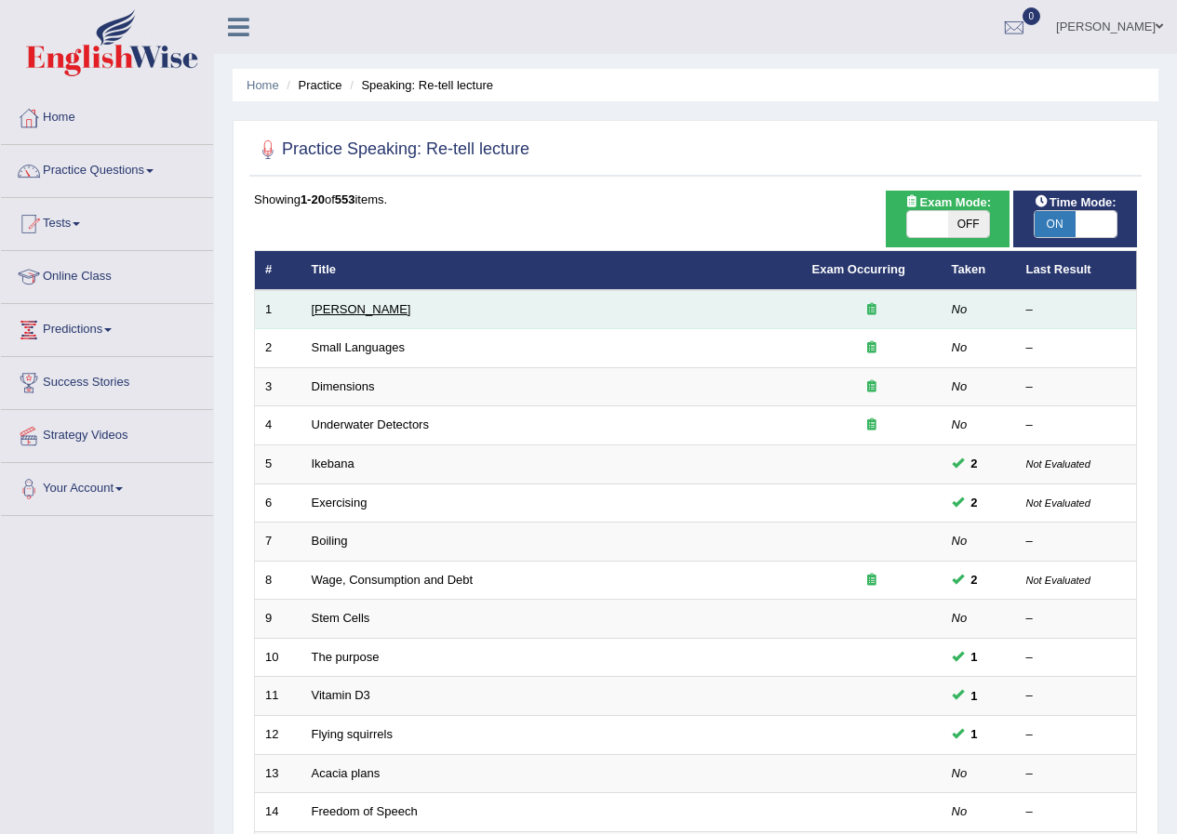
click at [352, 314] on link "[PERSON_NAME]" at bounding box center [362, 309] width 100 height 14
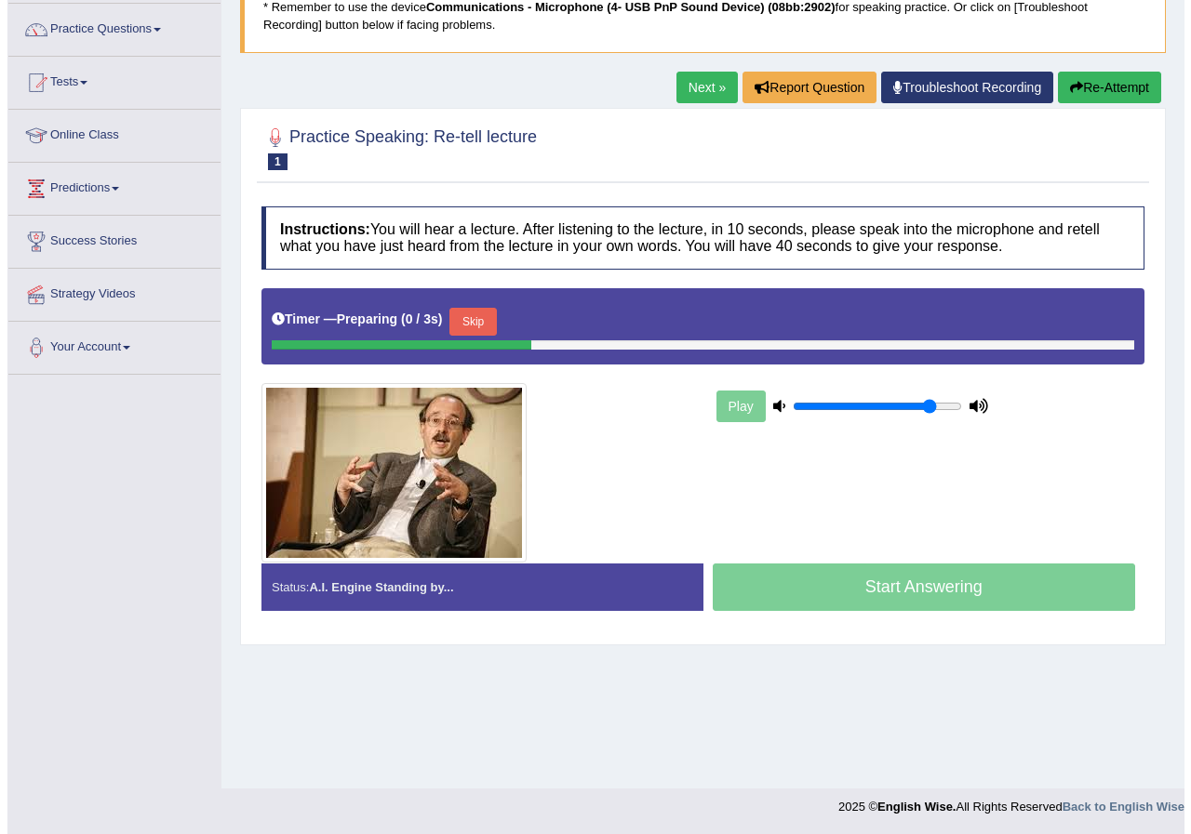
scroll to position [142, 0]
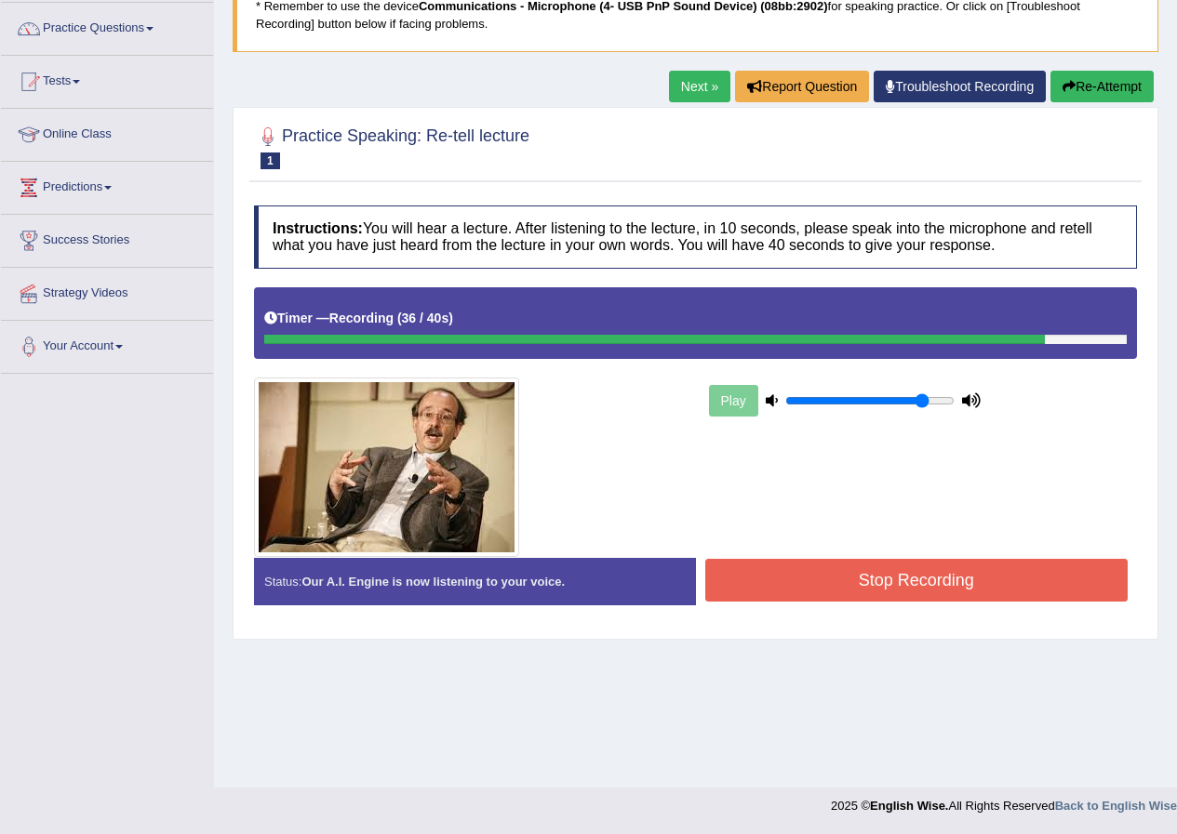
click at [842, 567] on button "Stop Recording" at bounding box center [916, 580] width 423 height 43
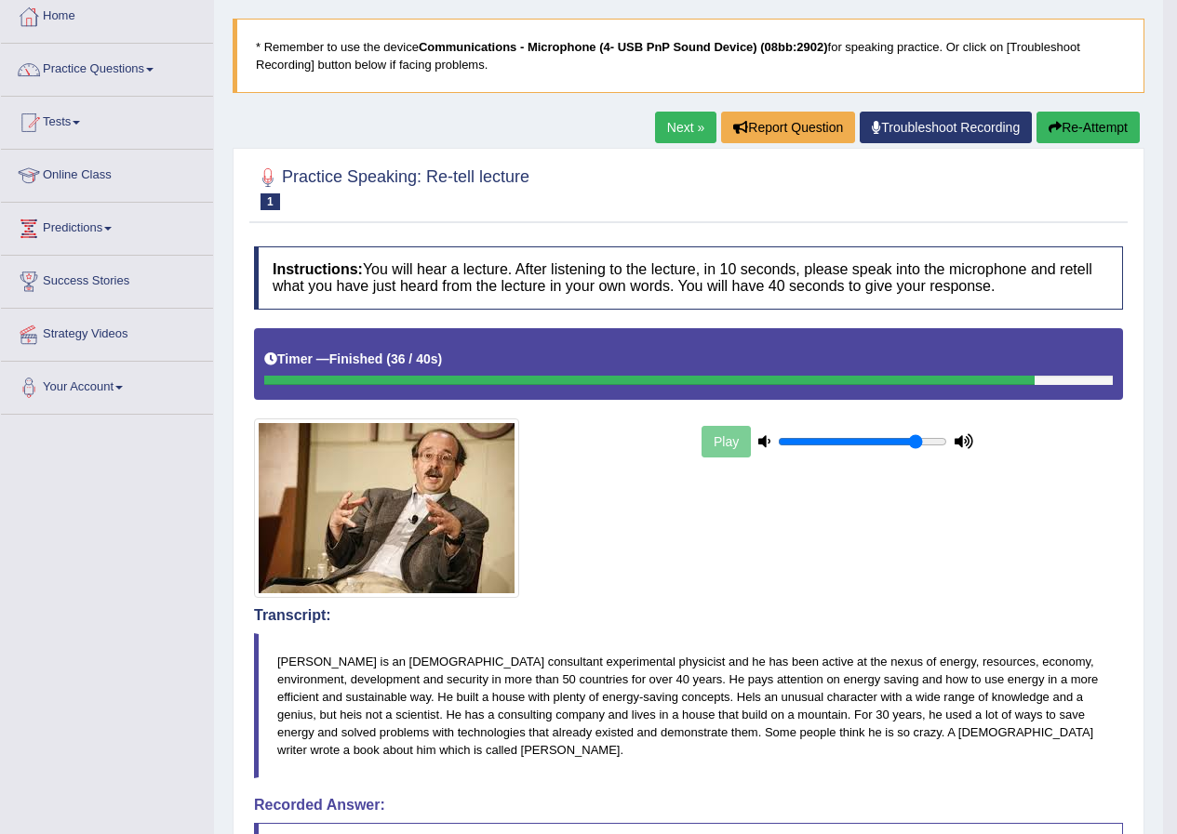
scroll to position [100, 0]
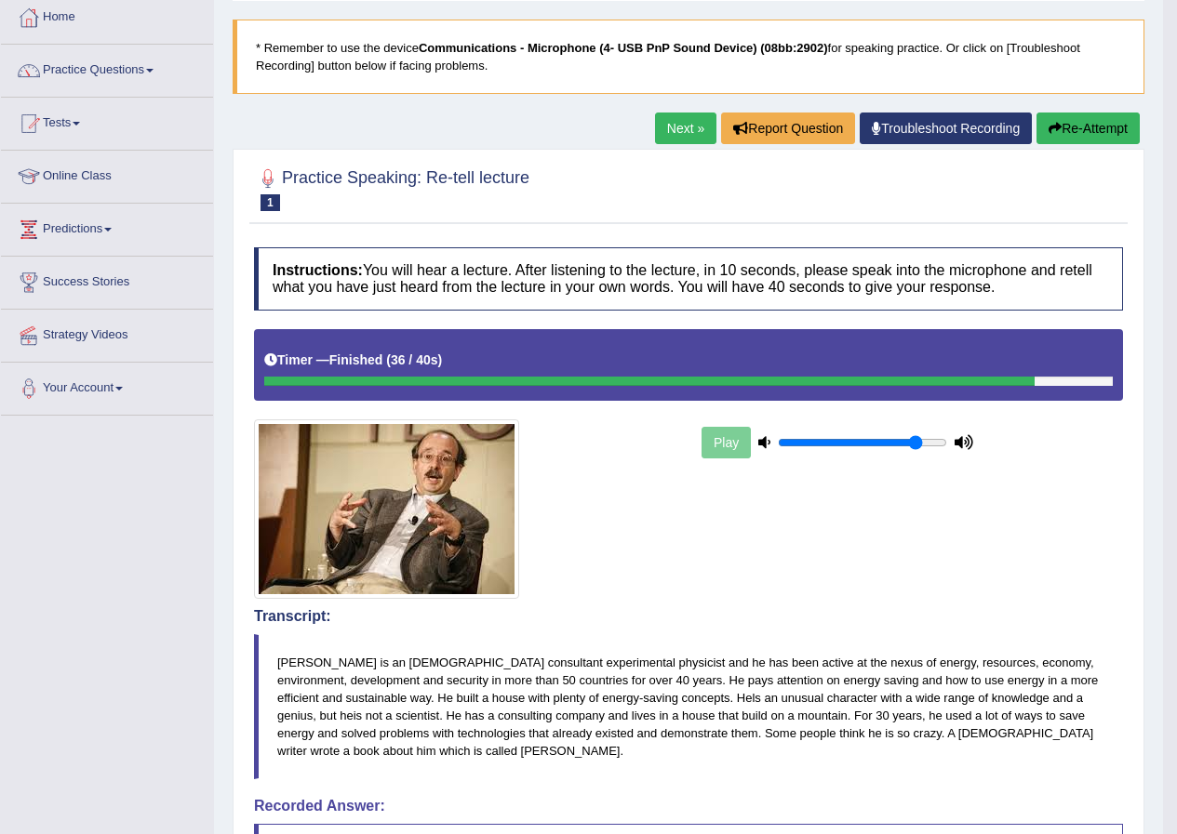
click at [1068, 133] on button "Re-Attempt" at bounding box center [1087, 129] width 103 height 32
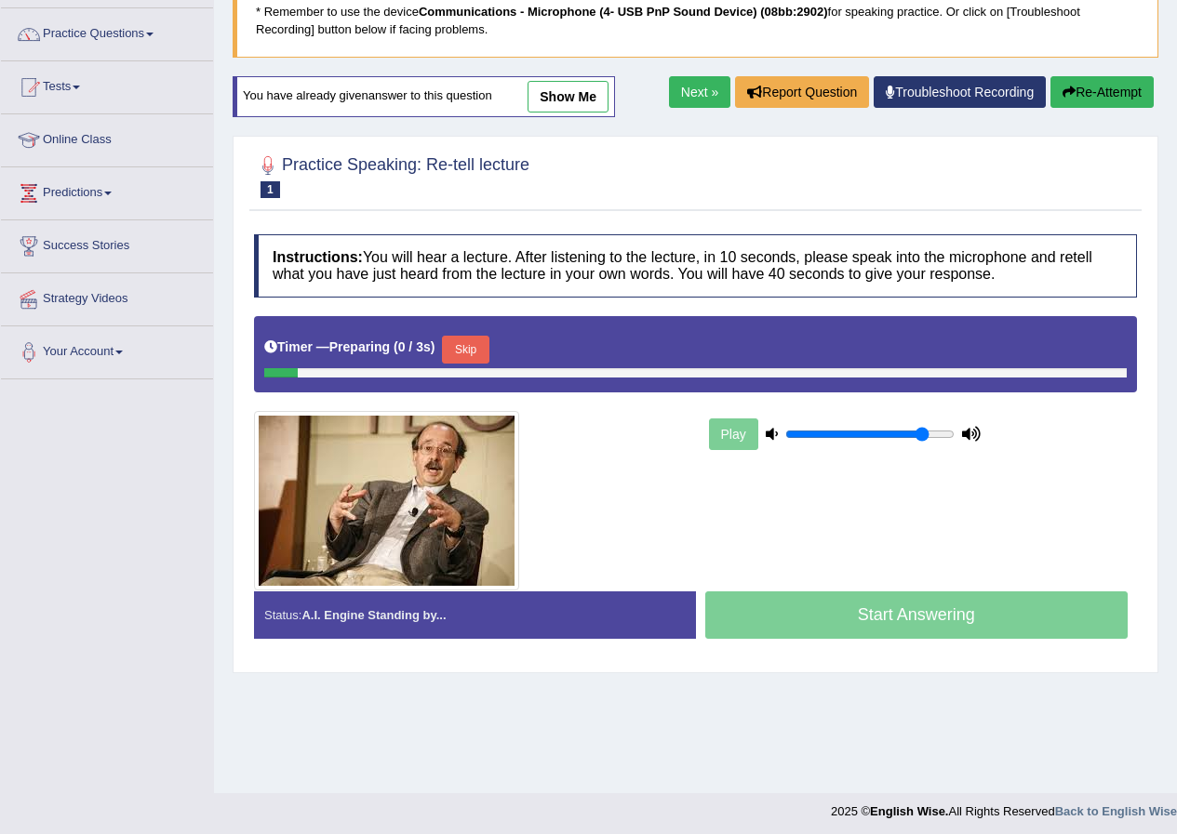
scroll to position [142, 0]
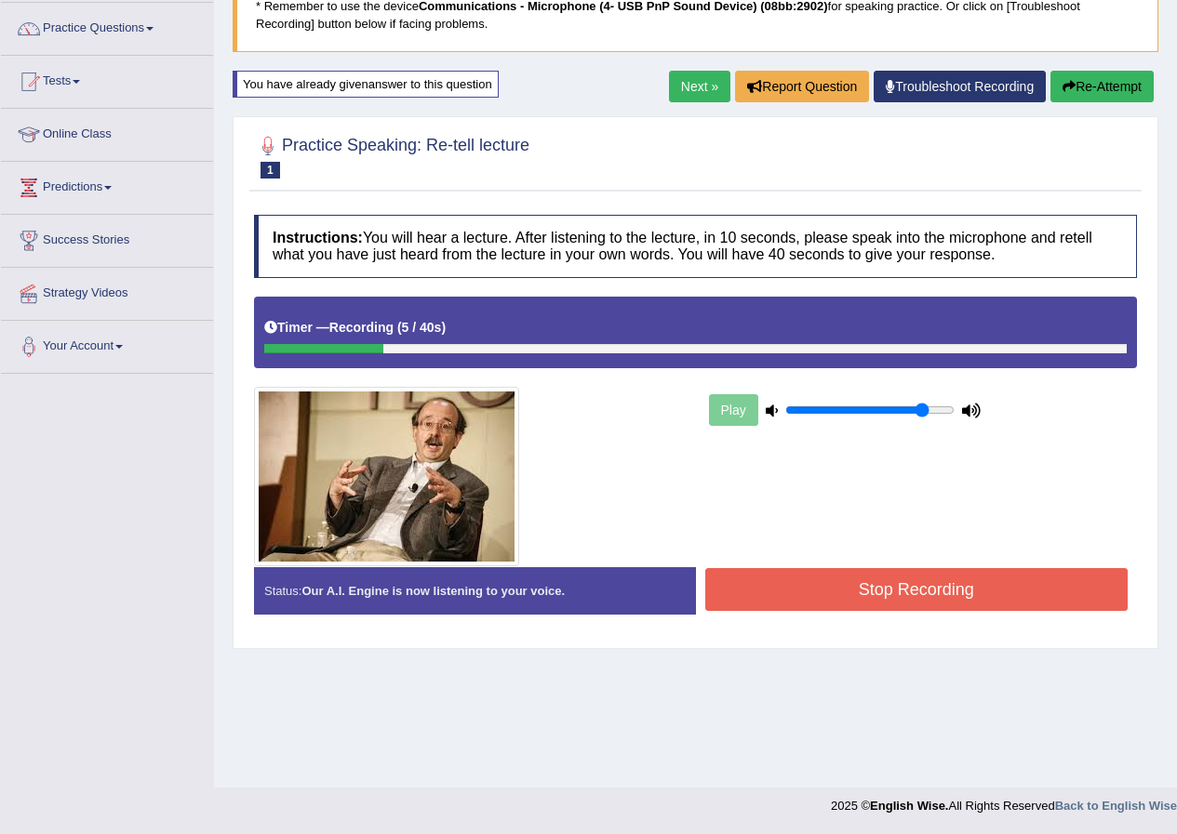
click at [1093, 78] on button "Re-Attempt" at bounding box center [1101, 87] width 103 height 32
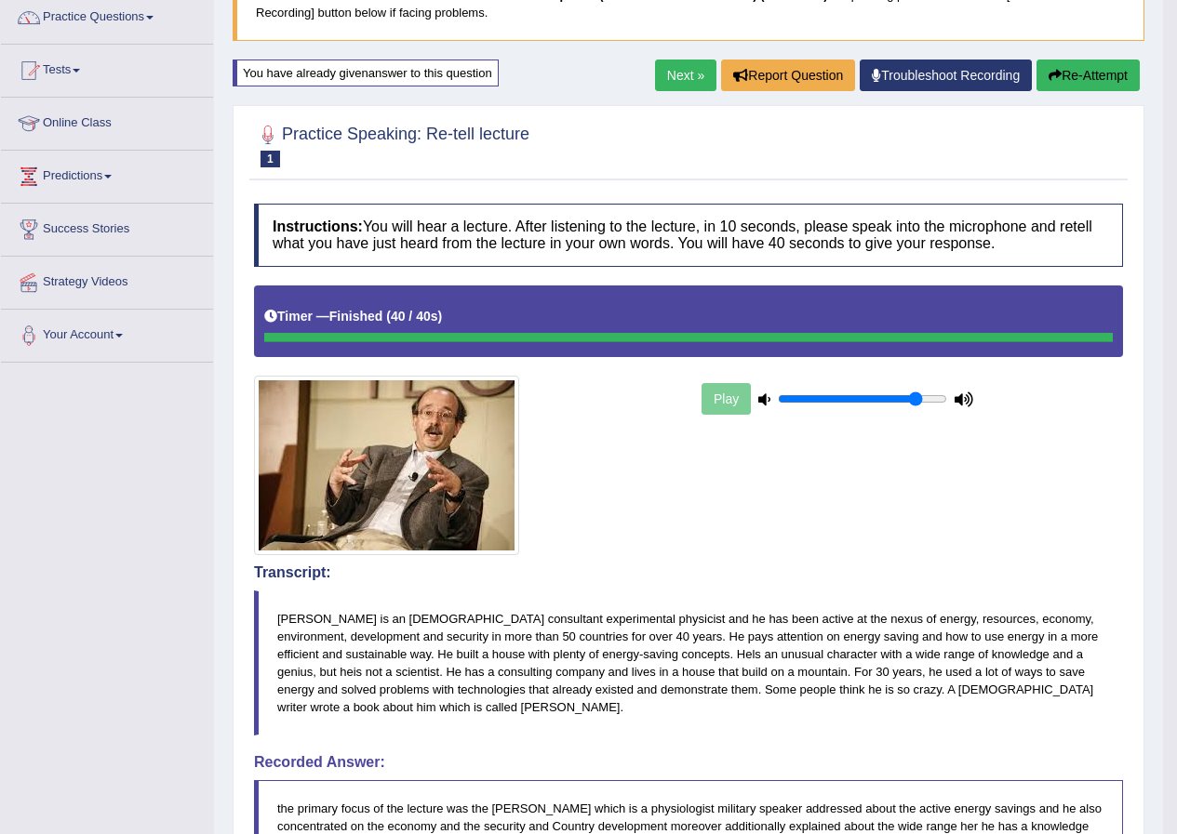
scroll to position [142, 0]
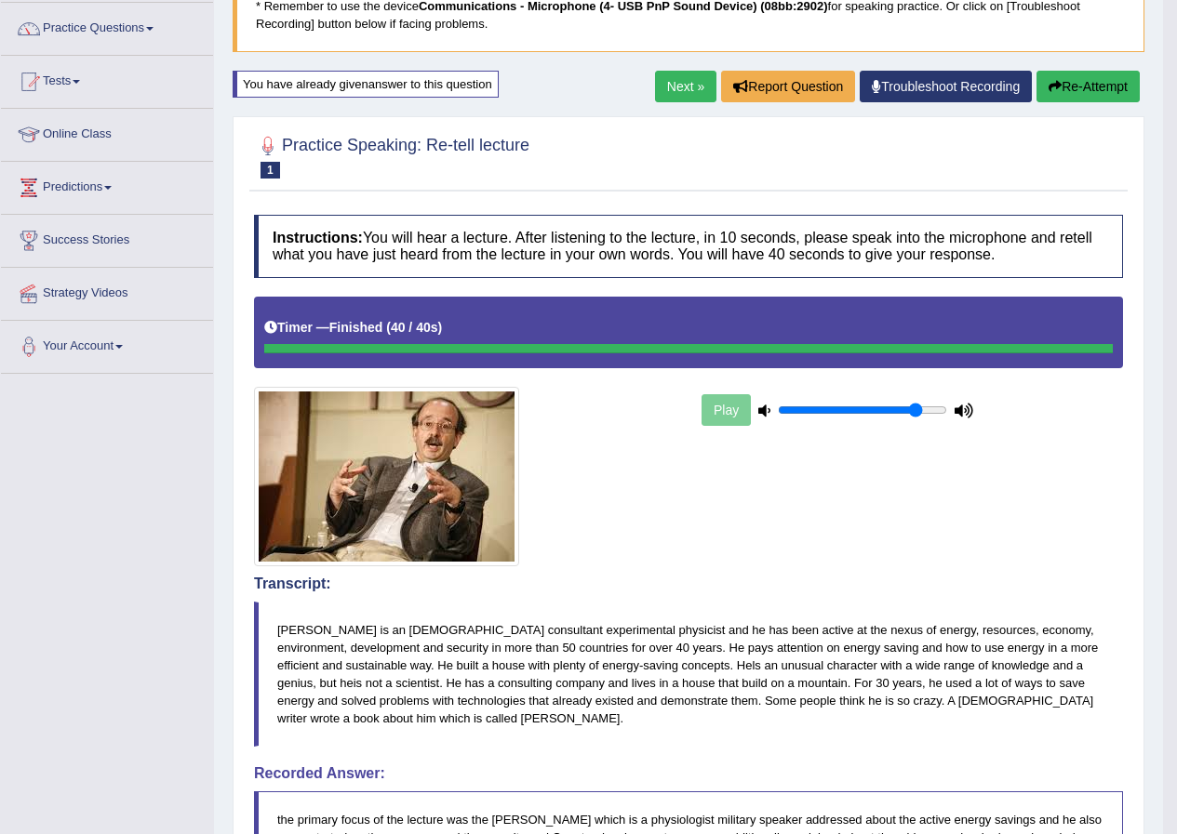
click at [1119, 102] on button "Re-Attempt" at bounding box center [1087, 87] width 103 height 32
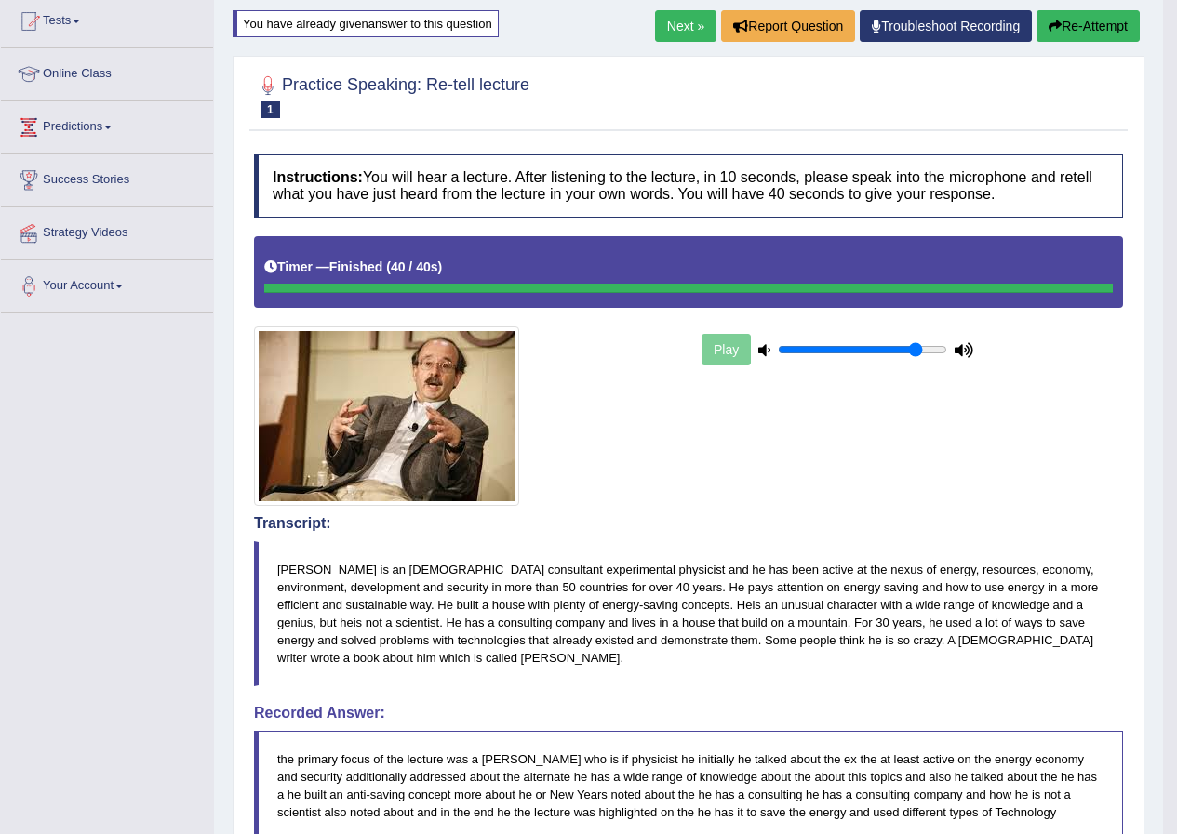
scroll to position [110, 0]
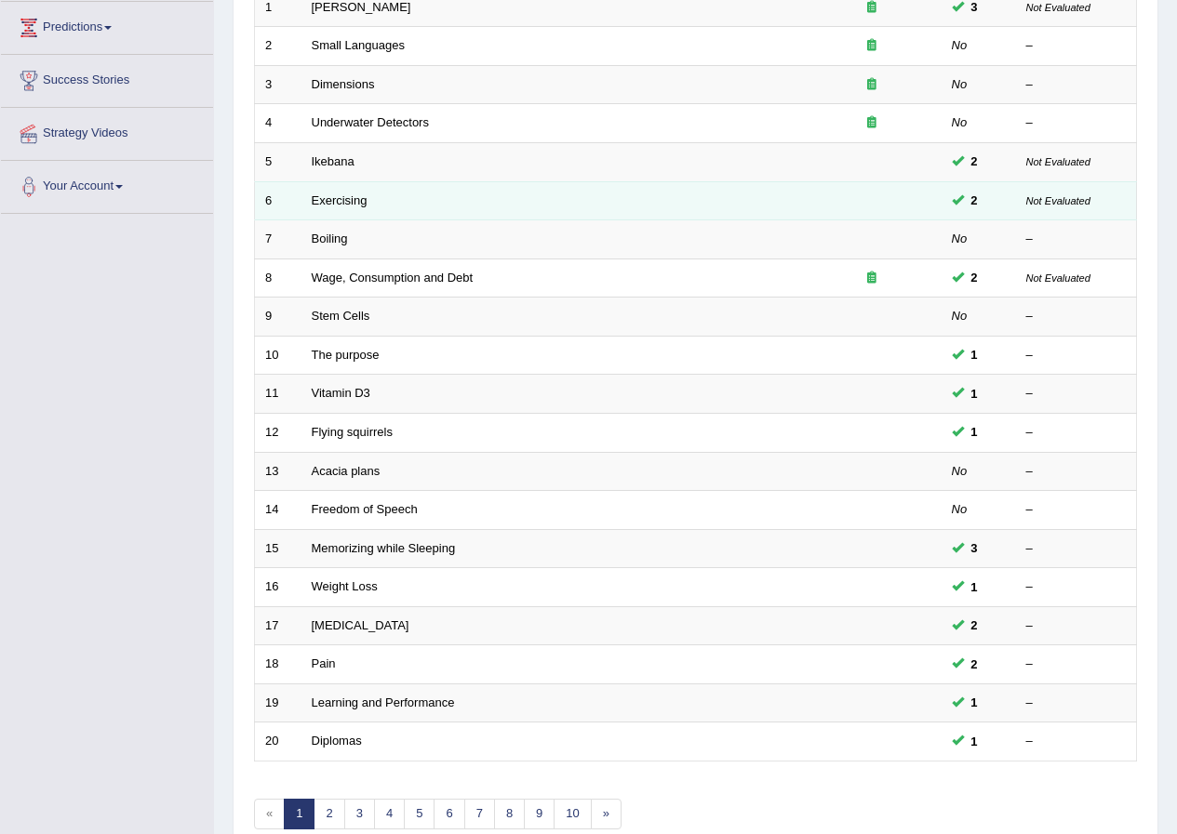
scroll to position [397, 0]
